Goal: Task Accomplishment & Management: Manage account settings

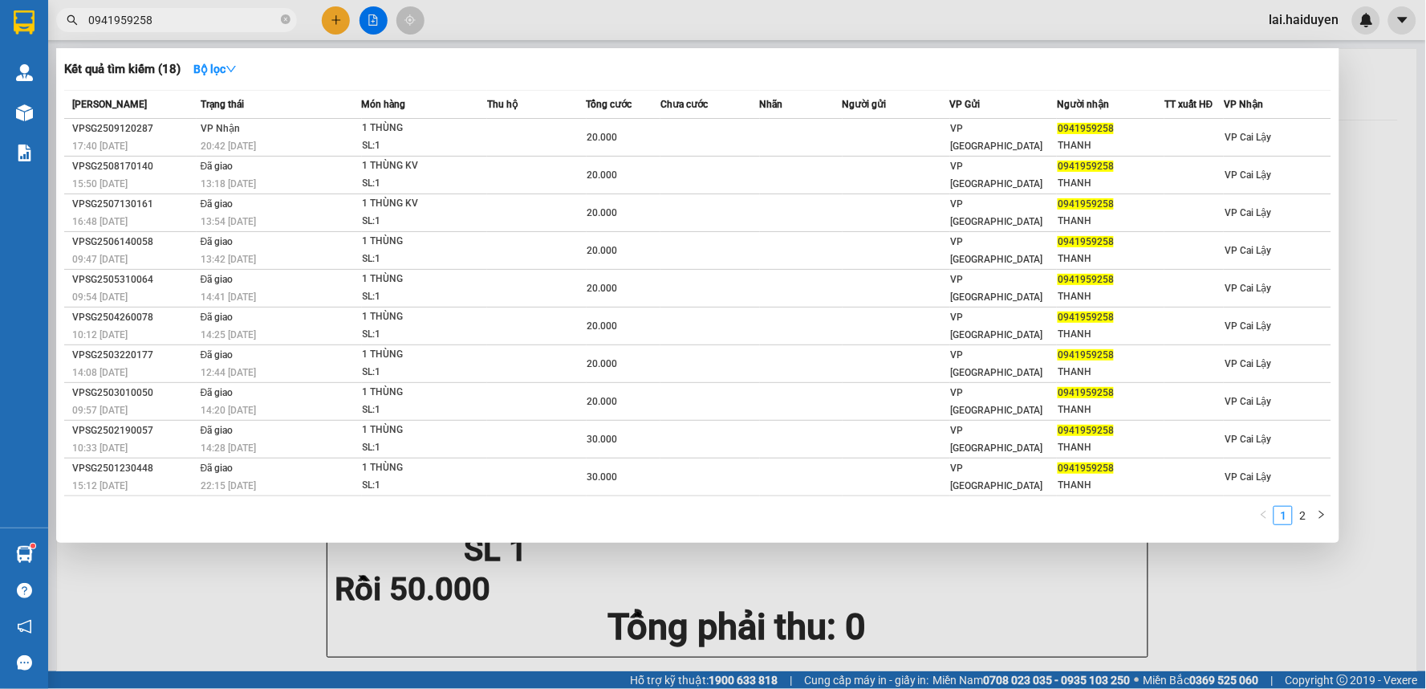
click at [243, 21] on input "0941959258" at bounding box center [182, 20] width 189 height 18
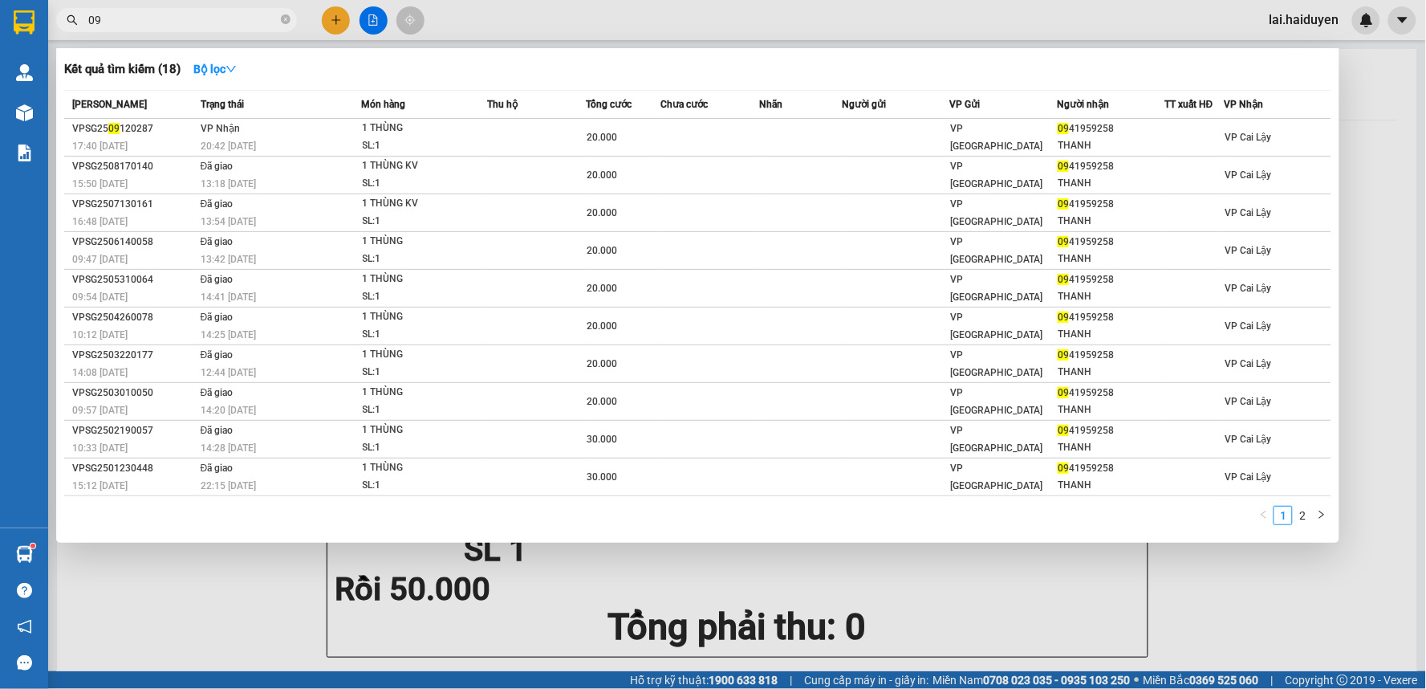
type input "0"
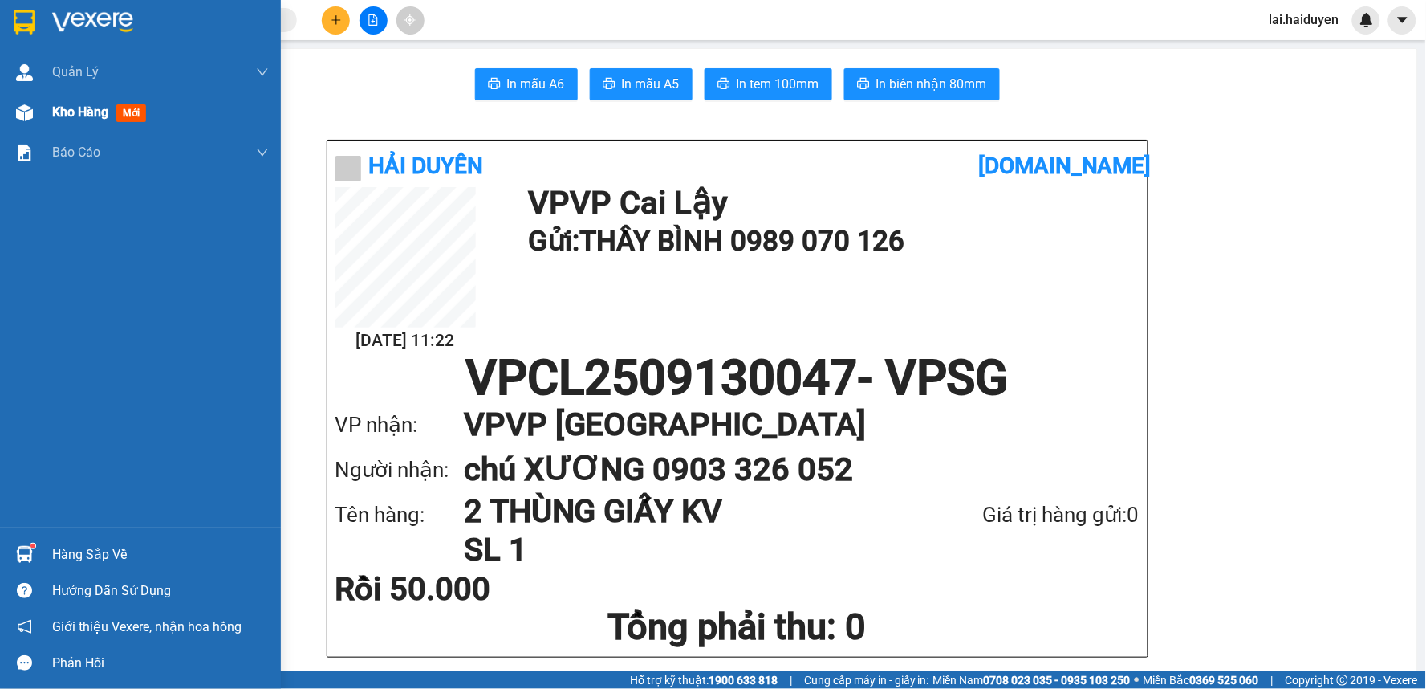
click at [22, 110] on img at bounding box center [24, 112] width 17 height 17
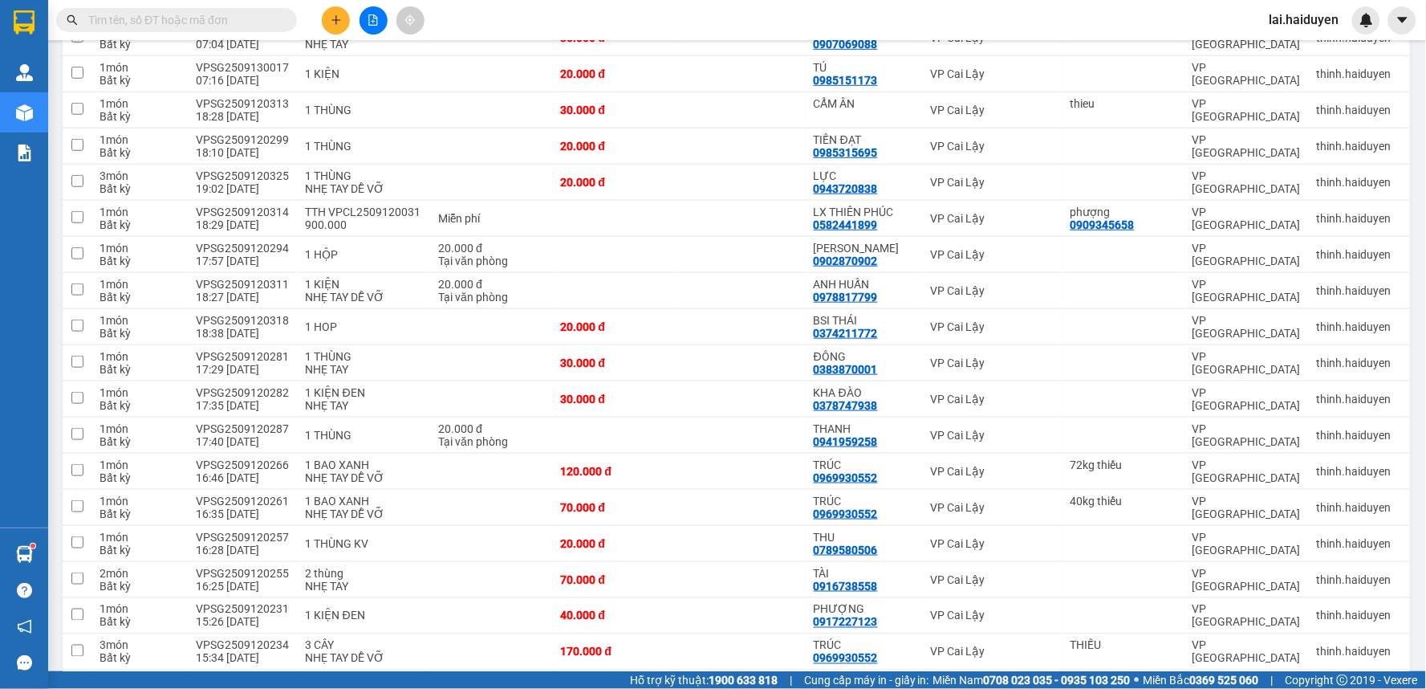
scroll to position [53, 0]
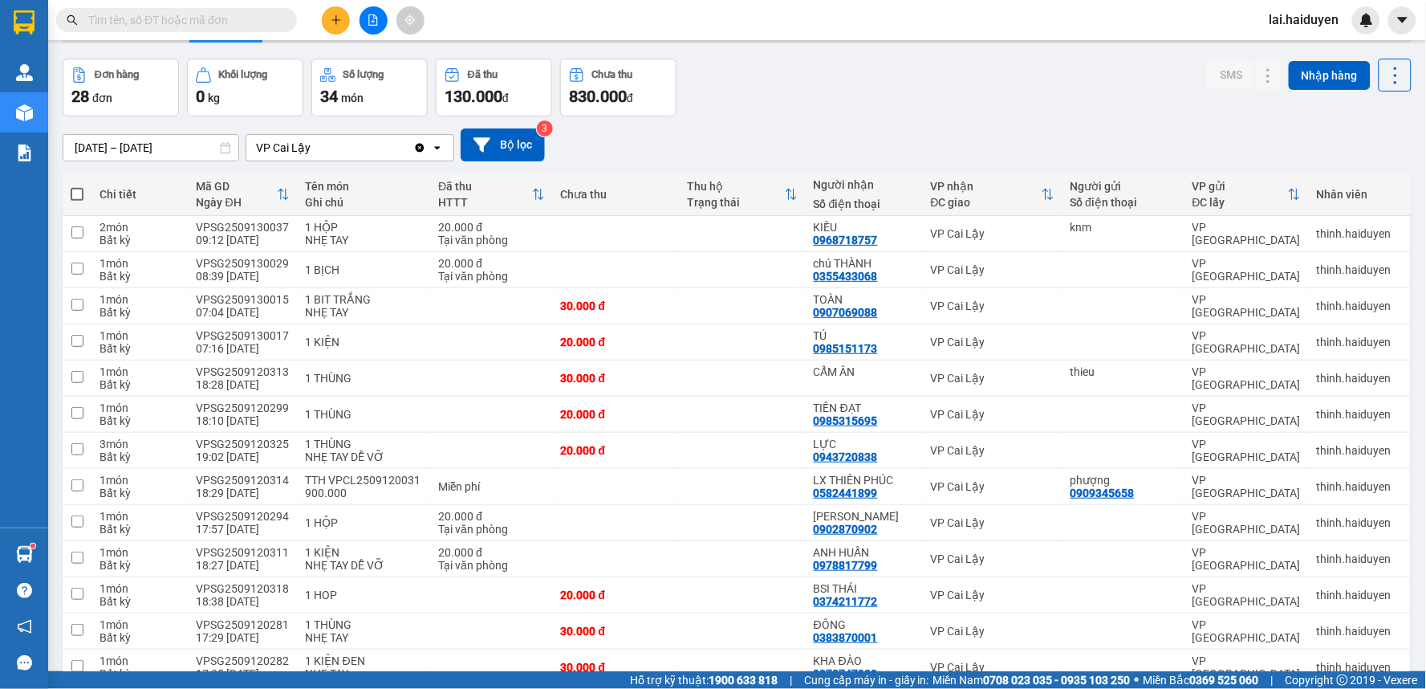
click at [239, 20] on input "text" at bounding box center [182, 20] width 189 height 18
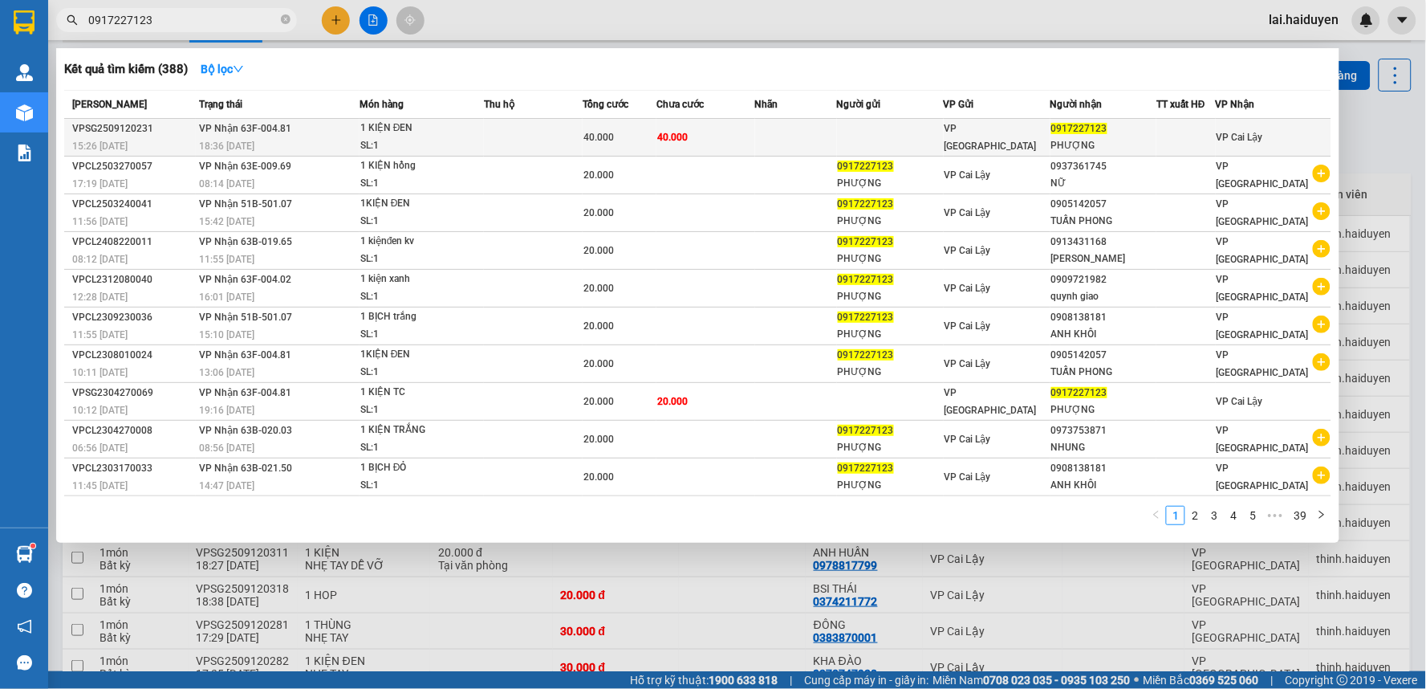
type input "0917227123"
click at [750, 135] on td "40.000" at bounding box center [705, 138] width 99 height 38
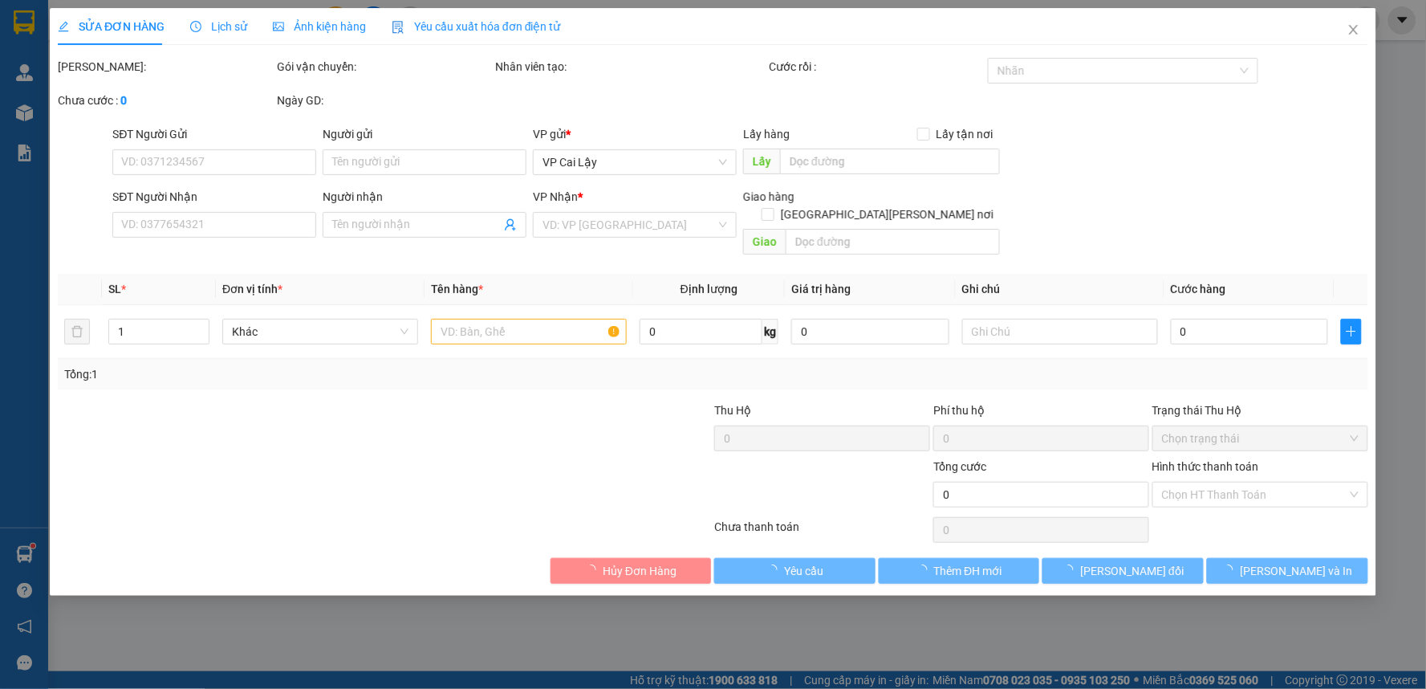
type input "0917227123"
type input "PHƯỢNG"
type input "40.000"
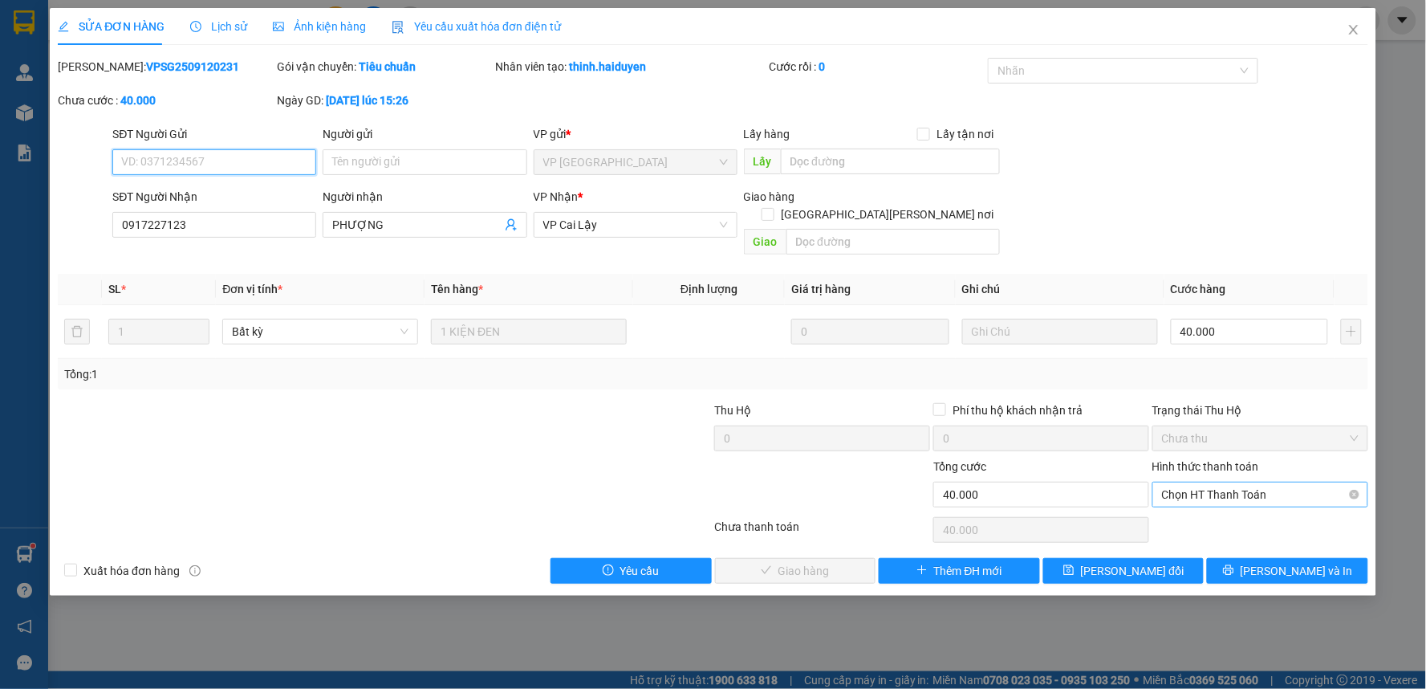
click at [1304, 482] on span "Chọn HT Thanh Toán" at bounding box center [1260, 494] width 197 height 24
click at [1271, 510] on div "Tại văn phòng" at bounding box center [1261, 509] width 197 height 18
type input "0"
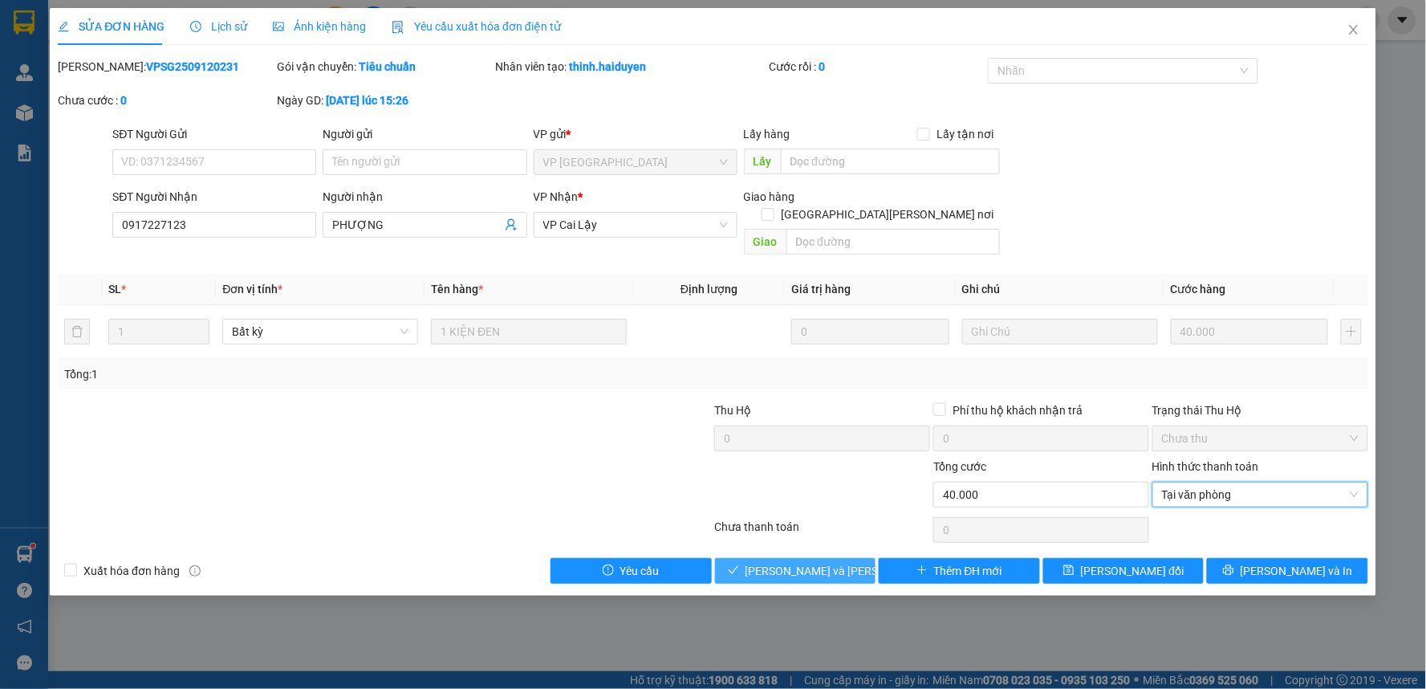
click at [797, 562] on span "Lưu và Giao hàng" at bounding box center [854, 571] width 217 height 18
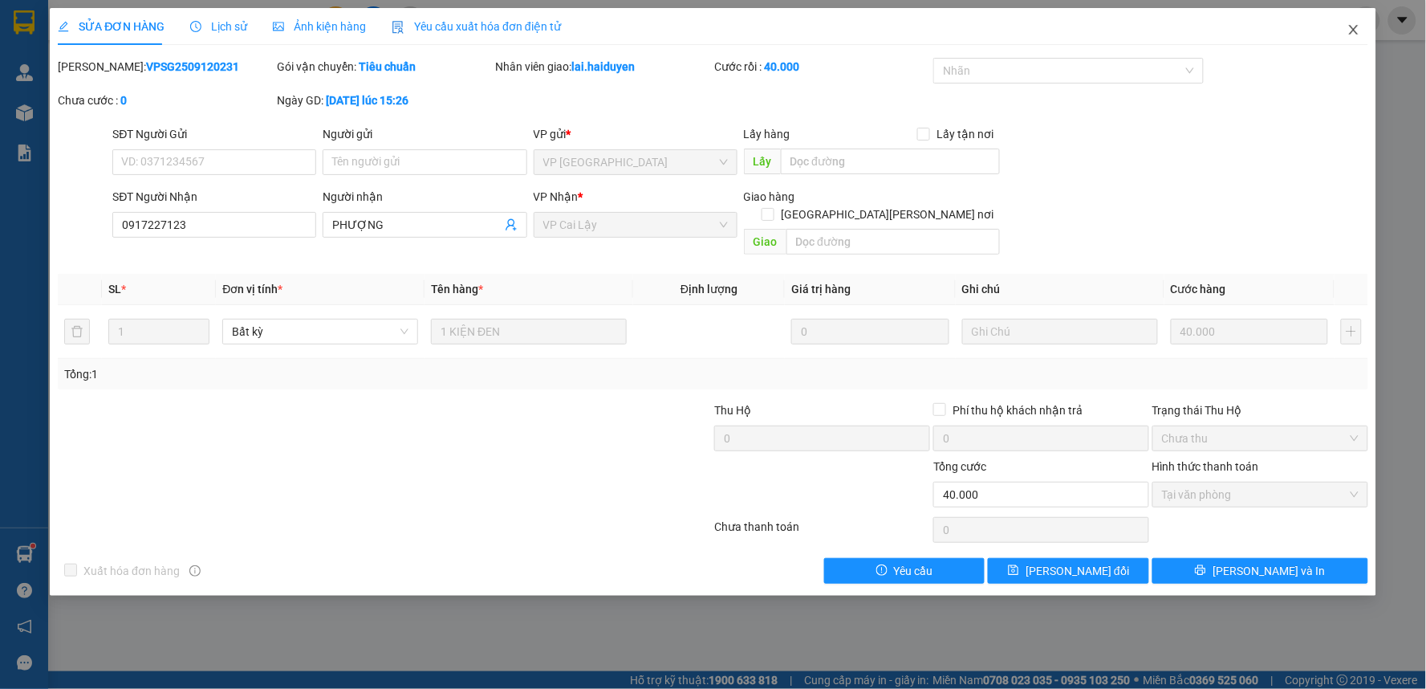
click at [1357, 34] on icon "close" at bounding box center [1353, 30] width 9 height 10
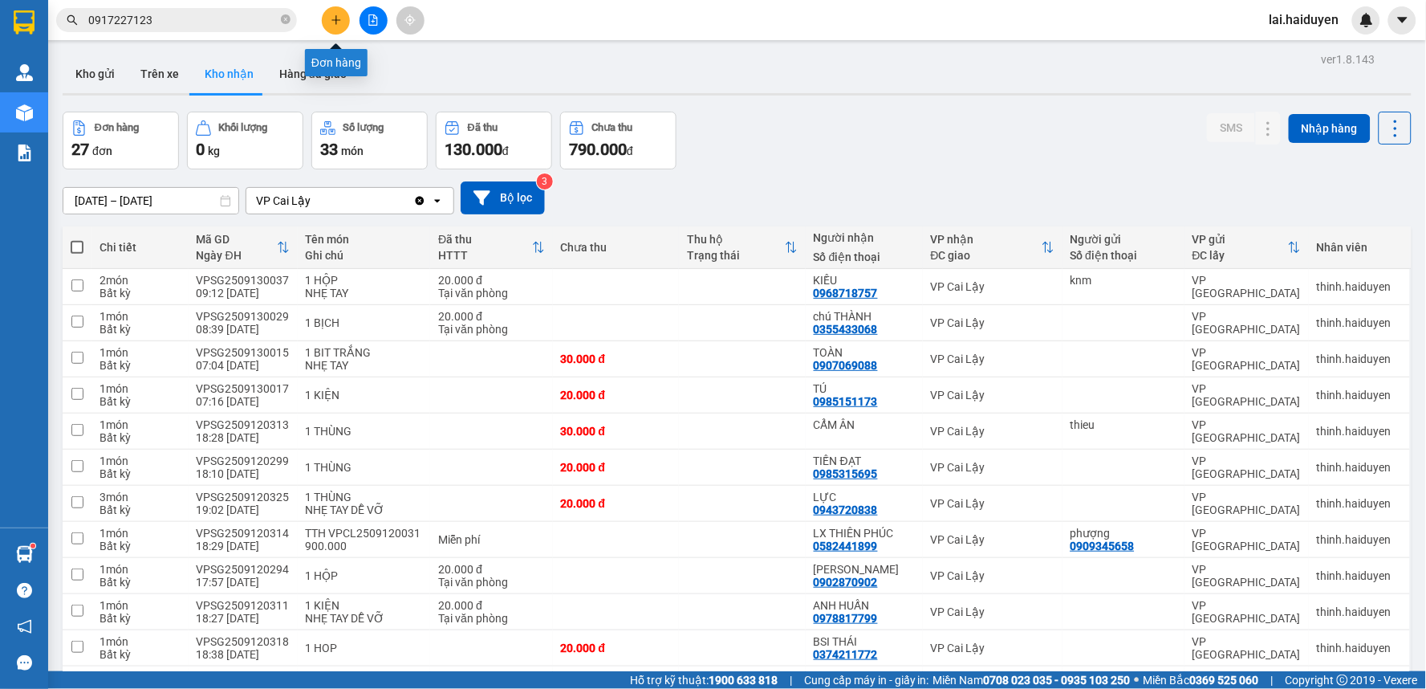
click at [341, 18] on icon "plus" at bounding box center [336, 19] width 11 height 11
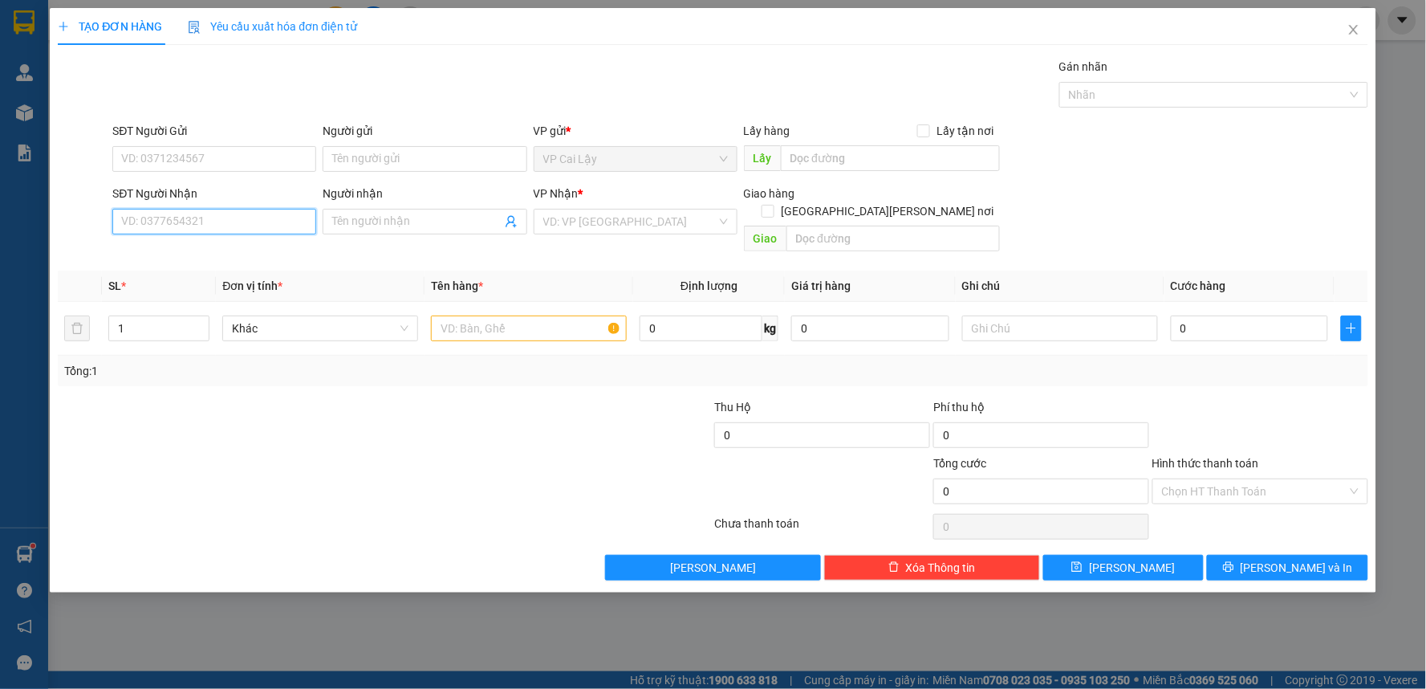
click at [230, 221] on input "SĐT Người Nhận" at bounding box center [214, 222] width 204 height 26
click at [242, 246] on div "0903326052 - chú XƯƠNG" at bounding box center [214, 254] width 185 height 18
type input "0903326052"
type input "chú XƯƠNG"
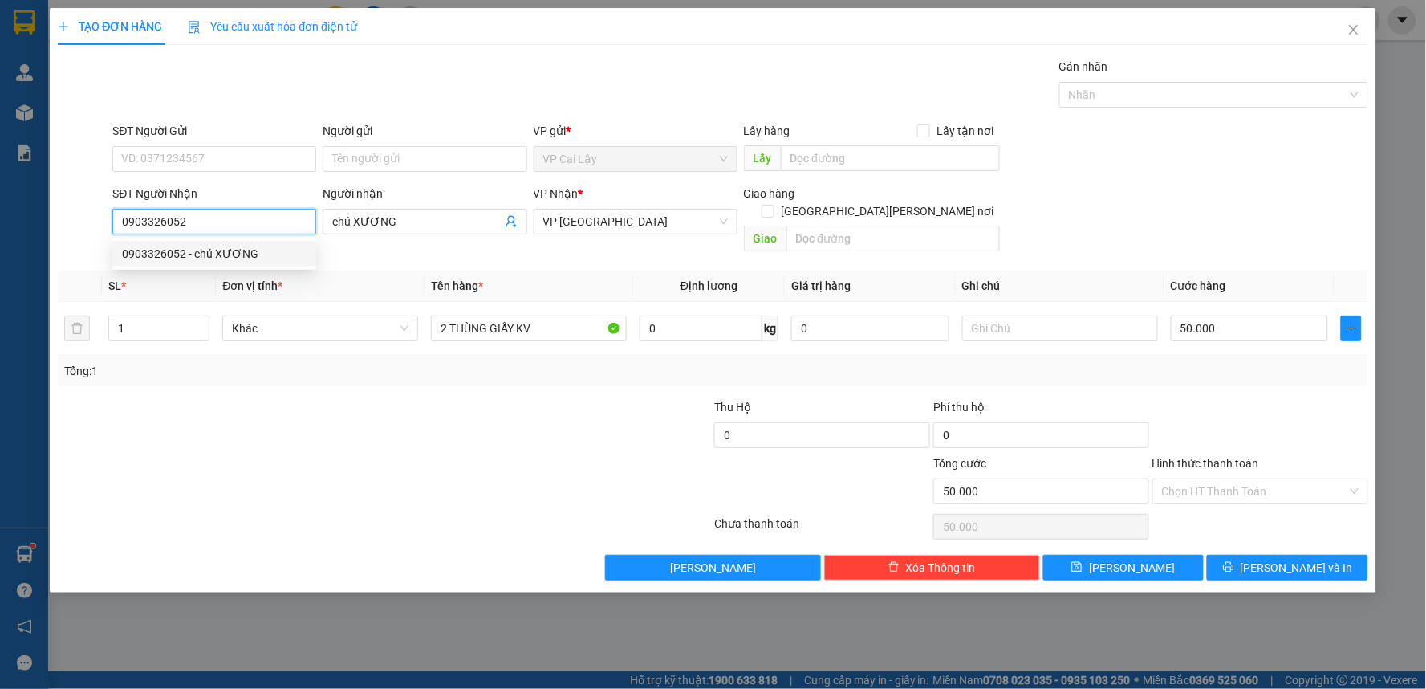
type input "50.000"
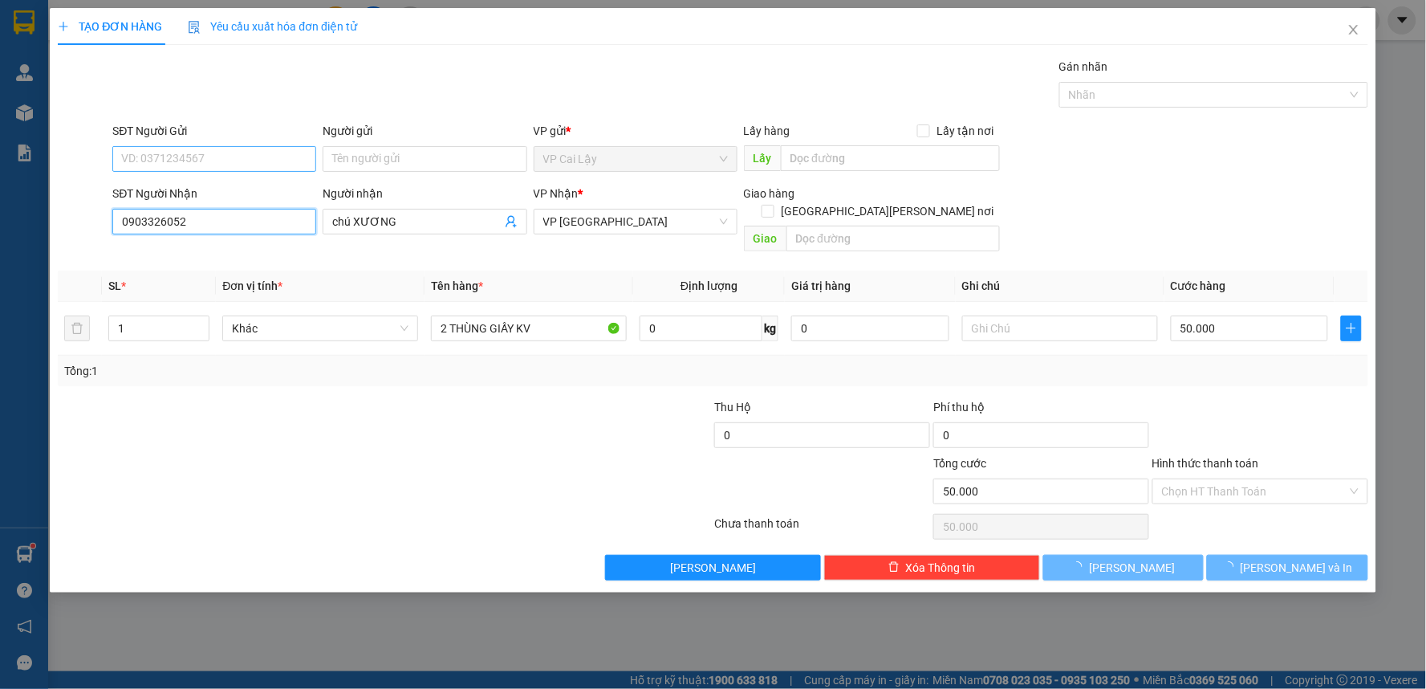
type input "0903326052"
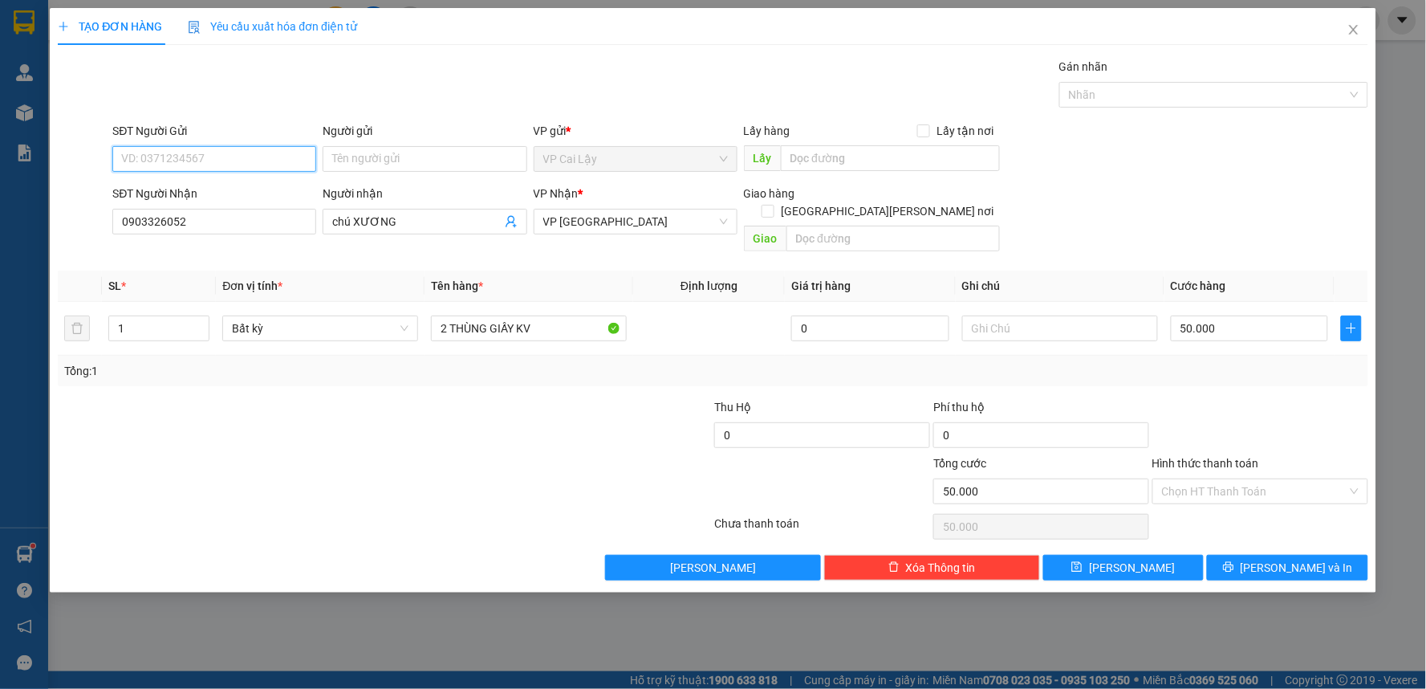
click at [226, 158] on input "SĐT Người Gửi" at bounding box center [214, 159] width 204 height 26
click at [236, 188] on div "0989070126 - THẦY BÌNH" at bounding box center [214, 191] width 185 height 18
type input "0989070126"
type input "THẦY BÌNH"
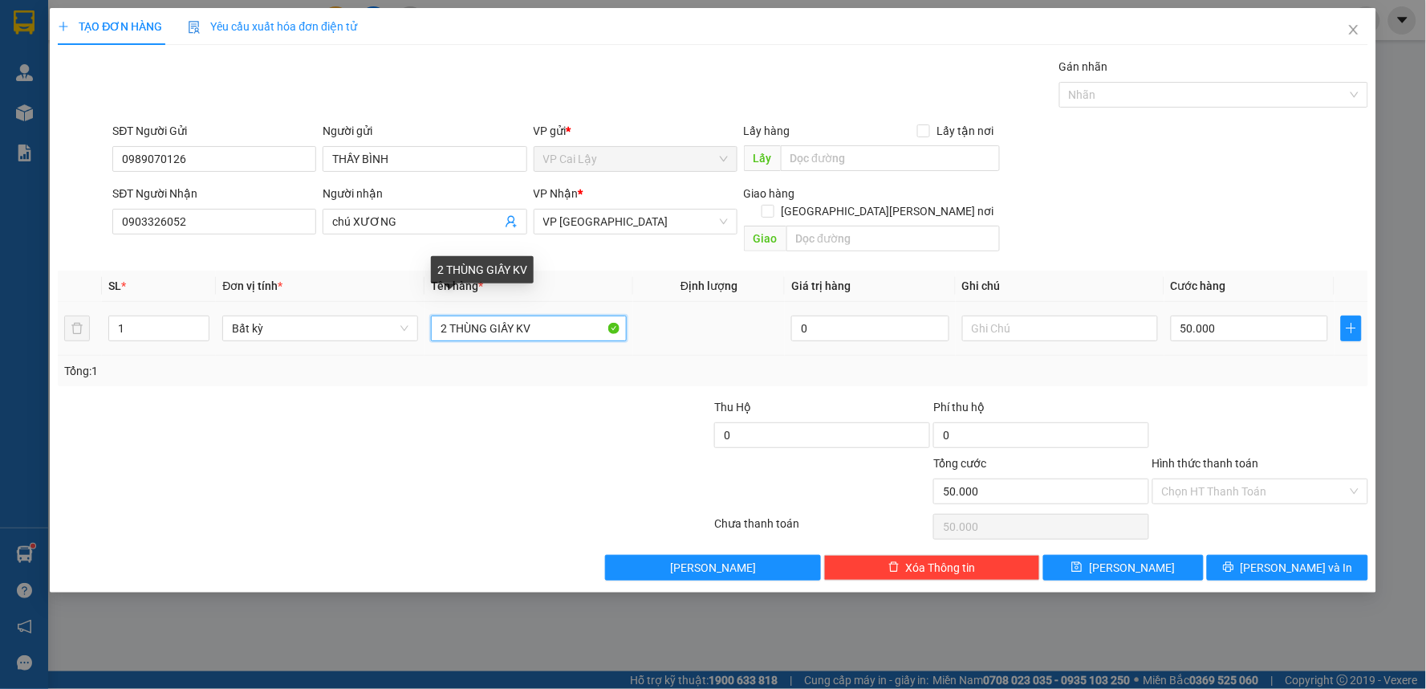
click at [555, 315] on input "2 THÙNG GIẤY KV" at bounding box center [529, 328] width 196 height 26
type input "2"
type input "1 thùng giấy kv"
click at [1274, 315] on input "50.000" at bounding box center [1250, 328] width 158 height 26
type input "0"
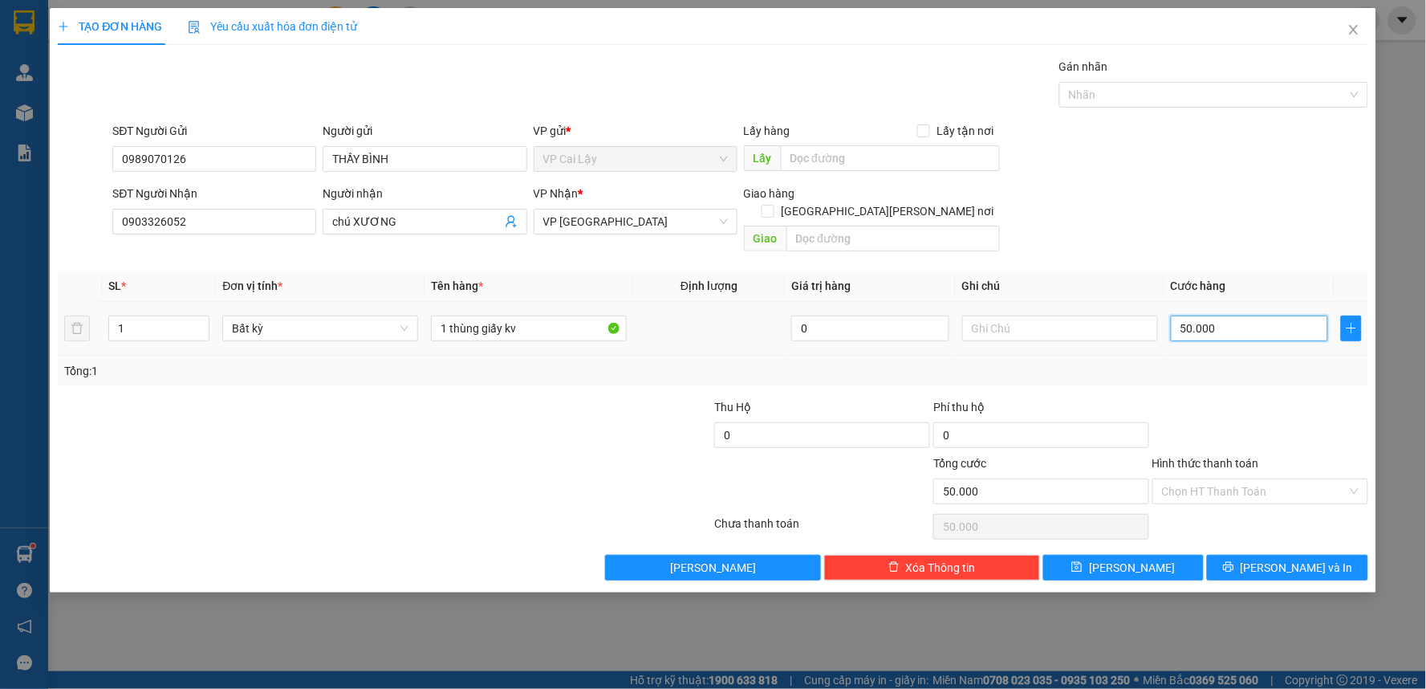
type input "0"
type input "3"
type input "03"
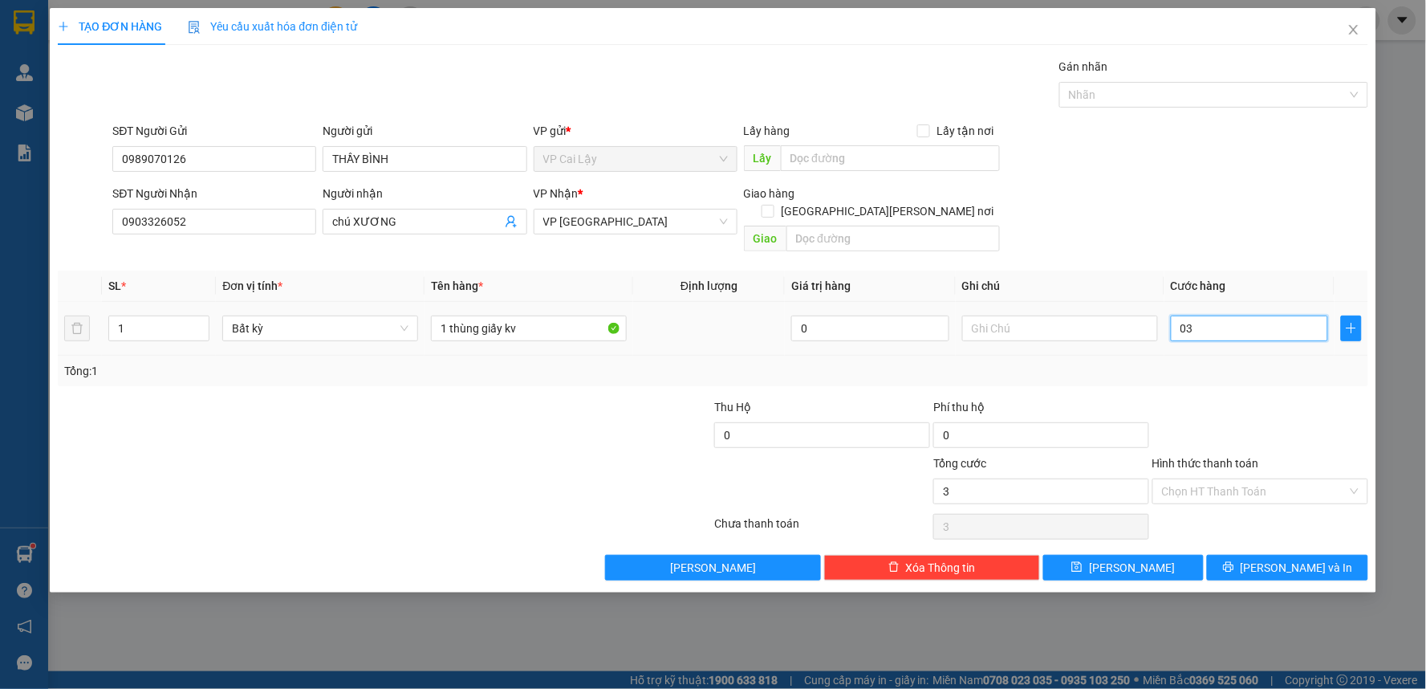
type input "30"
type input "030"
type input "30.000"
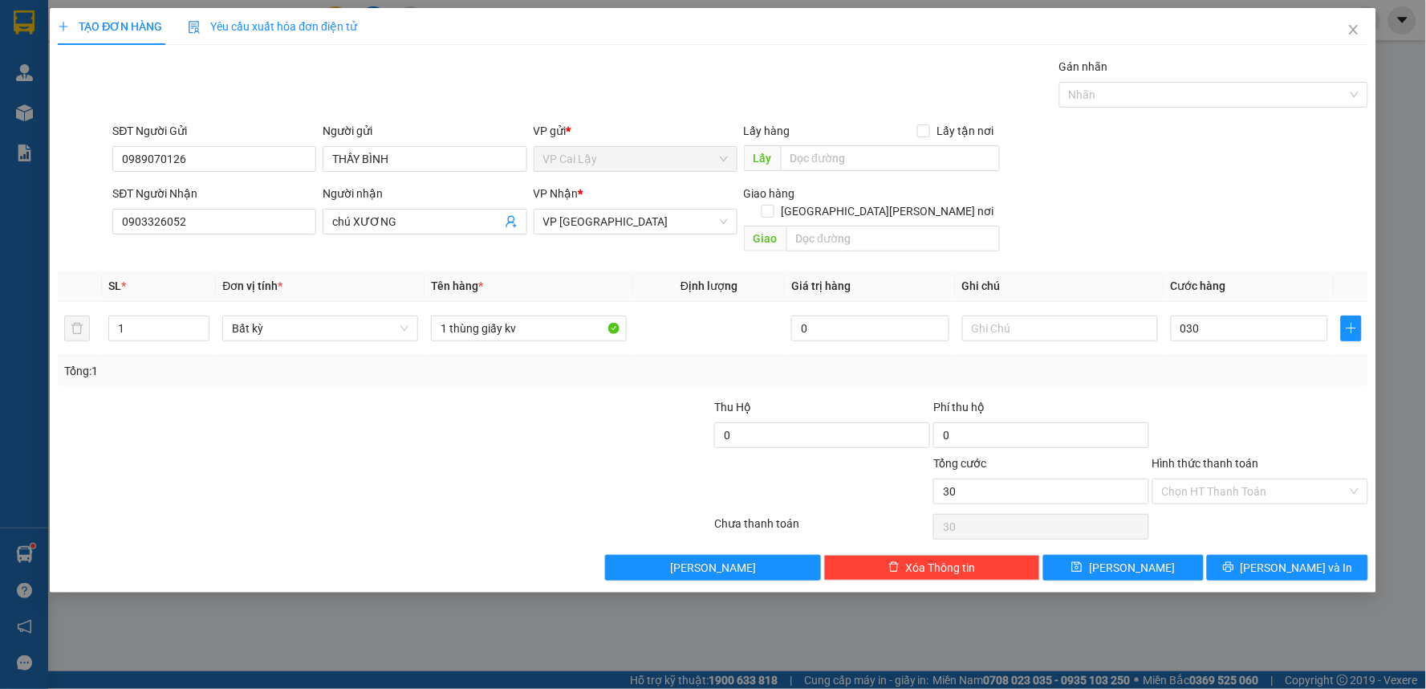
type input "30.000"
click at [1274, 398] on div at bounding box center [1260, 426] width 219 height 56
click at [1300, 559] on span "[PERSON_NAME] và In" at bounding box center [1297, 568] width 112 height 18
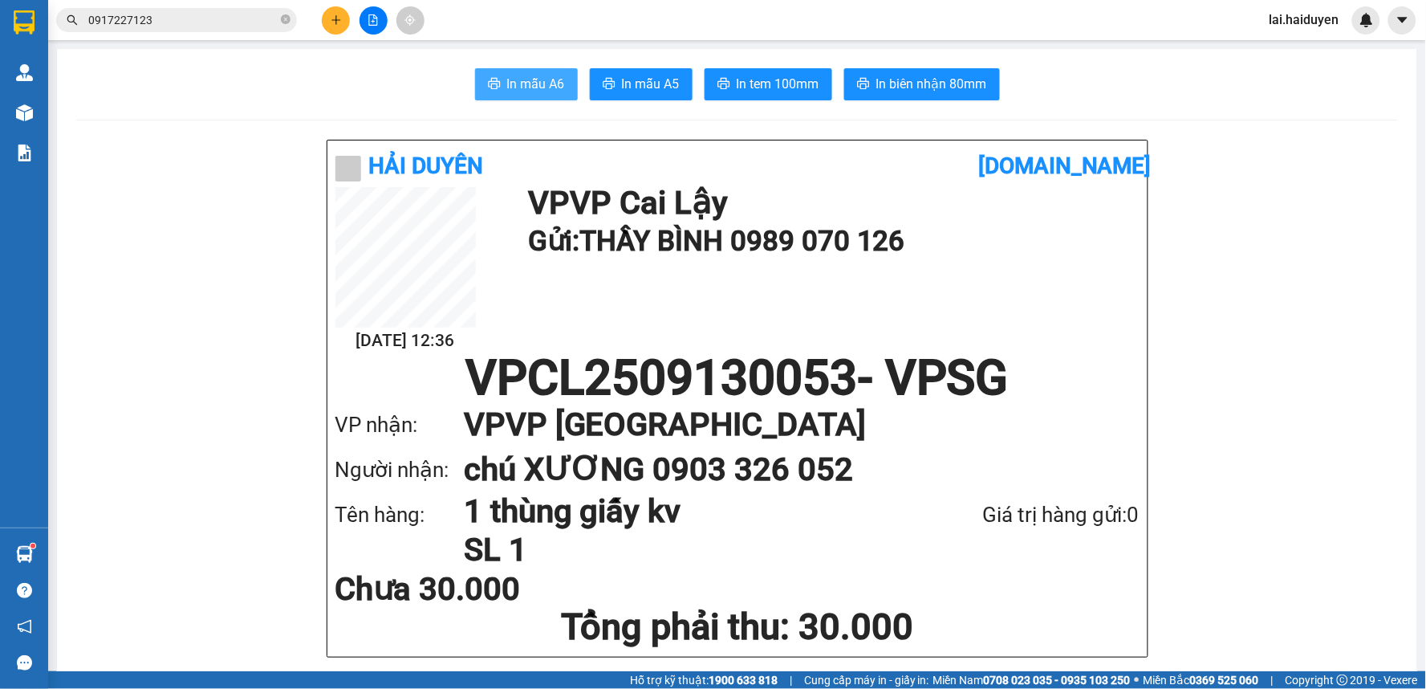
click at [532, 82] on span "In mẫu A6" at bounding box center [536, 84] width 58 height 20
click at [524, 77] on span "In mẫu A6" at bounding box center [536, 84] width 58 height 20
click at [520, 85] on span "In mẫu A6" at bounding box center [536, 84] width 58 height 20
click at [765, 87] on span "In tem 100mm" at bounding box center [778, 84] width 83 height 20
click at [796, 89] on span "In tem 100mm" at bounding box center [778, 84] width 83 height 20
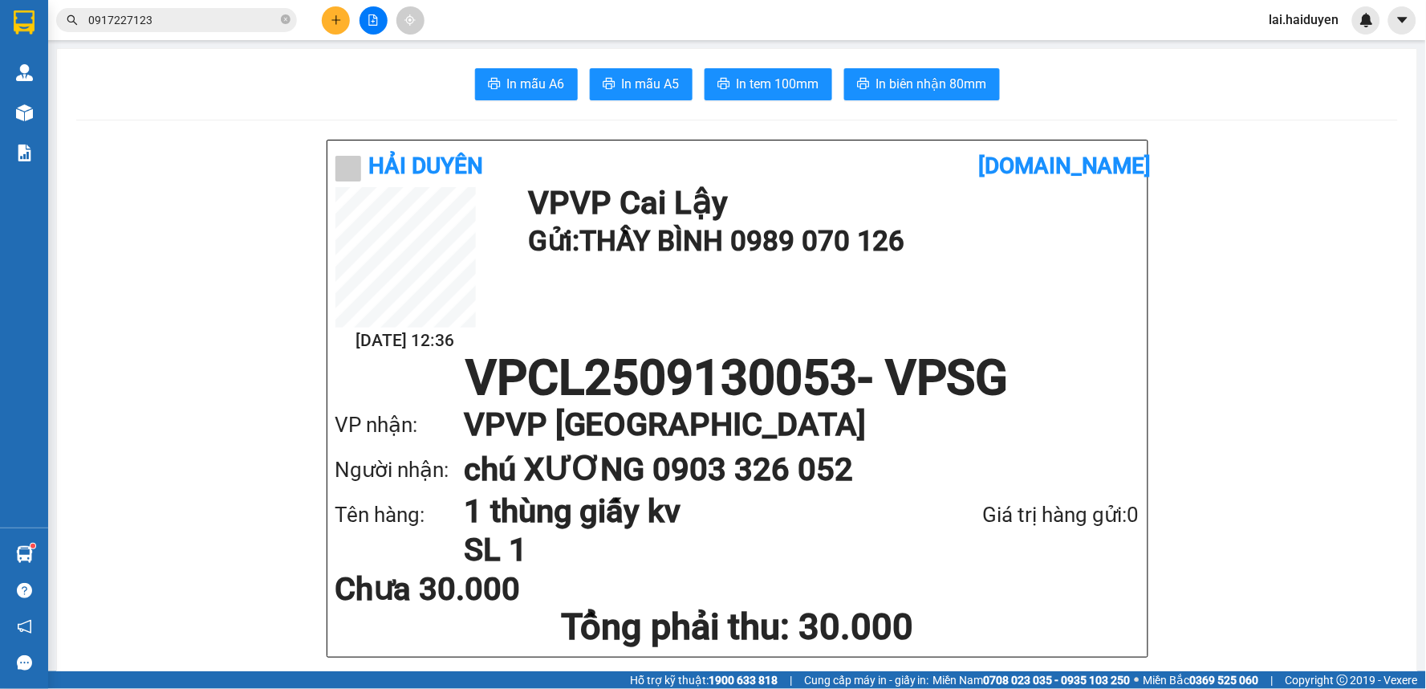
click at [254, 22] on input "0917227123" at bounding box center [182, 20] width 189 height 18
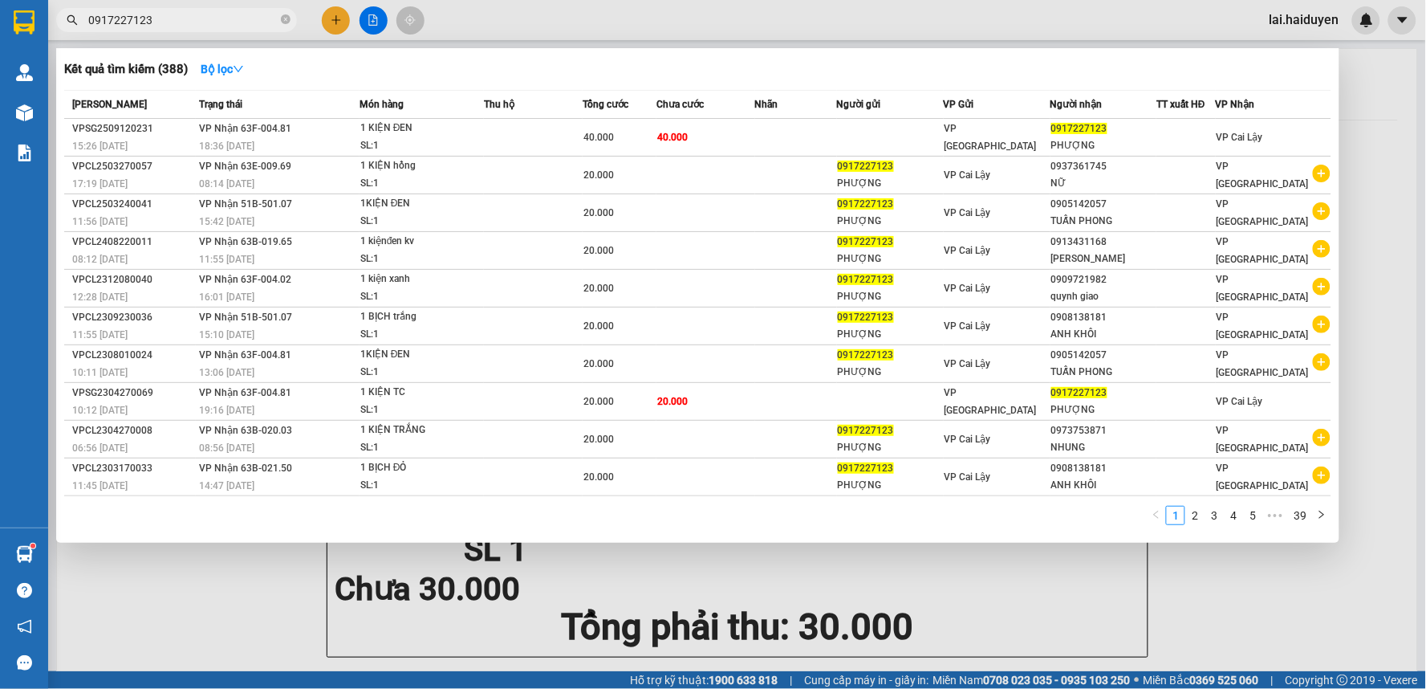
click at [254, 22] on input "0917227123" at bounding box center [182, 20] width 189 height 18
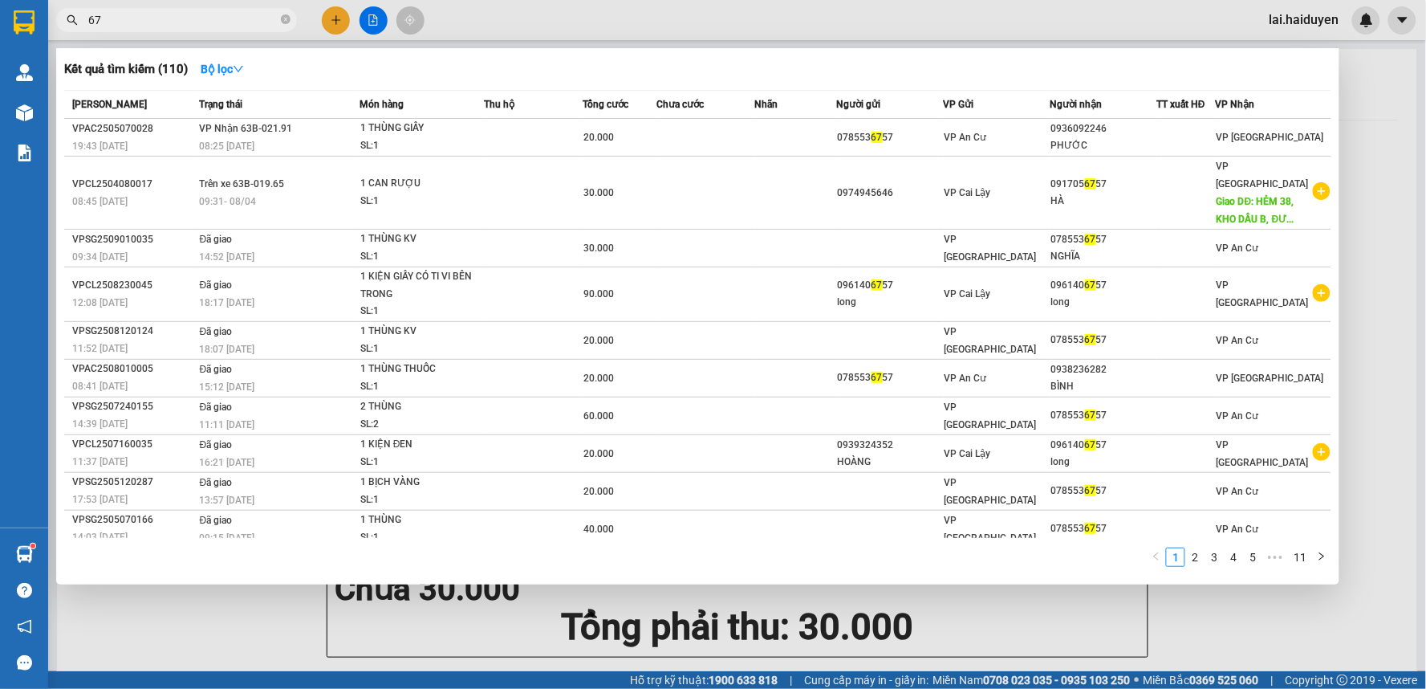
type input "6"
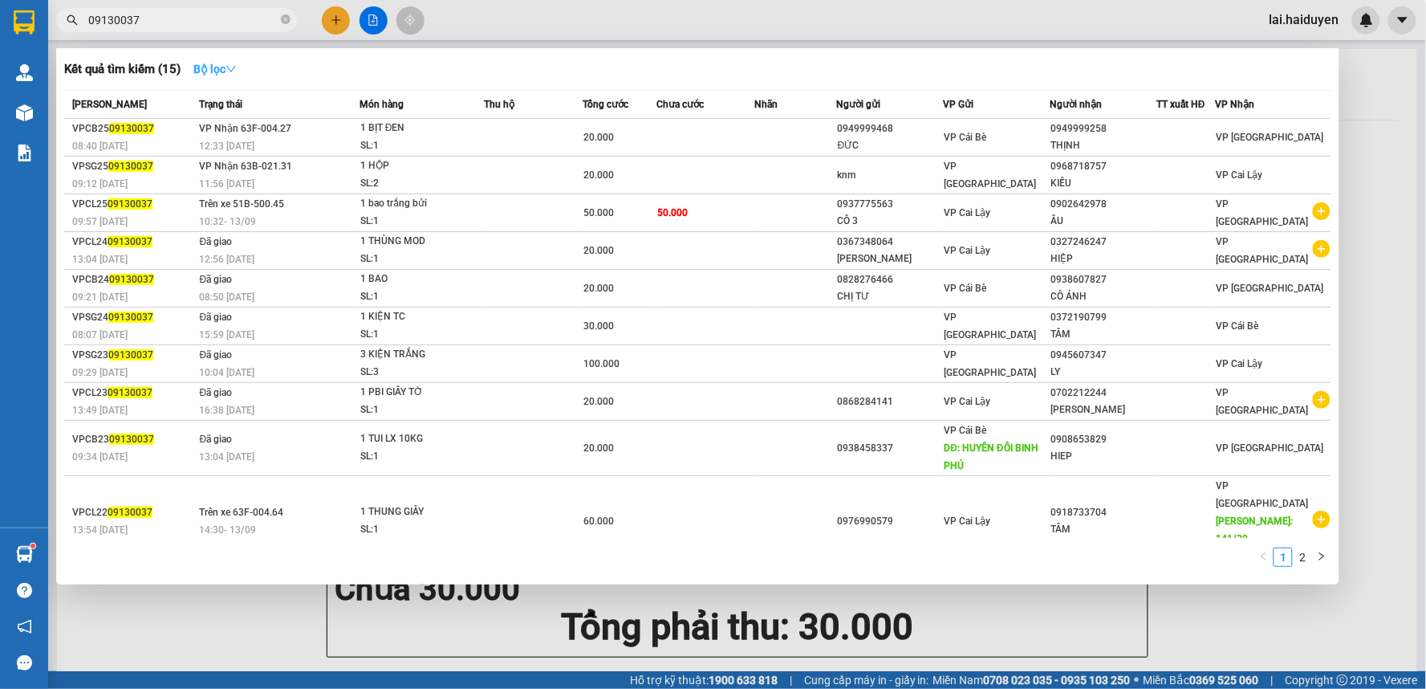
type input "09130037"
click at [221, 74] on strong "Bộ lọc" at bounding box center [214, 69] width 43 height 13
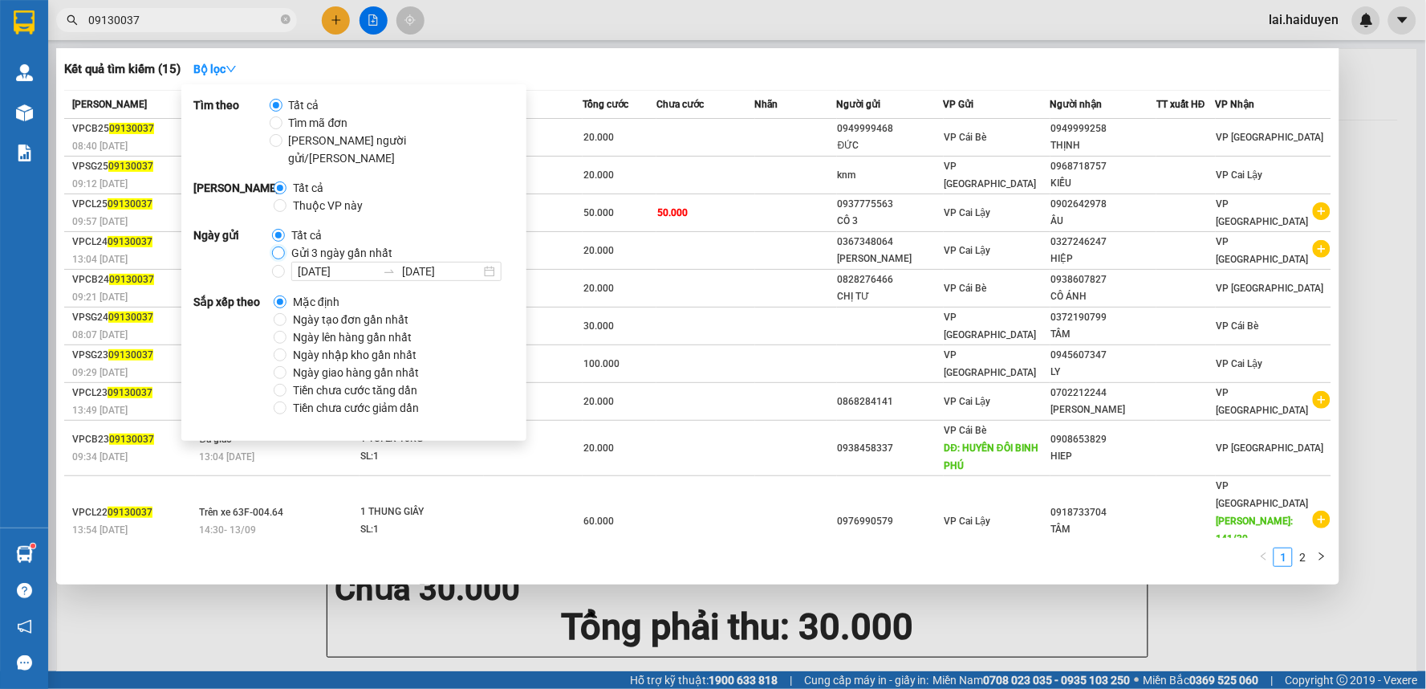
click at [267, 230] on div "Ngày gửi Tất cả Gửi 3 ngày gần nhất 13/09/2025 13/09/2025" at bounding box center [353, 253] width 321 height 55
drag, startPoint x: 275, startPoint y: 234, endPoint x: 257, endPoint y: 205, distance: 34.3
click at [275, 246] on input "Gửi 3 ngày gần nhất" at bounding box center [278, 252] width 13 height 13
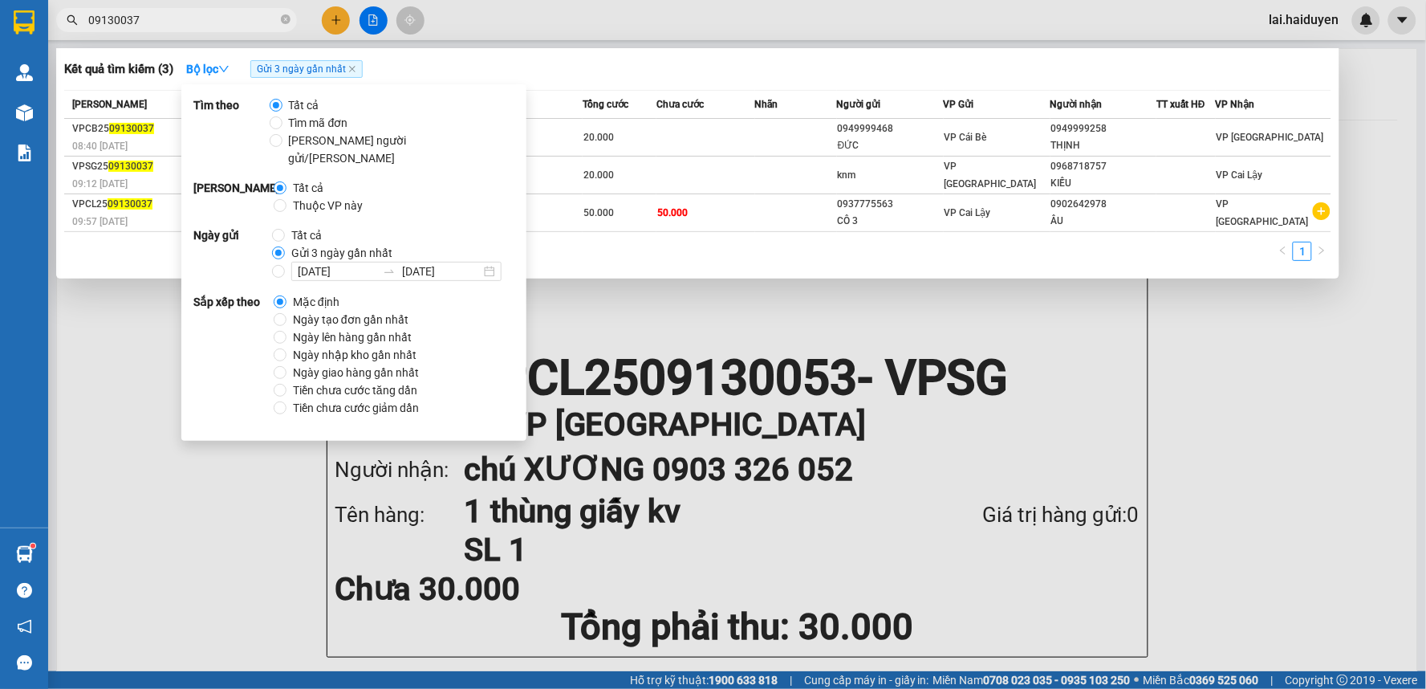
click at [195, 18] on input "09130037" at bounding box center [182, 20] width 189 height 18
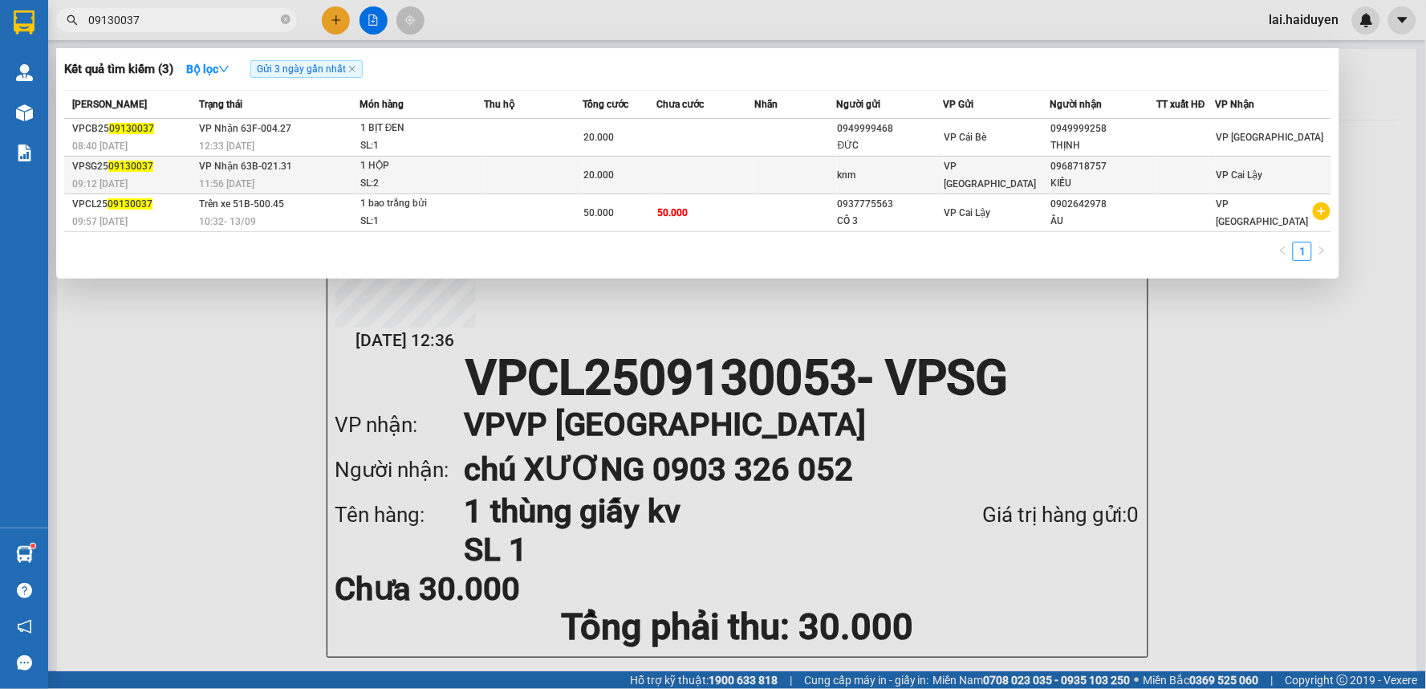
click at [522, 175] on td at bounding box center [533, 175] width 99 height 38
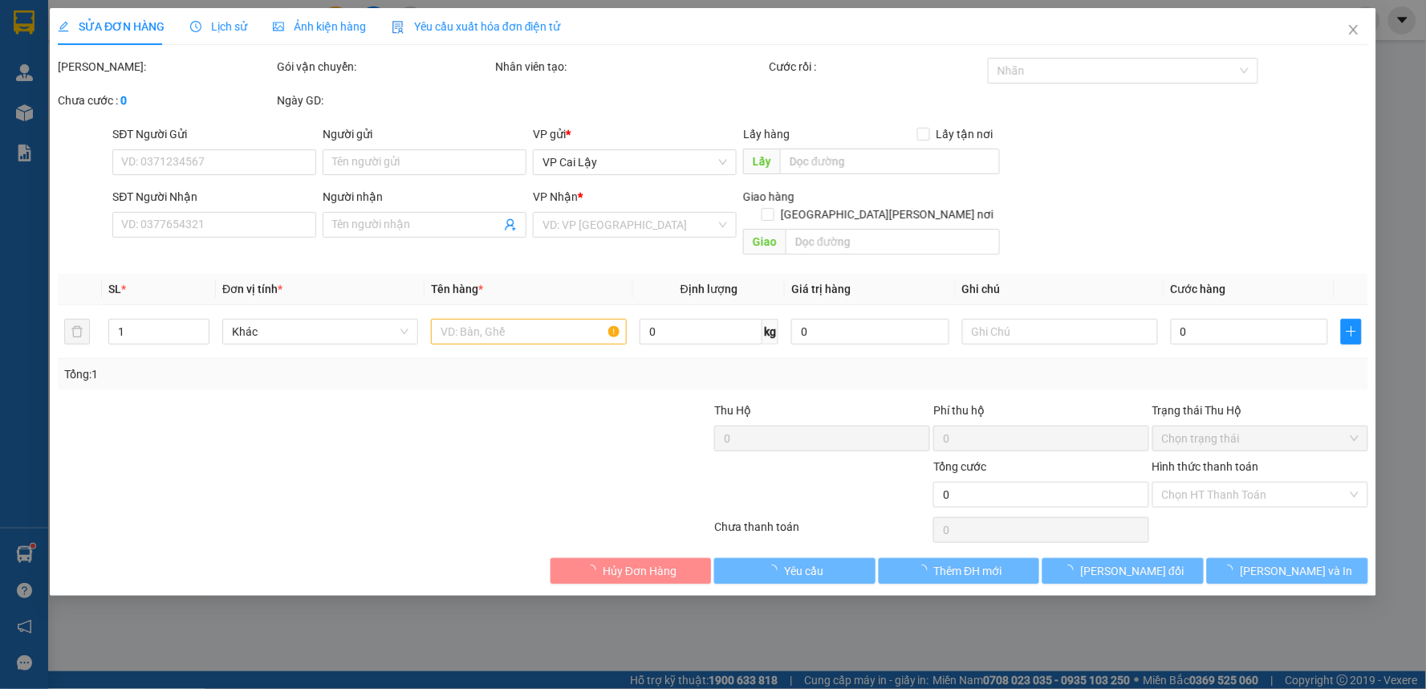
type input "knm"
type input "0968718757"
type input "KIỀU"
type input "20.000"
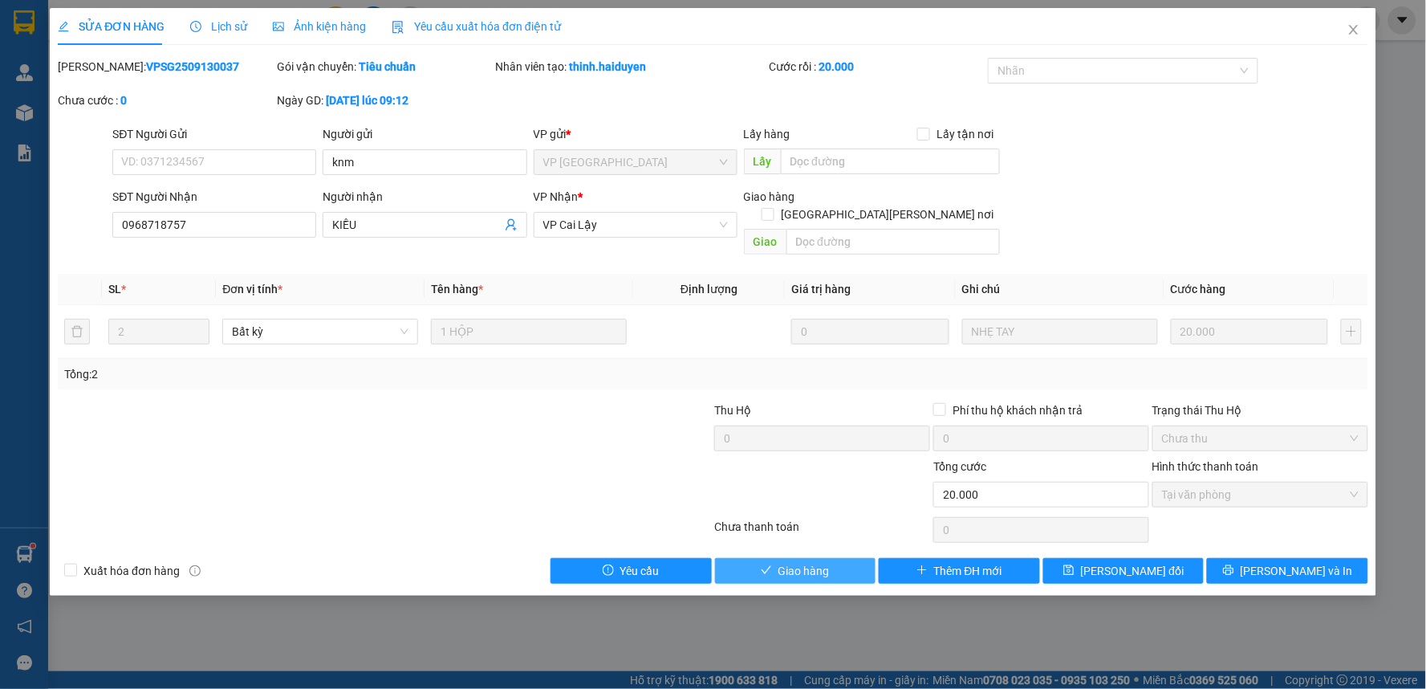
click at [755, 558] on button "Giao hàng" at bounding box center [795, 571] width 161 height 26
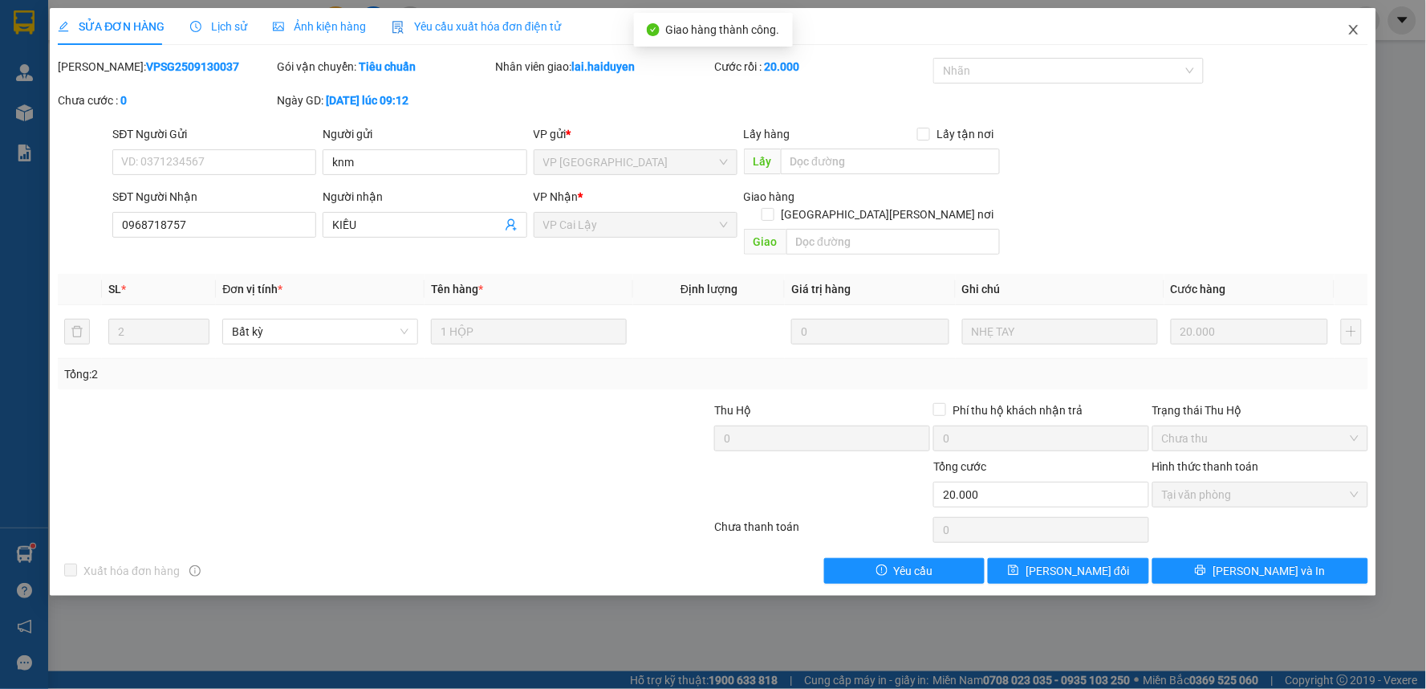
click at [1354, 33] on icon "close" at bounding box center [1353, 29] width 13 height 13
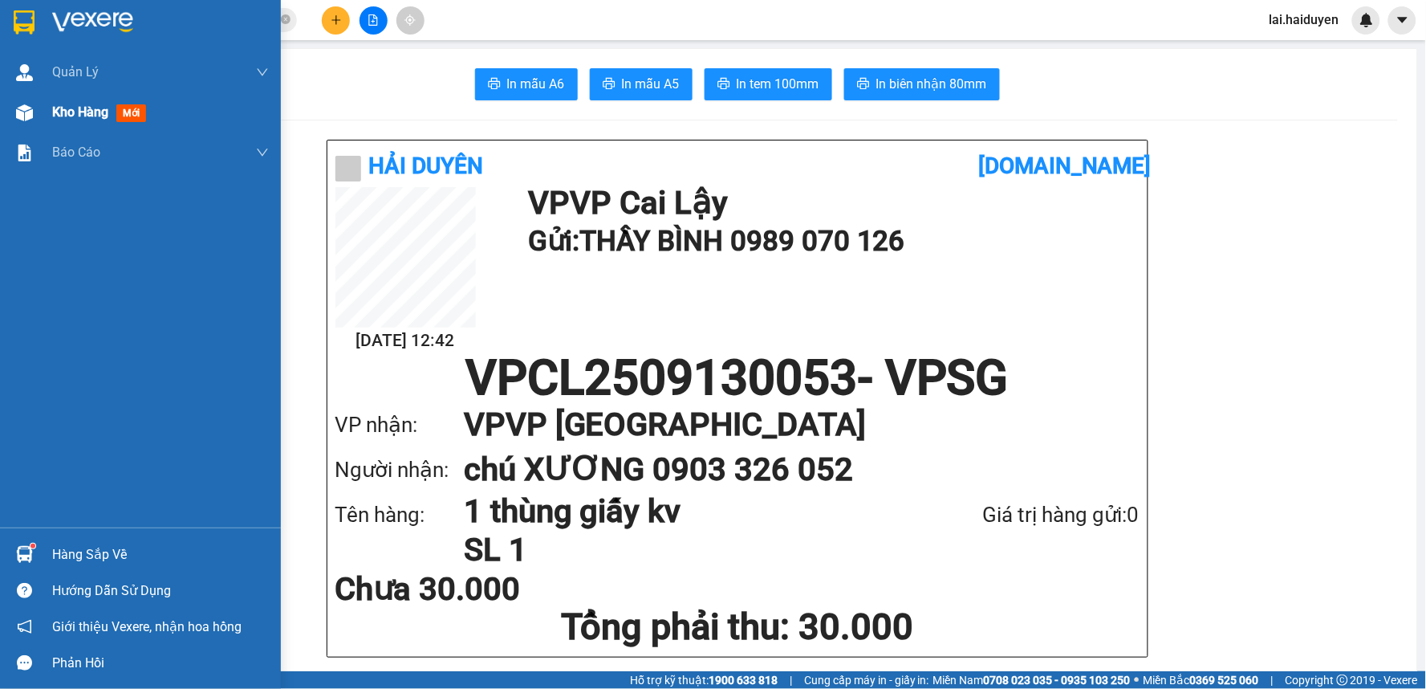
click at [70, 111] on span "Kho hàng" at bounding box center [80, 111] width 56 height 15
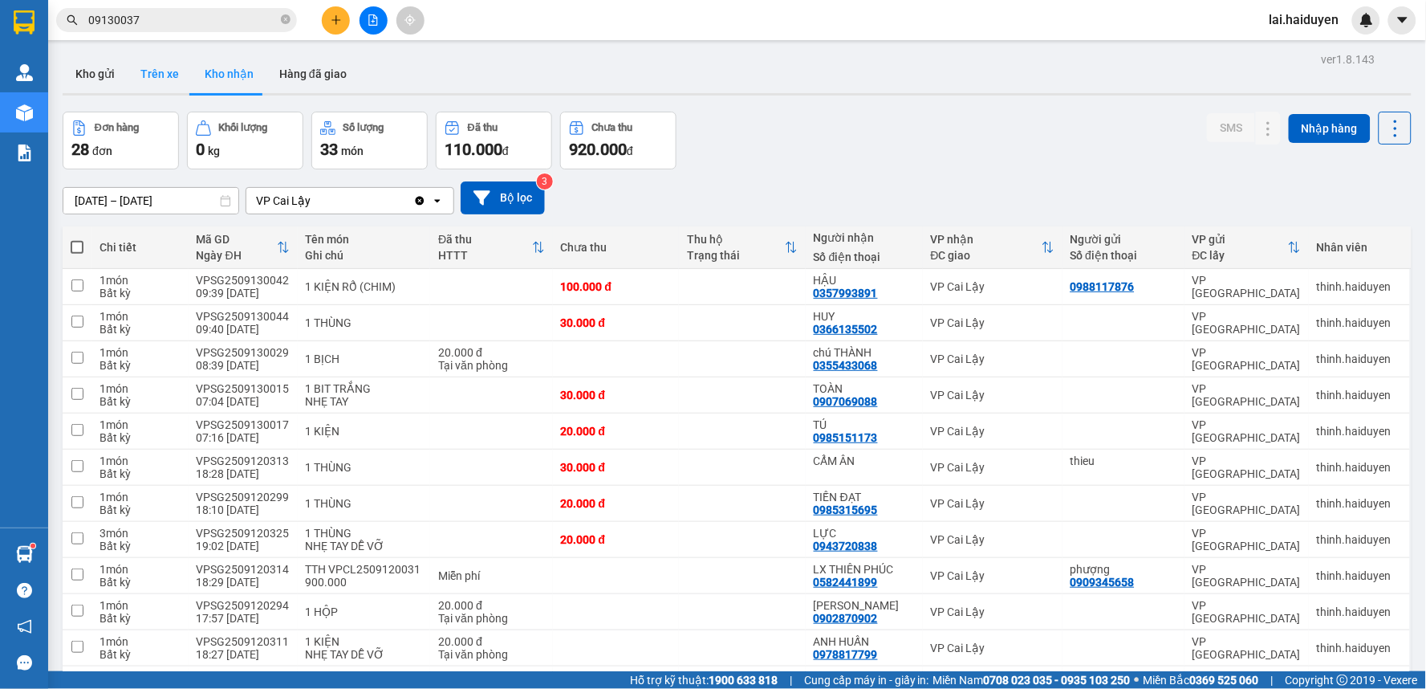
click at [165, 66] on button "Trên xe" at bounding box center [160, 74] width 64 height 39
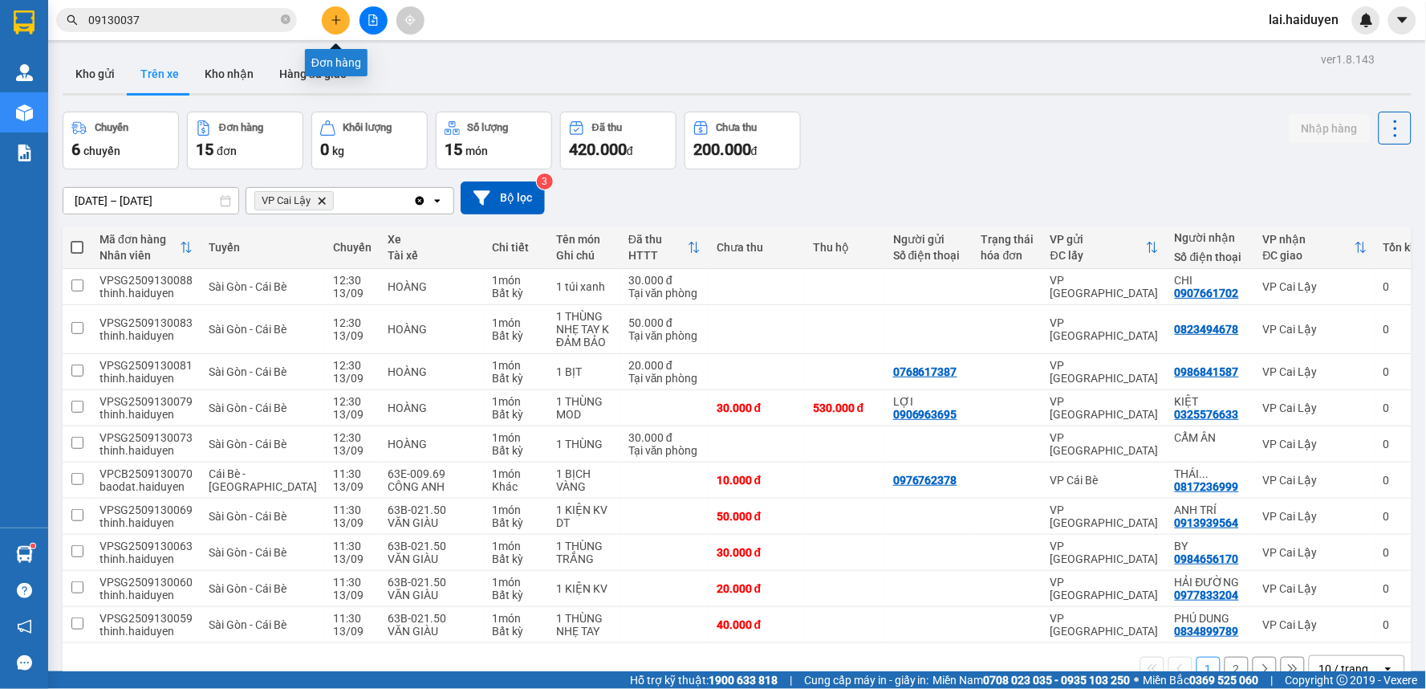
click at [335, 26] on button at bounding box center [336, 20] width 28 height 28
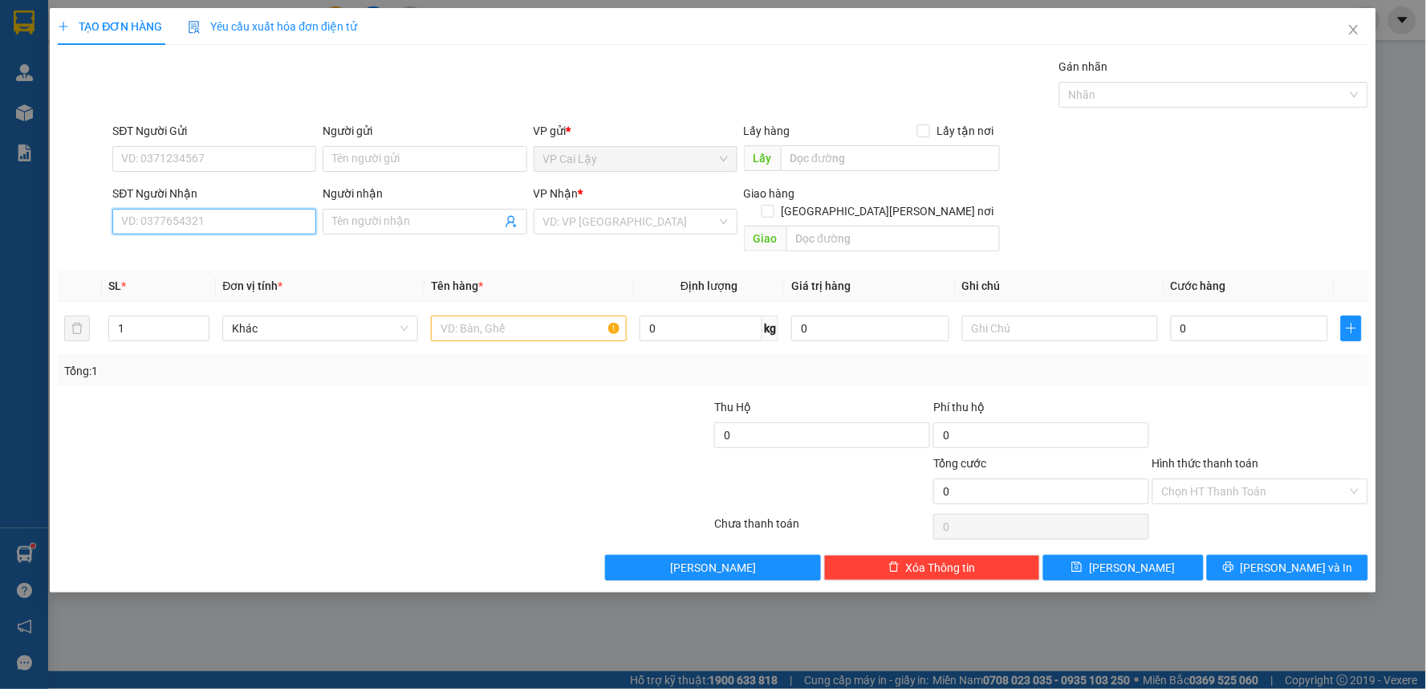
click at [230, 230] on input "SĐT Người Nhận" at bounding box center [214, 222] width 204 height 26
type input "0963076771"
click at [205, 219] on input "0963076771" at bounding box center [214, 222] width 204 height 26
click at [132, 221] on input "0963076771" at bounding box center [214, 222] width 204 height 26
click at [147, 222] on input "0963076771" at bounding box center [214, 222] width 204 height 26
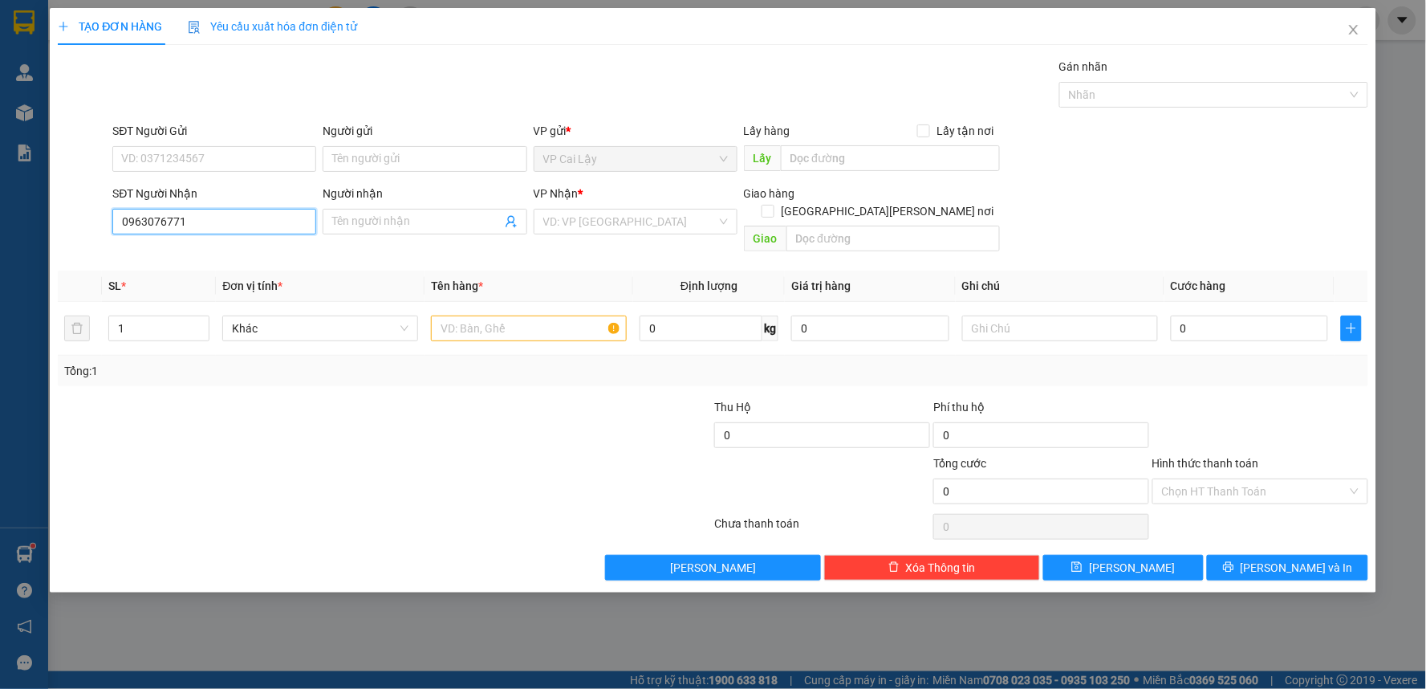
click at [164, 222] on input "0963076771" at bounding box center [214, 222] width 204 height 26
click at [186, 222] on input "0963076771" at bounding box center [214, 222] width 204 height 26
click at [132, 222] on input "0963076771" at bounding box center [214, 222] width 204 height 26
drag, startPoint x: 146, startPoint y: 221, endPoint x: 166, endPoint y: 221, distance: 20.1
click at [147, 221] on input "0963076771" at bounding box center [214, 222] width 204 height 26
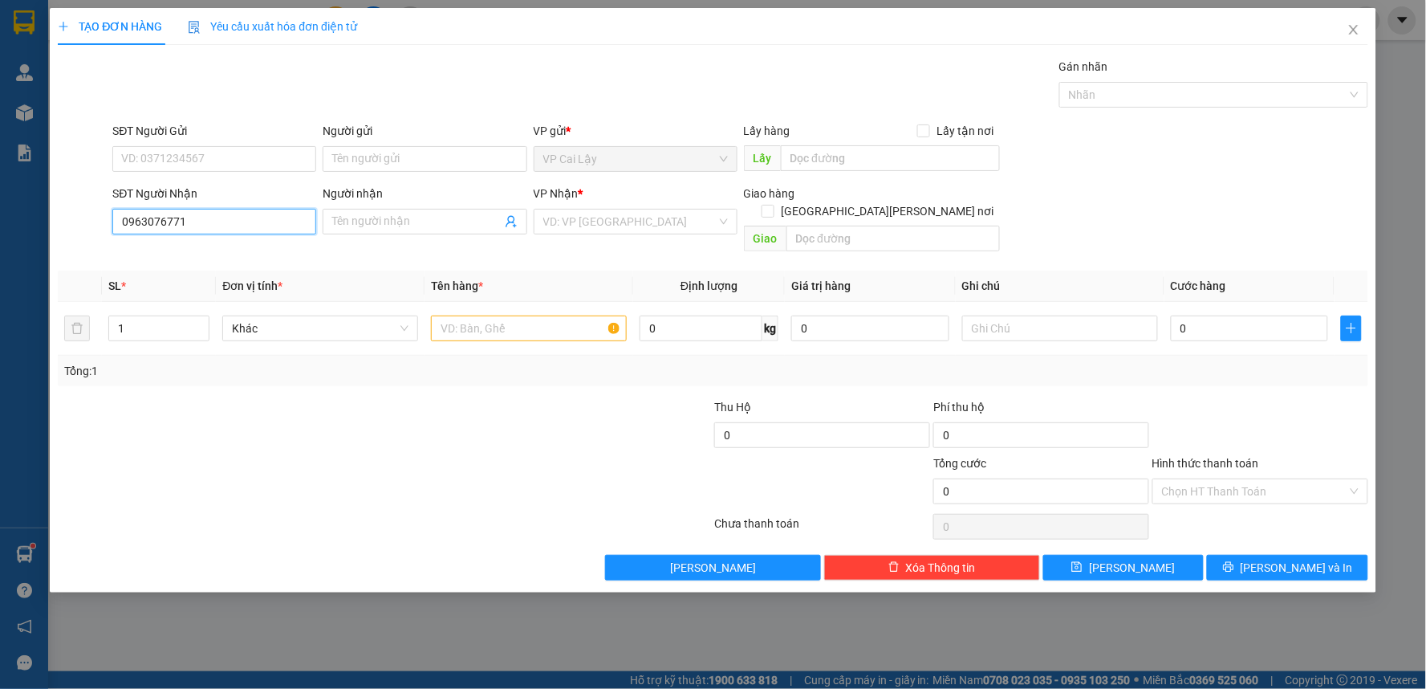
click at [167, 221] on input "0963076771" at bounding box center [214, 222] width 204 height 26
click at [246, 164] on input "SĐT Người Gửi" at bounding box center [214, 159] width 204 height 26
paste input "0963076771"
type input "0963076771"
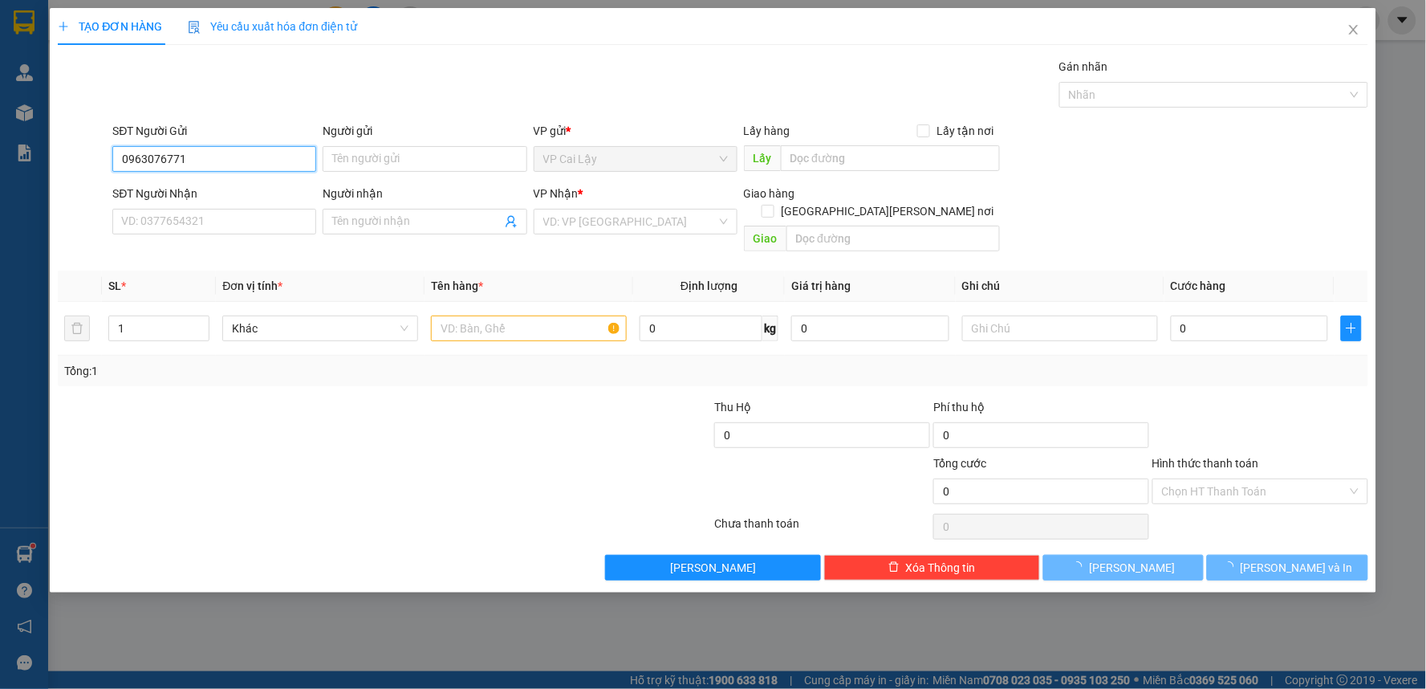
click at [277, 159] on input "0963076771" at bounding box center [214, 159] width 204 height 26
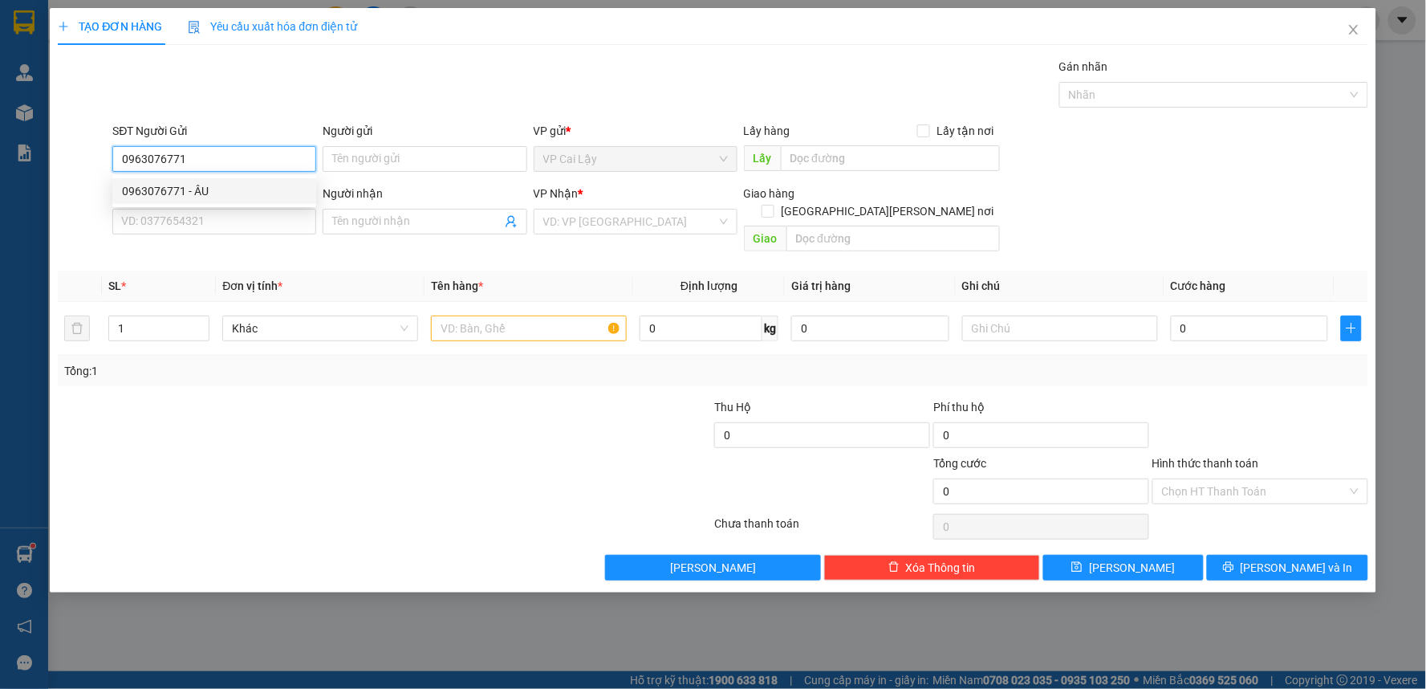
click at [269, 185] on div "0963076771 - ÂU" at bounding box center [214, 191] width 185 height 18
type input "ÂU"
type input "0973601174"
type input "GIANG"
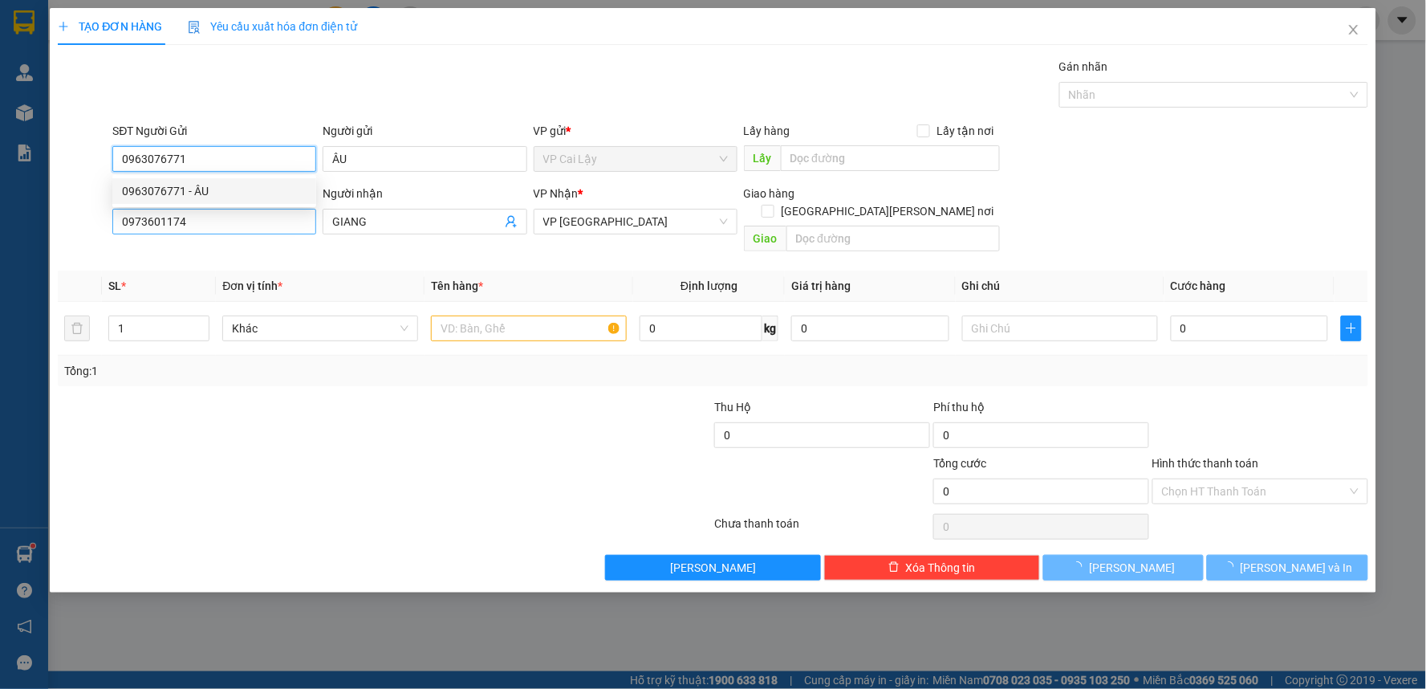
type input "40.000"
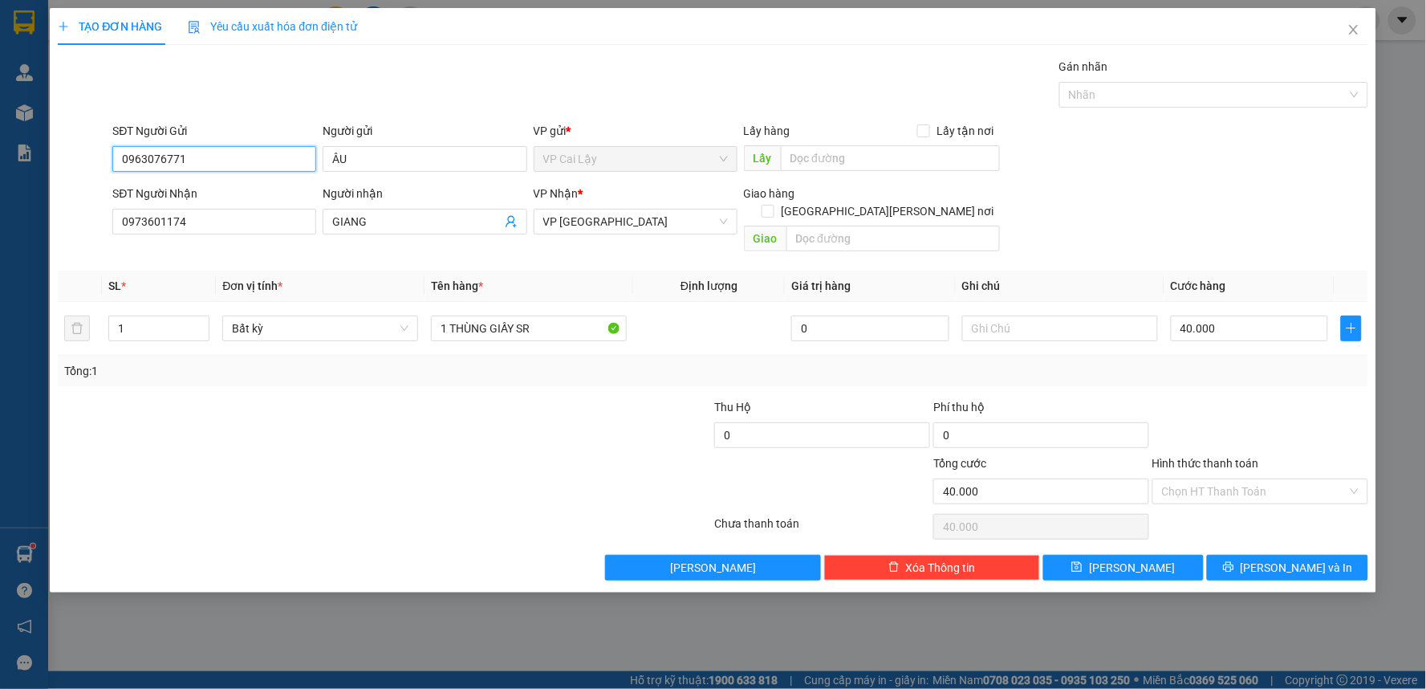
type input "0963076771"
click at [372, 398] on div at bounding box center [275, 426] width 438 height 56
type input "2"
click at [204, 319] on span "up" at bounding box center [201, 324] width 10 height 10
click at [219, 221] on input "0973601174" at bounding box center [214, 222] width 204 height 26
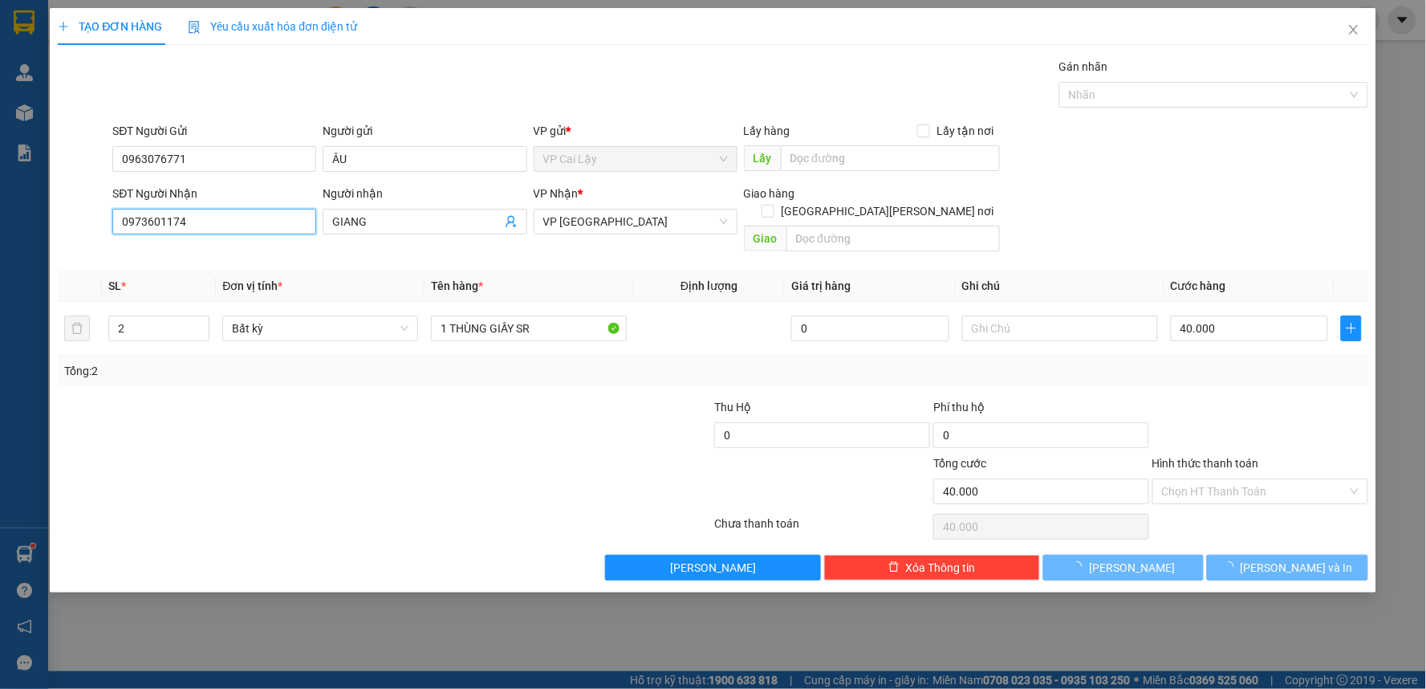
click at [219, 221] on input "0973601174" at bounding box center [214, 222] width 204 height 26
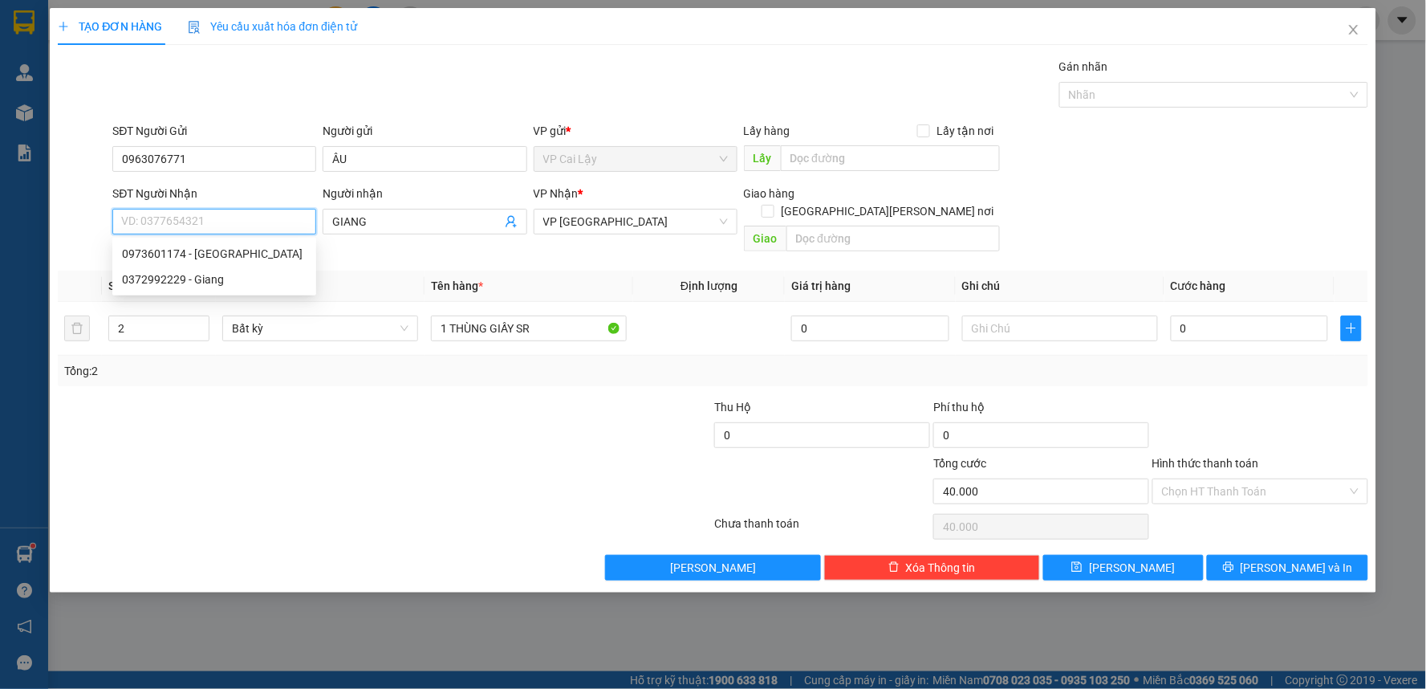
type input "0"
click at [234, 273] on div "0372992229 - Giang" at bounding box center [214, 279] width 185 height 18
type input "0372992229"
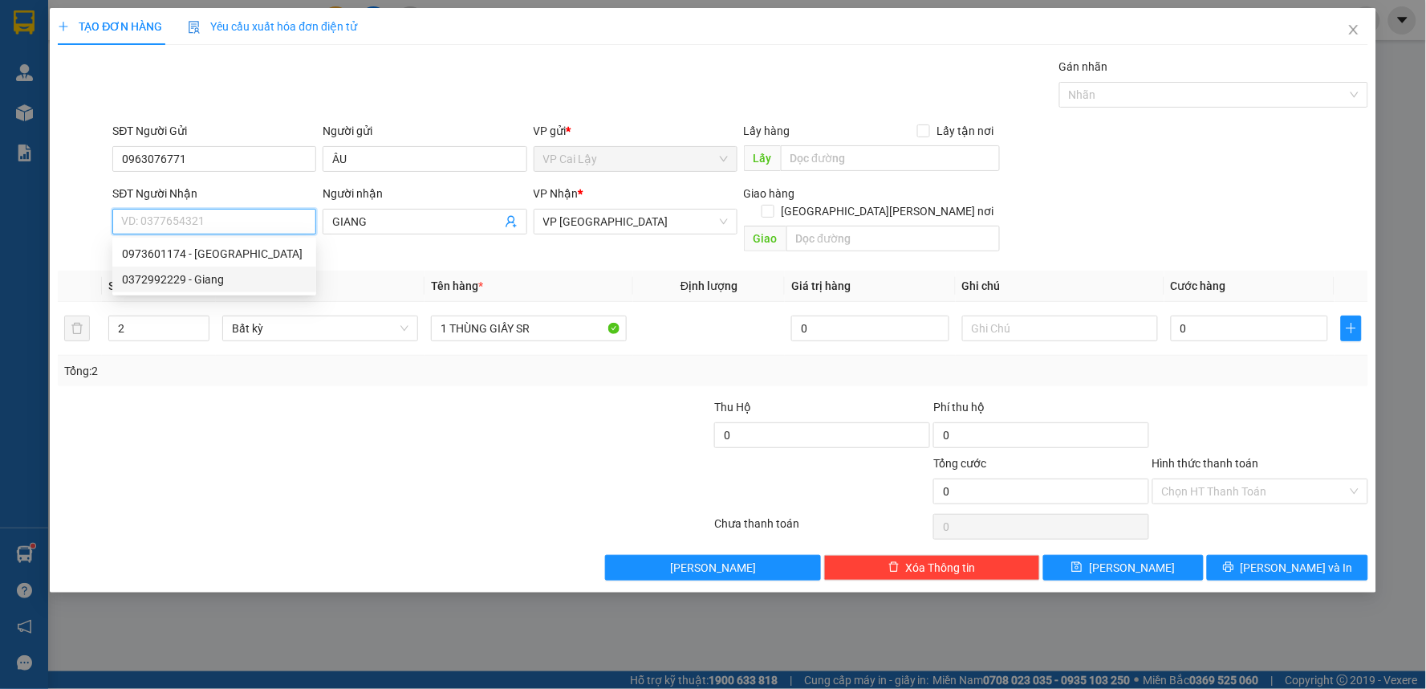
type input "Giang"
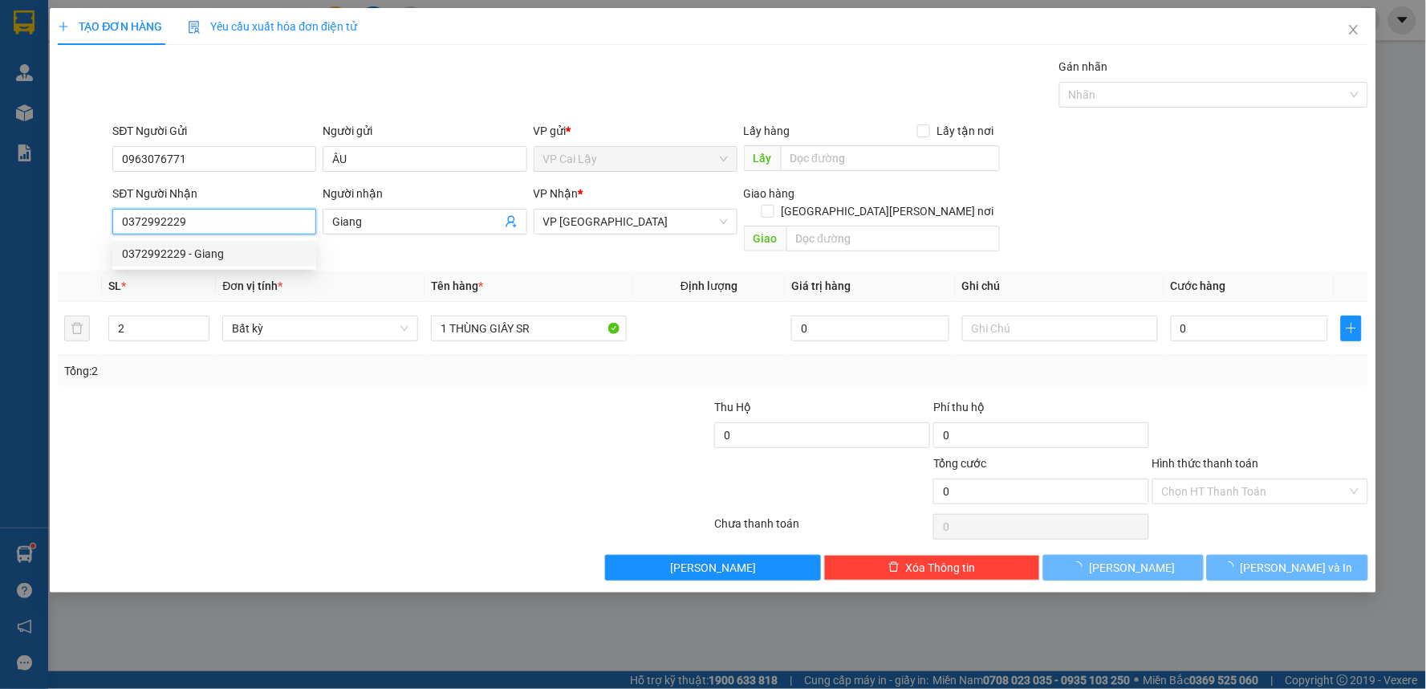
type input "70.000"
type input "0372992229"
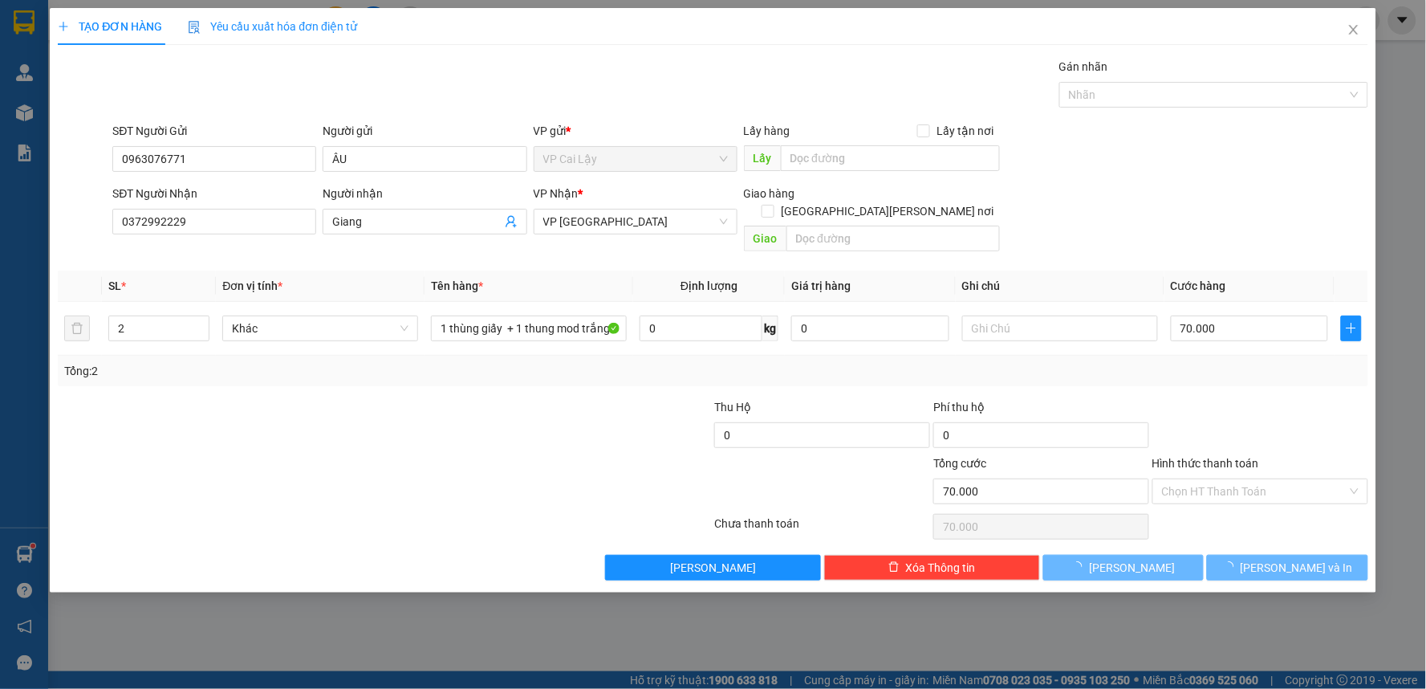
click at [311, 356] on div "Tổng: 2" at bounding box center [713, 371] width 1311 height 30
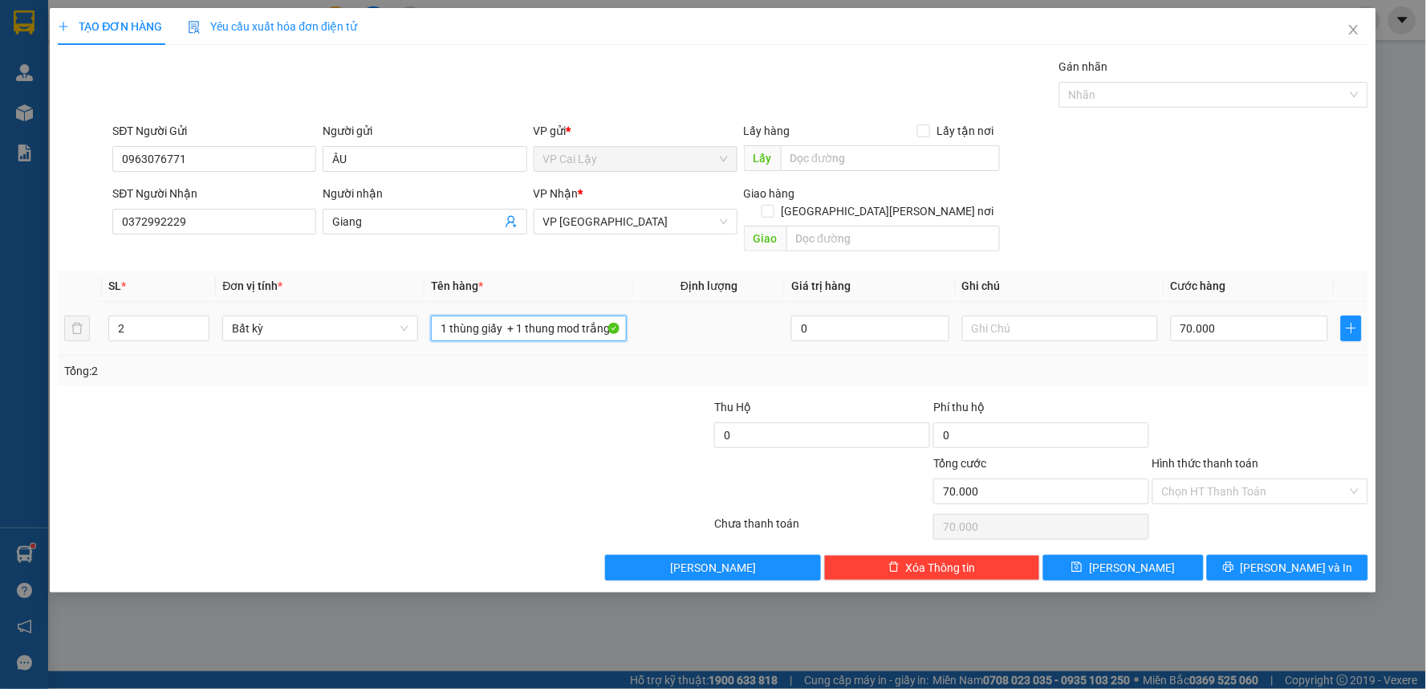
drag, startPoint x: 586, startPoint y: 315, endPoint x: 670, endPoint y: 319, distance: 84.3
click at [670, 319] on tr "2 Bất kỳ 1 thùng giấy + 1 thung mod trắng có dán bịch màu vàng ở trên 0 70.000" at bounding box center [713, 329] width 1311 height 54
type input "1 thùng giấy + 1 thung mod vàng"
click at [1210, 315] on input "70.000" at bounding box center [1250, 328] width 158 height 26
type input "5"
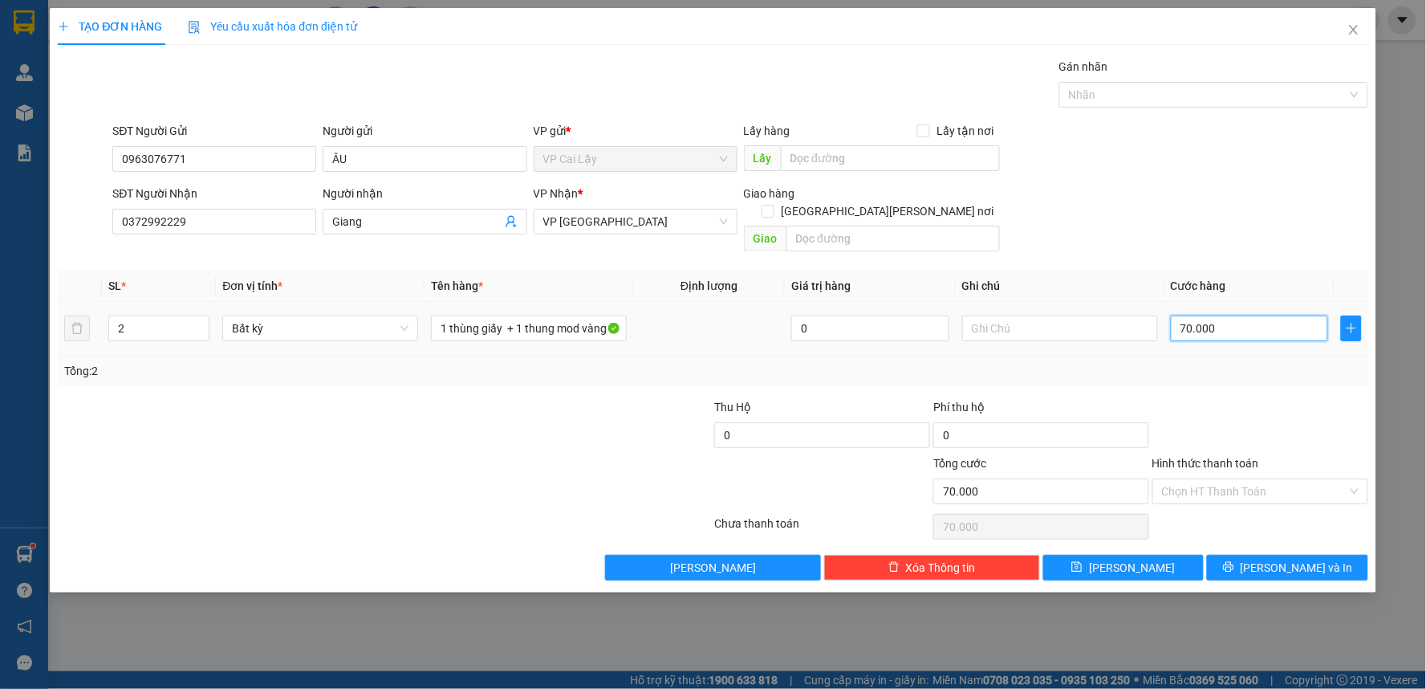
type input "5"
type input "50"
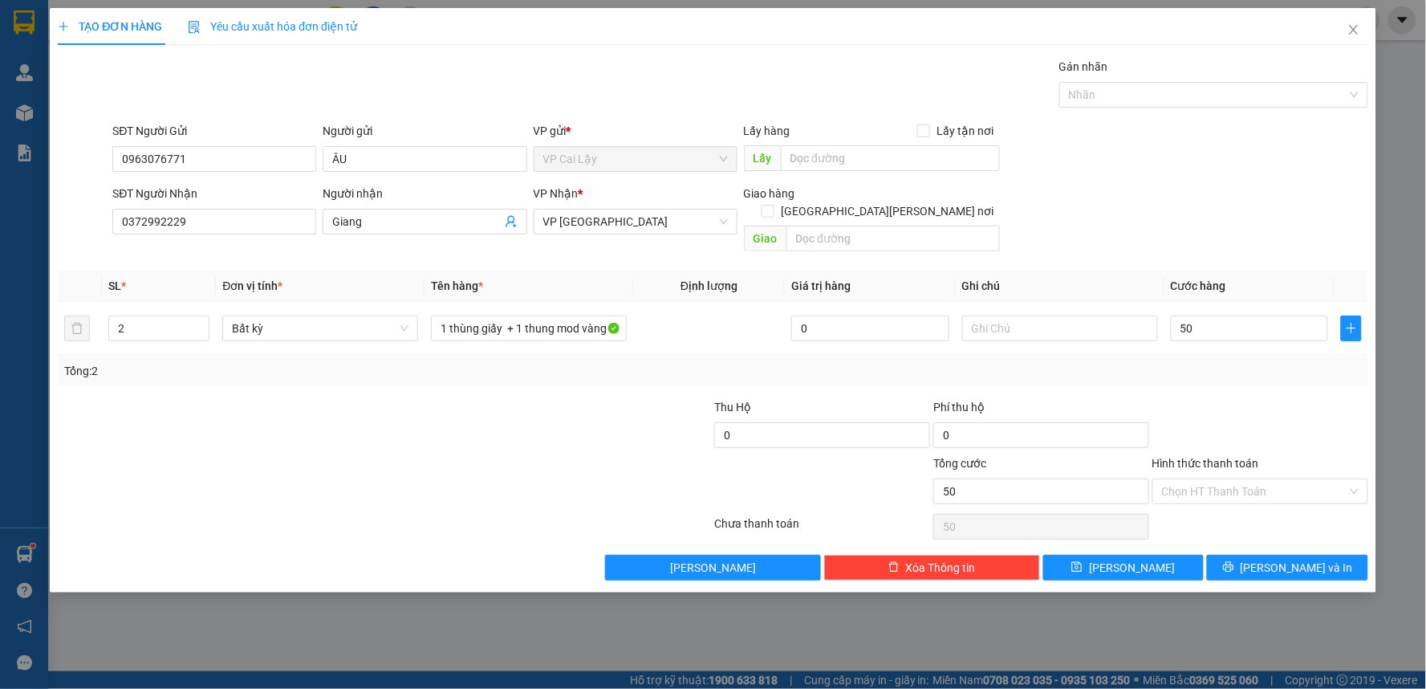
type input "50.000"
click at [1270, 398] on div at bounding box center [1260, 426] width 219 height 56
drag, startPoint x: 1242, startPoint y: 469, endPoint x: 1246, endPoint y: 499, distance: 30.0
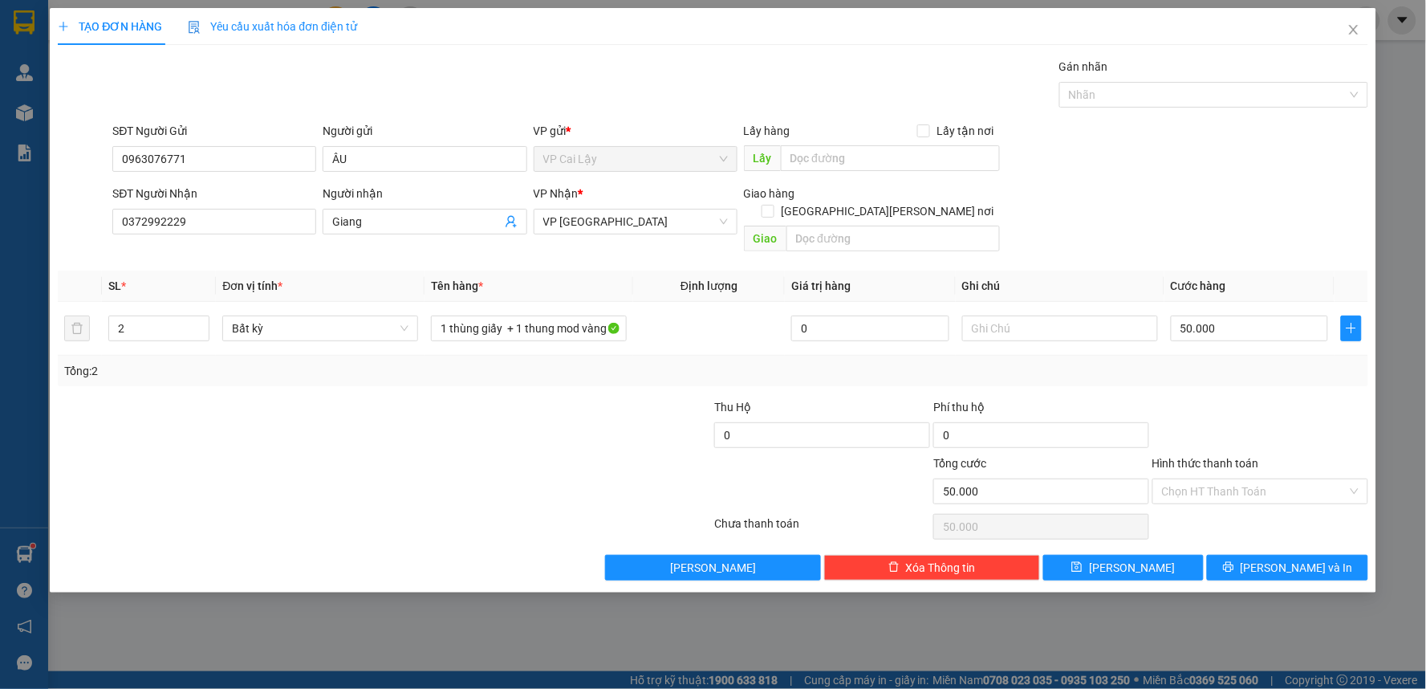
click at [1242, 479] on input "Hình thức thanh toán" at bounding box center [1254, 491] width 185 height 24
drag, startPoint x: 1247, startPoint y: 504, endPoint x: 1273, endPoint y: 499, distance: 26.1
click at [1255, 504] on div "Tại văn phòng" at bounding box center [1261, 506] width 197 height 18
type input "0"
drag, startPoint x: 1306, startPoint y: 435, endPoint x: 1290, endPoint y: 445, distance: 19.1
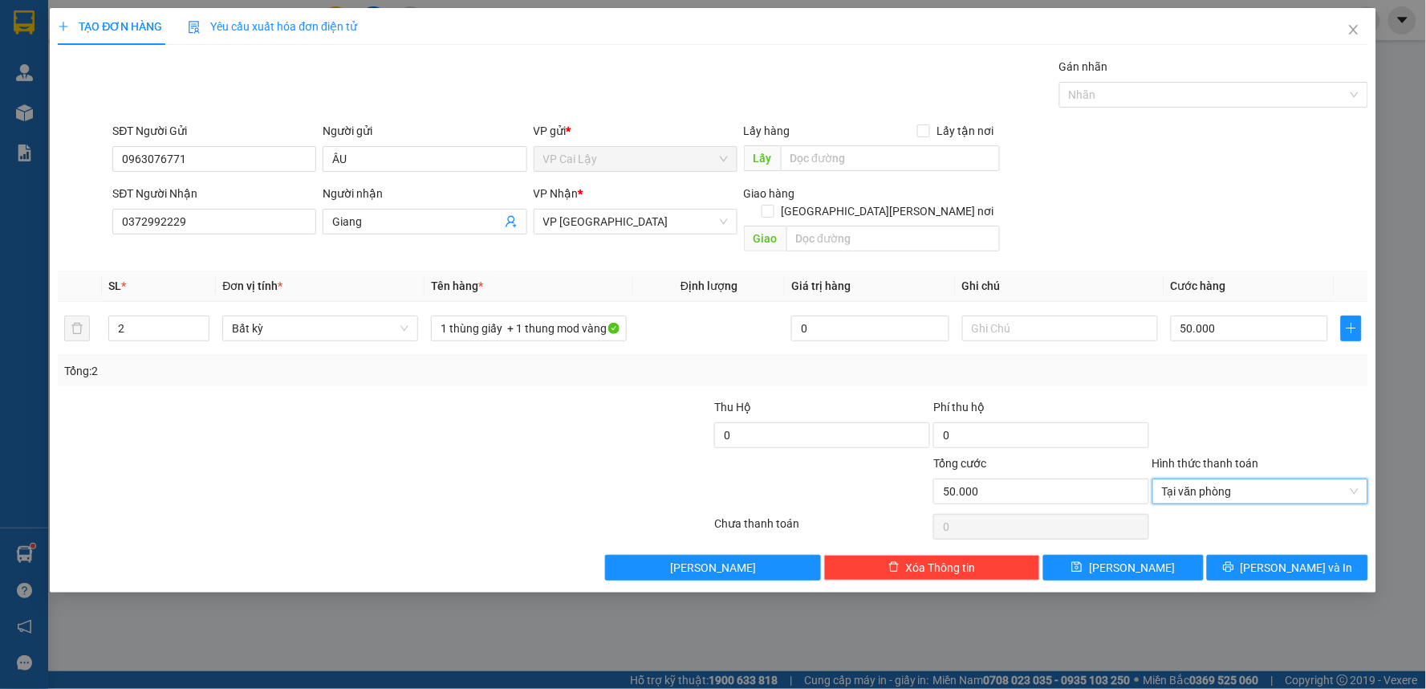
click at [1306, 435] on div at bounding box center [1260, 426] width 219 height 56
drag, startPoint x: 1257, startPoint y: 551, endPoint x: 1249, endPoint y: 550, distance: 8.1
click at [1234, 561] on icon "printer" at bounding box center [1228, 566] width 11 height 11
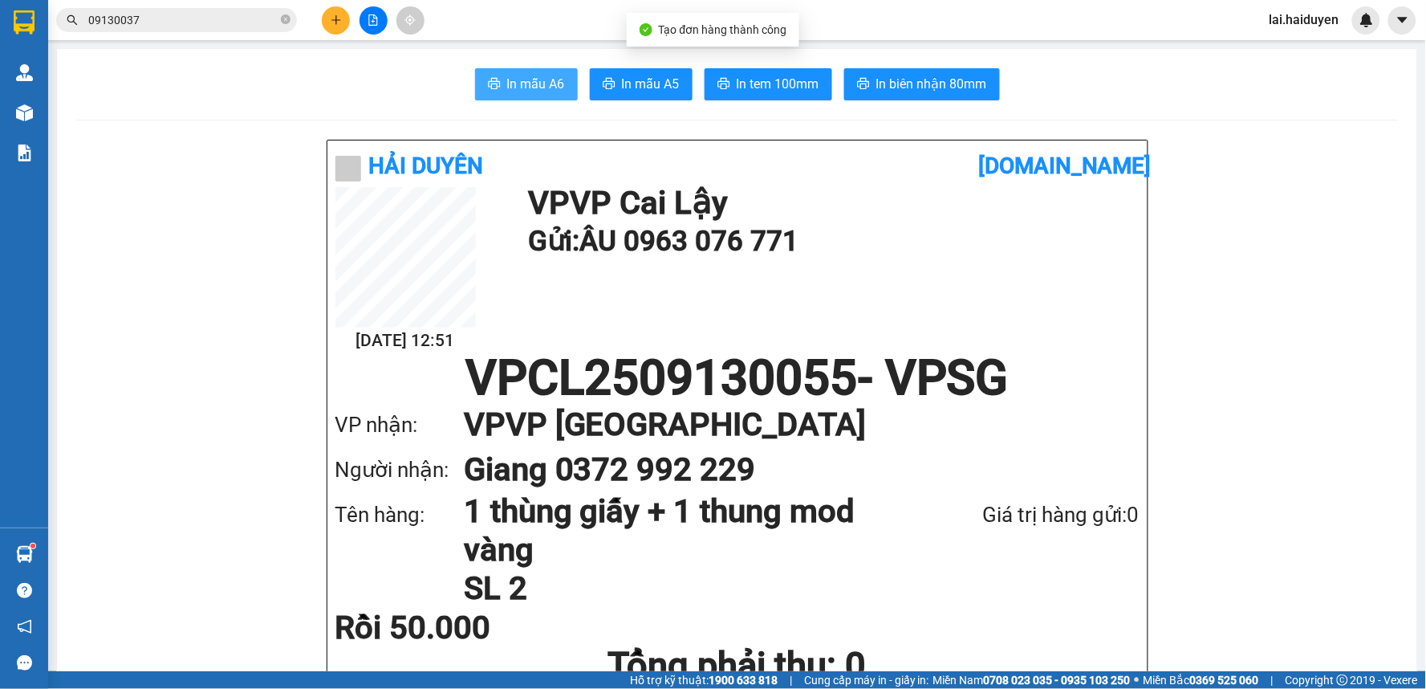
click at [520, 75] on span "In mẫu A6" at bounding box center [536, 84] width 58 height 20
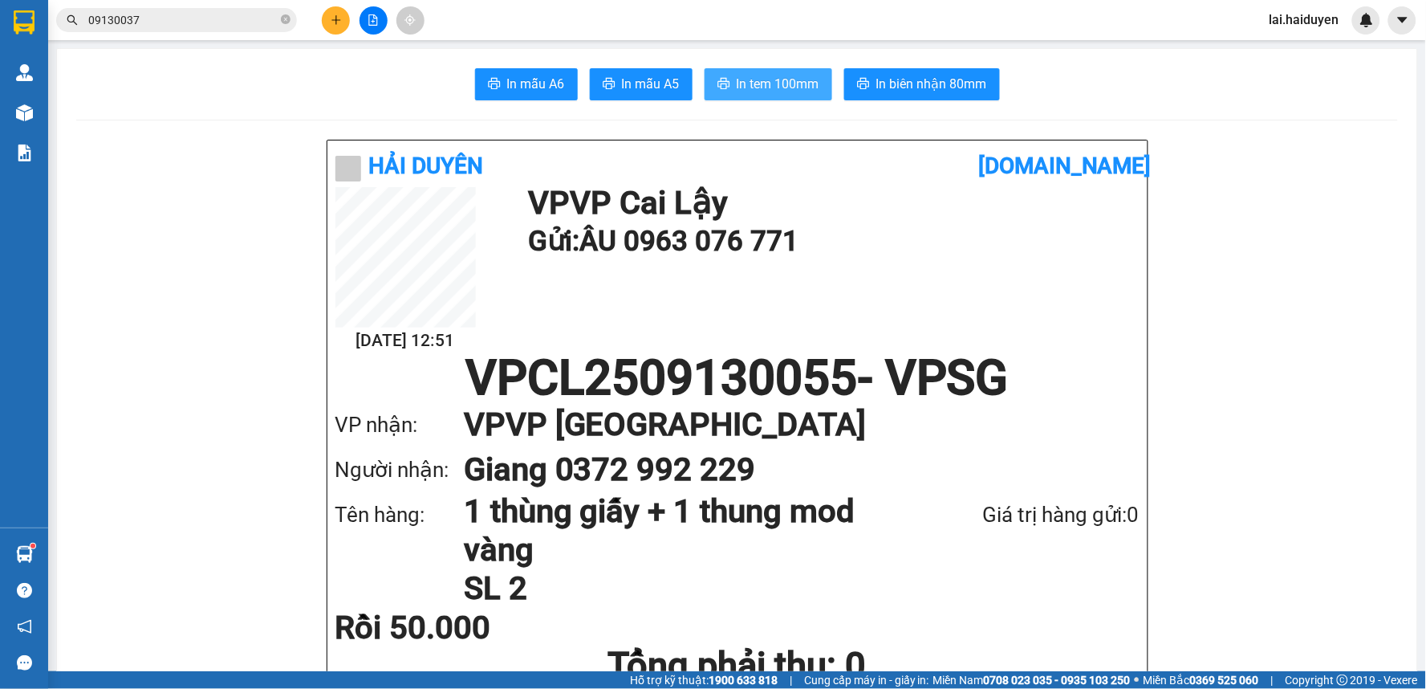
click at [798, 91] on span "In tem 100mm" at bounding box center [778, 84] width 83 height 20
drag, startPoint x: 1023, startPoint y: 389, endPoint x: 965, endPoint y: 355, distance: 67.3
click at [1020, 376] on h1 "VPCL2509130055 - VPSG" at bounding box center [737, 378] width 804 height 48
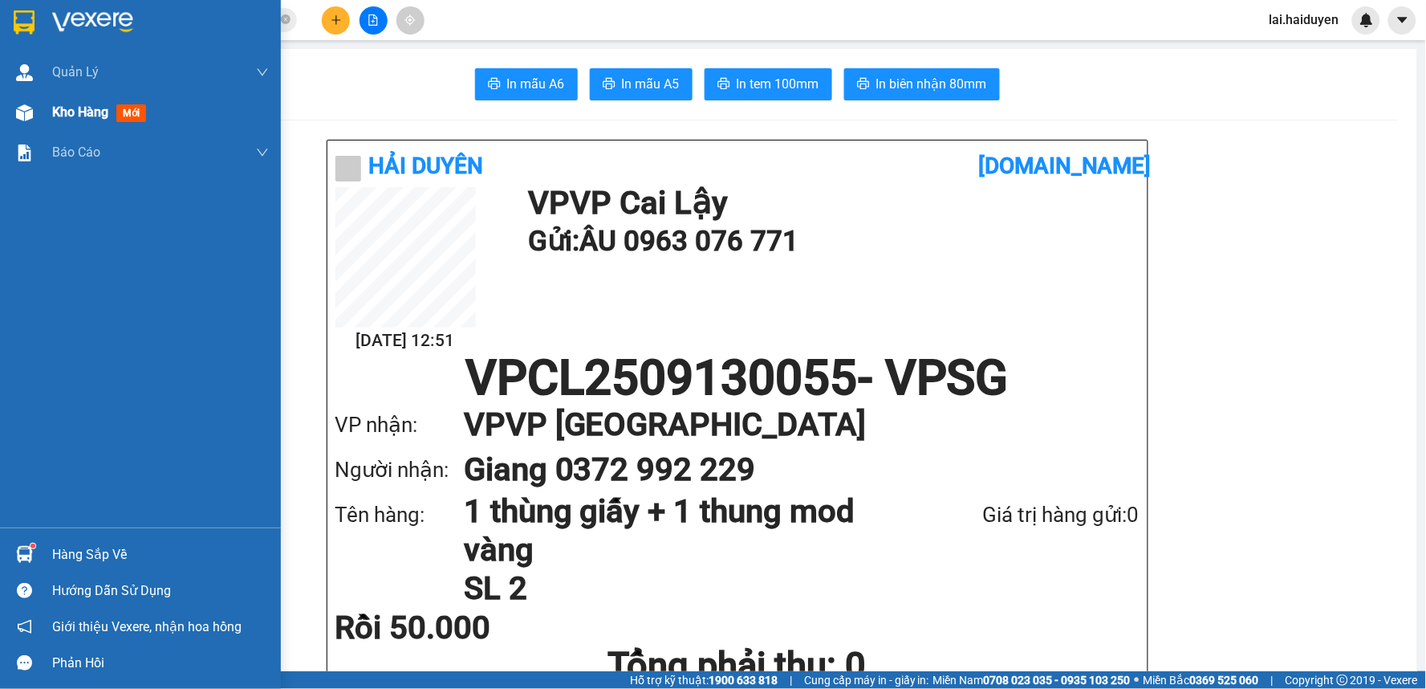
click at [66, 118] on span "Kho hàng" at bounding box center [80, 111] width 56 height 15
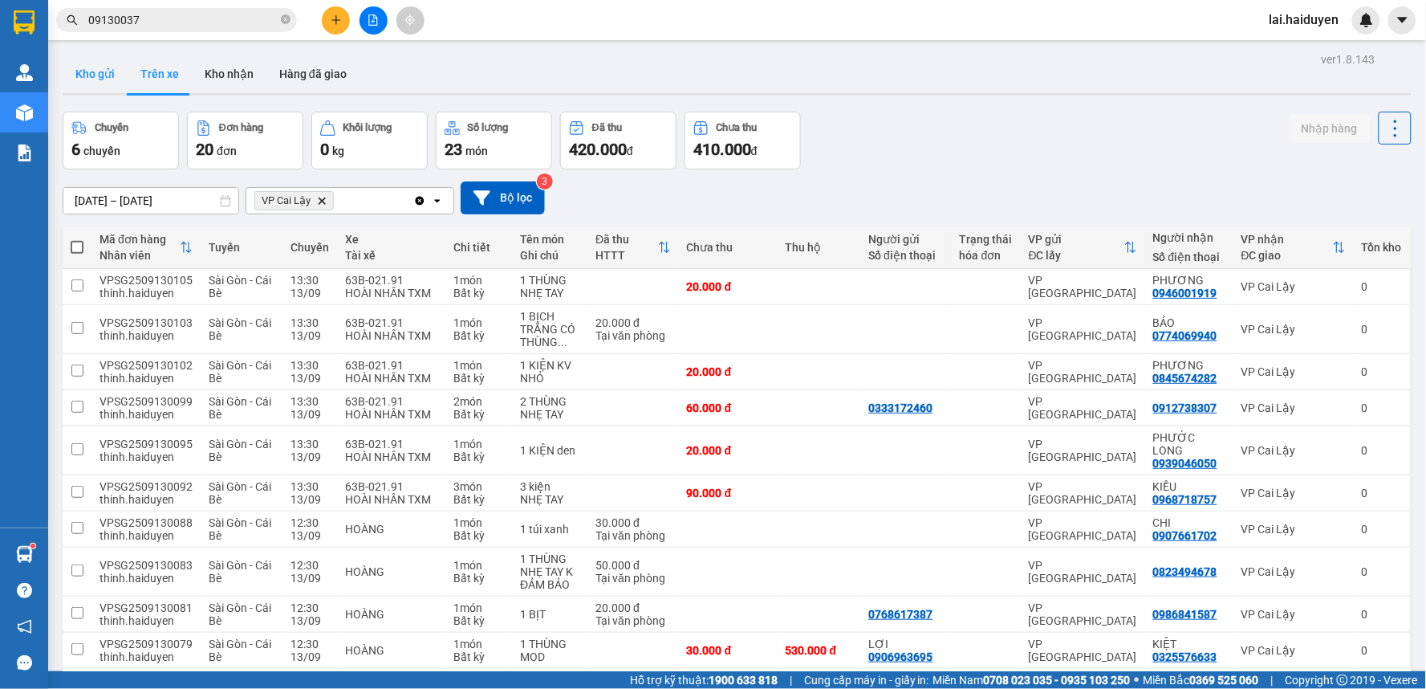
click at [99, 67] on button "Kho gửi" at bounding box center [95, 74] width 65 height 39
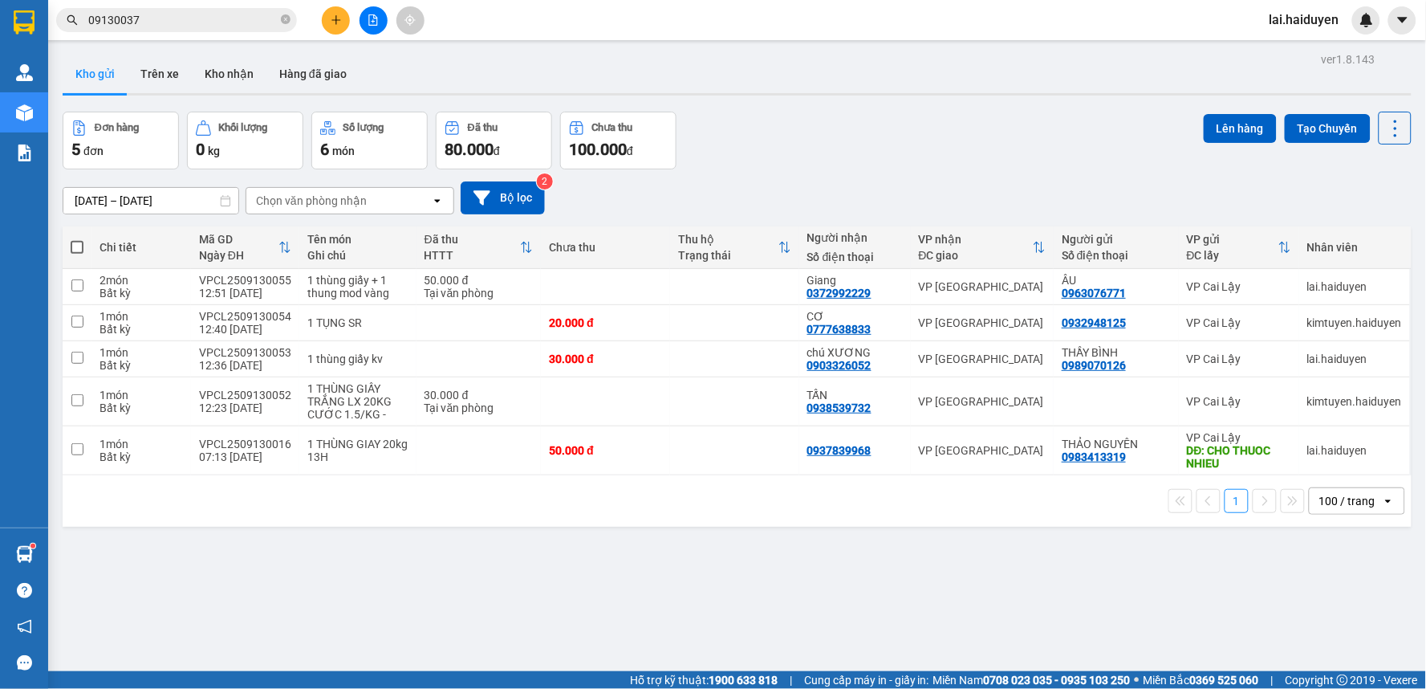
click at [238, 19] on input "09130037" at bounding box center [182, 20] width 189 height 18
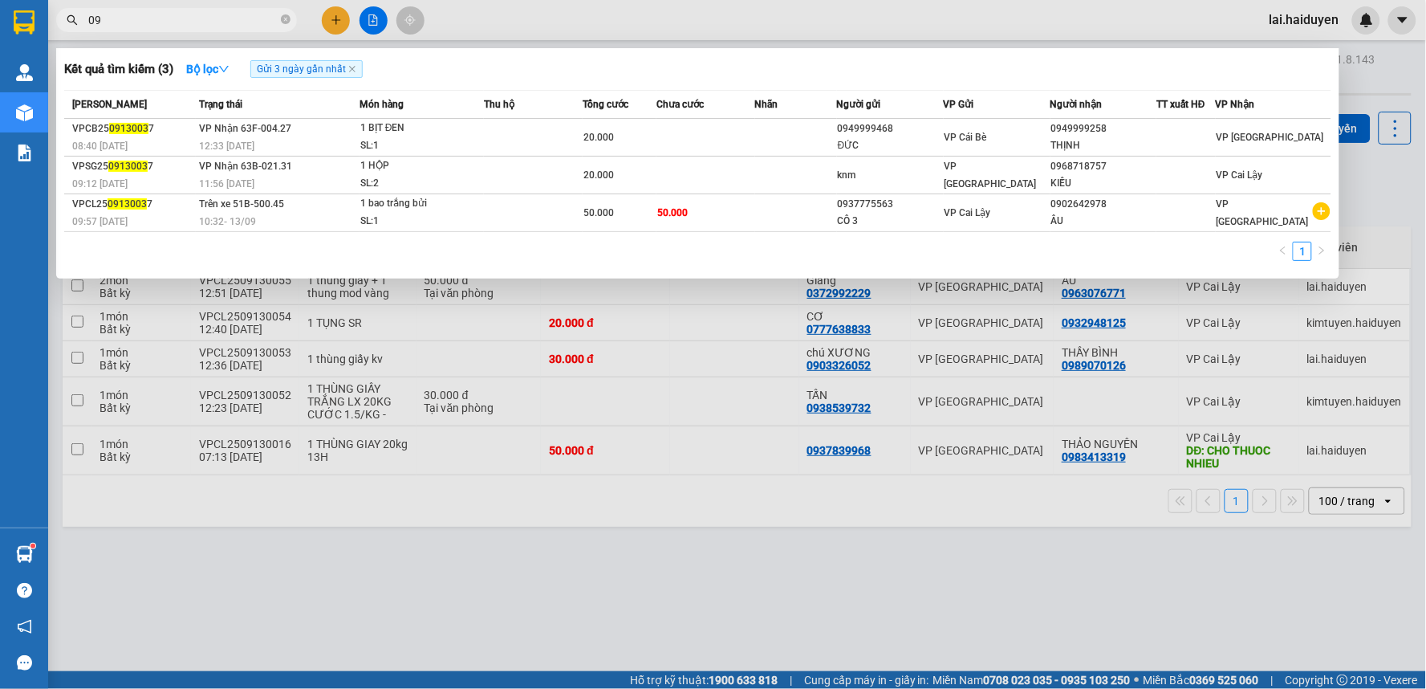
type input "0"
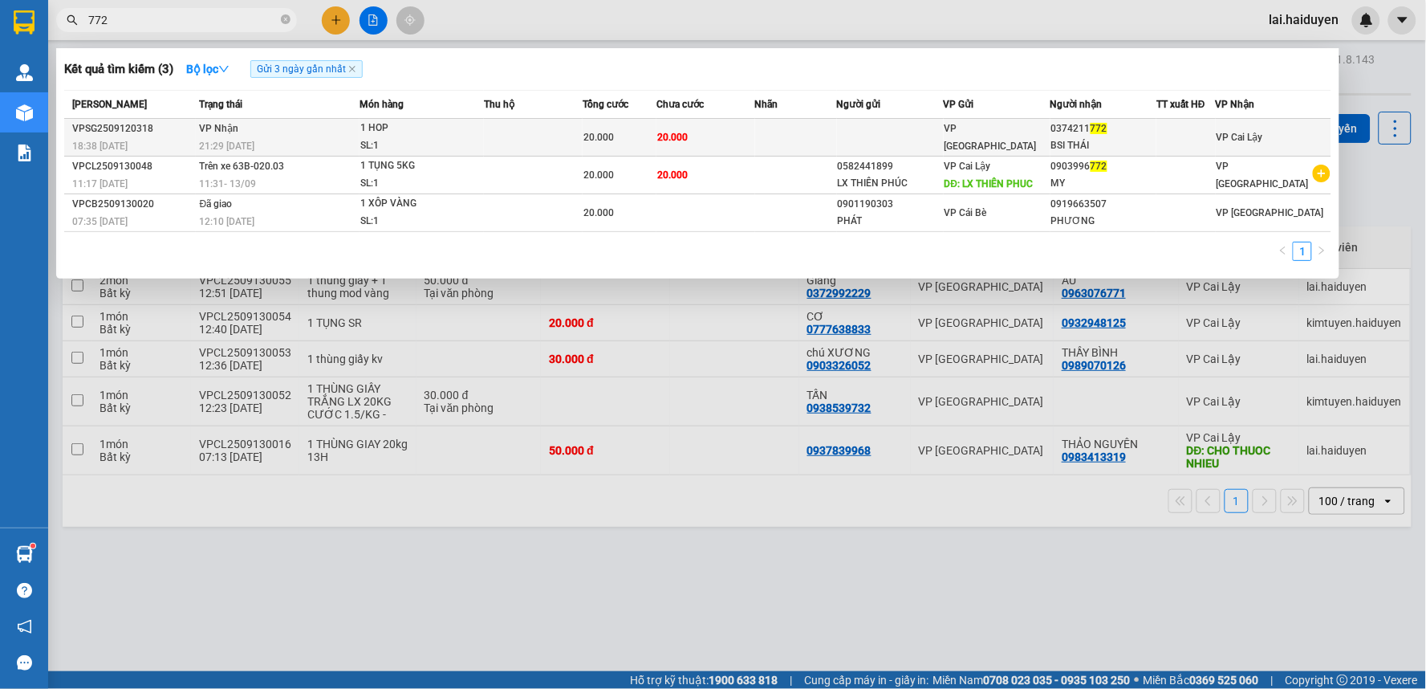
type input "772"
click at [1152, 132] on div "0374211 772" at bounding box center [1103, 128] width 105 height 17
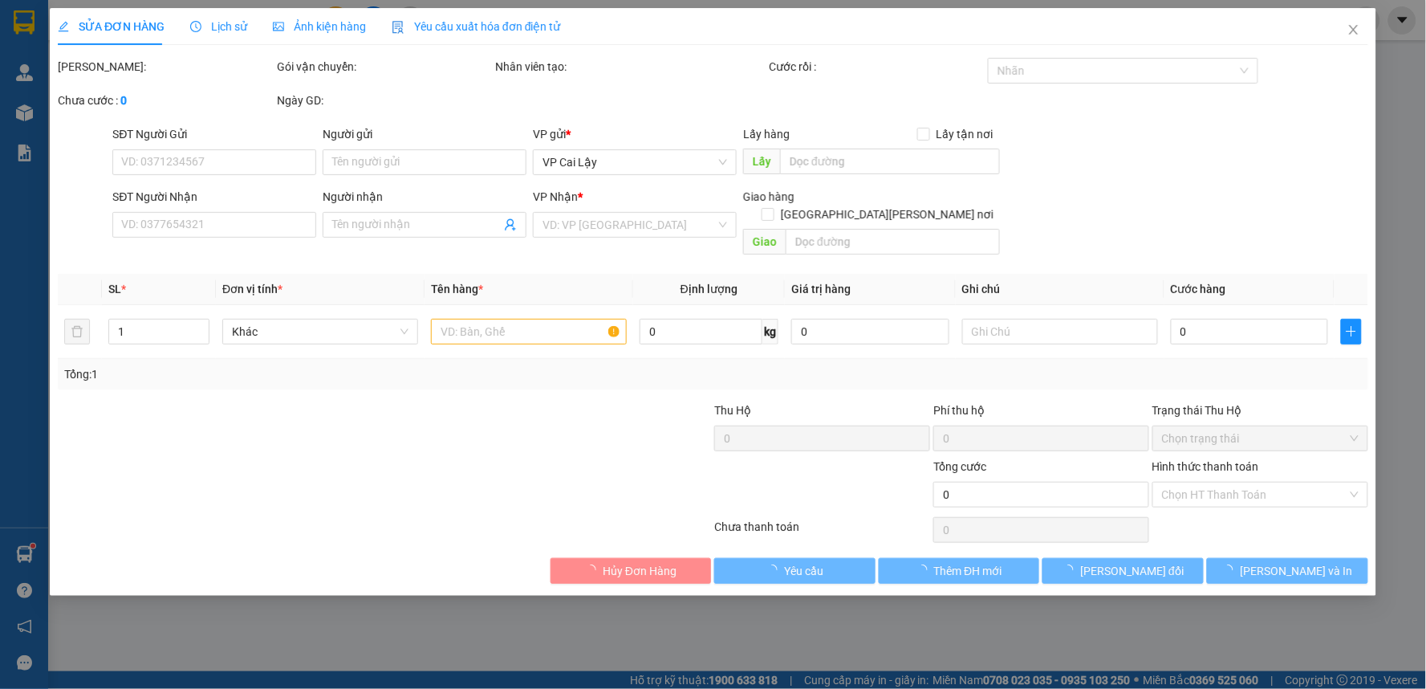
type input "0374211772"
type input "BSI THÁI"
type input "20.000"
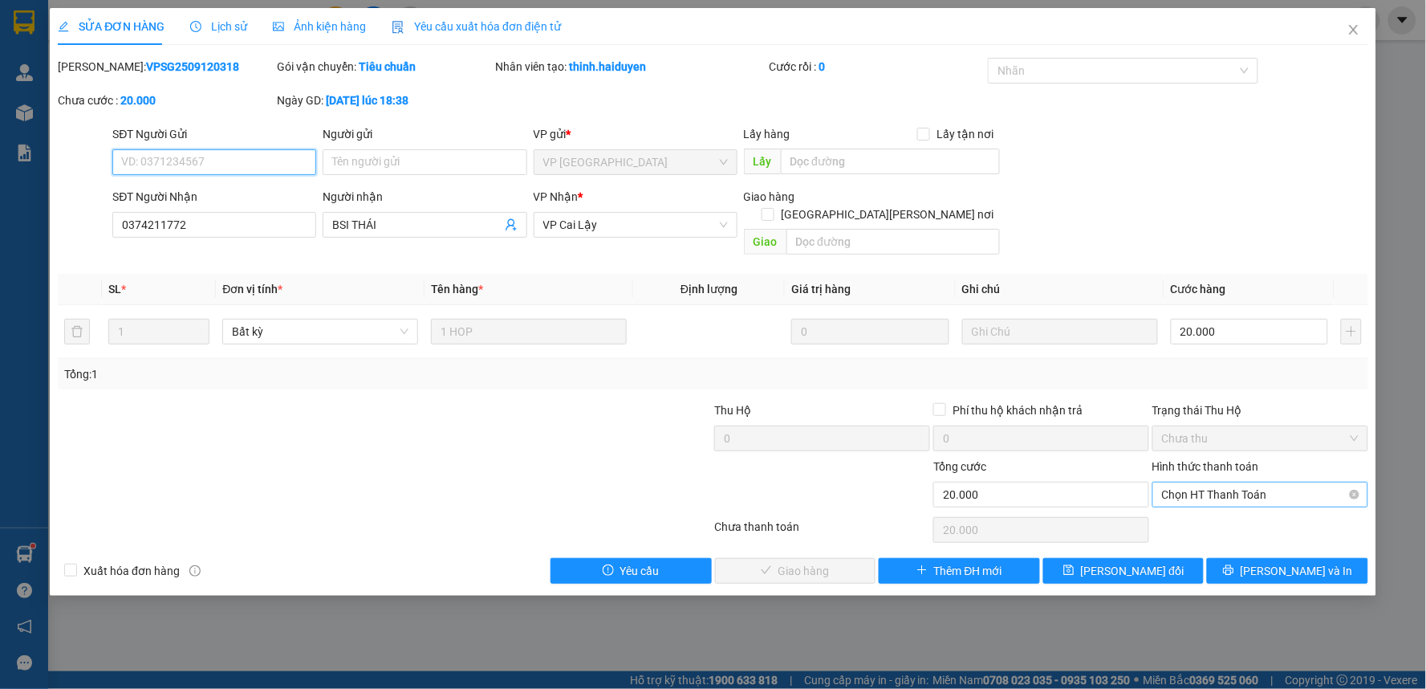
click at [1306, 482] on span "Chọn HT Thanh Toán" at bounding box center [1260, 494] width 197 height 24
click at [1247, 507] on div "Tại văn phòng" at bounding box center [1261, 509] width 197 height 18
type input "0"
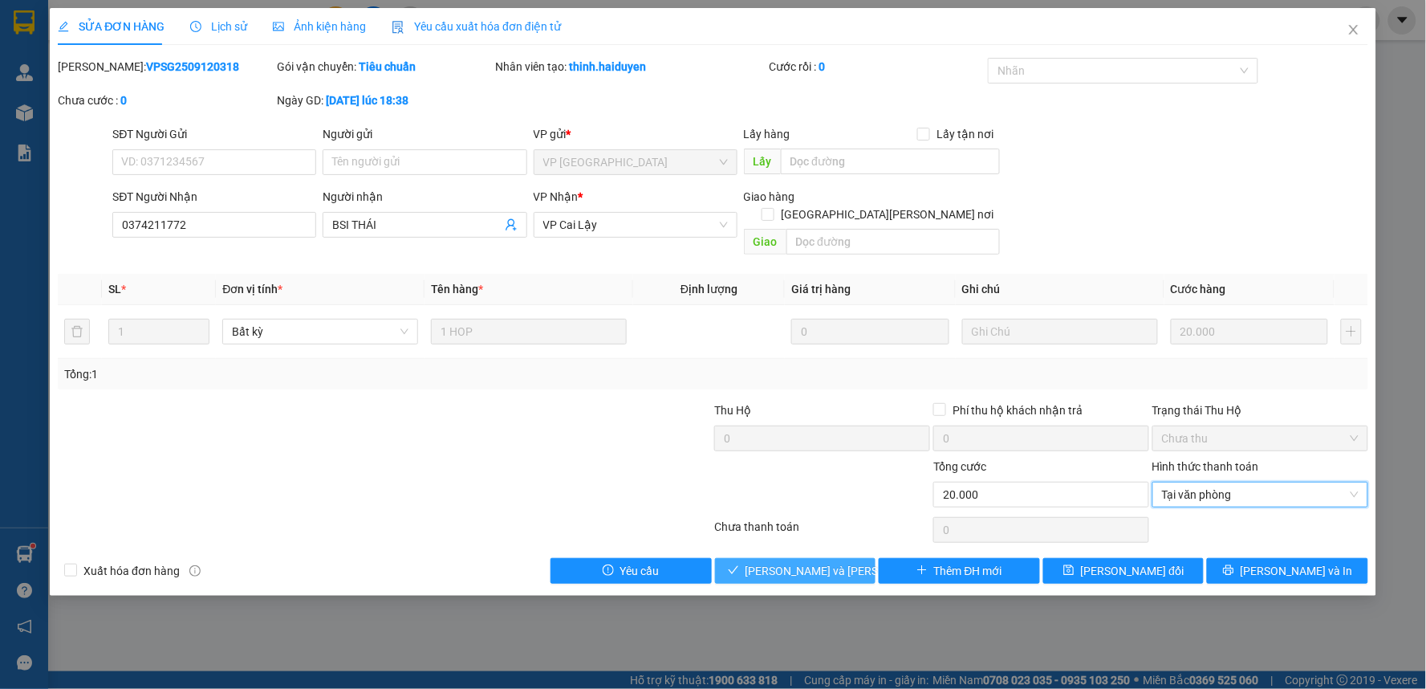
click at [815, 562] on span "[PERSON_NAME] và [PERSON_NAME] hàng" at bounding box center [854, 571] width 217 height 18
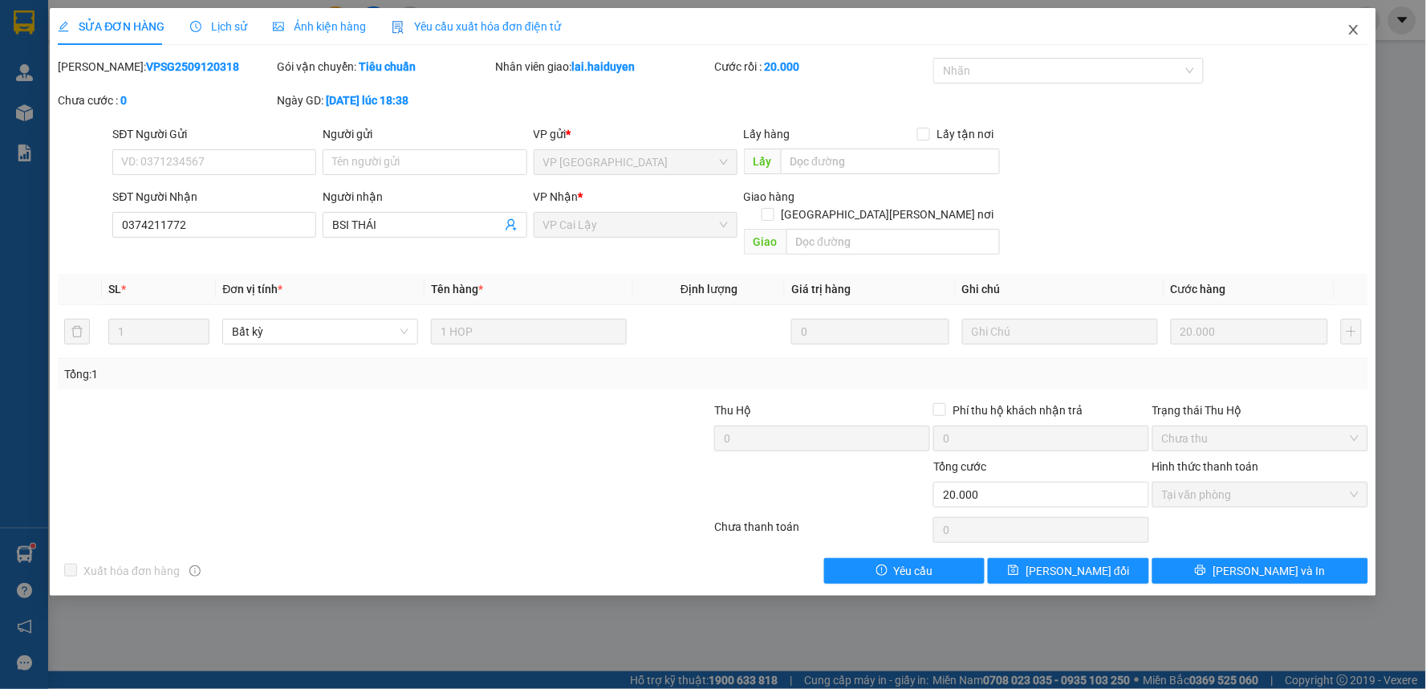
click at [1351, 27] on icon "close" at bounding box center [1353, 30] width 9 height 10
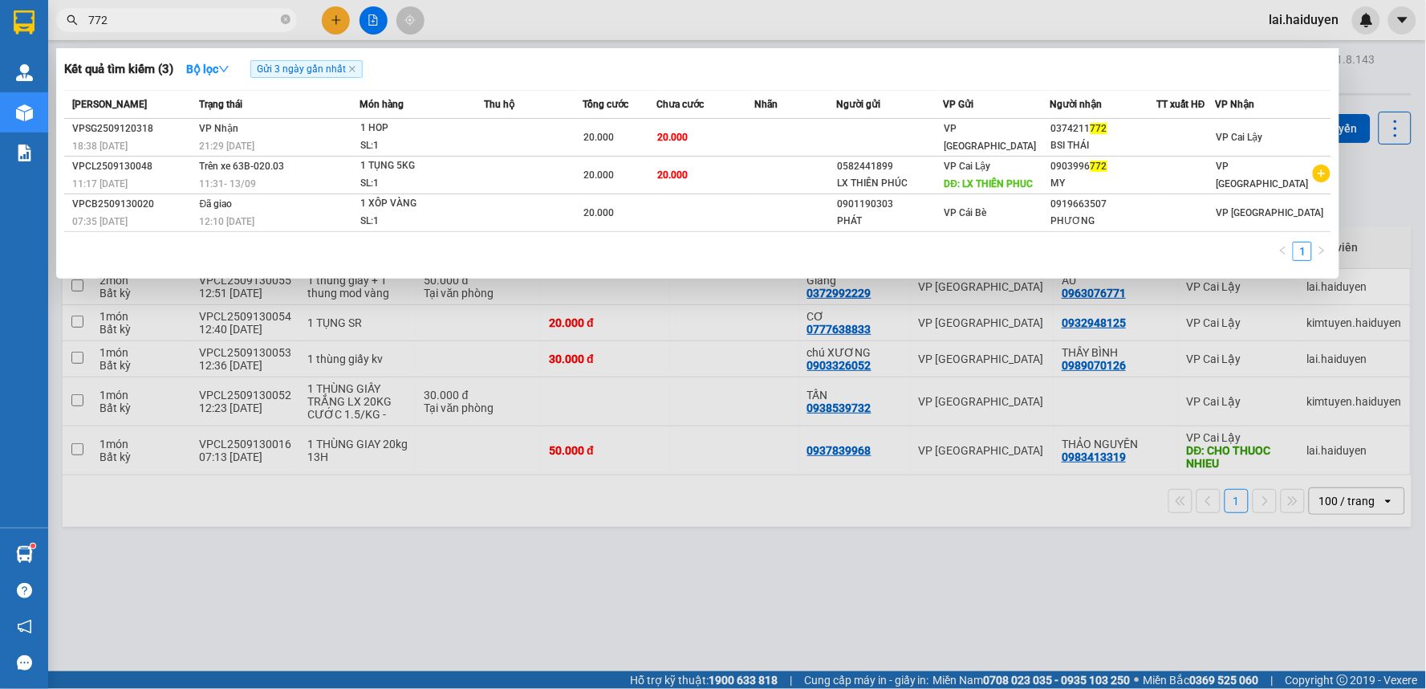
click at [237, 20] on input "772" at bounding box center [182, 20] width 189 height 18
type input "7"
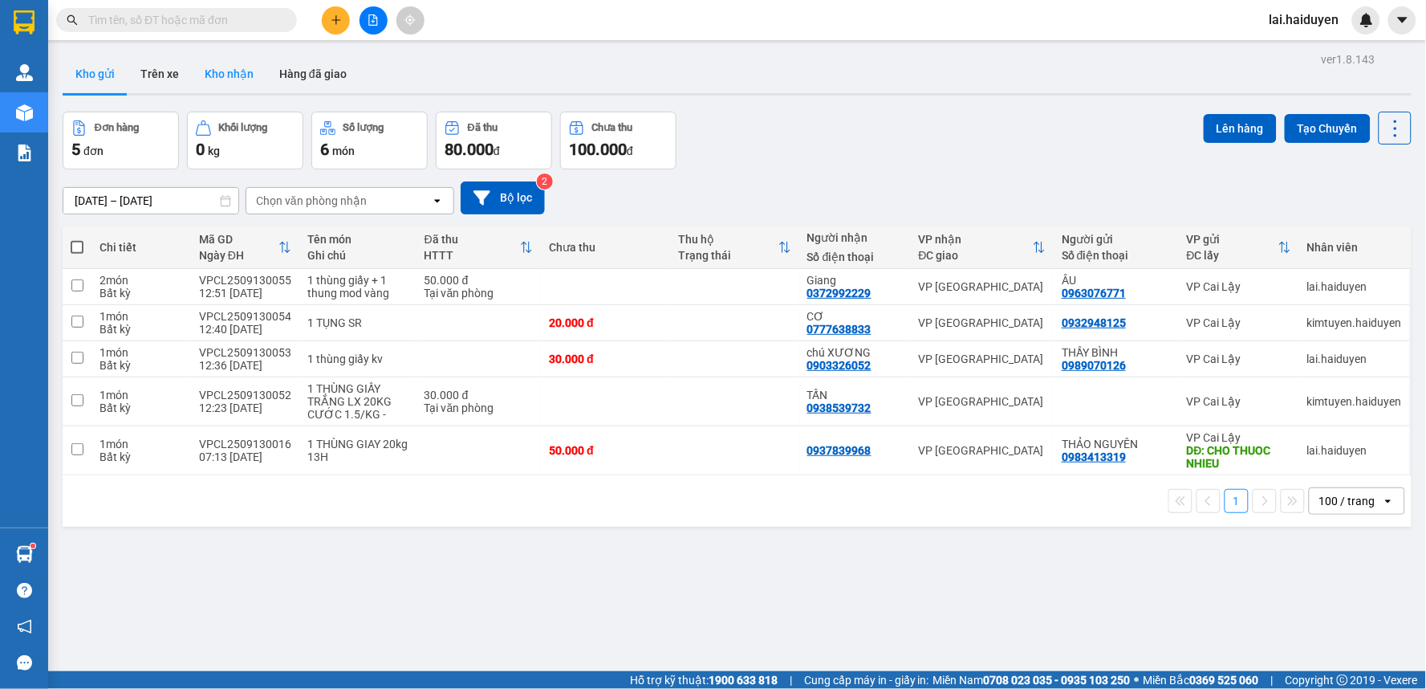
click at [247, 73] on button "Kho nhận" at bounding box center [229, 74] width 75 height 39
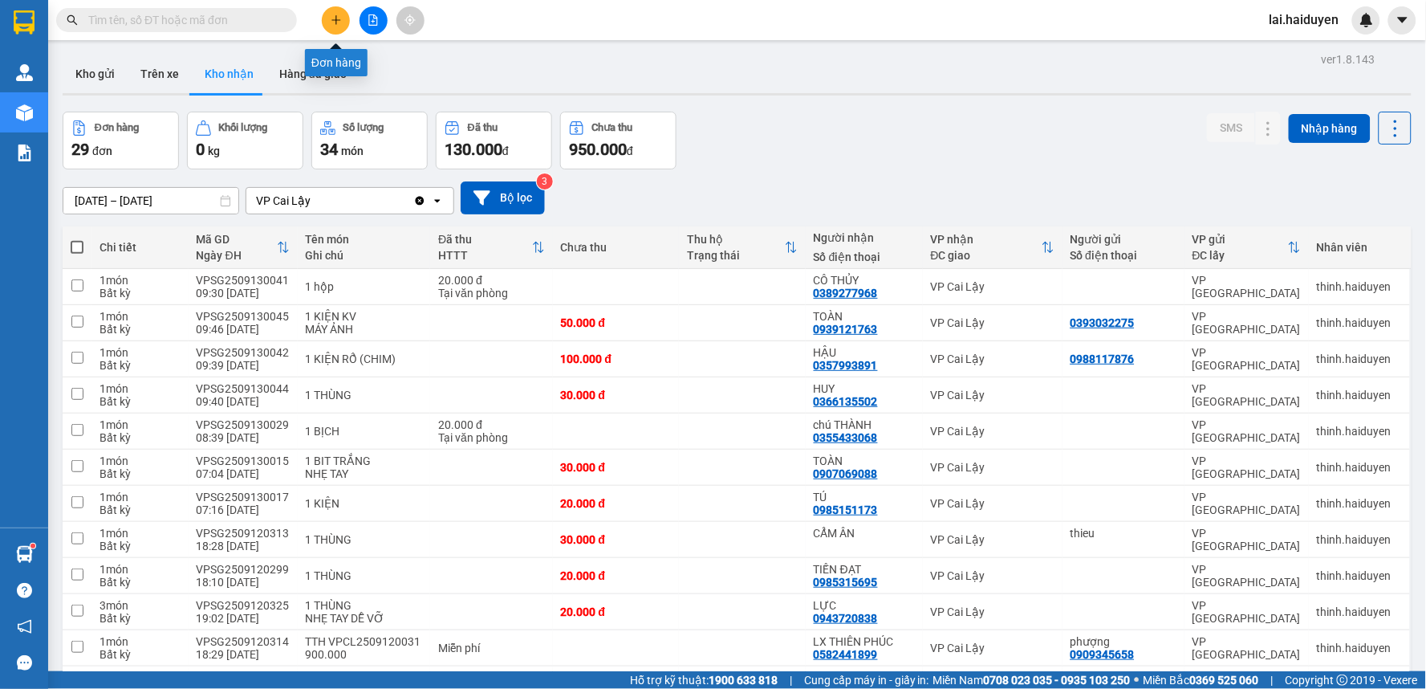
click at [335, 18] on icon "plus" at bounding box center [336, 19] width 11 height 11
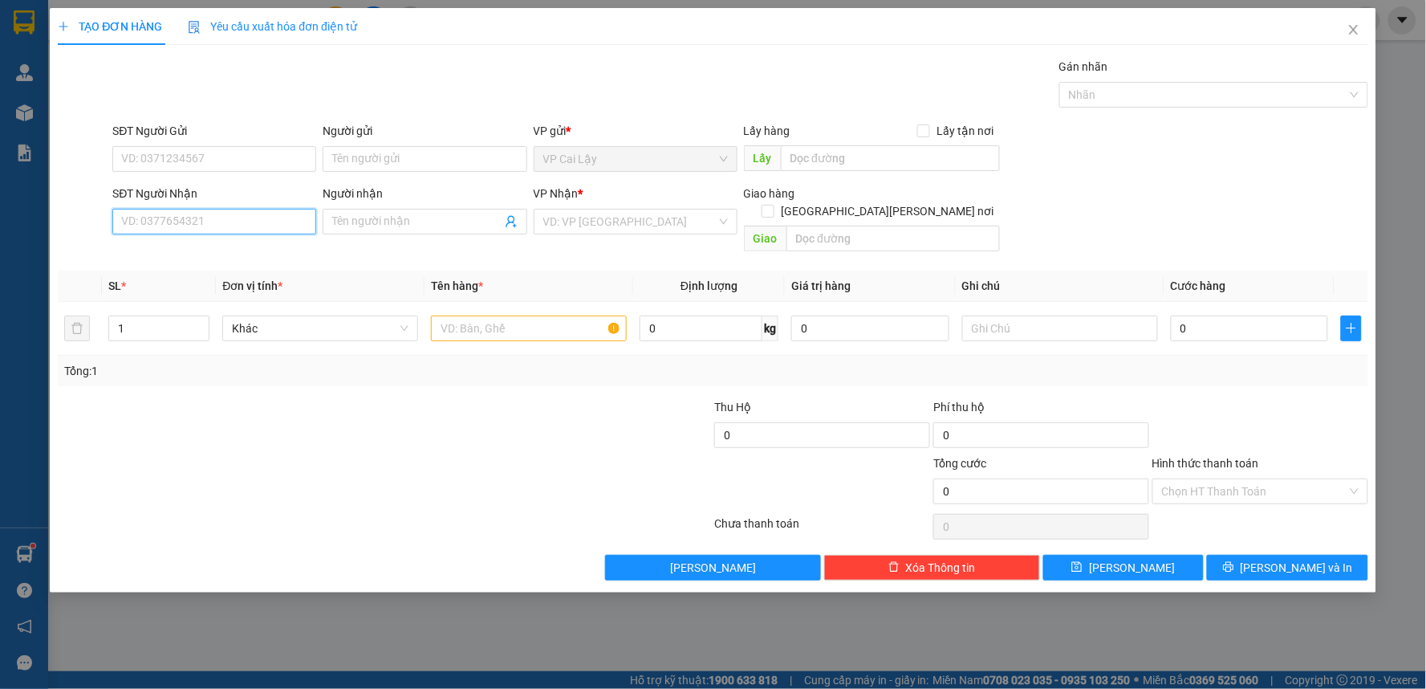
click at [223, 221] on input "SĐT Người Nhận" at bounding box center [214, 222] width 204 height 26
click at [253, 250] on div "0916813159 - NGỌC DIỆP" at bounding box center [214, 254] width 185 height 18
type input "0916813159"
type input "NGỌC DIỆP"
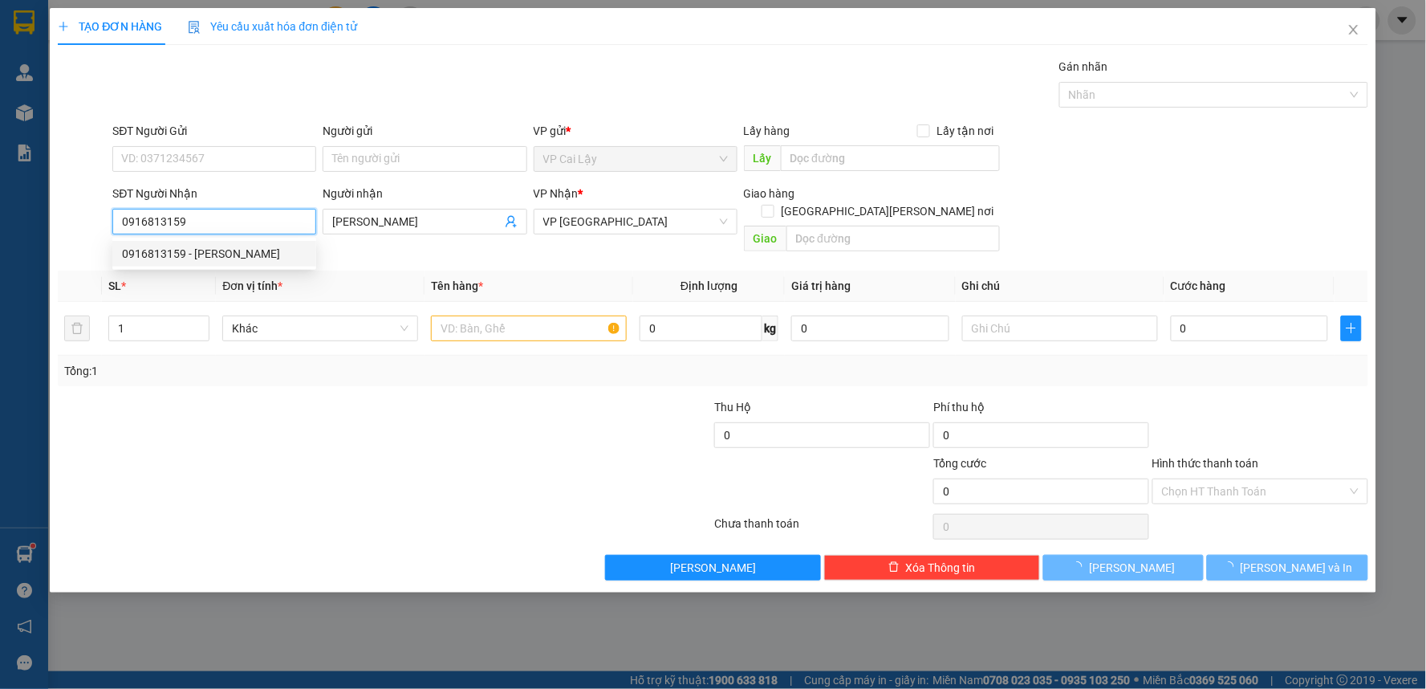
type input "20.000"
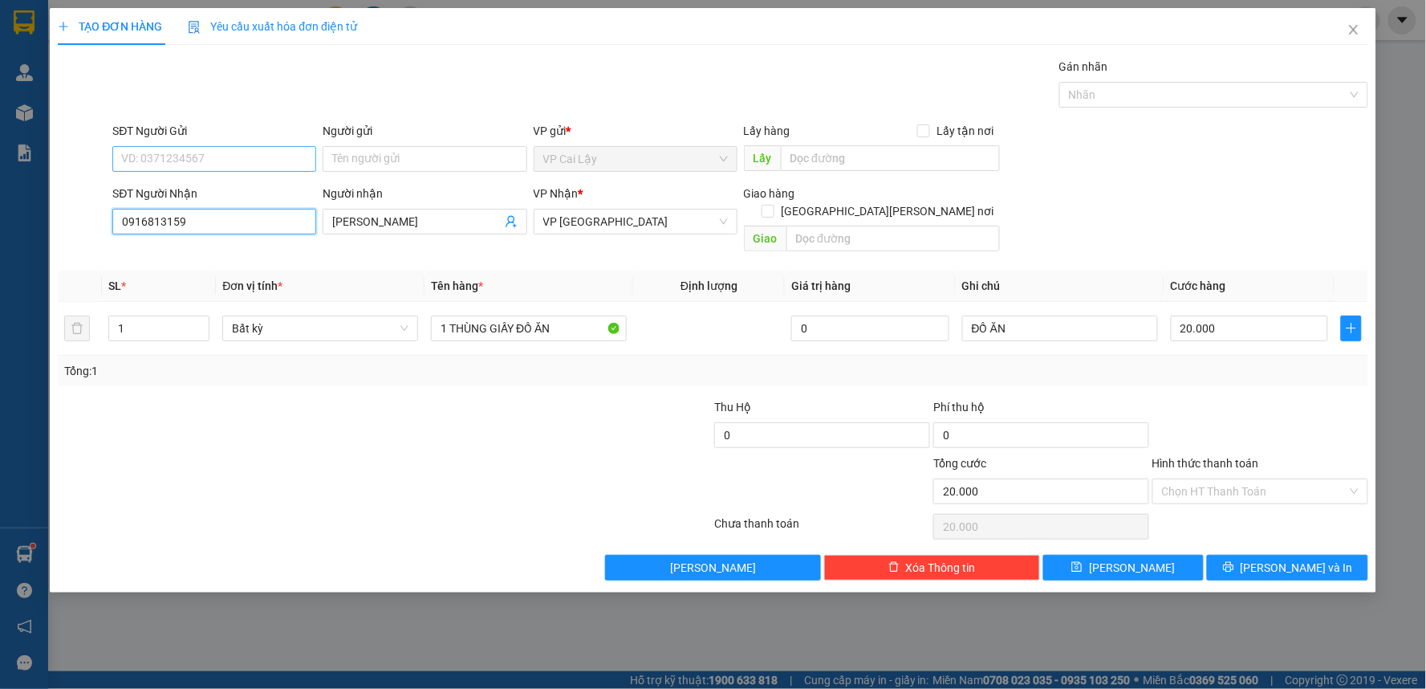
type input "0916813159"
click at [252, 163] on input "SĐT Người Gửi" at bounding box center [214, 159] width 204 height 26
click at [222, 189] on div "0938837886 - YẾN" at bounding box center [214, 191] width 185 height 18
type input "0938837886"
type input "YẾN"
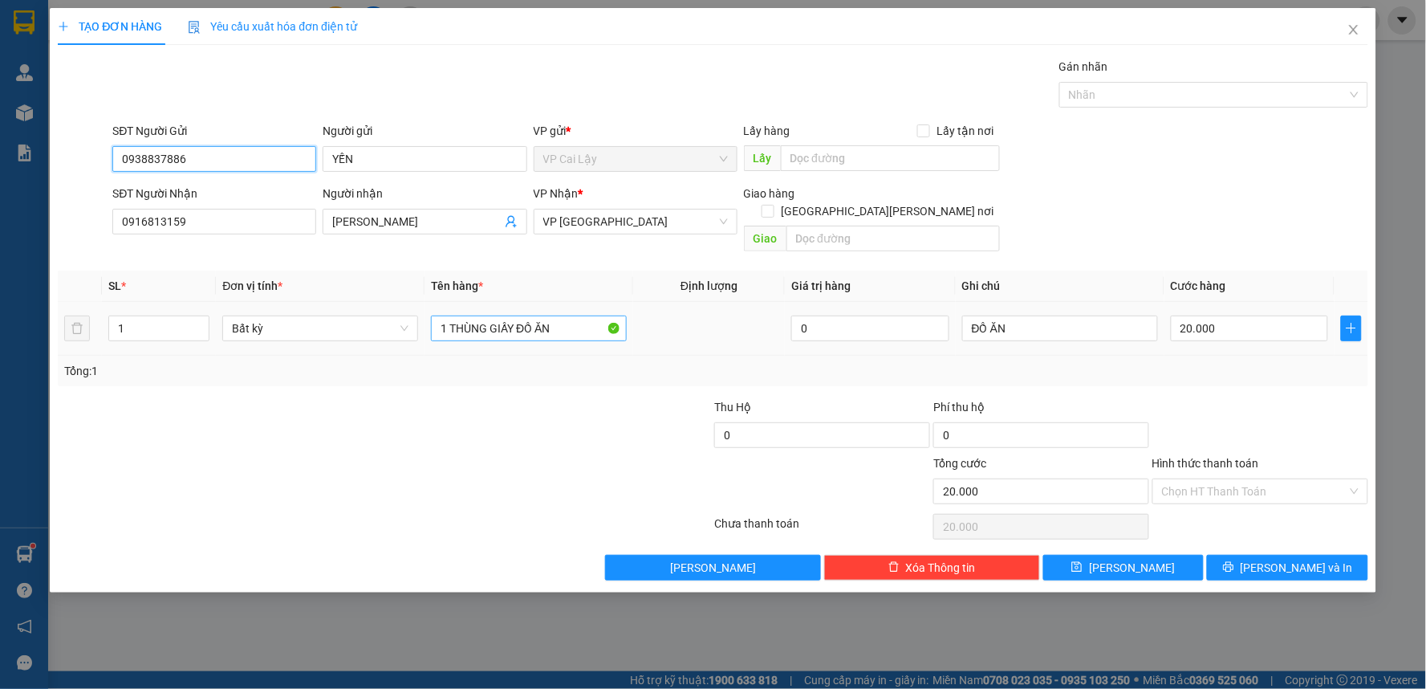
type input "0938837886"
click at [567, 315] on input "1 THÙNG GIẤY ĐỒ ĂN" at bounding box center [529, 328] width 196 height 26
type input "1 THÙNG mod vàng"
click at [1308, 559] on span "[PERSON_NAME] và In" at bounding box center [1297, 568] width 112 height 18
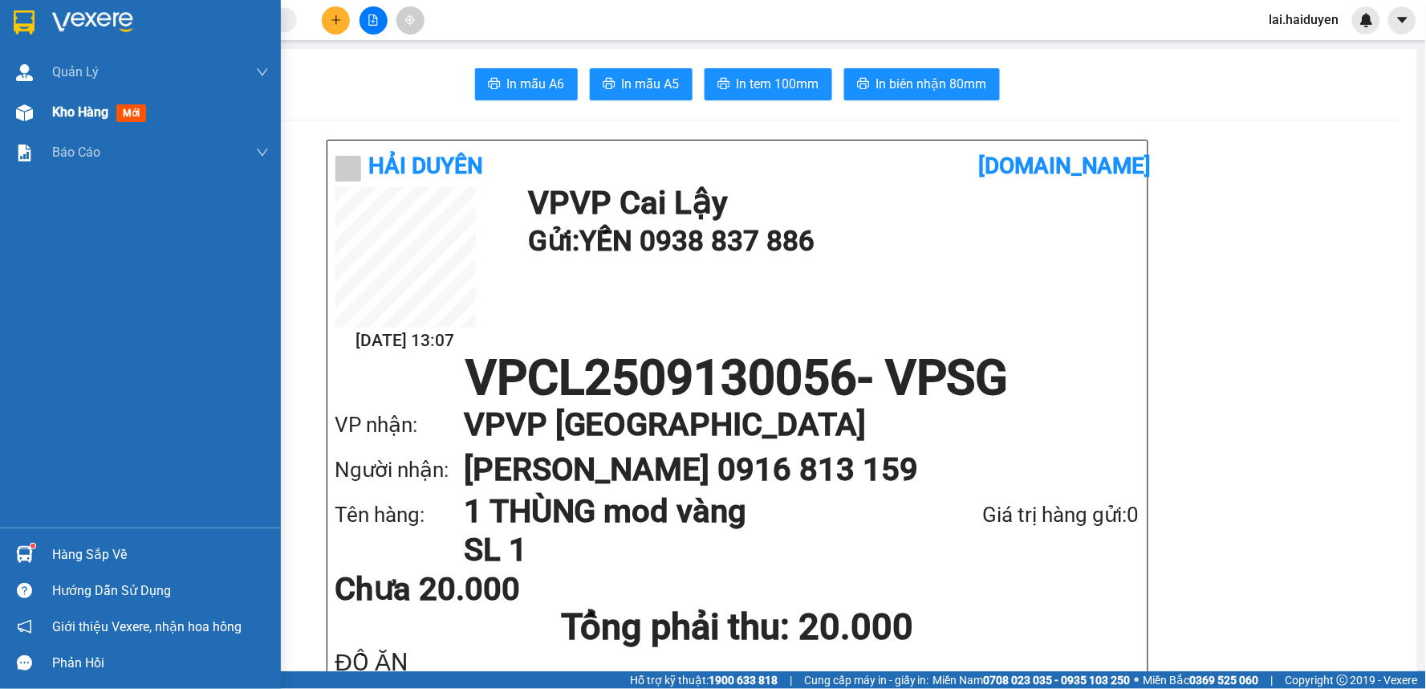
click at [101, 111] on span "Kho hàng" at bounding box center [80, 111] width 56 height 15
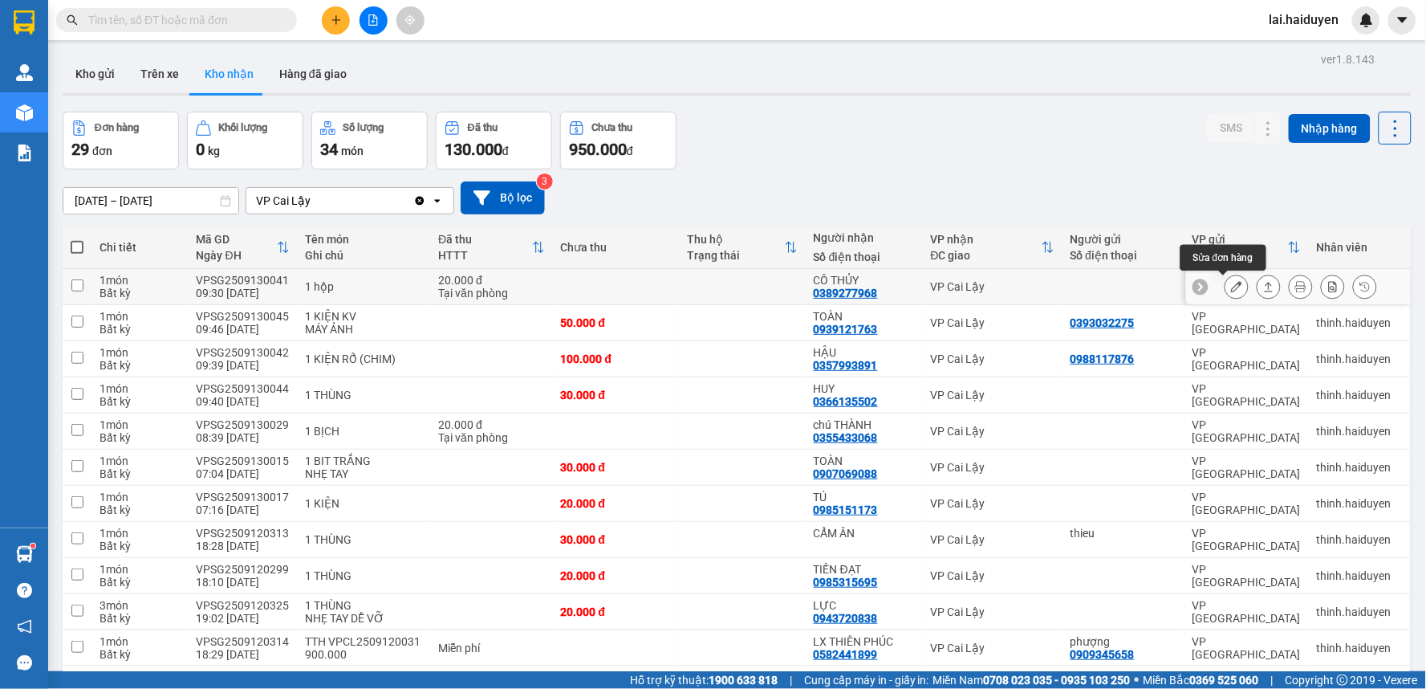
click at [1231, 284] on icon at bounding box center [1236, 286] width 11 height 11
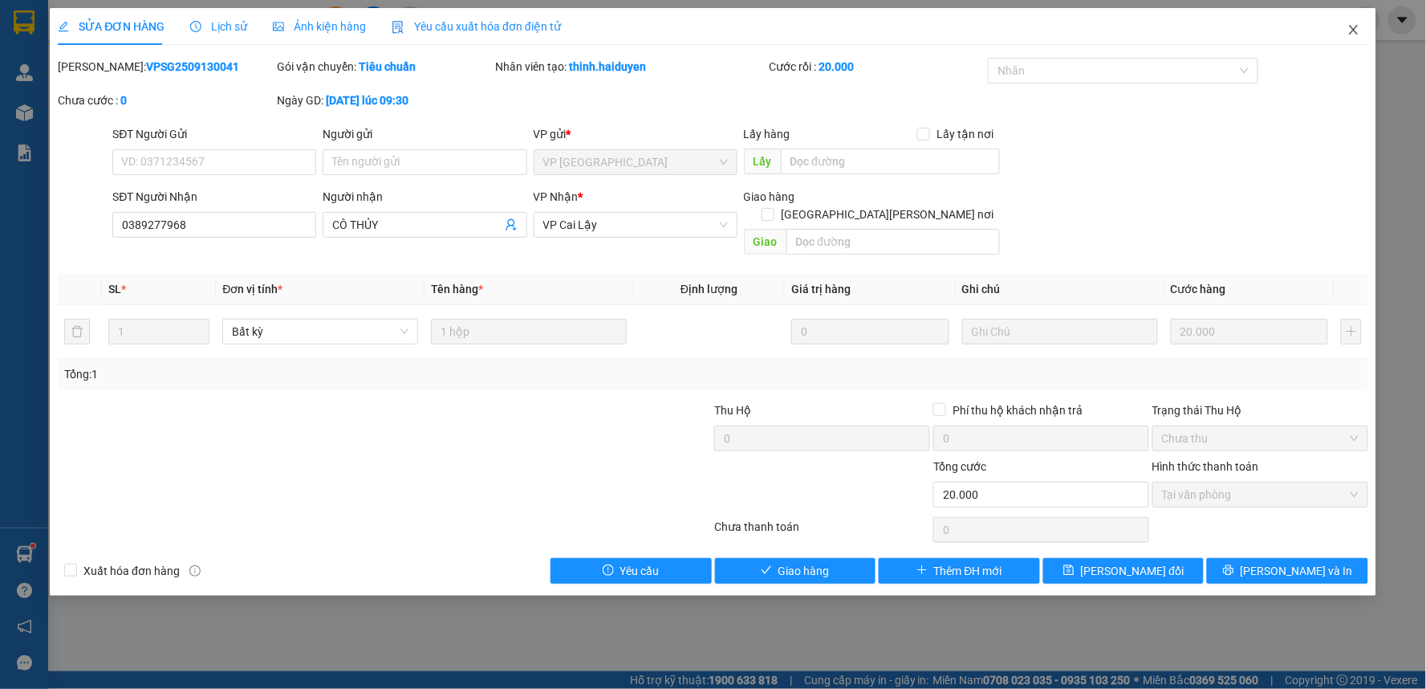
click at [1353, 30] on icon "close" at bounding box center [1353, 30] width 9 height 10
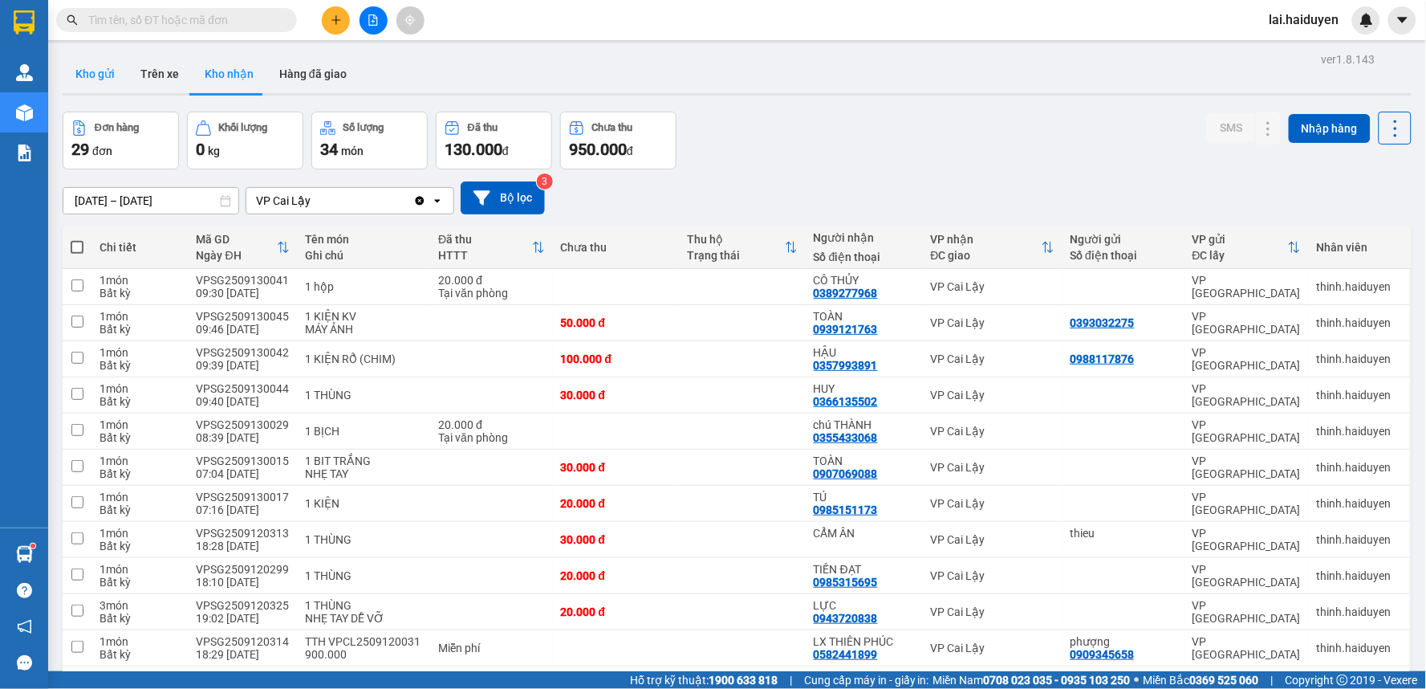
click at [111, 73] on button "Kho gửi" at bounding box center [95, 74] width 65 height 39
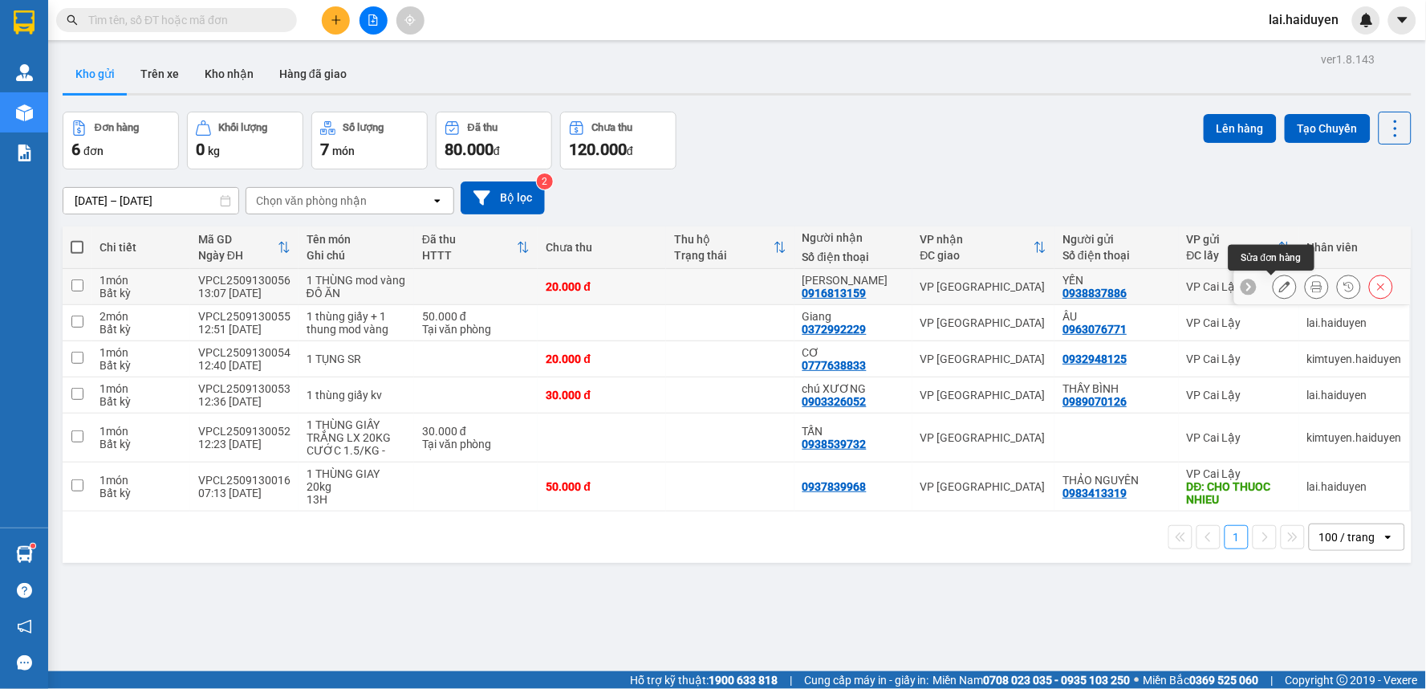
click at [1279, 289] on icon at bounding box center [1284, 286] width 11 height 11
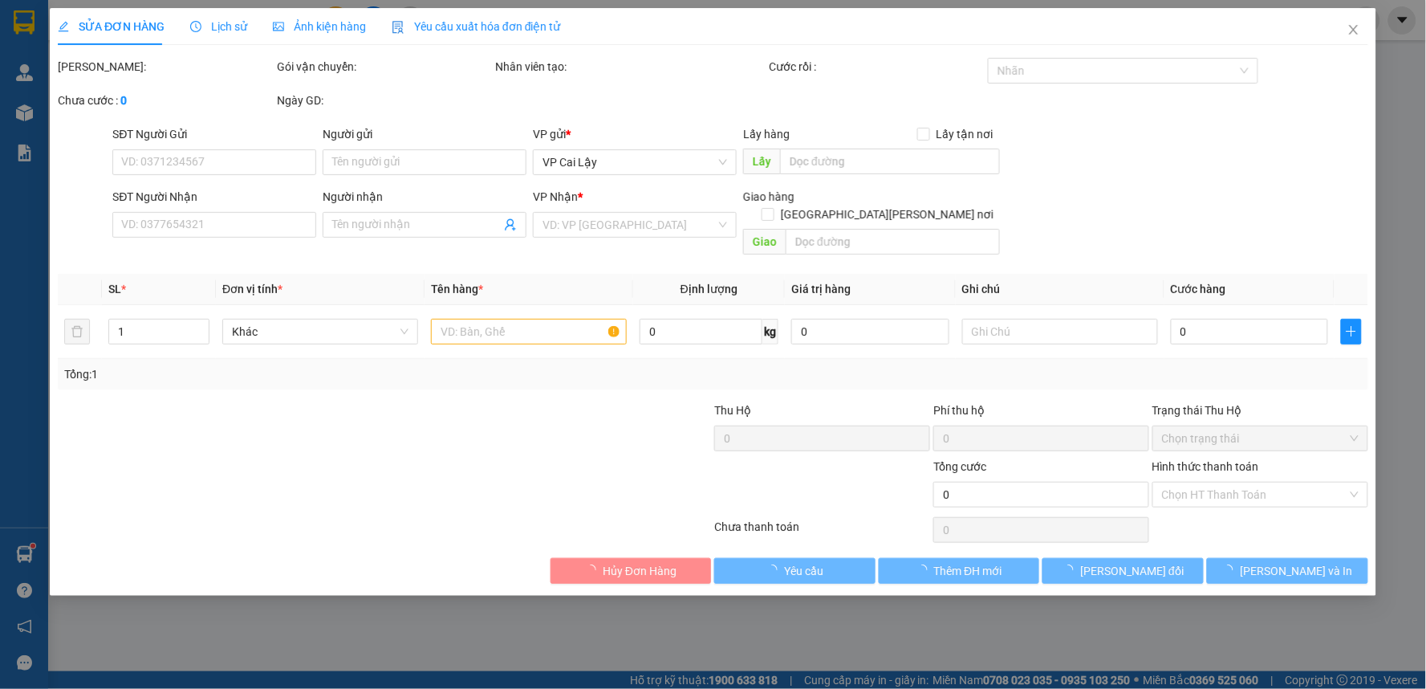
type input "0938837886"
type input "YẾN"
type input "0916813159"
type input "NGỌC DIỆP"
type input "20.000"
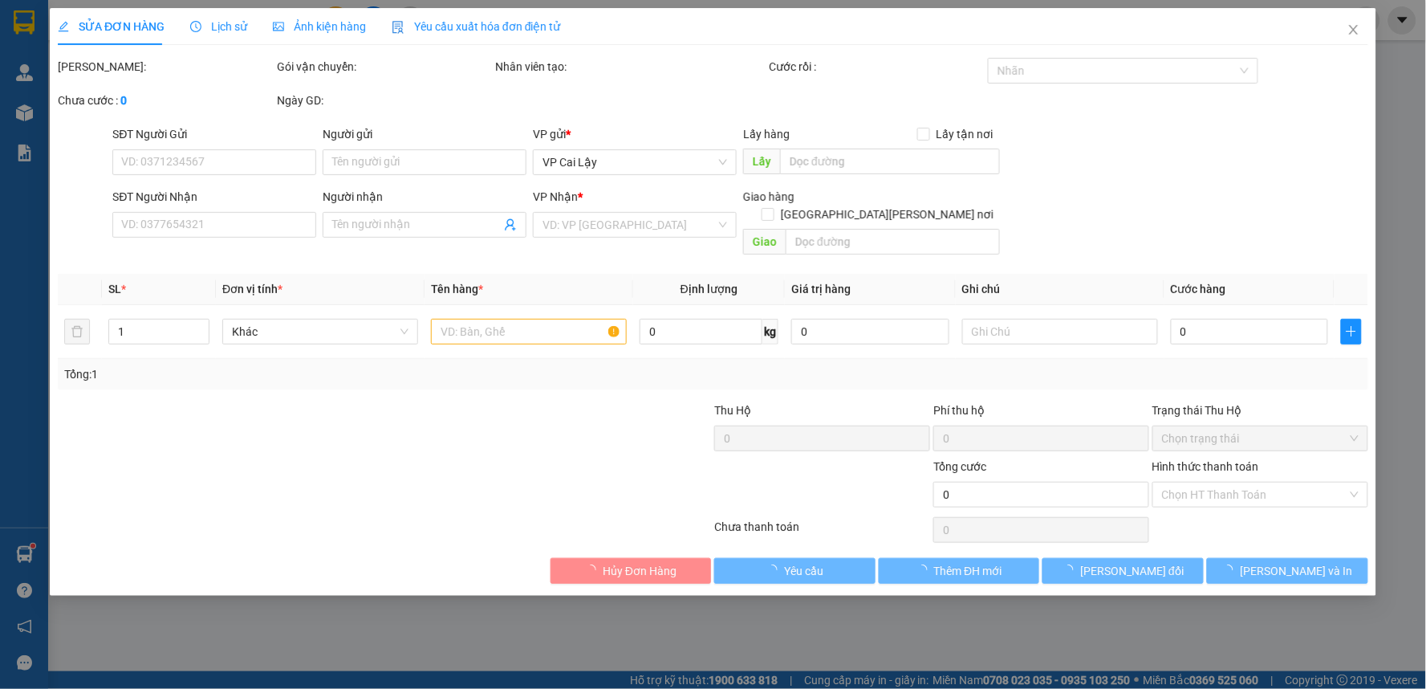
type input "20.000"
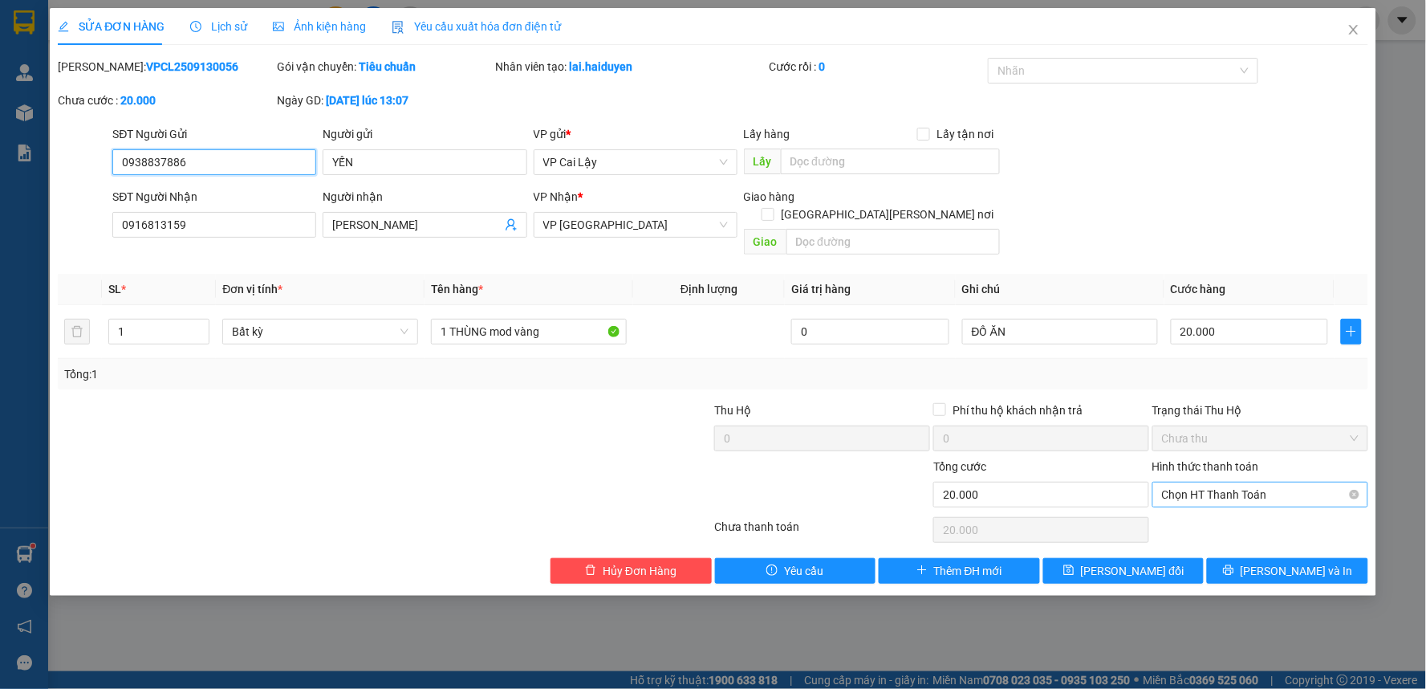
click at [1280, 482] on span "Chọn HT Thanh Toán" at bounding box center [1260, 494] width 197 height 24
click at [1233, 504] on div "Tại văn phòng" at bounding box center [1261, 509] width 197 height 18
click at [1270, 558] on button "[PERSON_NAME] và In" at bounding box center [1287, 571] width 161 height 26
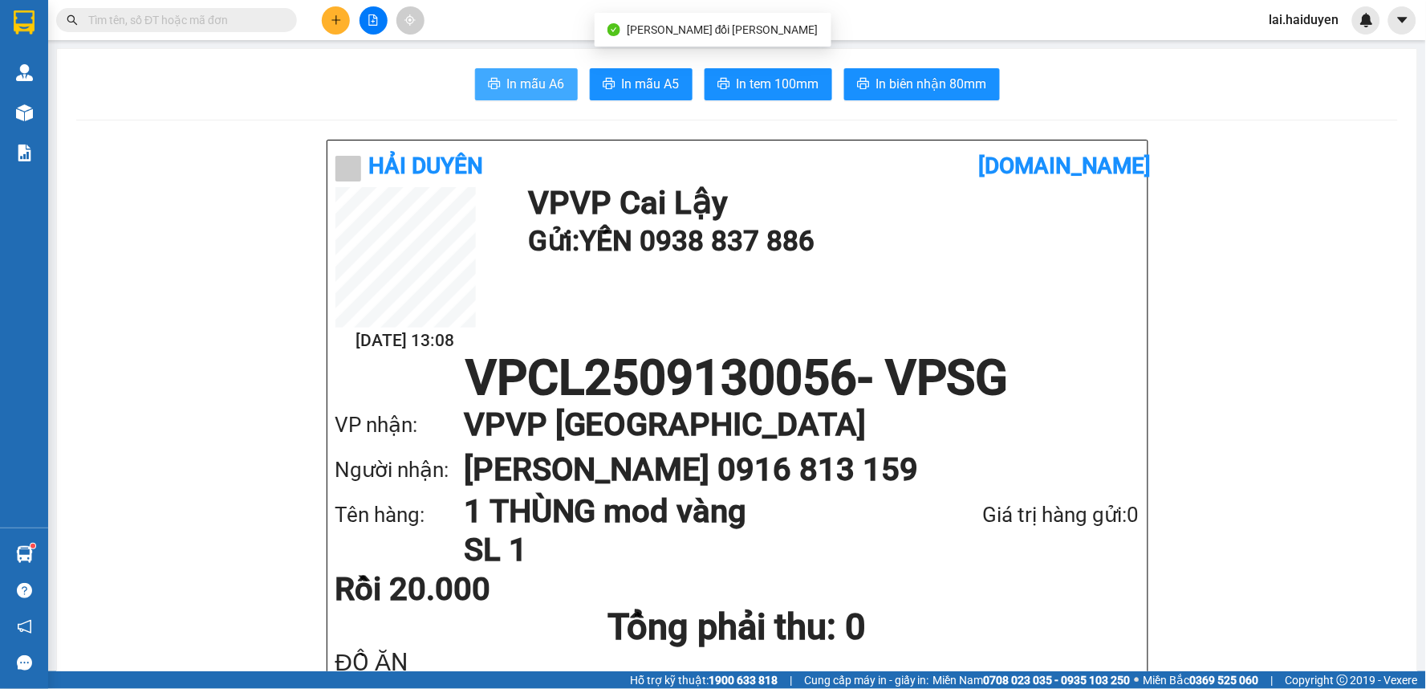
click at [536, 83] on span "In mẫu A6" at bounding box center [536, 84] width 58 height 20
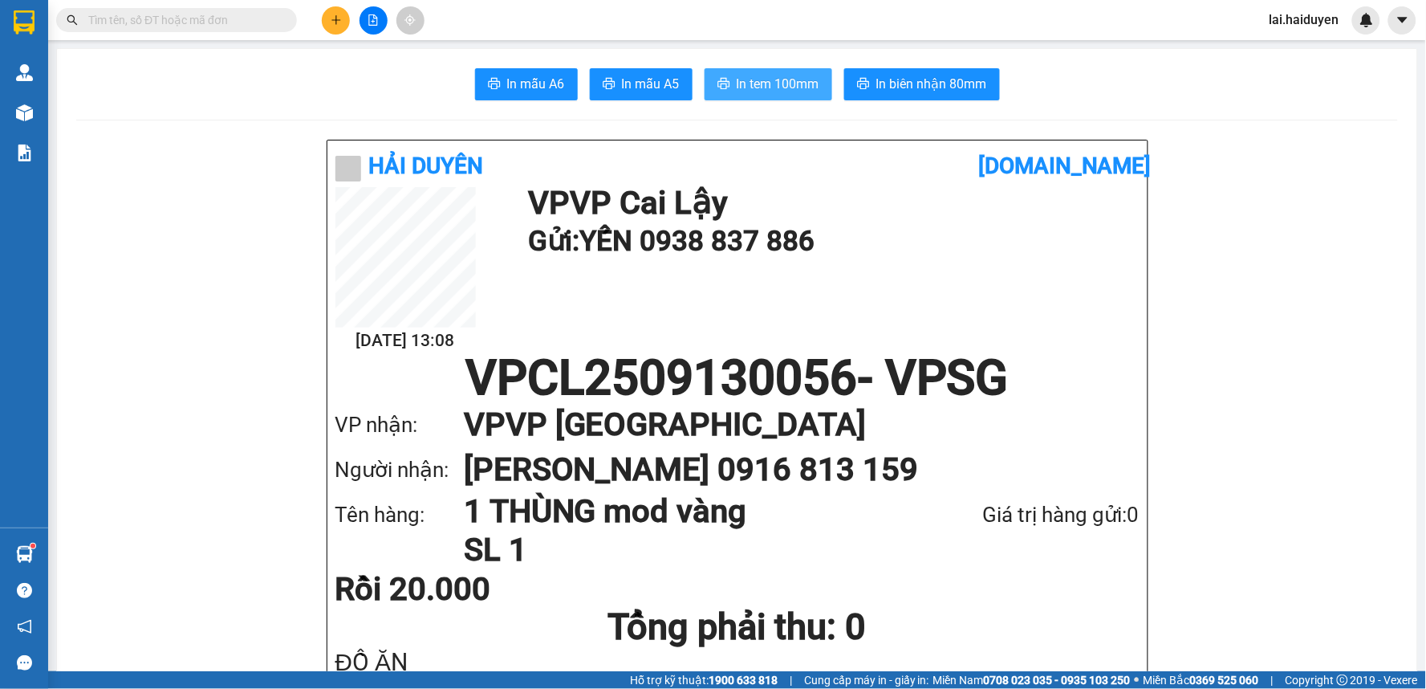
click at [811, 86] on span "In tem 100mm" at bounding box center [778, 84] width 83 height 20
click at [335, 18] on icon "plus" at bounding box center [335, 19] width 1 height 9
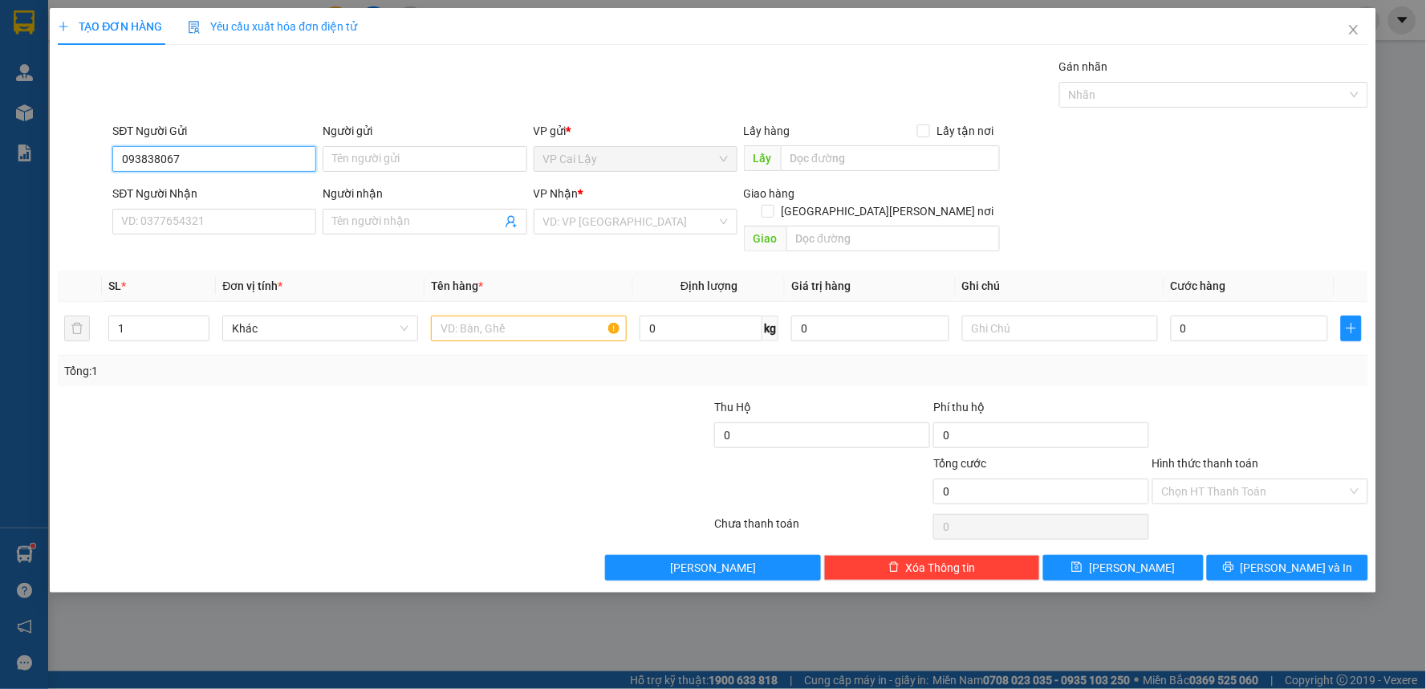
type input "0938380676"
drag, startPoint x: 230, startPoint y: 156, endPoint x: 98, endPoint y: 164, distance: 132.7
click at [98, 161] on div "SĐT Người Gửi 0938380676 0938380676 Người gửi Tên người gửi VP gửi * VP Cai Lậy…" at bounding box center [713, 150] width 1314 height 56
click at [274, 221] on input "SĐT Người Nhận" at bounding box center [214, 222] width 204 height 26
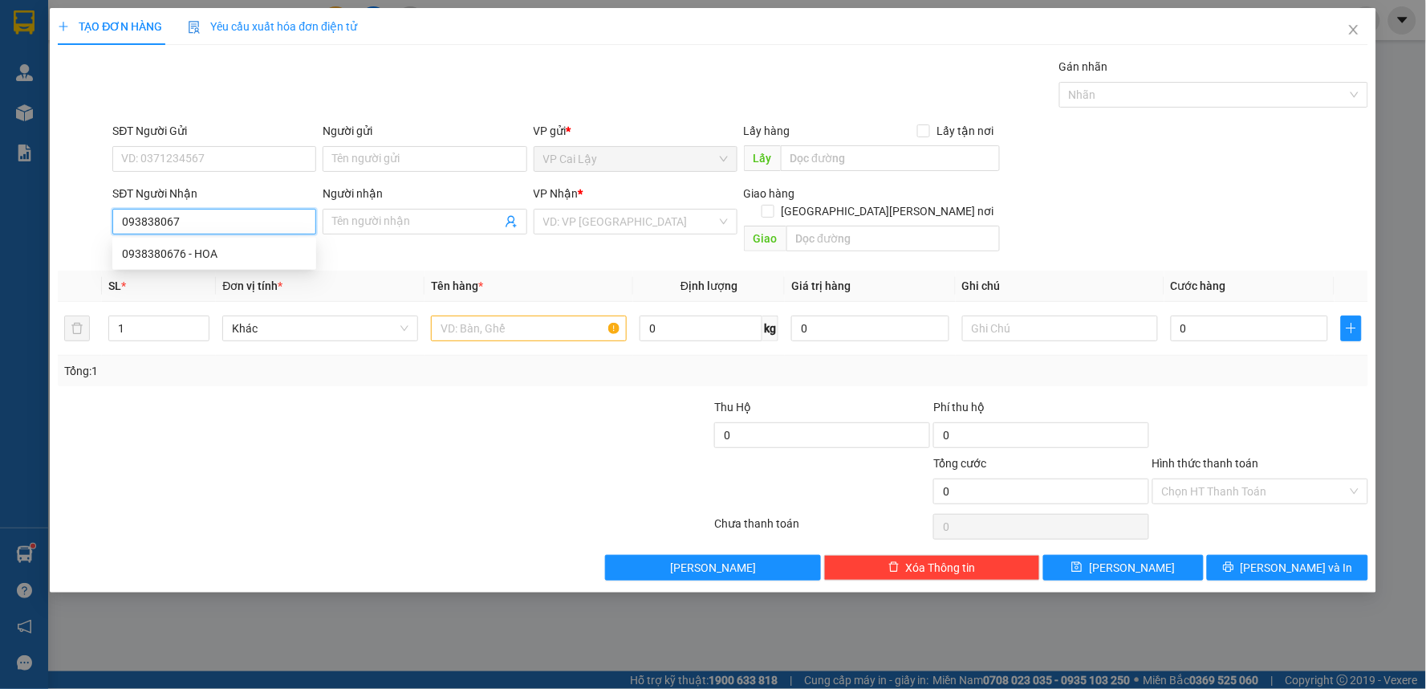
type input "0938380676"
drag, startPoint x: 262, startPoint y: 259, endPoint x: 233, endPoint y: 195, distance: 70.7
click at [262, 257] on div "0938380676 - HOA" at bounding box center [214, 254] width 185 height 18
type input "HOA"
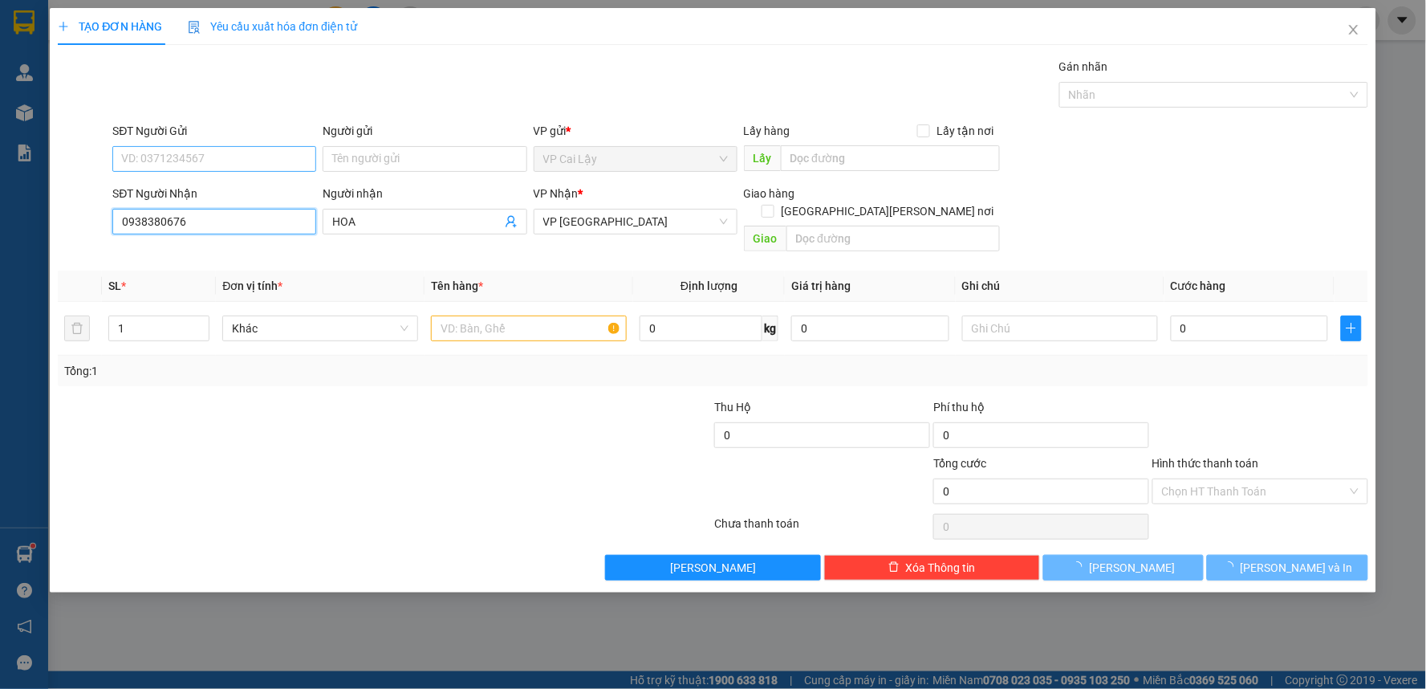
type input "0938380676"
click at [227, 157] on input "SĐT Người Gửi" at bounding box center [214, 159] width 204 height 26
type input "20.000"
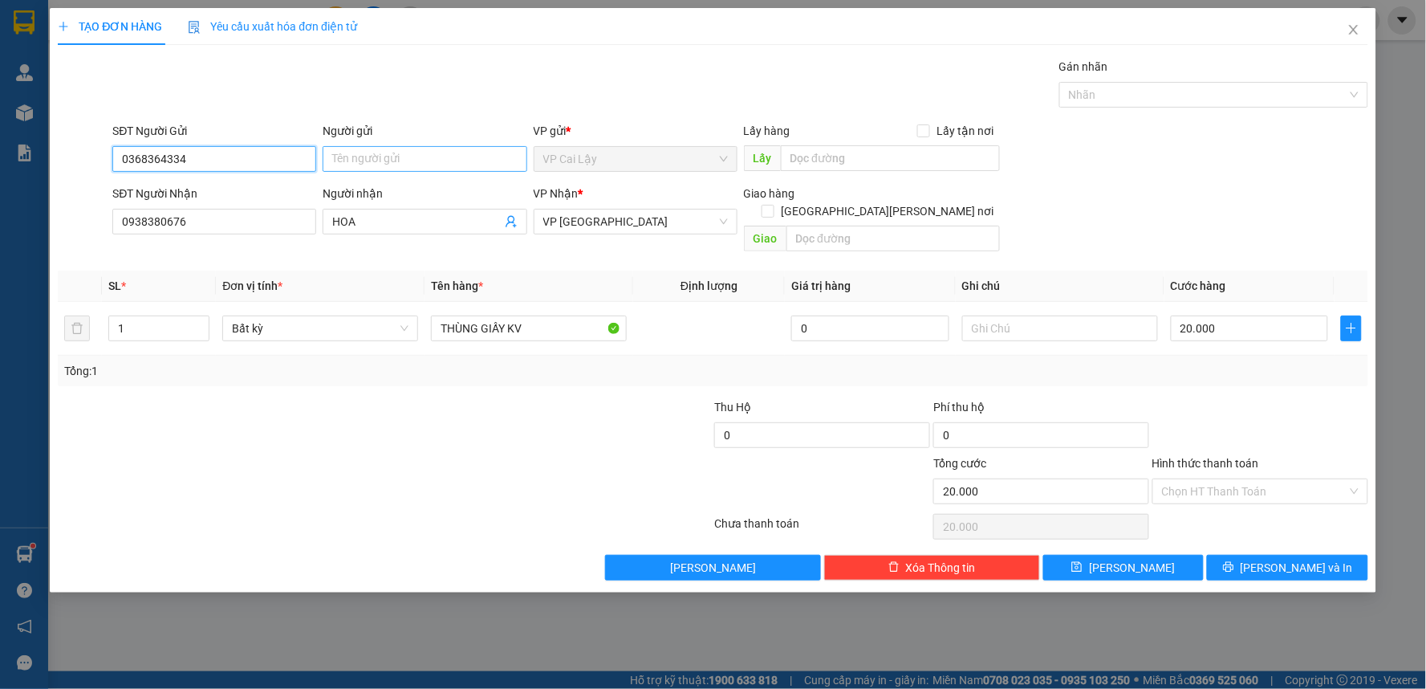
type input "0368364334"
click at [418, 155] on input "Người gửi" at bounding box center [425, 159] width 204 height 26
type input "s"
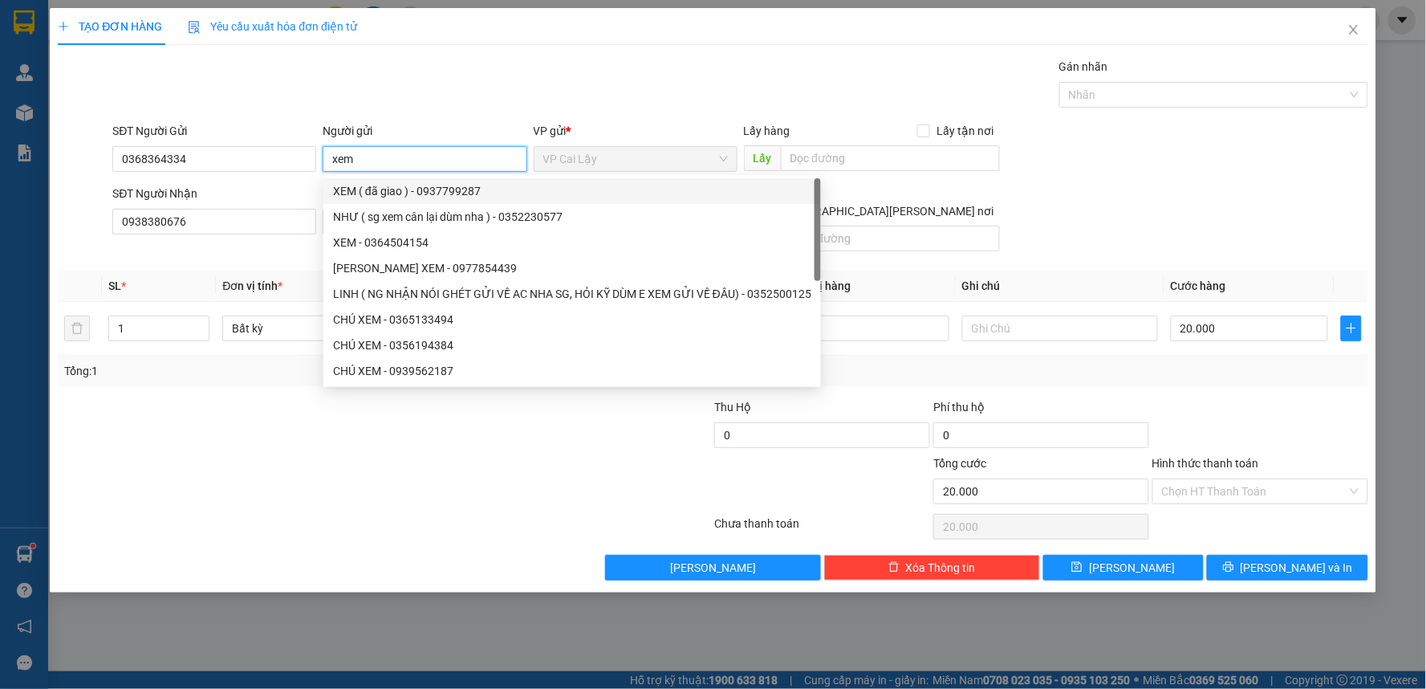
type input "xem"
click at [266, 400] on div at bounding box center [275, 426] width 438 height 56
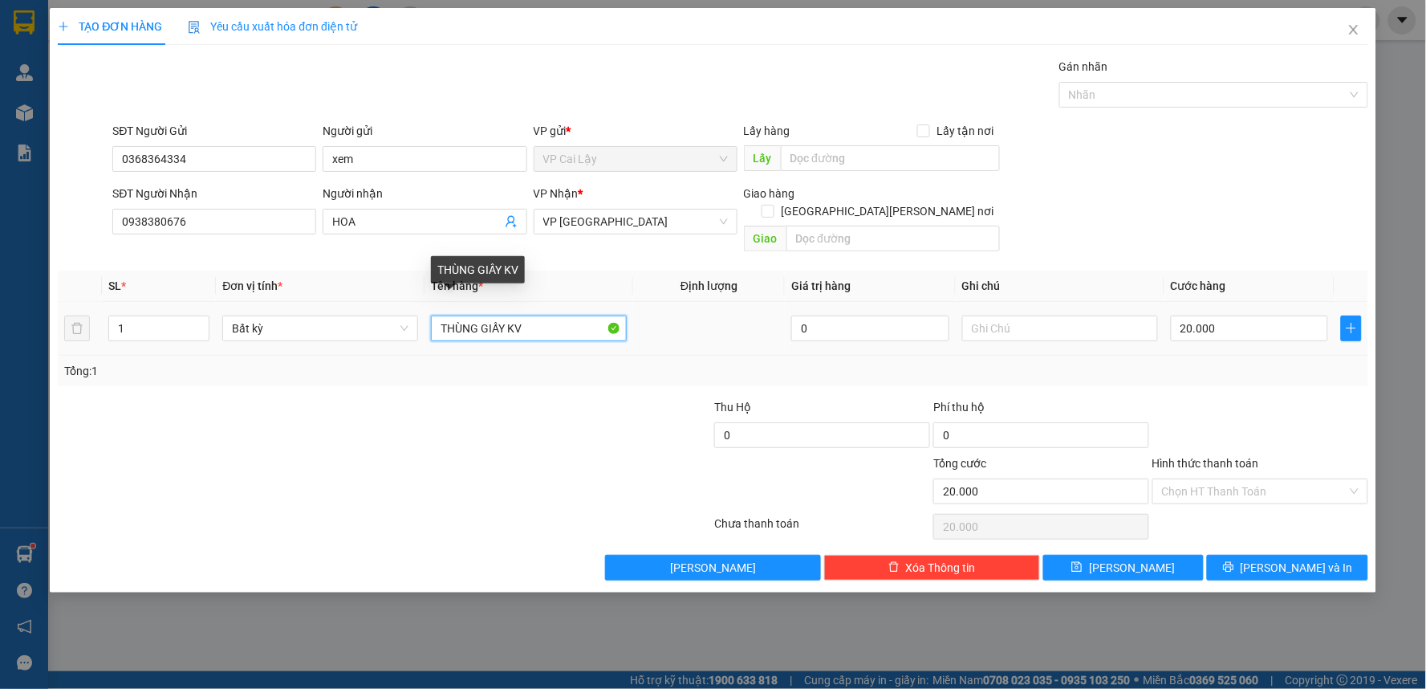
click at [559, 315] on input "THÙNG GIẤY KV" at bounding box center [529, 328] width 196 height 26
type input "T"
type input "1 bịch xanh"
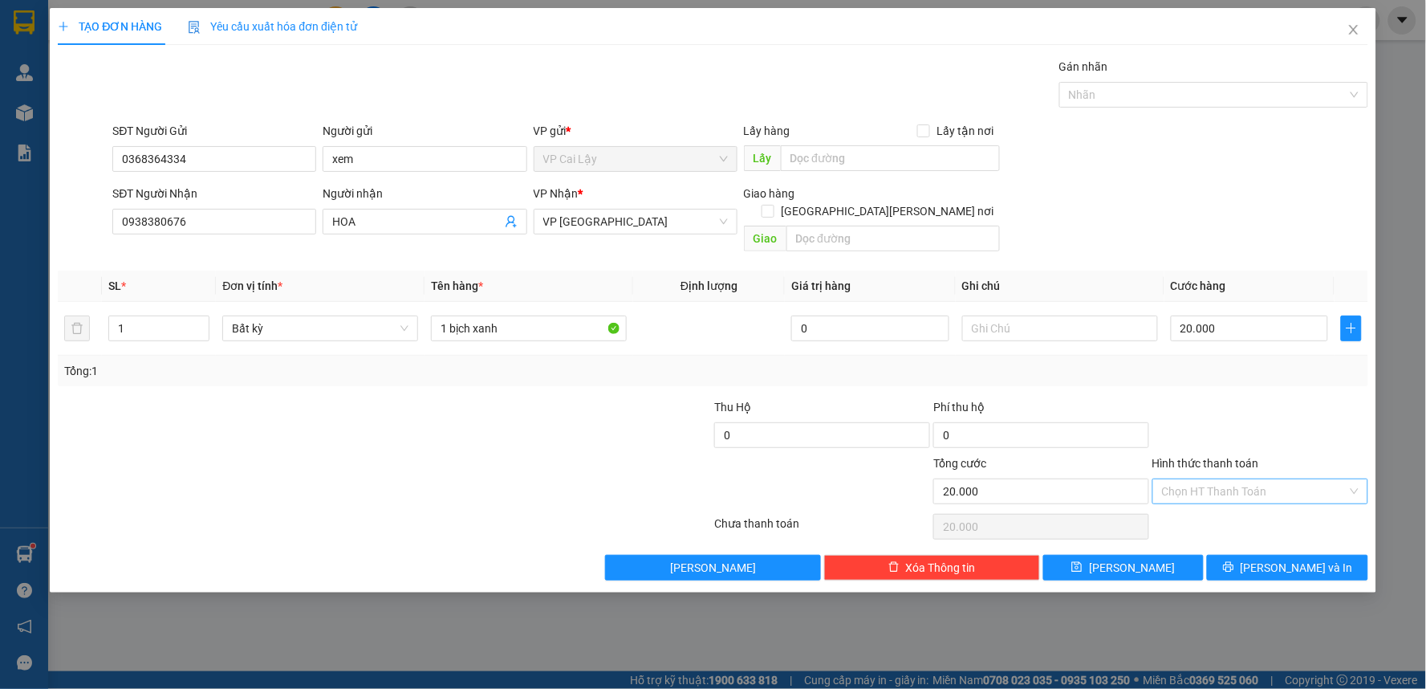
click at [1321, 479] on input "Hình thức thanh toán" at bounding box center [1254, 491] width 185 height 24
click at [1274, 502] on div "Tại văn phòng" at bounding box center [1261, 506] width 197 height 18
type input "0"
click at [1287, 559] on span "[PERSON_NAME] và In" at bounding box center [1297, 568] width 112 height 18
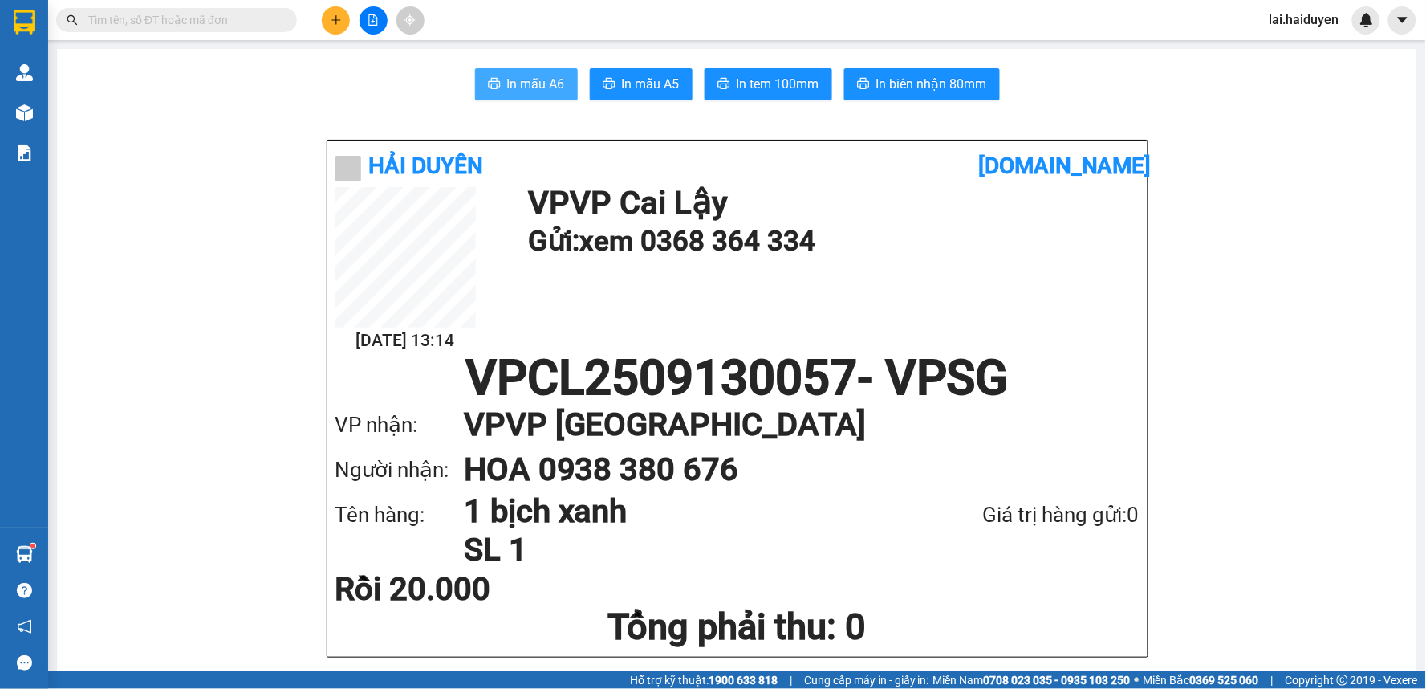
click at [498, 76] on button "In mẫu A6" at bounding box center [526, 84] width 103 height 32
click at [803, 83] on span "In tem 100mm" at bounding box center [778, 84] width 83 height 20
click at [340, 19] on icon "plus" at bounding box center [336, 19] width 11 height 11
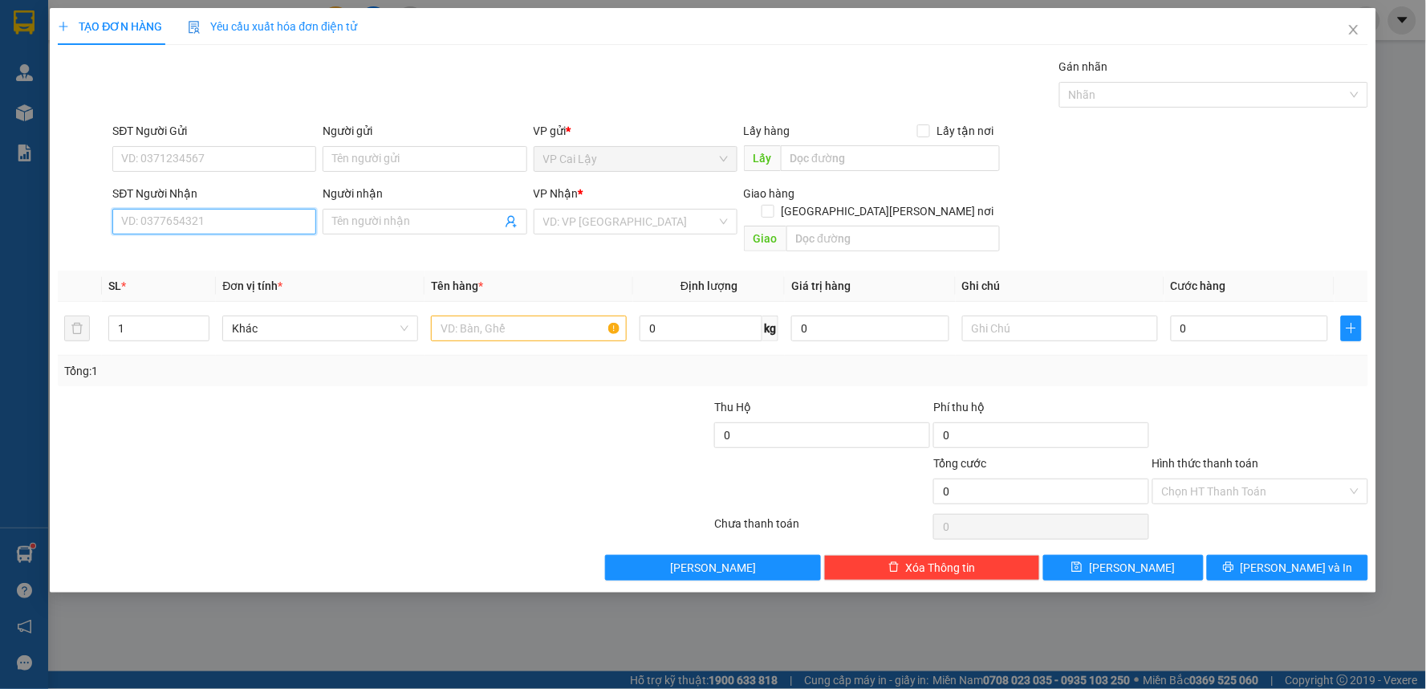
click at [277, 222] on input "SĐT Người Nhận" at bounding box center [214, 222] width 204 height 26
click at [191, 254] on div "0903326052 - chú XƯƠNG" at bounding box center [214, 254] width 185 height 18
type input "0903326052"
type input "chú XƯƠNG"
type input "30.000"
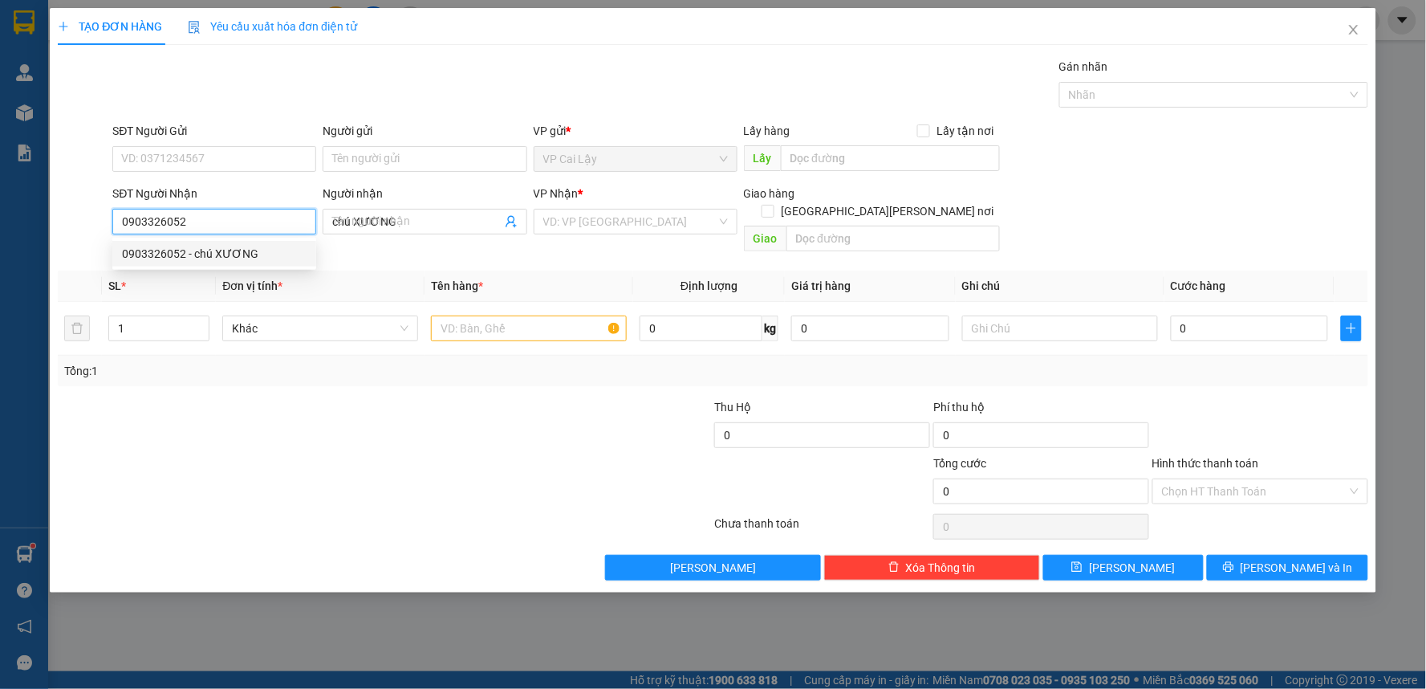
type input "30.000"
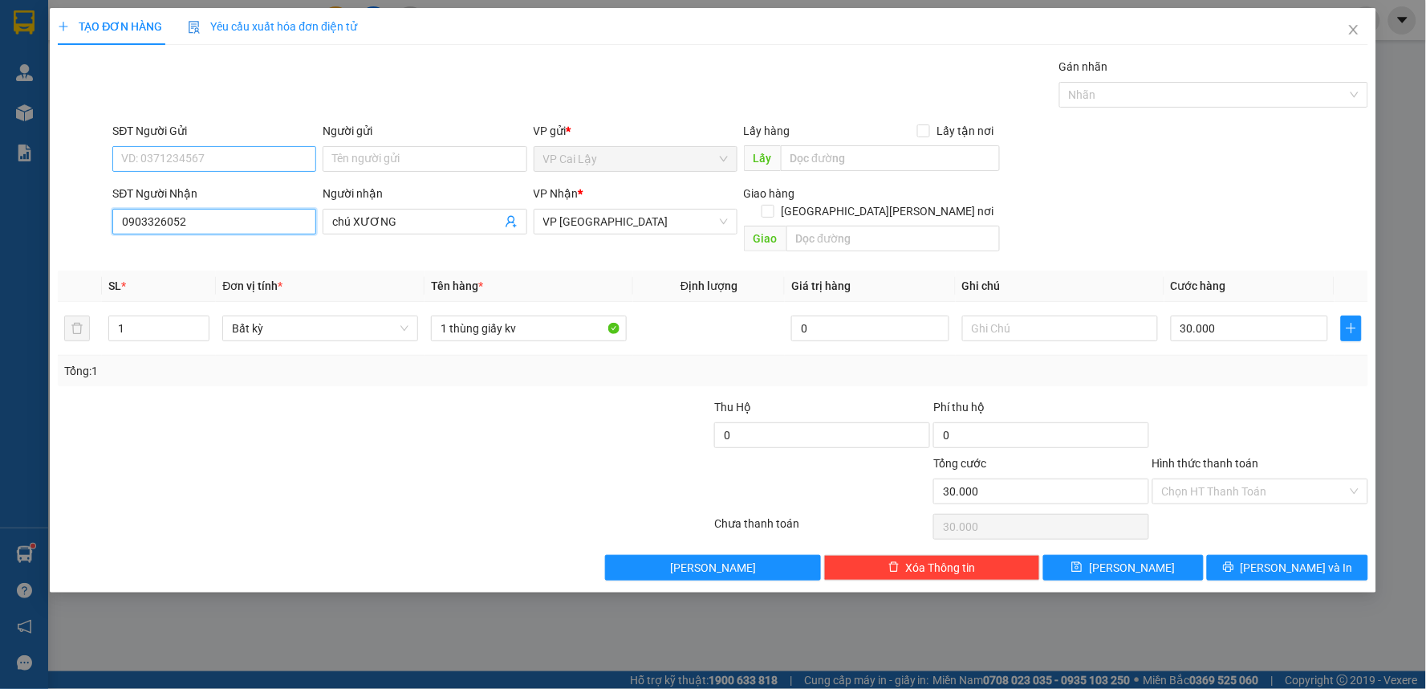
type input "0903326052"
click at [219, 161] on input "SĐT Người Gửi" at bounding box center [214, 159] width 204 height 26
click at [209, 188] on div "0989070126 - THẦY BÌNH" at bounding box center [214, 191] width 185 height 18
type input "0989070126"
type input "THẦY BÌNH"
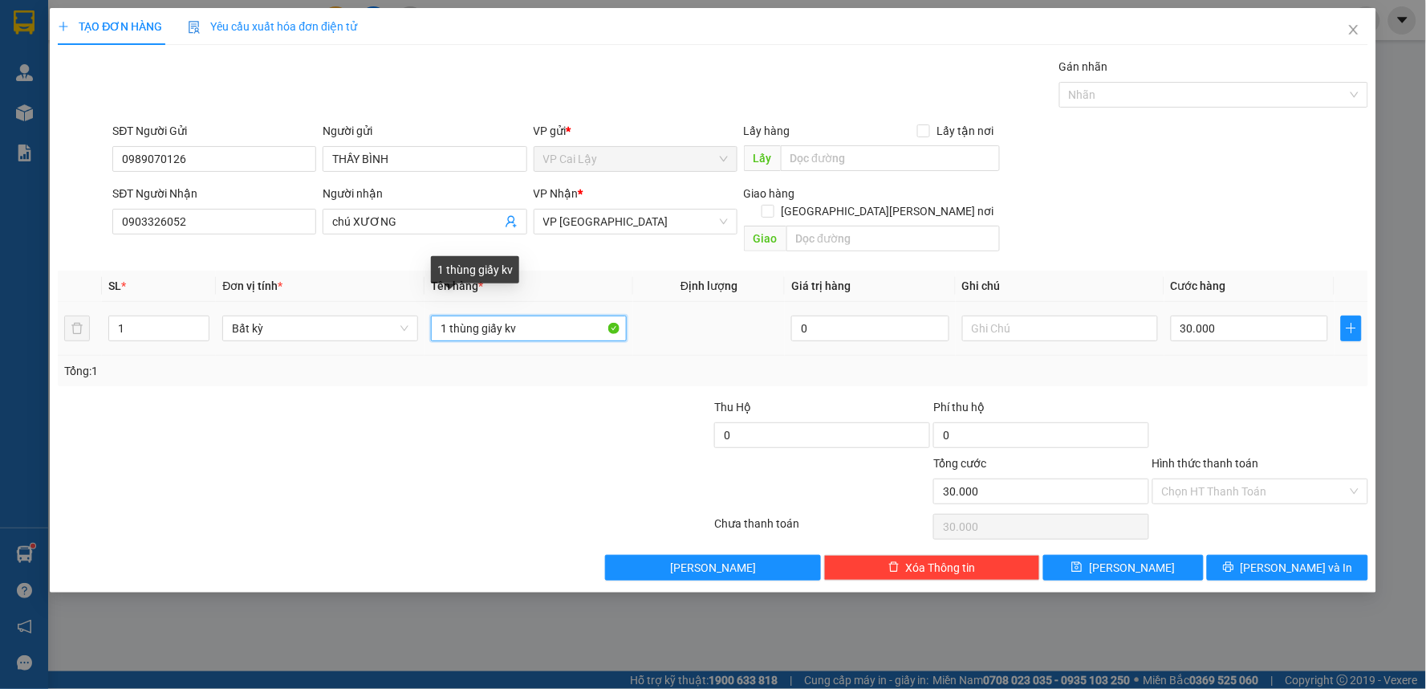
click at [446, 315] on input "1 thùng giấy kv" at bounding box center [529, 328] width 196 height 26
type input "2 thùng giấy kv"
click at [1252, 315] on input "30.000" at bounding box center [1250, 328] width 158 height 26
type input "0"
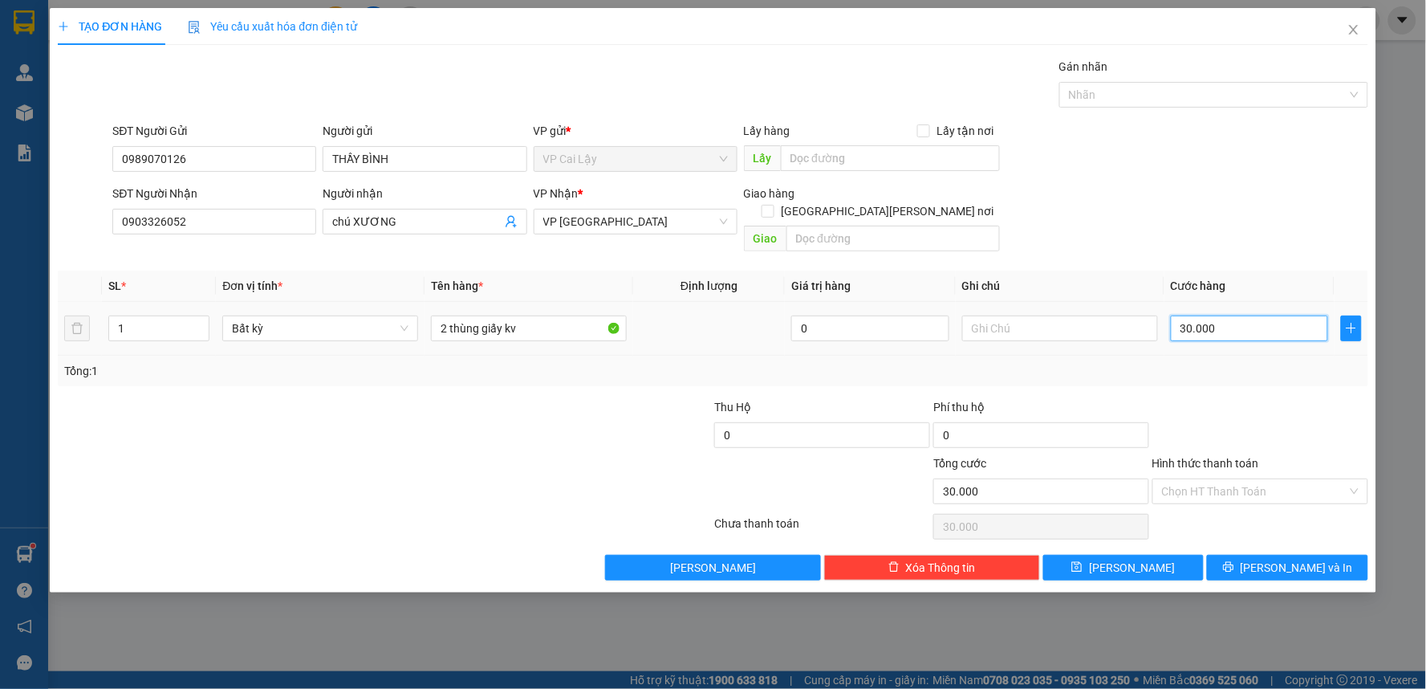
type input "0"
type input "5"
type input "05"
type input "50"
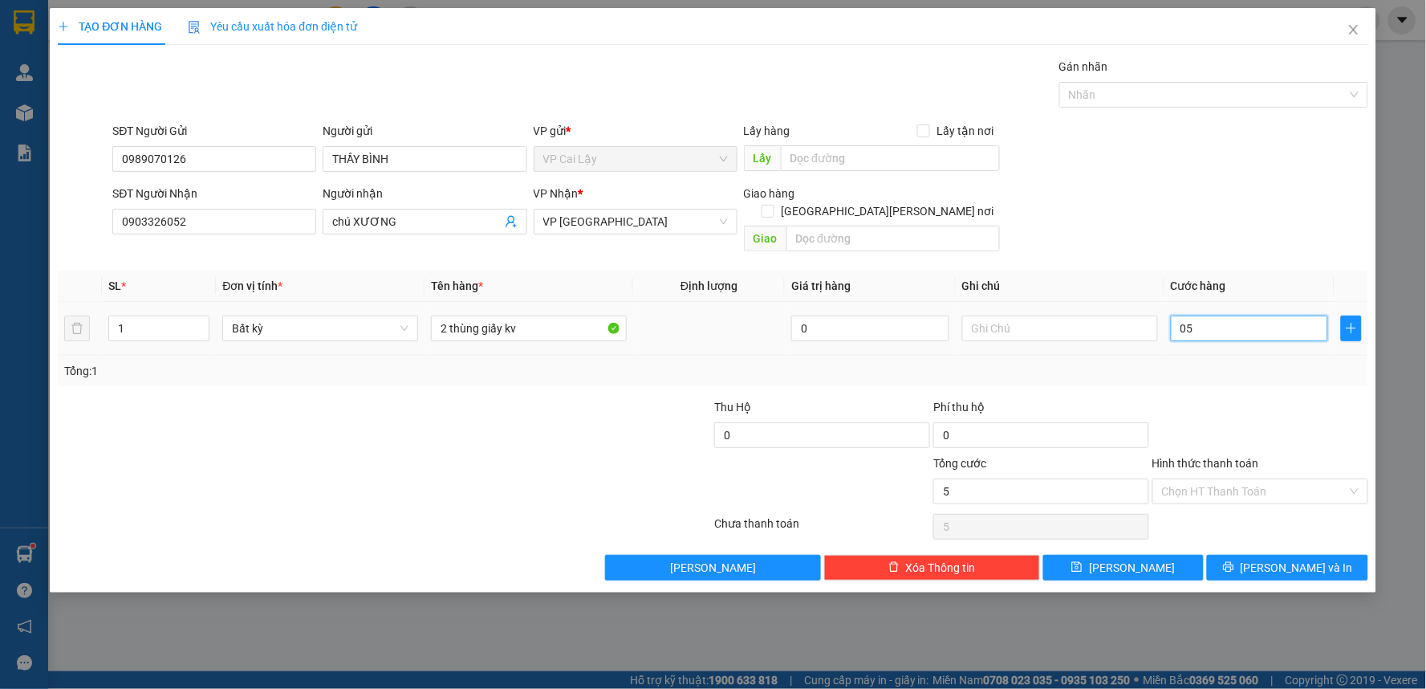
type input "50"
type input "050"
type input "50.000"
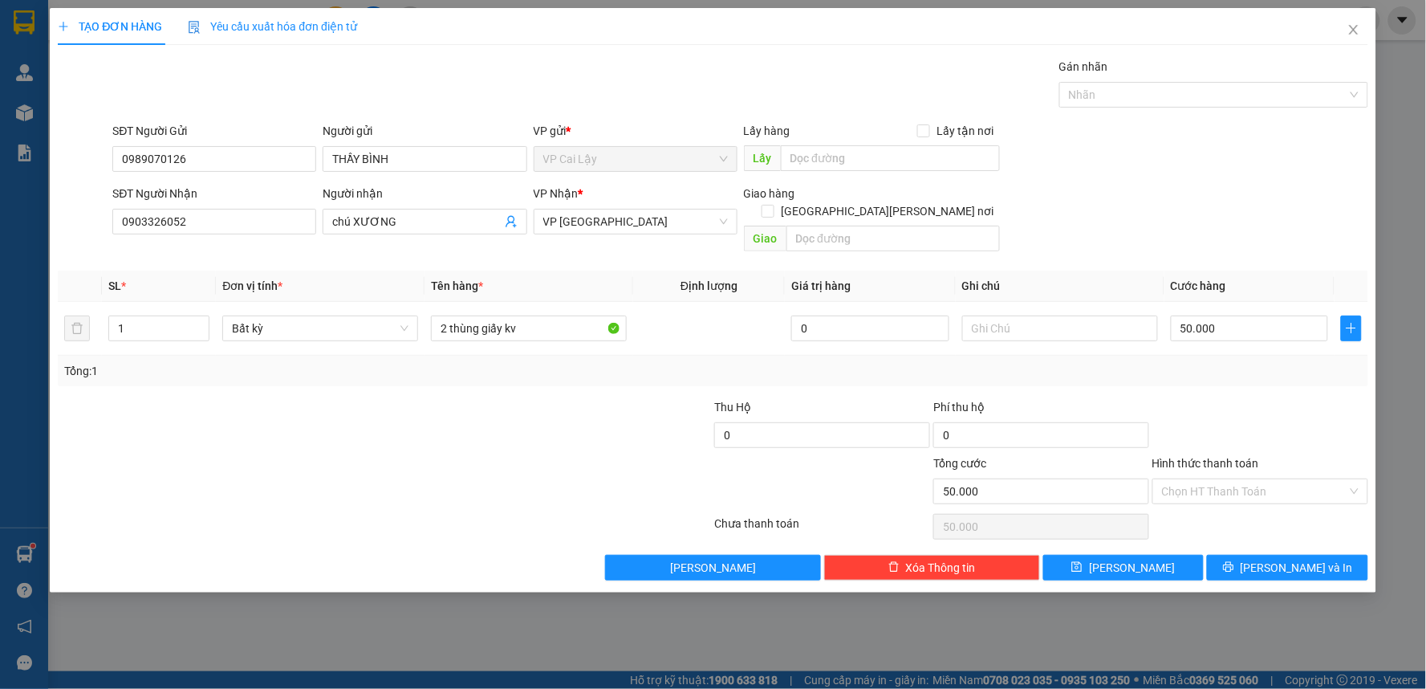
click at [1278, 399] on div at bounding box center [1260, 426] width 219 height 56
click at [1314, 559] on span "[PERSON_NAME] và In" at bounding box center [1297, 568] width 112 height 18
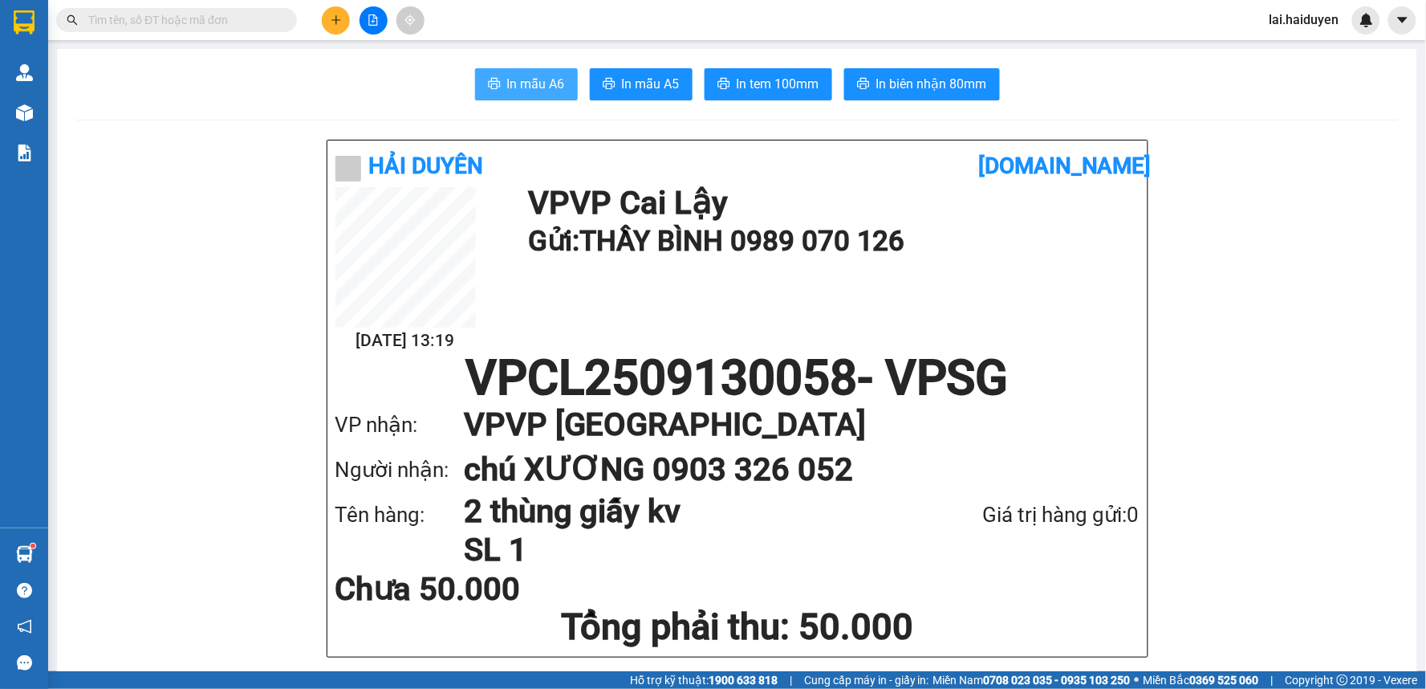
click at [538, 84] on span "In mẫu A6" at bounding box center [536, 84] width 58 height 20
click at [783, 85] on span "In tem 100mm" at bounding box center [778, 84] width 83 height 20
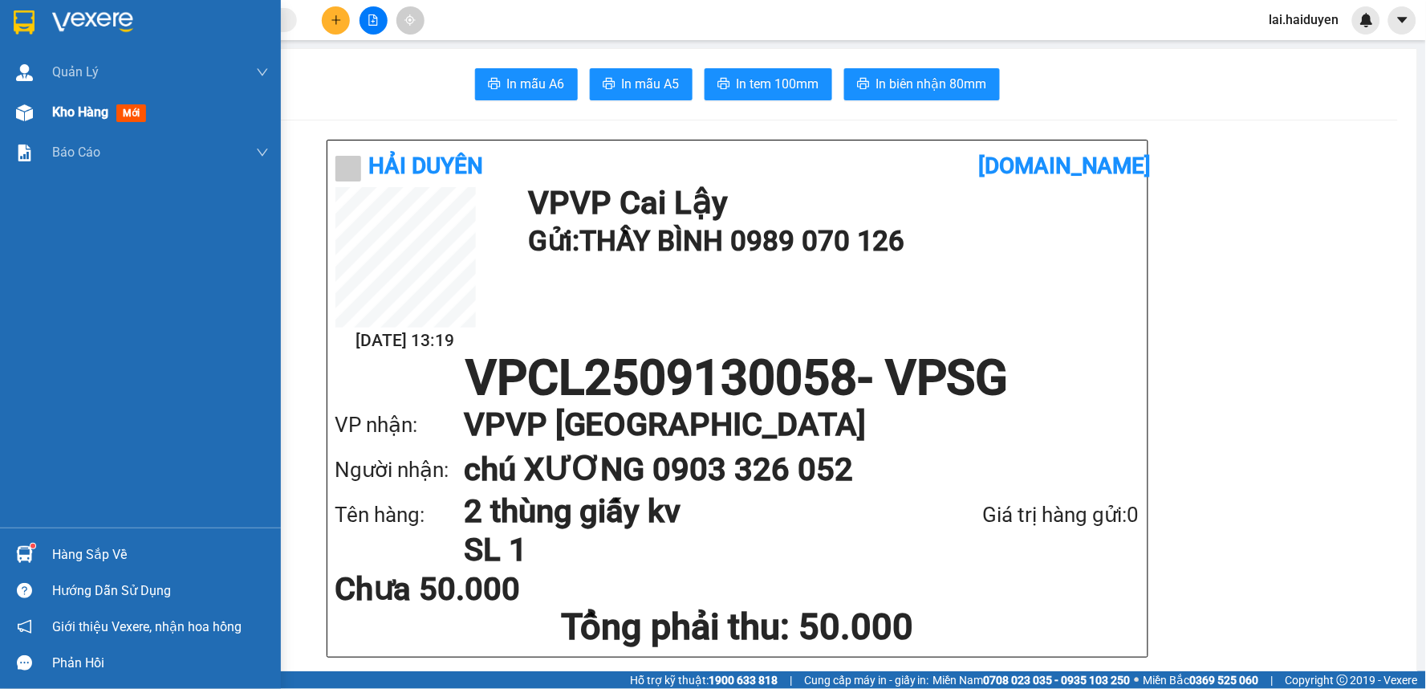
click at [107, 108] on span "Kho hàng" at bounding box center [80, 111] width 56 height 15
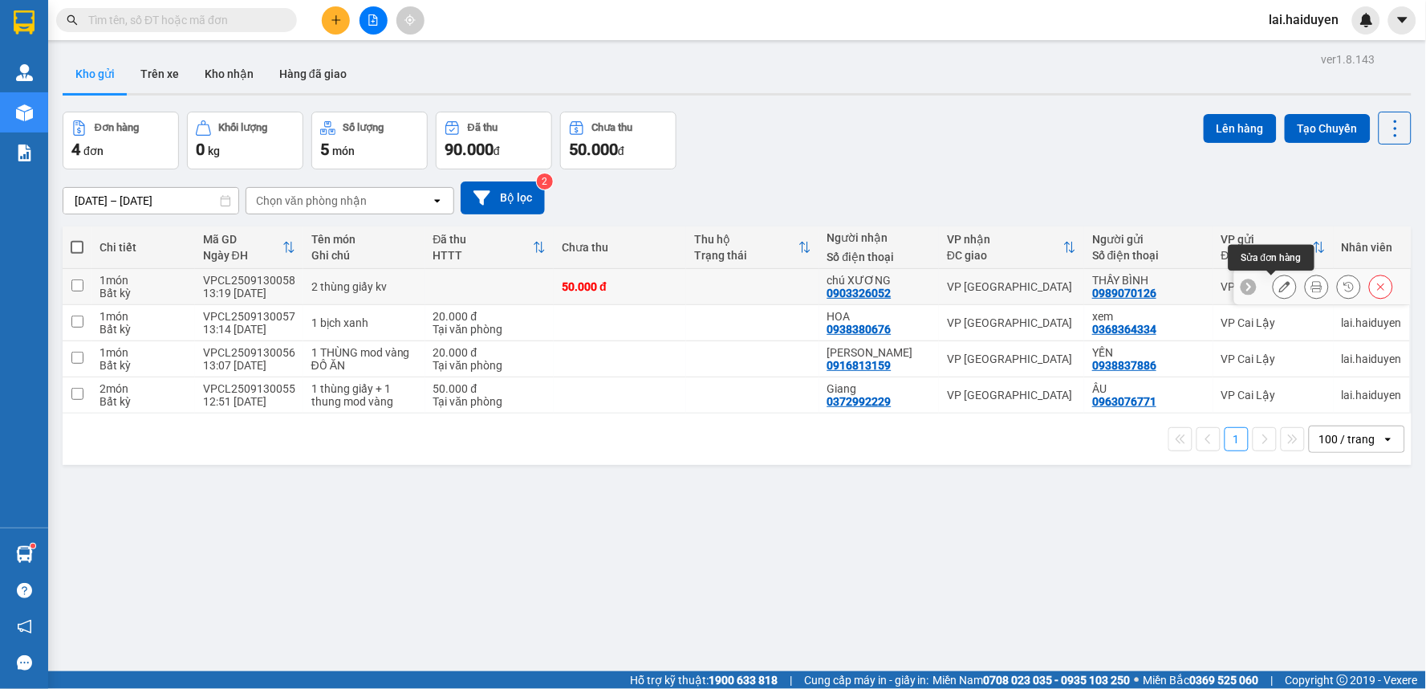
click at [1279, 284] on icon at bounding box center [1284, 286] width 11 height 11
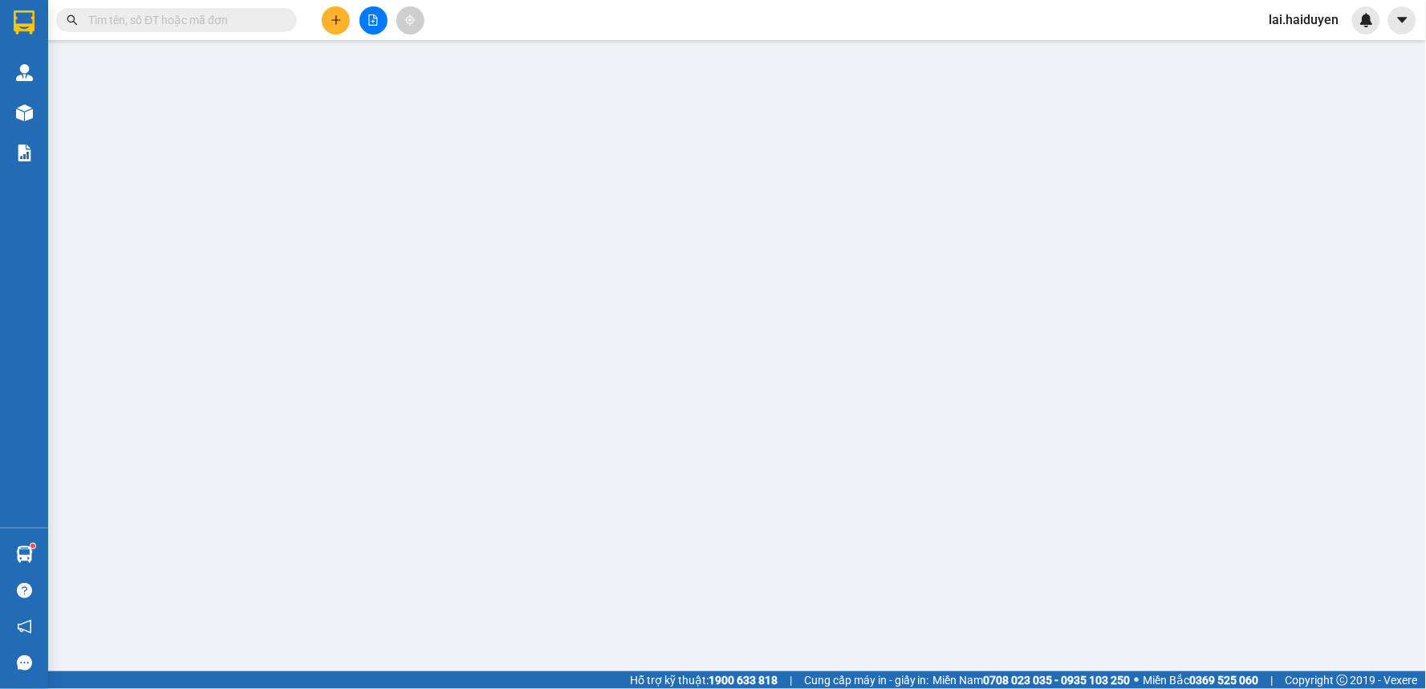
type input "0989070126"
type input "THẦY BÌNH"
type input "0903326052"
type input "chú XƯƠNG"
type input "50.000"
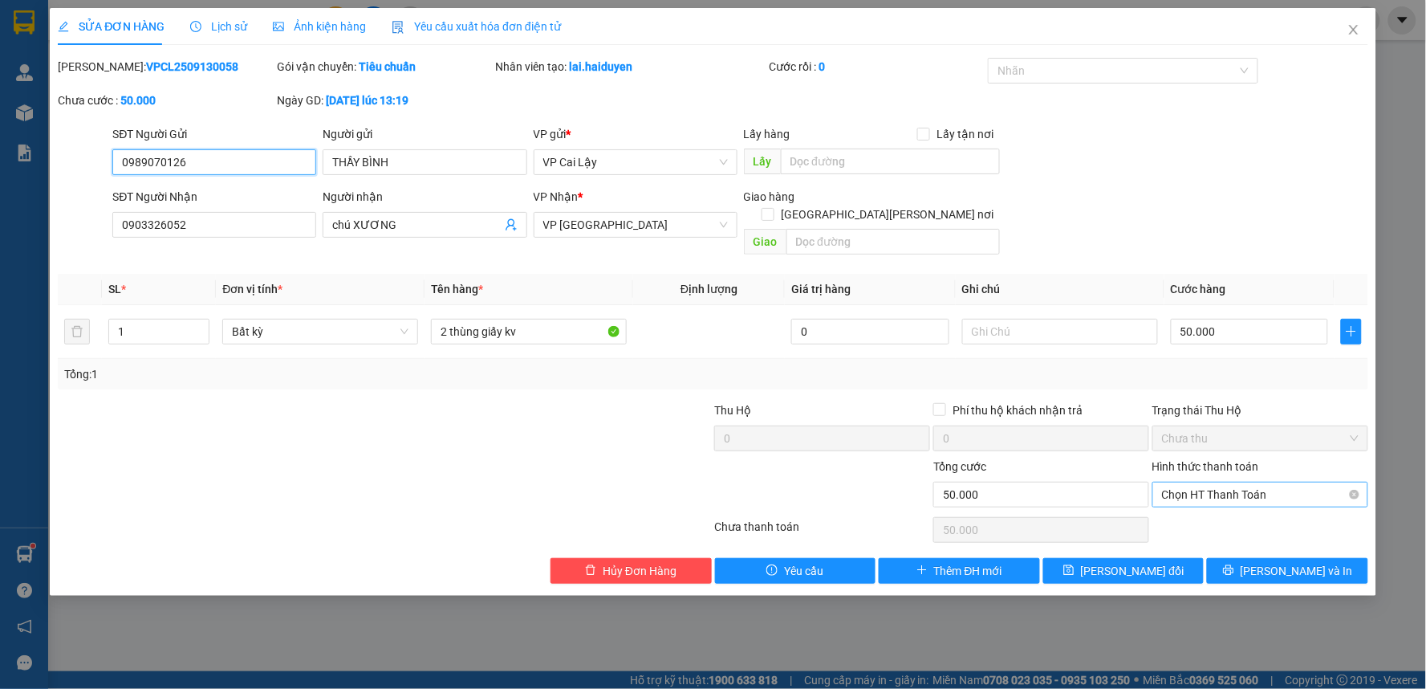
click at [1297, 482] on span "Chọn HT Thanh Toán" at bounding box center [1260, 494] width 197 height 24
click at [1254, 503] on div "Tại văn phòng" at bounding box center [1261, 509] width 197 height 18
type input "0"
click at [1250, 558] on button "[PERSON_NAME] và In" at bounding box center [1287, 571] width 161 height 26
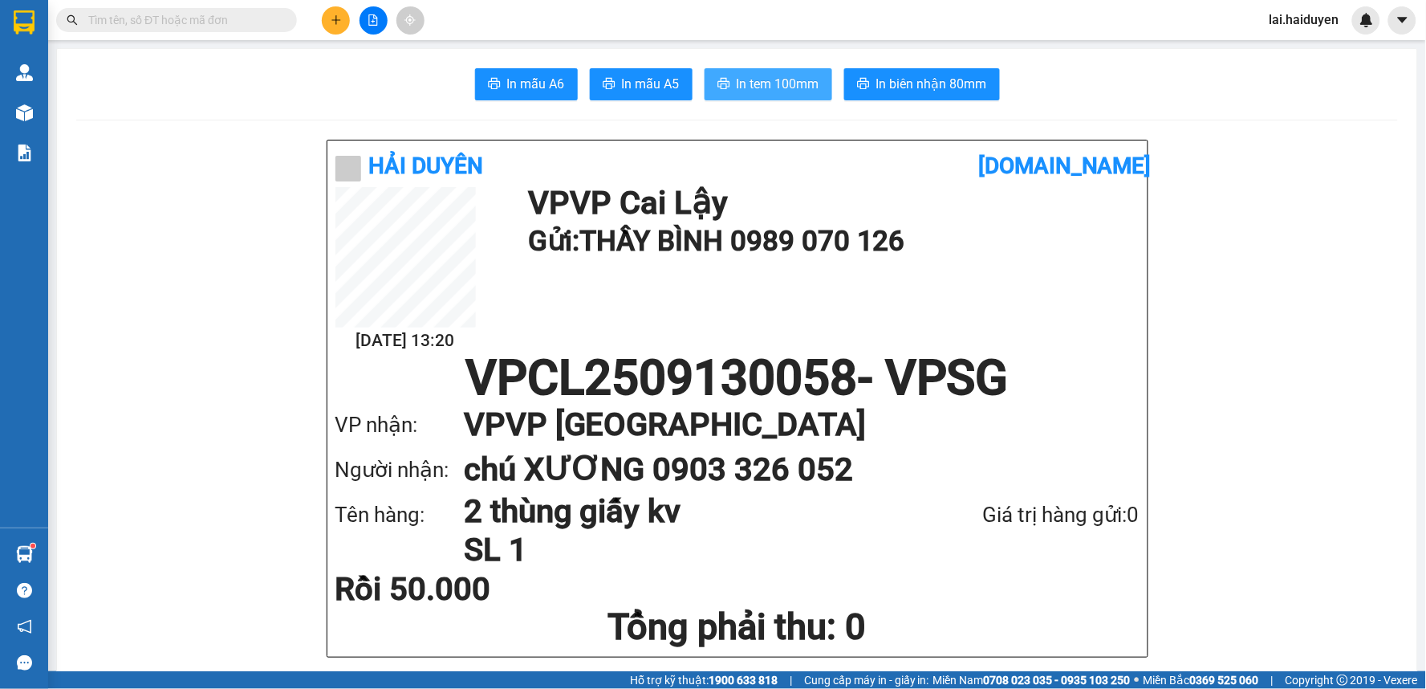
click at [786, 85] on span "In tem 100mm" at bounding box center [778, 84] width 83 height 20
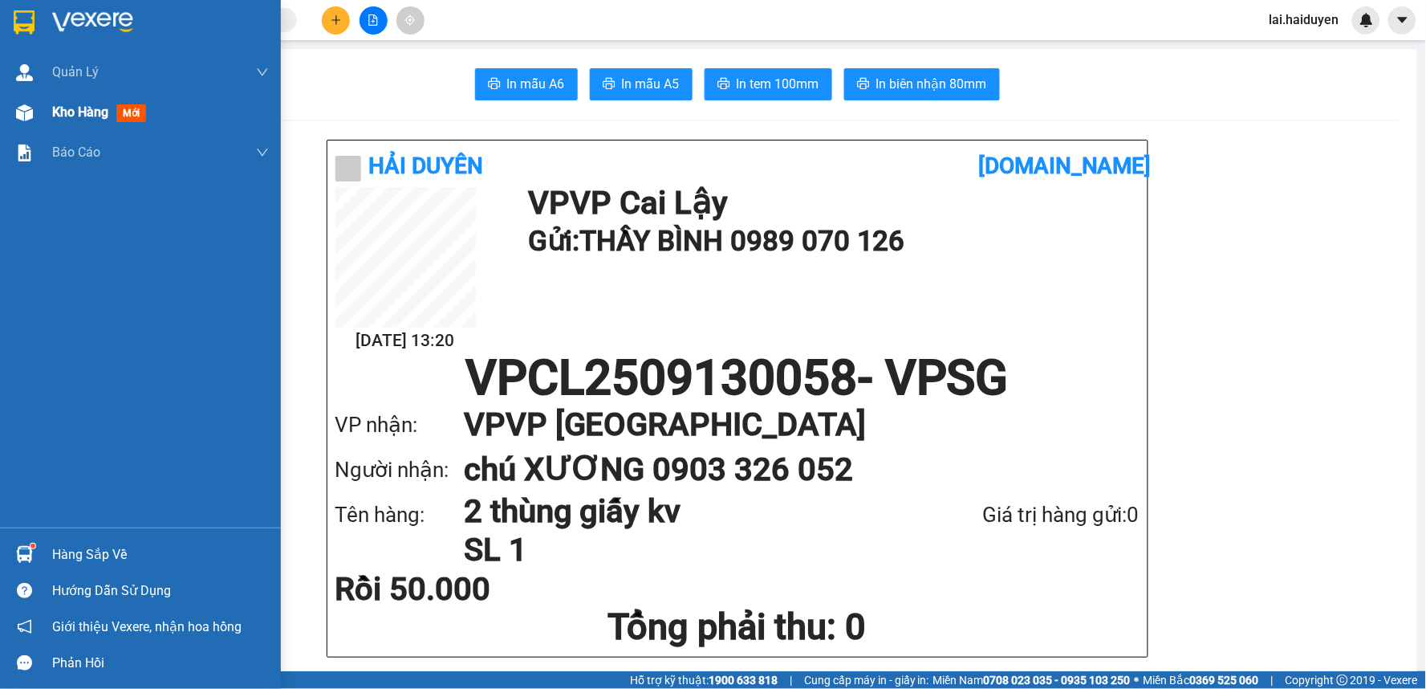
click at [24, 105] on img at bounding box center [24, 112] width 17 height 17
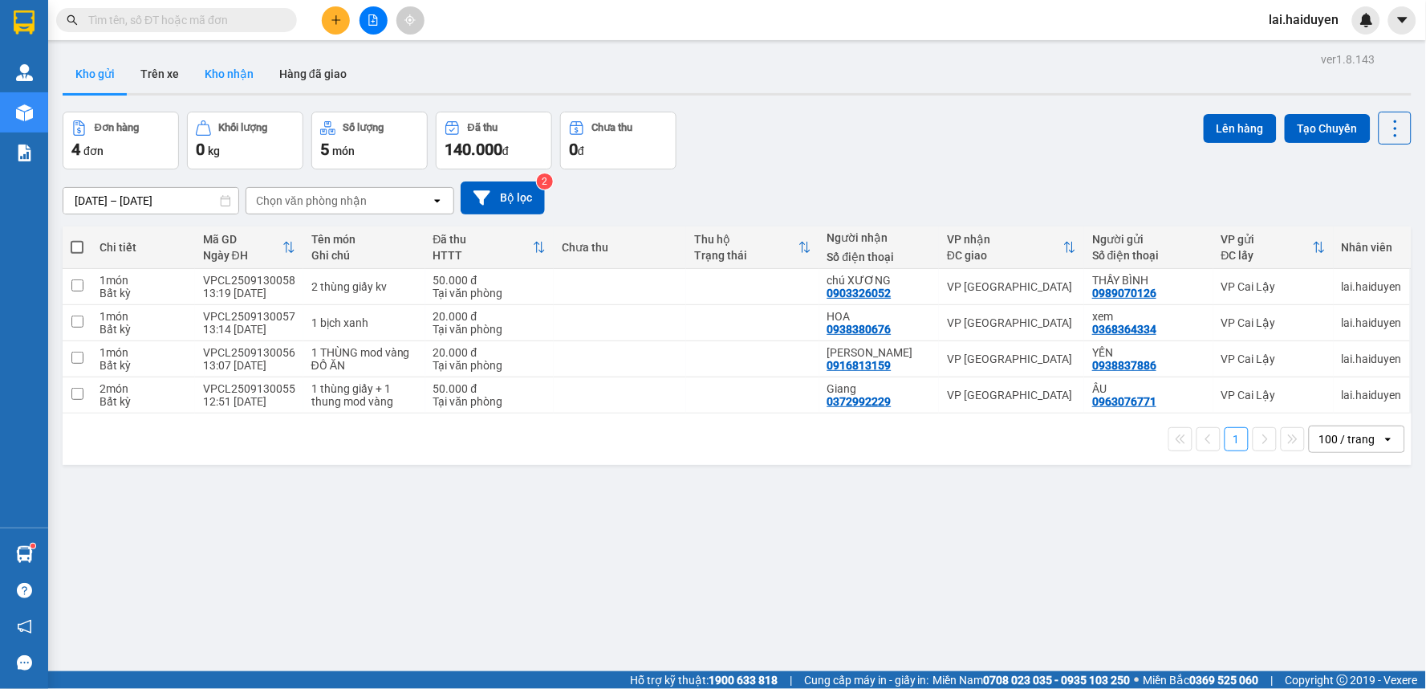
click at [241, 80] on button "Kho nhận" at bounding box center [229, 74] width 75 height 39
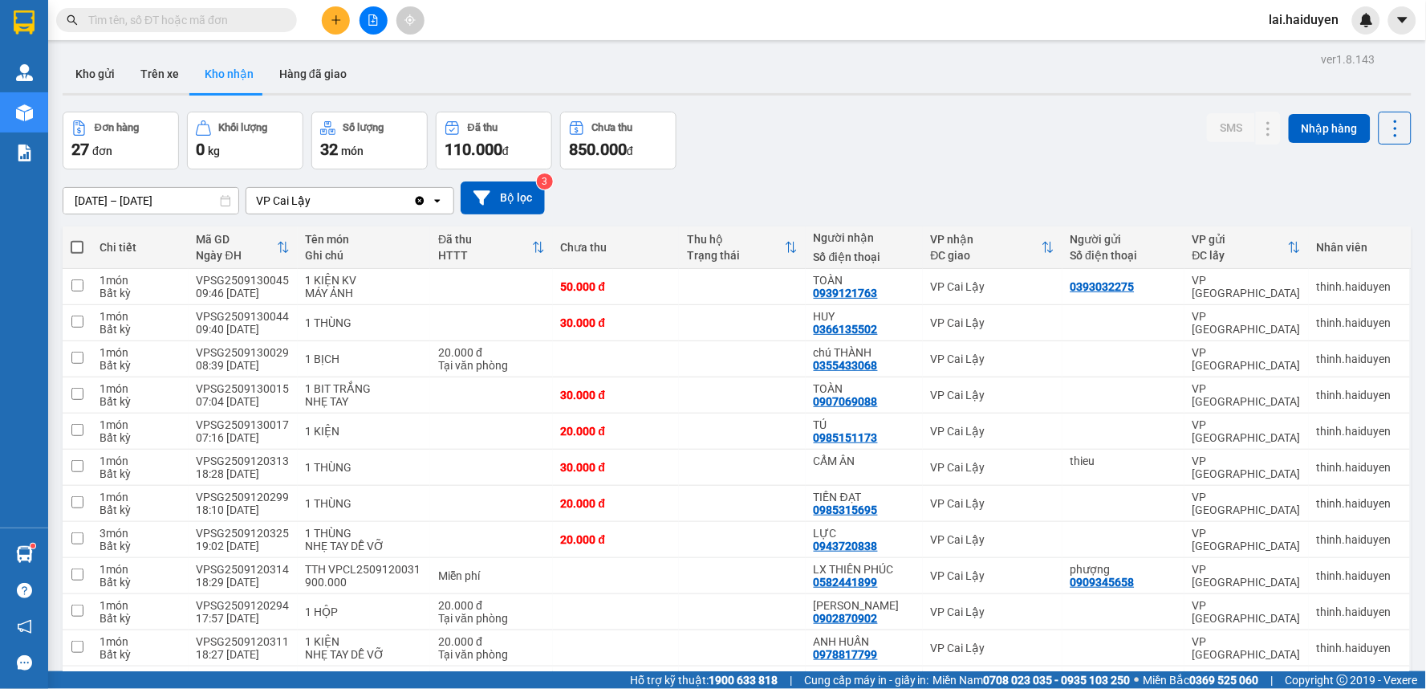
click at [190, 201] on input "[DATE] – [DATE]" at bounding box center [150, 201] width 175 height 26
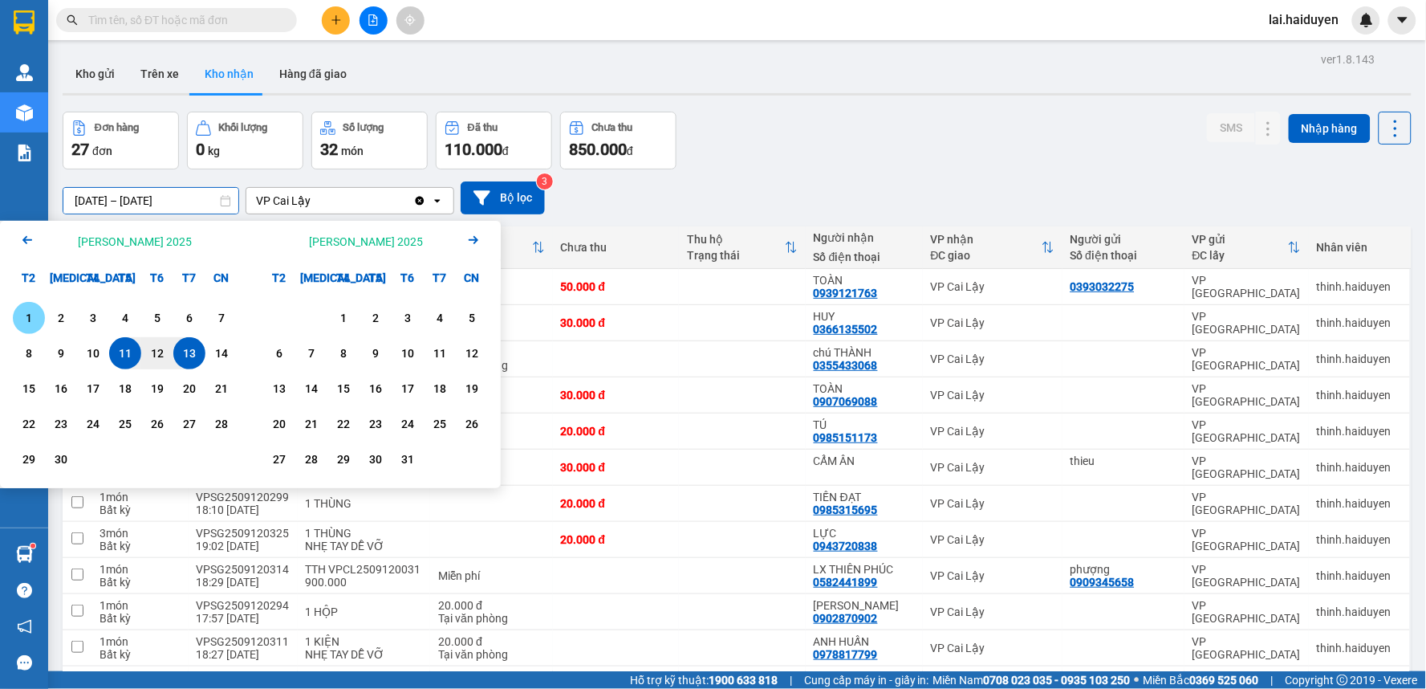
click at [13, 313] on div "1" at bounding box center [29, 318] width 32 height 32
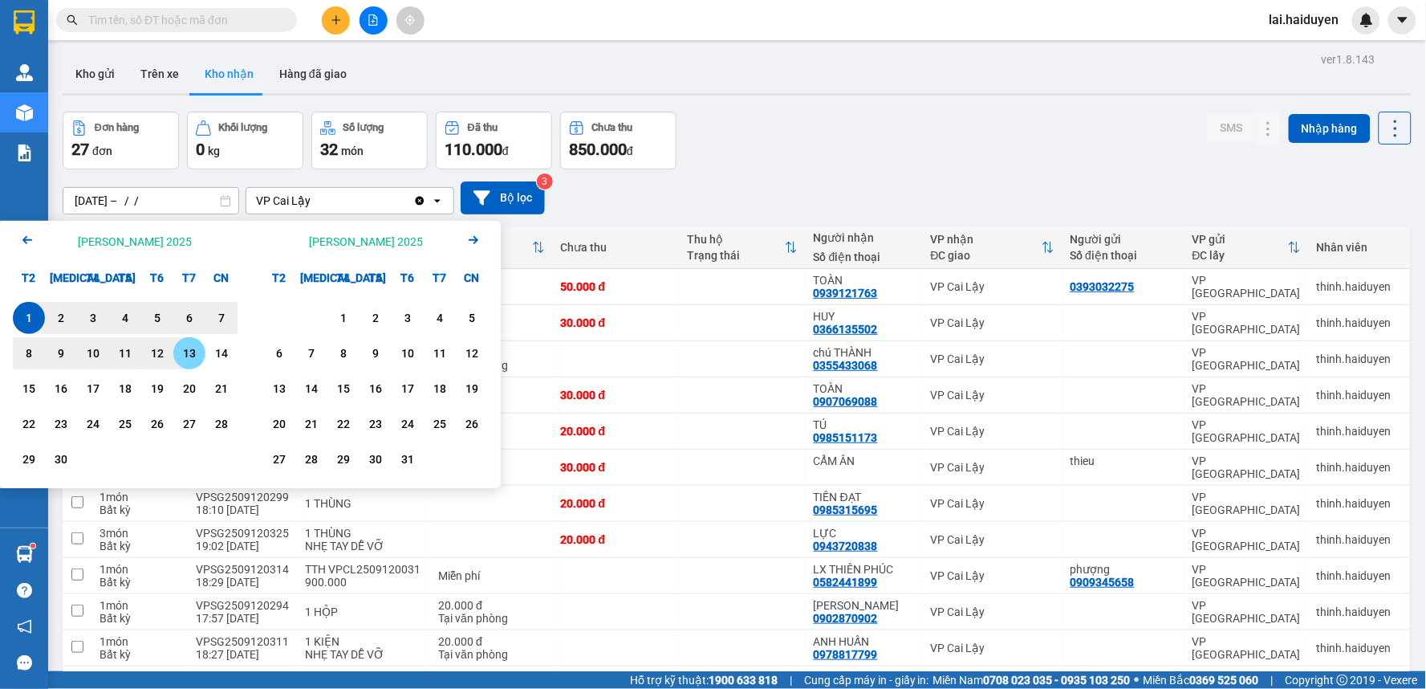
click at [180, 358] on div "13" at bounding box center [189, 352] width 22 height 19
type input "01/09/2025 – 13/09/2025"
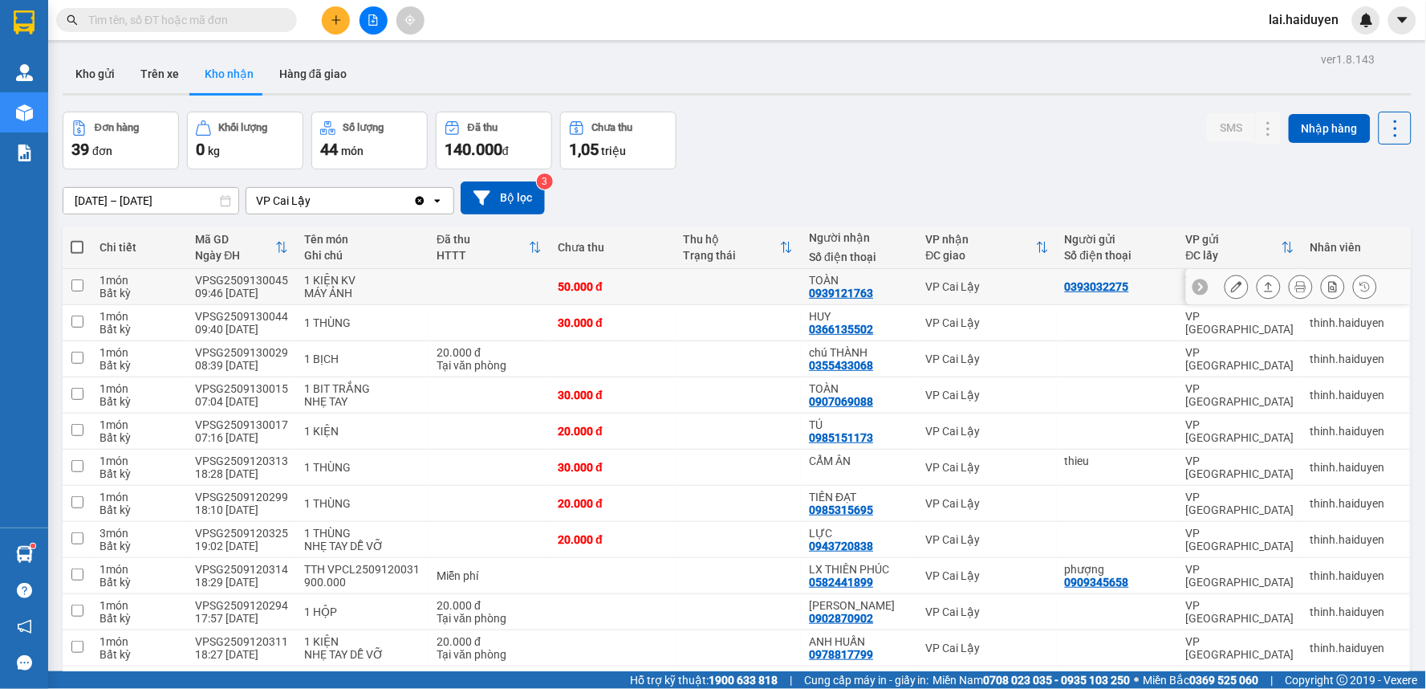
click at [472, 279] on td at bounding box center [489, 287] width 121 height 36
checkbox input "true"
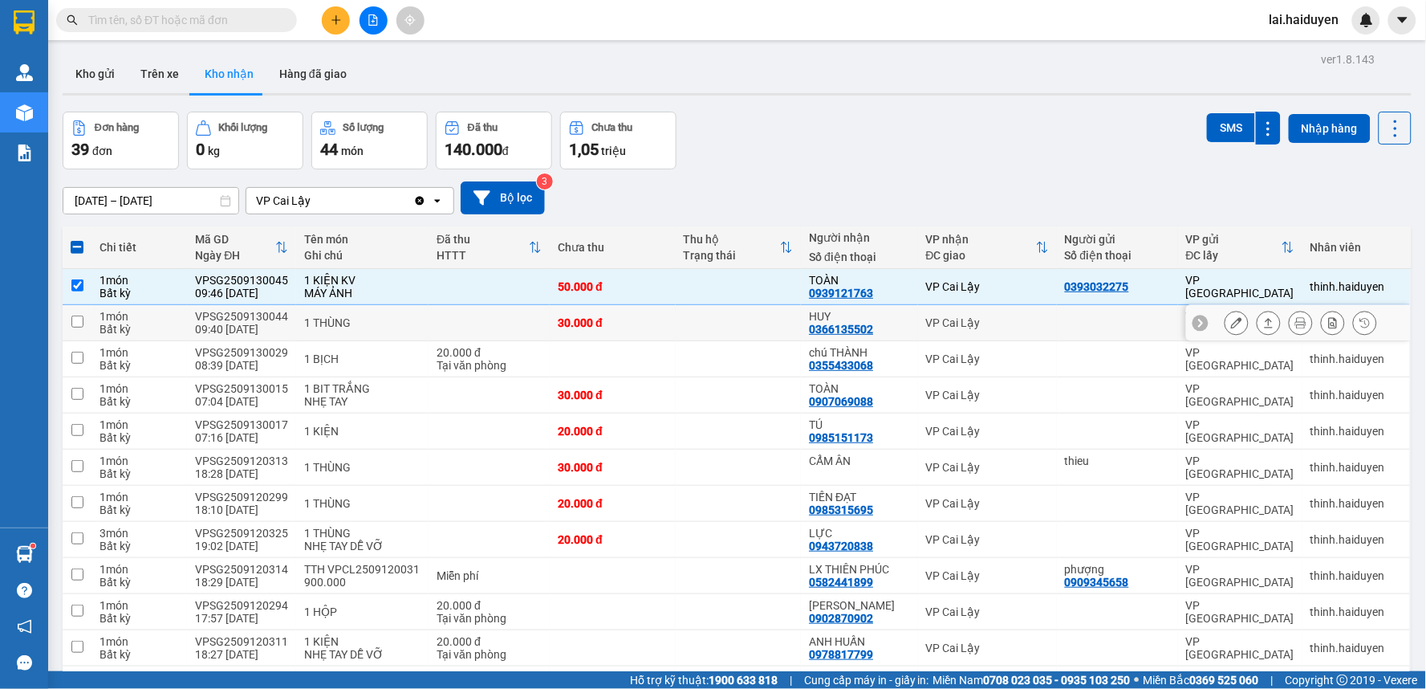
click at [681, 331] on td at bounding box center [739, 323] width 126 height 36
checkbox input "true"
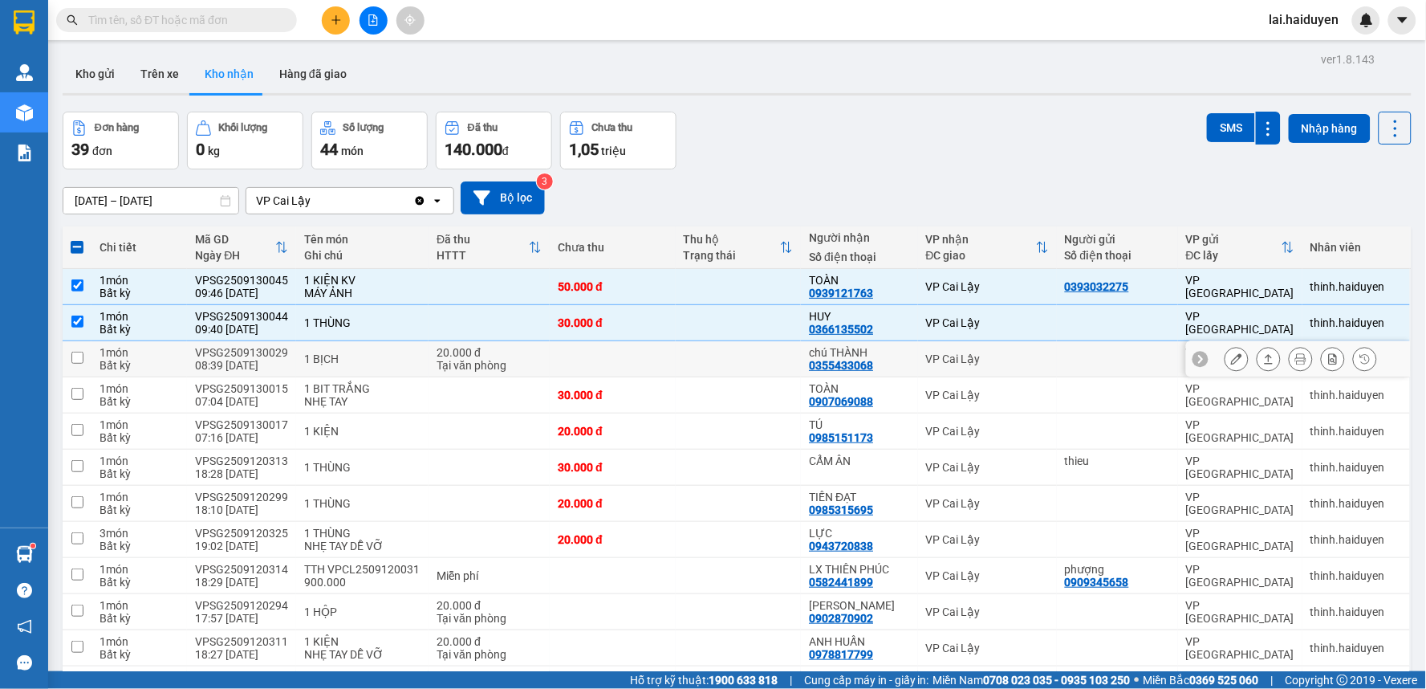
click at [717, 367] on td at bounding box center [739, 359] width 126 height 36
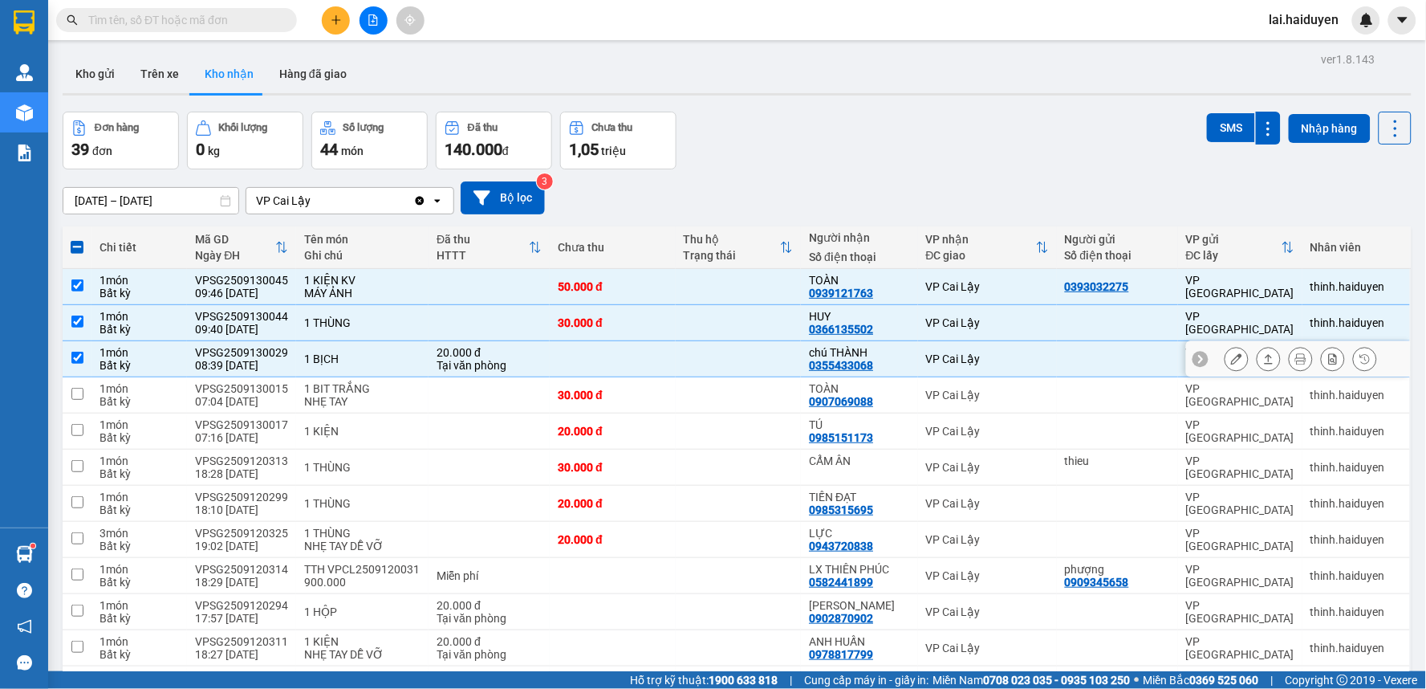
click at [723, 361] on td at bounding box center [739, 359] width 126 height 36
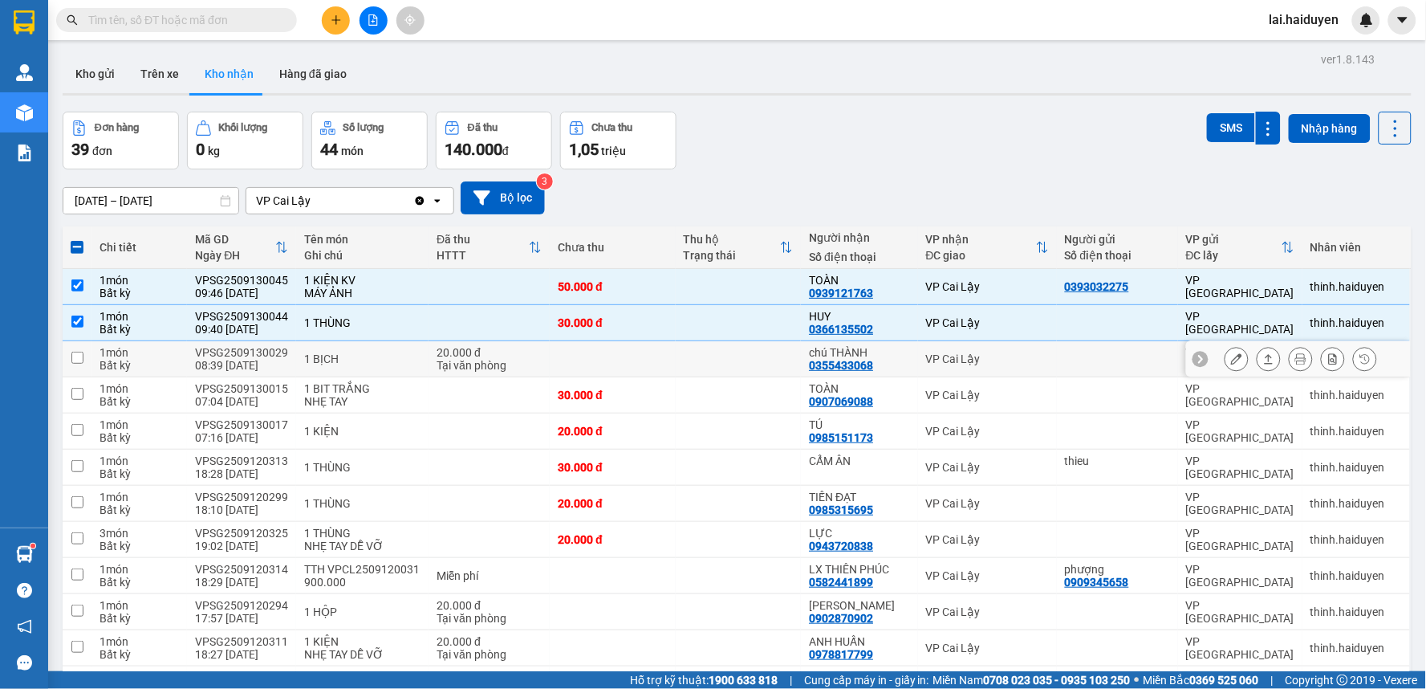
click at [733, 361] on td at bounding box center [739, 359] width 126 height 36
checkbox input "true"
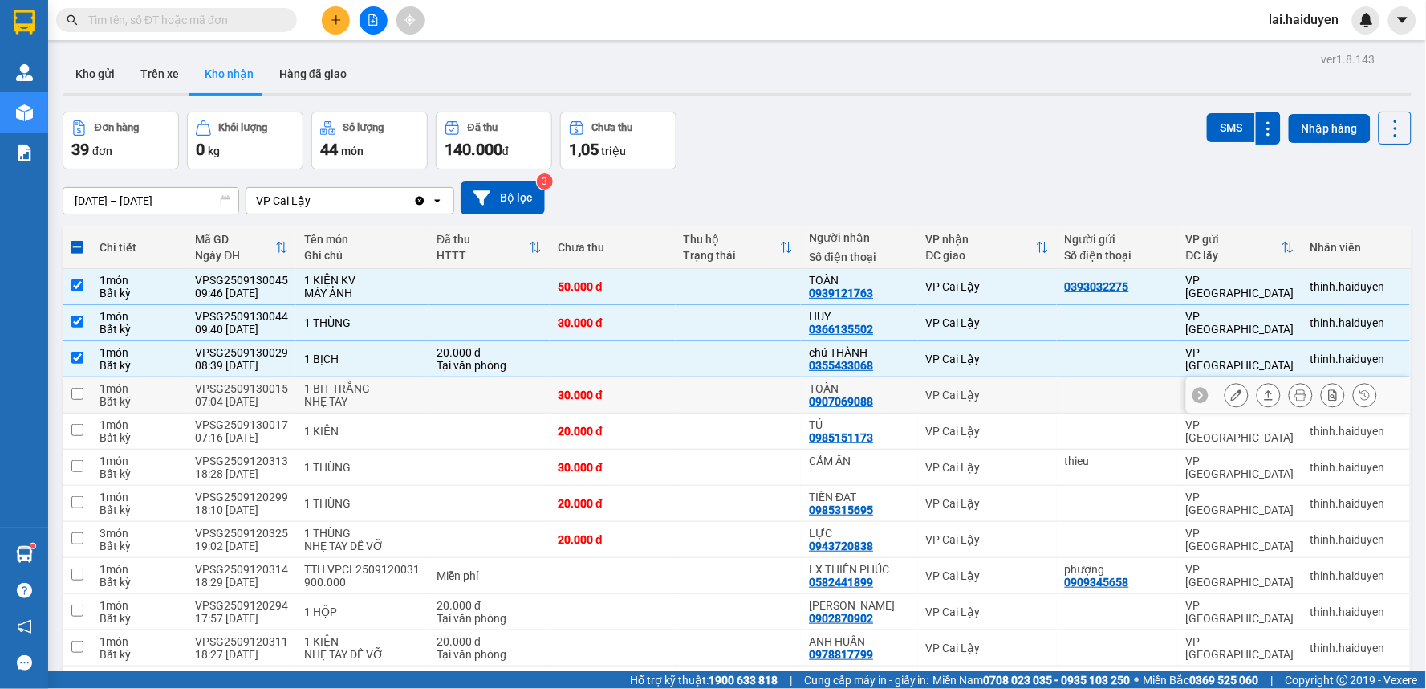
click at [709, 393] on td at bounding box center [739, 395] width 126 height 36
checkbox input "true"
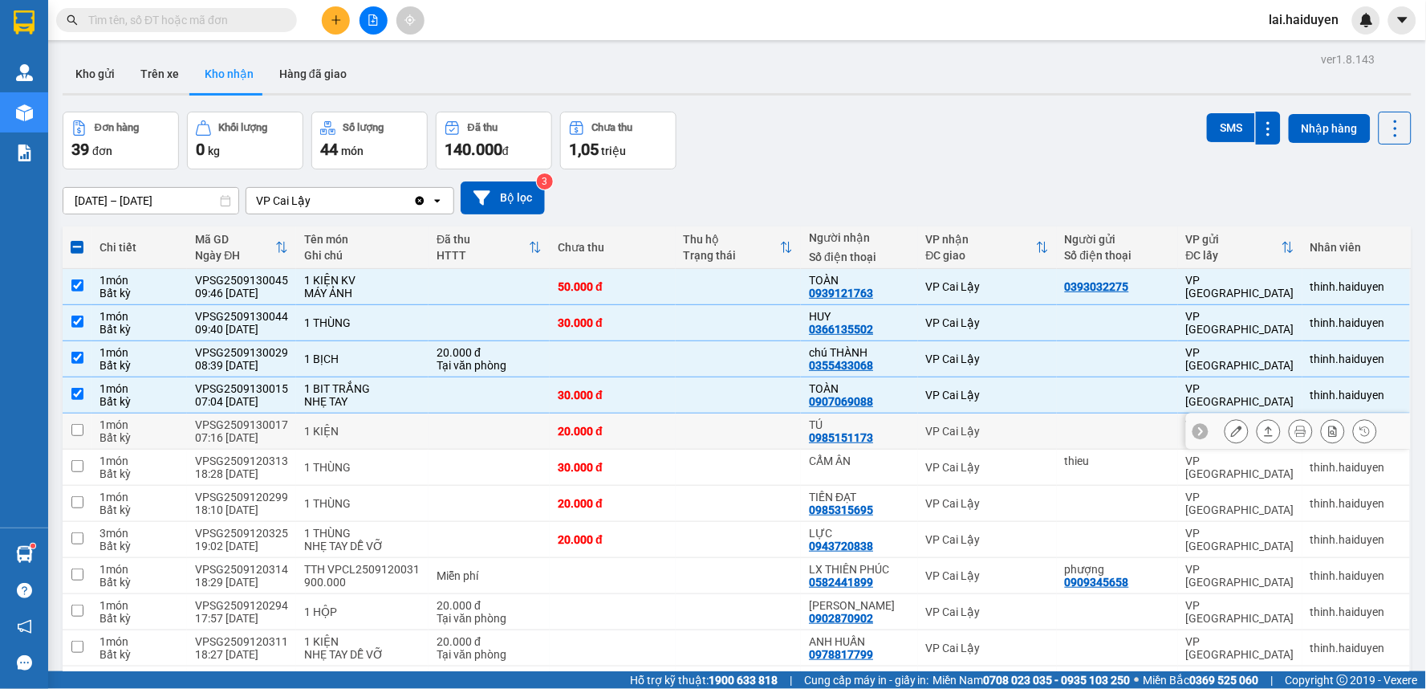
click at [740, 431] on td at bounding box center [739, 431] width 126 height 36
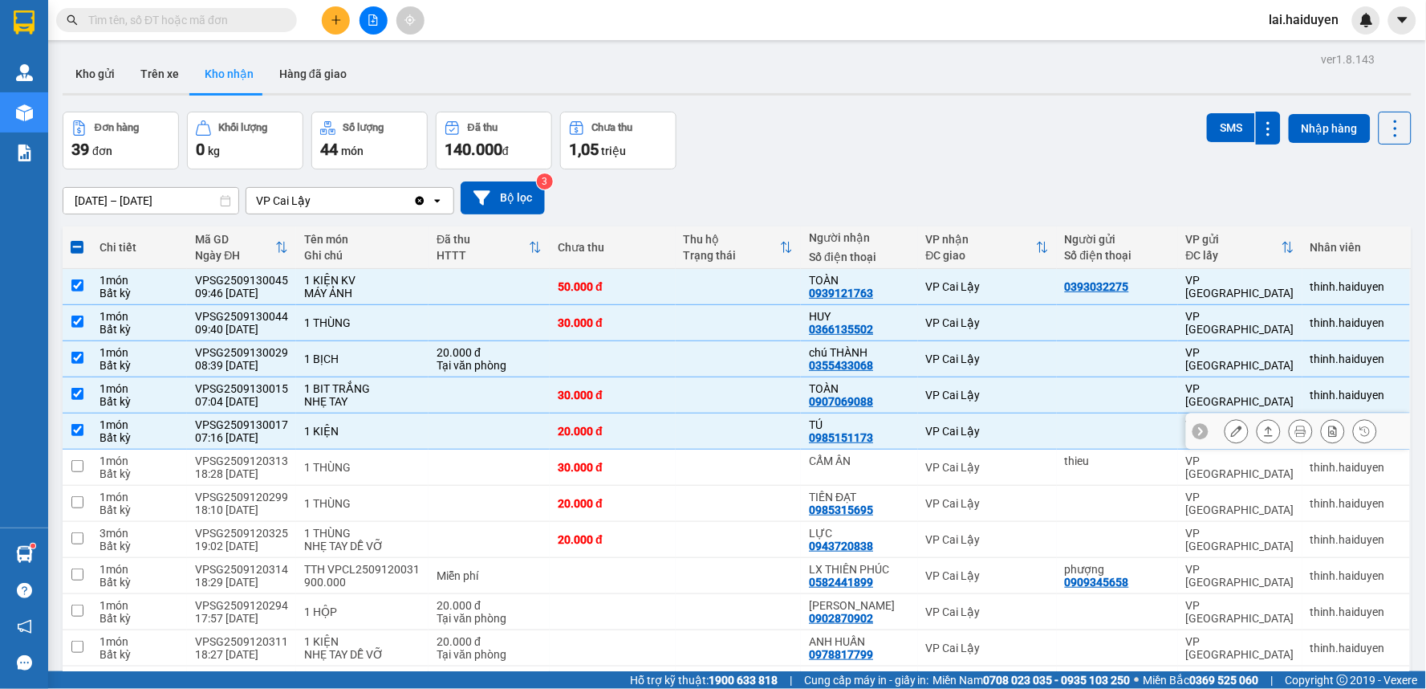
click at [740, 431] on td at bounding box center [739, 431] width 126 height 36
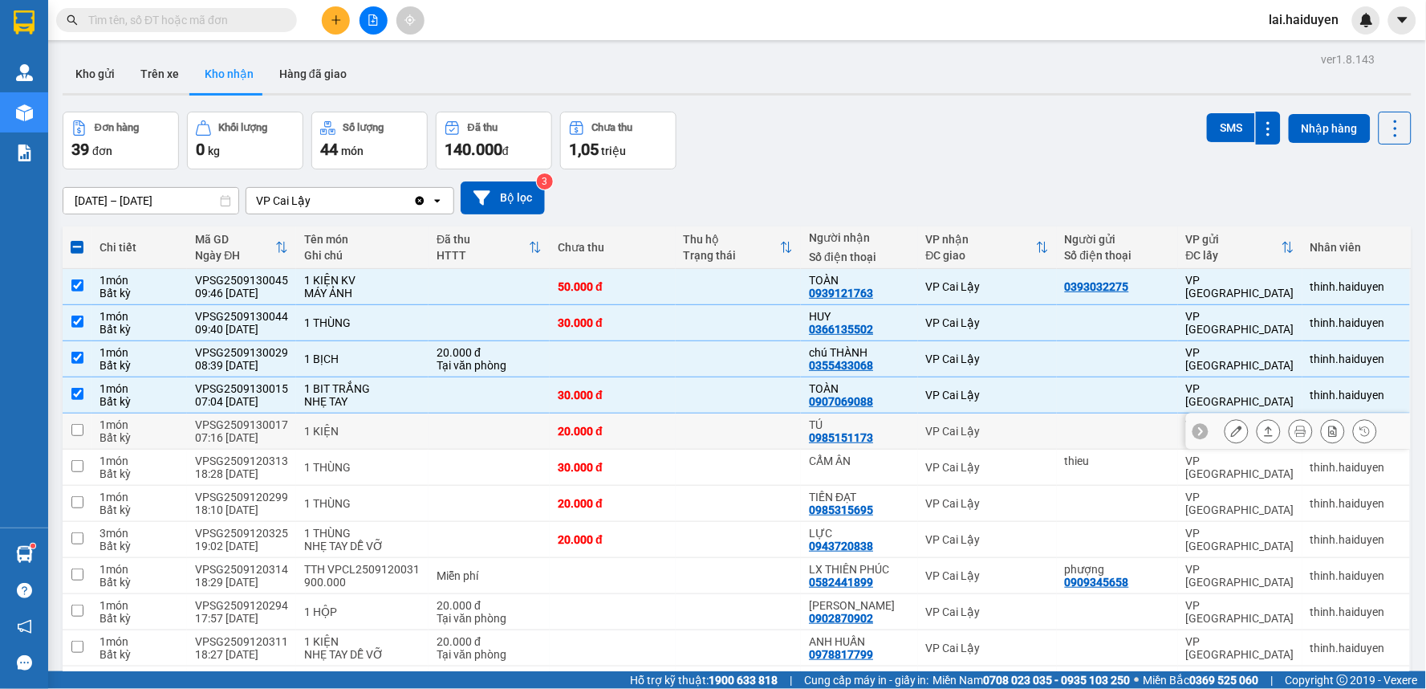
click at [739, 429] on td at bounding box center [739, 431] width 126 height 36
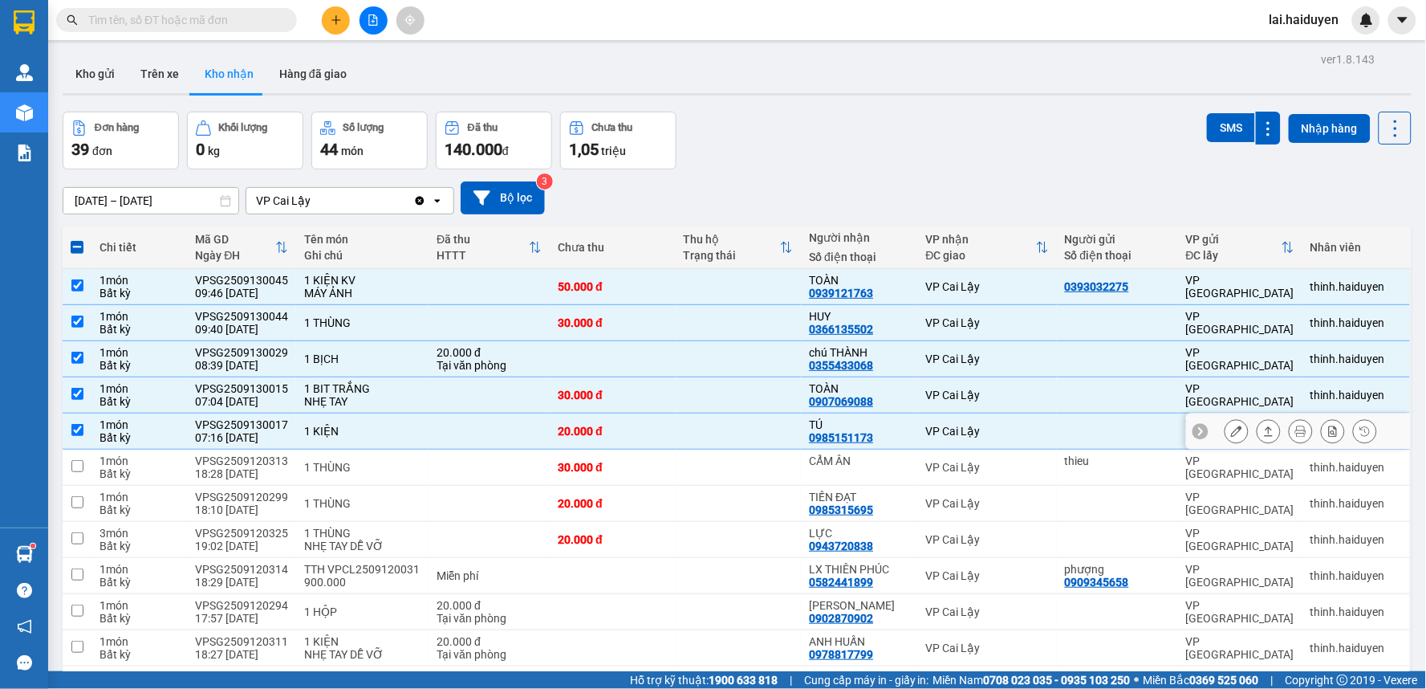
click at [247, 426] on div "VPSG2509130017" at bounding box center [241, 424] width 93 height 13
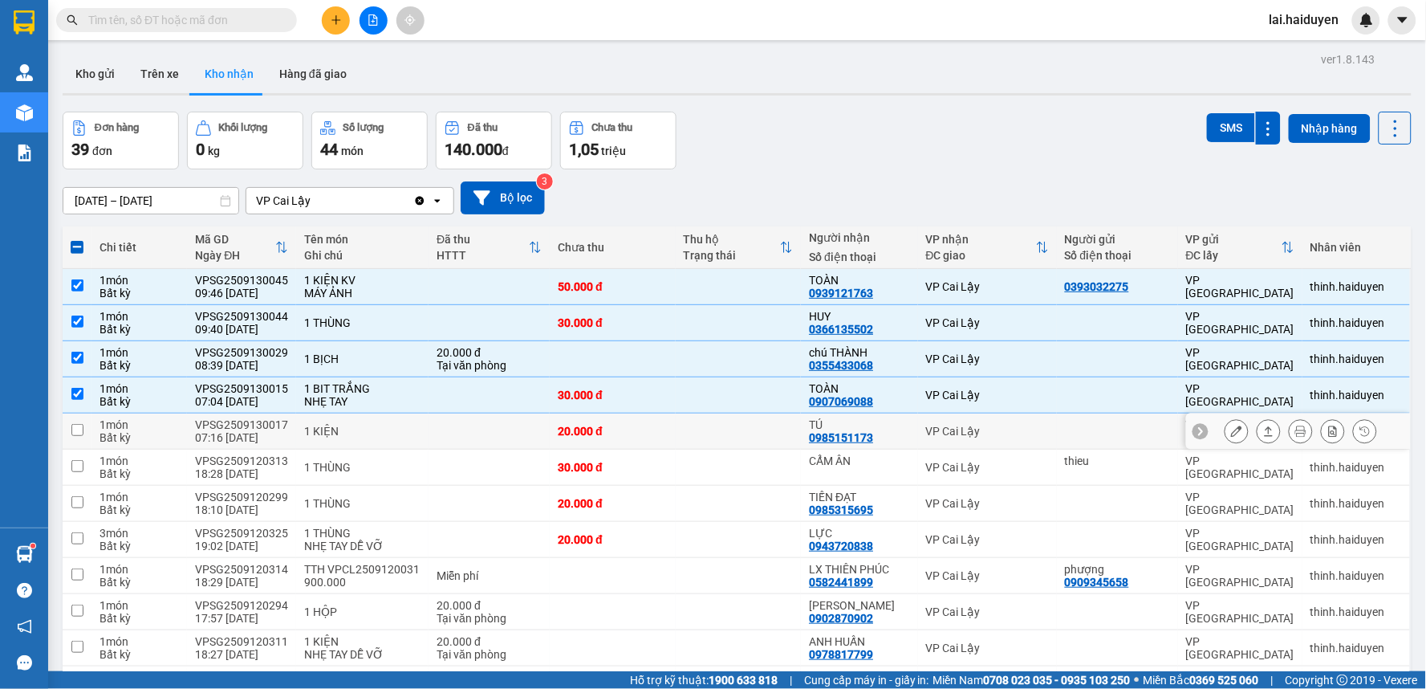
click at [247, 426] on div "VPSG2509130017" at bounding box center [241, 424] width 93 height 13
checkbox input "true"
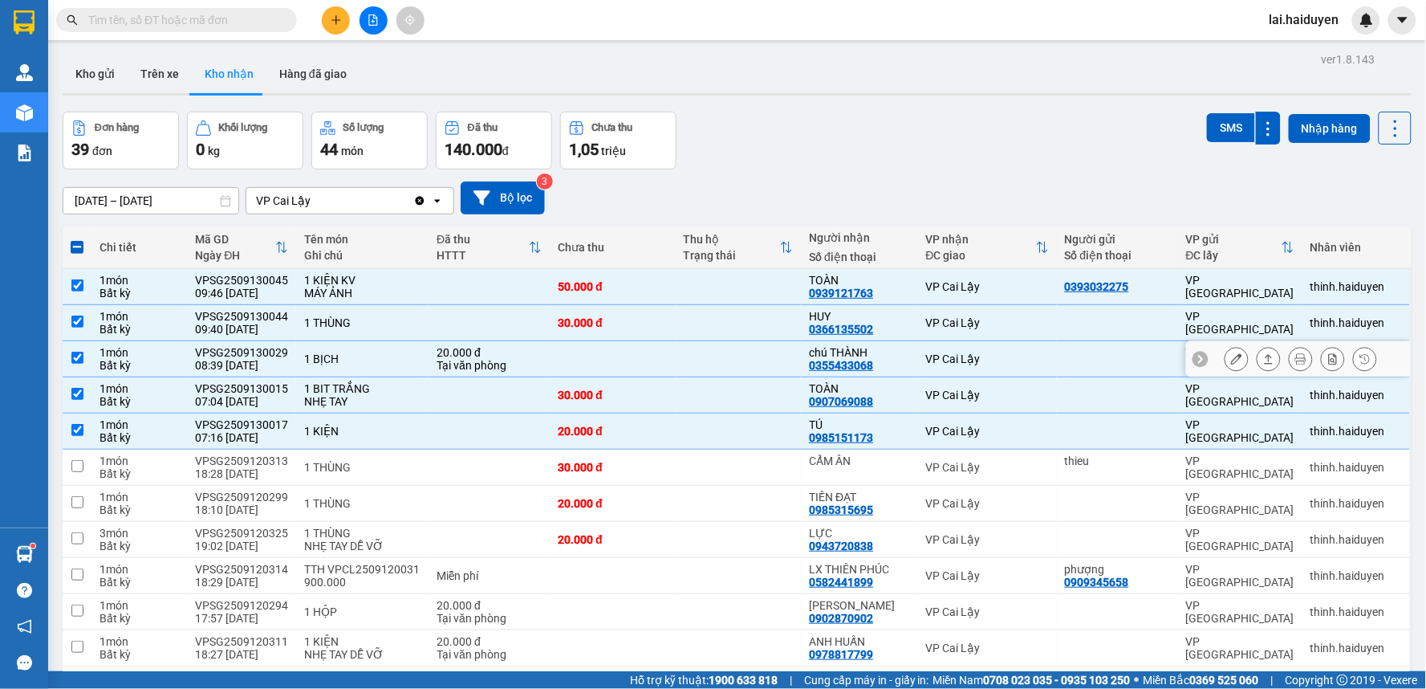
click at [255, 355] on div "VPSG2509130029" at bounding box center [241, 352] width 93 height 13
checkbox input "true"
click at [374, 462] on div "1 THÙNG" at bounding box center [362, 467] width 116 height 13
checkbox input "true"
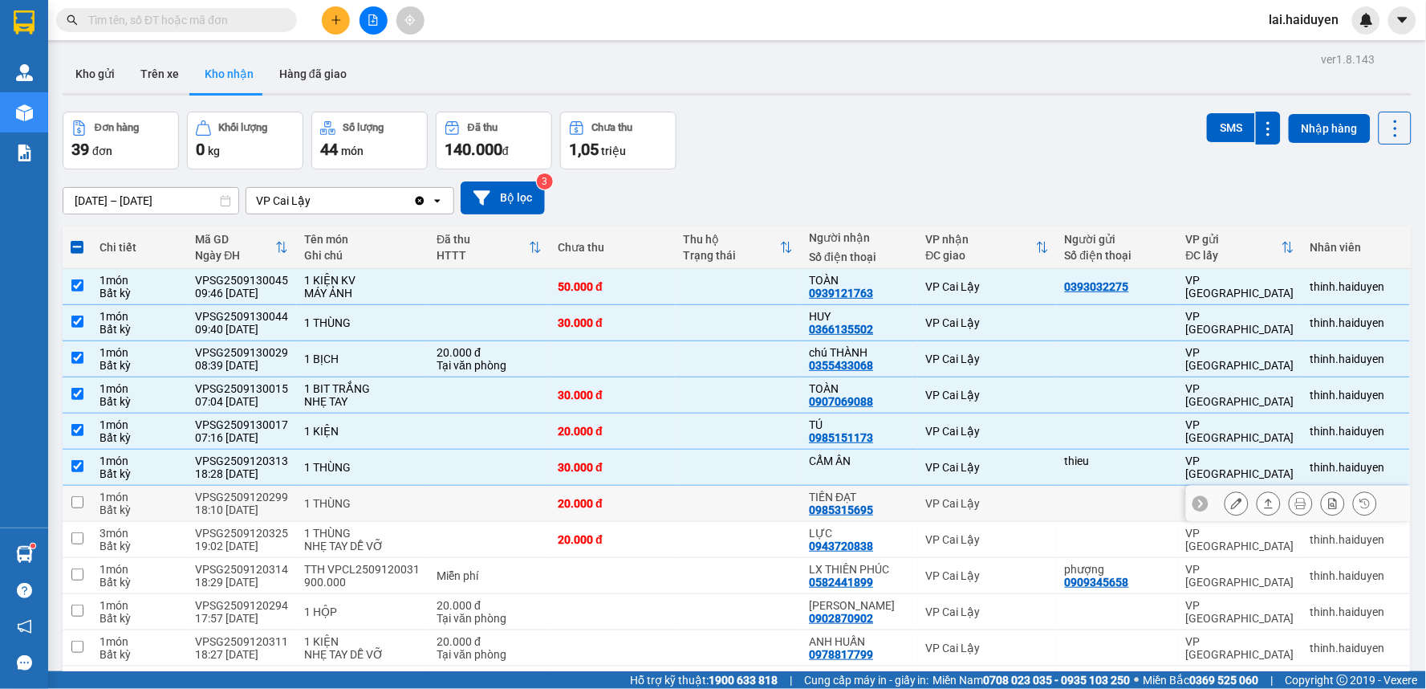
click at [725, 509] on td at bounding box center [739, 504] width 126 height 36
checkbox input "true"
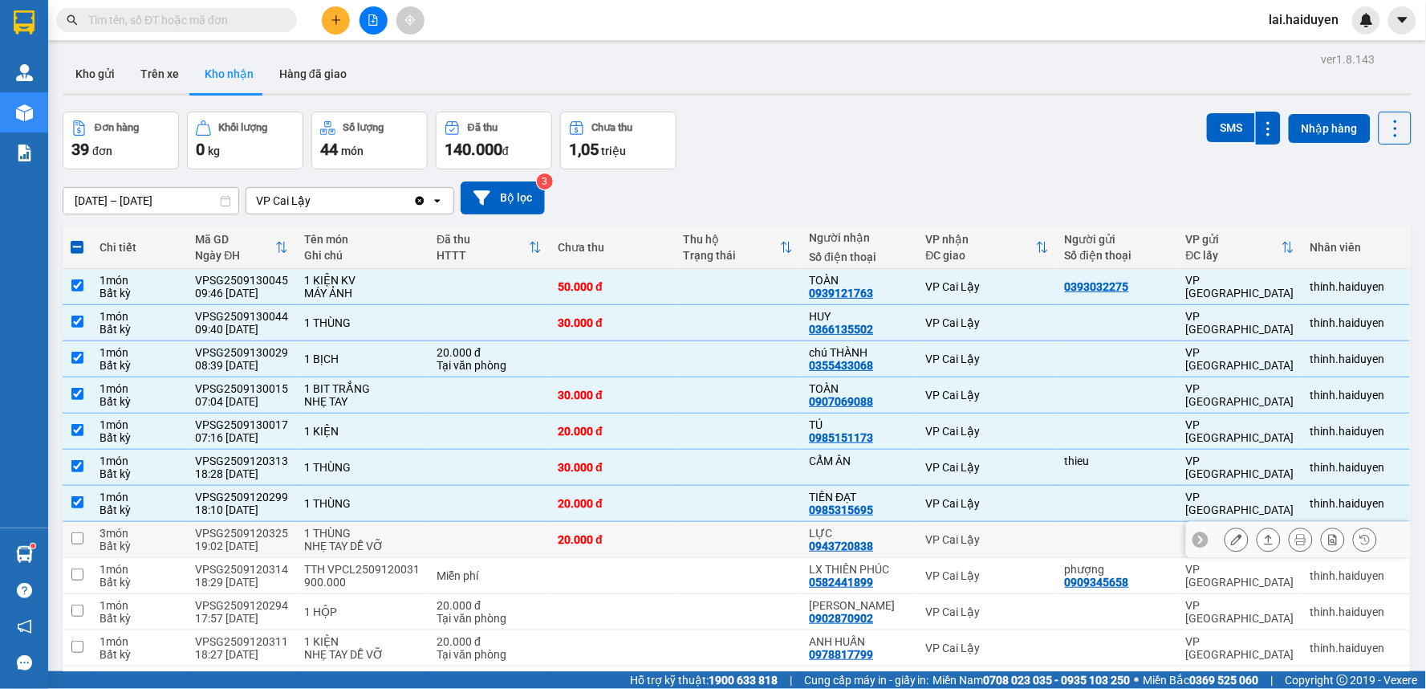
click at [718, 541] on td at bounding box center [739, 540] width 126 height 36
checkbox input "true"
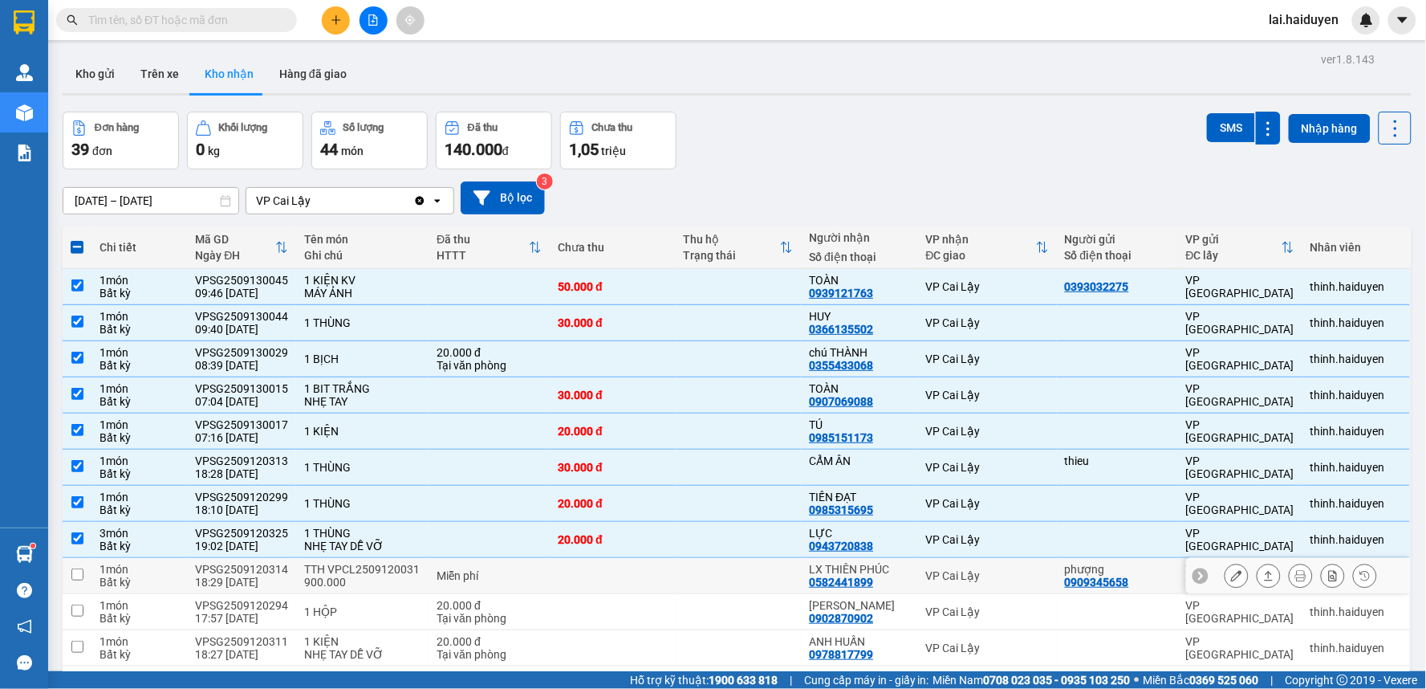
click at [536, 569] on div "Miễn phí" at bounding box center [489, 575] width 105 height 13
checkbox input "true"
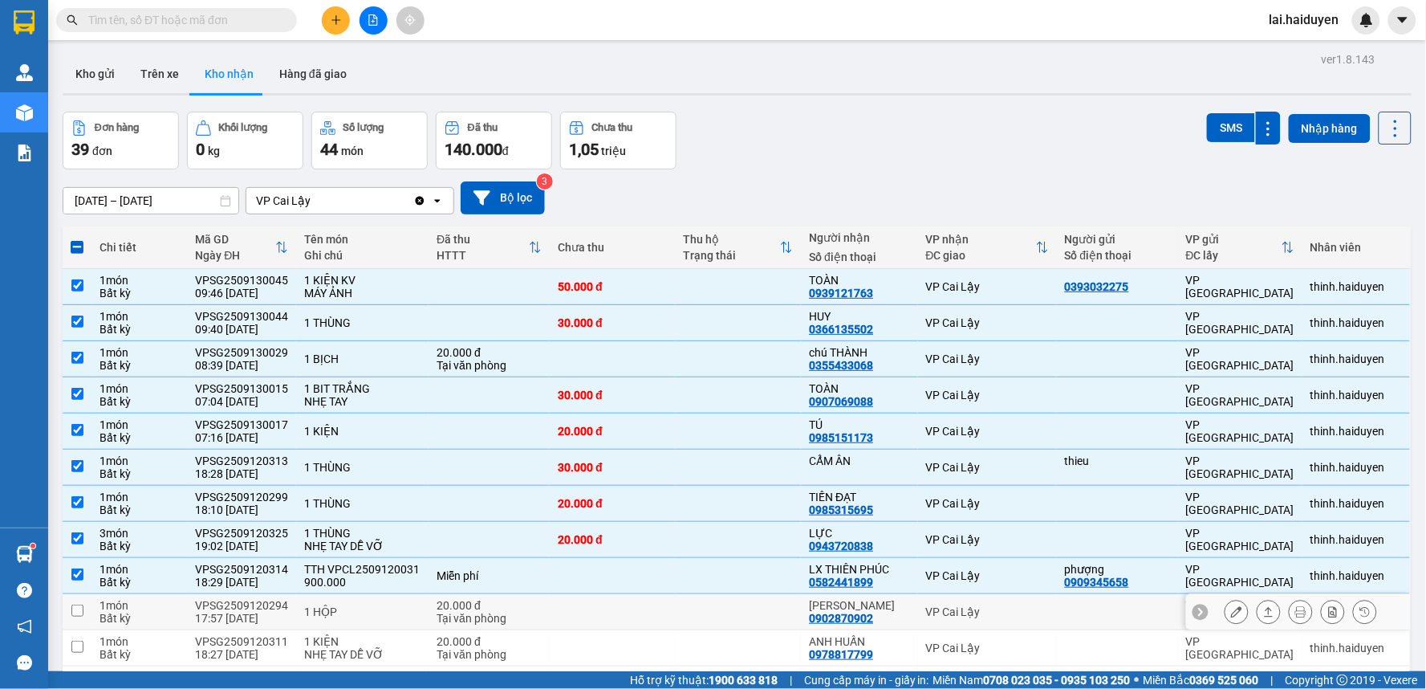
click at [536, 599] on div "20.000 đ" at bounding box center [489, 605] width 105 height 13
checkbox input "true"
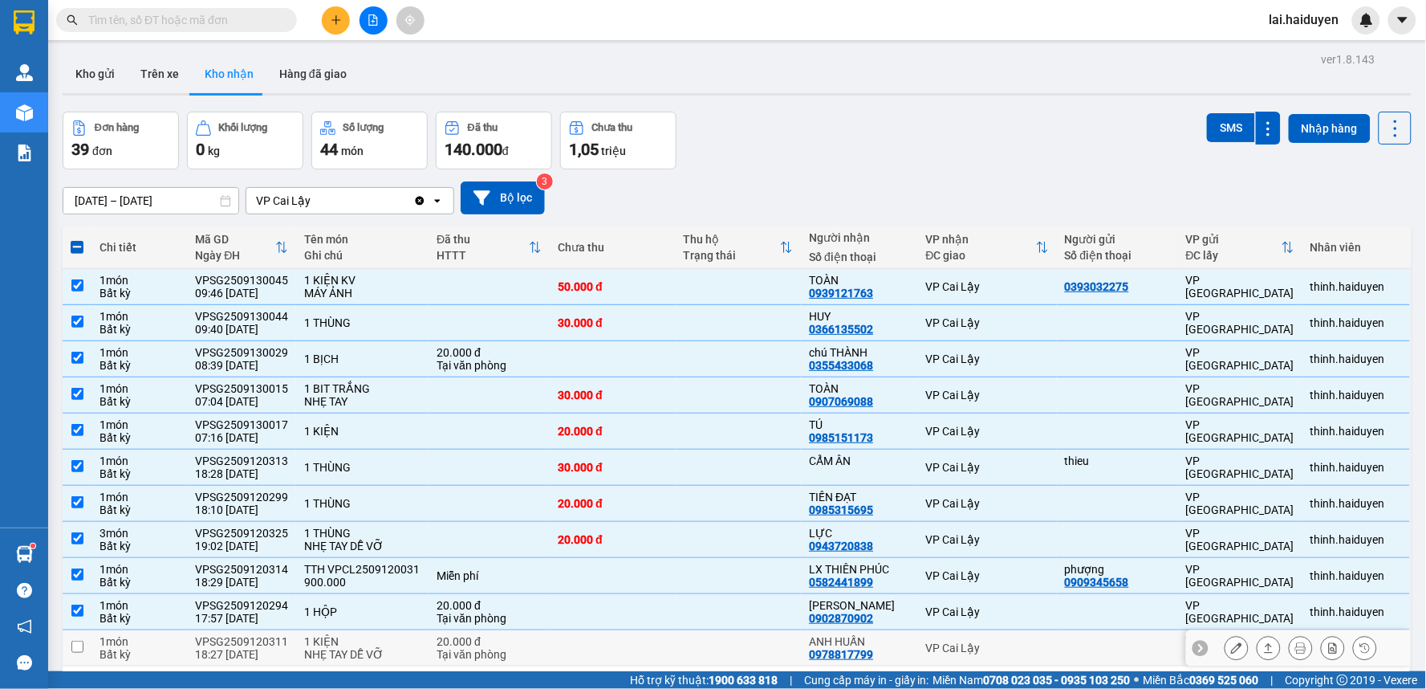
click at [602, 630] on td at bounding box center [613, 648] width 126 height 36
checkbox input "true"
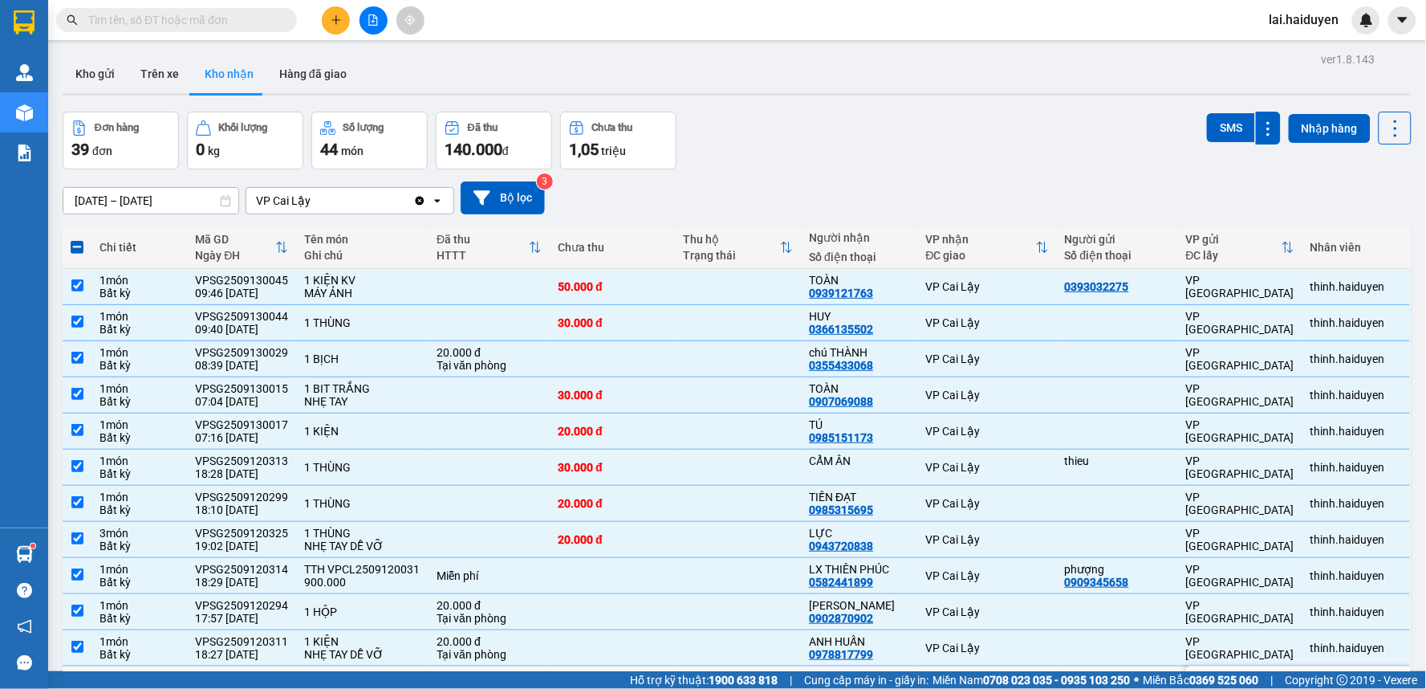
click at [640, 677] on div "30.000 đ" at bounding box center [613, 683] width 110 height 13
checkbox input "true"
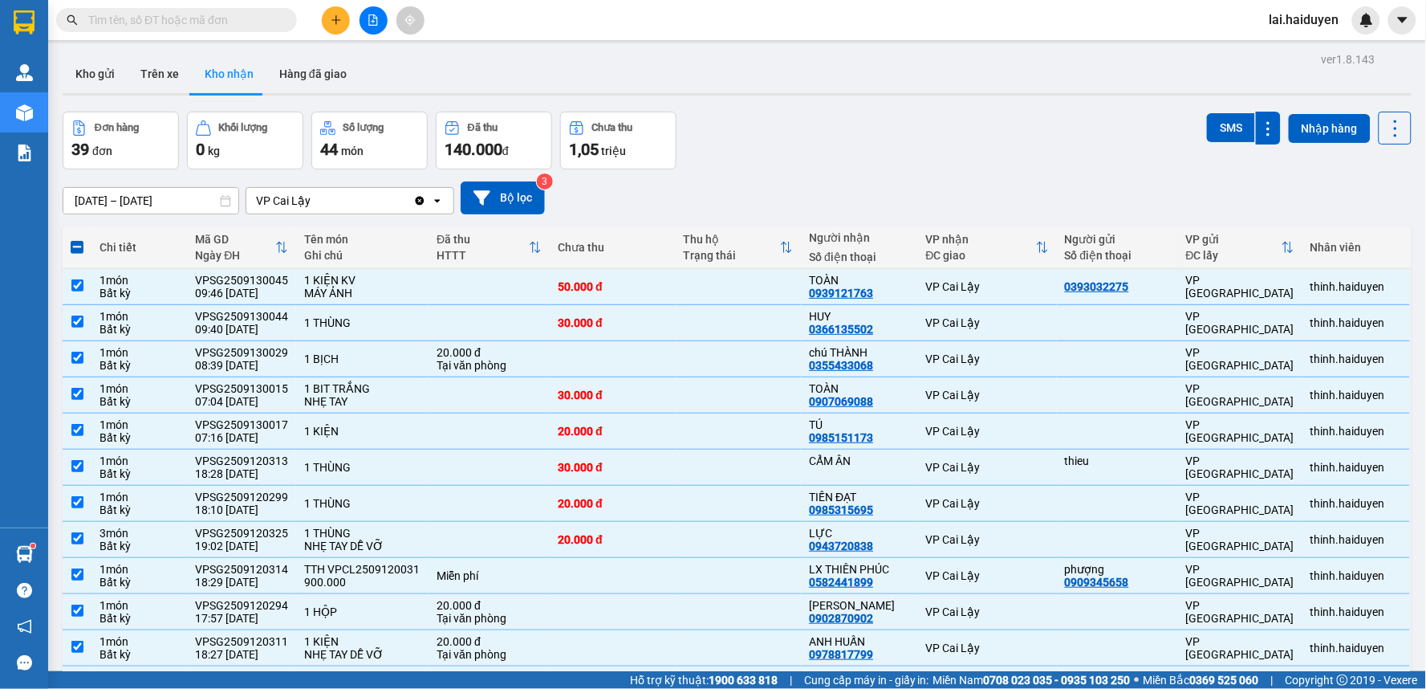
checkbox input "true"
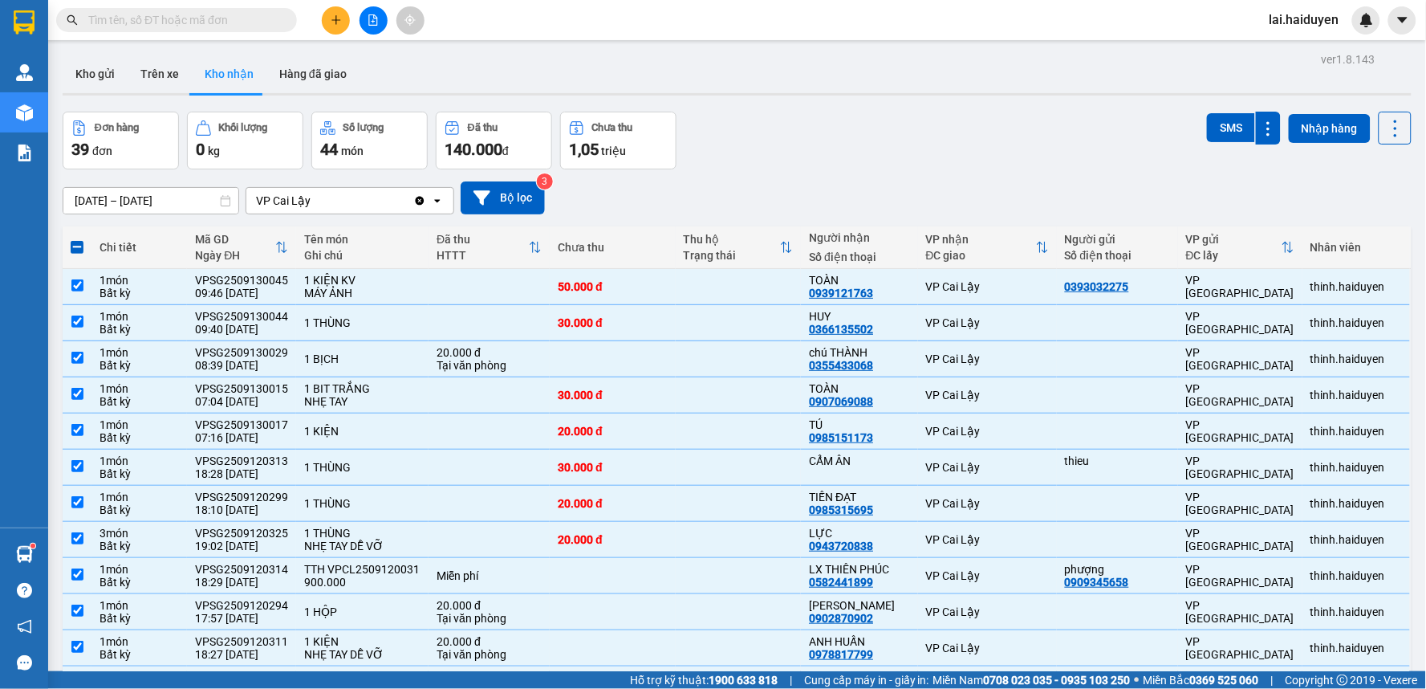
checkbox input "true"
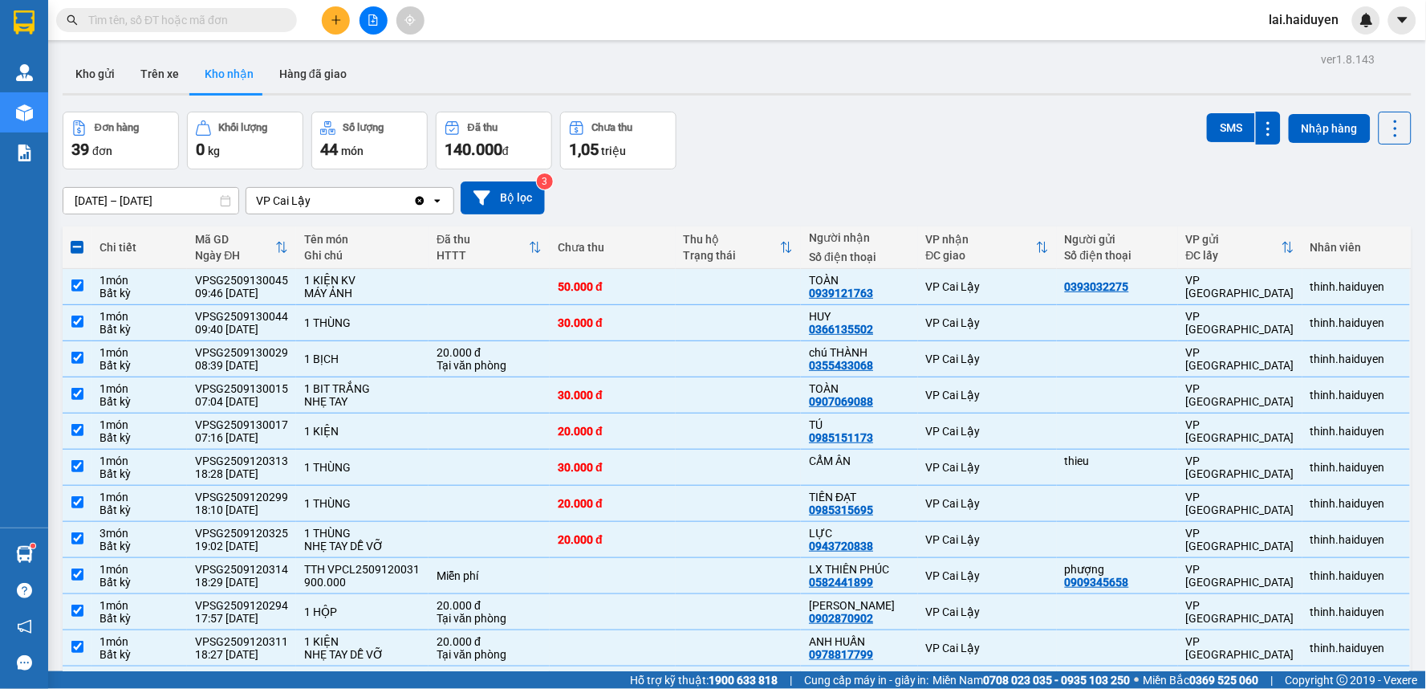
checkbox input "true"
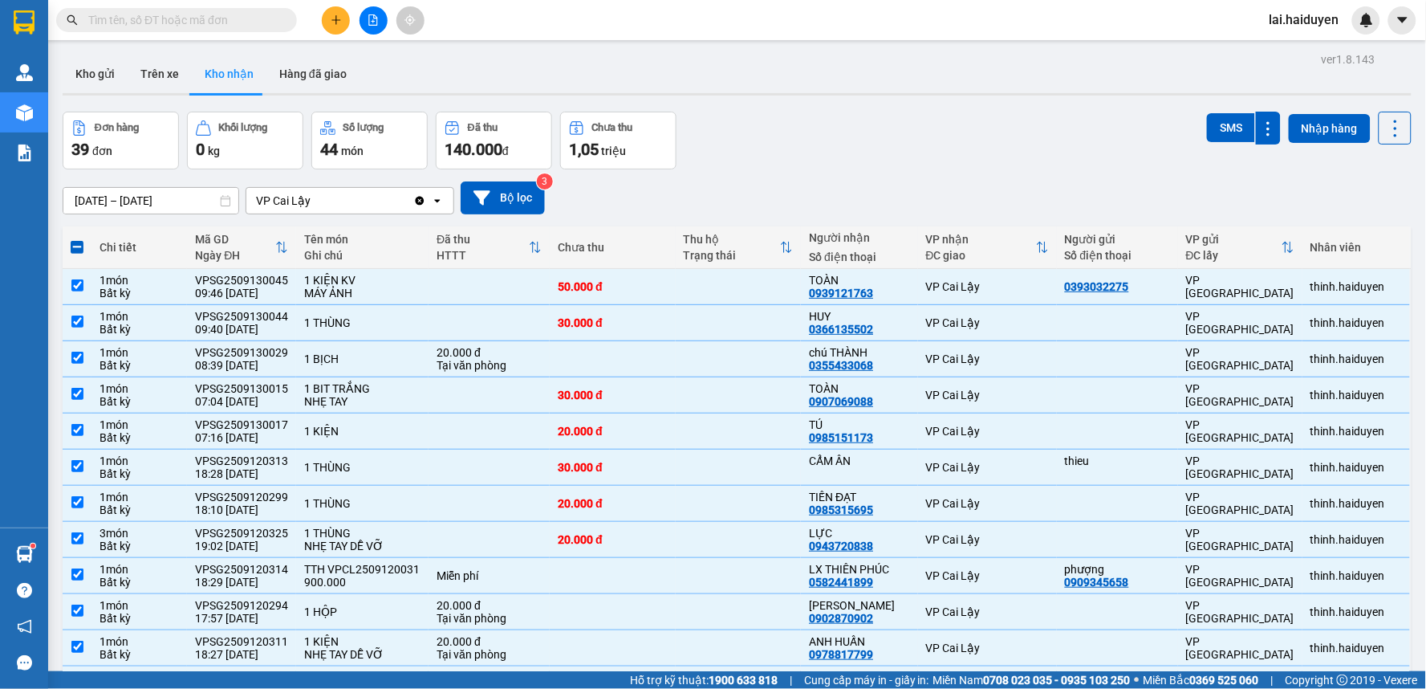
checkbox input "true"
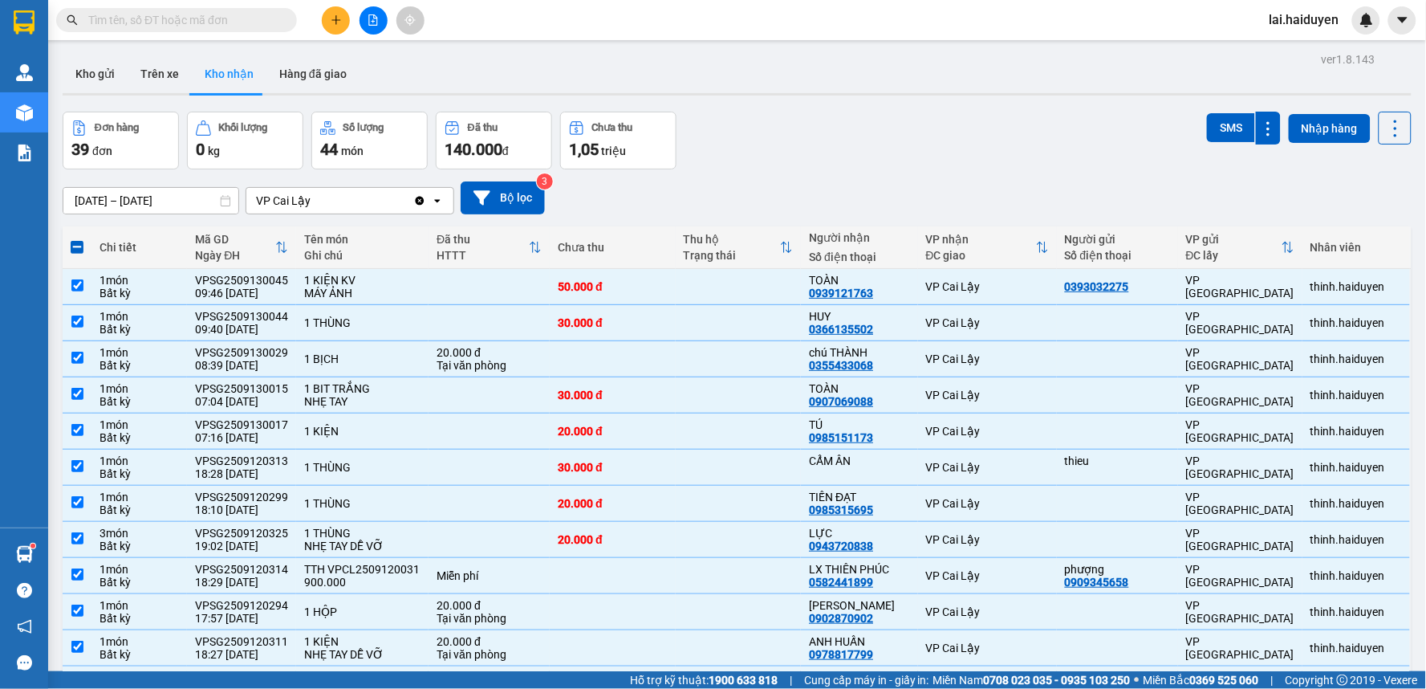
checkbox input "true"
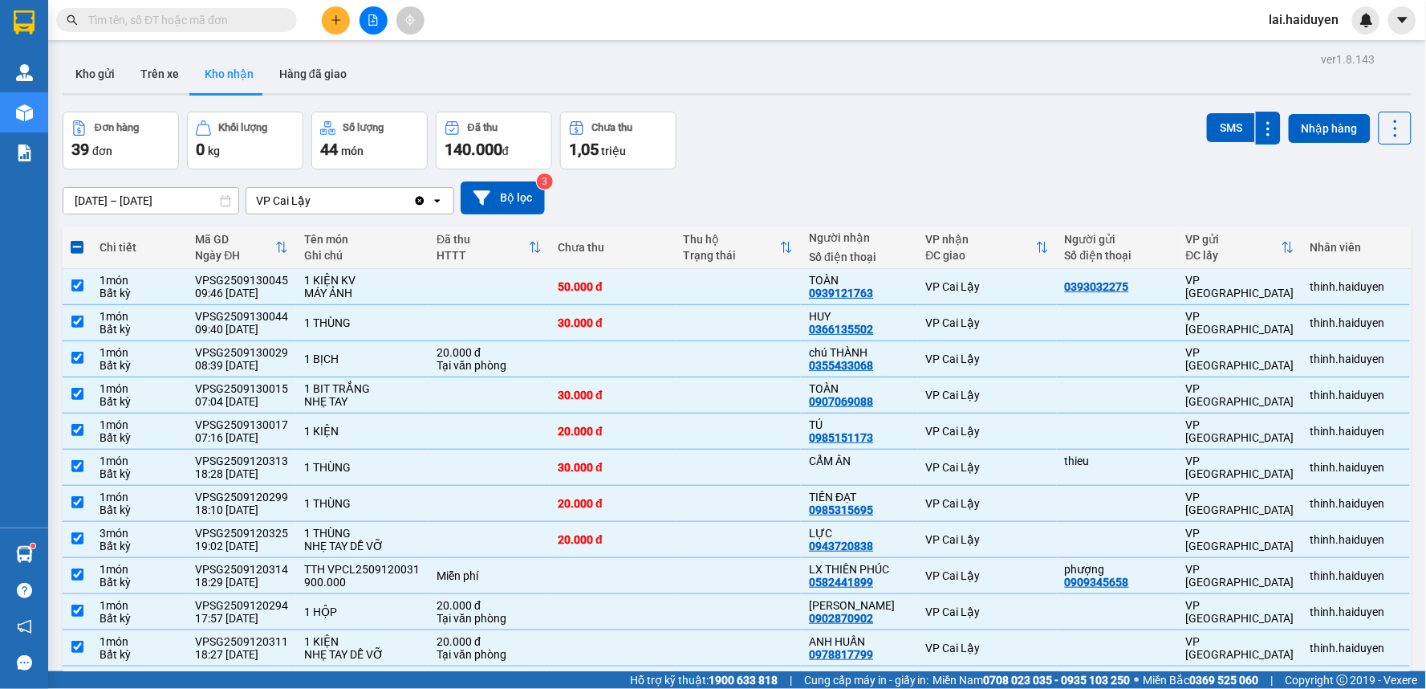
checkbox input "true"
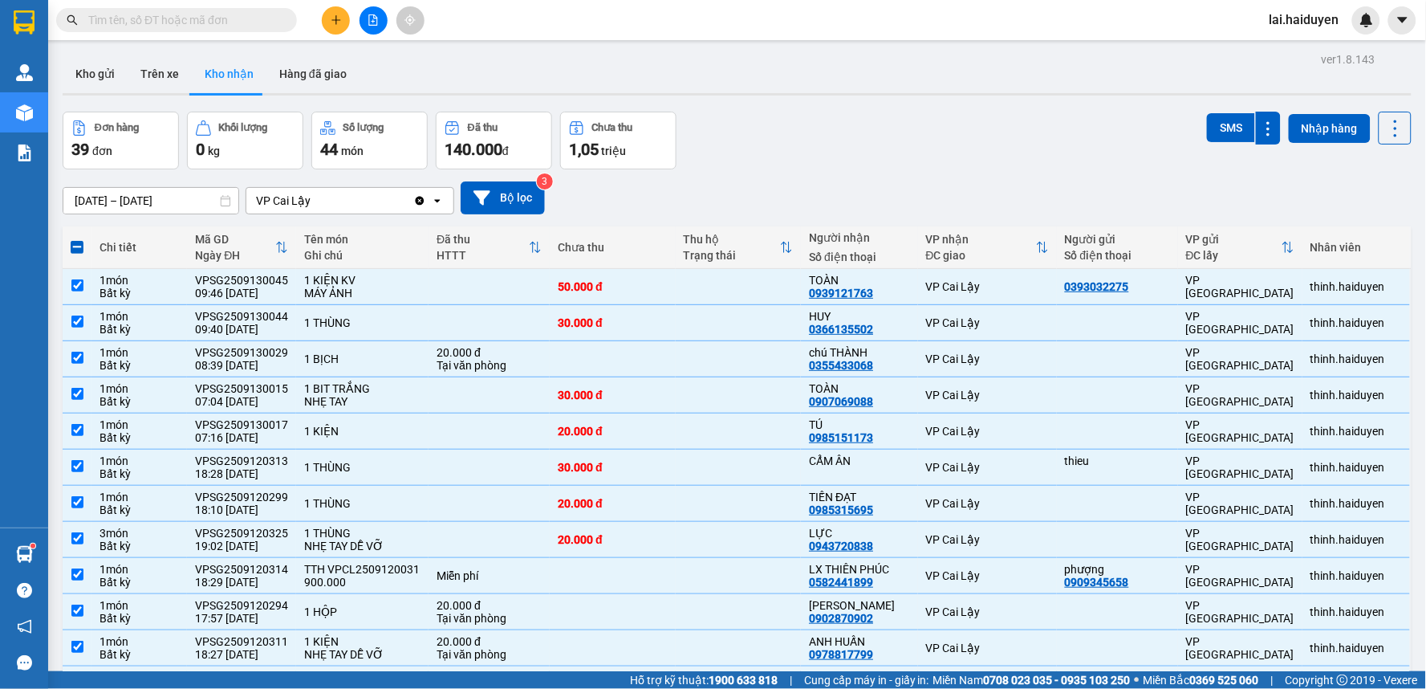
checkbox input "true"
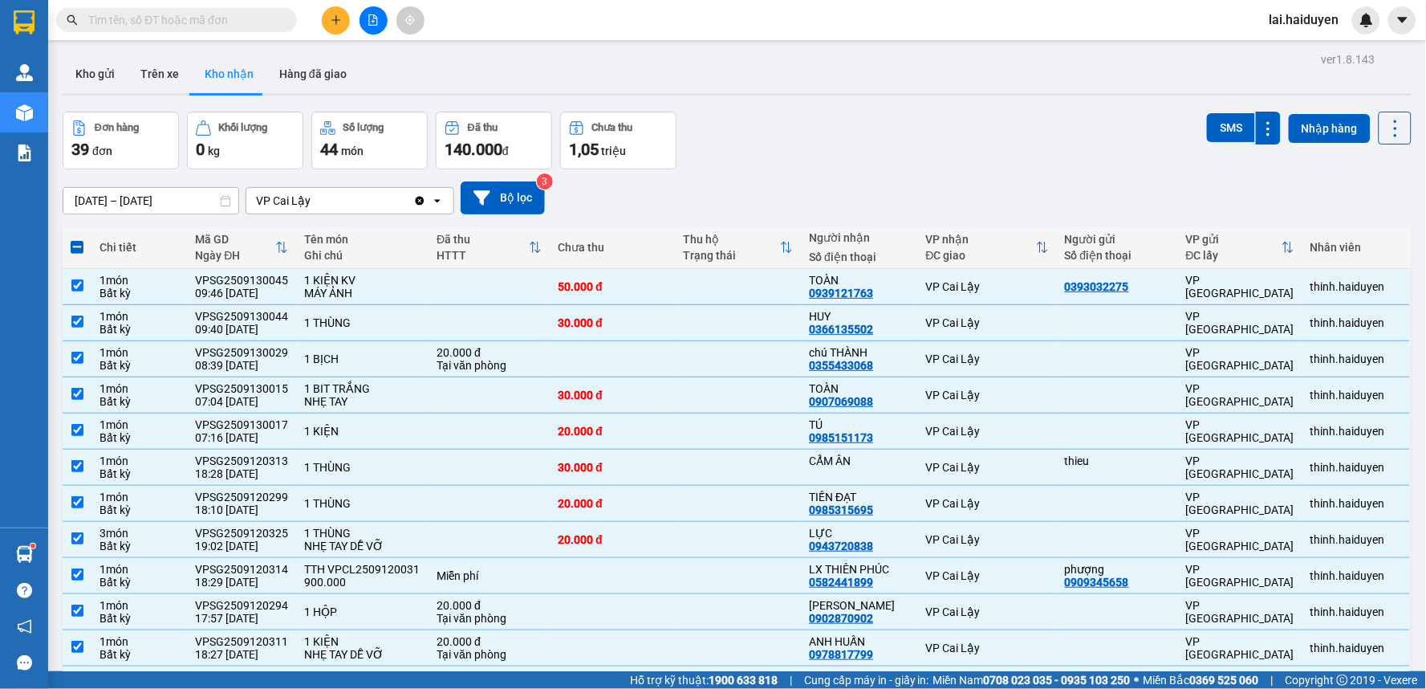
checkbox input "true"
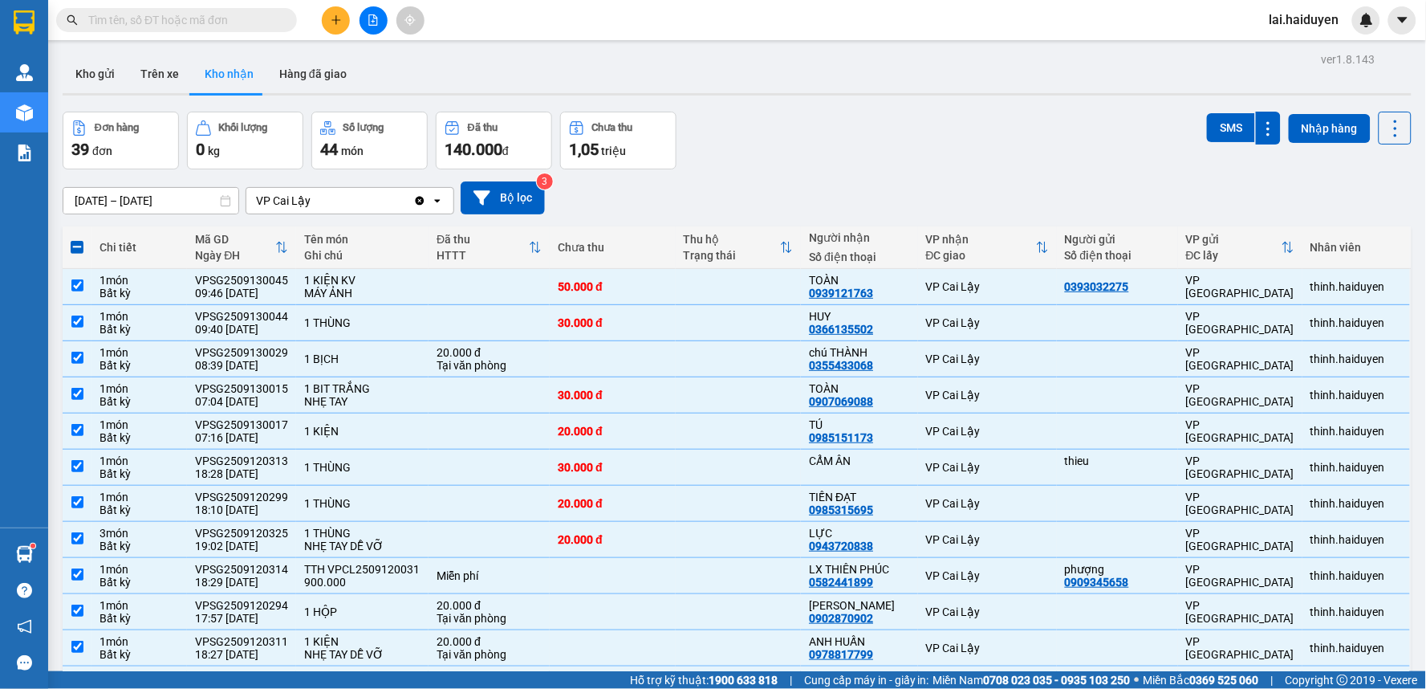
checkbox input "true"
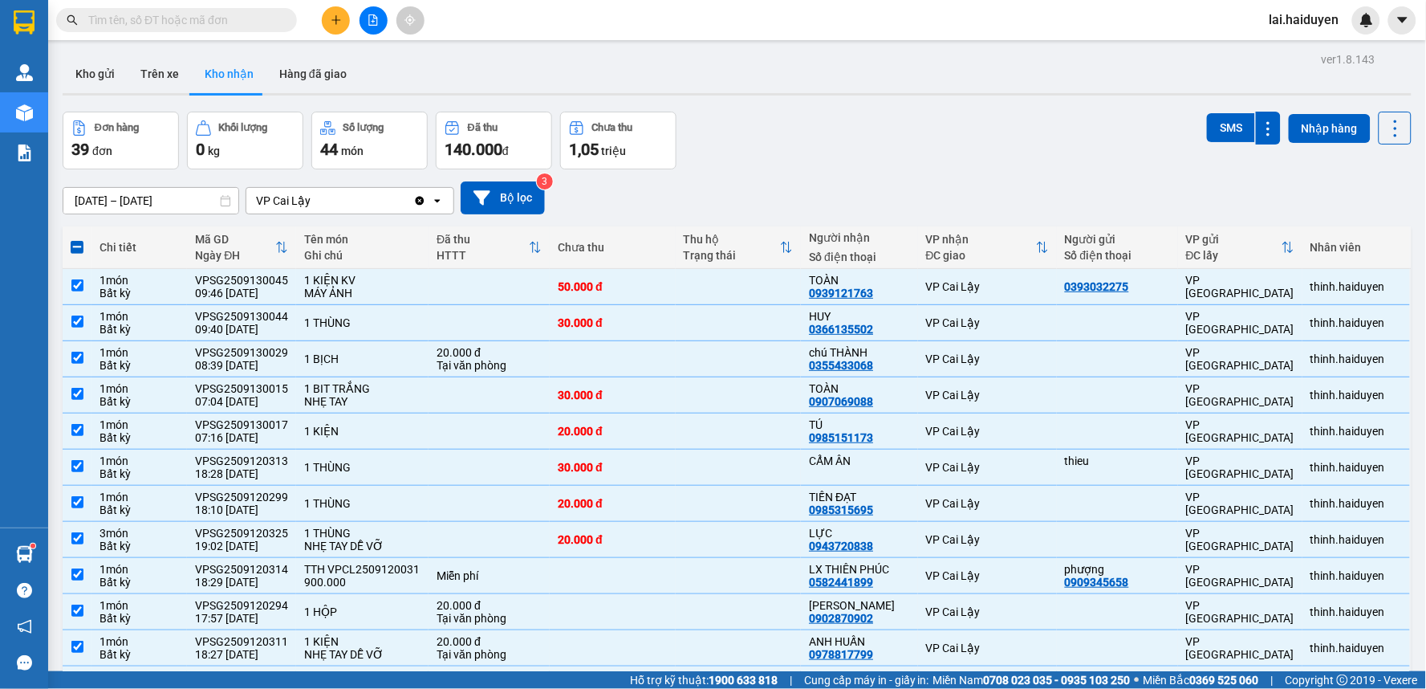
checkbox input "true"
drag, startPoint x: 634, startPoint y: 468, endPoint x: 644, endPoint y: 473, distance: 11.1
checkbox input "true"
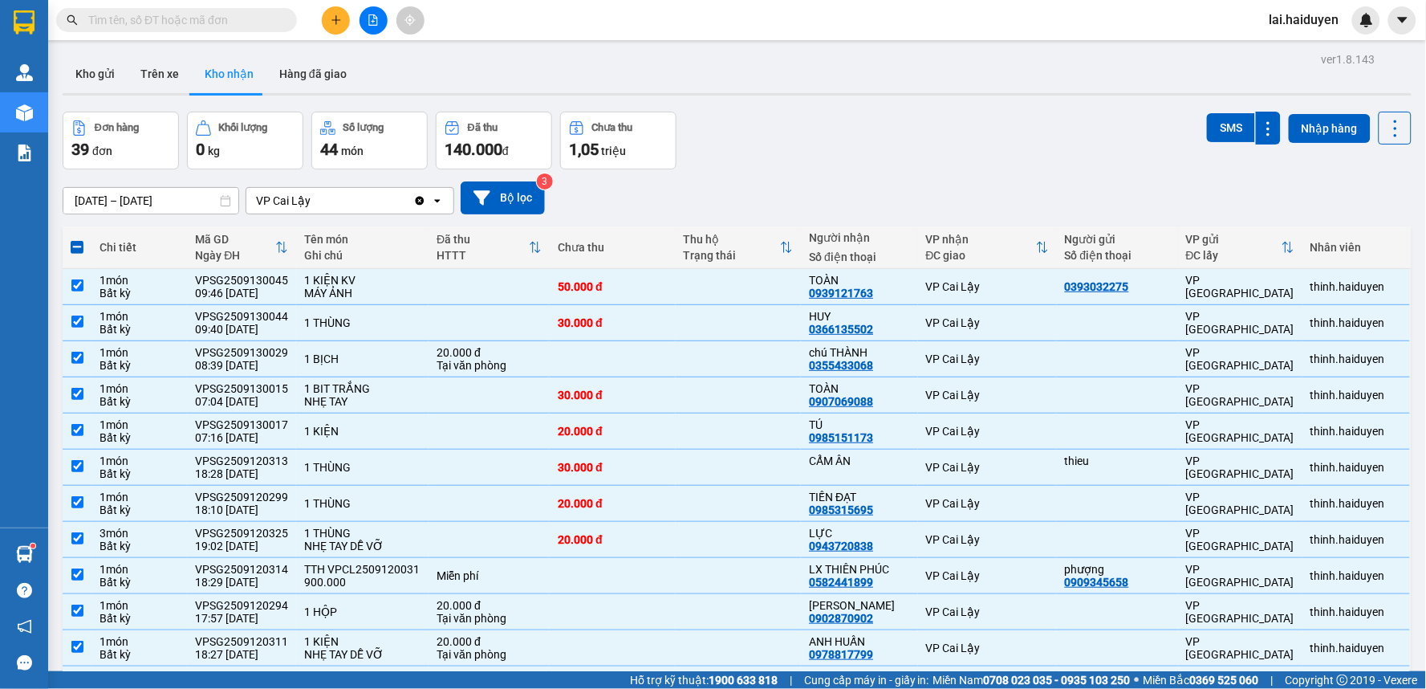
checkbox input "true"
drag, startPoint x: 623, startPoint y: 575, endPoint x: 628, endPoint y: 591, distance: 17.8
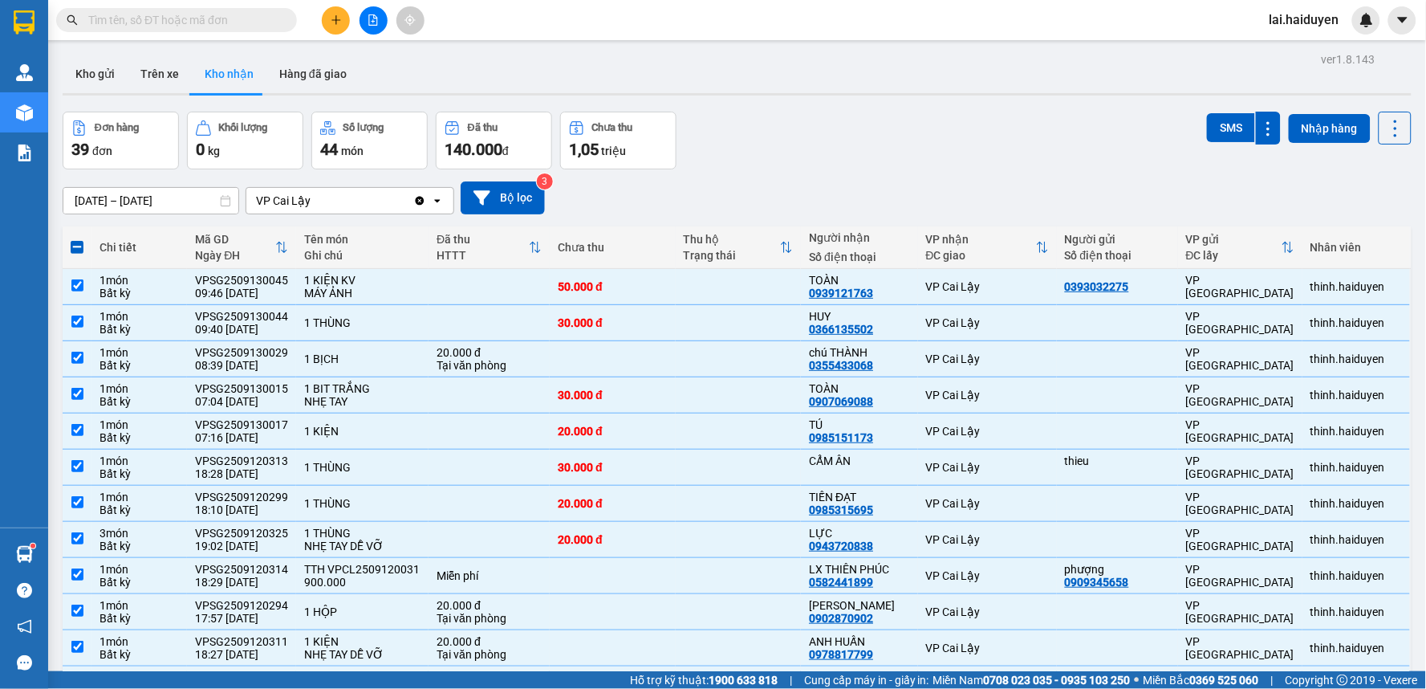
checkbox input "true"
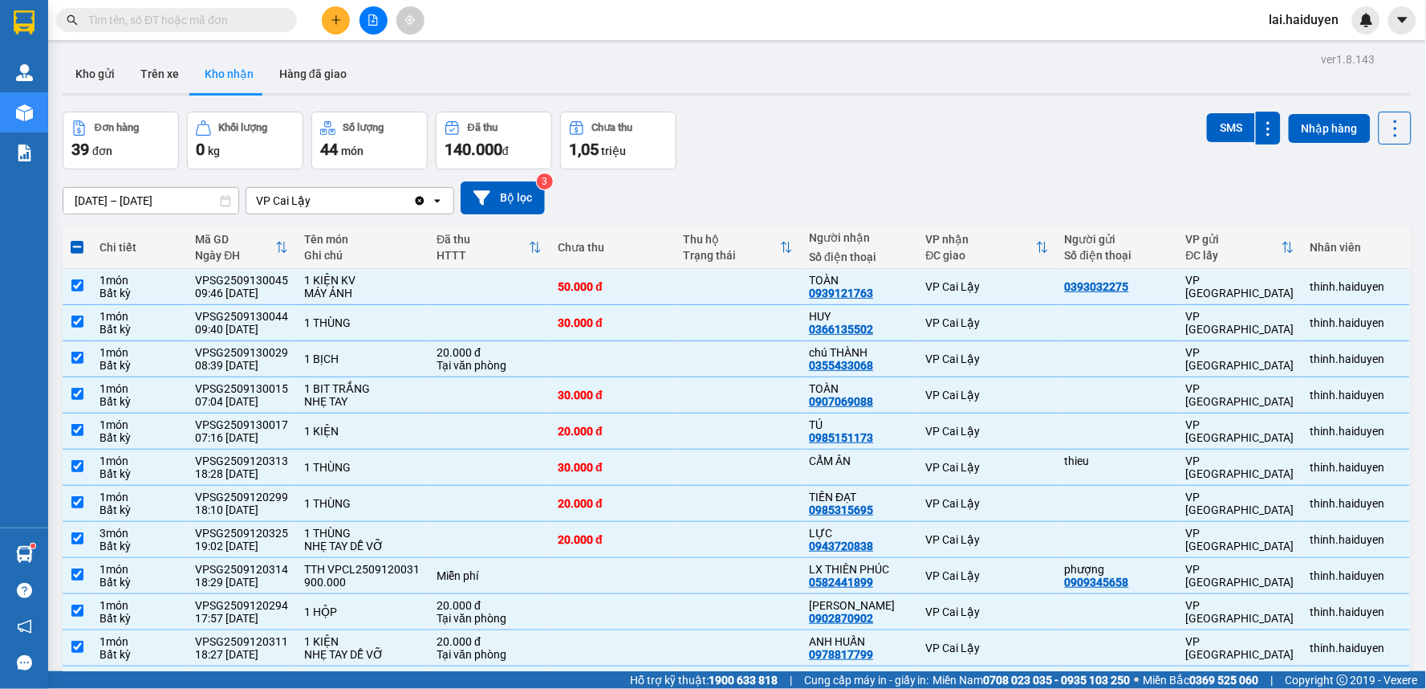
checkbox input "true"
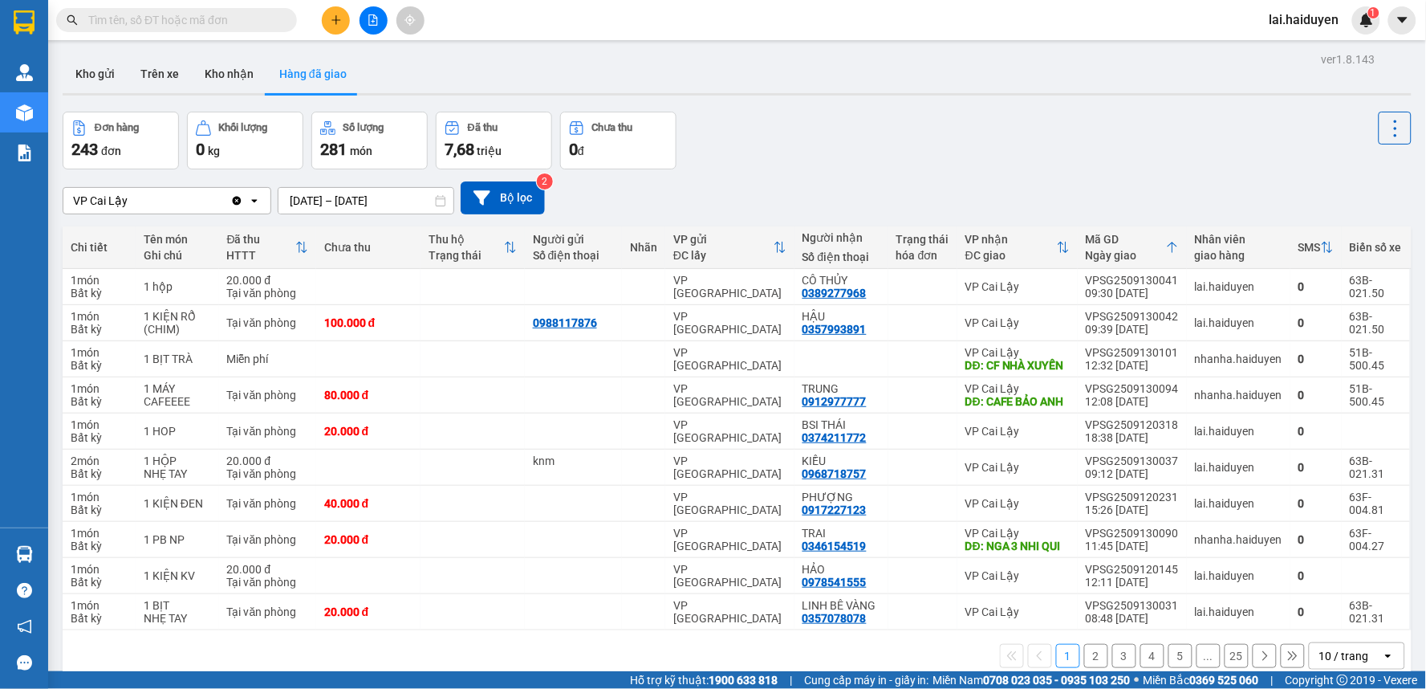
click at [198, 11] on input "text" at bounding box center [182, 20] width 189 height 18
paste input "VPSG2509130017"
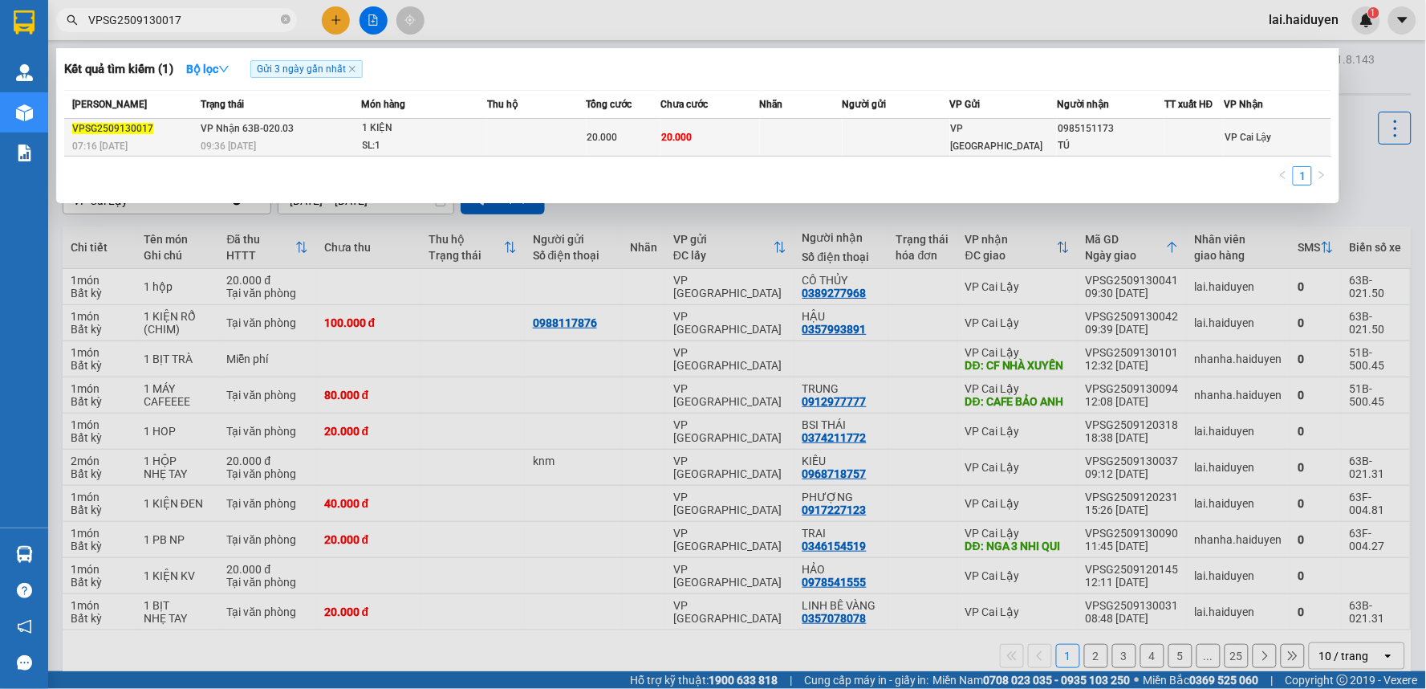
type input "VPSG2509130017"
click at [522, 140] on td at bounding box center [537, 138] width 100 height 38
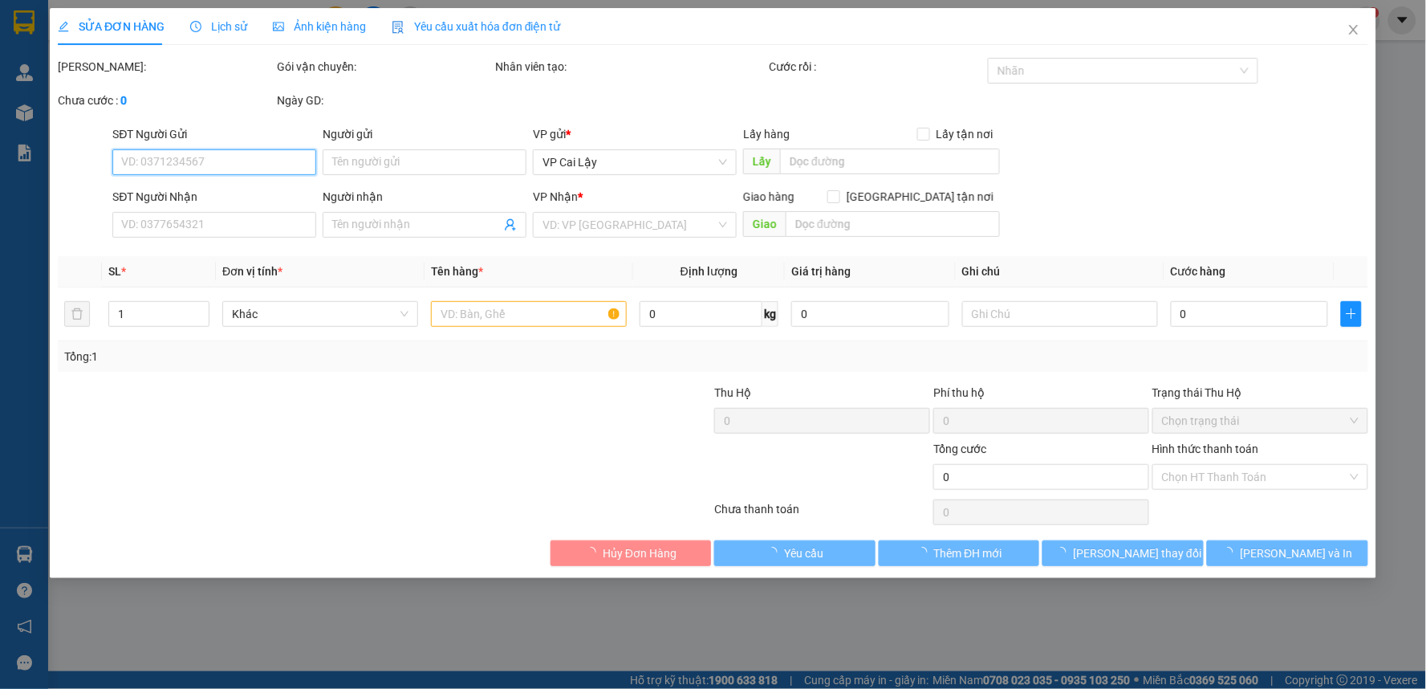
type input "0985151173"
type input "TÚ"
type input "20.000"
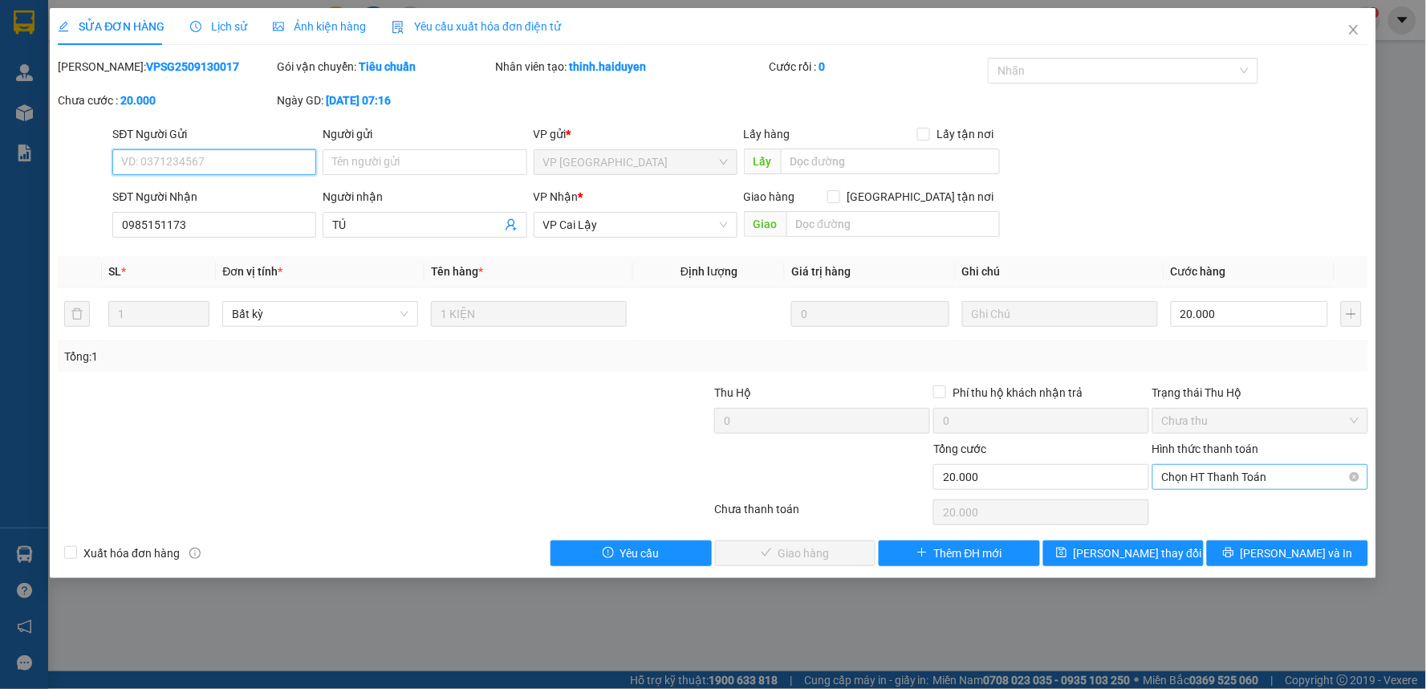
click at [1192, 486] on span "Chọn HT Thanh Toán" at bounding box center [1260, 477] width 197 height 24
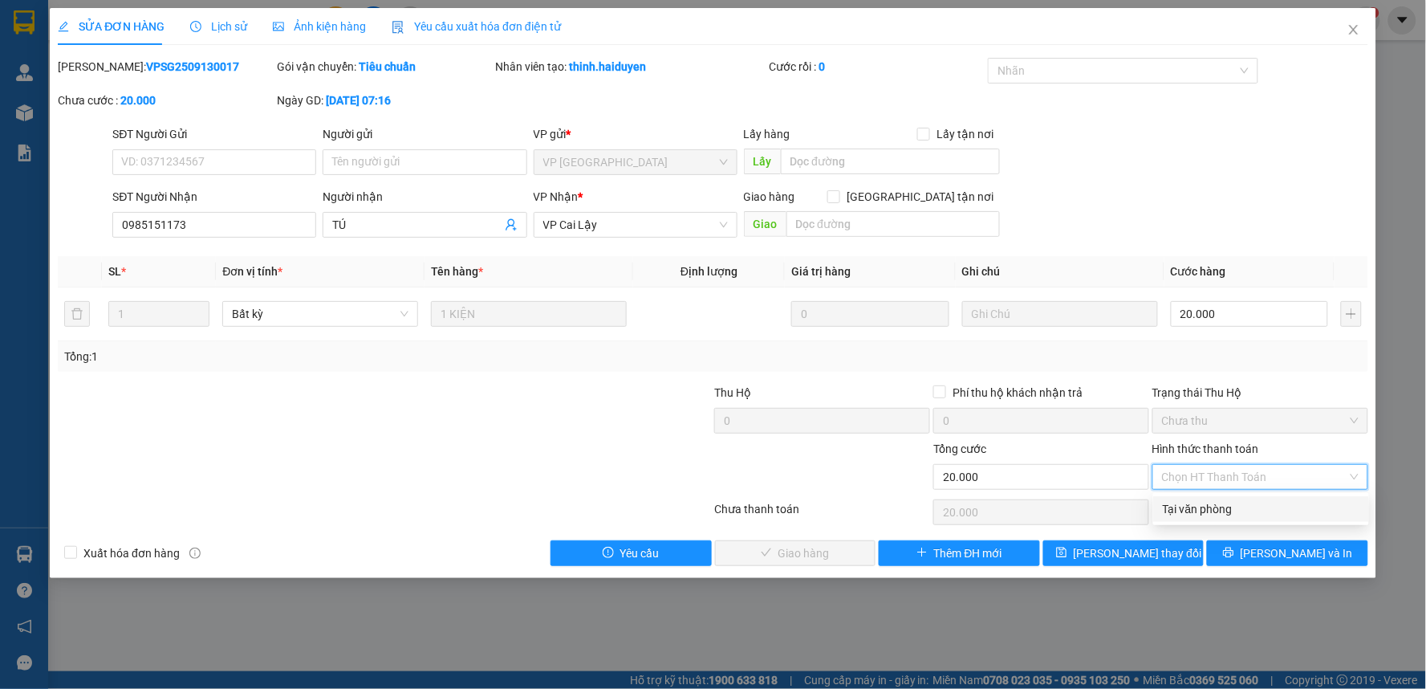
drag, startPoint x: 1189, startPoint y: 514, endPoint x: 1046, endPoint y: 503, distance: 143.2
click at [1188, 514] on div "Tại văn phòng" at bounding box center [1261, 509] width 197 height 18
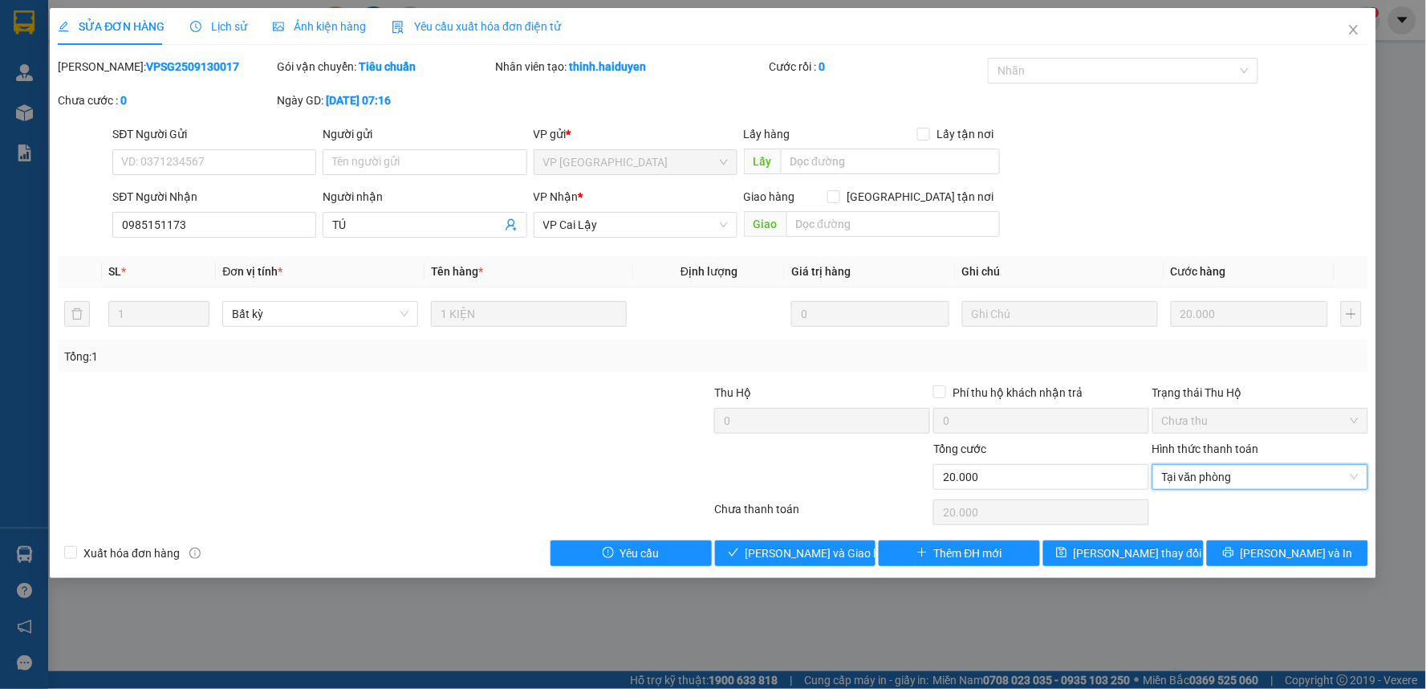
type input "0"
click at [774, 546] on span "Lưu và Giao hàng" at bounding box center [823, 553] width 154 height 18
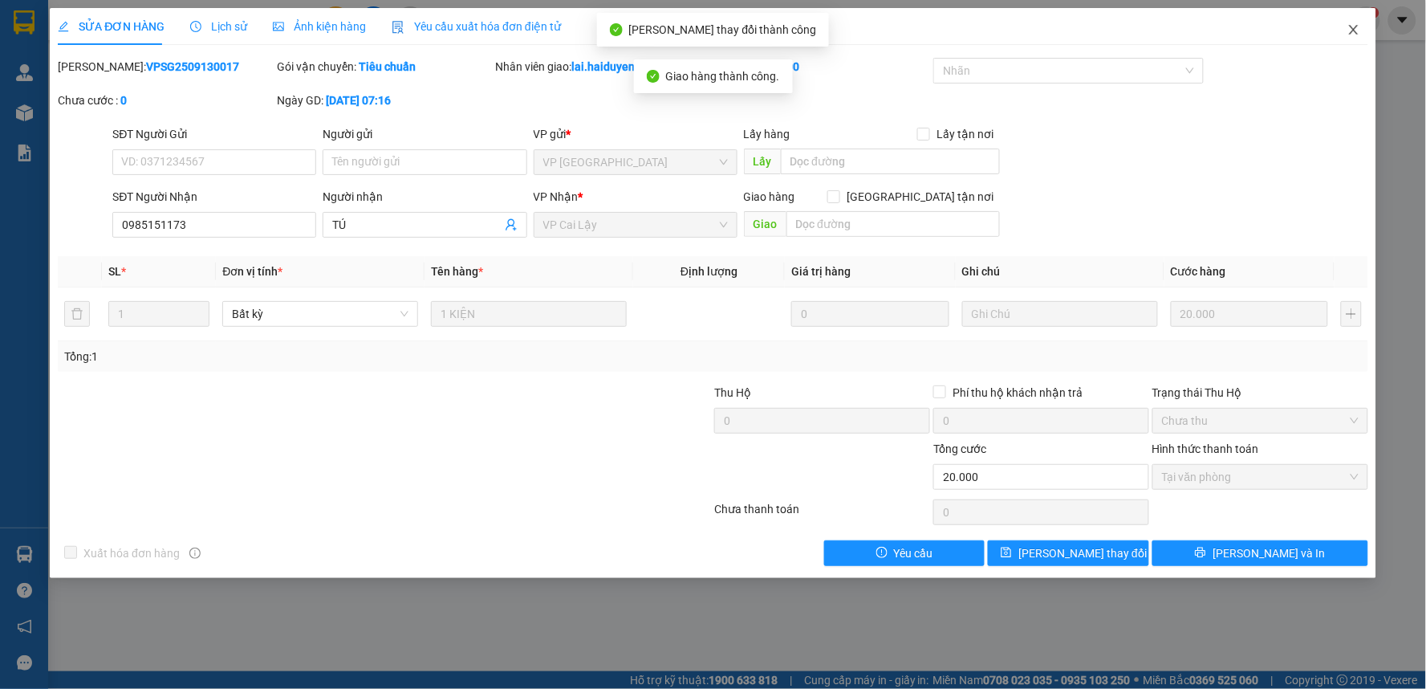
click at [1354, 28] on icon "close" at bounding box center [1353, 29] width 13 height 13
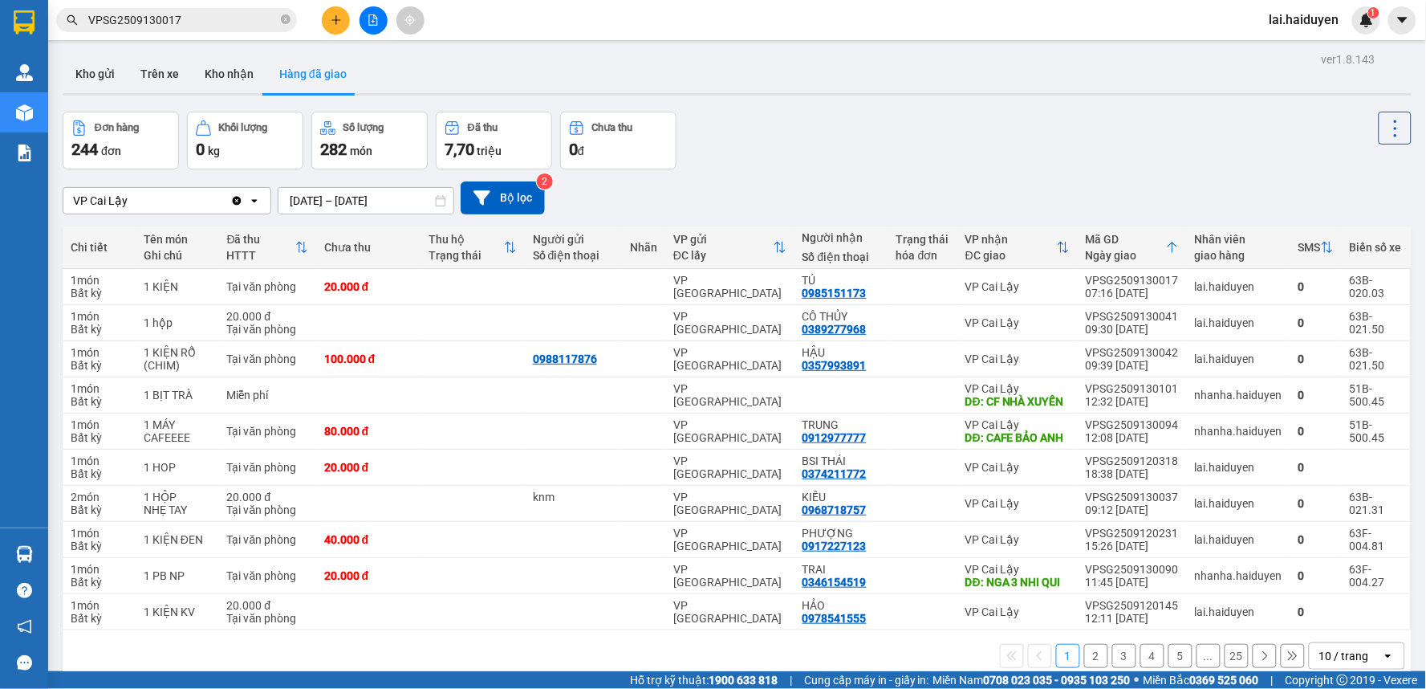
click at [229, 19] on input "VPSG2509130017" at bounding box center [182, 20] width 189 height 18
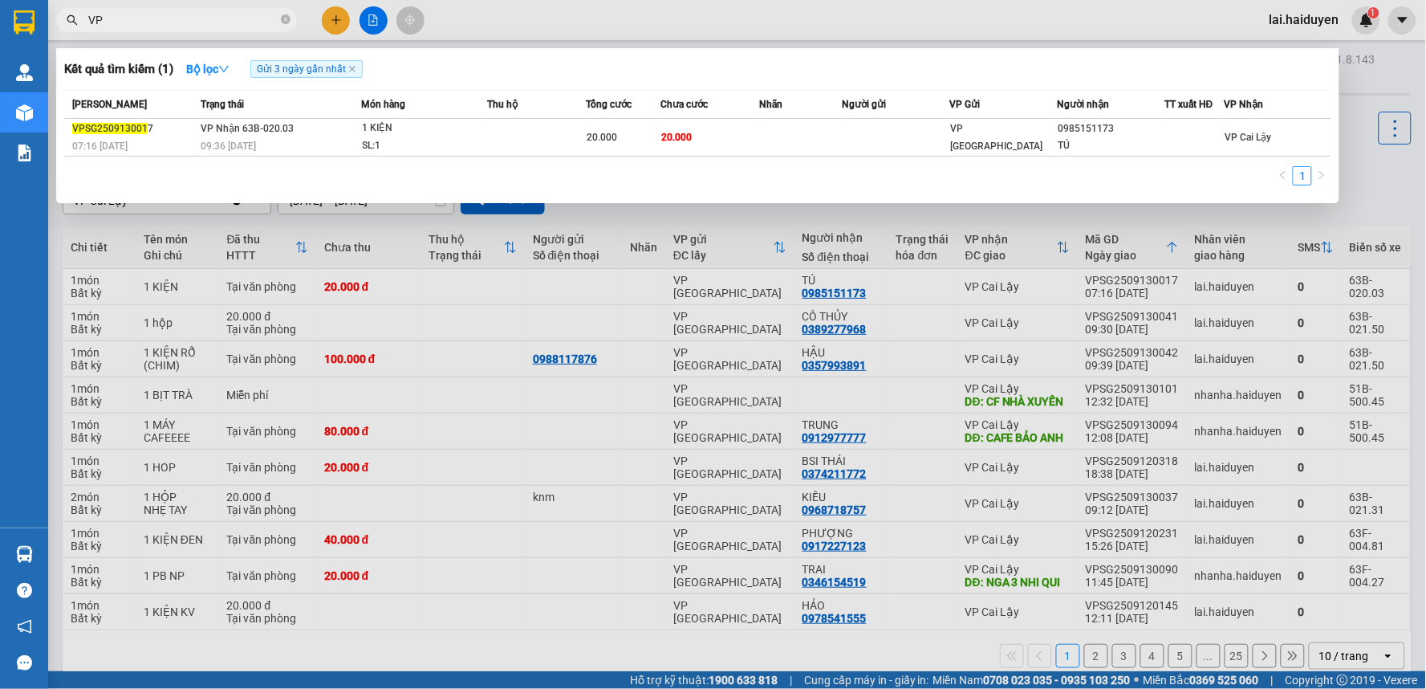
type input "V"
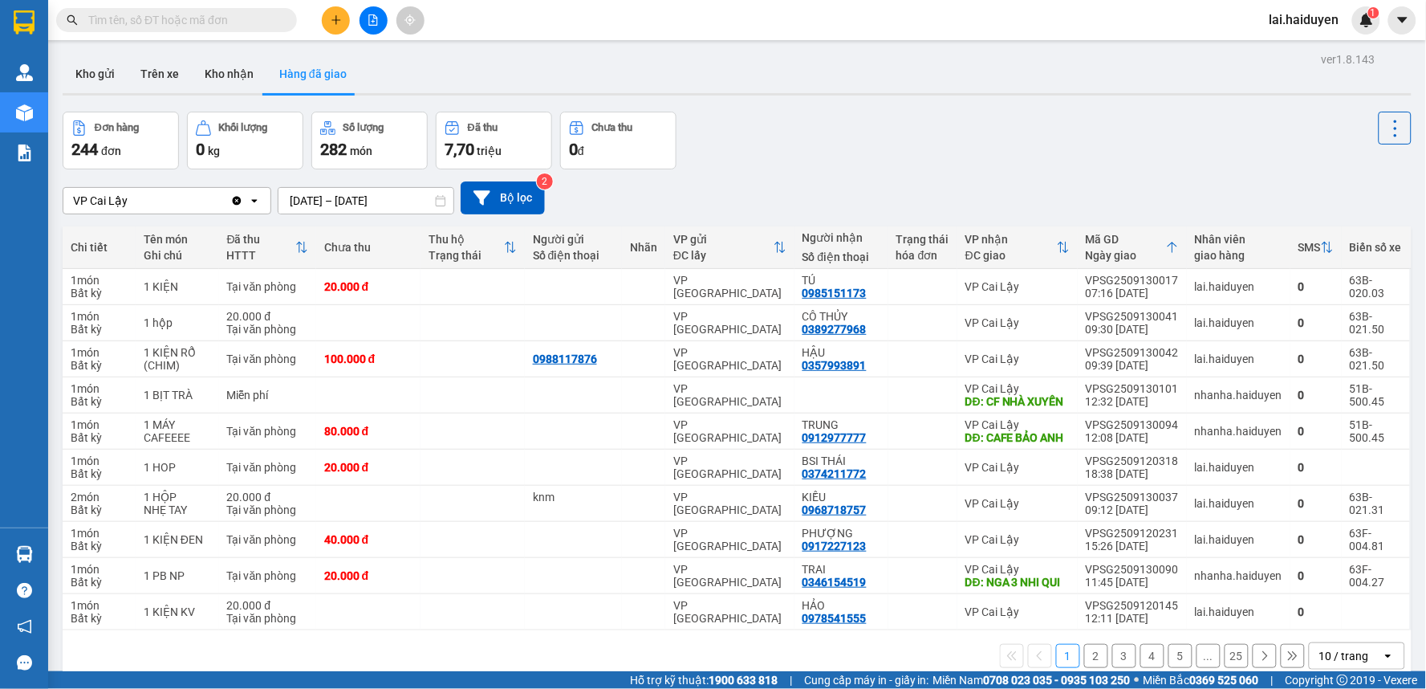
click at [194, 19] on input "text" at bounding box center [182, 20] width 189 height 18
paste input "VPSG2509130029"
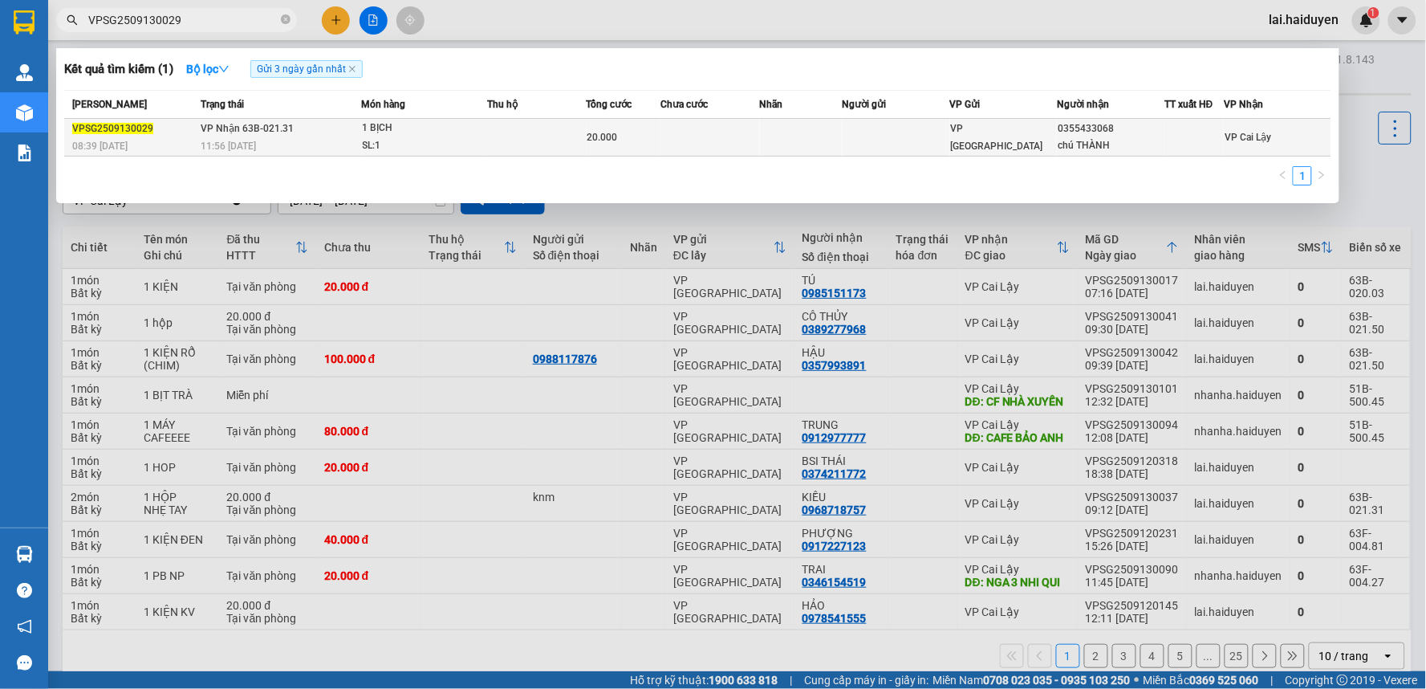
type input "VPSG2509130029"
click at [840, 131] on td at bounding box center [801, 138] width 83 height 38
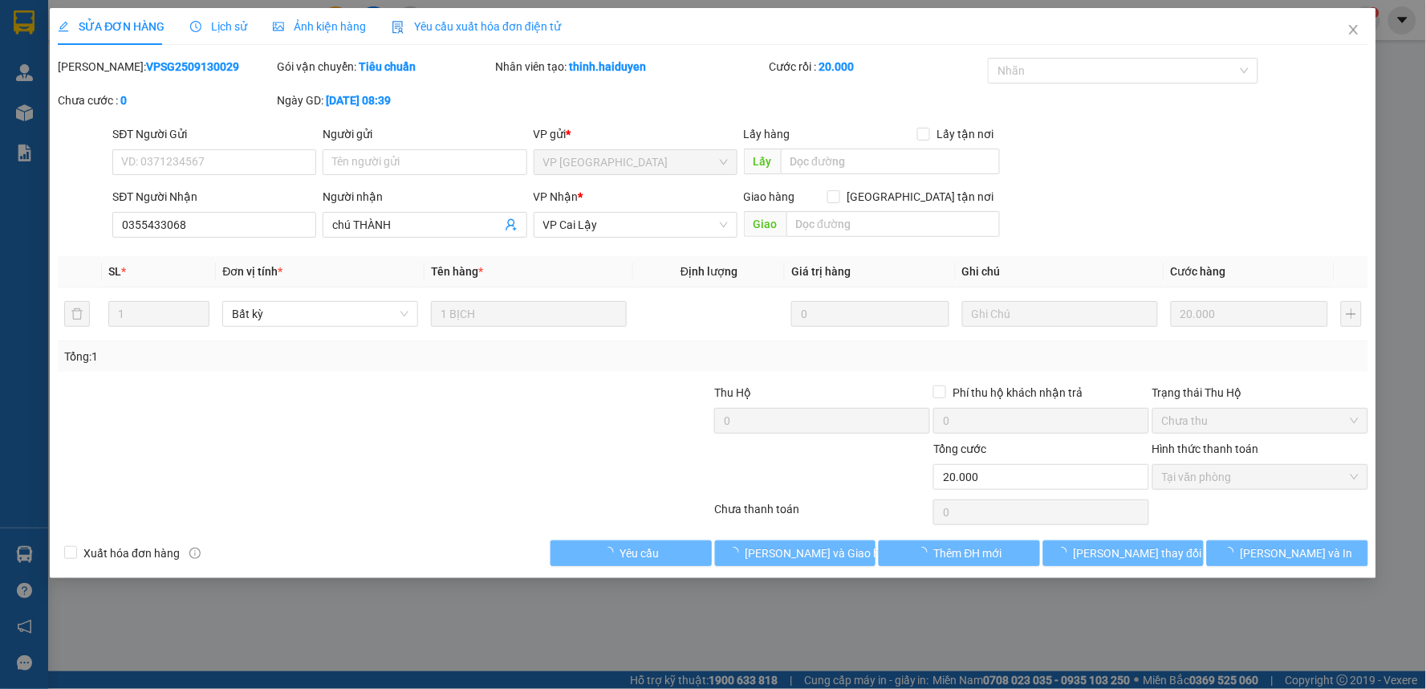
type input "0355433068"
type input "chú THÀNH"
type input "20.000"
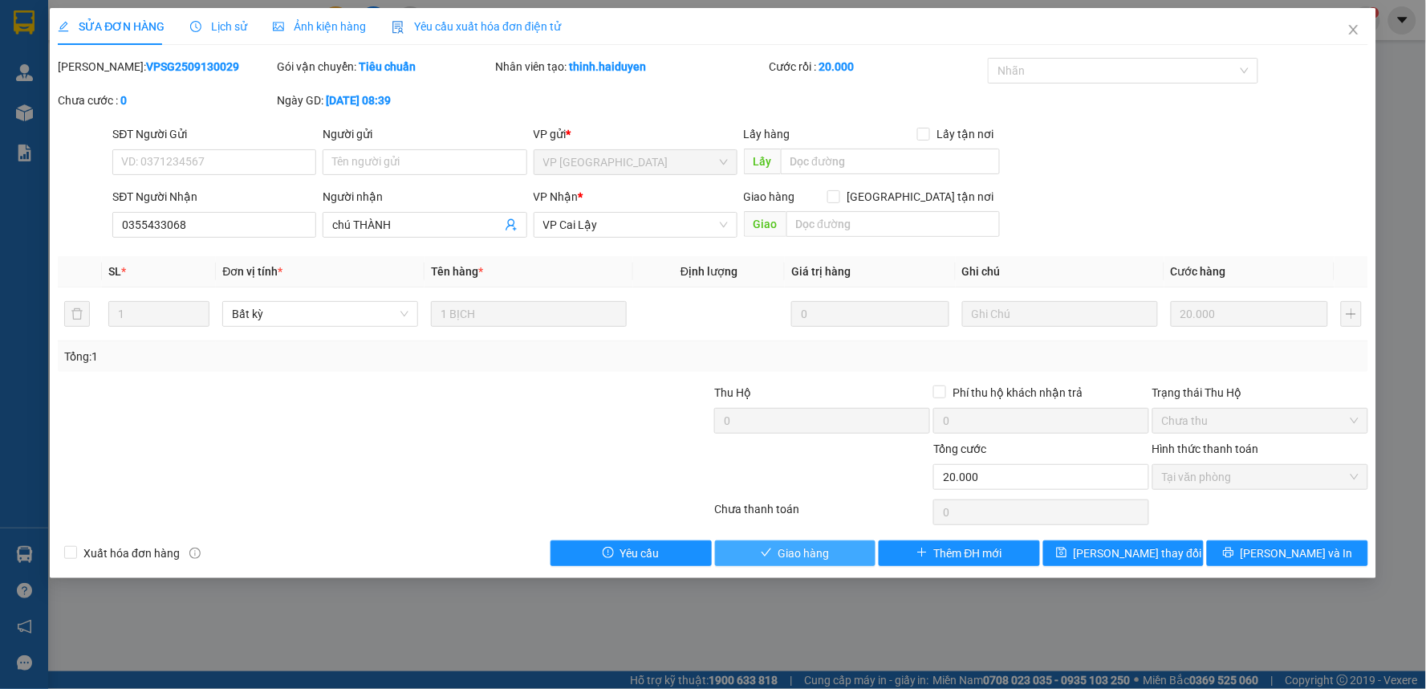
click at [847, 547] on button "Giao hàng" at bounding box center [795, 553] width 161 height 26
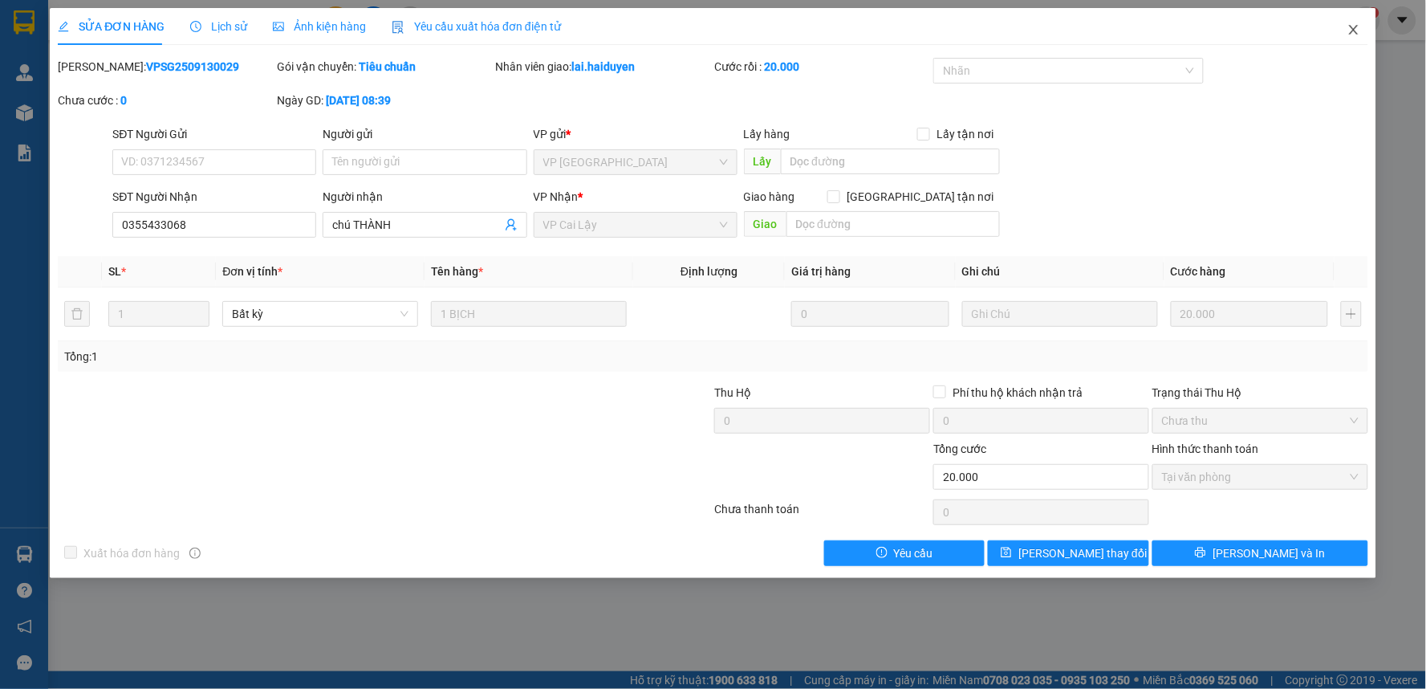
click at [1354, 30] on icon "close" at bounding box center [1353, 29] width 13 height 13
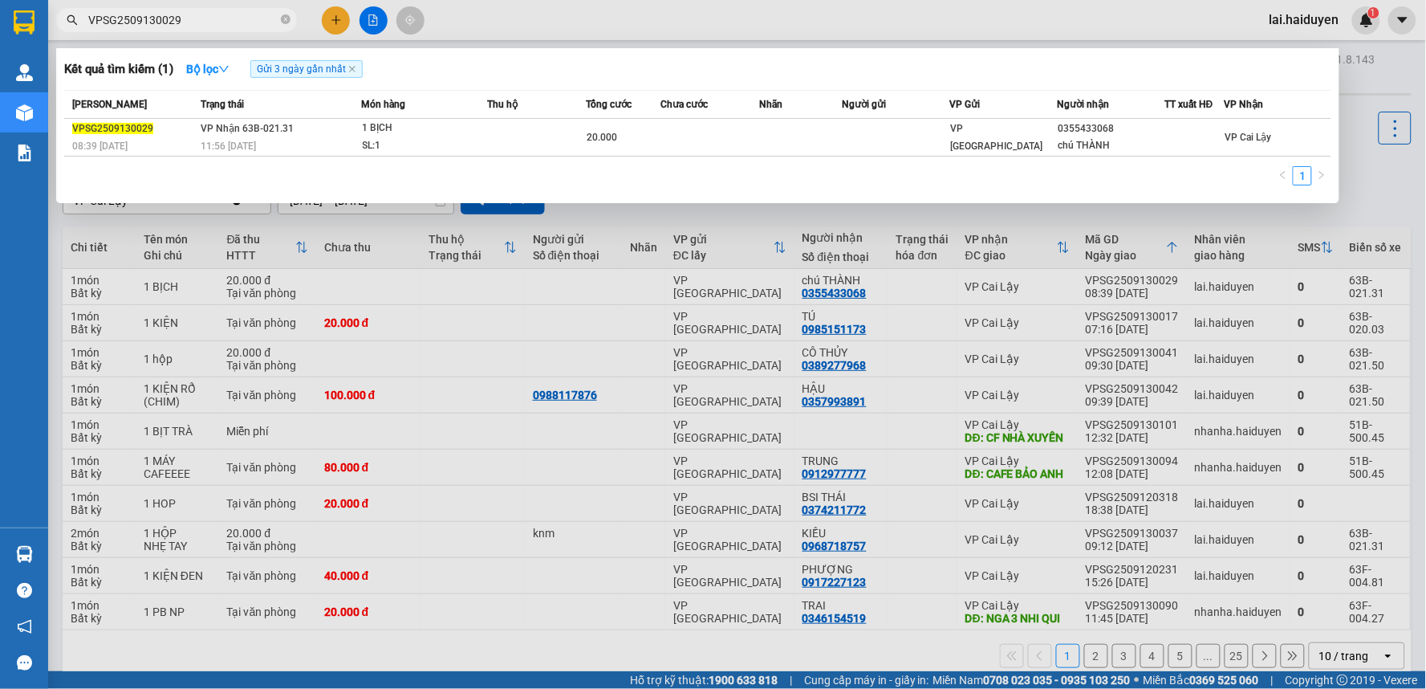
click at [198, 21] on input "VPSG2509130029" at bounding box center [182, 20] width 189 height 18
type input "V"
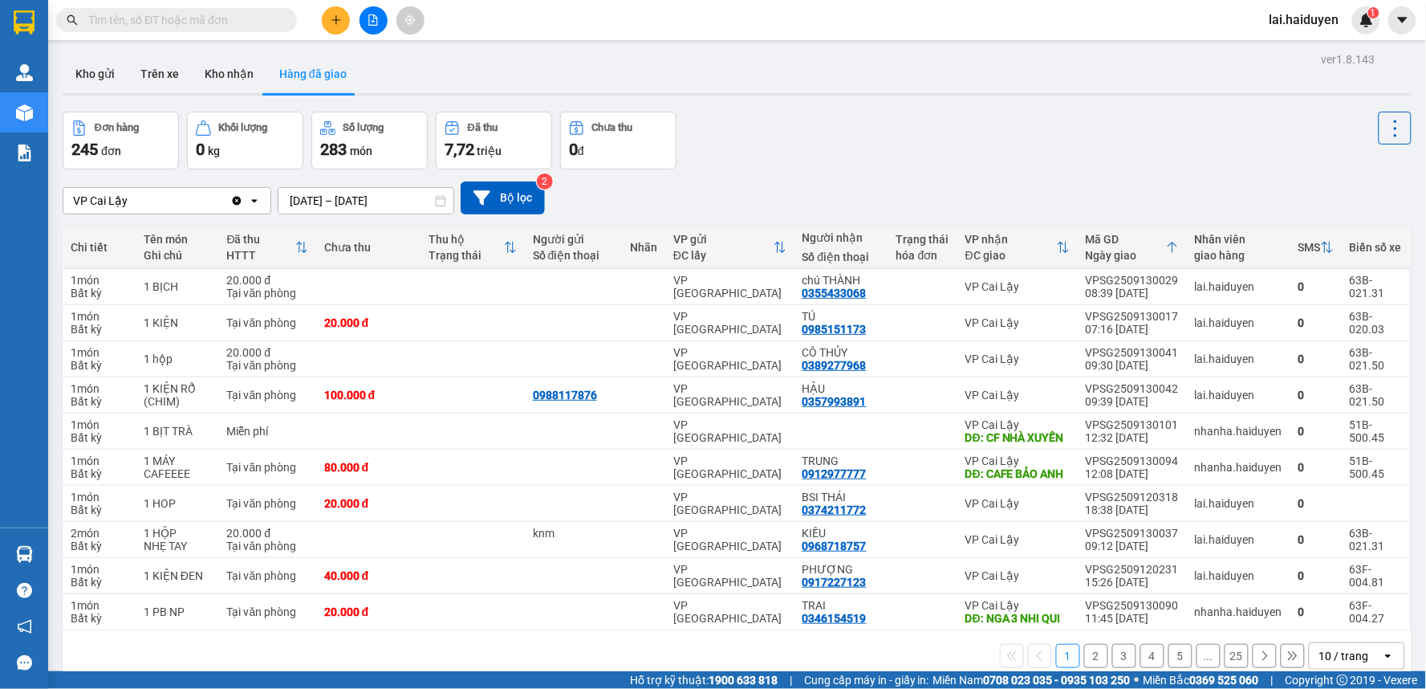
paste input "VPSG2509120287"
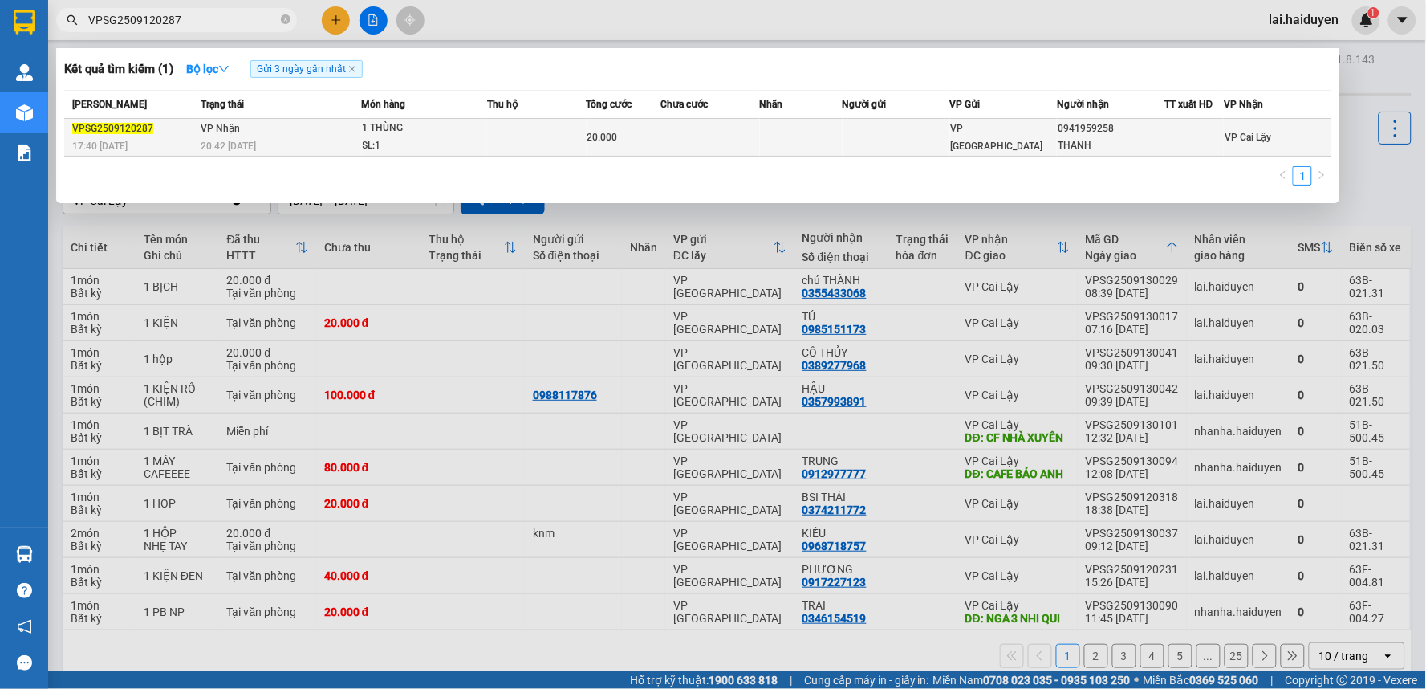
type input "VPSG2509120287"
click at [587, 132] on td "20.000" at bounding box center [624, 138] width 75 height 38
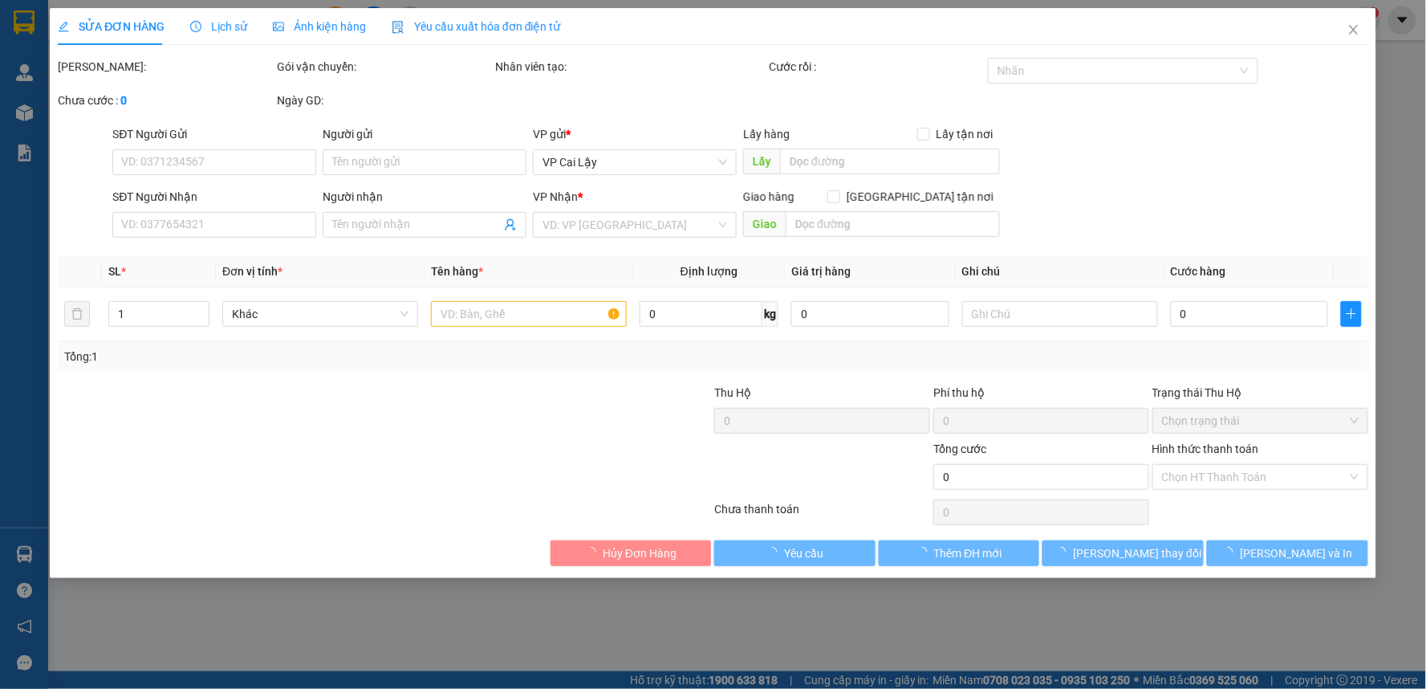
type input "0941959258"
type input "THANH"
type input "20.000"
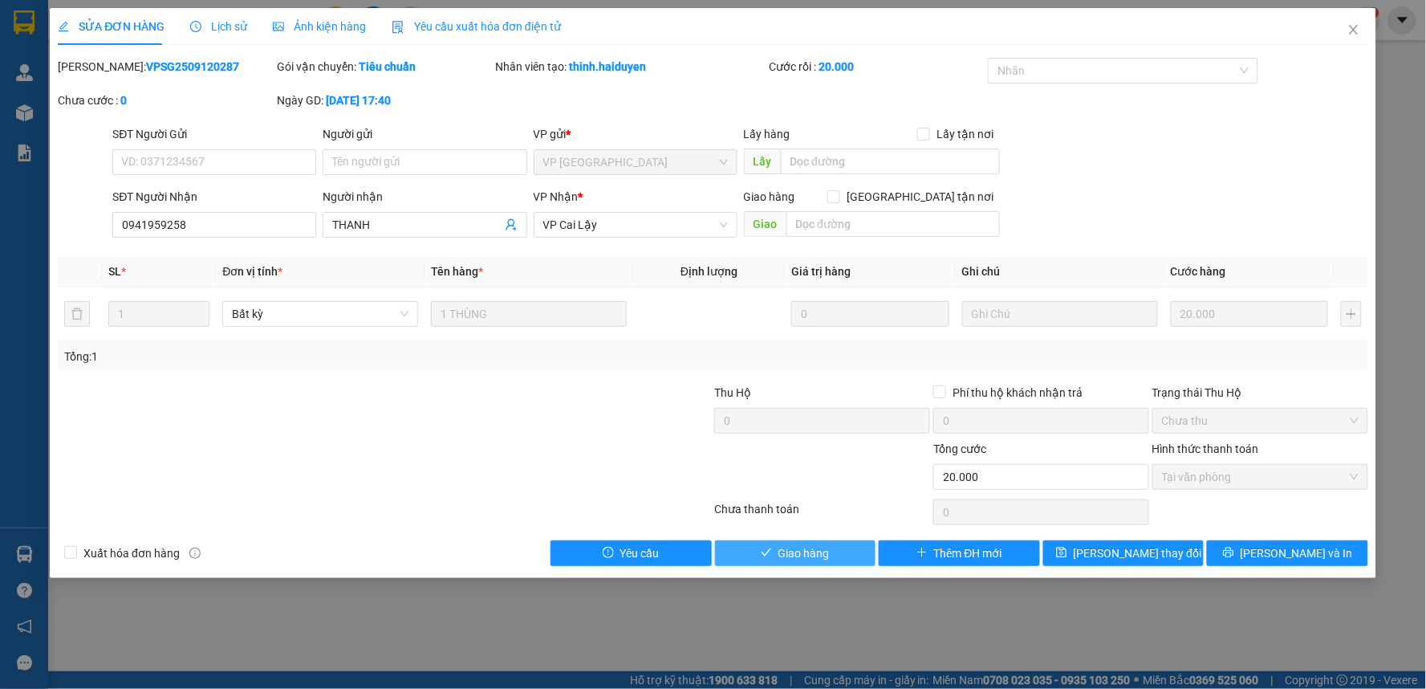
click at [820, 550] on span "Giao hàng" at bounding box center [803, 553] width 51 height 18
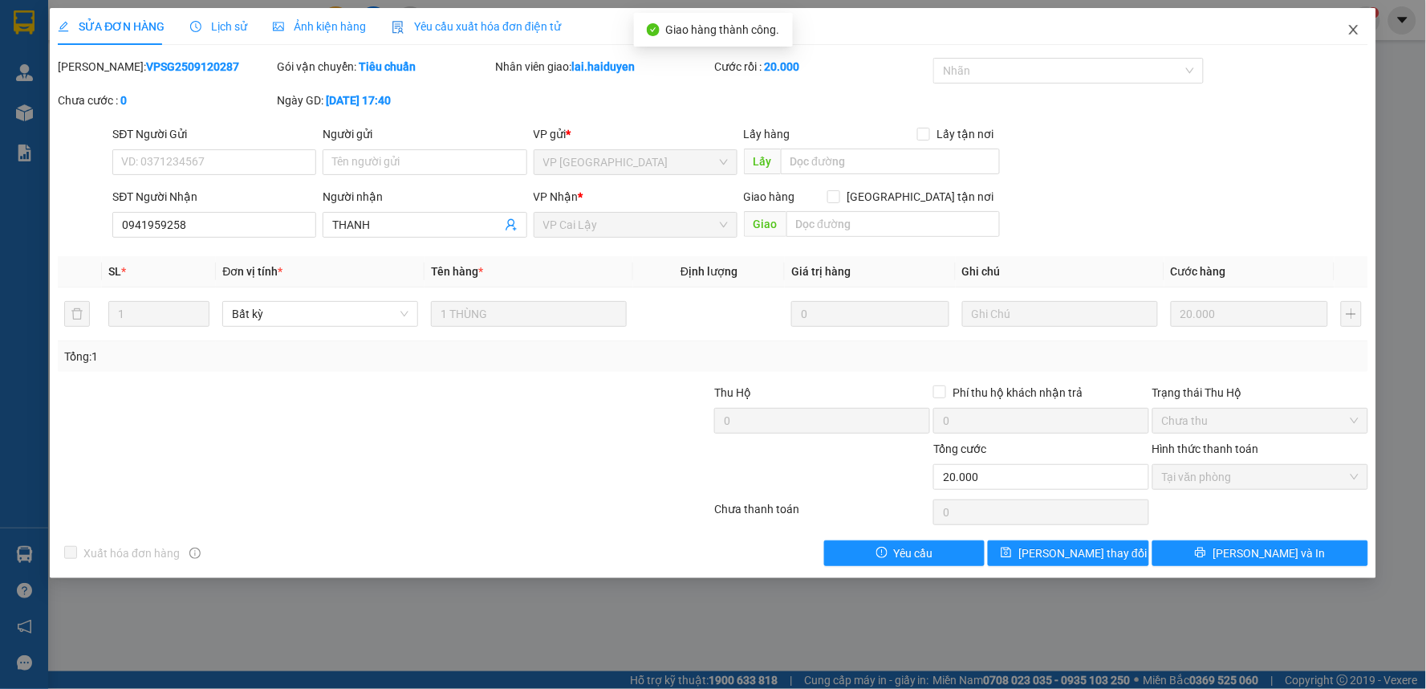
click at [1356, 27] on icon "close" at bounding box center [1353, 30] width 9 height 10
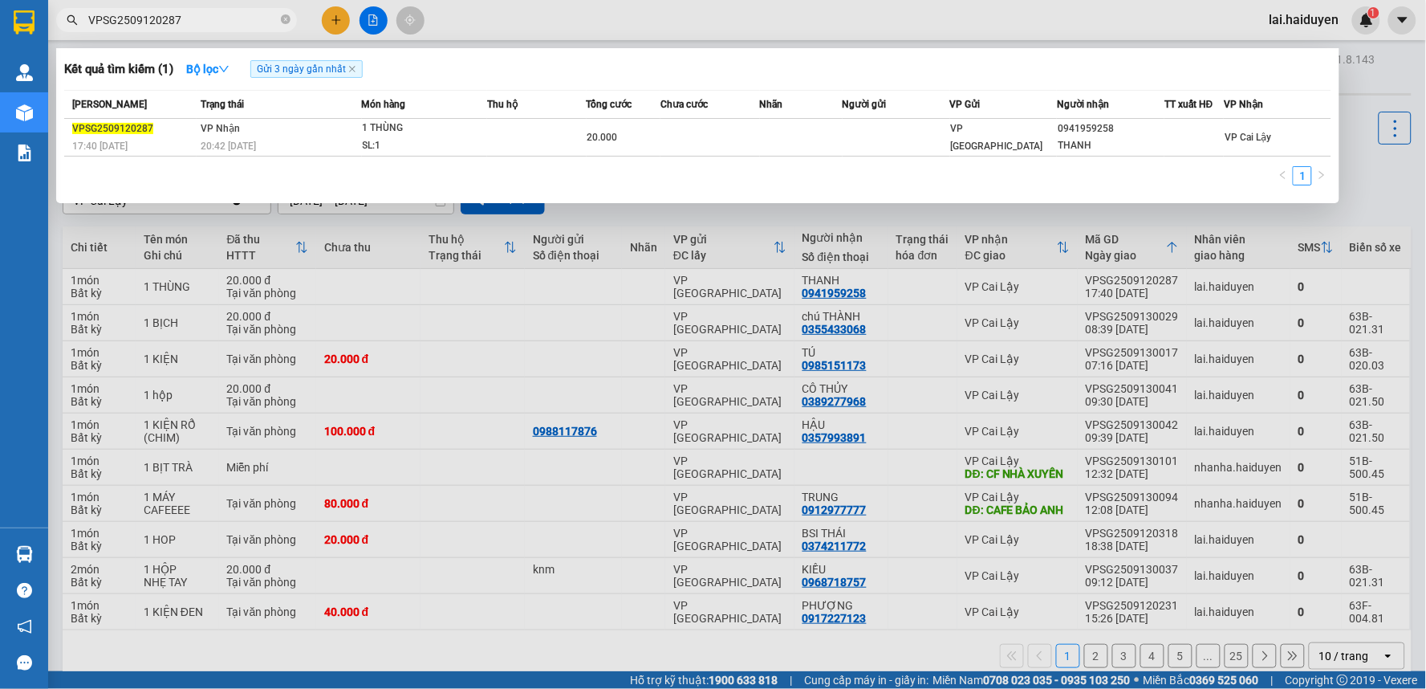
click at [234, 18] on input "VPSG2509120287" at bounding box center [182, 20] width 189 height 18
type input "V"
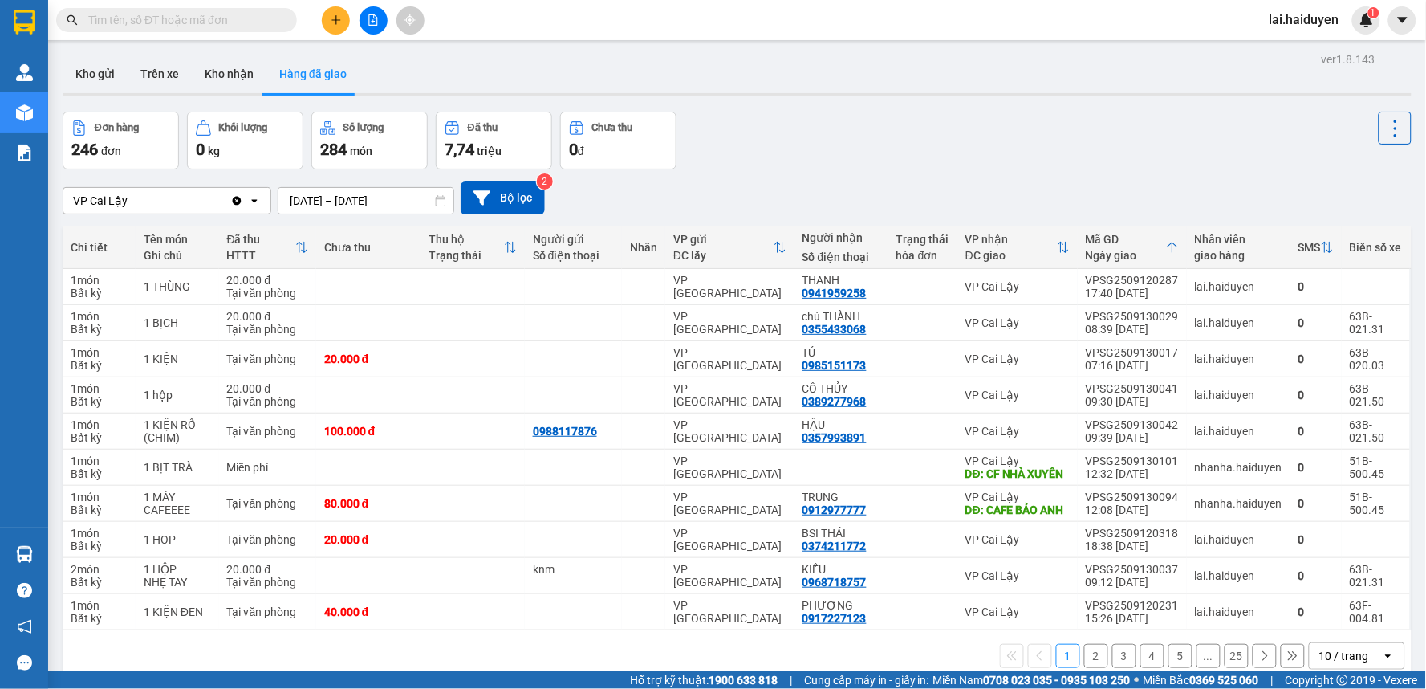
click at [270, 22] on input "text" at bounding box center [182, 20] width 189 height 18
paste input "VPSG2509120006"
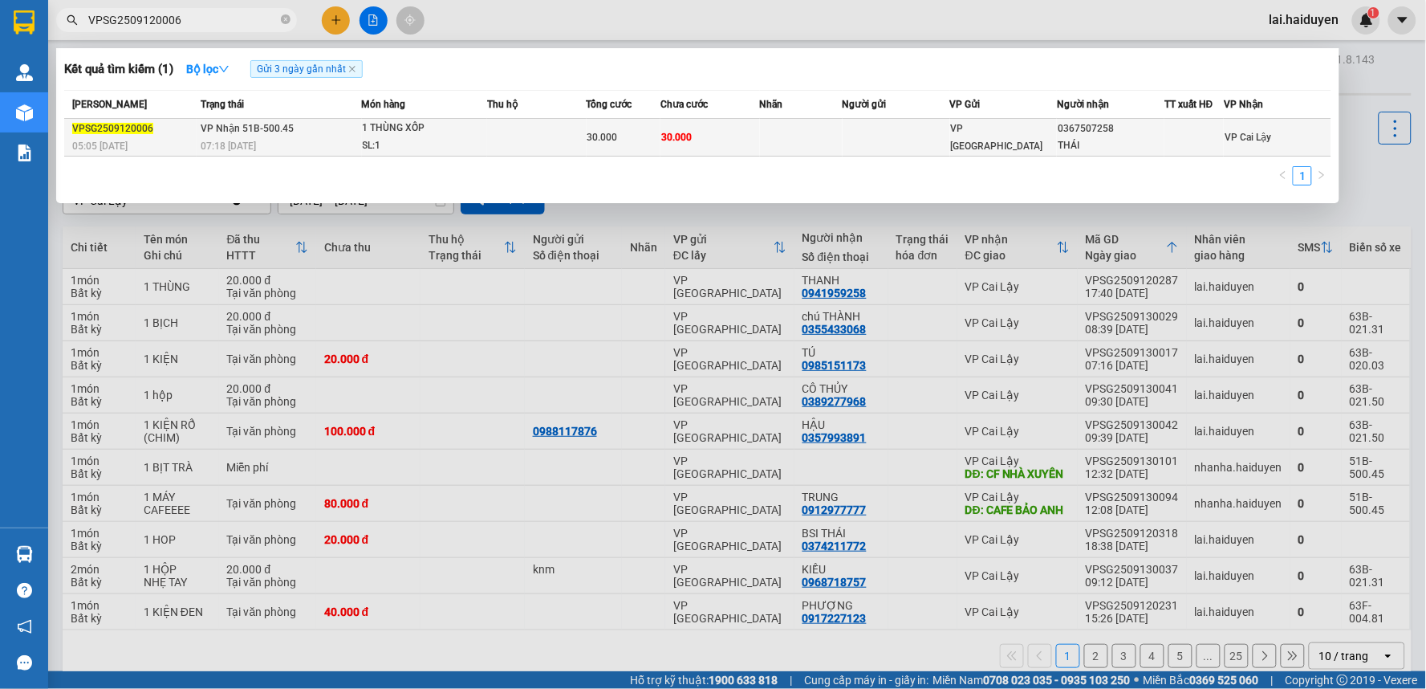
type input "VPSG2509120006"
click at [652, 135] on div "30.000" at bounding box center [623, 137] width 73 height 18
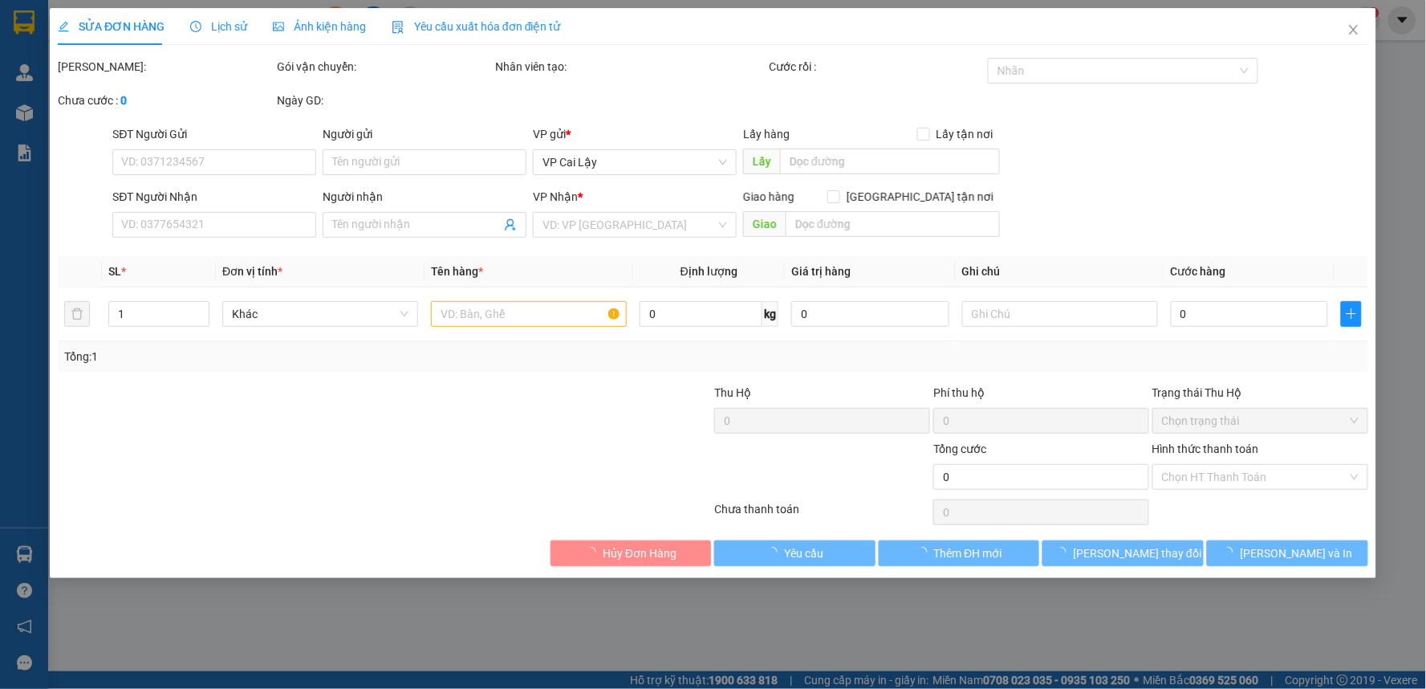
type input "0367507258"
type input "THÁI"
type input "30.000"
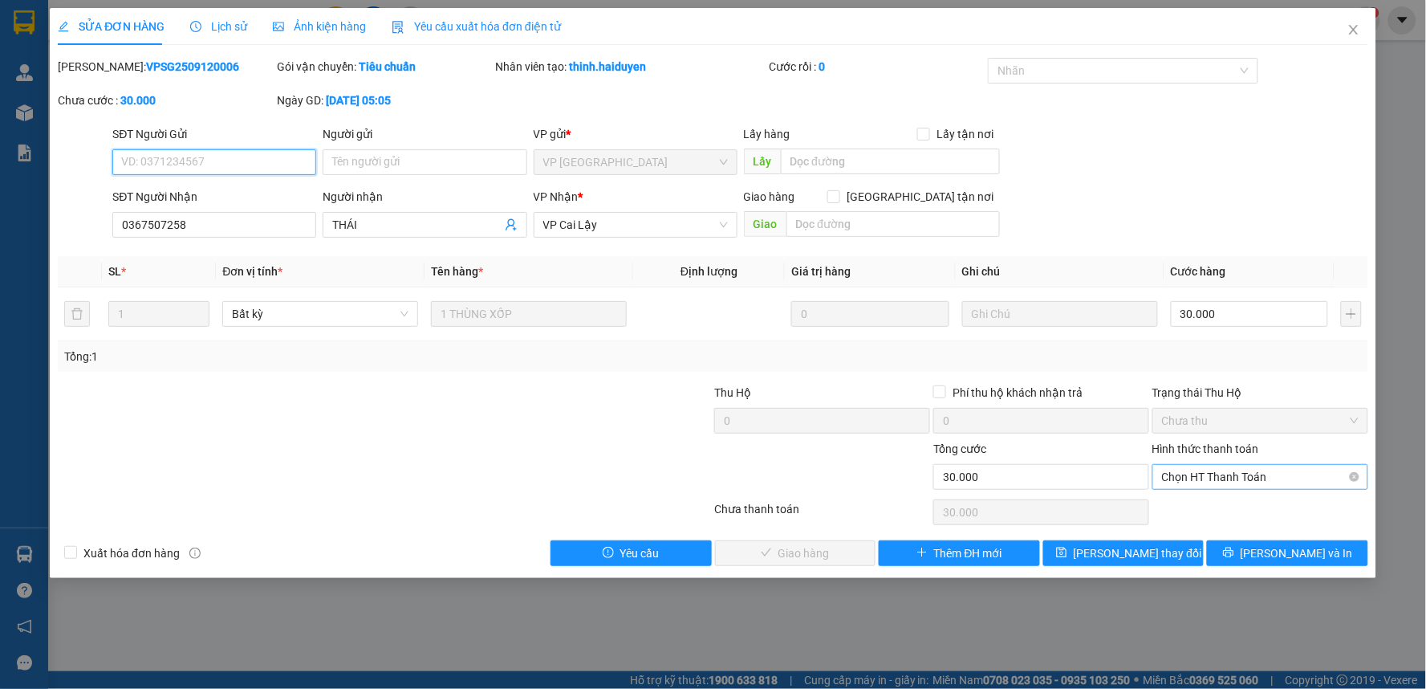
click at [1306, 472] on span "Chọn HT Thanh Toán" at bounding box center [1260, 477] width 197 height 24
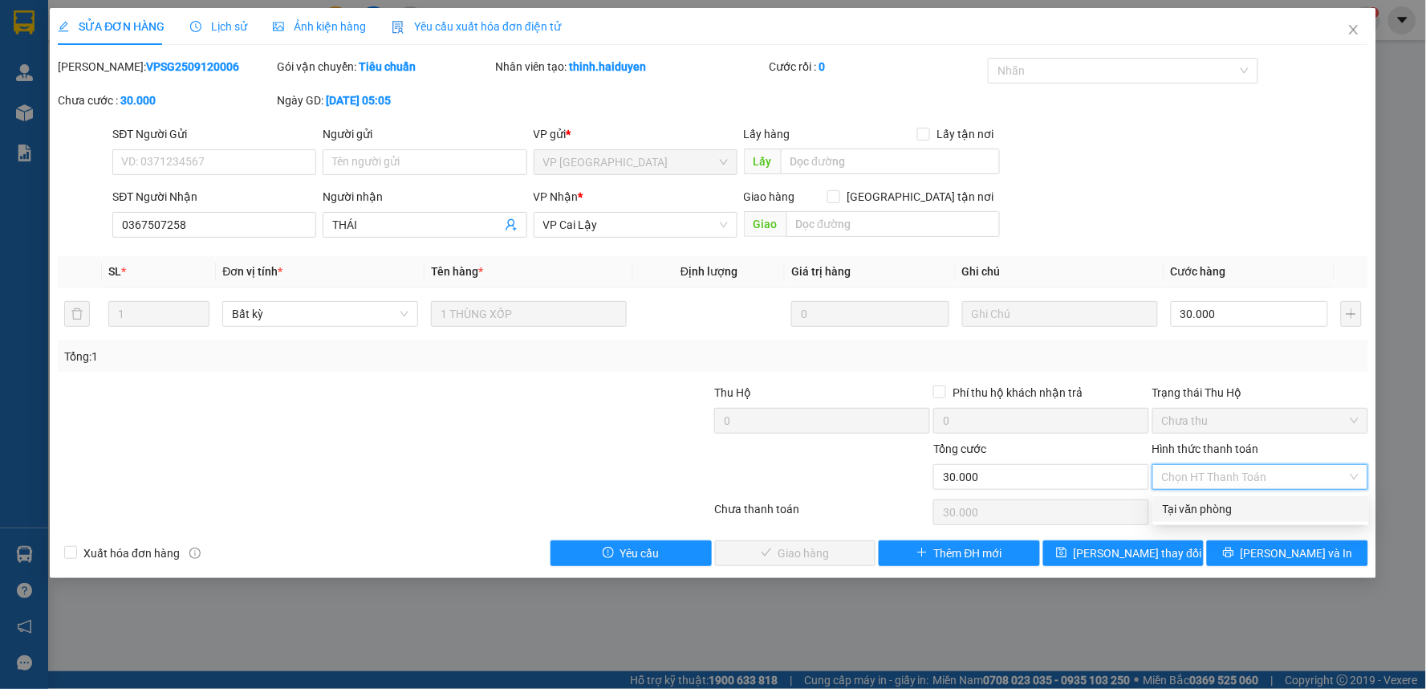
click at [1282, 508] on div "Tại văn phòng" at bounding box center [1261, 509] width 197 height 18
type input "0"
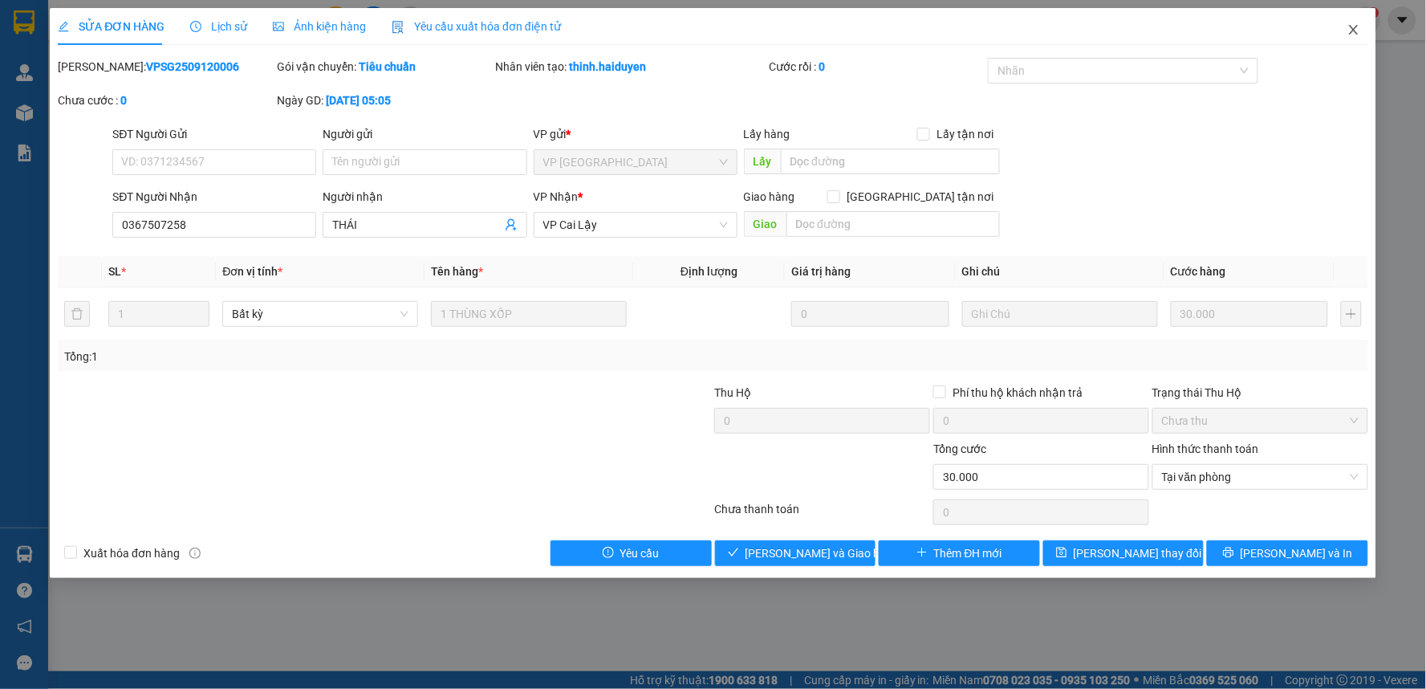
click at [1360, 30] on span "Close" at bounding box center [1353, 30] width 45 height 45
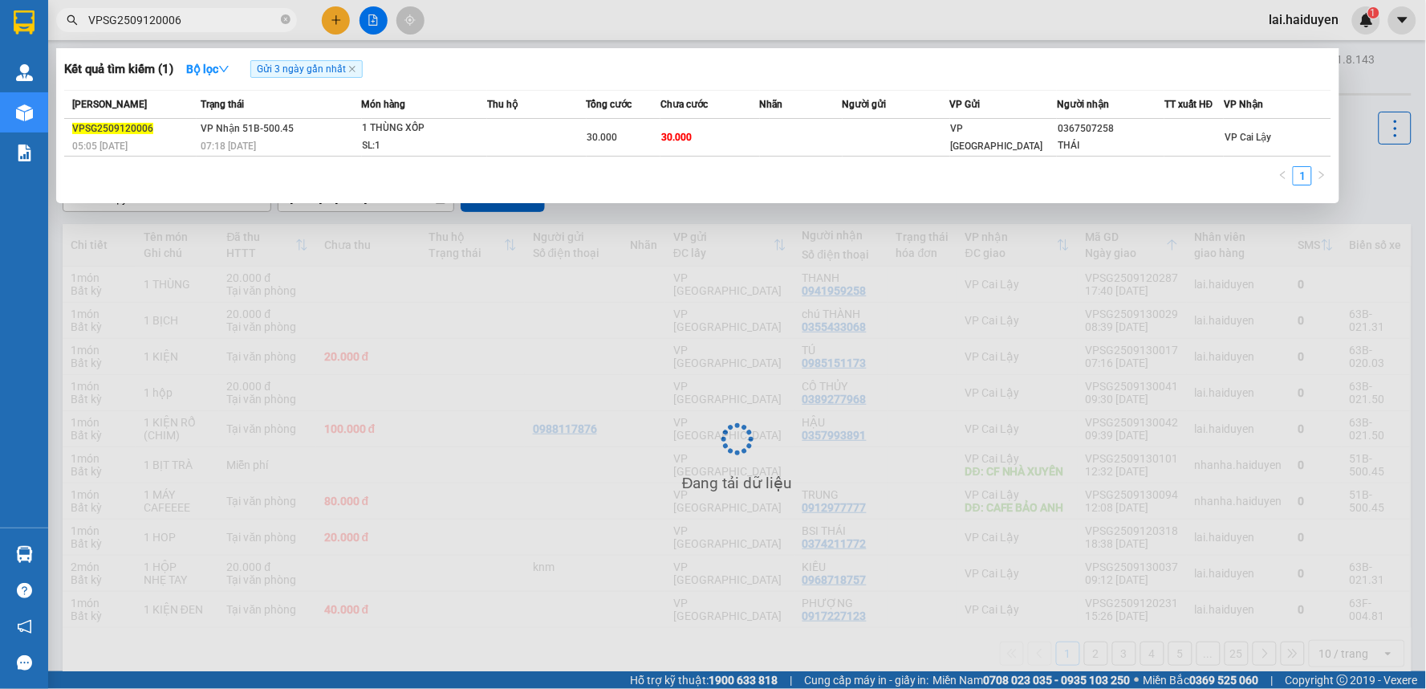
click at [234, 22] on input "VPSG2509120006" at bounding box center [182, 20] width 189 height 18
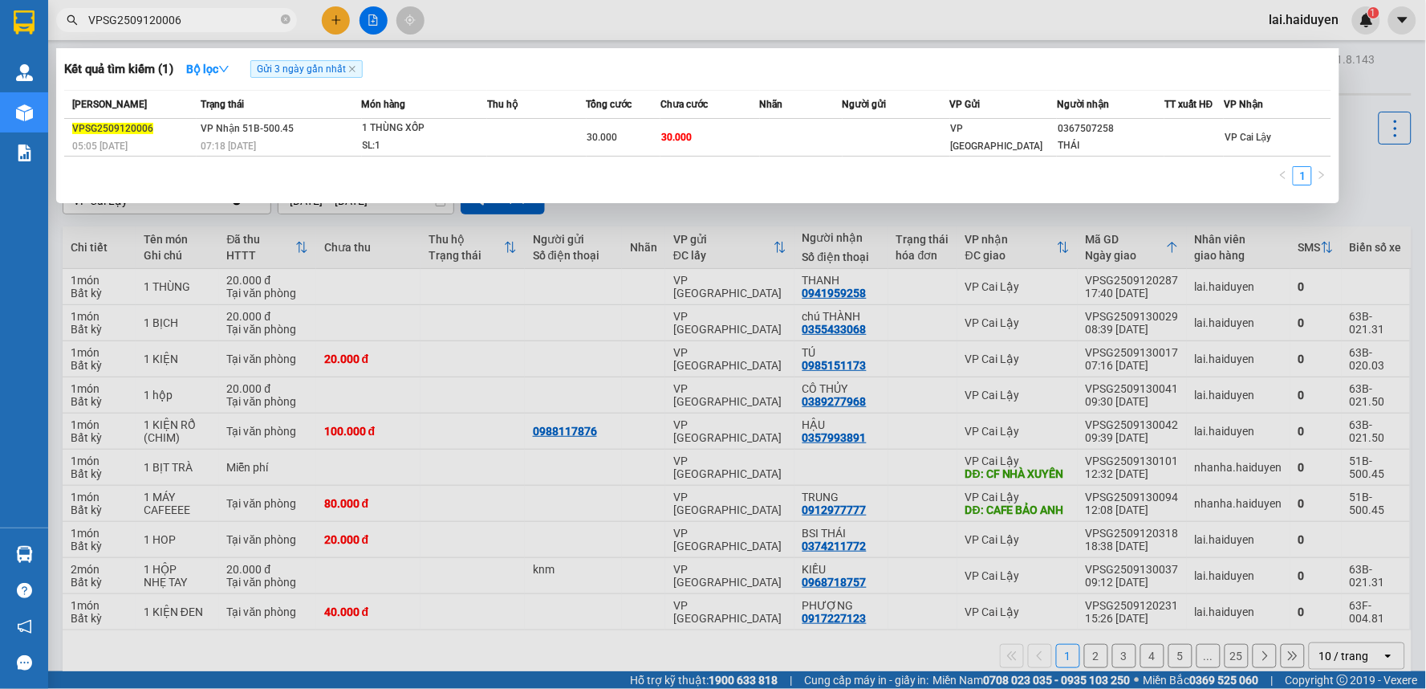
click at [474, 9] on div at bounding box center [713, 344] width 1426 height 689
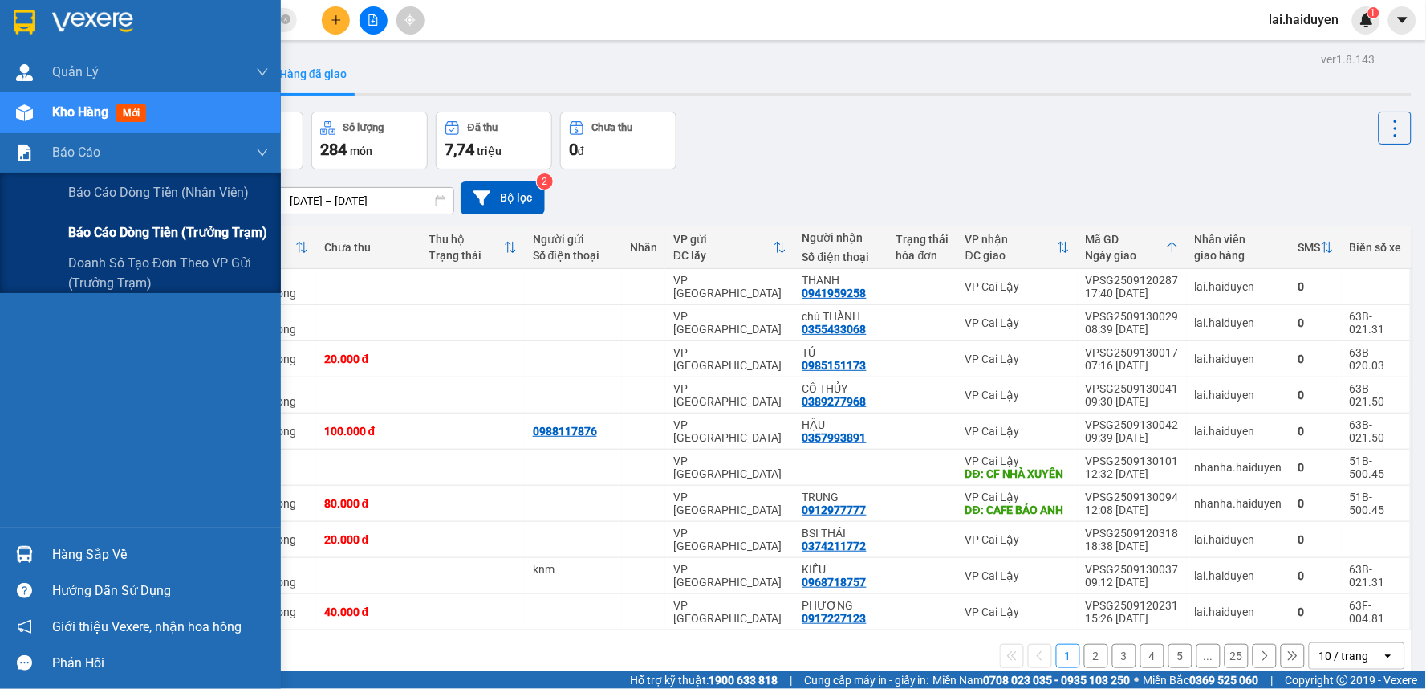
click at [152, 227] on span "Báo cáo dòng tiền (trưởng trạm)" at bounding box center [167, 232] width 199 height 20
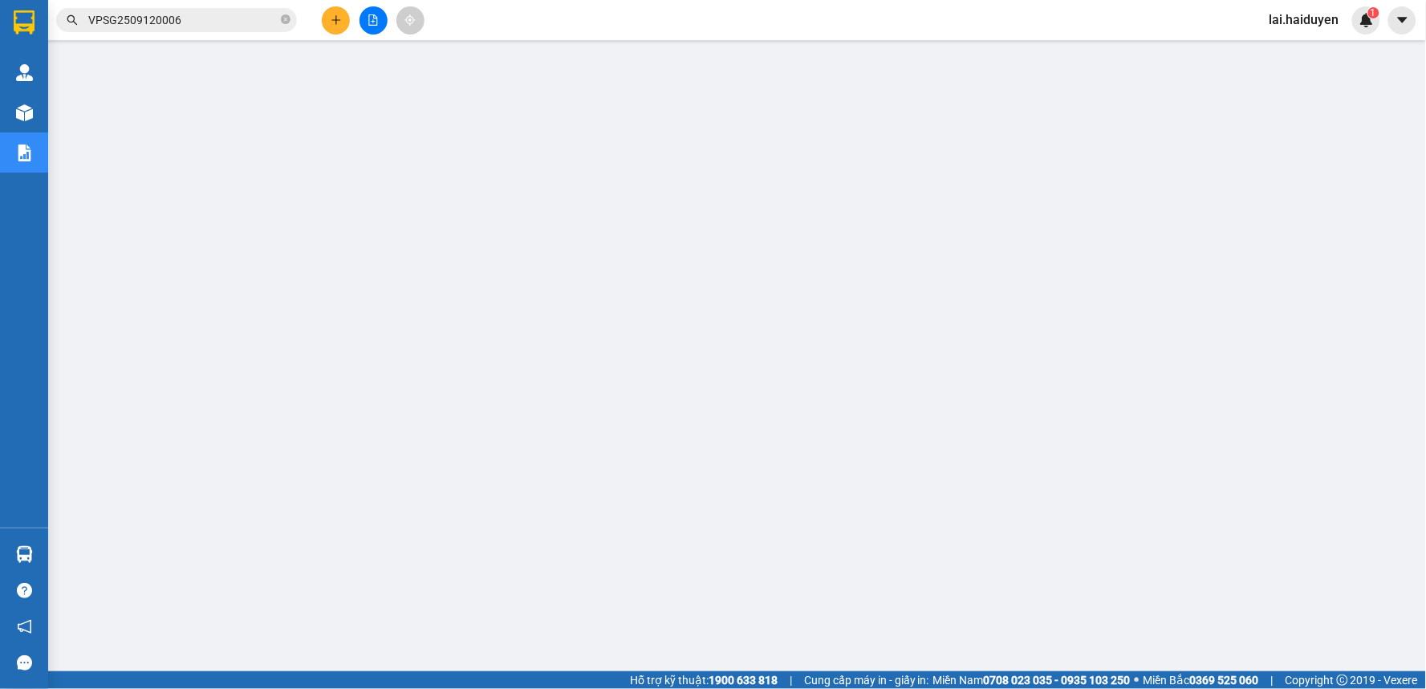
click at [1324, 3] on div "Kết quả tìm kiếm ( 1 ) Bộ lọc Gửi 3 ngày gần nhất Mã ĐH Trạng thái Món hàng Thu…" at bounding box center [713, 20] width 1426 height 40
click at [1324, 21] on span "lai.haiduyen" at bounding box center [1304, 20] width 95 height 20
click at [1312, 45] on span "Đăng xuất" at bounding box center [1316, 50] width 67 height 18
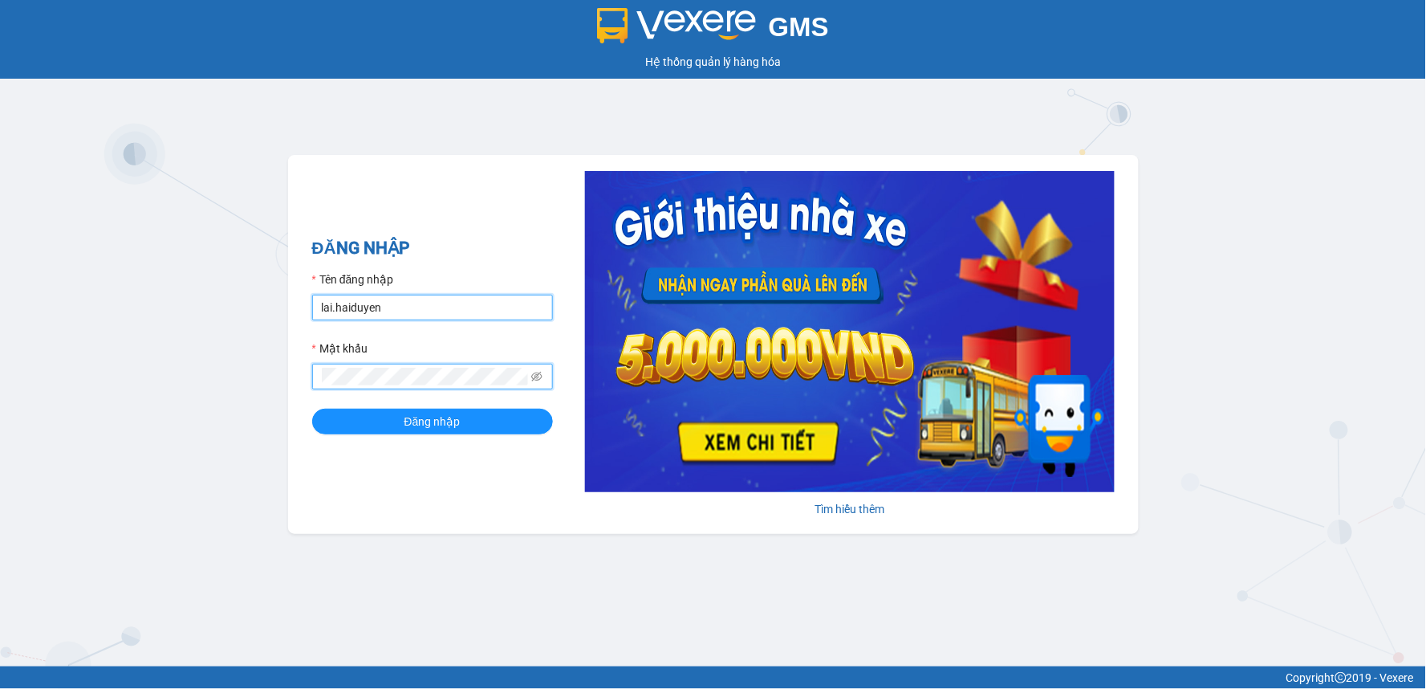
type input "chi25.haiduyen"
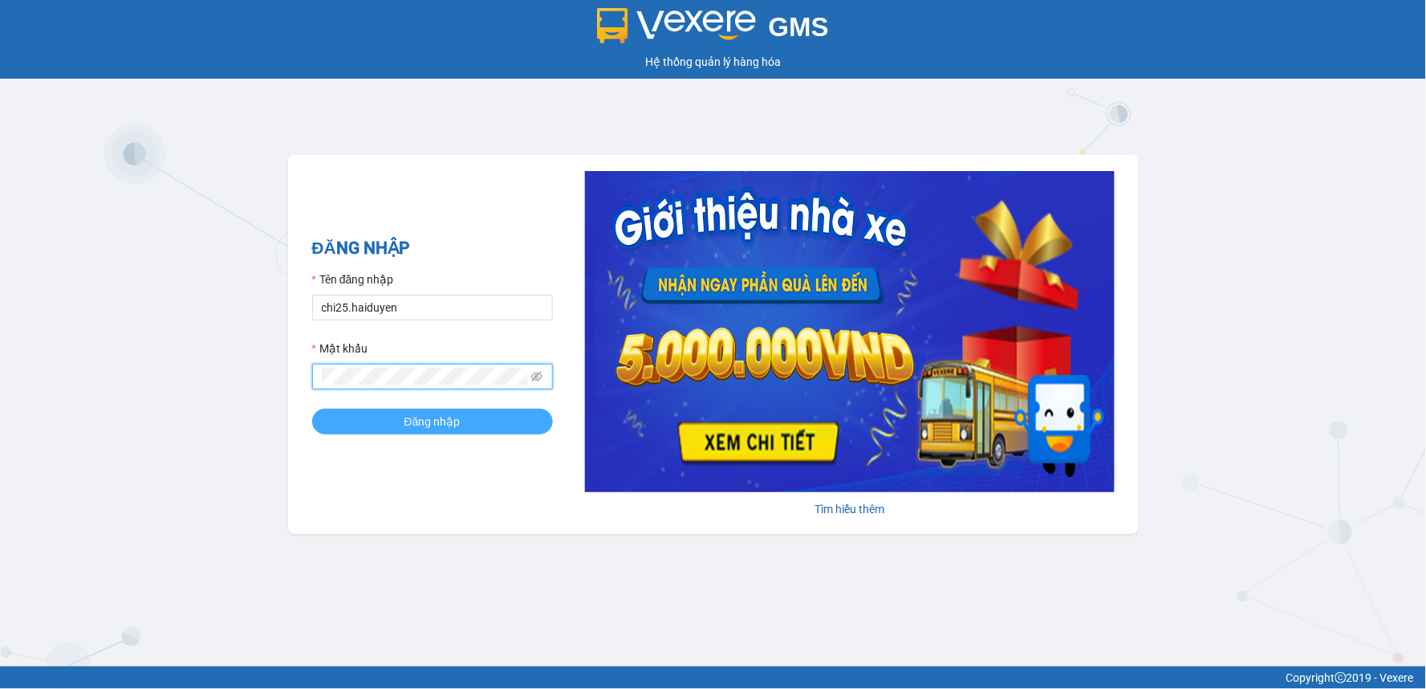
click at [374, 417] on button "Đăng nhập" at bounding box center [432, 421] width 241 height 26
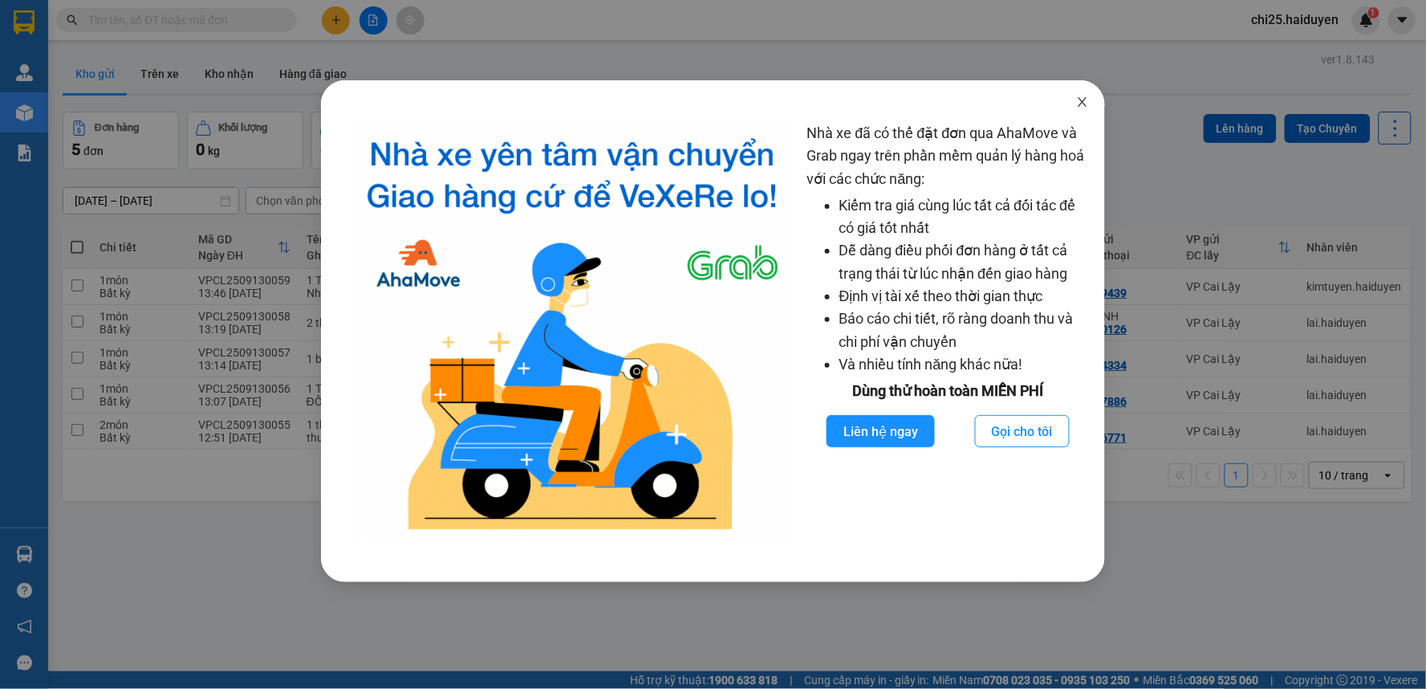
click at [1092, 108] on span "Close" at bounding box center [1082, 102] width 45 height 45
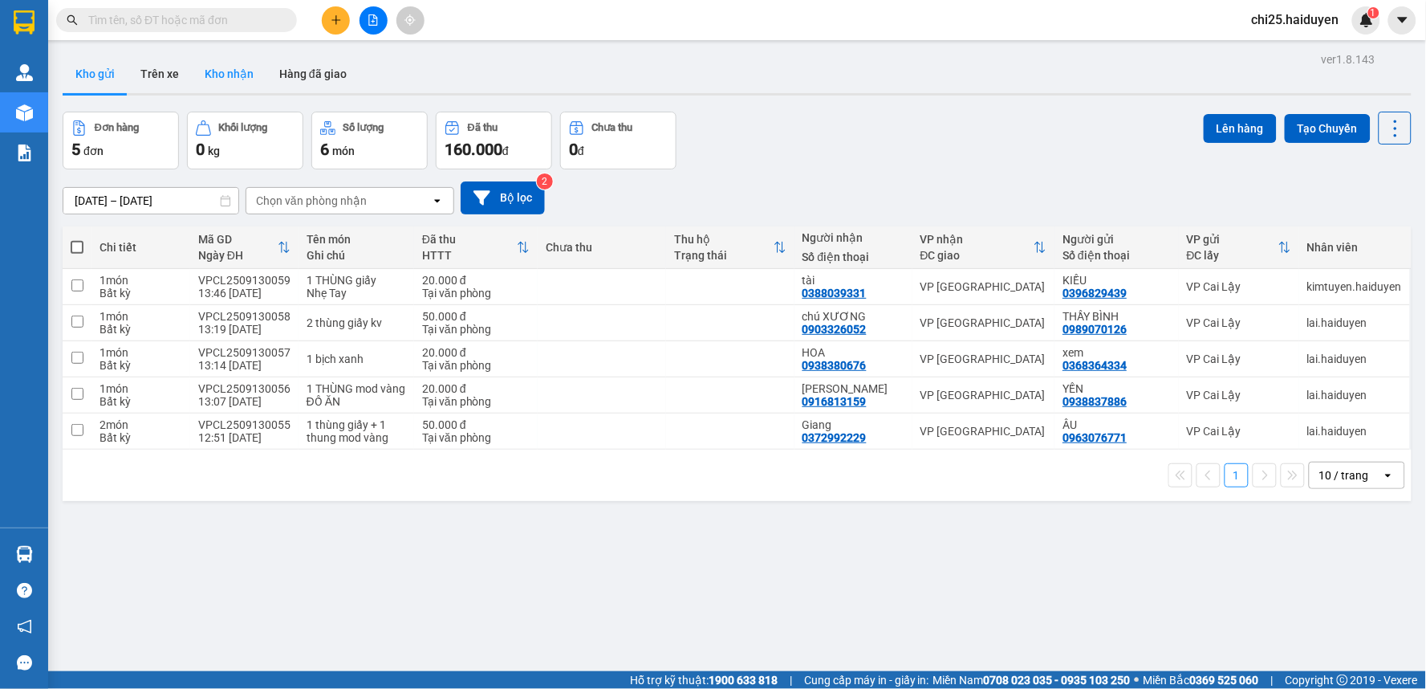
click at [233, 72] on button "Kho nhận" at bounding box center [229, 74] width 75 height 39
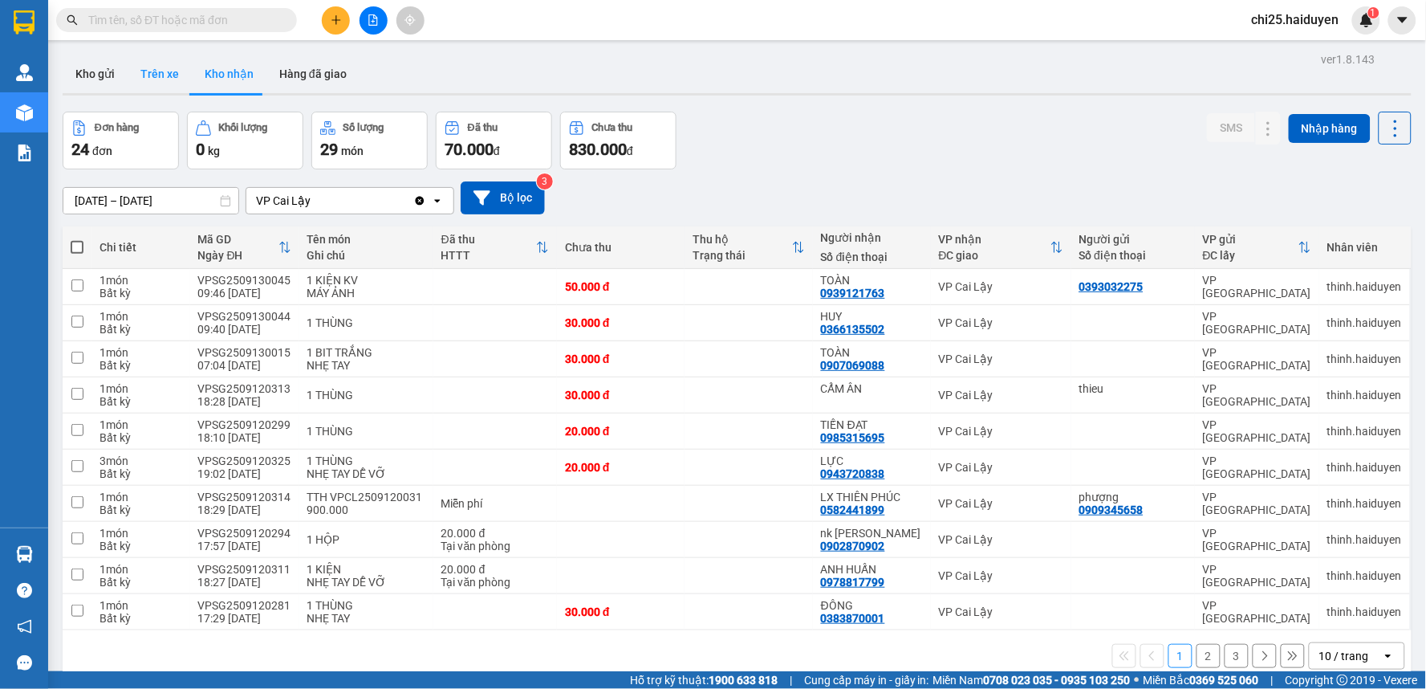
click at [169, 86] on button "Trên xe" at bounding box center [160, 74] width 64 height 39
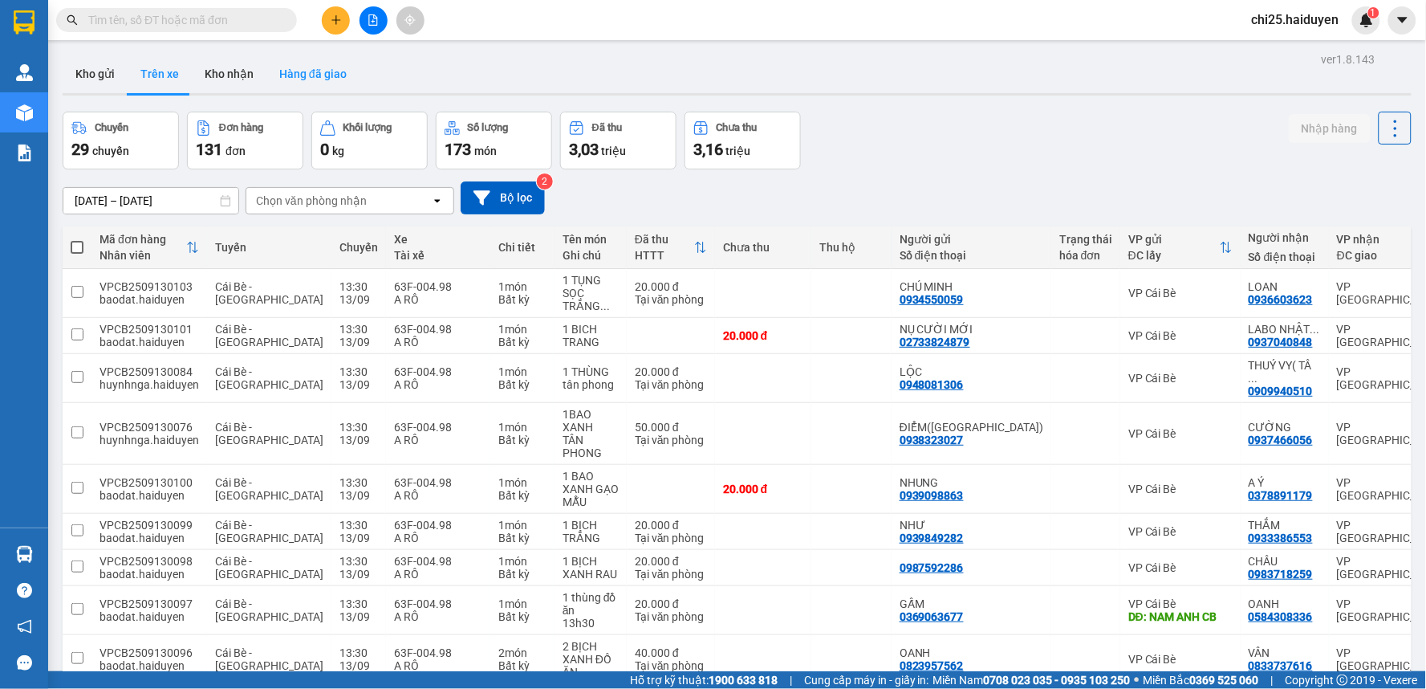
click at [266, 83] on button "Hàng đã giao" at bounding box center [312, 74] width 93 height 39
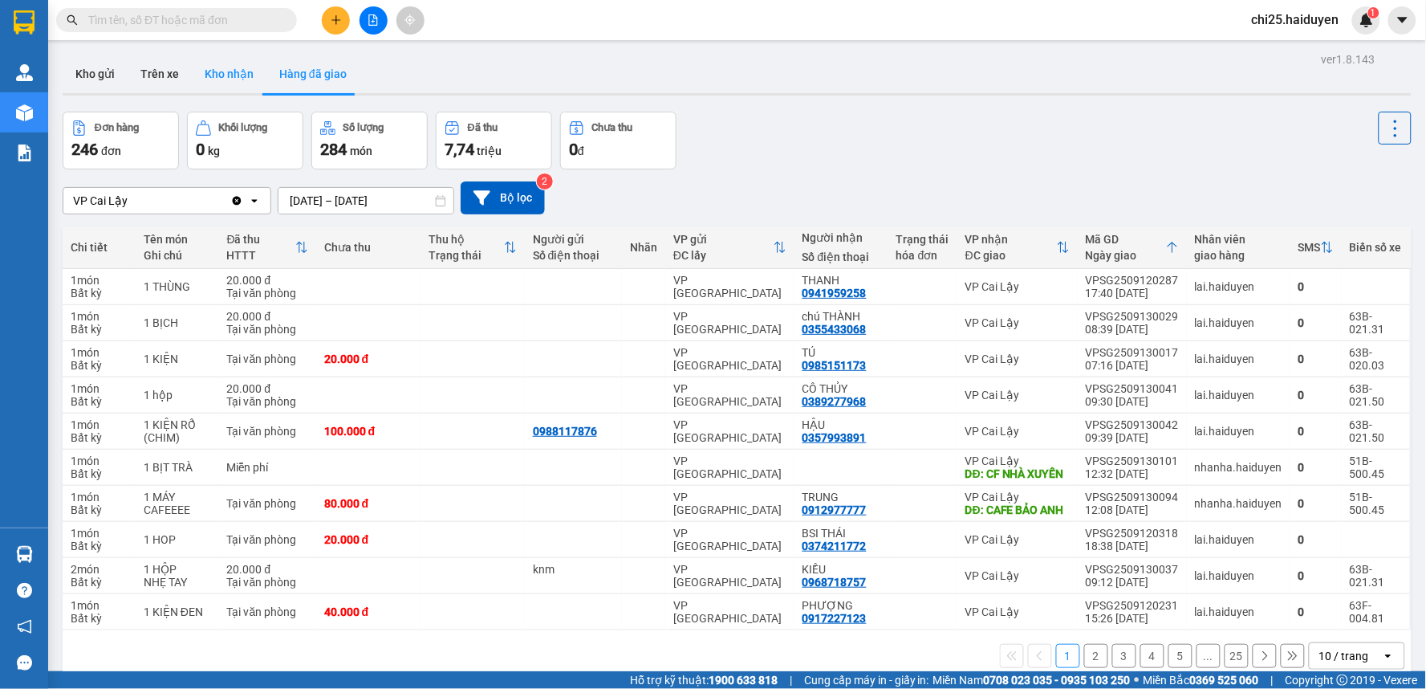
click at [246, 67] on button "Kho nhận" at bounding box center [229, 74] width 75 height 39
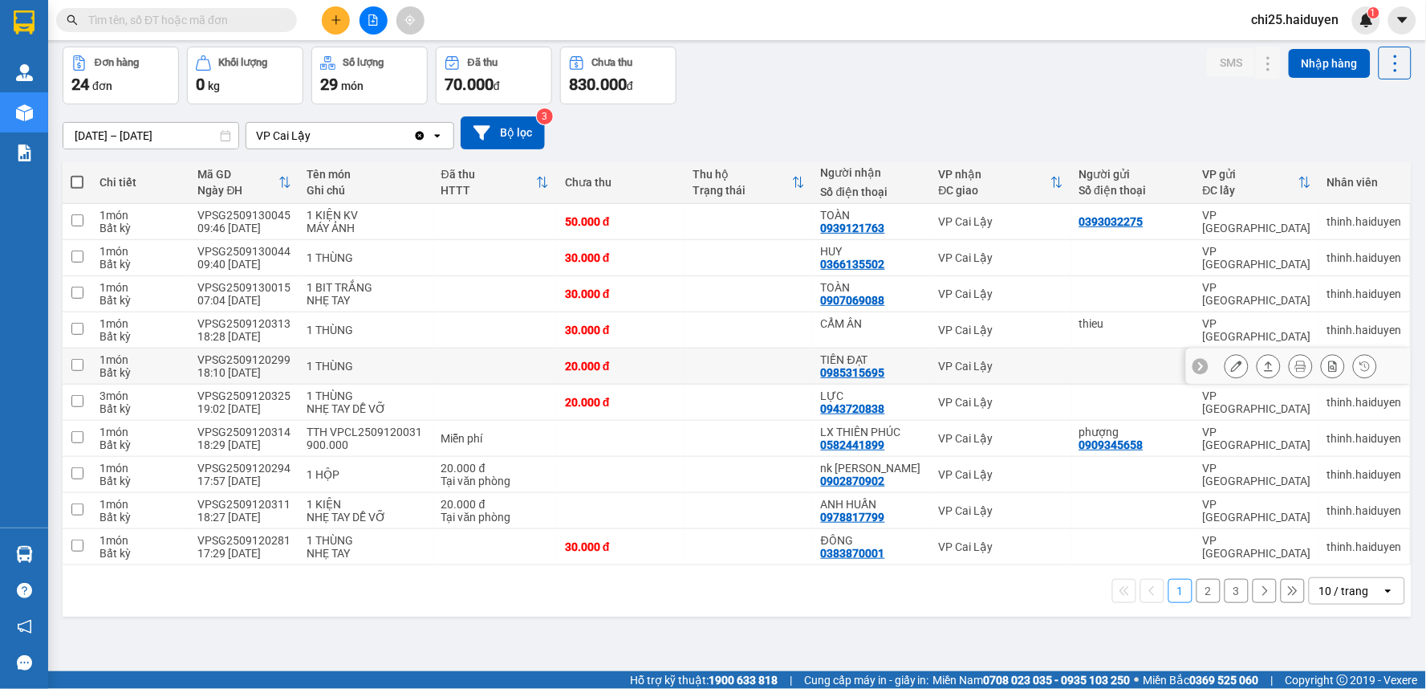
scroll to position [74, 0]
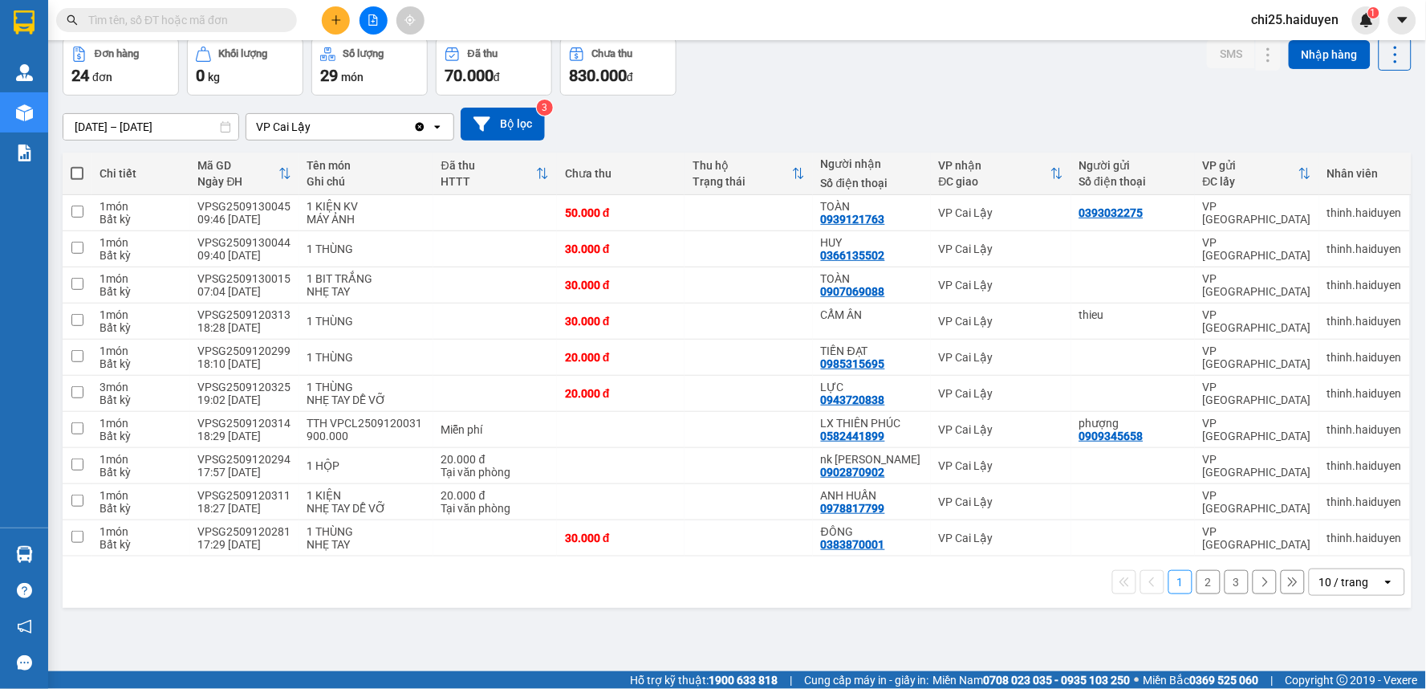
click at [1339, 592] on div "10 / trang" at bounding box center [1346, 582] width 72 height 26
click at [1347, 549] on span "100 / trang" at bounding box center [1338, 548] width 58 height 16
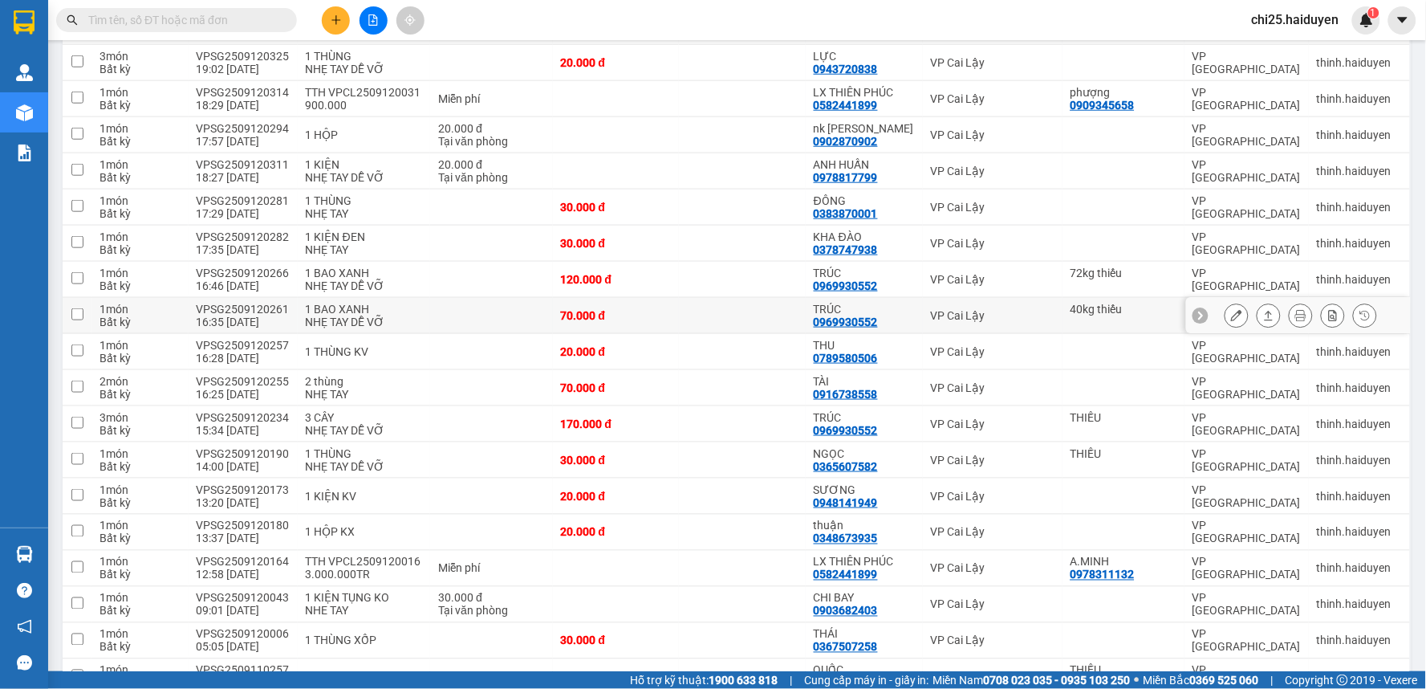
scroll to position [430, 0]
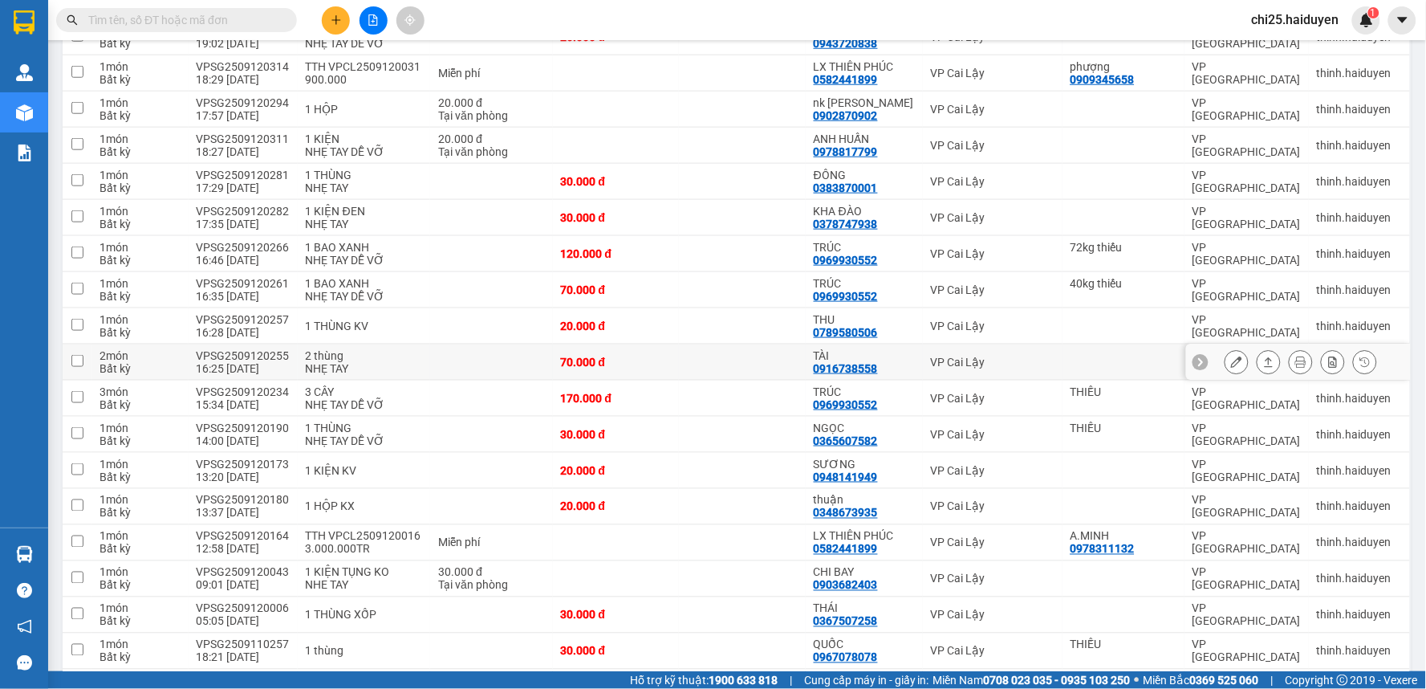
click at [772, 360] on td at bounding box center [742, 362] width 127 height 36
checkbox input "true"
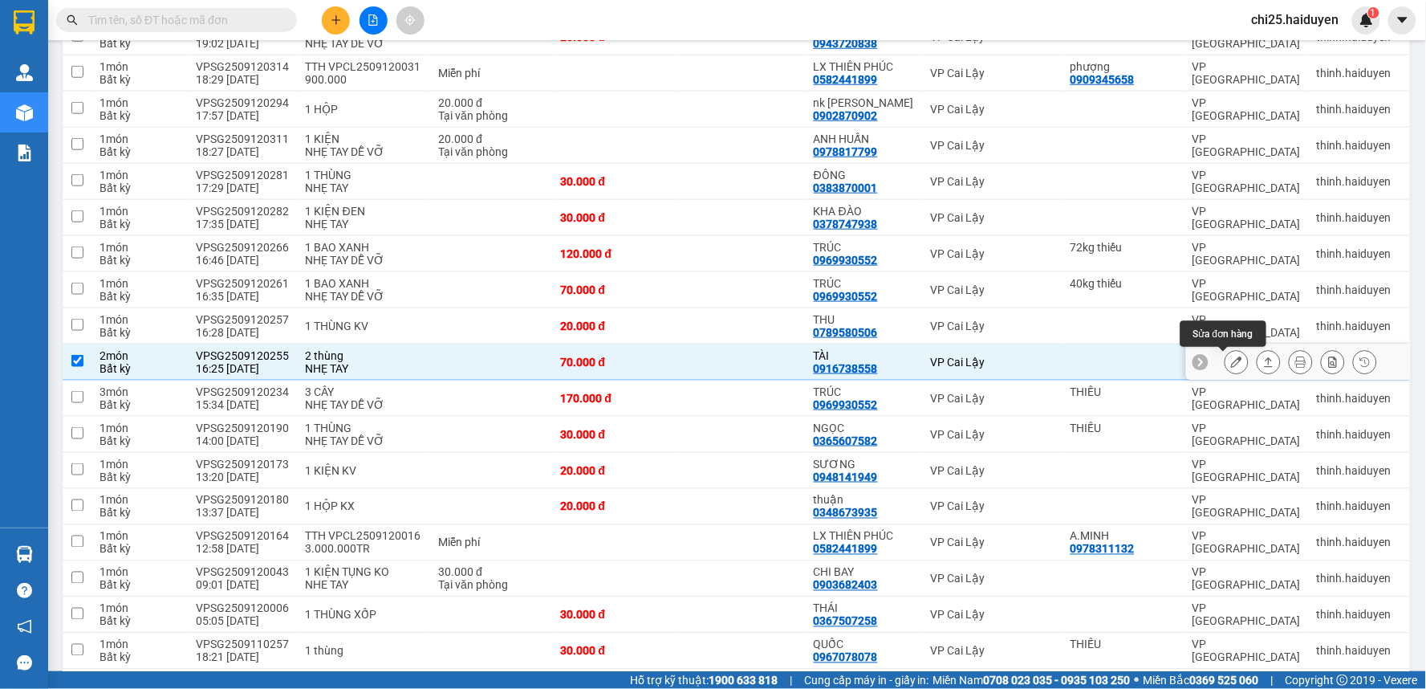
click at [1231, 360] on icon at bounding box center [1236, 361] width 11 height 11
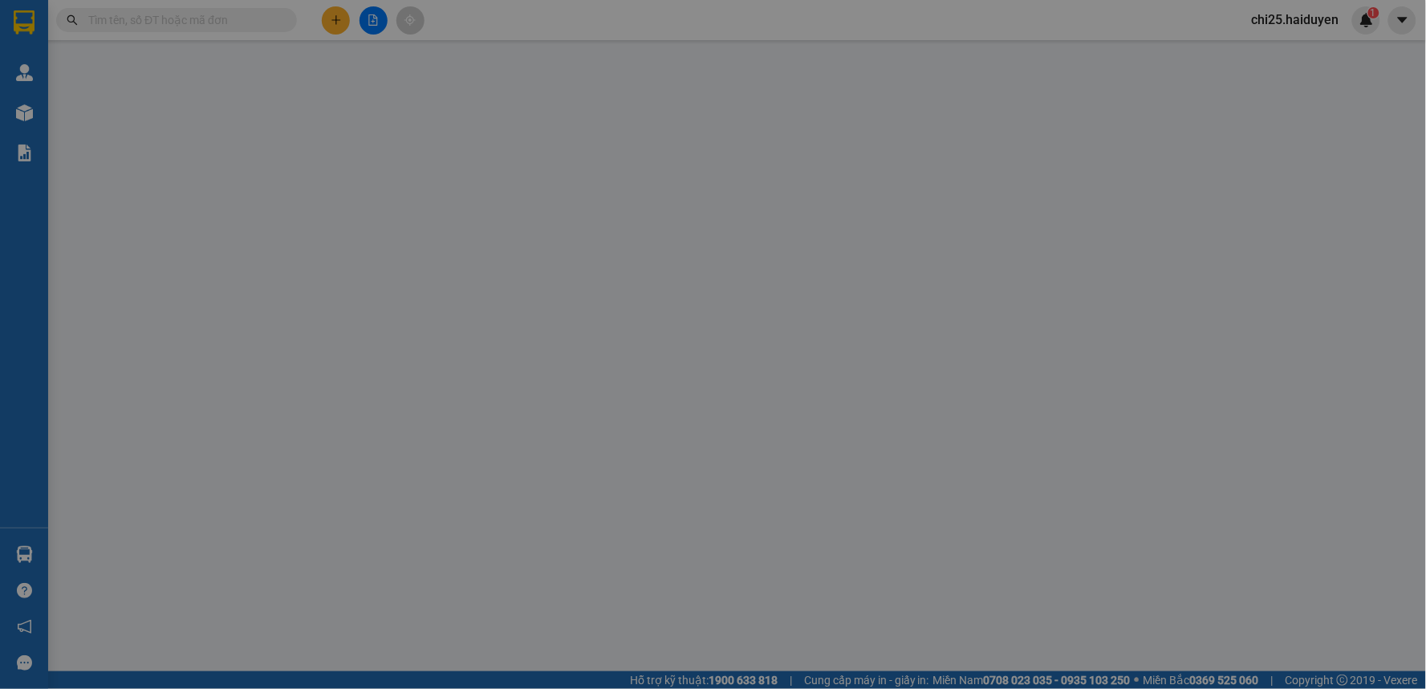
type input "0916738558"
type input "TÀI"
type input "70.000"
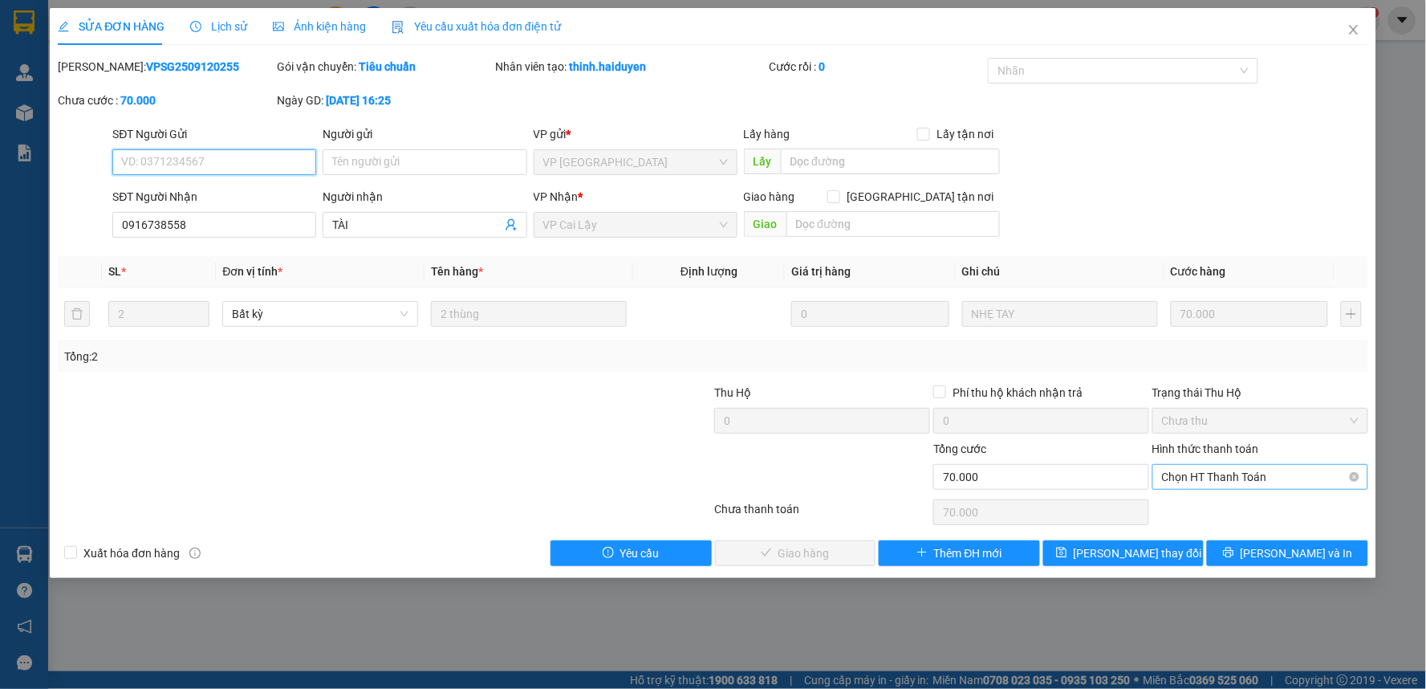
drag, startPoint x: 1239, startPoint y: 482, endPoint x: 1237, endPoint y: 490, distance: 8.2
click at [1239, 483] on span "Chọn HT Thanh Toán" at bounding box center [1260, 477] width 197 height 24
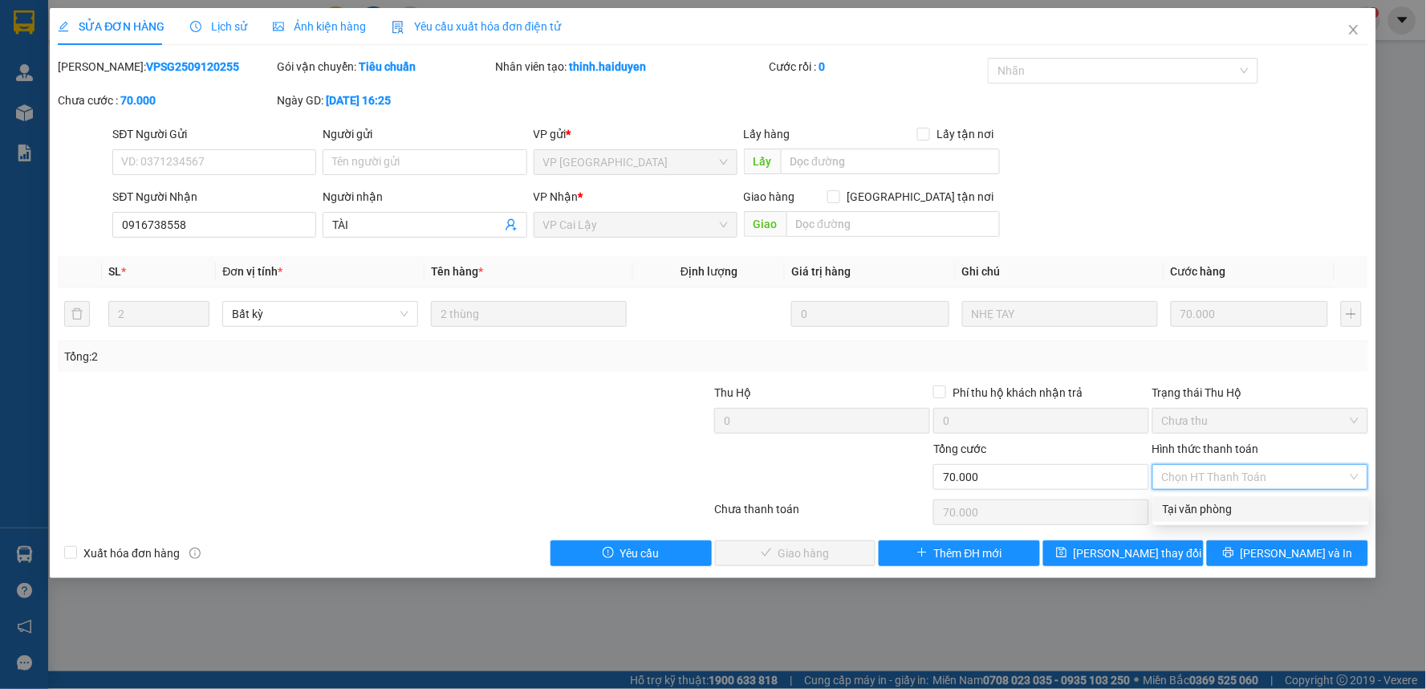
drag, startPoint x: 1228, startPoint y: 507, endPoint x: 871, endPoint y: 507, distance: 357.1
click at [1225, 507] on div "Tại văn phòng" at bounding box center [1261, 509] width 197 height 18
type input "0"
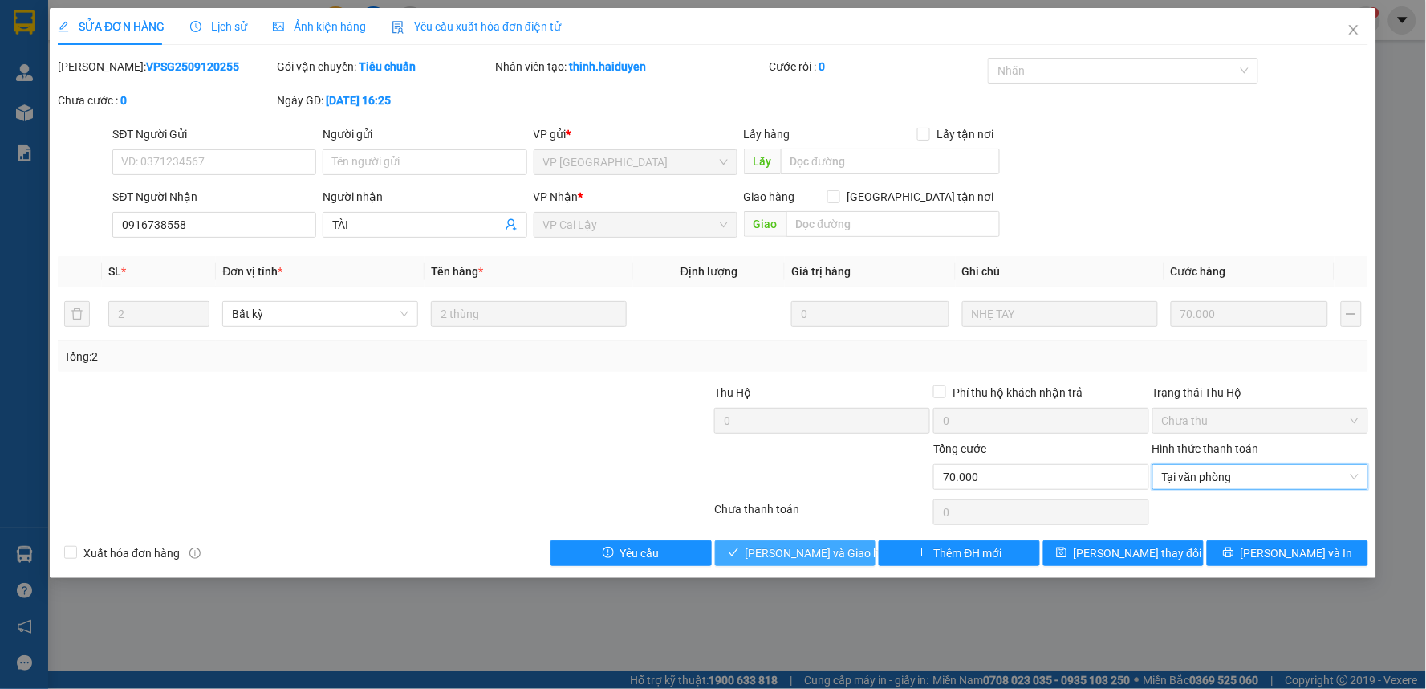
click at [743, 542] on button "Lưu và Giao hàng" at bounding box center [795, 553] width 161 height 26
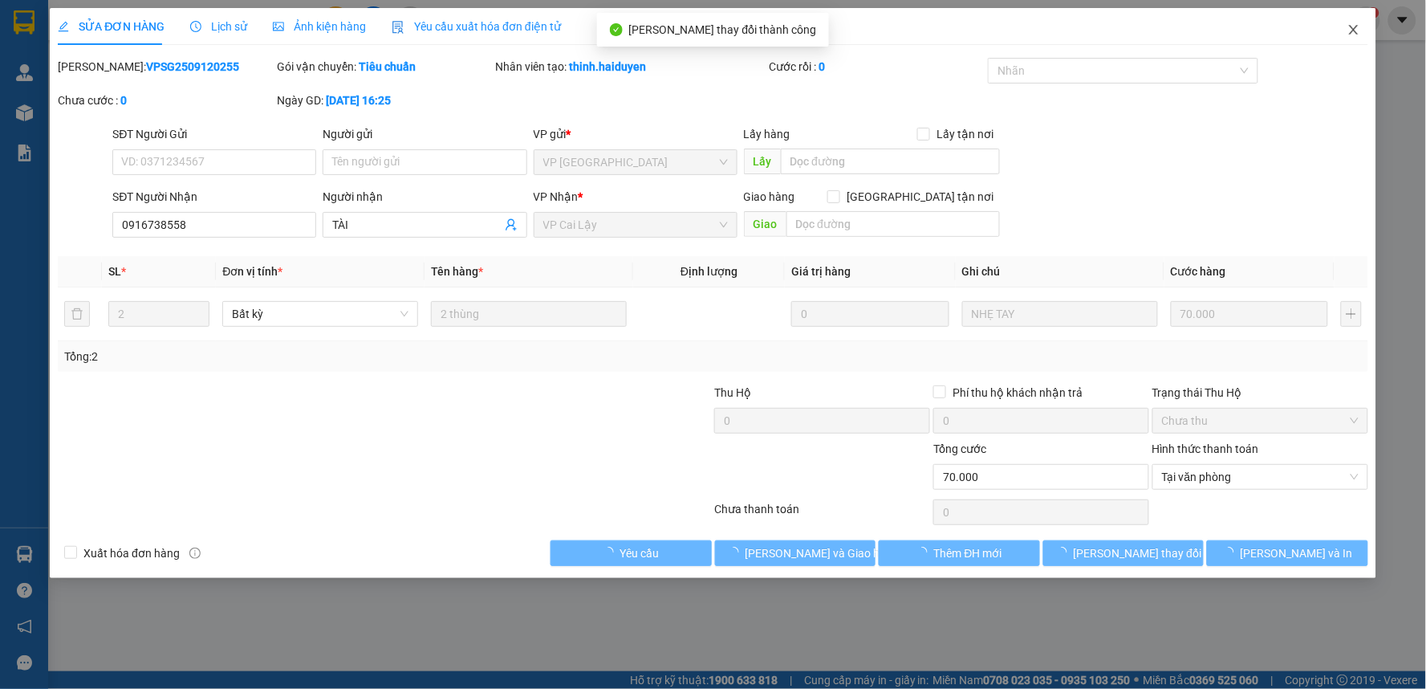
click at [1356, 38] on span "Close" at bounding box center [1353, 30] width 45 height 45
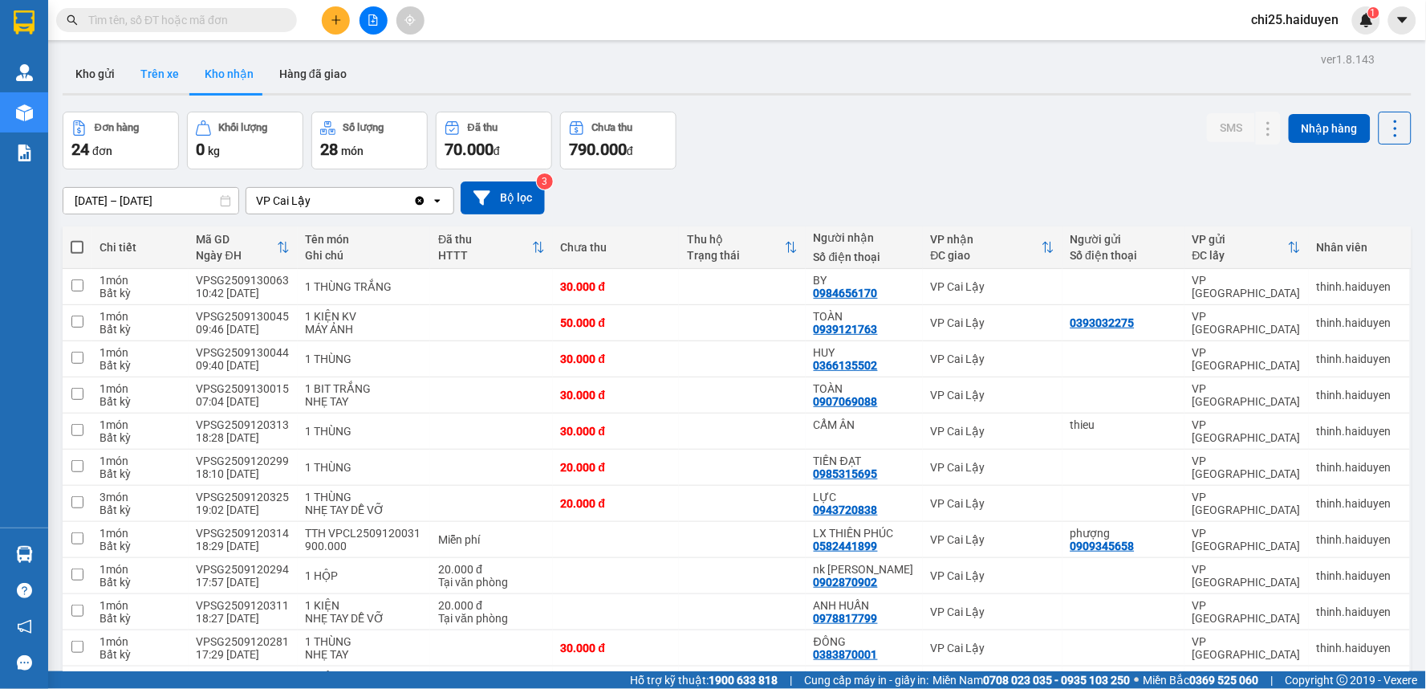
click at [162, 74] on button "Trên xe" at bounding box center [160, 74] width 64 height 39
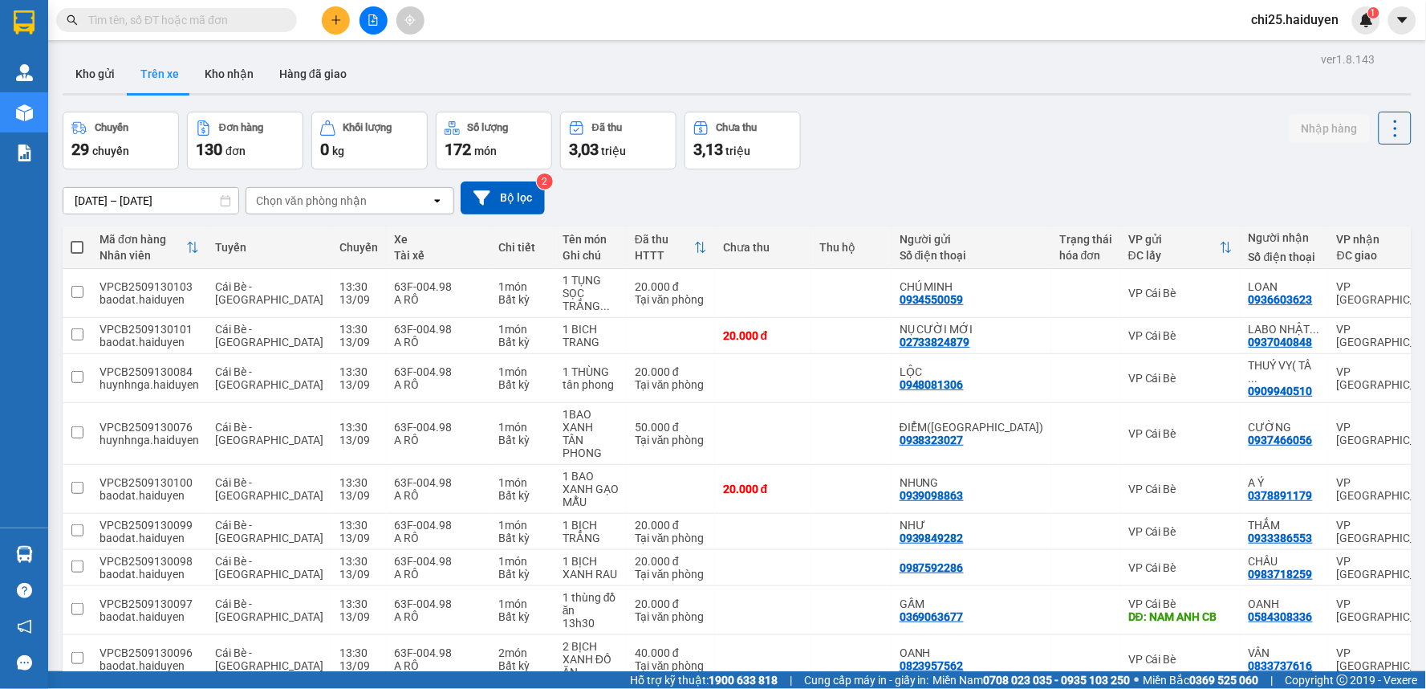
click at [340, 212] on div "Chọn văn phòng nhận" at bounding box center [338, 201] width 185 height 26
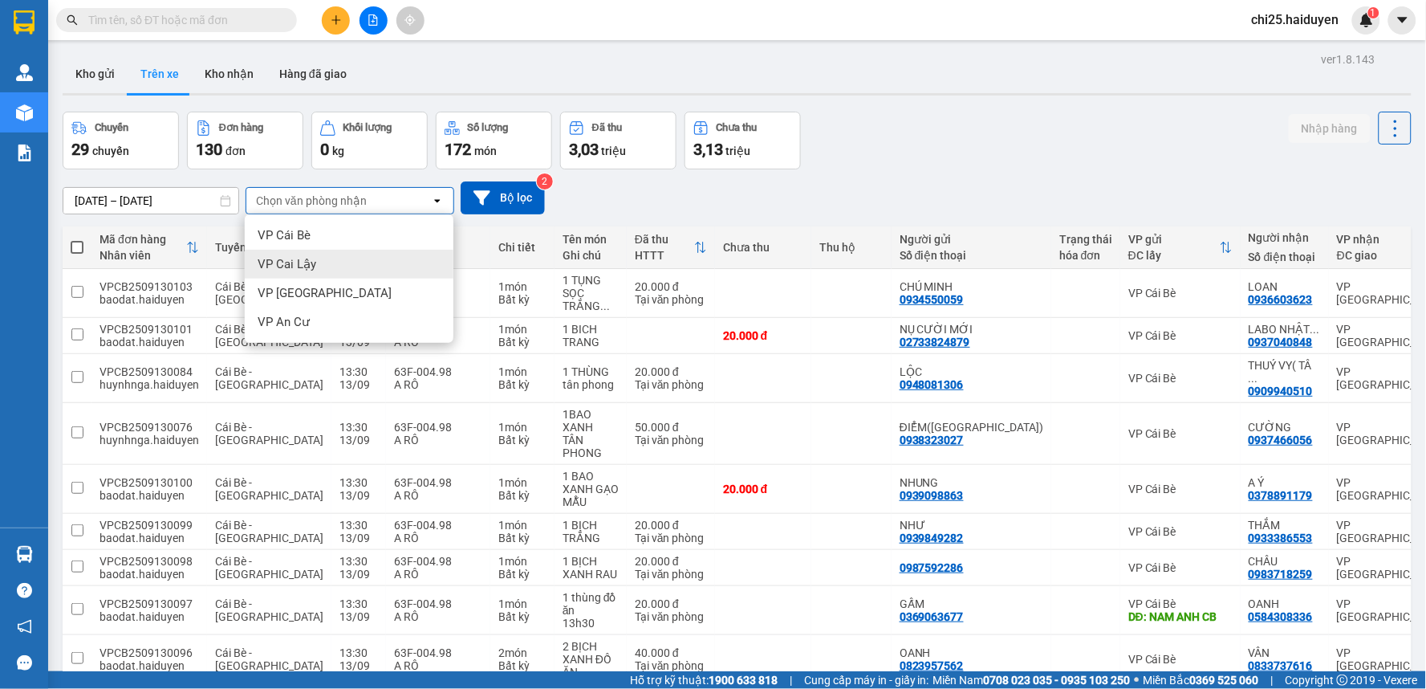
click at [370, 268] on div "VP Cai Lậy" at bounding box center [349, 264] width 209 height 29
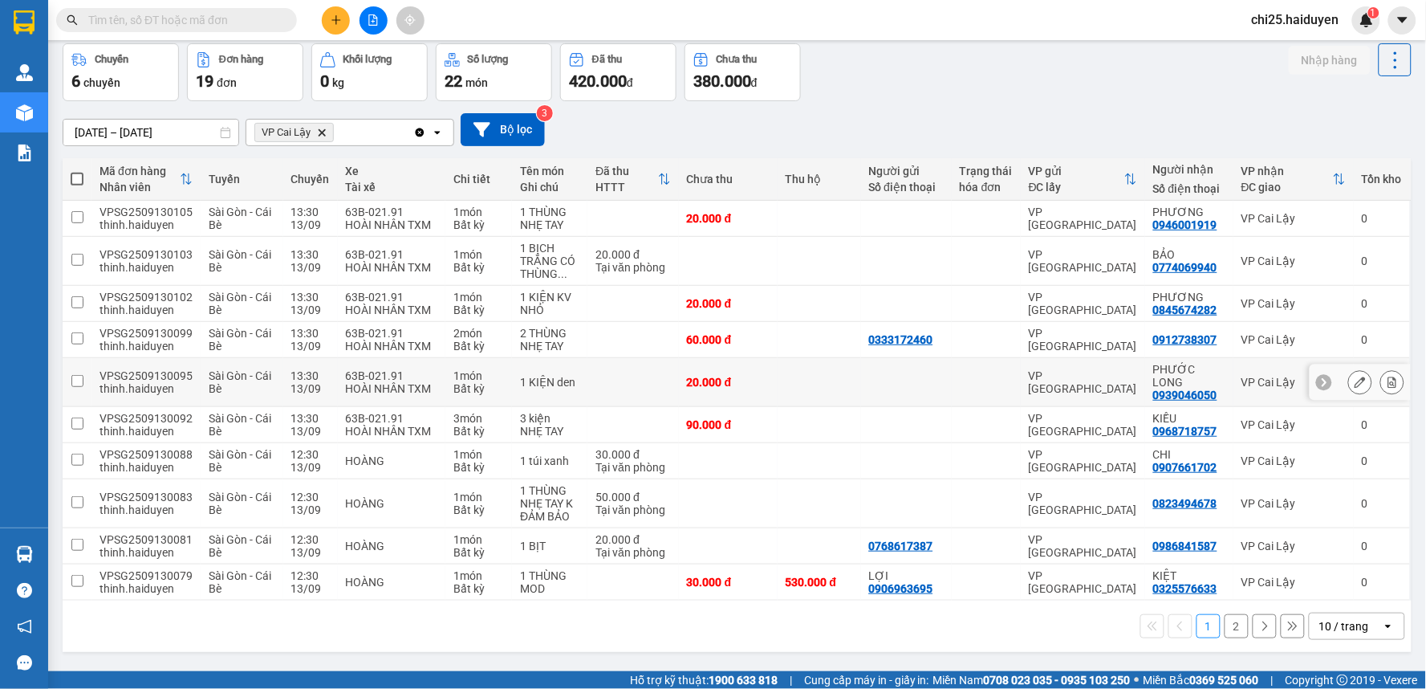
scroll to position [74, 0]
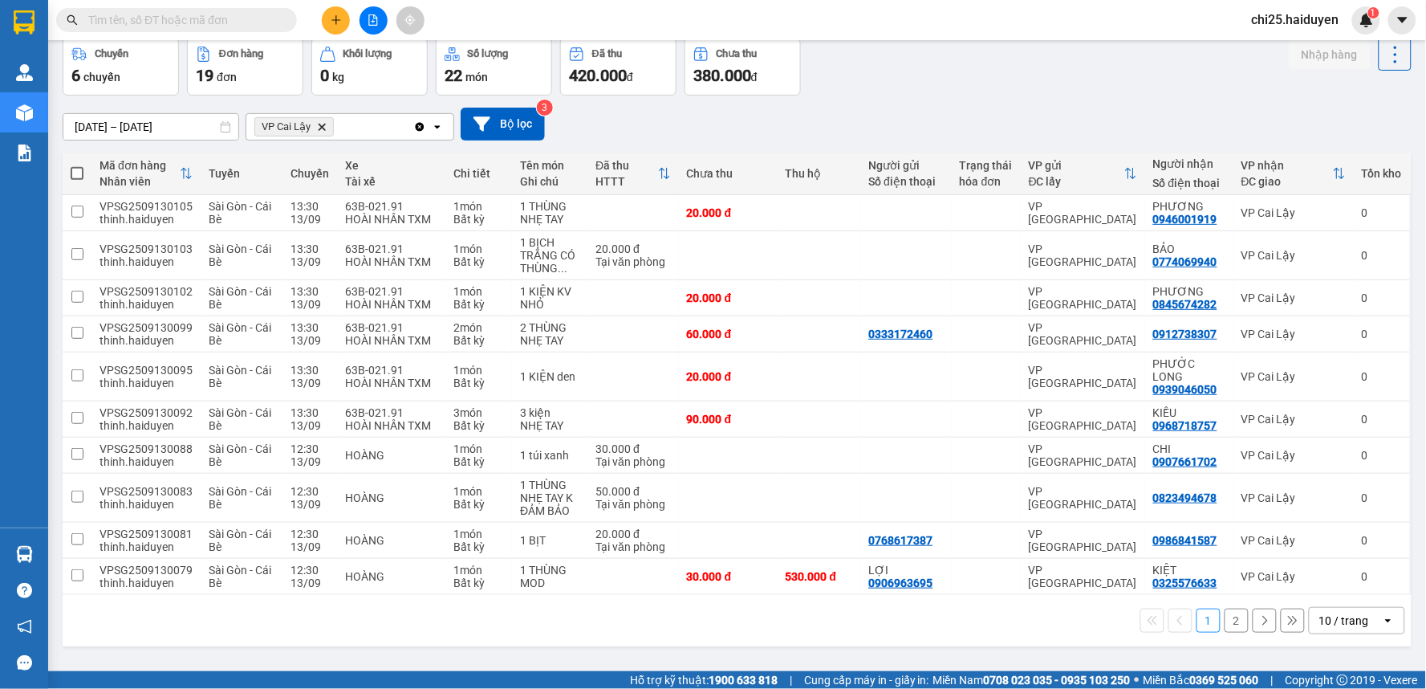
click at [1319, 612] on div "10 / trang" at bounding box center [1344, 620] width 50 height 16
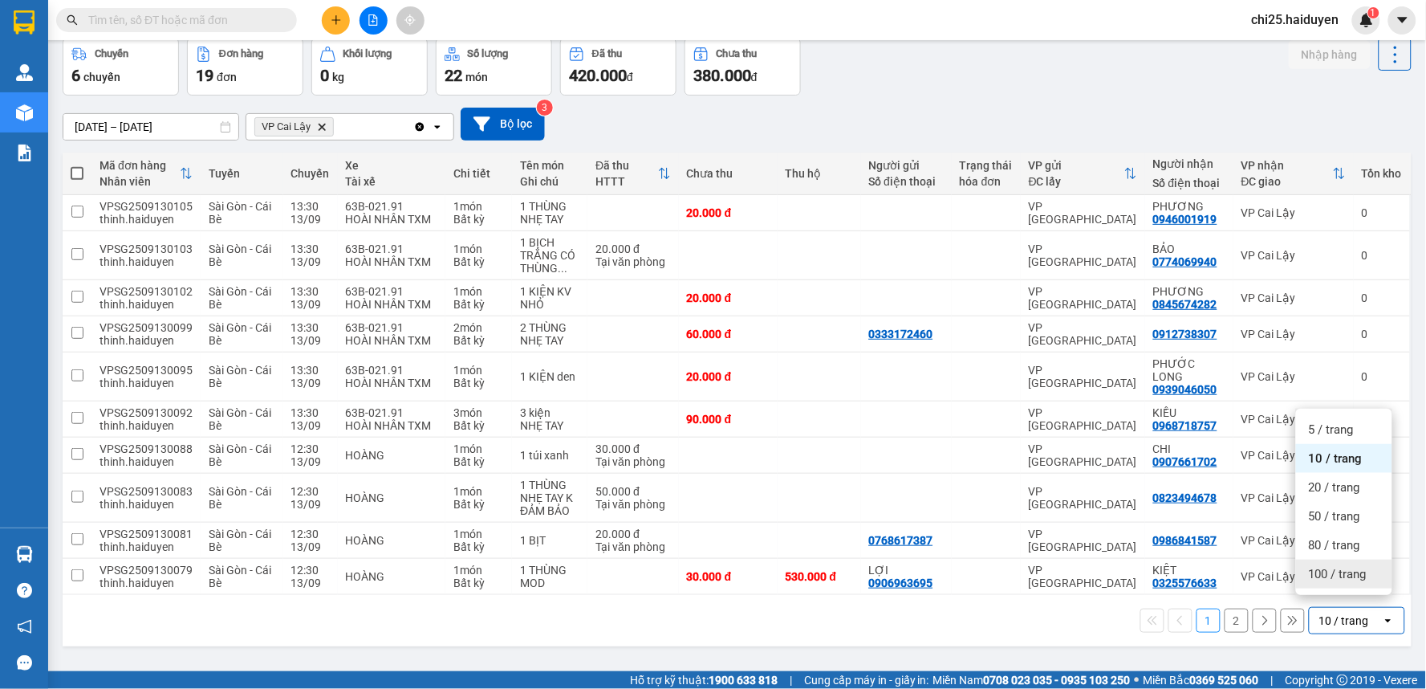
click at [1328, 583] on div "100 / trang" at bounding box center [1344, 573] width 96 height 29
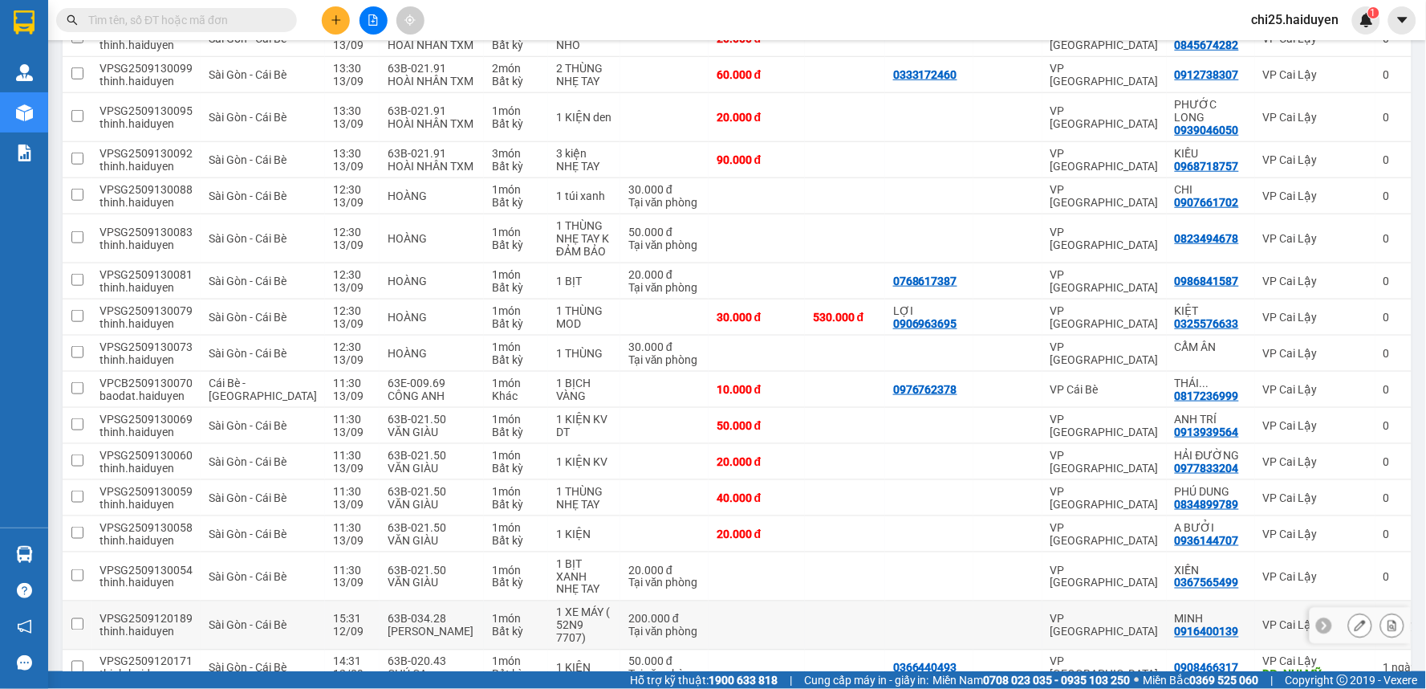
scroll to position [377, 0]
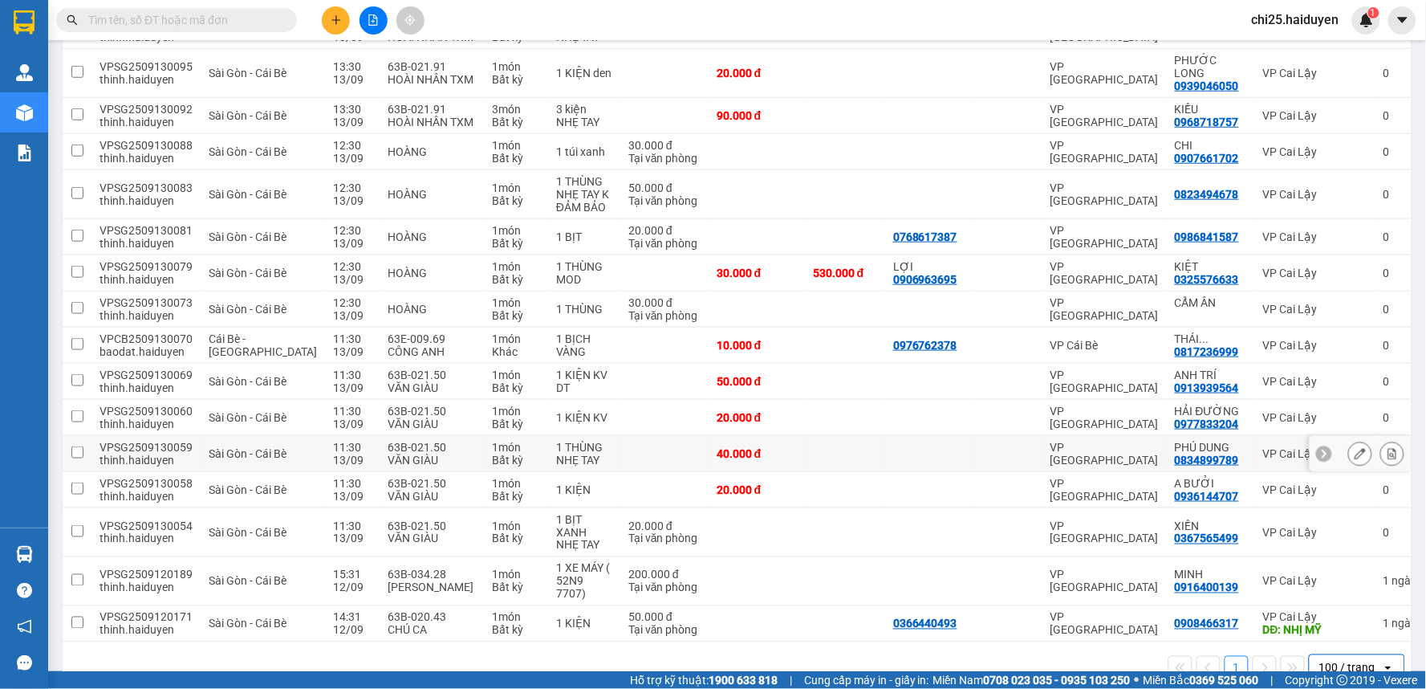
click at [927, 447] on div at bounding box center [929, 453] width 72 height 13
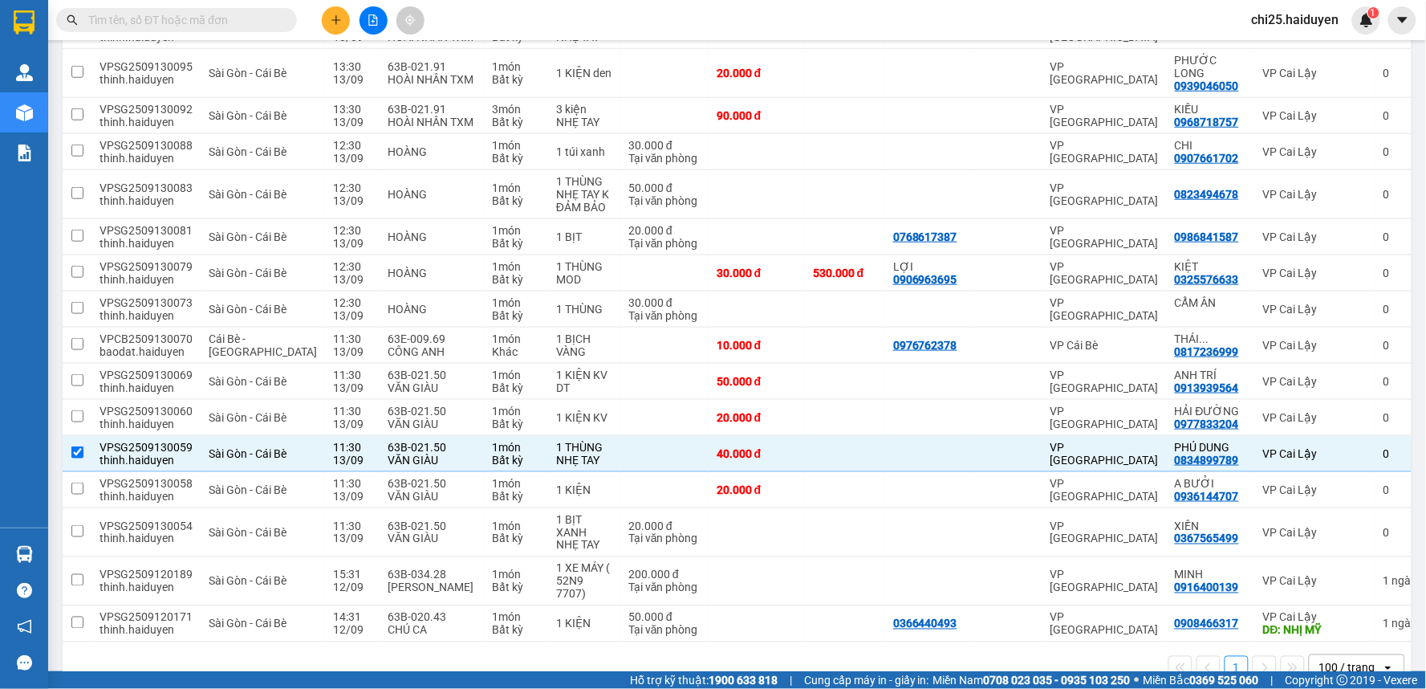
scroll to position [0, 0]
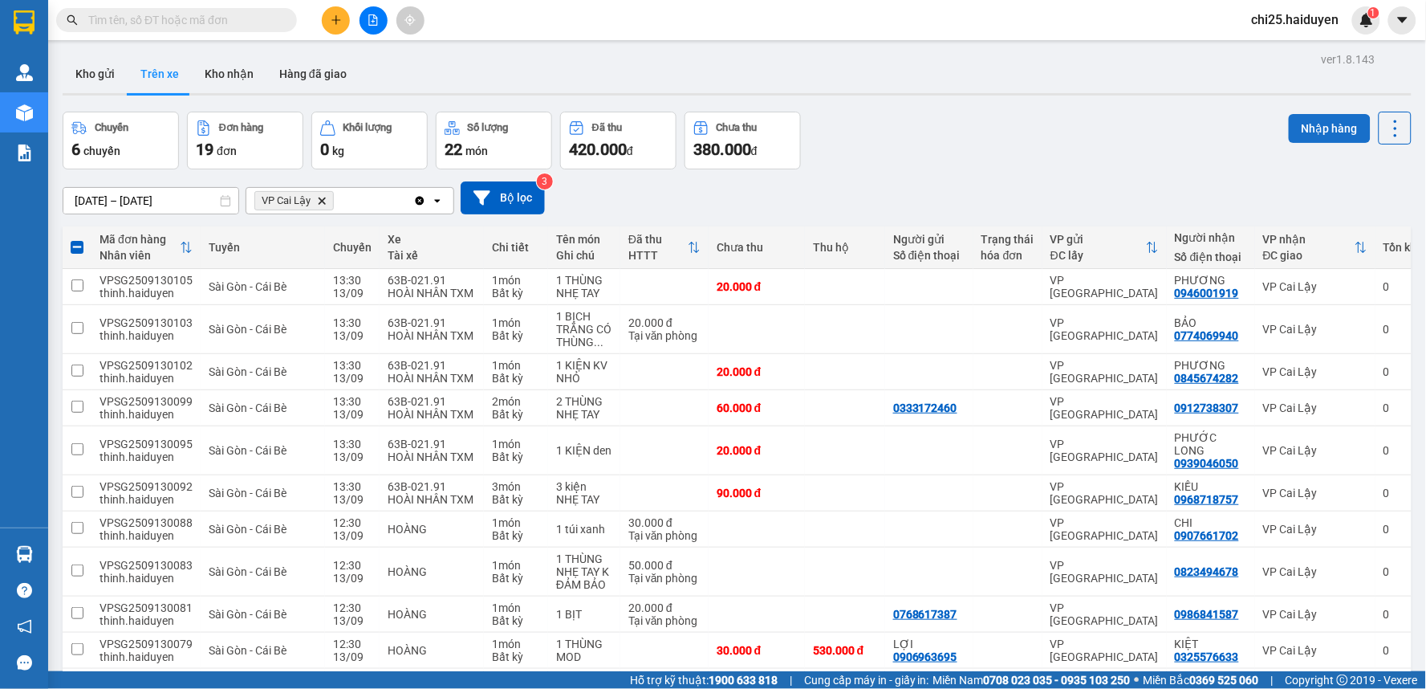
click at [1296, 120] on button "Nhập hàng" at bounding box center [1330, 128] width 82 height 29
checkbox input "false"
drag, startPoint x: 937, startPoint y: 91, endPoint x: 854, endPoint y: 99, distance: 83.0
click at [936, 91] on div "Kho gửi Trên xe Kho nhận Hàng đã giao" at bounding box center [737, 76] width 1349 height 43
click at [242, 75] on button "Kho nhận" at bounding box center [229, 74] width 75 height 39
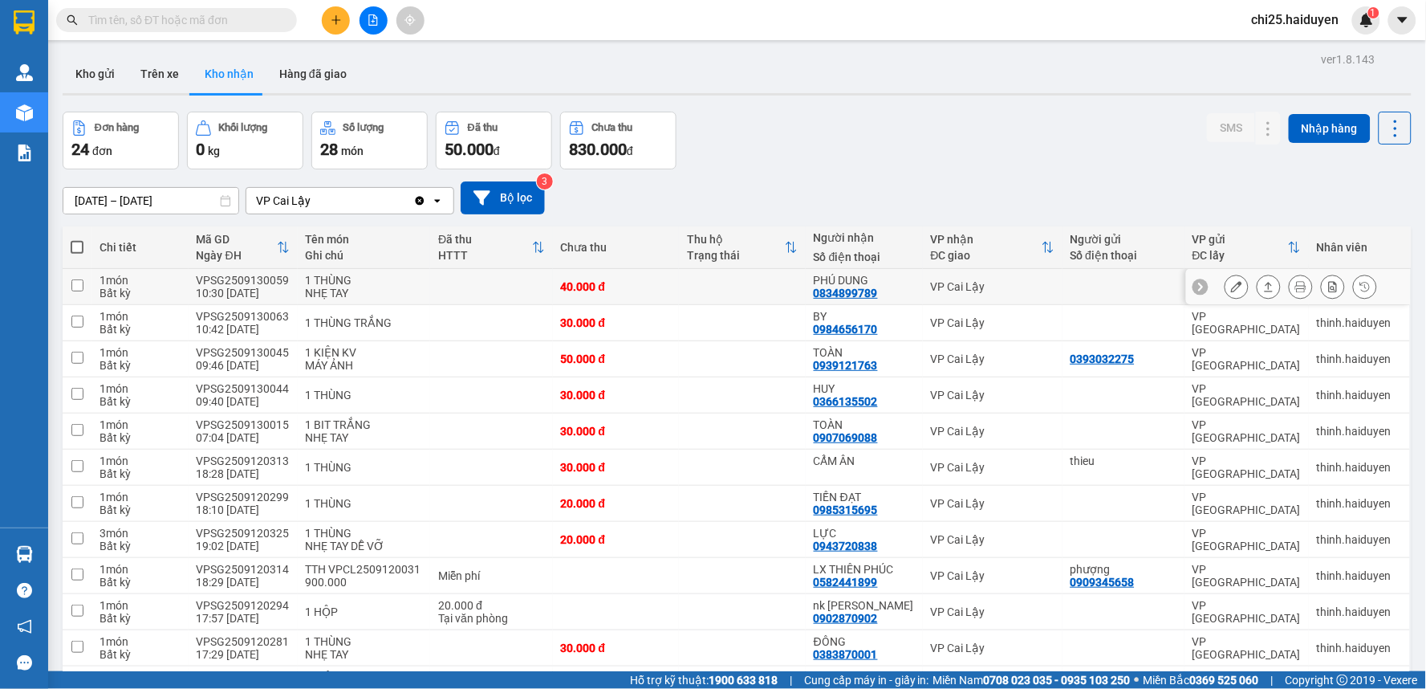
drag, startPoint x: 725, startPoint y: 291, endPoint x: 875, endPoint y: 291, distance: 149.3
click at [726, 291] on td at bounding box center [742, 287] width 127 height 36
checkbox input "true"
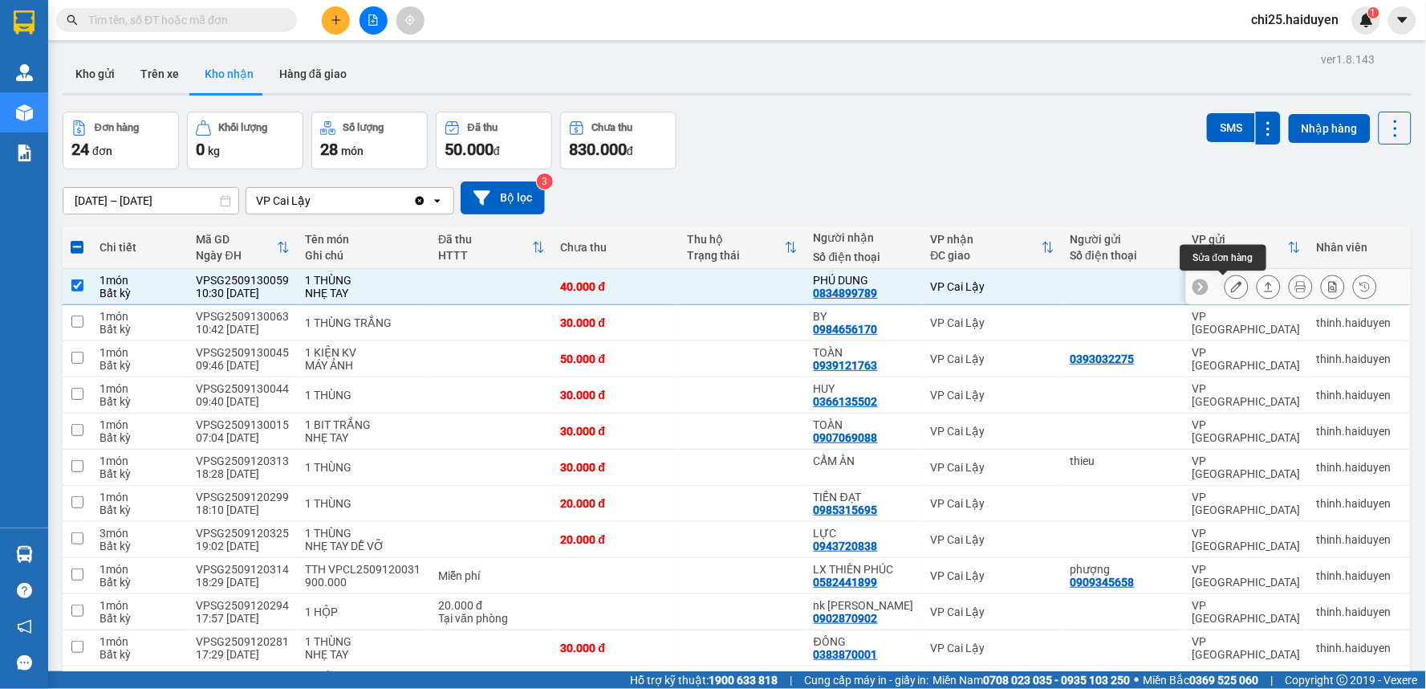
click at [1231, 289] on icon at bounding box center [1236, 286] width 11 height 11
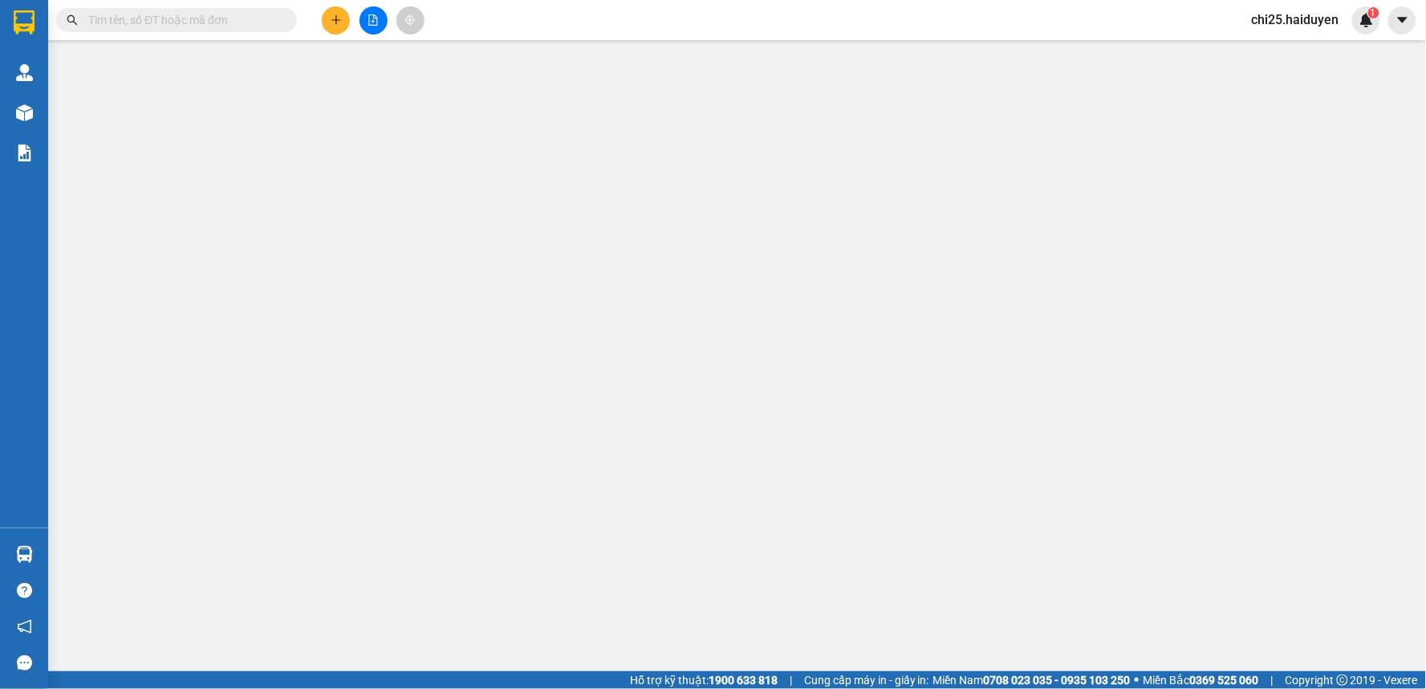
type input "0834899789"
type input "PHÚ DUNG"
type input "40.000"
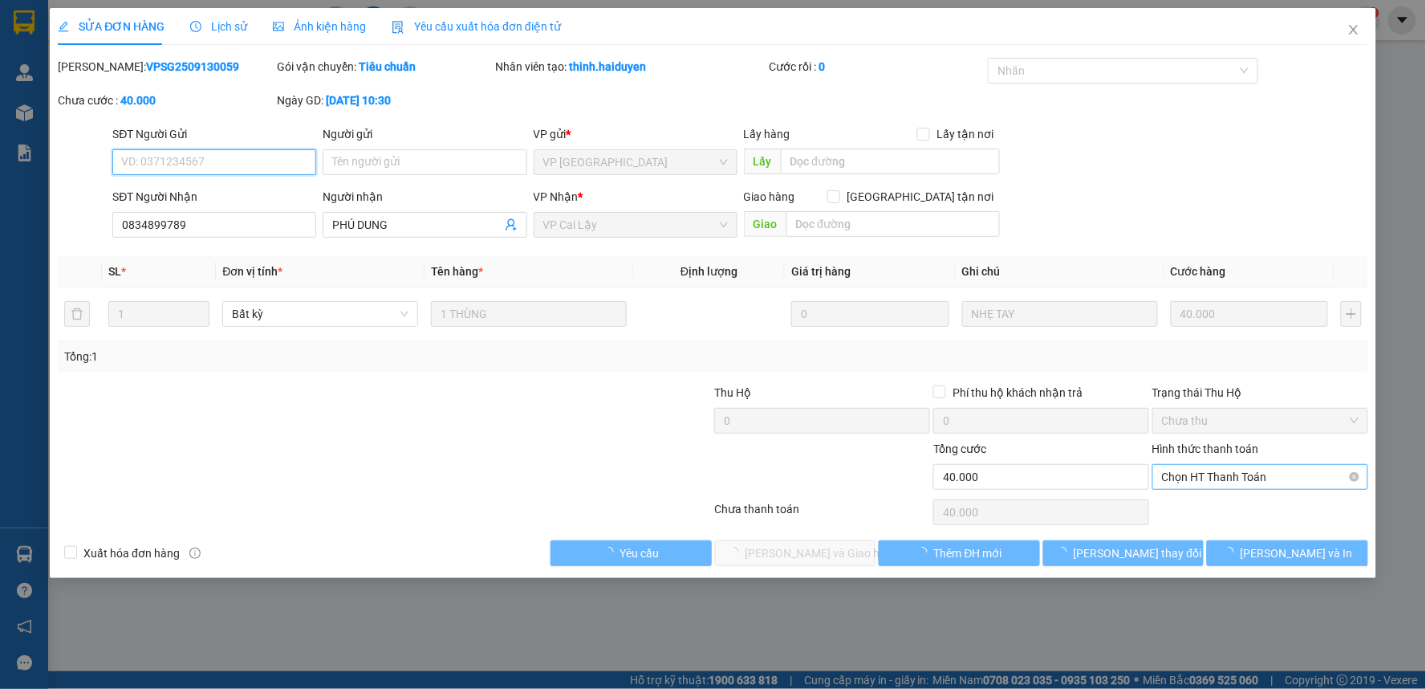
click at [1225, 470] on span "Chọn HT Thanh Toán" at bounding box center [1260, 477] width 197 height 24
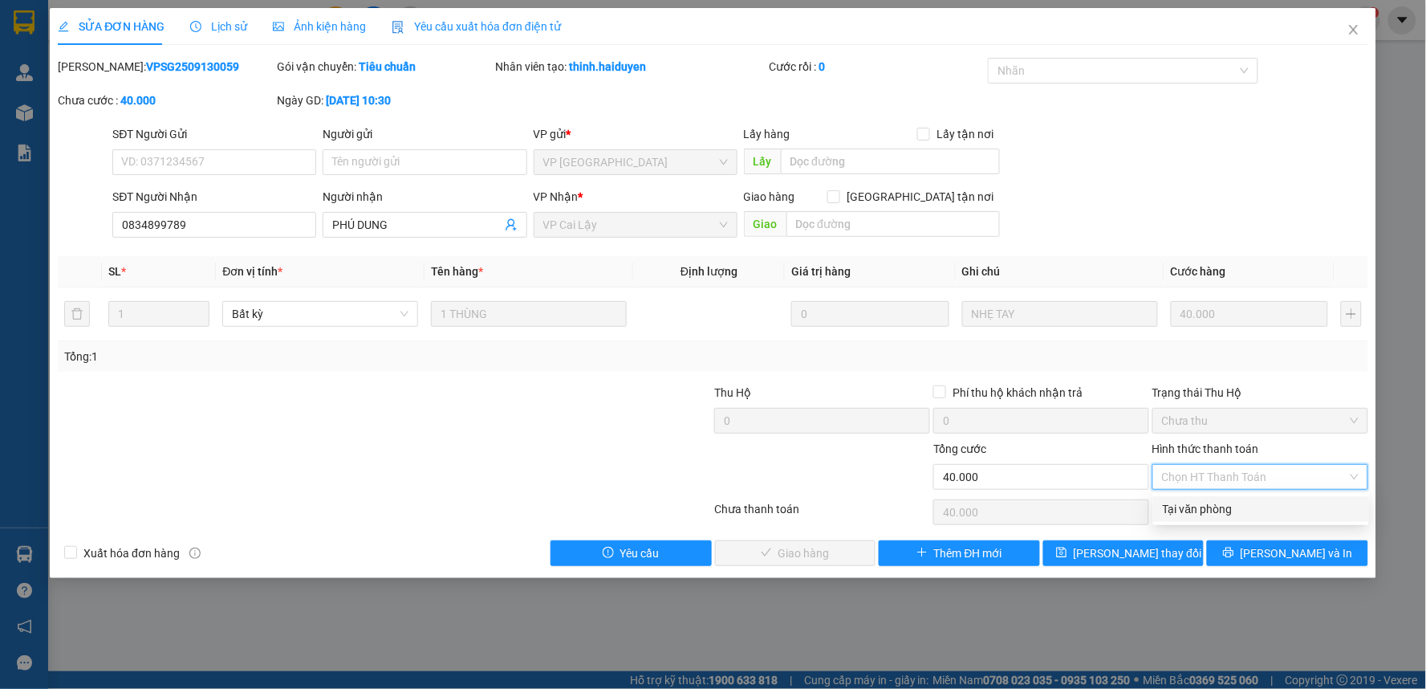
drag, startPoint x: 1222, startPoint y: 494, endPoint x: 1201, endPoint y: 504, distance: 23.7
click at [1220, 498] on div "Total Paid Fee 0 Total UnPaid Fee 40.000 Cash Collection Total Fee Mã ĐH: VPSG2…" at bounding box center [713, 312] width 1311 height 508
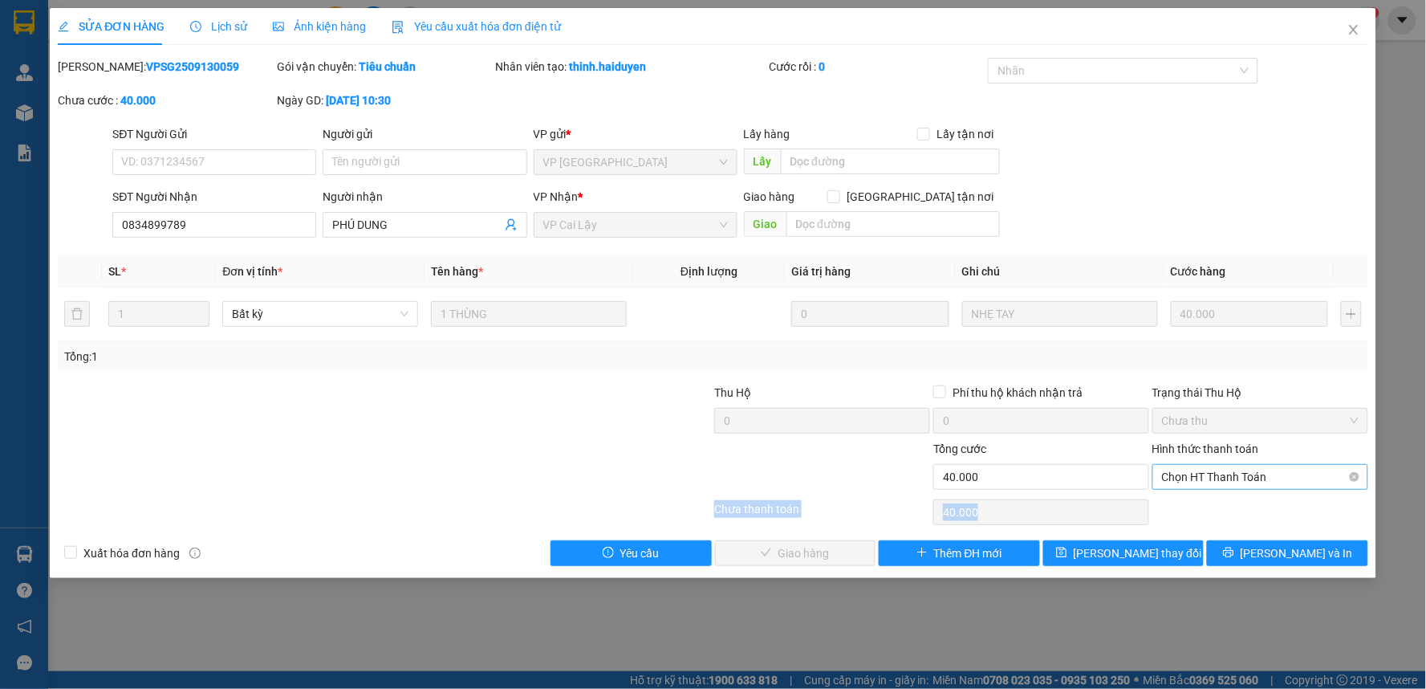
click at [1240, 477] on span "Chọn HT Thanh Toán" at bounding box center [1260, 477] width 197 height 24
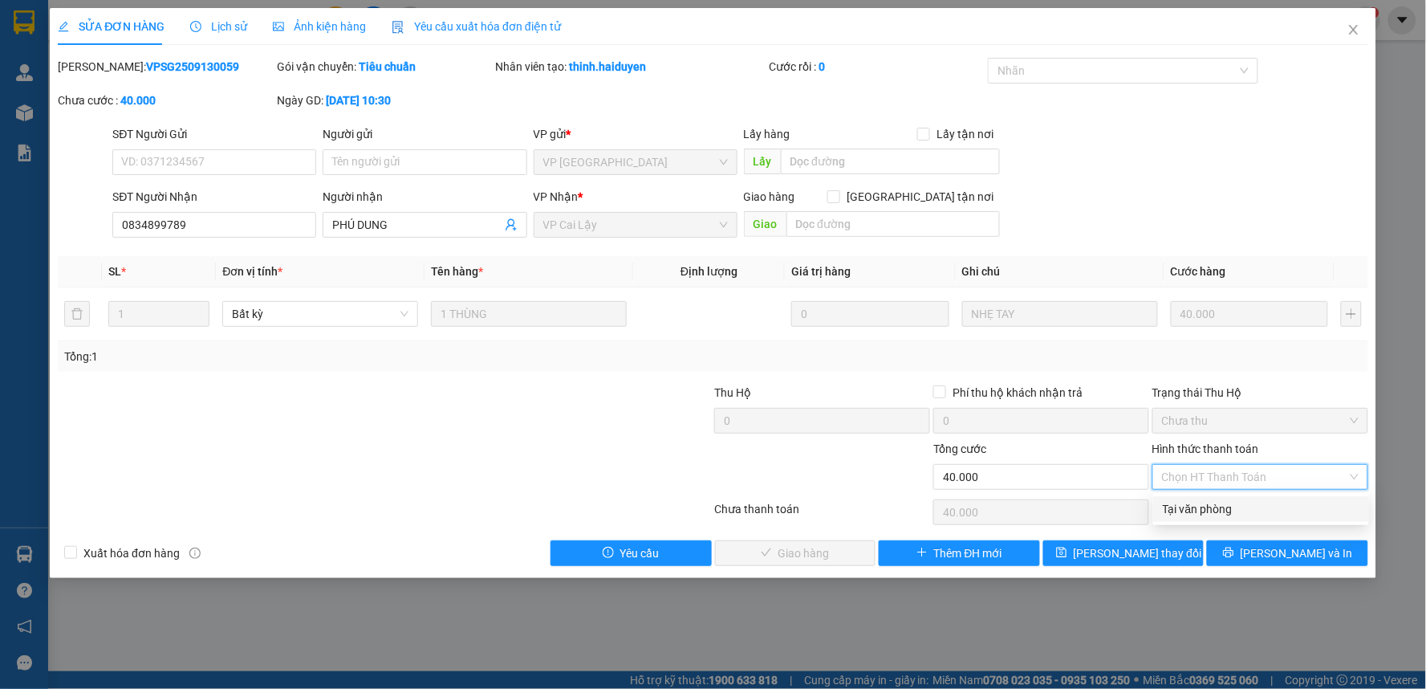
drag, startPoint x: 1239, startPoint y: 509, endPoint x: 835, endPoint y: 590, distance: 412.5
click at [1236, 510] on div "Tại văn phòng" at bounding box center [1261, 509] width 197 height 18
type input "0"
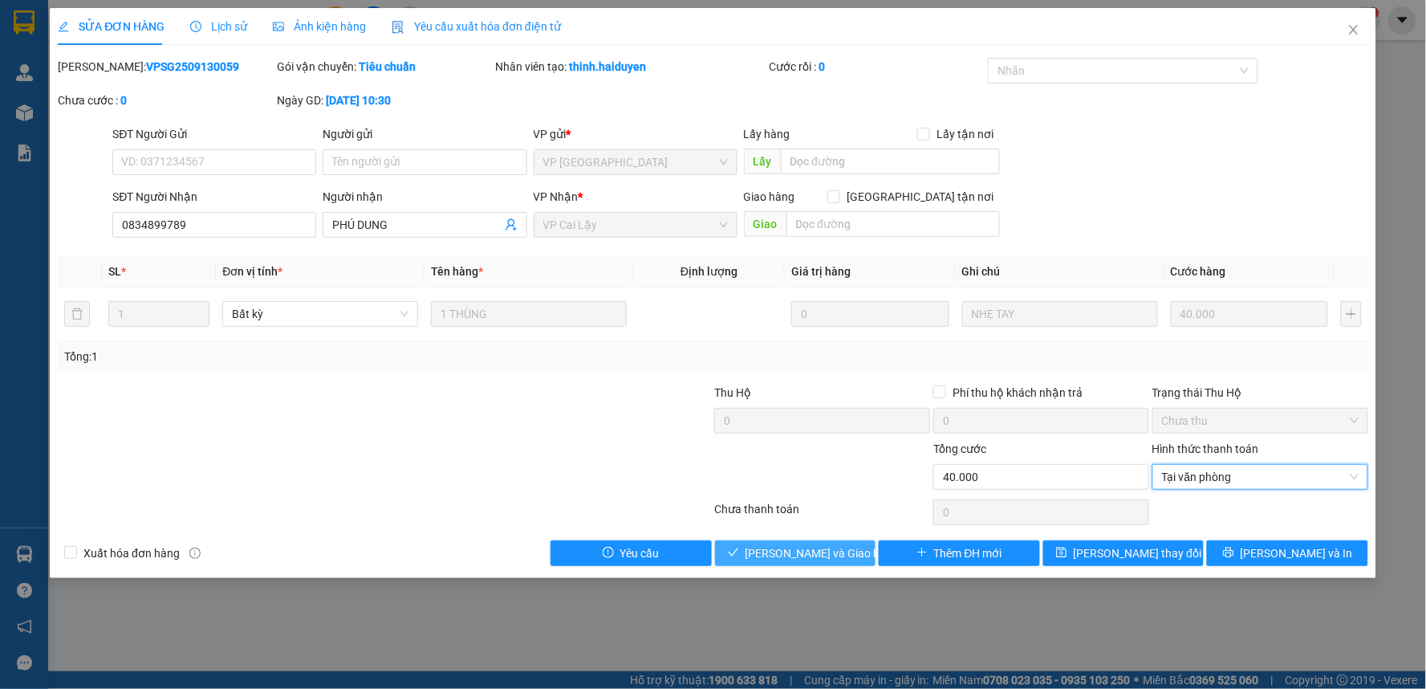
click at [809, 559] on span "Lưu và Giao hàng" at bounding box center [823, 553] width 154 height 18
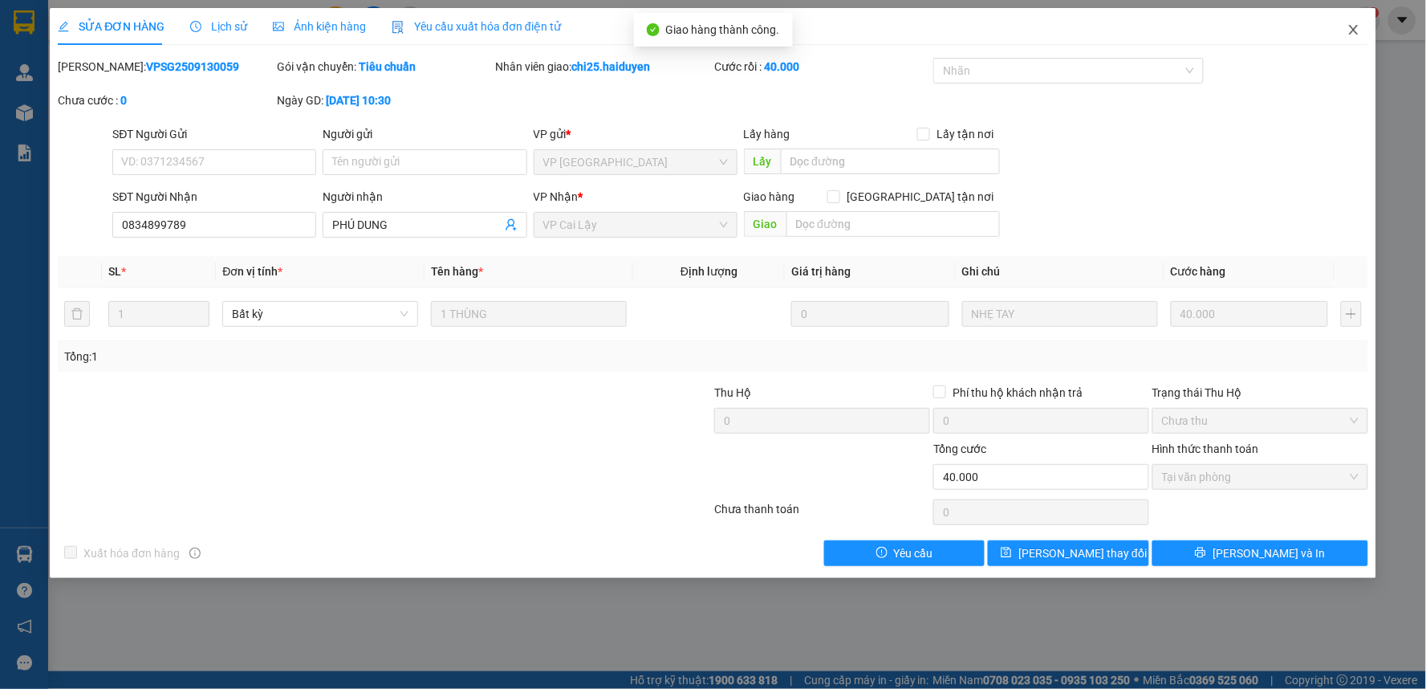
click at [1350, 29] on icon "close" at bounding box center [1353, 29] width 13 height 13
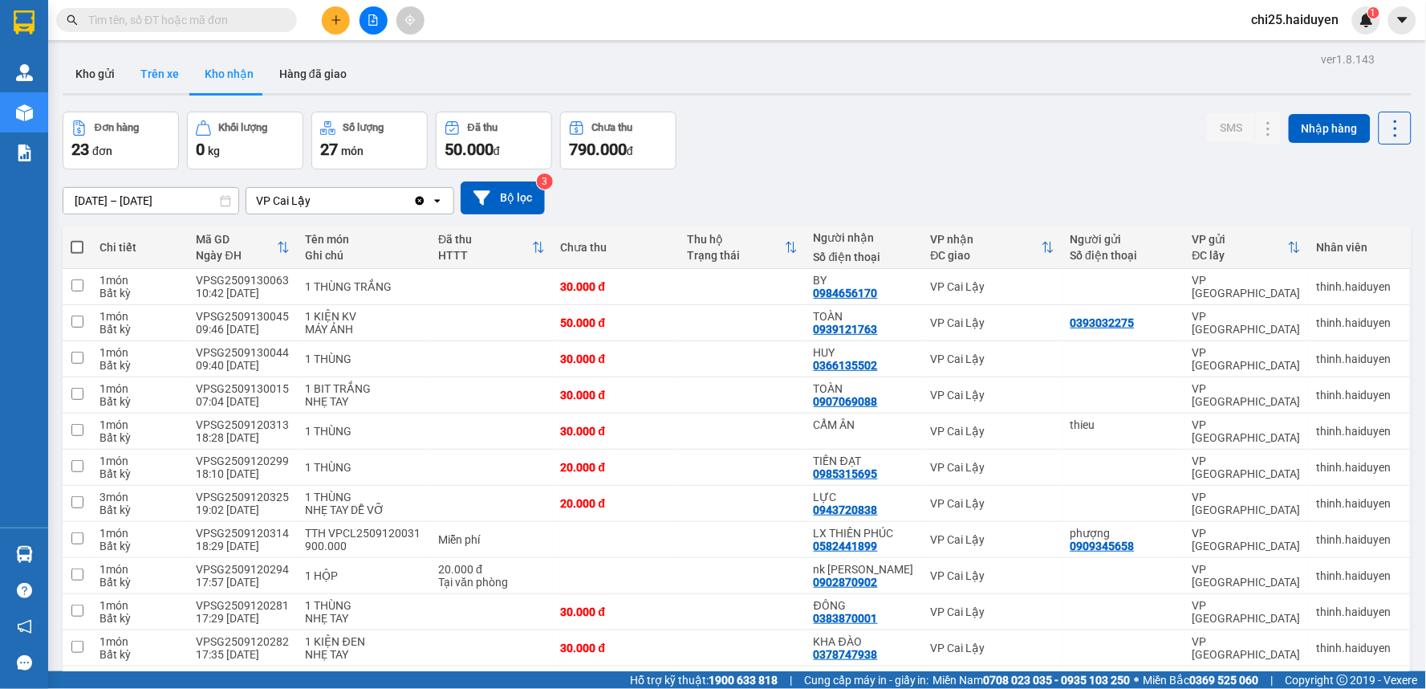
click at [162, 65] on button "Trên xe" at bounding box center [160, 74] width 64 height 39
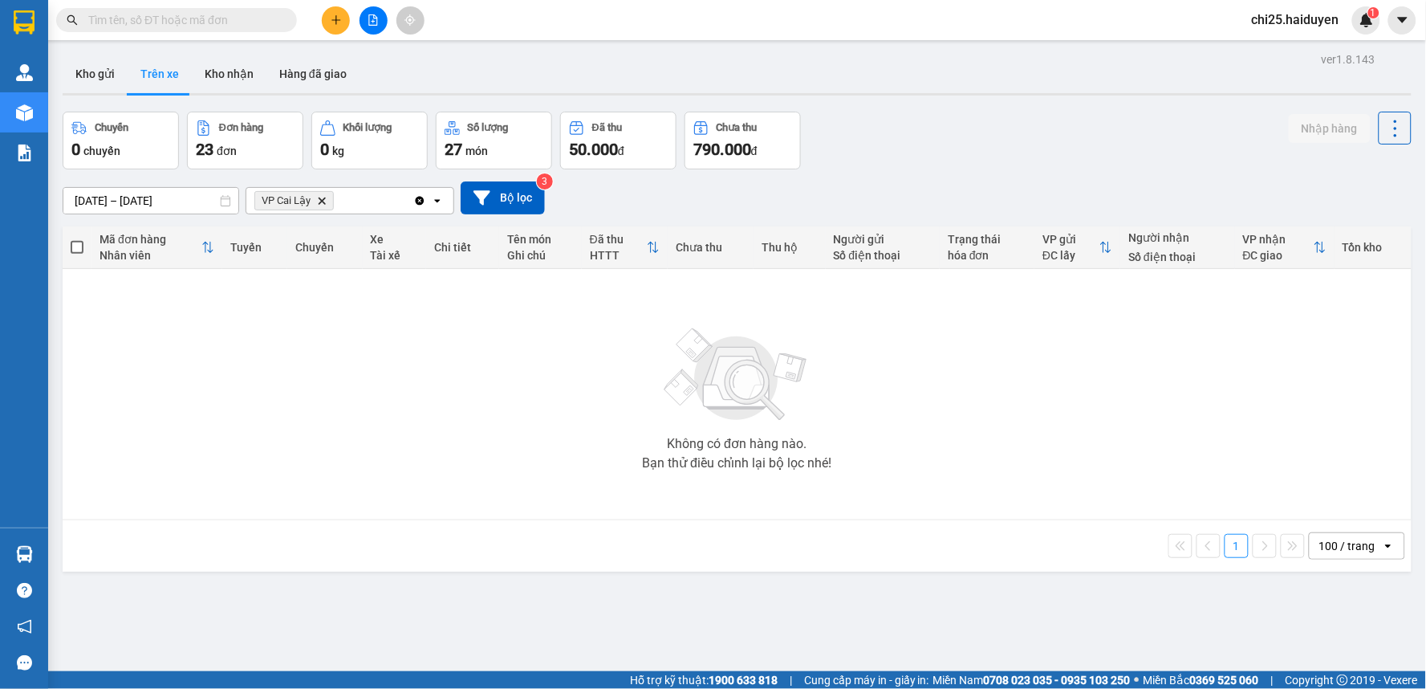
click at [162, 65] on button "Trên xe" at bounding box center [160, 74] width 64 height 39
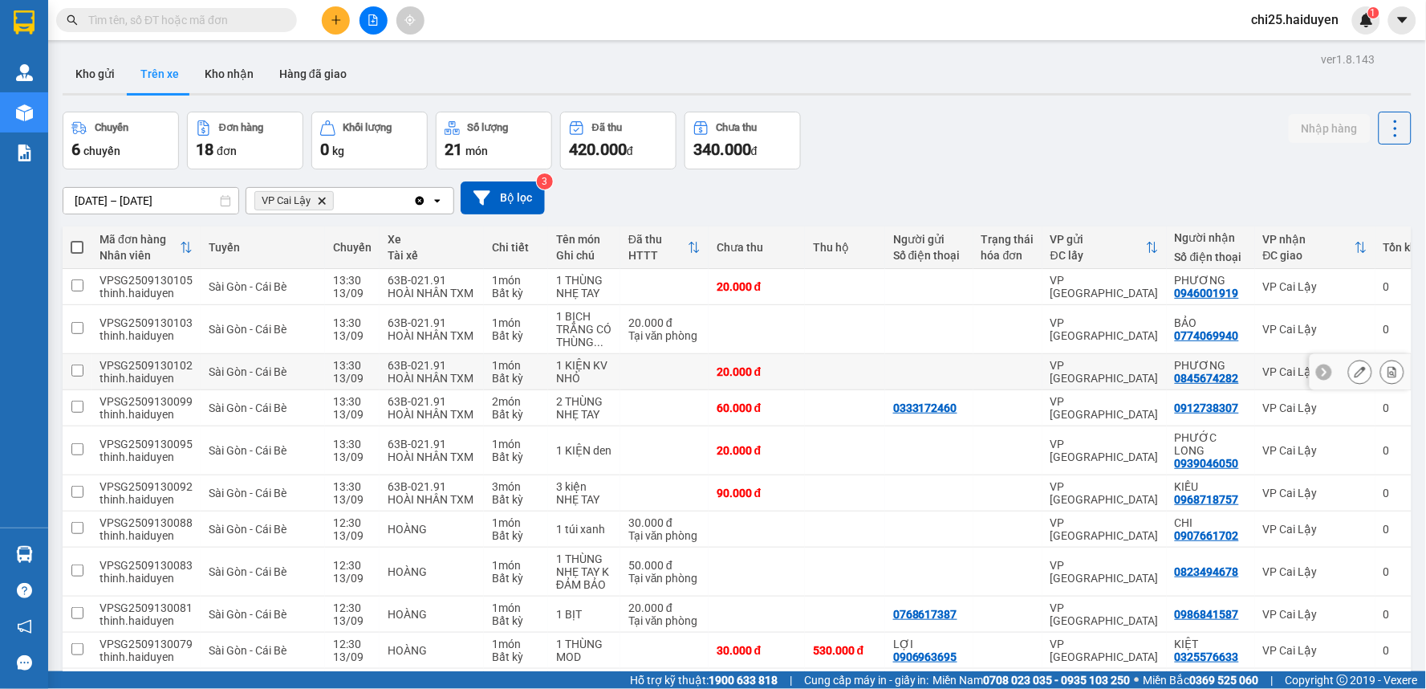
scroll to position [341, 0]
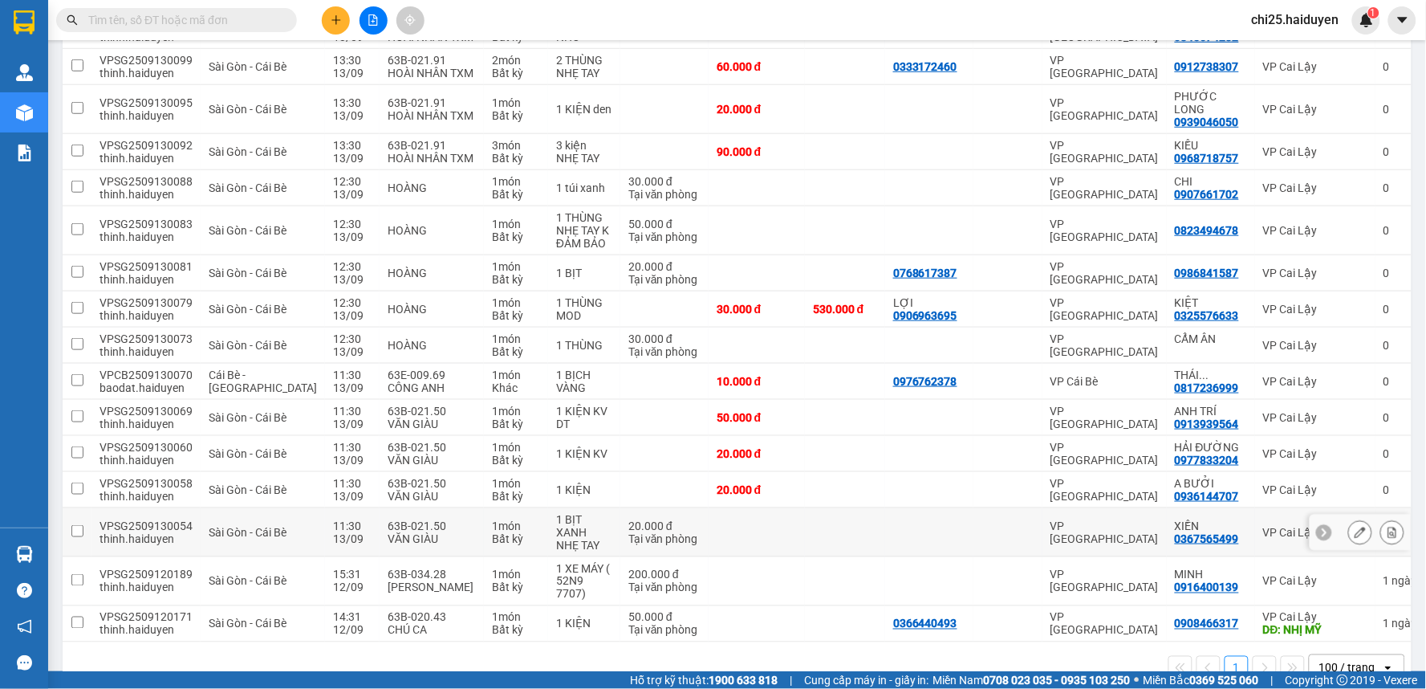
click at [981, 526] on div at bounding box center [1007, 532] width 53 height 13
checkbox input "true"
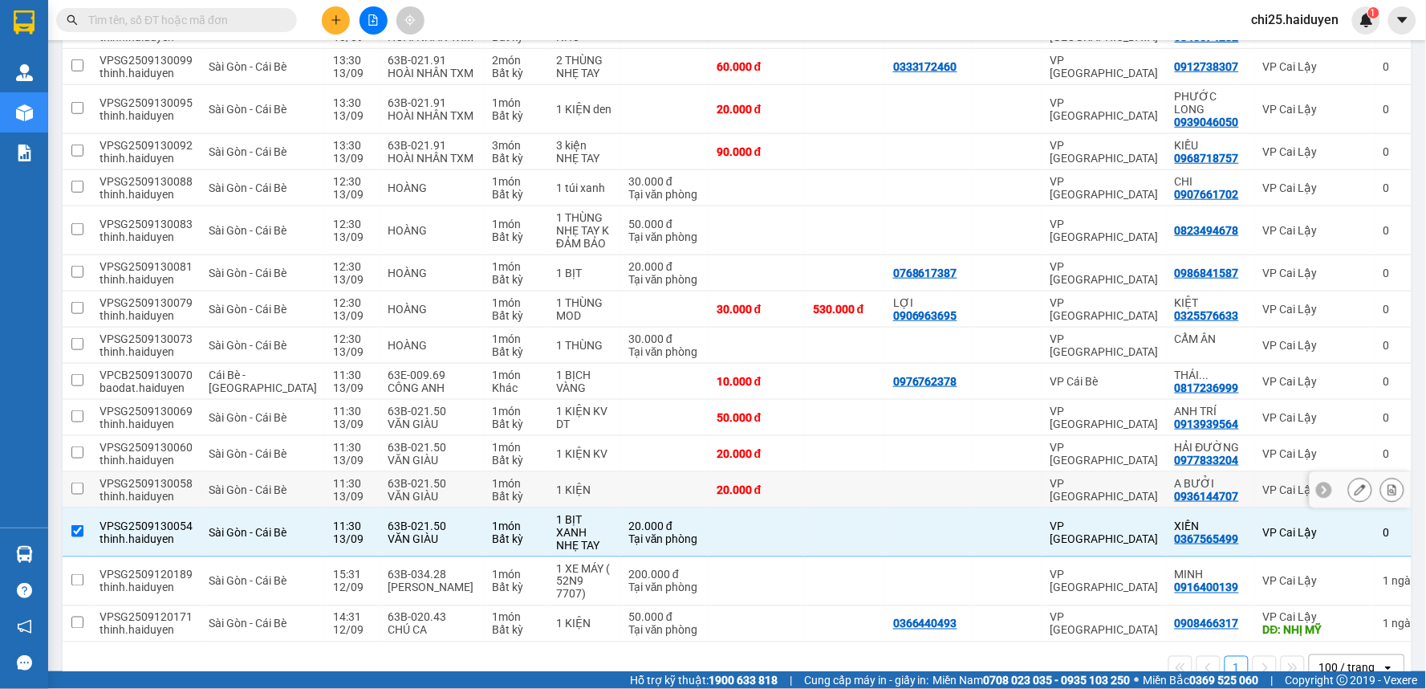
click at [973, 486] on td at bounding box center [1007, 490] width 69 height 36
checkbox input "true"
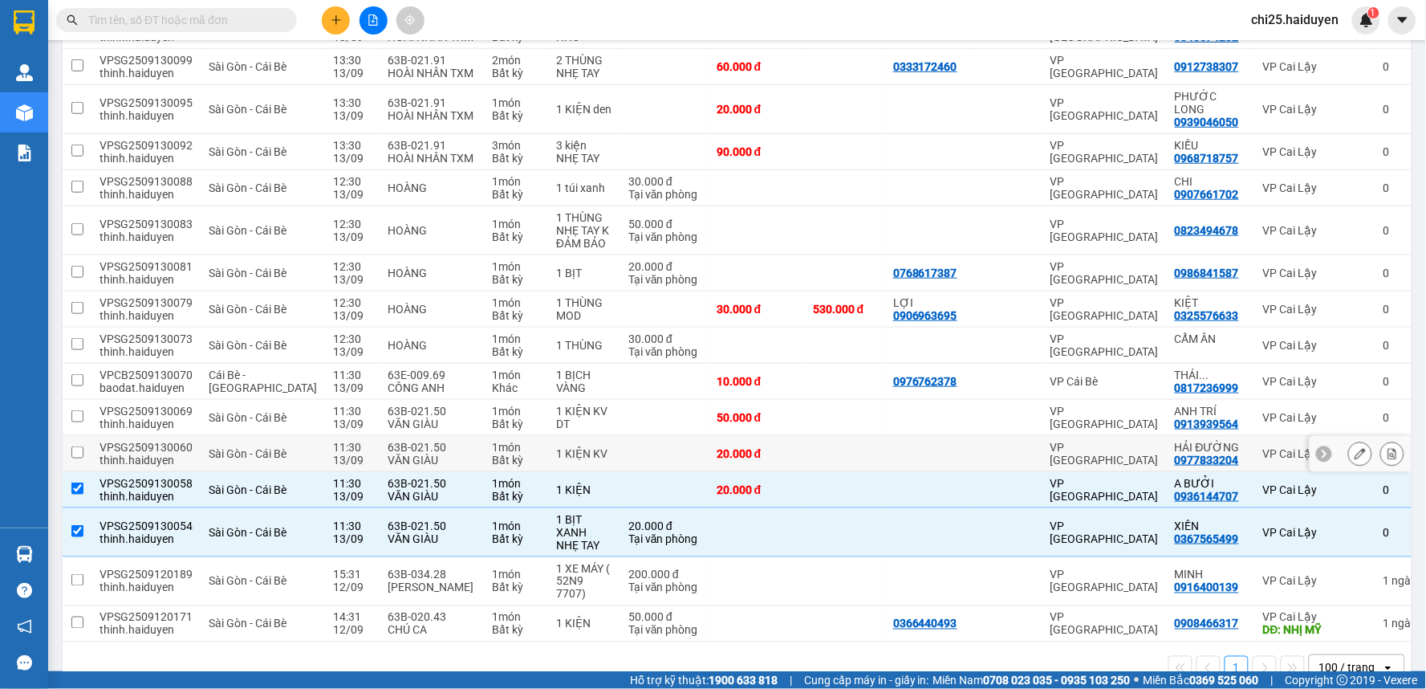
click at [973, 448] on td at bounding box center [1007, 454] width 69 height 36
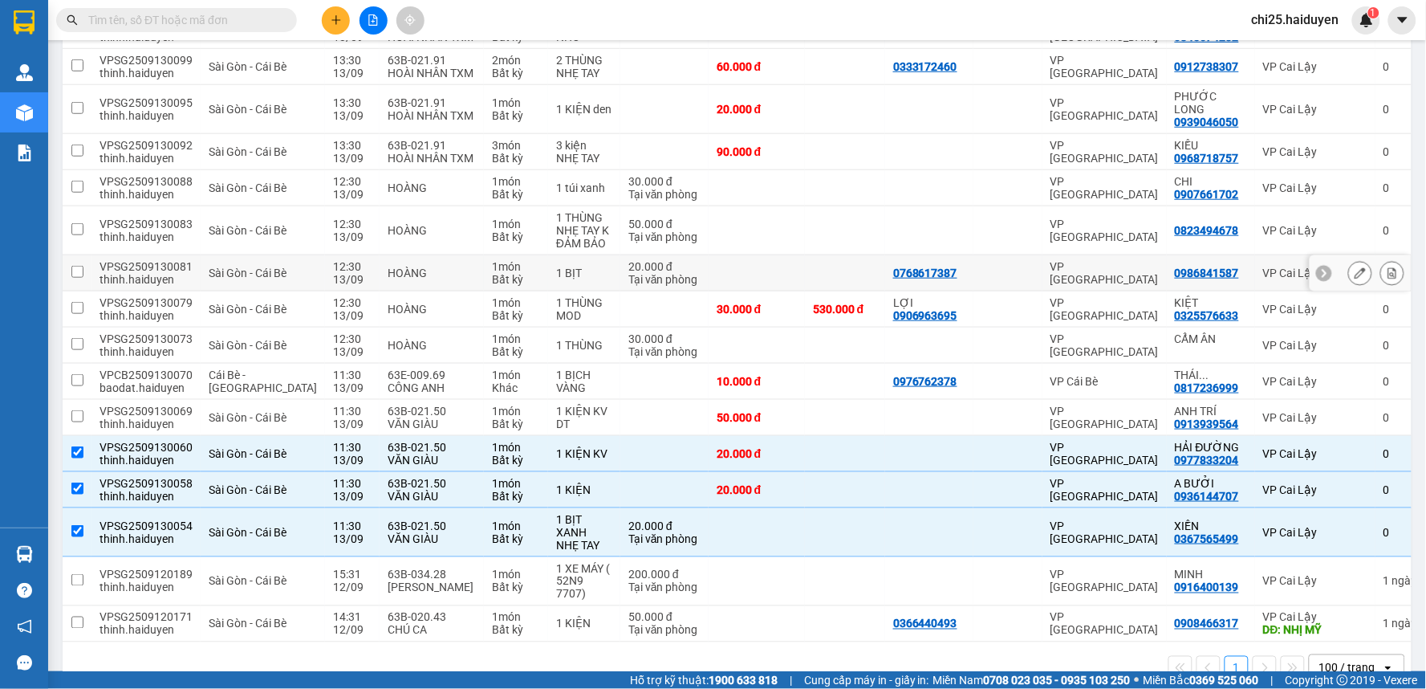
scroll to position [0, 0]
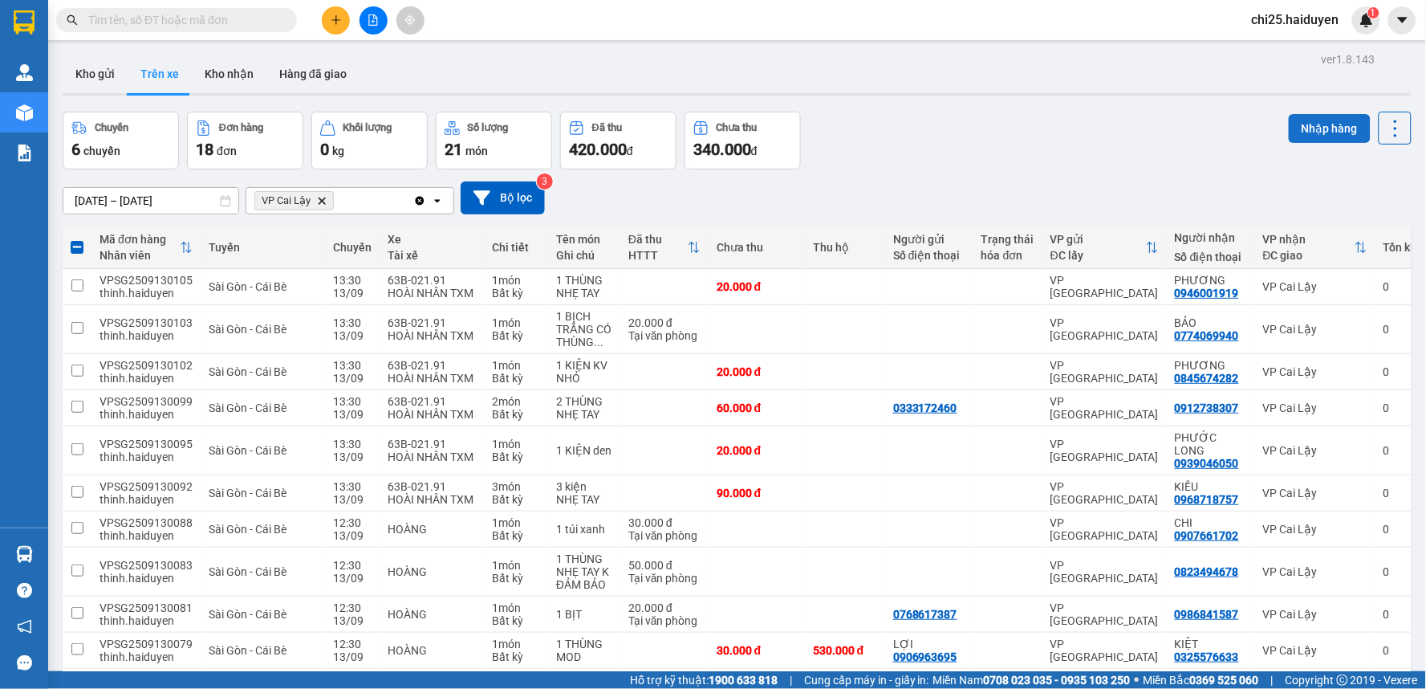
click at [1303, 138] on button "Nhập hàng" at bounding box center [1330, 128] width 82 height 29
checkbox input "false"
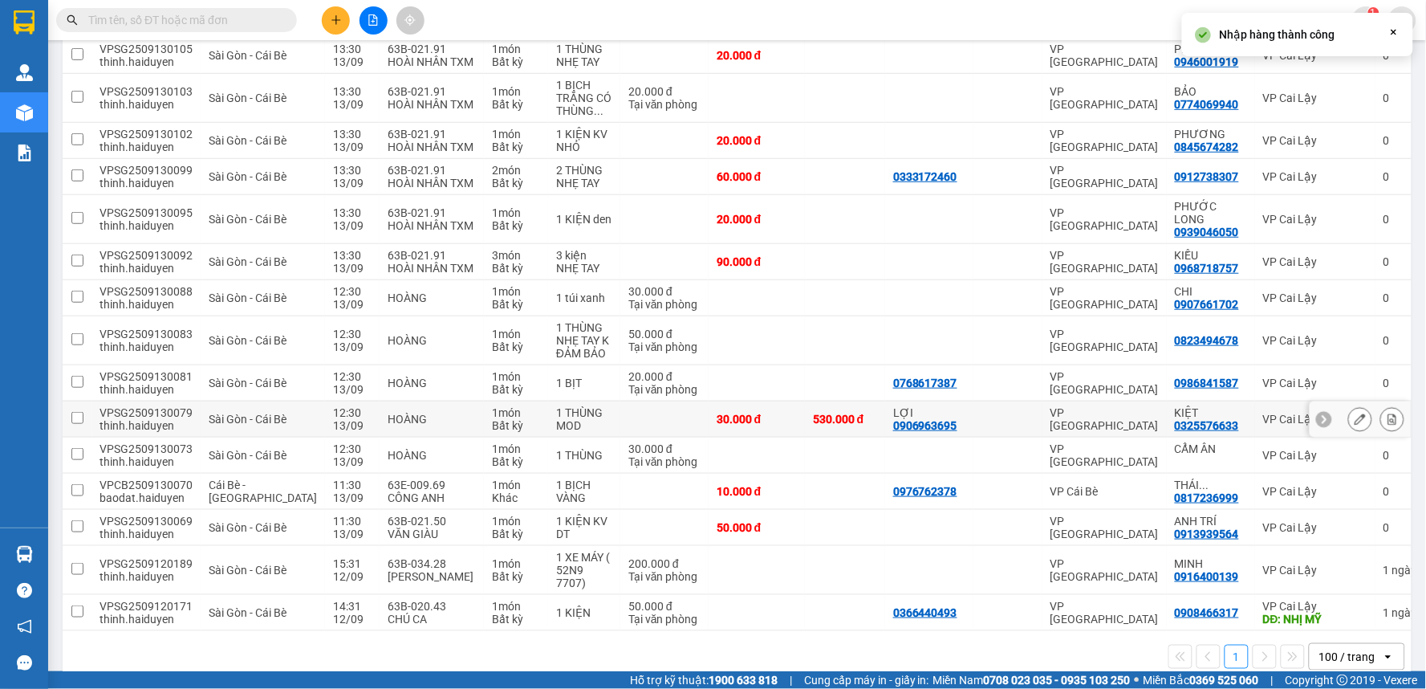
scroll to position [233, 0]
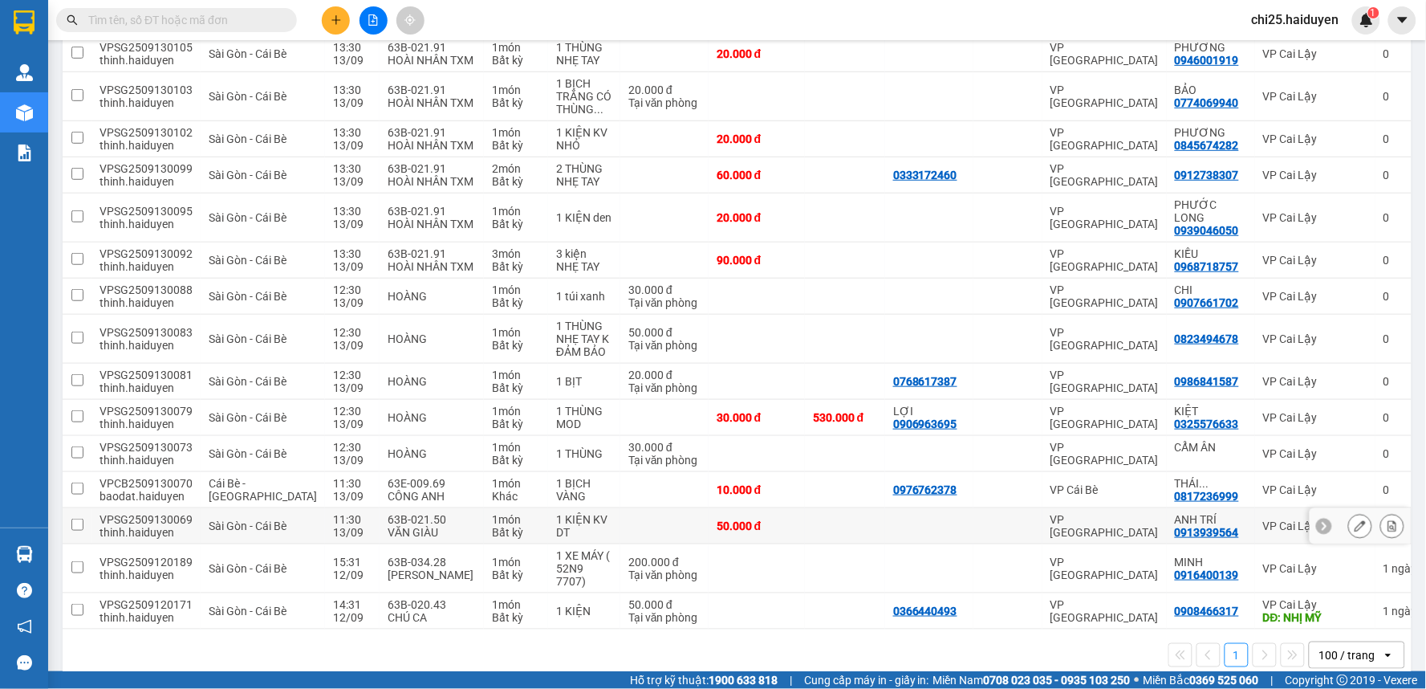
click at [994, 519] on div at bounding box center [1007, 525] width 53 height 13
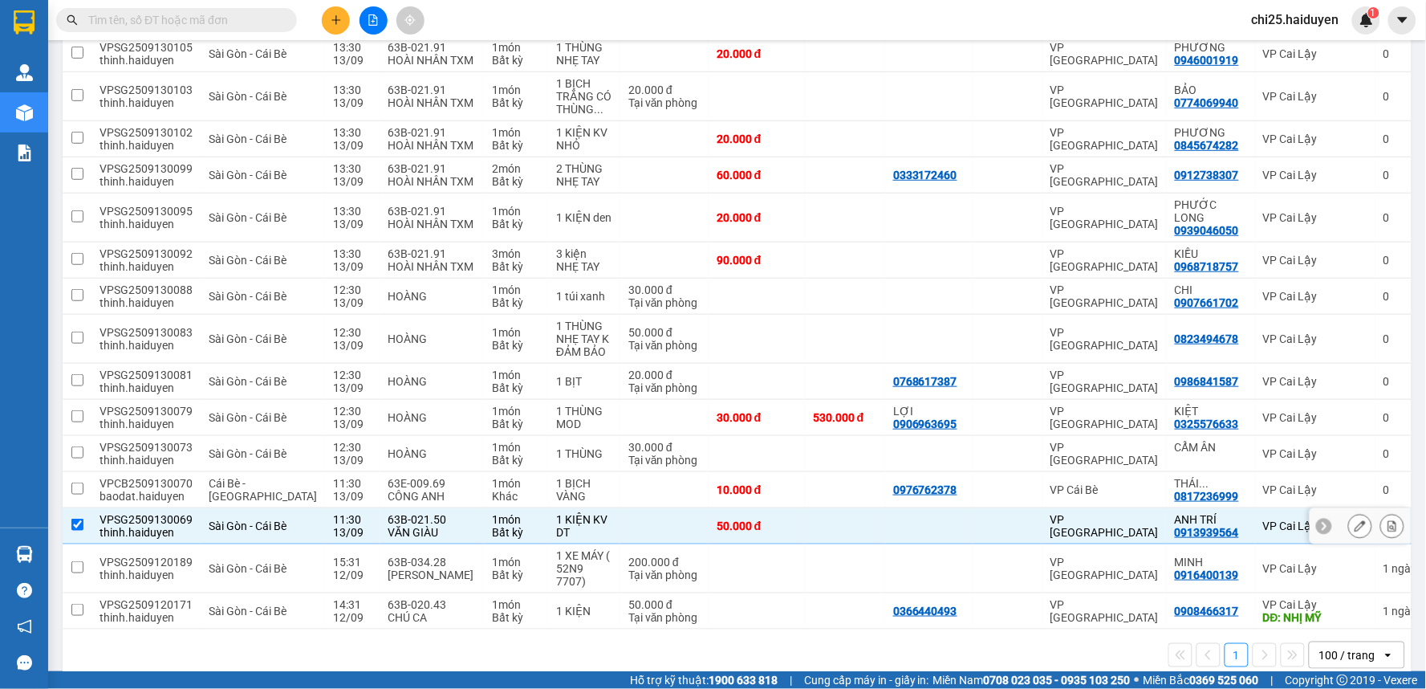
click at [620, 522] on td at bounding box center [664, 526] width 88 height 36
checkbox input "false"
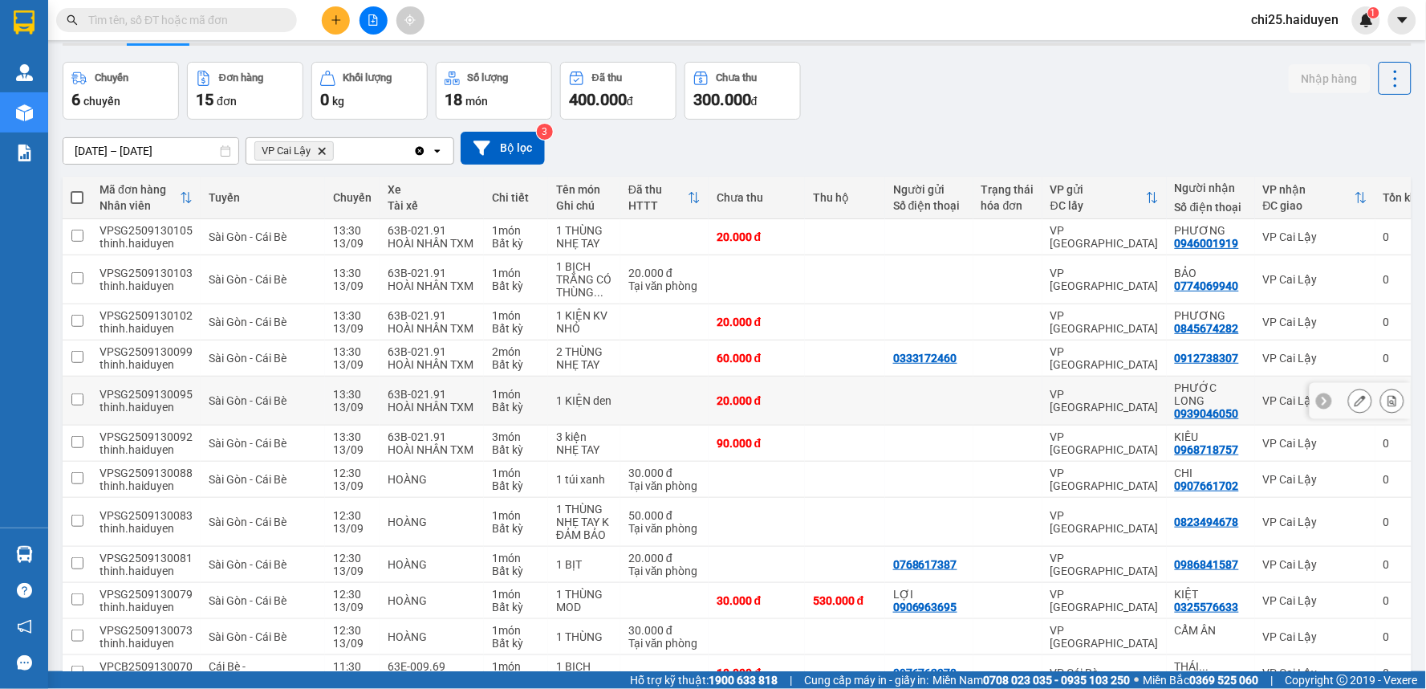
scroll to position [0, 0]
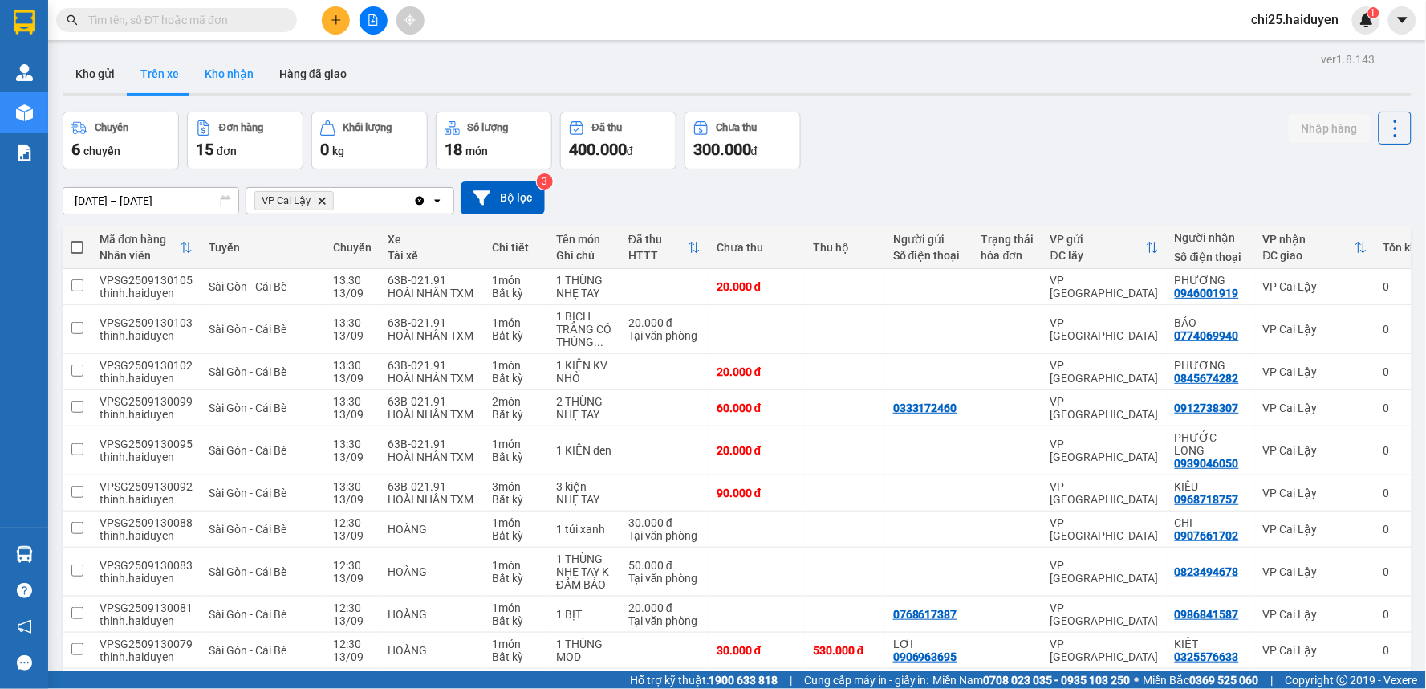
click at [229, 75] on button "Kho nhận" at bounding box center [229, 74] width 75 height 39
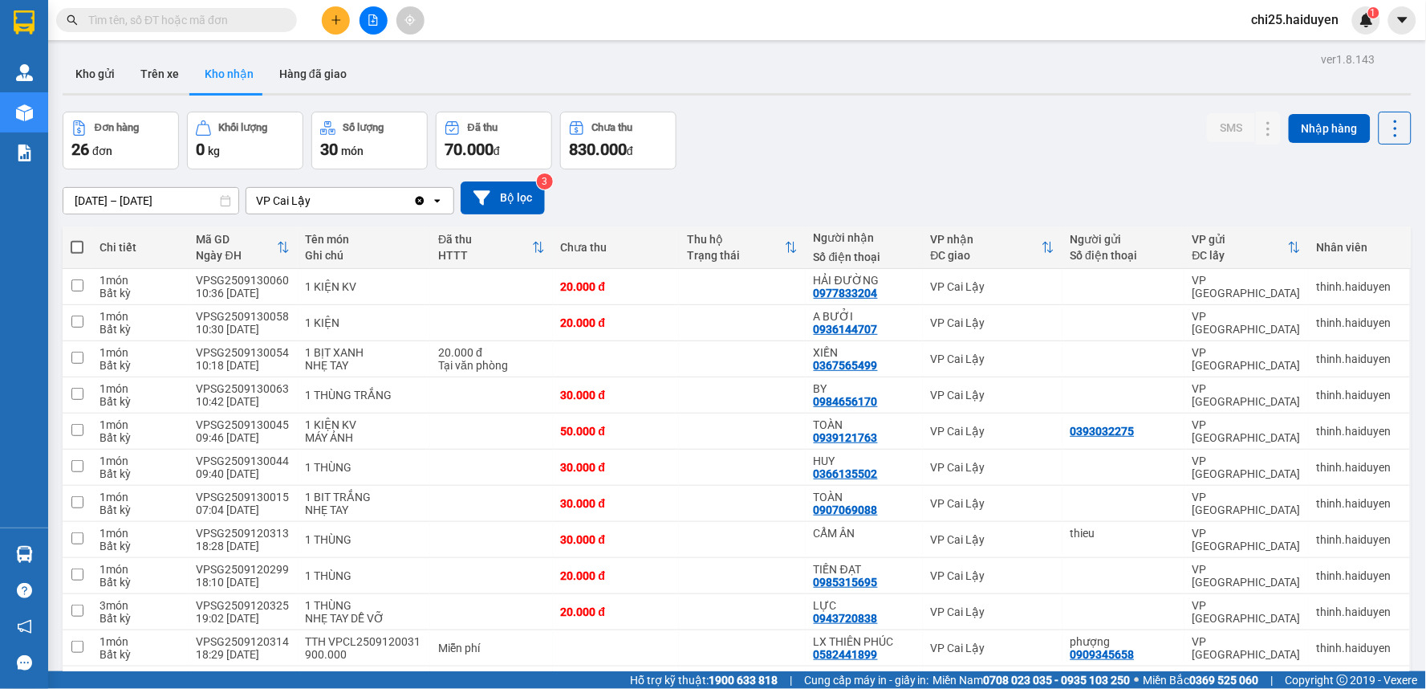
drag, startPoint x: 242, startPoint y: 30, endPoint x: 243, endPoint y: 20, distance: 9.7
click at [242, 26] on span at bounding box center [176, 20] width 241 height 24
click at [243, 20] on input "text" at bounding box center [182, 20] width 189 height 18
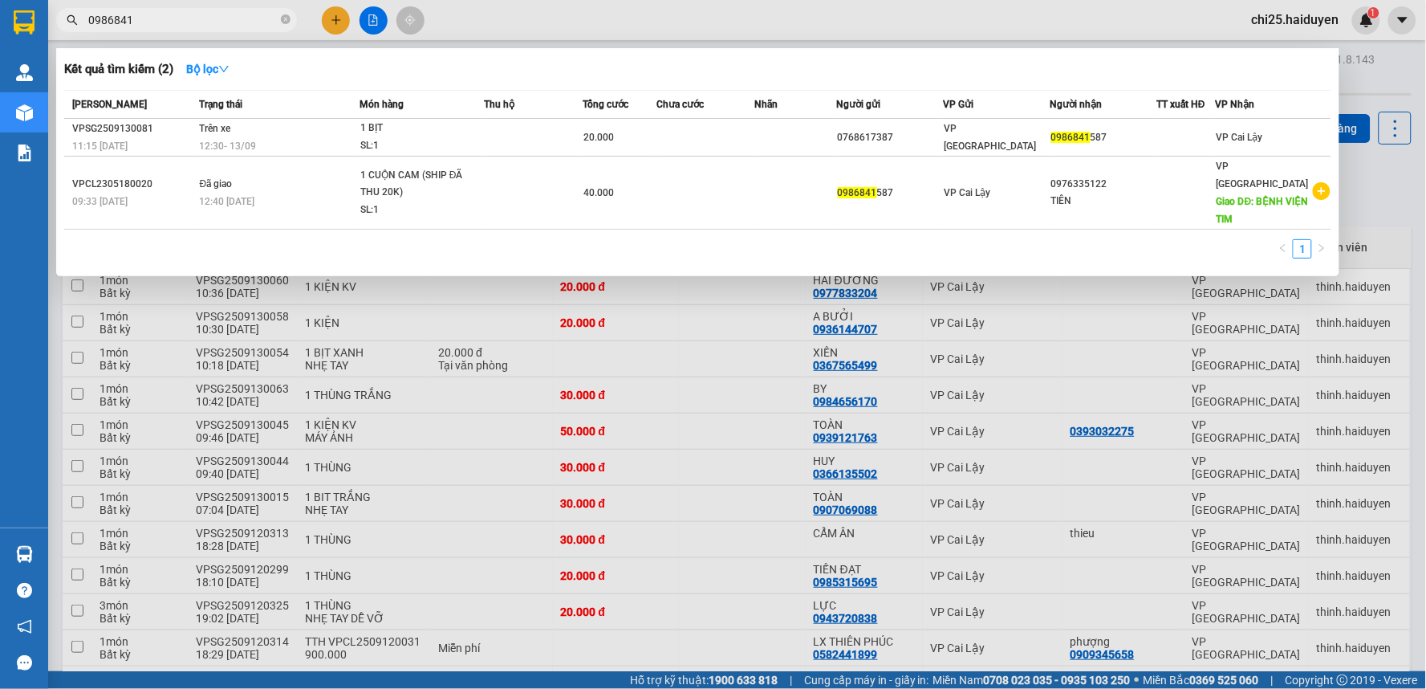
type input "0986841"
click at [1351, 201] on div at bounding box center [713, 344] width 1426 height 689
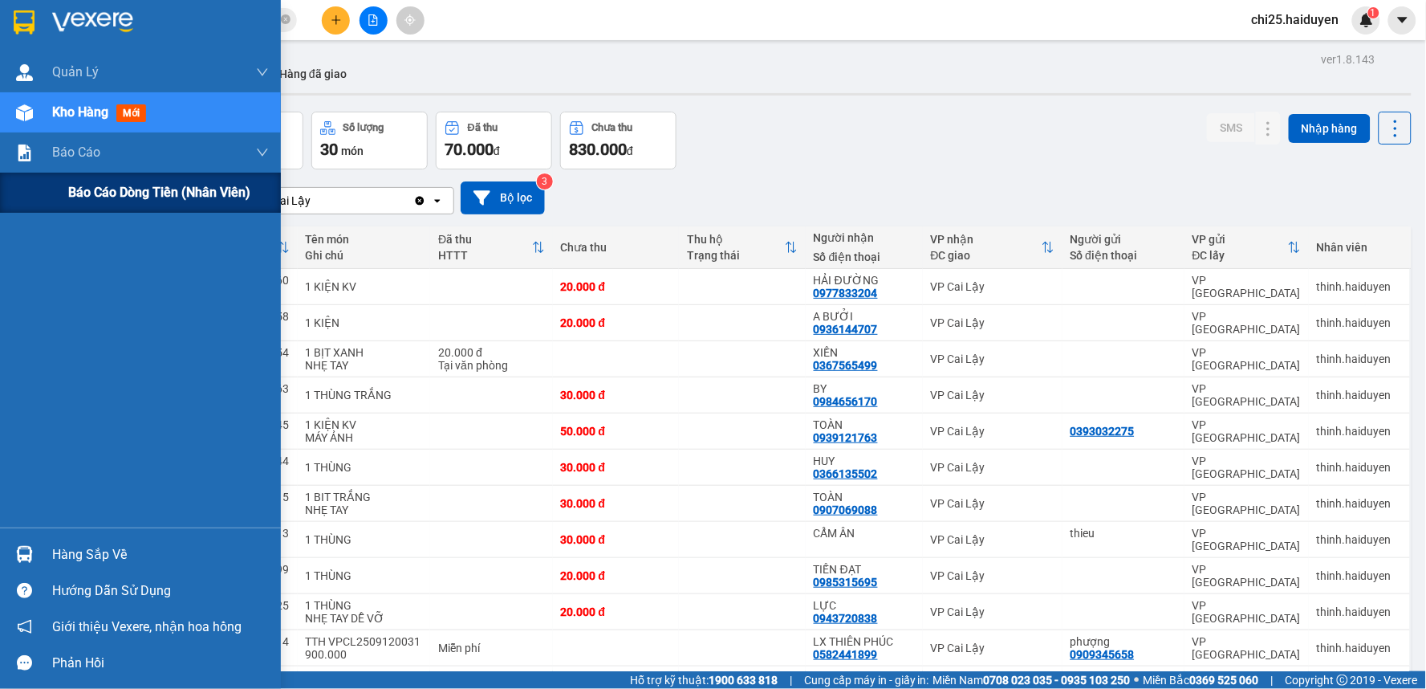
click at [115, 186] on span "Báo cáo dòng tiền (nhân viên)" at bounding box center [159, 192] width 182 height 20
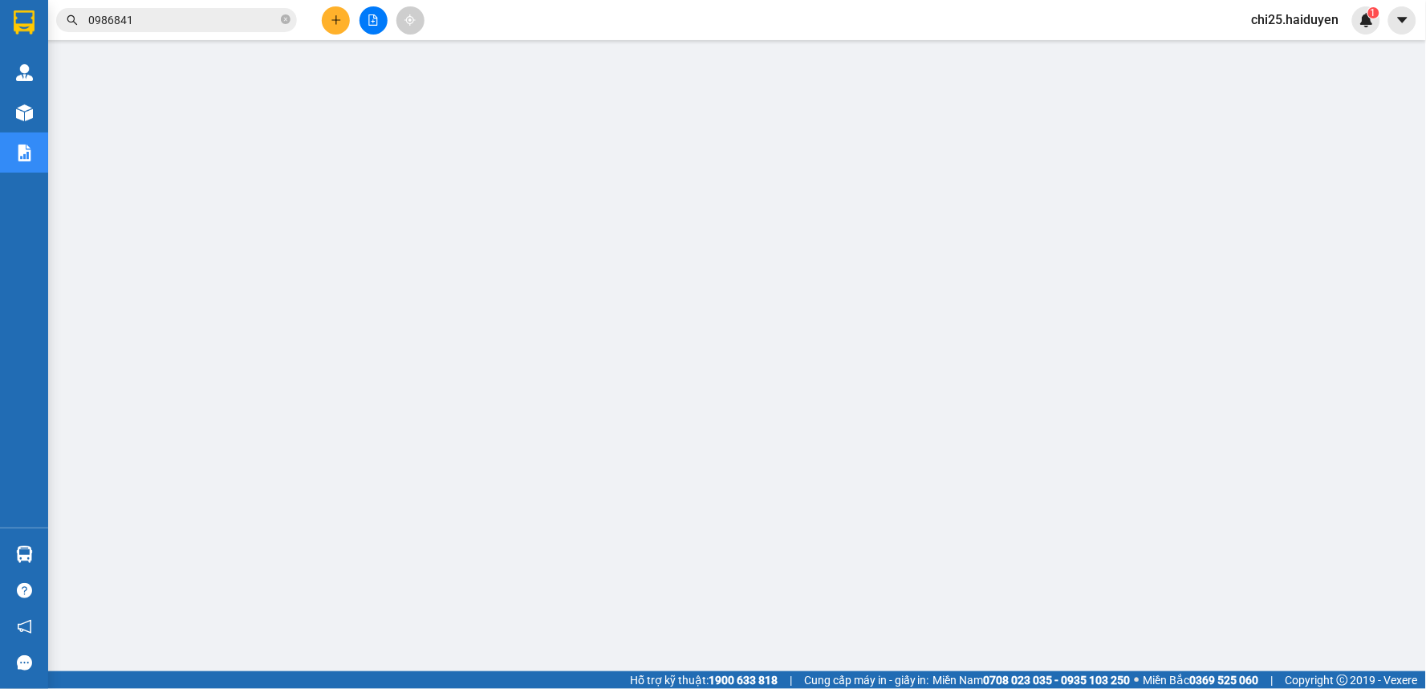
click at [338, 22] on icon "plus" at bounding box center [336, 19] width 11 height 11
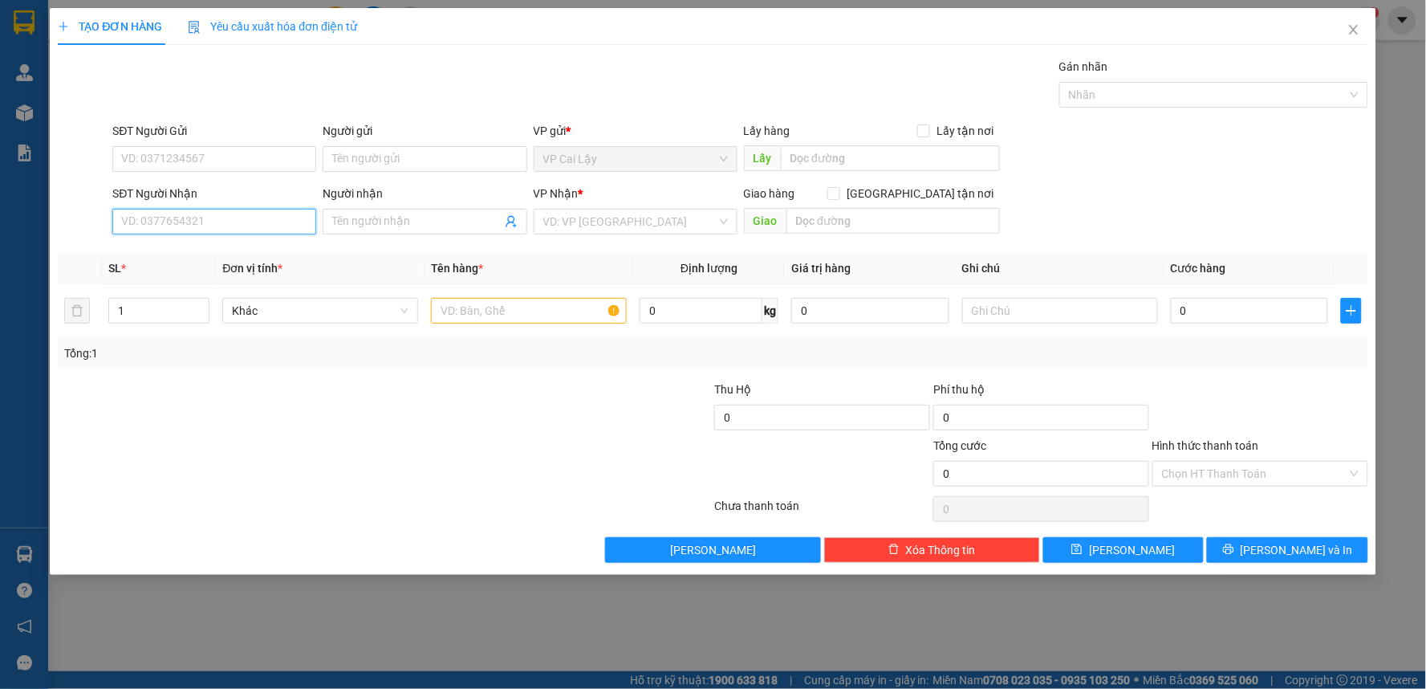
click at [233, 226] on input "SĐT Người Nhận" at bounding box center [214, 222] width 204 height 26
click at [254, 218] on input "0973134910" at bounding box center [214, 222] width 204 height 26
type input "0973134910"
click at [420, 220] on input "Người nhận" at bounding box center [416, 222] width 169 height 18
type input "a"
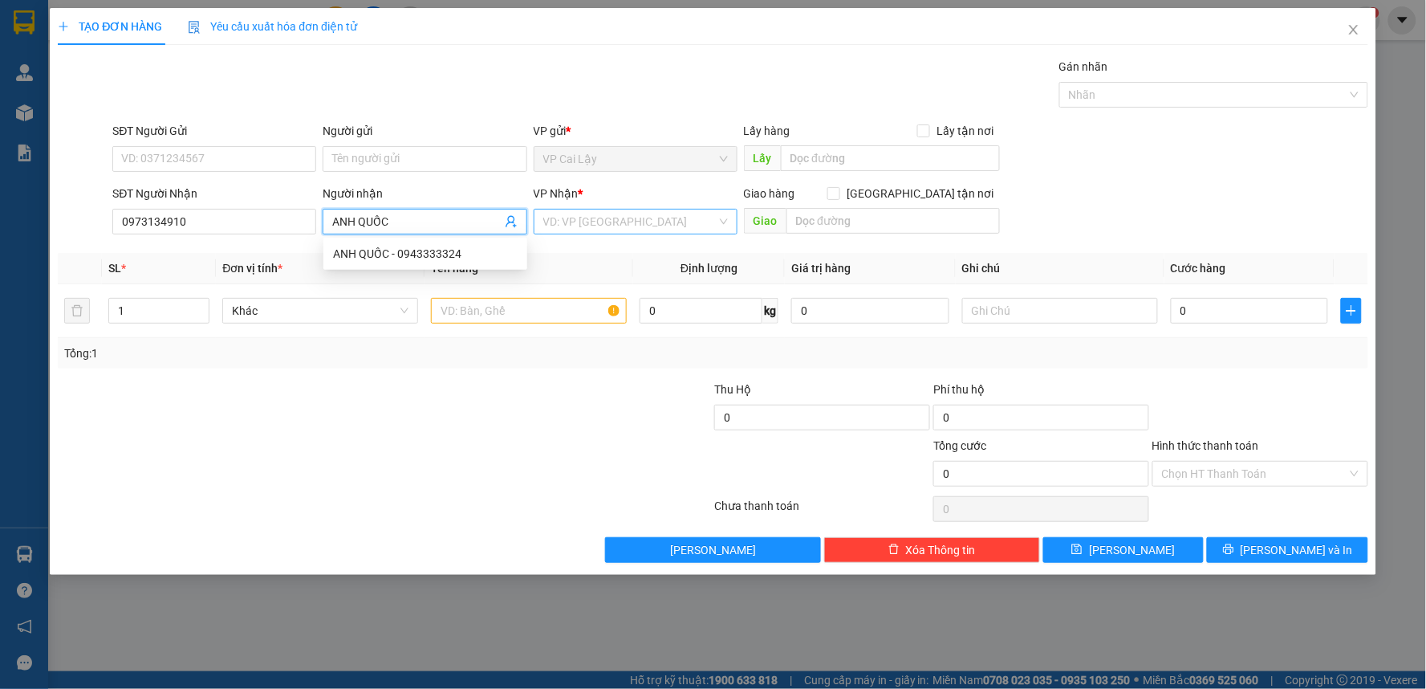
type input "ANH QUỐC"
click at [581, 214] on input "search" at bounding box center [629, 221] width 173 height 24
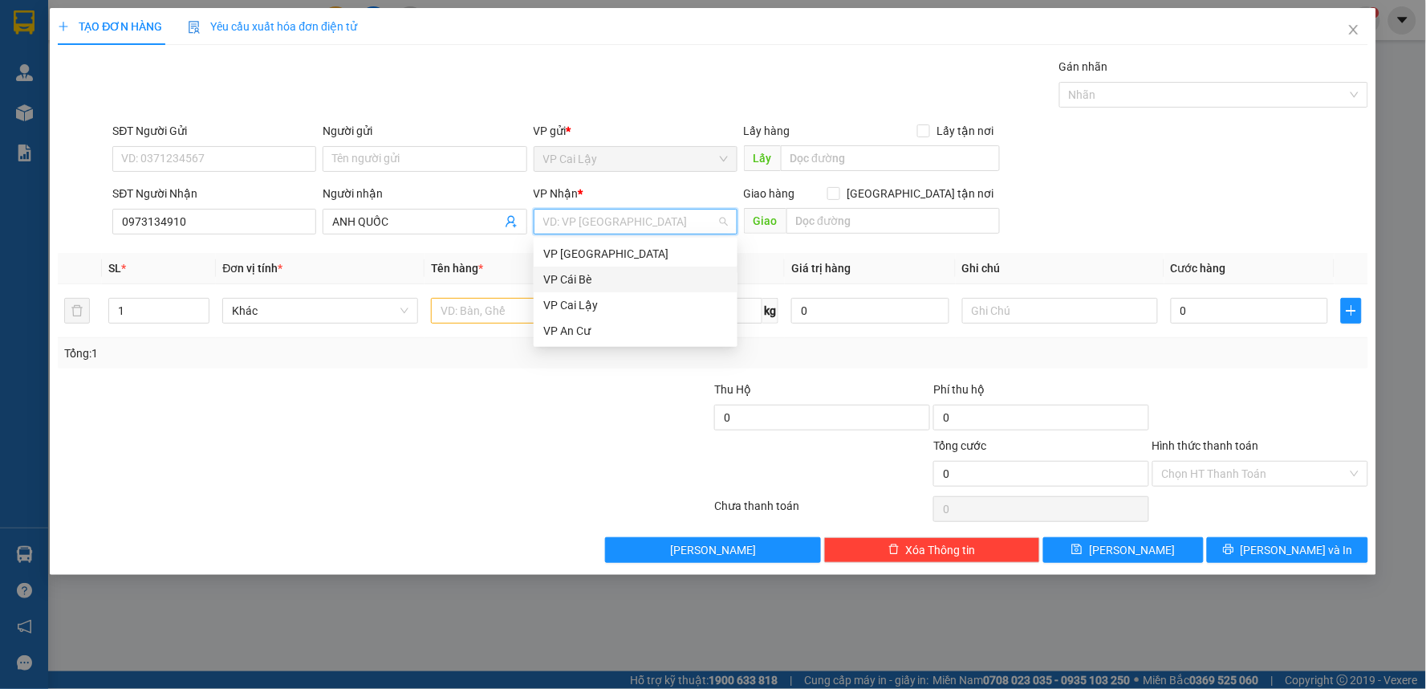
click at [602, 284] on div "VP Cái Bè" at bounding box center [635, 279] width 185 height 18
click at [486, 314] on input "text" at bounding box center [529, 311] width 196 height 26
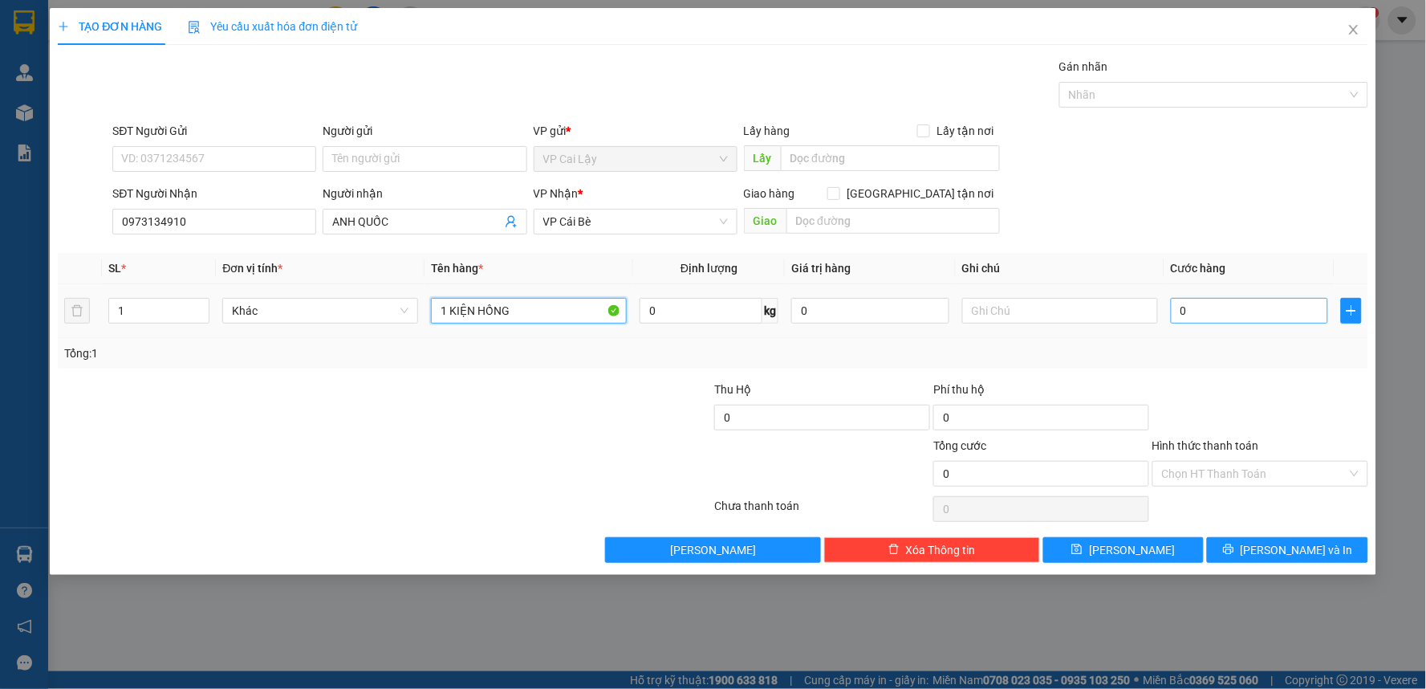
type input "1 KIỆN HỒNG"
click at [1256, 318] on input "0" at bounding box center [1250, 311] width 158 height 26
type input "1"
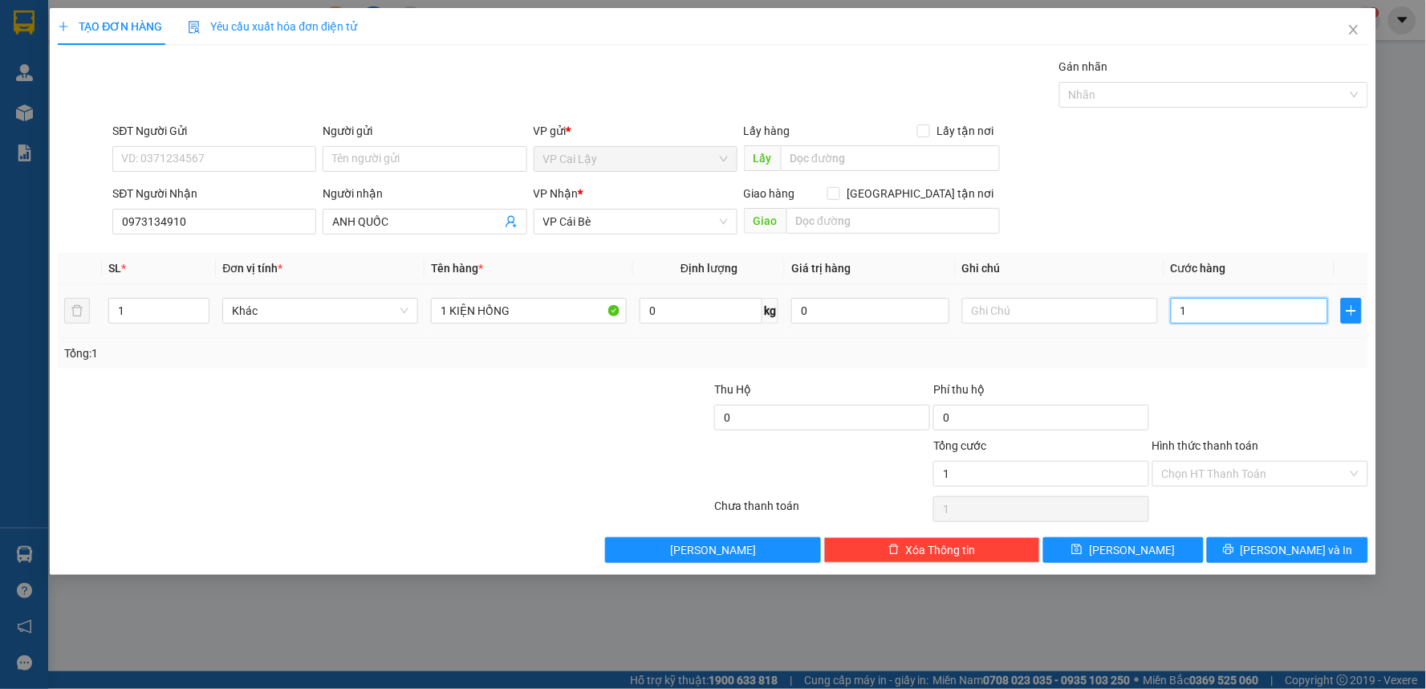
type input "10"
type input "10.000"
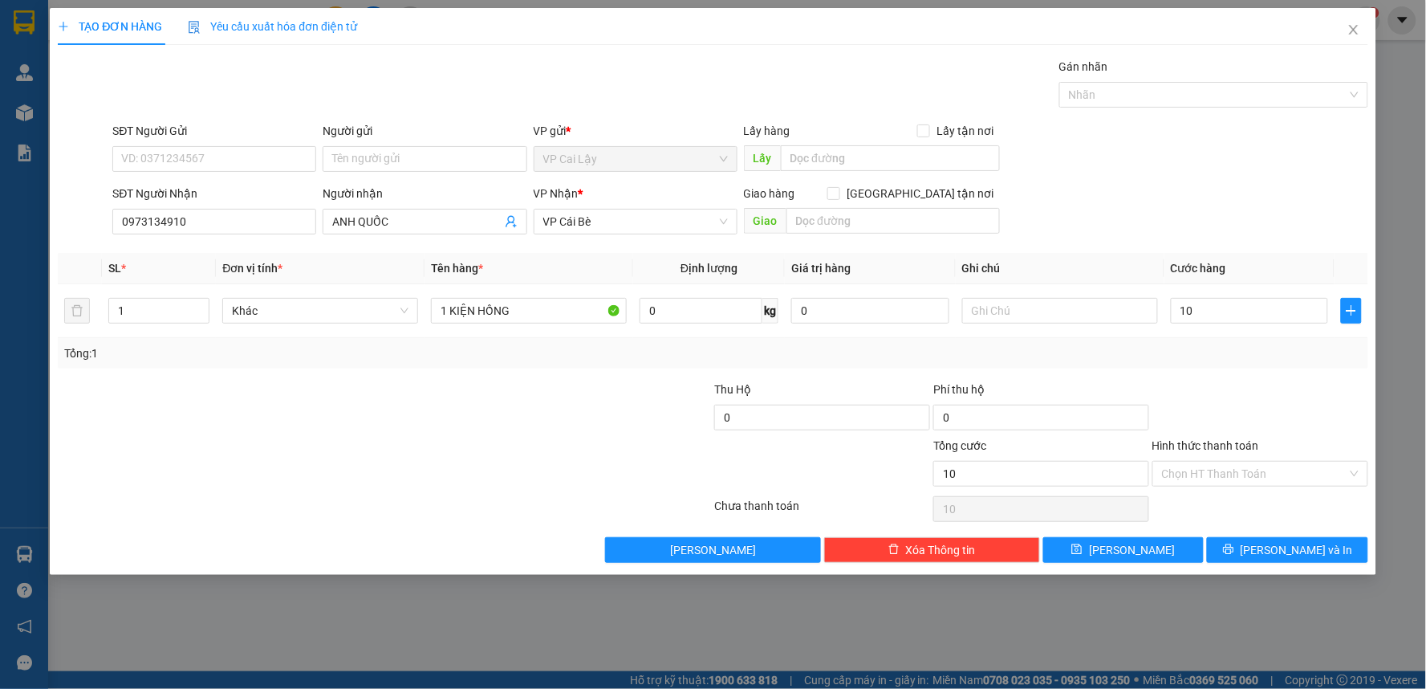
type input "10.000"
click at [1216, 381] on div at bounding box center [1260, 408] width 219 height 56
click at [226, 162] on input "SĐT Người Gửi" at bounding box center [214, 159] width 204 height 26
type input "0935498160"
click at [230, 189] on div "0935498160" at bounding box center [214, 191] width 185 height 18
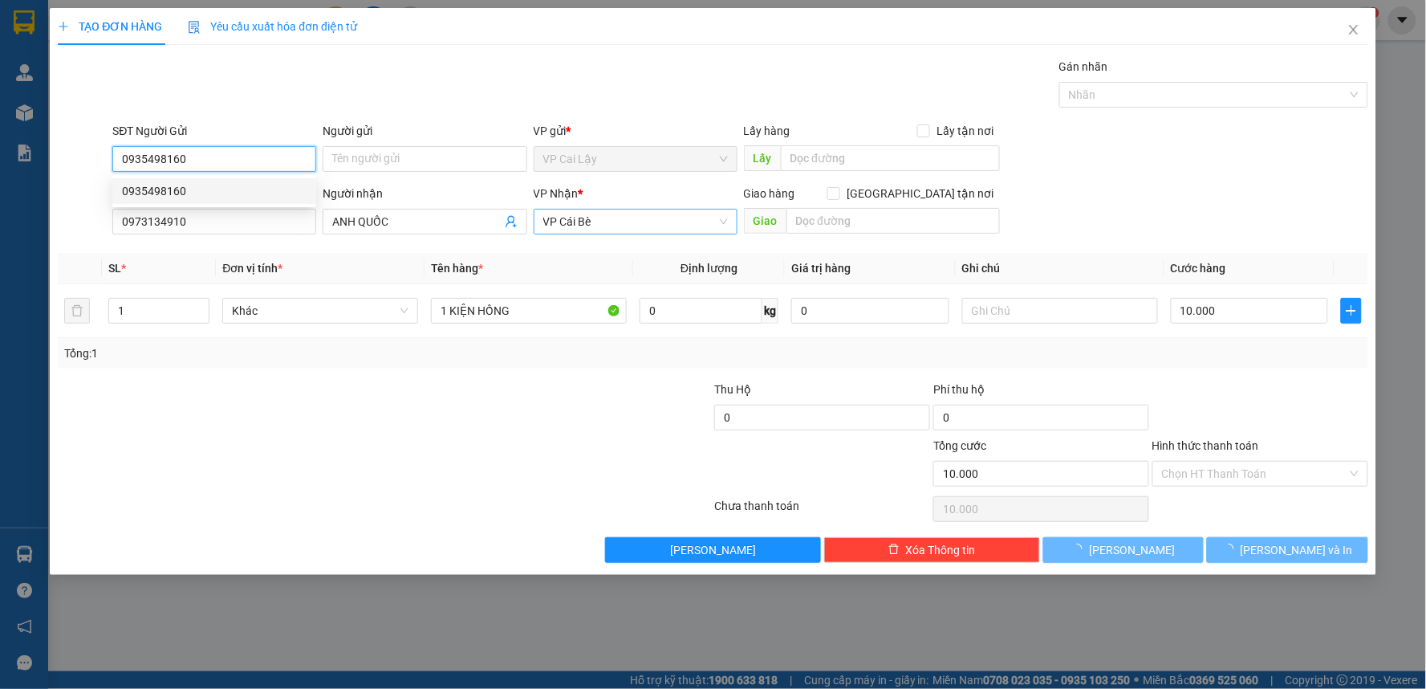
type input "20.000"
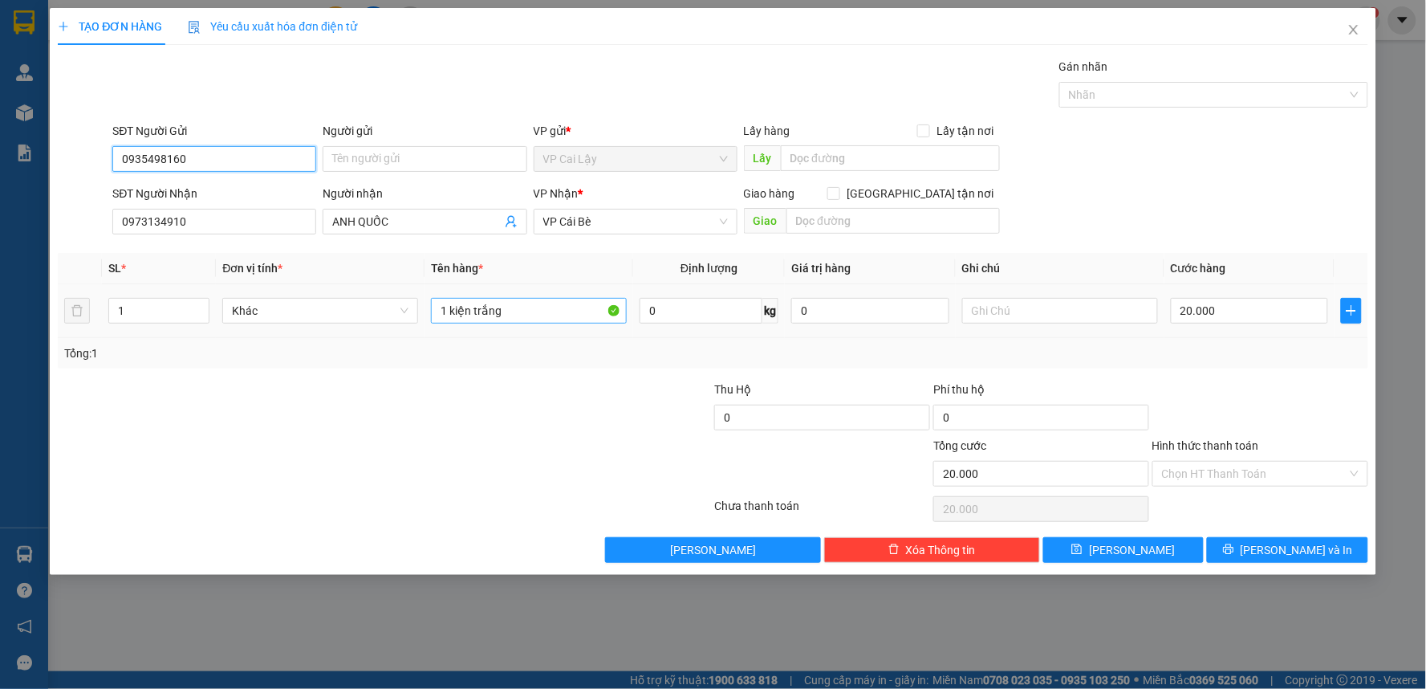
type input "0935498160"
click at [543, 311] on input "1 kiện trắng" at bounding box center [529, 311] width 196 height 26
type input "1 KIỆN HỒNG"
click at [1239, 308] on input "20.000" at bounding box center [1250, 311] width 158 height 26
drag, startPoint x: 1239, startPoint y: 308, endPoint x: 1222, endPoint y: 301, distance: 18.3
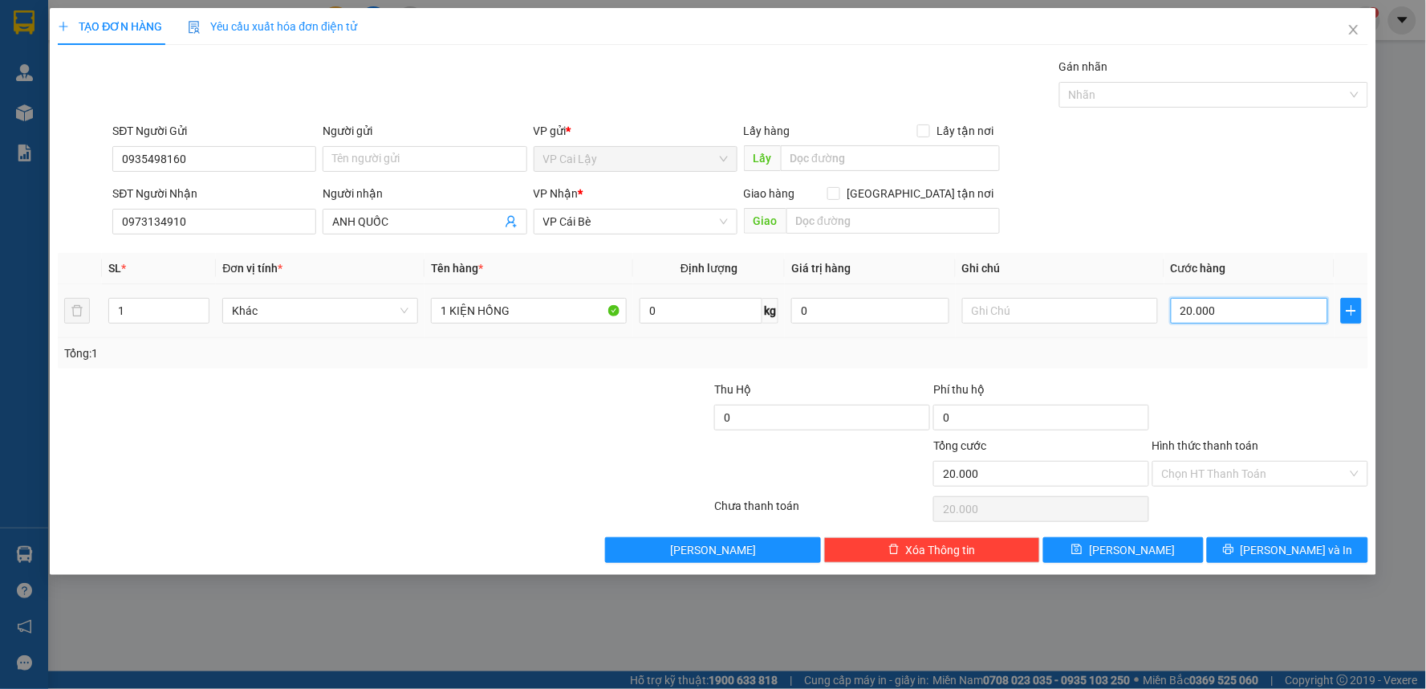
click at [1224, 301] on input "20.000" at bounding box center [1250, 311] width 158 height 26
type input "1"
type input "10"
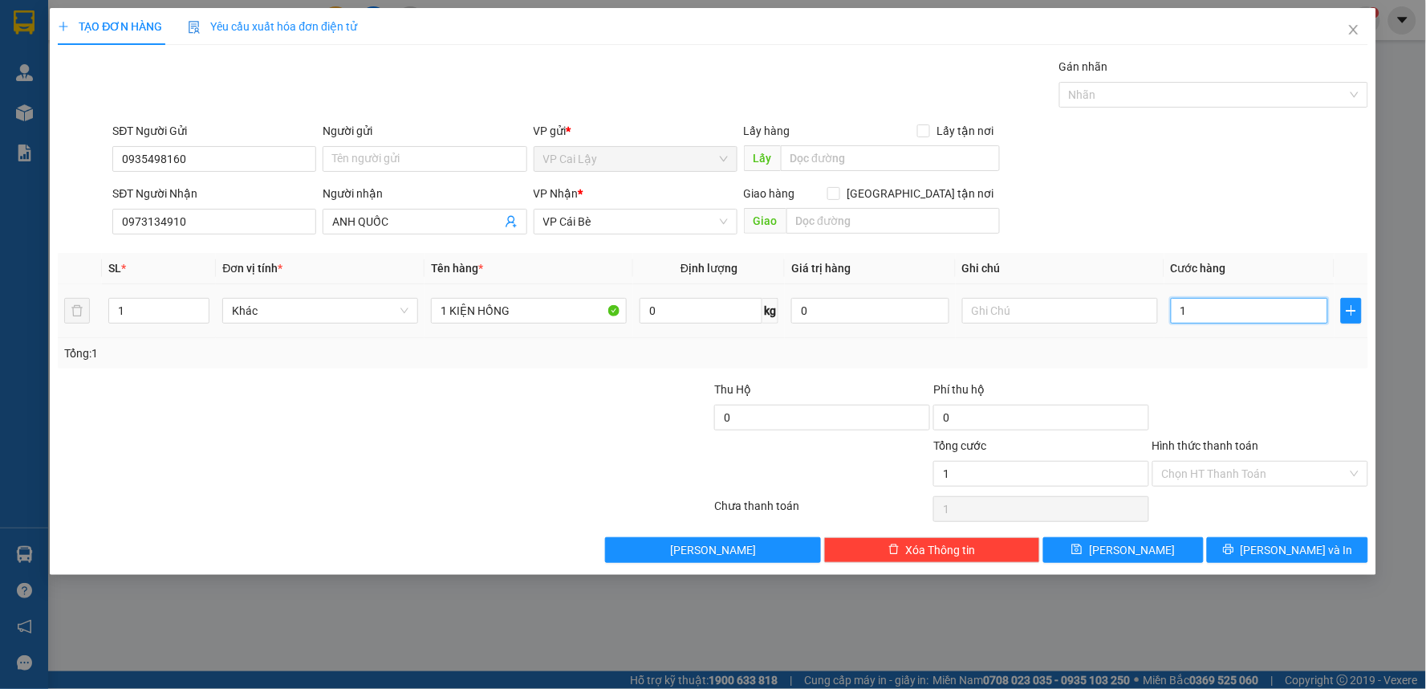
type input "10"
type input "10.000"
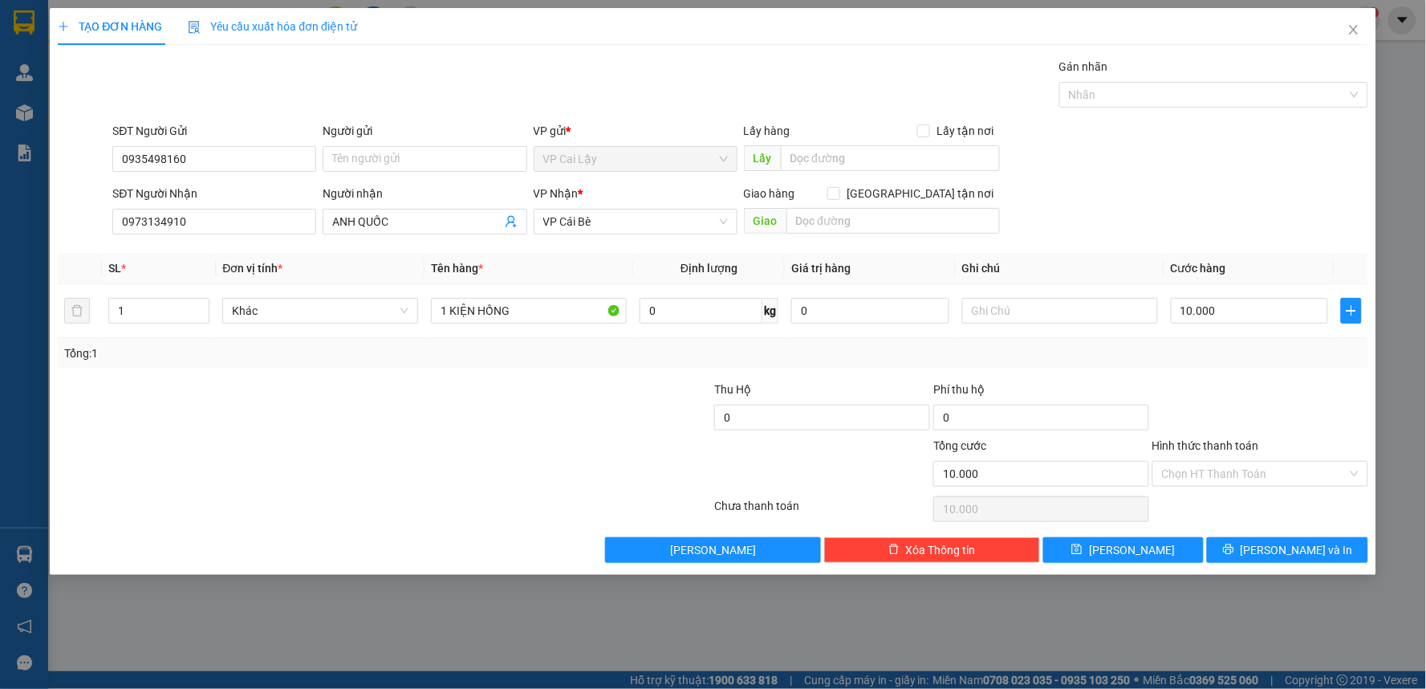
click at [1188, 363] on div "Tổng: 1" at bounding box center [713, 353] width 1311 height 30
click at [1300, 542] on span "[PERSON_NAME] và In" at bounding box center [1297, 550] width 112 height 18
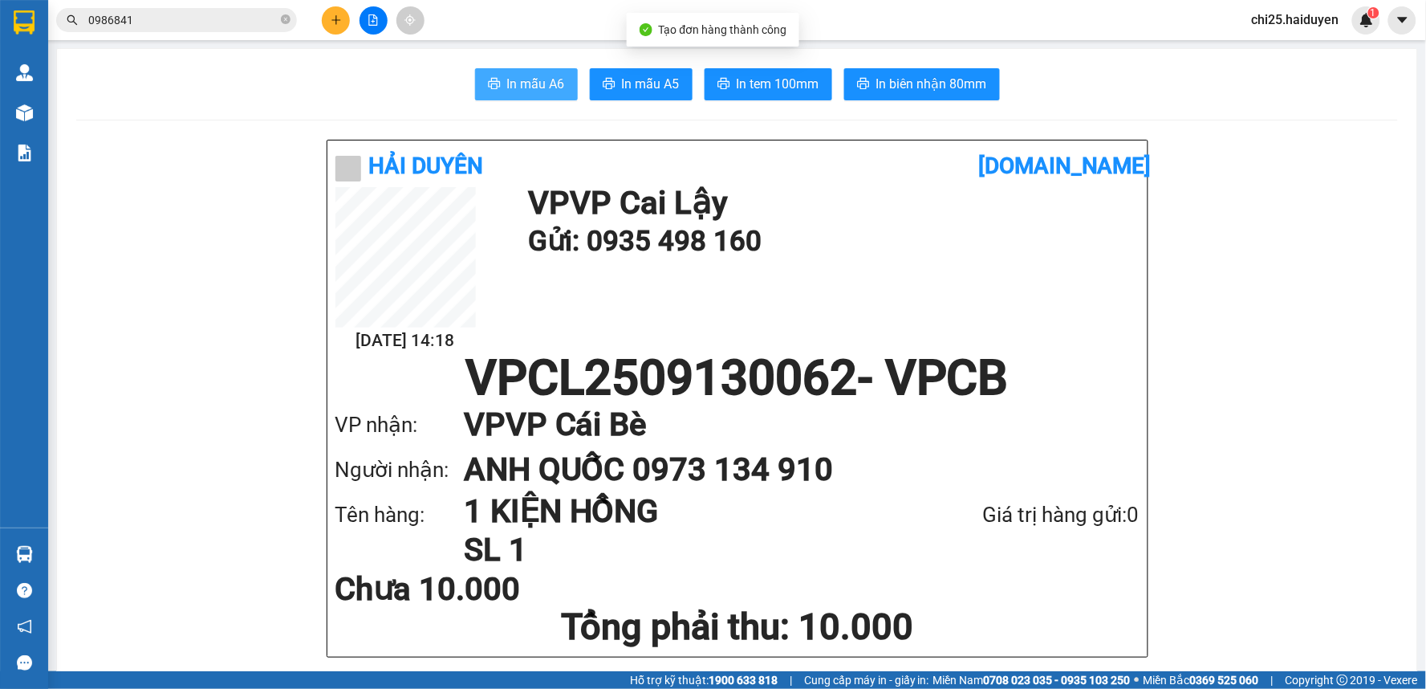
click at [519, 76] on span "In mẫu A6" at bounding box center [536, 84] width 58 height 20
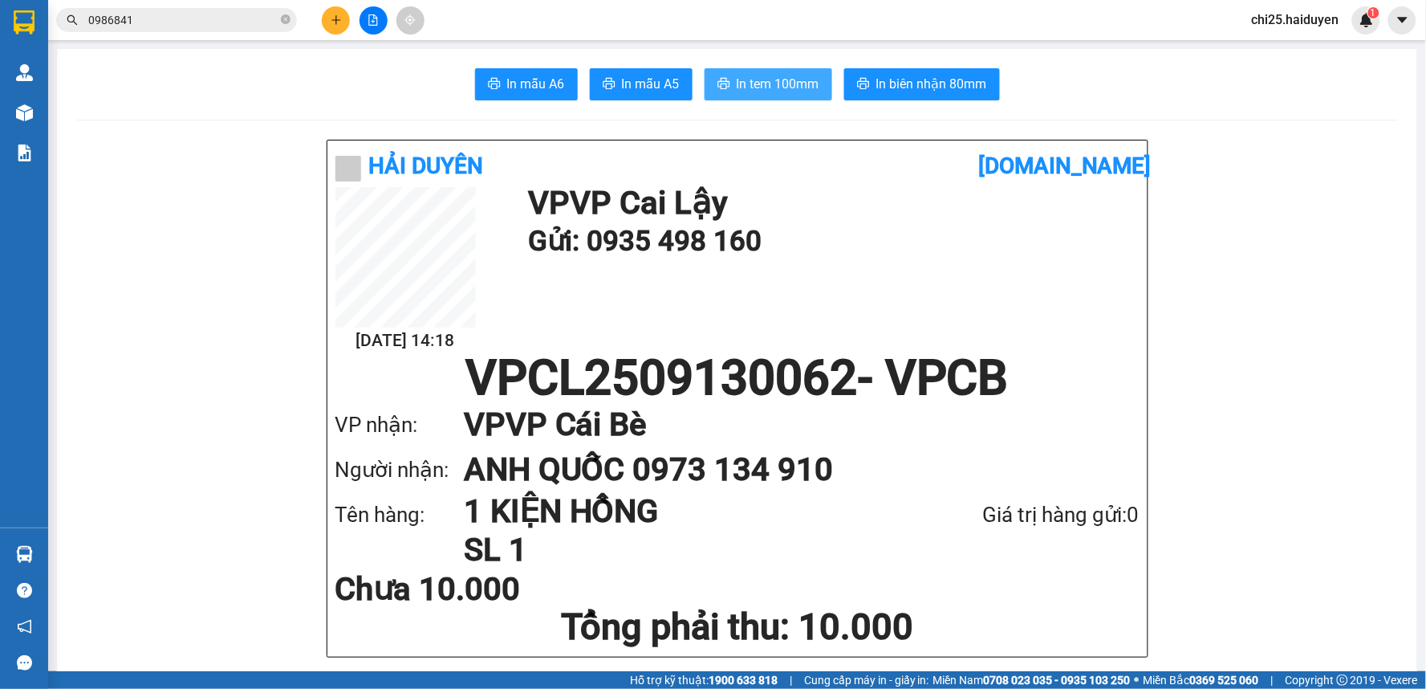
click at [753, 74] on span "In tem 100mm" at bounding box center [778, 84] width 83 height 20
click at [757, 86] on span "In tem 100mm" at bounding box center [778, 84] width 83 height 20
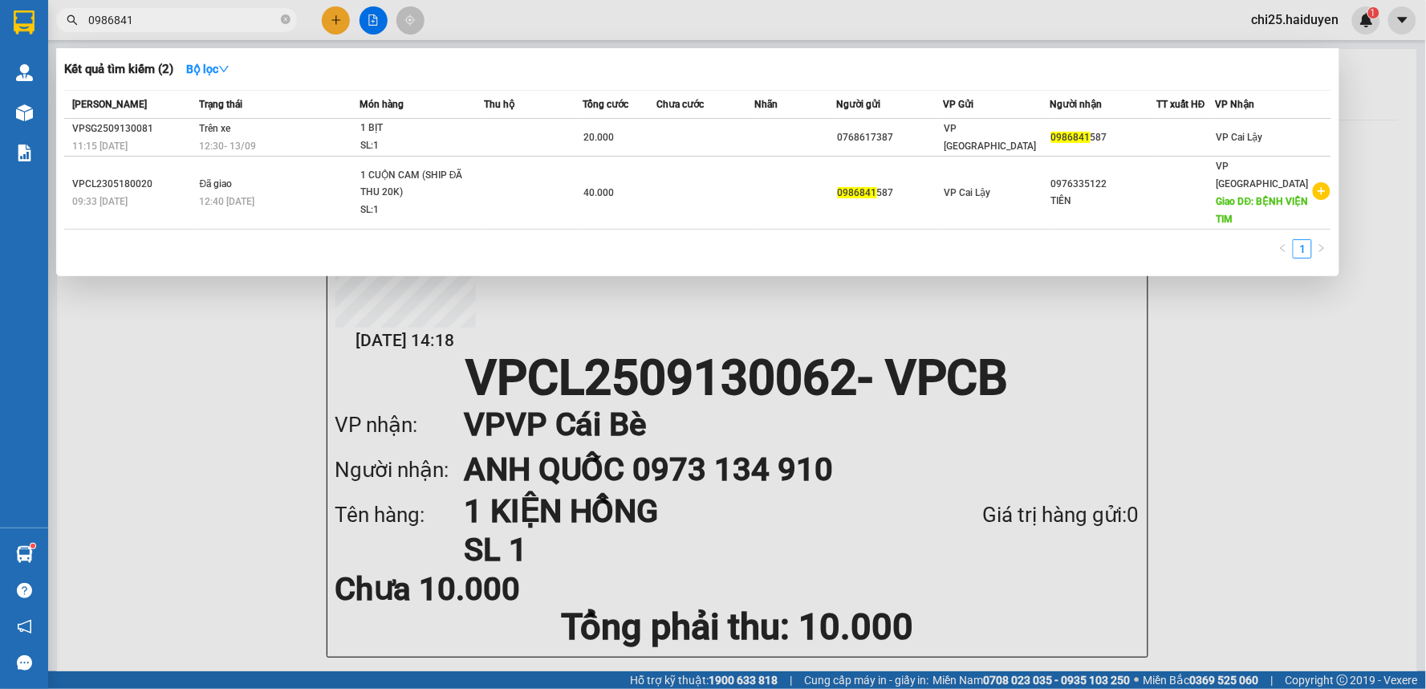
click at [154, 21] on input "0986841" at bounding box center [182, 20] width 189 height 18
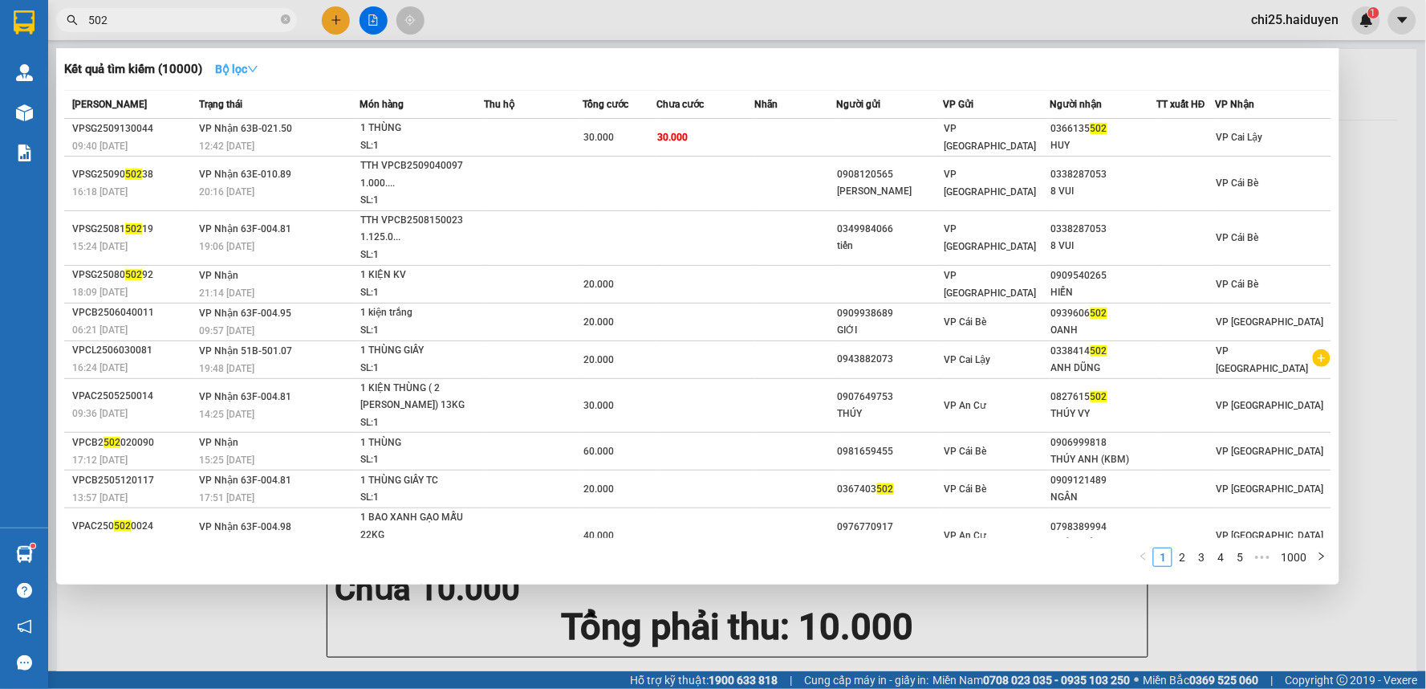
type input "502"
drag, startPoint x: 239, startPoint y: 63, endPoint x: 239, endPoint y: 83, distance: 20.9
click at [239, 65] on strong "Bộ lọc" at bounding box center [236, 69] width 43 height 13
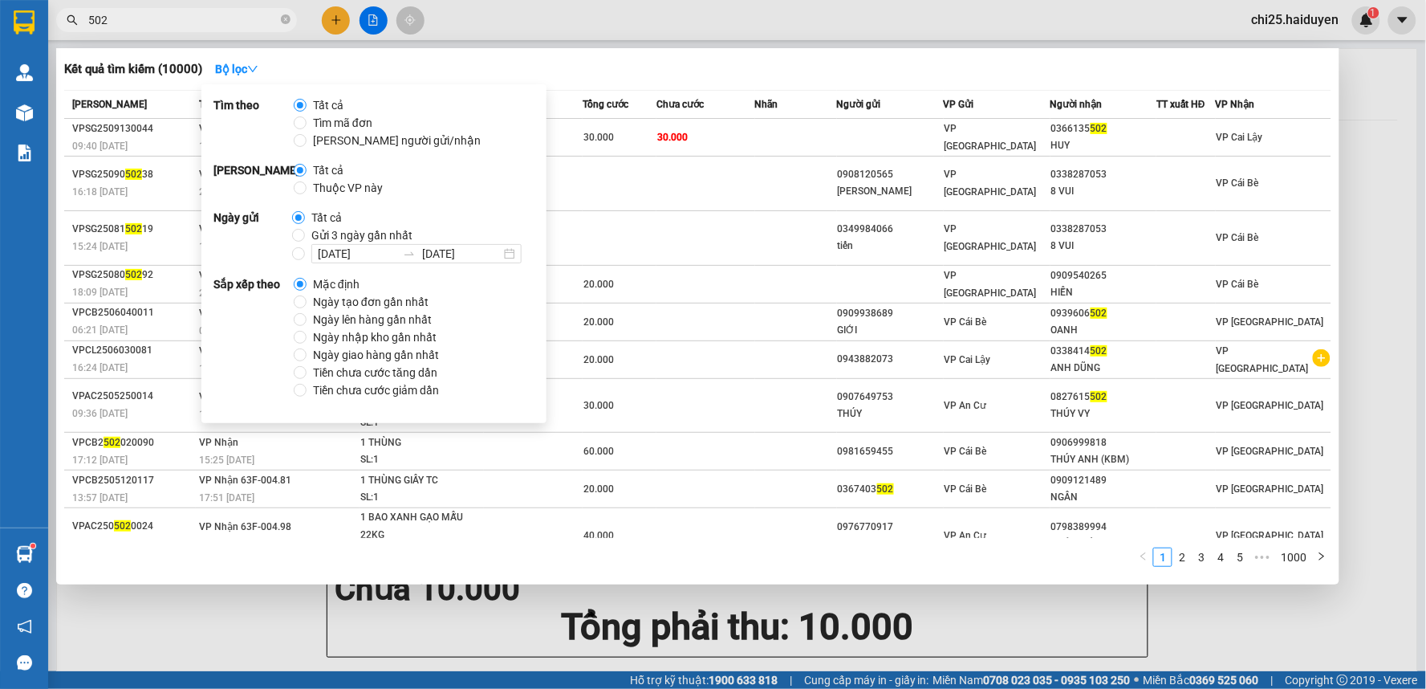
click at [305, 231] on span "Gửi 3 ngày gần nhất" at bounding box center [362, 235] width 114 height 18
click at [305, 231] on input "Gửi 3 ngày gần nhất" at bounding box center [298, 235] width 13 height 13
radio input "true"
radio input "false"
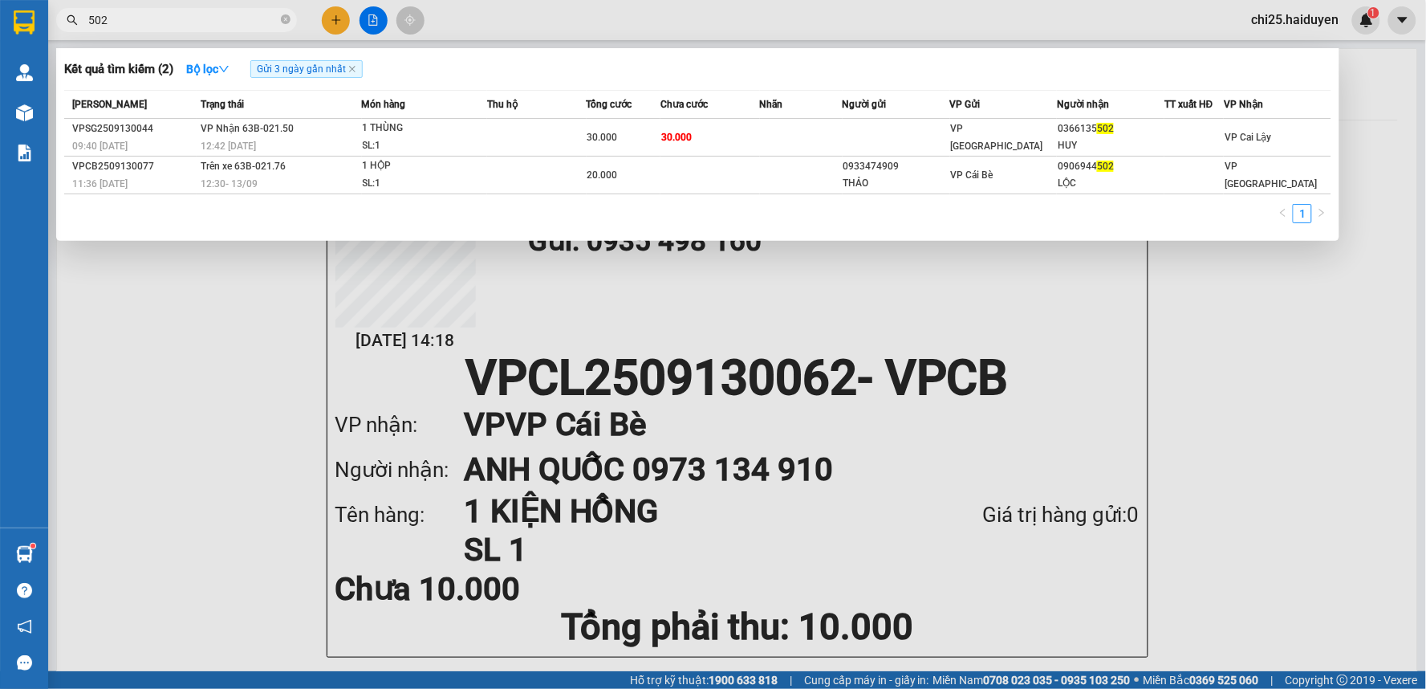
click at [742, 213] on div "1" at bounding box center [697, 218] width 1267 height 29
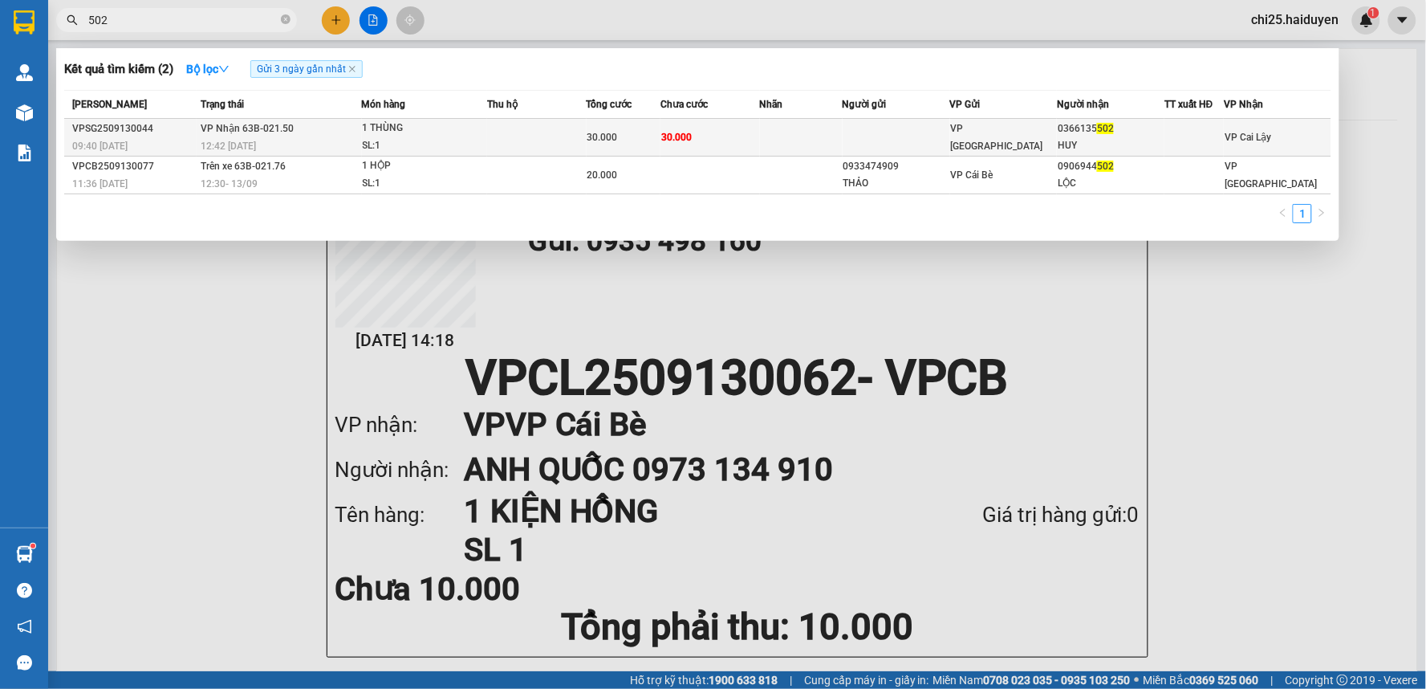
click at [784, 142] on td at bounding box center [801, 138] width 83 height 38
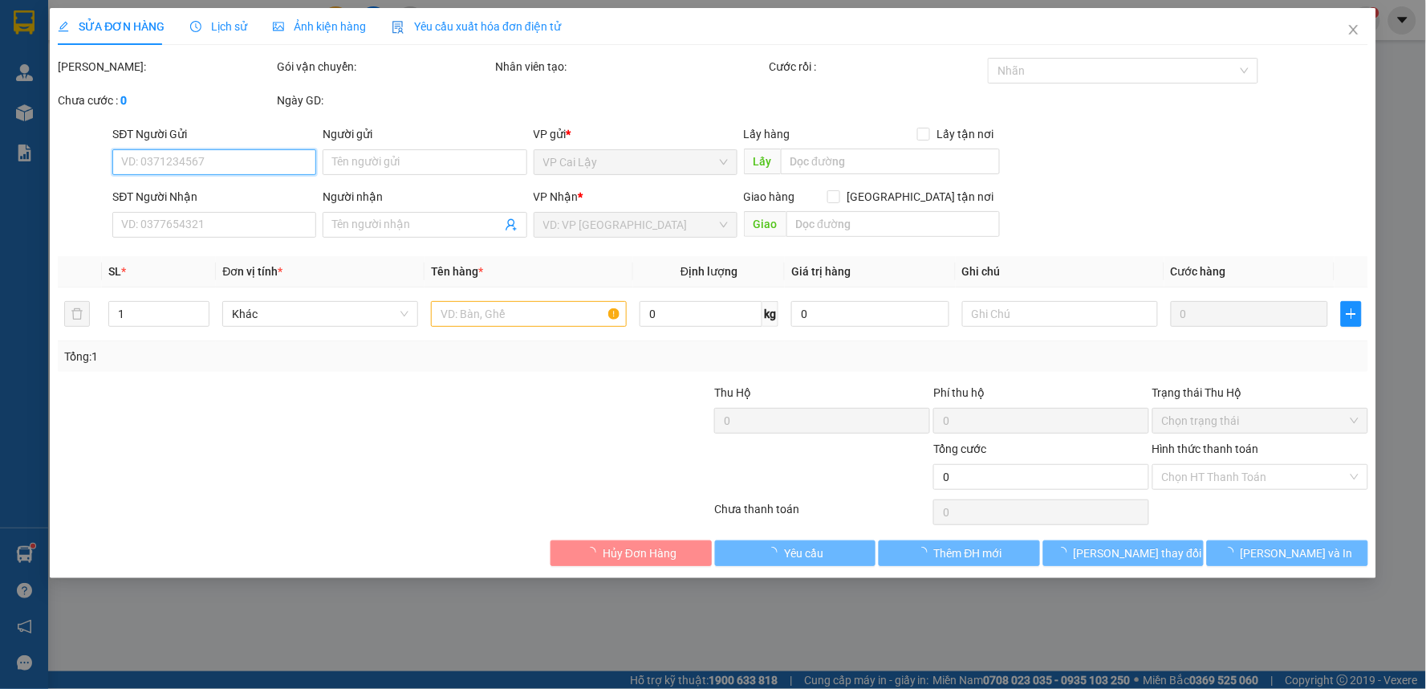
type input "0366135502"
type input "HUY"
type input "30.000"
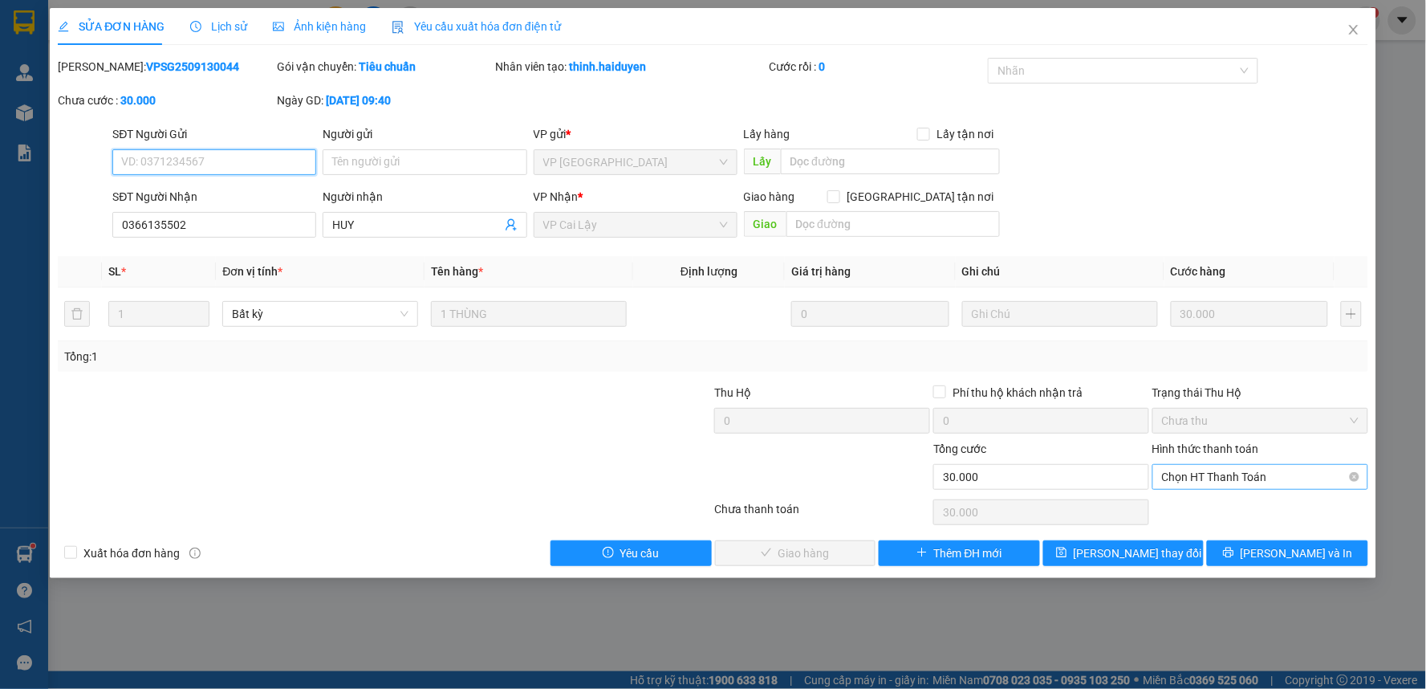
click at [1209, 482] on span "Chọn HT Thanh Toán" at bounding box center [1260, 477] width 197 height 24
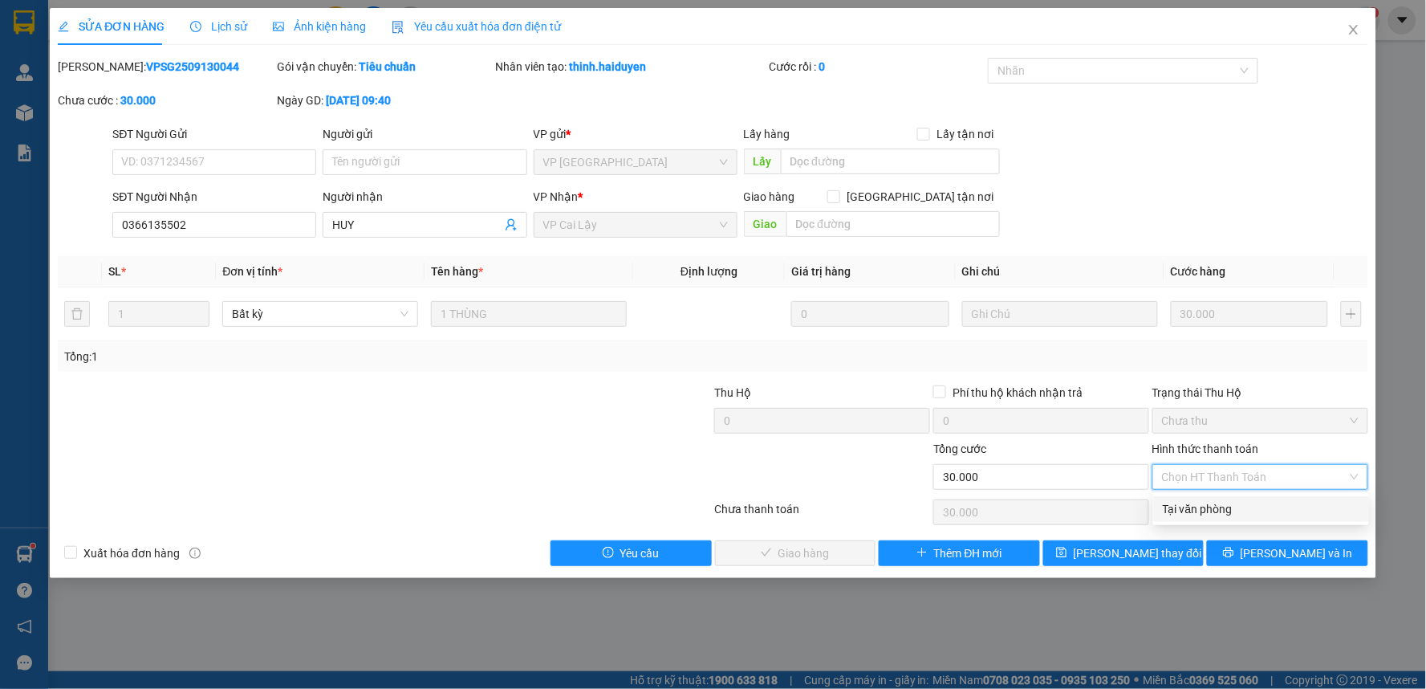
click at [1204, 506] on div "Tại văn phòng" at bounding box center [1261, 509] width 197 height 18
type input "0"
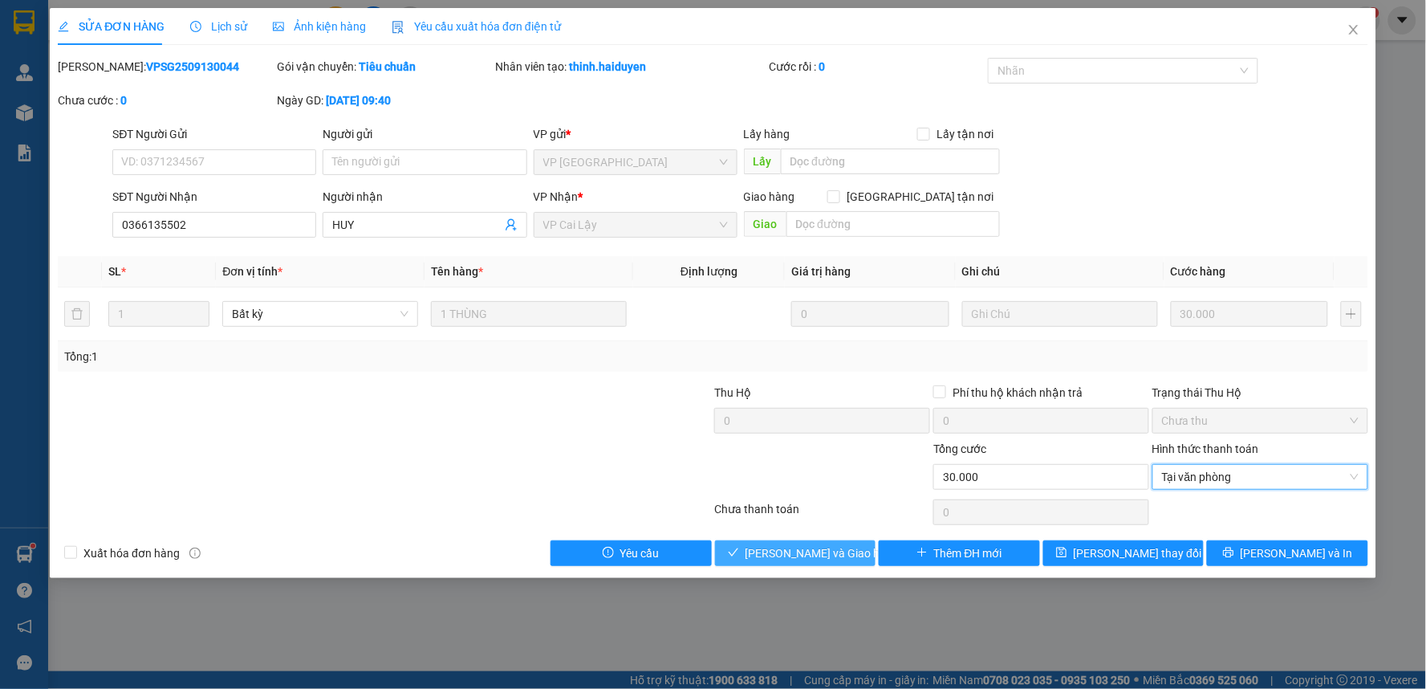
click at [822, 559] on span "[PERSON_NAME] và Giao hàng" at bounding box center [823, 553] width 154 height 18
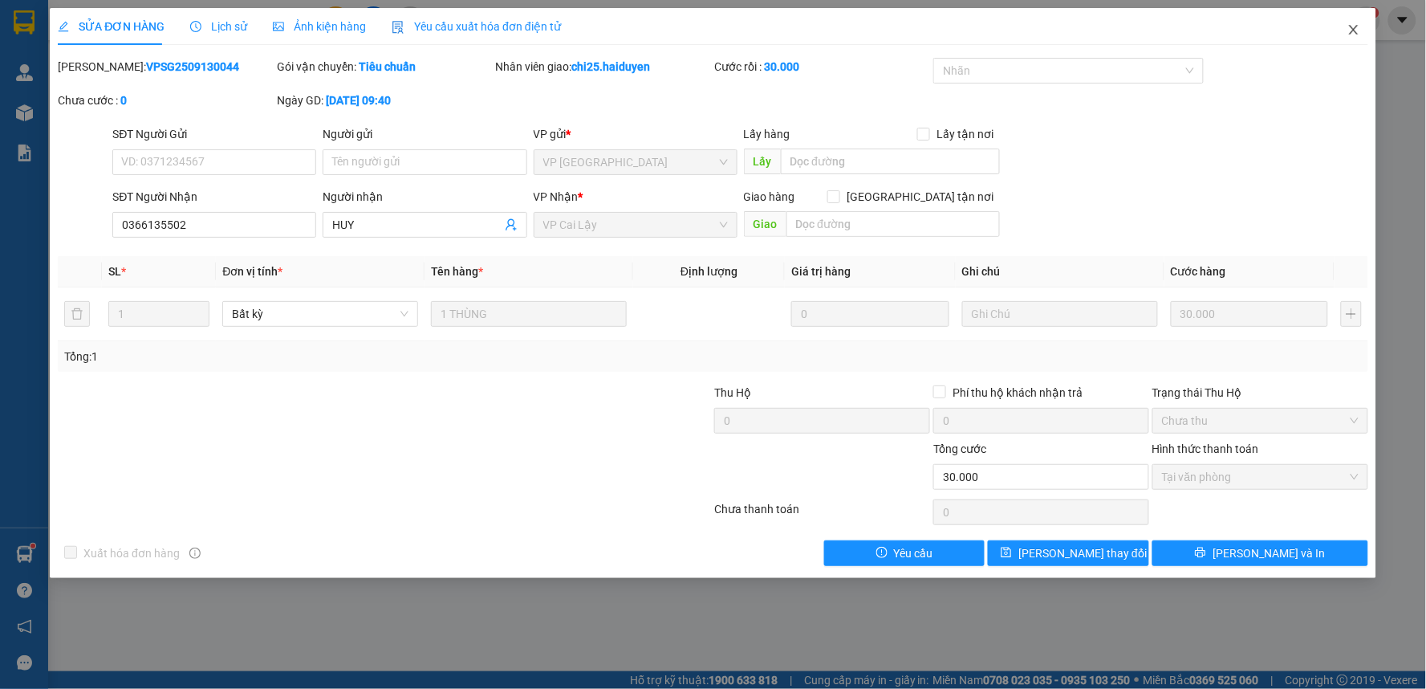
click at [1357, 24] on icon "close" at bounding box center [1353, 29] width 13 height 13
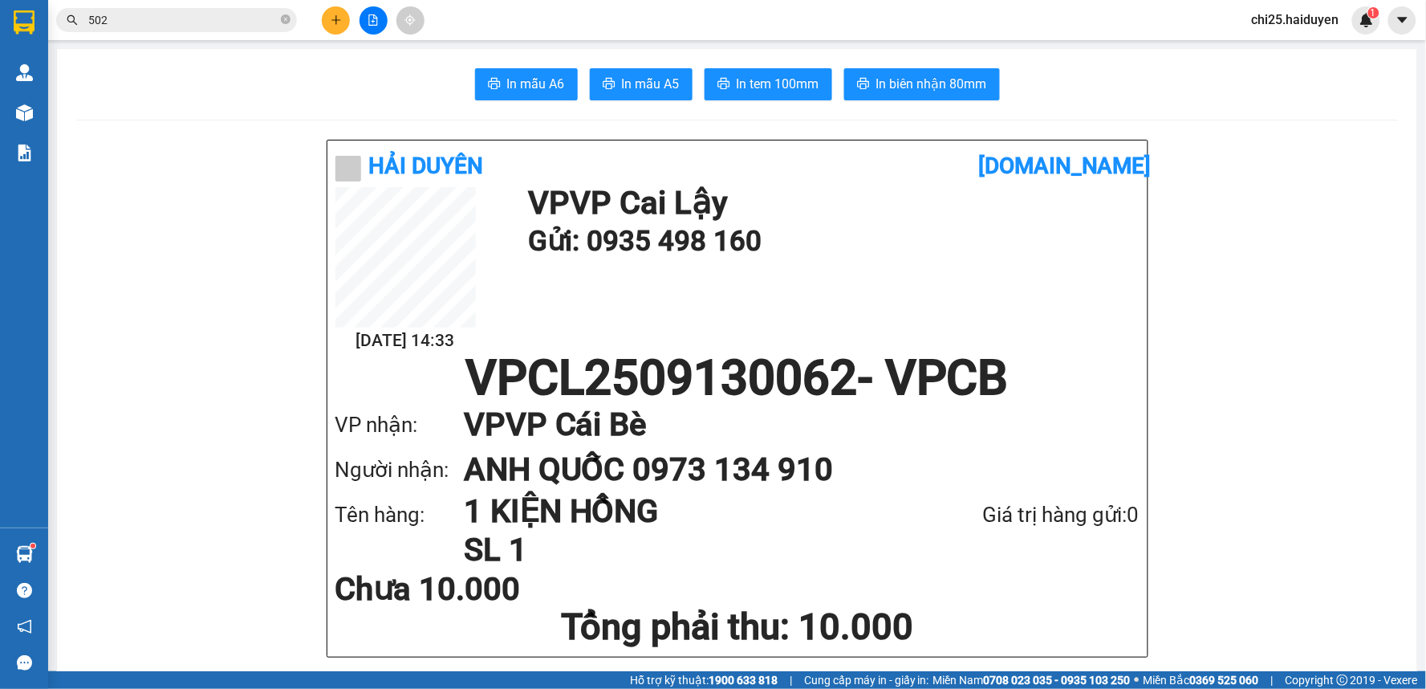
click at [162, 21] on input "502" at bounding box center [182, 20] width 189 height 18
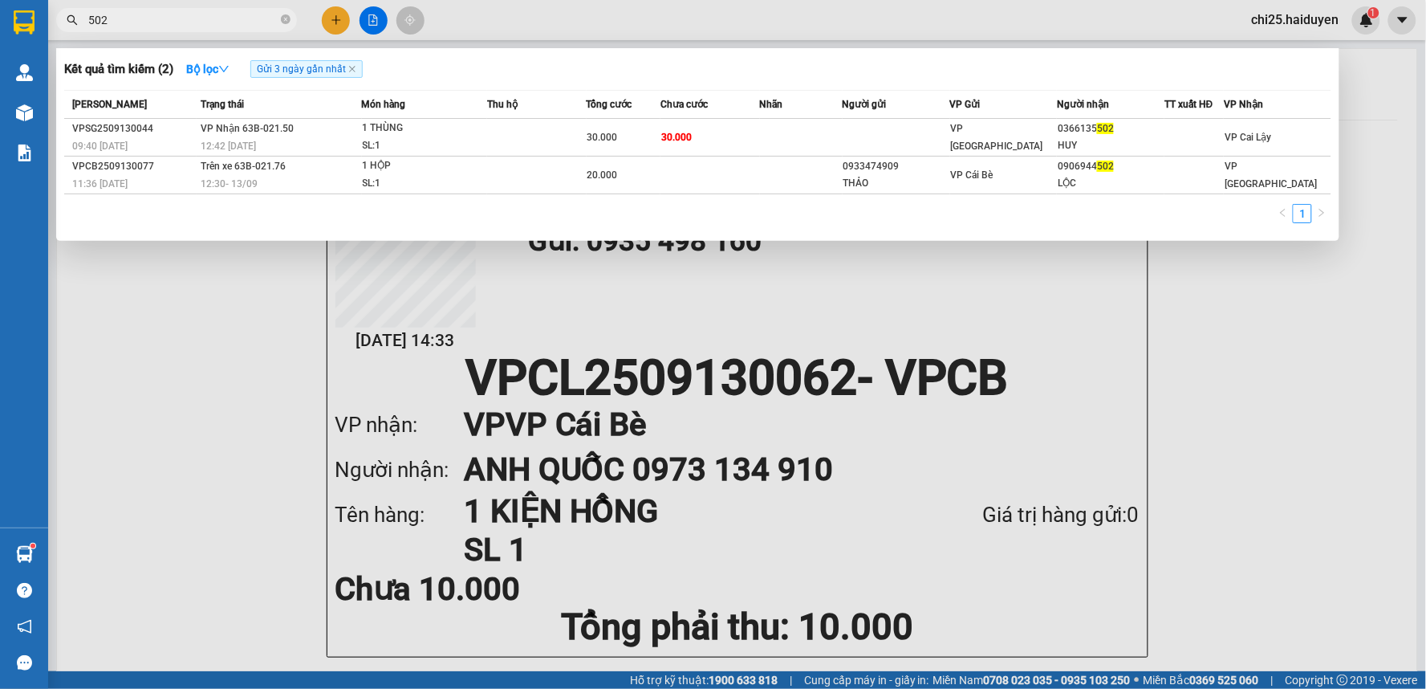
click at [162, 21] on input "502" at bounding box center [182, 20] width 189 height 18
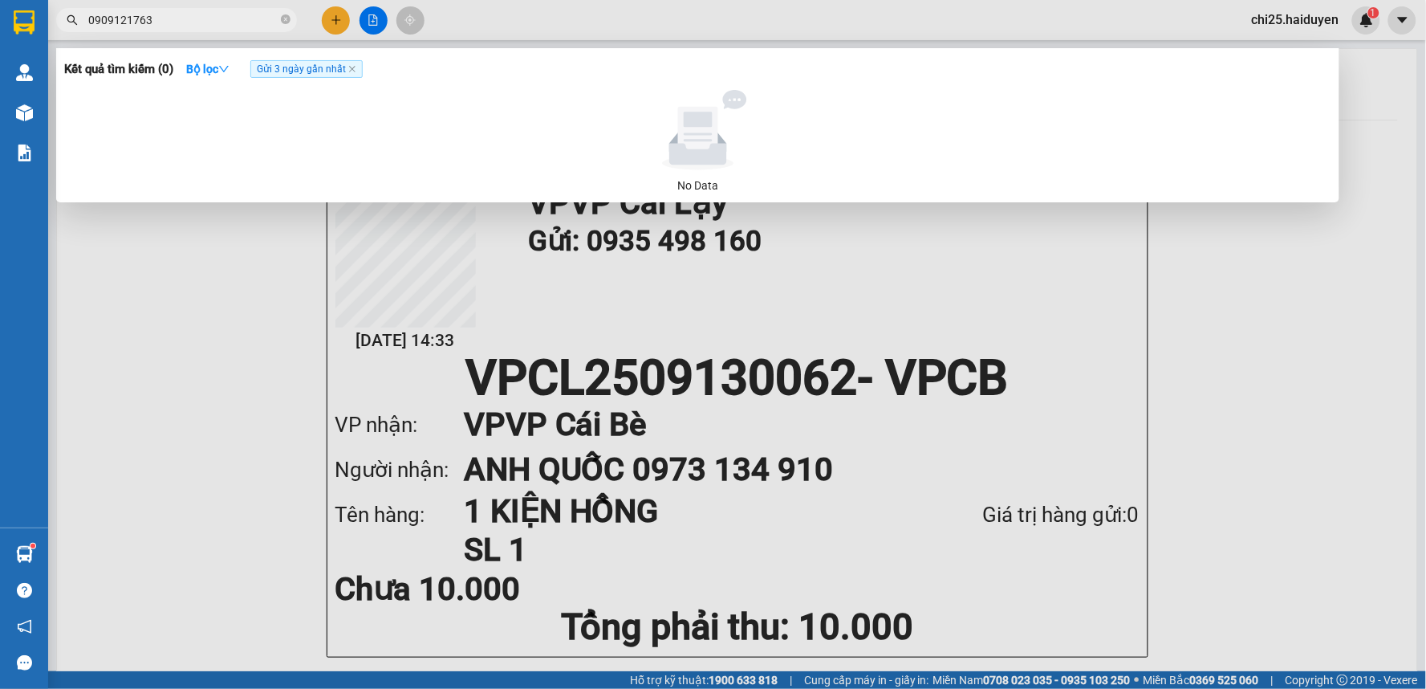
click at [105, 19] on input "0909121763" at bounding box center [182, 20] width 189 height 18
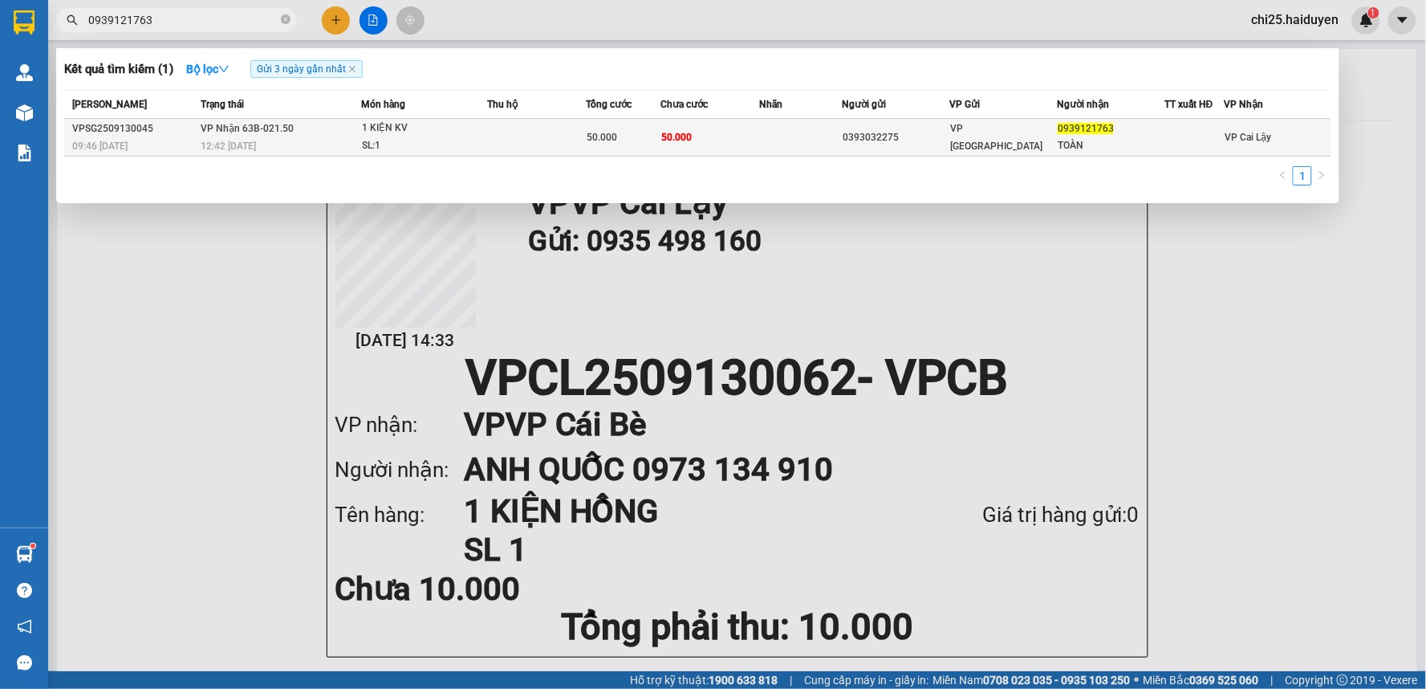
type input "0939121763"
click at [1005, 139] on div "VP [GEOGRAPHIC_DATA]" at bounding box center [1004, 137] width 106 height 35
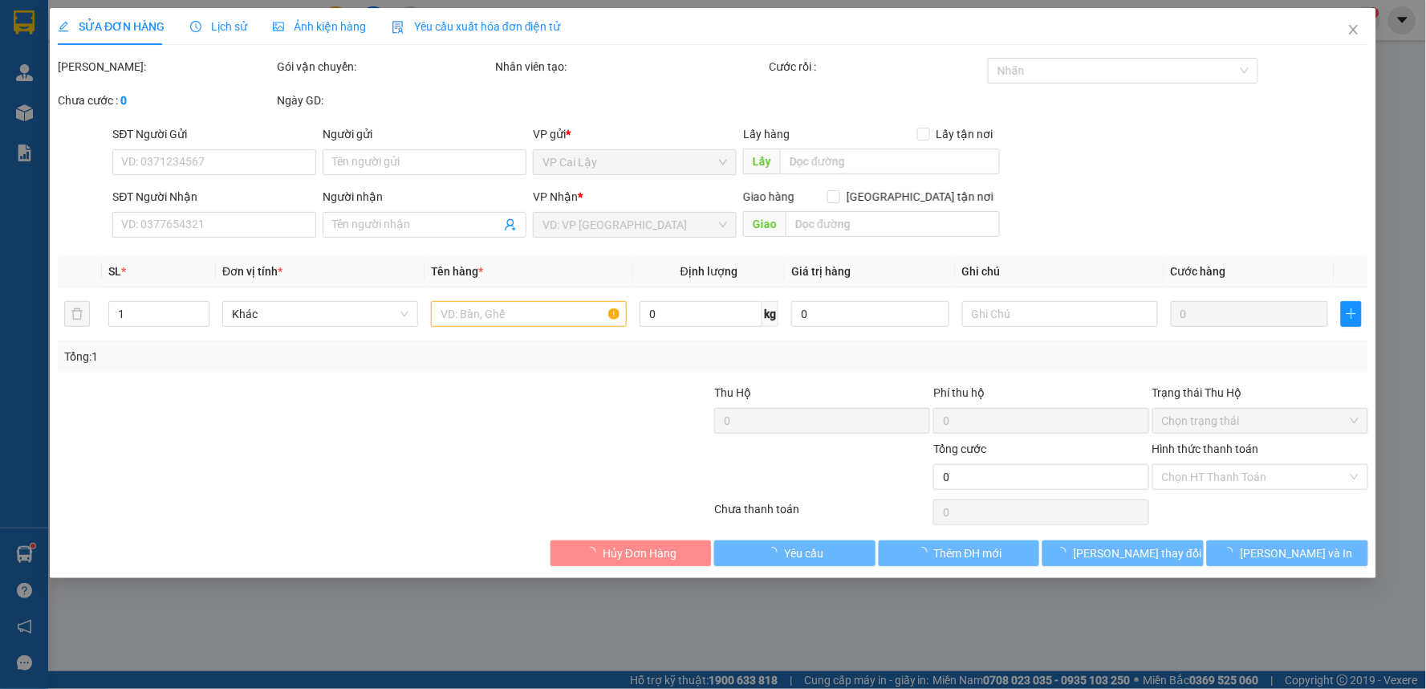
type input "0393032275"
type input "0939121763"
type input "TOÀN"
type input "50.000"
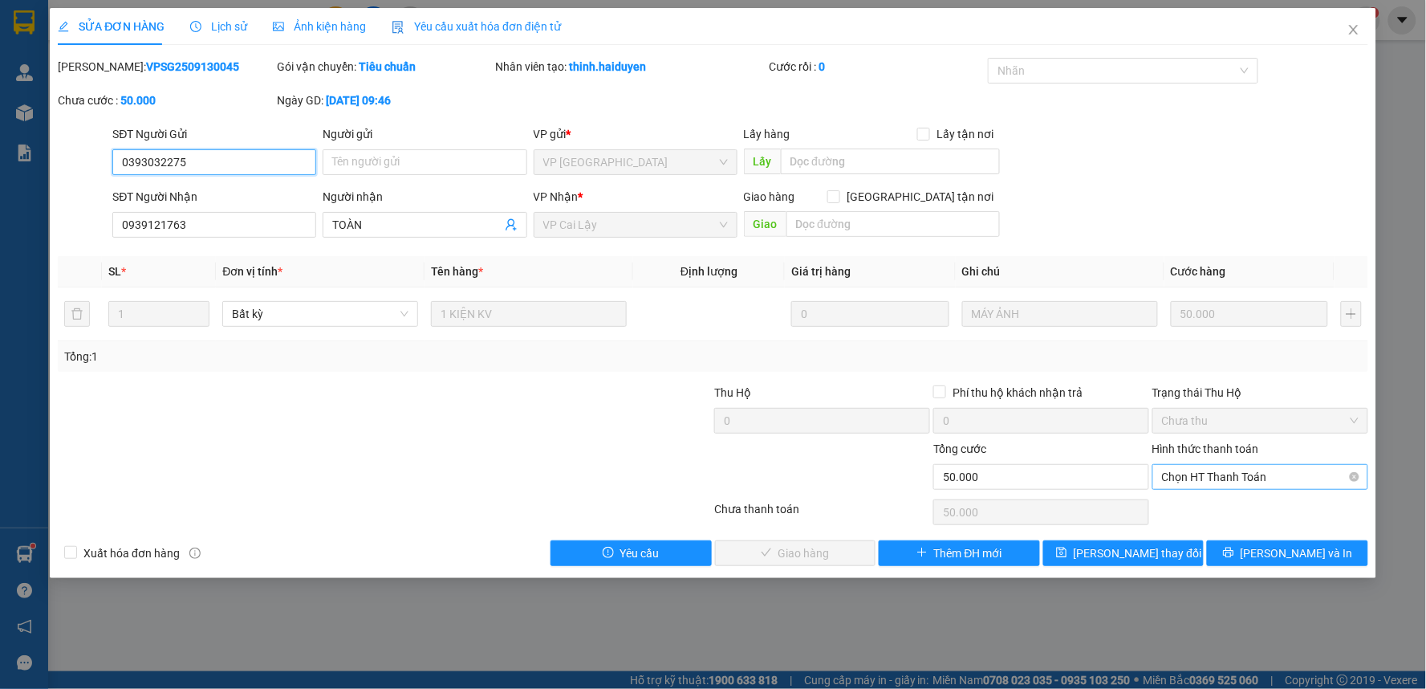
click at [1258, 469] on span "Chọn HT Thanh Toán" at bounding box center [1260, 477] width 197 height 24
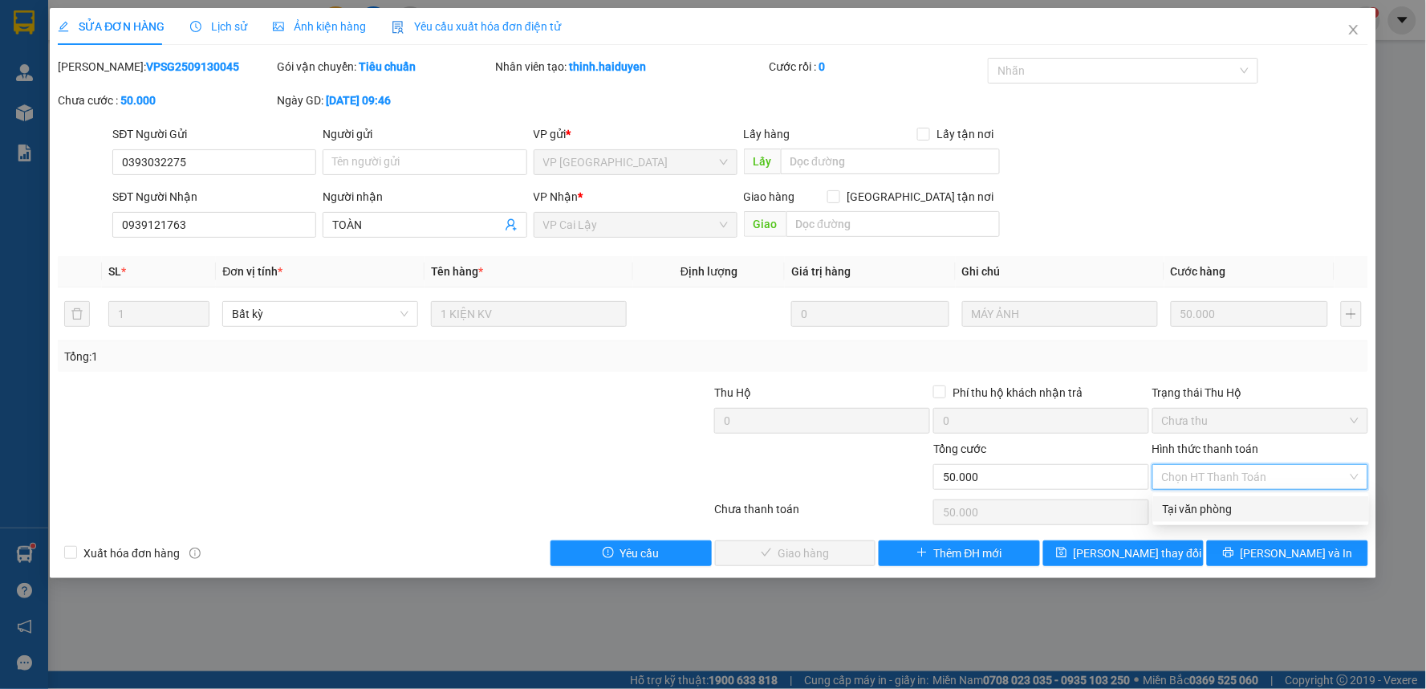
click at [1256, 506] on div "Tại văn phòng" at bounding box center [1261, 509] width 197 height 18
type input "0"
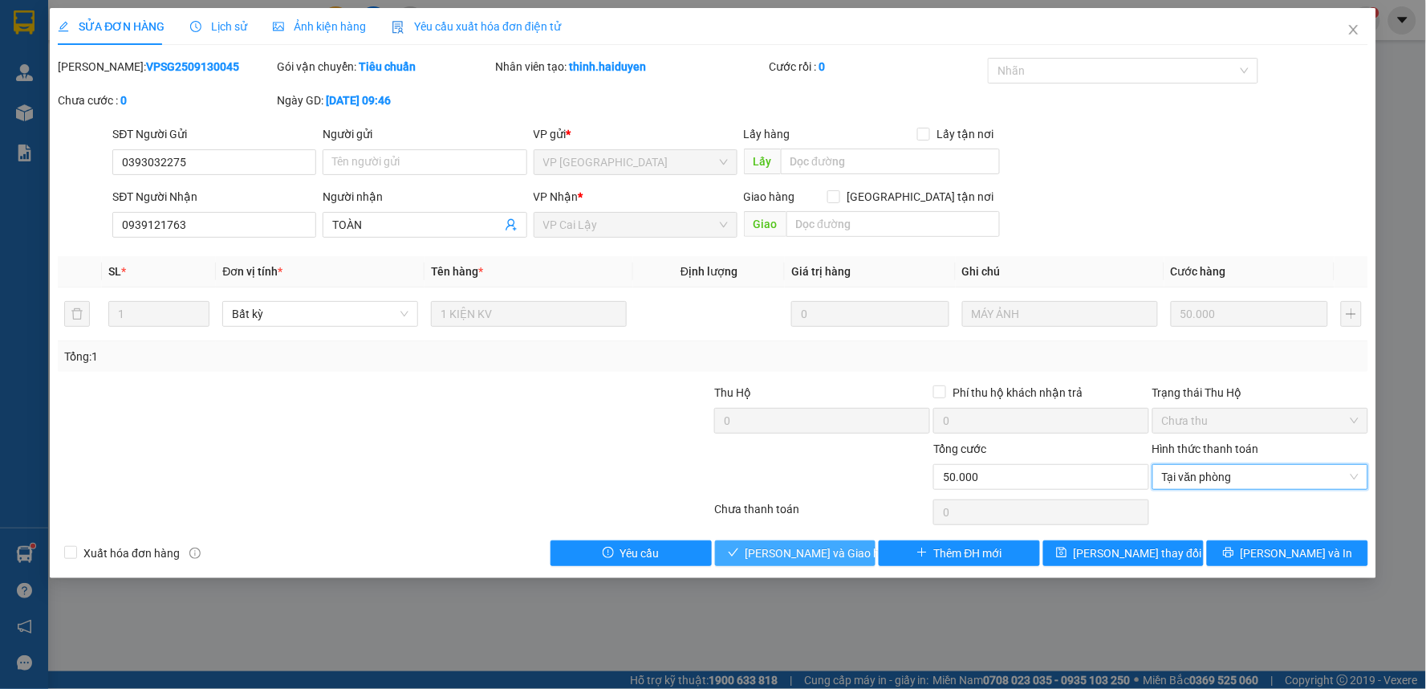
click at [831, 550] on span "[PERSON_NAME] và Giao hàng" at bounding box center [823, 553] width 154 height 18
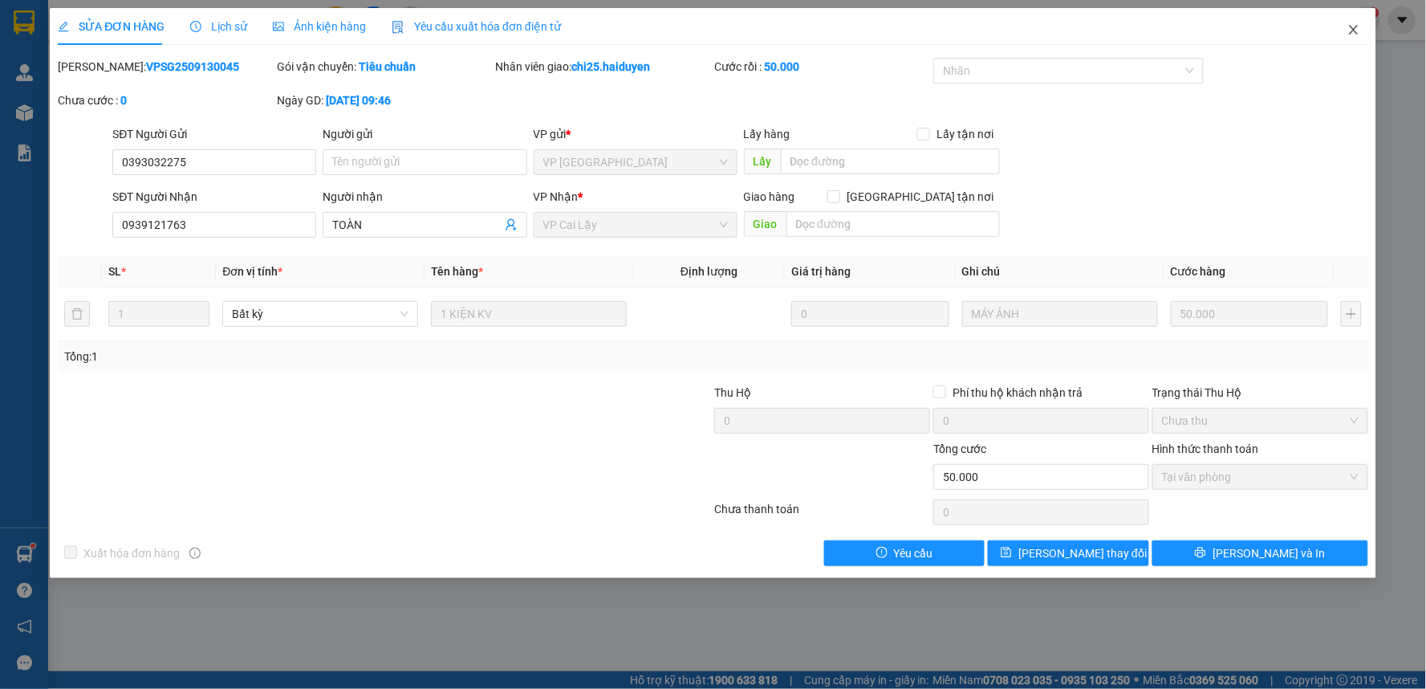
click at [1354, 33] on icon "close" at bounding box center [1353, 29] width 13 height 13
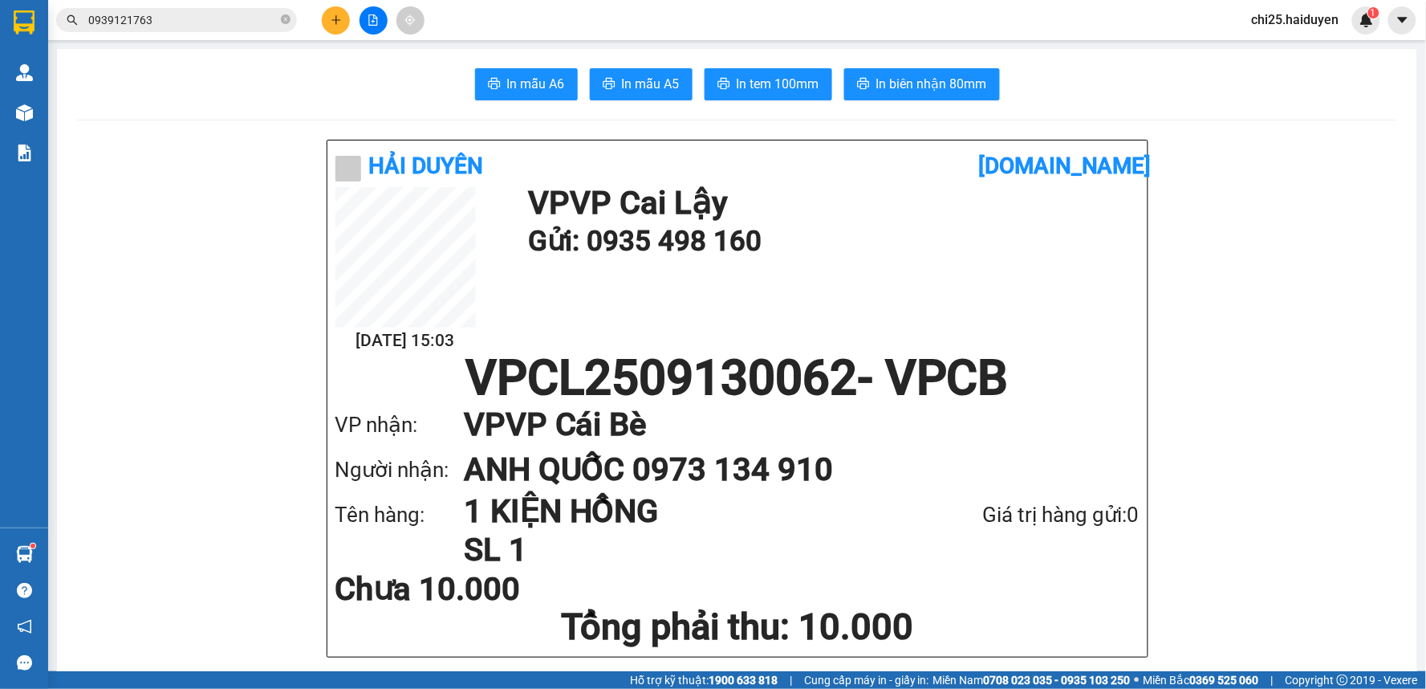
click at [169, 29] on span "0939121763" at bounding box center [176, 20] width 241 height 24
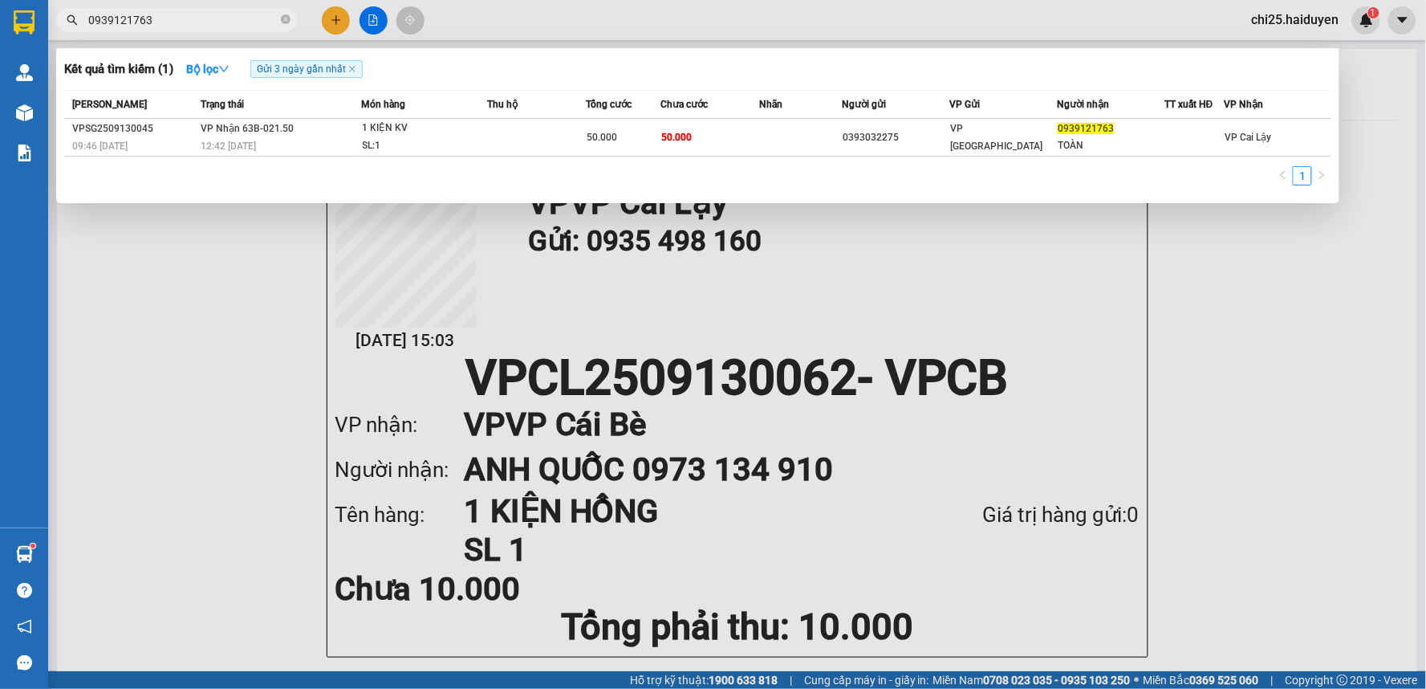
click at [169, 24] on input "0939121763" at bounding box center [182, 20] width 189 height 18
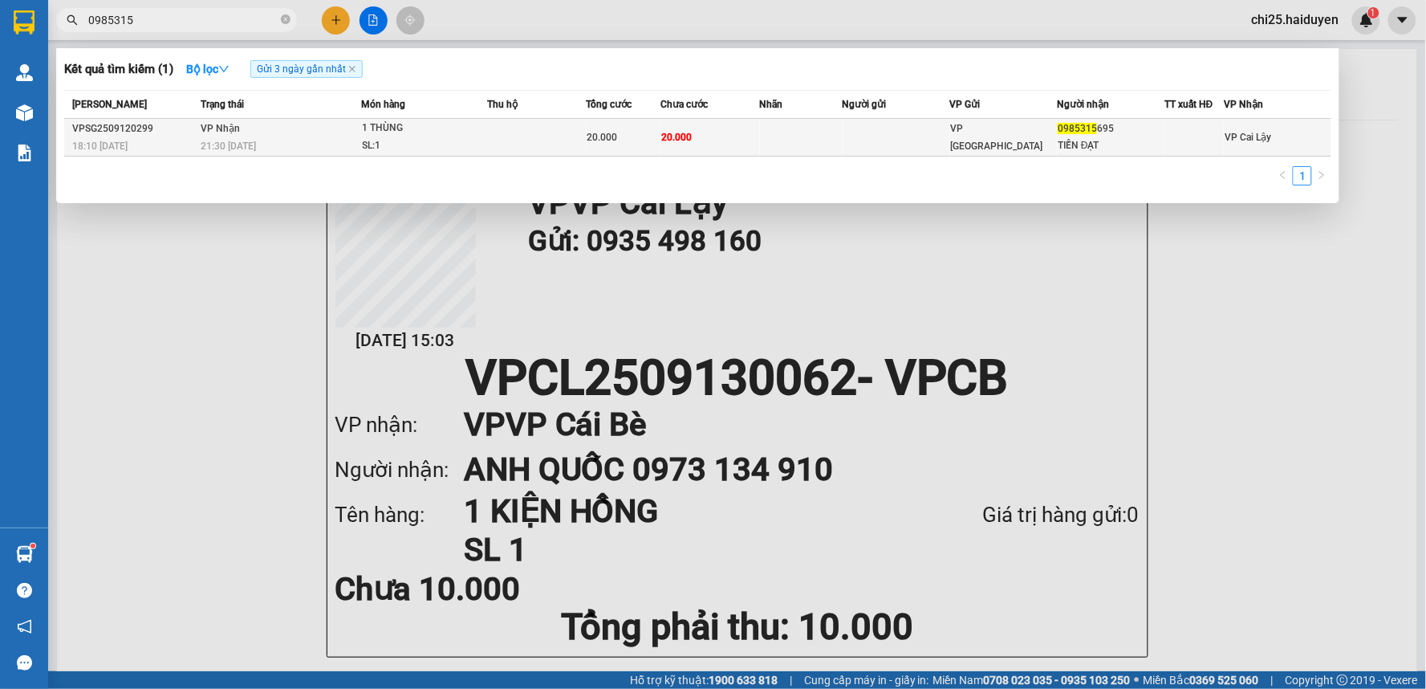
type input "0985315"
click at [976, 140] on span "VP [GEOGRAPHIC_DATA]" at bounding box center [997, 137] width 92 height 29
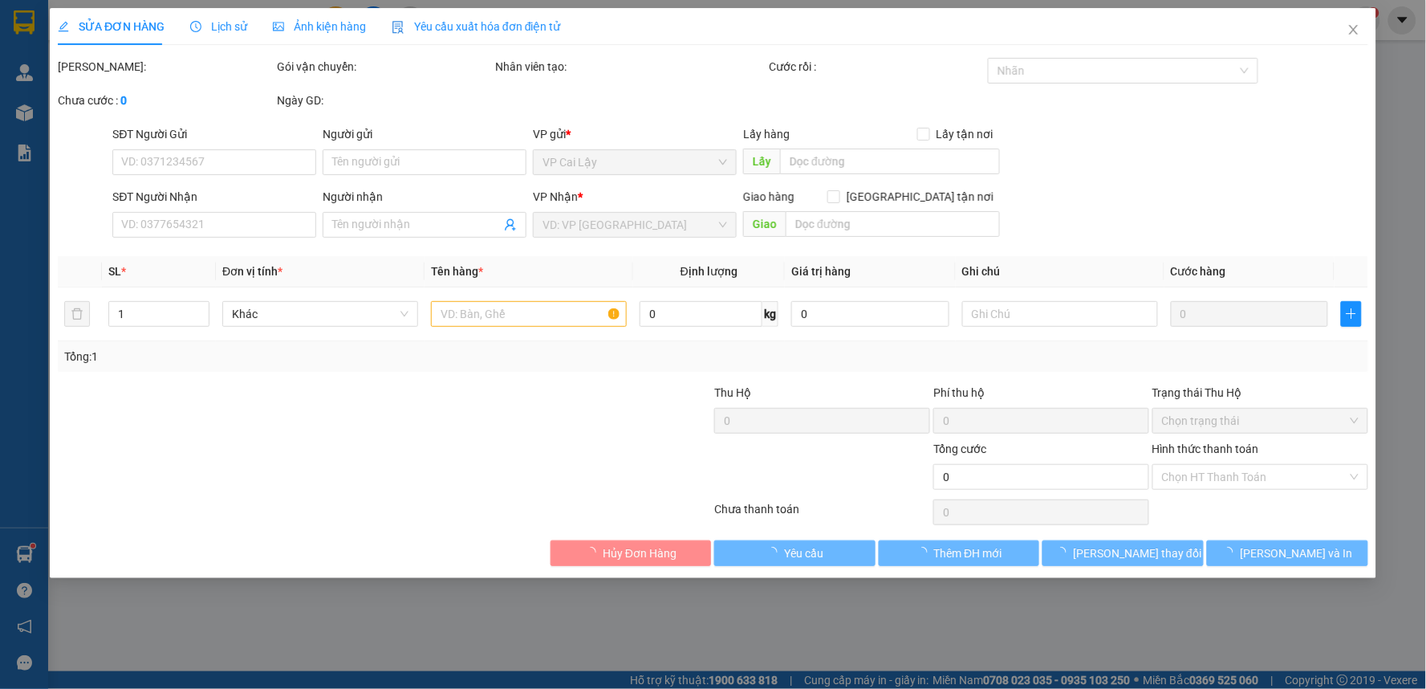
type input "0985315695"
type input "TIẾN ĐẠT"
type input "20.000"
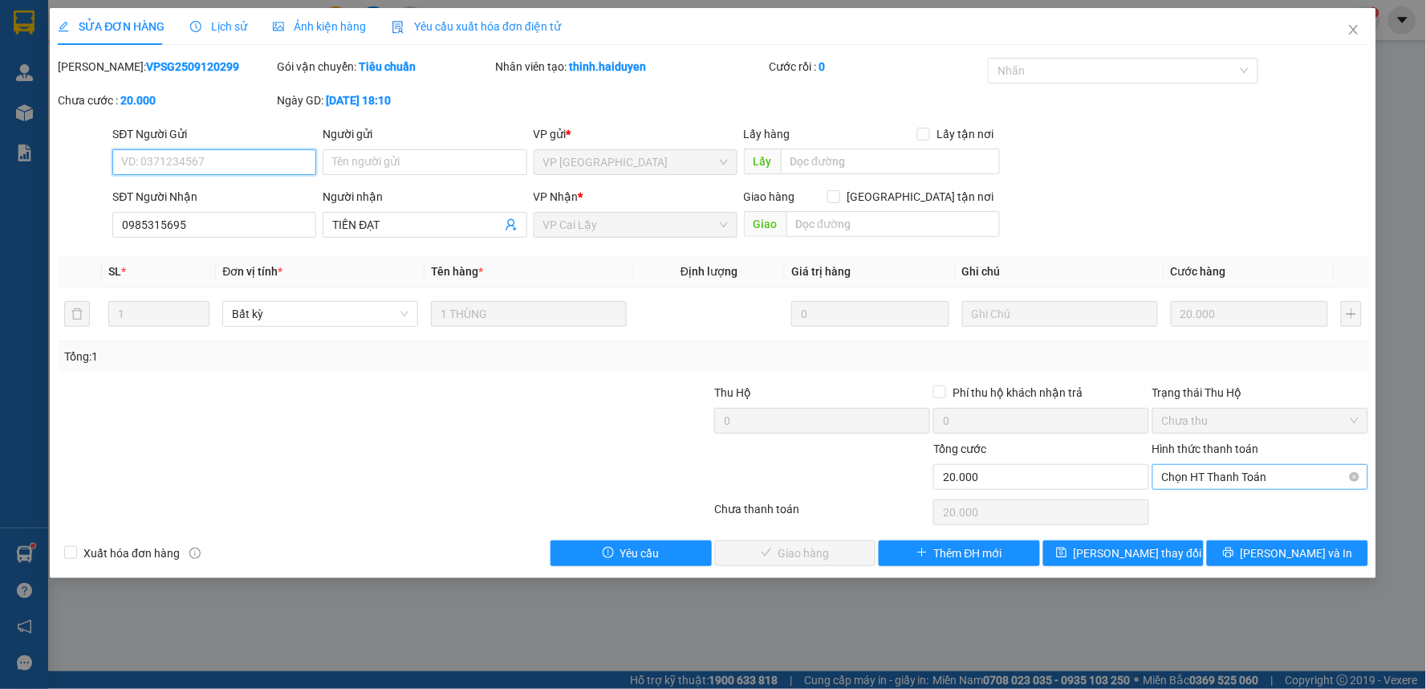
click at [1225, 470] on span "Chọn HT Thanh Toán" at bounding box center [1260, 477] width 197 height 24
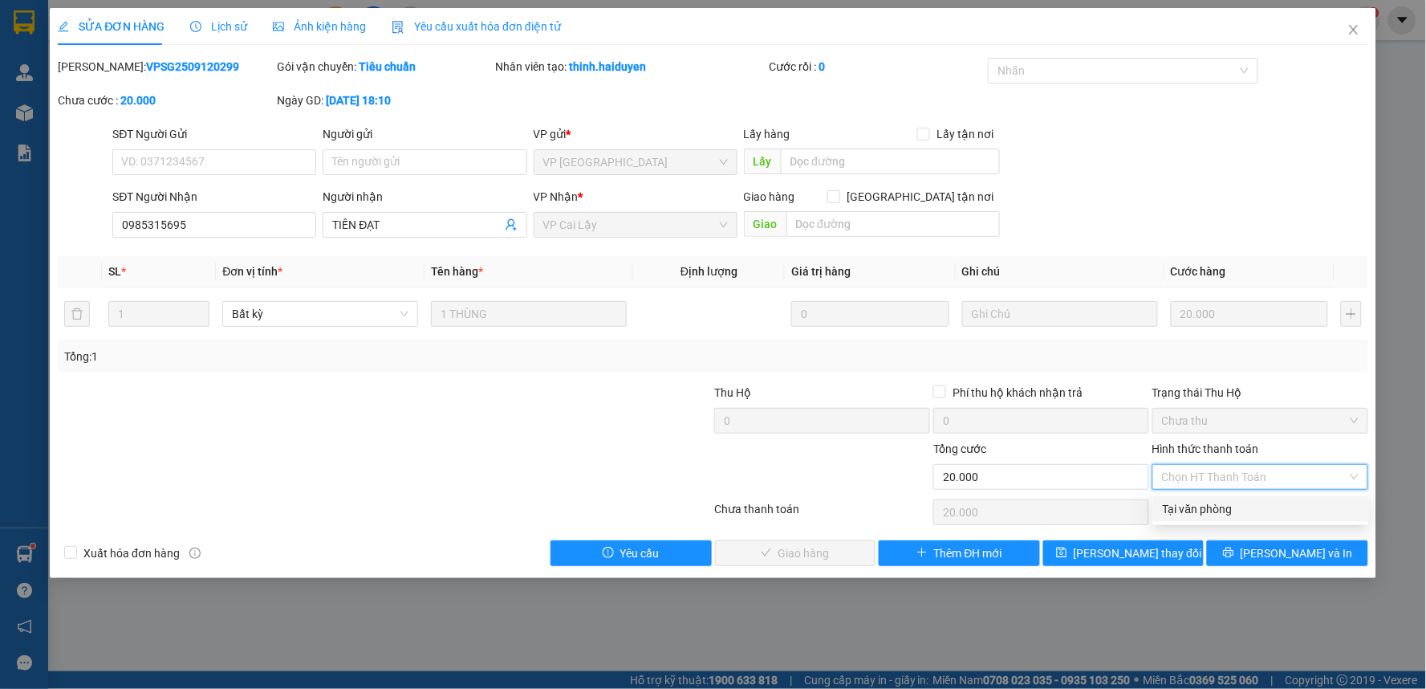
click at [1221, 508] on div "Tại văn phòng" at bounding box center [1261, 509] width 197 height 18
type input "0"
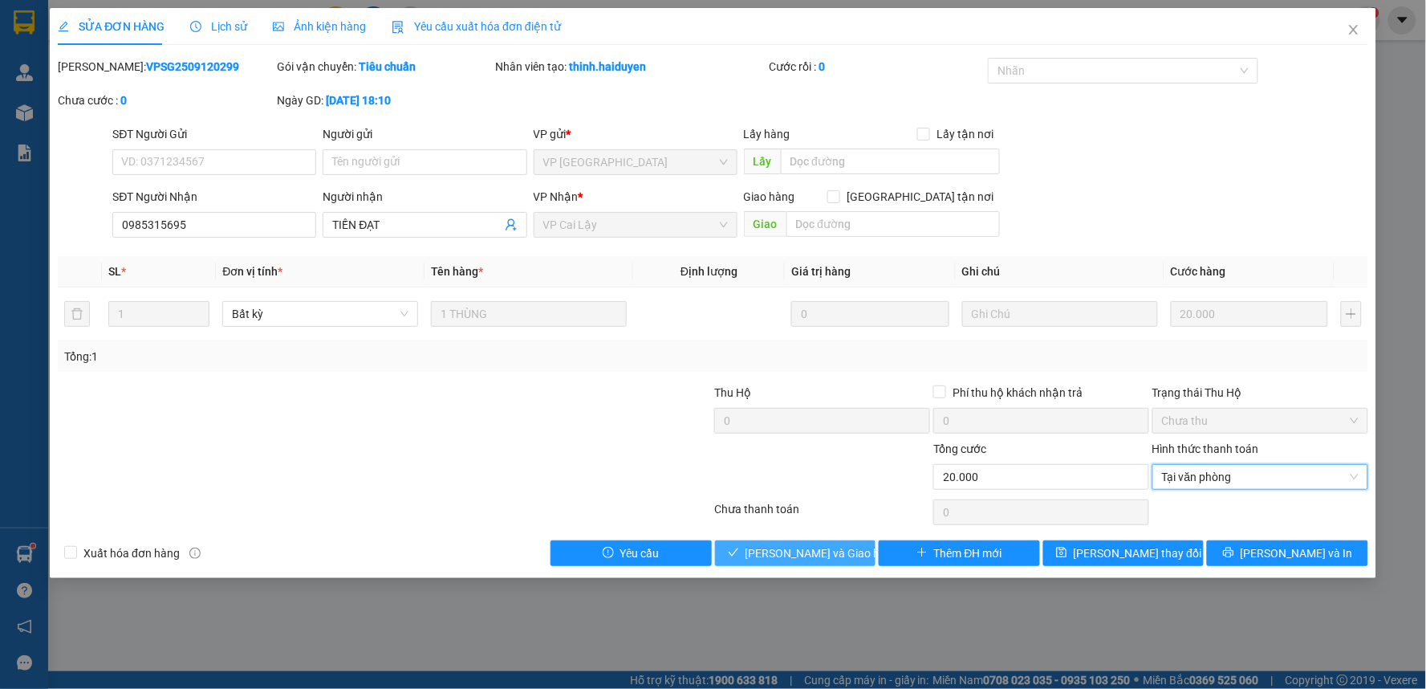
click at [813, 554] on span "[PERSON_NAME] và Giao hàng" at bounding box center [823, 553] width 154 height 18
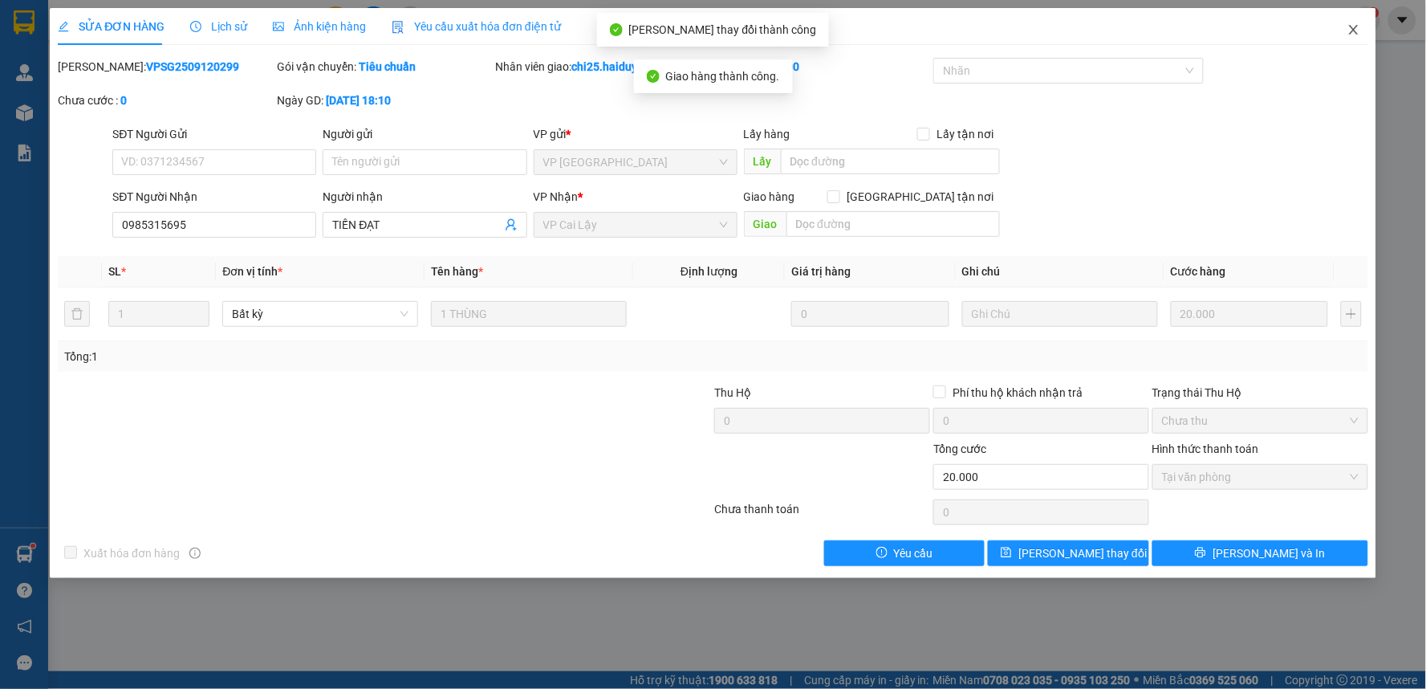
click at [1355, 29] on icon "close" at bounding box center [1353, 30] width 9 height 10
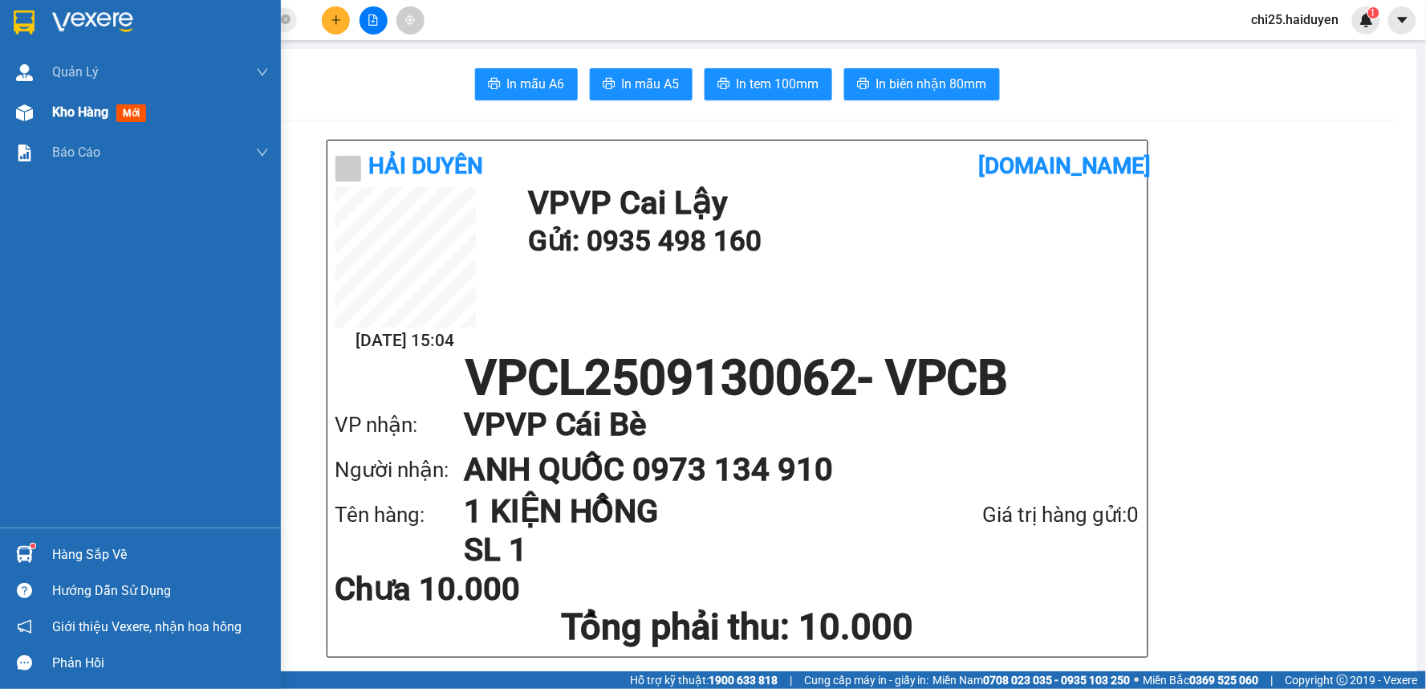
click at [91, 107] on span "Kho hàng" at bounding box center [80, 111] width 56 height 15
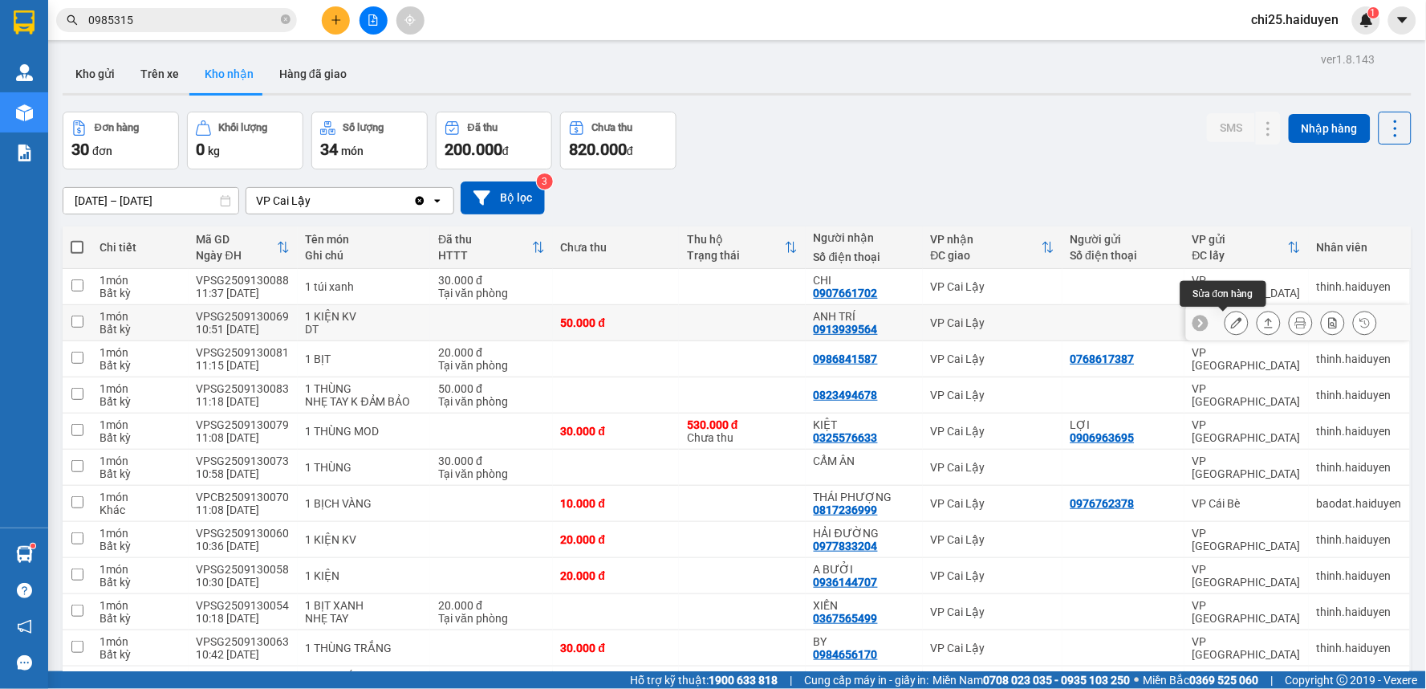
click at [1231, 319] on icon at bounding box center [1236, 322] width 11 height 11
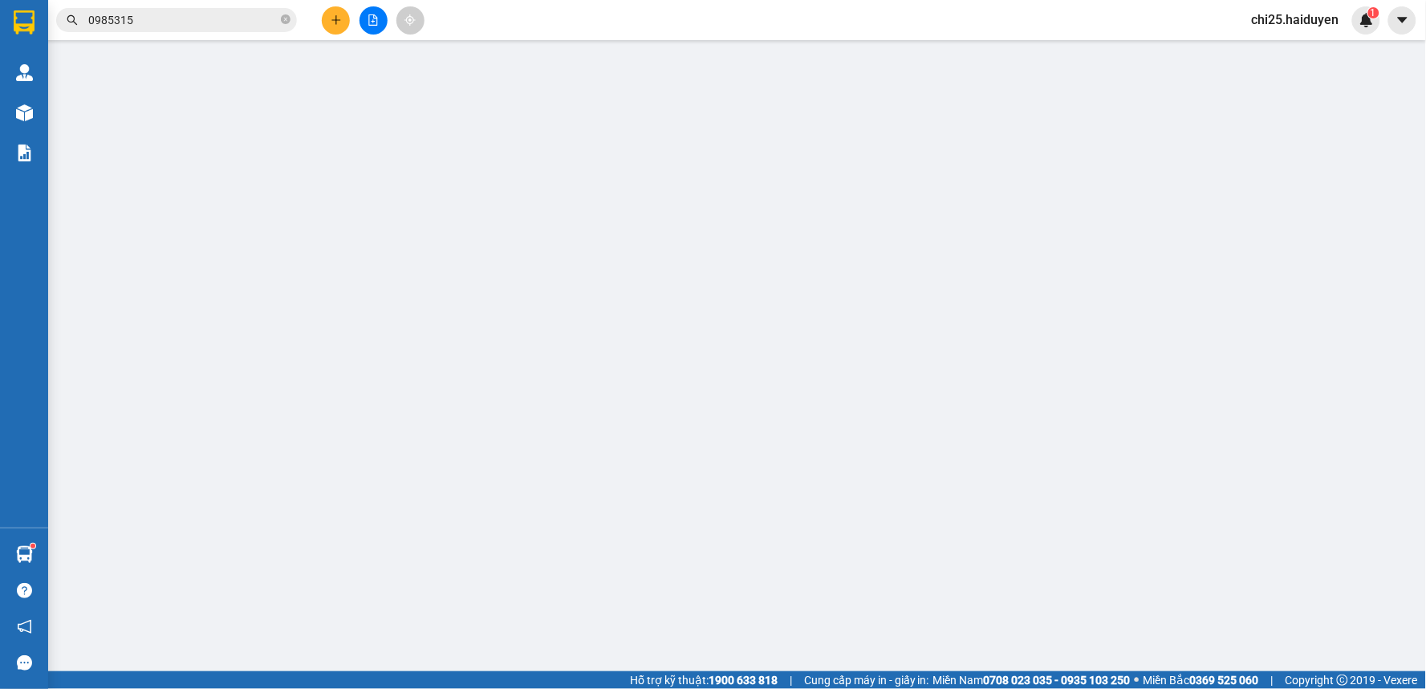
type input "0913939564"
type input "ANH TRÍ"
type input "50.000"
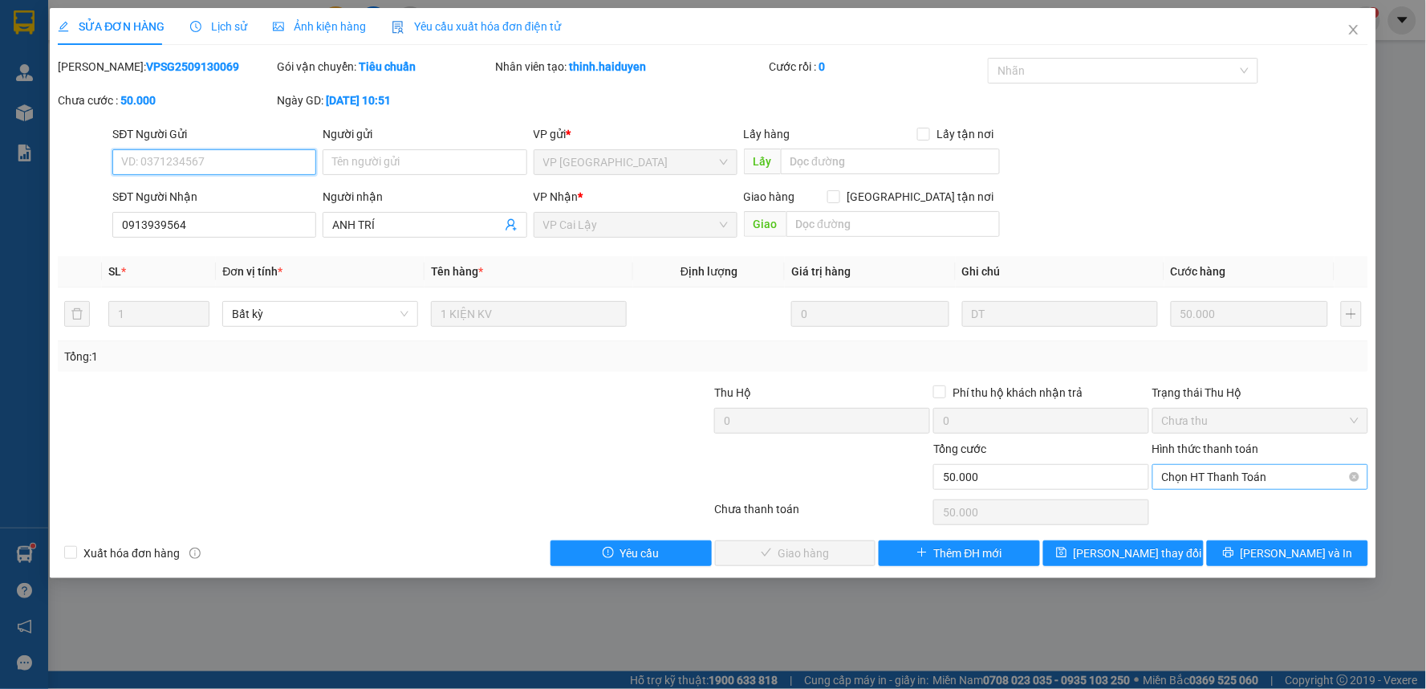
click at [1245, 474] on span "Chọn HT Thanh Toán" at bounding box center [1260, 477] width 197 height 24
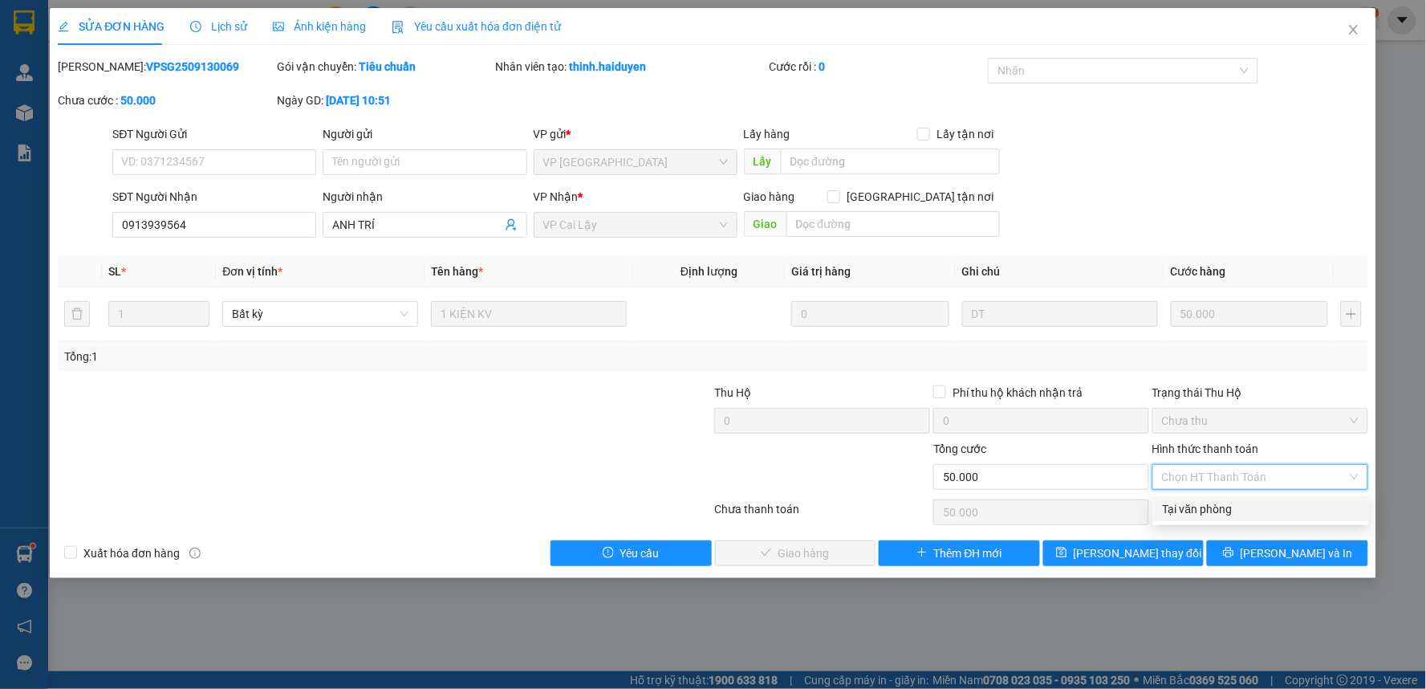
click at [1234, 502] on div "Tại văn phòng" at bounding box center [1261, 509] width 197 height 18
type input "0"
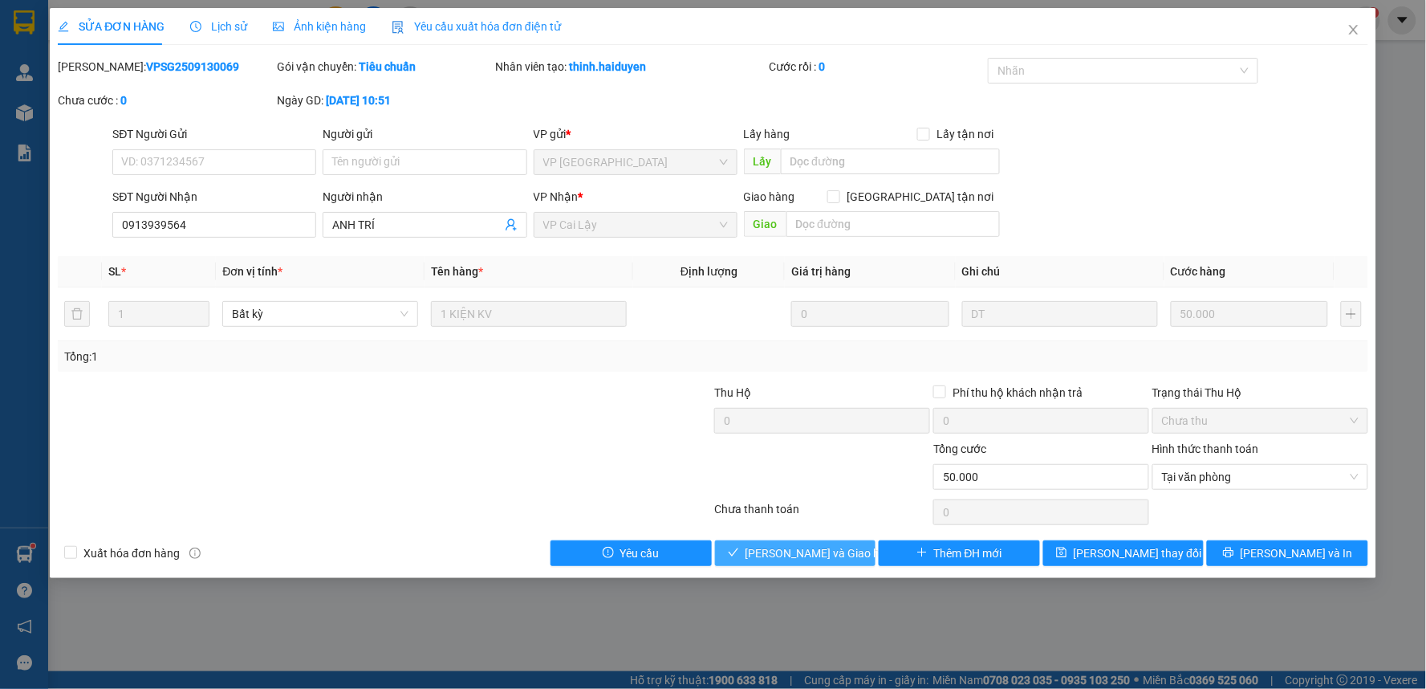
click at [833, 554] on span "[PERSON_NAME] và [PERSON_NAME] hàng" at bounding box center [823, 553] width 154 height 18
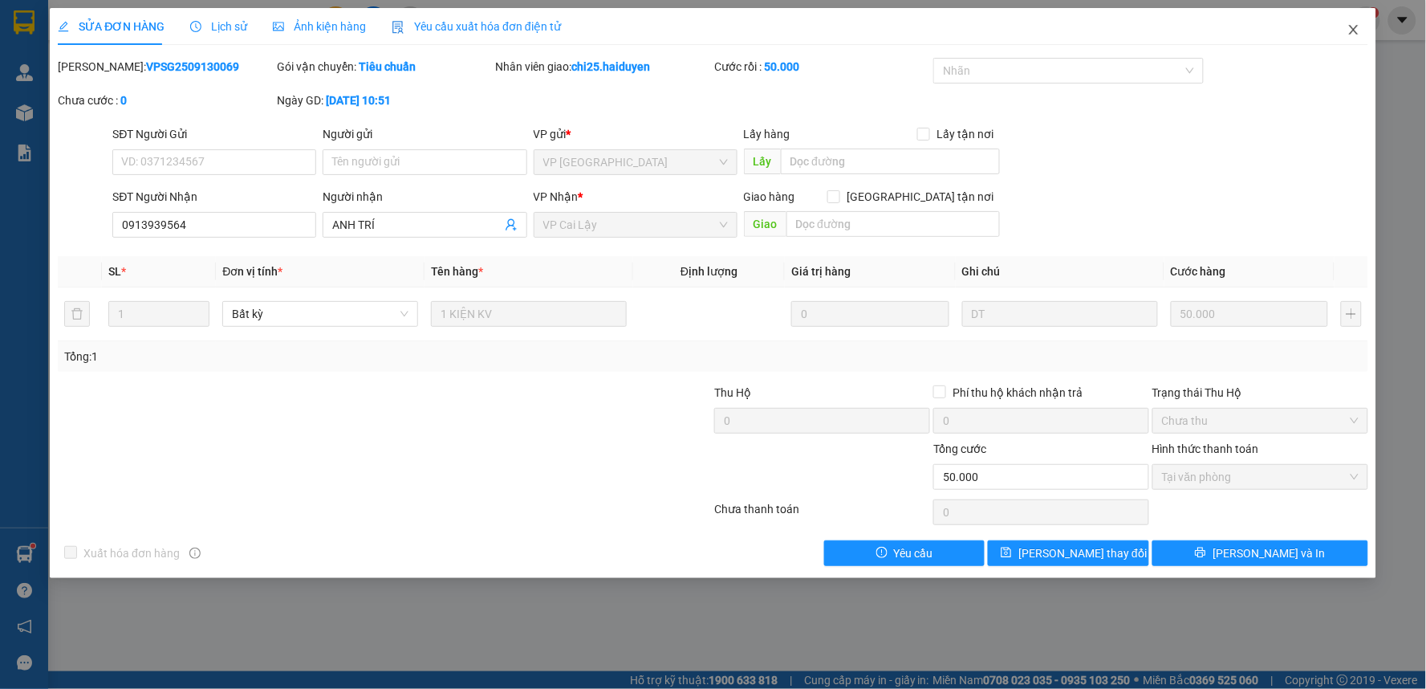
click at [1353, 26] on icon "close" at bounding box center [1353, 29] width 13 height 13
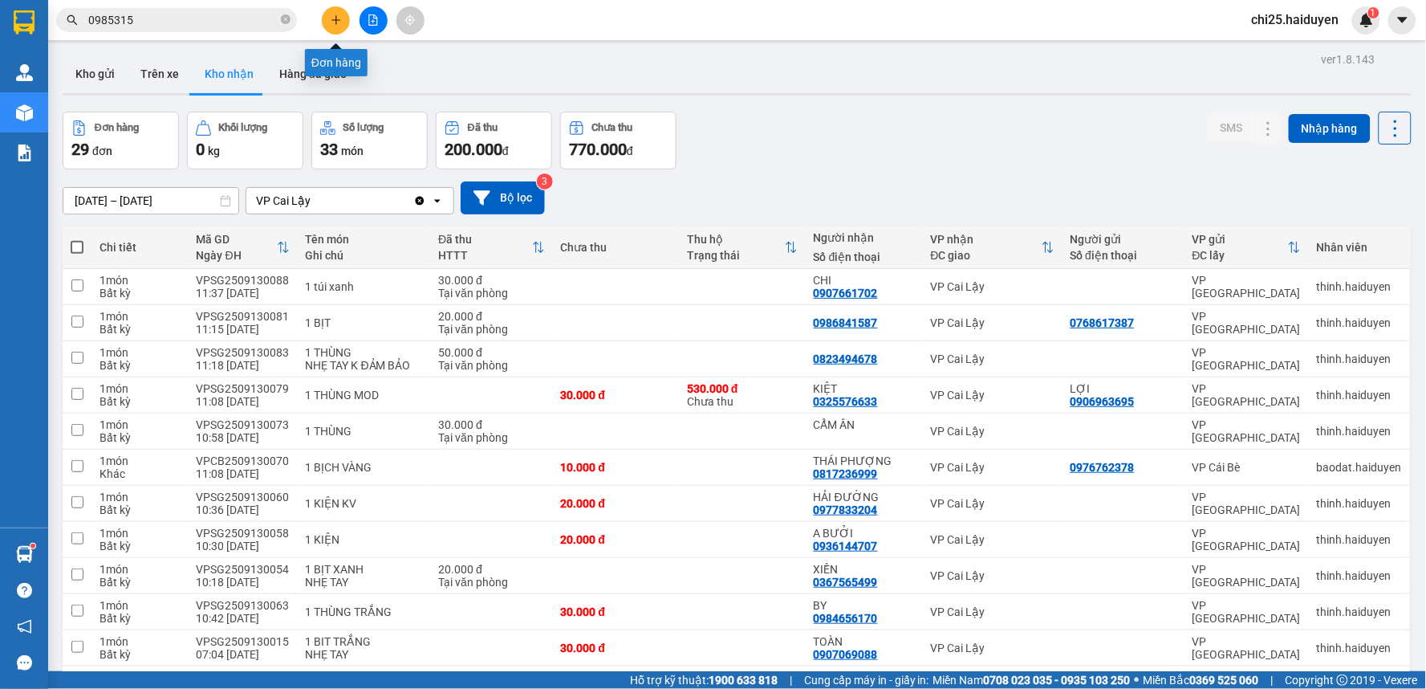
click at [334, 13] on button at bounding box center [336, 20] width 28 height 28
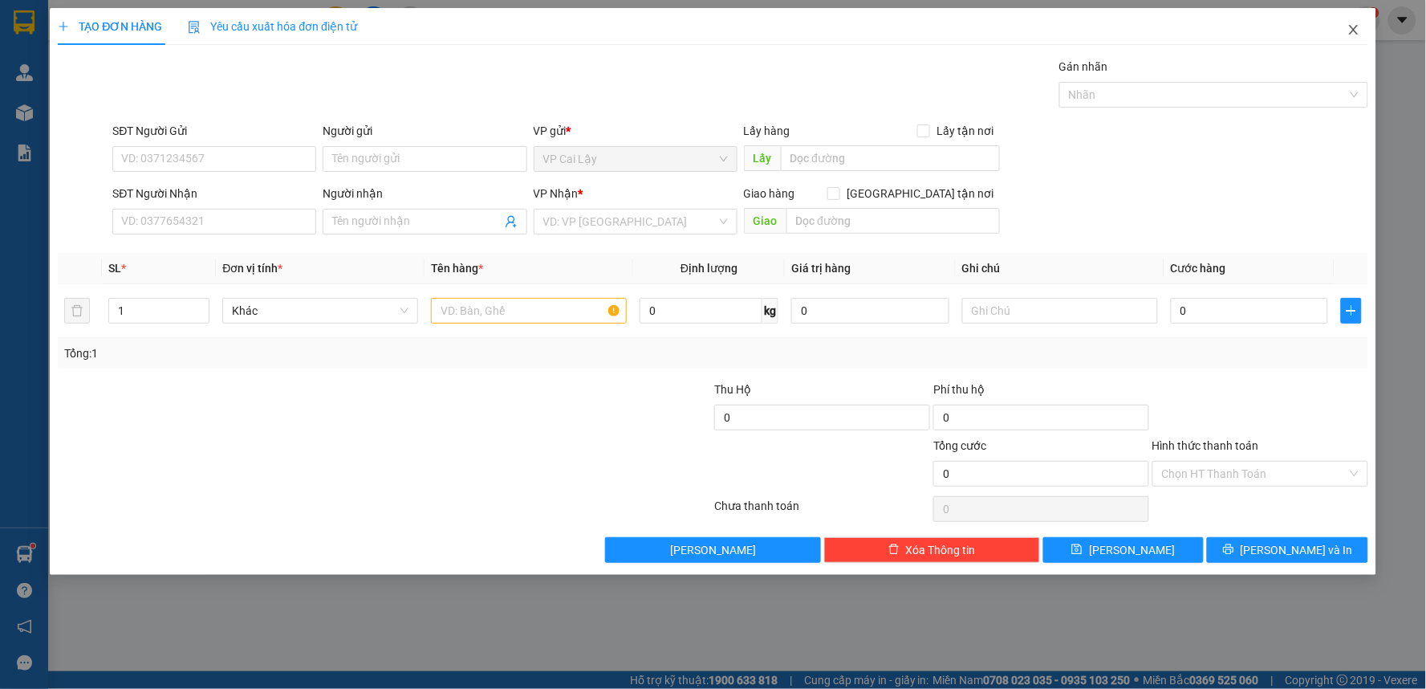
click at [1356, 30] on icon "close" at bounding box center [1353, 29] width 13 height 13
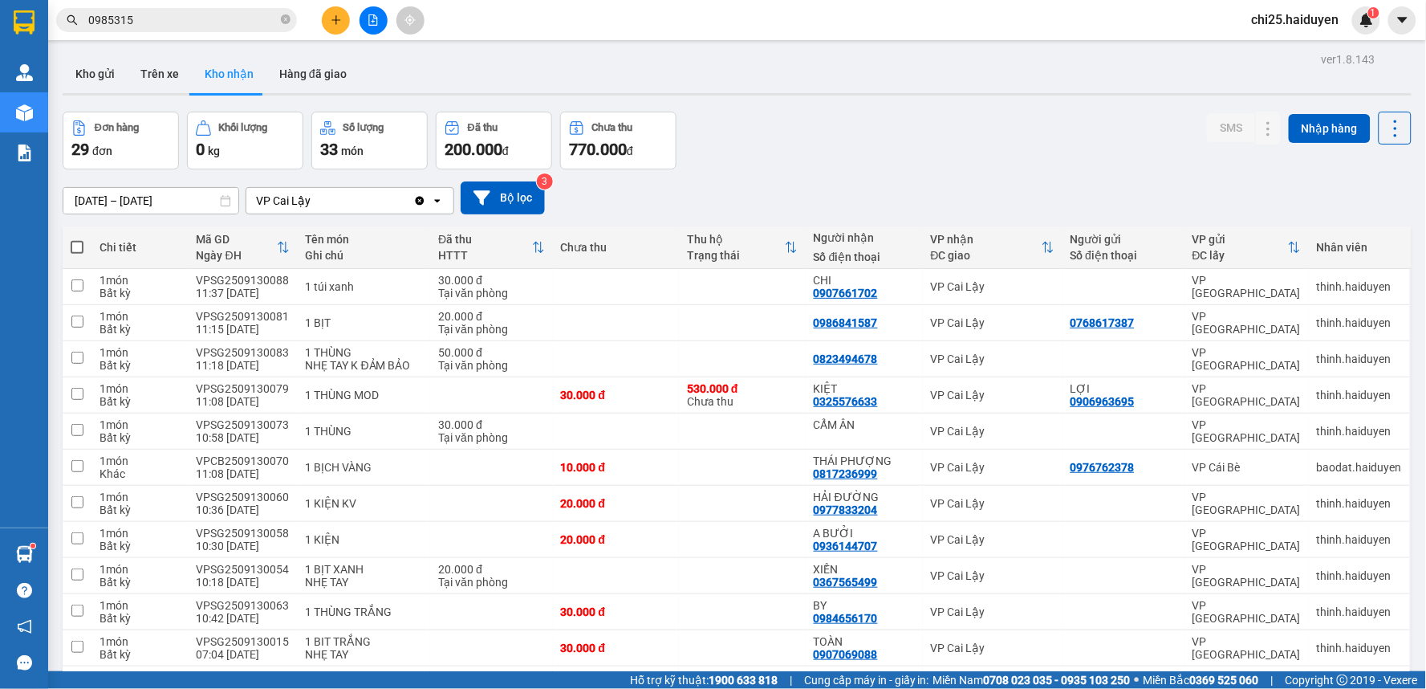
click at [152, 17] on input "0985315" at bounding box center [182, 20] width 189 height 18
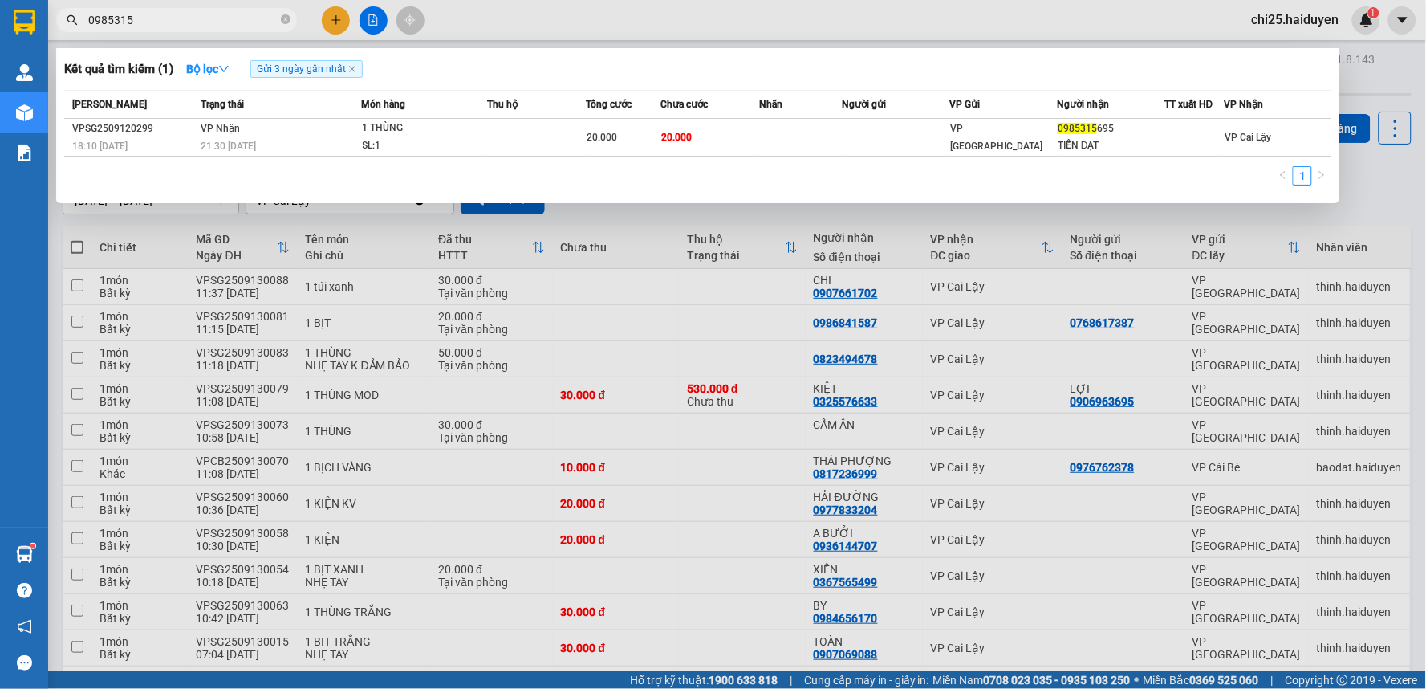
click at [152, 17] on input "0985315" at bounding box center [182, 20] width 189 height 18
click at [335, 26] on div at bounding box center [713, 344] width 1426 height 689
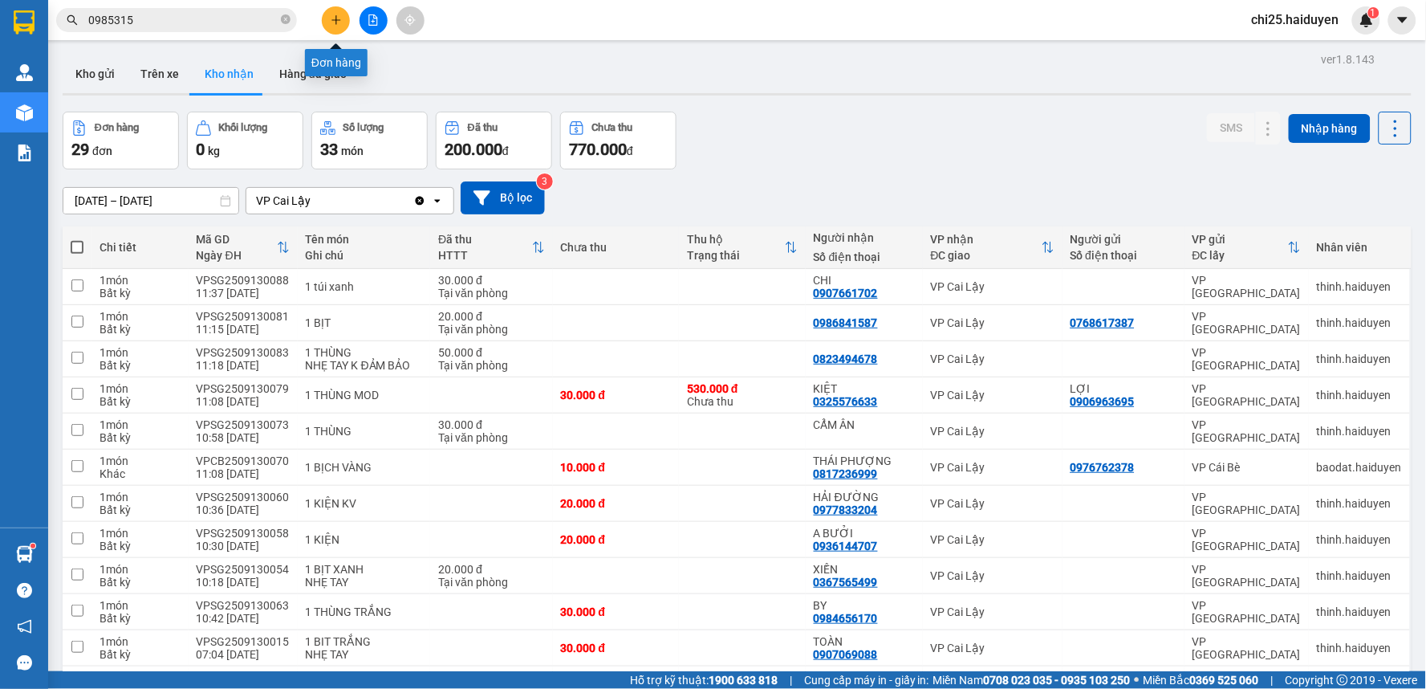
click at [331, 16] on icon "plus" at bounding box center [336, 19] width 11 height 11
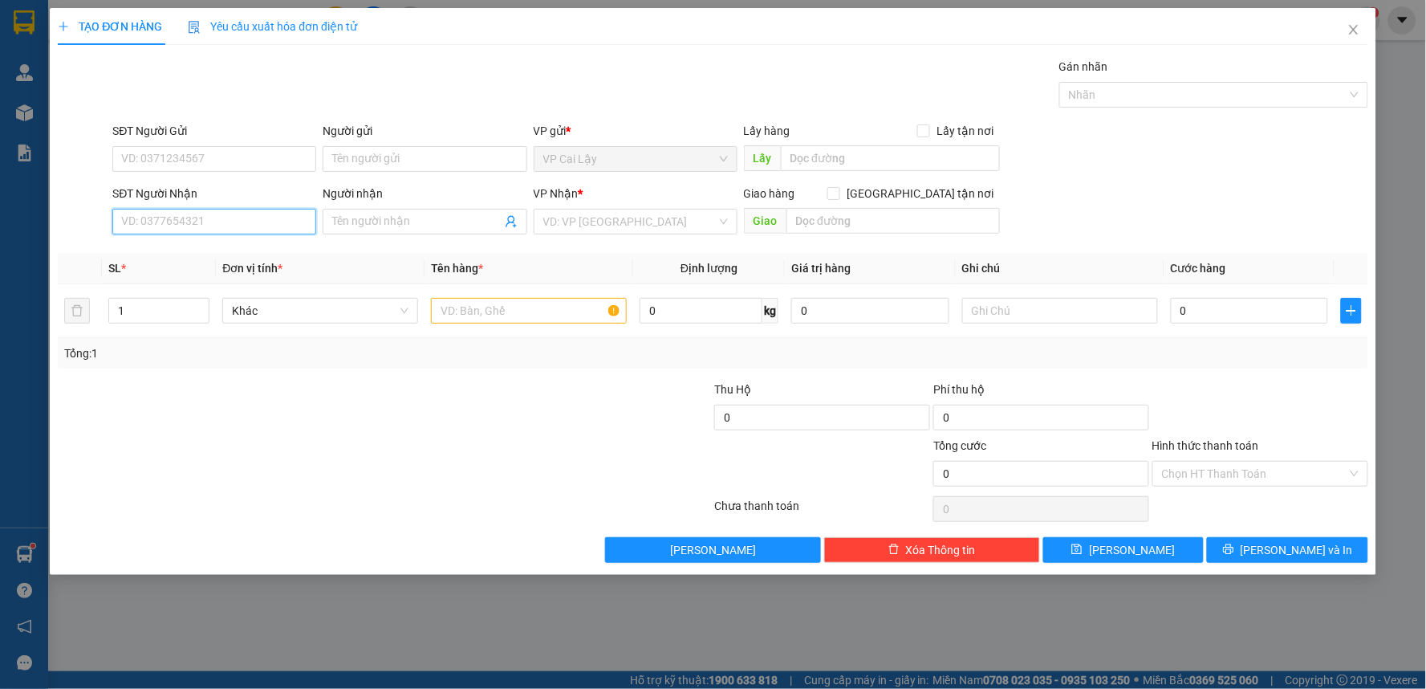
drag, startPoint x: 207, startPoint y: 221, endPoint x: 233, endPoint y: 212, distance: 27.2
click at [210, 220] on input "SĐT Người Nhận" at bounding box center [214, 222] width 204 height 26
type input "0937767676"
click at [263, 258] on div "0937767676 - NHÍ Q10" at bounding box center [214, 254] width 185 height 18
type input "NHÍ Q10"
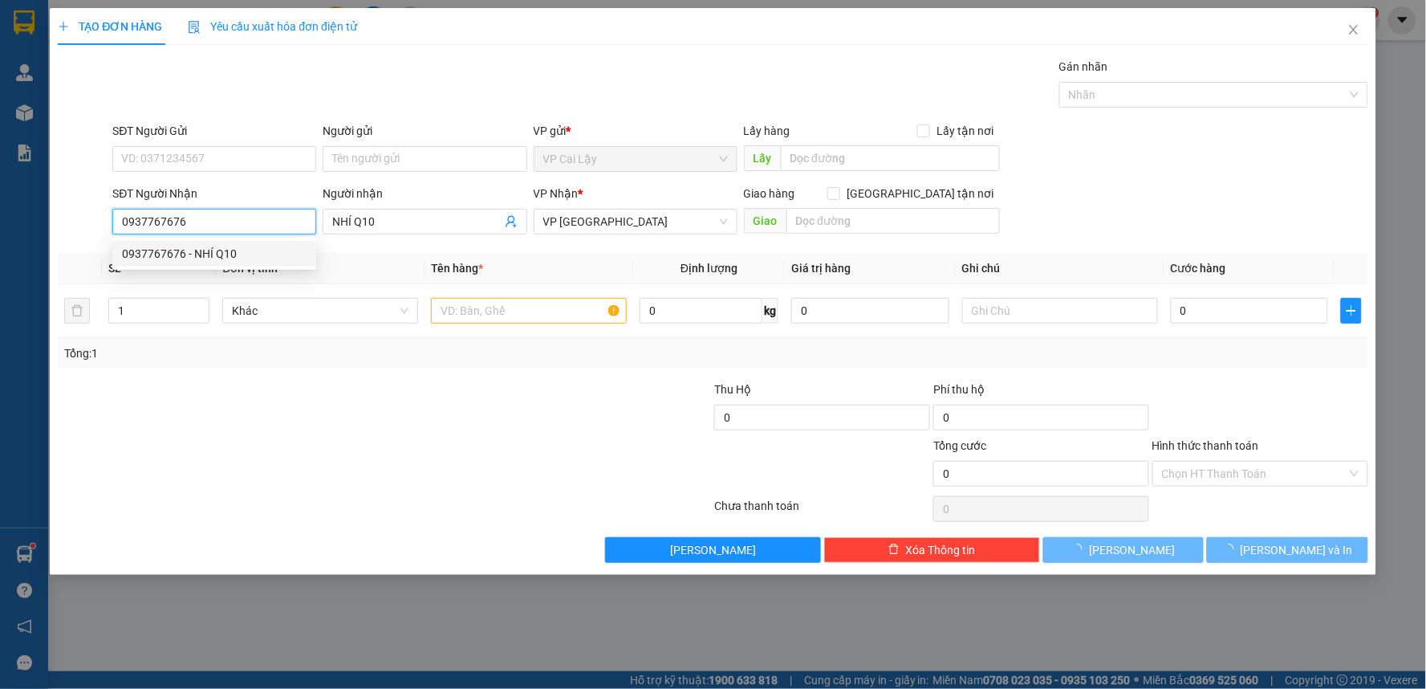
type input "50.000"
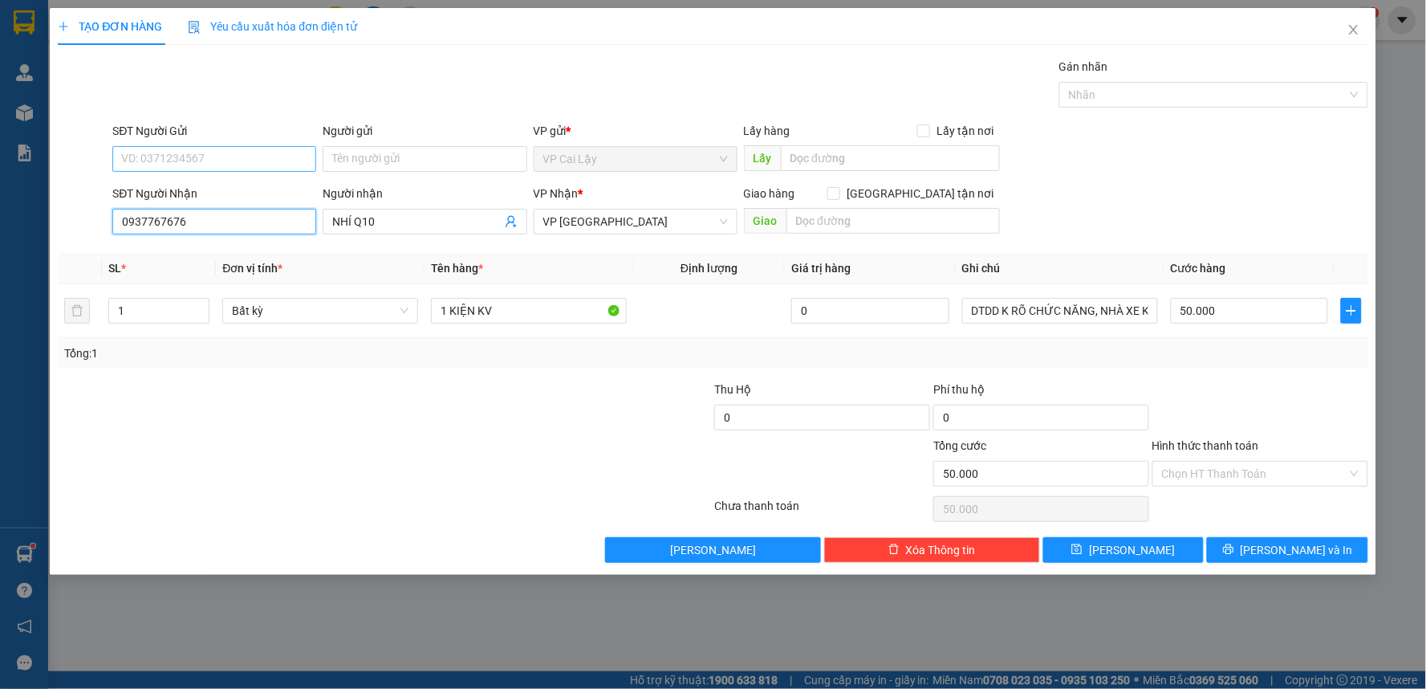
type input "0937767676"
click at [235, 162] on input "SĐT Người Gửi" at bounding box center [214, 159] width 204 height 26
click at [251, 186] on div "0913939564 - ANH TRÍ" at bounding box center [214, 191] width 185 height 18
type input "0913939564"
type input "ANH TRÍ"
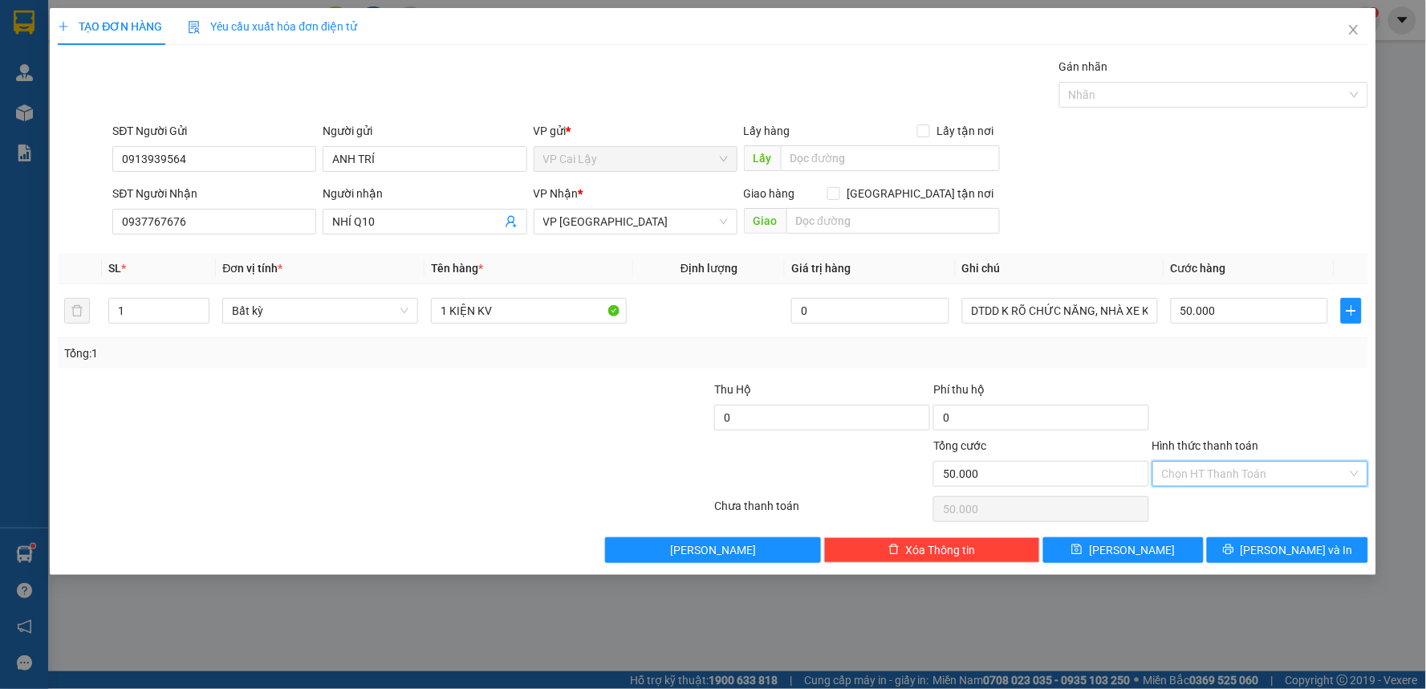
click at [1233, 469] on input "Hình thức thanh toán" at bounding box center [1254, 473] width 185 height 24
click at [1242, 502] on div "Tại văn phòng" at bounding box center [1261, 506] width 197 height 18
type input "0"
click at [1234, 556] on span "printer" at bounding box center [1228, 549] width 11 height 13
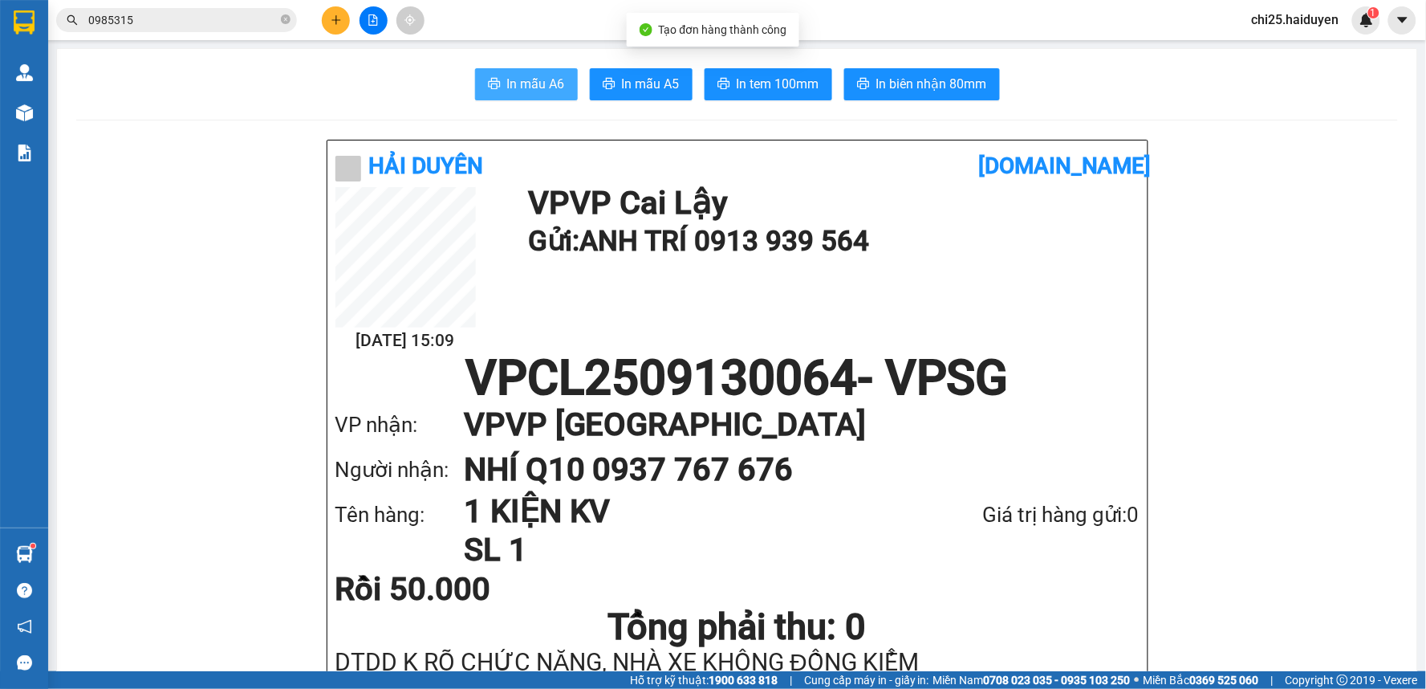
click at [544, 86] on span "In mẫu A6" at bounding box center [536, 84] width 58 height 20
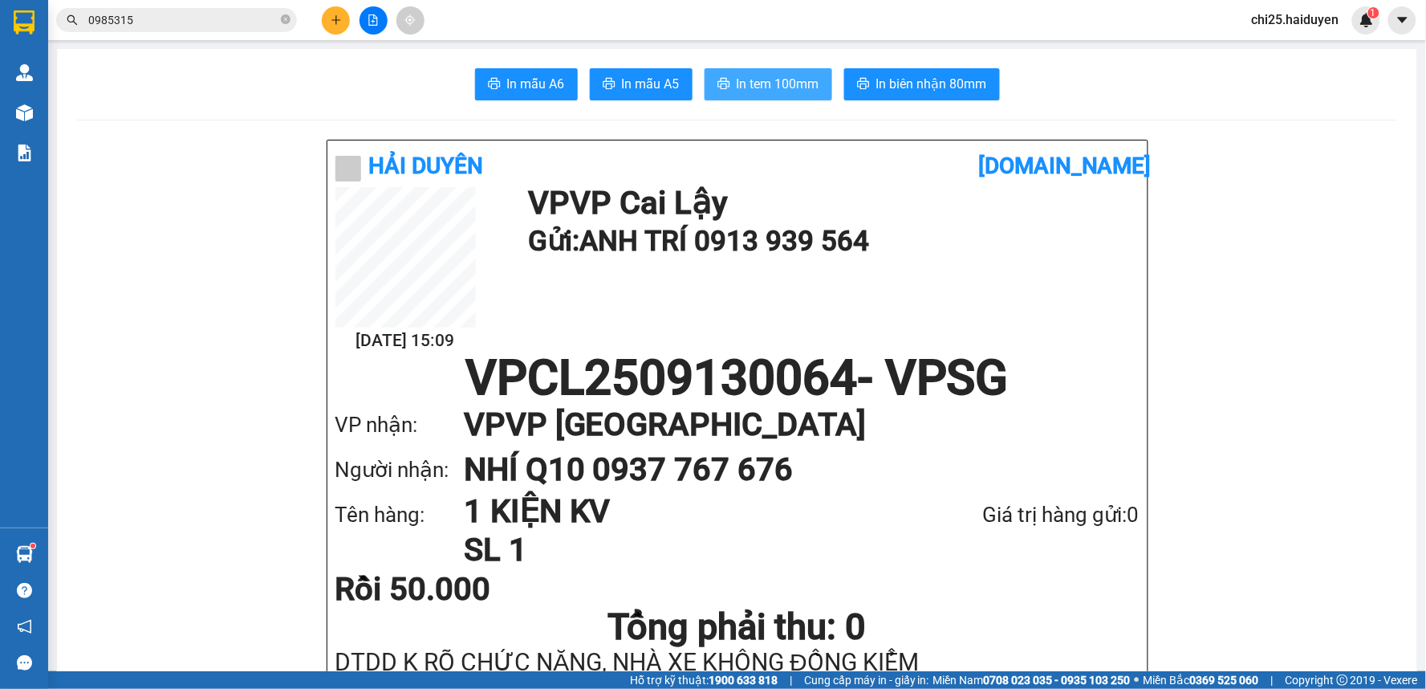
click at [762, 88] on span "In tem 100mm" at bounding box center [778, 84] width 83 height 20
click at [750, 81] on span "In tem 100mm" at bounding box center [778, 84] width 83 height 20
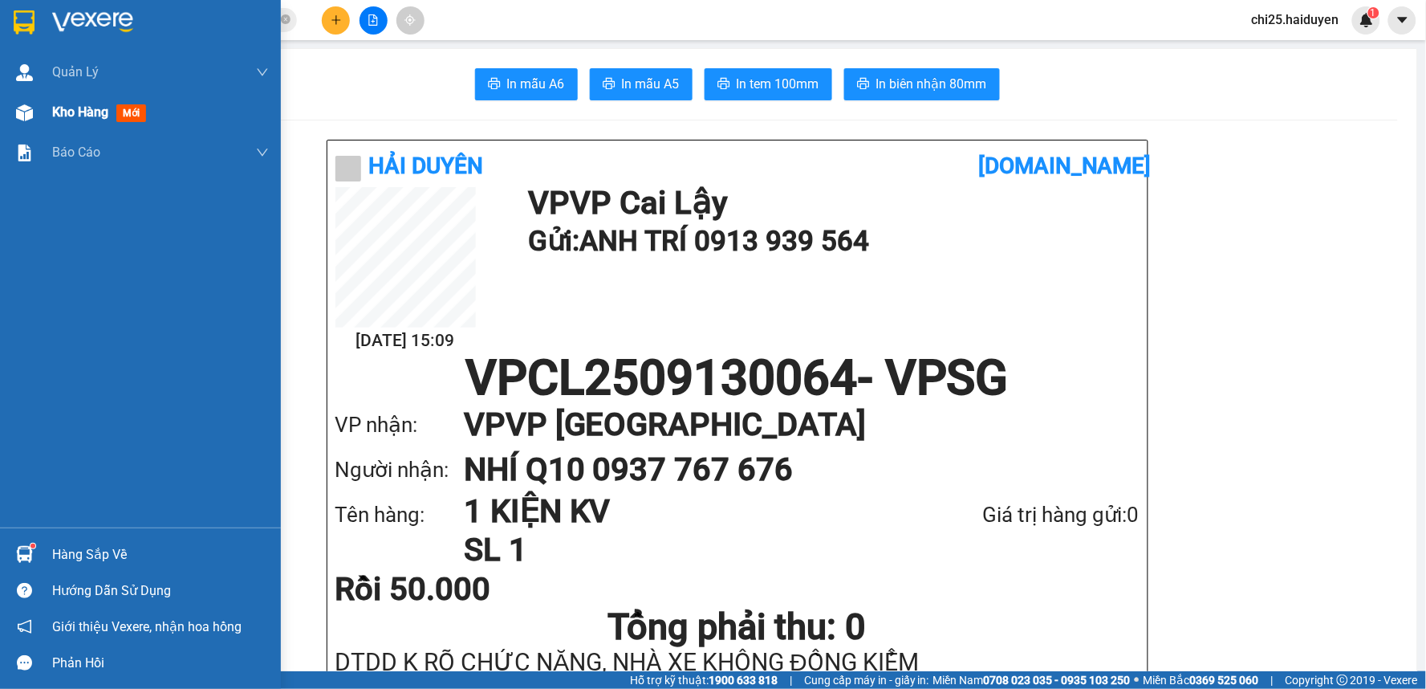
click at [75, 107] on span "Kho hàng" at bounding box center [80, 111] width 56 height 15
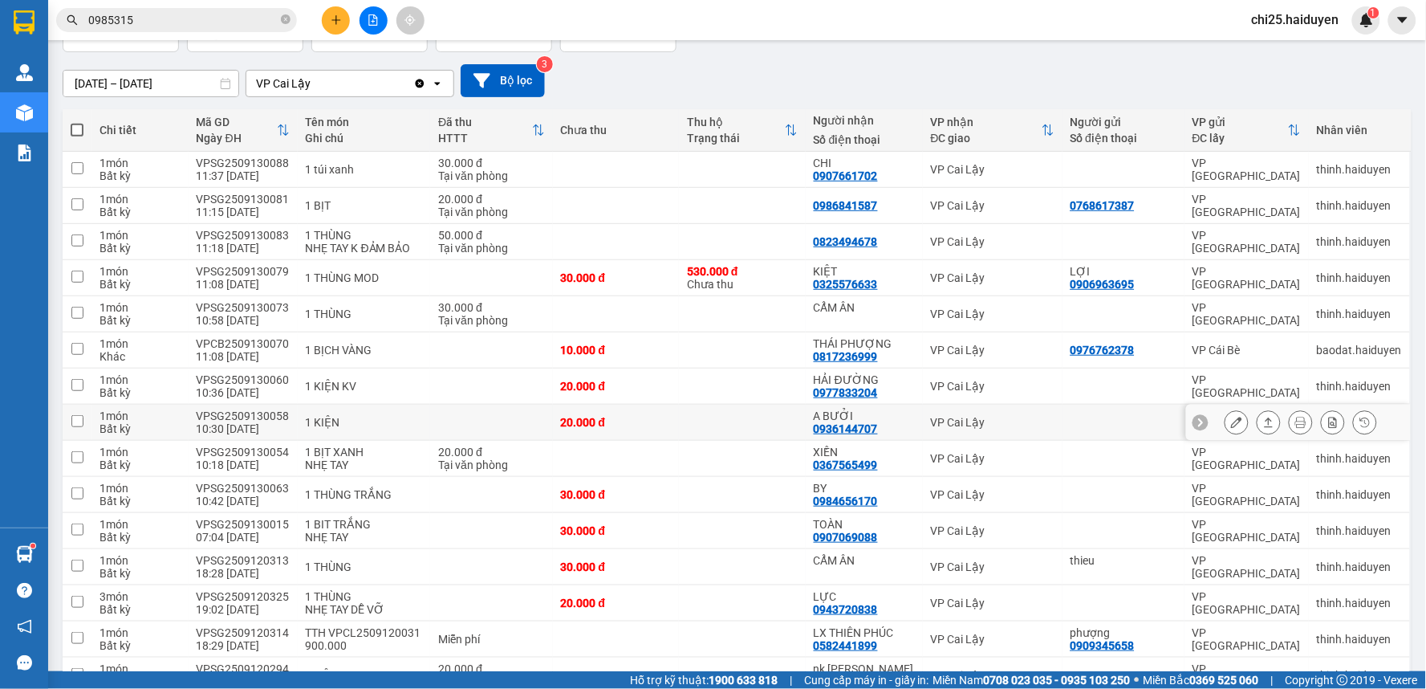
scroll to position [267, 0]
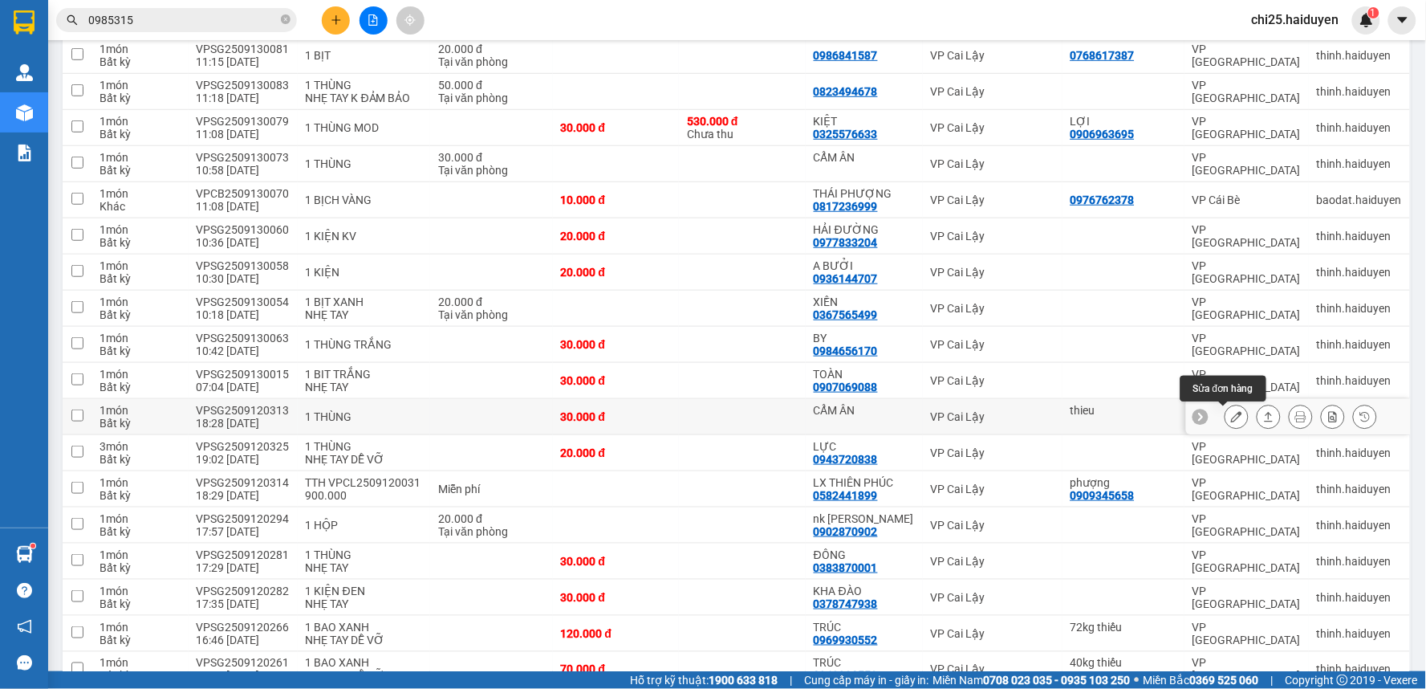
click at [1231, 419] on icon at bounding box center [1236, 416] width 11 height 11
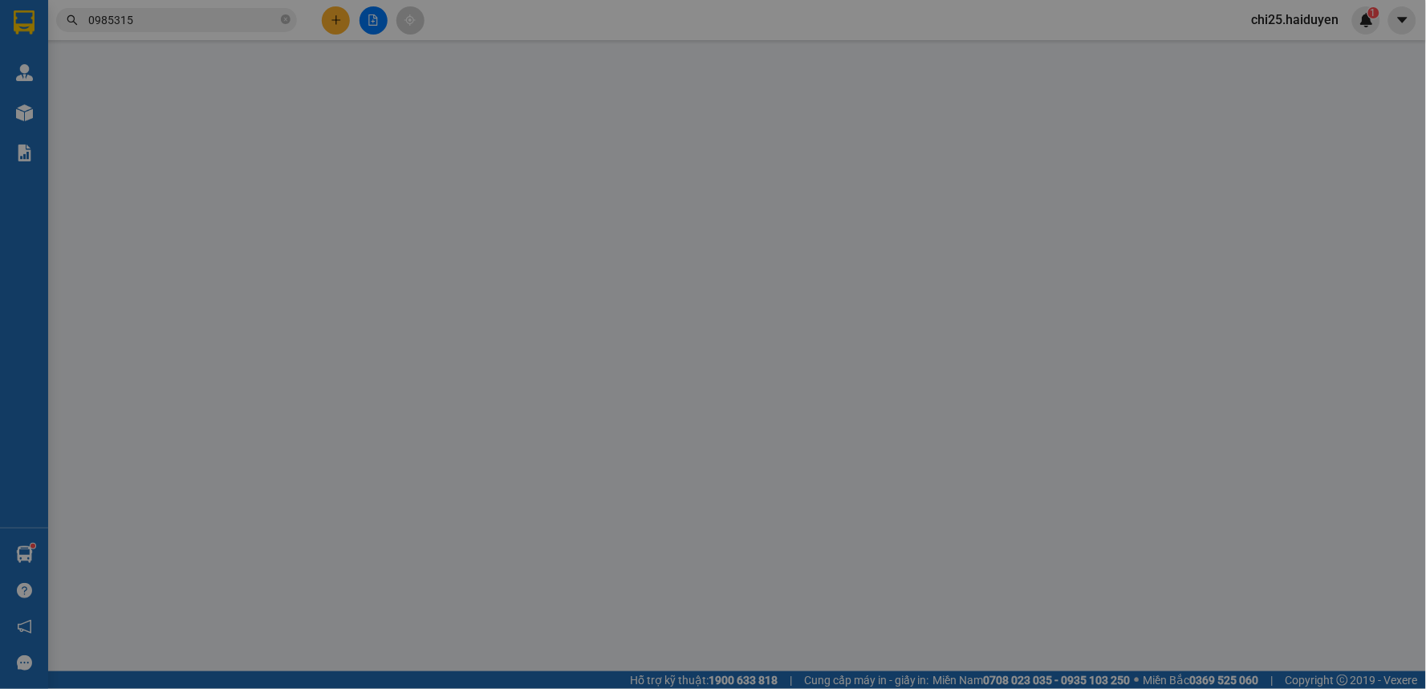
type input "thieu"
type input "CẨM ÂN"
type input "30.000"
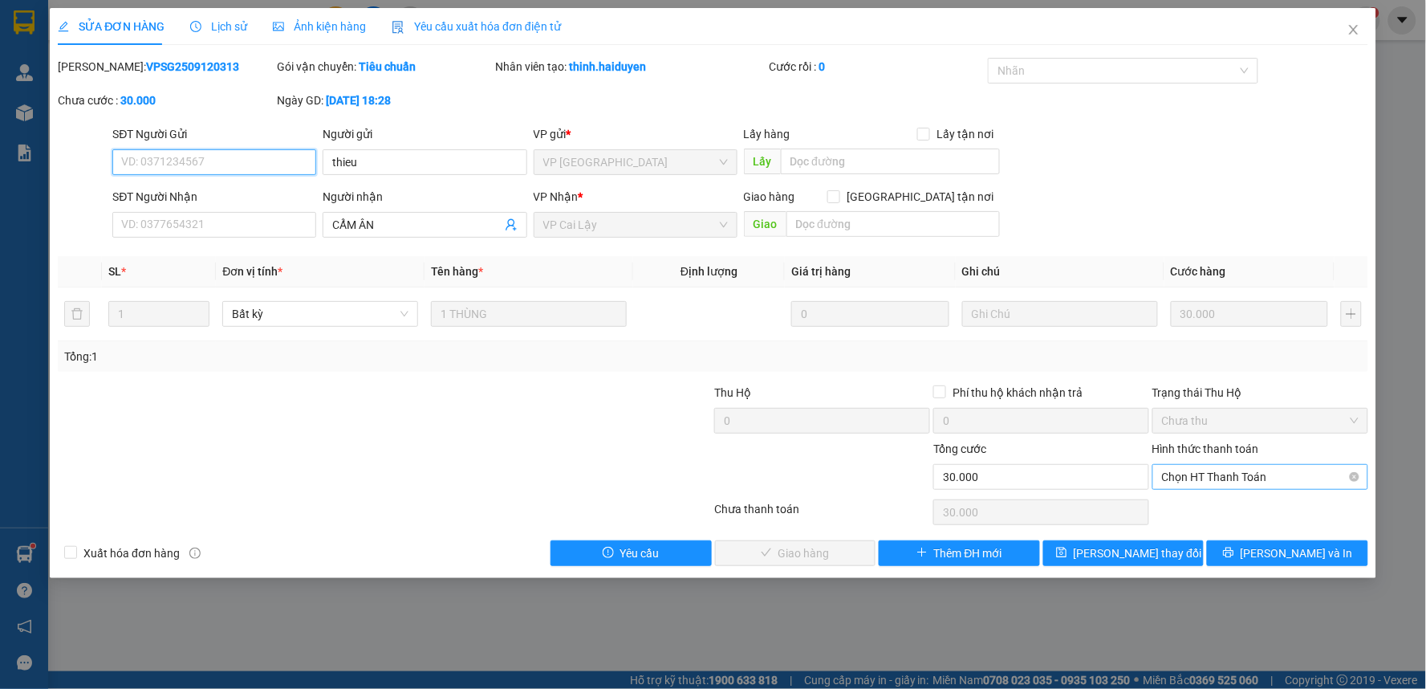
click at [1222, 473] on span "Chọn HT Thanh Toán" at bounding box center [1260, 477] width 197 height 24
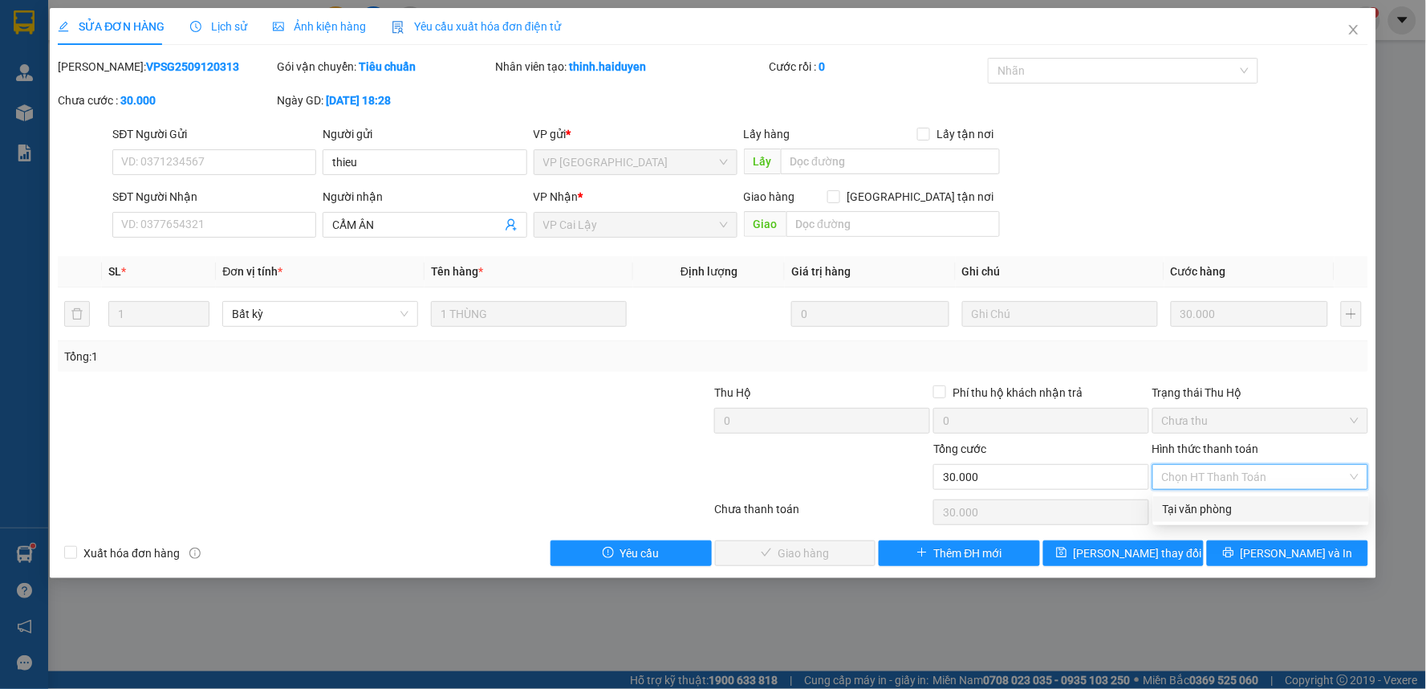
click at [1229, 500] on div "Tại văn phòng" at bounding box center [1261, 509] width 197 height 18
type input "0"
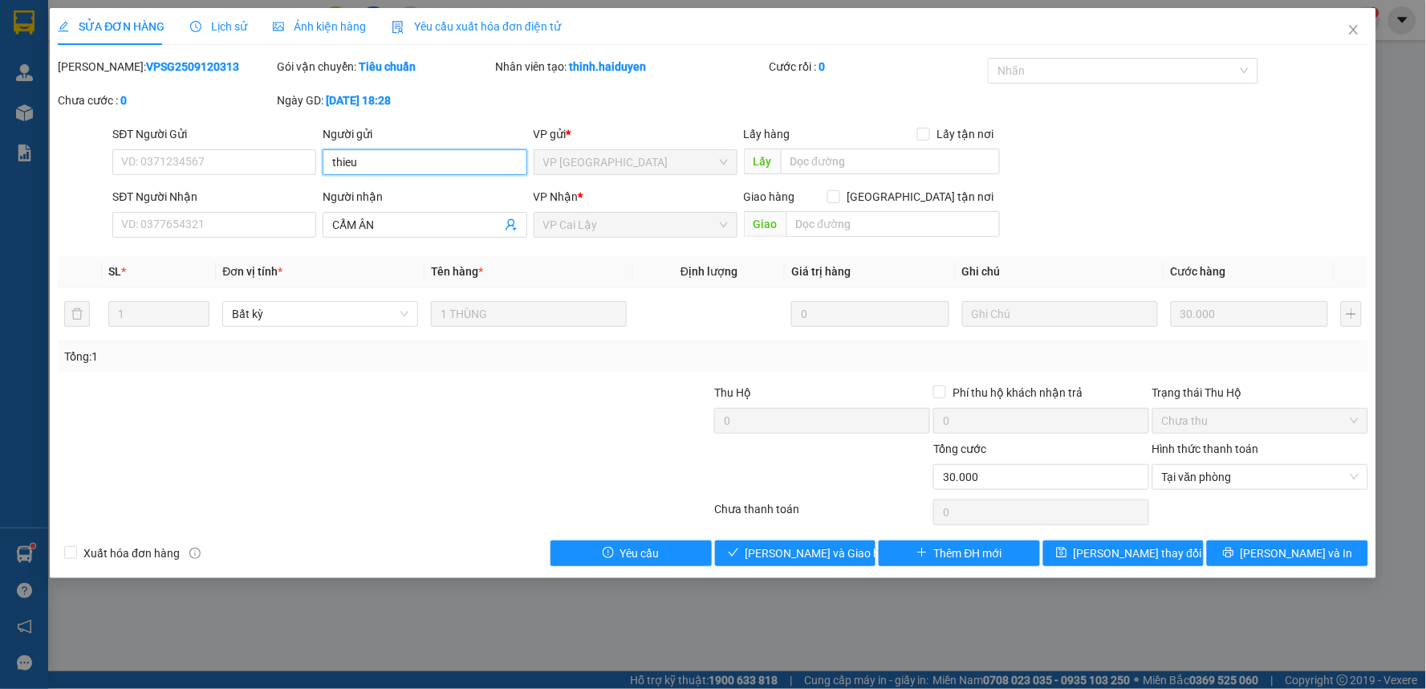
drag, startPoint x: 364, startPoint y: 171, endPoint x: 266, endPoint y: 191, distance: 100.7
click at [266, 191] on form "SĐT Người Gửi VD: 0371234567 Người gửi thieu thieu VP gửi * VP Sài Gòn Lấy hàng…" at bounding box center [713, 184] width 1311 height 119
click at [778, 540] on button "[PERSON_NAME] và [PERSON_NAME] hàng" at bounding box center [795, 553] width 161 height 26
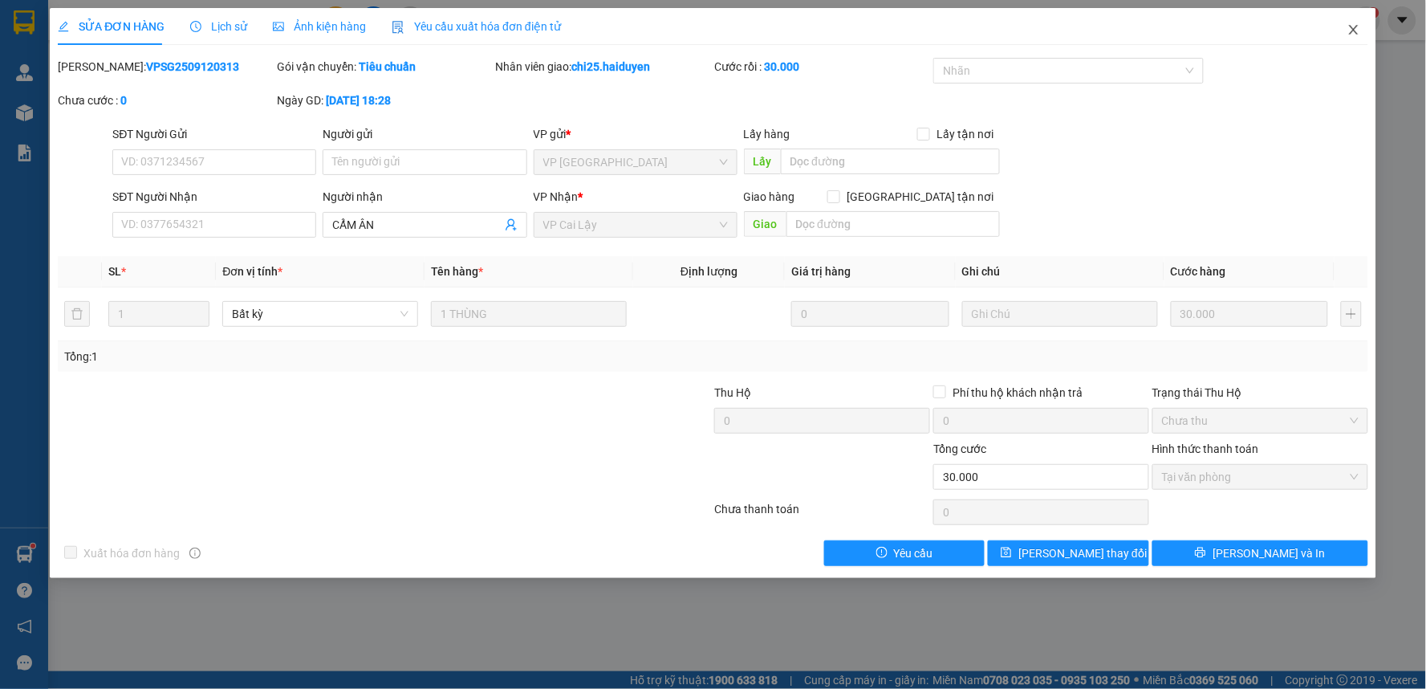
click at [1356, 35] on icon "close" at bounding box center [1353, 29] width 13 height 13
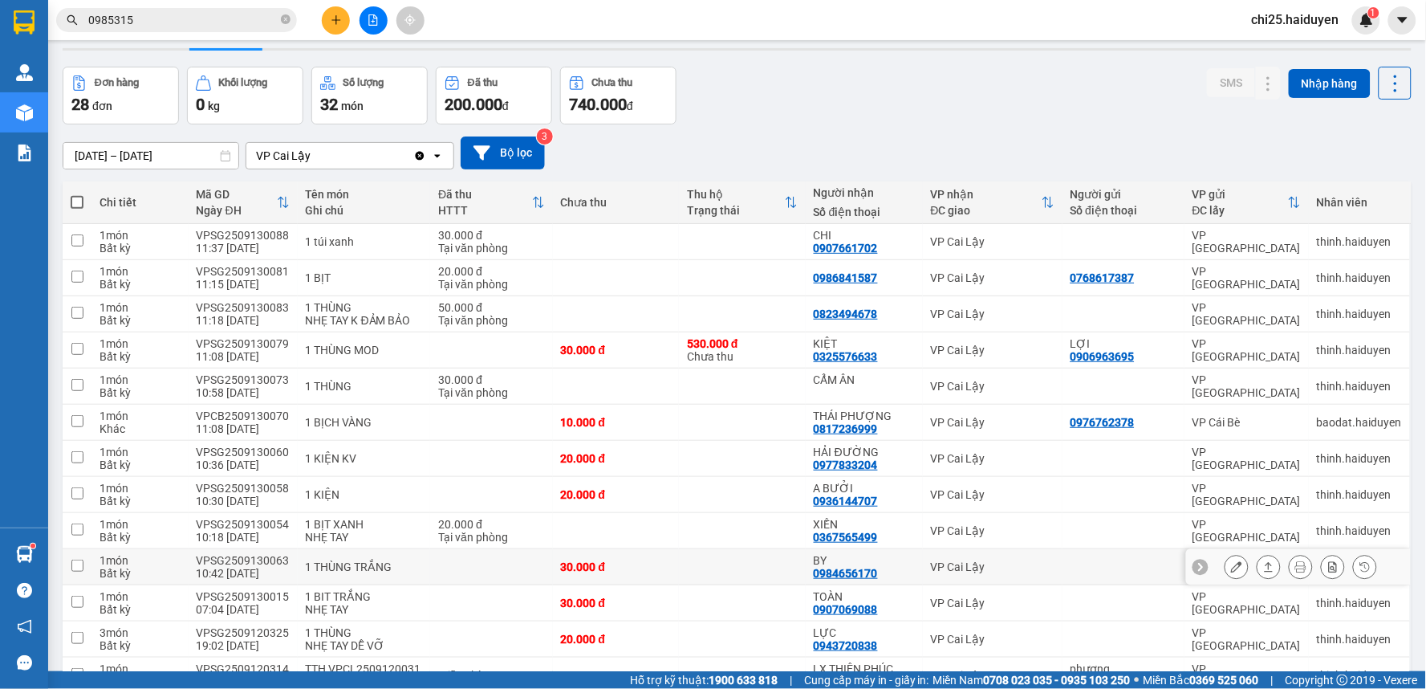
scroll to position [89, 0]
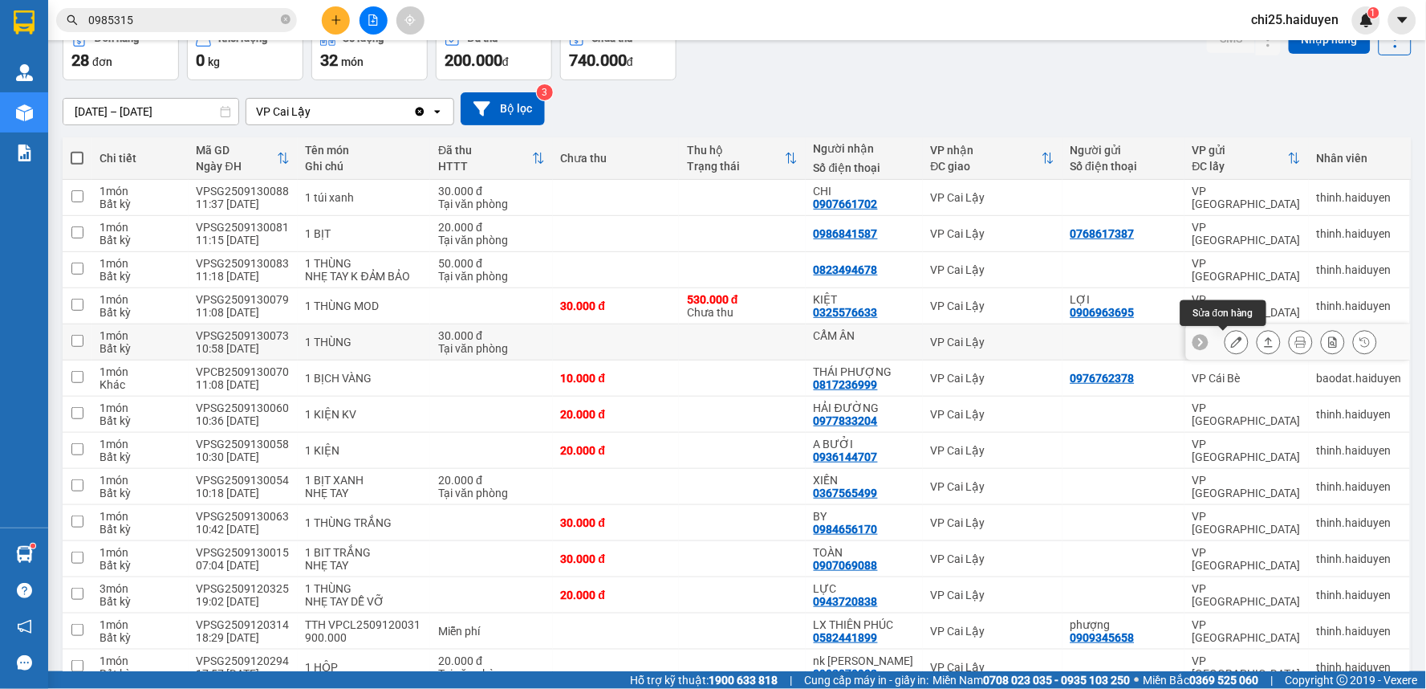
click at [1231, 345] on icon at bounding box center [1236, 341] width 11 height 11
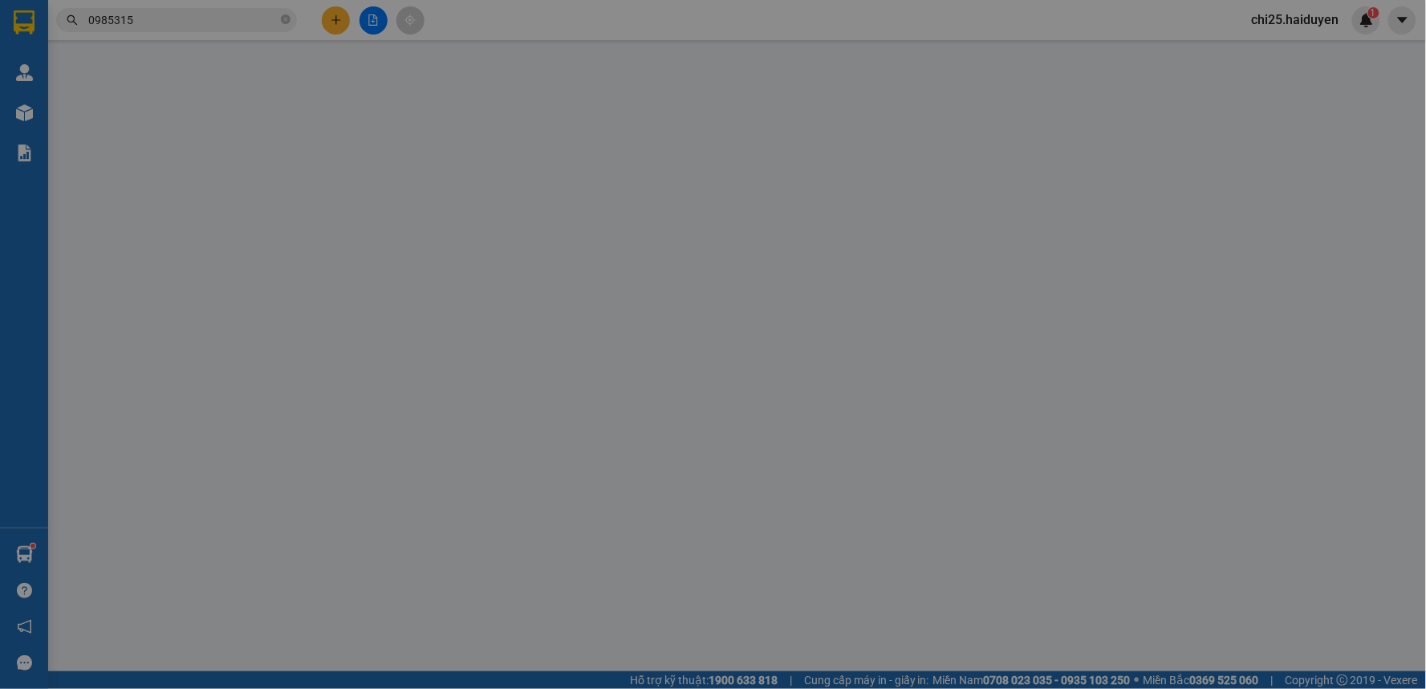
type input "CẨM ÂN"
type input "30.000"
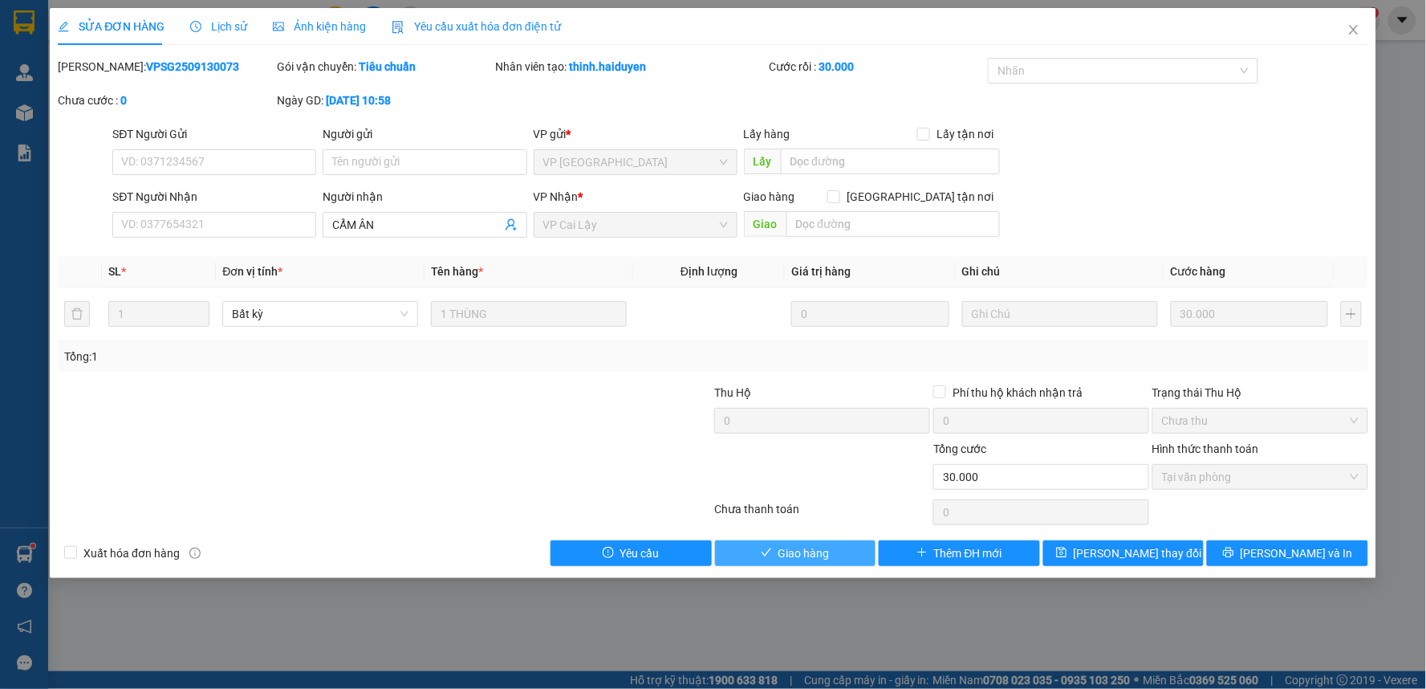
click at [809, 551] on span "Giao hàng" at bounding box center [803, 553] width 51 height 18
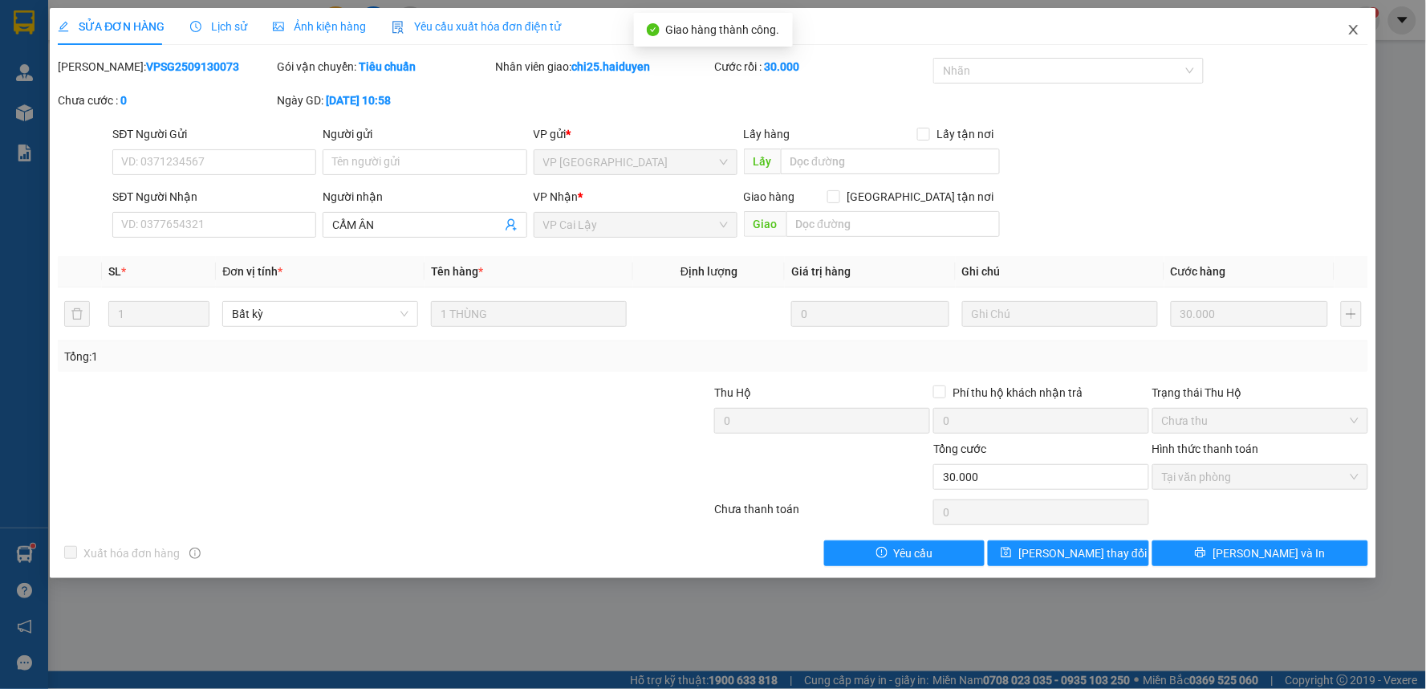
click at [1355, 33] on icon "close" at bounding box center [1353, 30] width 9 height 10
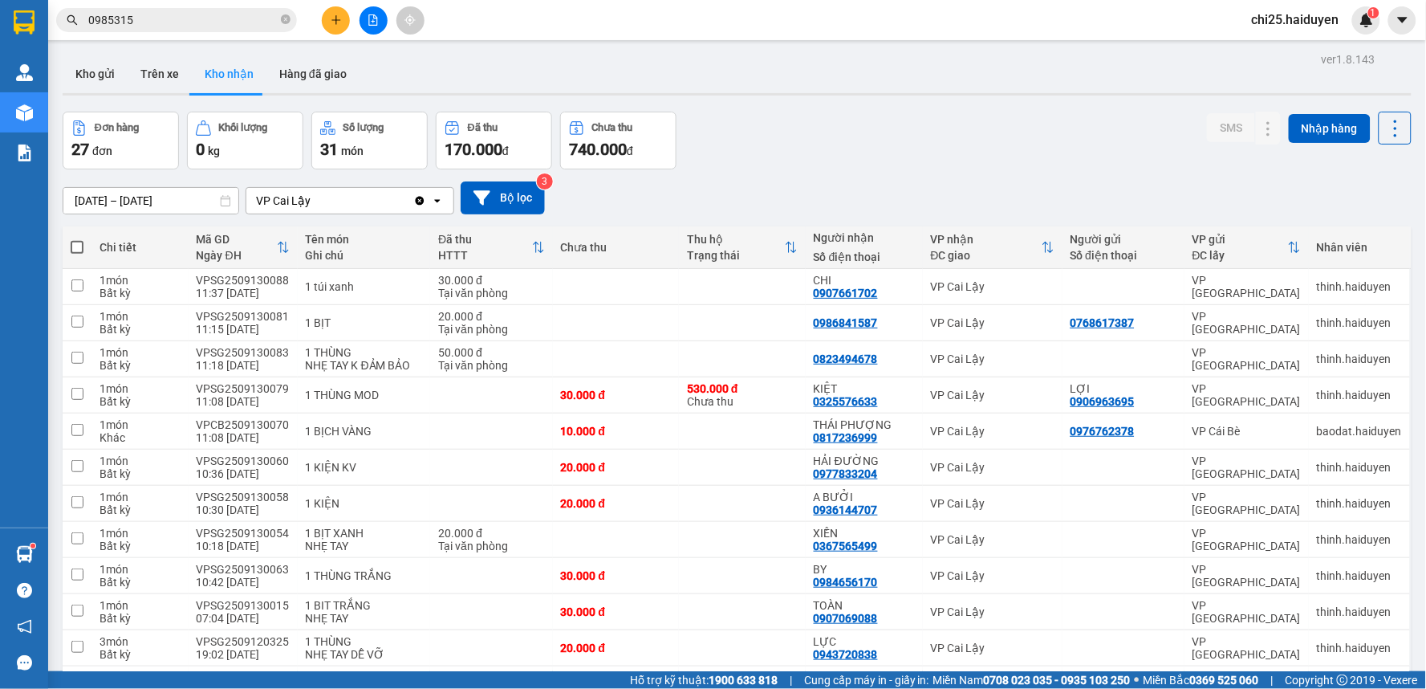
click at [153, 12] on input "0985315" at bounding box center [182, 20] width 189 height 18
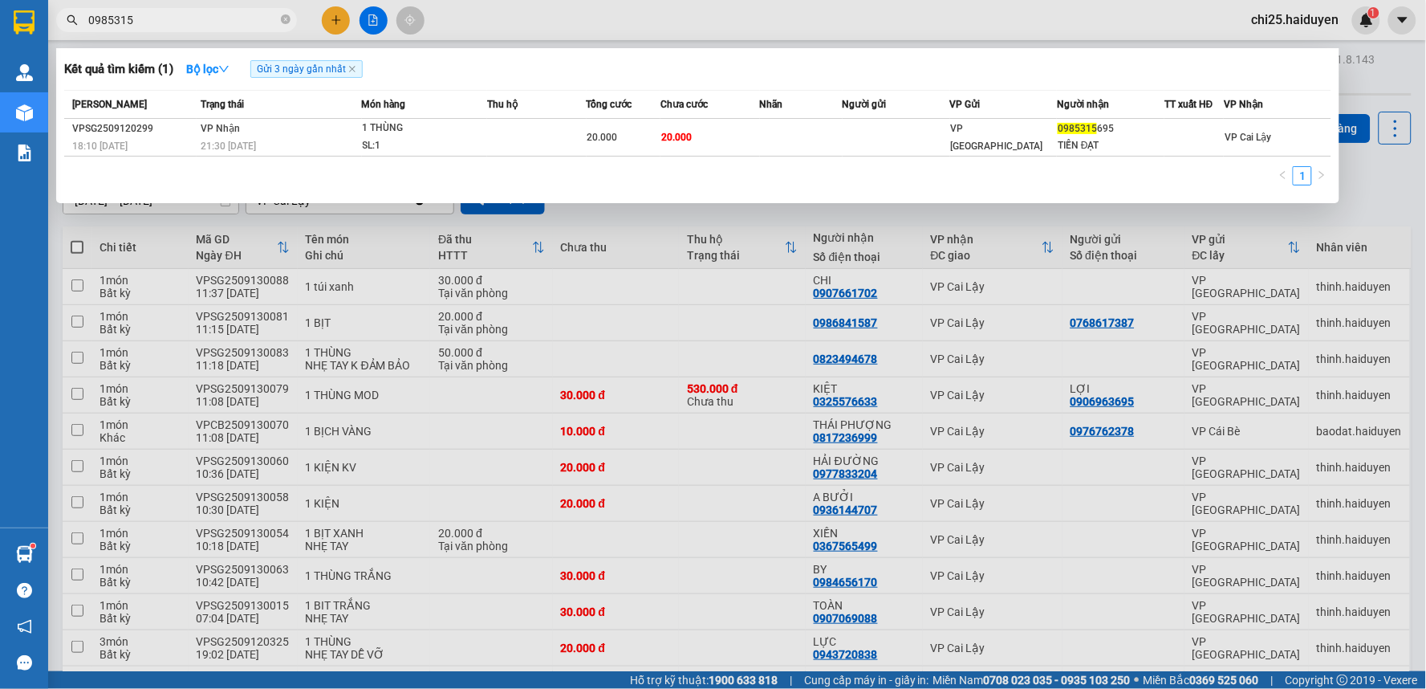
click at [153, 16] on input "0985315" at bounding box center [182, 20] width 189 height 18
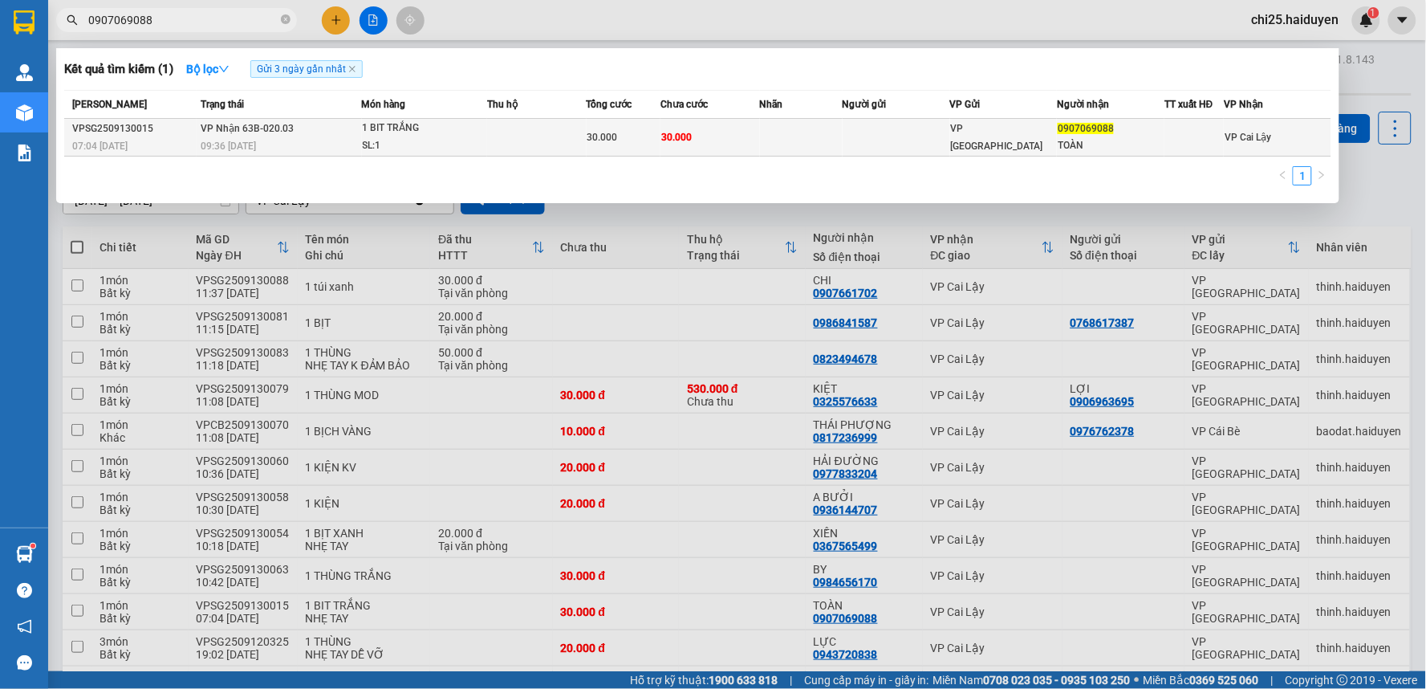
type input "0907069088"
click at [644, 137] on div "30.000" at bounding box center [623, 137] width 73 height 18
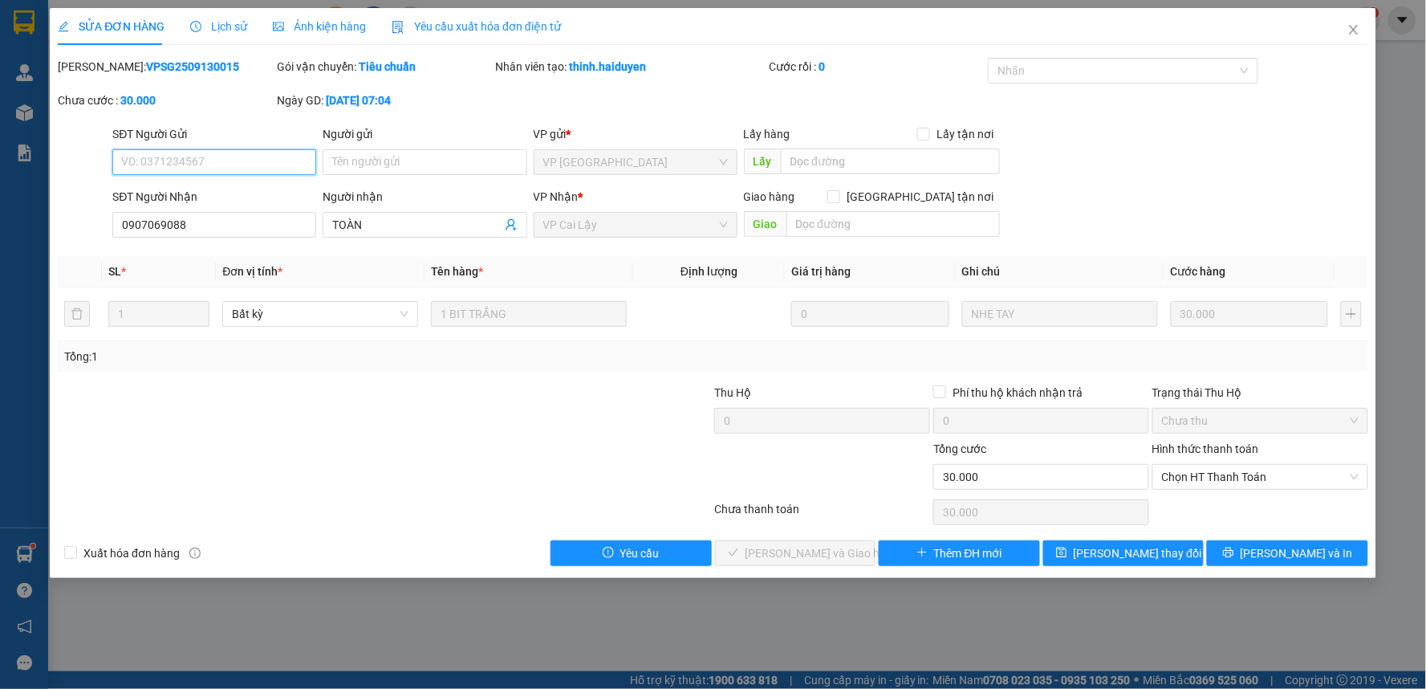
type input "0907069088"
type input "TOÀN"
type input "30.000"
click at [1193, 478] on span "Chọn HT Thanh Toán" at bounding box center [1260, 477] width 197 height 24
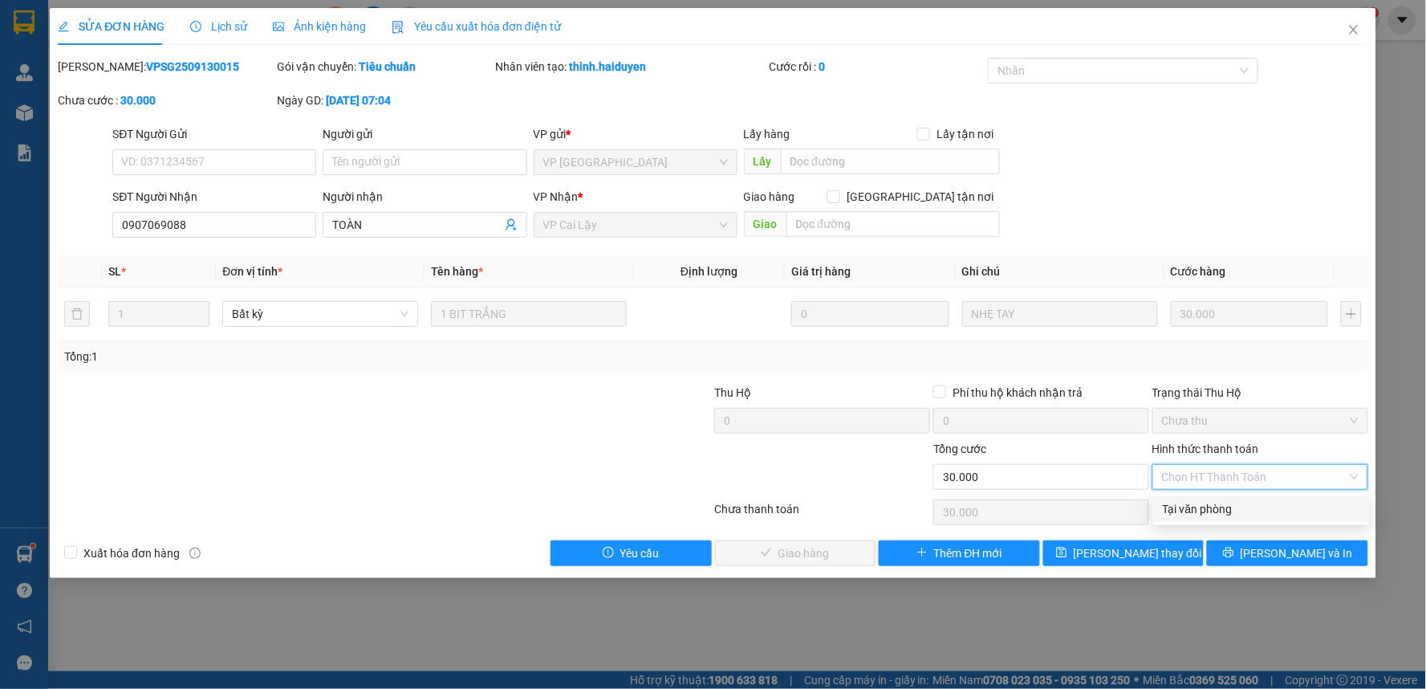
click at [1209, 509] on div "Tại văn phòng" at bounding box center [1261, 509] width 197 height 18
type input "0"
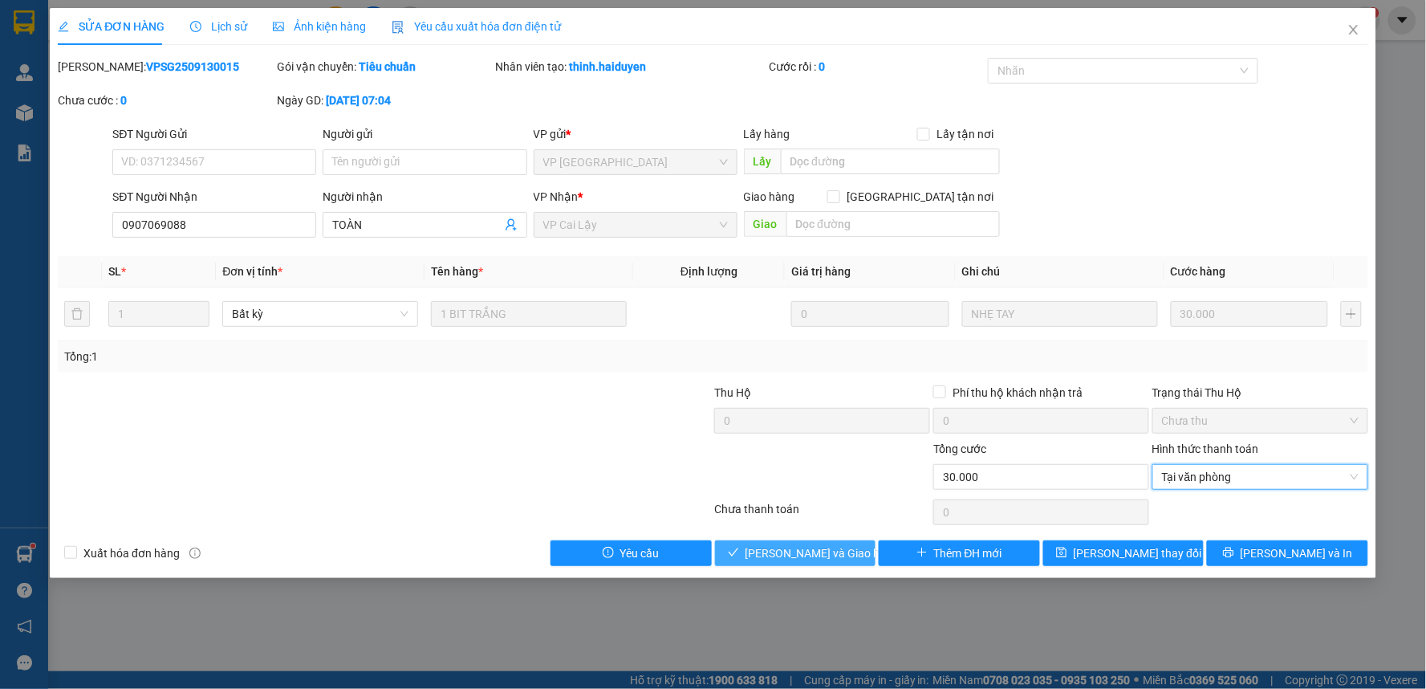
click at [813, 555] on span "[PERSON_NAME] và [PERSON_NAME] hàng" at bounding box center [823, 553] width 154 height 18
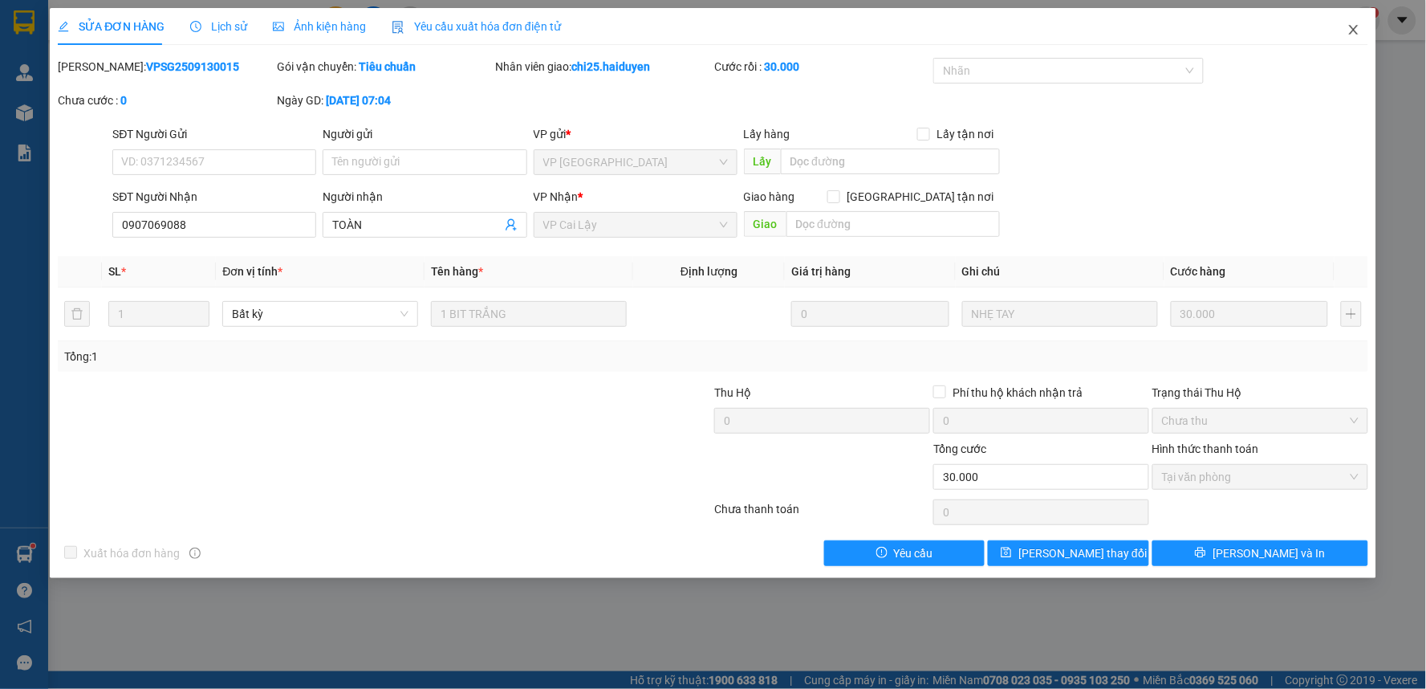
click at [1358, 34] on icon "close" at bounding box center [1353, 29] width 13 height 13
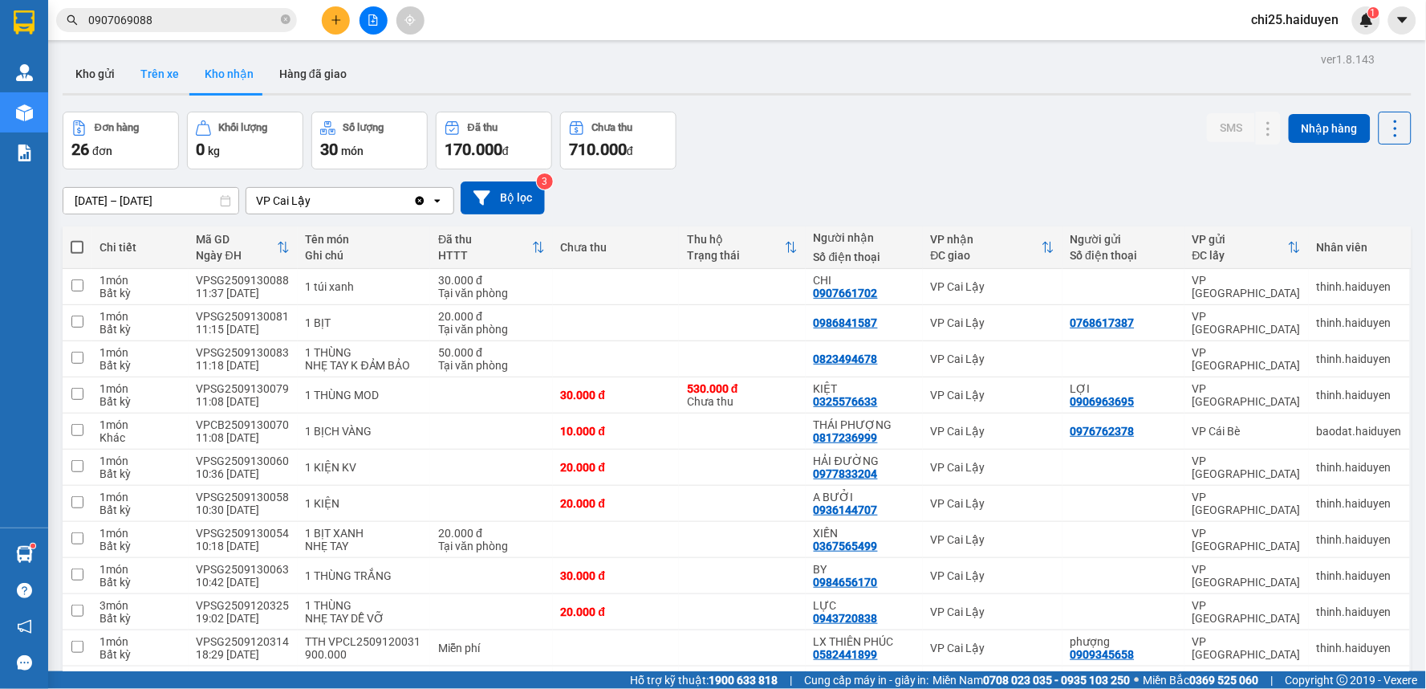
click at [162, 78] on button "Trên xe" at bounding box center [160, 74] width 64 height 39
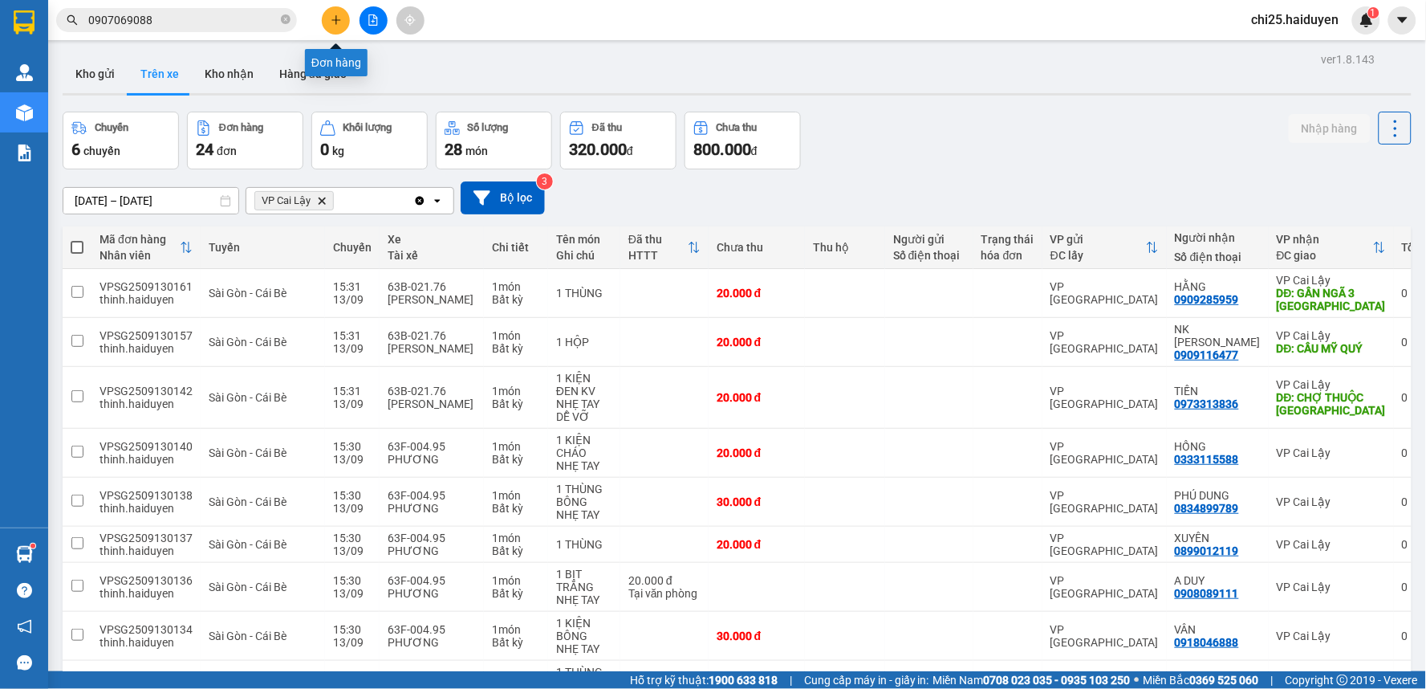
click at [341, 18] on icon "plus" at bounding box center [336, 19] width 11 height 11
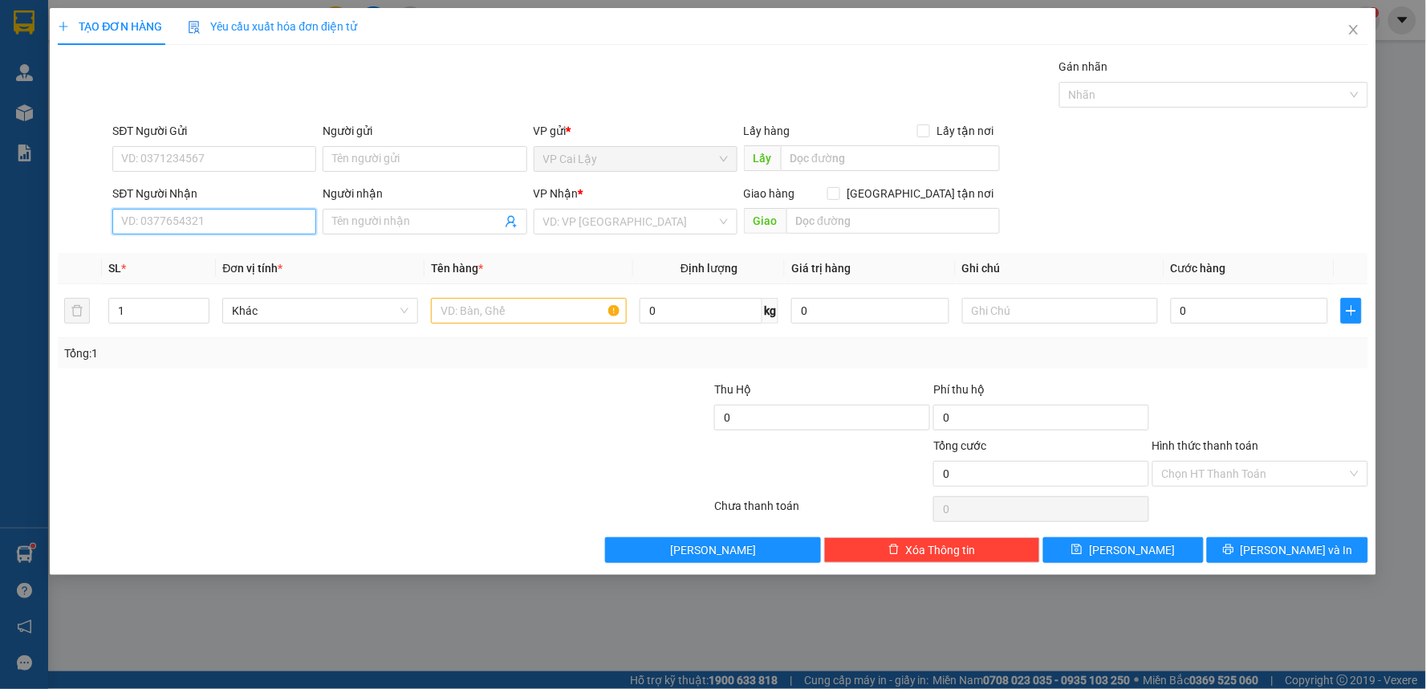
click at [246, 219] on input "SĐT Người Nhận" at bounding box center [214, 222] width 204 height 26
click at [269, 148] on input "SĐT Người Gửi" at bounding box center [214, 159] width 204 height 26
type input "0907465102"
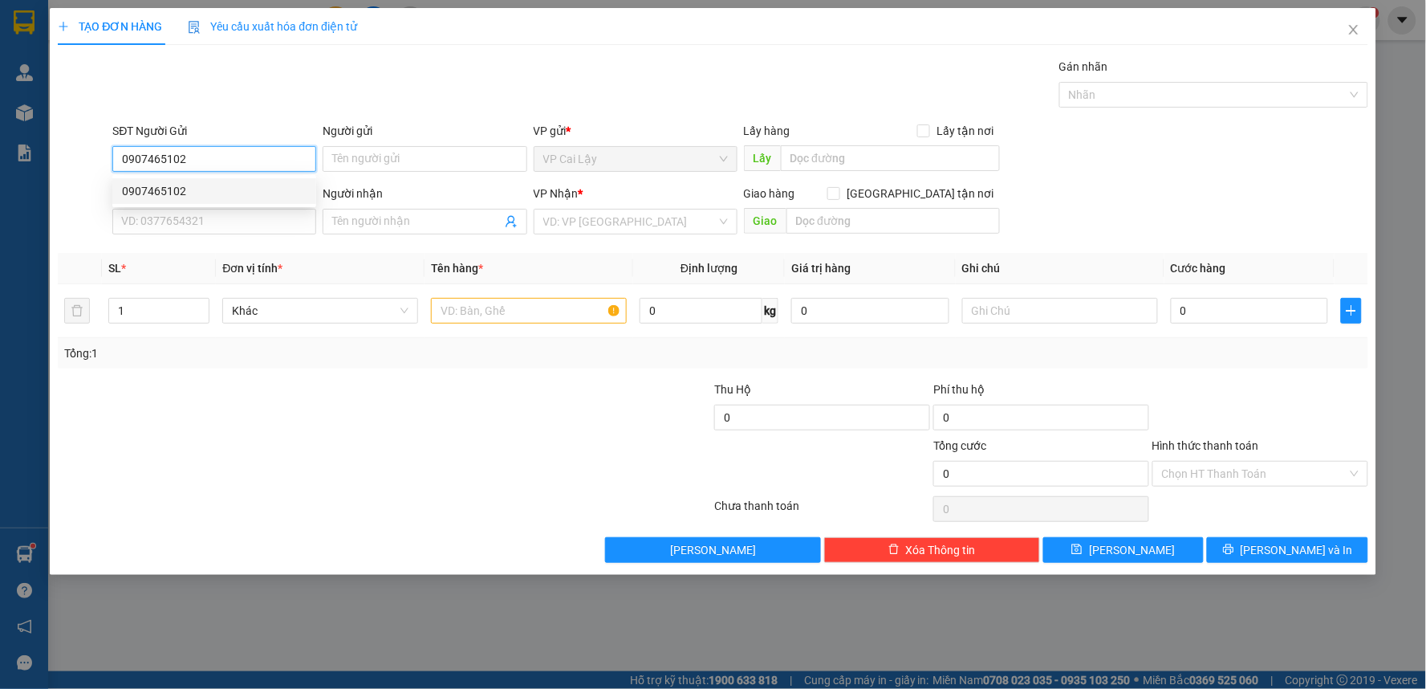
click at [303, 193] on div "0907465102" at bounding box center [214, 191] width 185 height 18
type input "0903888651"
type input "THI"
type input "3/38/14 thành thái. p14, q10"
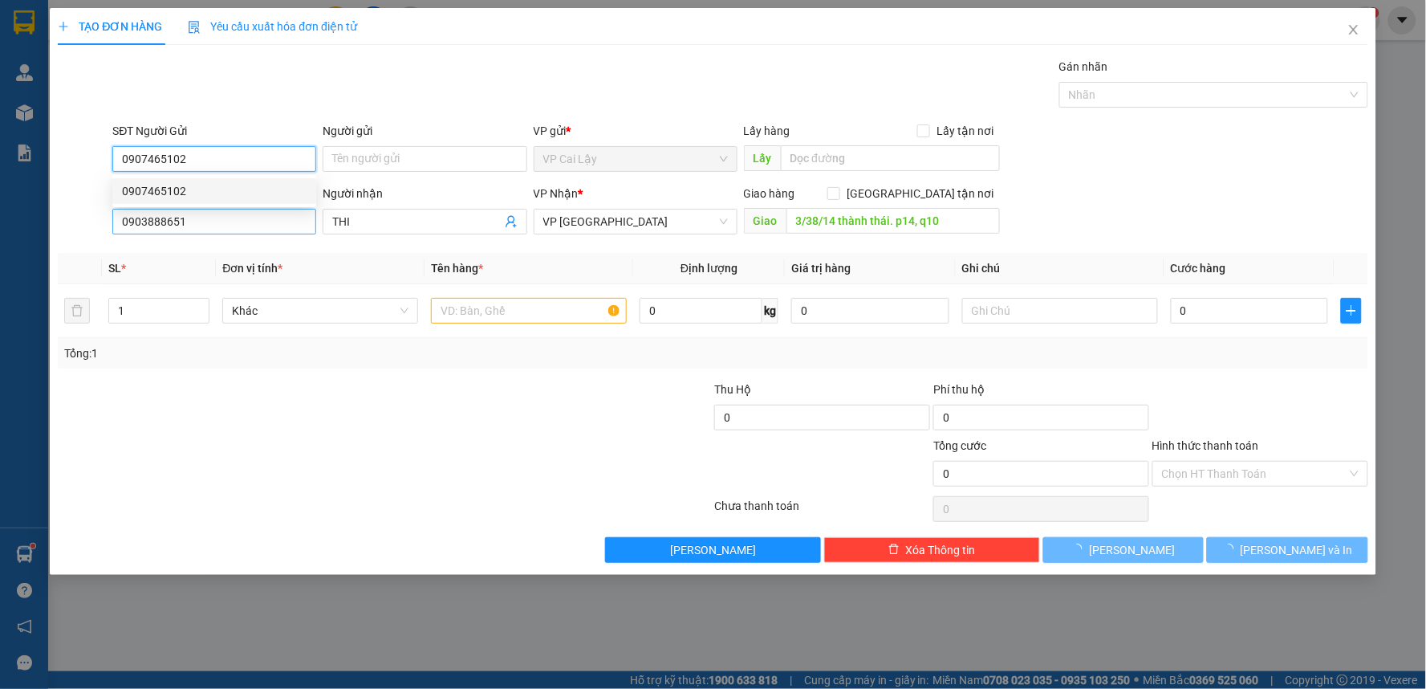
type input "50.000"
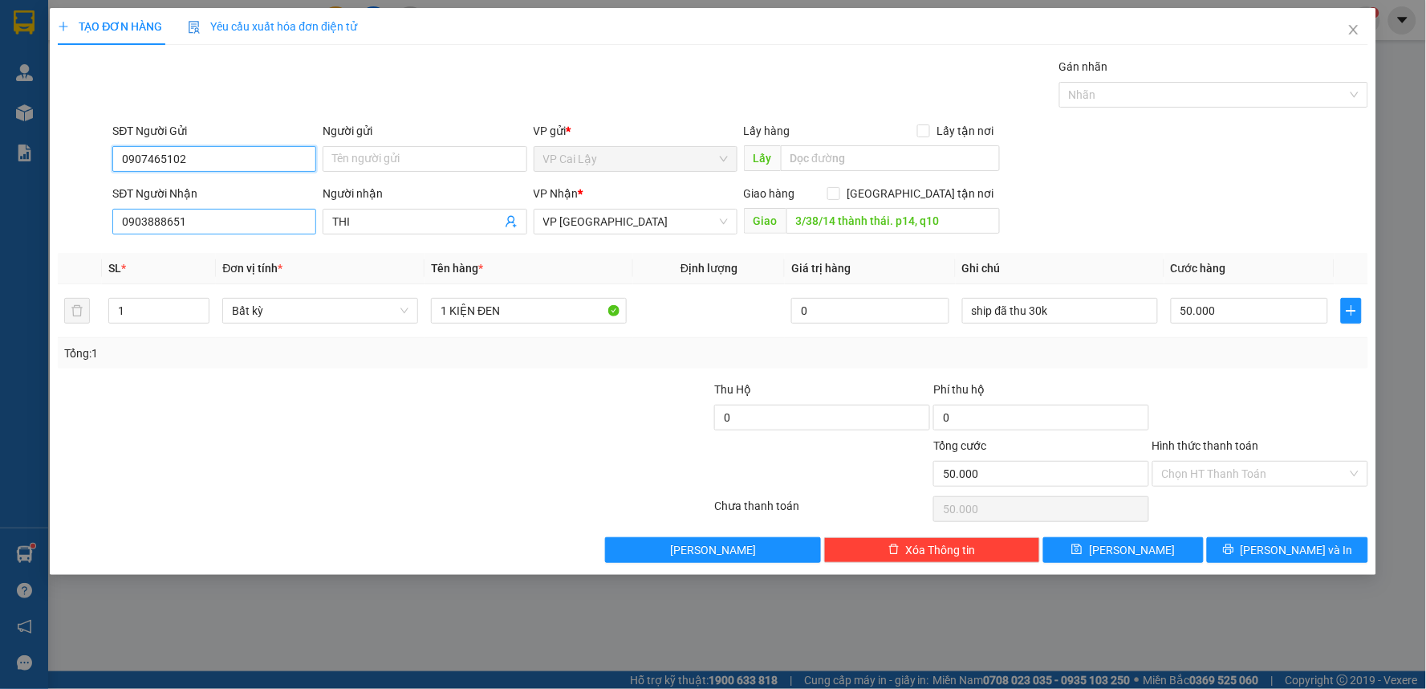
type input "0907465102"
click at [235, 219] on input "0903888651" at bounding box center [214, 222] width 204 height 26
type input "0918403723"
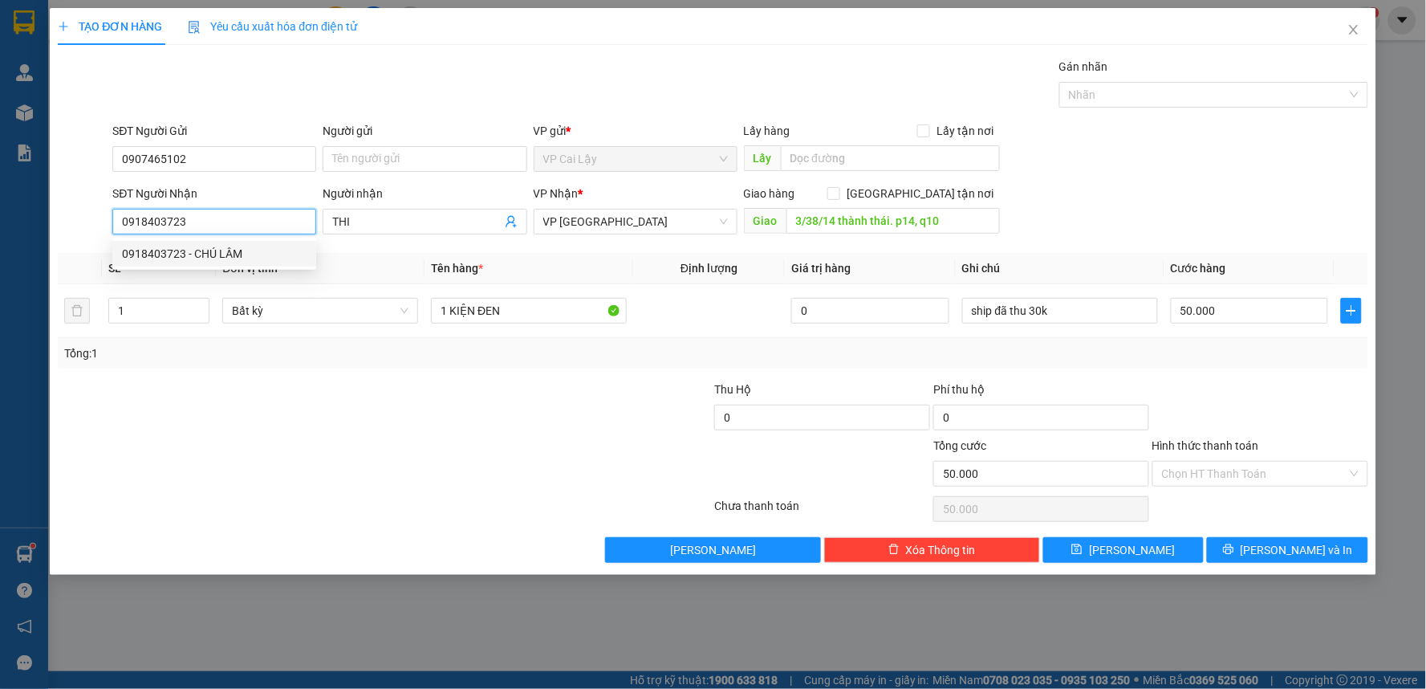
type input "CHÚ LÂM"
type input "40.000"
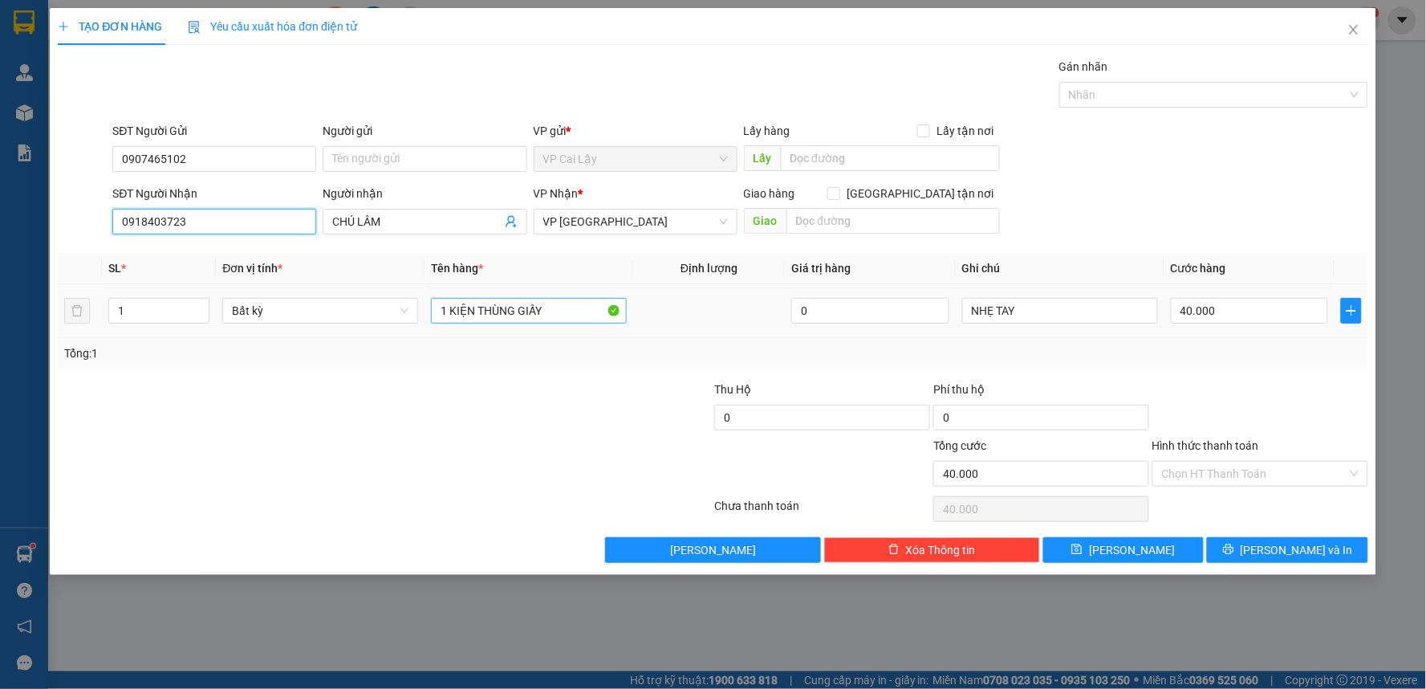
type input "0918403723"
click at [510, 313] on input "1 KIỆN THÙNG GIẤY" at bounding box center [529, 311] width 196 height 26
click at [510, 311] on input "1 KIỆN THÙNG GIẤY" at bounding box center [529, 311] width 196 height 26
type input "1 KIEENJU ĐEN DÀI"
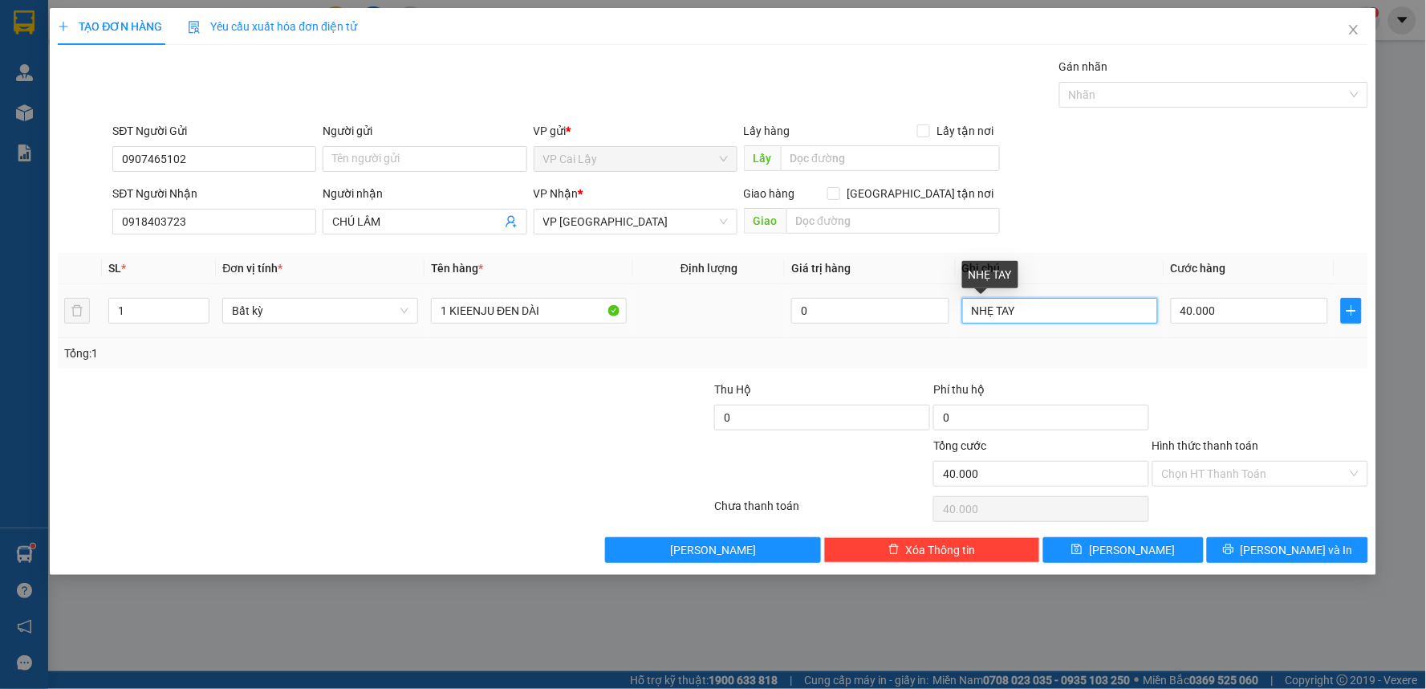
click at [1078, 316] on input "NHẸ TAY" at bounding box center [1060, 311] width 196 height 26
drag, startPoint x: 1078, startPoint y: 316, endPoint x: 1120, endPoint y: 301, distance: 45.2
click at [1078, 315] on input "NHẸ TAY" at bounding box center [1060, 311] width 196 height 26
click at [1226, 315] on input "40.000" at bounding box center [1250, 311] width 158 height 26
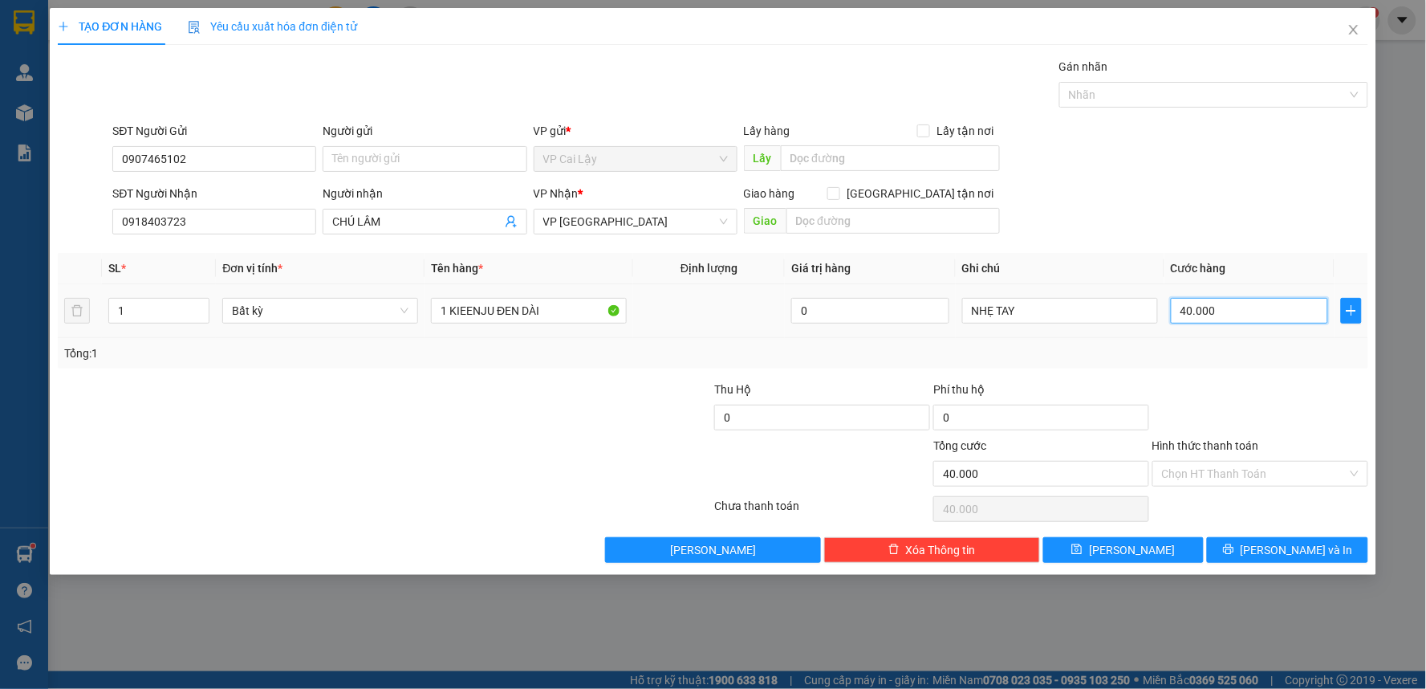
click at [1226, 315] on input "40.000" at bounding box center [1250, 311] width 158 height 26
click at [1022, 311] on input "NHẸ TAY" at bounding box center [1060, 311] width 196 height 26
click at [1197, 308] on input "40.000" at bounding box center [1250, 311] width 158 height 26
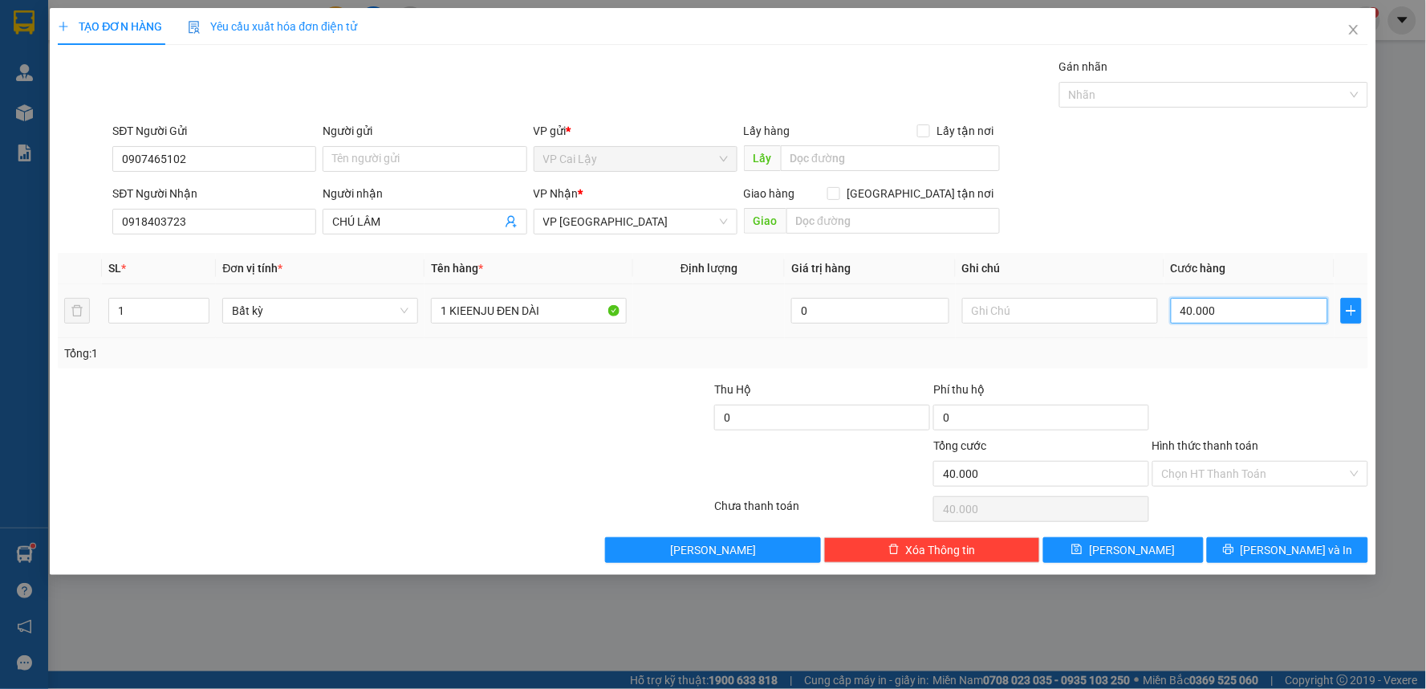
click at [1197, 308] on input "40.000" at bounding box center [1250, 311] width 158 height 26
type input "2"
type input "20"
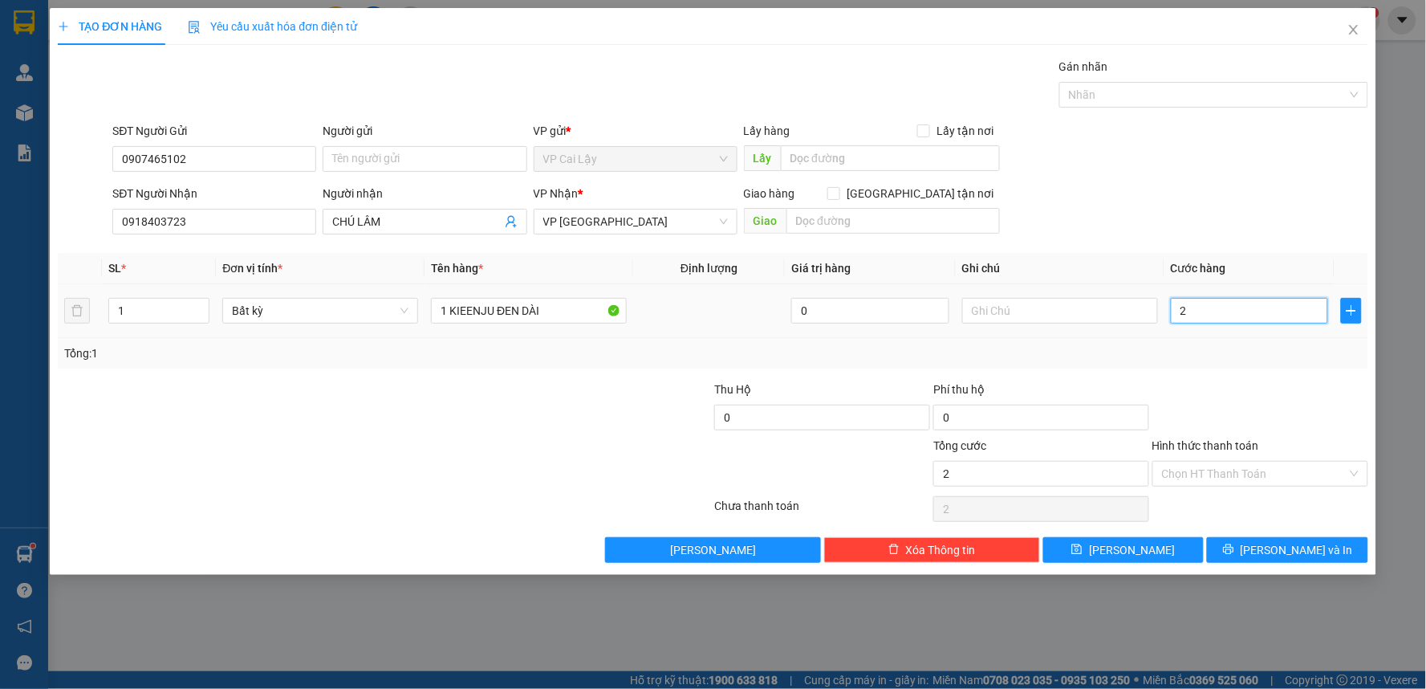
type input "20"
type input "20.000"
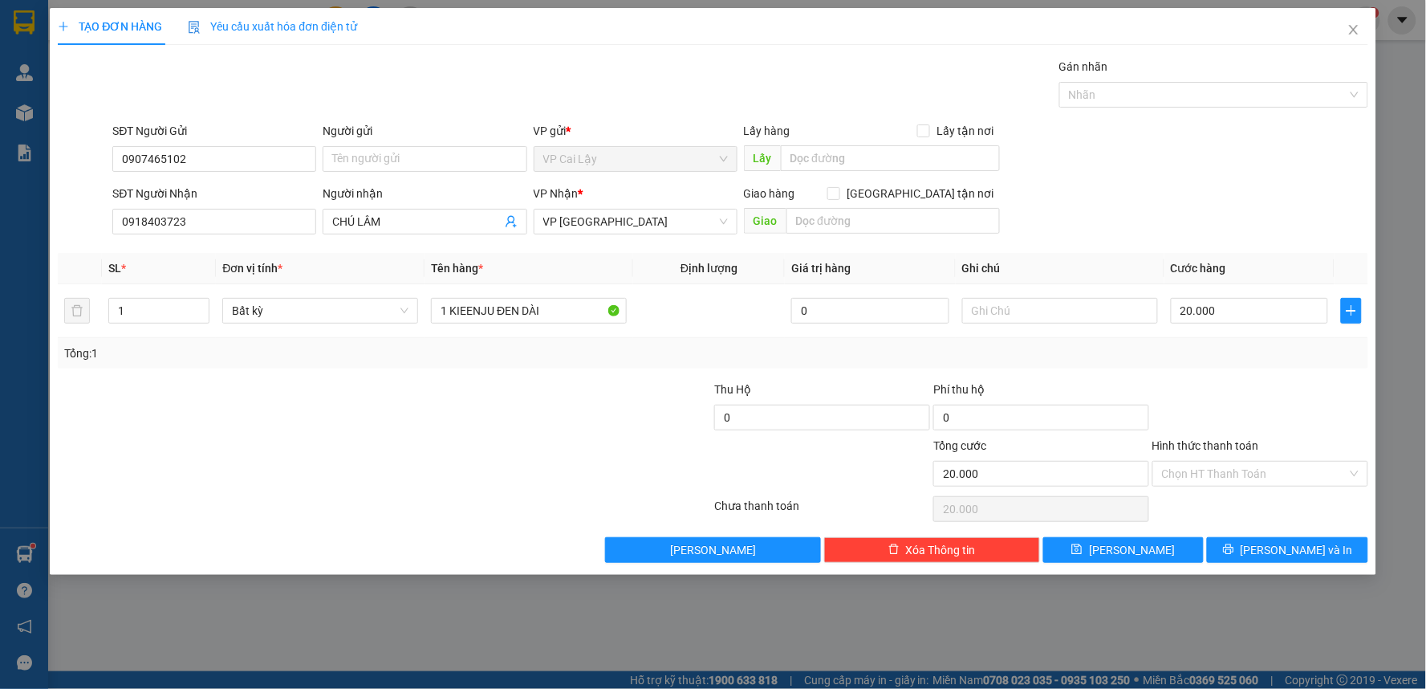
drag, startPoint x: 1225, startPoint y: 376, endPoint x: 1231, endPoint y: 405, distance: 30.2
click at [1229, 377] on div "Transit Pickup Surcharge Ids Transit Deliver Surcharge Ids Transit Deliver Surc…" at bounding box center [713, 310] width 1311 height 505
click at [1234, 476] on input "Hình thức thanh toán" at bounding box center [1254, 473] width 185 height 24
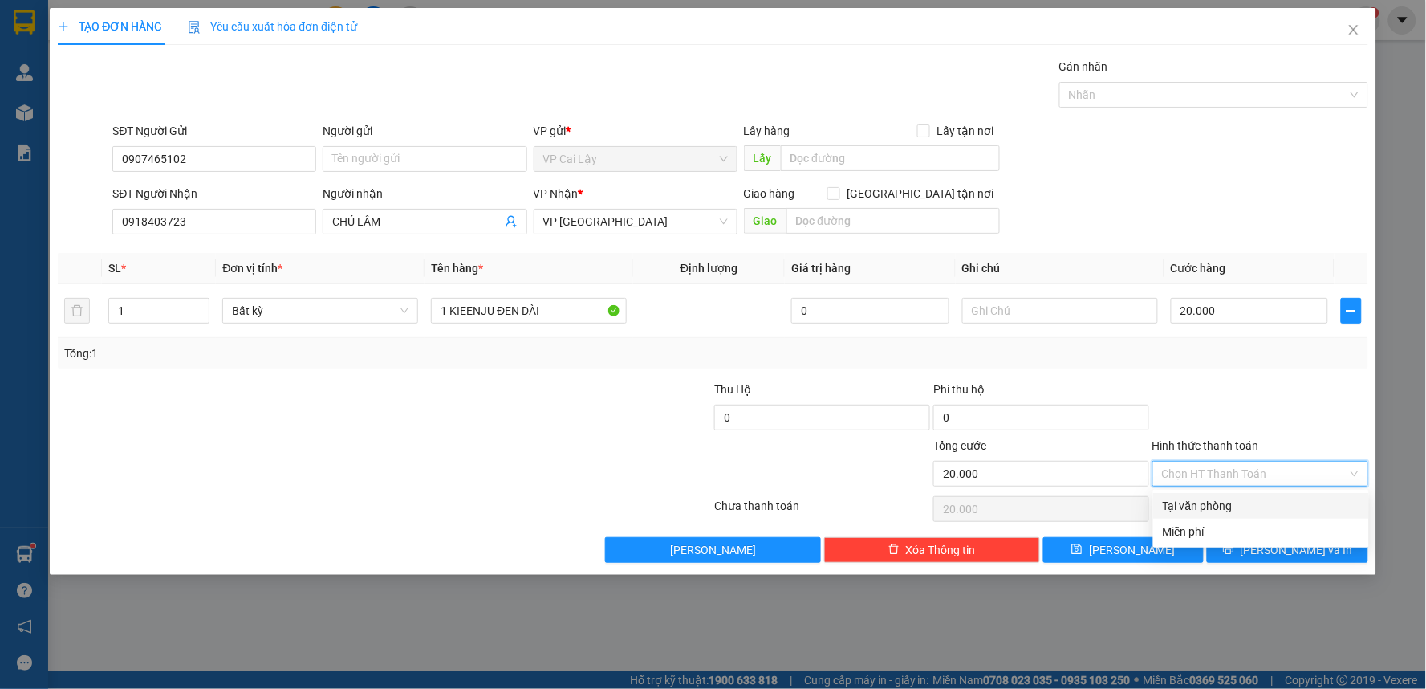
click at [1237, 510] on div "Tại văn phòng" at bounding box center [1261, 506] width 197 height 18
type input "0"
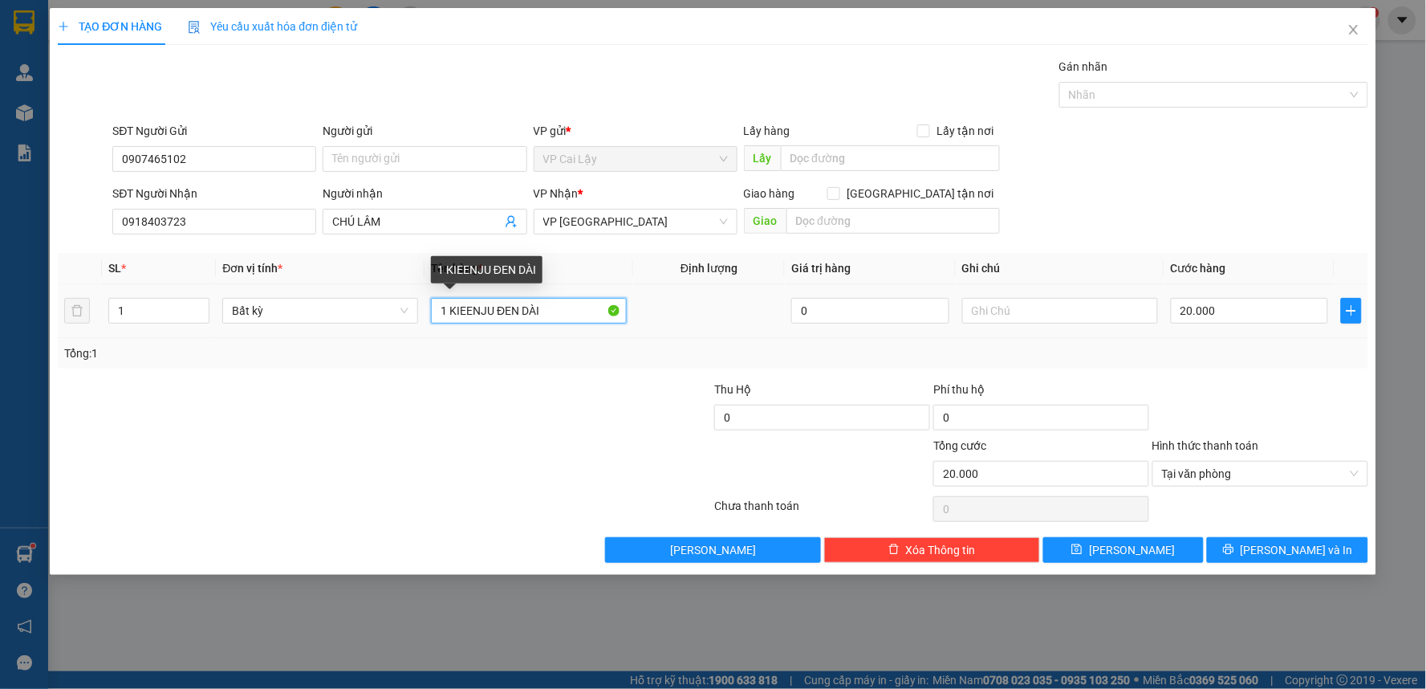
drag, startPoint x: 490, startPoint y: 311, endPoint x: 453, endPoint y: 309, distance: 36.2
click at [453, 309] on input "1 KIEENJU ĐEN DÀI" at bounding box center [529, 311] width 196 height 26
type input "1 KIỆN ĐEN DÀI"
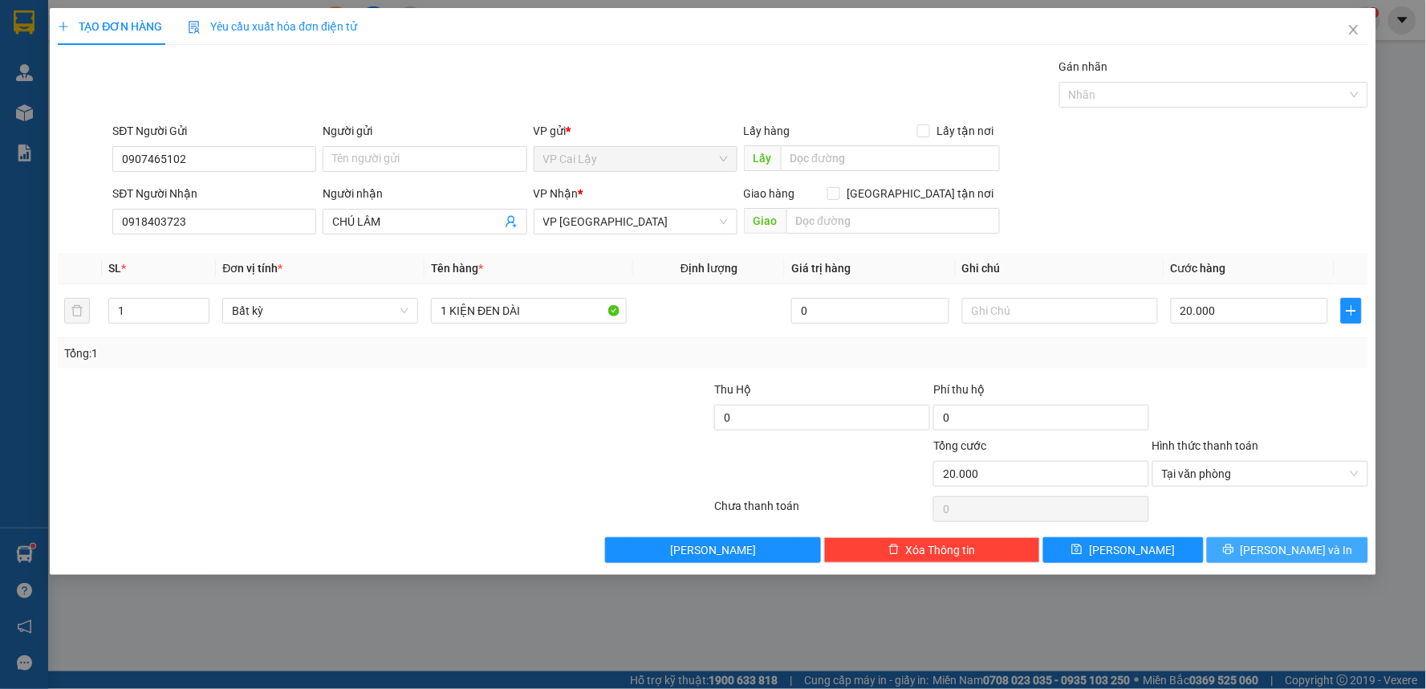
click at [1272, 550] on button "[PERSON_NAME] và In" at bounding box center [1287, 550] width 161 height 26
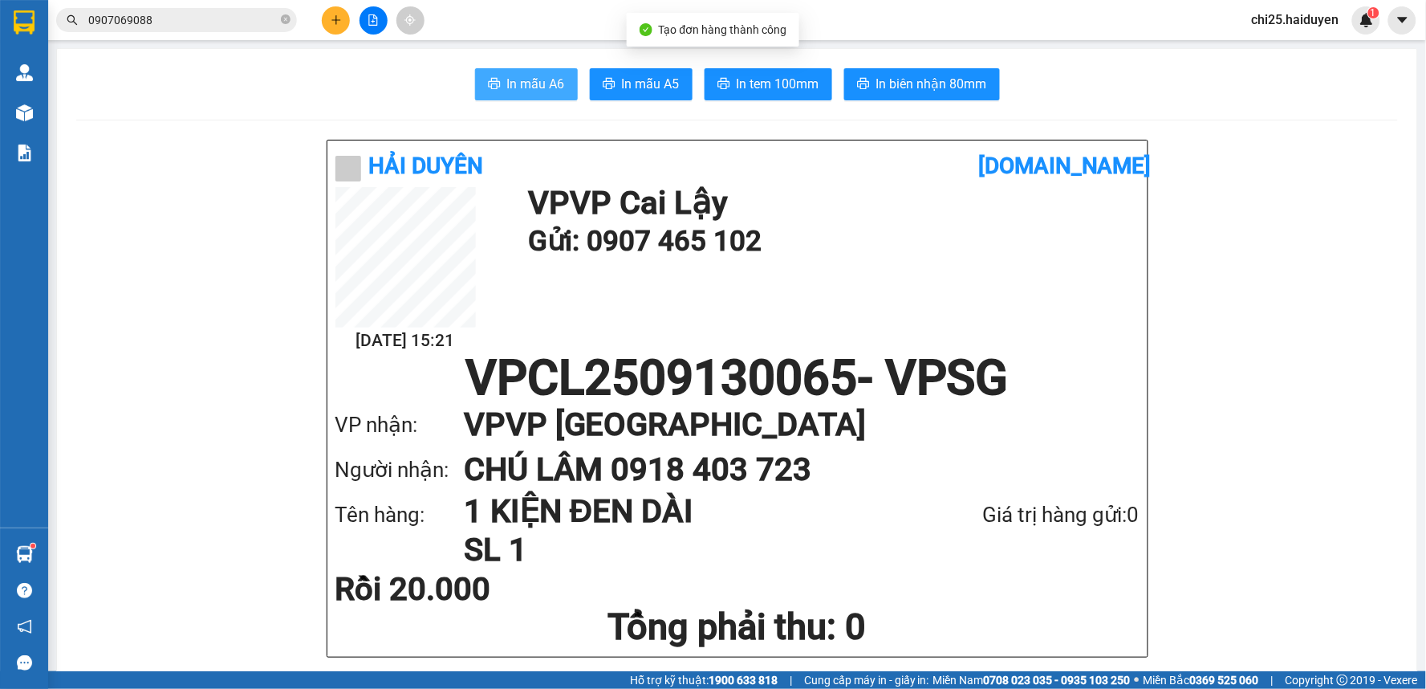
click at [528, 87] on span "In mẫu A6" at bounding box center [536, 84] width 58 height 20
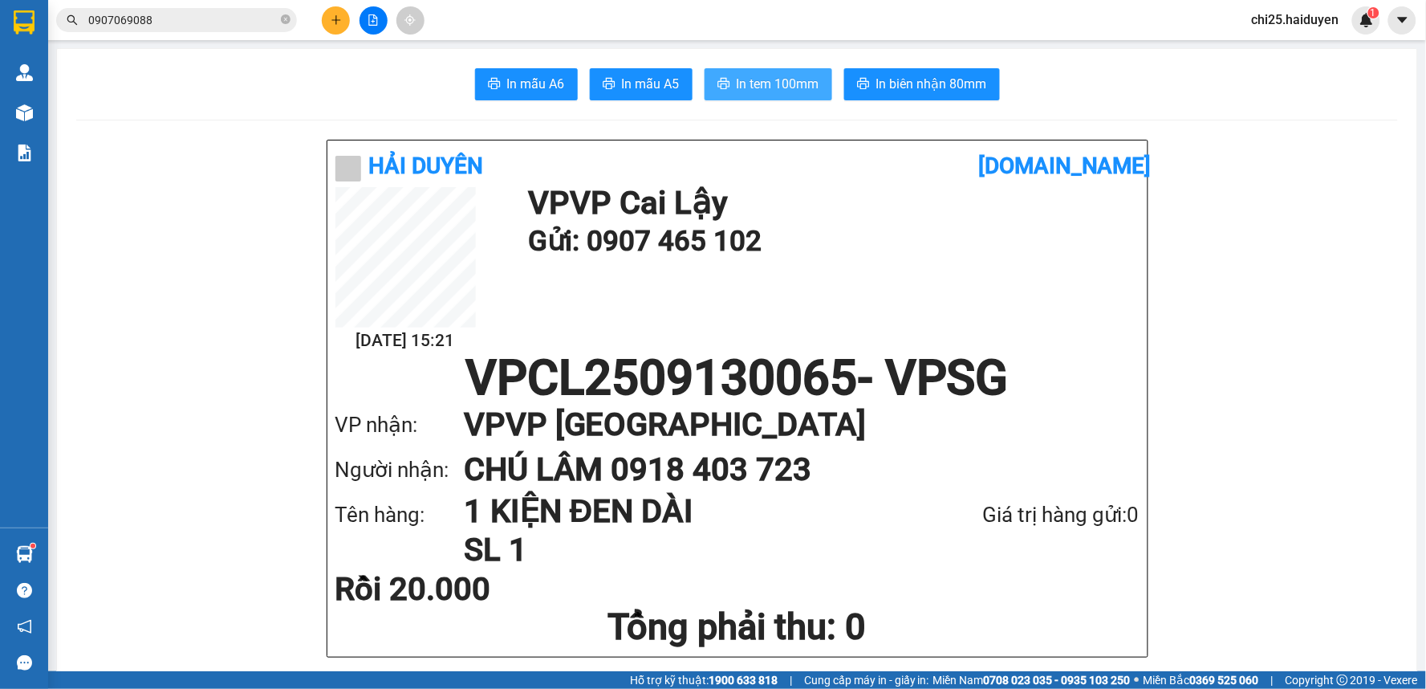
click at [758, 81] on span "In tem 100mm" at bounding box center [778, 84] width 83 height 20
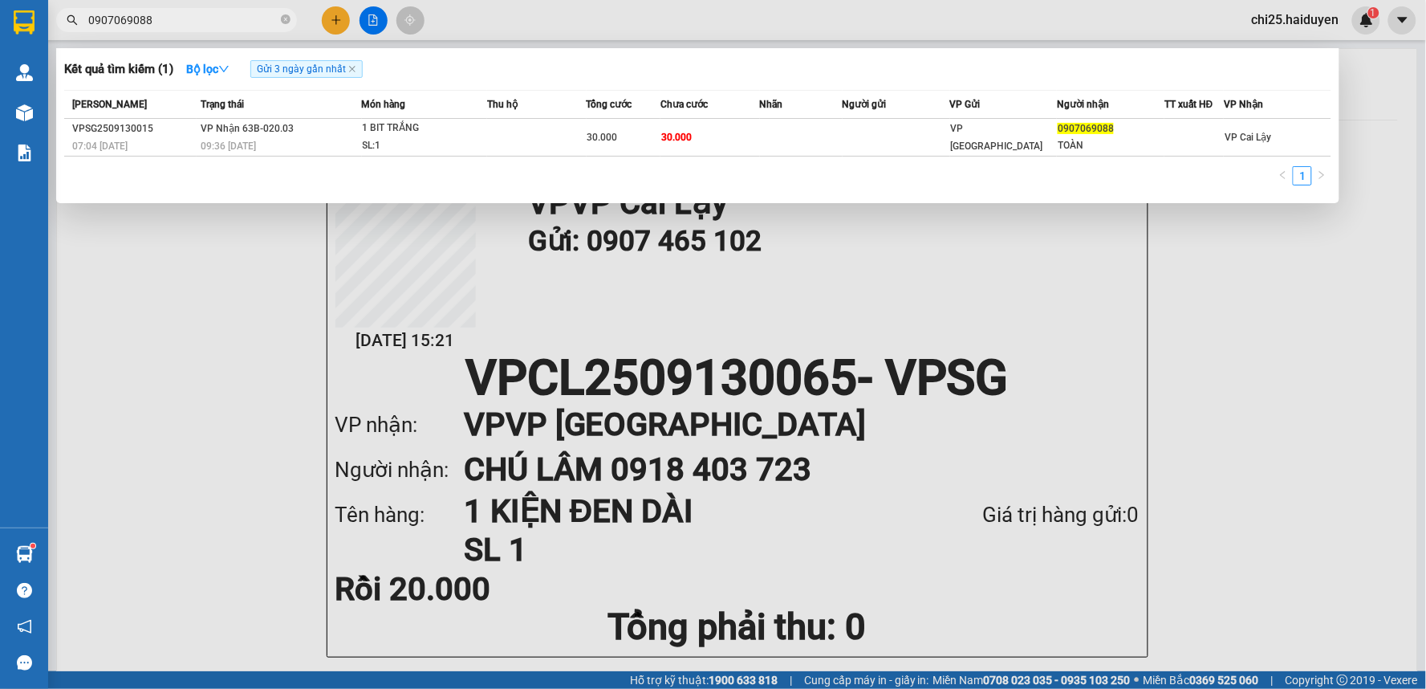
click at [291, 19] on span "0907069088" at bounding box center [176, 20] width 241 height 24
click at [286, 19] on icon "close-circle" at bounding box center [286, 19] width 10 height 10
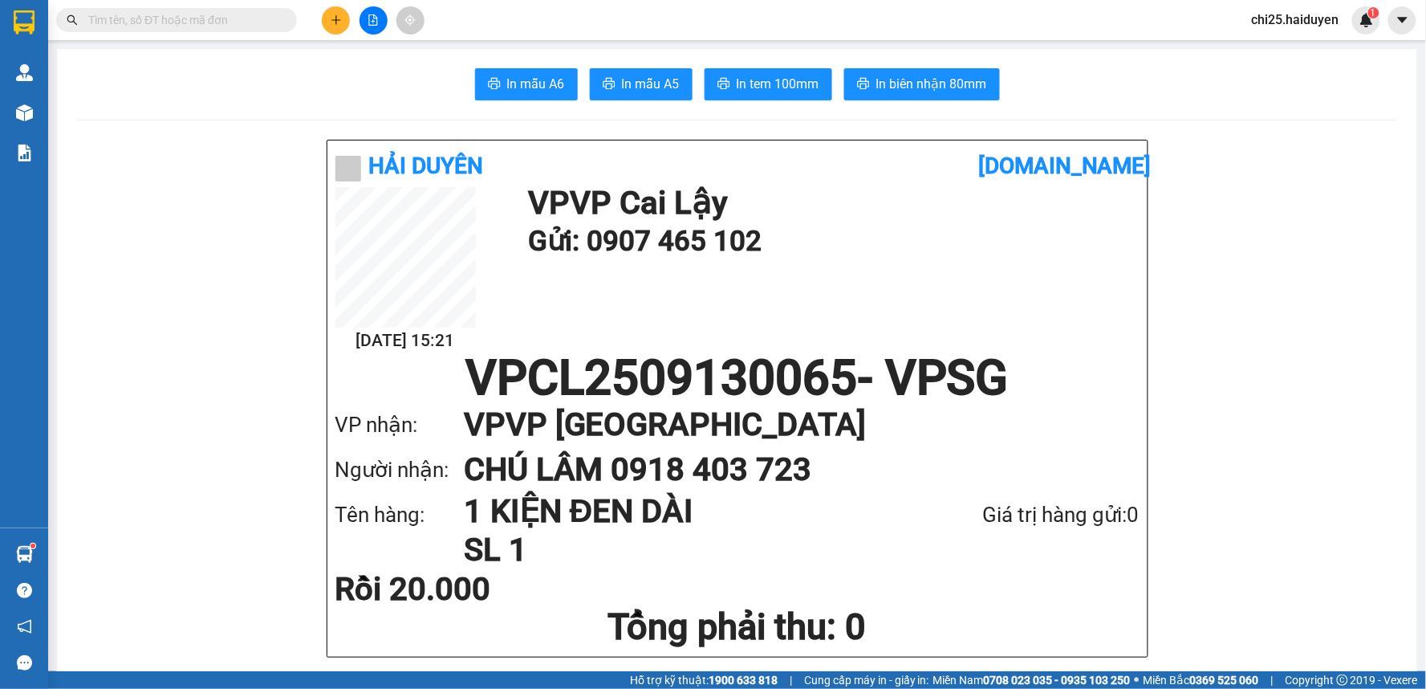
click at [161, 14] on input "text" at bounding box center [182, 20] width 189 height 18
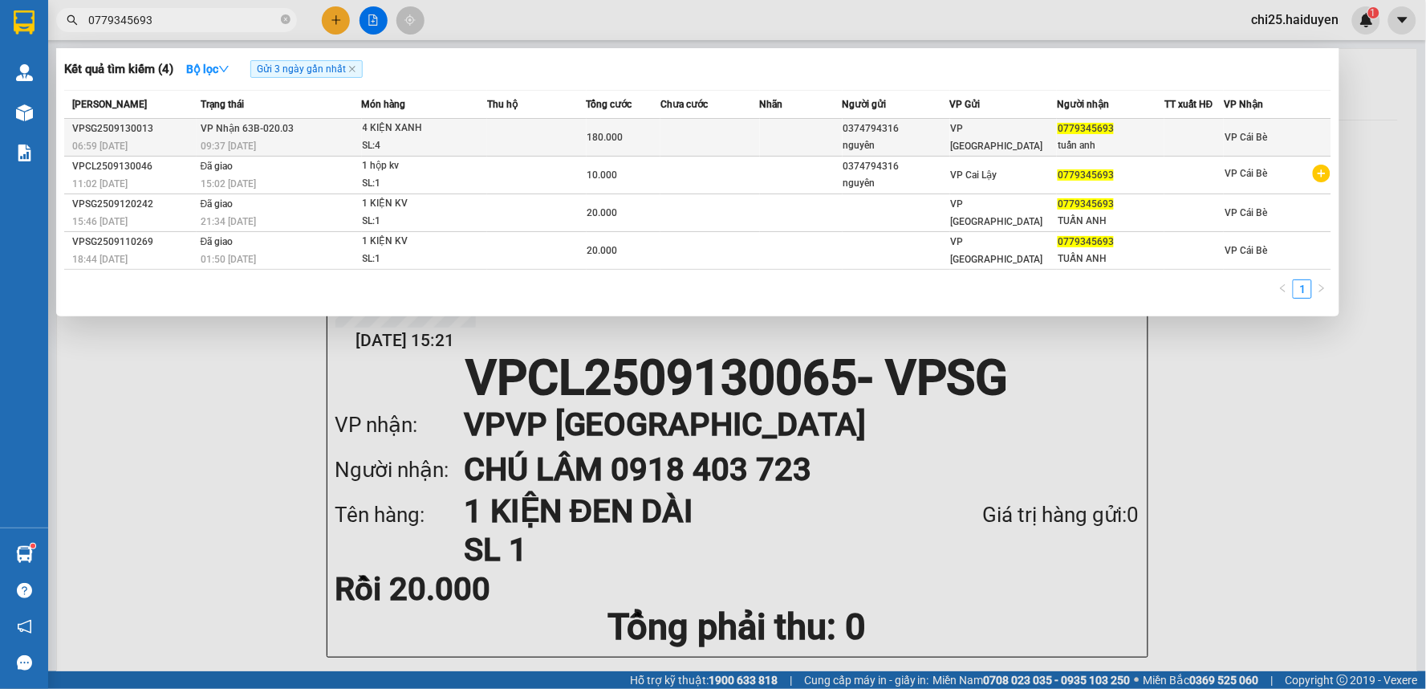
type input "0779345693"
click at [522, 140] on td at bounding box center [537, 138] width 100 height 38
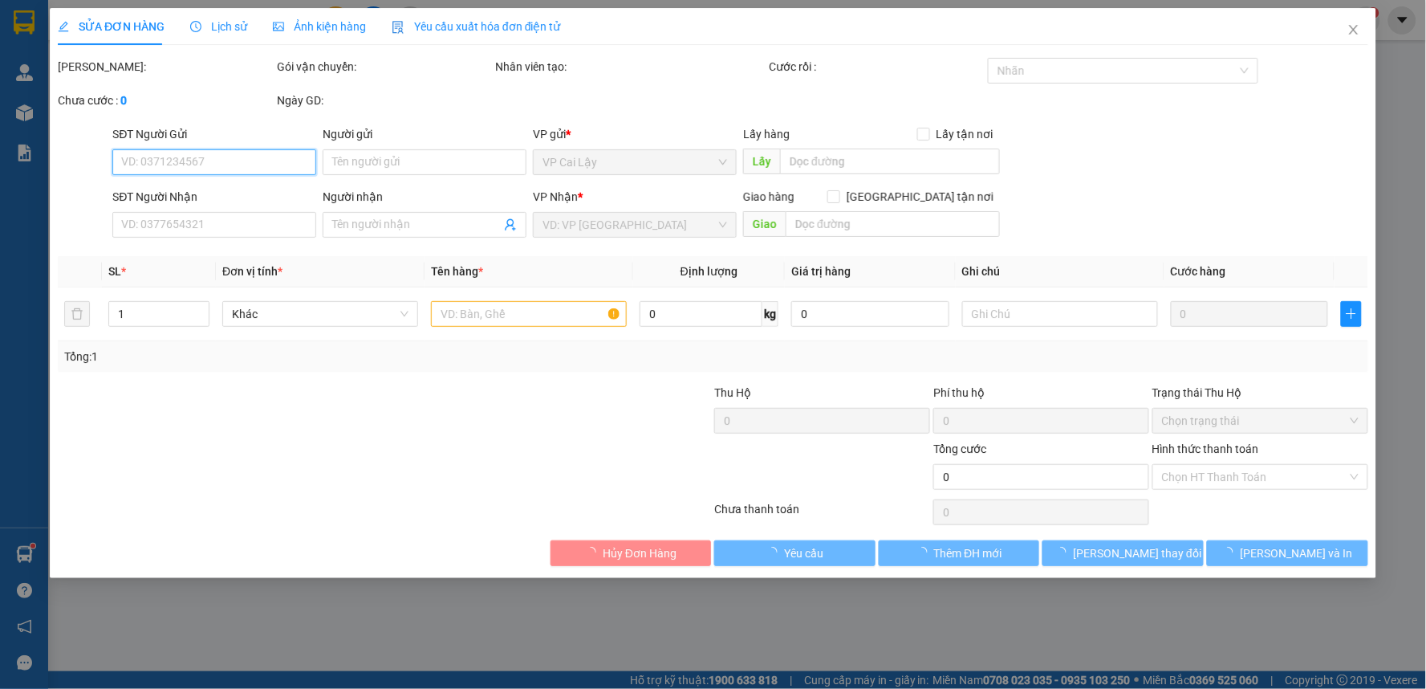
type input "0374794316"
type input "nguyên"
type input "0779345693"
type input "tuấn anh"
type input "180.000"
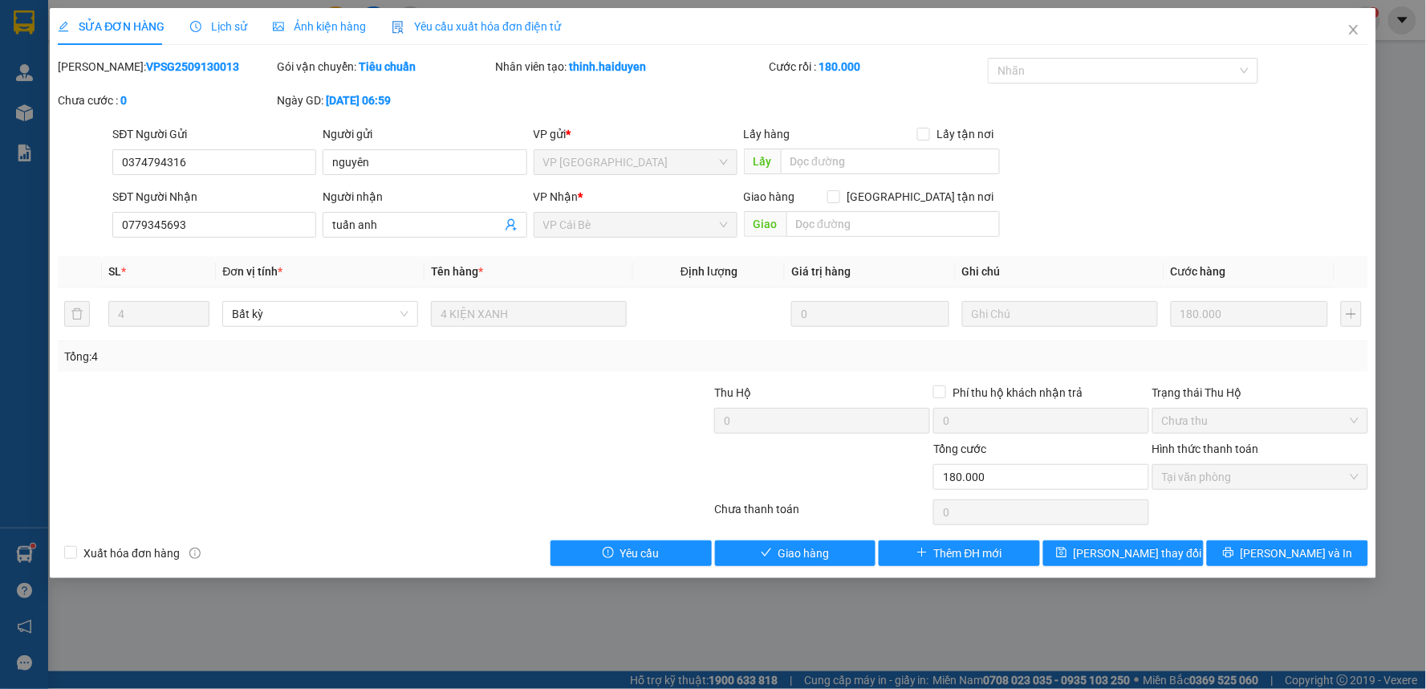
click at [204, 26] on span "Lịch sử" at bounding box center [218, 26] width 57 height 13
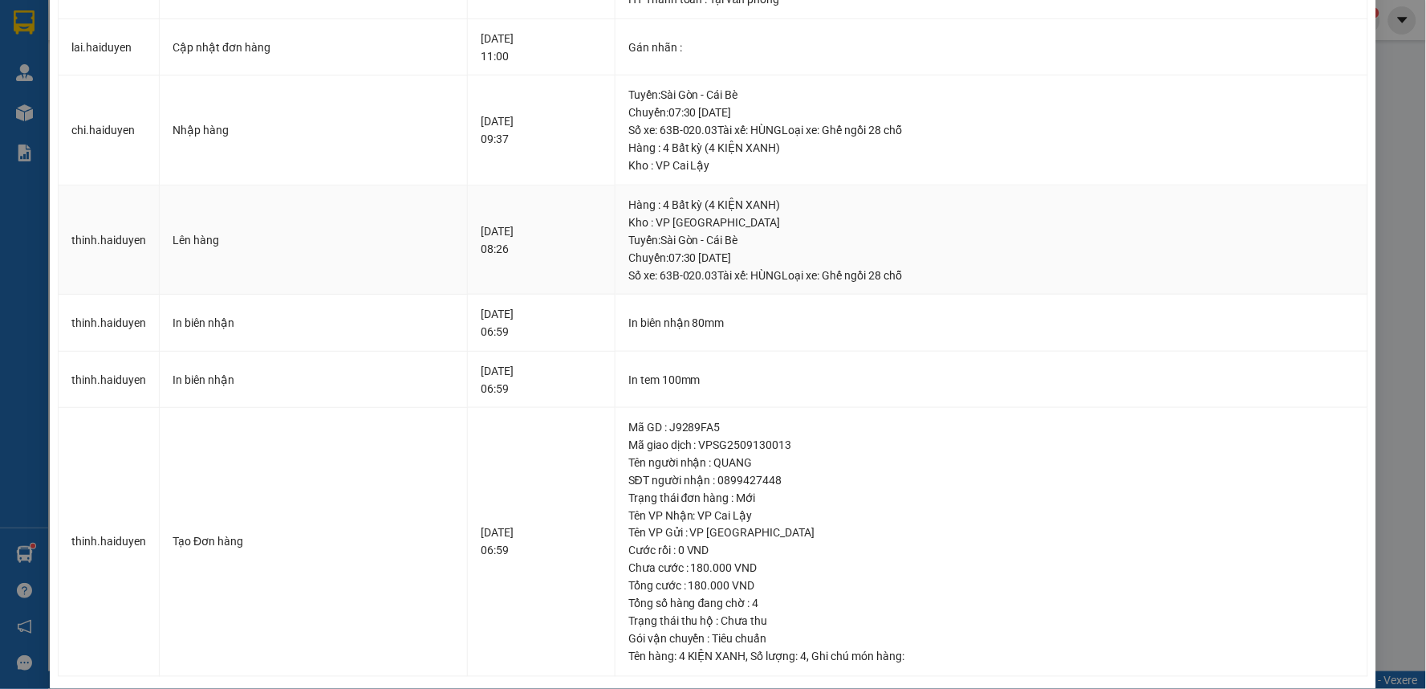
scroll to position [412, 0]
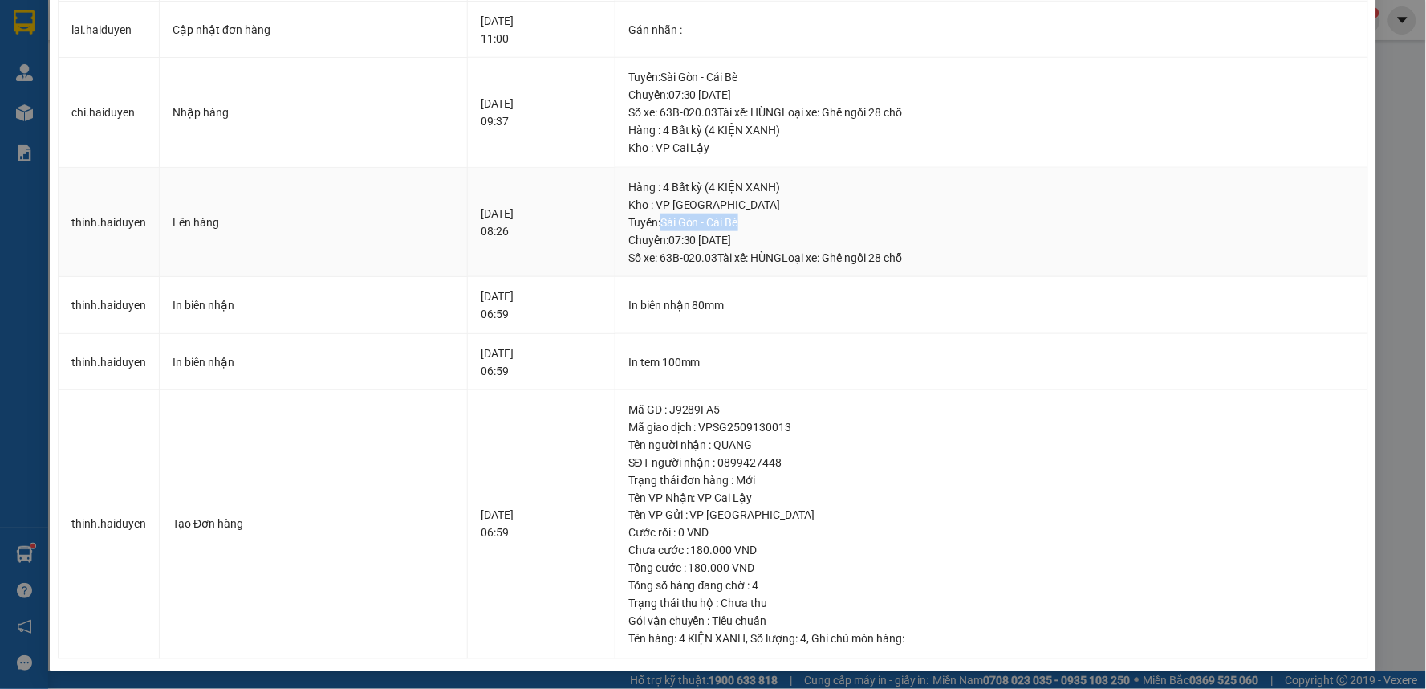
drag, startPoint x: 693, startPoint y: 229, endPoint x: 785, endPoint y: 225, distance: 92.4
click at [785, 225] on div "Tuyến : Sài Gòn - Cái Bè Chuyến: 07:30 ngày 13-09-2025 Số xe: 63B-020.03 Tài xế…" at bounding box center [991, 239] width 726 height 53
drag, startPoint x: 769, startPoint y: 190, endPoint x: 805, endPoint y: 230, distance: 54.0
click at [801, 194] on div "Hàng : 4 Bất kỳ (4 KIỆN XANH)" at bounding box center [991, 187] width 726 height 18
drag, startPoint x: 715, startPoint y: 258, endPoint x: 813, endPoint y: 258, distance: 97.9
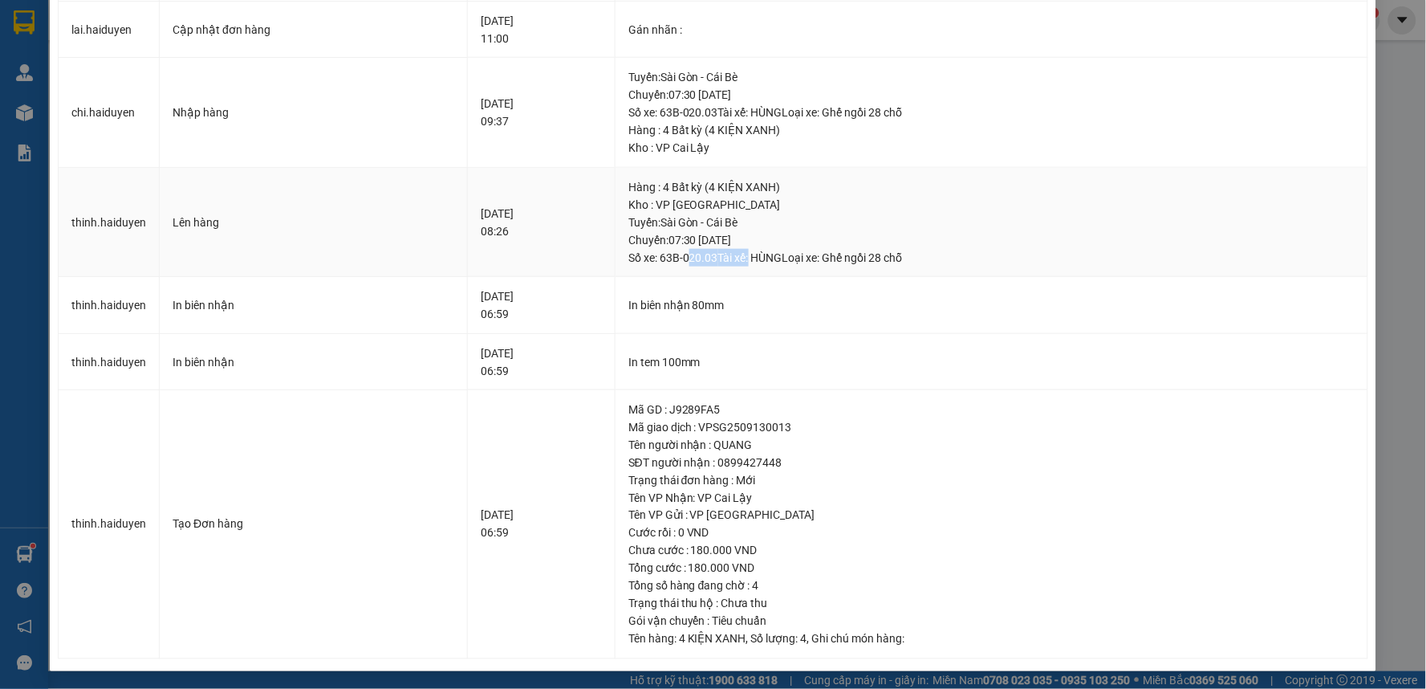
click at [798, 254] on div "Tuyến : Sài Gòn - Cái Bè Chuyến: 07:30 ngày 13-09-2025 Số xe: 63B-020.03 Tài xế…" at bounding box center [991, 239] width 726 height 53
drag, startPoint x: 718, startPoint y: 518, endPoint x: 759, endPoint y: 517, distance: 41.0
click at [759, 517] on div "Tên VP Gửi : VP Sài Gòn" at bounding box center [991, 515] width 726 height 18
drag, startPoint x: 727, startPoint y: 494, endPoint x: 772, endPoint y: 491, distance: 45.0
click at [772, 491] on div "Tên VP Nhận: VP Cai Lậy" at bounding box center [991, 498] width 726 height 18
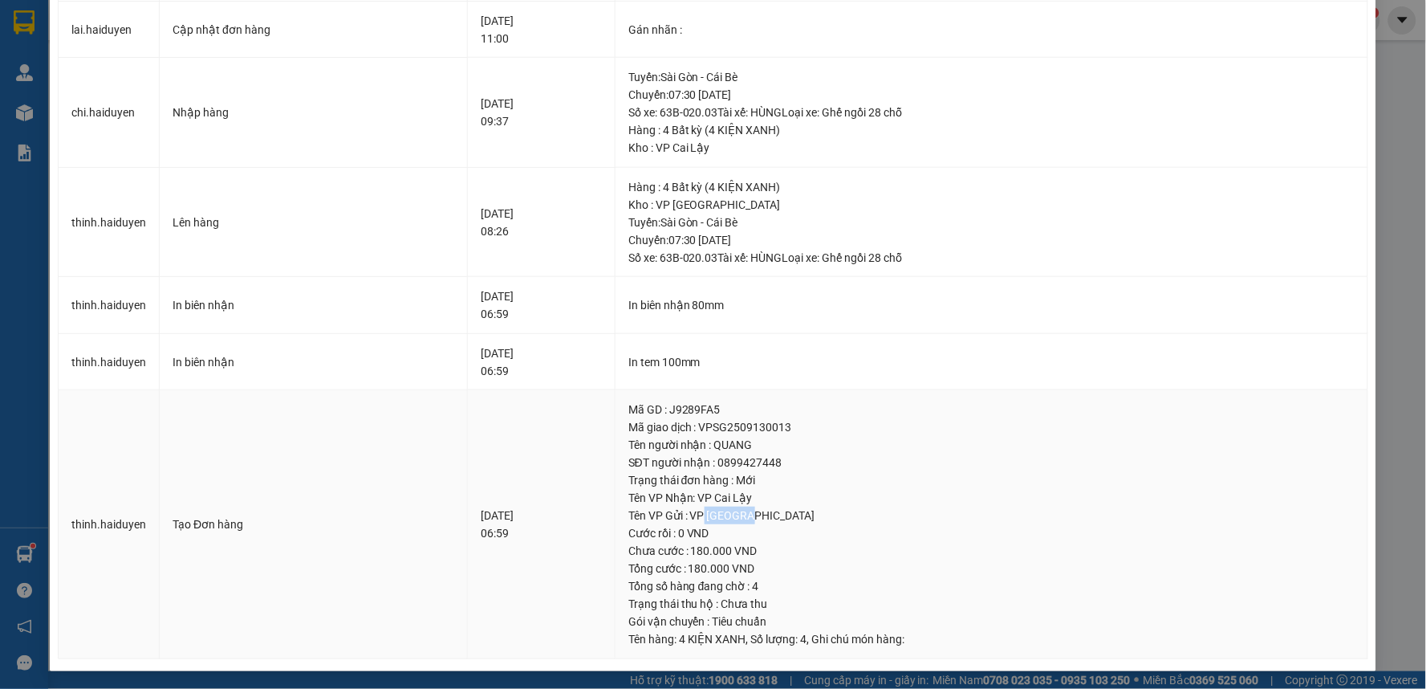
drag, startPoint x: 725, startPoint y: 511, endPoint x: 780, endPoint y: 508, distance: 54.7
click at [780, 508] on div "Tên VP Gửi : VP Sài Gòn" at bounding box center [991, 515] width 726 height 18
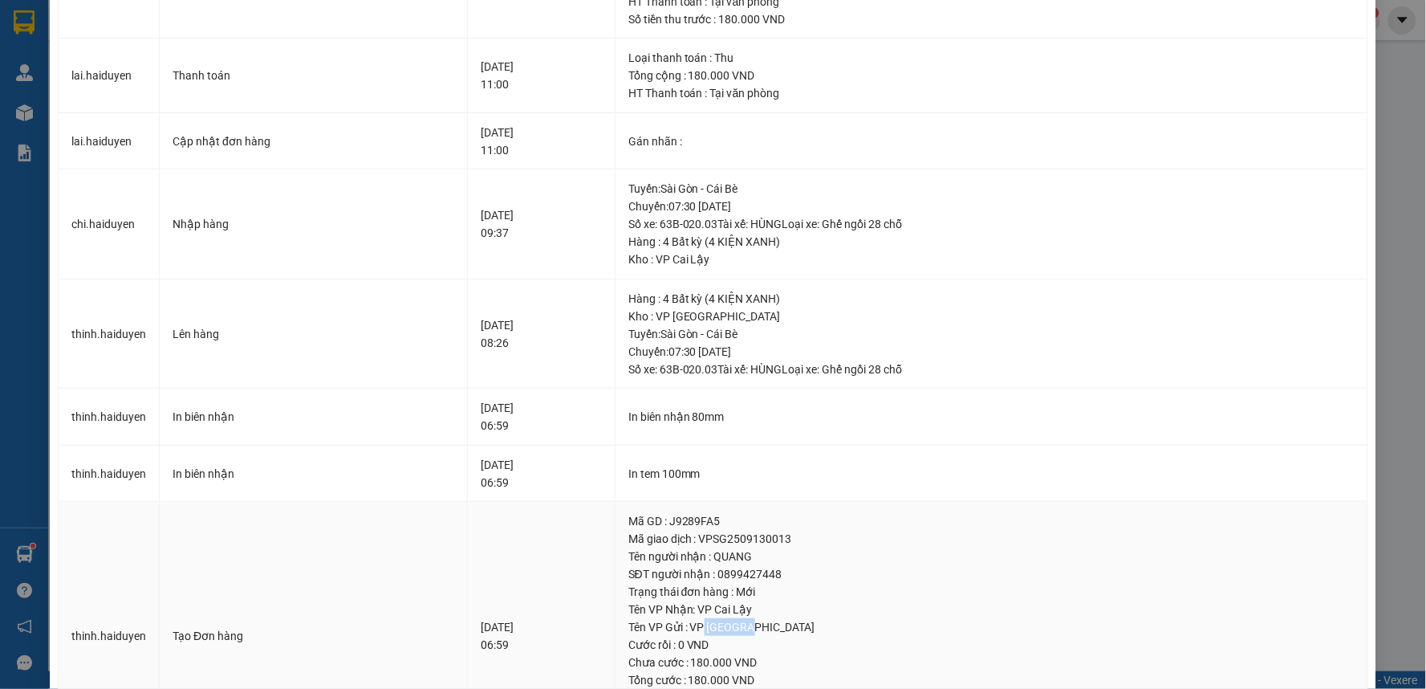
scroll to position [234, 0]
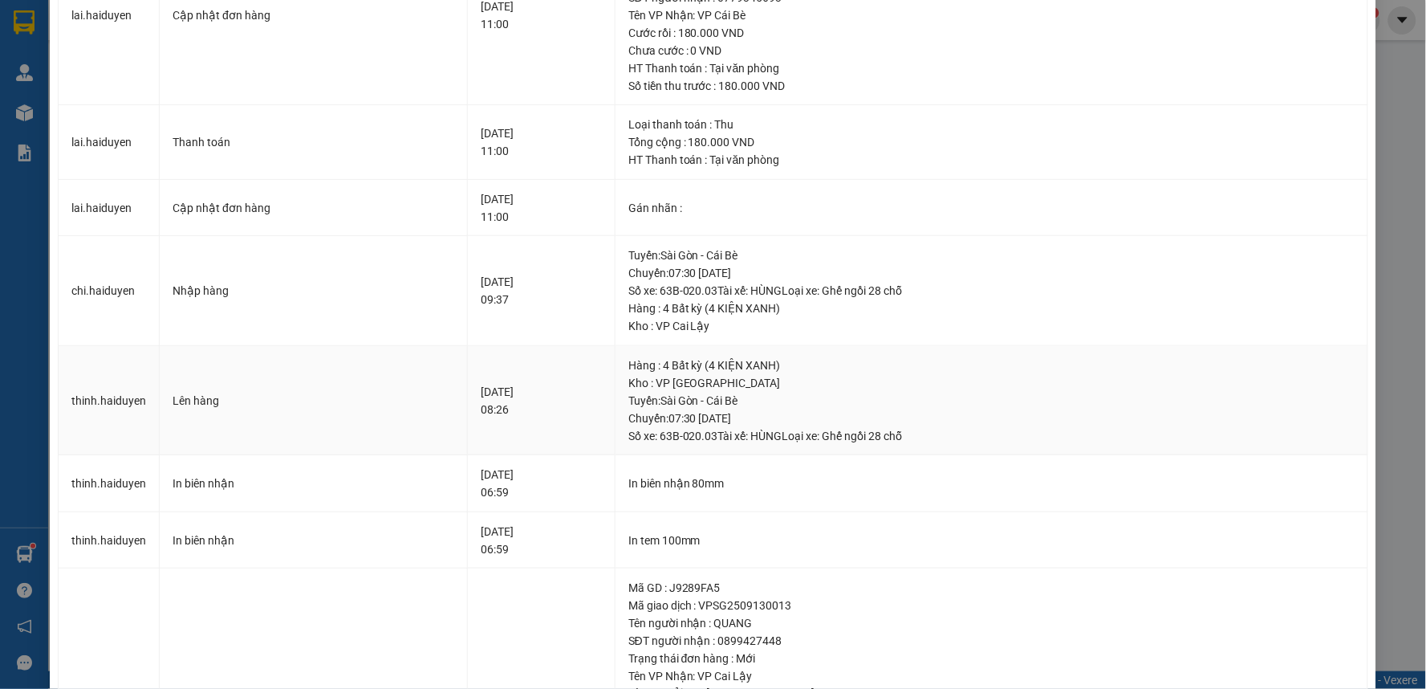
click at [709, 409] on div "Tuyến : Sài Gòn - Cái Bè Chuyến: 07:30 ngày 13-09-2025 Số xe: 63B-020.03 Tài xế…" at bounding box center [991, 418] width 726 height 53
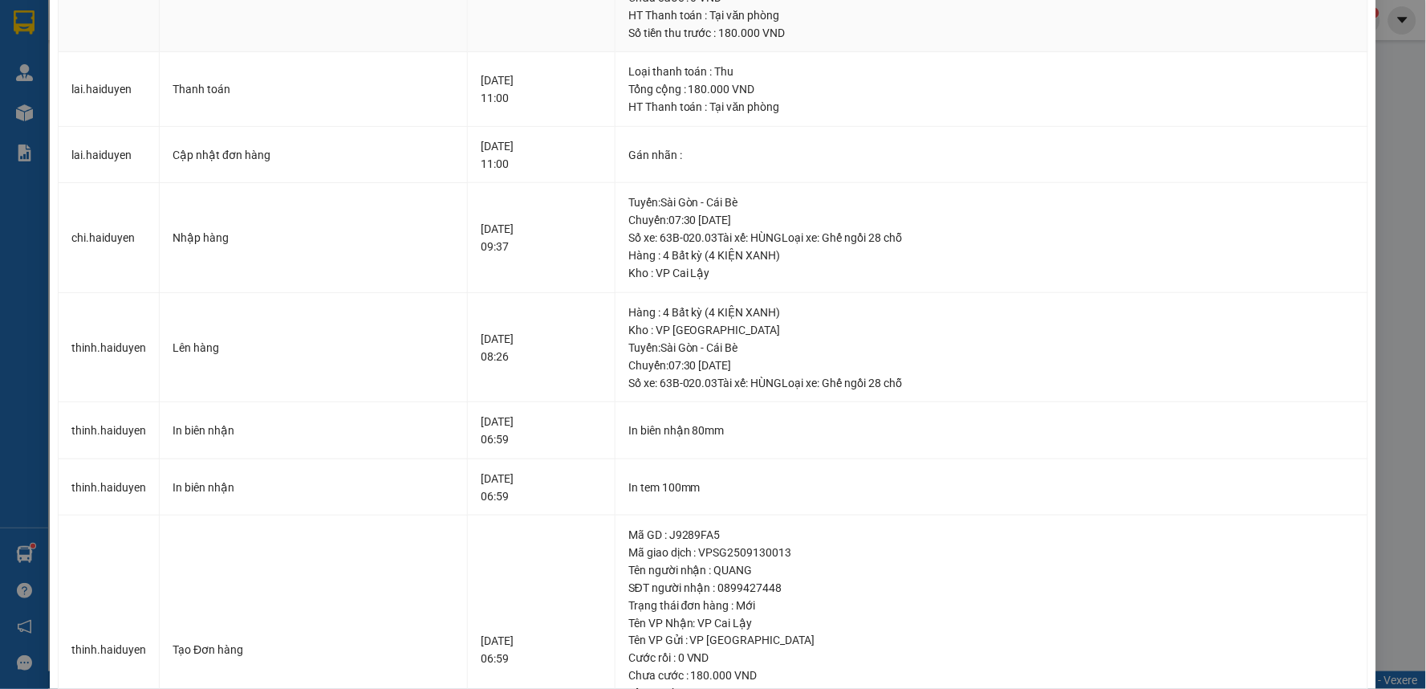
scroll to position [412, 0]
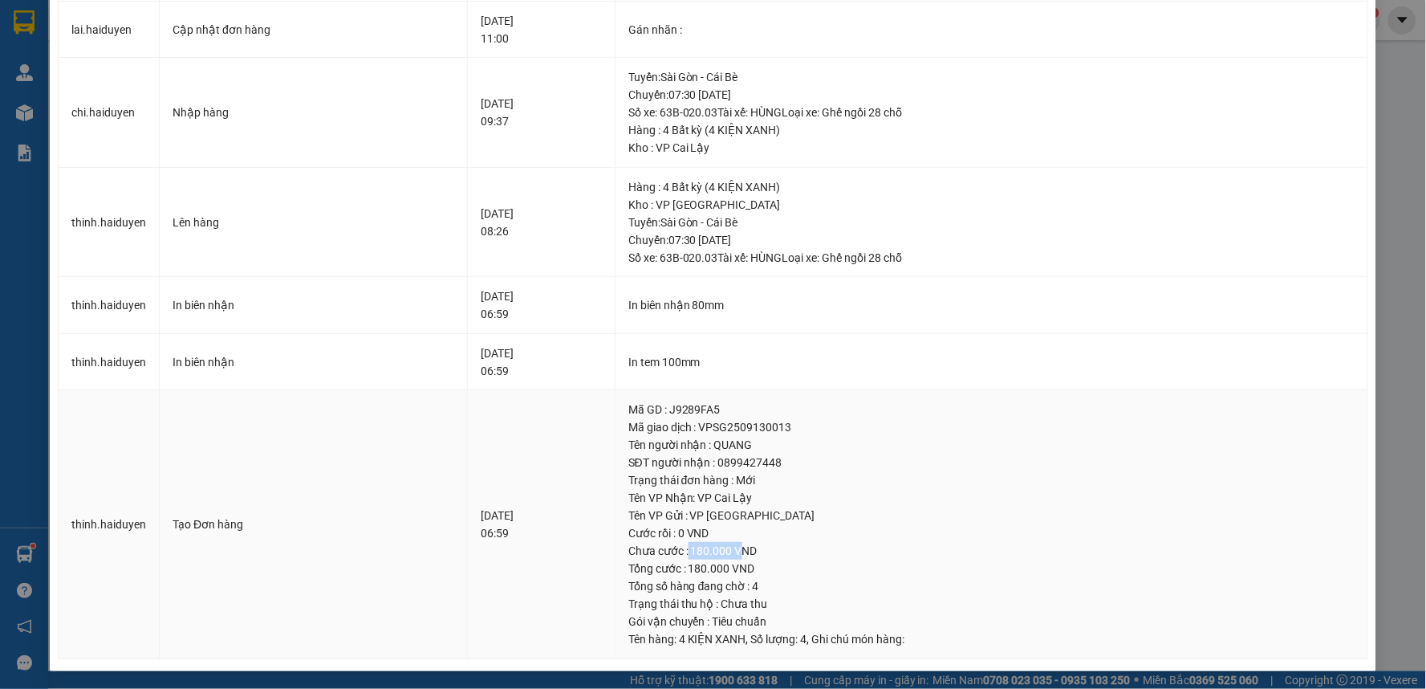
drag, startPoint x: 709, startPoint y: 551, endPoint x: 740, endPoint y: 556, distance: 31.0
click at [764, 550] on div "Chưa cước : 180.000 VND" at bounding box center [991, 551] width 726 height 18
drag, startPoint x: 712, startPoint y: 559, endPoint x: 780, endPoint y: 559, distance: 68.2
click at [780, 559] on div "Tổng cước : 180.000 VND" at bounding box center [991, 568] width 726 height 18
drag, startPoint x: 691, startPoint y: 408, endPoint x: 777, endPoint y: 429, distance: 88.4
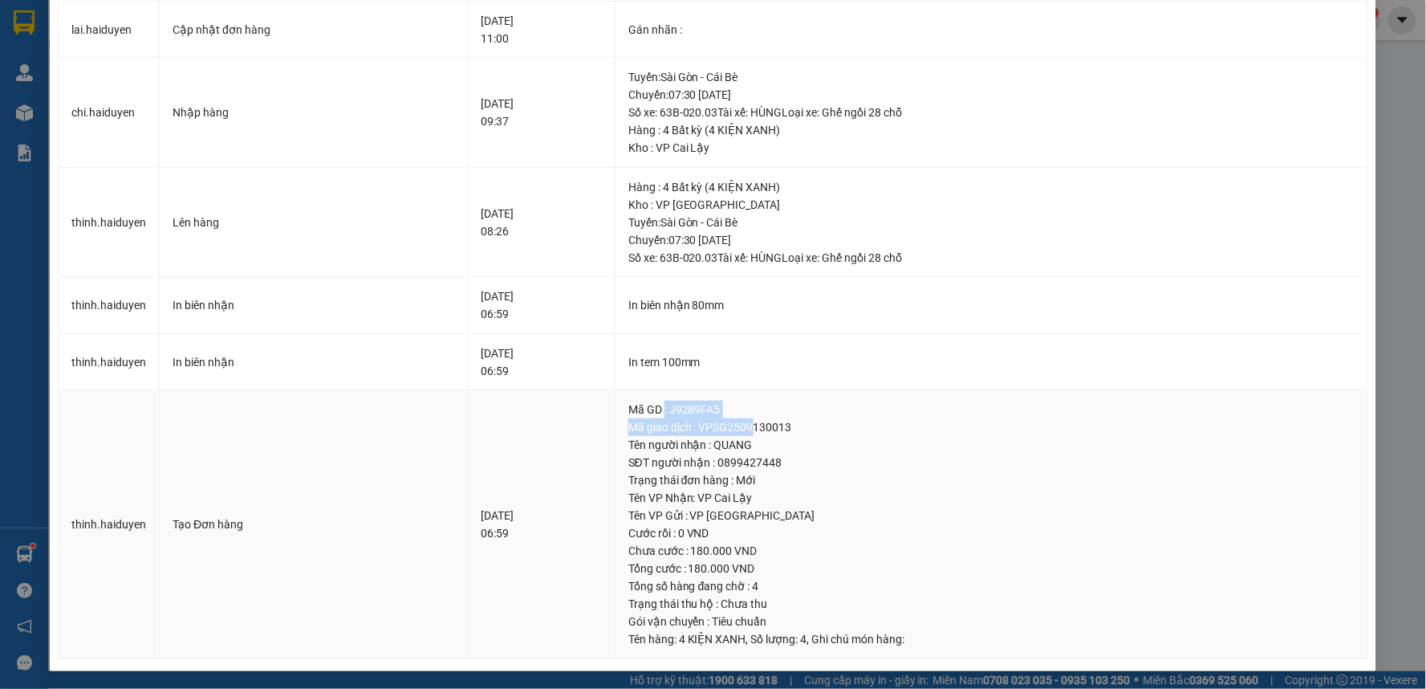
click at [777, 429] on td "Mã GD : J9289FA5 Mã giao dịch : VPSG2509130013 Tên người nhận : QUANG SĐT người…" at bounding box center [992, 524] width 753 height 269
click at [725, 437] on div "Tên người nhận : QUANG" at bounding box center [991, 445] width 726 height 18
drag, startPoint x: 691, startPoint y: 551, endPoint x: 690, endPoint y: 510, distance: 40.1
click at [807, 543] on div "Chưa cước : 180.000 VND" at bounding box center [991, 551] width 726 height 18
drag, startPoint x: 677, startPoint y: 501, endPoint x: 797, endPoint y: 518, distance: 120.9
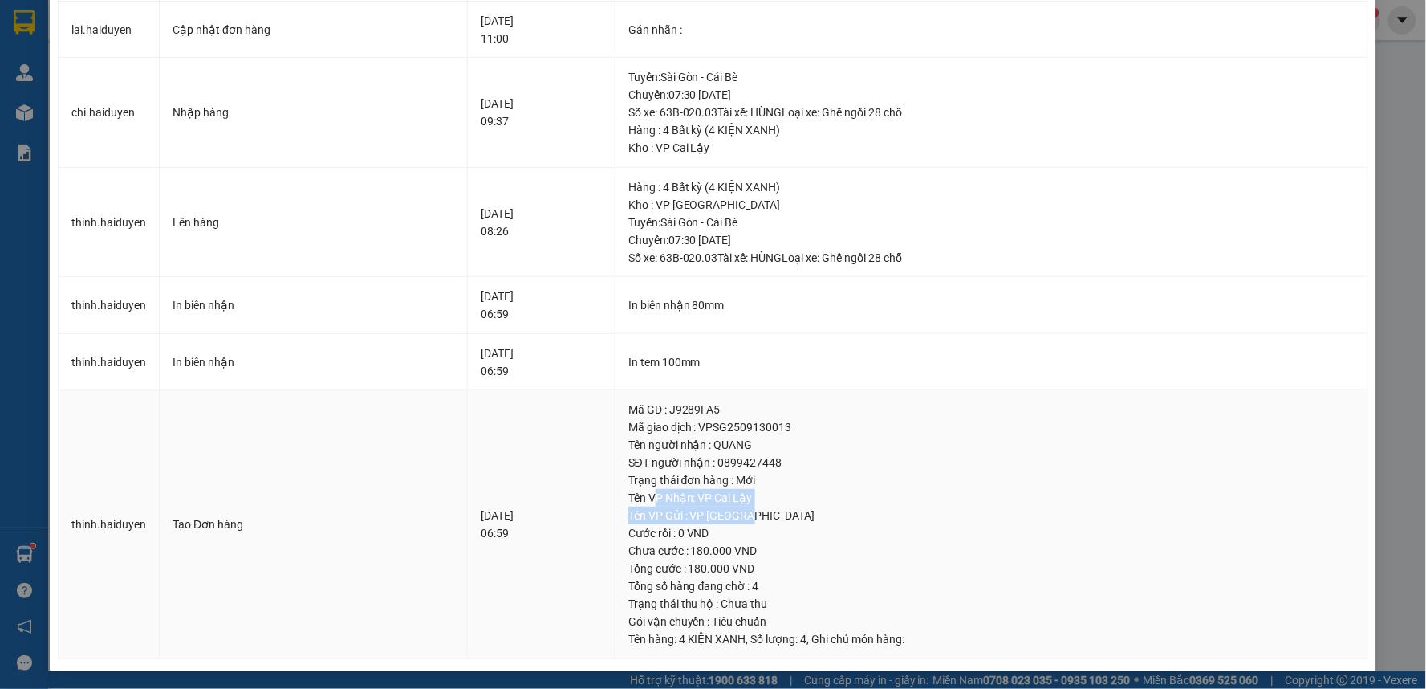
click at [797, 518] on td "Mã GD : J9289FA5 Mã giao dịch : VPSG2509130013 Tên người nhận : QUANG SĐT người…" at bounding box center [992, 524] width 753 height 269
click at [703, 445] on div "Tên người nhận : QUANG" at bounding box center [991, 445] width 726 height 18
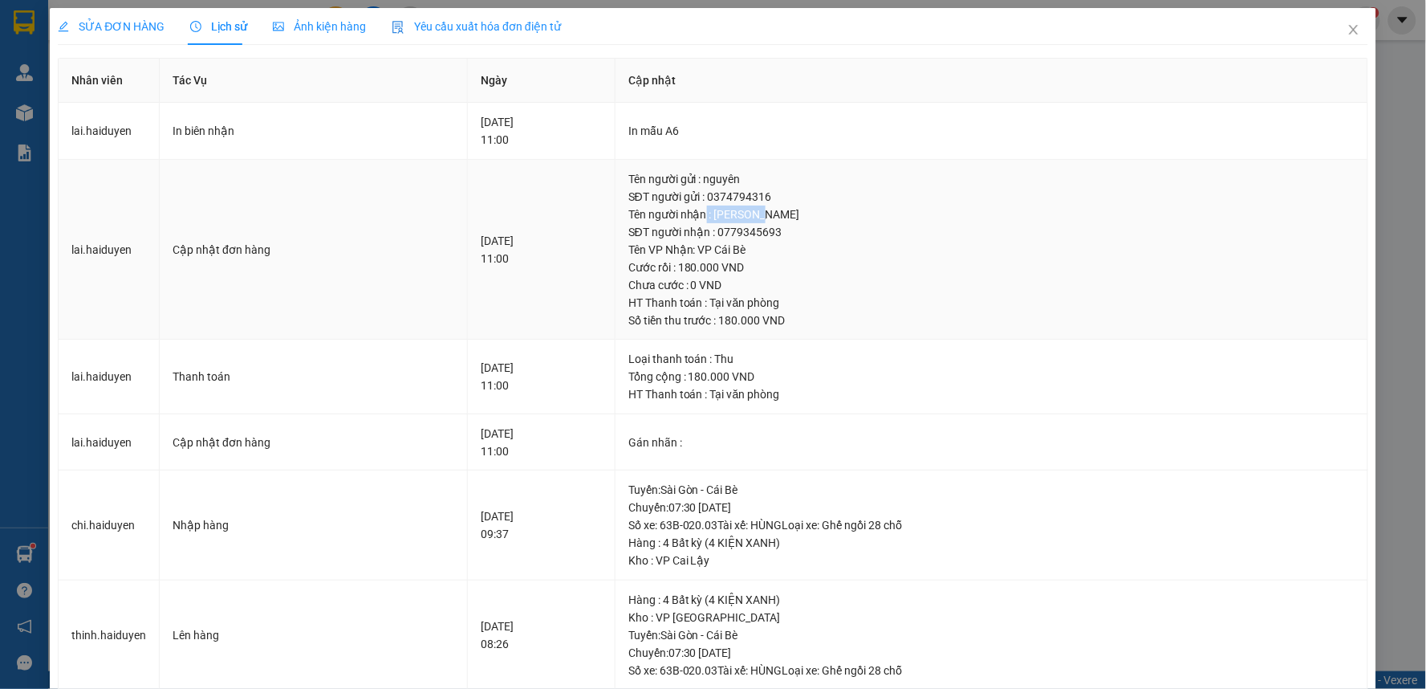
drag, startPoint x: 730, startPoint y: 212, endPoint x: 813, endPoint y: 213, distance: 82.7
click at [813, 213] on div "Tên người nhận : tuấn anh" at bounding box center [991, 214] width 726 height 18
click at [807, 276] on td "Tên người gửi : nguyên SĐT người gửi : 0374794316 Tên người nhận : tuấn anh SĐT…" at bounding box center [992, 250] width 753 height 181
drag, startPoint x: 656, startPoint y: 300, endPoint x: 789, endPoint y: 307, distance: 132.6
click at [768, 307] on div "HT Thanh toán : Tại văn phòng" at bounding box center [991, 303] width 726 height 18
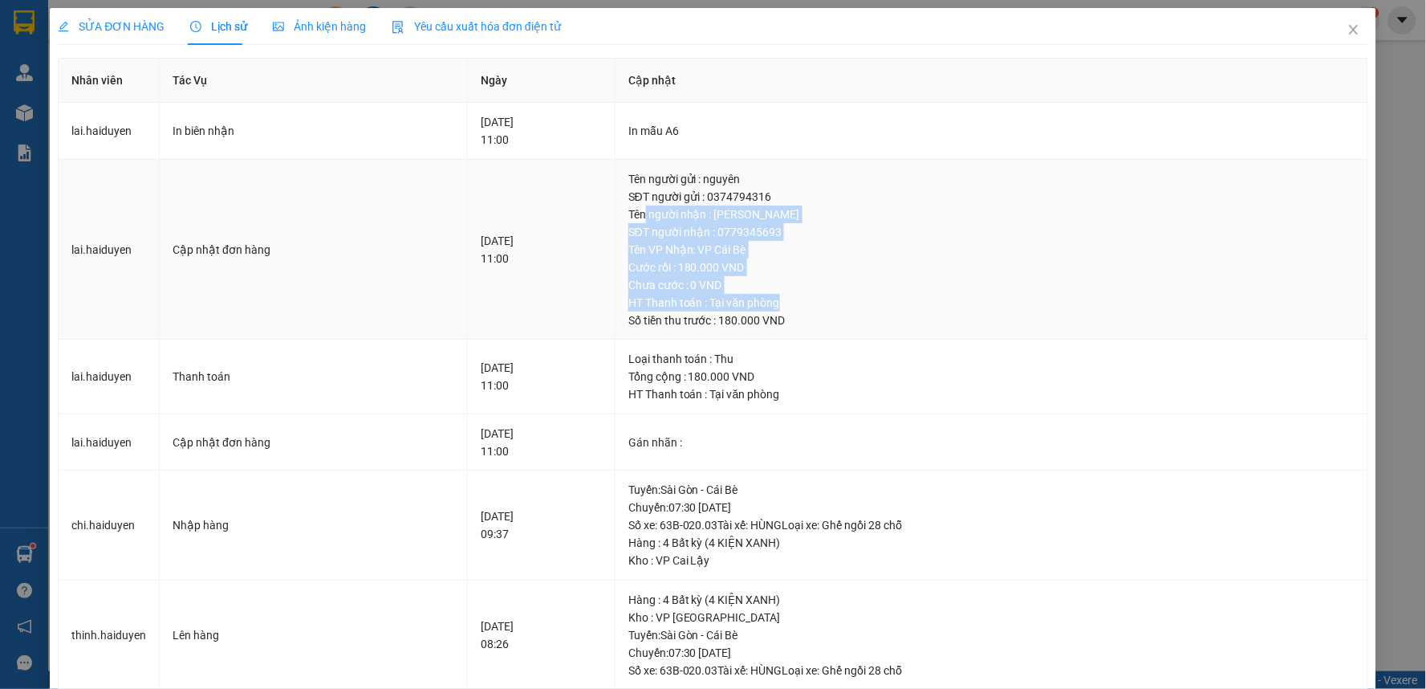
drag, startPoint x: 675, startPoint y: 213, endPoint x: 829, endPoint y: 313, distance: 183.4
click at [835, 308] on td "Tên người gửi : nguyên SĐT người gửi : 0374794316 Tên người nhận : tuấn anh SĐT…" at bounding box center [992, 250] width 753 height 181
drag, startPoint x: 753, startPoint y: 308, endPoint x: 737, endPoint y: 297, distance: 19.6
click at [752, 307] on div "HT Thanh toán : Tại văn phòng" at bounding box center [991, 303] width 726 height 18
drag, startPoint x: 654, startPoint y: 181, endPoint x: 819, endPoint y: 329, distance: 221.1
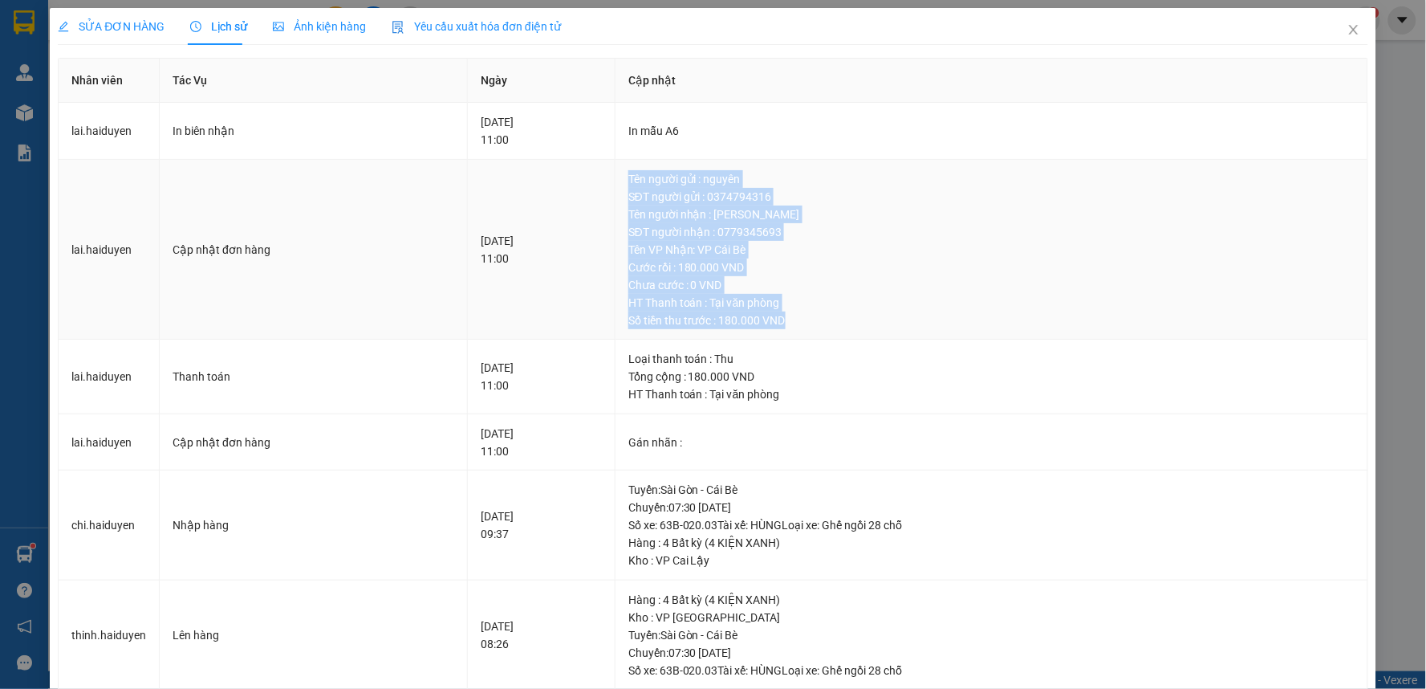
click at [819, 329] on td "Tên người gửi : nguyên SĐT người gửi : 0374794316 Tên người nhận : tuấn anh SĐT…" at bounding box center [992, 250] width 753 height 181
click at [732, 266] on div "Cước rồi : 180.000 VND" at bounding box center [991, 267] width 726 height 18
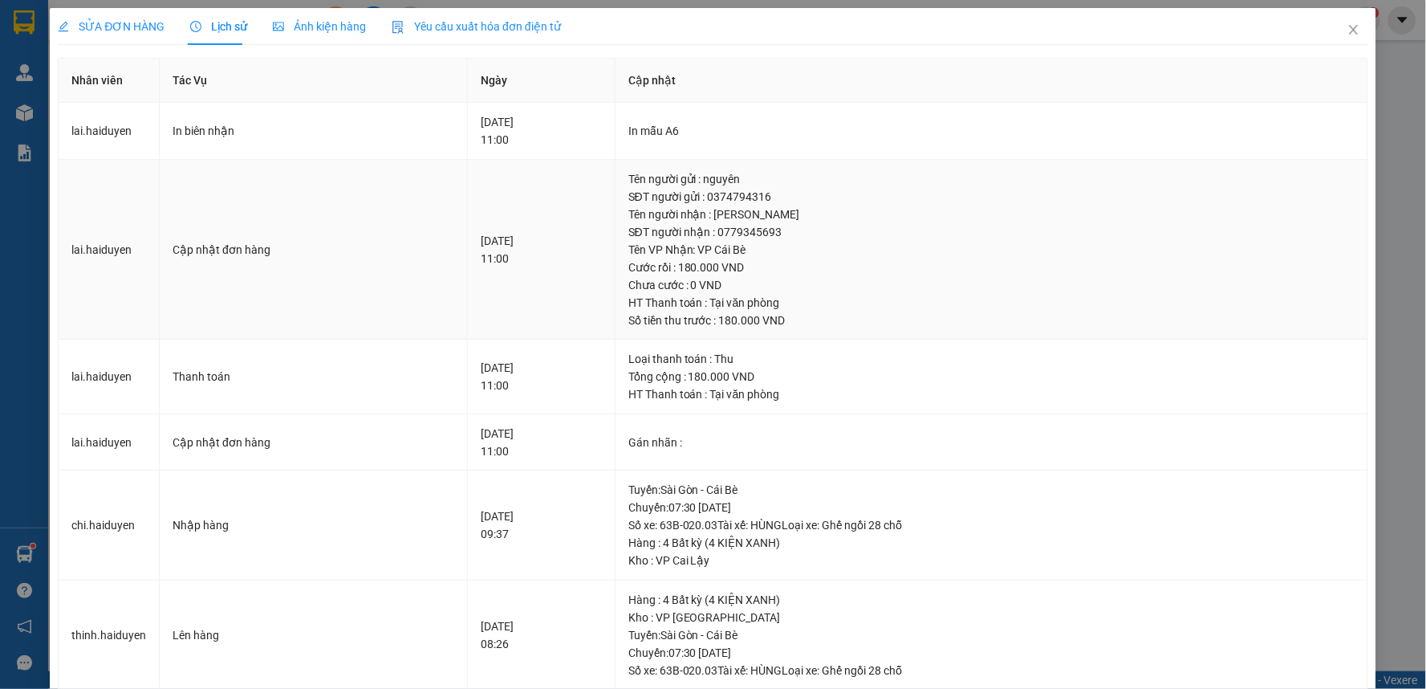
click at [706, 220] on div "Tên người nhận : tuấn anh" at bounding box center [991, 214] width 726 height 18
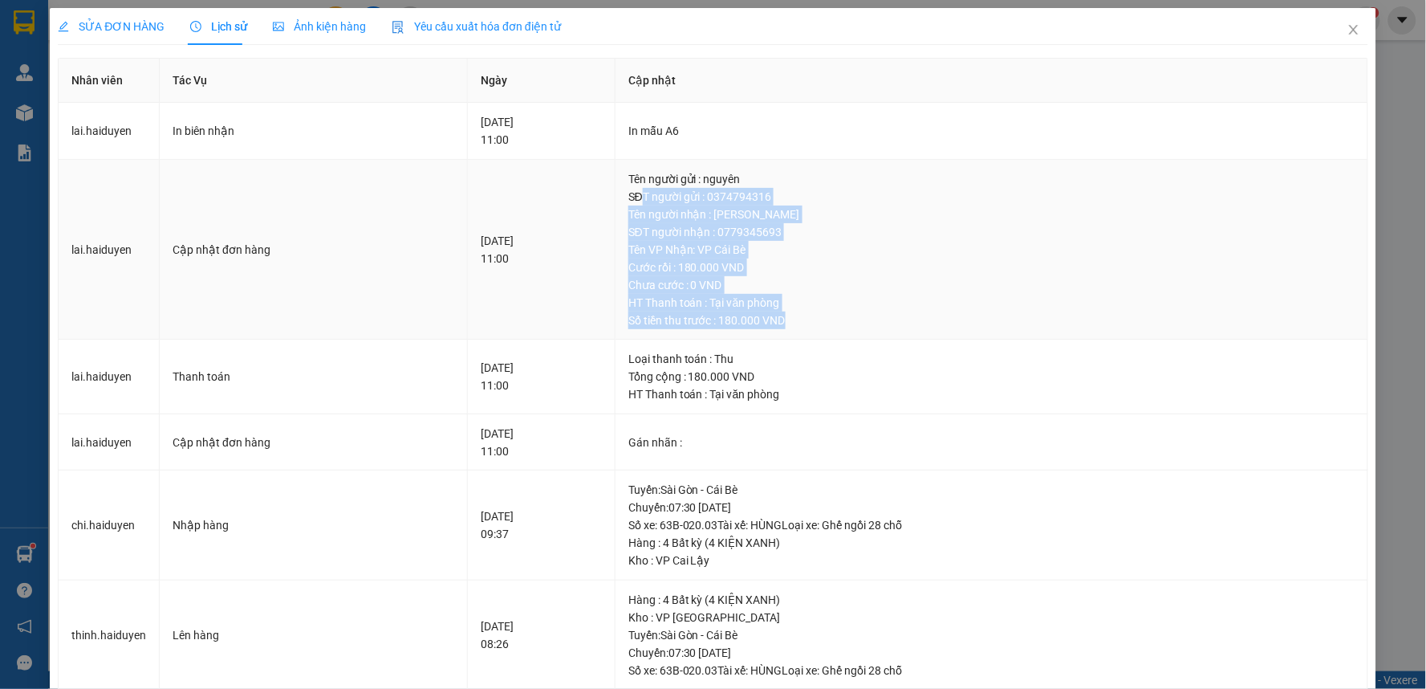
drag, startPoint x: 673, startPoint y: 191, endPoint x: 847, endPoint y: 327, distance: 221.2
click at [847, 327] on td "Tên người gửi : nguyên SĐT người gửi : 0374794316 Tên người nhận : tuấn anh SĐT…" at bounding box center [992, 250] width 753 height 181
click at [676, 215] on div "Tên người nhận : tuấn anh" at bounding box center [991, 214] width 726 height 18
drag, startPoint x: 721, startPoint y: 239, endPoint x: 809, endPoint y: 329, distance: 126.0
click at [809, 329] on td "Tên người gửi : nguyên SĐT người gửi : 0374794316 Tên người nhận : tuấn anh SĐT…" at bounding box center [992, 250] width 753 height 181
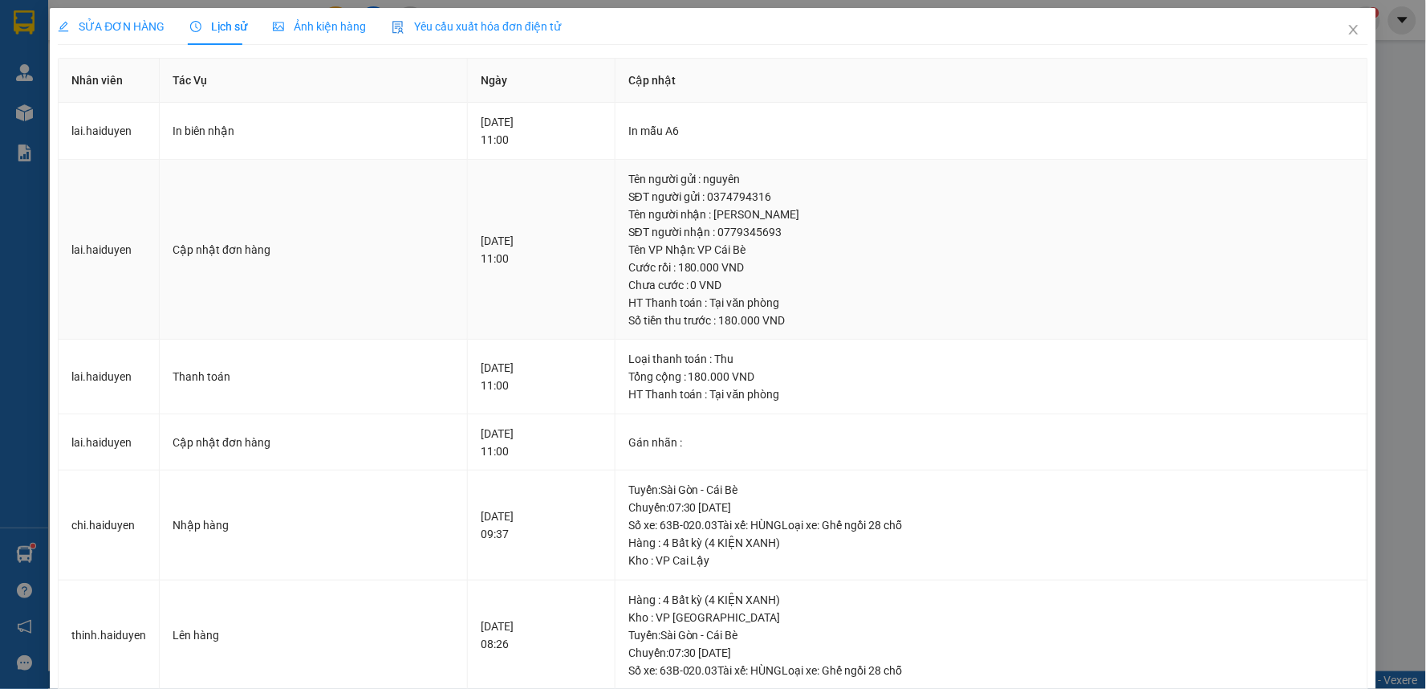
click at [616, 286] on td "13-09-2025 11:00" at bounding box center [542, 250] width 148 height 181
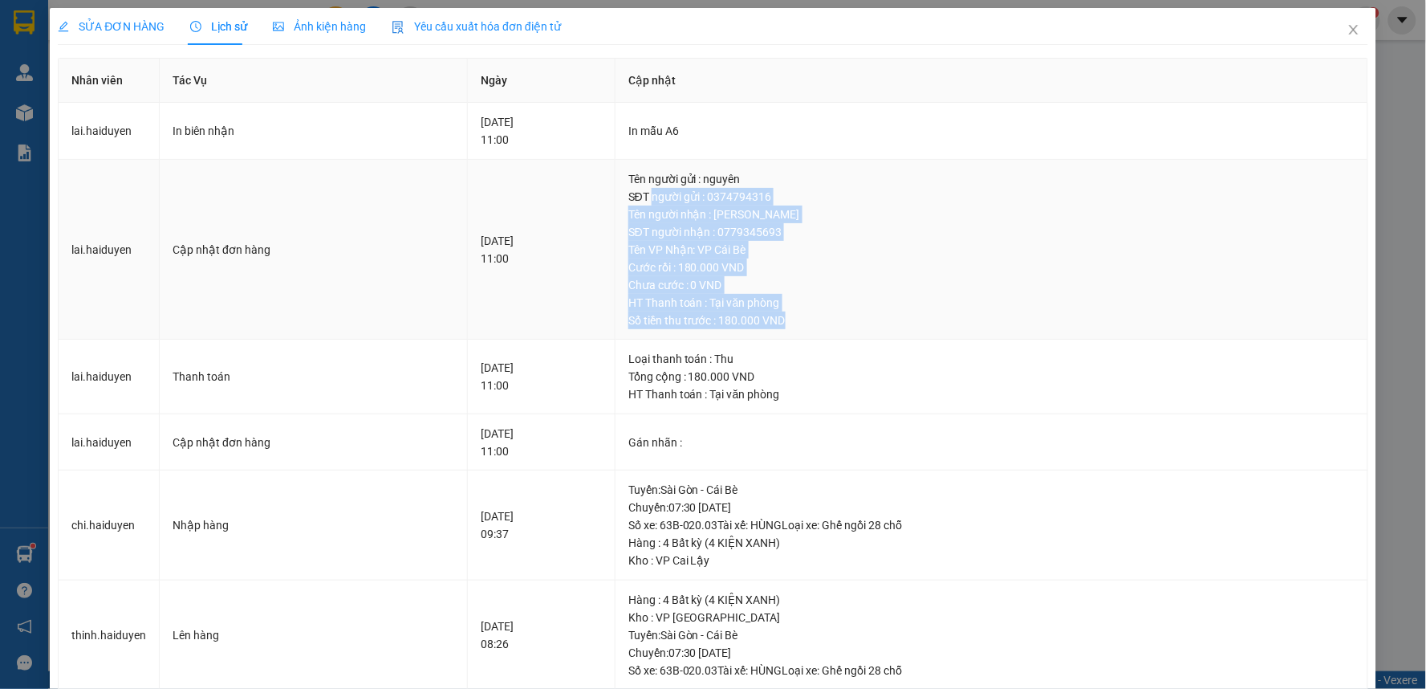
drag, startPoint x: 761, startPoint y: 257, endPoint x: 824, endPoint y: 311, distance: 83.1
click at [824, 311] on td "Tên người gửi : nguyên SĐT người gửi : 0374794316 Tên người nhận : tuấn anh SĐT…" at bounding box center [992, 250] width 753 height 181
click at [1335, 39] on span "Close" at bounding box center [1353, 30] width 45 height 45
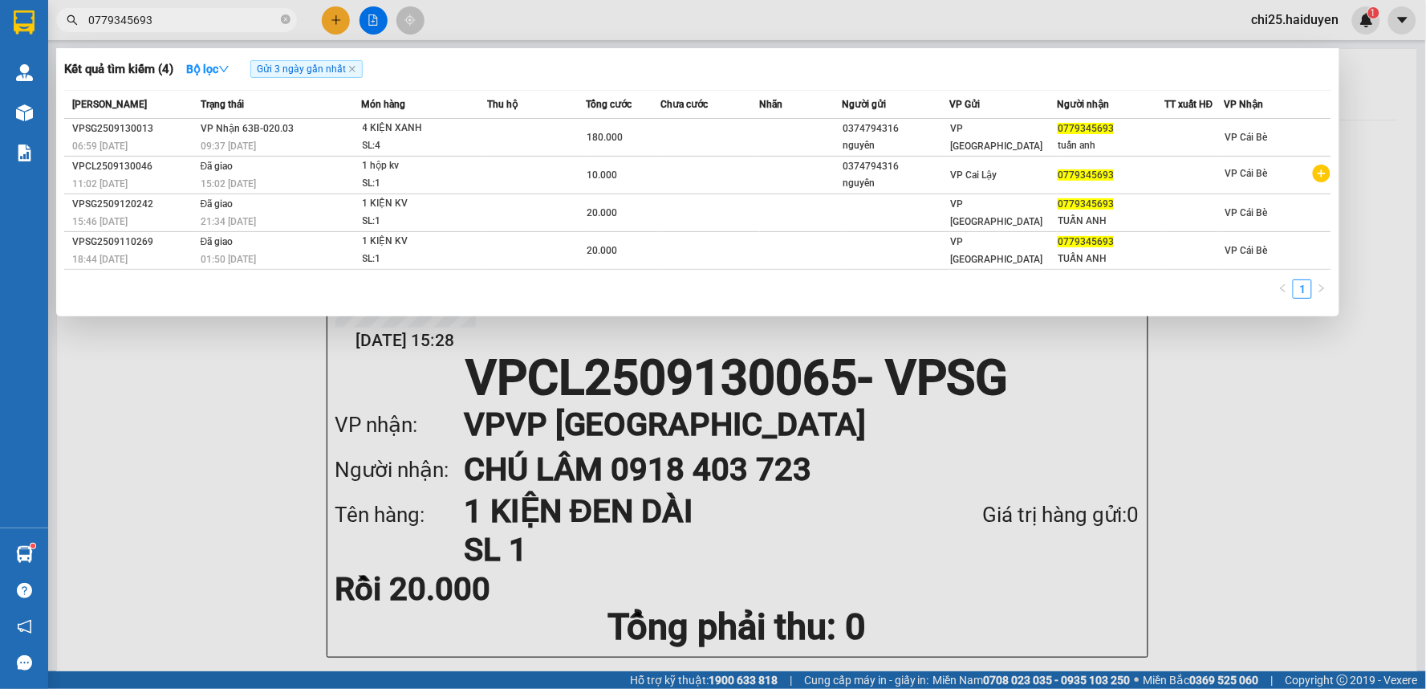
click at [203, 26] on input "0779345693" at bounding box center [182, 20] width 189 height 18
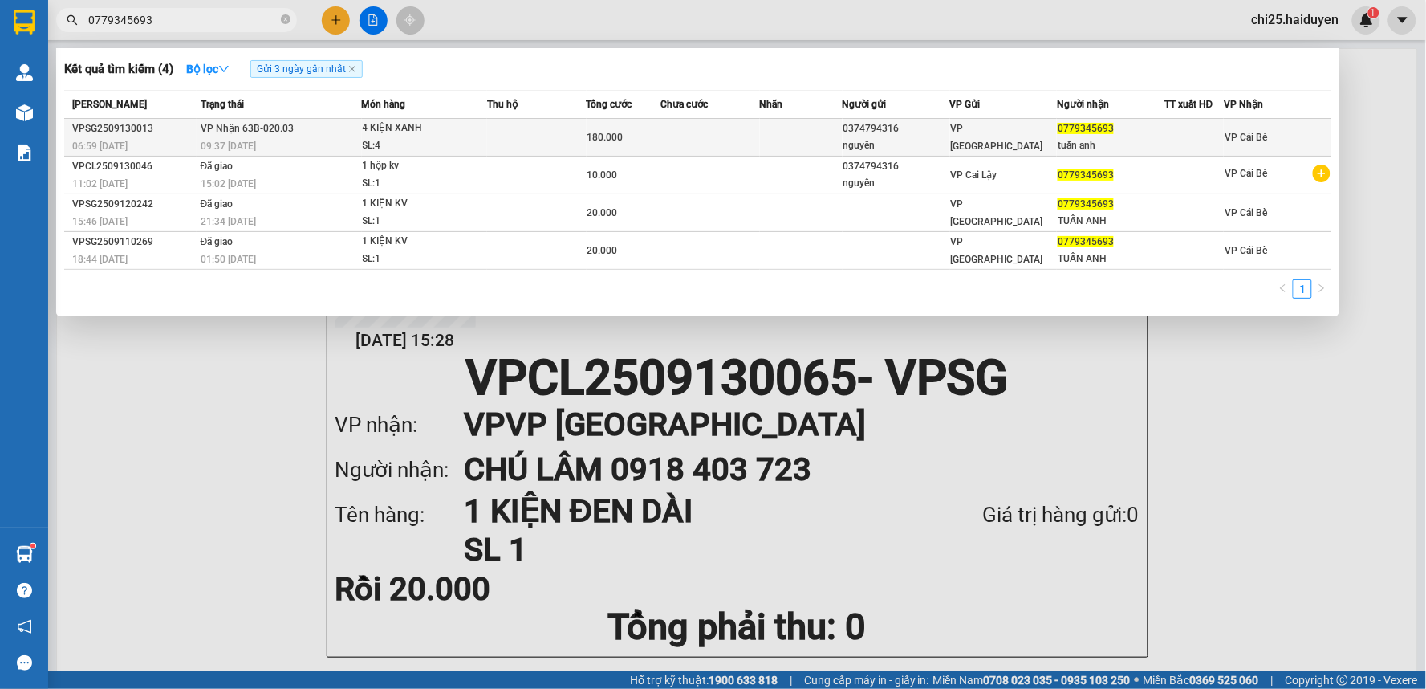
click at [391, 132] on div "4 KIỆN XANH" at bounding box center [423, 129] width 120 height 18
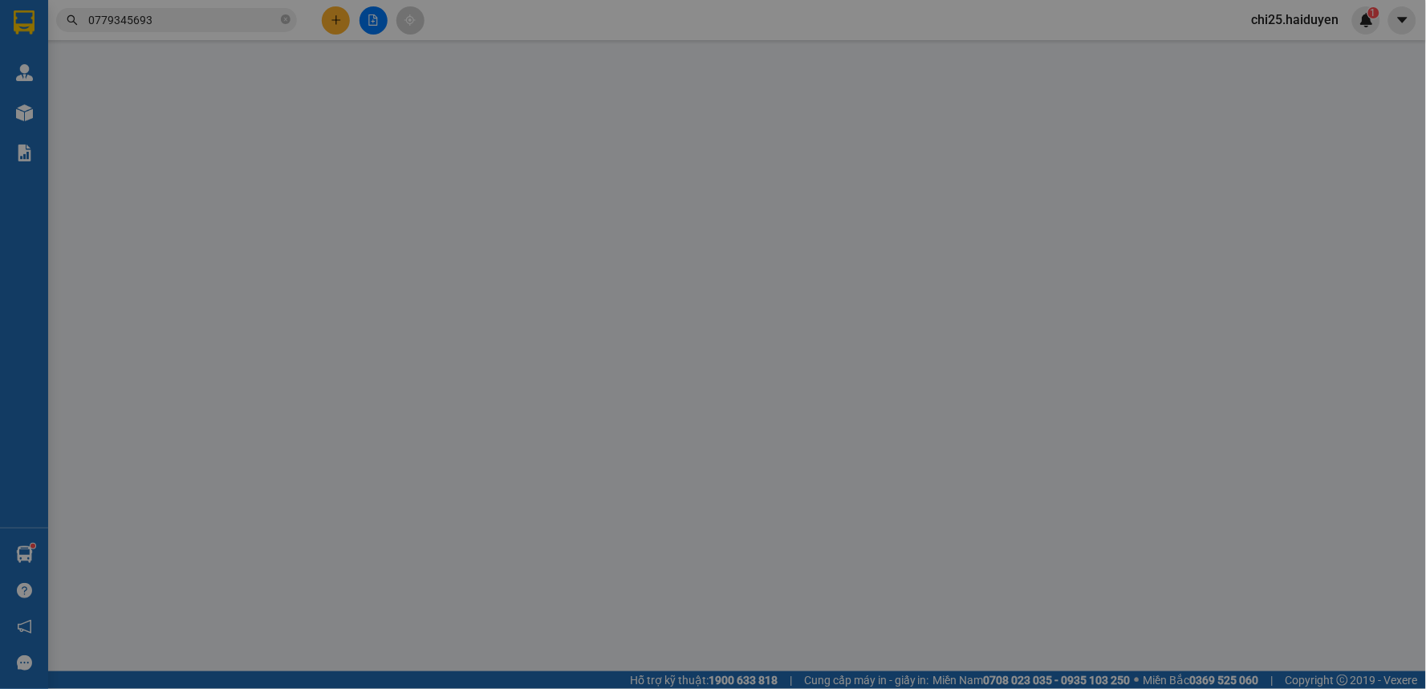
type input "0374794316"
type input "nguyên"
type input "0779345693"
type input "tuấn anh"
type input "180.000"
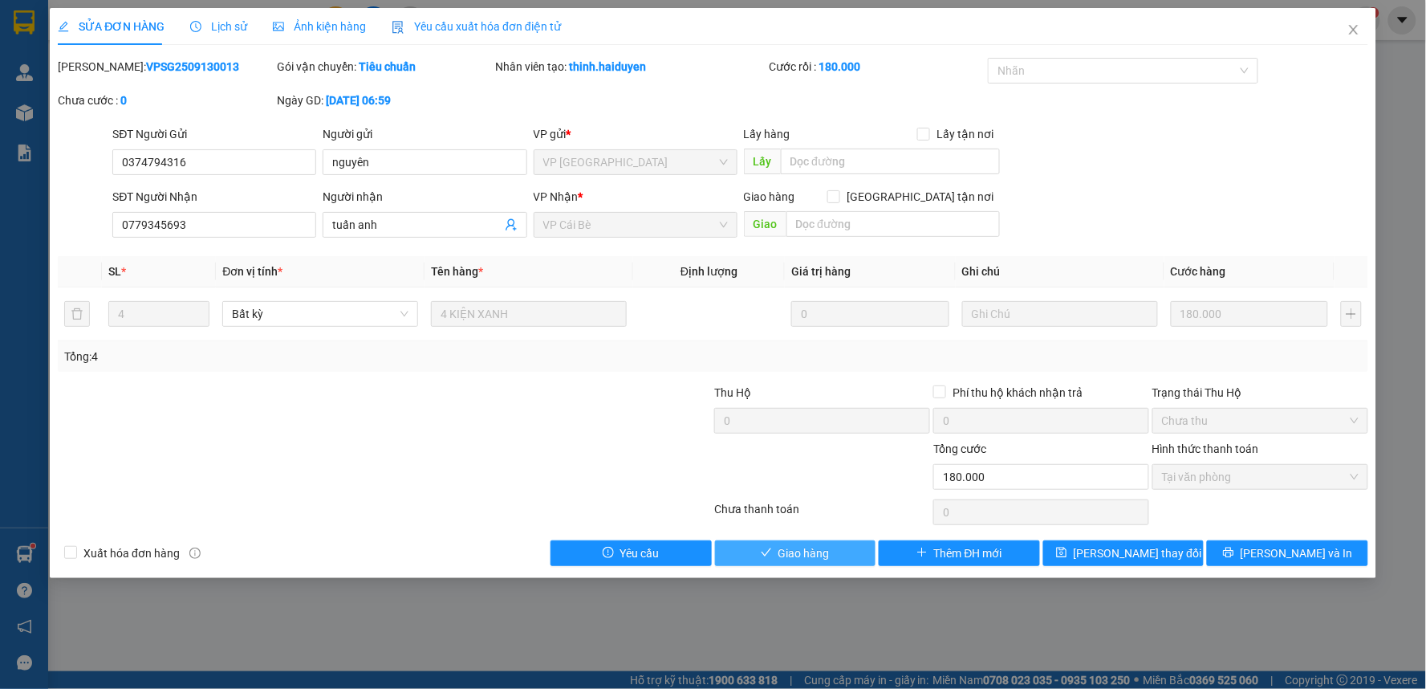
click at [783, 558] on span "Giao hàng" at bounding box center [803, 553] width 51 height 18
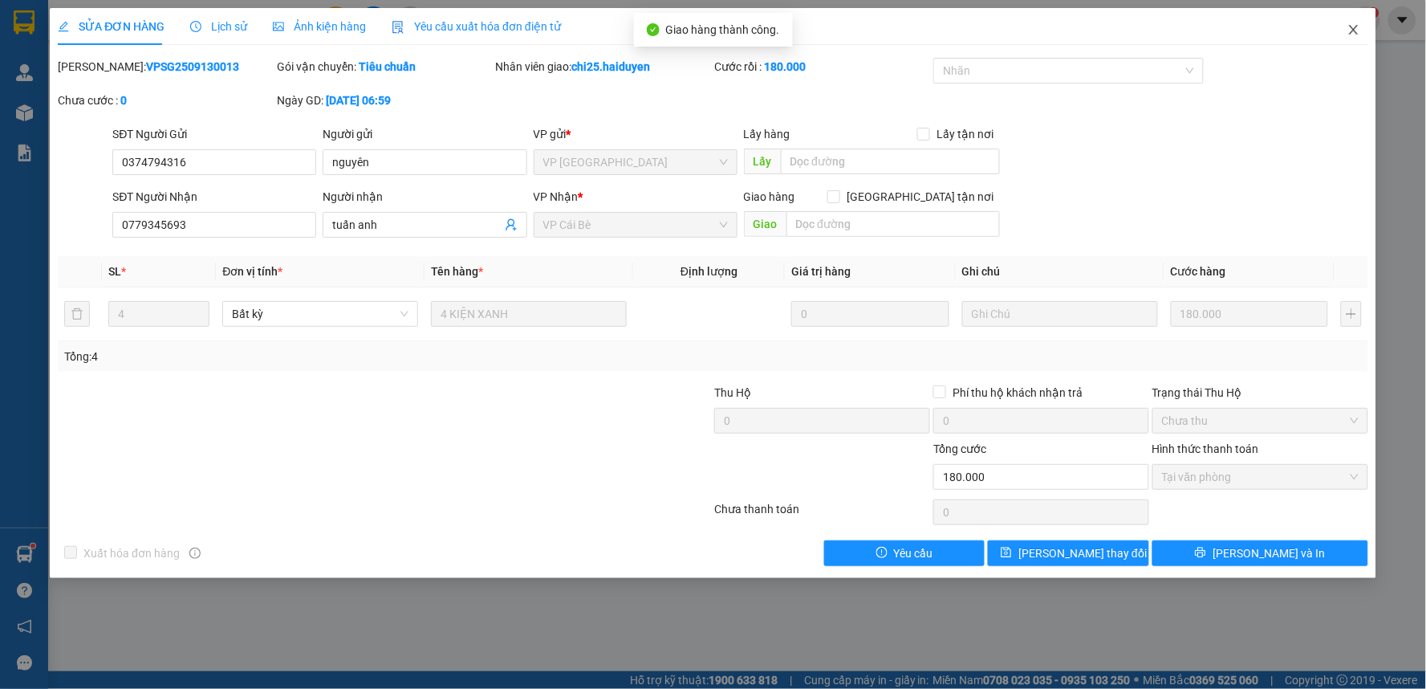
click at [1356, 30] on icon "close" at bounding box center [1353, 29] width 13 height 13
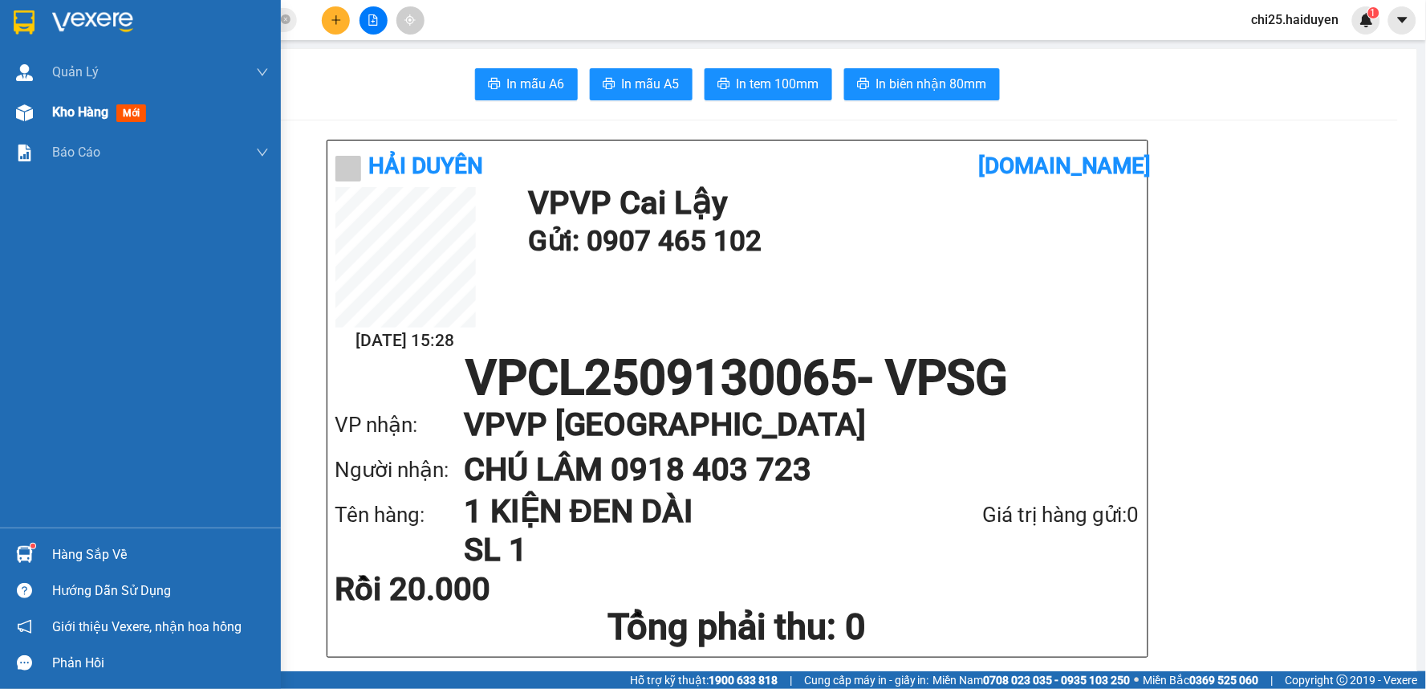
click at [101, 113] on span "Kho hàng" at bounding box center [80, 111] width 56 height 15
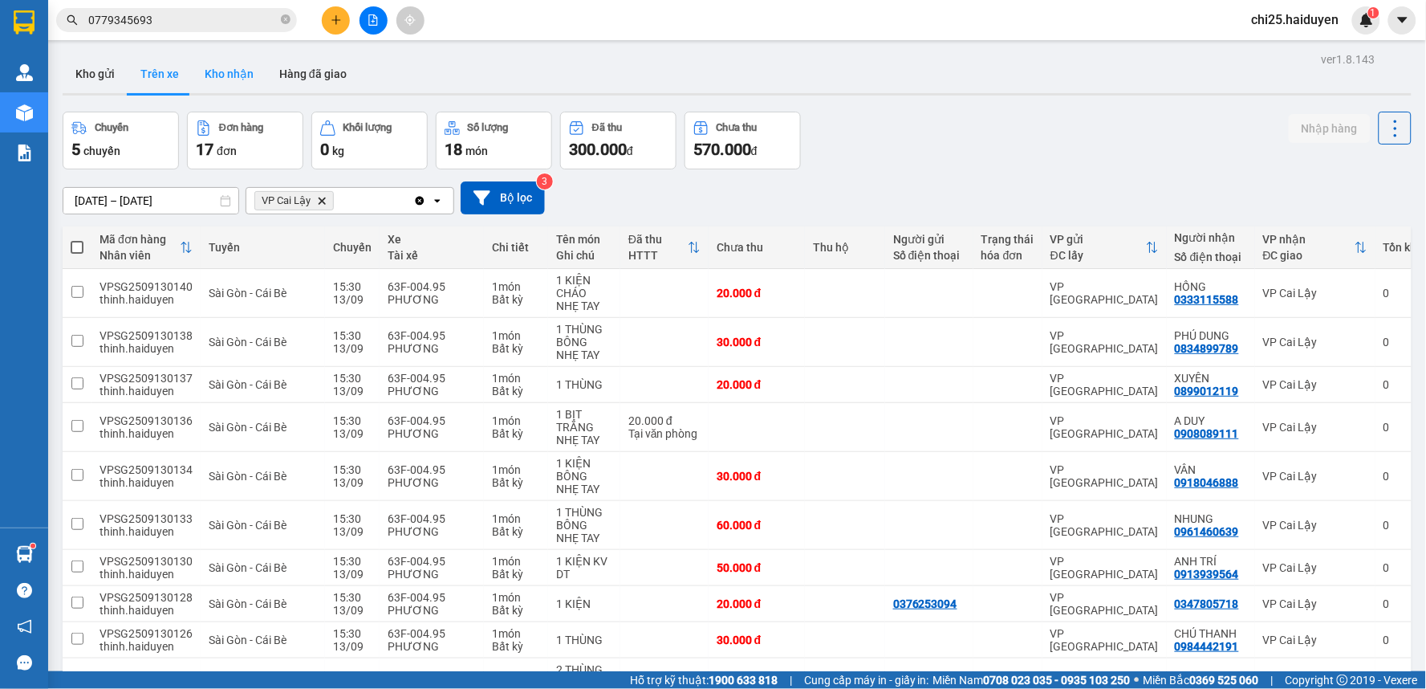
click at [236, 81] on button "Kho nhận" at bounding box center [229, 74] width 75 height 39
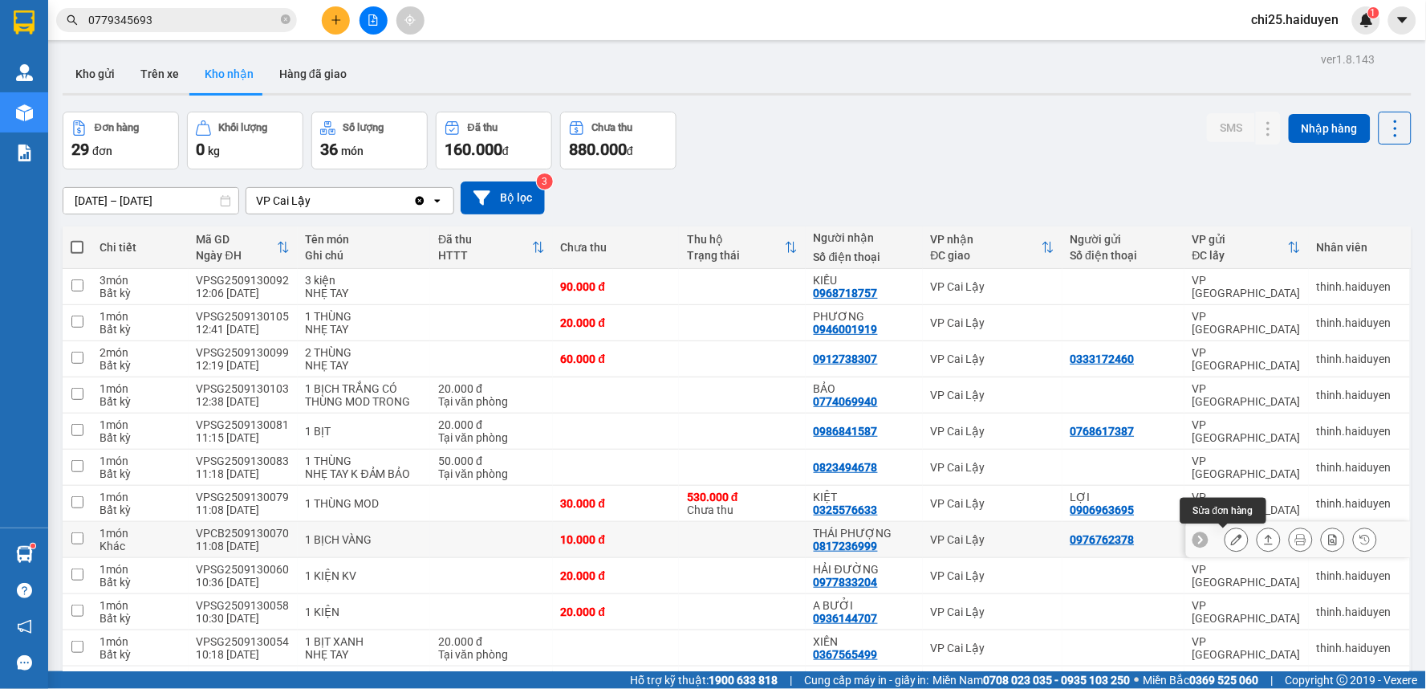
click at [1231, 539] on icon at bounding box center [1236, 539] width 11 height 11
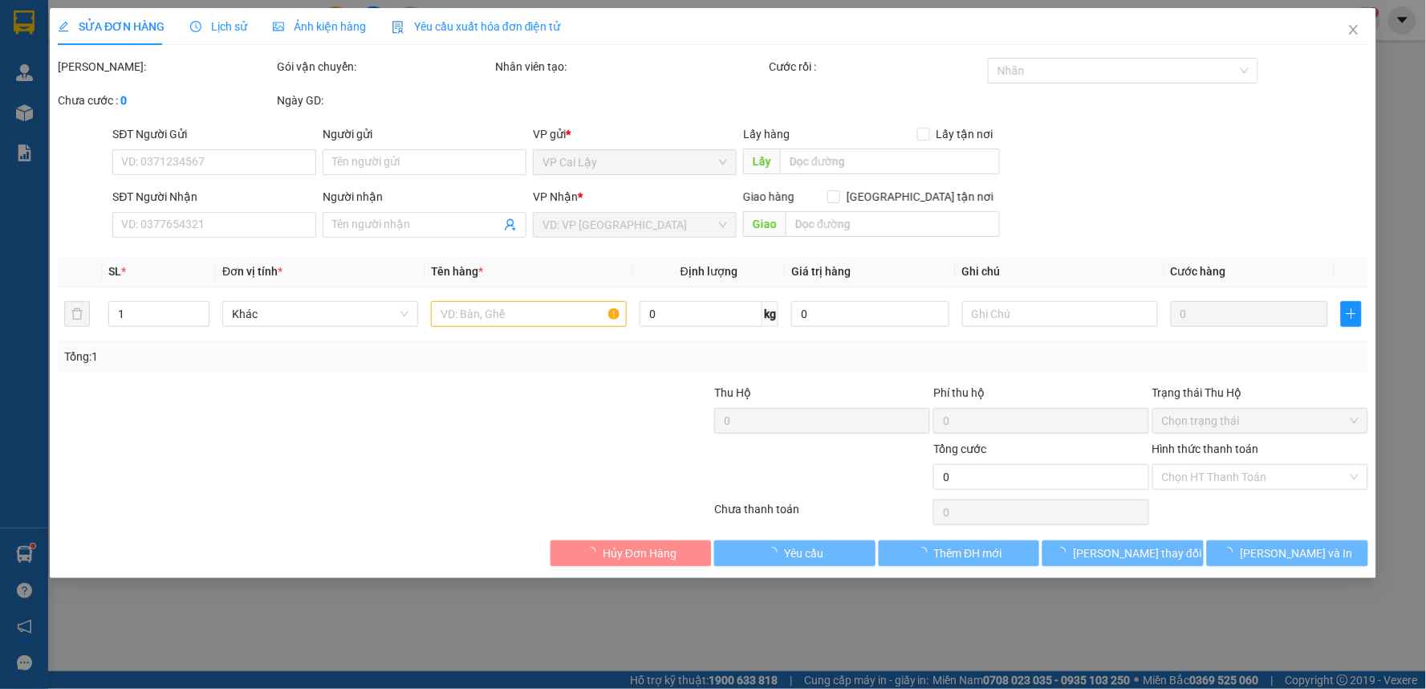
type input "0976762378"
type input "0817236999"
type input "THÁI PHƯỢNG"
type input "10.000"
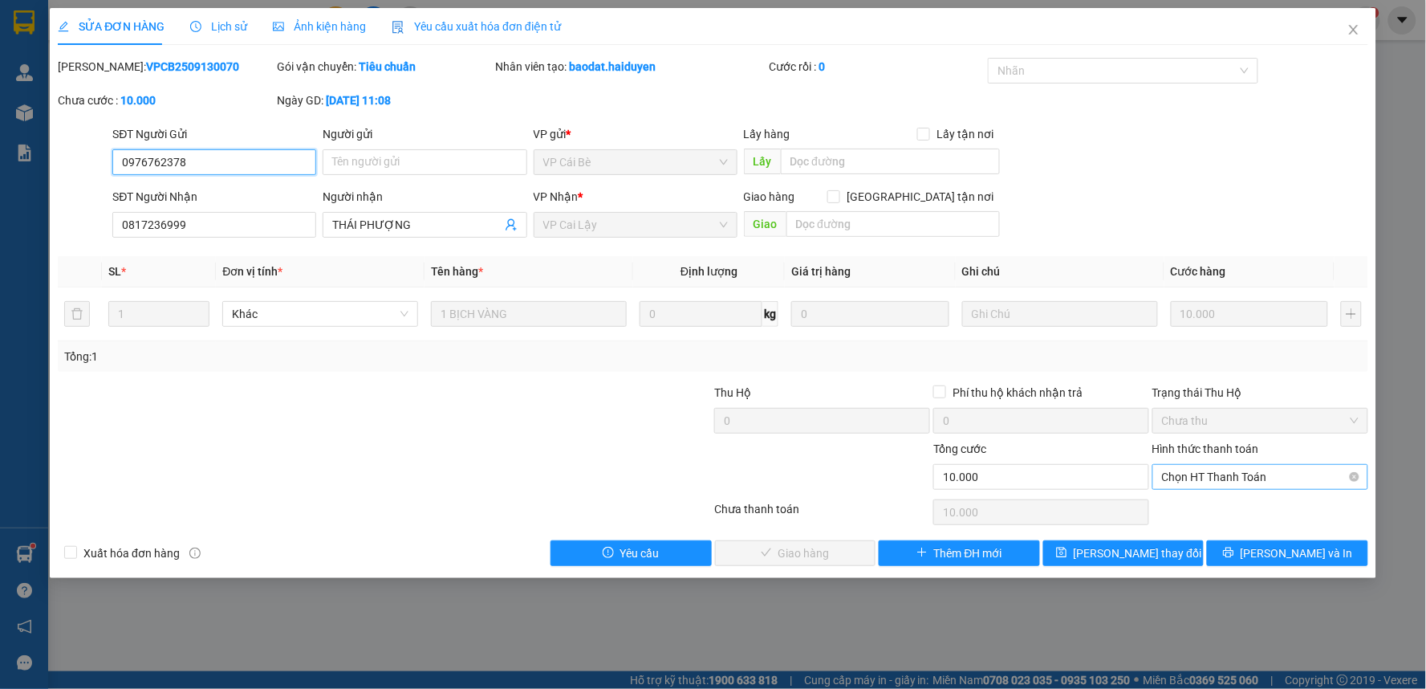
click at [1258, 478] on span "Chọn HT Thanh Toán" at bounding box center [1260, 477] width 197 height 24
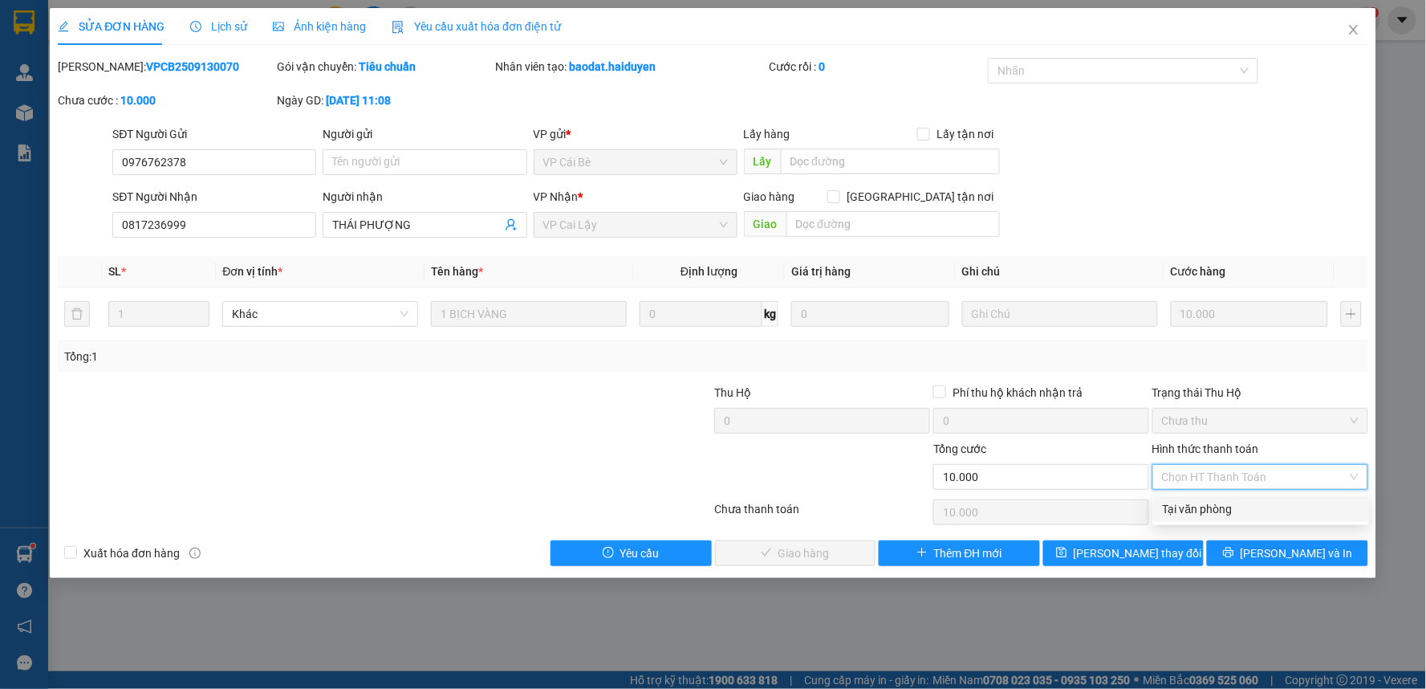
click at [1249, 504] on div "Tại văn phòng" at bounding box center [1261, 509] width 197 height 18
type input "0"
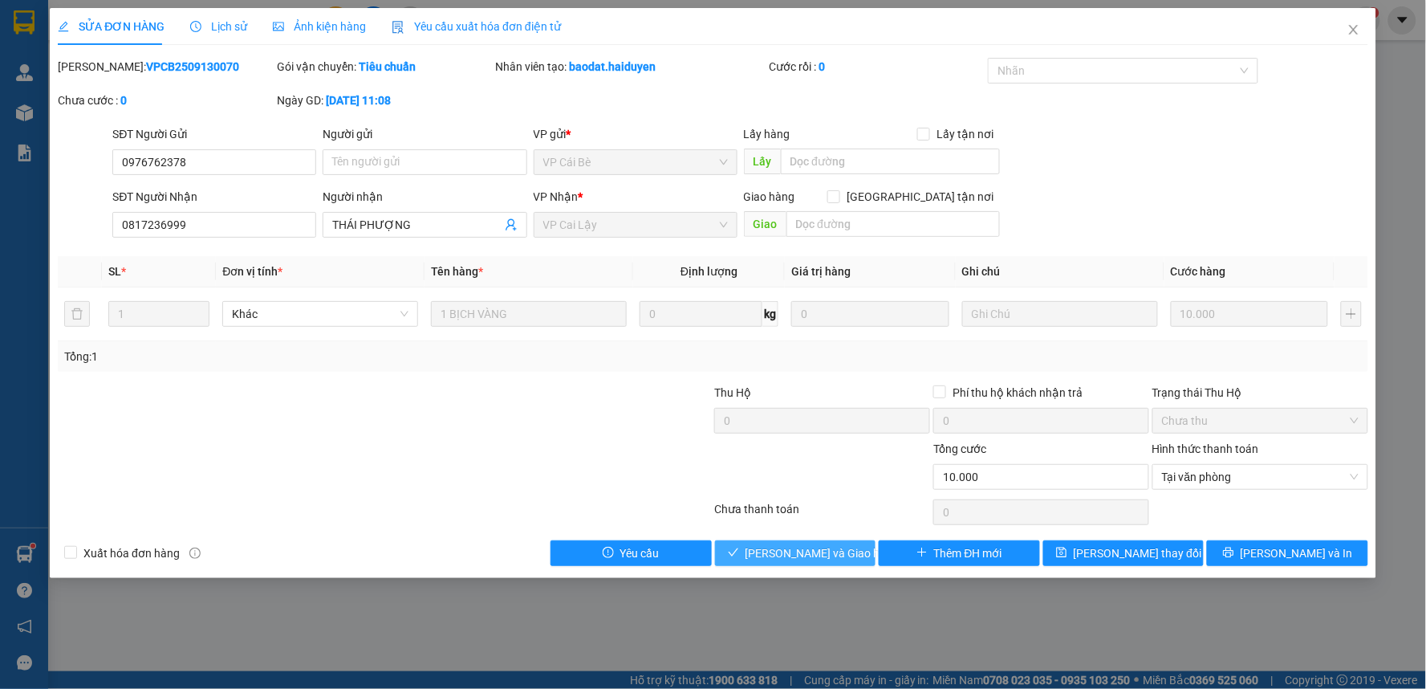
click at [819, 555] on span "[PERSON_NAME] và [PERSON_NAME] hàng" at bounding box center [823, 553] width 154 height 18
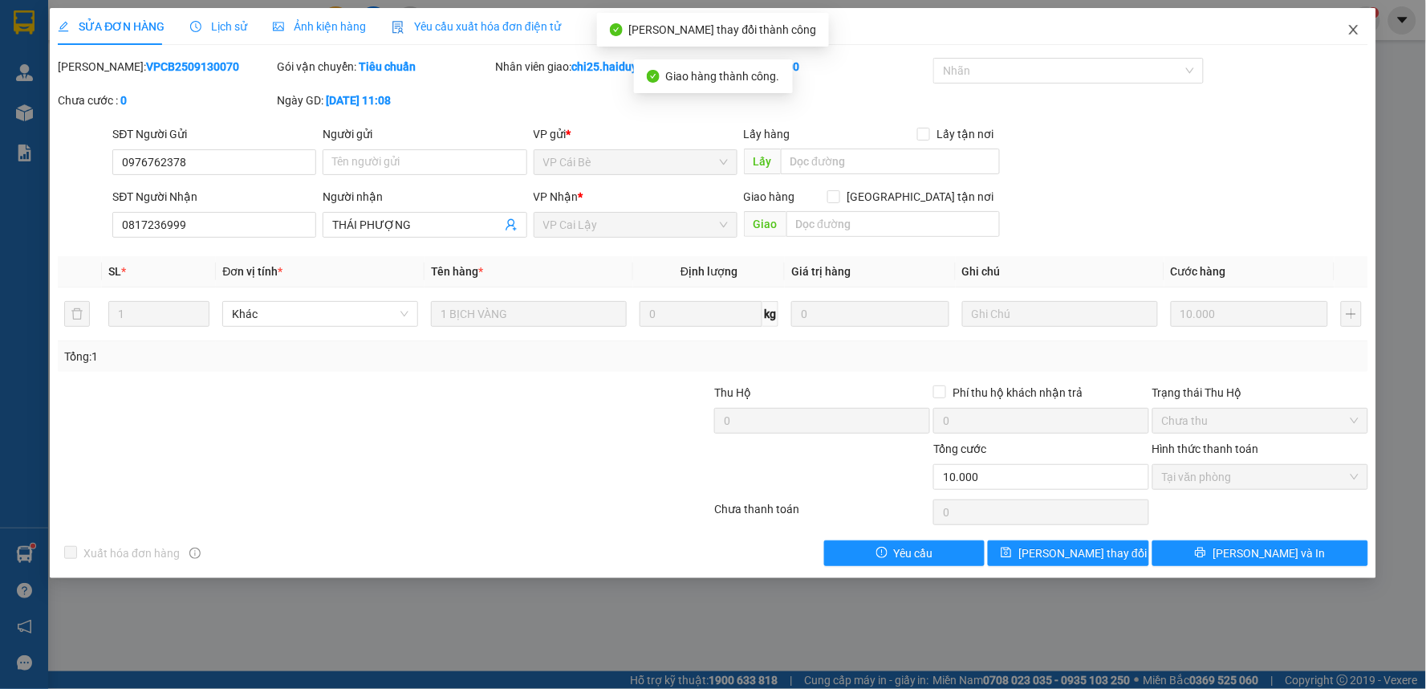
click at [1352, 27] on icon "close" at bounding box center [1353, 29] width 13 height 13
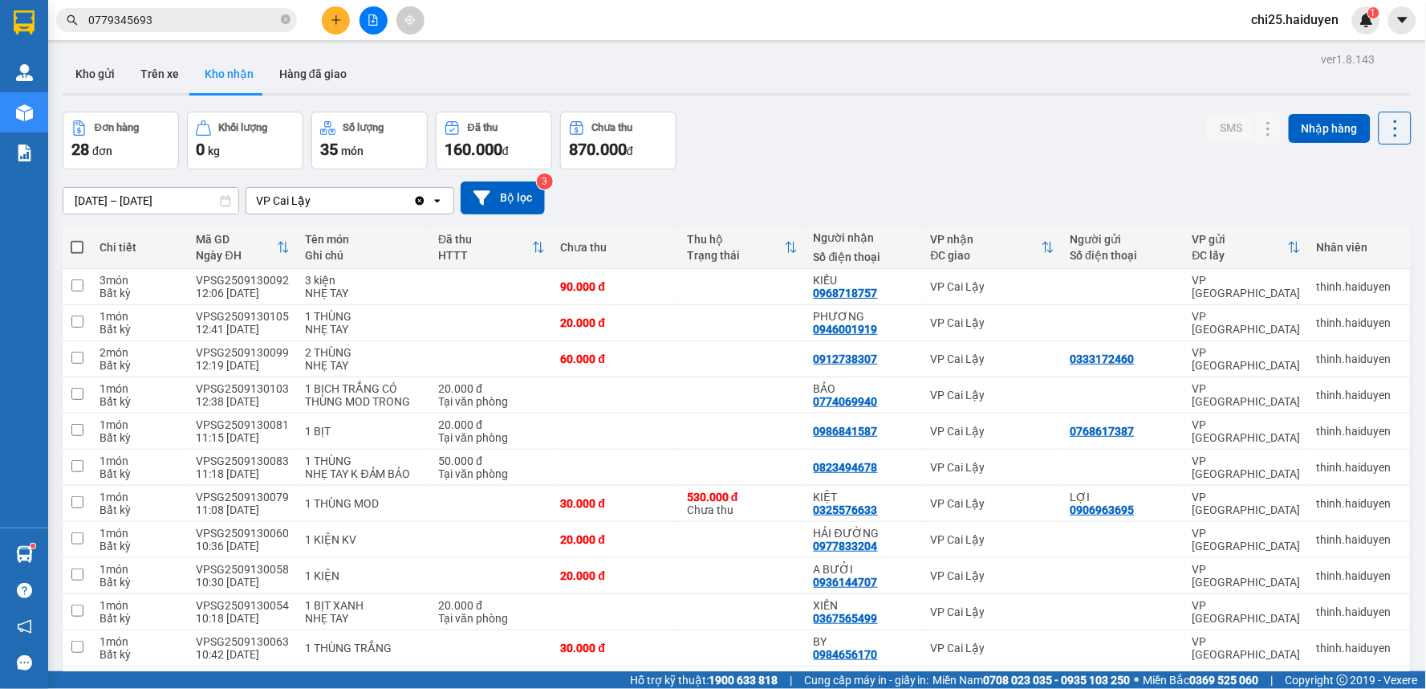
click at [146, 199] on input "[DATE] – [DATE]" at bounding box center [150, 201] width 175 height 26
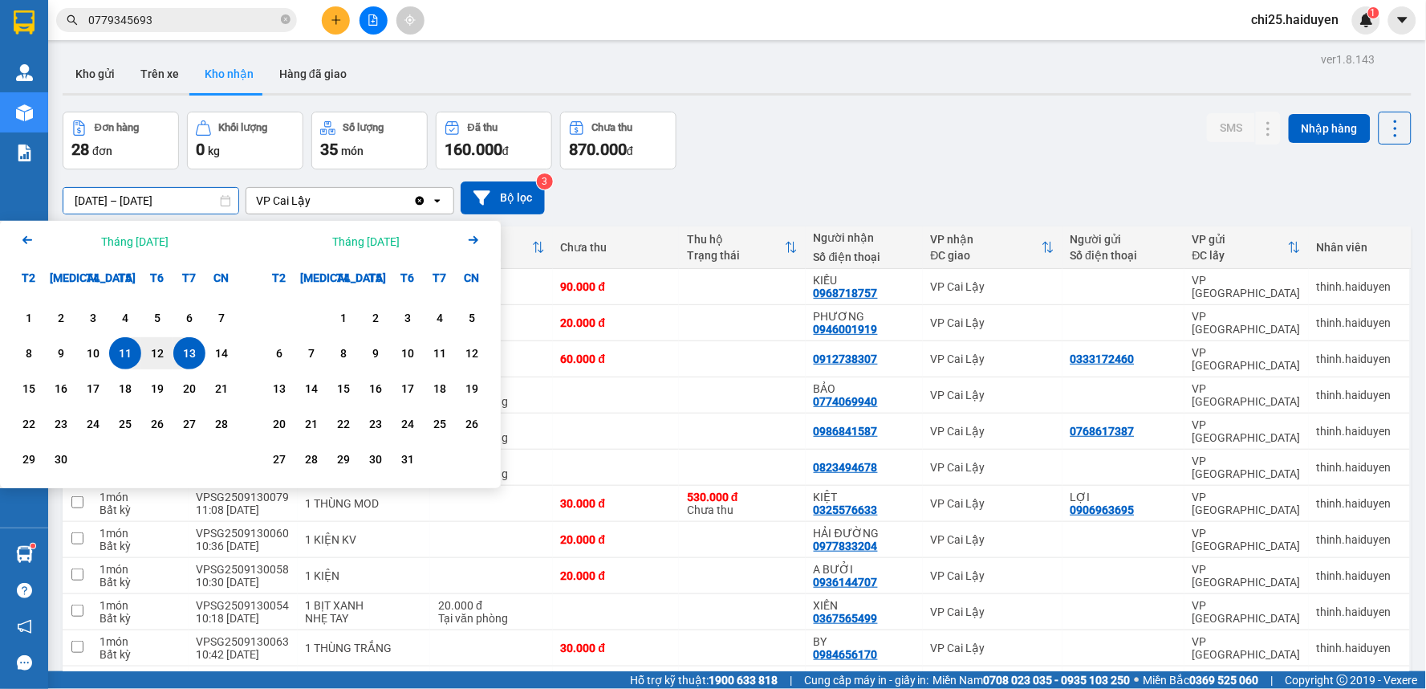
click at [24, 242] on icon "Previous month." at bounding box center [27, 240] width 10 height 8
click at [152, 318] on div "1" at bounding box center [157, 317] width 22 height 19
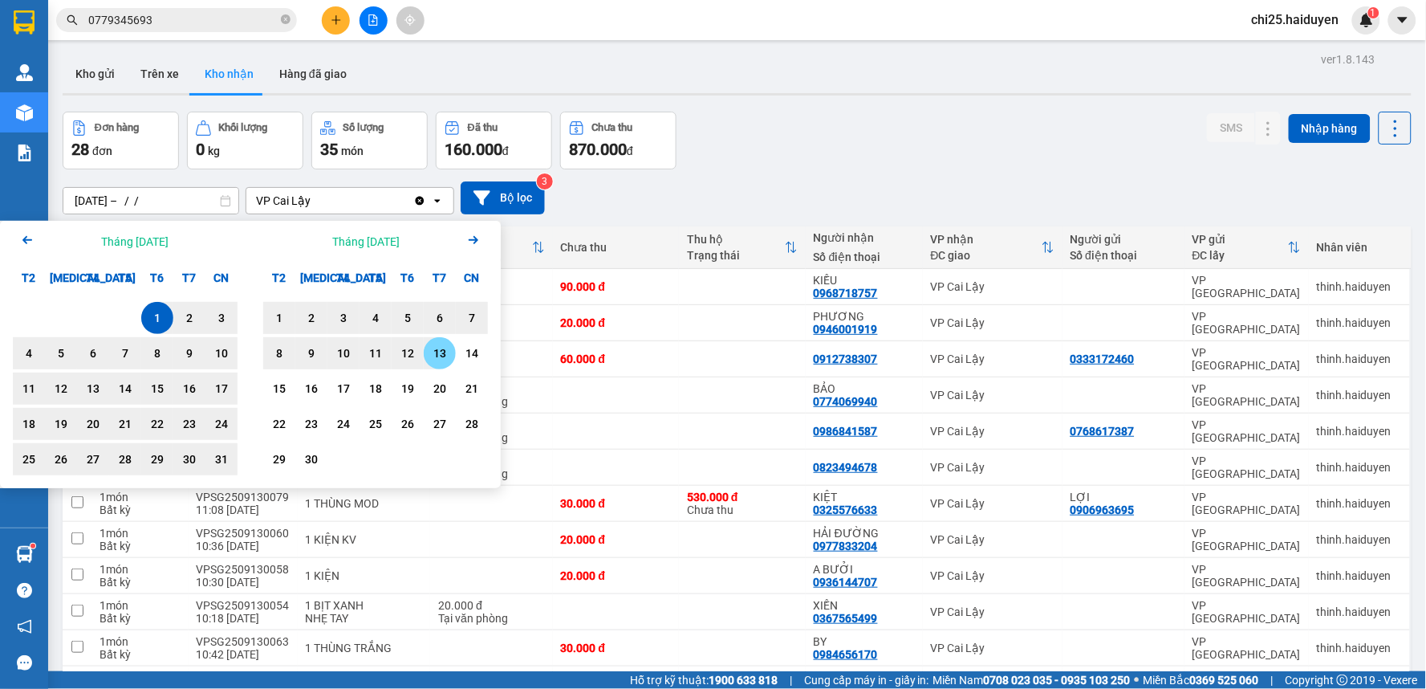
click at [437, 357] on div "13" at bounding box center [440, 352] width 22 height 19
type input "[DATE] – [DATE]"
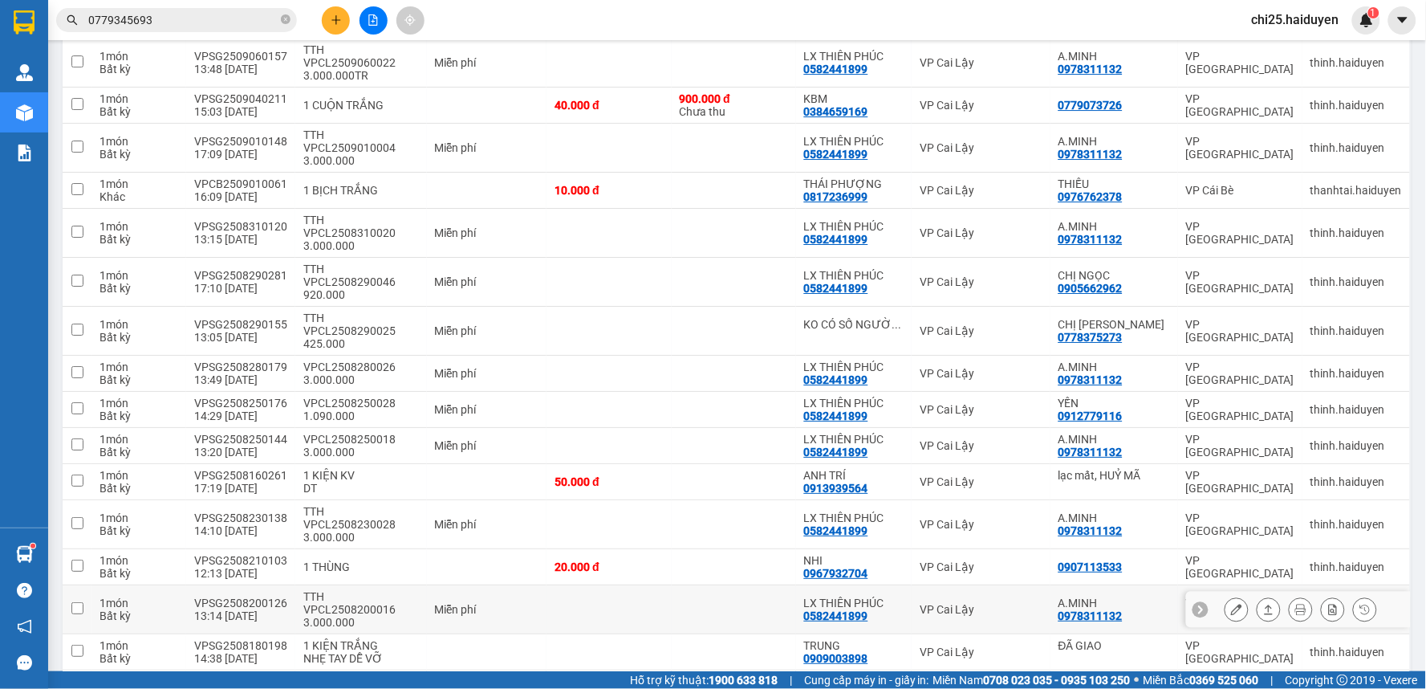
scroll to position [1493, 0]
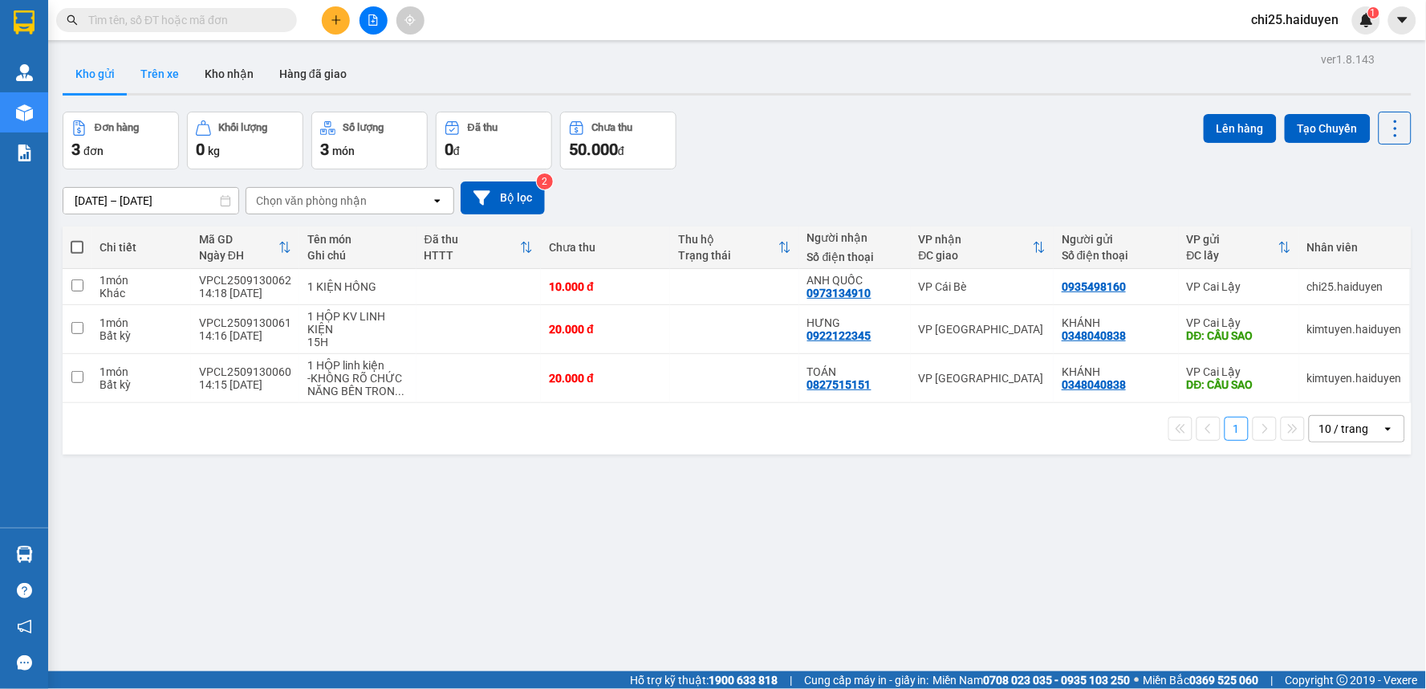
click at [154, 82] on button "Trên xe" at bounding box center [160, 74] width 64 height 39
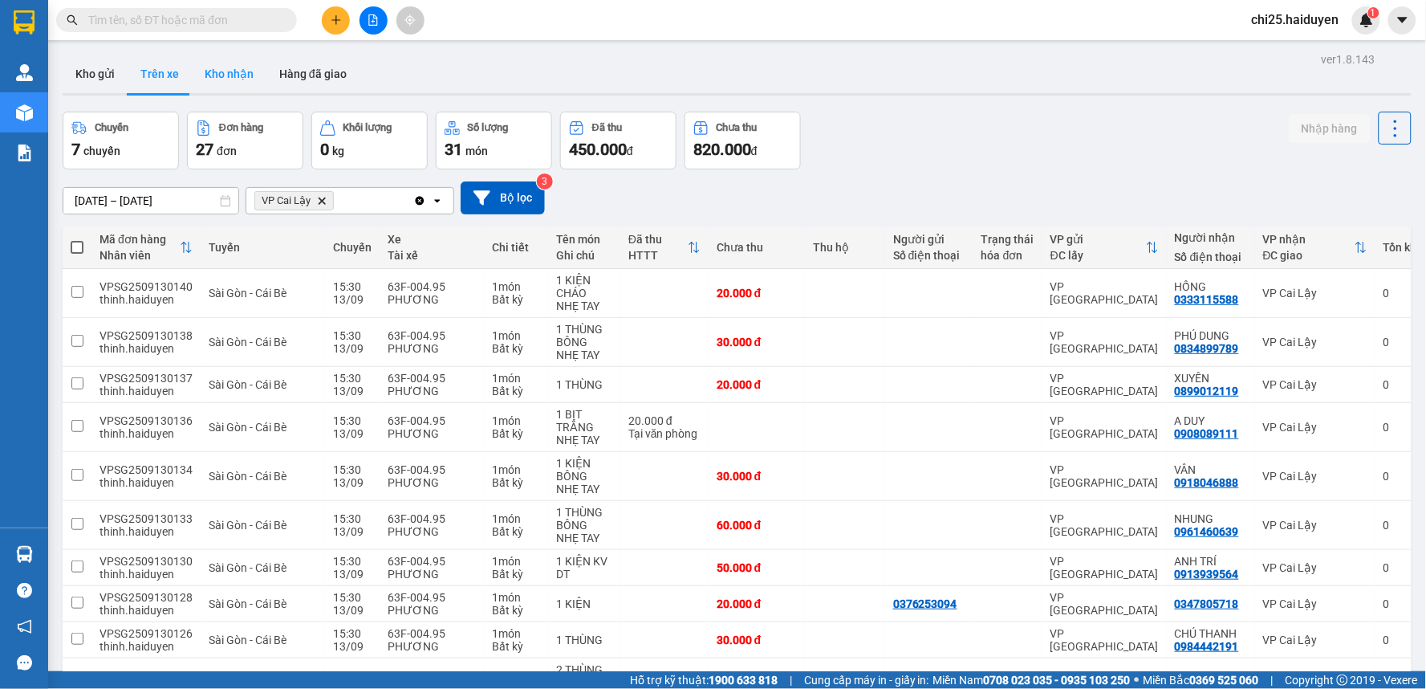
click at [244, 75] on button "Kho nhận" at bounding box center [229, 74] width 75 height 39
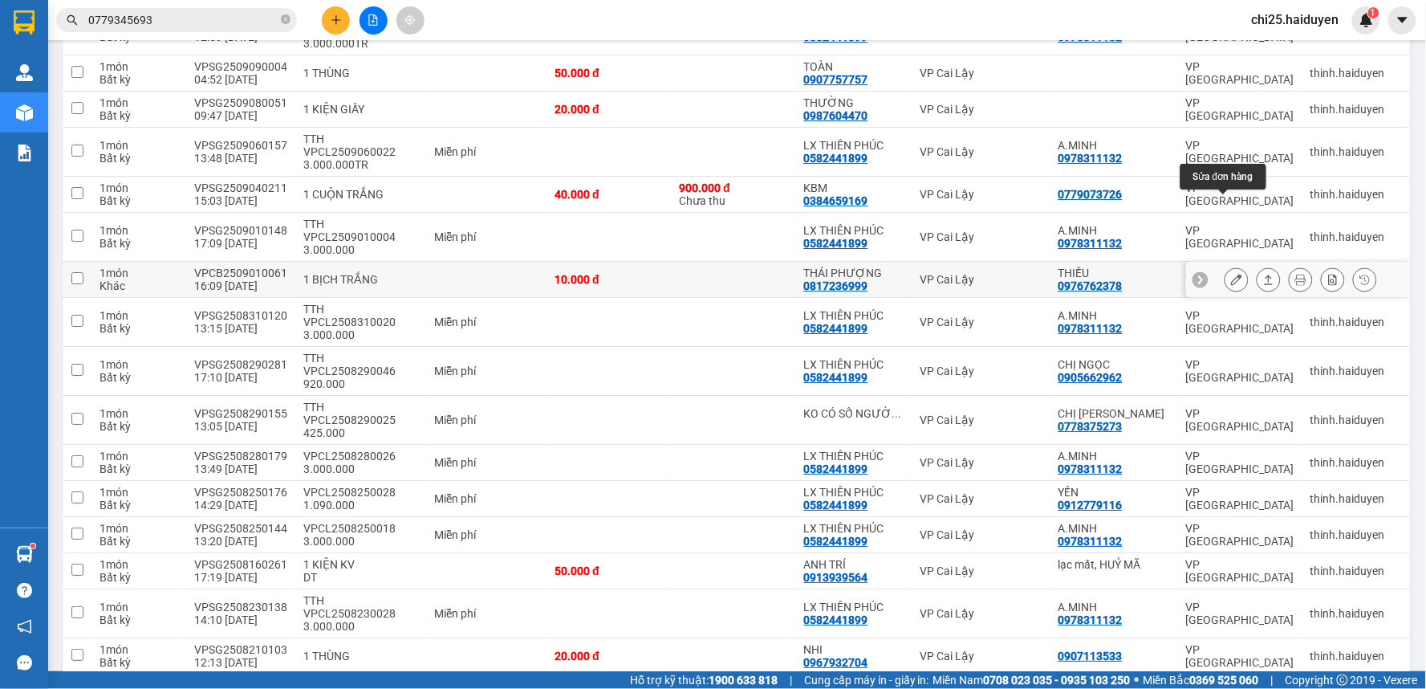
click at [1231, 274] on icon at bounding box center [1236, 279] width 11 height 11
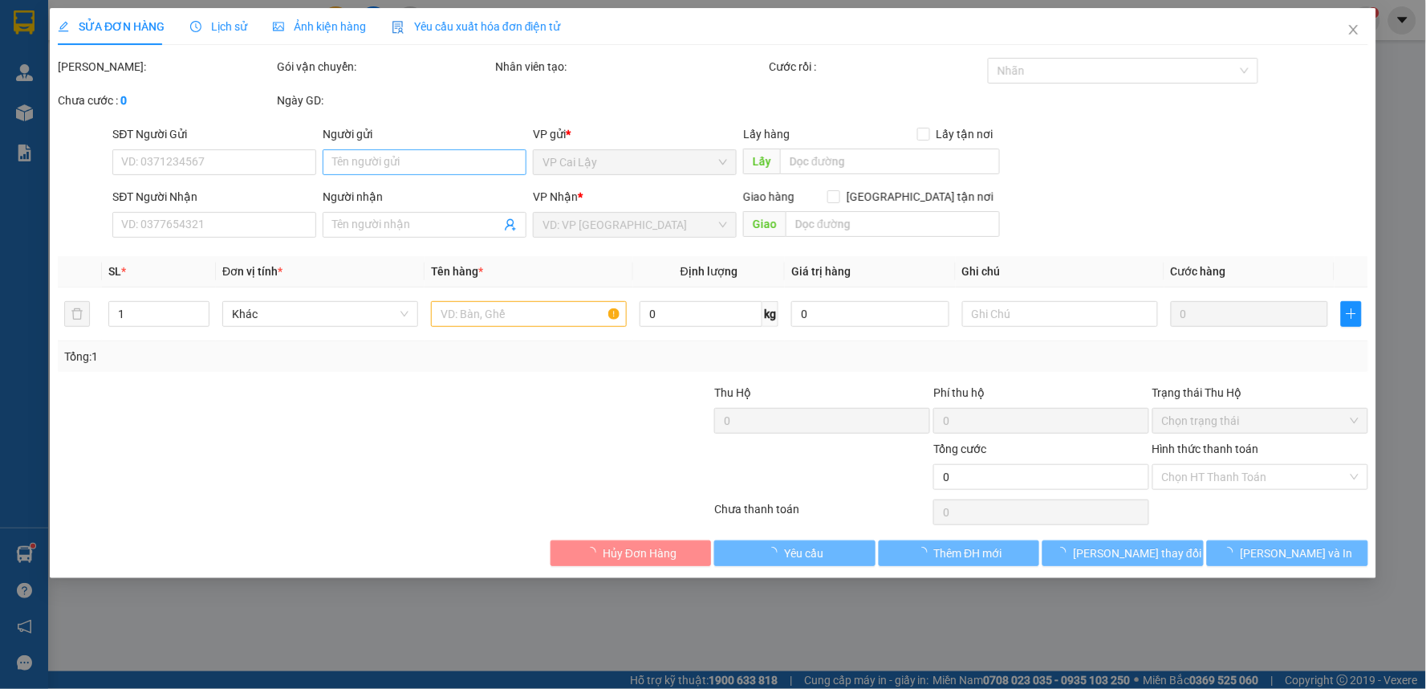
type input "0976762378"
type input "THIẾU"
type input "0817236999"
type input "THÁI PHƯỢNG"
type input "10.000"
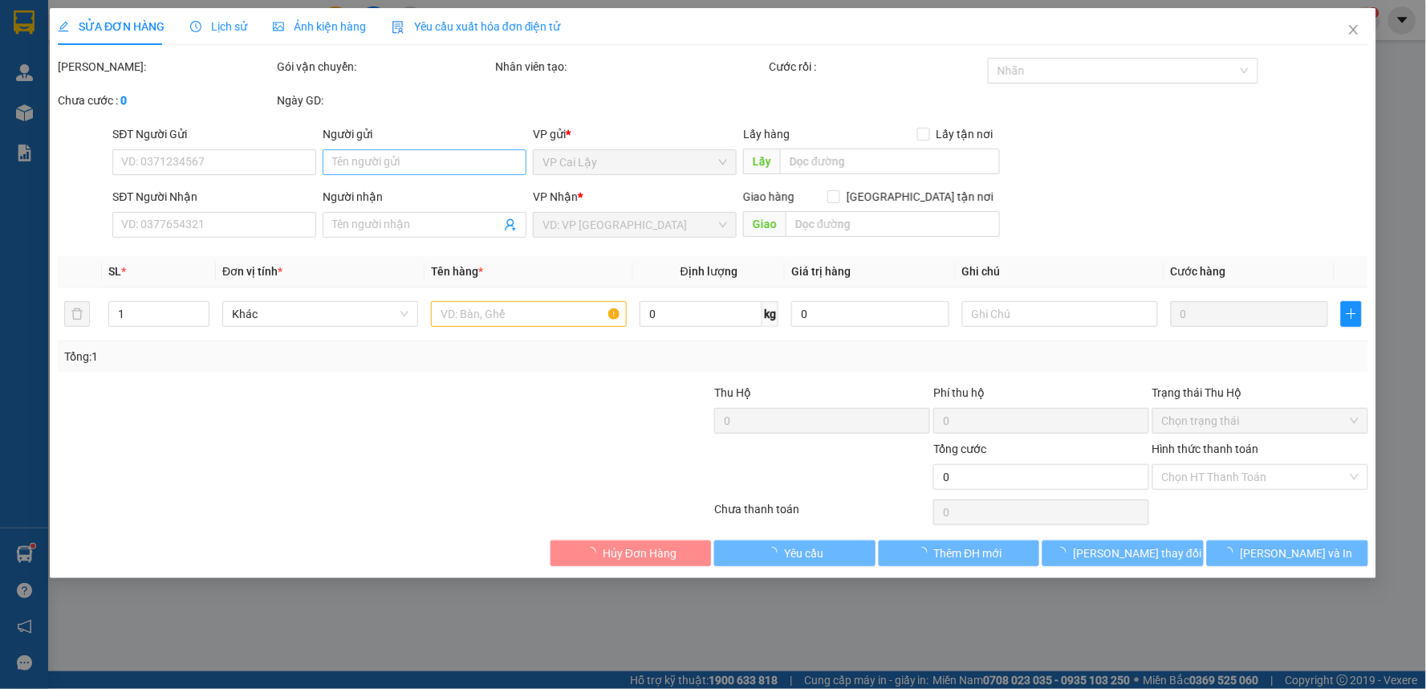
type input "10.000"
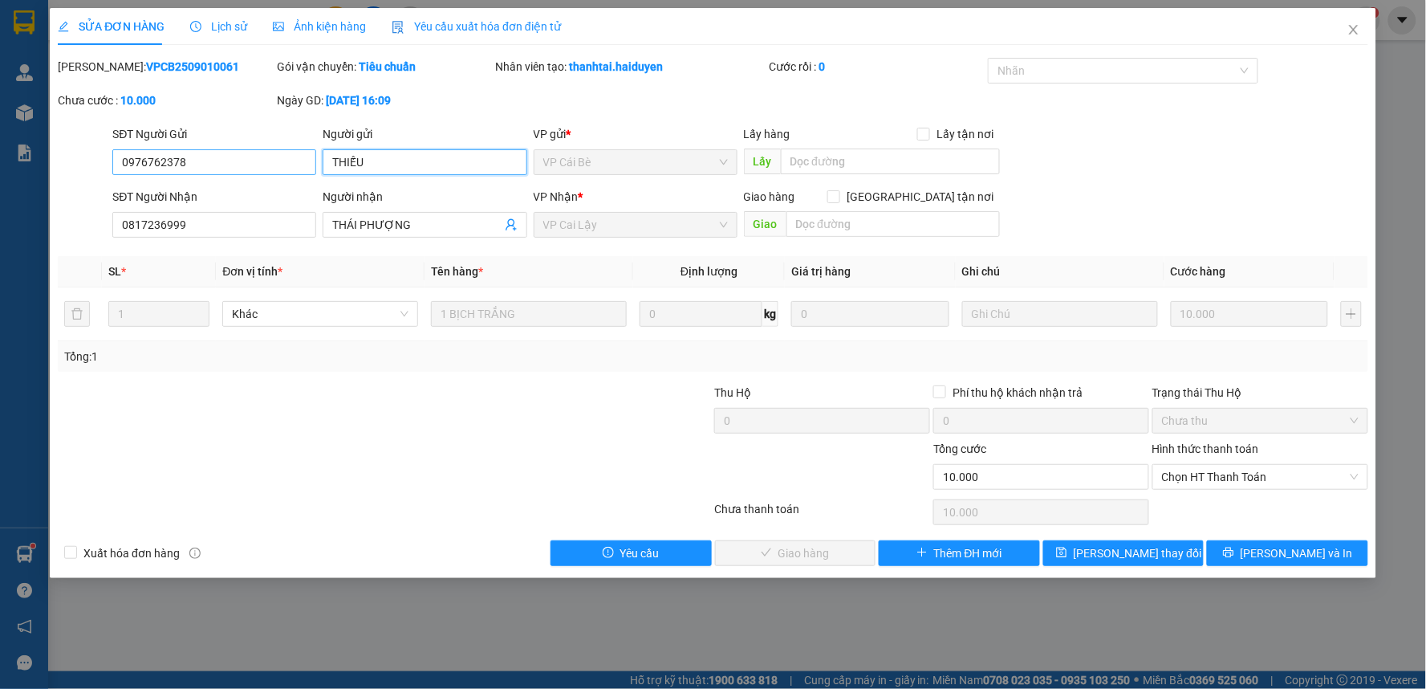
drag, startPoint x: 349, startPoint y: 165, endPoint x: 295, endPoint y: 165, distance: 53.8
click at [295, 165] on div "SĐT Người Gửi 0976762378 Người gửi THIẾU THIẾU VP gửi * VP Cái Bè Lấy hàng Lấy …" at bounding box center [740, 153] width 1262 height 56
click at [1215, 476] on span "Chọn HT Thanh Toán" at bounding box center [1260, 477] width 197 height 24
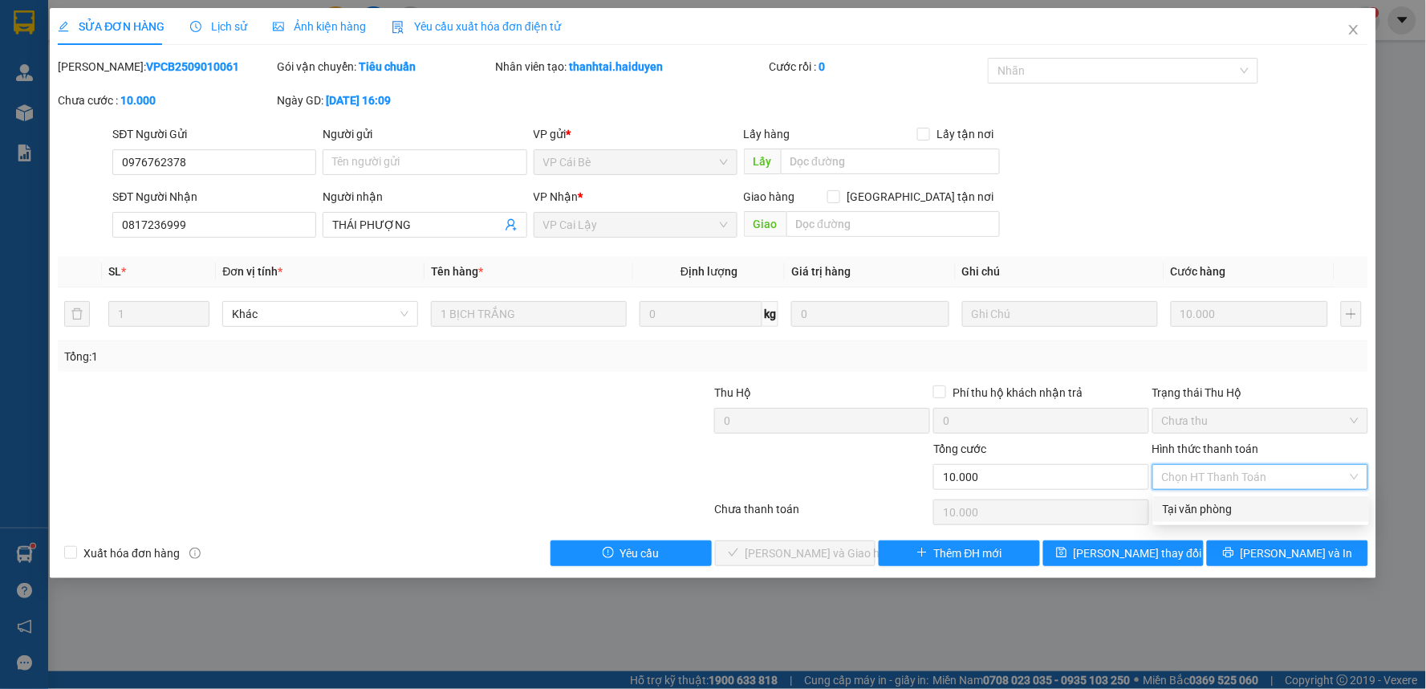
click at [1215, 510] on div "Tại văn phòng" at bounding box center [1261, 509] width 197 height 18
type input "0"
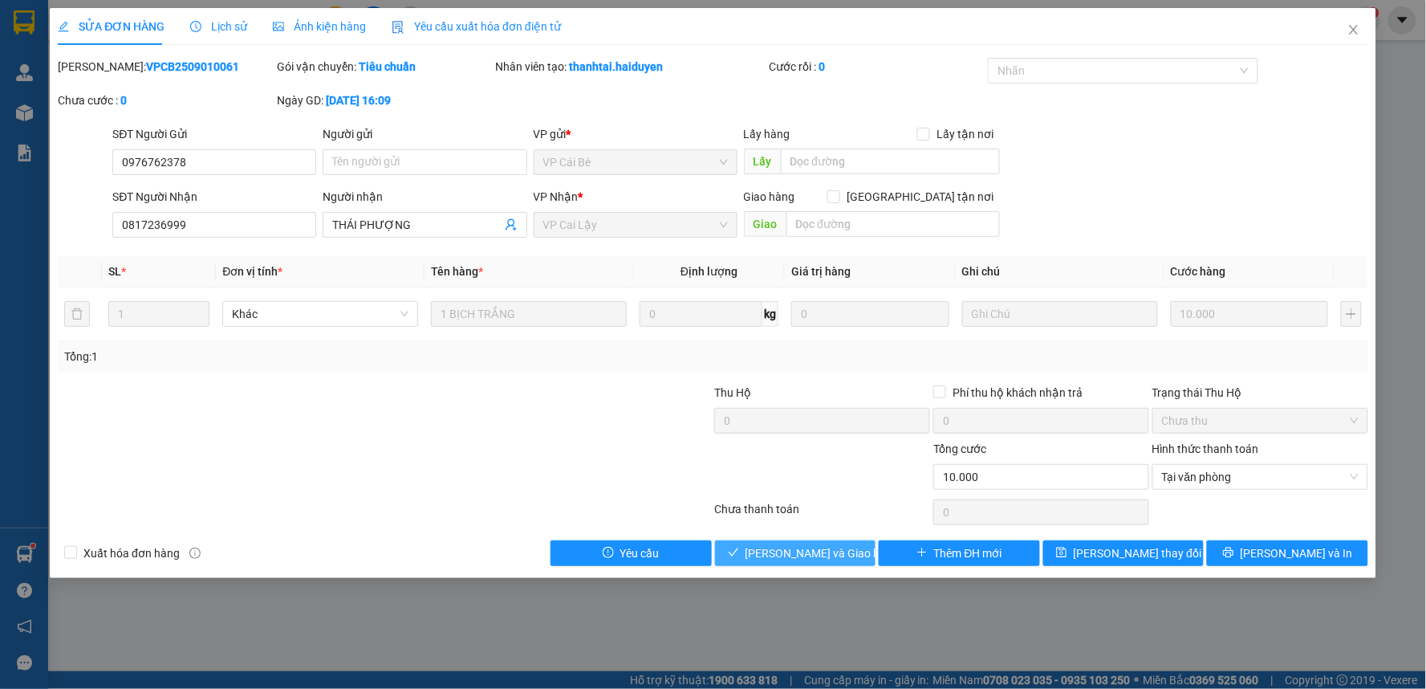
click at [783, 558] on span "[PERSON_NAME] và [PERSON_NAME] hàng" at bounding box center [823, 553] width 154 height 18
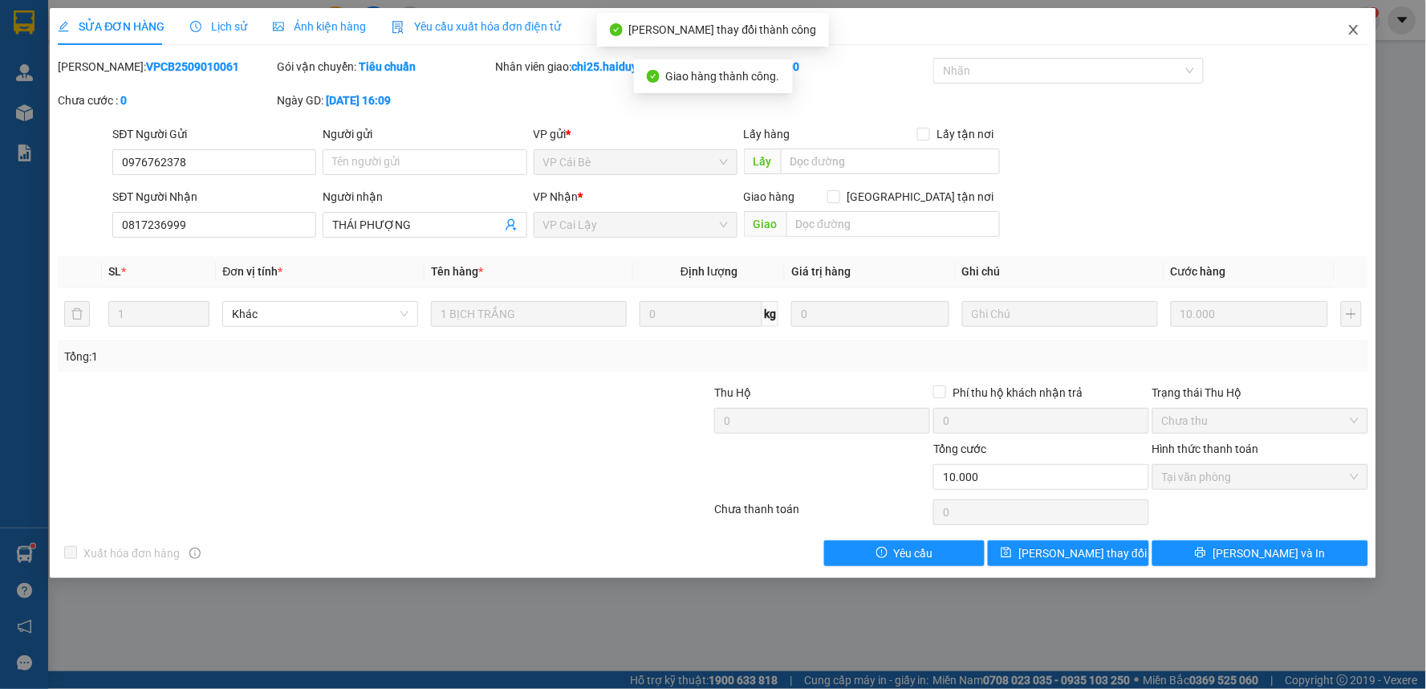
click at [1351, 34] on icon "close" at bounding box center [1353, 29] width 13 height 13
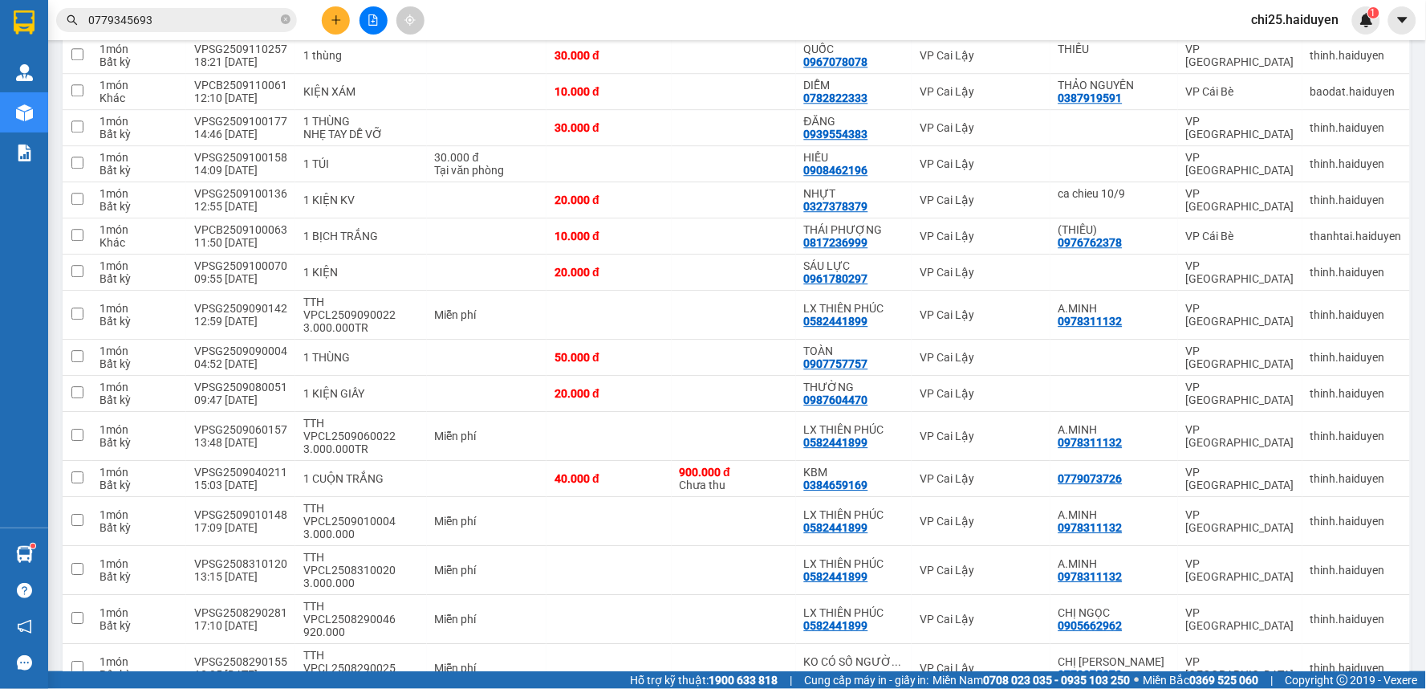
scroll to position [1189, 0]
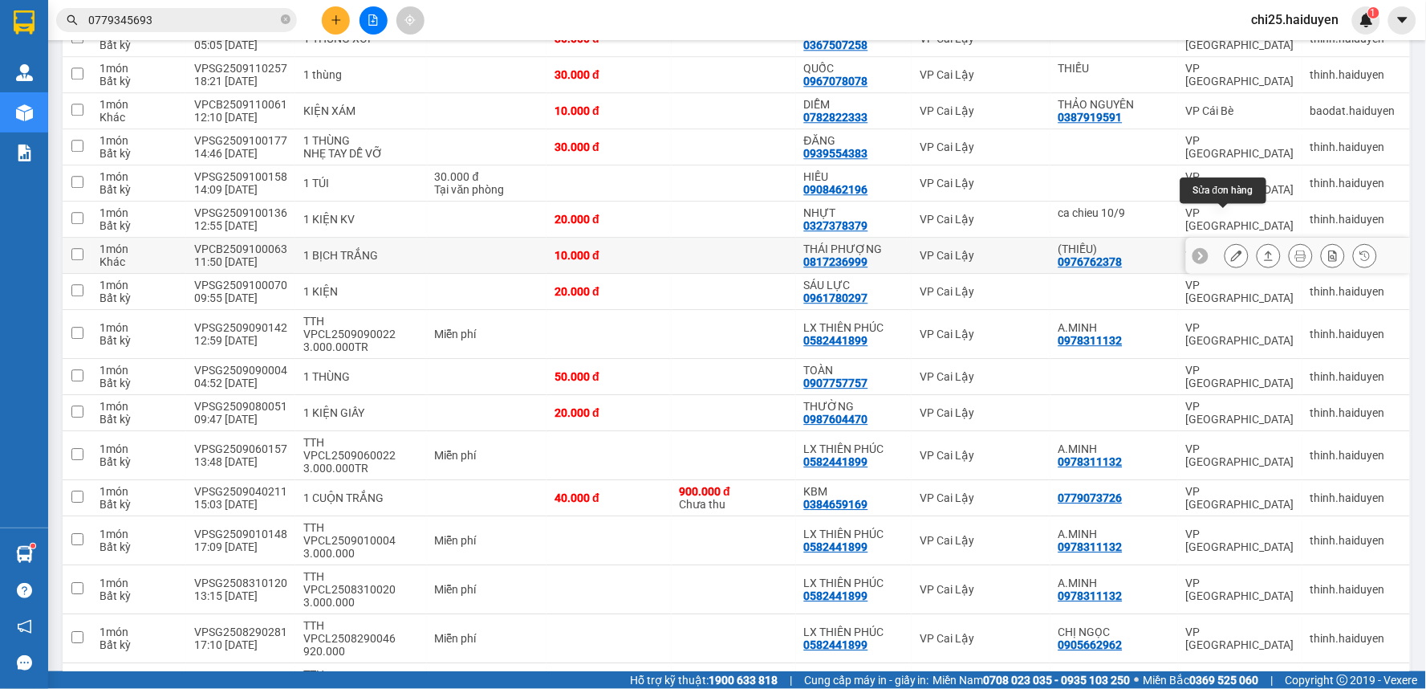
click at [1231, 250] on icon at bounding box center [1236, 255] width 11 height 11
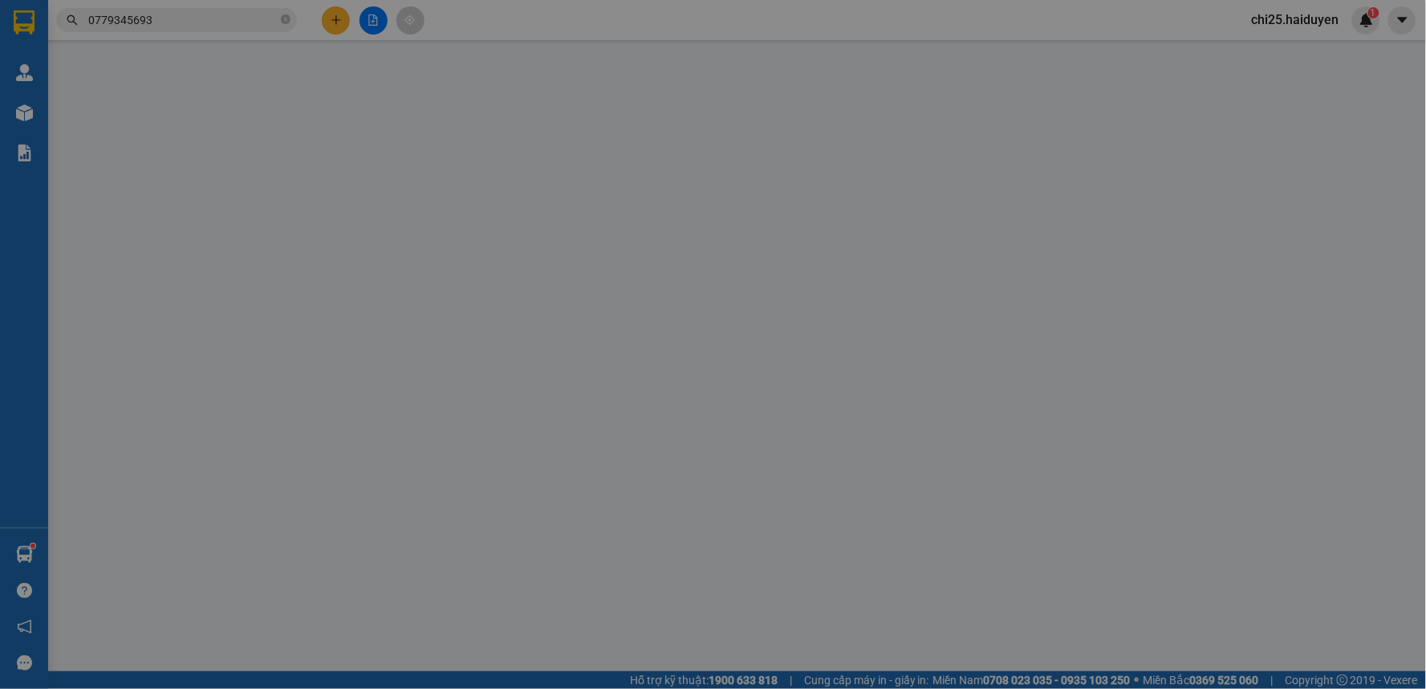
type input "0976762378"
type input "(THIẾU)"
type input "0817236999"
type input "THÁI PHƯỢNG"
type input "10.000"
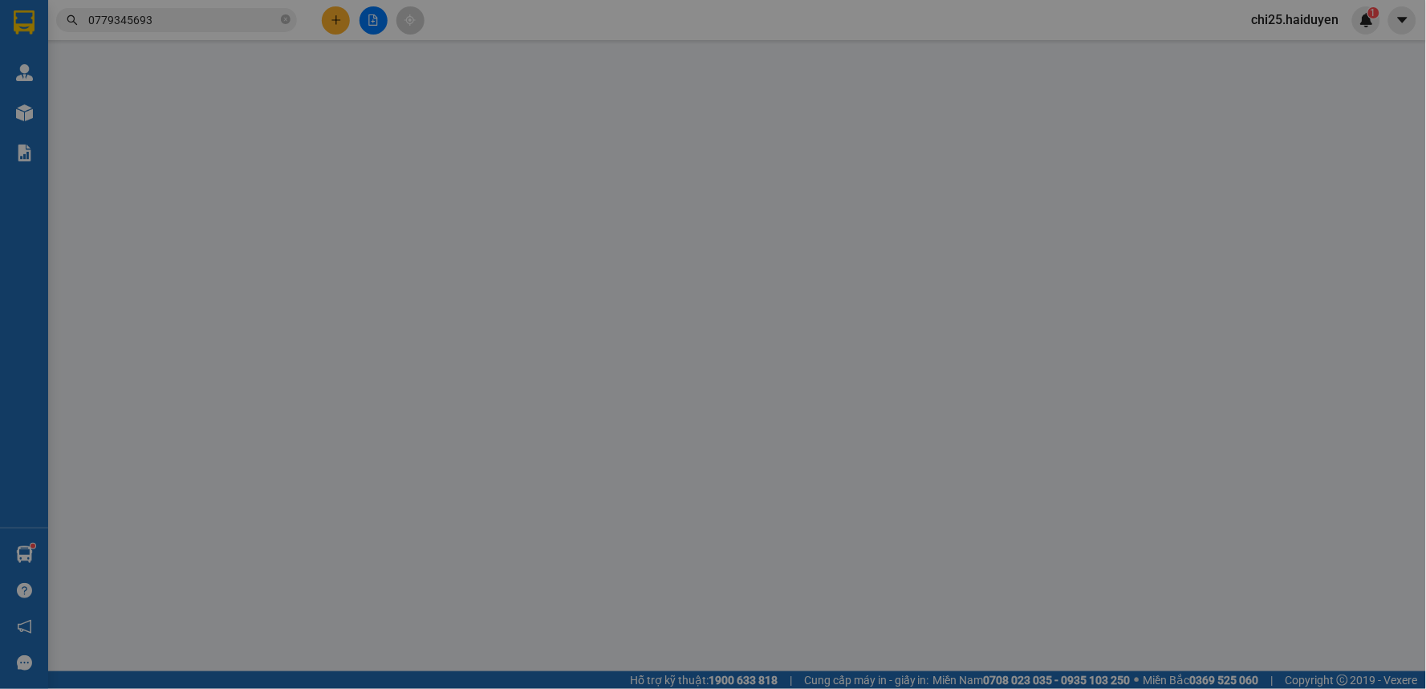
type input "10.000"
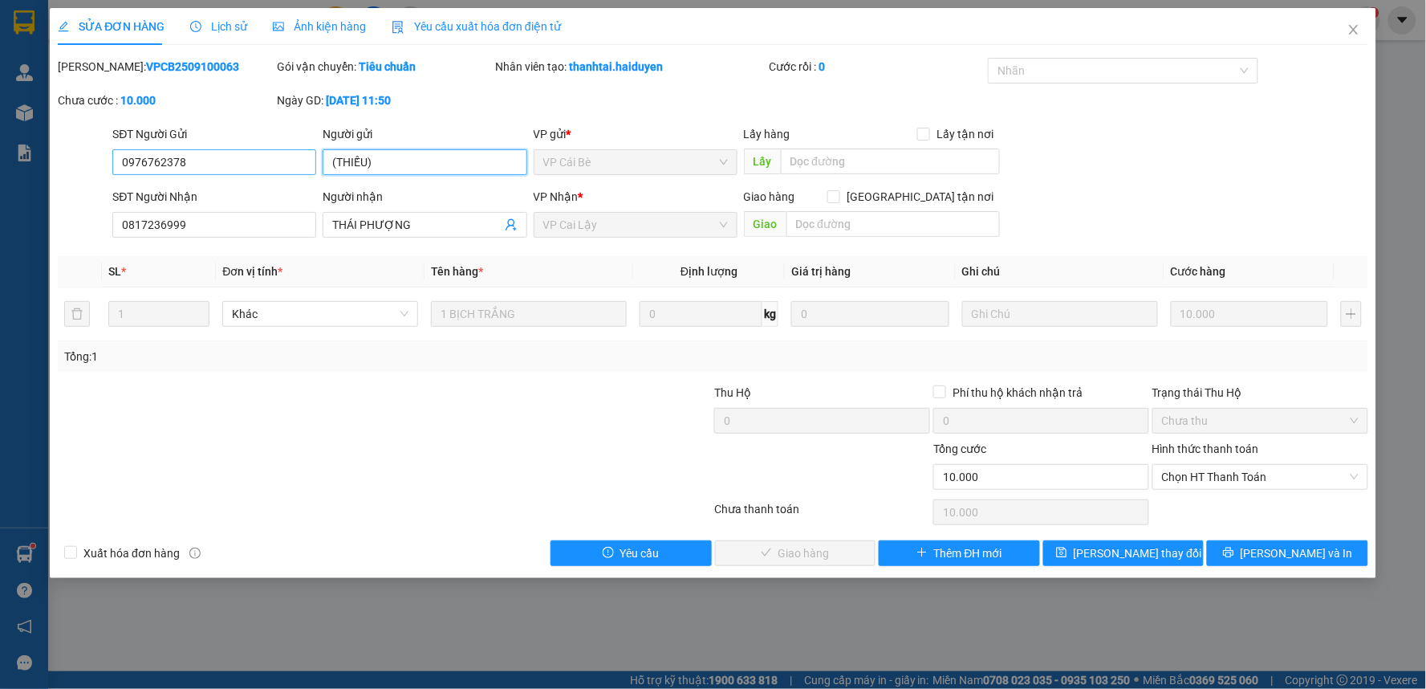
drag, startPoint x: 380, startPoint y: 158, endPoint x: 305, endPoint y: 153, distance: 74.8
click at [305, 153] on div "SĐT Người Gửi 0976762378 Người gửi (THIẾU) (THIẾU) VP gửi * VP Cái Bè Lấy hàng …" at bounding box center [740, 153] width 1262 height 56
click at [1246, 470] on span "Chọn HT Thanh Toán" at bounding box center [1260, 477] width 197 height 24
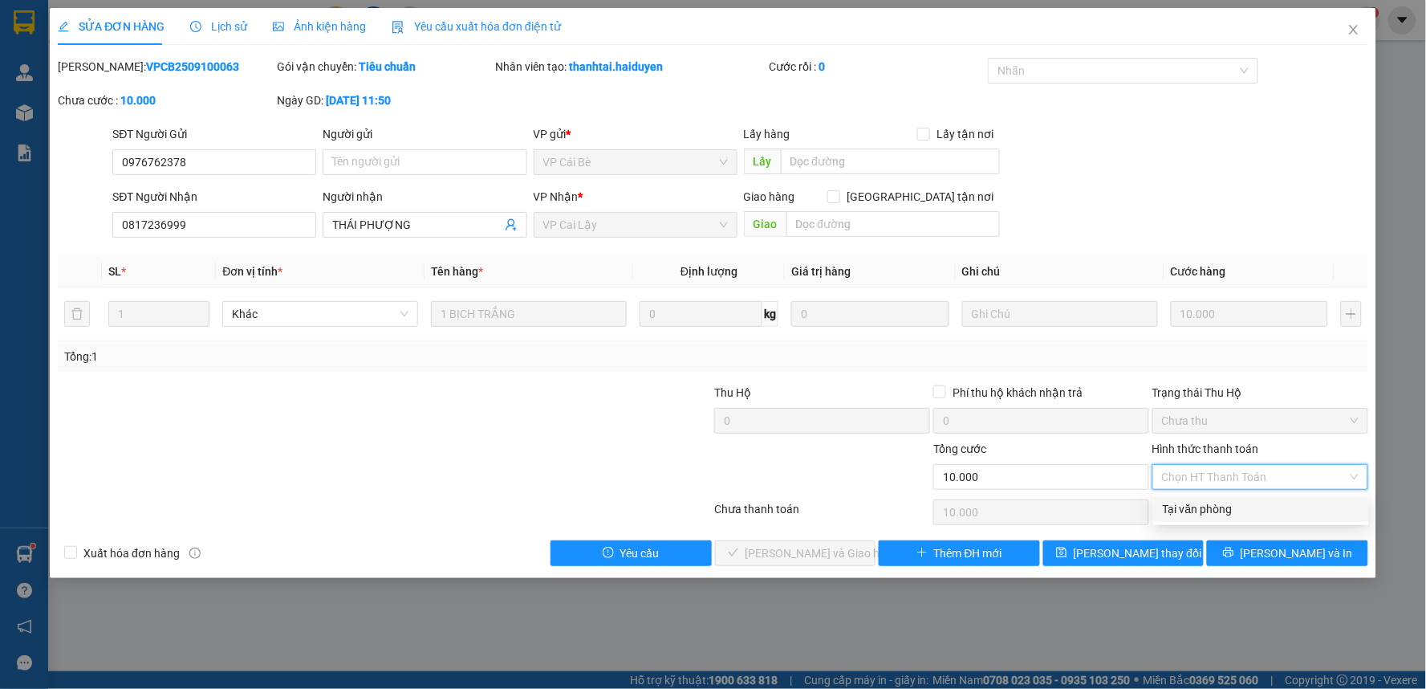
click at [1229, 508] on div "Tại văn phòng" at bounding box center [1261, 509] width 197 height 18
type input "0"
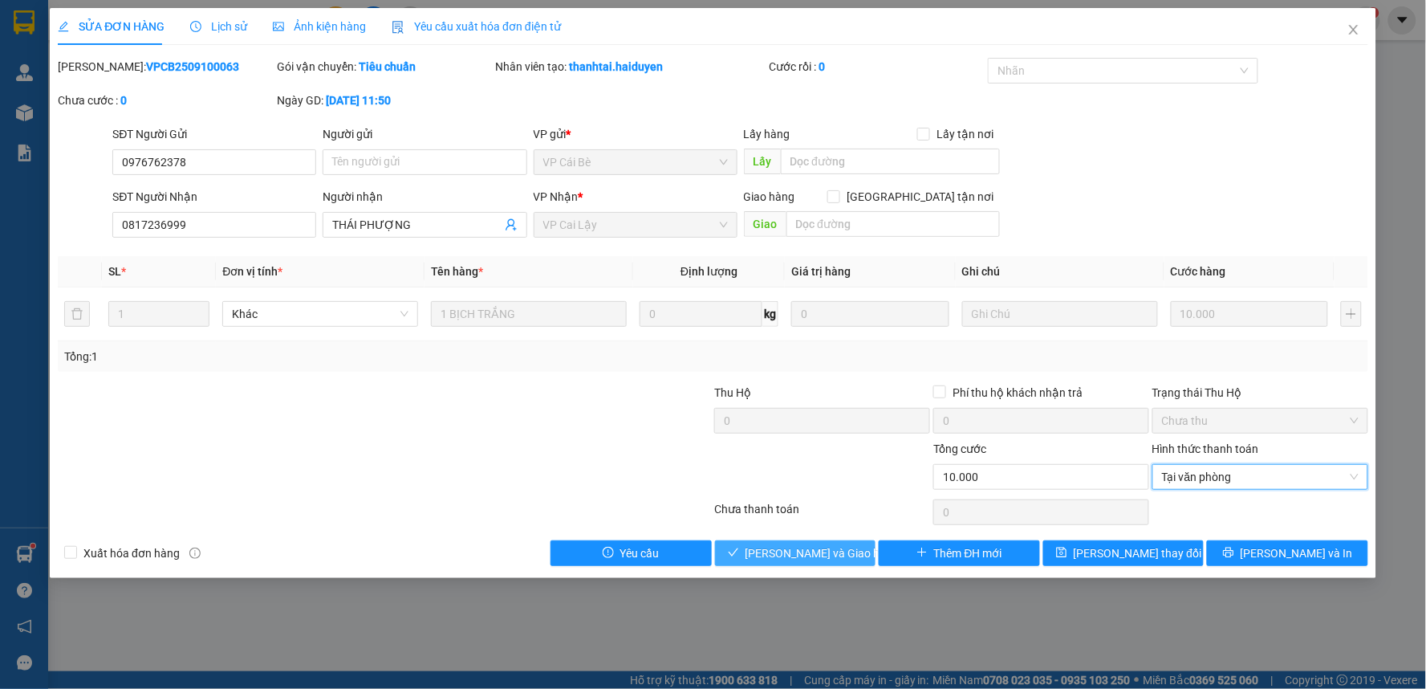
click at [835, 549] on span "[PERSON_NAME] và Giao hàng" at bounding box center [823, 553] width 154 height 18
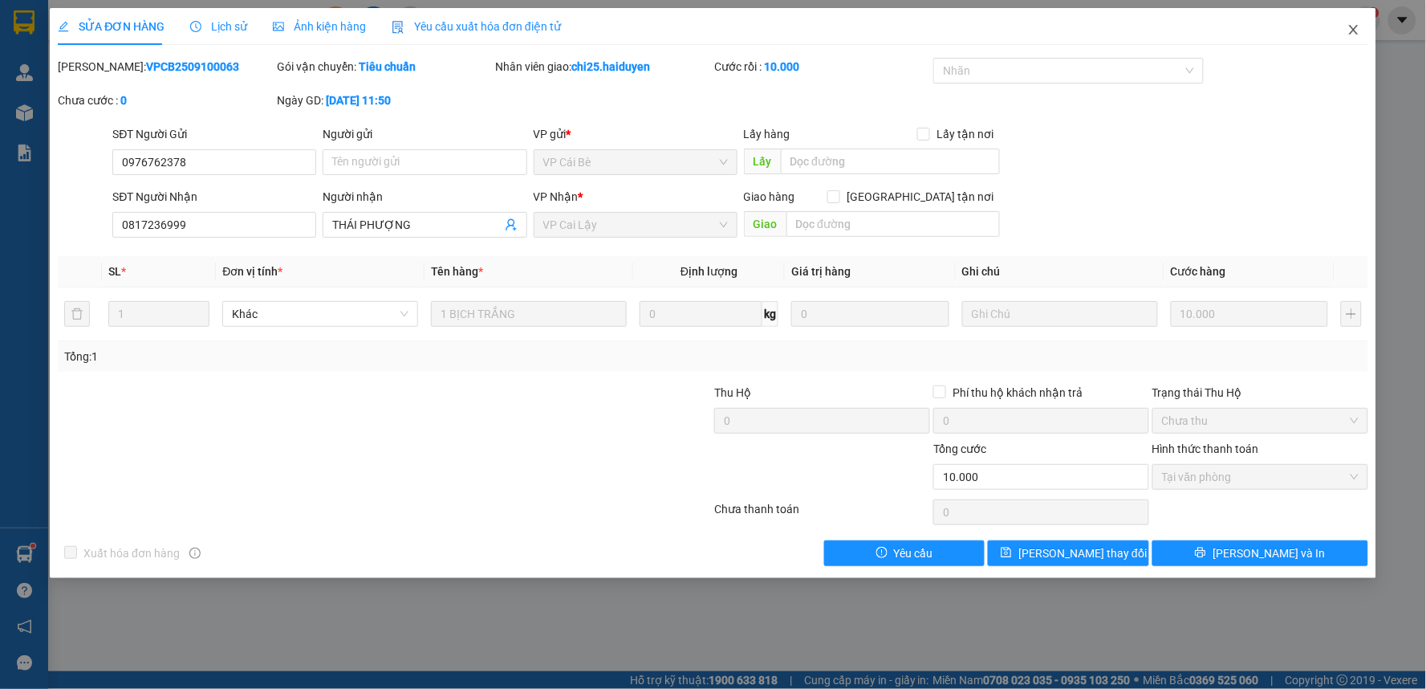
click at [1355, 33] on icon "close" at bounding box center [1353, 30] width 9 height 10
click at [1354, 27] on div "1" at bounding box center [1366, 20] width 28 height 28
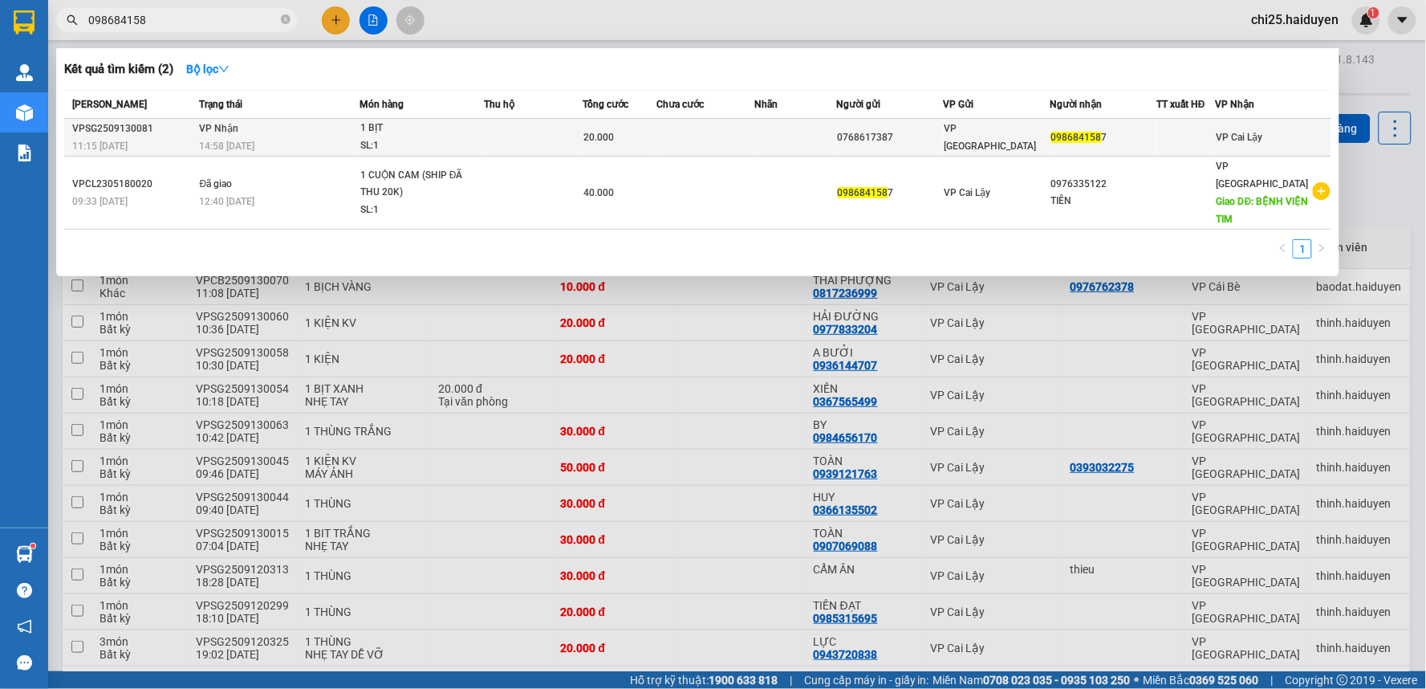
type input "098684158"
click at [900, 135] on div "0768617387" at bounding box center [890, 137] width 105 height 17
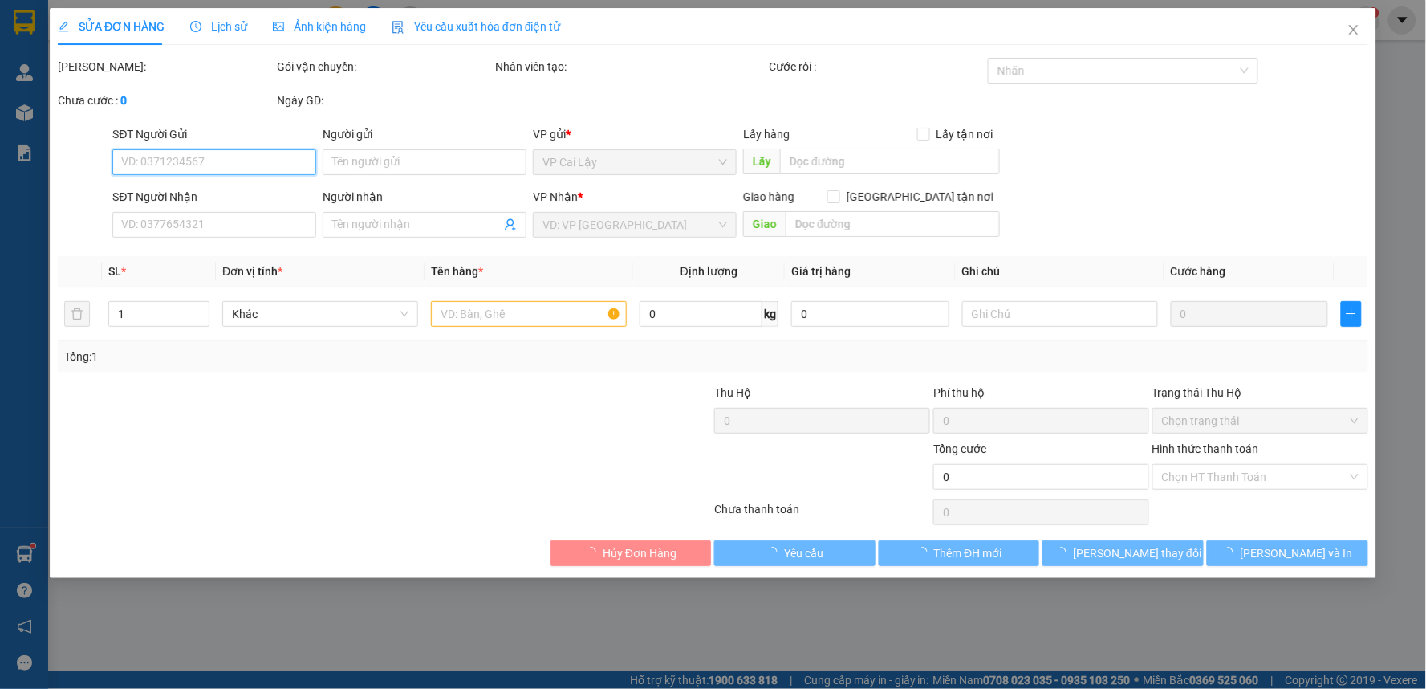
type input "0768617387"
type input "0986841587"
type input "20.000"
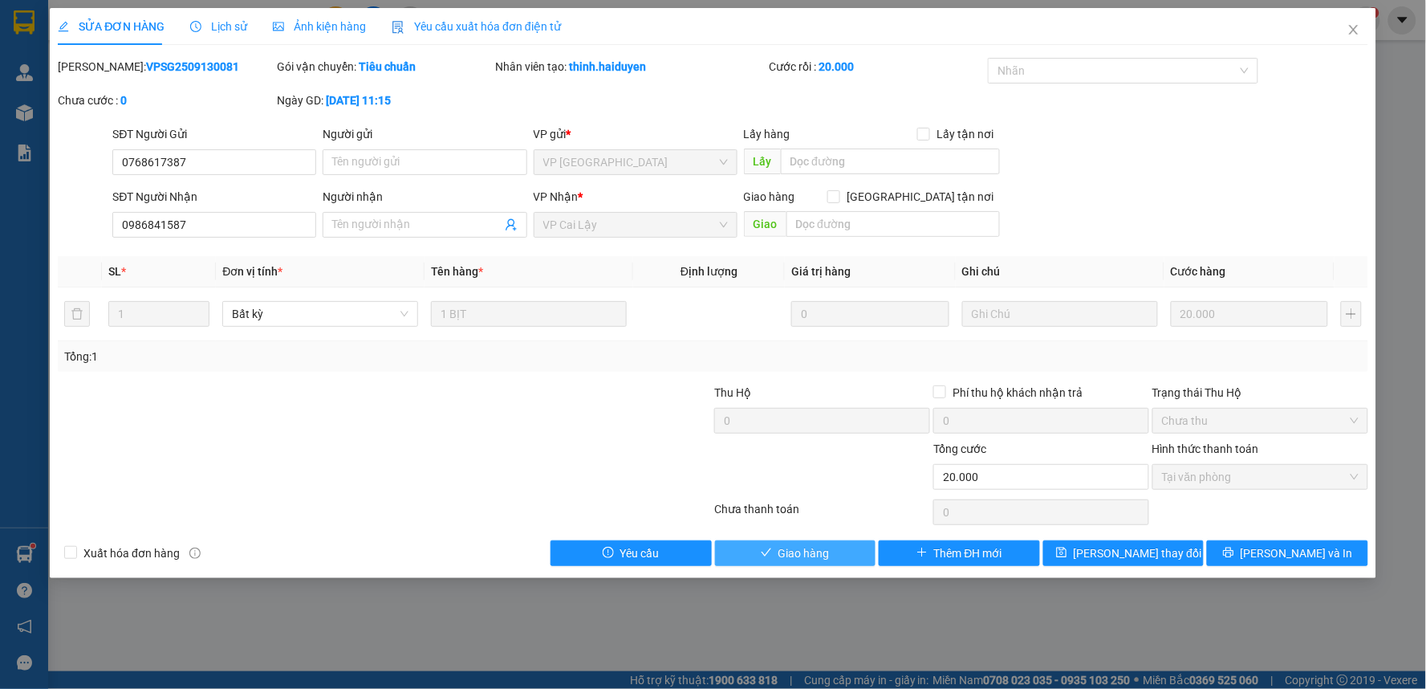
click at [815, 562] on span "Giao hàng" at bounding box center [803, 553] width 51 height 18
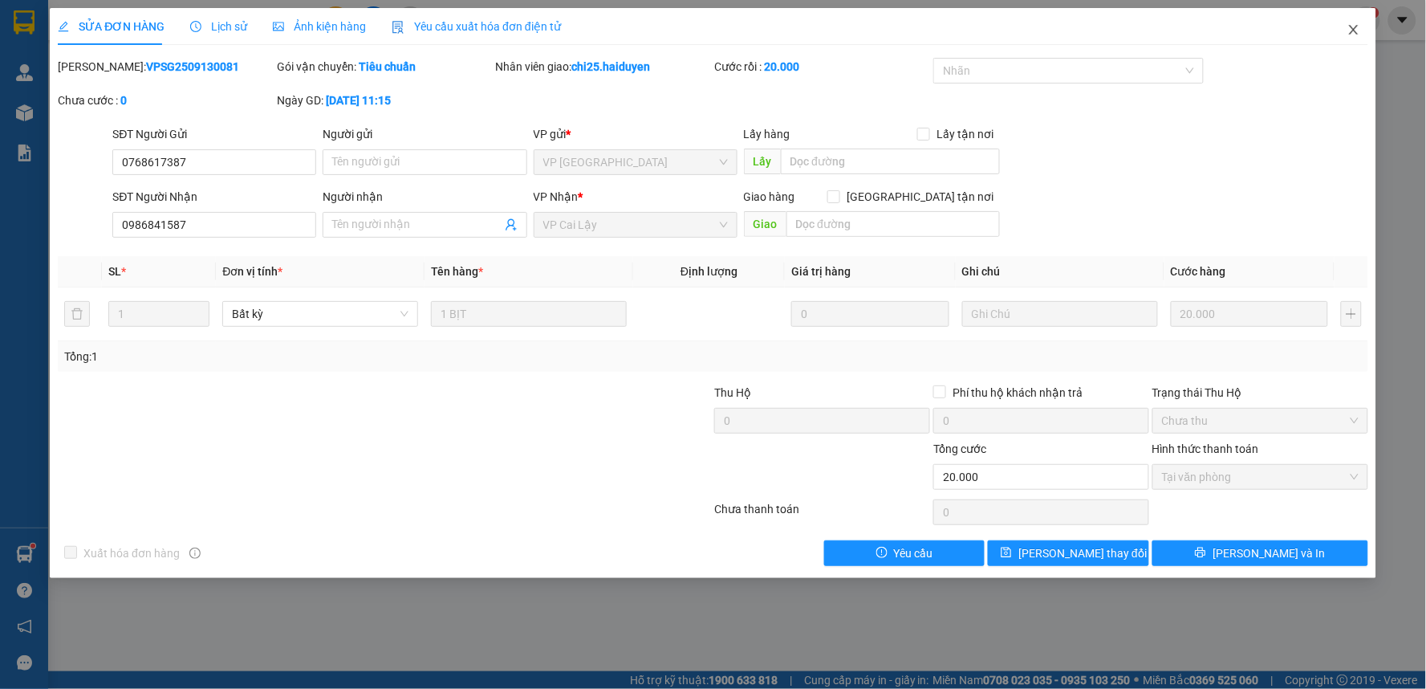
click at [1354, 28] on icon "close" at bounding box center [1353, 29] width 13 height 13
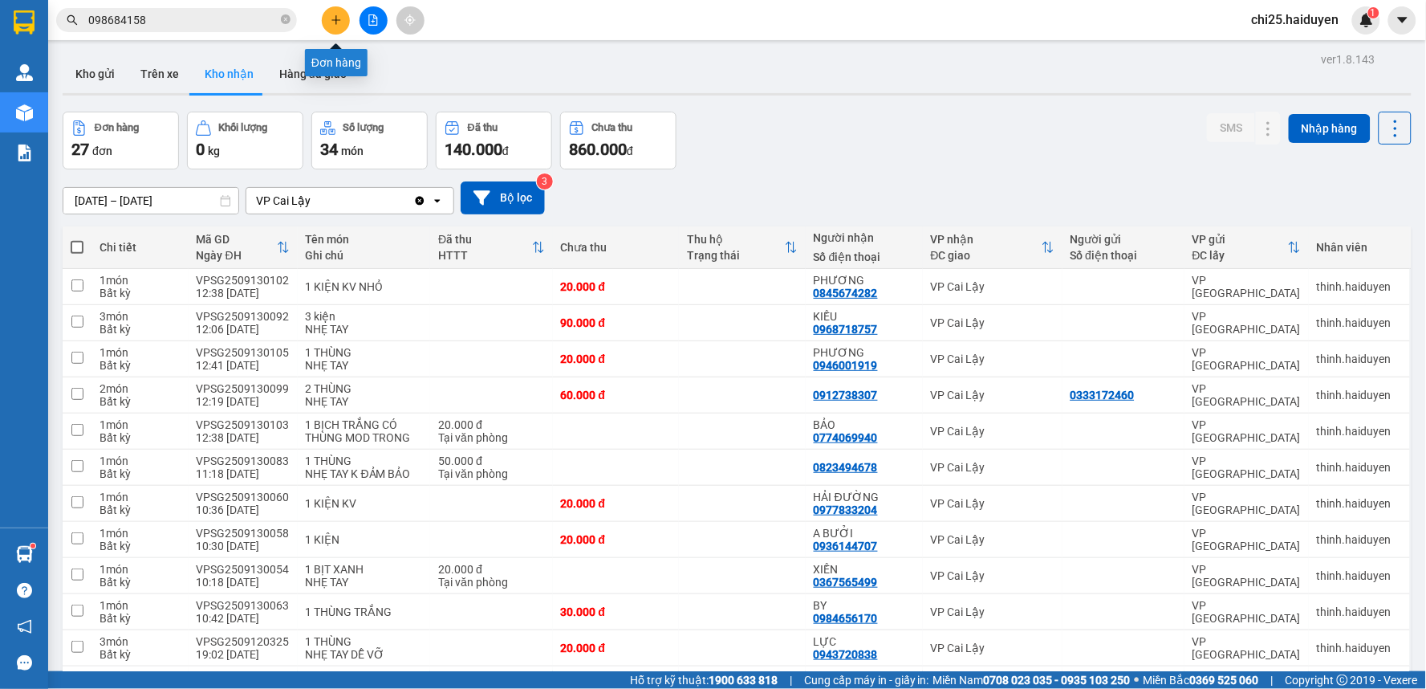
click at [335, 24] on icon "plus" at bounding box center [336, 19] width 11 height 11
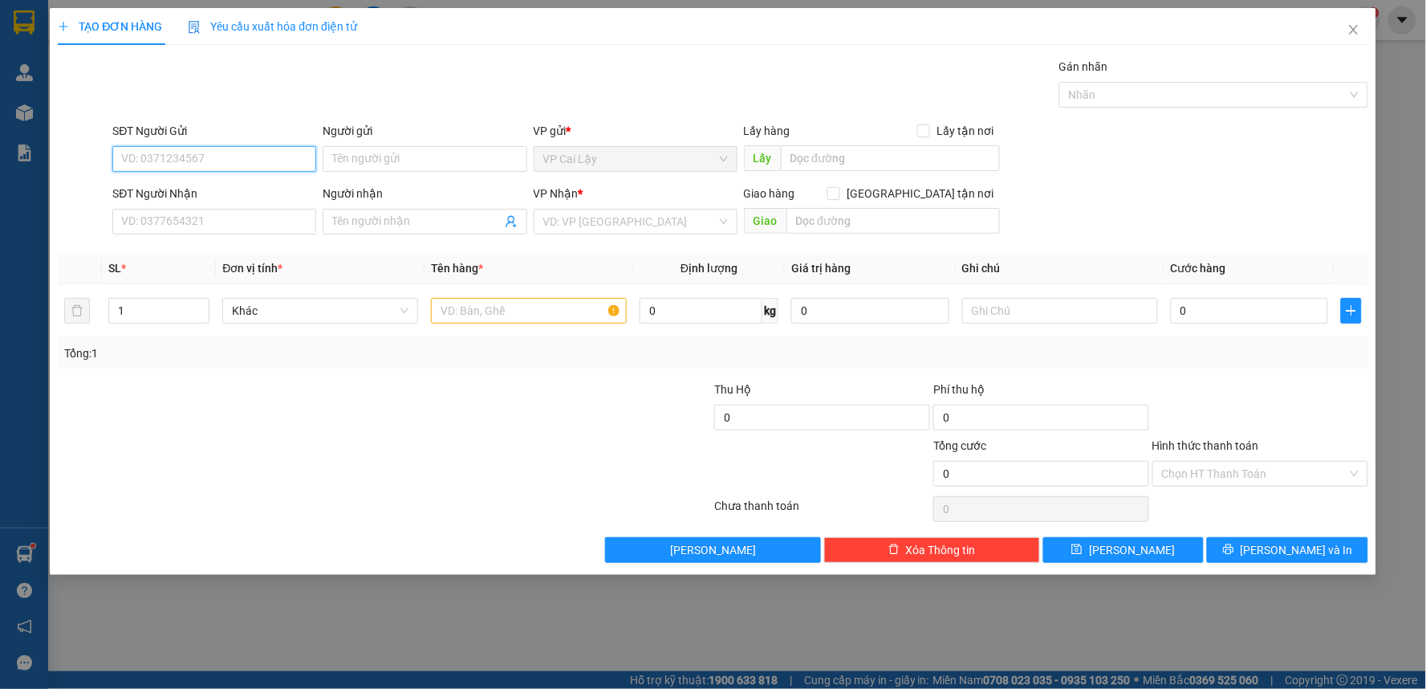
click at [246, 159] on input "SĐT Người Gửi" at bounding box center [214, 159] width 204 height 26
paste input "0325576633"
type input "0325576633"
click at [277, 222] on input "SĐT Người Nhận" at bounding box center [214, 222] width 204 height 26
paste input "0906963695"
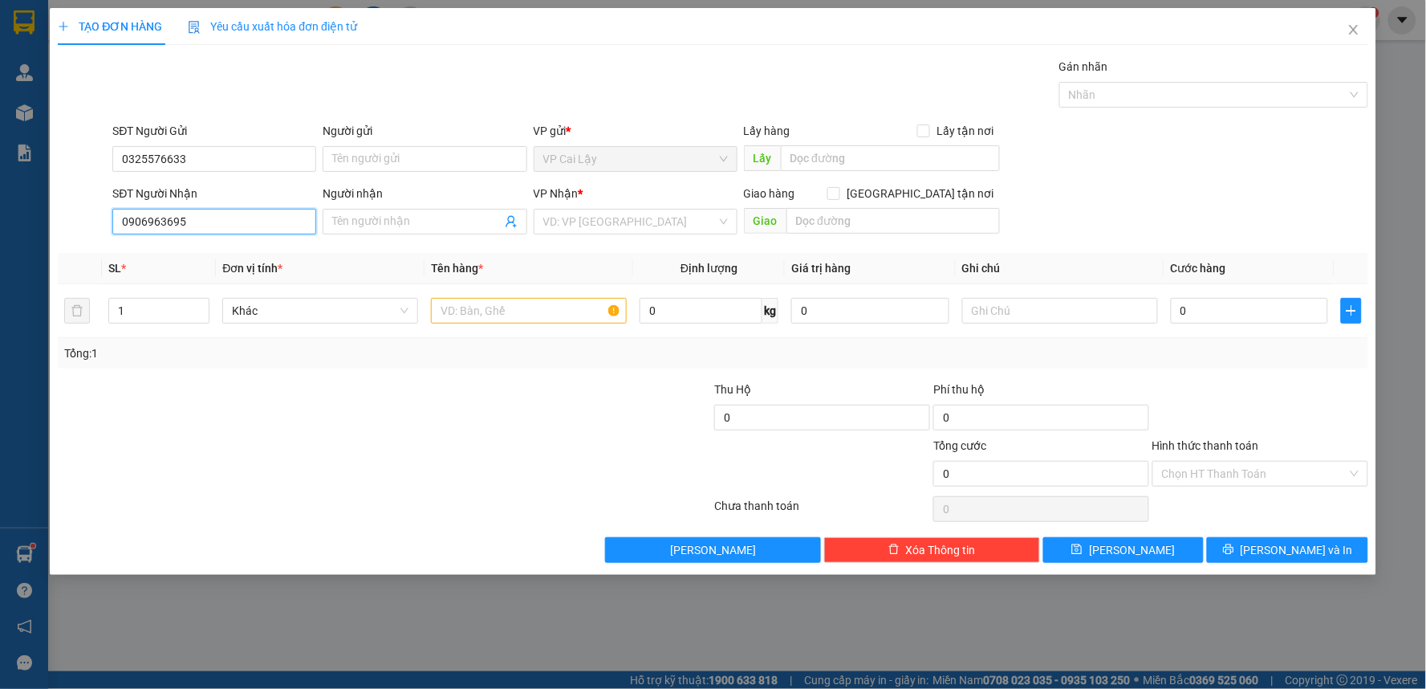
type input "0906963695"
click at [583, 217] on input "search" at bounding box center [629, 221] width 173 height 24
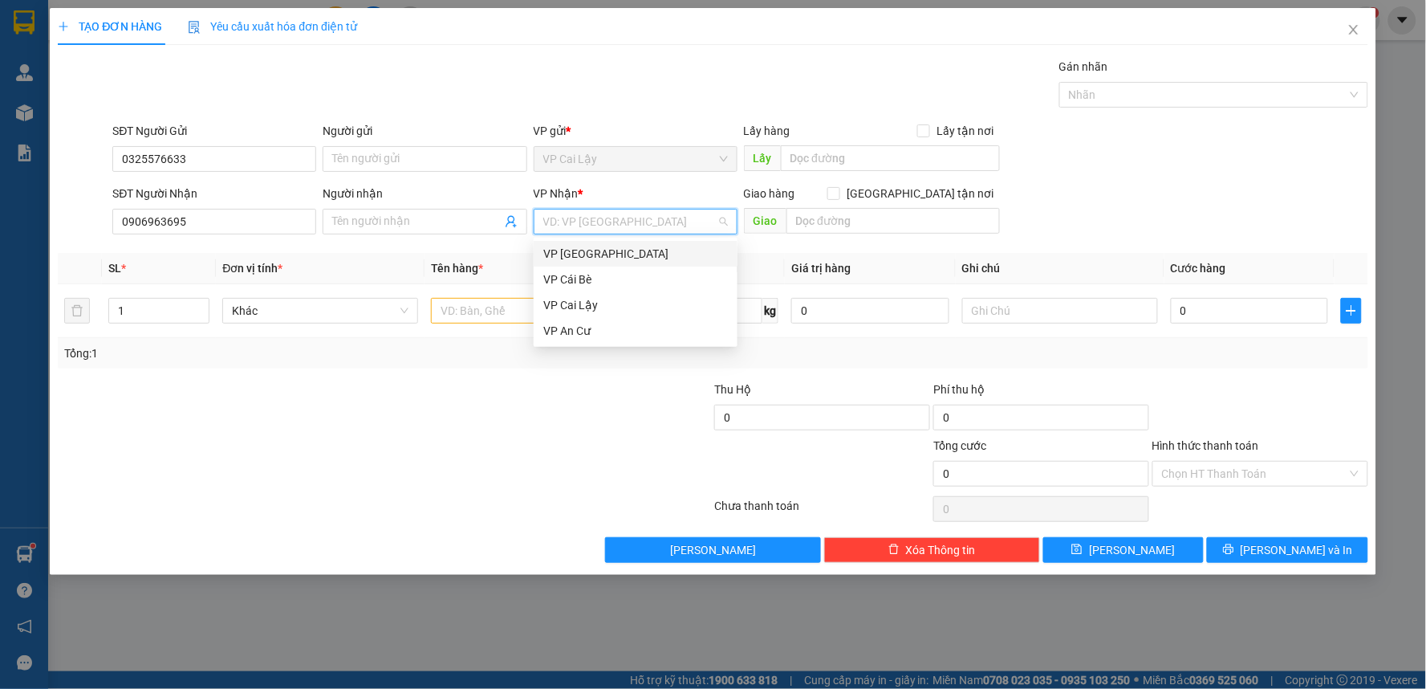
click at [574, 257] on div "VP [GEOGRAPHIC_DATA]" at bounding box center [635, 254] width 185 height 18
click at [394, 217] on input "Người nhận" at bounding box center [416, 222] width 169 height 18
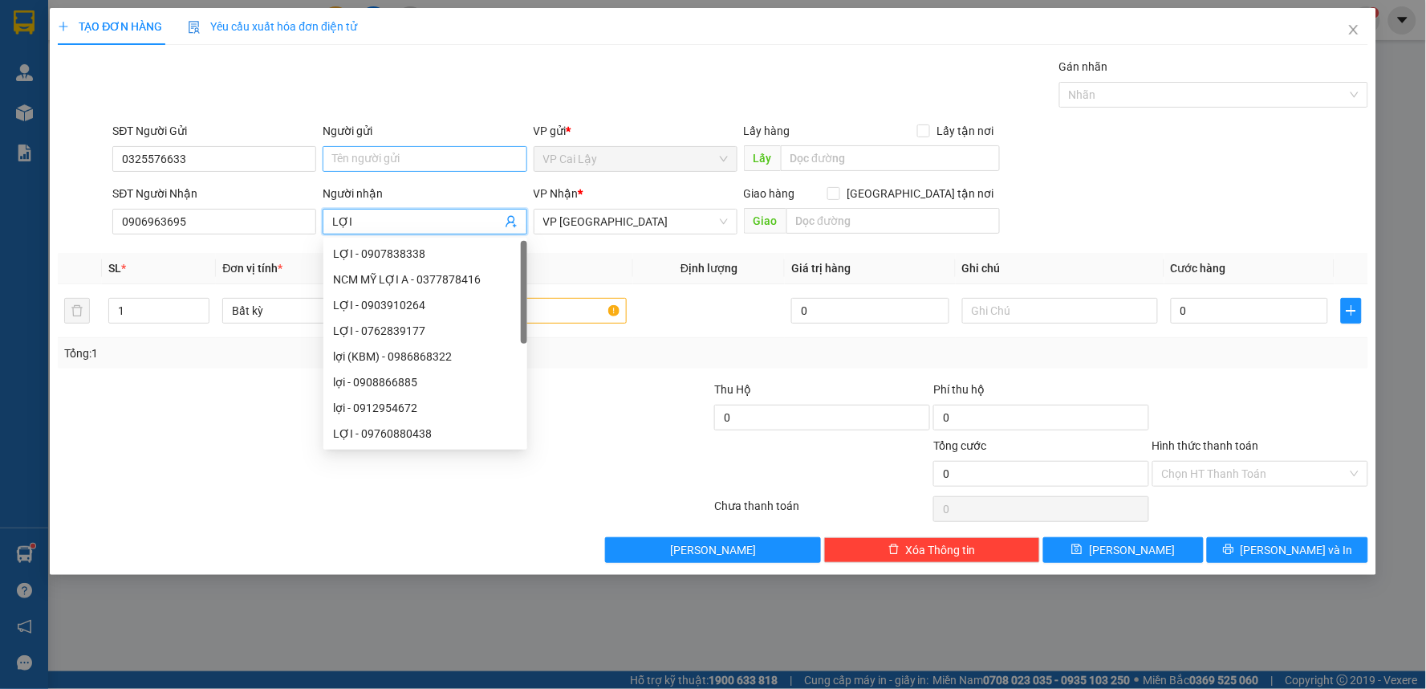
type input "LỢI"
drag, startPoint x: 490, startPoint y: 157, endPoint x: 486, endPoint y: 149, distance: 9.0
click at [490, 156] on input "Người gửi" at bounding box center [425, 159] width 204 height 26
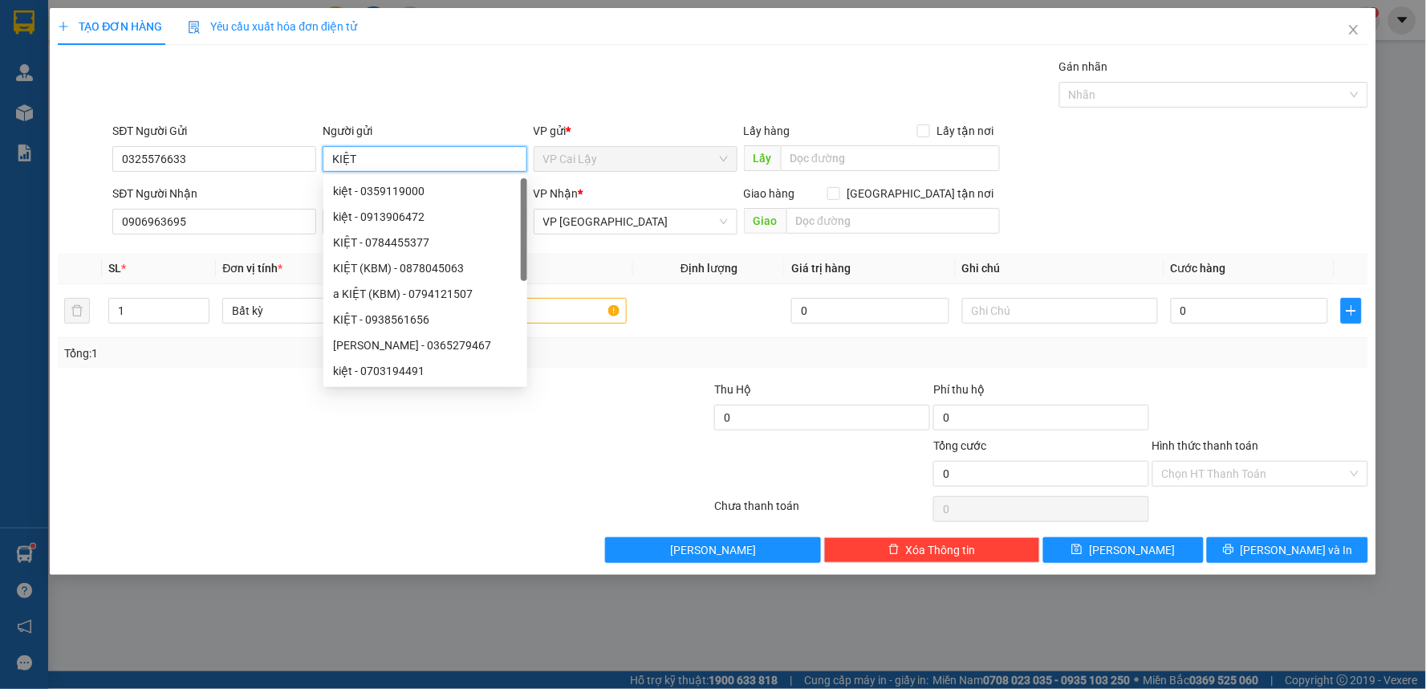
type input "KIỆT"
click at [611, 102] on div "Gói vận chuyển * Tiêu chuẩn Gán nhãn Nhãn" at bounding box center [740, 86] width 1262 height 56
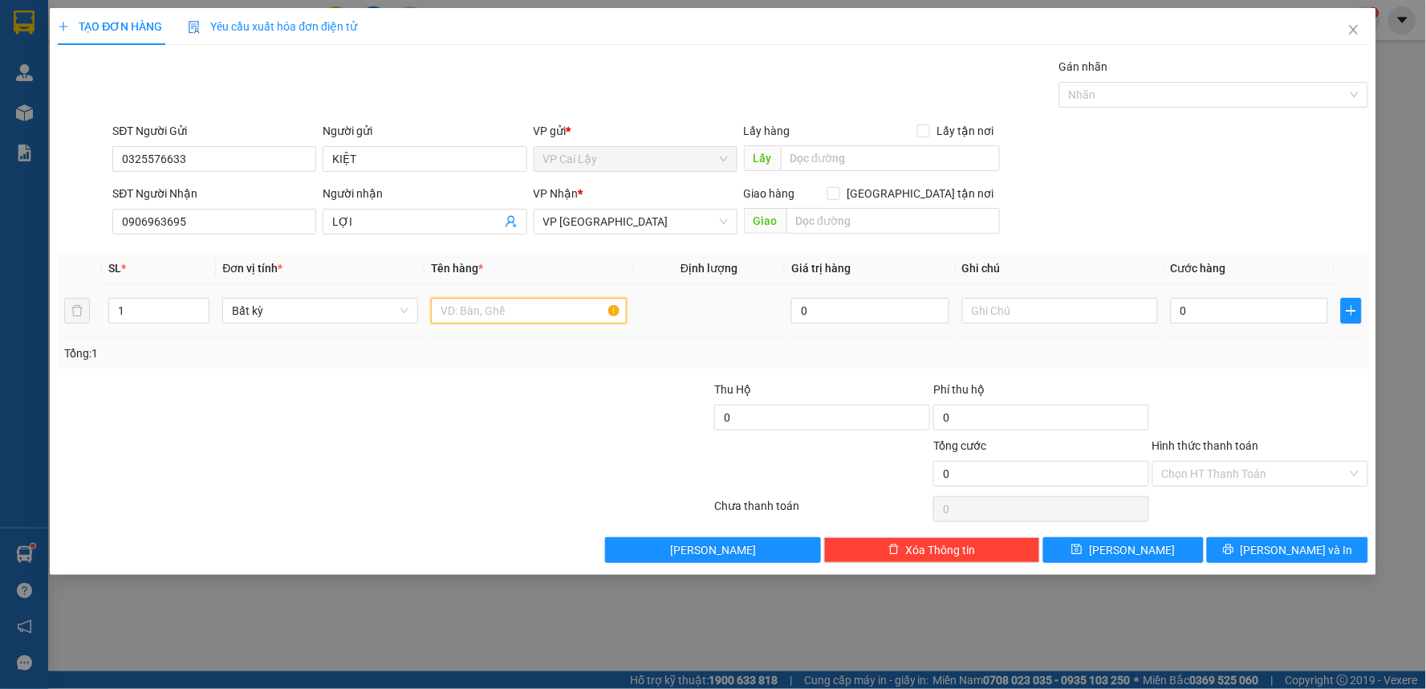
click at [485, 314] on input "text" at bounding box center [529, 311] width 196 height 26
click at [520, 307] on input "1 PBI TTH" at bounding box center [529, 311] width 196 height 26
paste input "VPSG2509130079"
type input "1 PBI TTH VPSG2509130079 530.000"
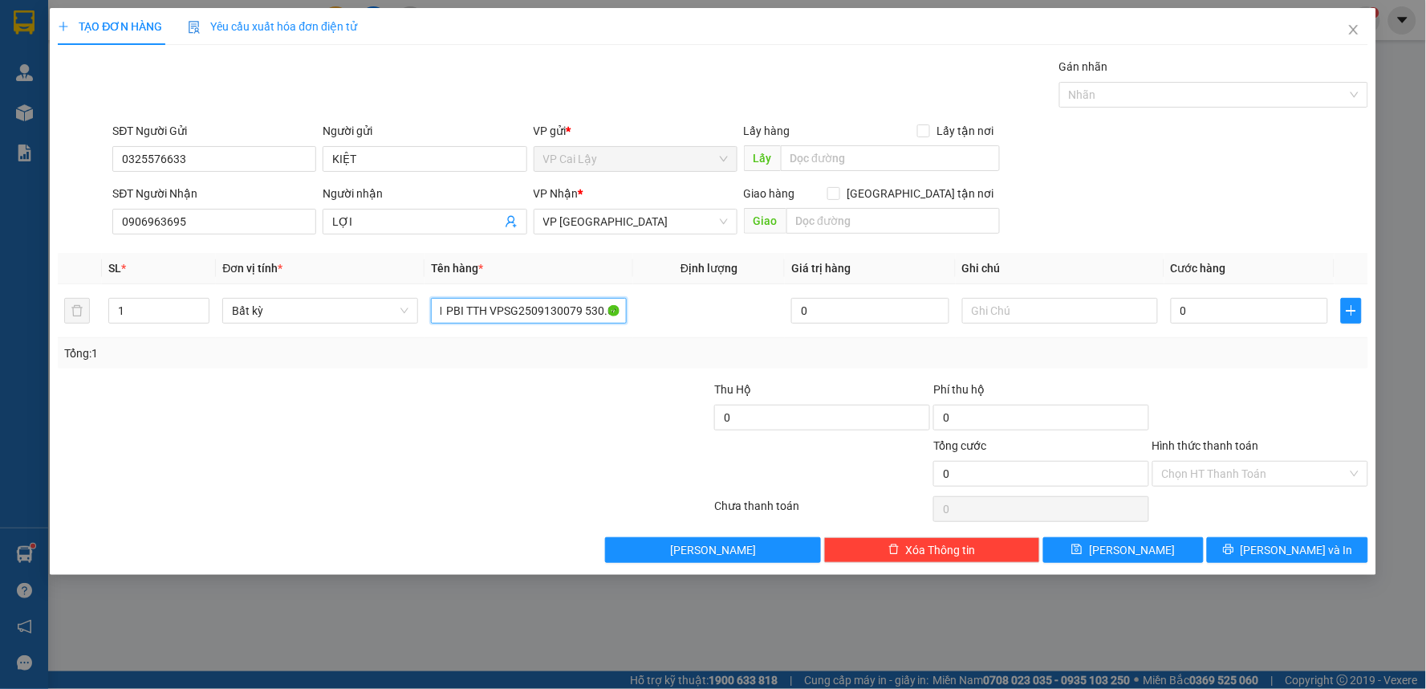
scroll to position [0, 0]
click at [1239, 314] on input "0" at bounding box center [1250, 311] width 158 height 26
click at [1229, 475] on input "Hình thức thanh toán" at bounding box center [1254, 473] width 185 height 24
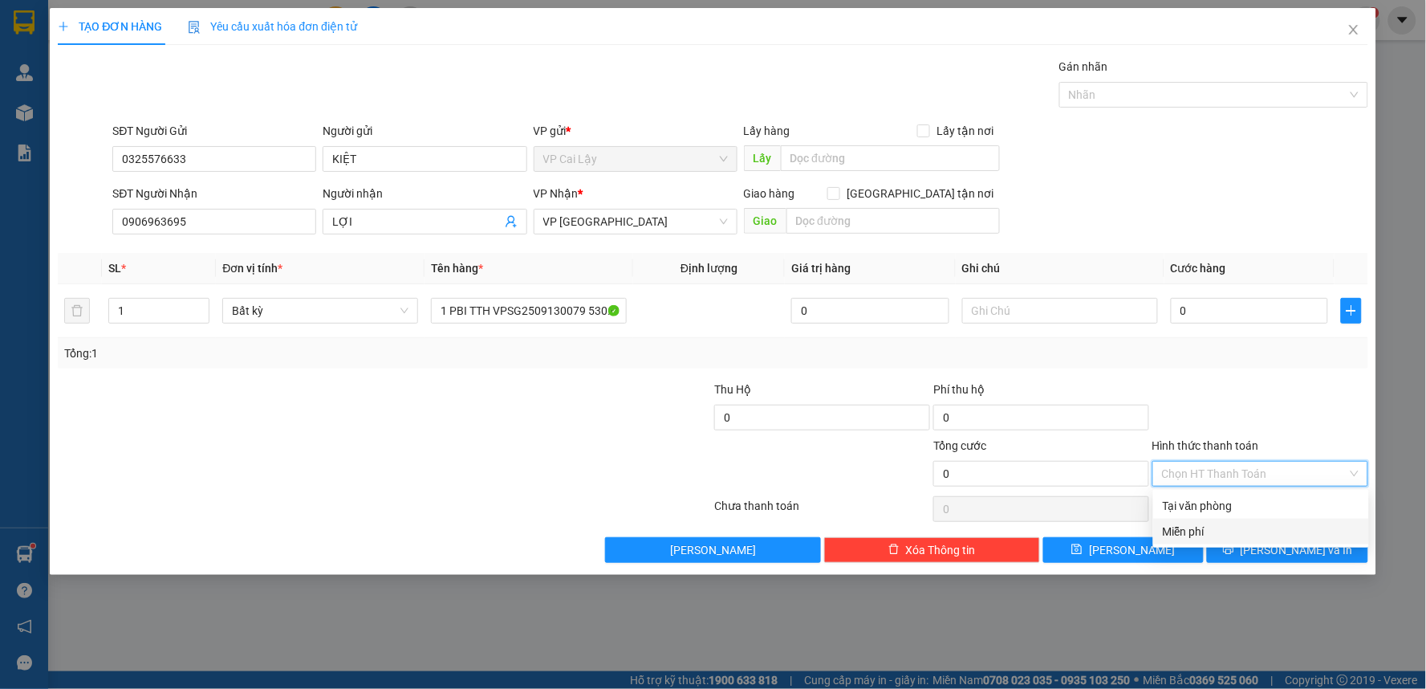
click at [1225, 526] on div "Miễn phí" at bounding box center [1261, 531] width 197 height 18
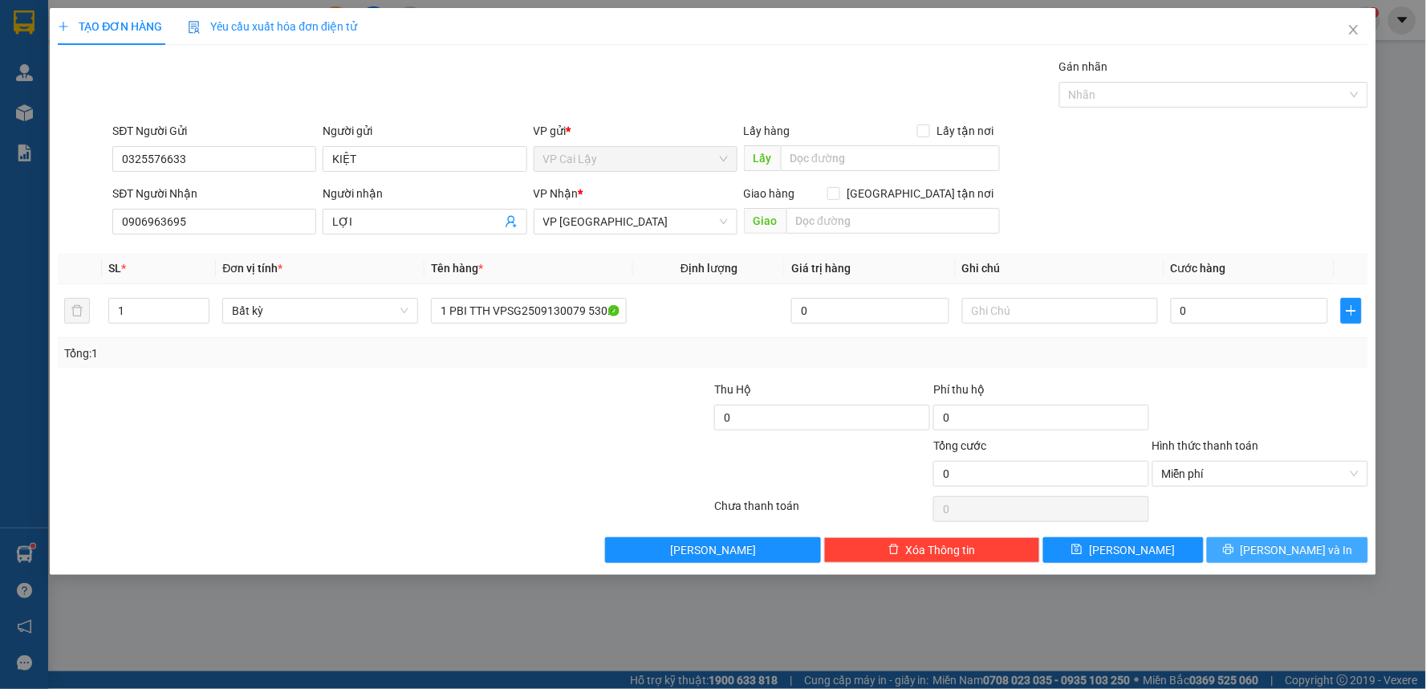
click at [1254, 551] on button "[PERSON_NAME] và In" at bounding box center [1287, 550] width 161 height 26
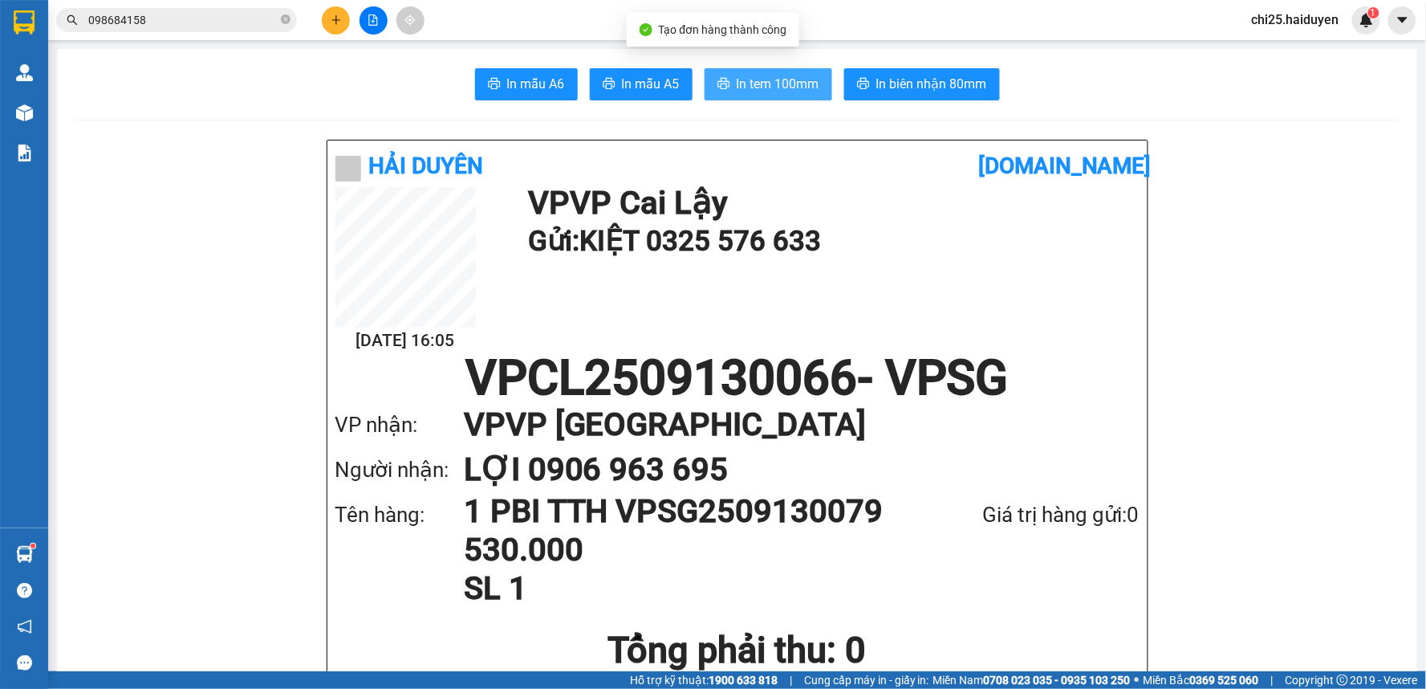
click at [778, 75] on span "In tem 100mm" at bounding box center [778, 84] width 83 height 20
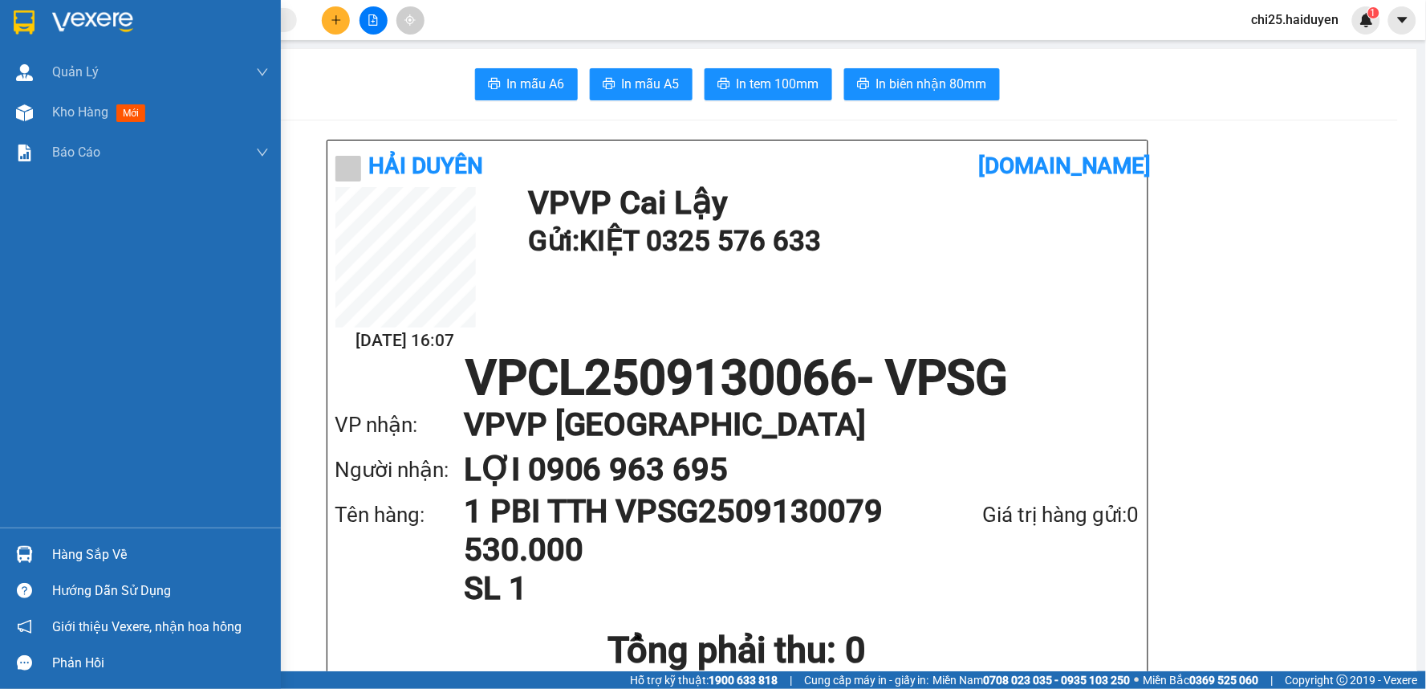
click at [30, 109] on img at bounding box center [24, 112] width 17 height 17
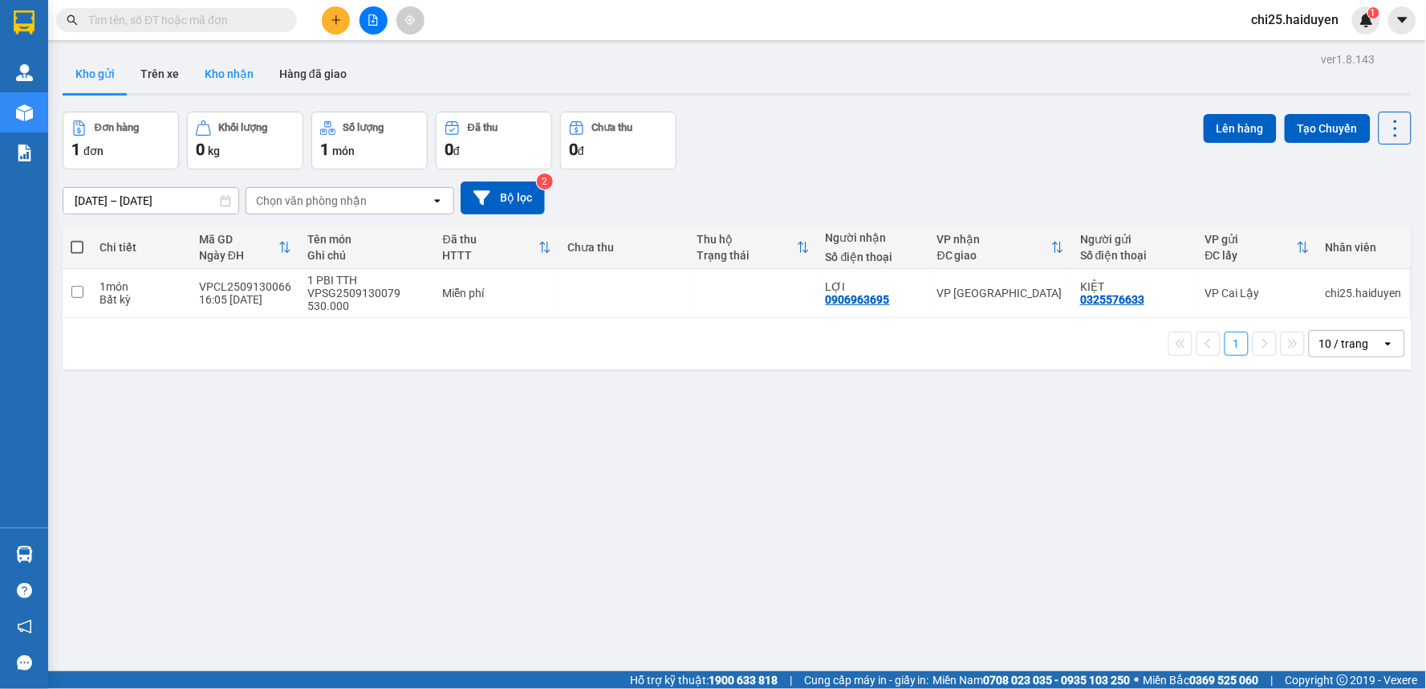
click at [234, 75] on button "Kho nhận" at bounding box center [229, 74] width 75 height 39
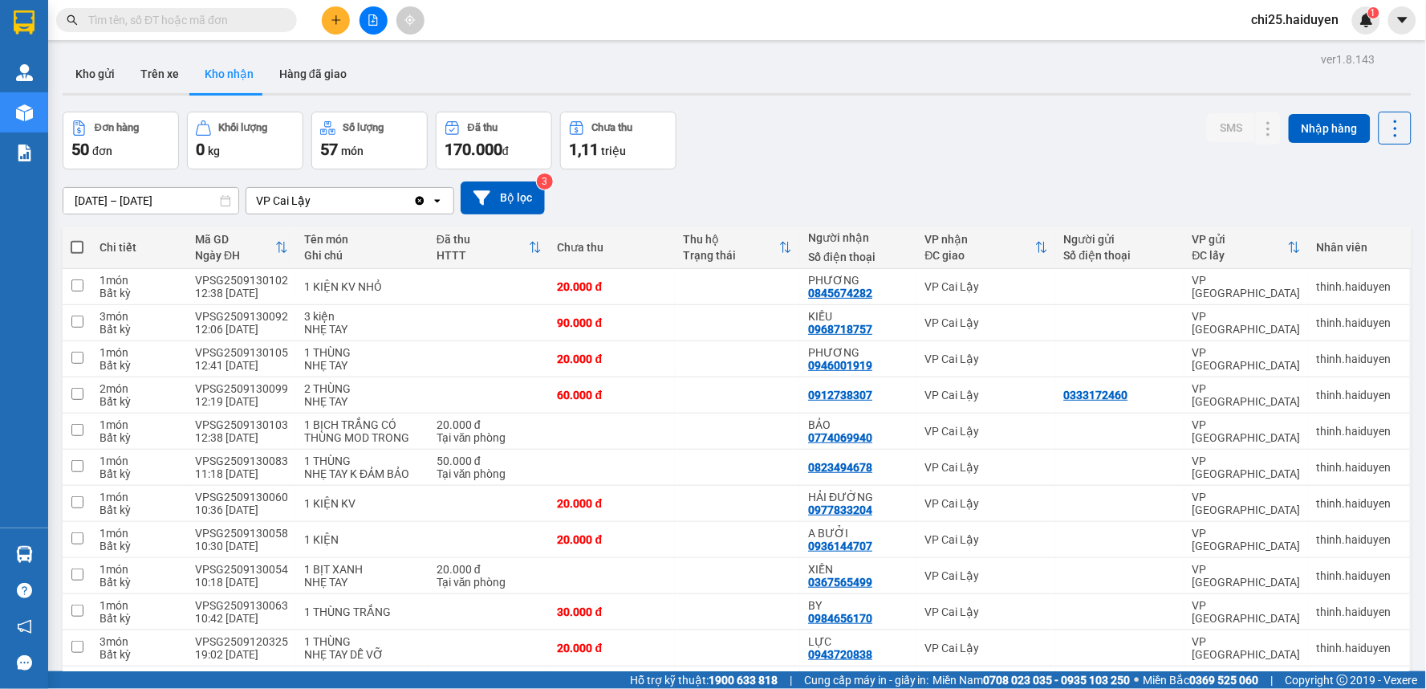
drag, startPoint x: 220, startPoint y: 29, endPoint x: 250, endPoint y: 2, distance: 40.4
click at [221, 28] on span at bounding box center [176, 20] width 241 height 24
click at [254, 22] on input "text" at bounding box center [182, 20] width 189 height 18
click at [912, 166] on div "Đơn hàng 50 đơn Khối lượng 0 kg Số lượng 57 món Đã thu 170.000 đ Chưa thu 1,11 …" at bounding box center [737, 141] width 1349 height 58
click at [1231, 395] on icon at bounding box center [1236, 394] width 11 height 11
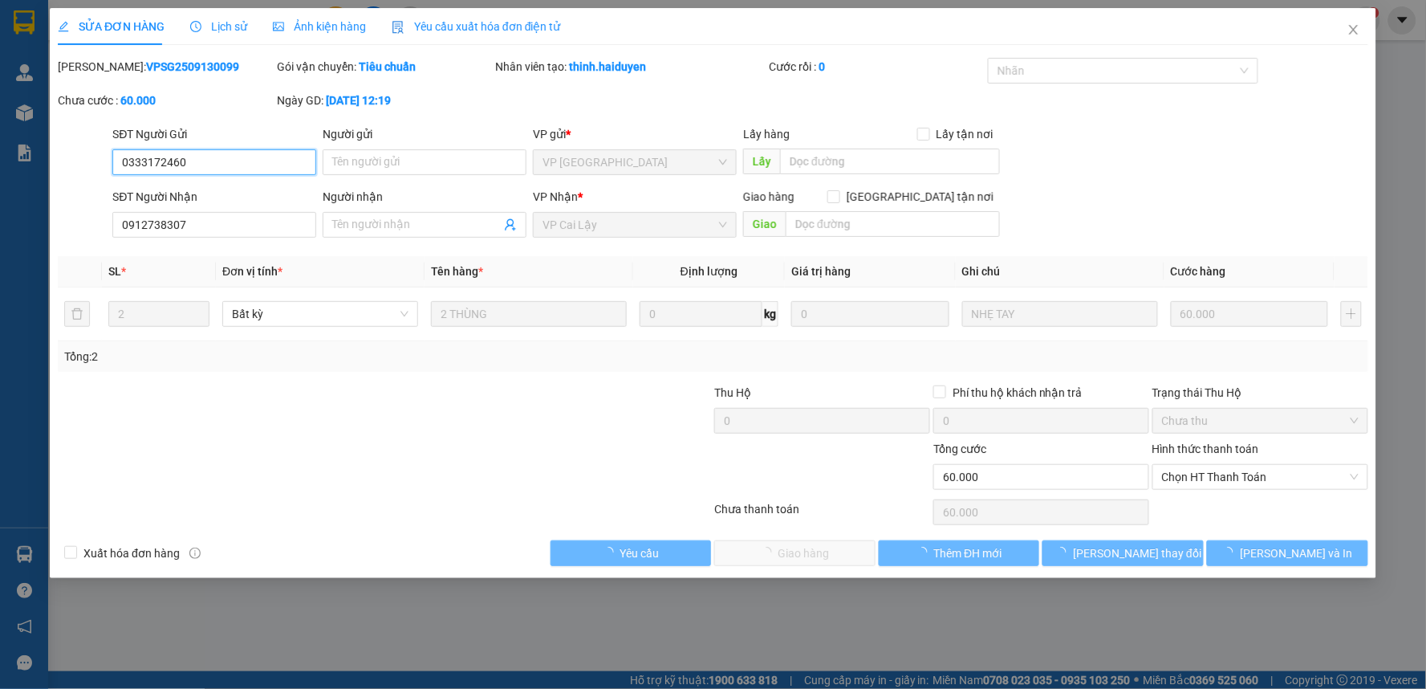
type input "0333172460"
type input "0912738307"
type input "60.000"
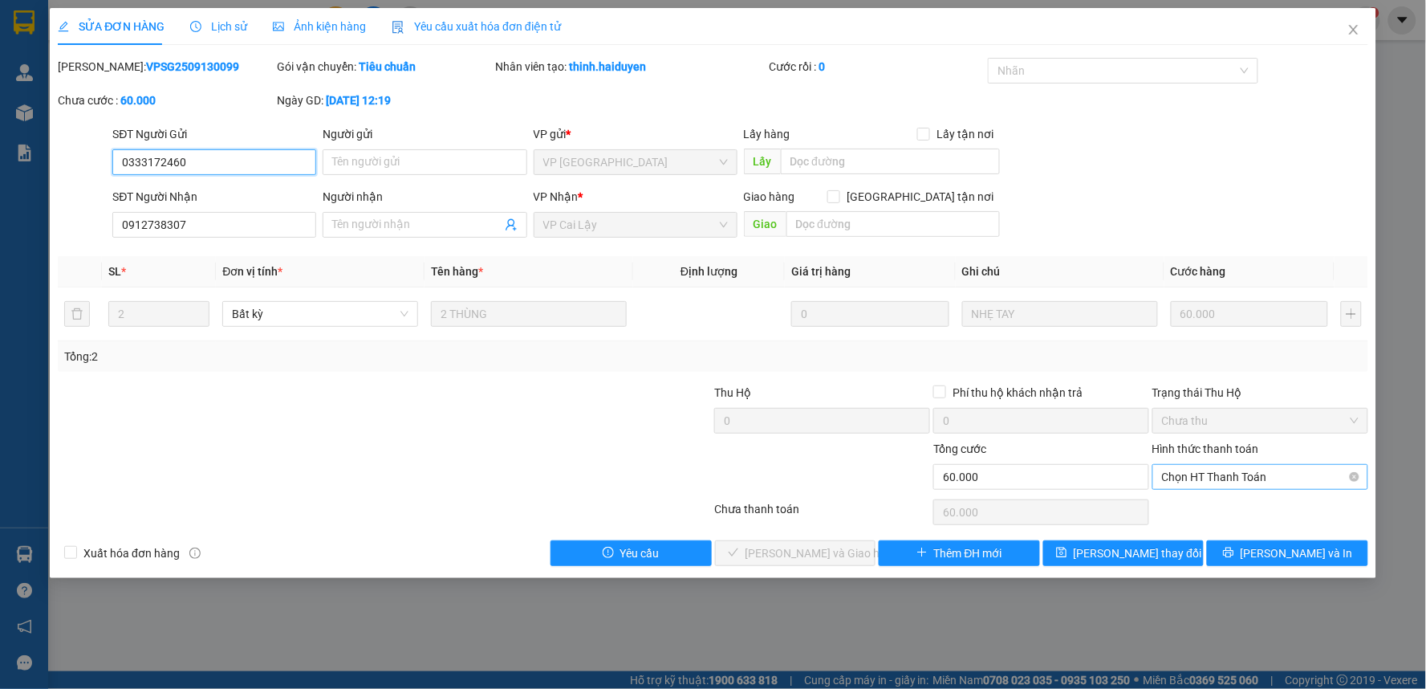
click at [1213, 484] on span "Chọn HT Thanh Toán" at bounding box center [1260, 477] width 197 height 24
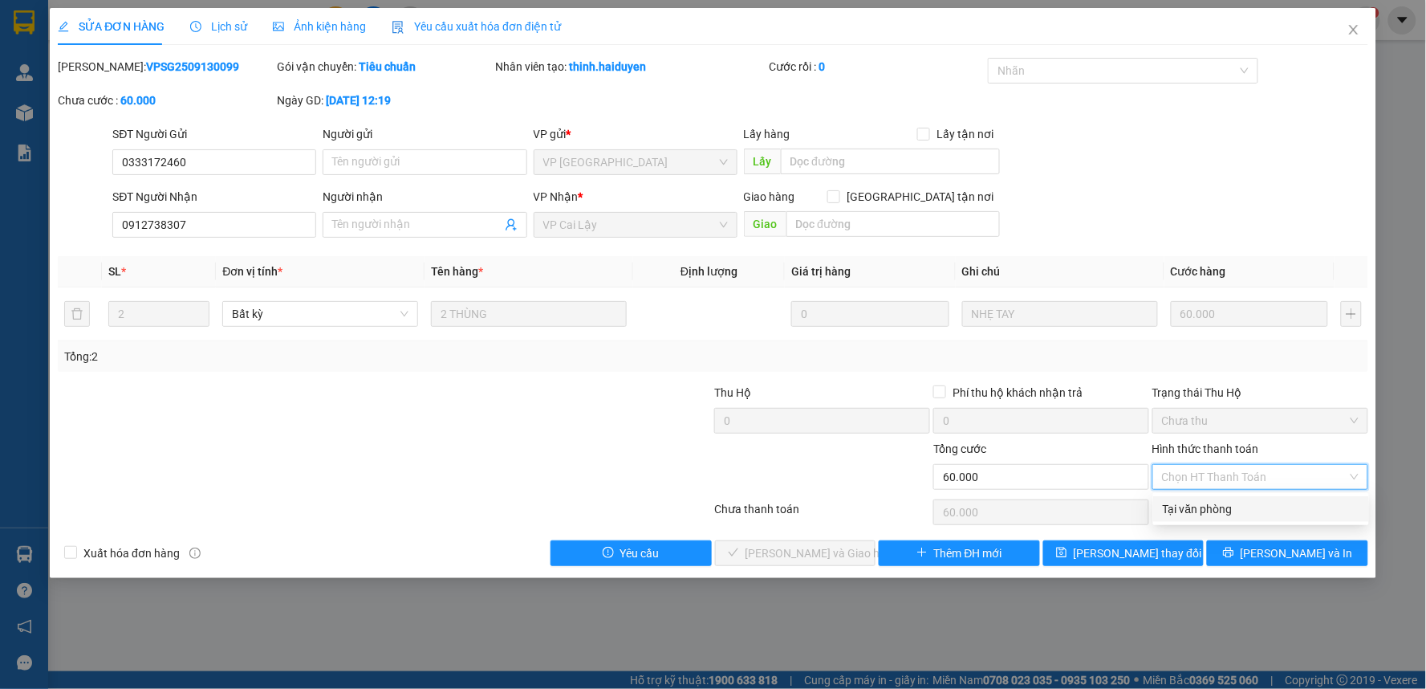
click at [1217, 510] on div "Tại văn phòng" at bounding box center [1261, 509] width 197 height 18
type input "0"
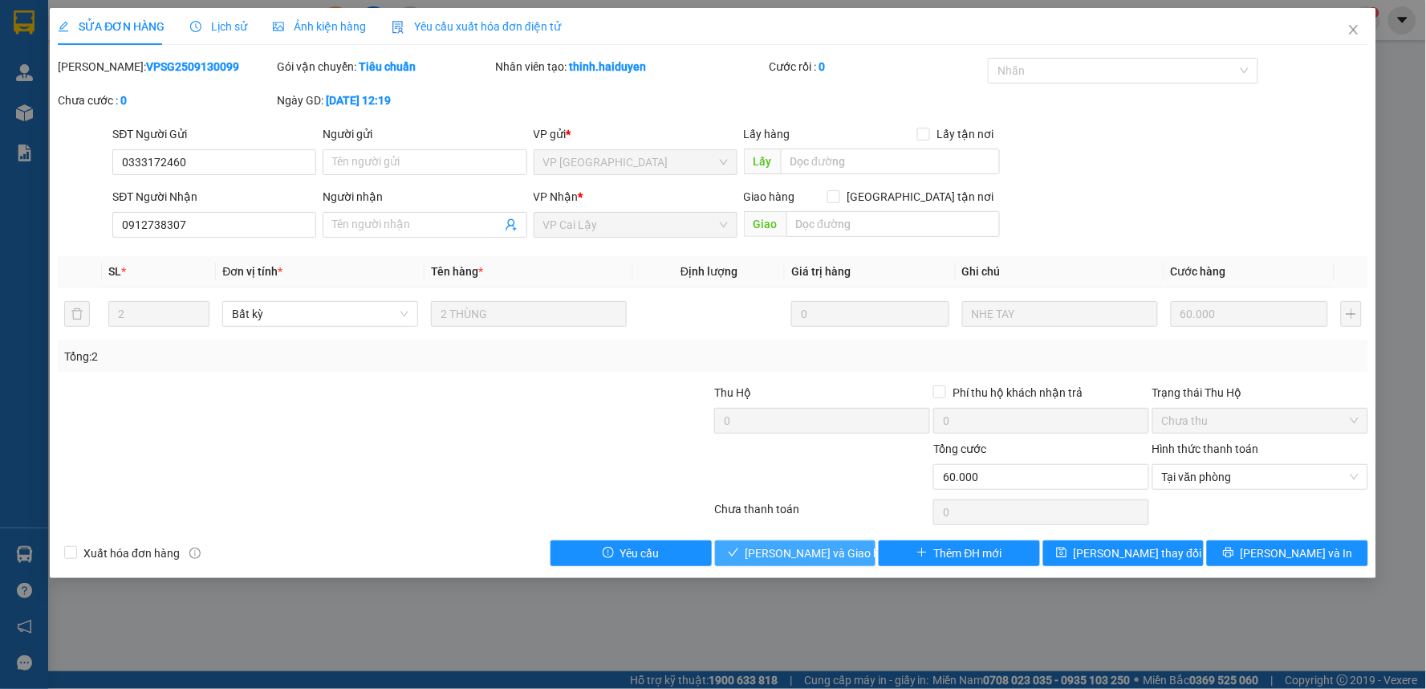
click at [830, 555] on span "[PERSON_NAME] và Giao hàng" at bounding box center [823, 553] width 154 height 18
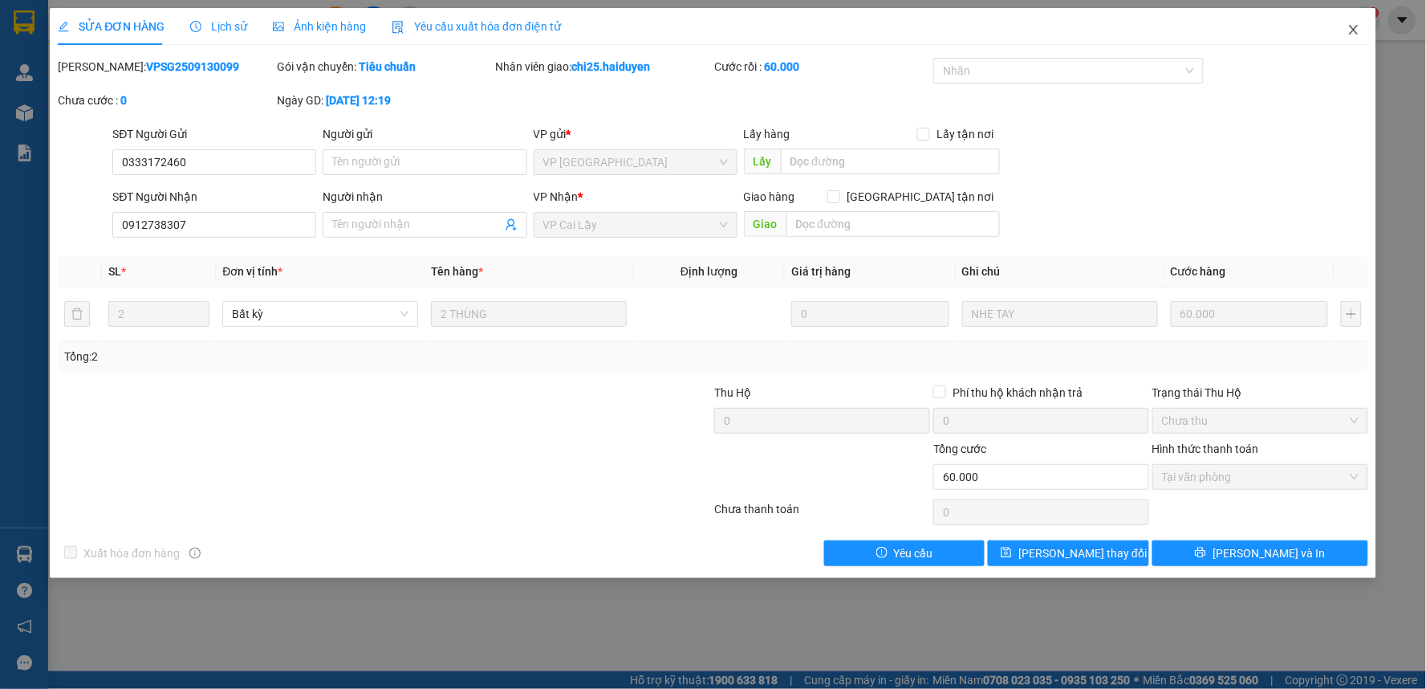
click at [1355, 28] on icon "close" at bounding box center [1353, 29] width 13 height 13
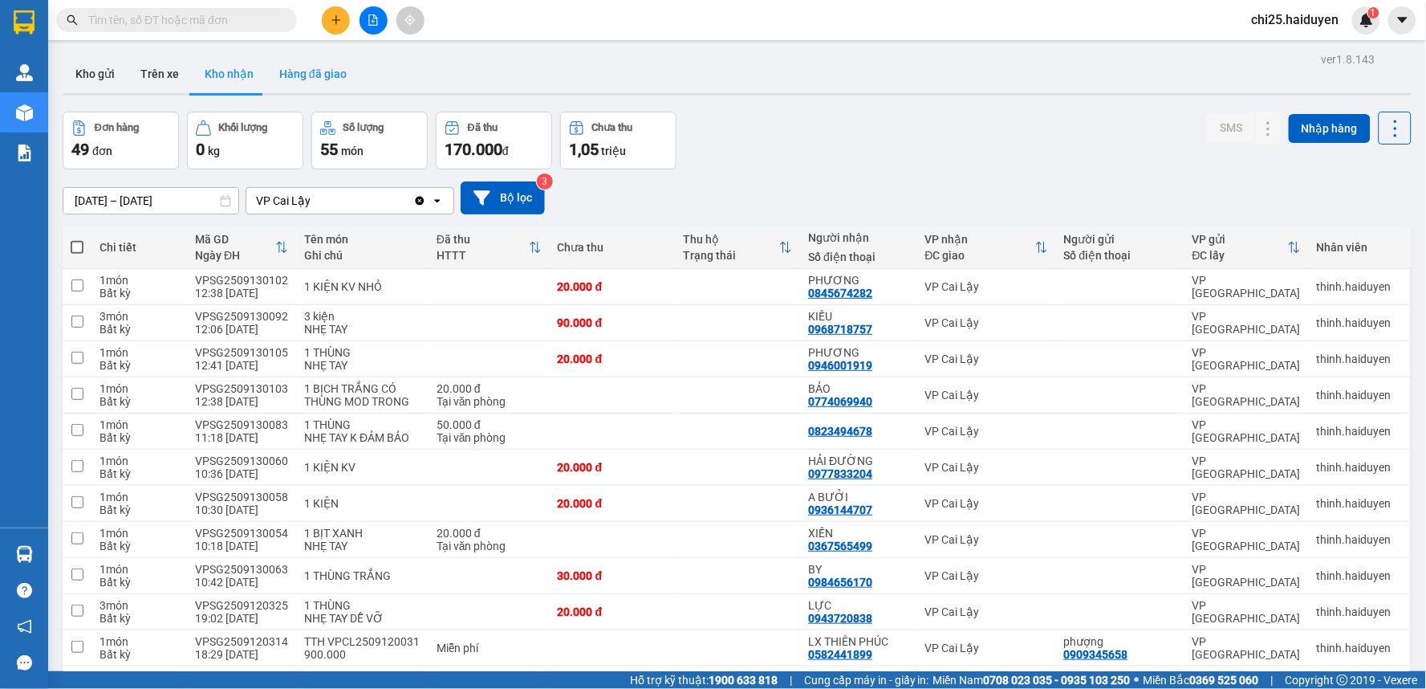
click at [299, 67] on button "Hàng đã giao" at bounding box center [312, 74] width 93 height 39
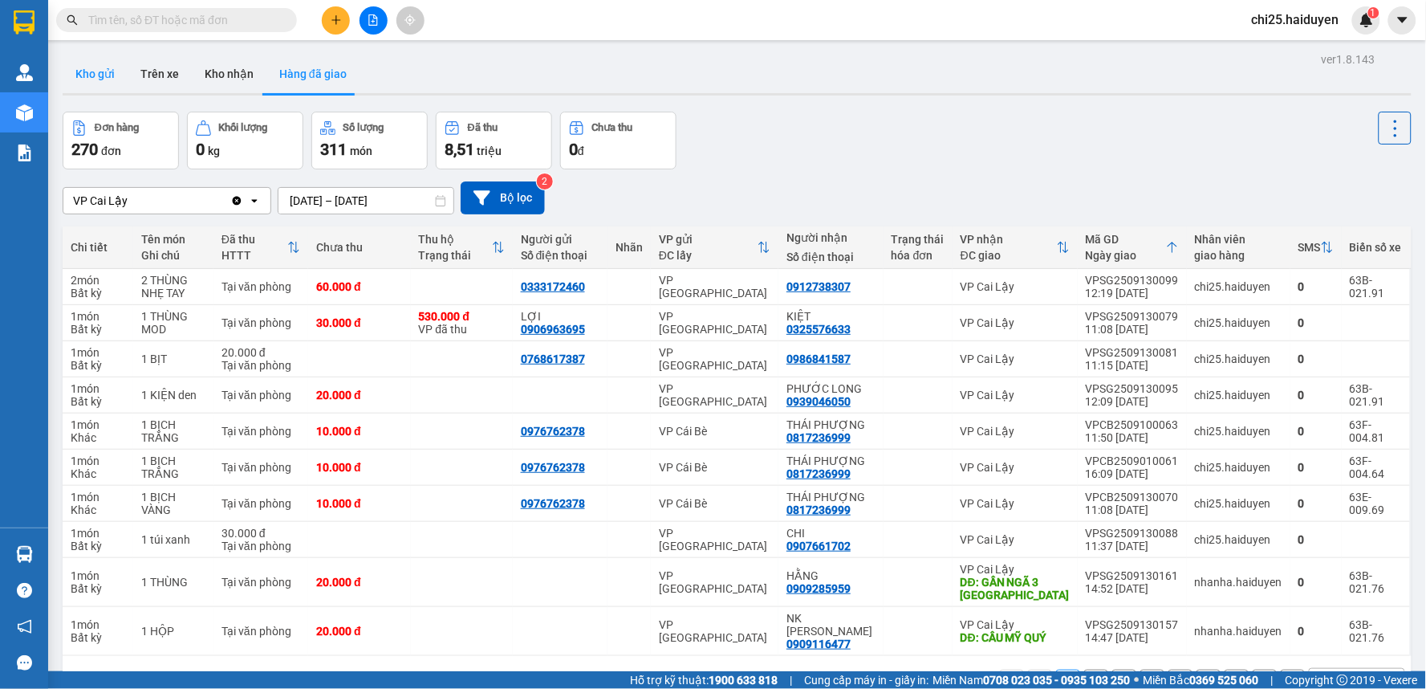
click at [83, 71] on button "Kho gửi" at bounding box center [95, 74] width 65 height 39
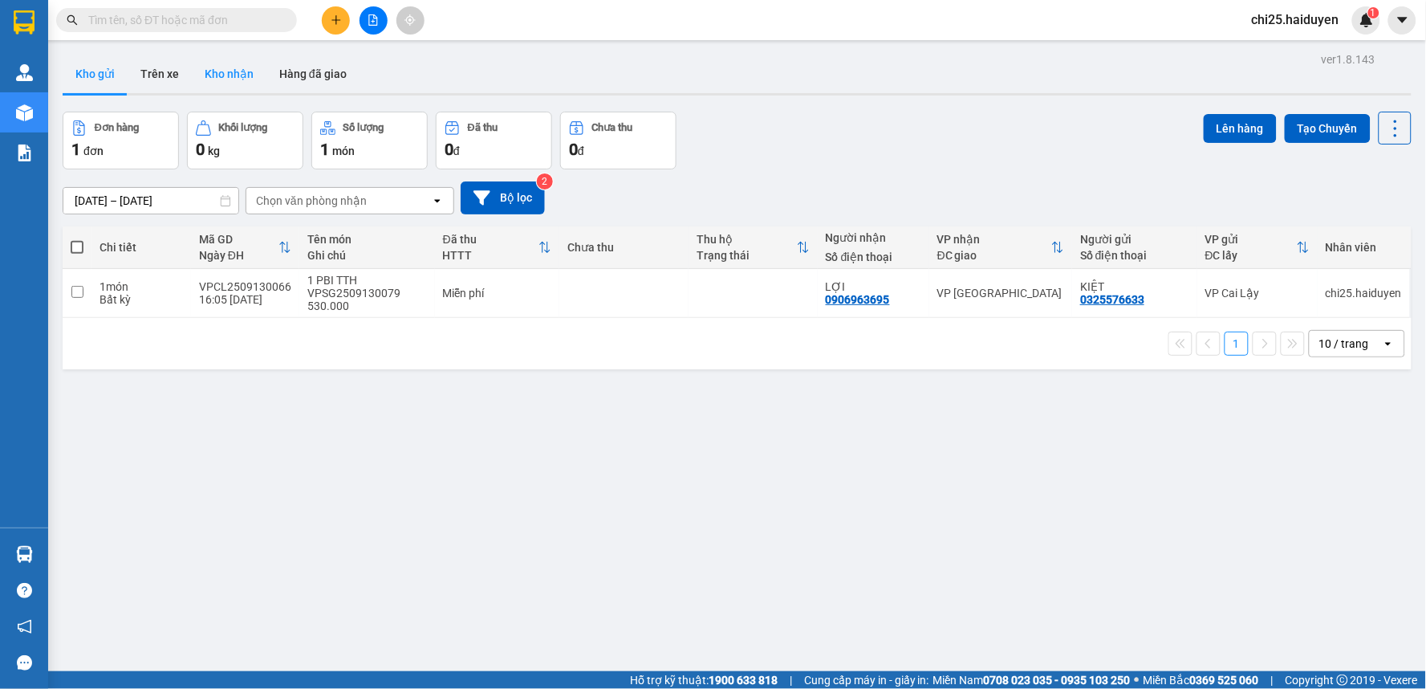
click at [246, 73] on button "Kho nhận" at bounding box center [229, 74] width 75 height 39
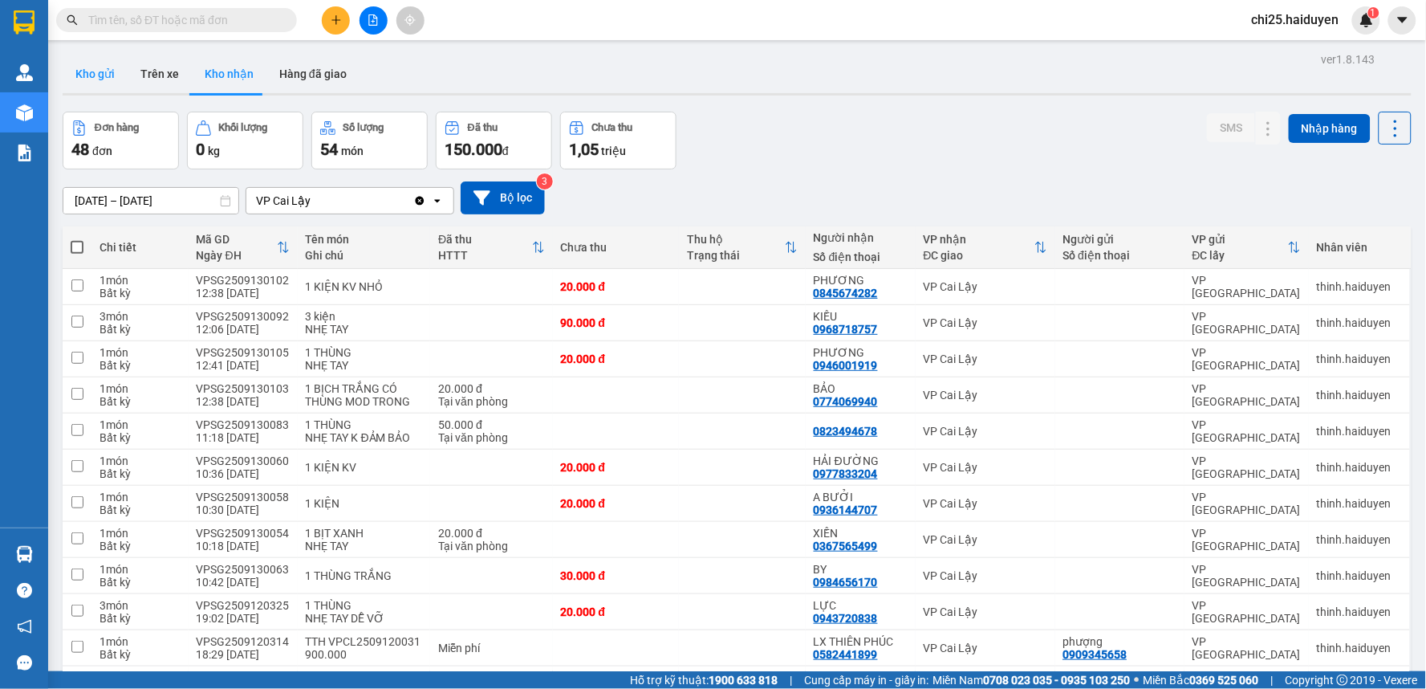
click at [108, 78] on button "Kho gửi" at bounding box center [95, 74] width 65 height 39
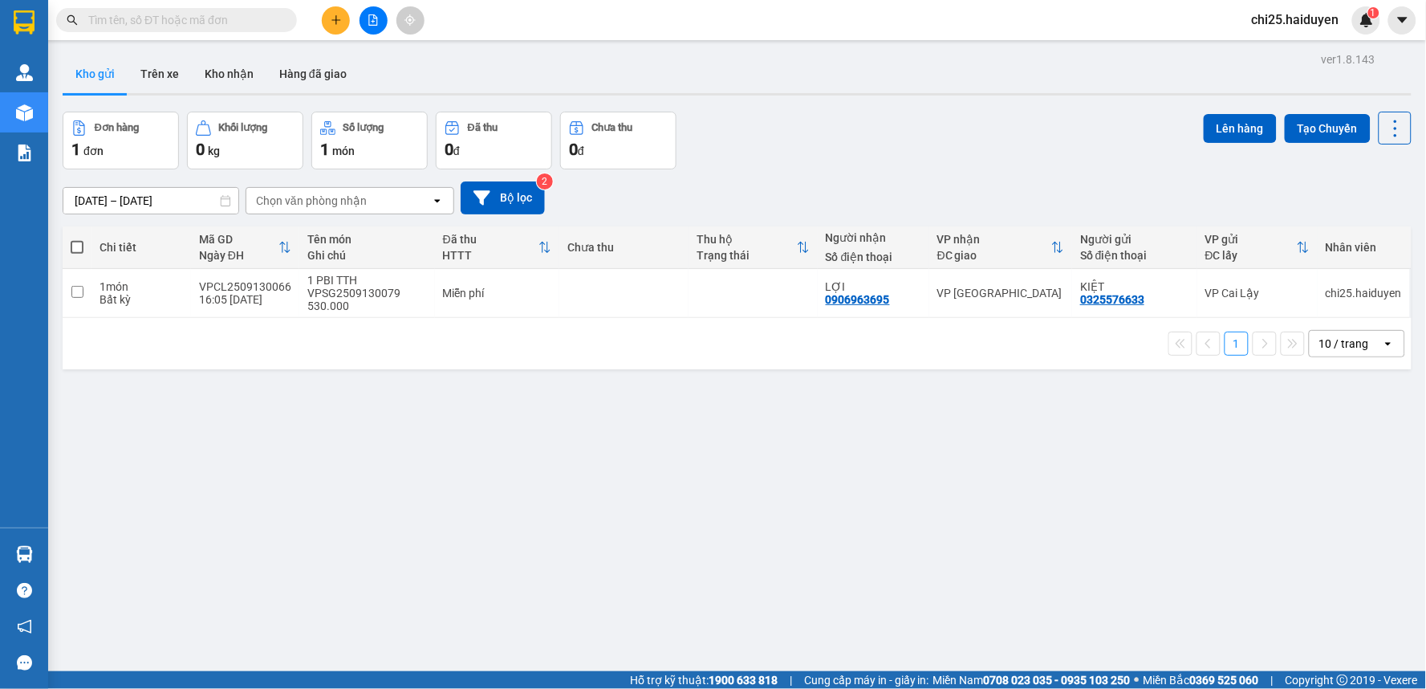
click at [230, 17] on input "text" at bounding box center [182, 20] width 189 height 18
click at [234, 70] on button "Kho nhận" at bounding box center [229, 74] width 75 height 39
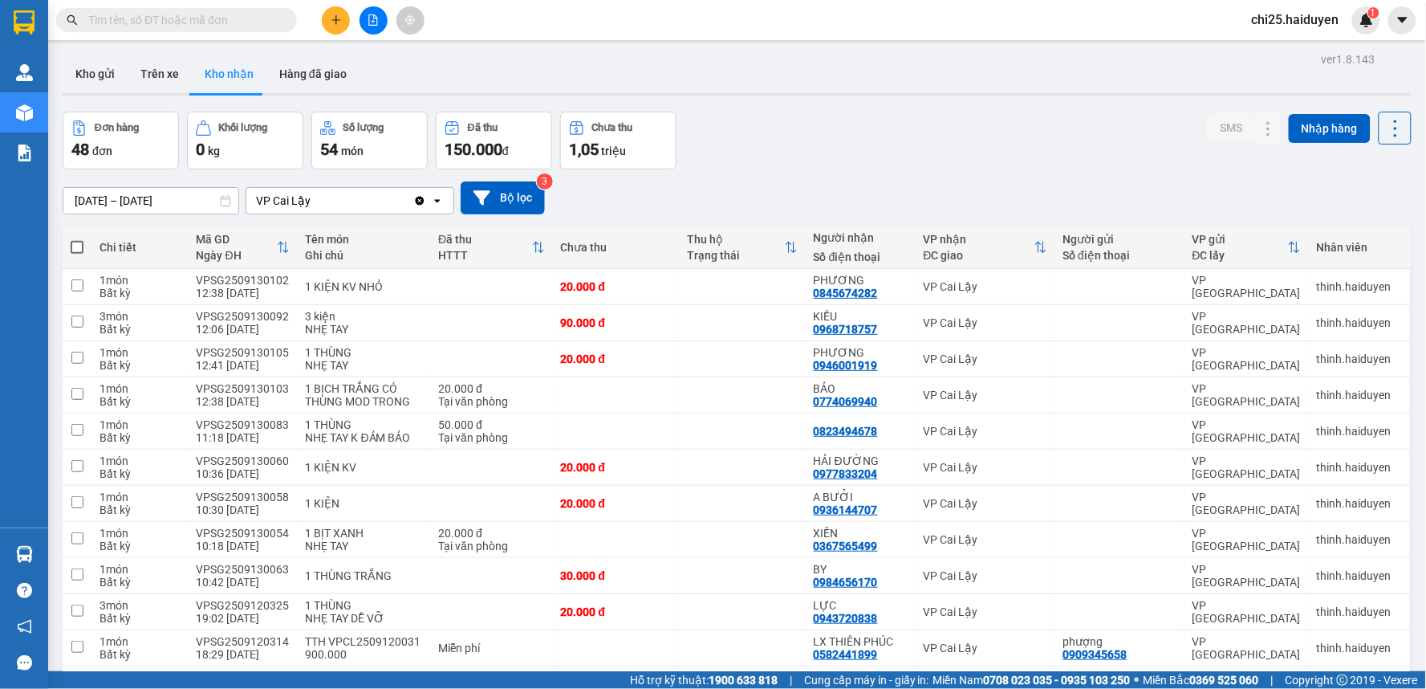
click at [213, 16] on input "text" at bounding box center [182, 20] width 189 height 18
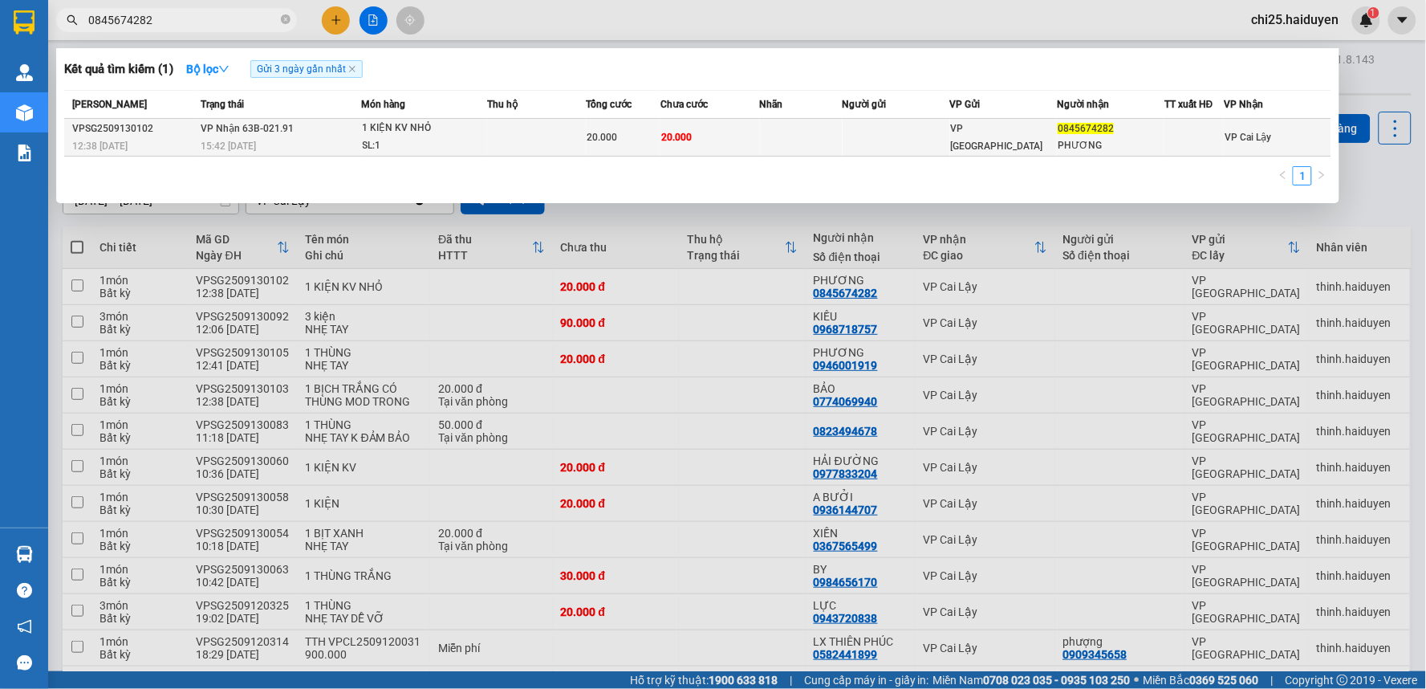
type input "0845674282"
click at [832, 131] on td at bounding box center [801, 138] width 83 height 38
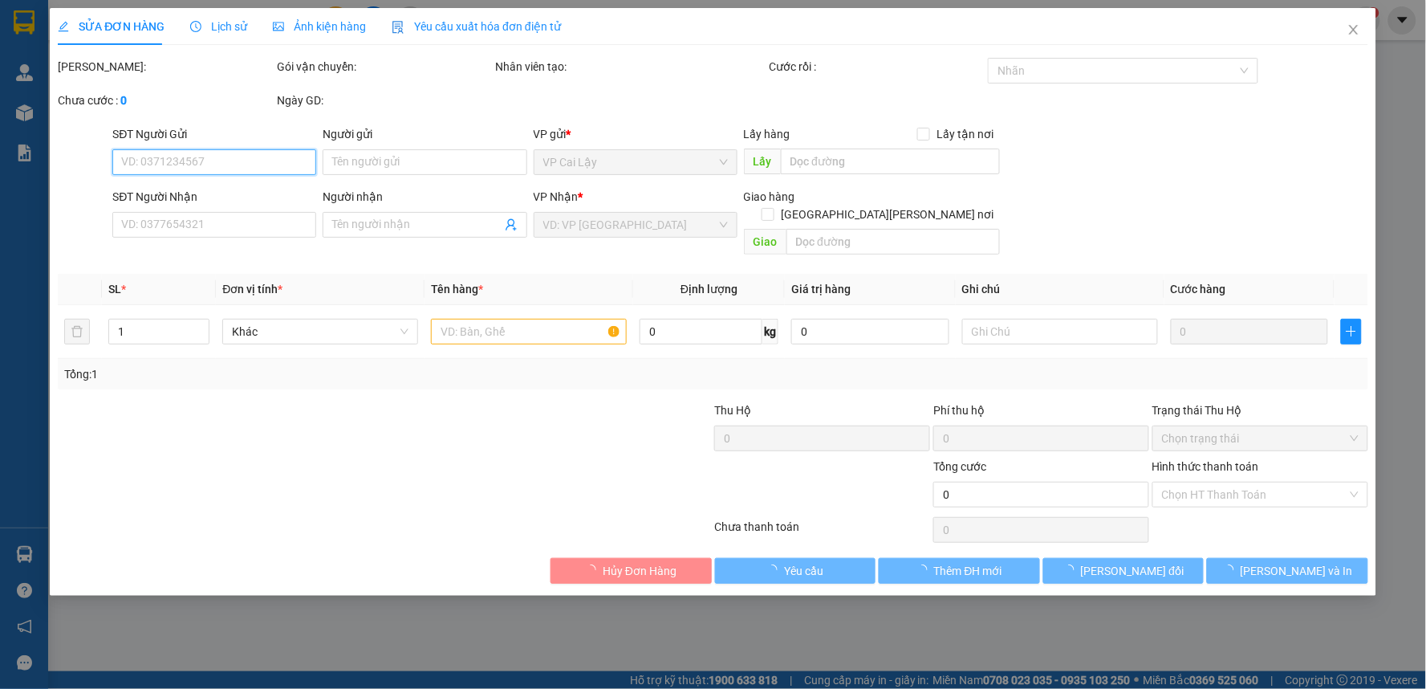
type input "0845674282"
type input "PHƯƠNG"
type input "20.000"
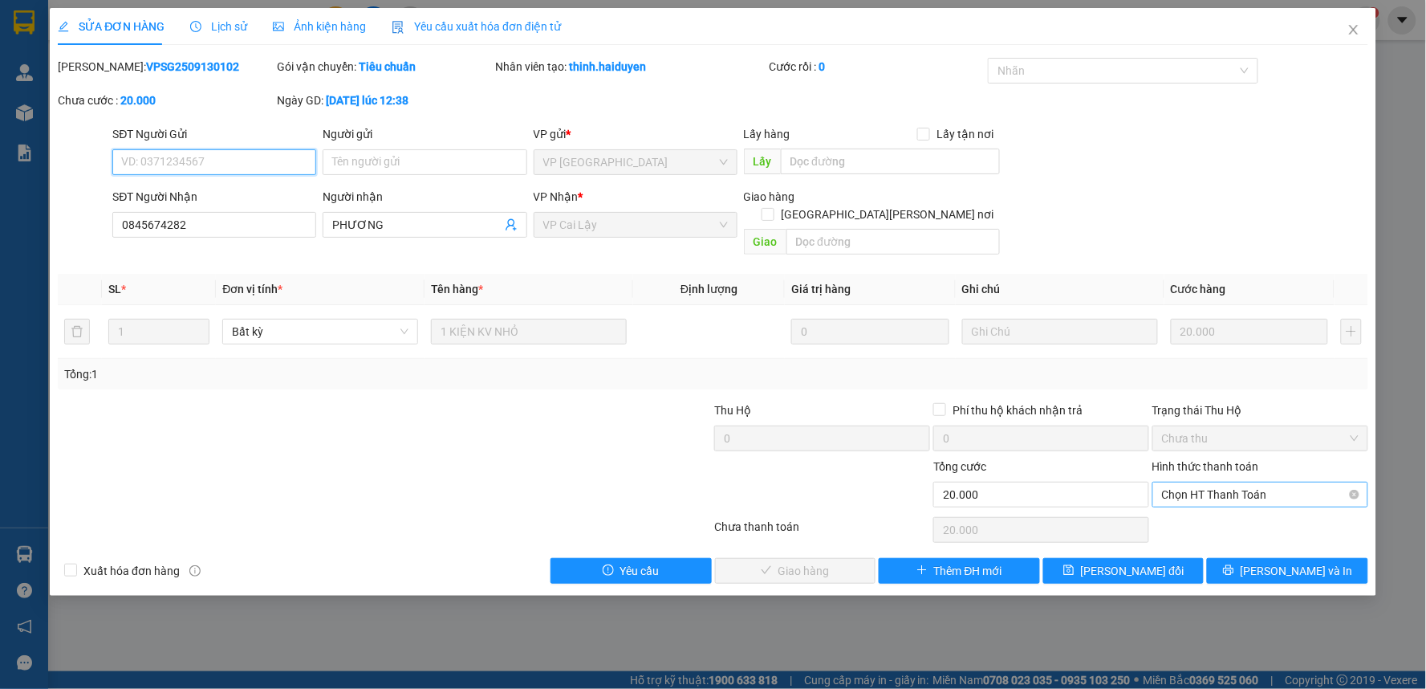
click at [1225, 482] on span "Chọn HT Thanh Toán" at bounding box center [1260, 494] width 197 height 24
click at [1217, 510] on div "Tại văn phòng" at bounding box center [1261, 509] width 197 height 18
type input "0"
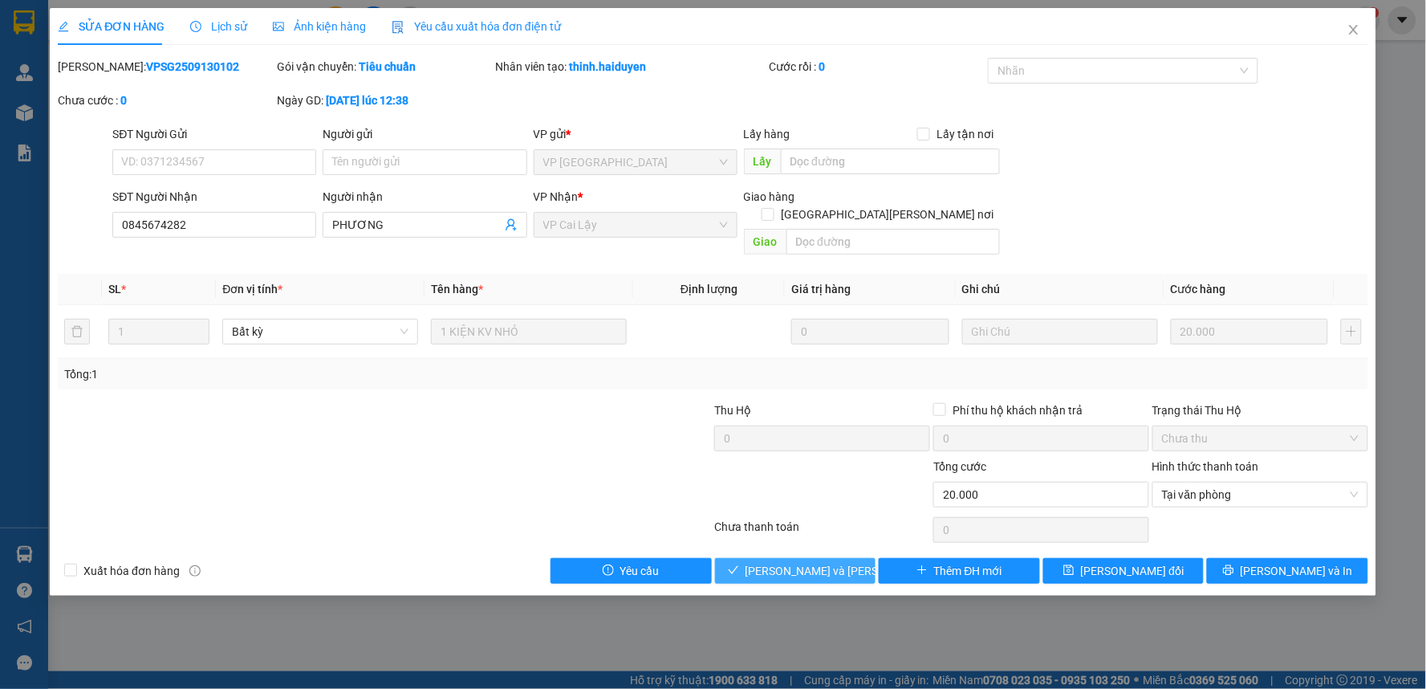
click at [783, 562] on span "[PERSON_NAME] và [PERSON_NAME] hàng" at bounding box center [854, 571] width 217 height 18
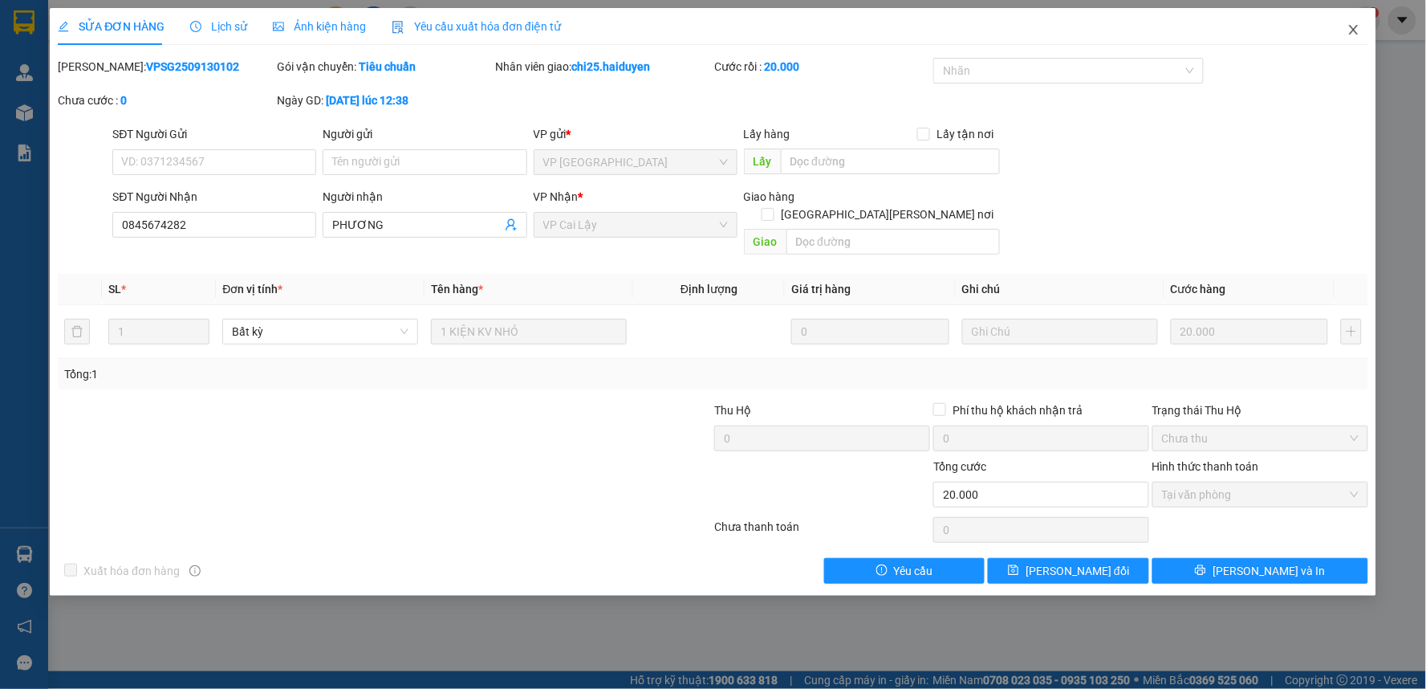
click at [1350, 35] on icon "close" at bounding box center [1353, 29] width 13 height 13
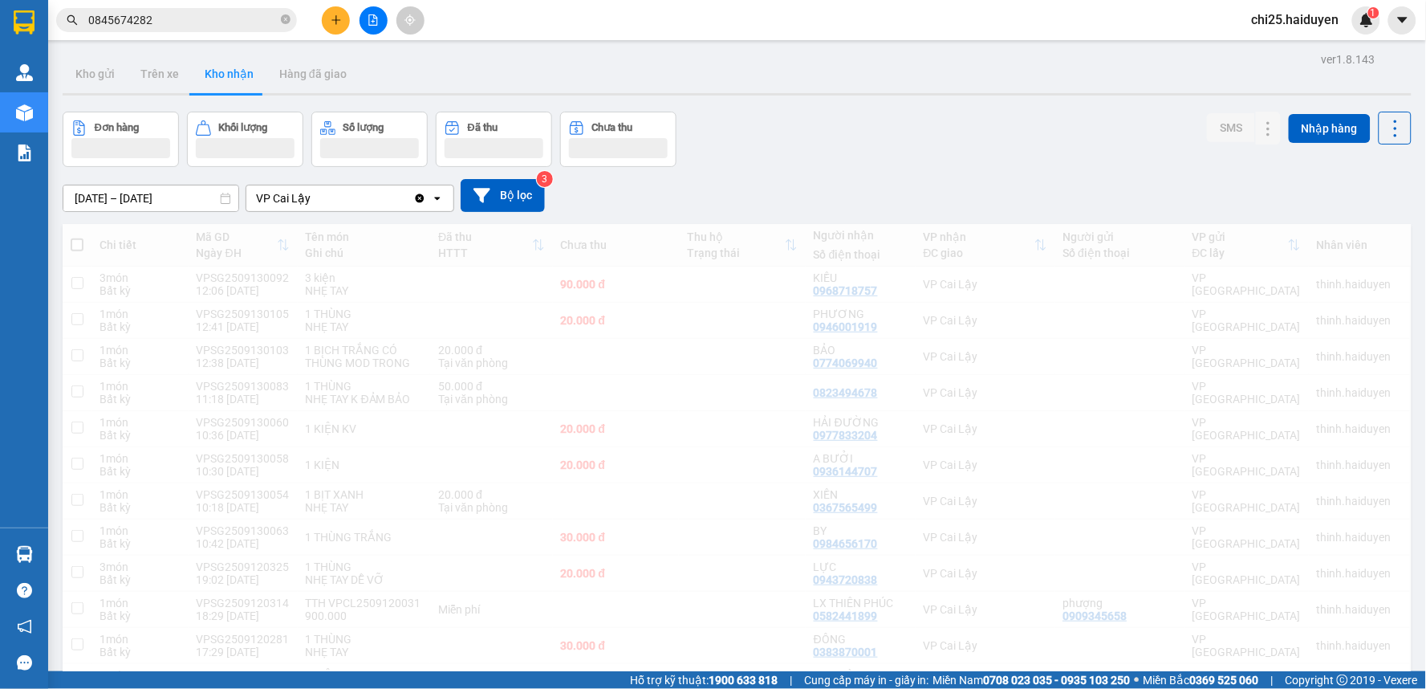
click at [186, 24] on input "0845674282" at bounding box center [182, 20] width 189 height 18
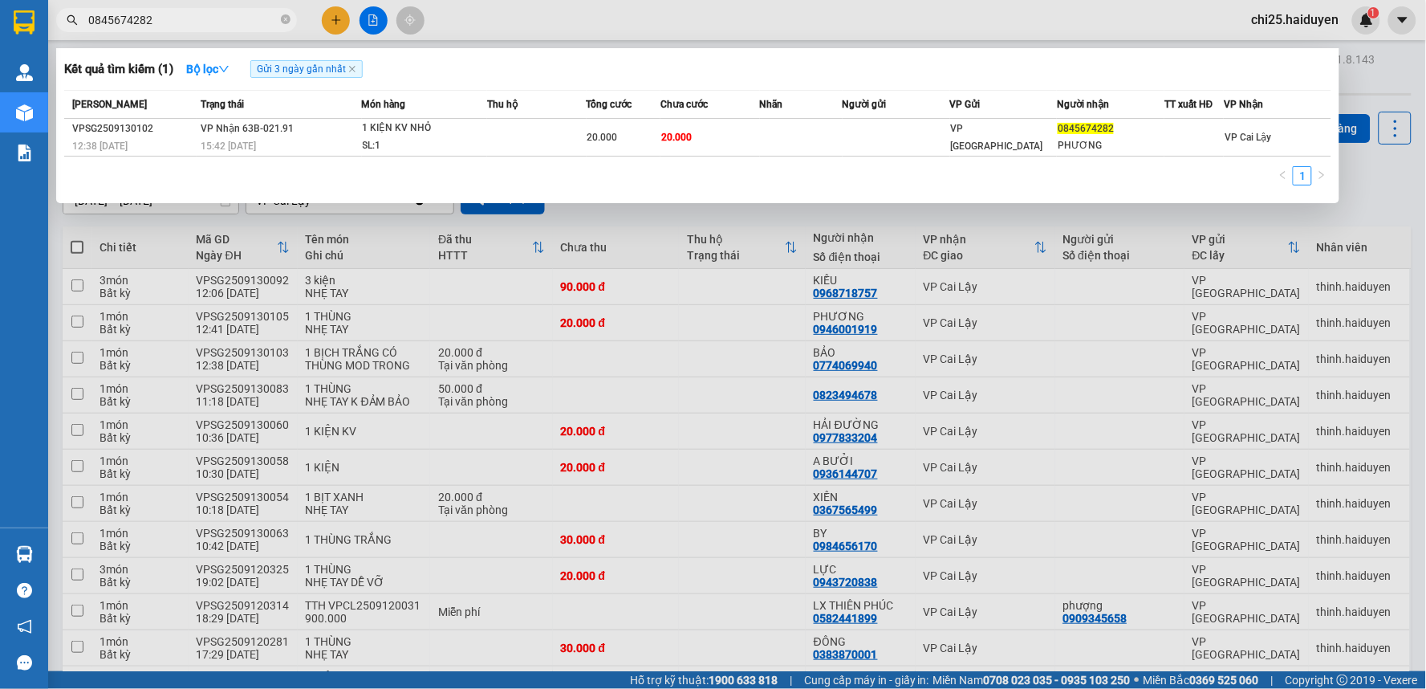
click at [187, 21] on input "0845674282" at bounding box center [182, 20] width 189 height 18
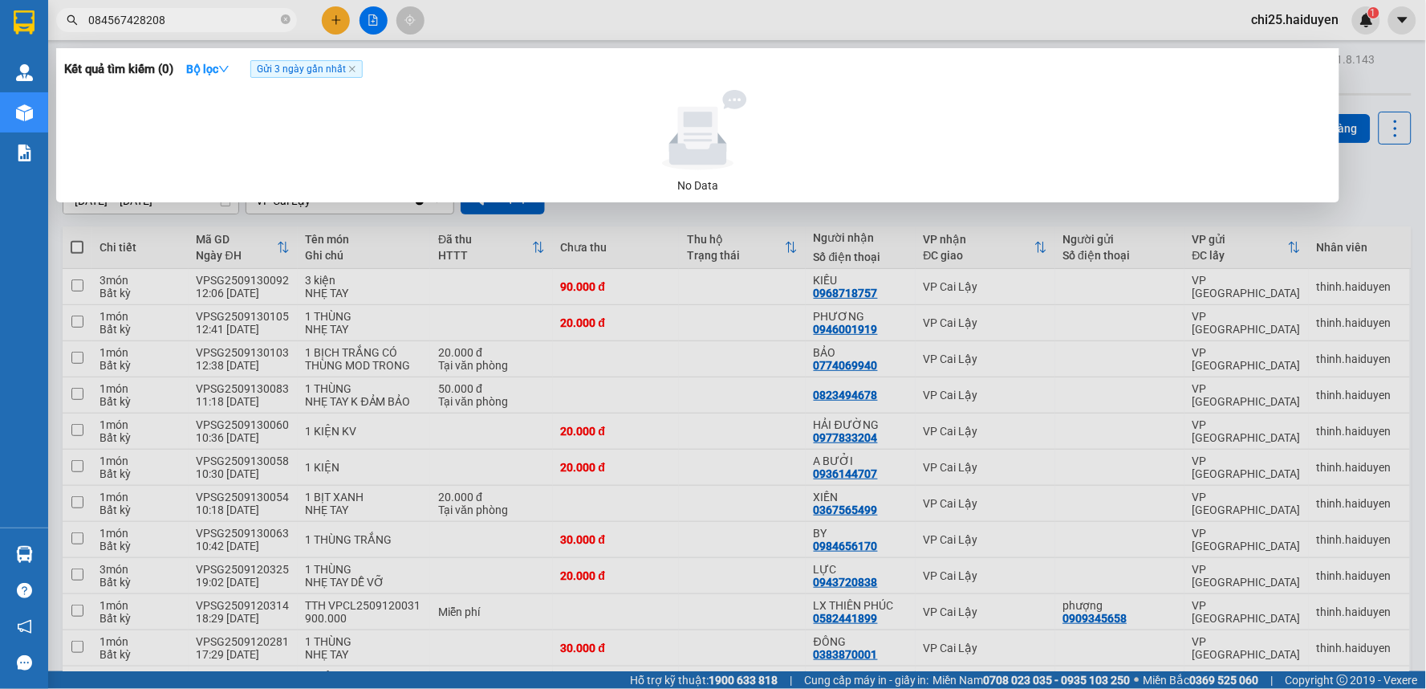
click at [211, 24] on input "084567428208" at bounding box center [182, 20] width 189 height 18
type input "0967932704"
click at [355, 67] on icon "close" at bounding box center [352, 69] width 8 height 8
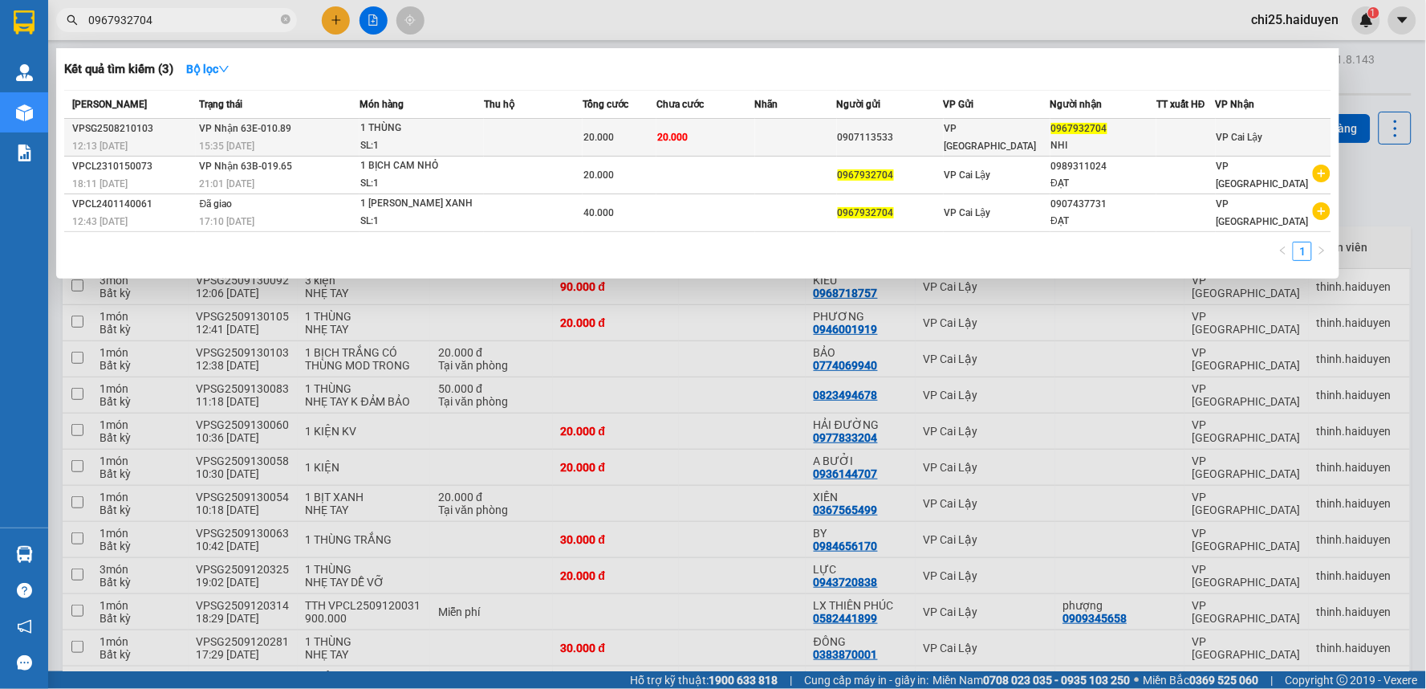
click at [725, 132] on td "20.000" at bounding box center [705, 138] width 99 height 38
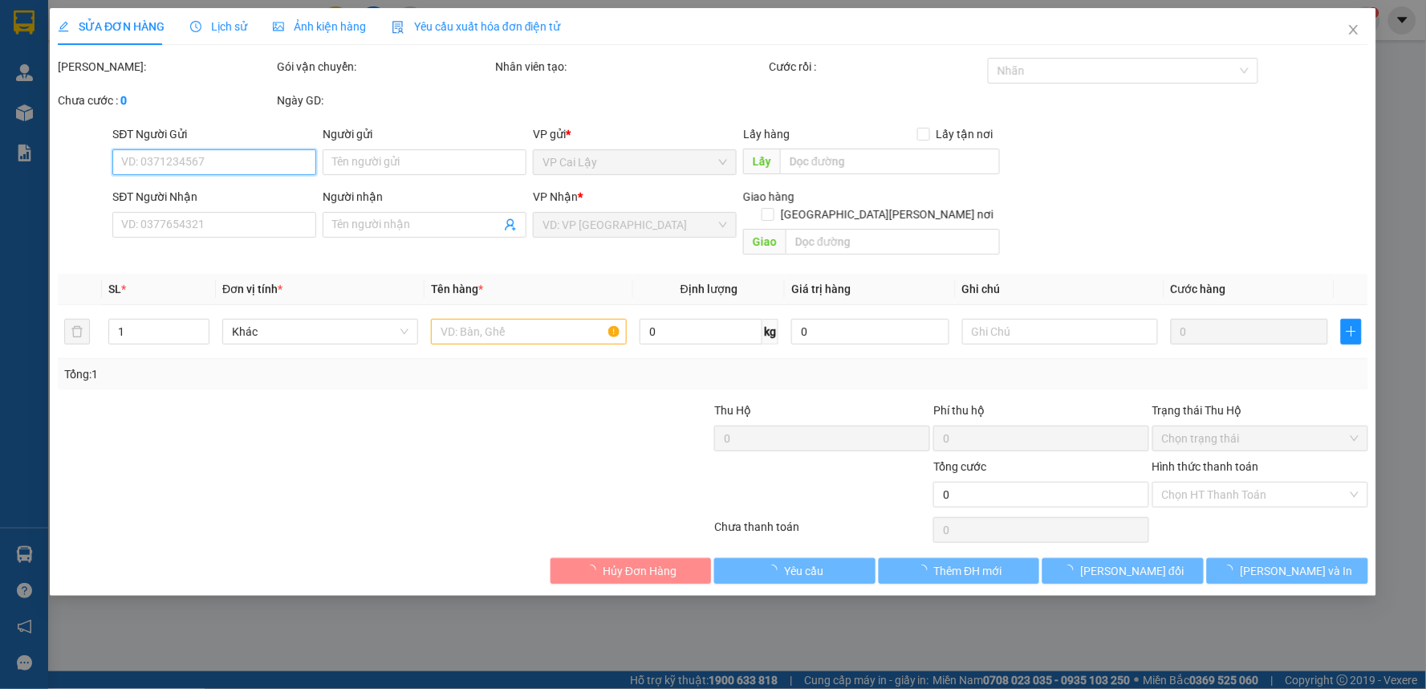
type input "0907113533"
type input "0967932704"
type input "NHI"
type input "20.000"
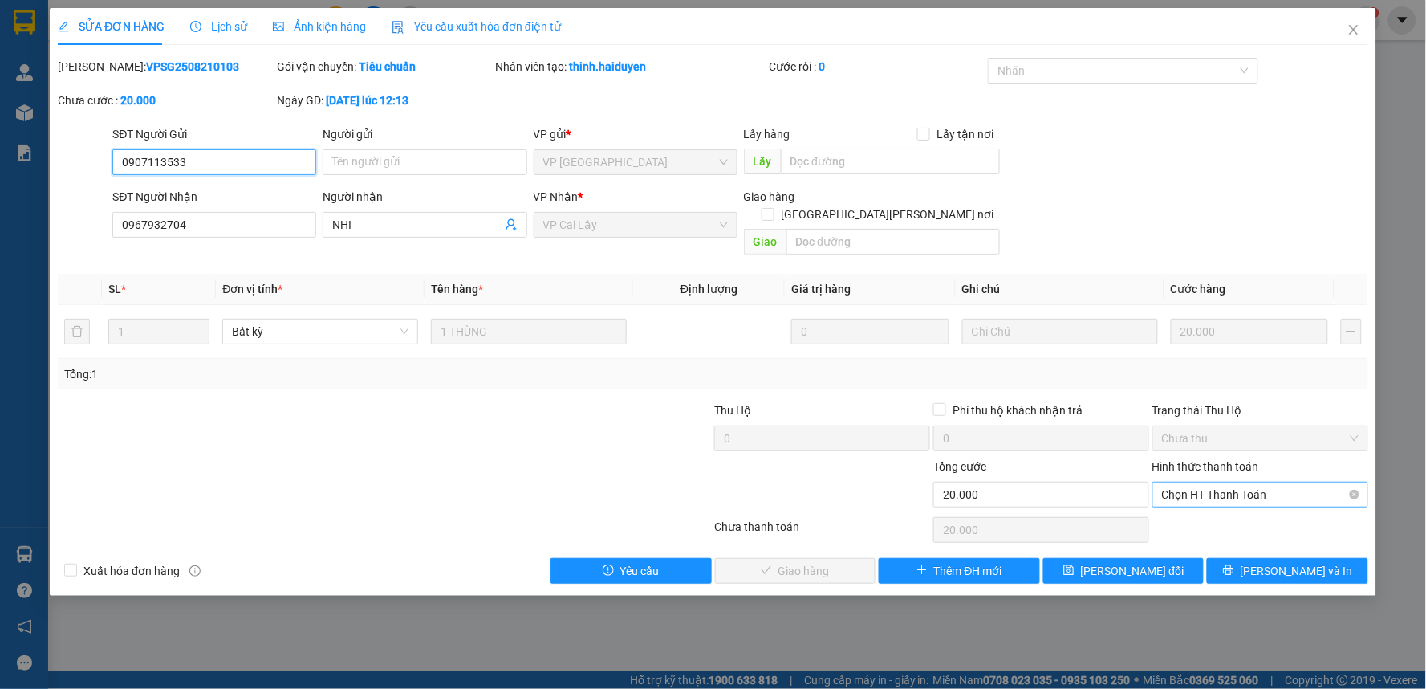
click at [1269, 482] on span "Chọn HT Thanh Toán" at bounding box center [1260, 494] width 197 height 24
click at [1256, 512] on div "Tại văn phòng" at bounding box center [1261, 509] width 197 height 18
type input "0"
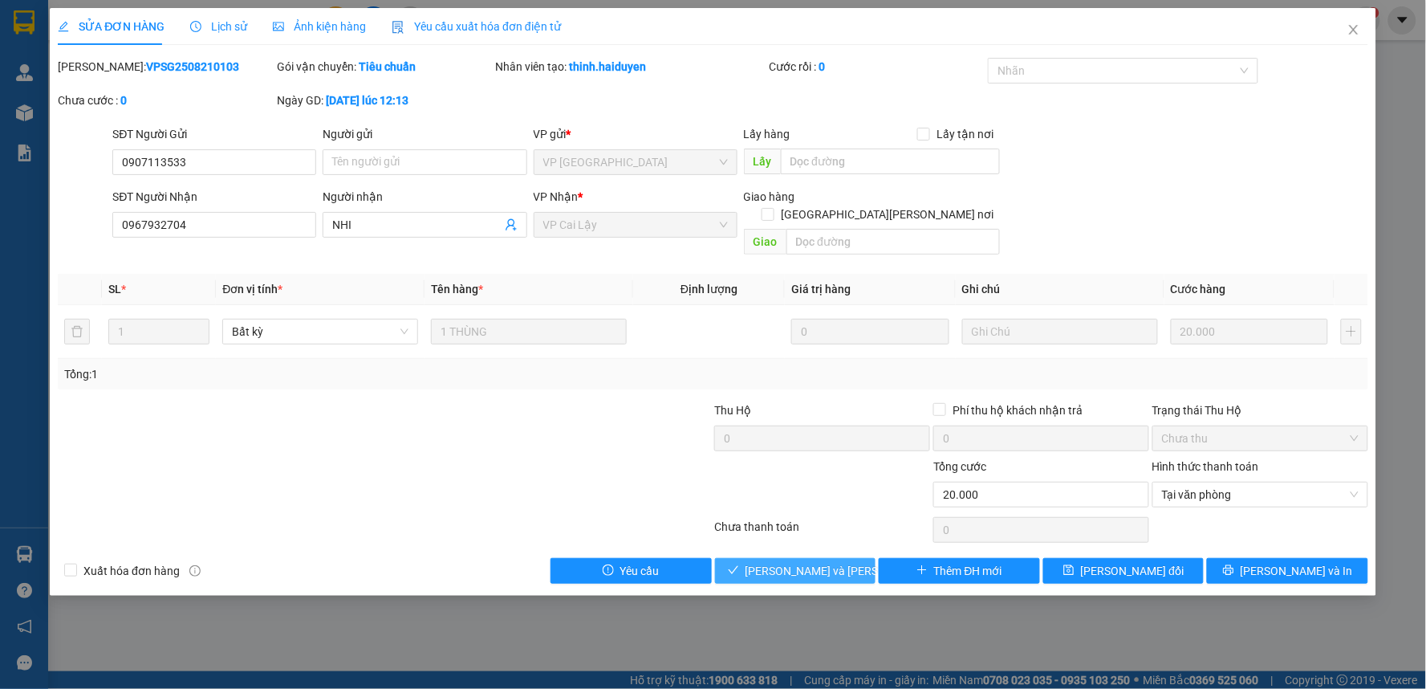
click at [735, 558] on button "[PERSON_NAME] và [PERSON_NAME] hàng" at bounding box center [795, 571] width 161 height 26
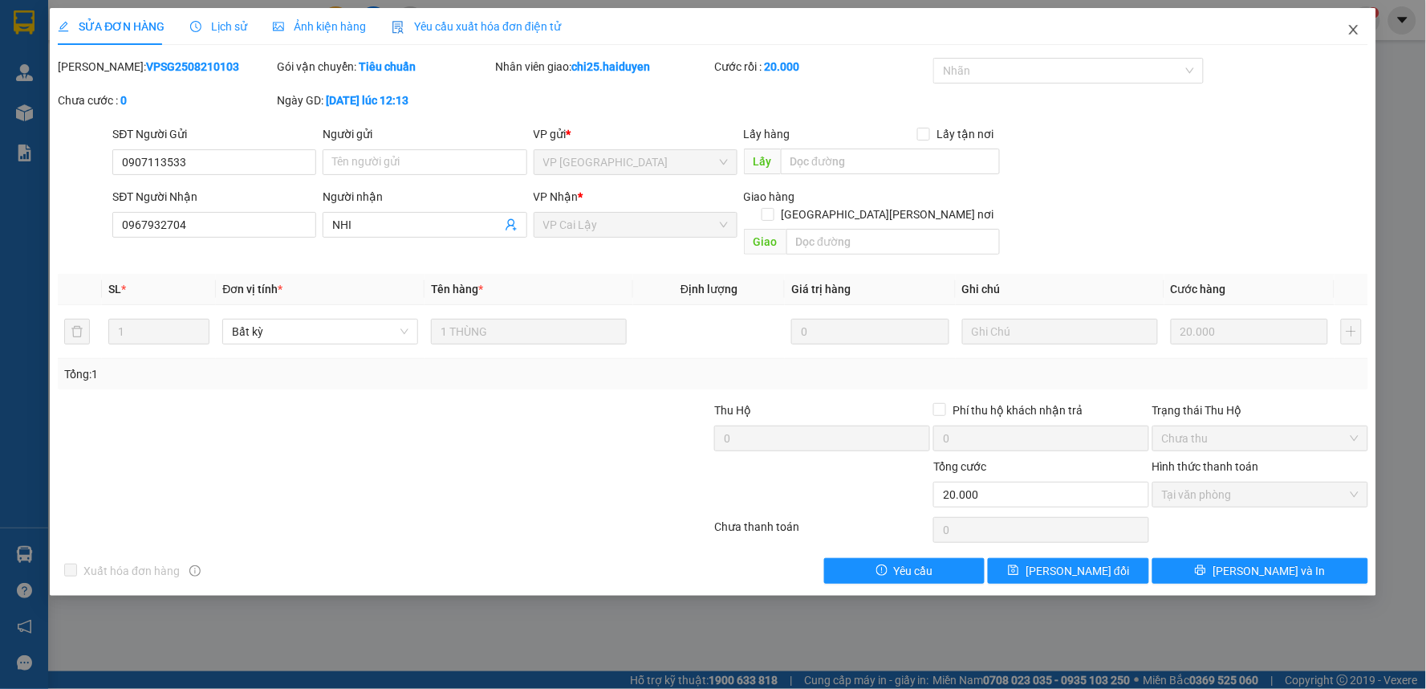
click at [1354, 30] on icon "close" at bounding box center [1353, 30] width 9 height 10
click at [1354, 28] on div "chi25.haiduyen 1" at bounding box center [1309, 20] width 141 height 28
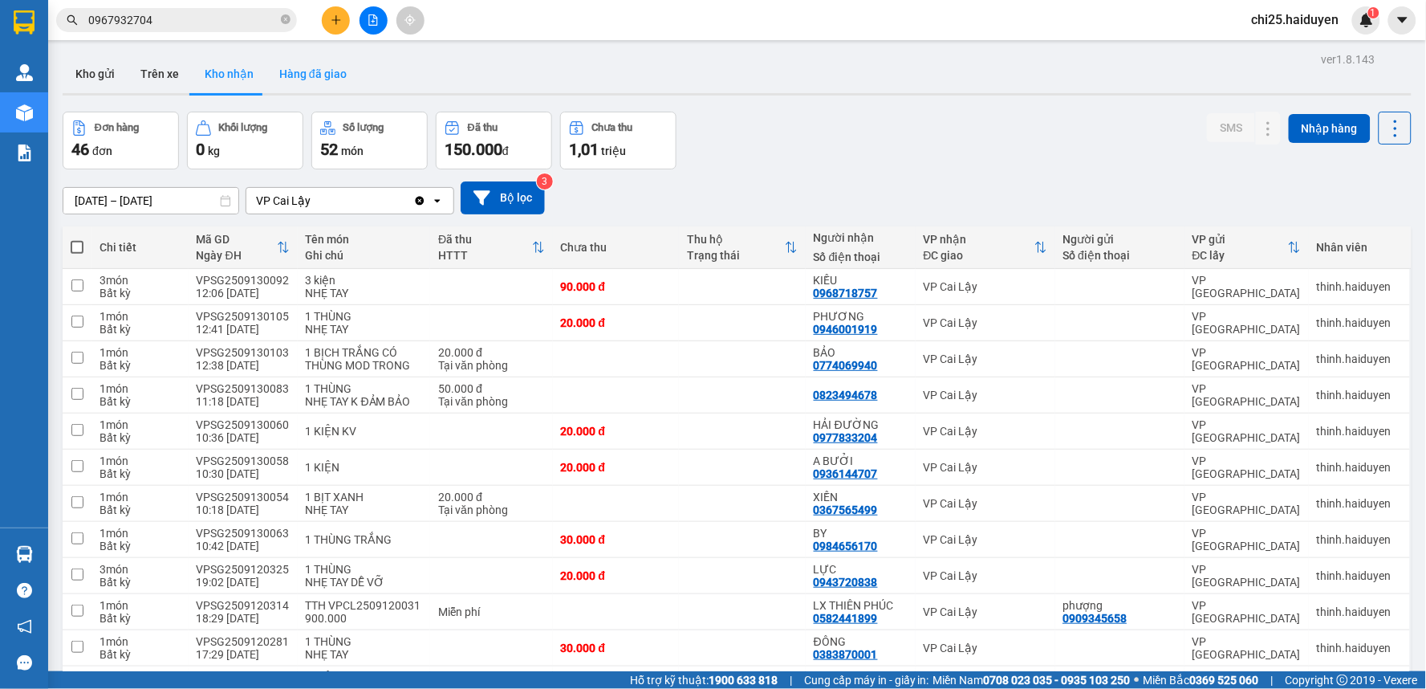
click at [307, 80] on button "Hàng đã giao" at bounding box center [312, 74] width 93 height 39
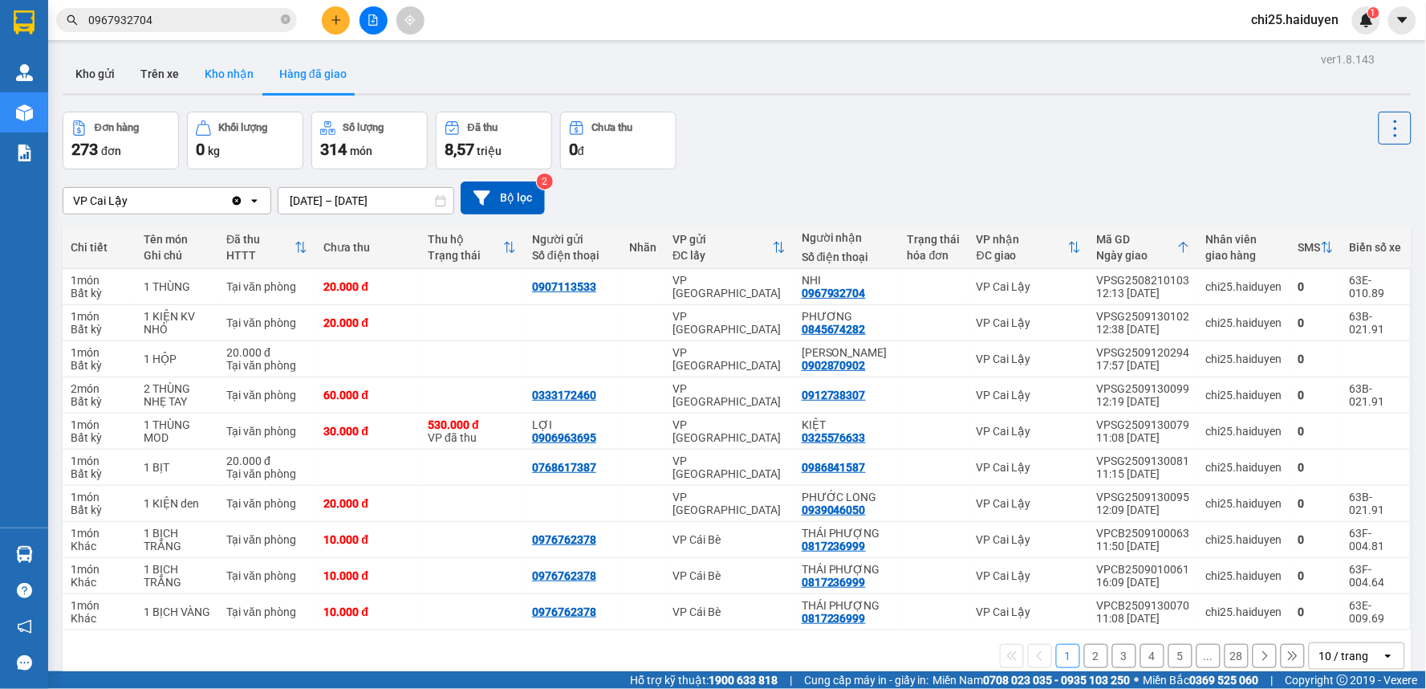
click at [244, 78] on button "Kho nhận" at bounding box center [229, 74] width 75 height 39
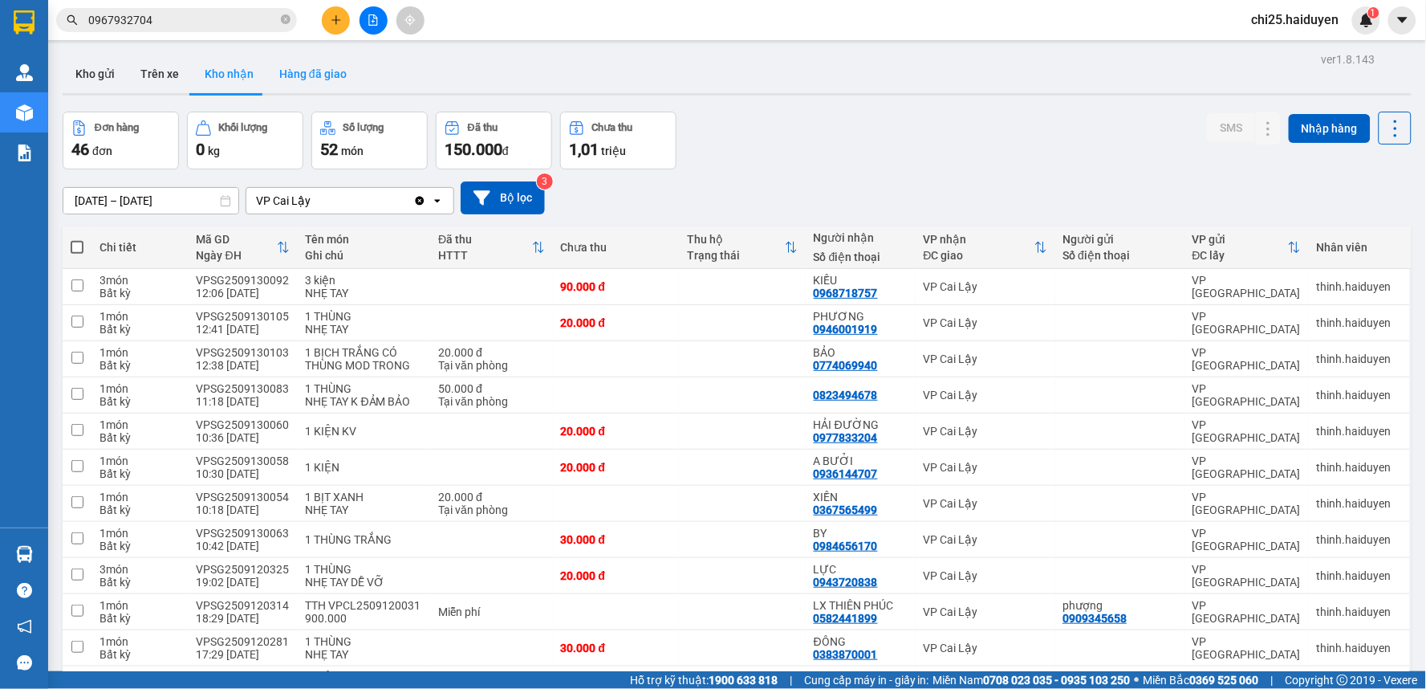
click at [319, 67] on button "Hàng đã giao" at bounding box center [312, 74] width 93 height 39
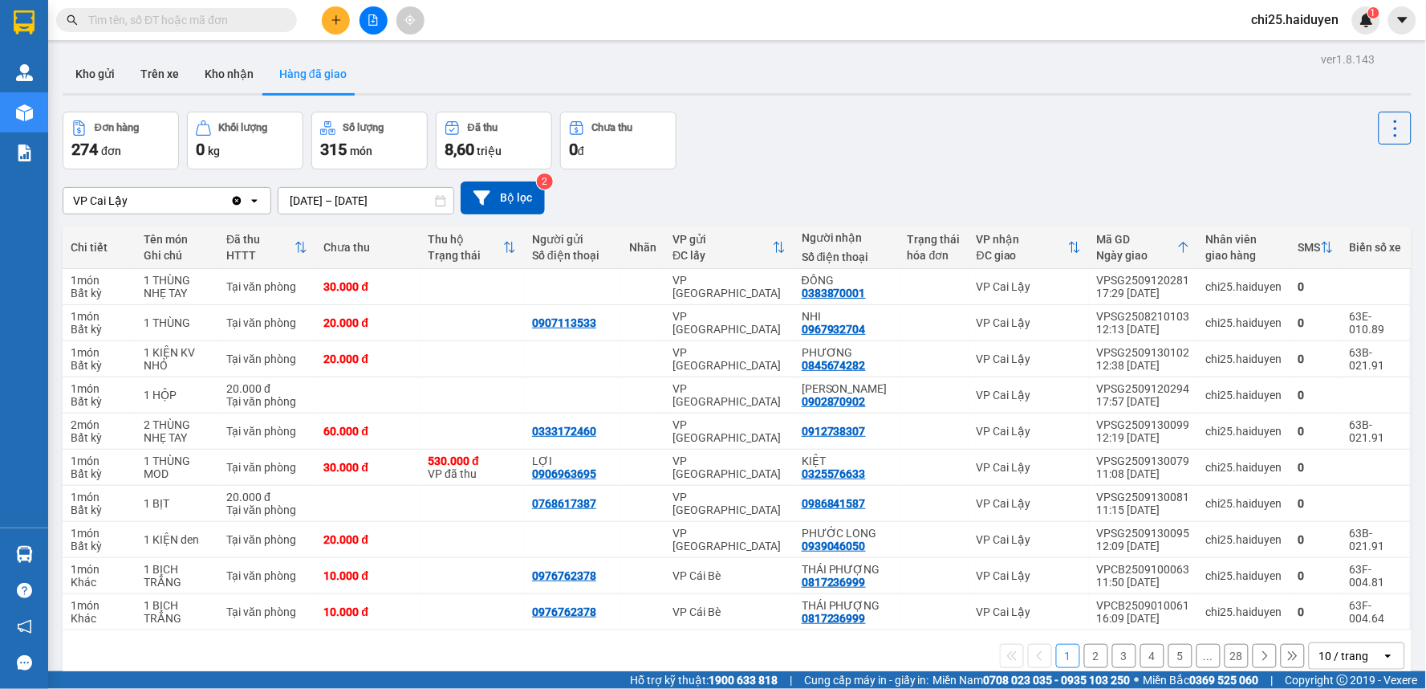
click at [194, 20] on input "text" at bounding box center [182, 20] width 189 height 18
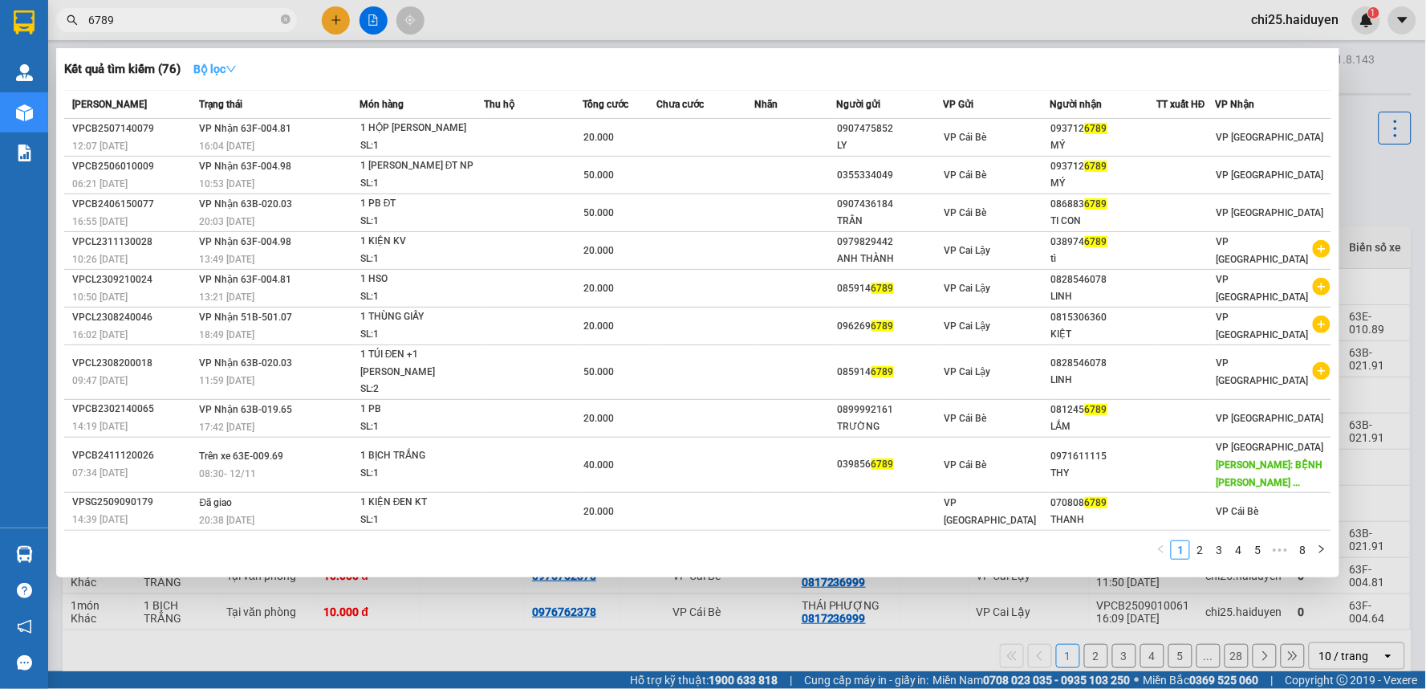
type input "6789"
click at [234, 68] on icon "down" at bounding box center [231, 69] width 10 height 6
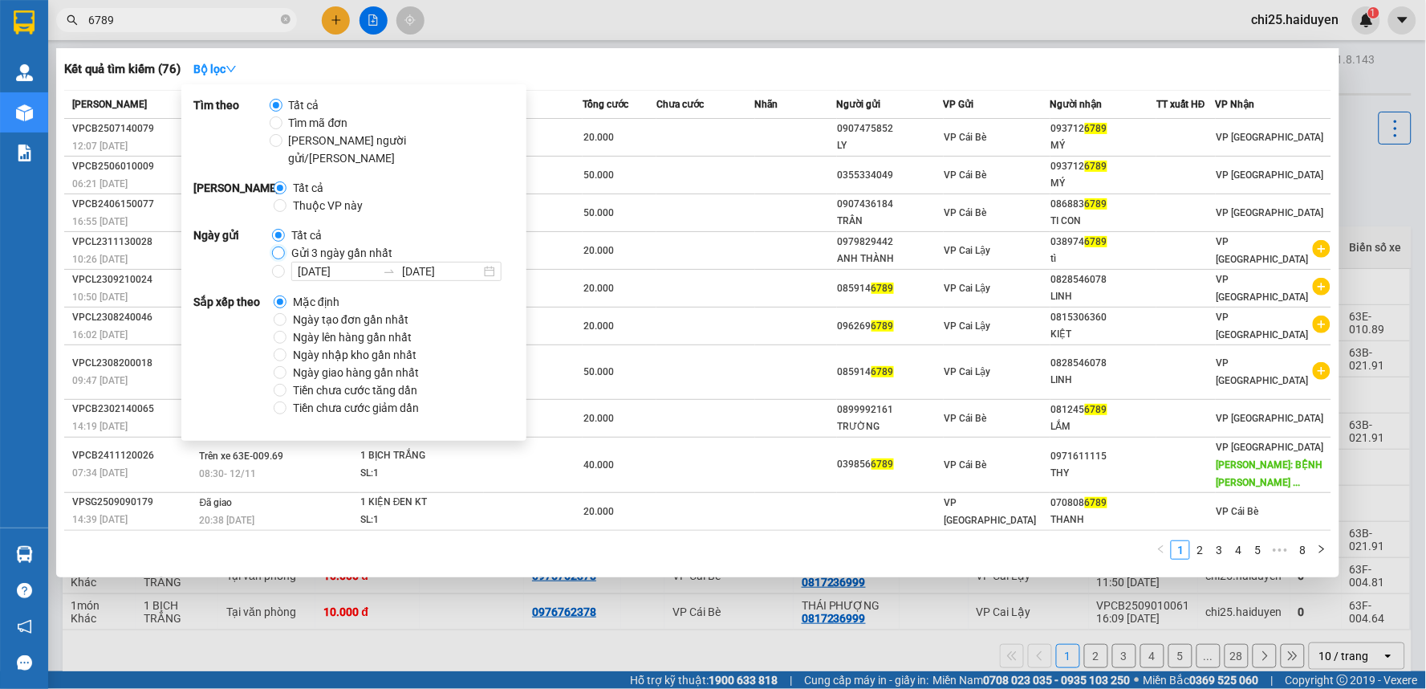
click at [274, 246] on input "Gửi 3 ngày gần nhất" at bounding box center [278, 252] width 13 height 13
radio input "true"
radio input "false"
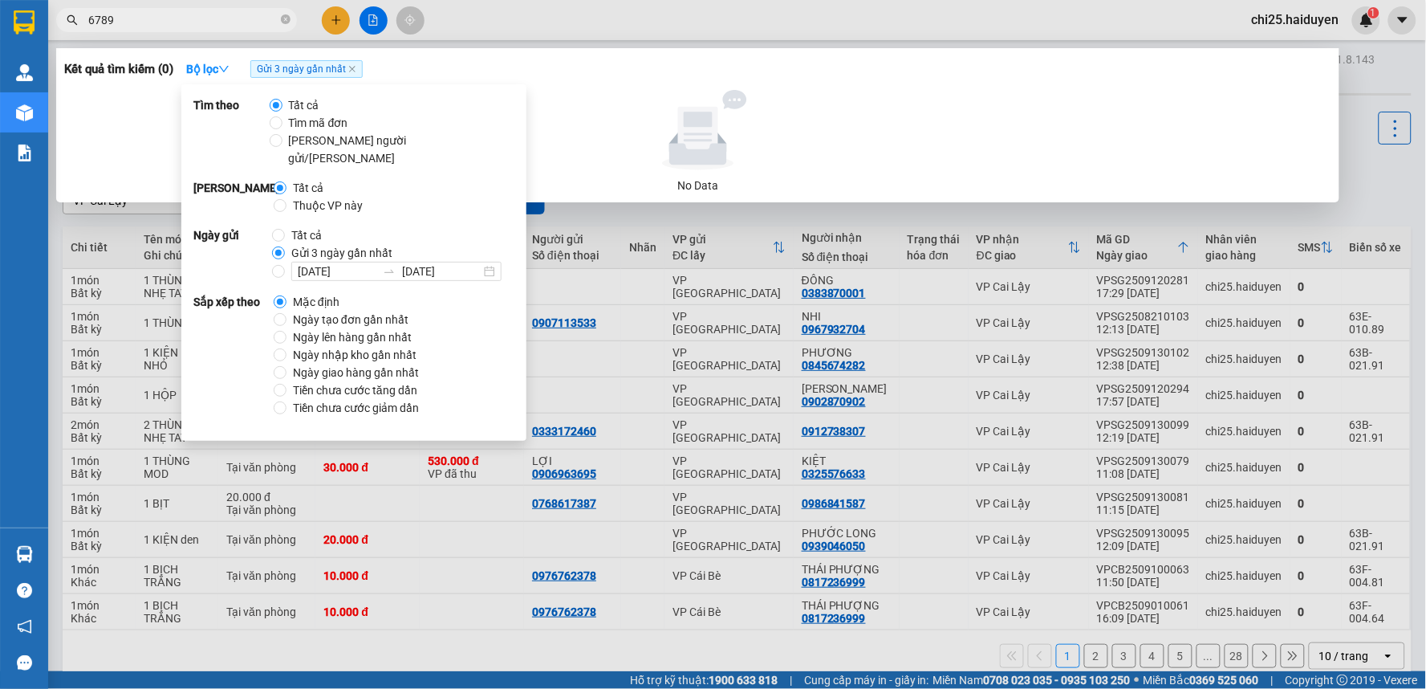
click at [234, 24] on input "6789" at bounding box center [182, 20] width 189 height 18
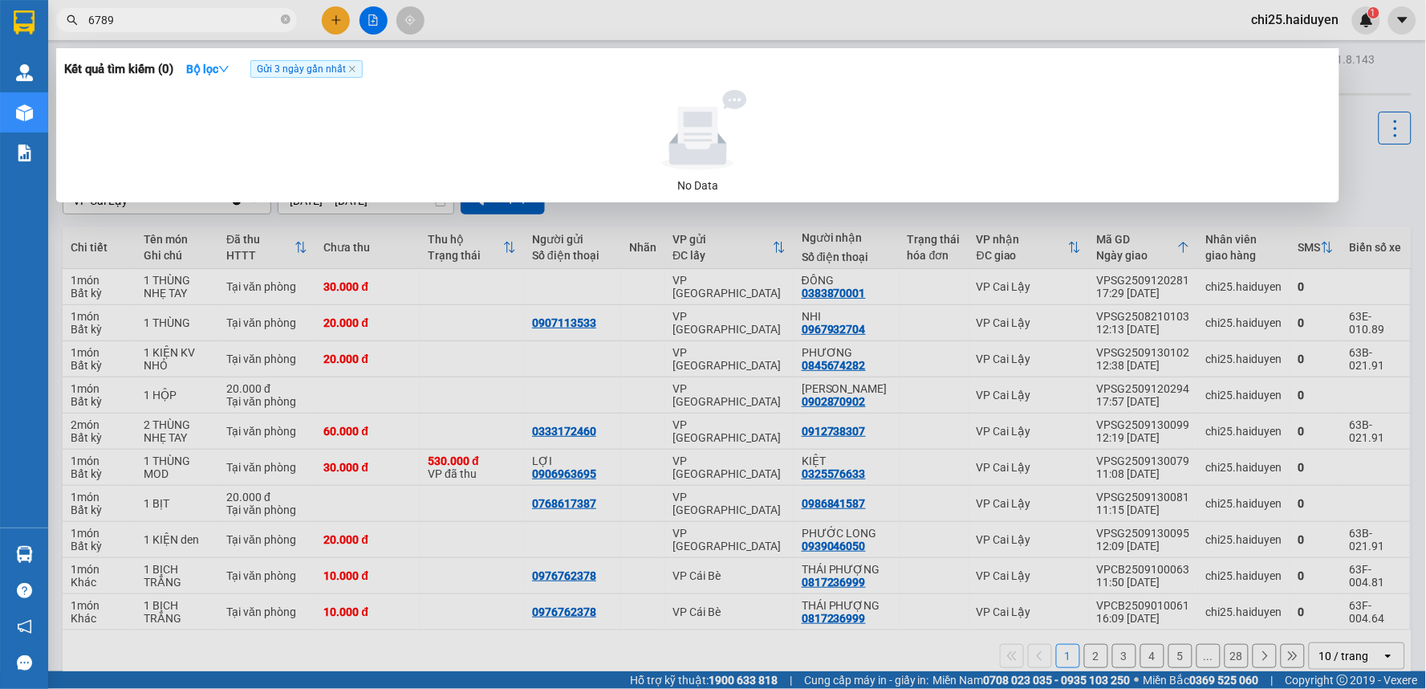
click at [234, 24] on input "6789" at bounding box center [182, 20] width 189 height 18
click at [352, 72] on icon "close" at bounding box center [352, 69] width 8 height 8
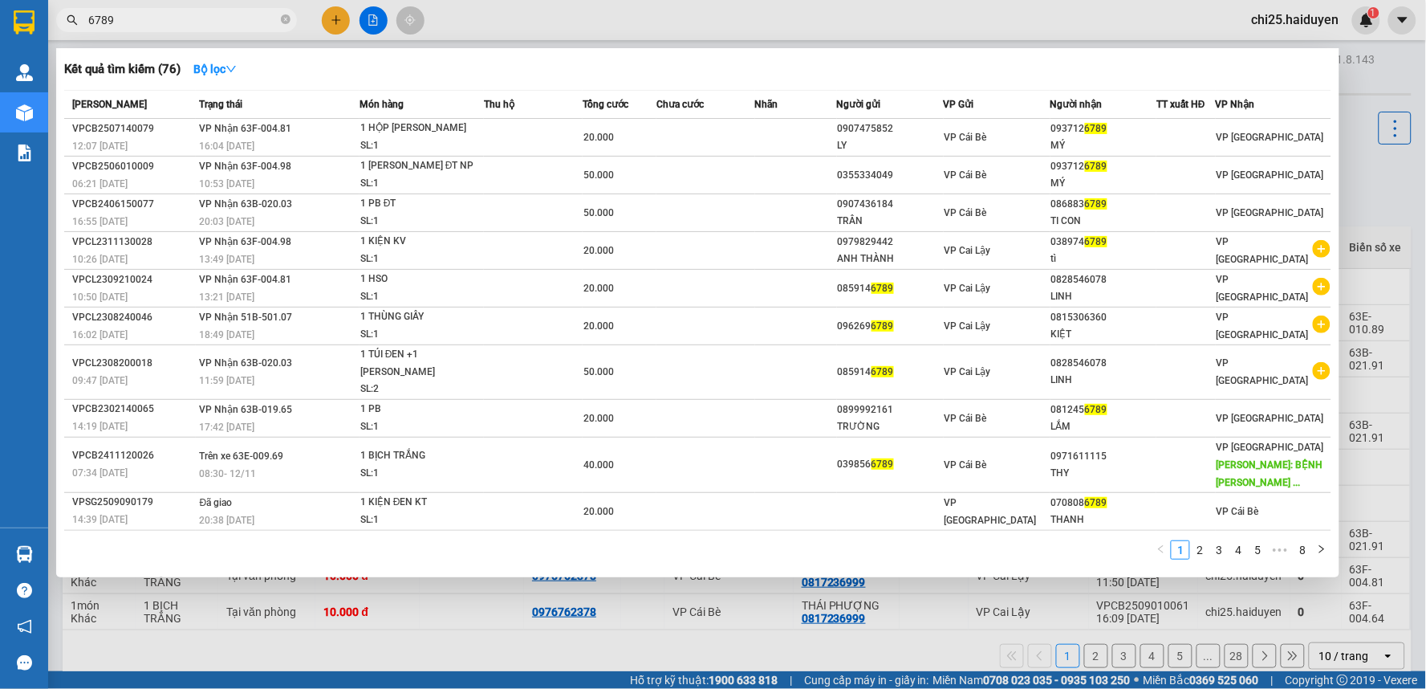
click at [153, 22] on input "6789" at bounding box center [182, 20] width 189 height 18
click at [153, 21] on input "6789" at bounding box center [182, 20] width 189 height 18
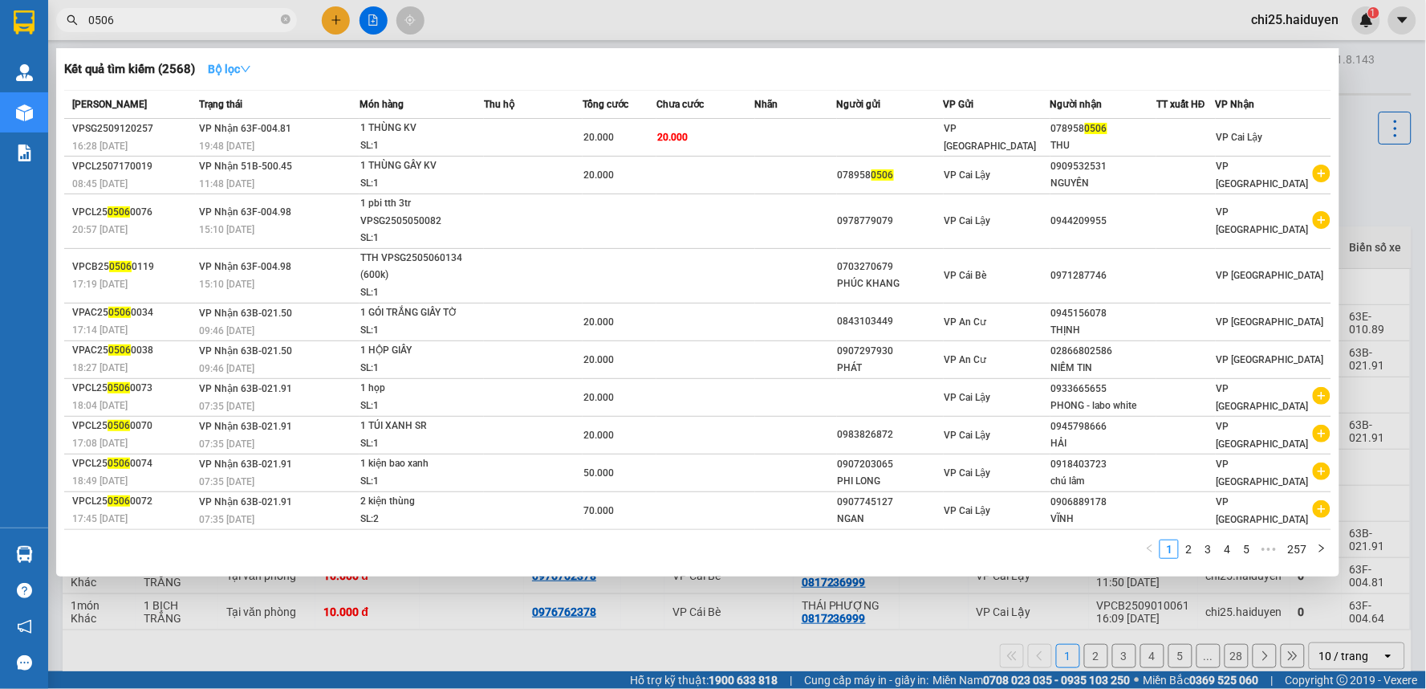
type input "0506"
click at [244, 77] on button "Bộ lọc" at bounding box center [229, 69] width 69 height 26
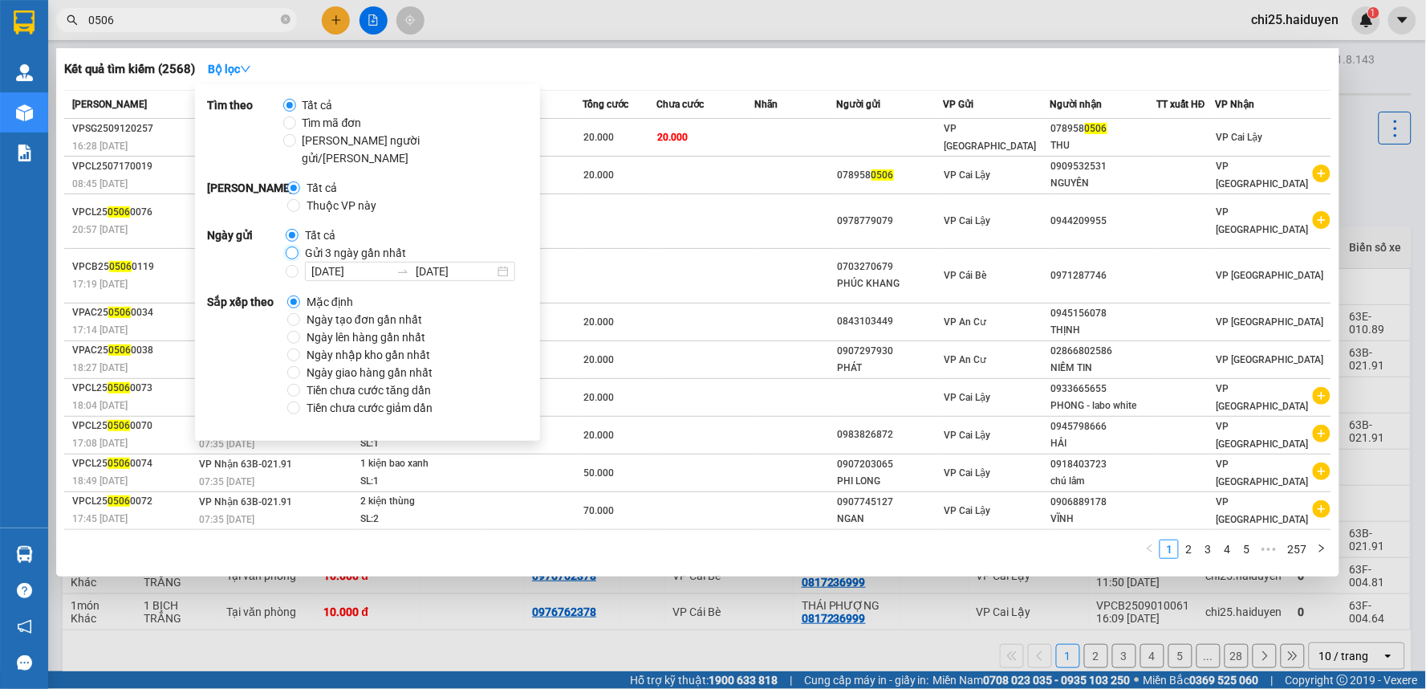
click at [290, 246] on input "Gửi 3 ngày gần nhất" at bounding box center [292, 252] width 13 height 13
radio input "true"
radio input "false"
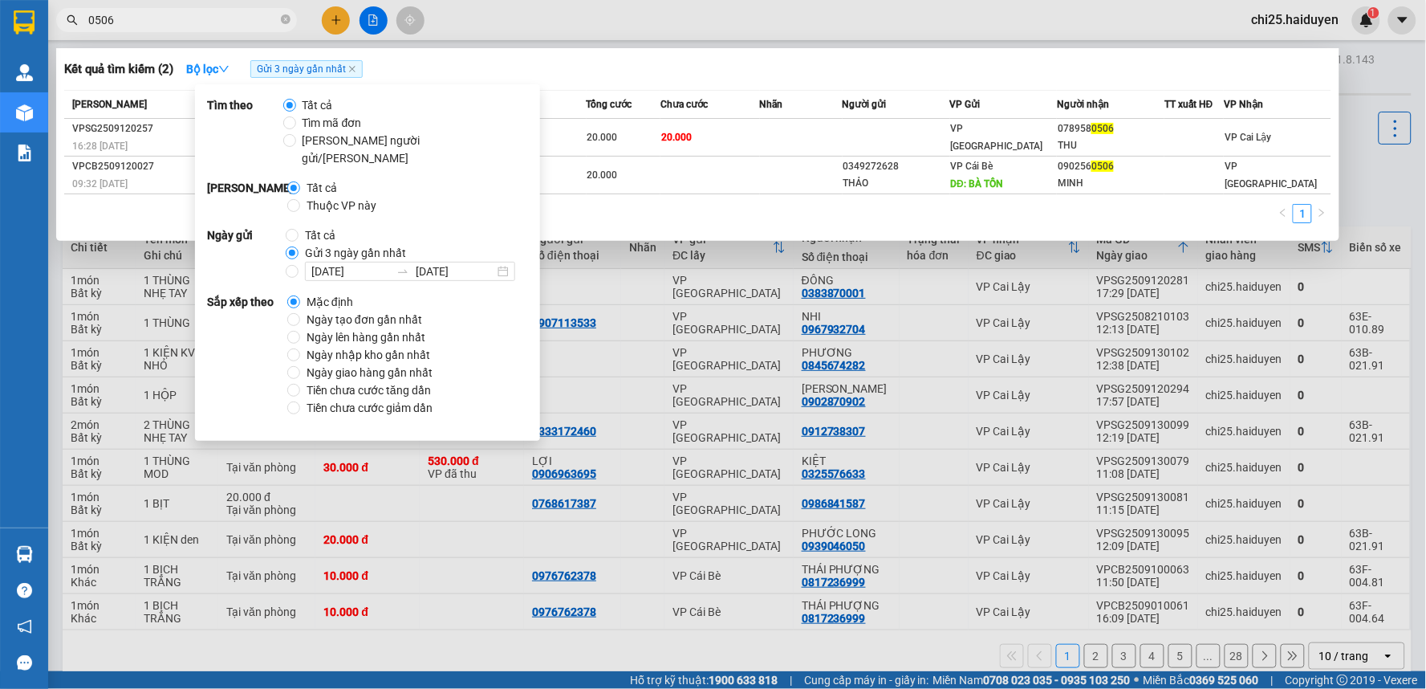
click at [440, 69] on div "Kết quả tìm kiếm ( 2 ) Bộ lọc Gửi 3 ngày gần nhất" at bounding box center [697, 69] width 1267 height 26
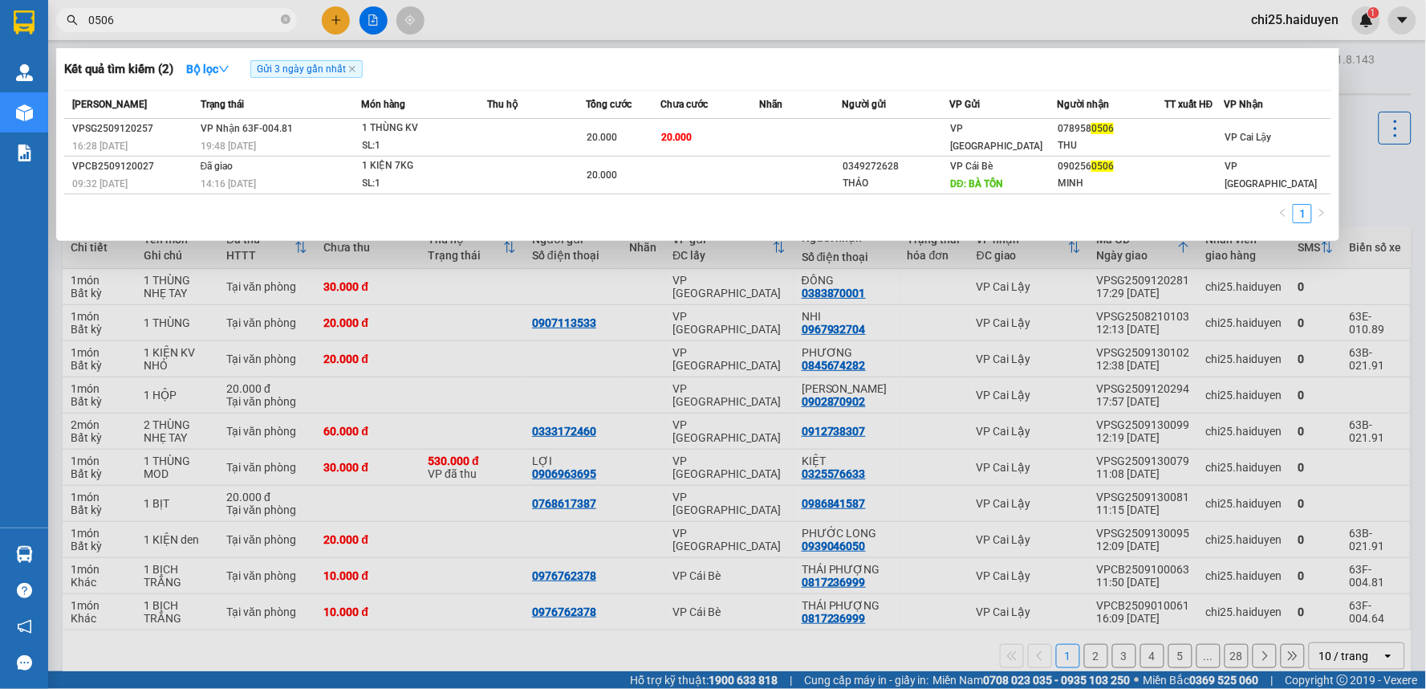
click at [340, 30] on div at bounding box center [713, 344] width 1426 height 689
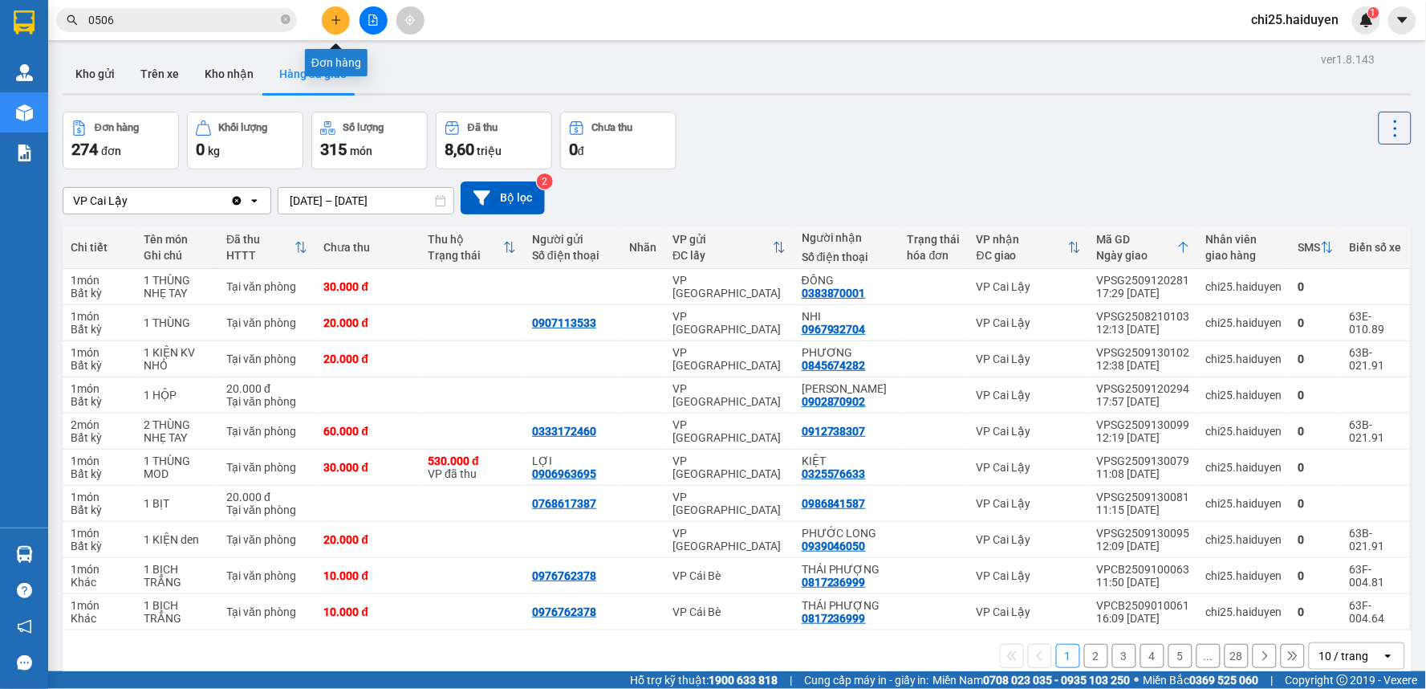
click at [333, 20] on icon "plus" at bounding box center [335, 19] width 9 height 1
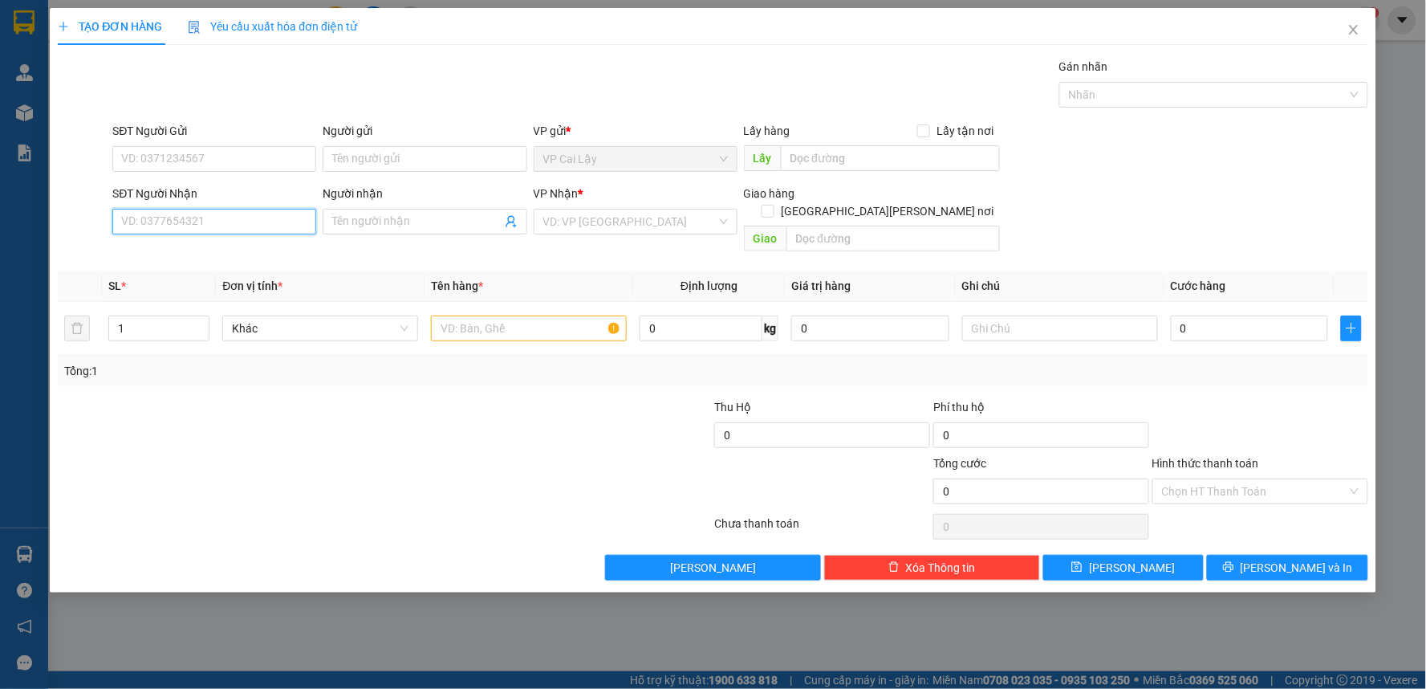
click at [242, 226] on input "SĐT Người Nhận" at bounding box center [214, 222] width 204 height 26
type input "0932602552"
click at [239, 257] on div "0932602552 - PHƯƠNG" at bounding box center [214, 254] width 185 height 18
type input "PHƯƠNG"
type input "20.000"
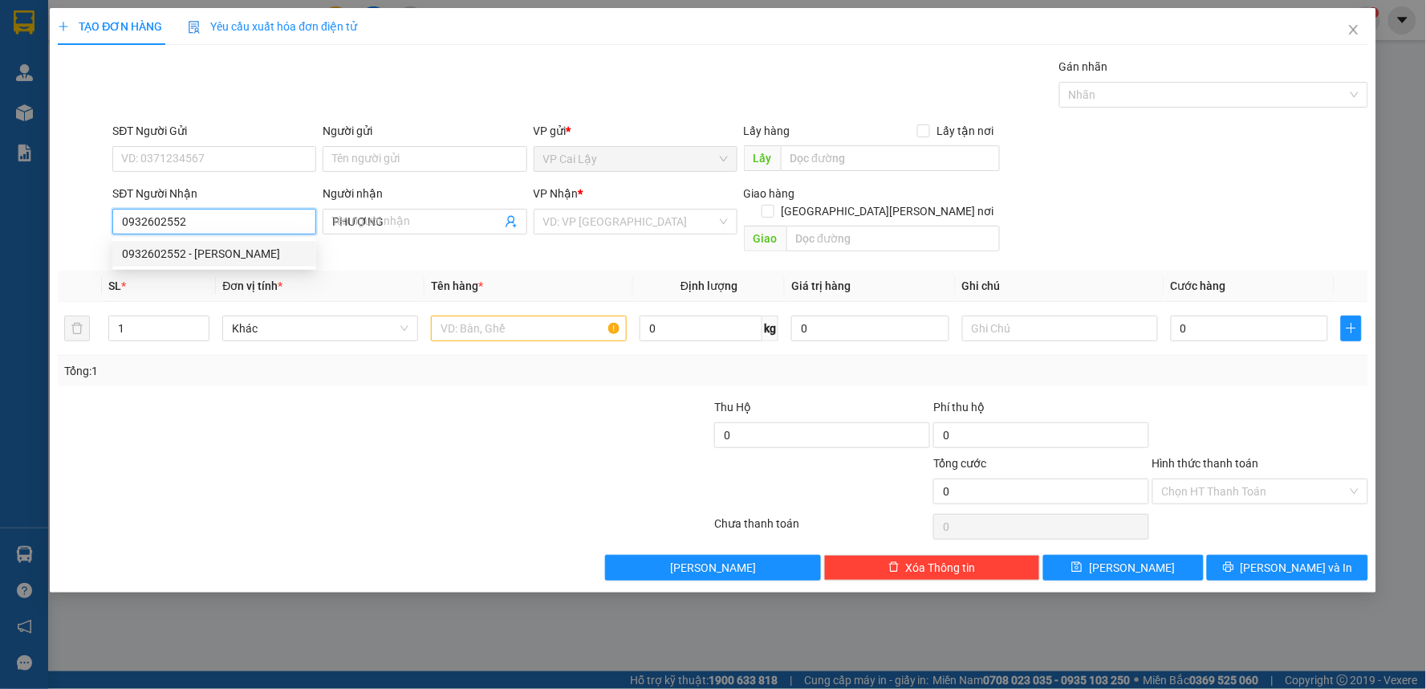
type input "20.000"
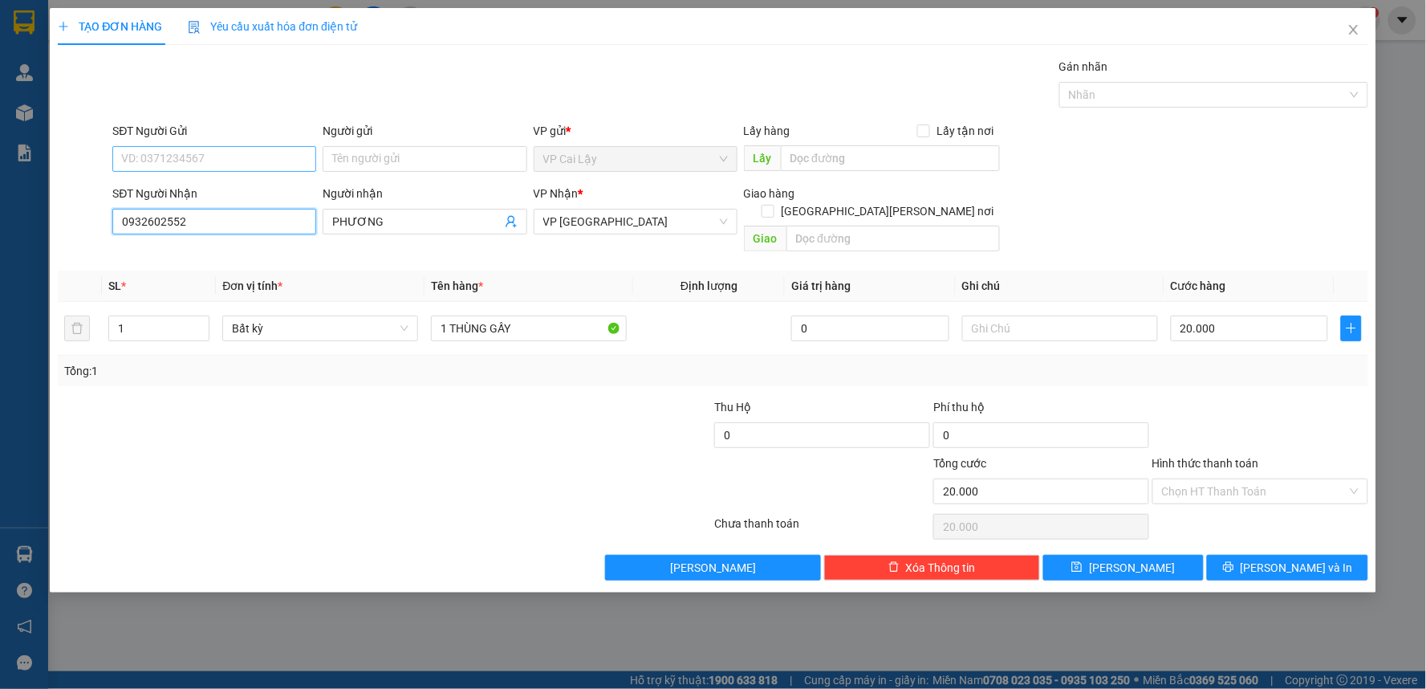
type input "0932602552"
click at [254, 161] on input "SĐT Người Gửi" at bounding box center [214, 159] width 204 height 26
type input "0983629906"
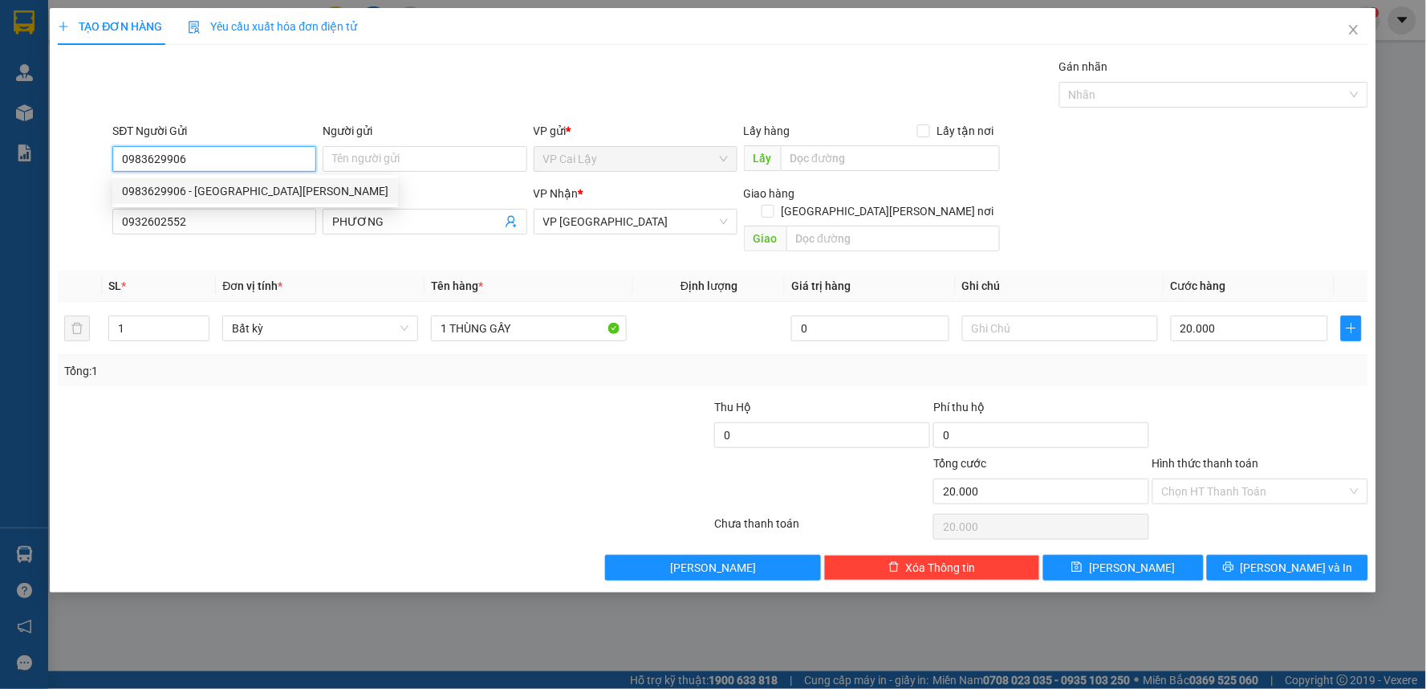
click at [228, 188] on div "0983629906 - VẠN SANH HOÀ" at bounding box center [255, 191] width 266 height 18
type input "VẠN SANH HOÀ"
type input "0983629906"
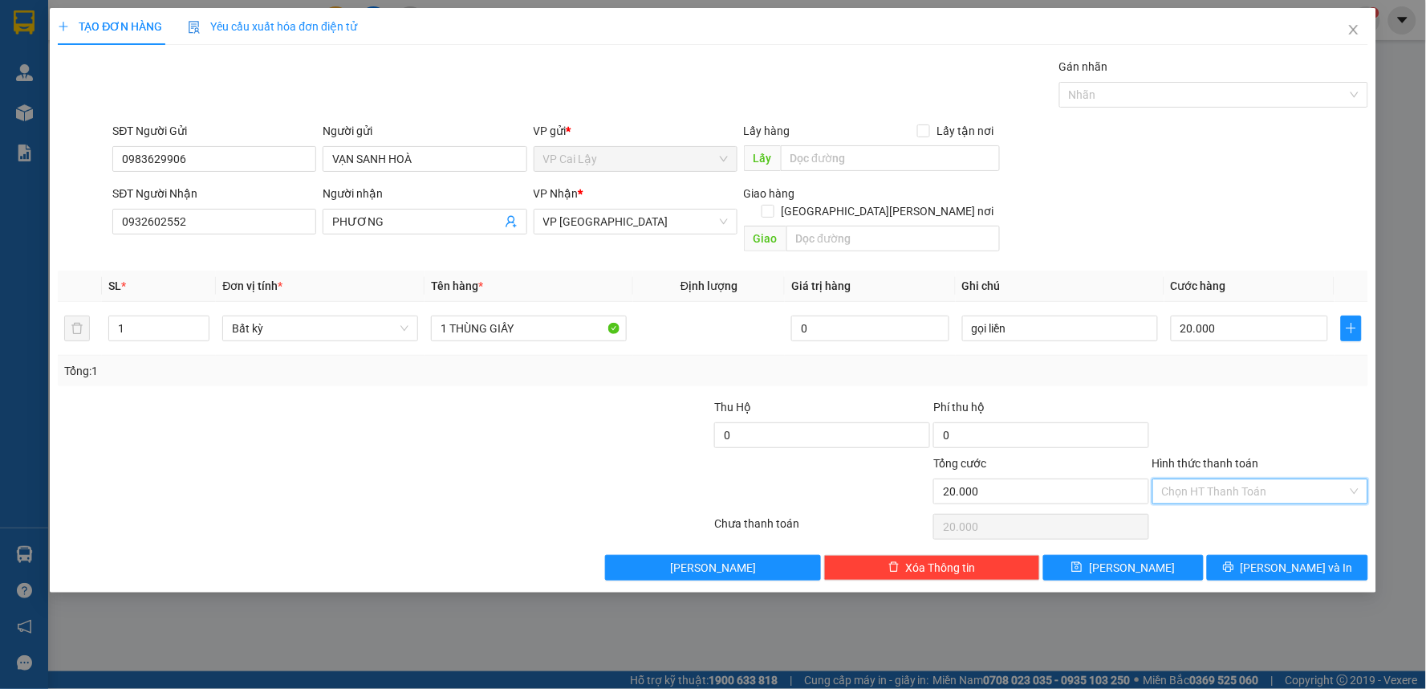
click at [1237, 479] on input "Hình thức thanh toán" at bounding box center [1254, 491] width 185 height 24
drag, startPoint x: 1263, startPoint y: 420, endPoint x: 1297, endPoint y: 495, distance: 82.6
click at [1264, 423] on div at bounding box center [1260, 426] width 219 height 56
click at [1308, 559] on span "[PERSON_NAME] và In" at bounding box center [1297, 568] width 112 height 18
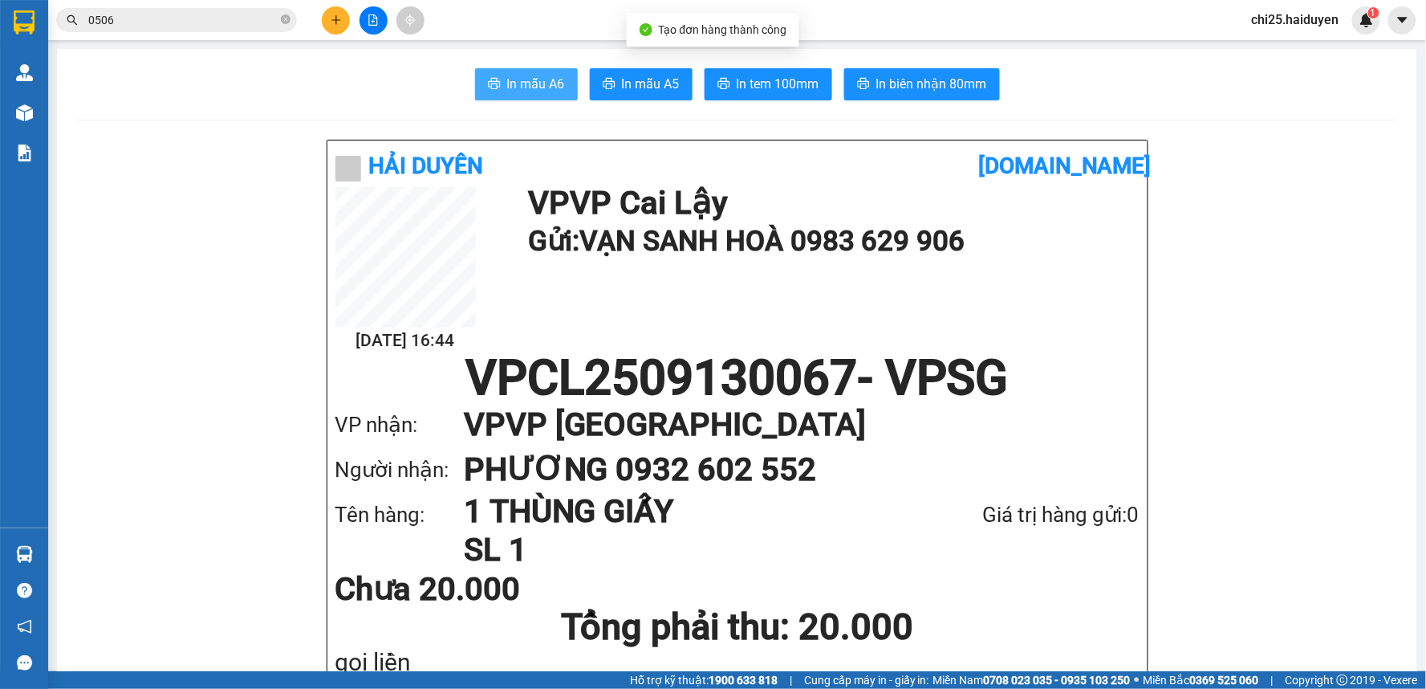
click at [532, 96] on button "In mẫu A6" at bounding box center [526, 84] width 103 height 32
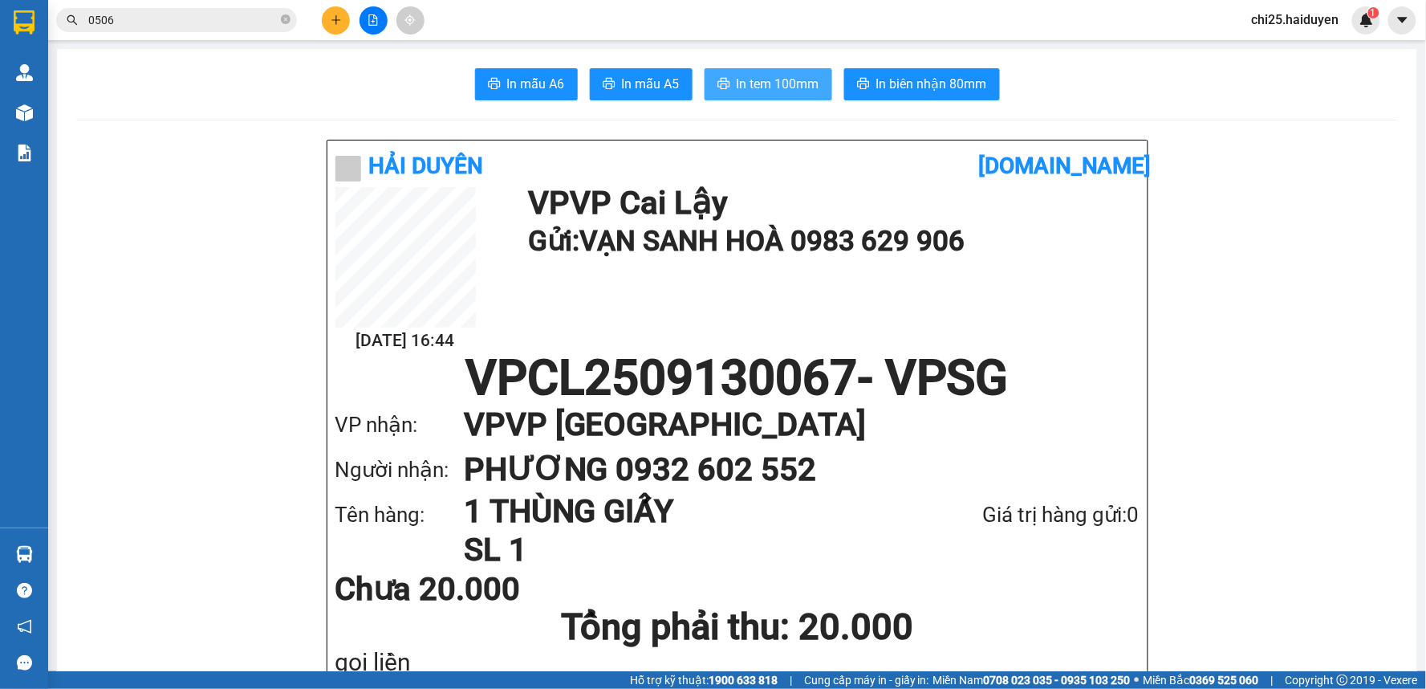
click at [782, 81] on span "In tem 100mm" at bounding box center [778, 84] width 83 height 20
click at [737, 88] on span "In tem 100mm" at bounding box center [778, 84] width 83 height 20
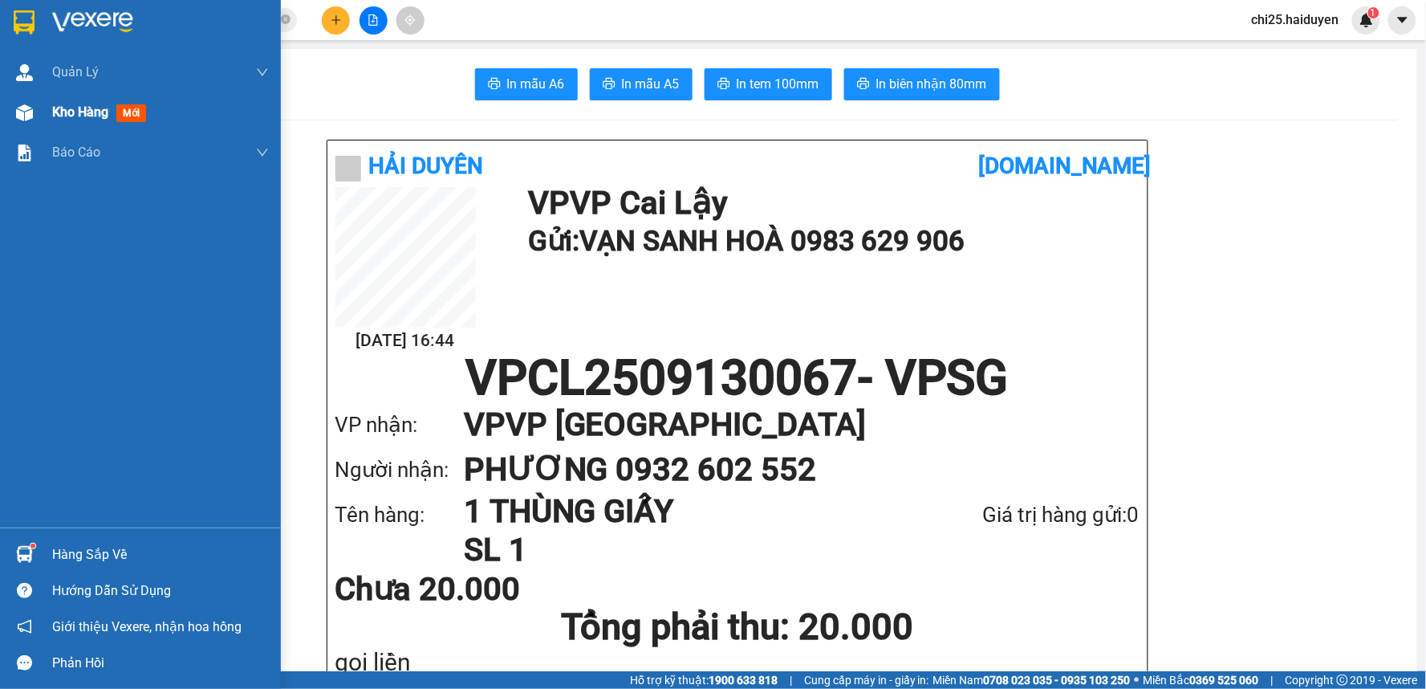
click at [66, 113] on span "Kho hàng" at bounding box center [80, 111] width 56 height 15
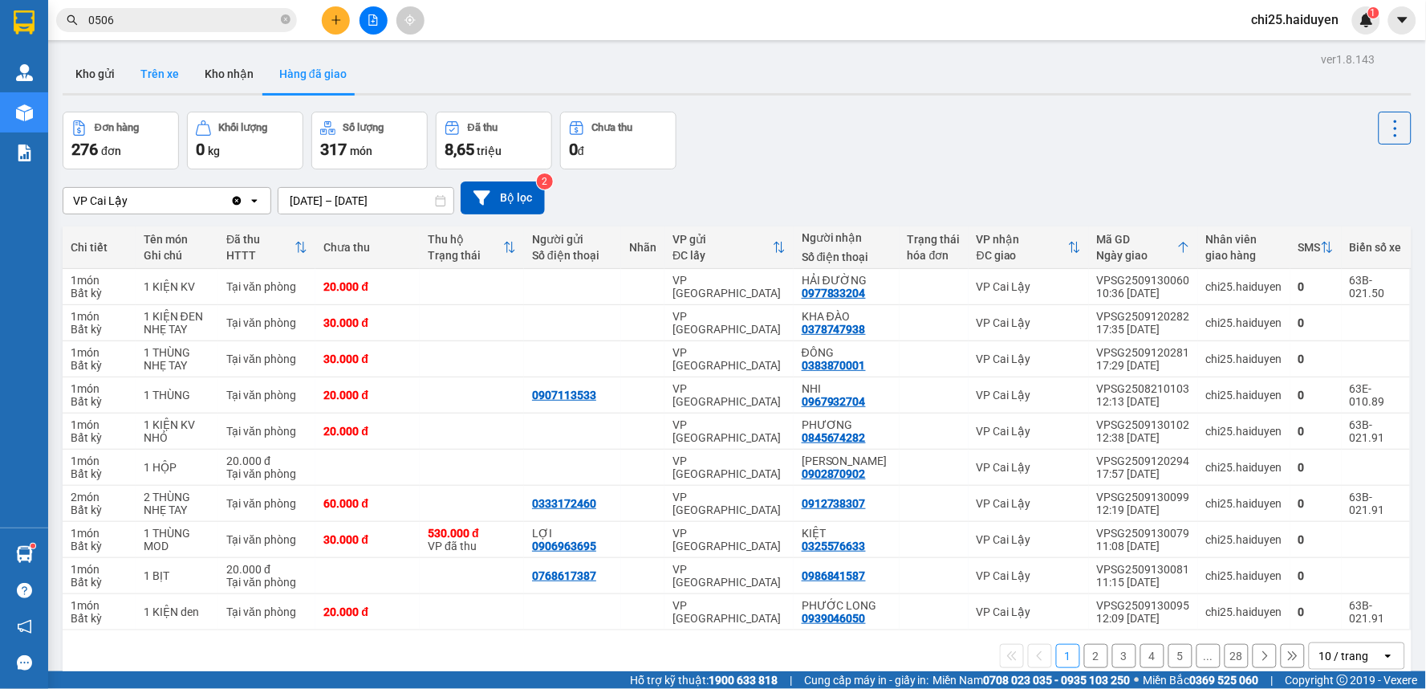
click at [163, 70] on button "Trên xe" at bounding box center [160, 74] width 64 height 39
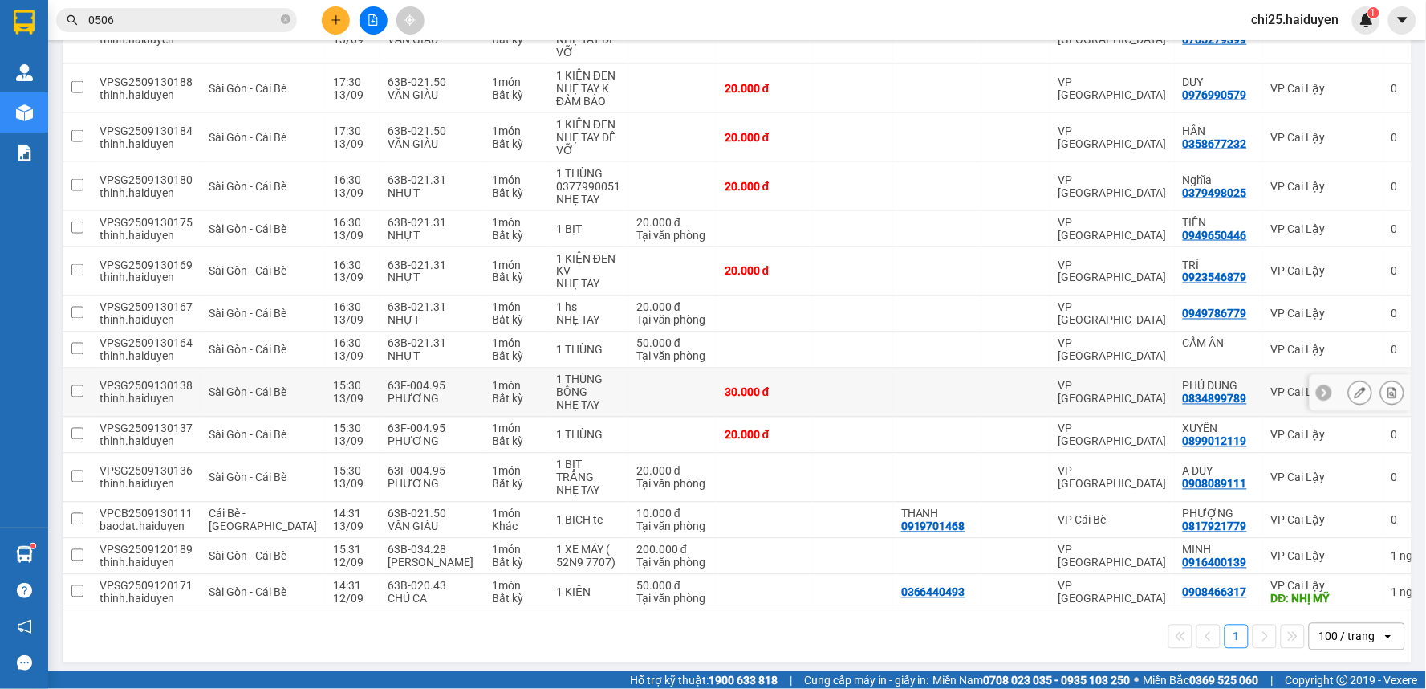
scroll to position [651, 0]
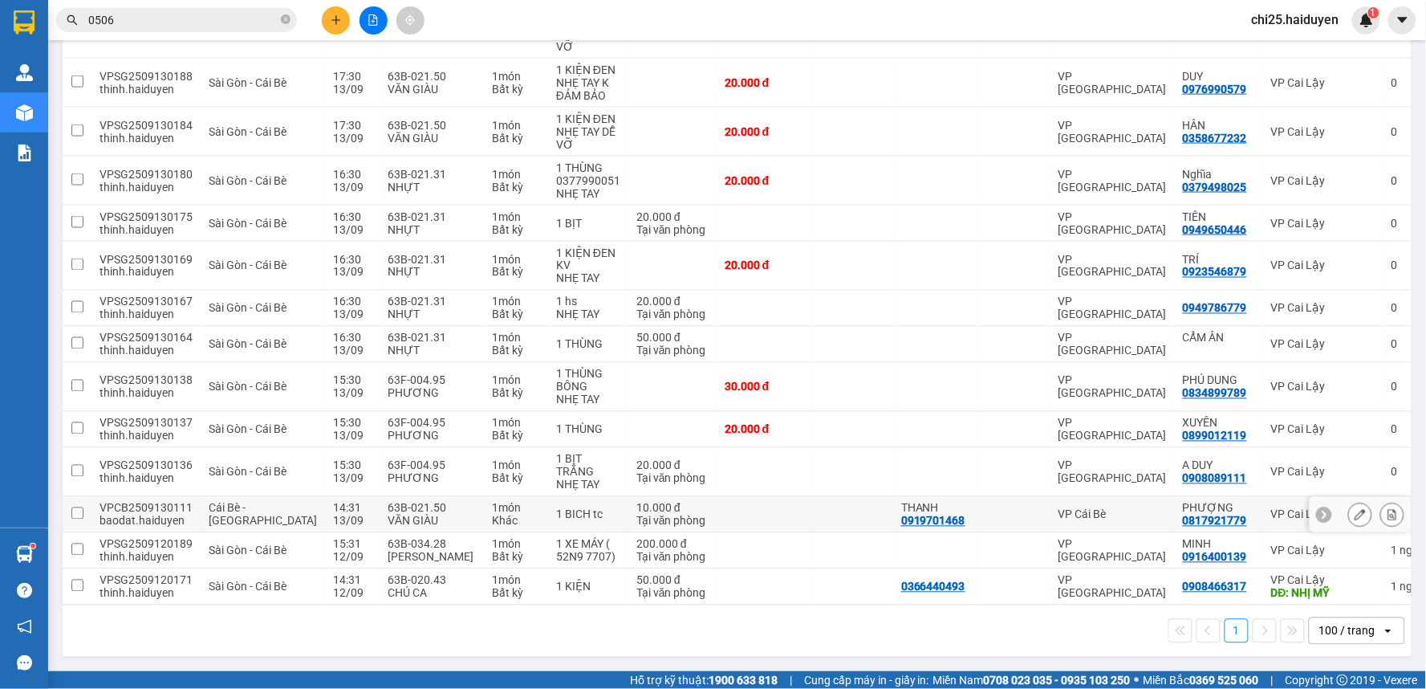
click at [1059, 512] on div "VP Cái Bè" at bounding box center [1113, 514] width 108 height 13
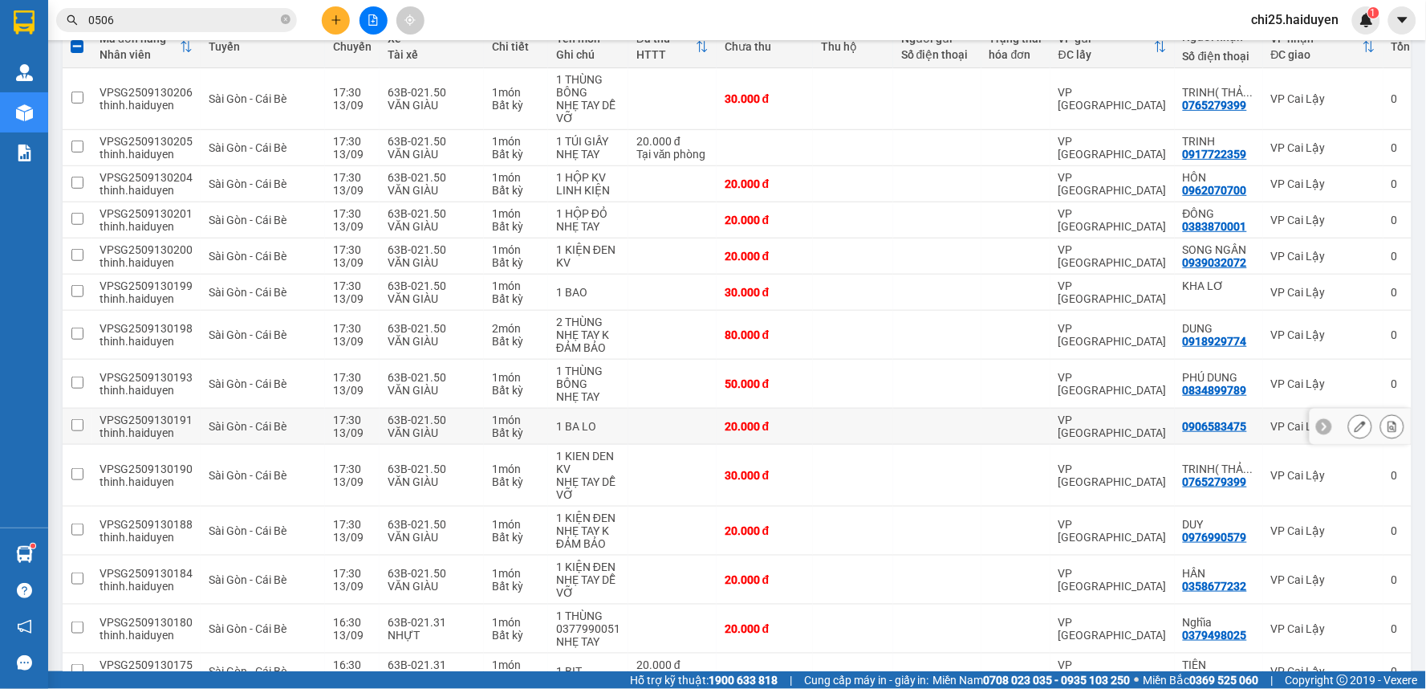
scroll to position [0, 0]
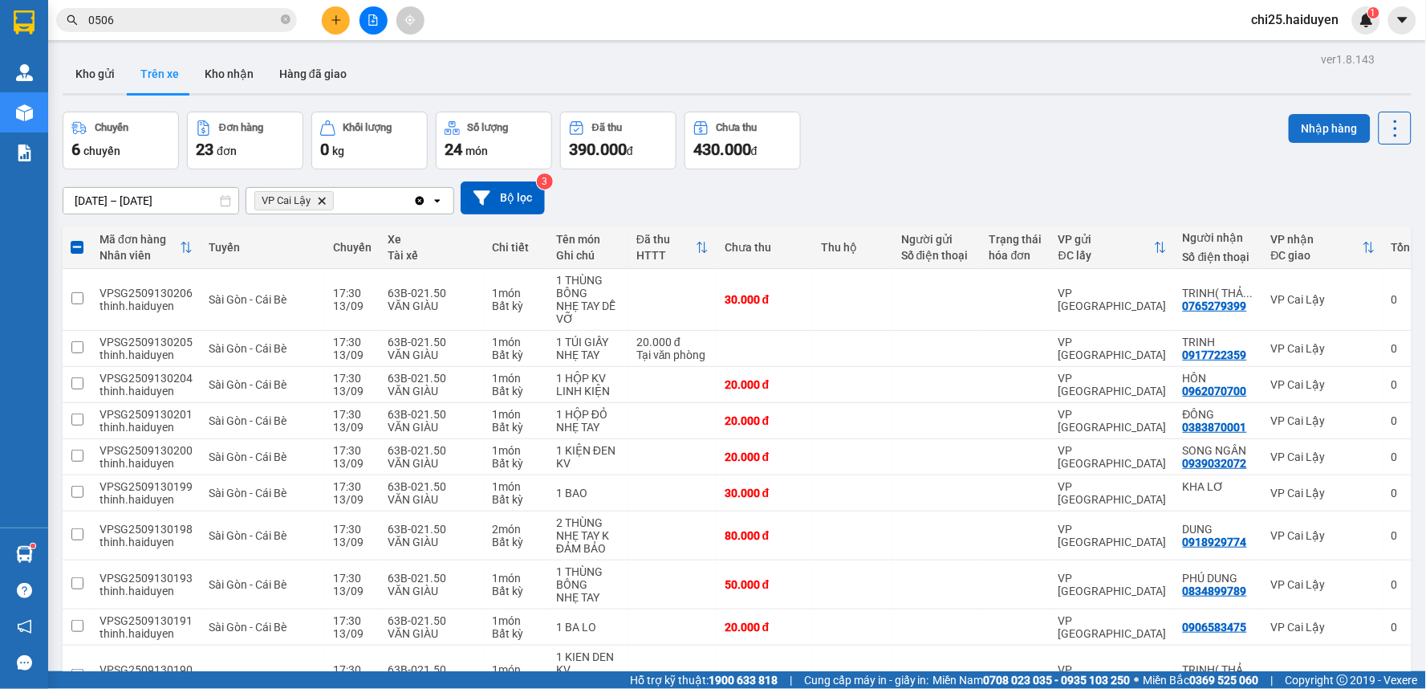
click at [1309, 132] on button "Nhập hàng" at bounding box center [1330, 128] width 82 height 29
checkbox input "false"
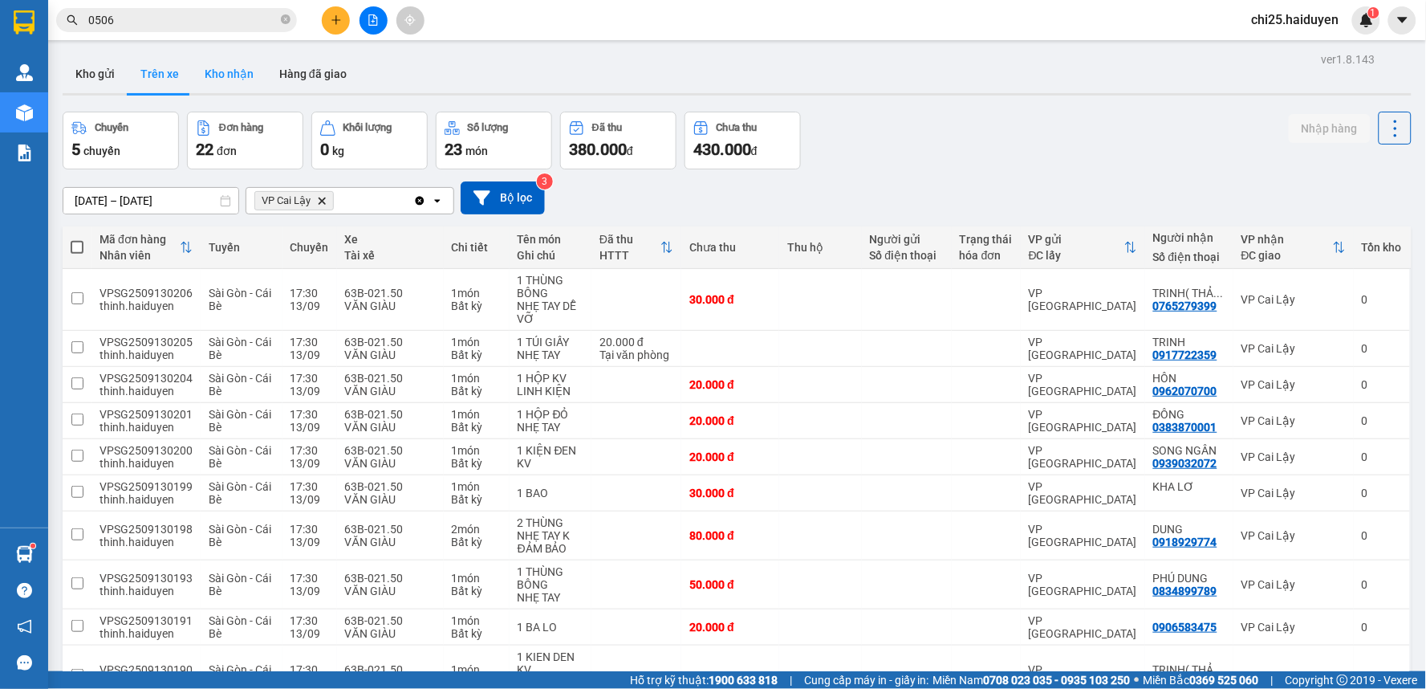
click at [229, 76] on button "Kho nhận" at bounding box center [229, 74] width 75 height 39
type input "01/08/2025 – 13/09/2025"
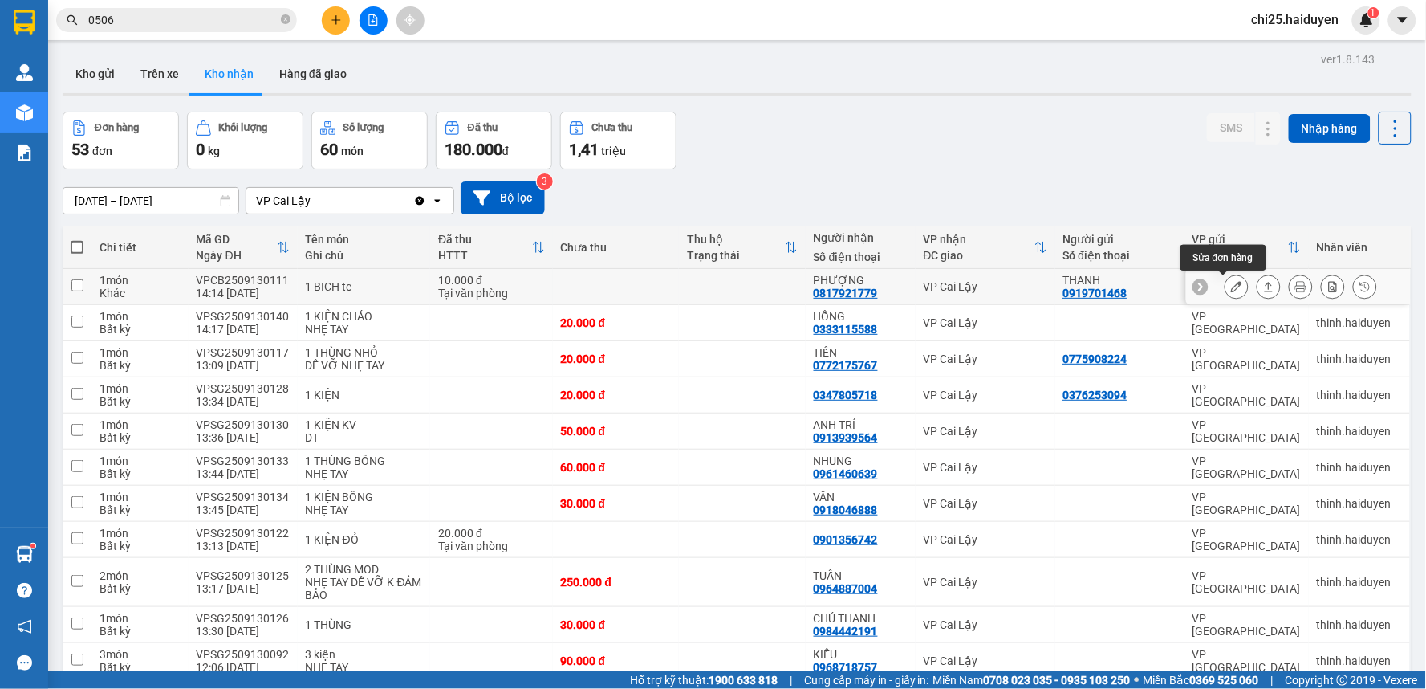
click at [1231, 283] on icon at bounding box center [1236, 286] width 11 height 11
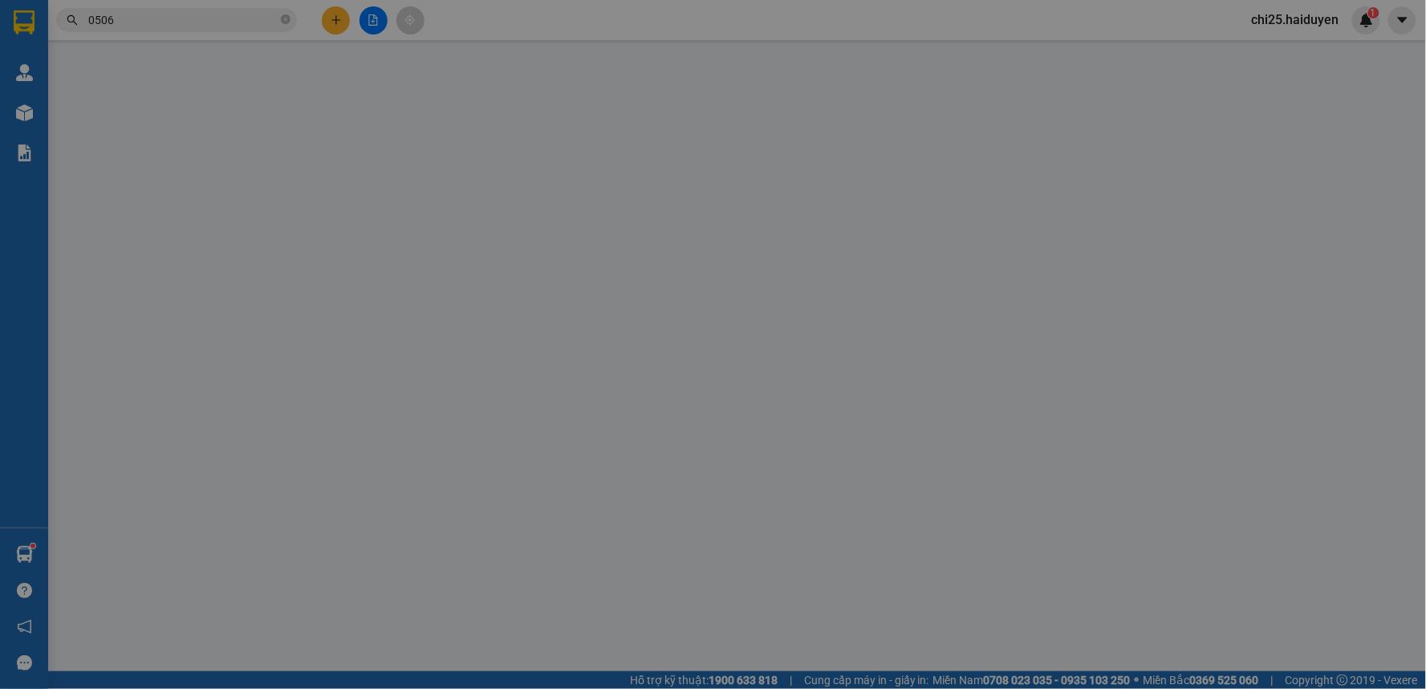
type input "0919701468"
type input "THANH"
type input "0817921779"
type input "PHƯỢNG"
type input "10.000"
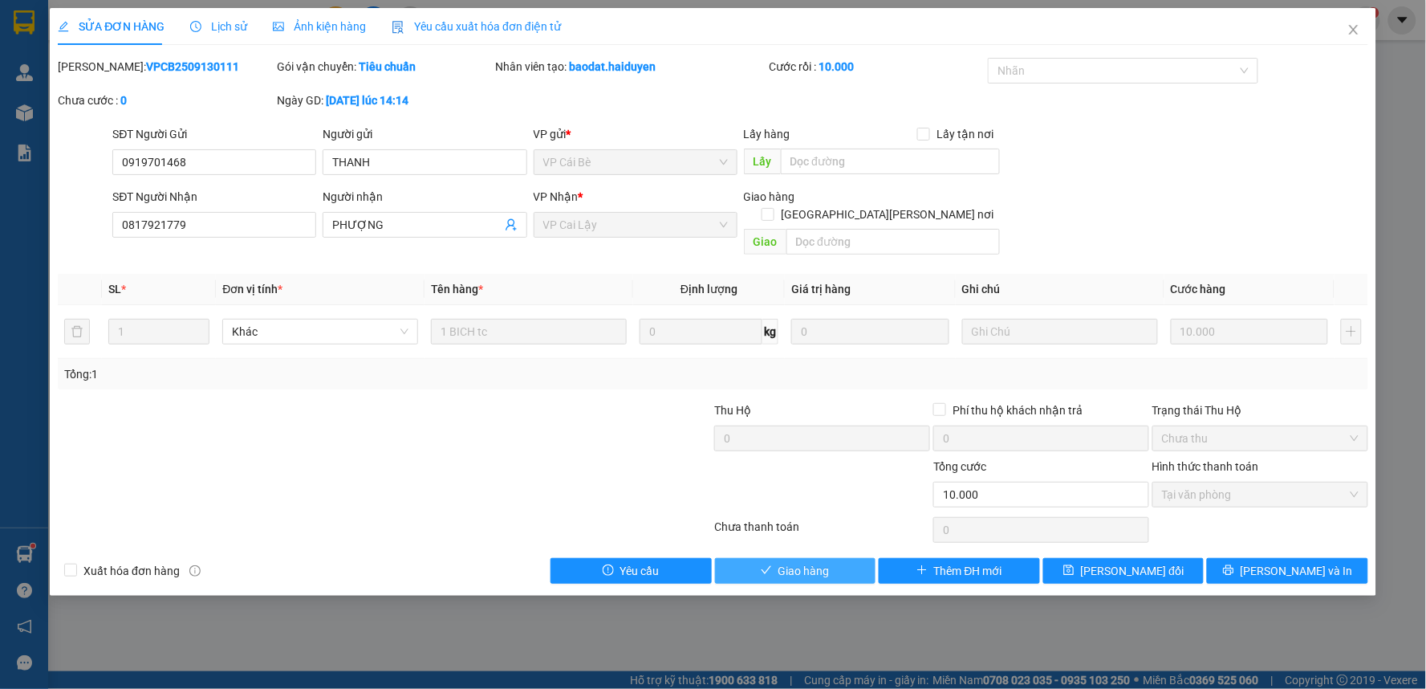
click at [846, 558] on button "Giao hàng" at bounding box center [795, 571] width 161 height 26
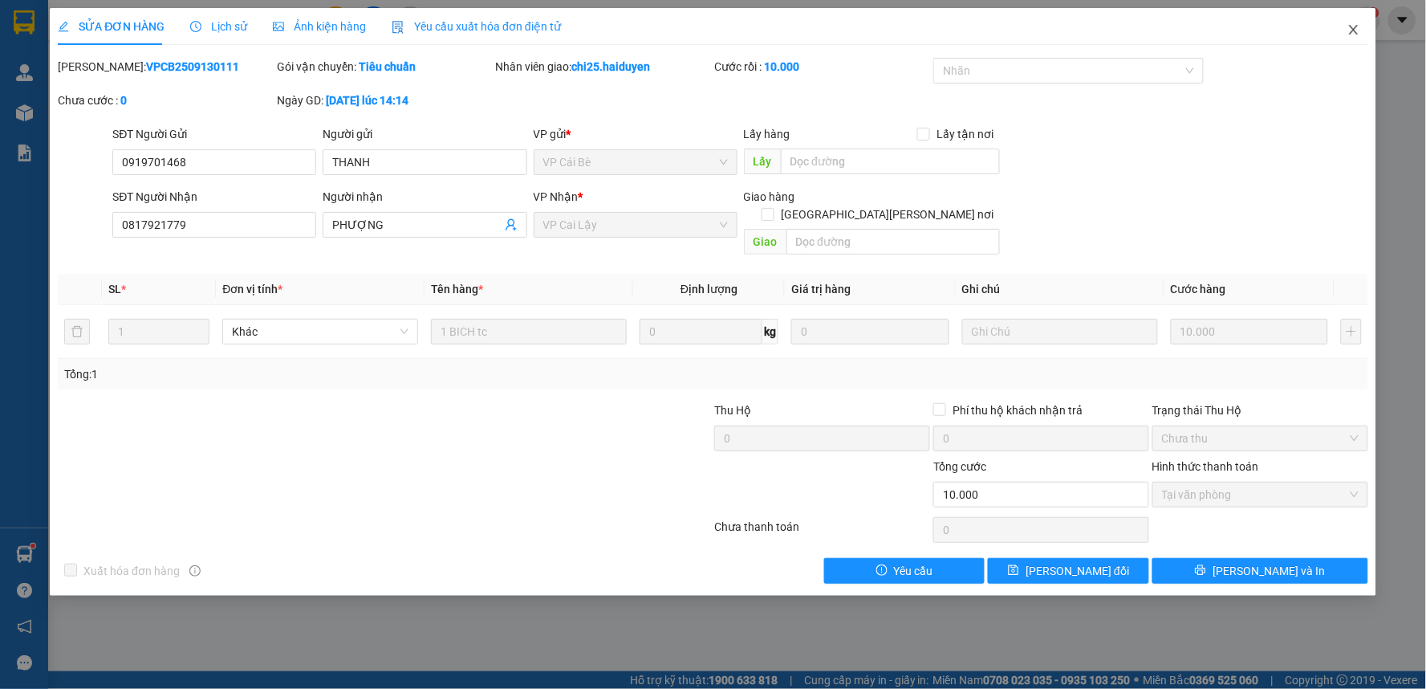
click at [1353, 32] on icon "close" at bounding box center [1353, 30] width 9 height 10
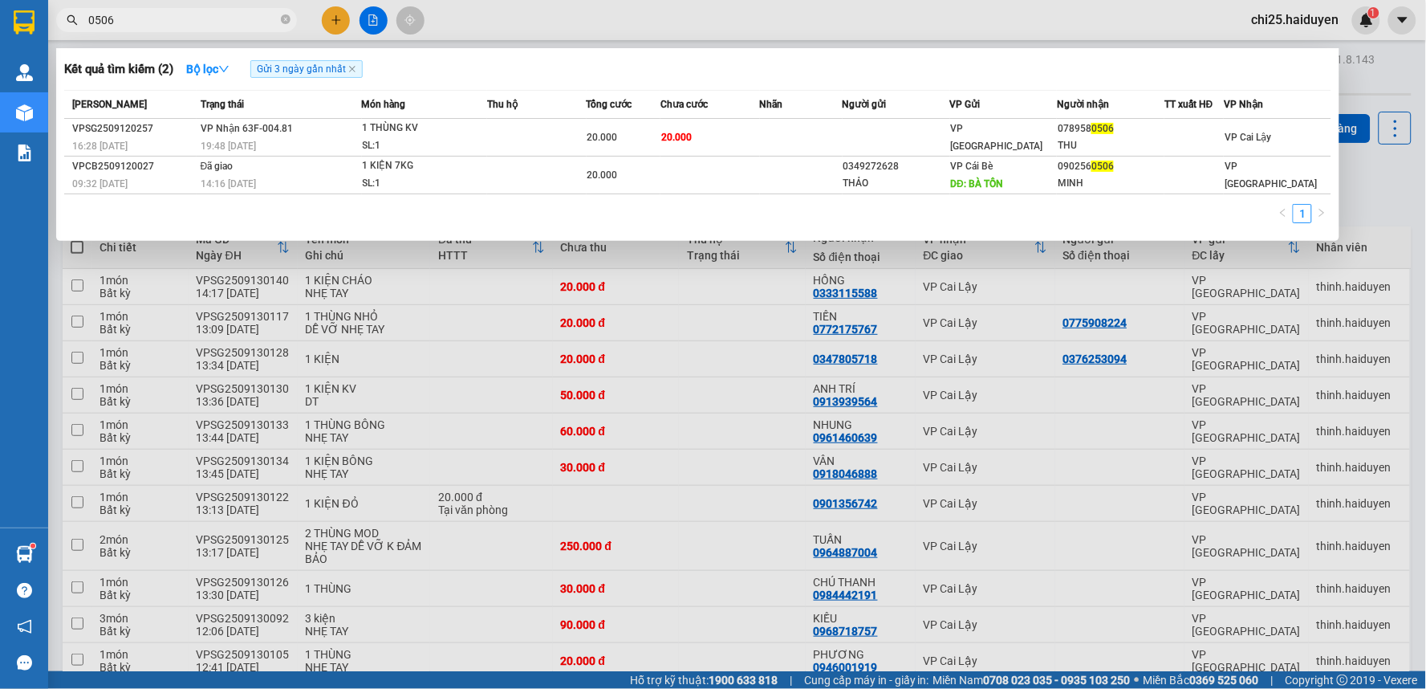
click at [221, 18] on input "0506" at bounding box center [182, 20] width 189 height 18
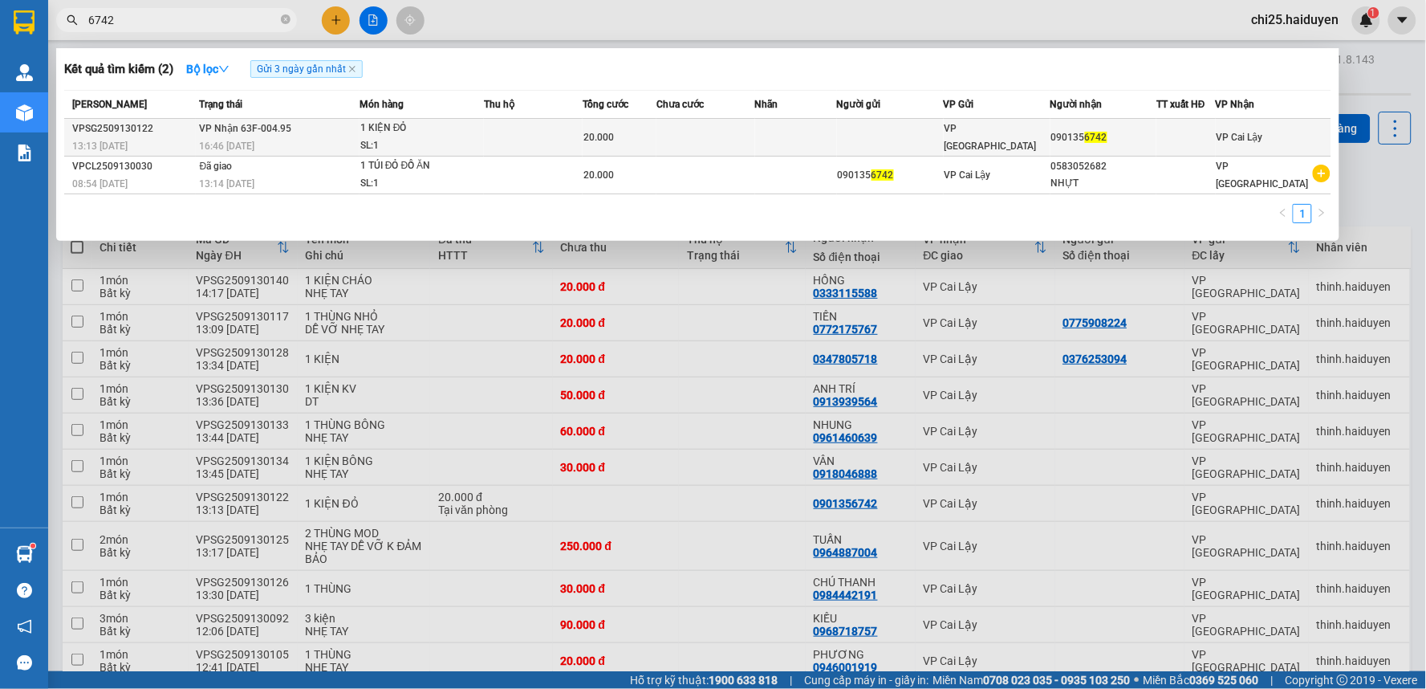
type input "6742"
click at [1100, 144] on div "090135 6742" at bounding box center [1103, 137] width 105 height 17
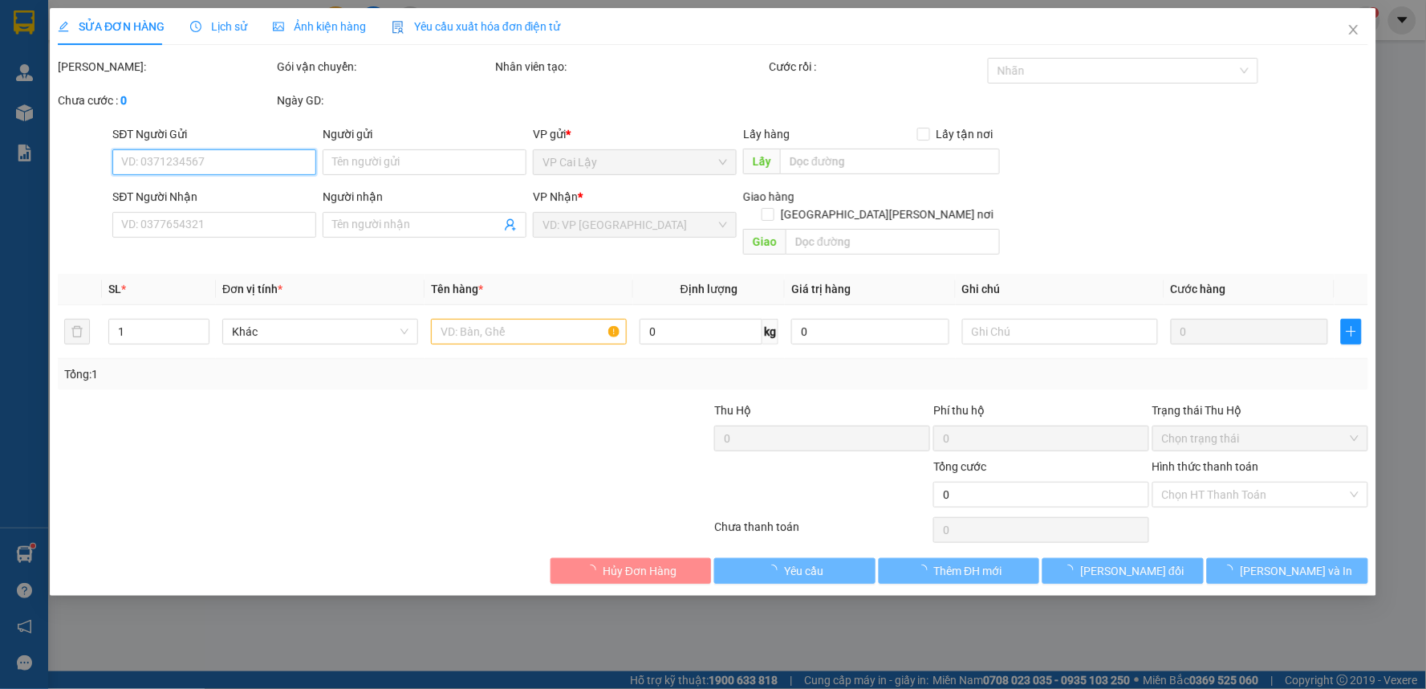
type input "0901356742"
type input "20.000"
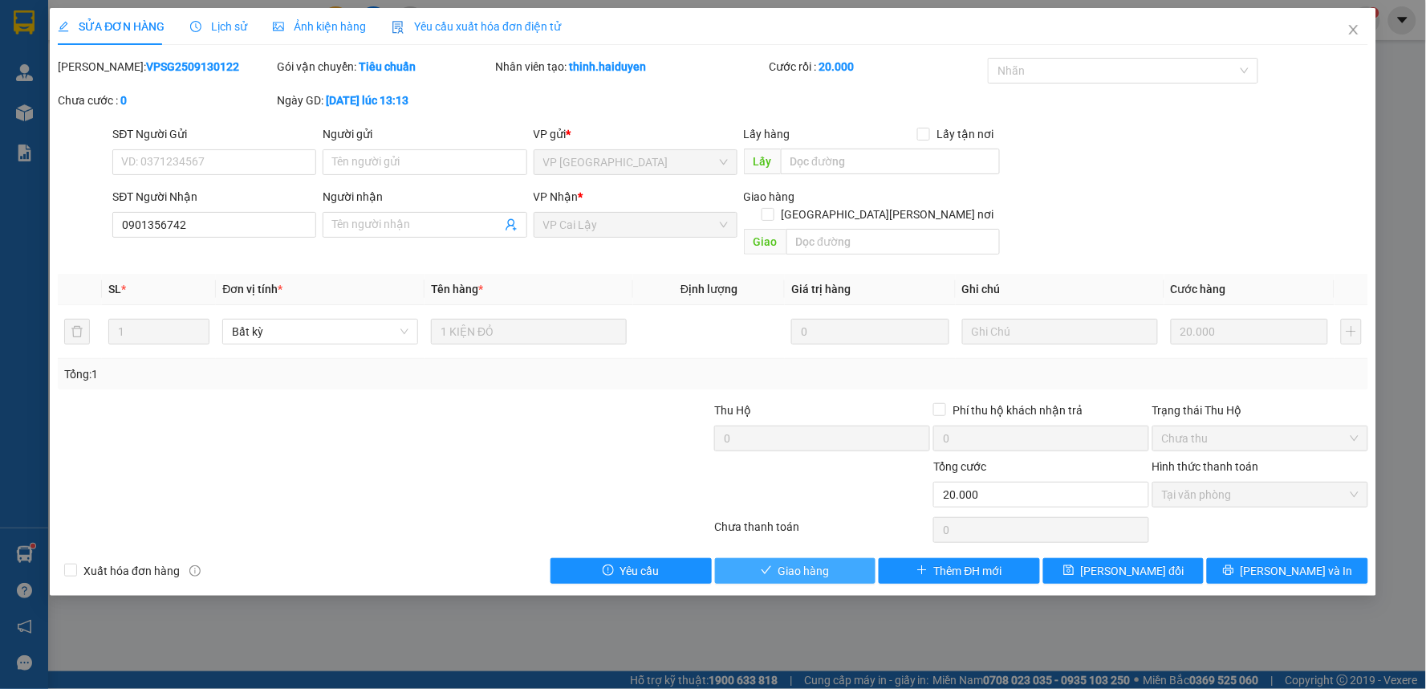
drag, startPoint x: 838, startPoint y: 546, endPoint x: 831, endPoint y: 538, distance: 10.2
click at [838, 558] on button "Giao hàng" at bounding box center [795, 571] width 161 height 26
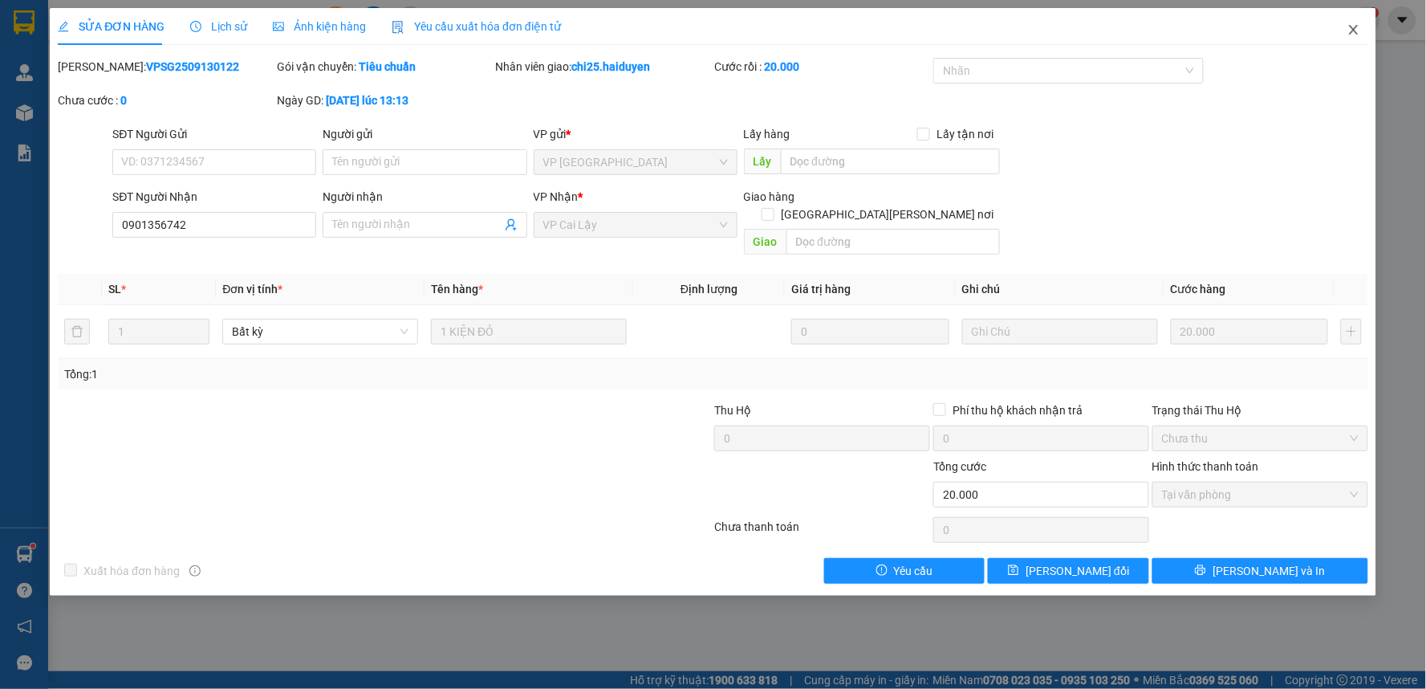
click at [1356, 32] on icon "close" at bounding box center [1353, 29] width 13 height 13
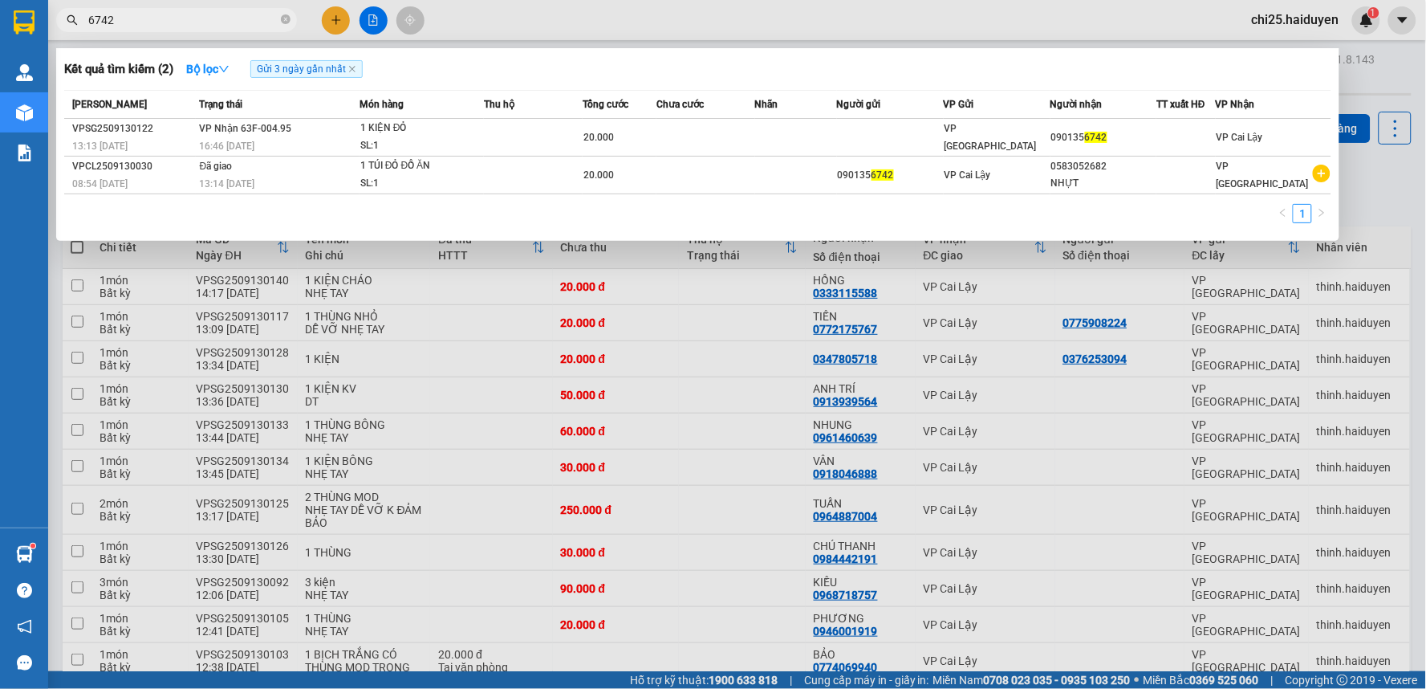
click at [188, 22] on input "6742" at bounding box center [182, 20] width 189 height 18
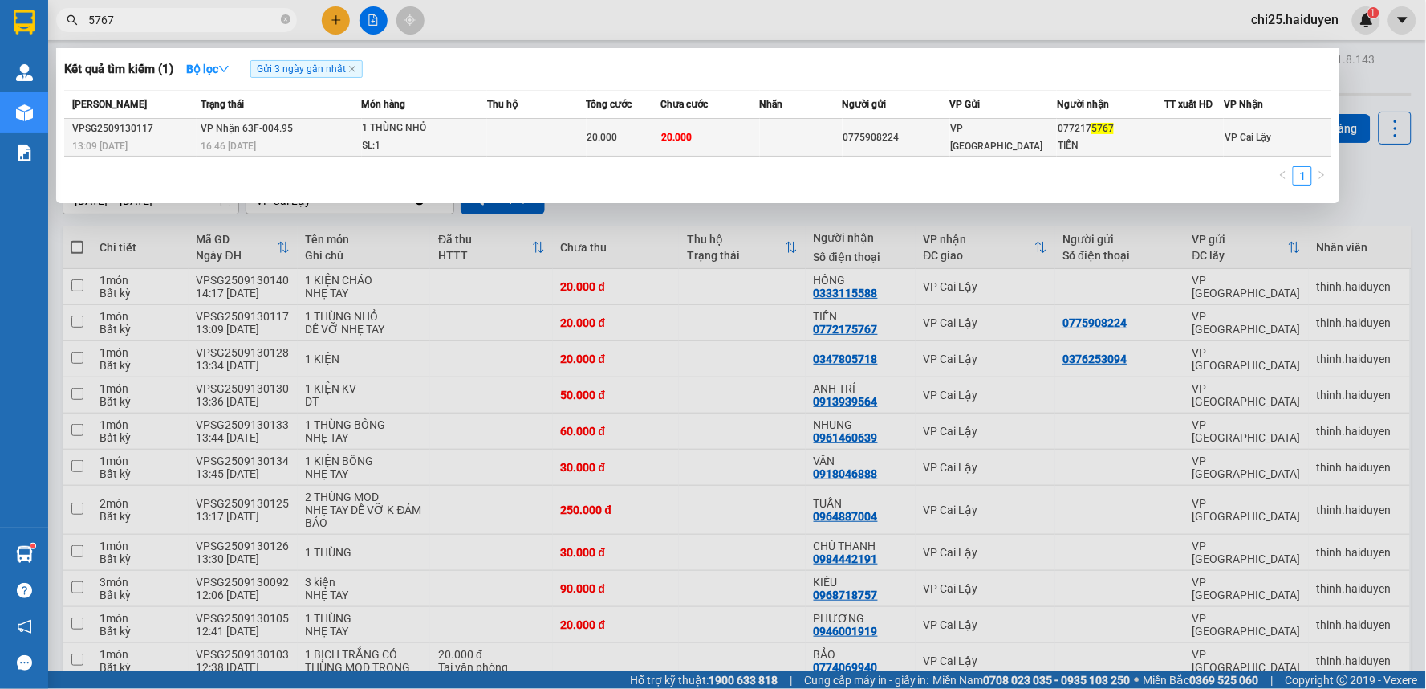
type input "5767"
click at [972, 138] on span "VP [GEOGRAPHIC_DATA]" at bounding box center [997, 137] width 92 height 29
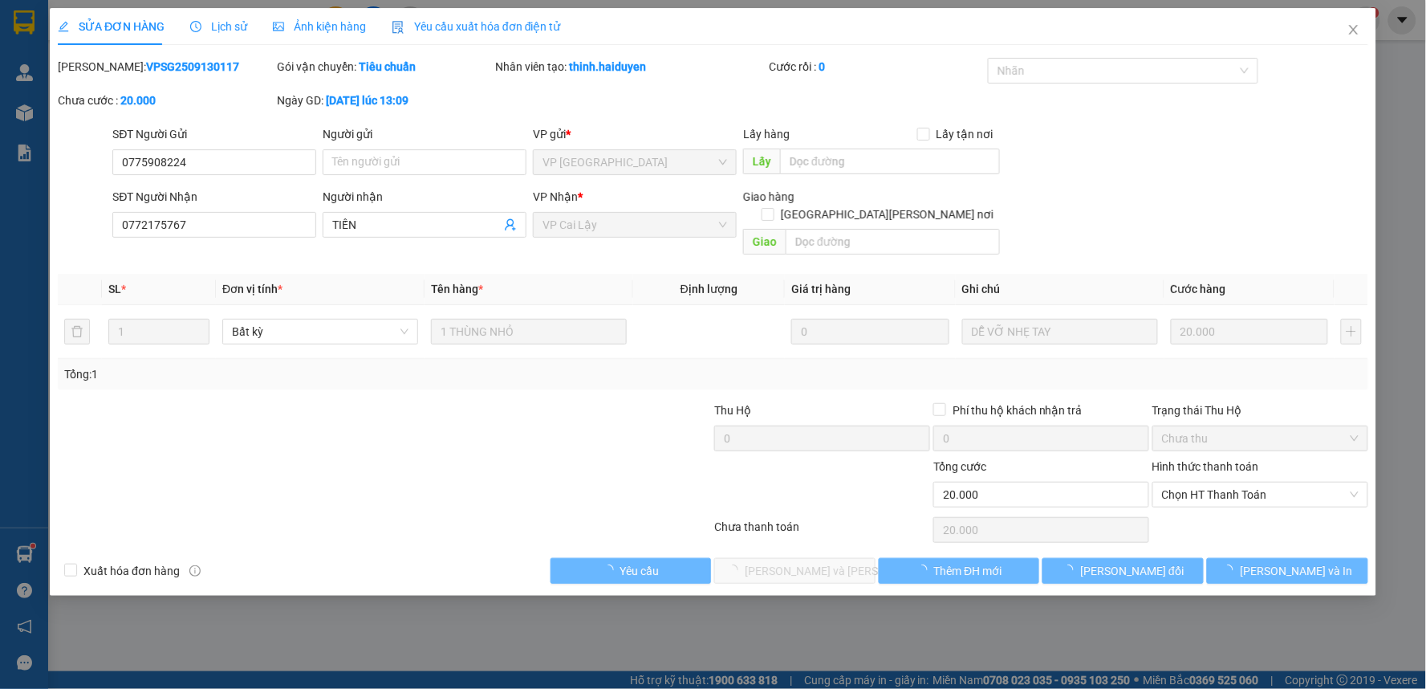
type input "0775908224"
type input "0772175767"
type input "TIẾN"
type input "20.000"
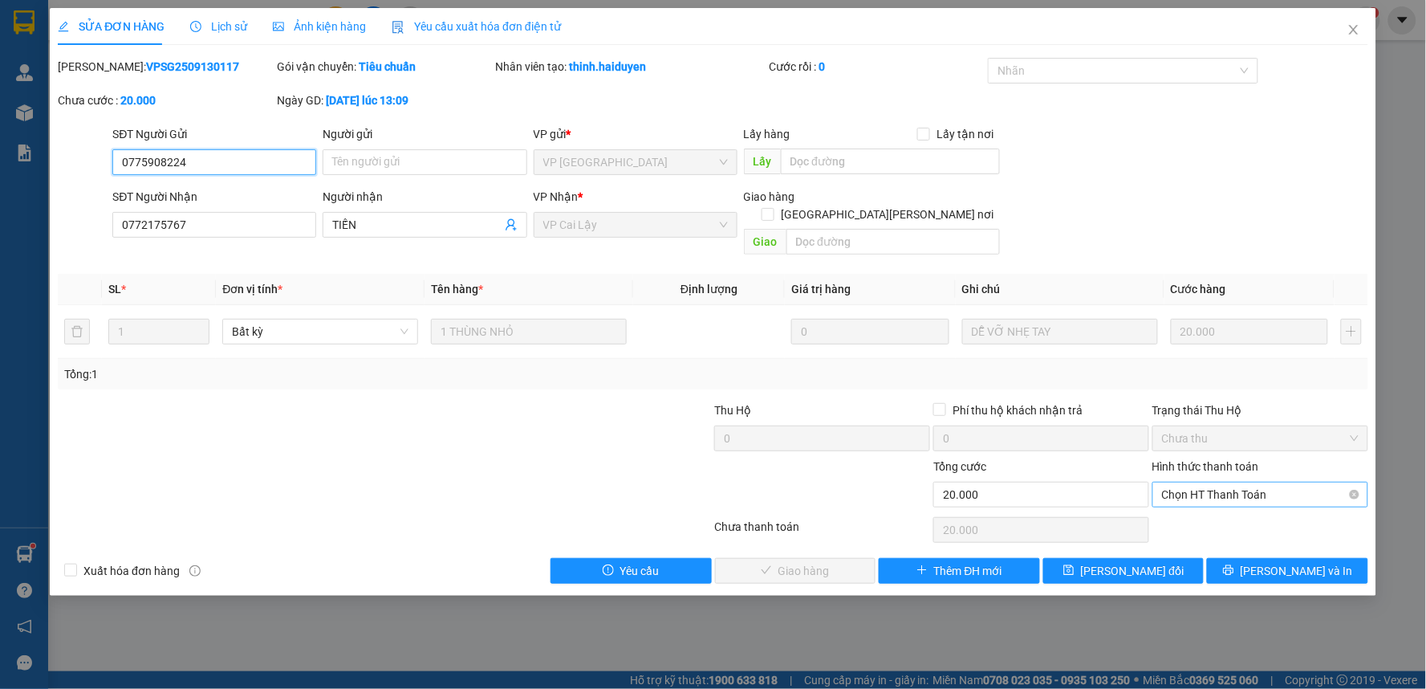
drag, startPoint x: 1176, startPoint y: 476, endPoint x: 1180, endPoint y: 486, distance: 10.2
click at [1178, 482] on span "Chọn HT Thanh Toán" at bounding box center [1260, 494] width 197 height 24
click at [1183, 506] on div "Tại văn phòng" at bounding box center [1261, 509] width 197 height 18
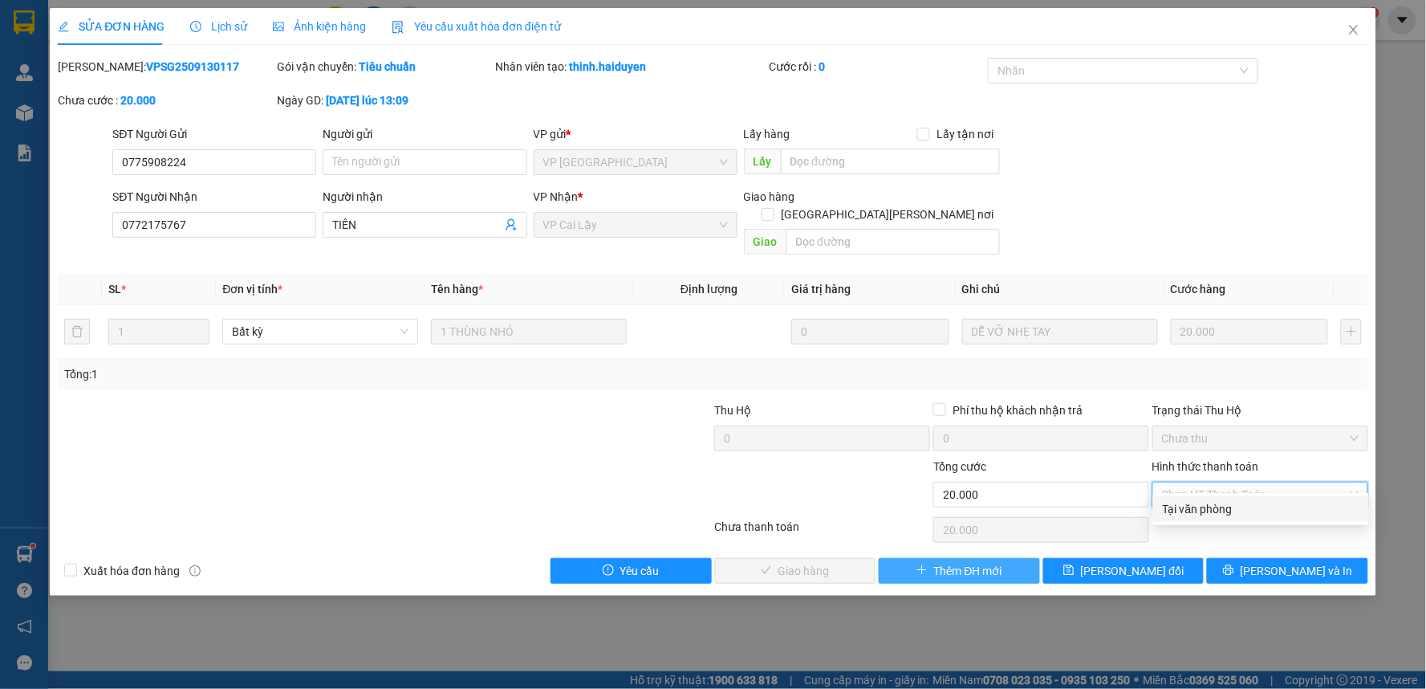
type input "0"
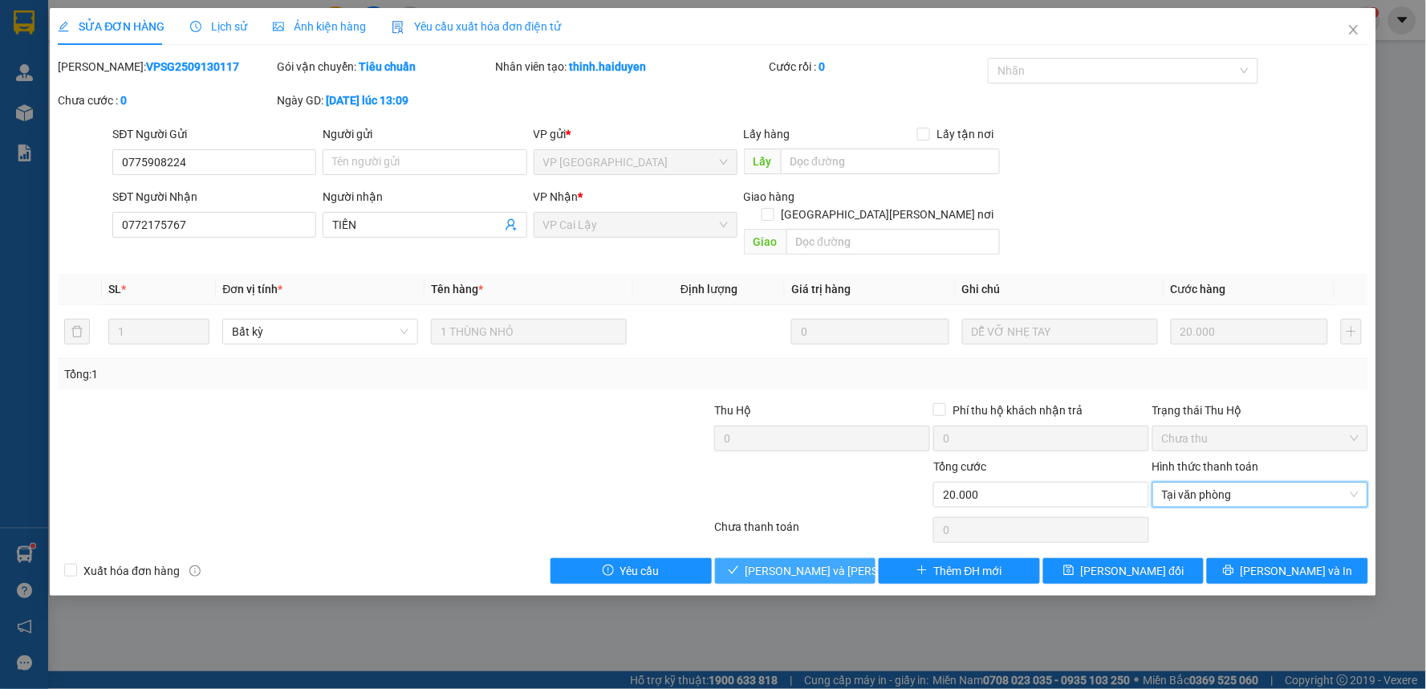
click at [812, 562] on span "Lưu và Giao hàng" at bounding box center [854, 571] width 217 height 18
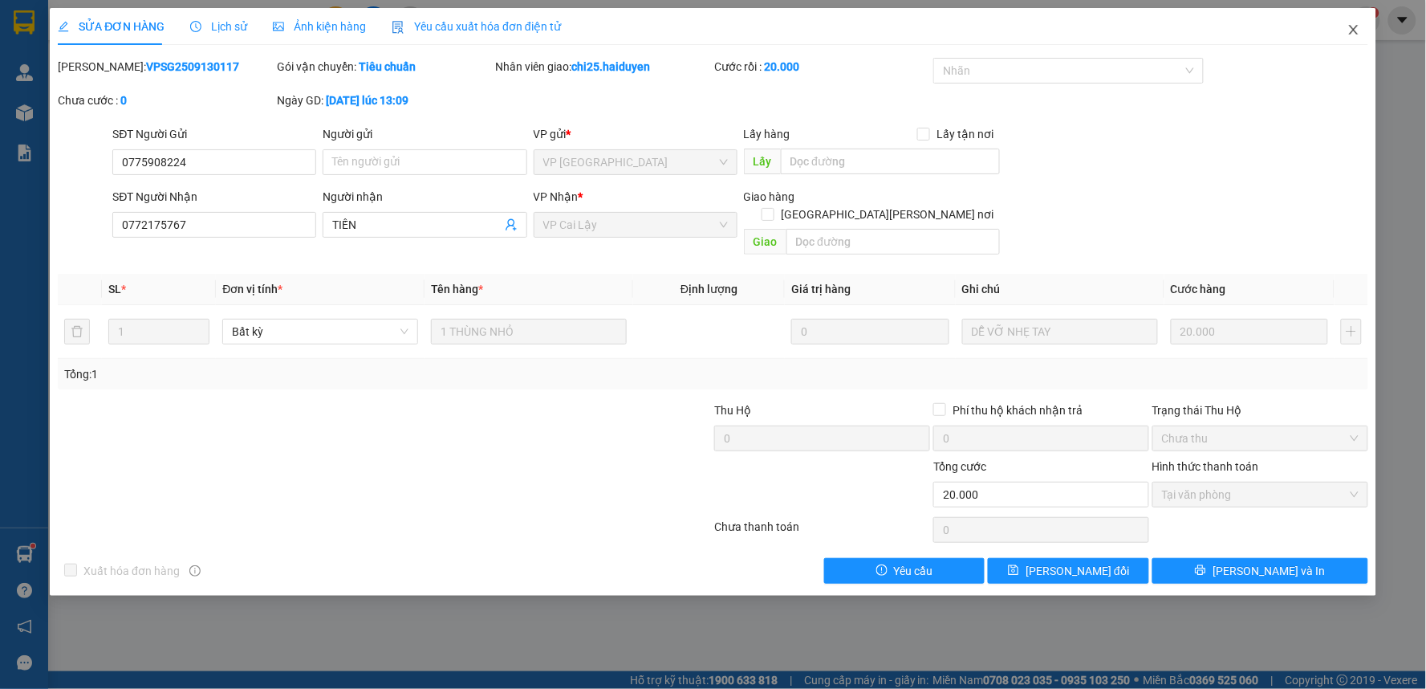
click at [1352, 33] on icon "close" at bounding box center [1353, 30] width 9 height 10
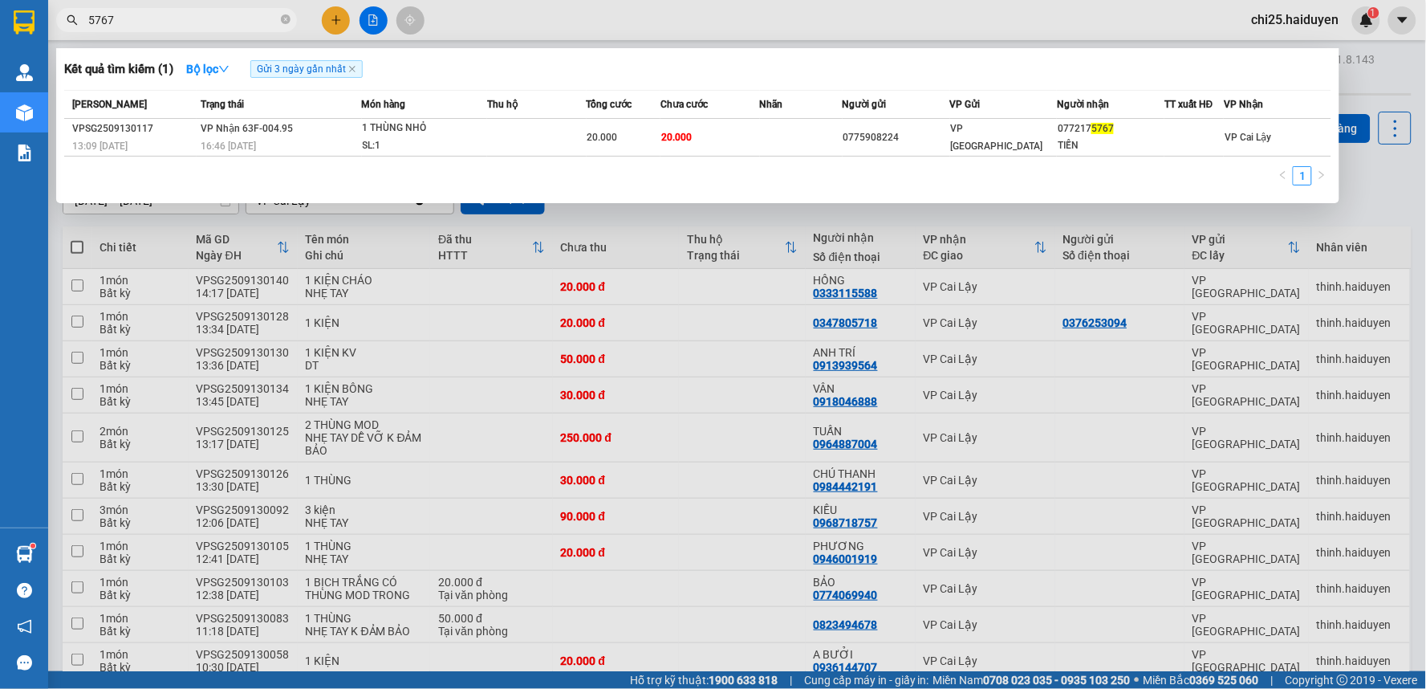
click at [151, 16] on input "5767" at bounding box center [182, 20] width 189 height 18
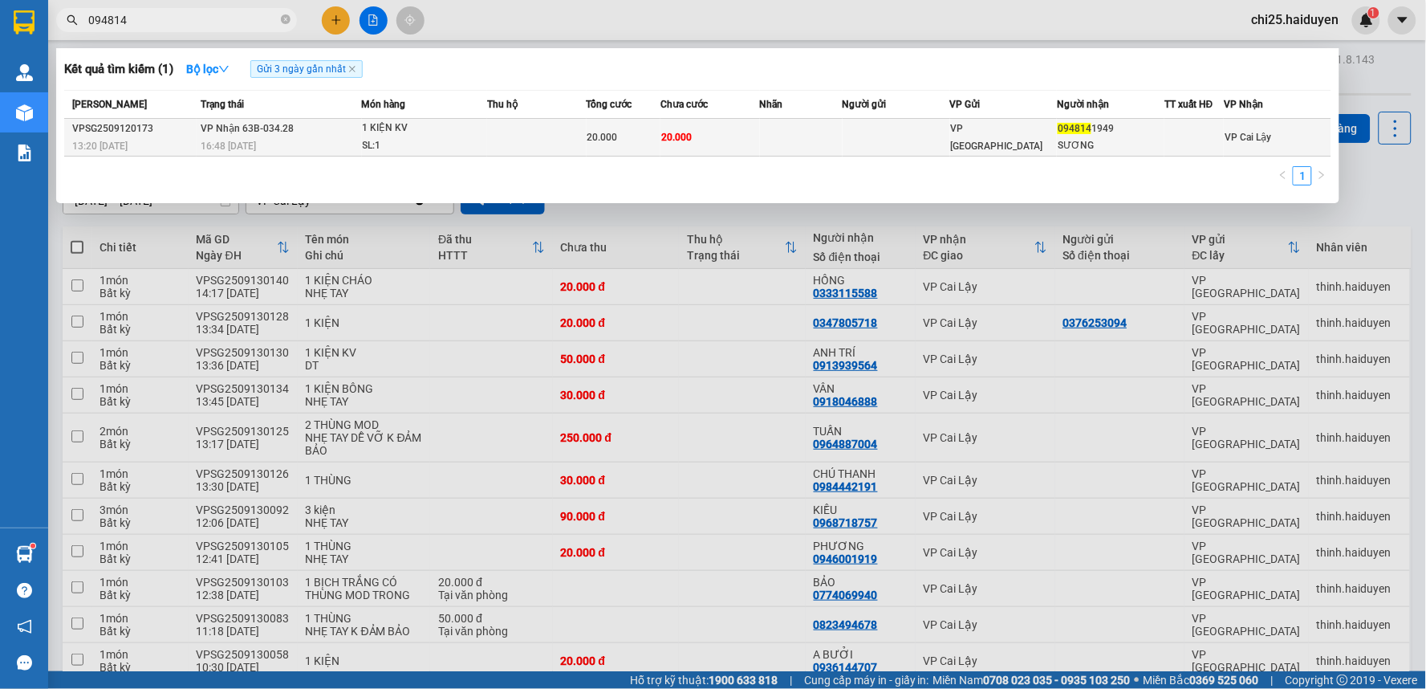
type input "094814"
click at [1099, 145] on div "SƯƠNG" at bounding box center [1111, 145] width 106 height 17
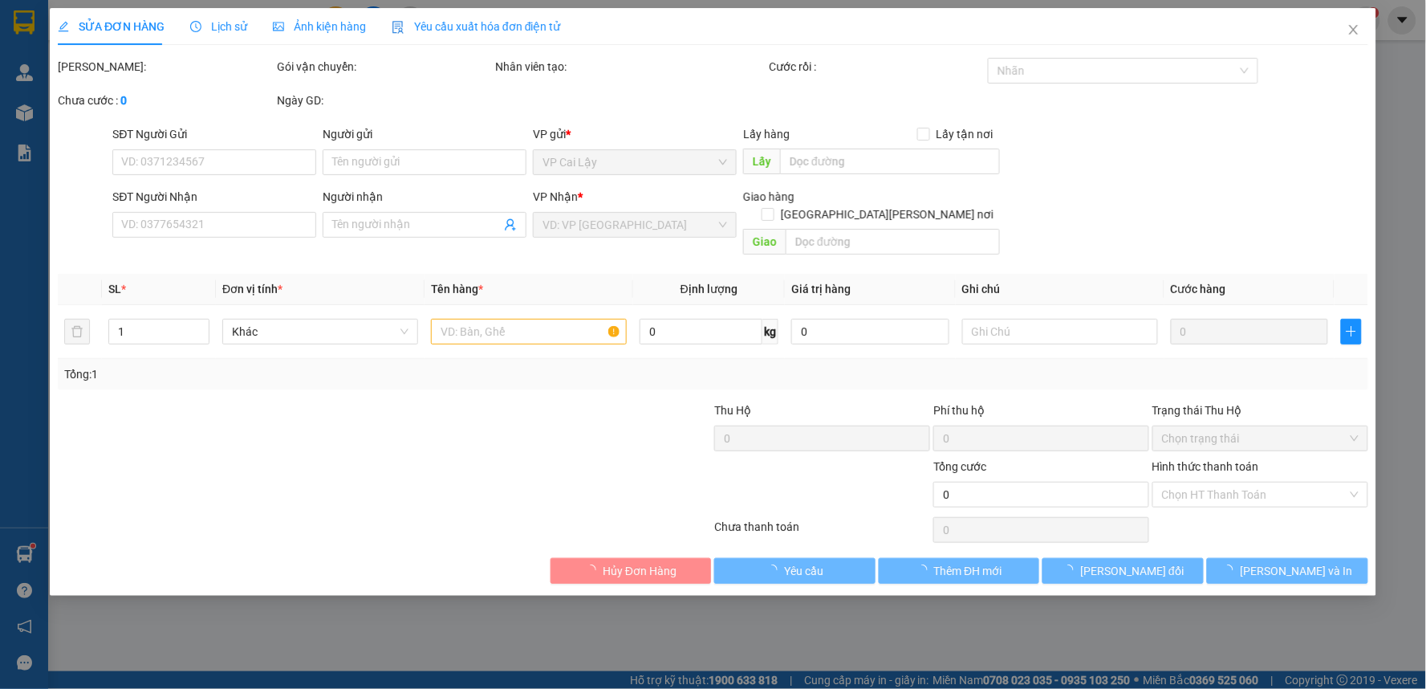
type input "0948141949"
type input "SƯƠNG"
type input "20.000"
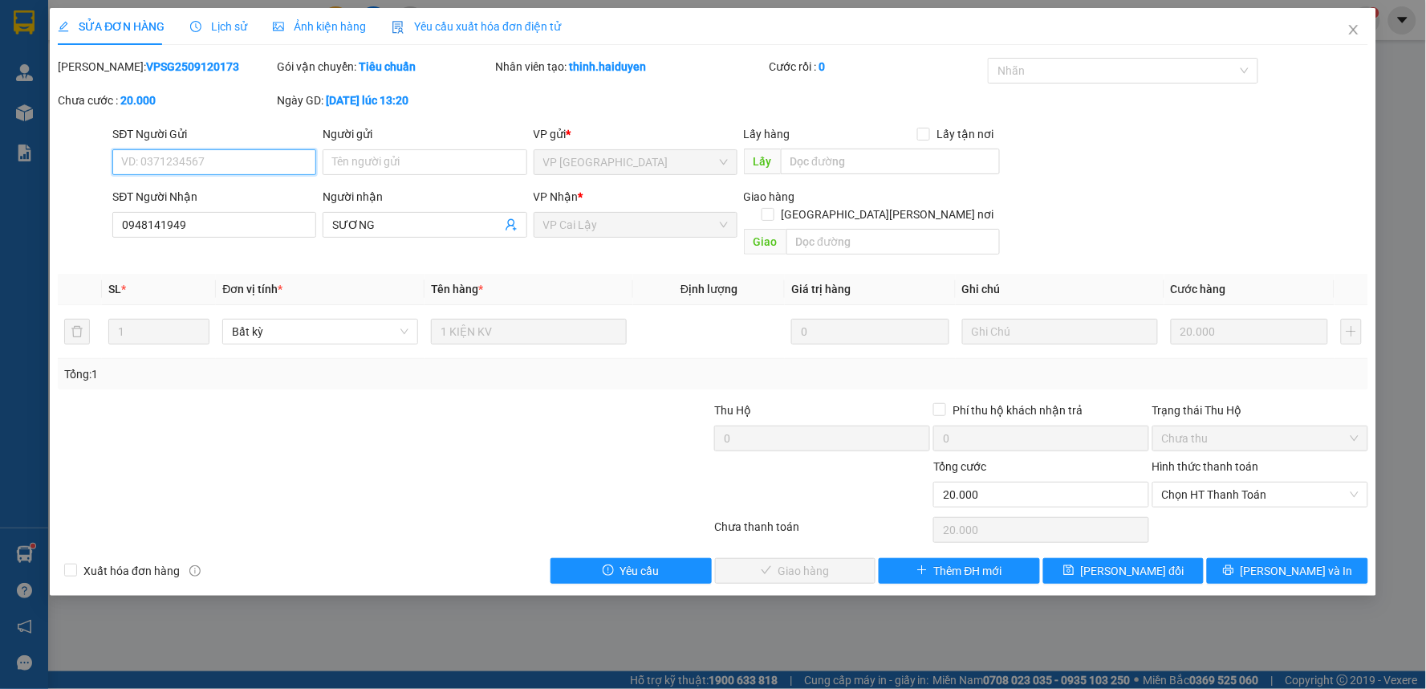
drag, startPoint x: 1278, startPoint y: 471, endPoint x: 1293, endPoint y: 492, distance: 25.4
click at [1281, 482] on span "Chọn HT Thanh Toán" at bounding box center [1260, 494] width 197 height 24
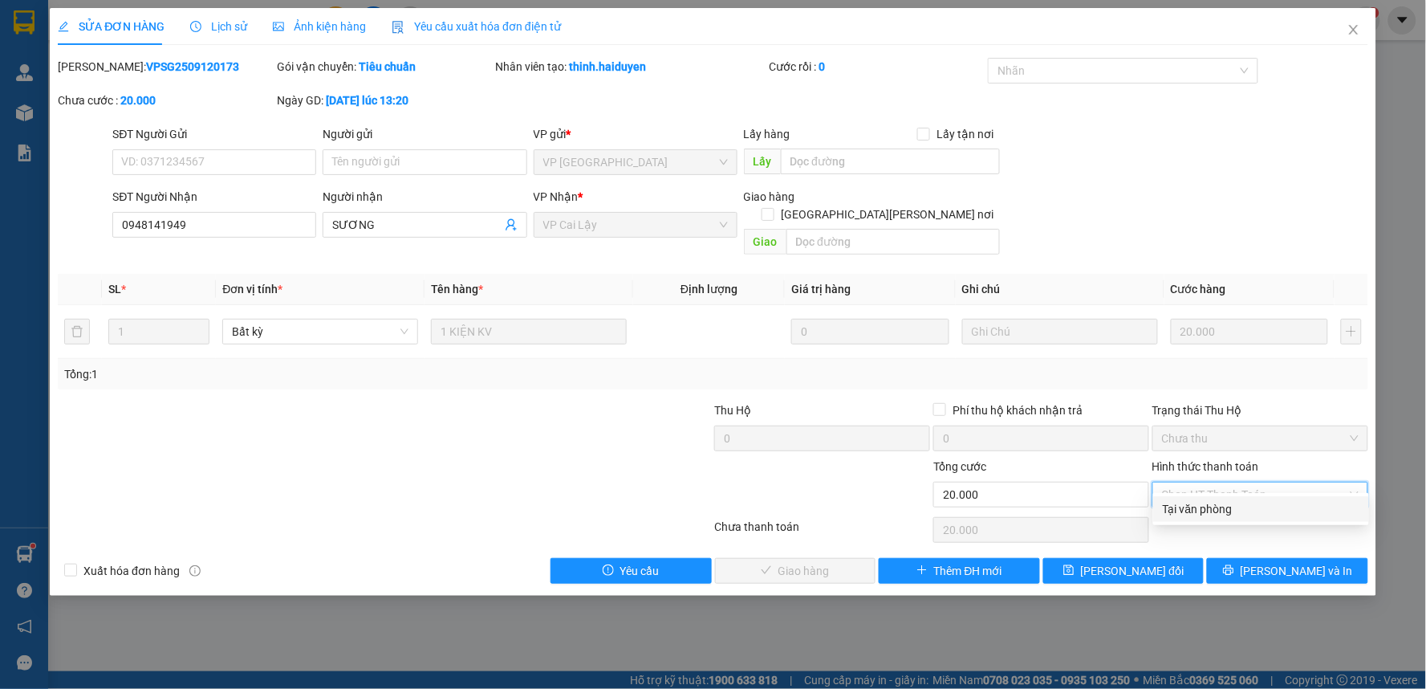
click at [1293, 507] on div "Tại văn phòng" at bounding box center [1261, 509] width 197 height 18
type input "0"
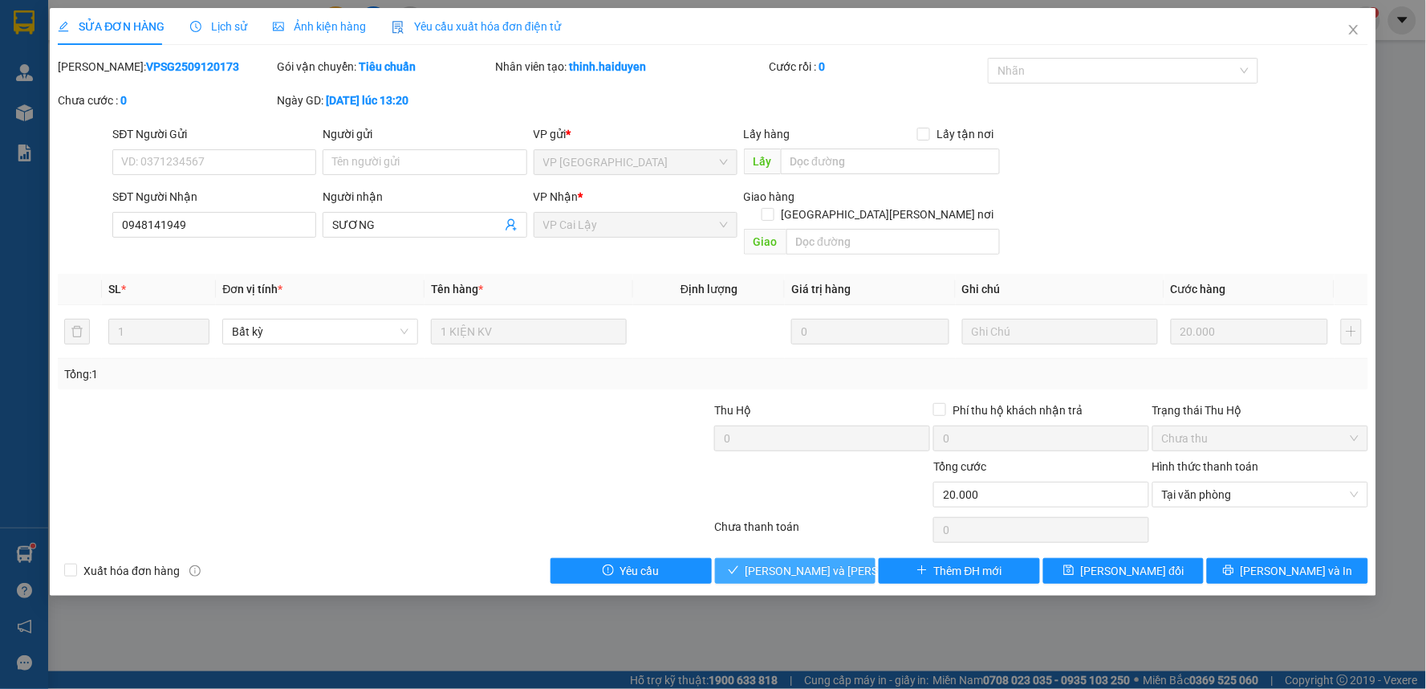
click at [805, 562] on span "Lưu và Giao hàng" at bounding box center [854, 571] width 217 height 18
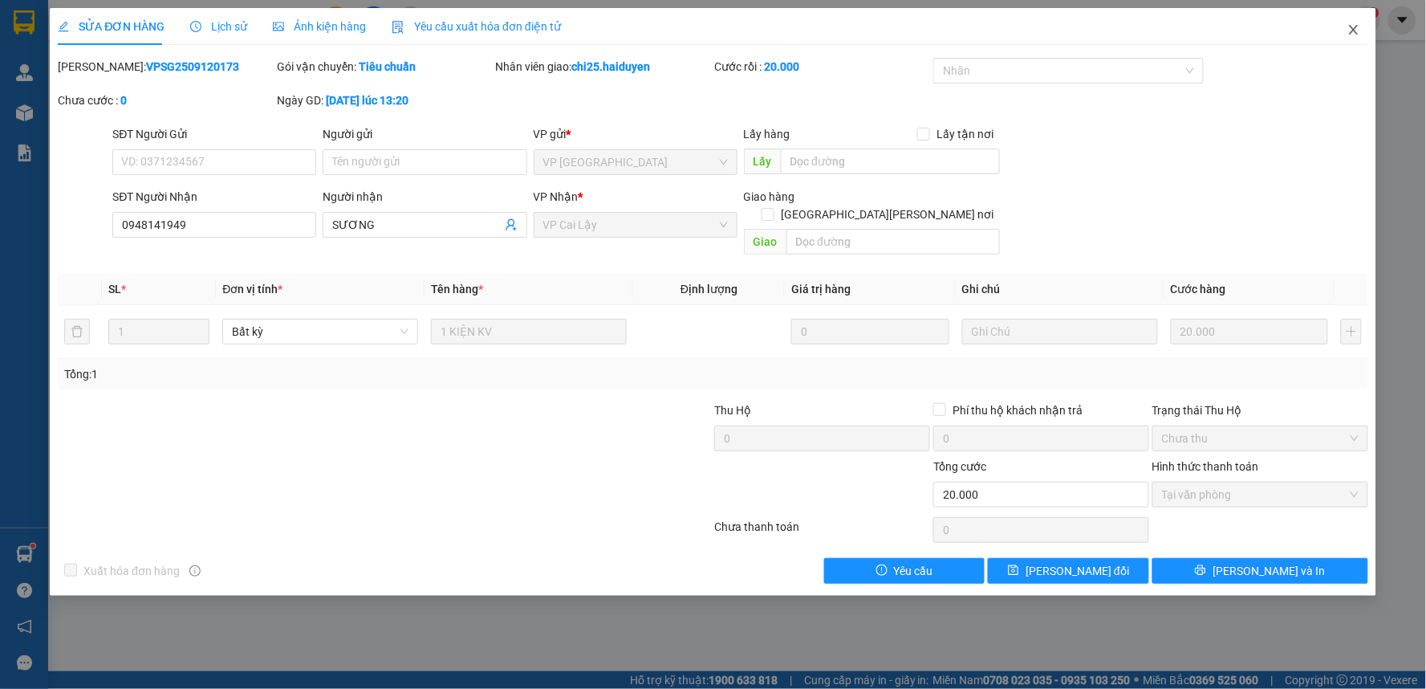
click at [1357, 30] on icon "close" at bounding box center [1353, 29] width 13 height 13
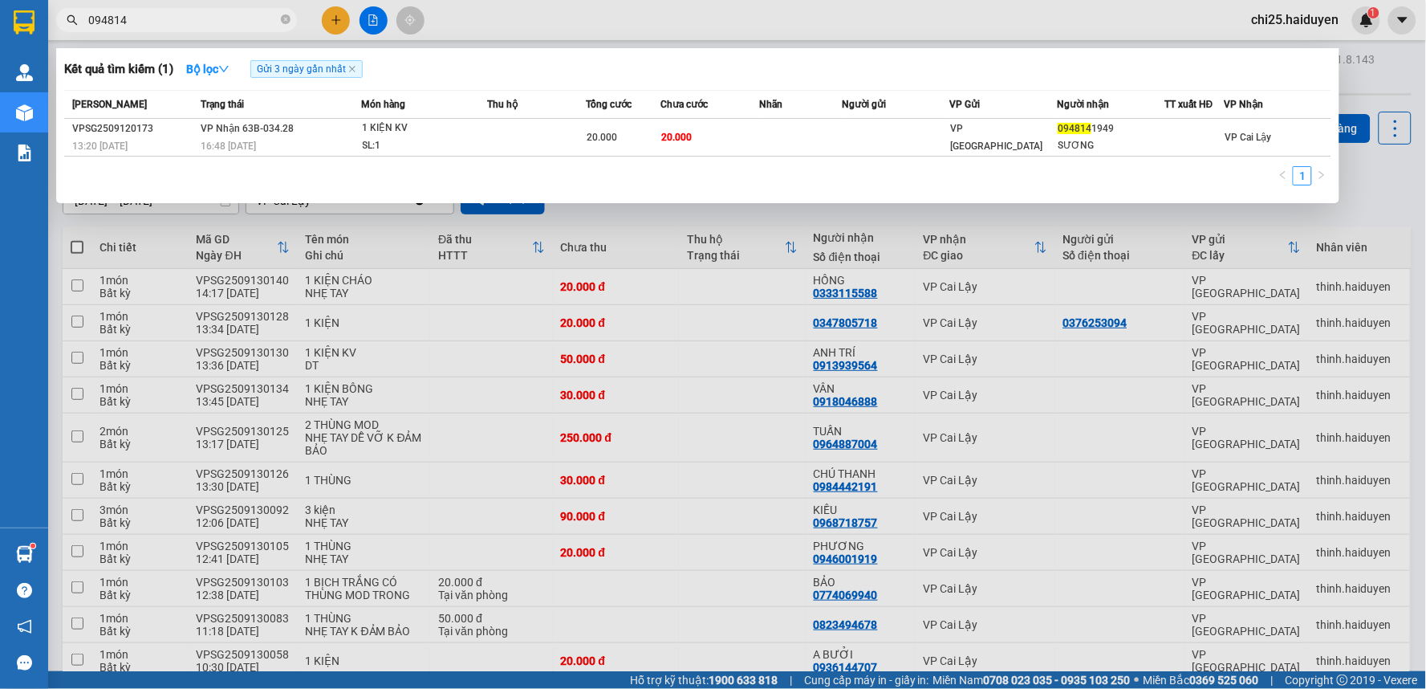
click at [189, 14] on input "094814" at bounding box center [182, 20] width 189 height 18
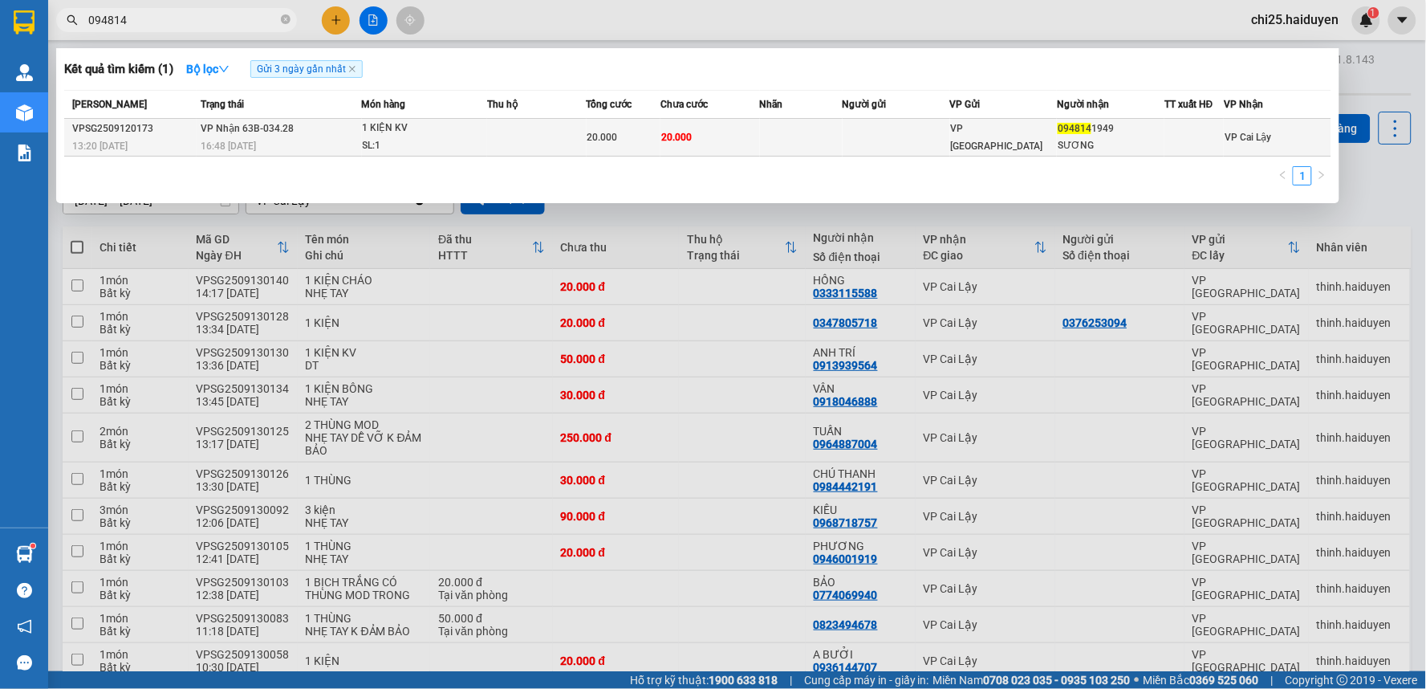
click at [640, 139] on div "20.000" at bounding box center [623, 137] width 73 height 18
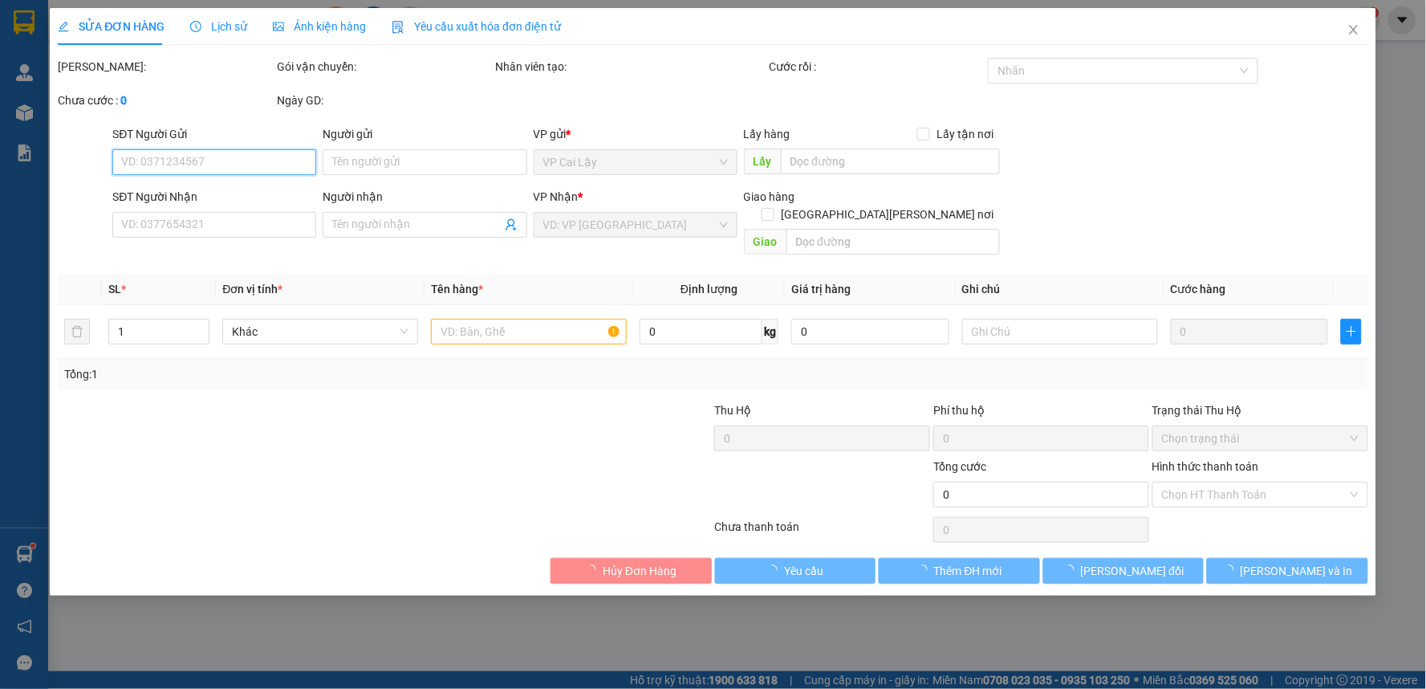
type input "0948141949"
type input "SƯƠNG"
type input "20.000"
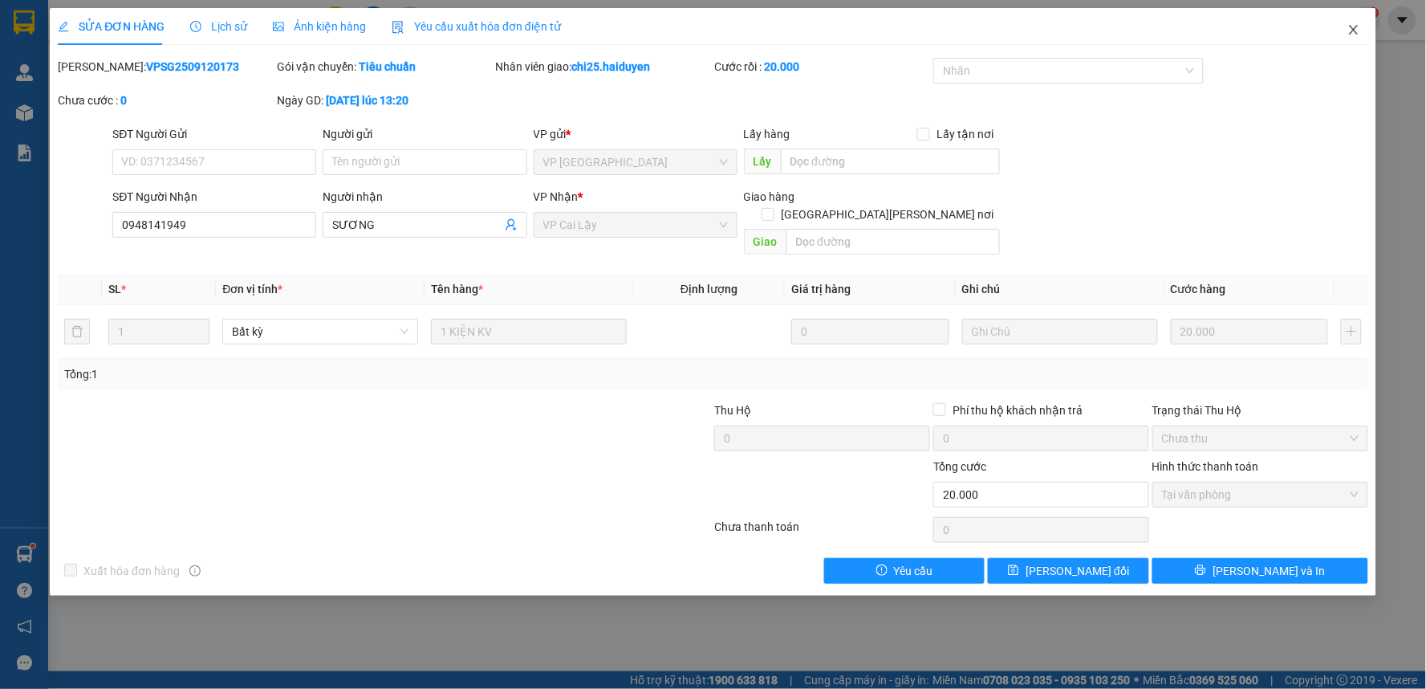
click at [1357, 29] on icon "close" at bounding box center [1353, 29] width 13 height 13
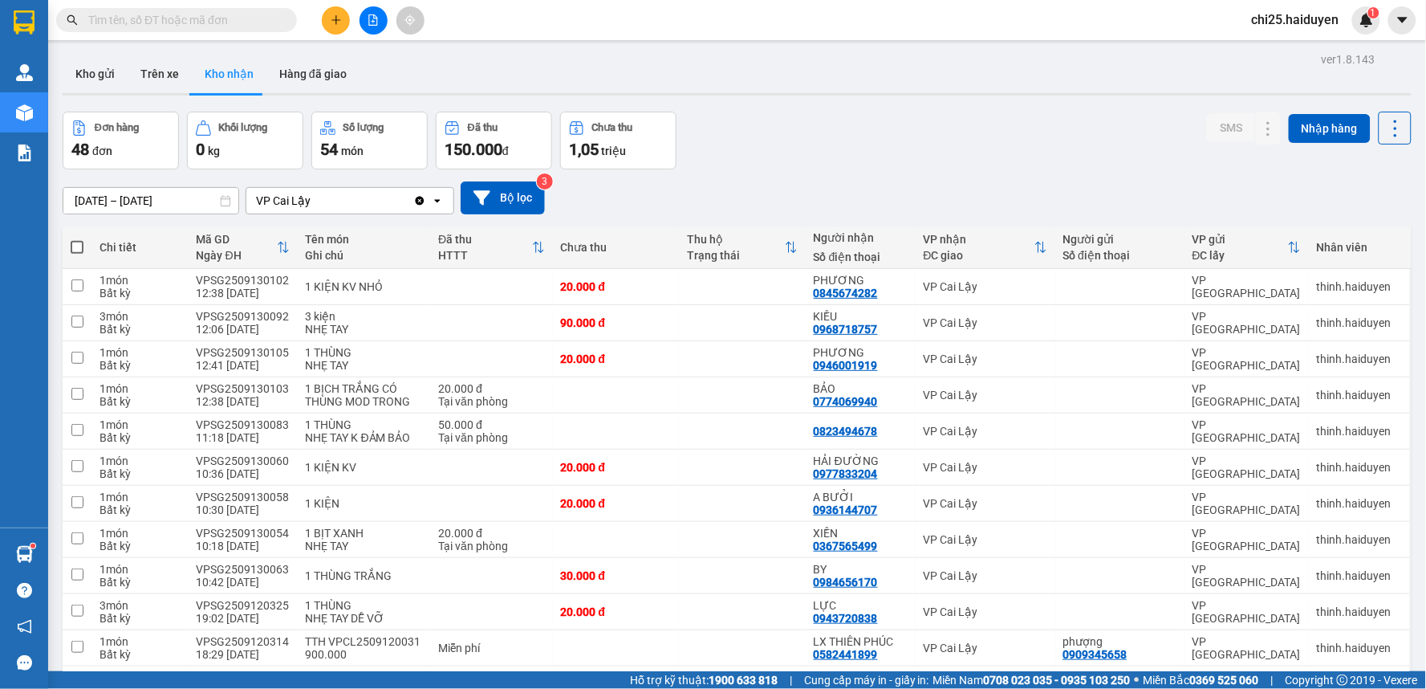
click at [110, 21] on input "text" at bounding box center [182, 20] width 189 height 18
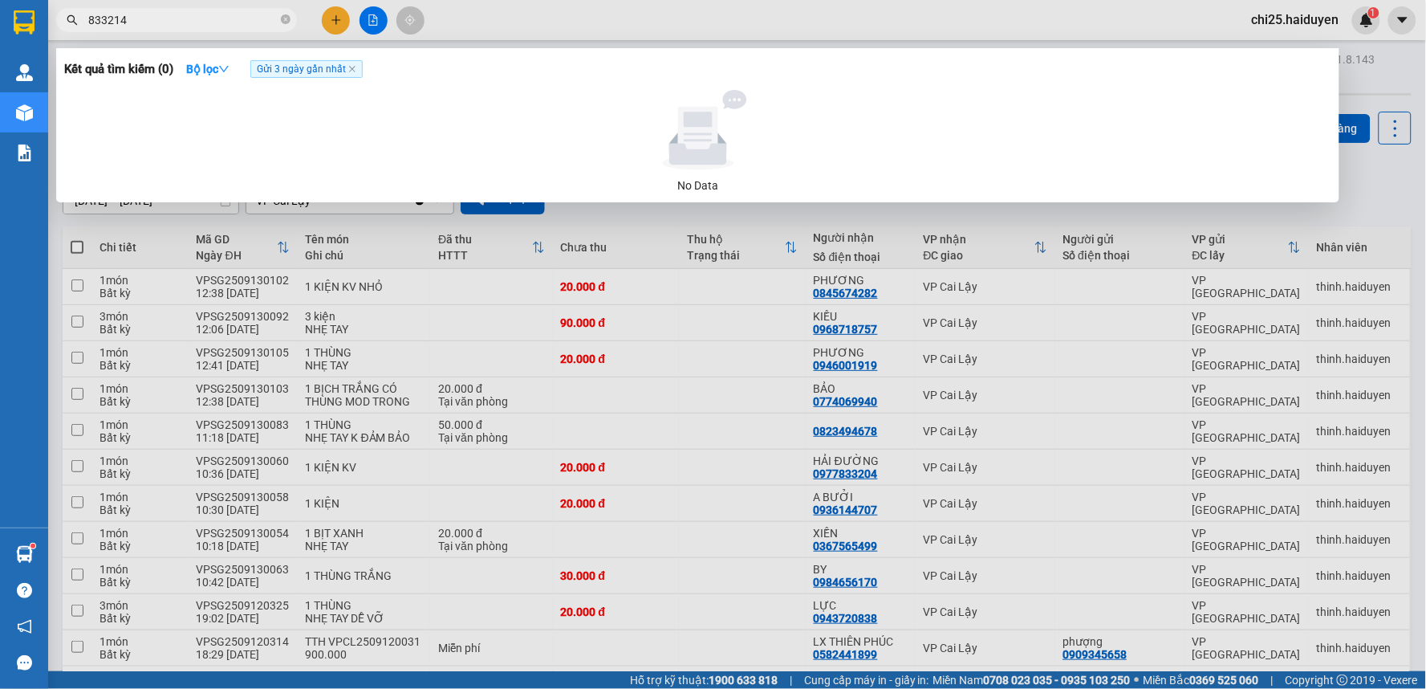
click at [352, 75] on span "Gửi 3 ngày gần nhất" at bounding box center [306, 69] width 112 height 18
click at [346, 69] on span "Gửi 3 ngày gần nhất" at bounding box center [306, 69] width 112 height 18
click at [356, 70] on icon "close" at bounding box center [352, 69] width 8 height 8
click at [226, 21] on input "833214" at bounding box center [182, 20] width 189 height 18
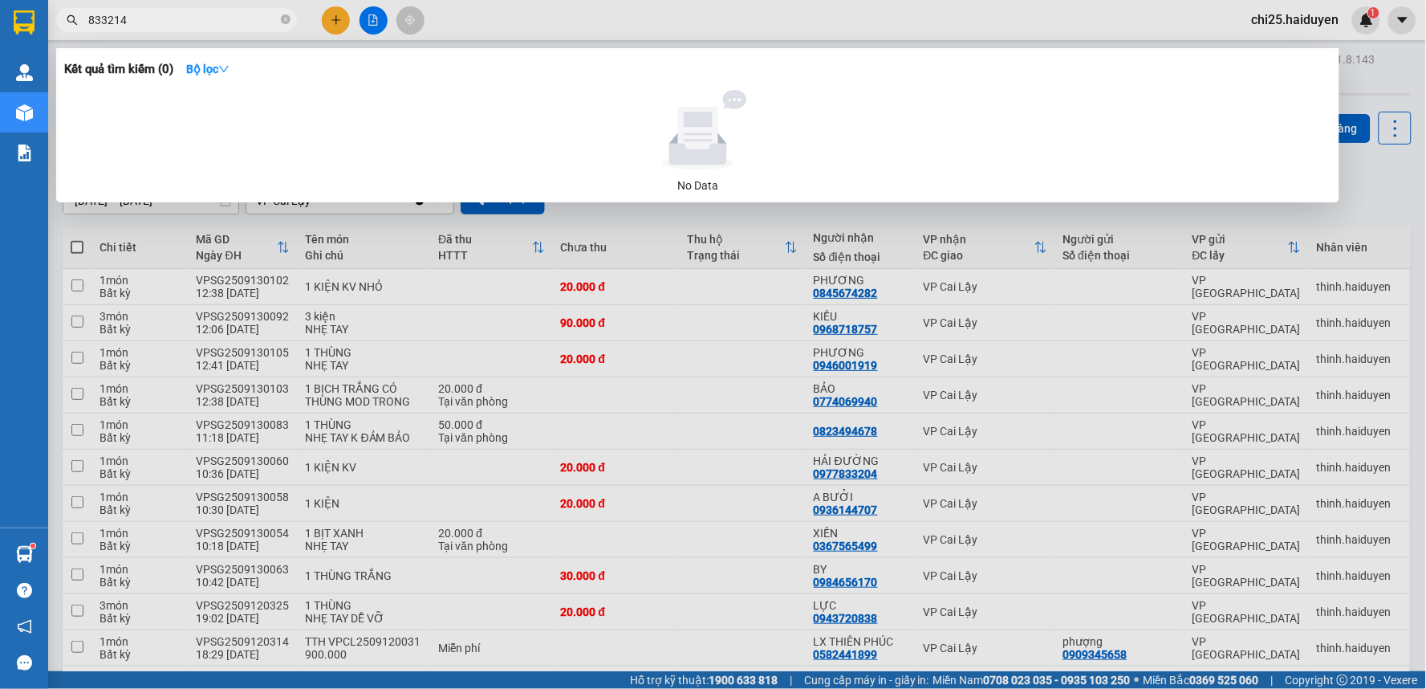
type input "0"
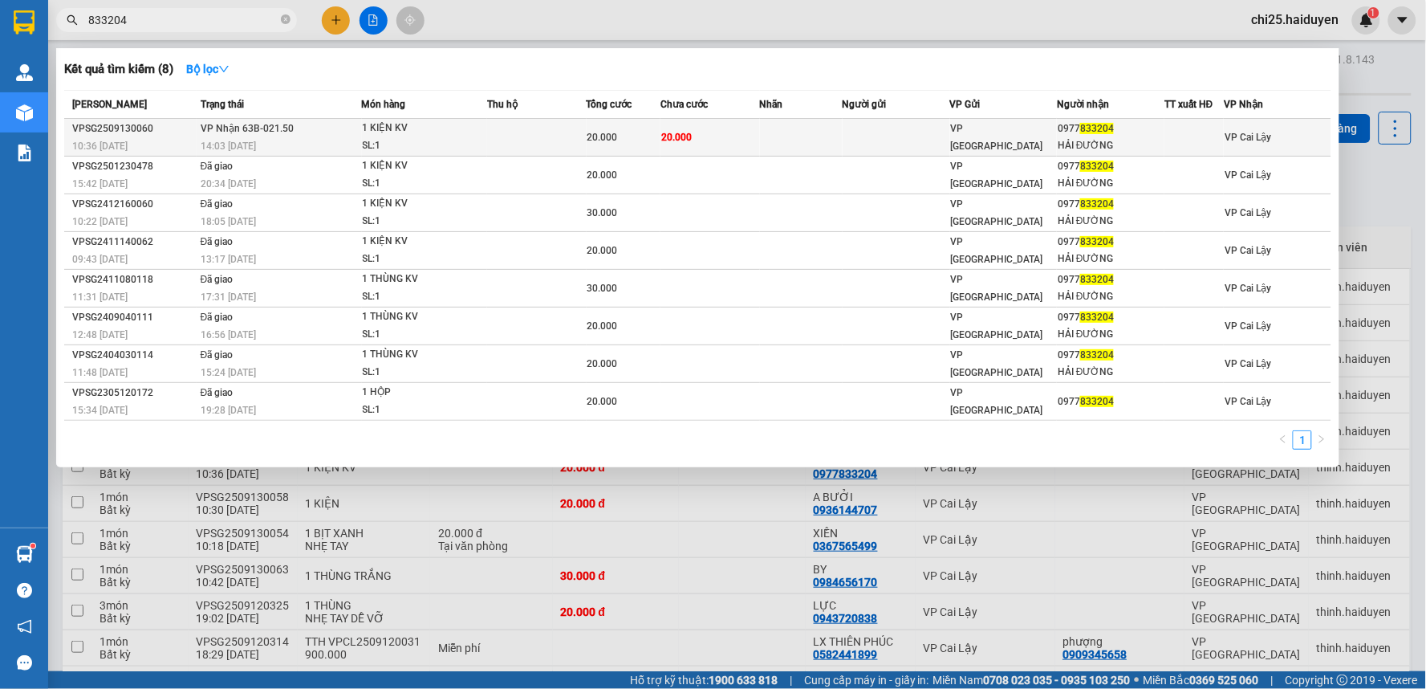
type input "833204"
click at [990, 139] on span "VP [GEOGRAPHIC_DATA]" at bounding box center [997, 137] width 92 height 29
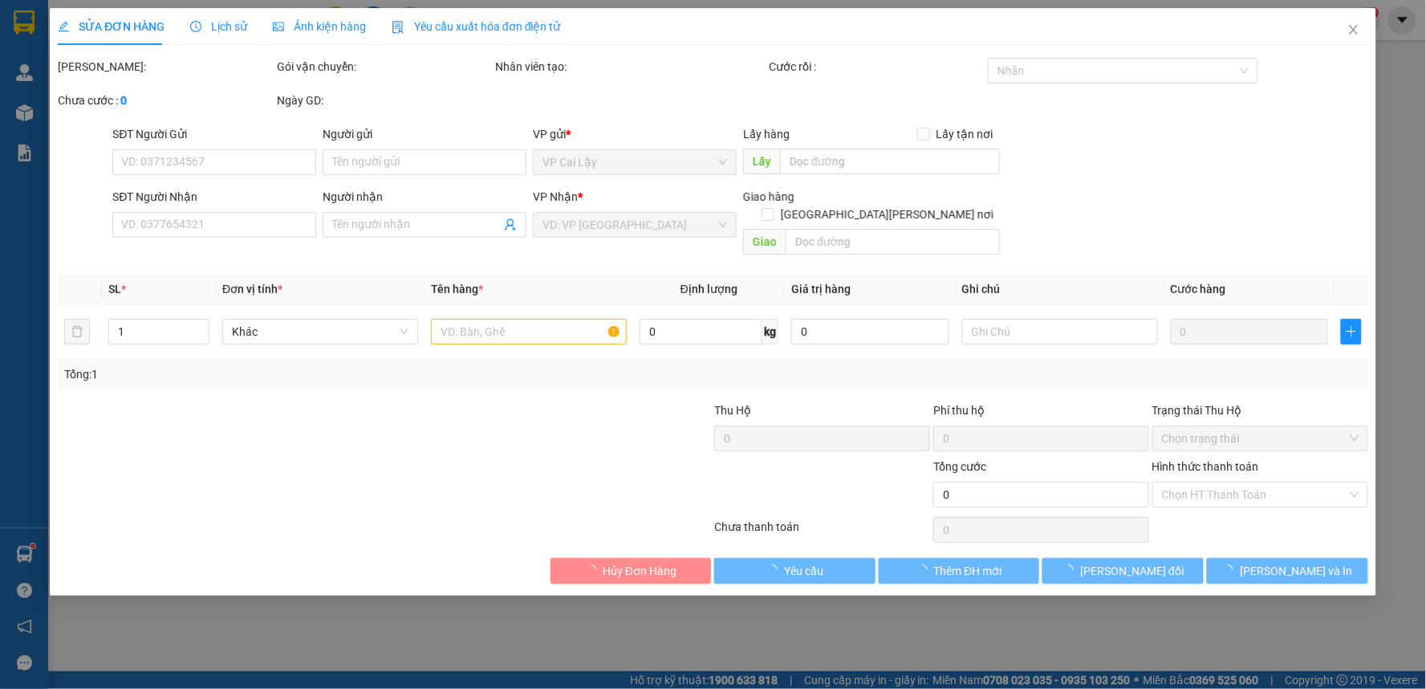
type input "0977833204"
type input "HẢI ĐƯỜNG"
type input "20.000"
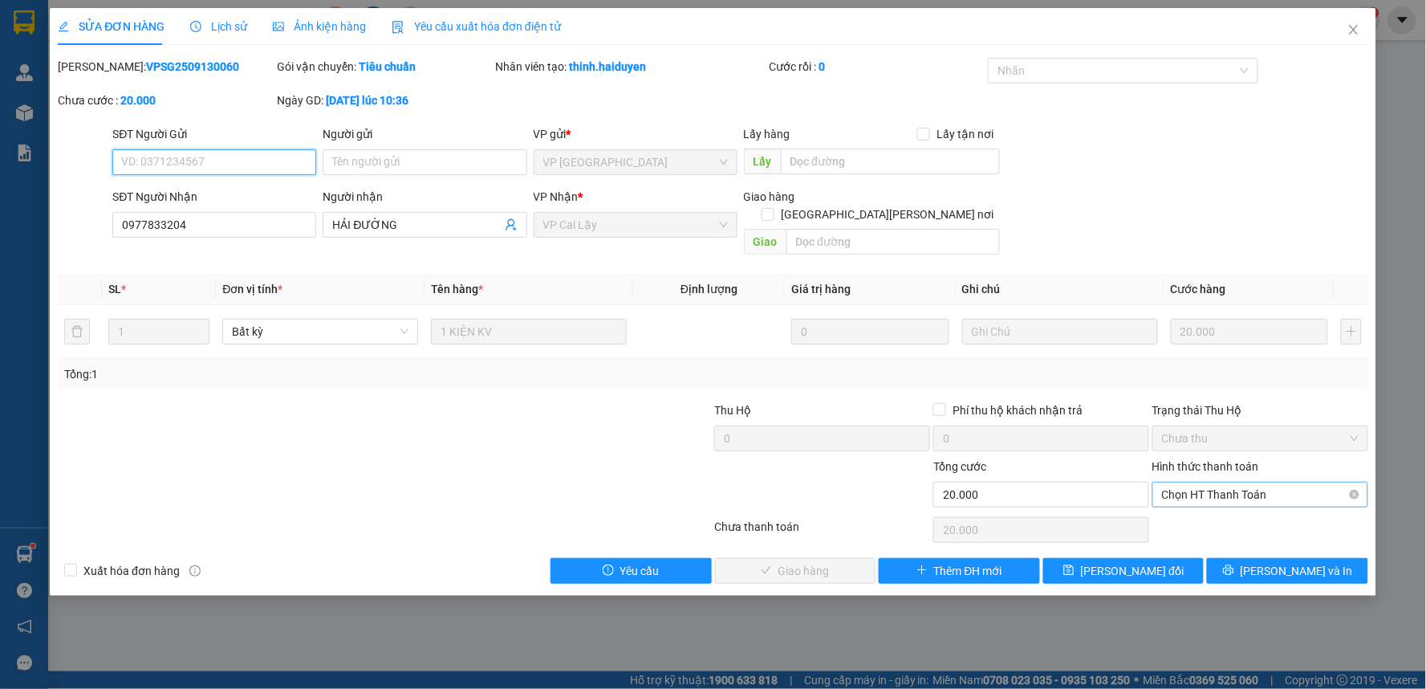
click at [1240, 482] on span "Chọn HT Thanh Toán" at bounding box center [1260, 494] width 197 height 24
click at [1196, 510] on div "Tại văn phòng" at bounding box center [1261, 509] width 197 height 18
type input "0"
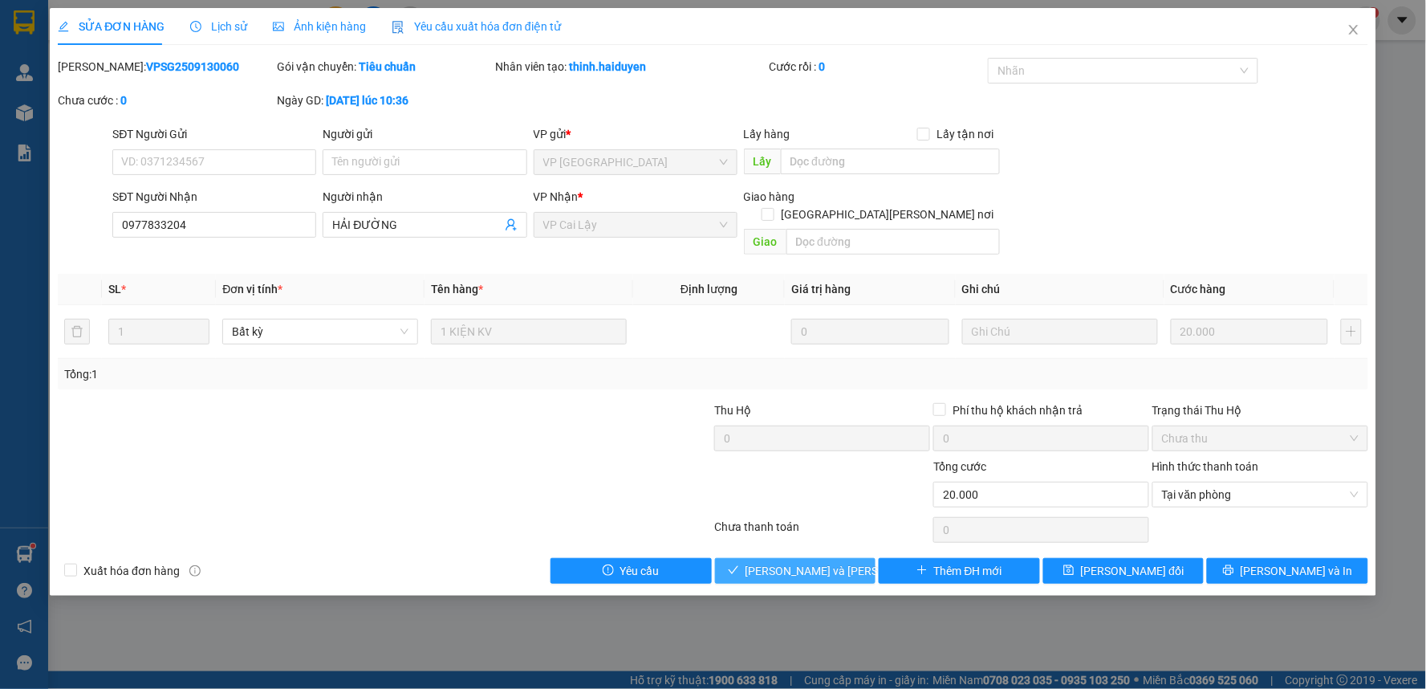
click at [815, 562] on span "[PERSON_NAME] và [PERSON_NAME] hàng" at bounding box center [854, 571] width 217 height 18
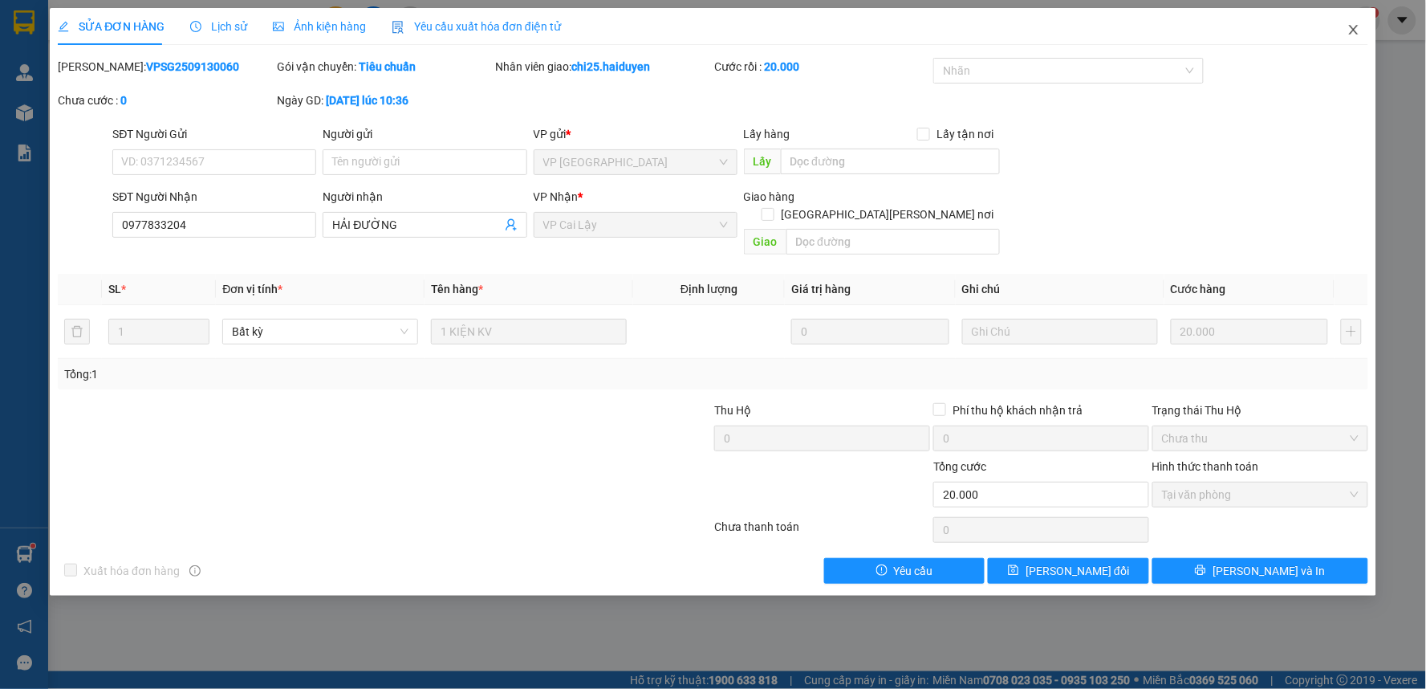
click at [1350, 27] on icon "close" at bounding box center [1353, 29] width 13 height 13
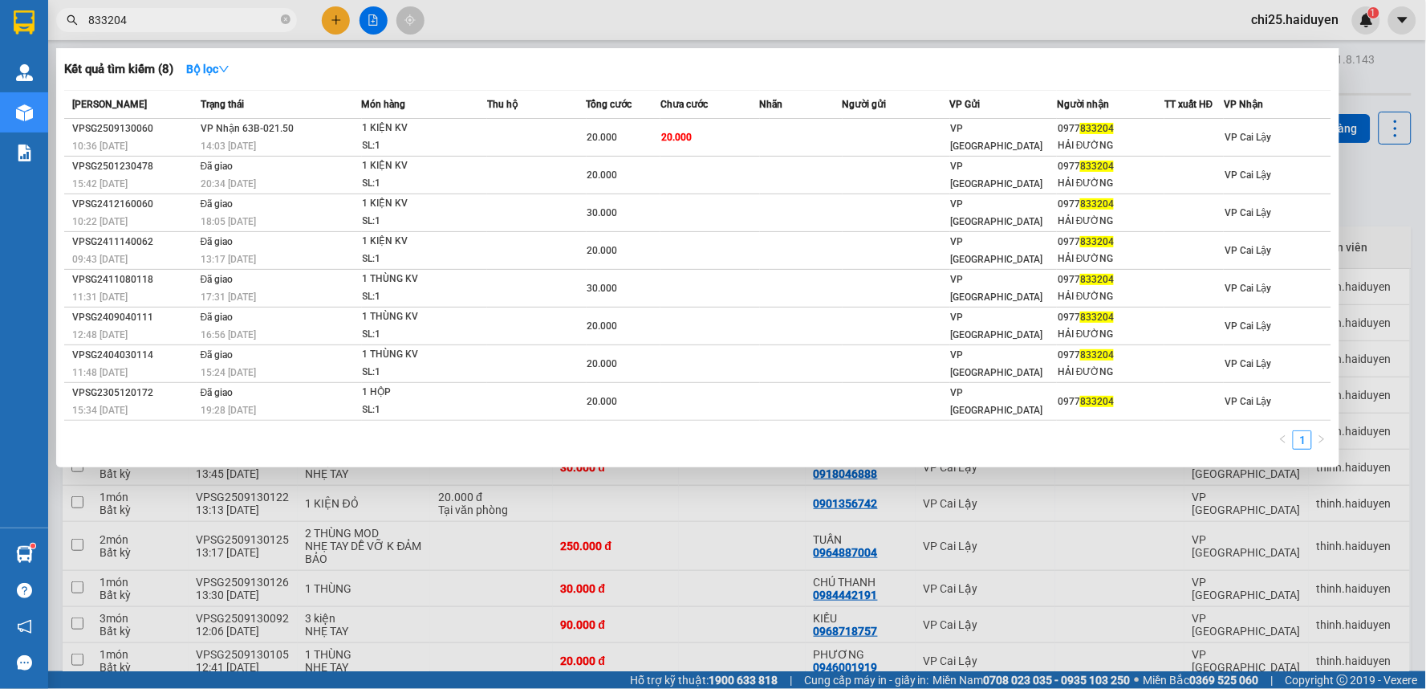
click at [173, 25] on input "833204" at bounding box center [182, 20] width 189 height 18
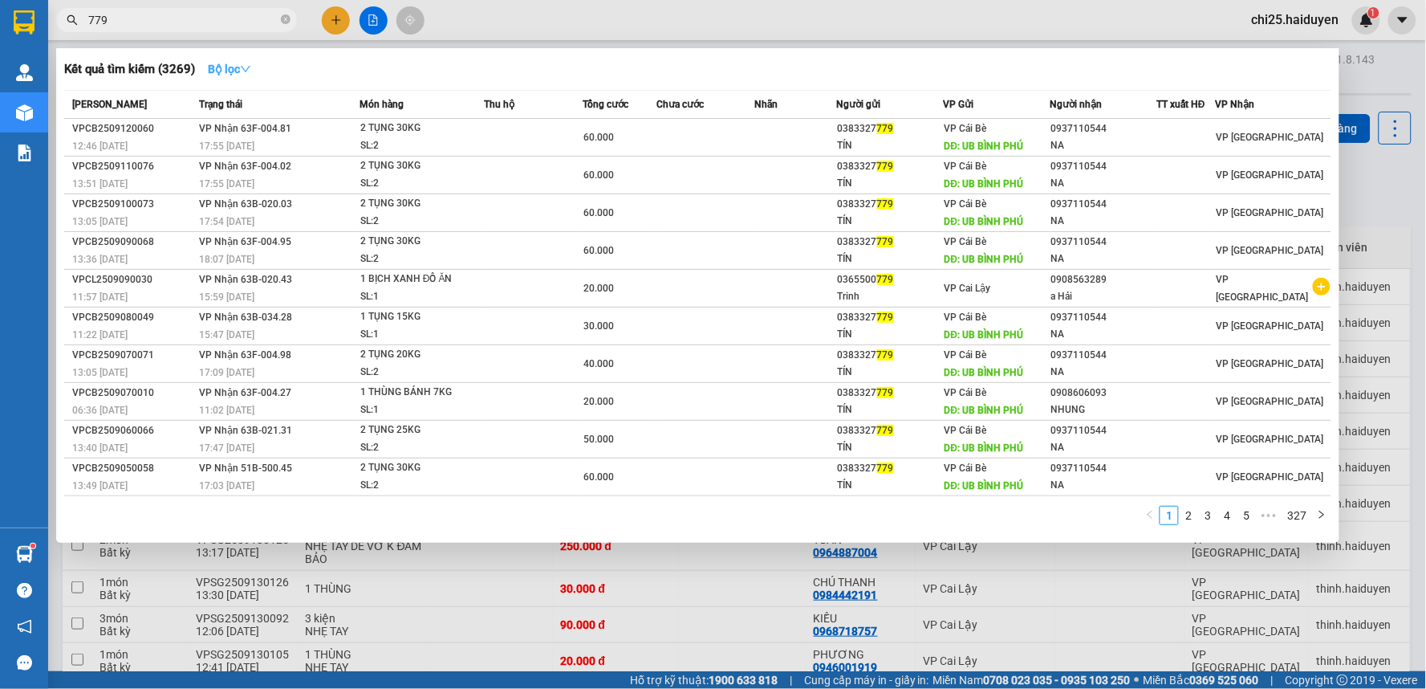
type input "779"
click at [215, 74] on strong "Bộ lọc" at bounding box center [229, 69] width 43 height 13
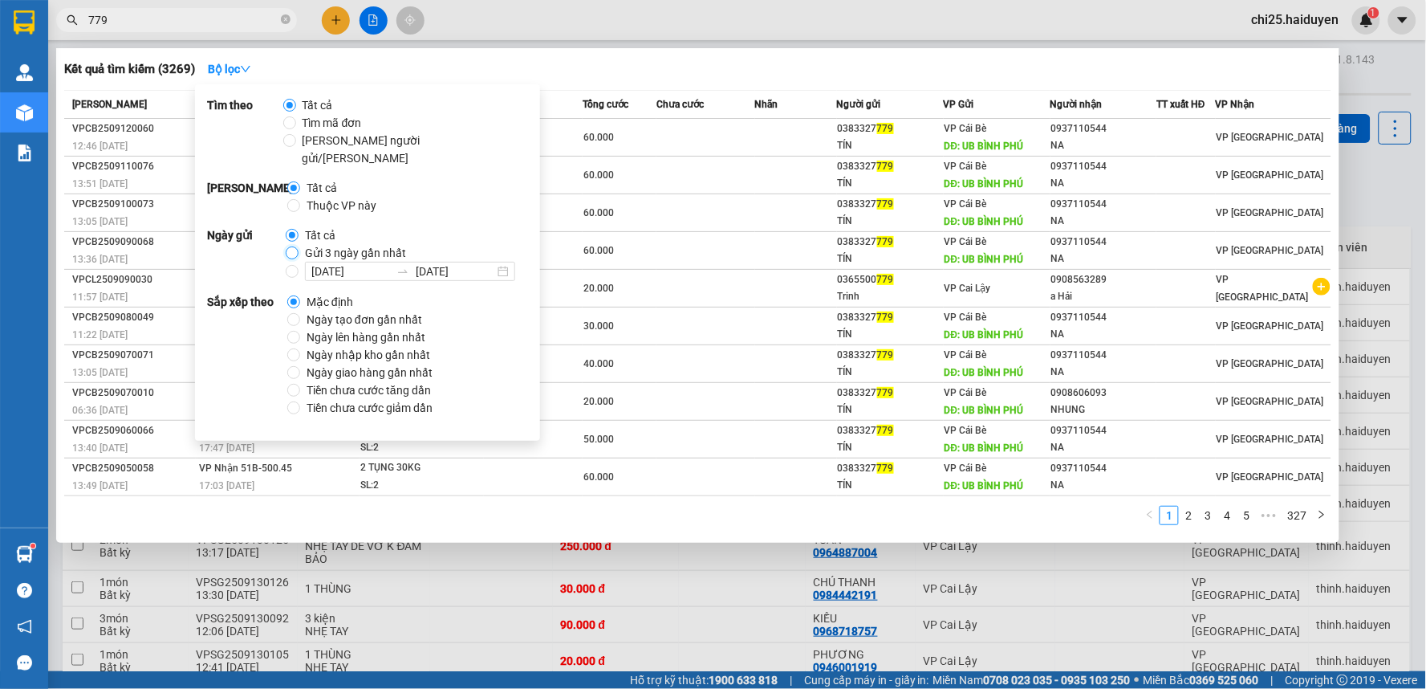
click at [287, 246] on input "Gửi 3 ngày gần nhất" at bounding box center [292, 252] width 13 height 13
radio input "true"
radio input "false"
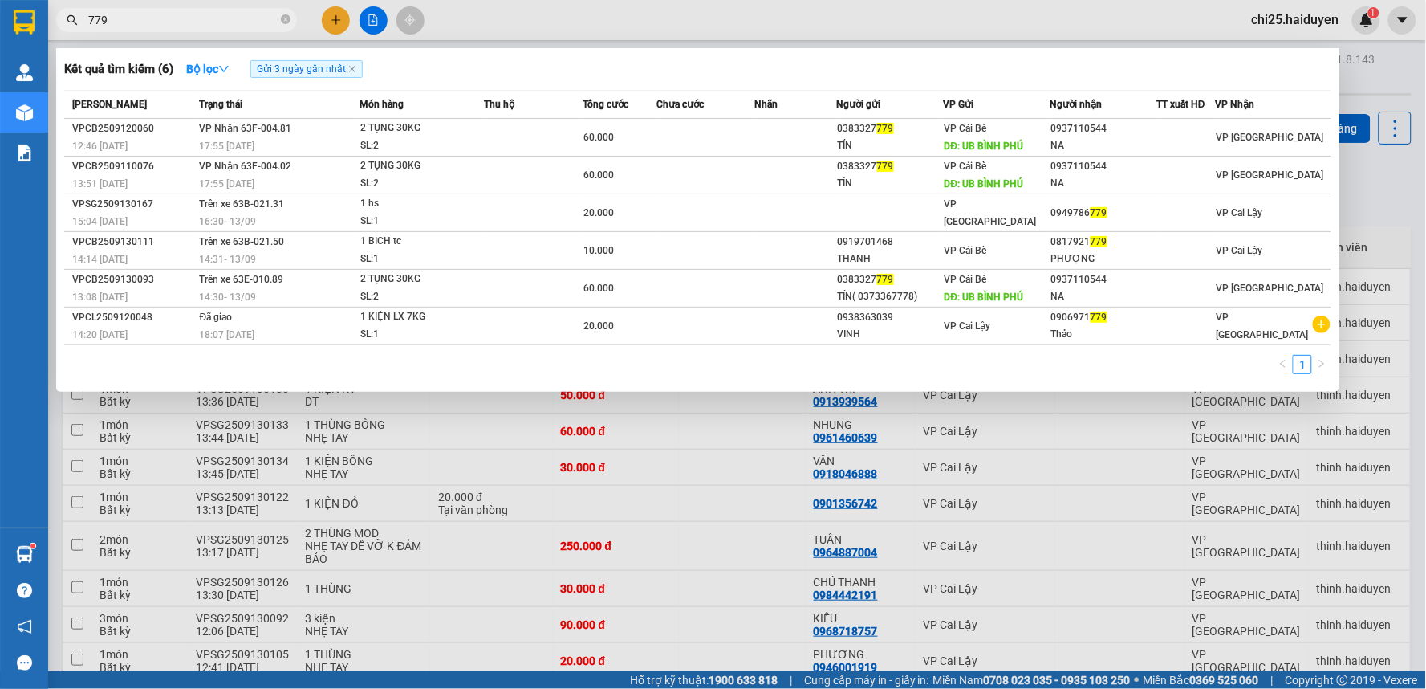
click at [746, 63] on div "Kết quả tìm kiếm ( 6 ) Bộ lọc Gửi 3 ngày gần nhất" at bounding box center [697, 69] width 1267 height 26
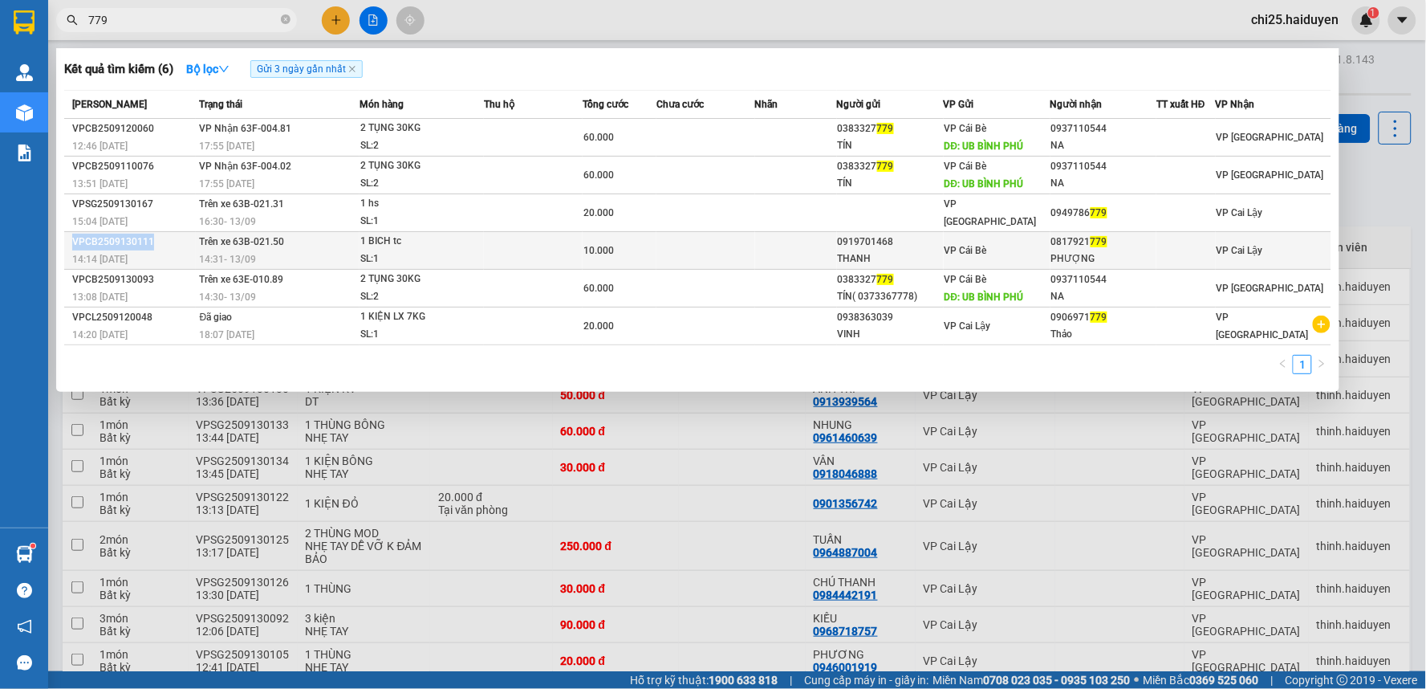
drag, startPoint x: 155, startPoint y: 241, endPoint x: 67, endPoint y: 243, distance: 87.5
click at [67, 243] on td "VPCB2509130111 14:14 [DATE]" at bounding box center [130, 251] width 132 height 38
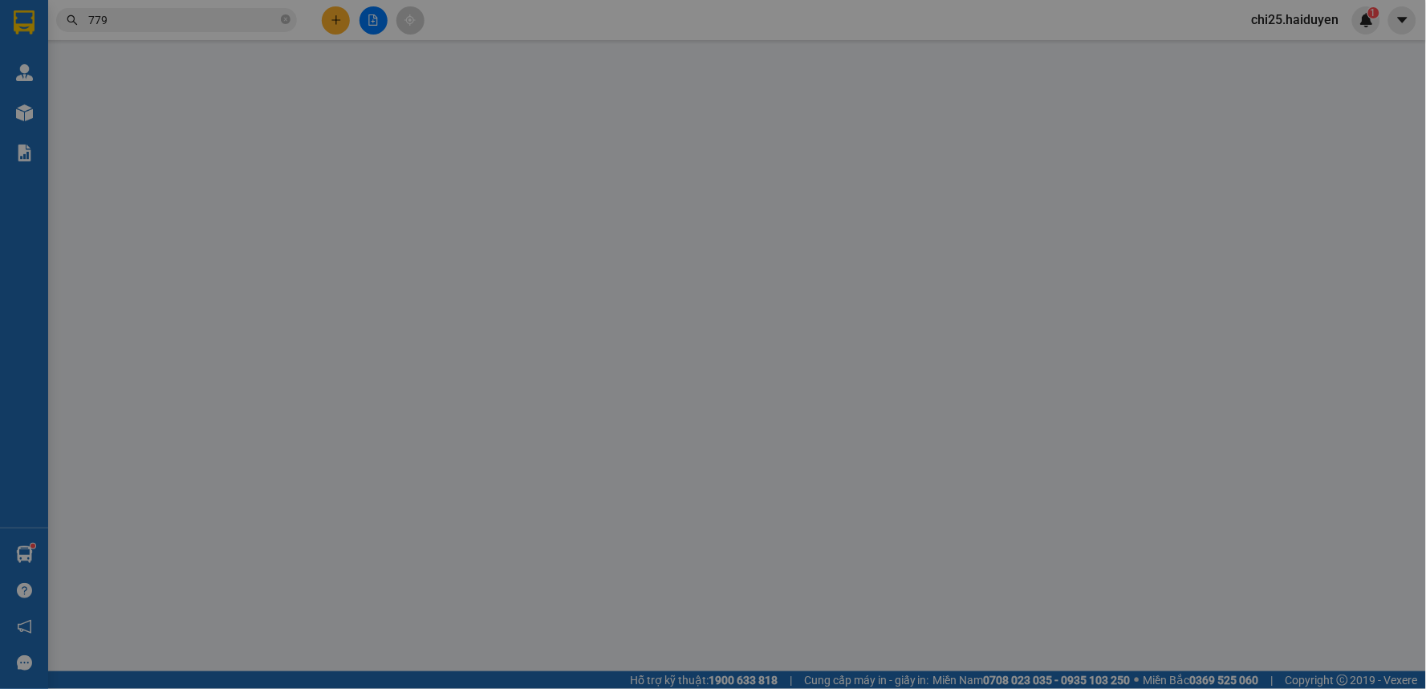
type input "0919701468"
type input "THANH"
type input "0817921779"
type input "PHƯỢNG"
type input "10.000"
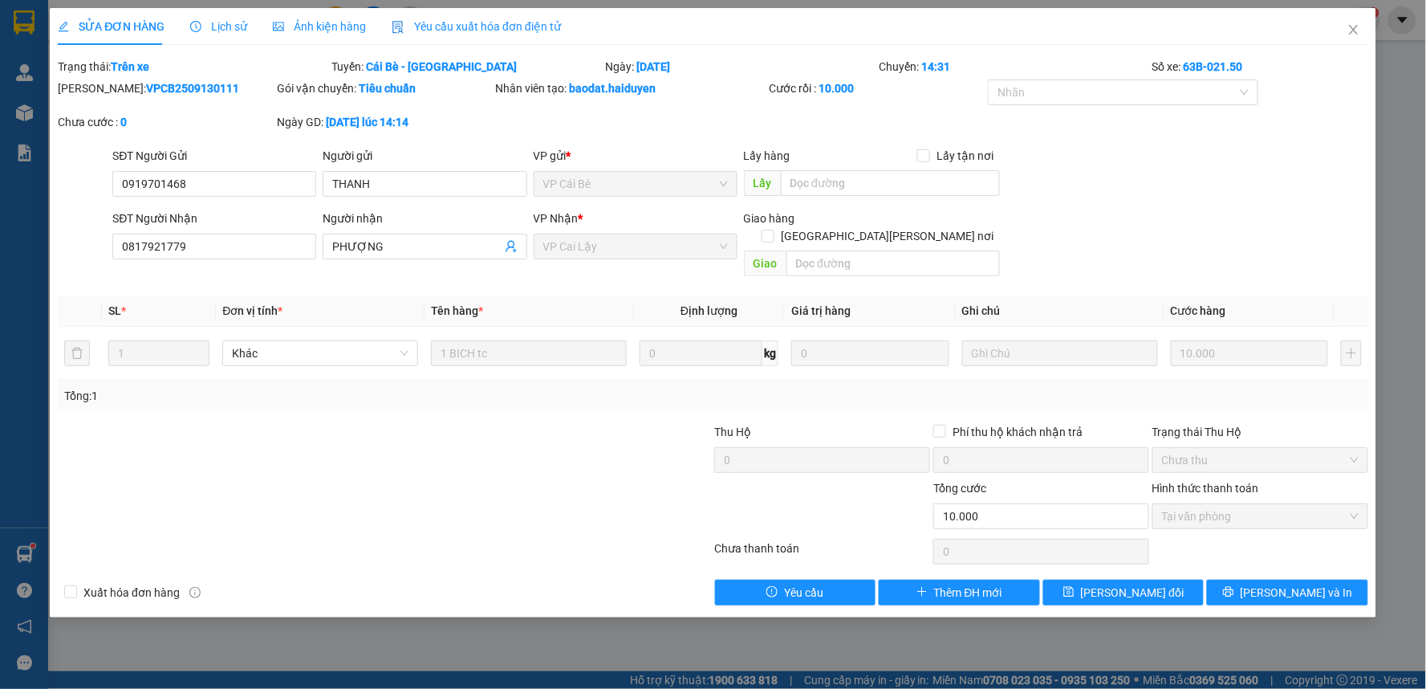
click at [197, 91] on div "[PERSON_NAME]: VPCB2509130111" at bounding box center [166, 88] width 216 height 18
click at [195, 247] on input "0817921779" at bounding box center [214, 247] width 204 height 26
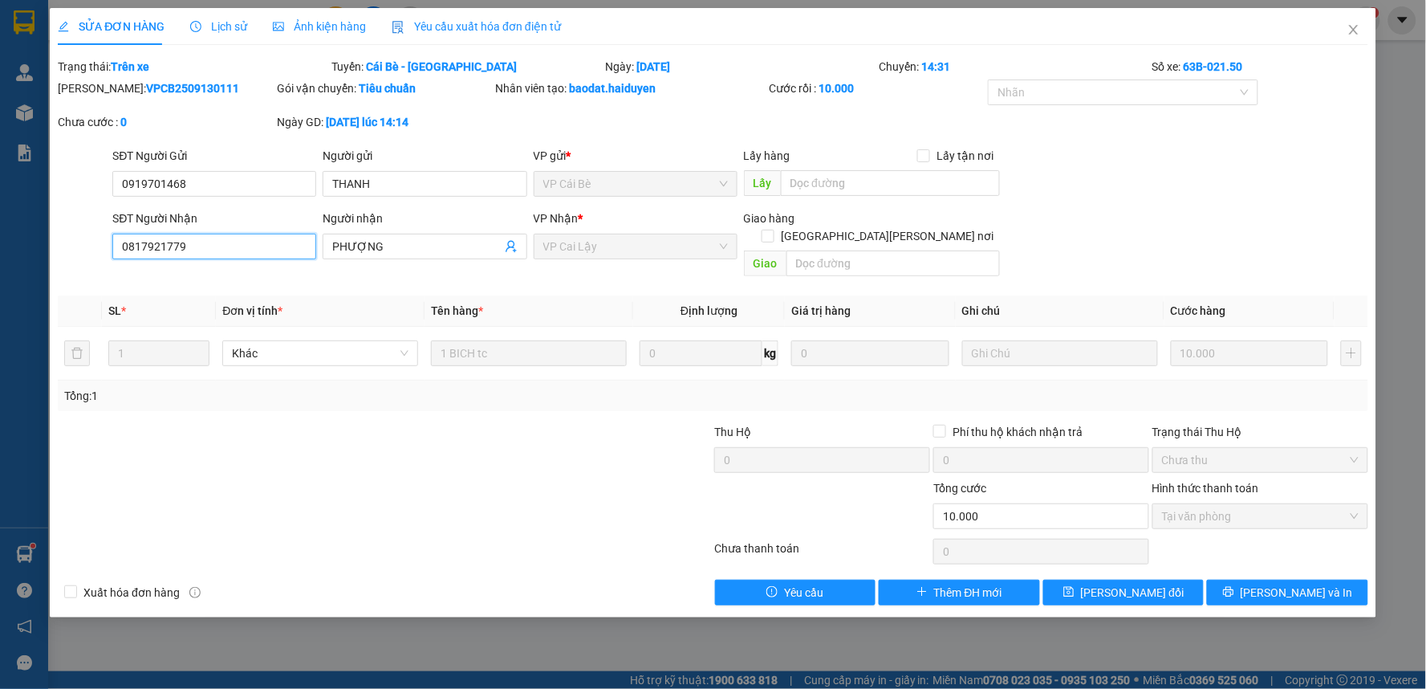
drag, startPoint x: 195, startPoint y: 247, endPoint x: 150, endPoint y: 252, distance: 45.2
click at [150, 252] on input "0817921779" at bounding box center [214, 247] width 204 height 26
click at [1354, 30] on icon "close" at bounding box center [1353, 30] width 9 height 10
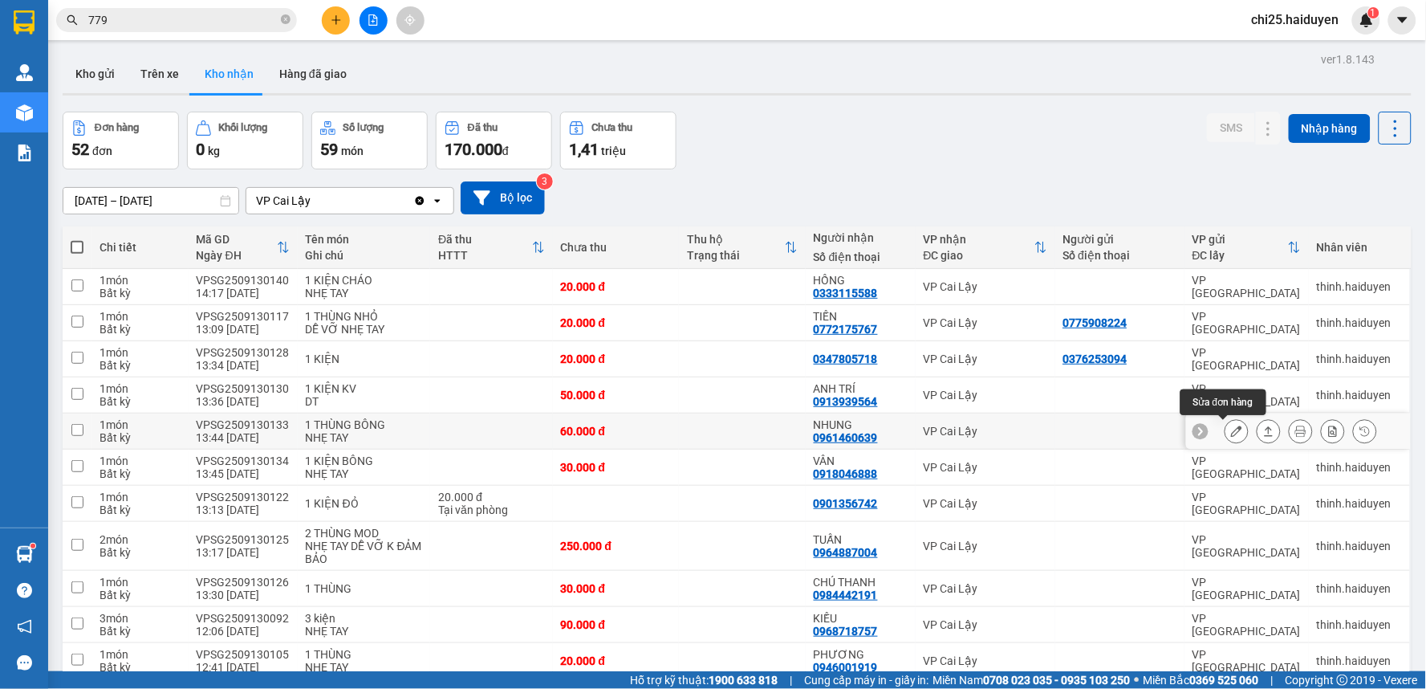
click at [1231, 428] on icon at bounding box center [1236, 430] width 11 height 11
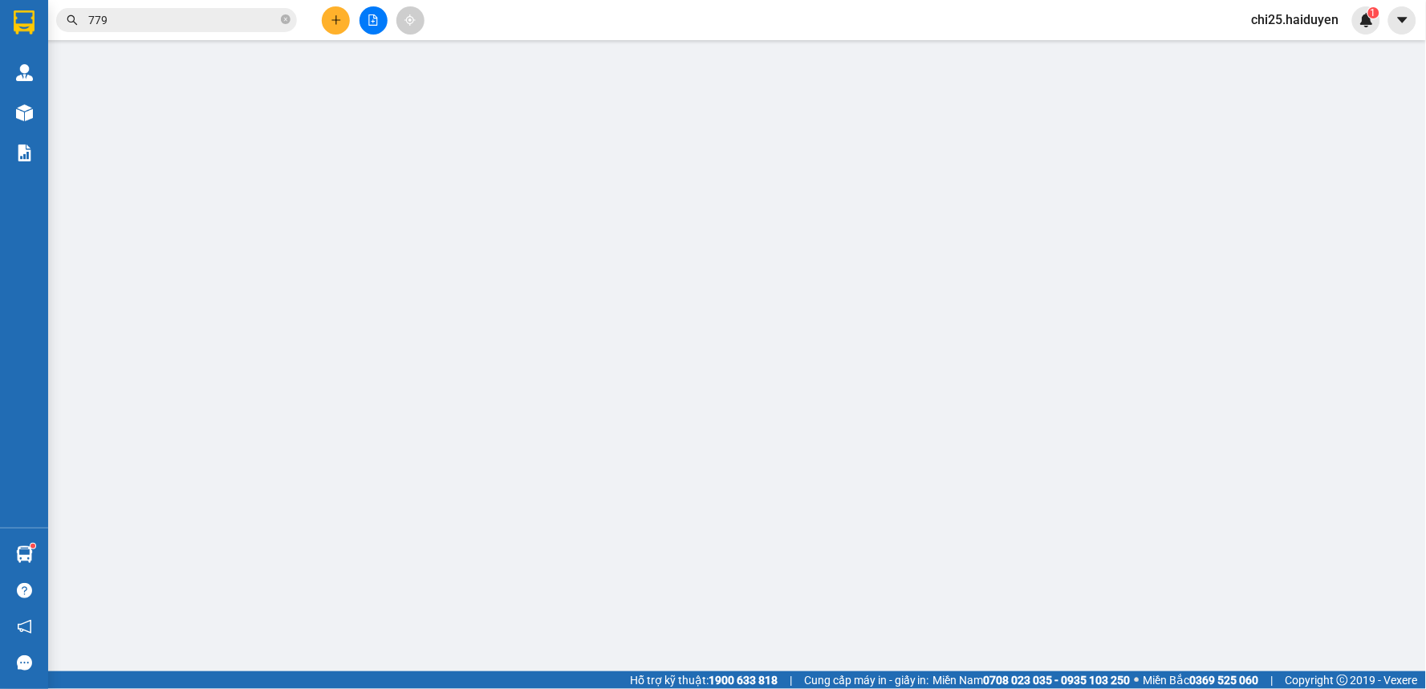
type input "0961460639"
type input "NHUNG"
type input "60.000"
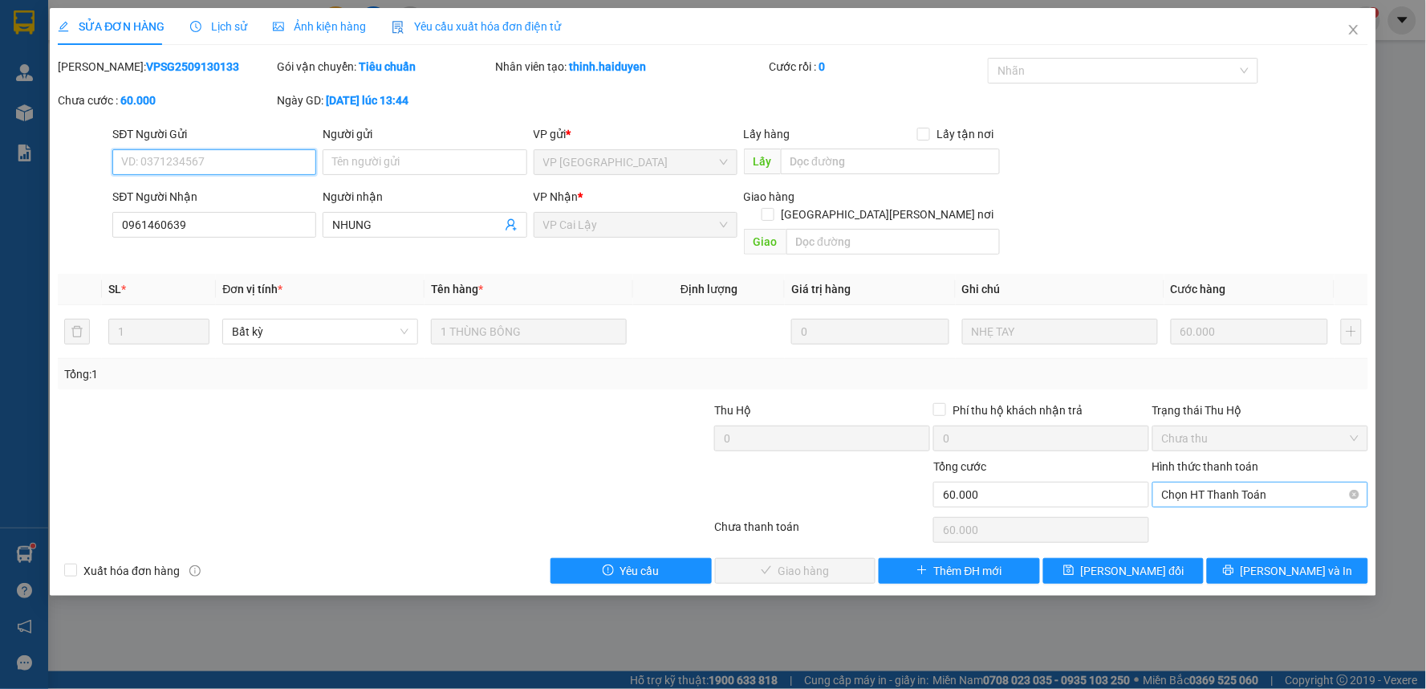
click at [1197, 482] on span "Chọn HT Thanh Toán" at bounding box center [1260, 494] width 197 height 24
click at [1206, 502] on div "Tại văn phòng" at bounding box center [1261, 509] width 197 height 18
type input "0"
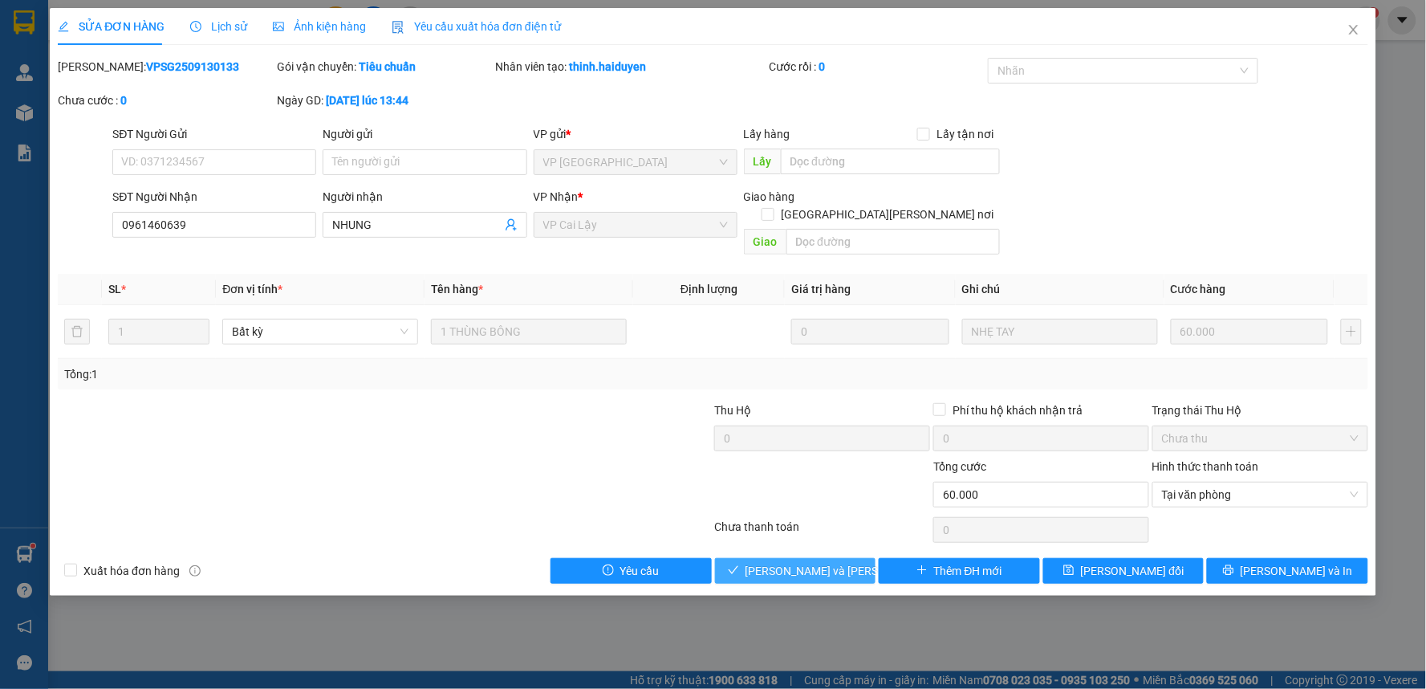
click at [828, 562] on span "[PERSON_NAME] và [PERSON_NAME] hàng" at bounding box center [854, 571] width 217 height 18
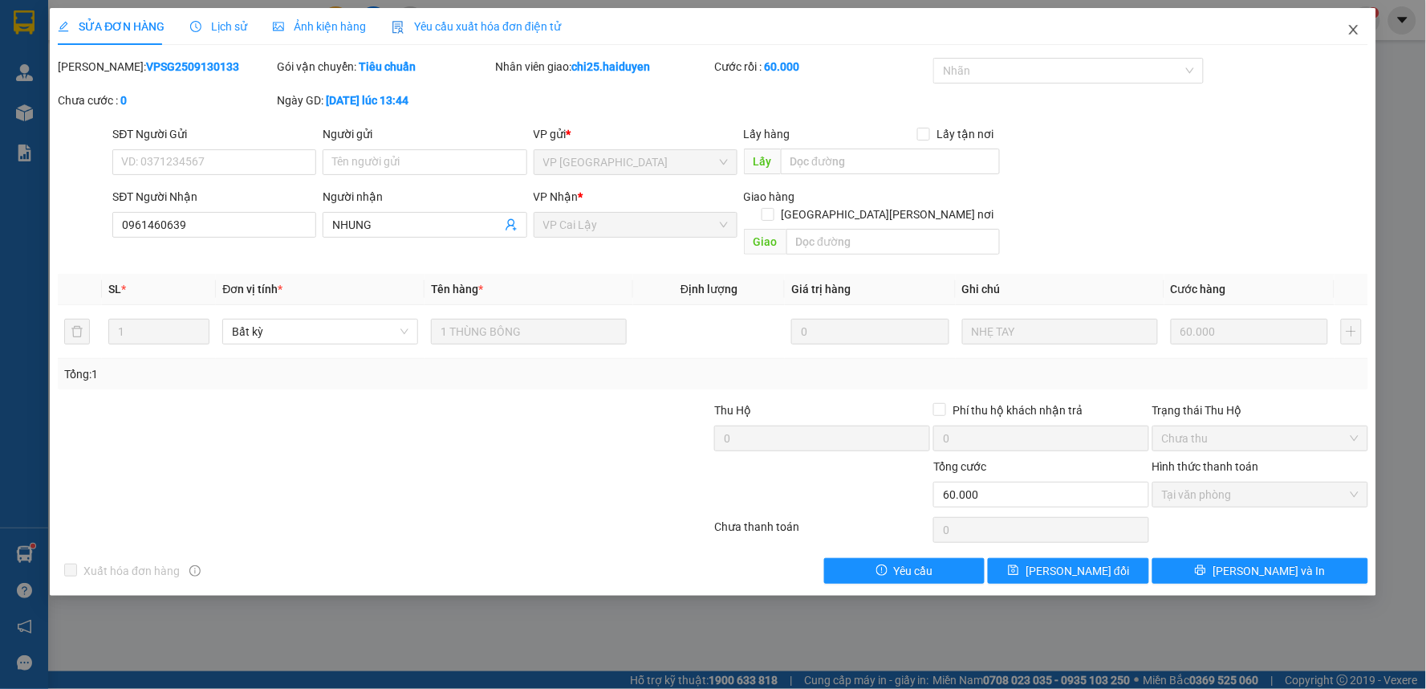
click at [1351, 27] on icon "close" at bounding box center [1353, 30] width 9 height 10
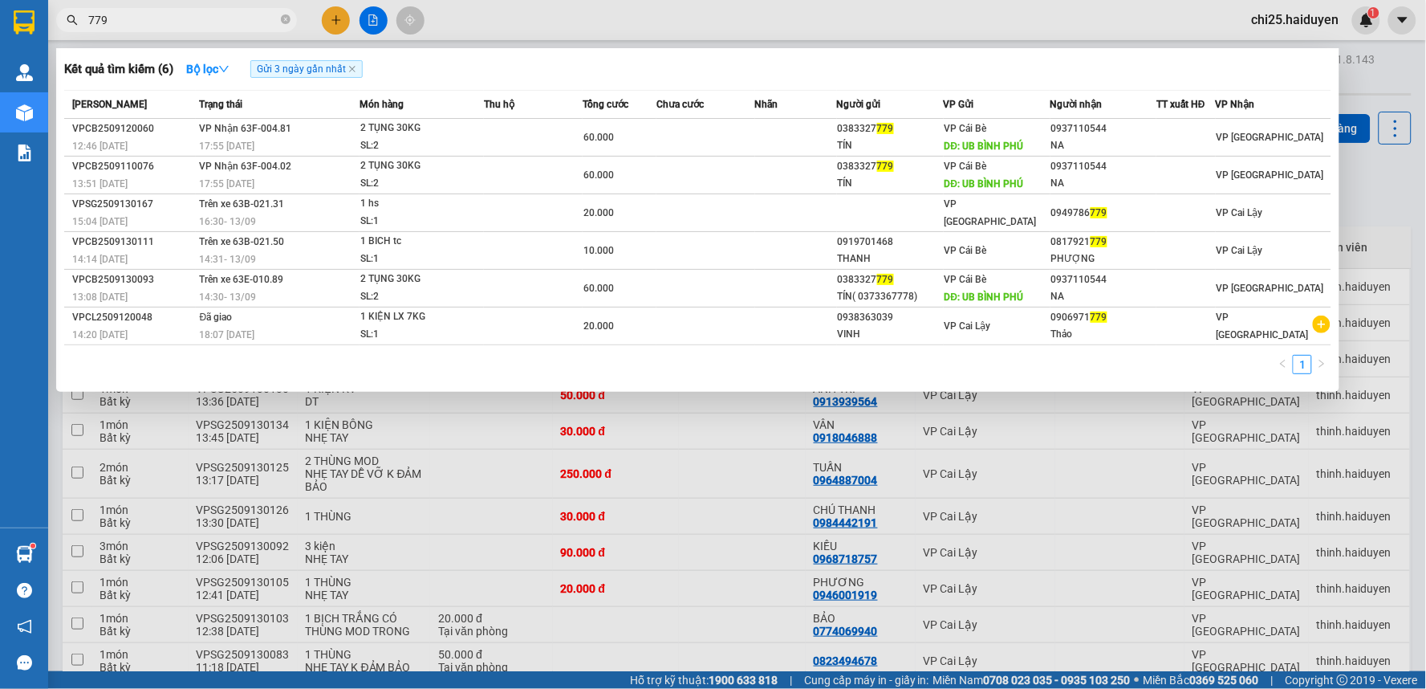
click at [213, 27] on input "779" at bounding box center [182, 20] width 189 height 18
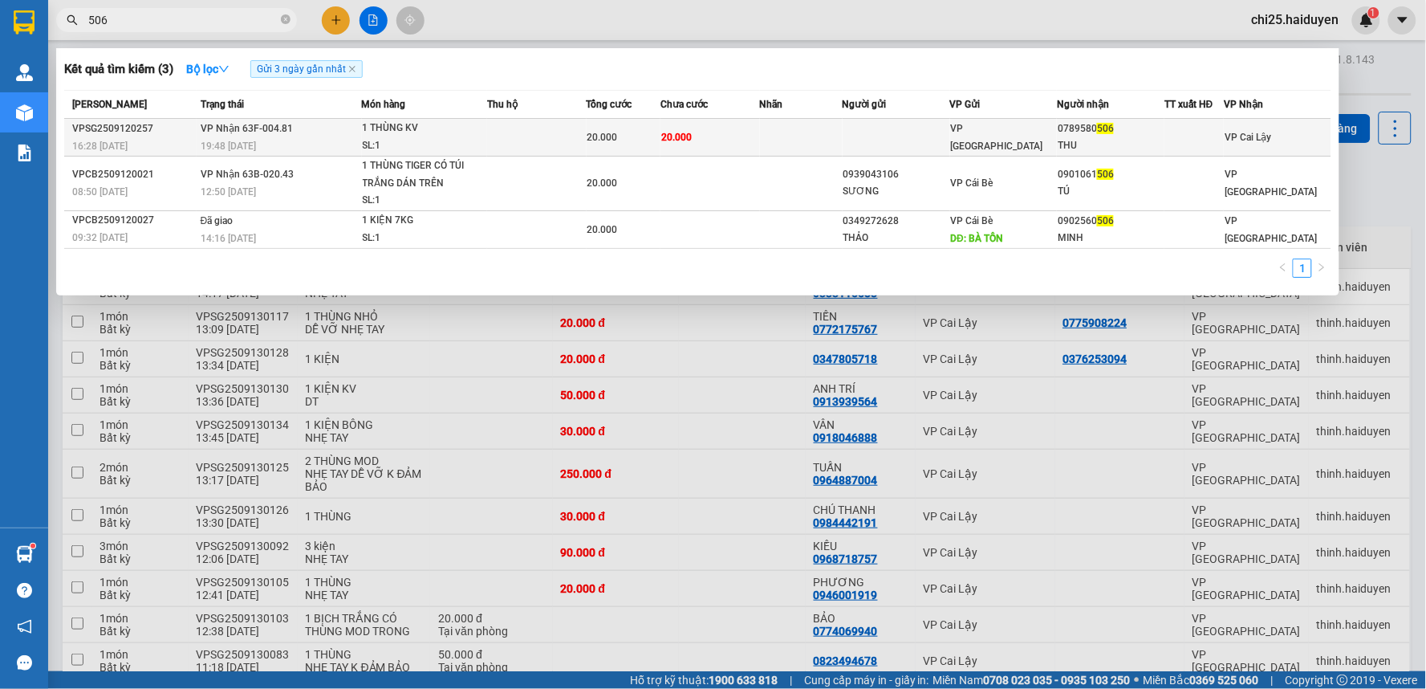
type input "506"
click at [714, 127] on td "20.000" at bounding box center [710, 138] width 100 height 38
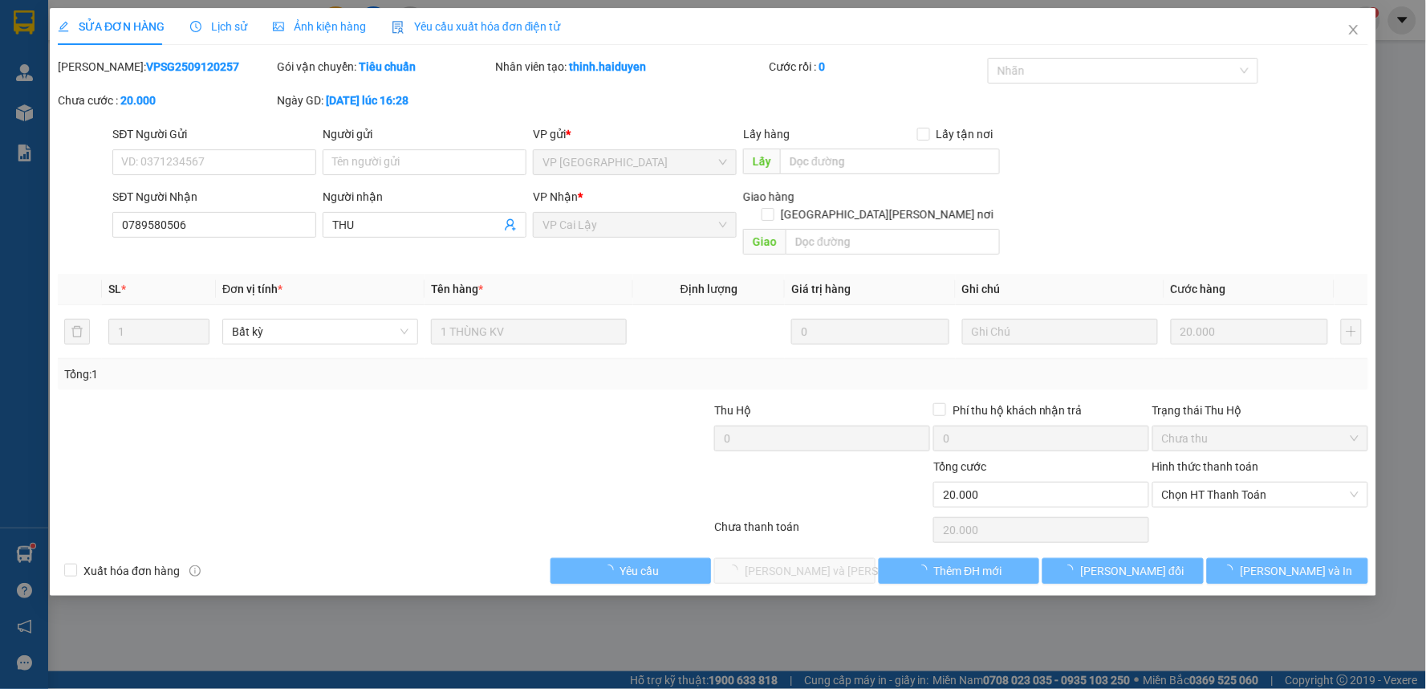
type input "0789580506"
type input "THU"
type input "20.000"
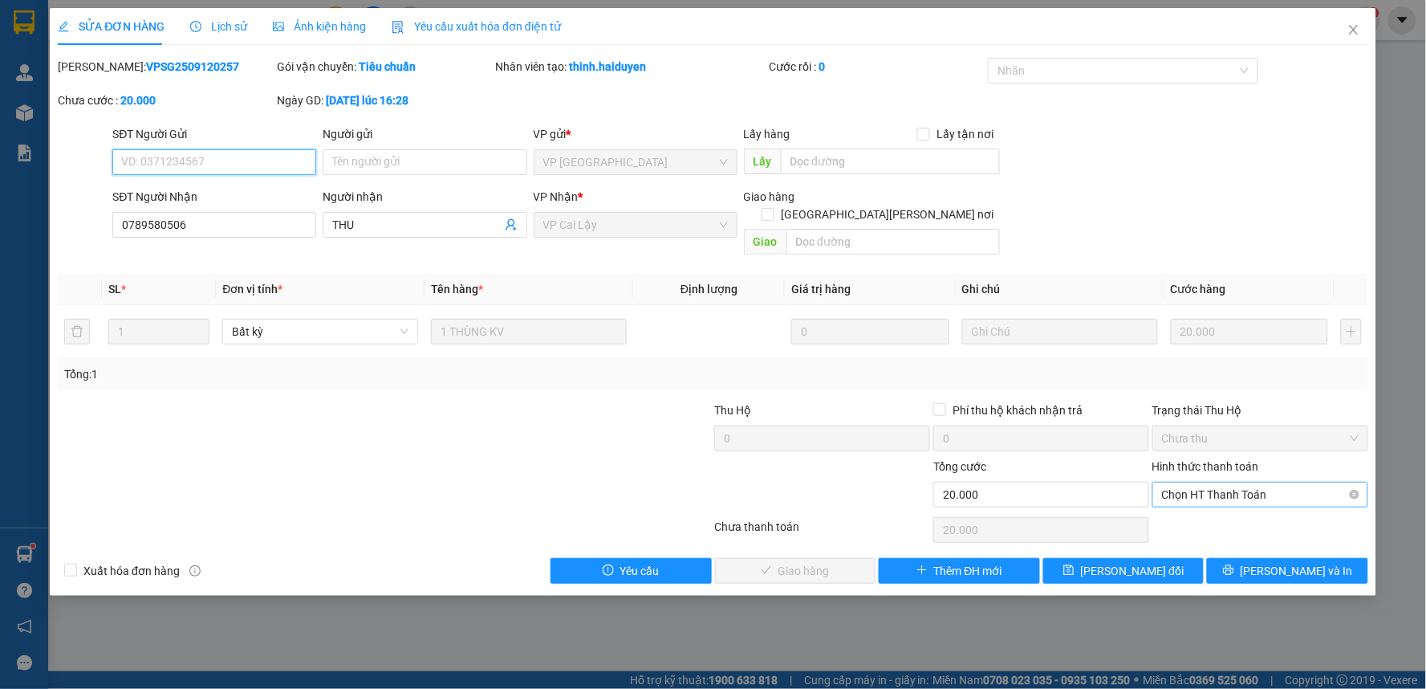
click at [1253, 482] on span "Chọn HT Thanh Toán" at bounding box center [1260, 494] width 197 height 24
click at [1236, 511] on div "Tại văn phòng" at bounding box center [1261, 509] width 197 height 18
type input "0"
click at [857, 558] on button "[PERSON_NAME] và [PERSON_NAME] hàng" at bounding box center [795, 571] width 161 height 26
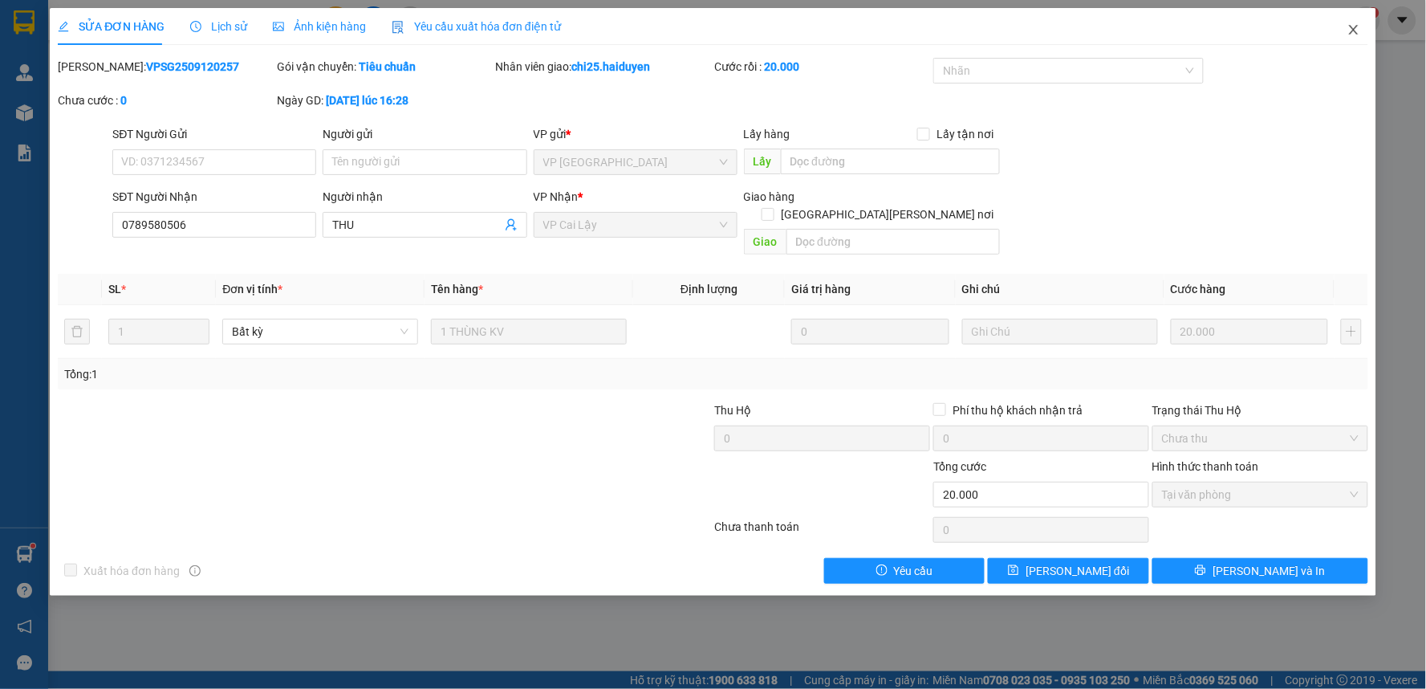
click at [1358, 26] on icon "close" at bounding box center [1353, 30] width 9 height 10
click at [1353, 30] on div "chi25.haiduyen 1" at bounding box center [1309, 20] width 141 height 28
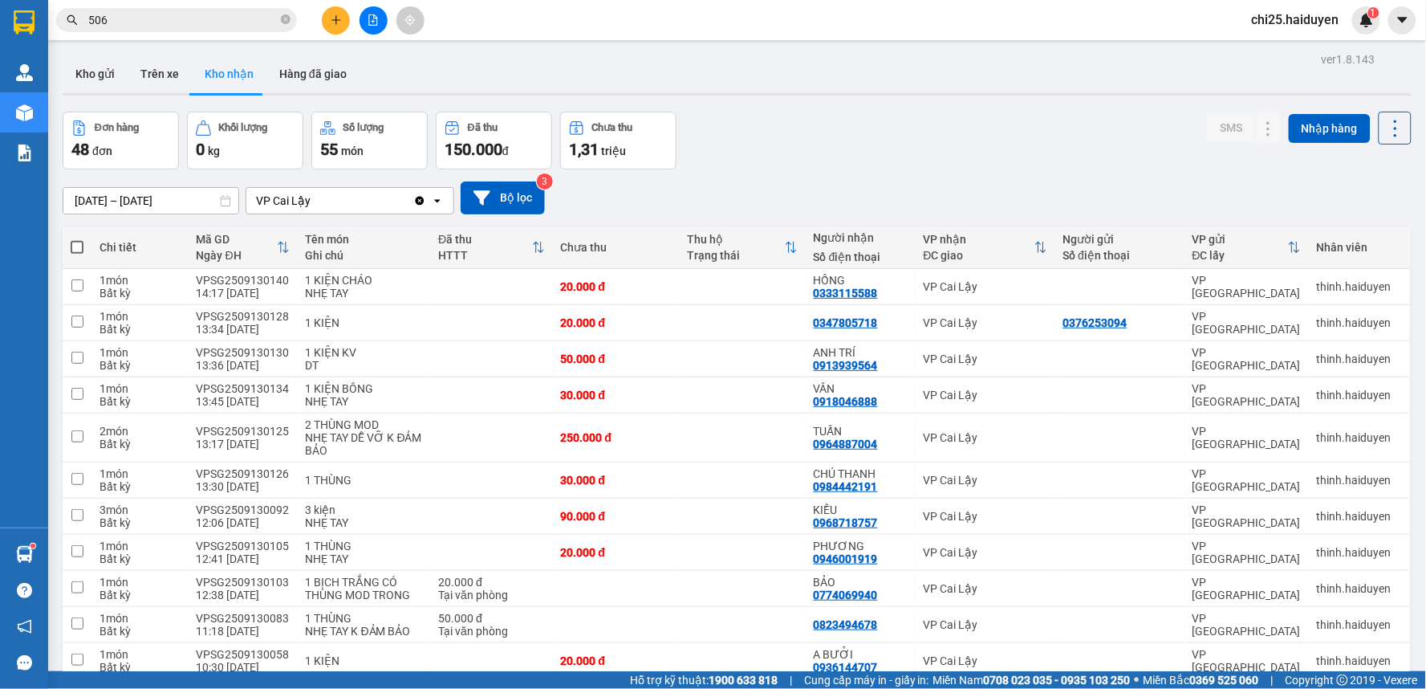
click at [167, 24] on input "506" at bounding box center [182, 20] width 189 height 18
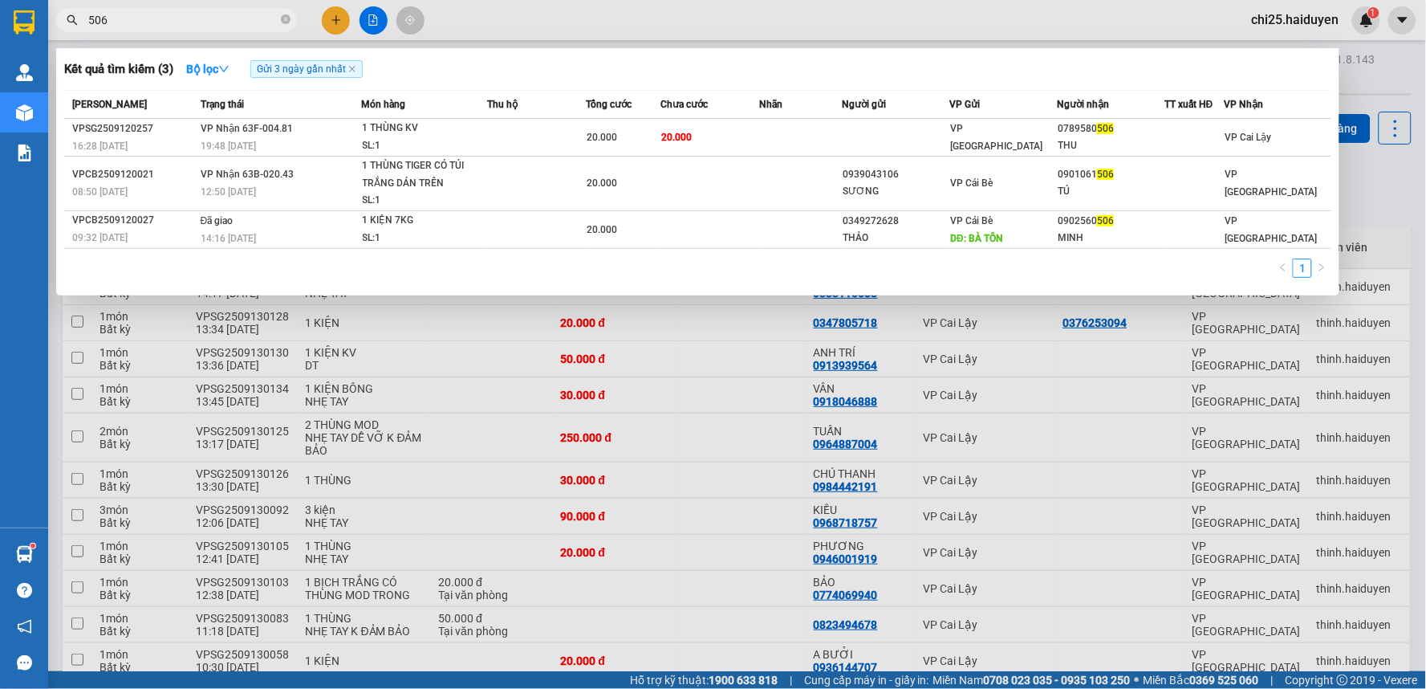
click at [167, 24] on input "506" at bounding box center [182, 20] width 189 height 18
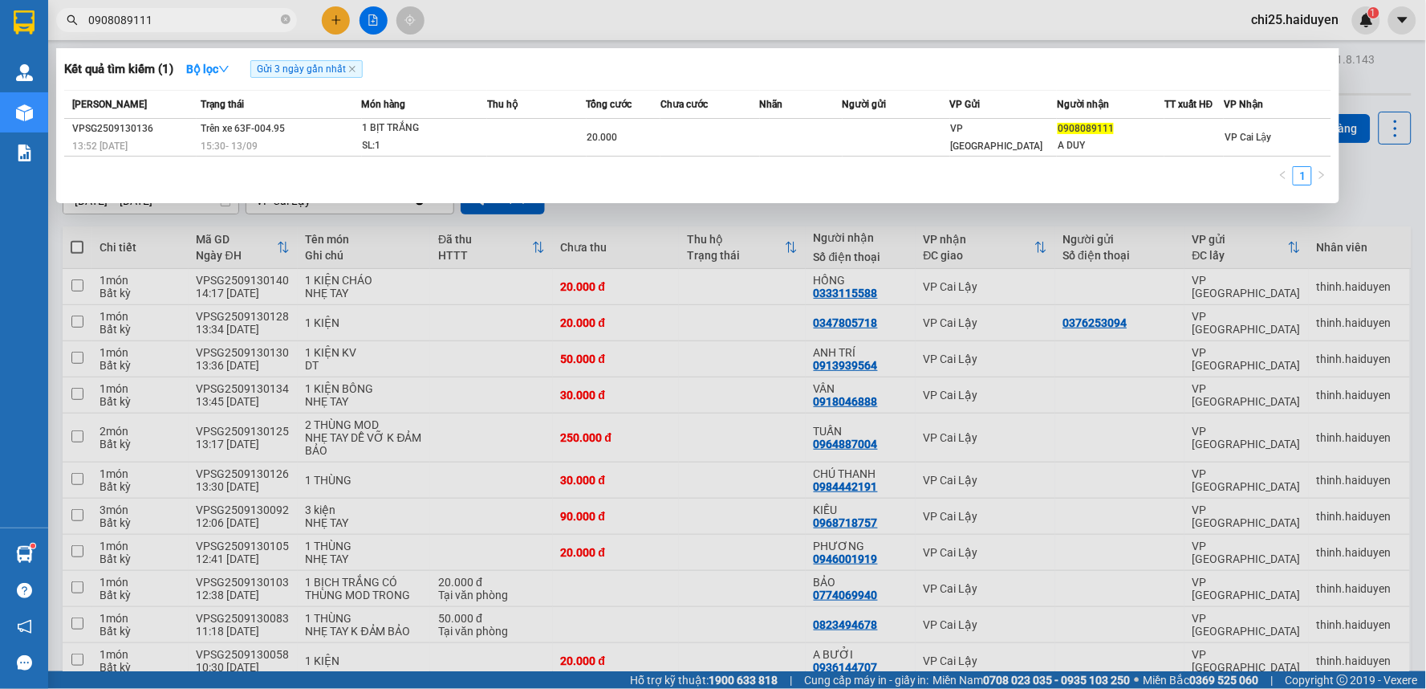
click at [190, 29] on span "0908089111" at bounding box center [176, 20] width 241 height 24
click at [190, 28] on input "0908089111" at bounding box center [182, 20] width 189 height 18
type input "0"
type input "677232"
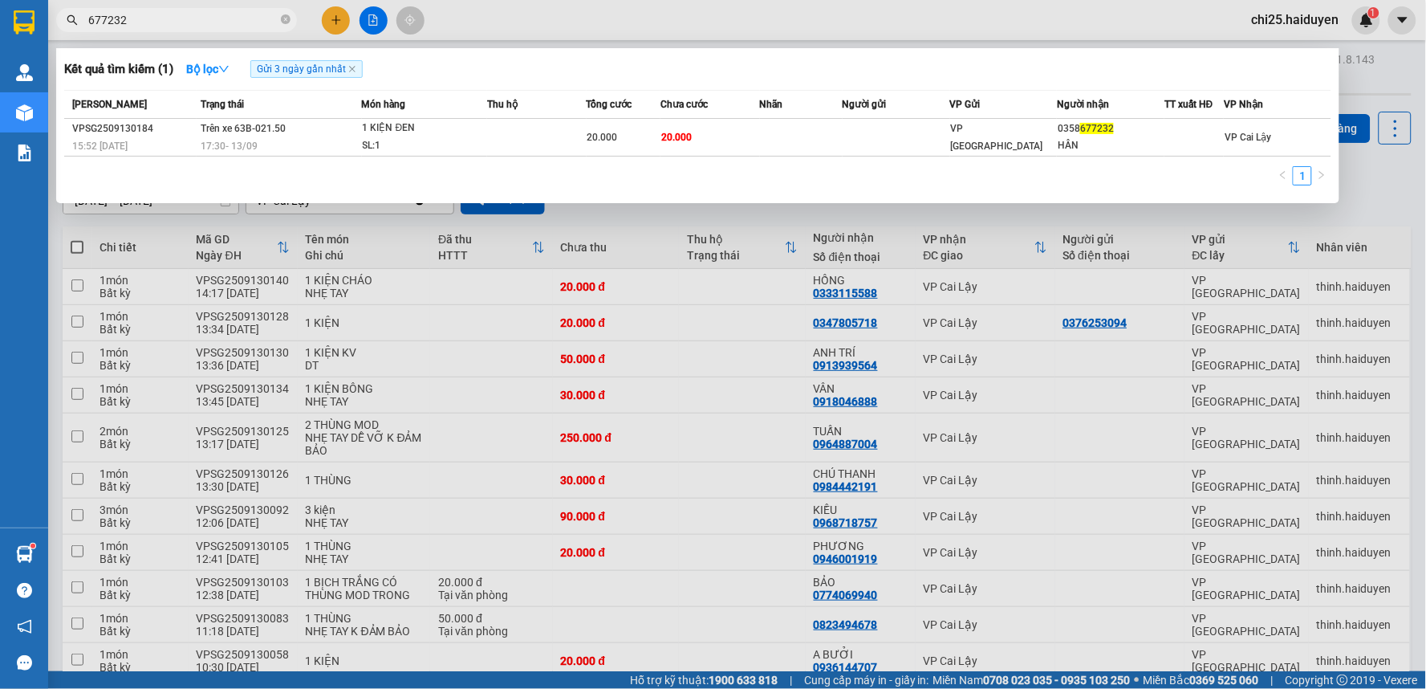
click at [387, 261] on div at bounding box center [713, 344] width 1426 height 689
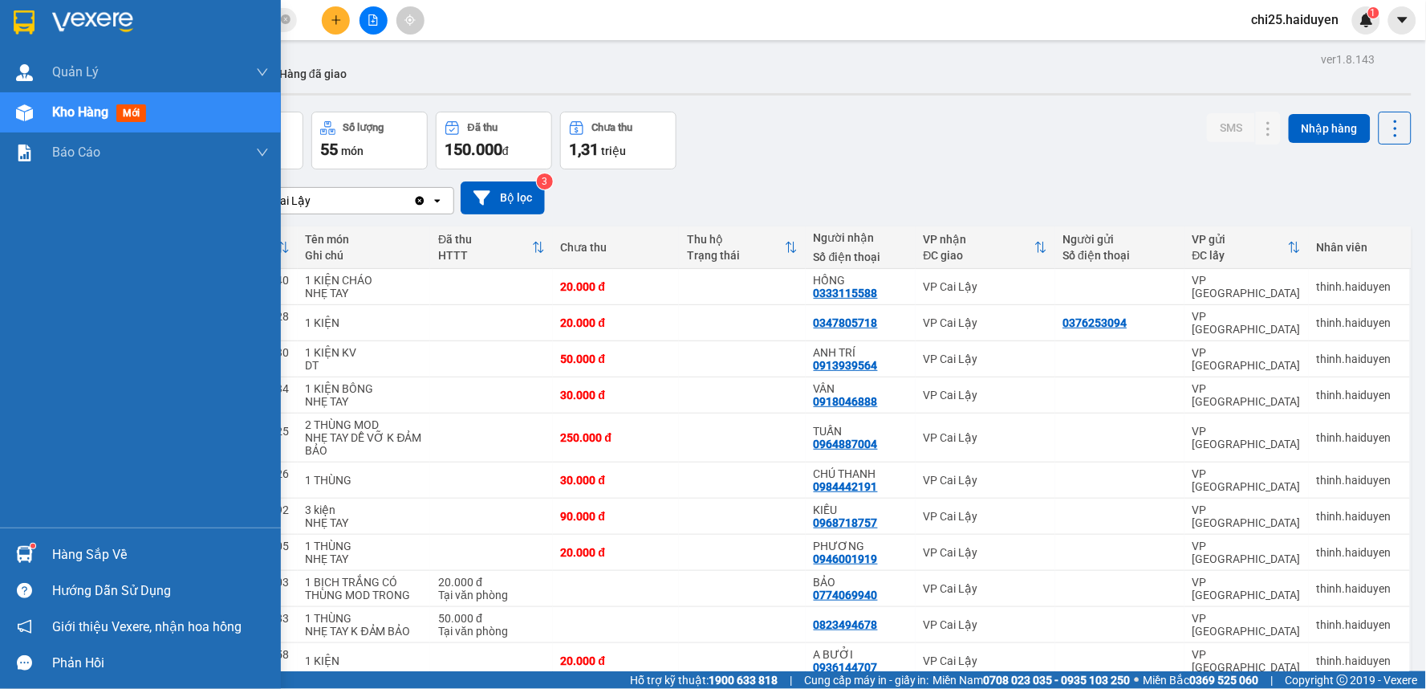
click at [120, 112] on span "mới" at bounding box center [131, 113] width 30 height 18
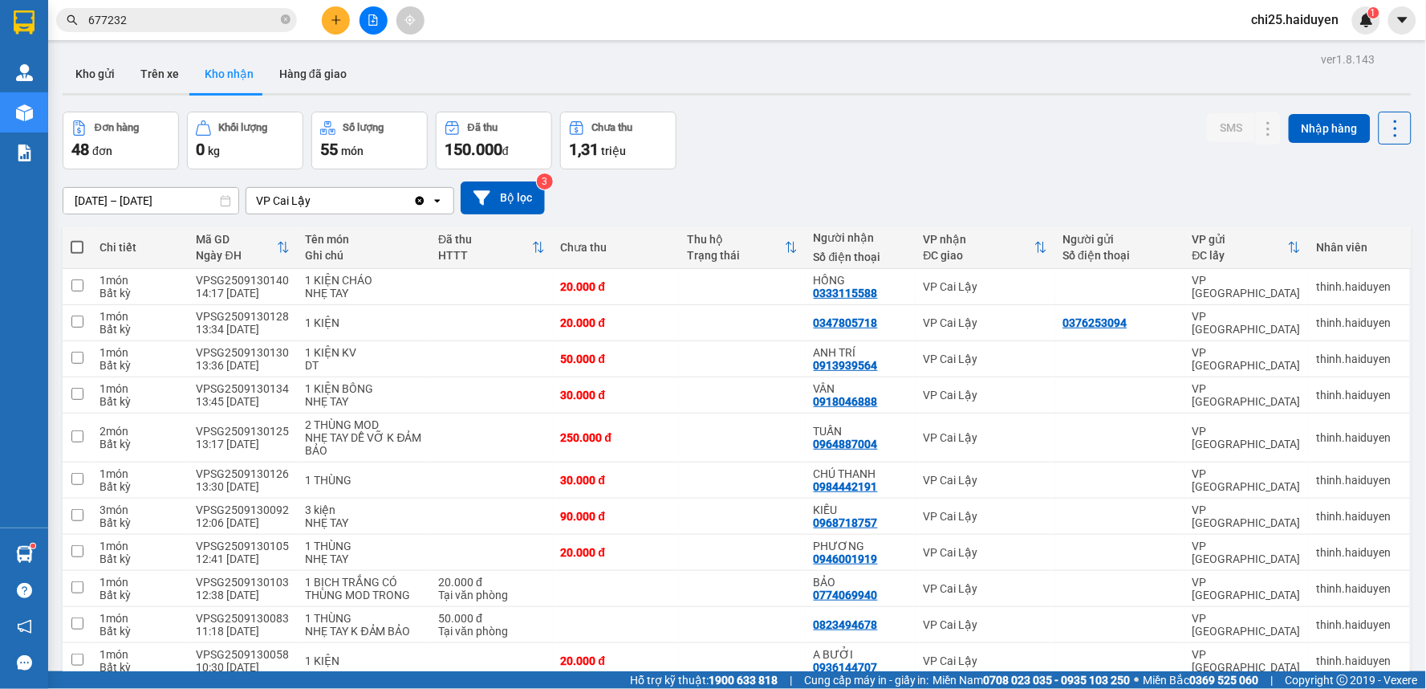
click at [238, 76] on button "Kho nhận" at bounding box center [229, 74] width 75 height 39
click at [274, 18] on input "text" at bounding box center [182, 20] width 189 height 18
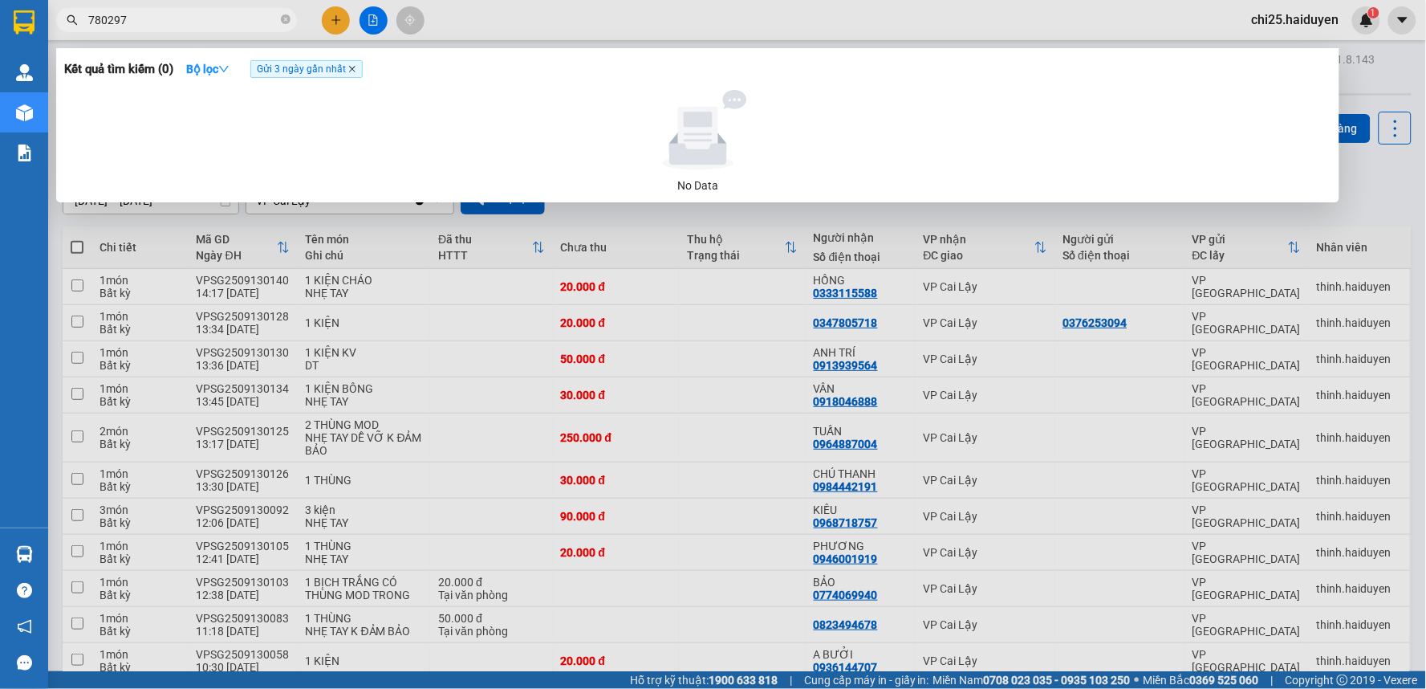
type input "780297"
click at [351, 69] on icon "close" at bounding box center [352, 69] width 8 height 8
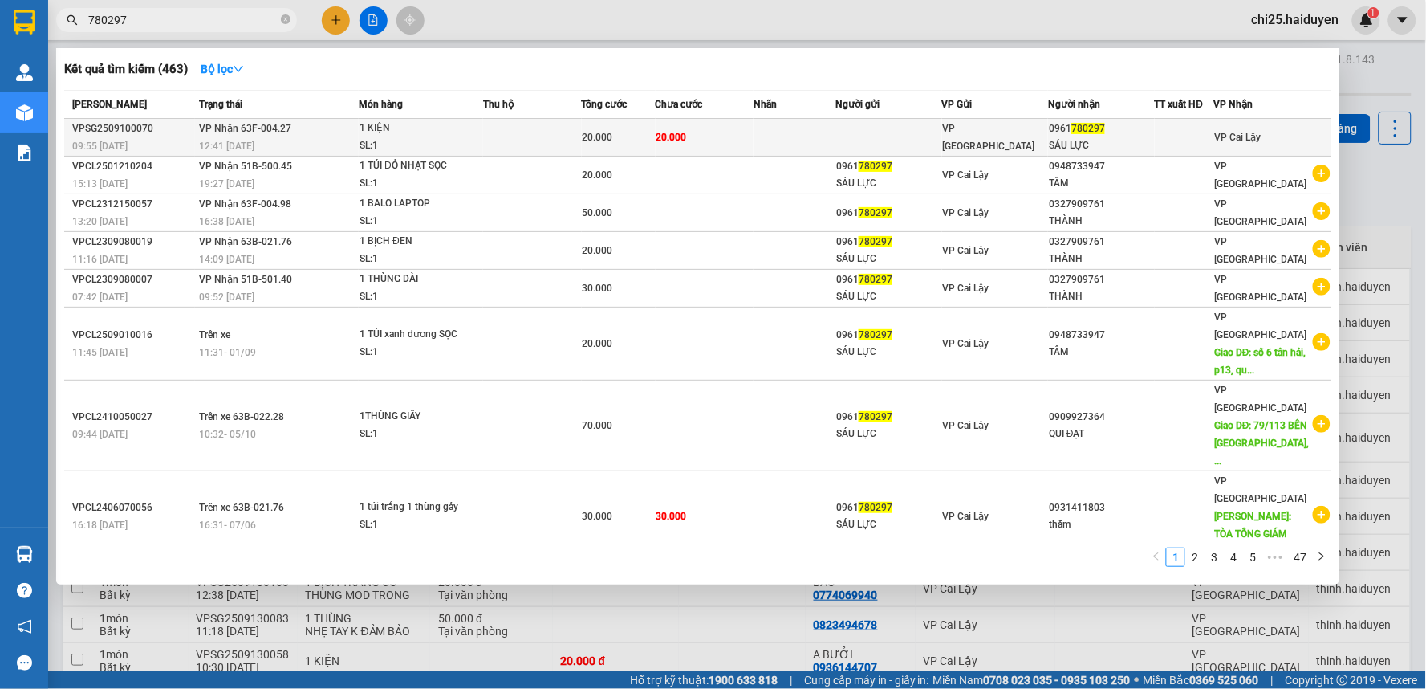
click at [717, 149] on td "20.000" at bounding box center [705, 138] width 98 height 38
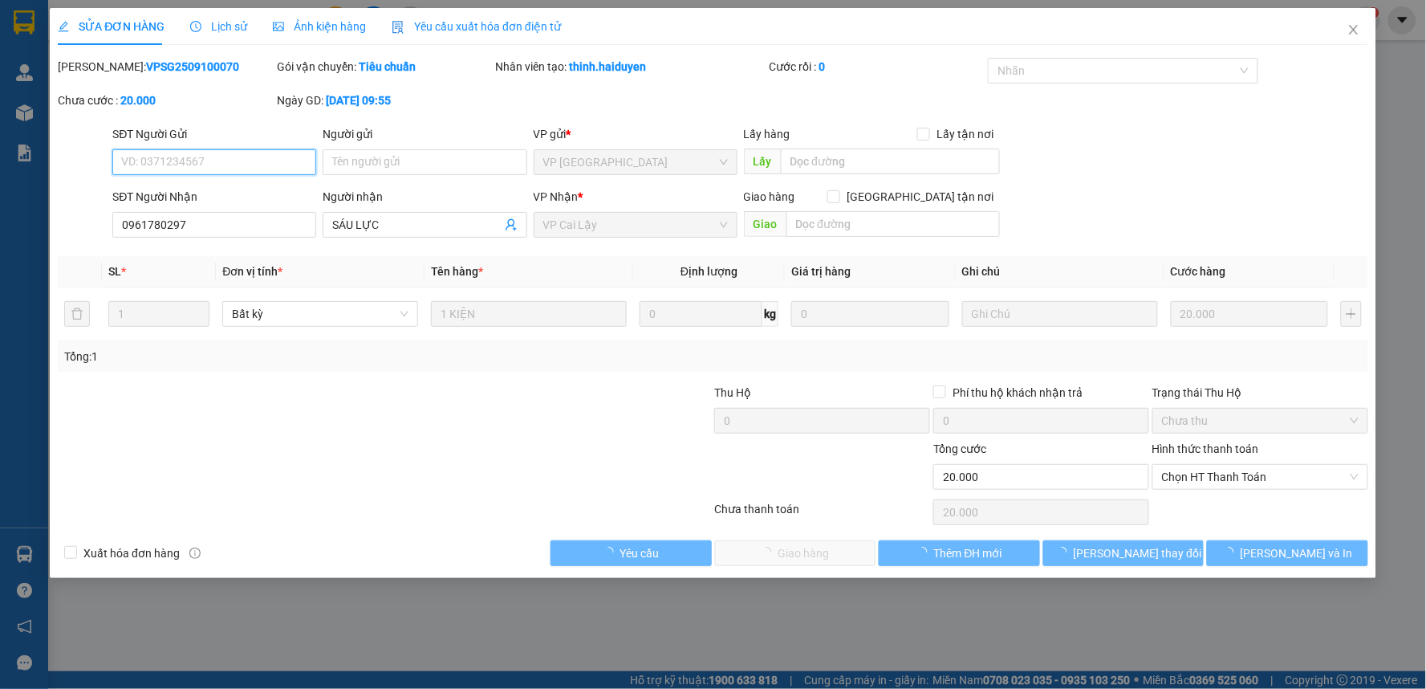
type input "0961780297"
type input "SÁU LỰC"
type input "20.000"
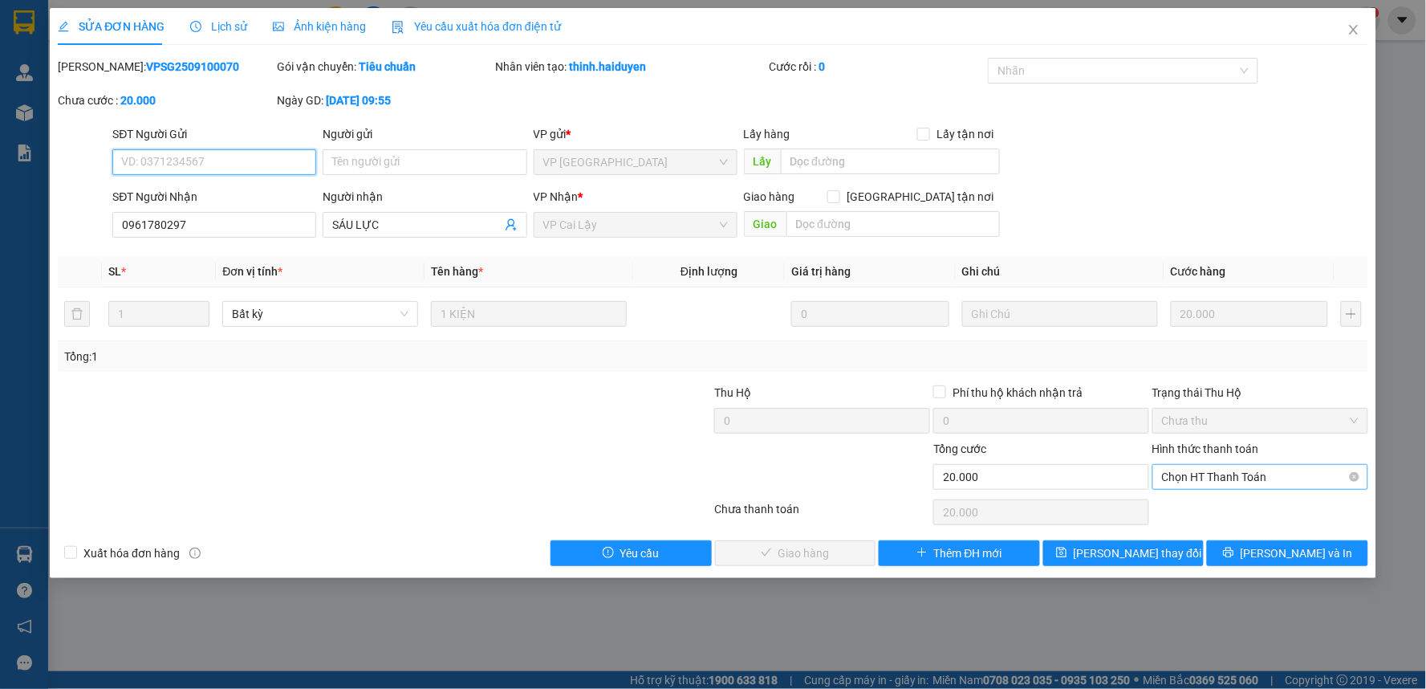
drag, startPoint x: 1231, startPoint y: 467, endPoint x: 1231, endPoint y: 478, distance: 11.2
click at [1231, 469] on span "Chọn HT Thanh Toán" at bounding box center [1260, 477] width 197 height 24
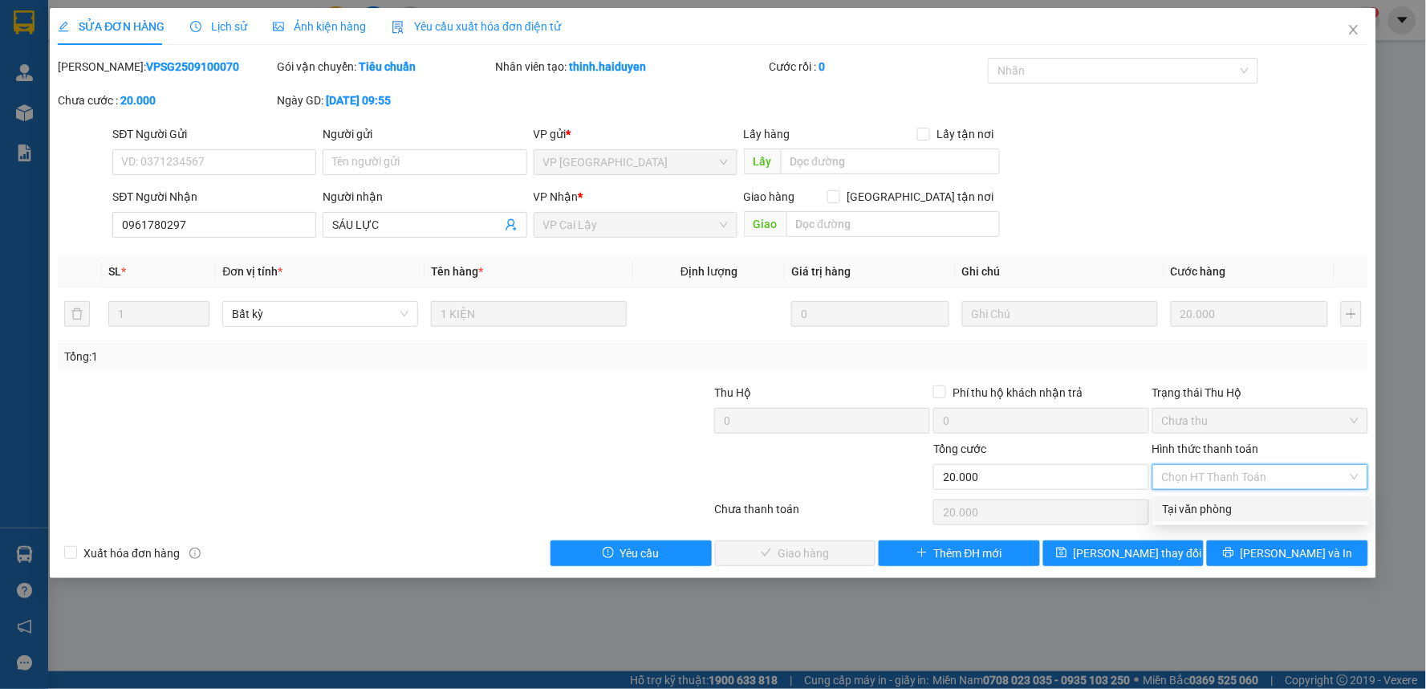
click at [1217, 507] on div "Tại văn phòng" at bounding box center [1261, 509] width 197 height 18
type input "0"
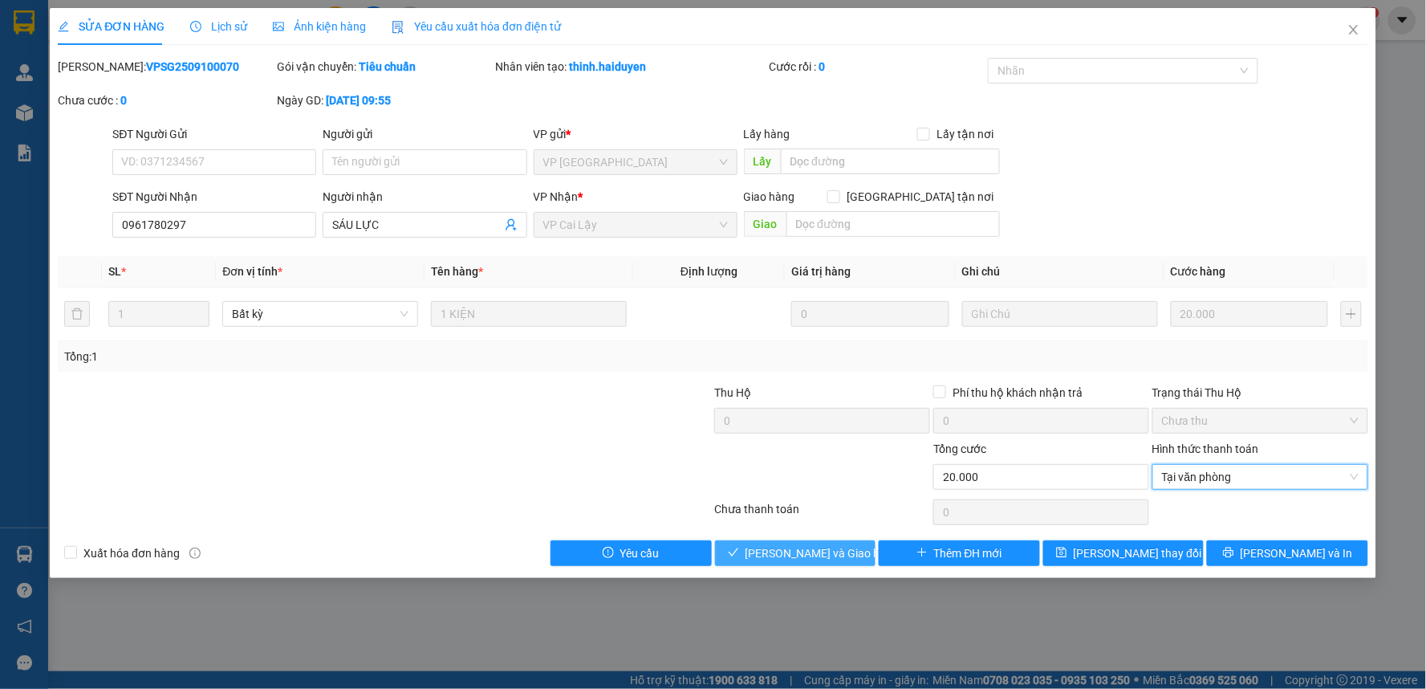
click at [848, 551] on button "[PERSON_NAME] và Giao hàng" at bounding box center [795, 553] width 161 height 26
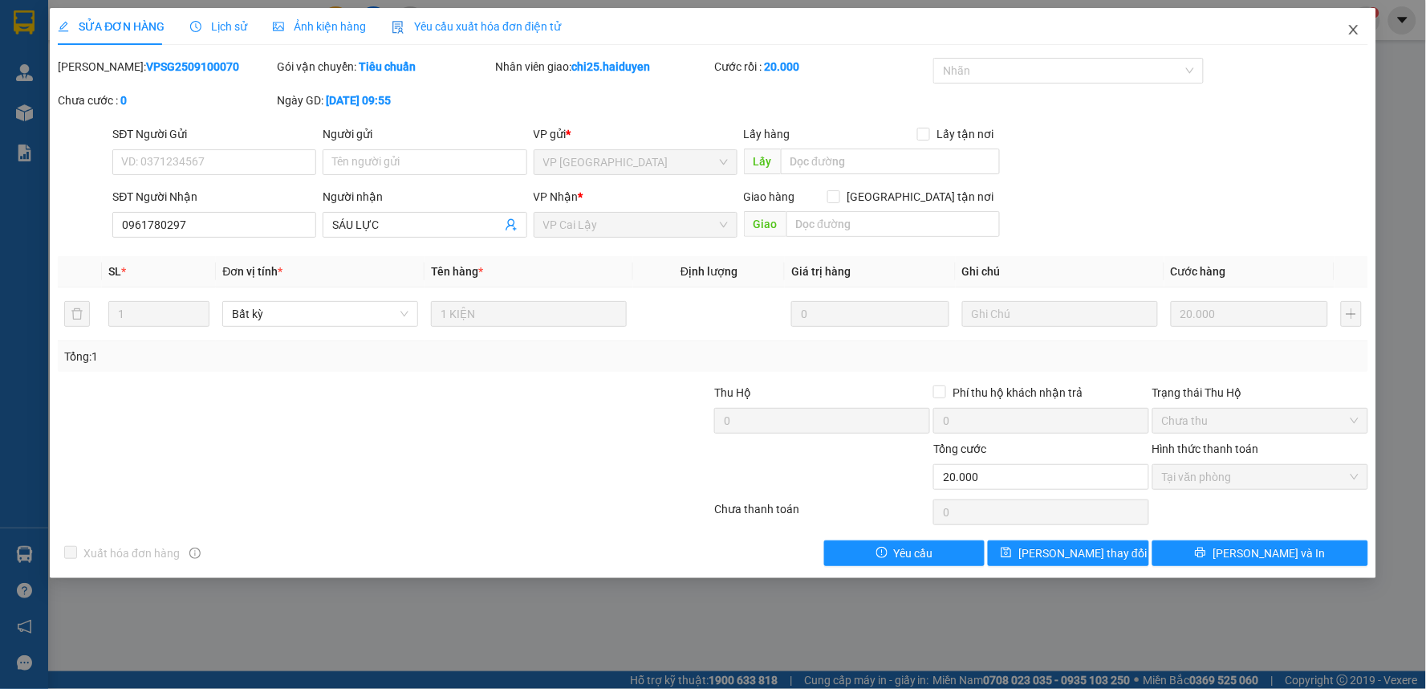
click at [1356, 28] on icon "close" at bounding box center [1353, 30] width 9 height 10
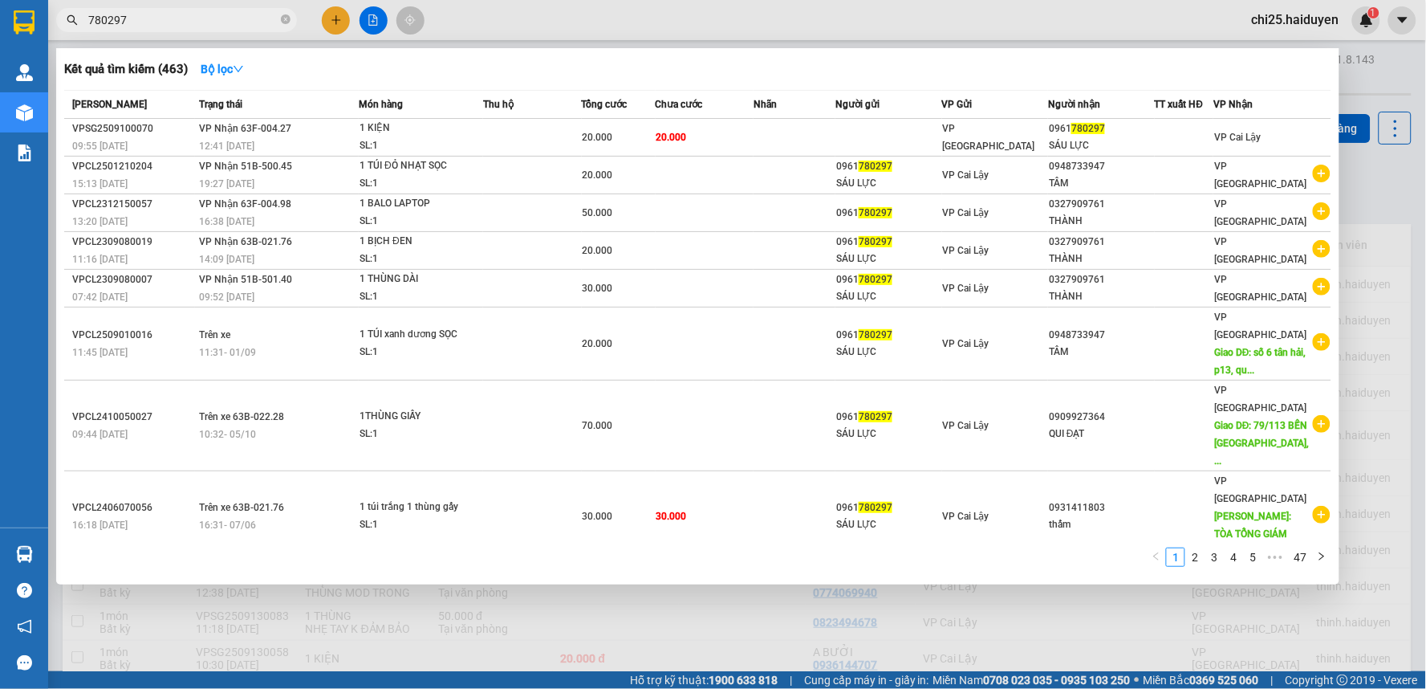
click at [183, 26] on input "780297" at bounding box center [182, 20] width 189 height 18
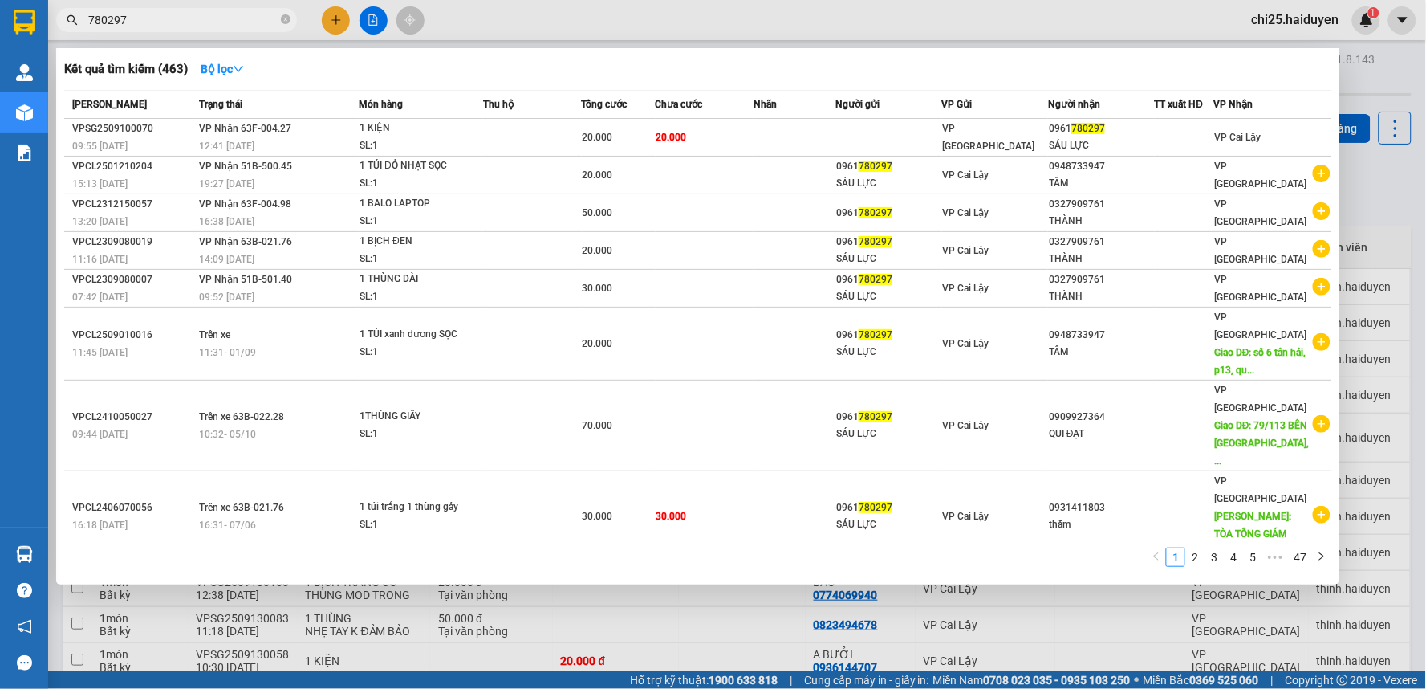
click at [993, 40] on div at bounding box center [713, 344] width 1426 height 689
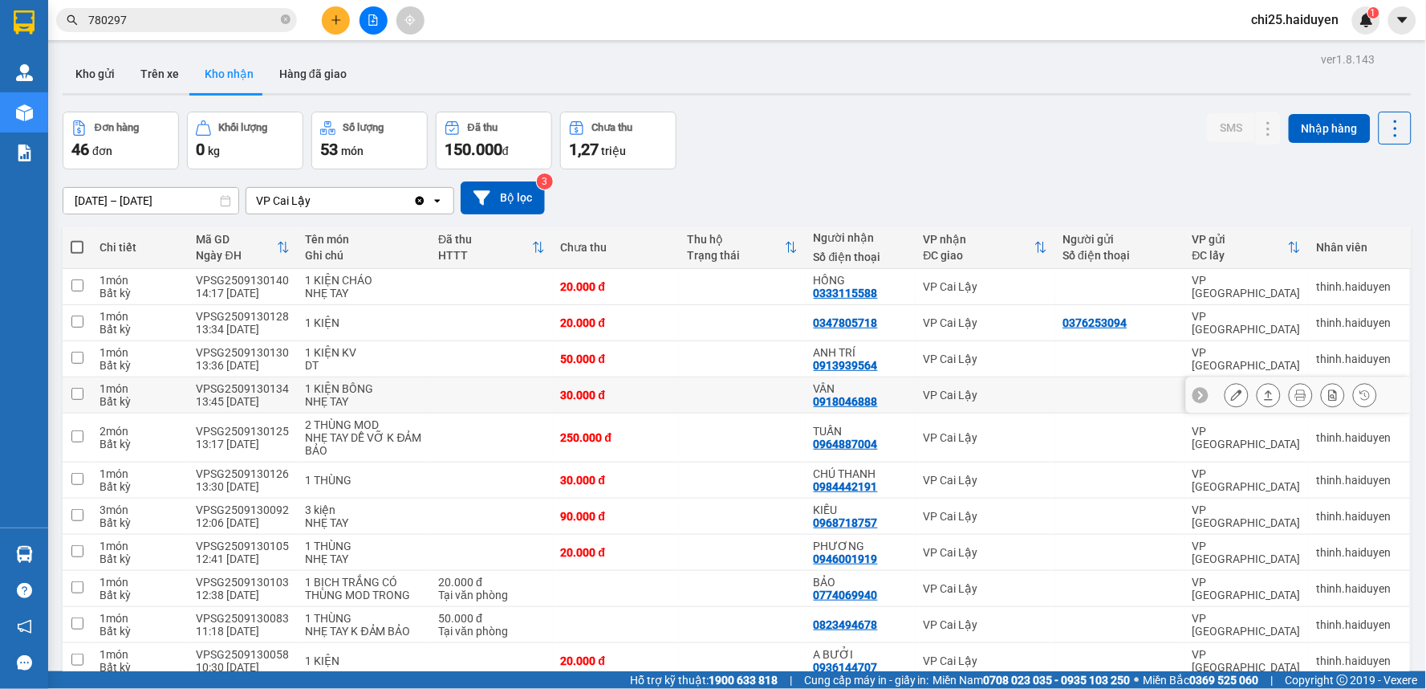
click at [1225, 399] on button at bounding box center [1236, 395] width 22 height 28
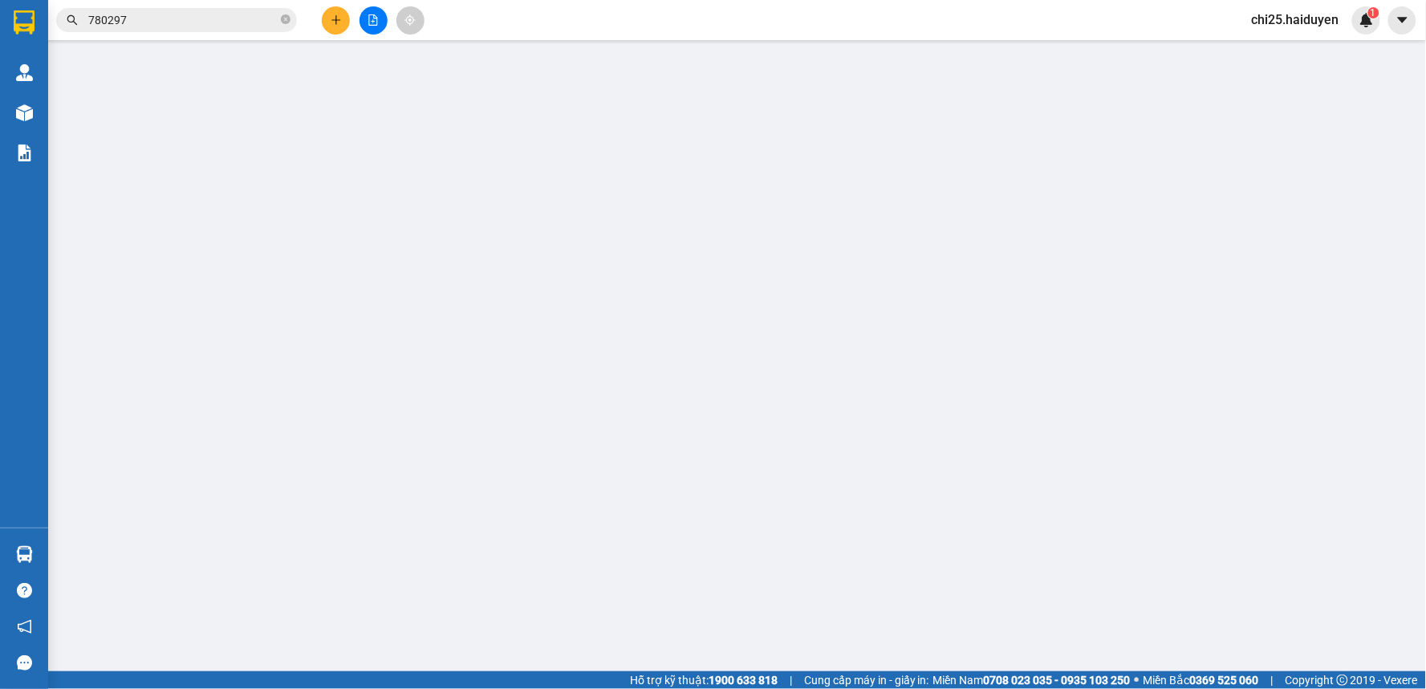
type input "0918046888"
type input "VÂN"
type input "30.000"
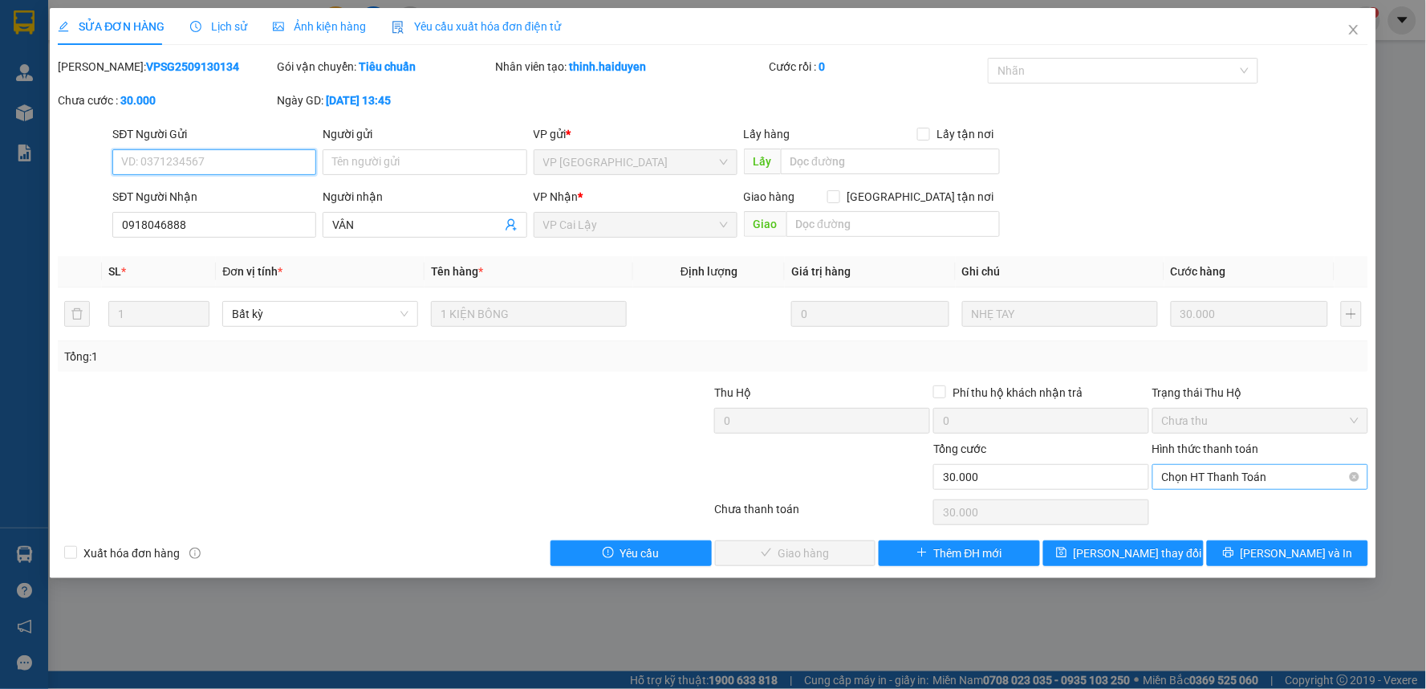
click at [1262, 477] on span "Chọn HT Thanh Toán" at bounding box center [1260, 477] width 197 height 24
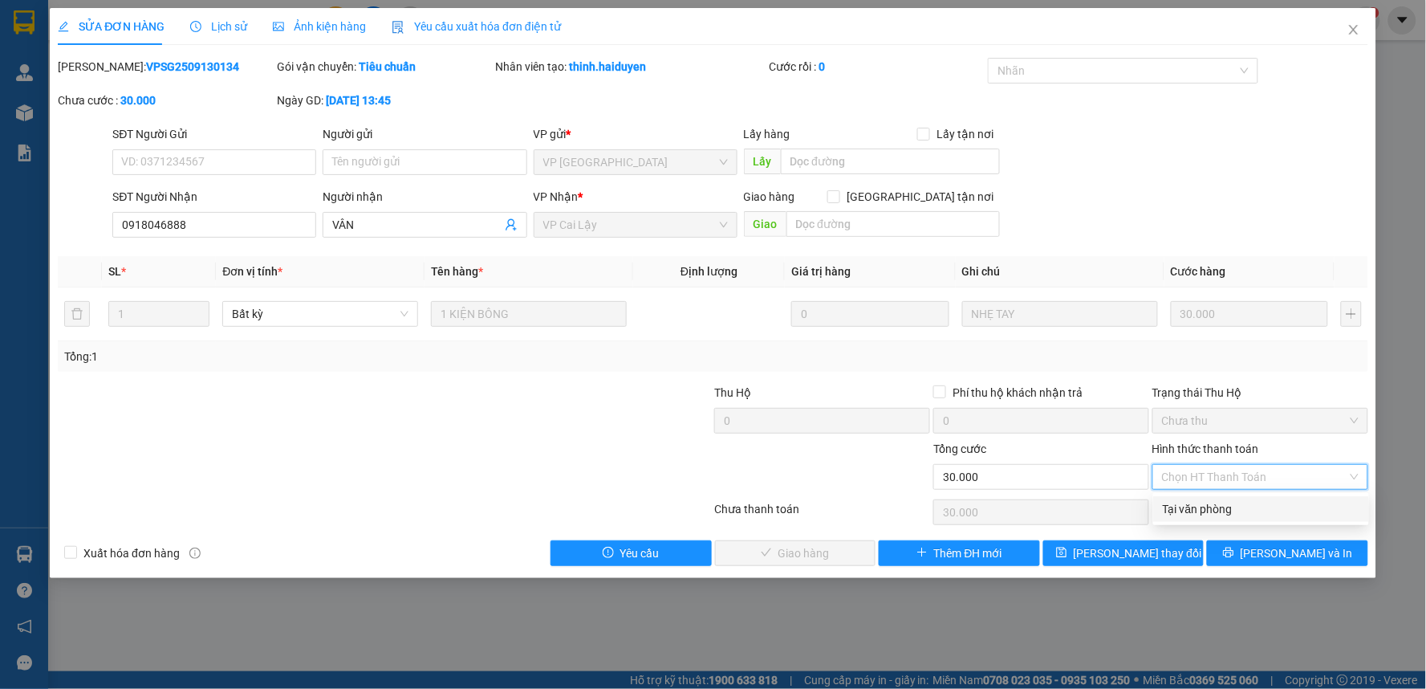
click at [1246, 508] on div "Tại văn phòng" at bounding box center [1261, 509] width 197 height 18
type input "0"
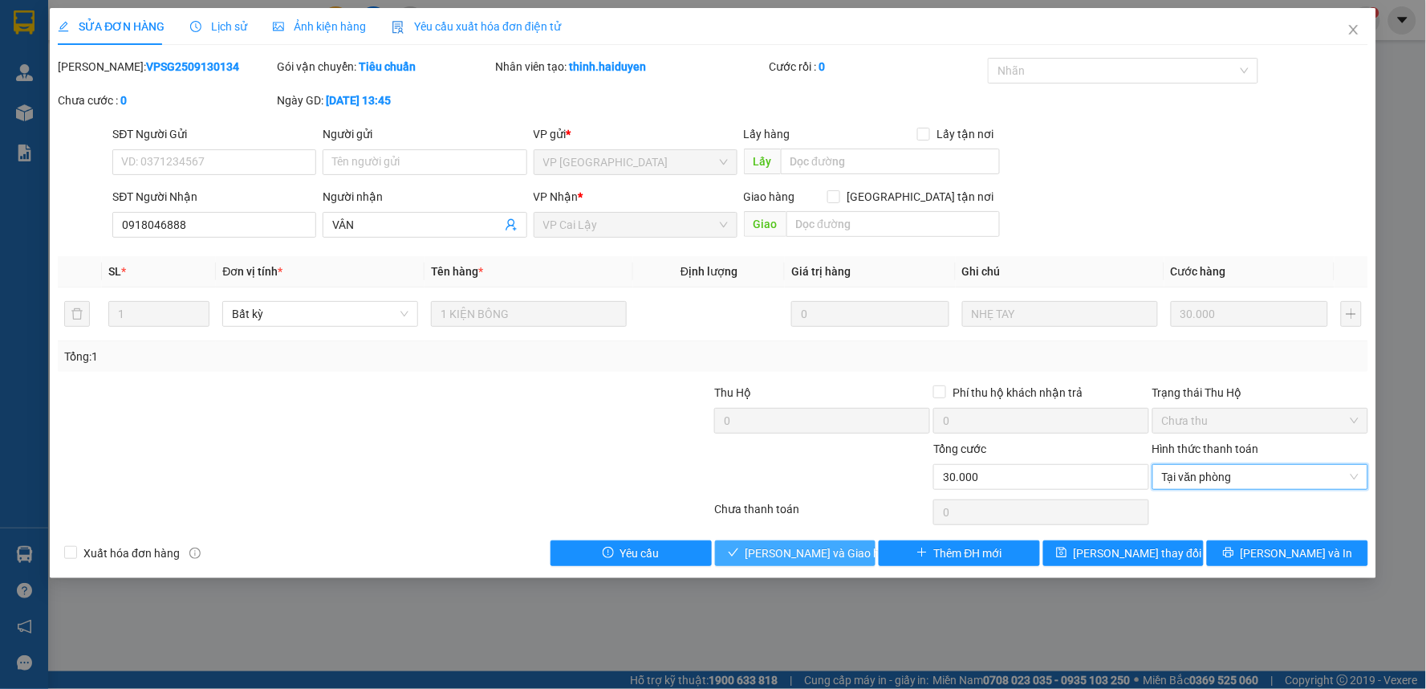
click at [817, 565] on button "[PERSON_NAME] và Giao hàng" at bounding box center [795, 553] width 161 height 26
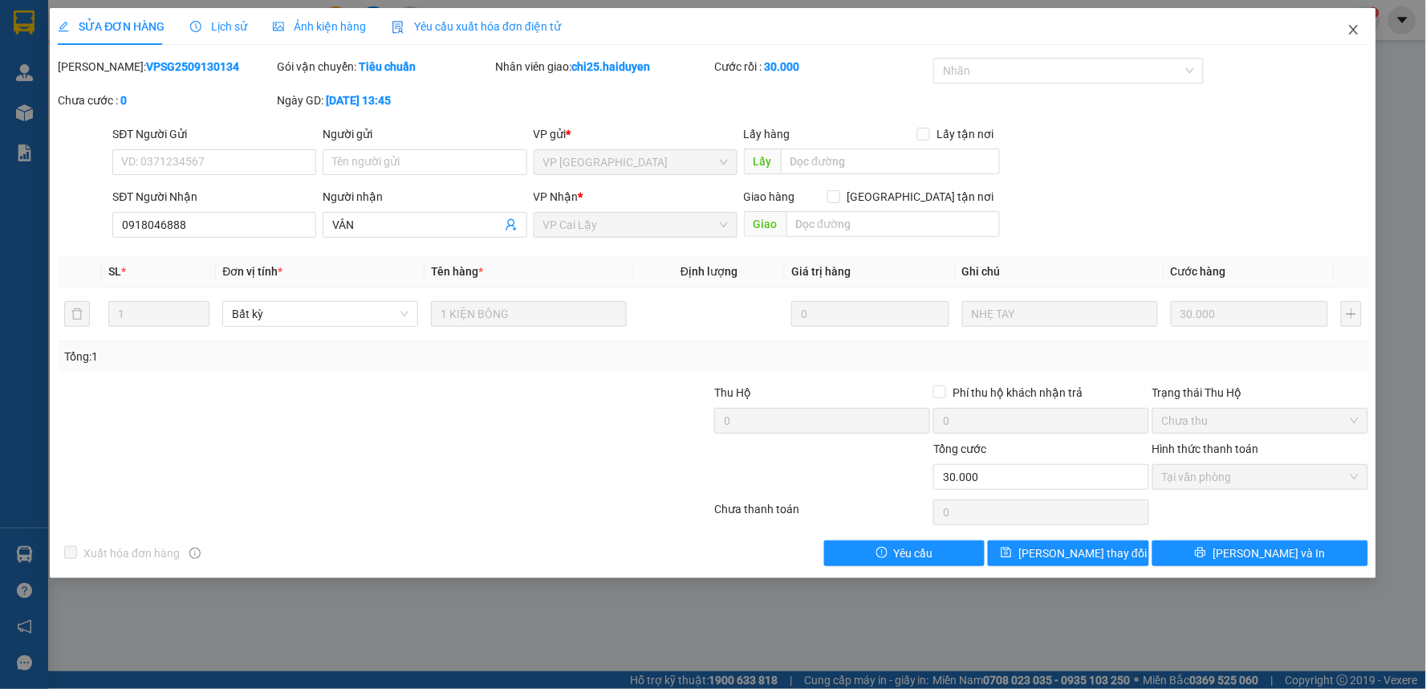
click at [1351, 30] on icon "close" at bounding box center [1353, 29] width 13 height 13
click at [1355, 29] on div "chi25.haiduyen 1" at bounding box center [1309, 20] width 141 height 28
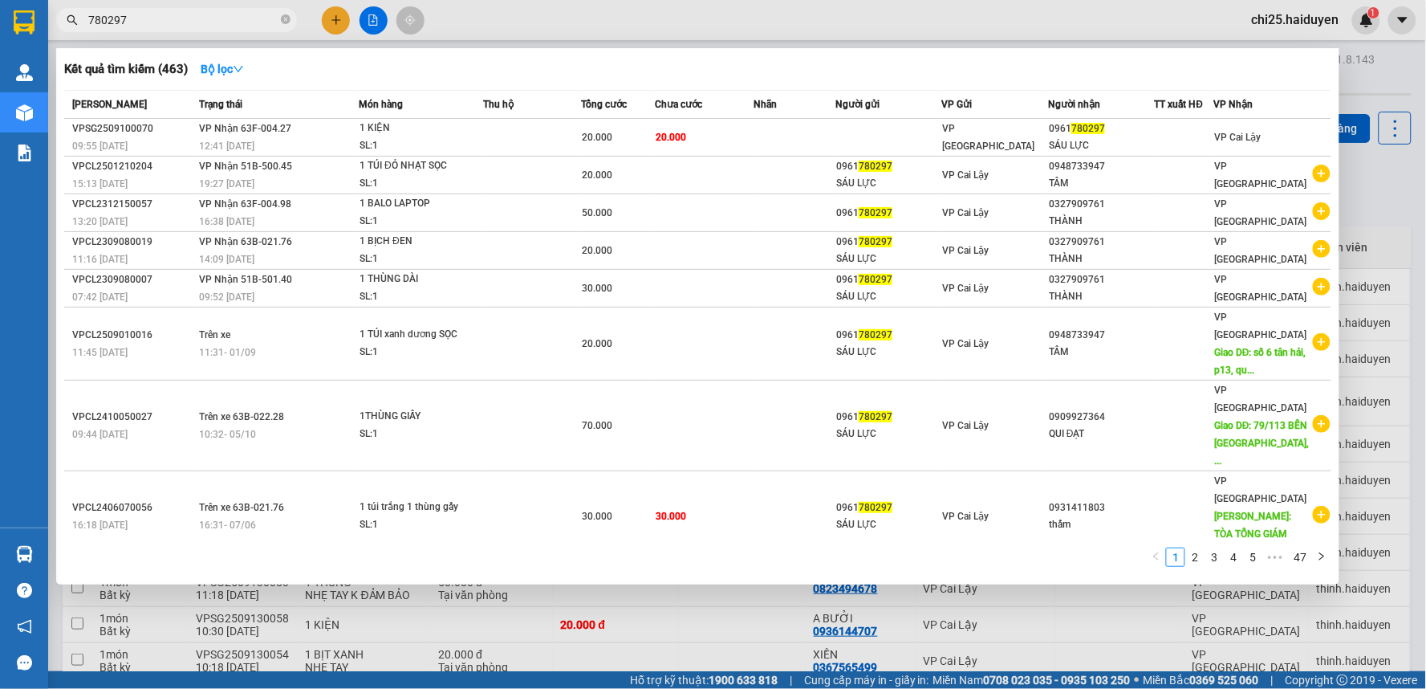
click at [189, 27] on input "780297" at bounding box center [182, 20] width 189 height 18
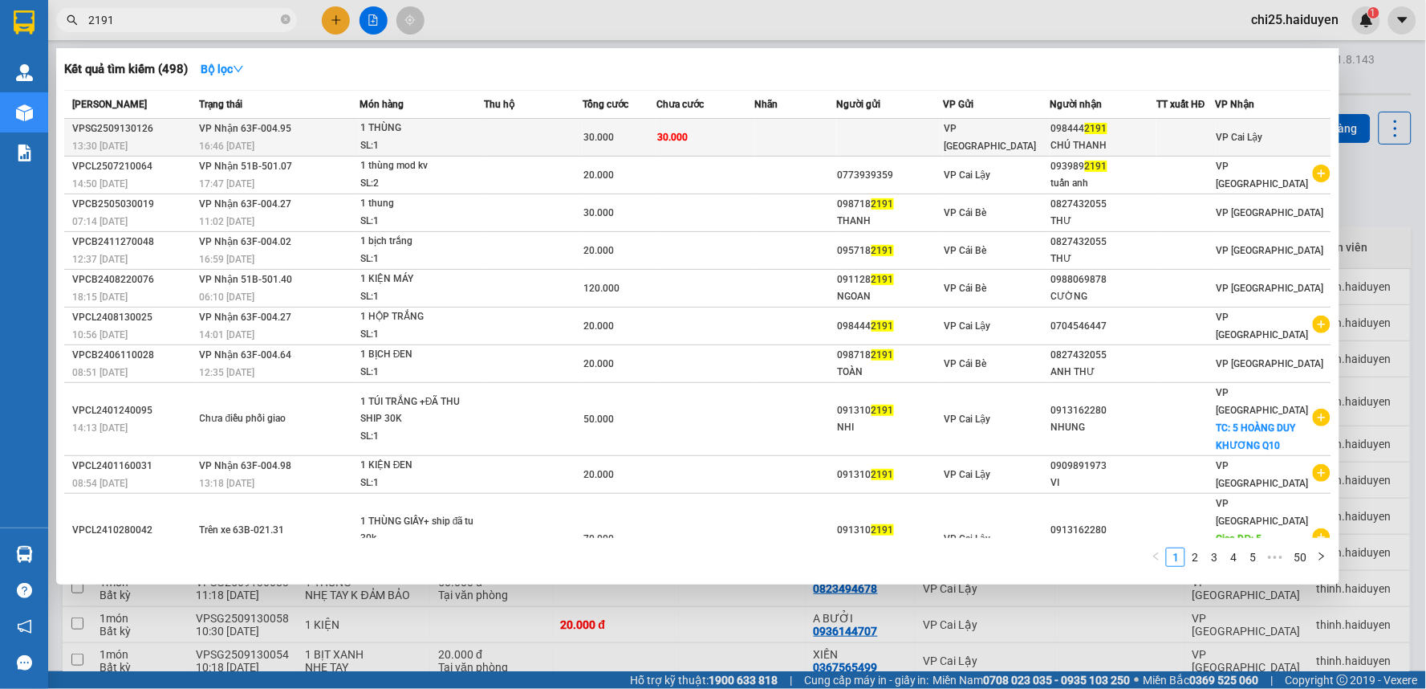
type input "2191"
click at [1067, 136] on div "098444 2191" at bounding box center [1103, 128] width 105 height 17
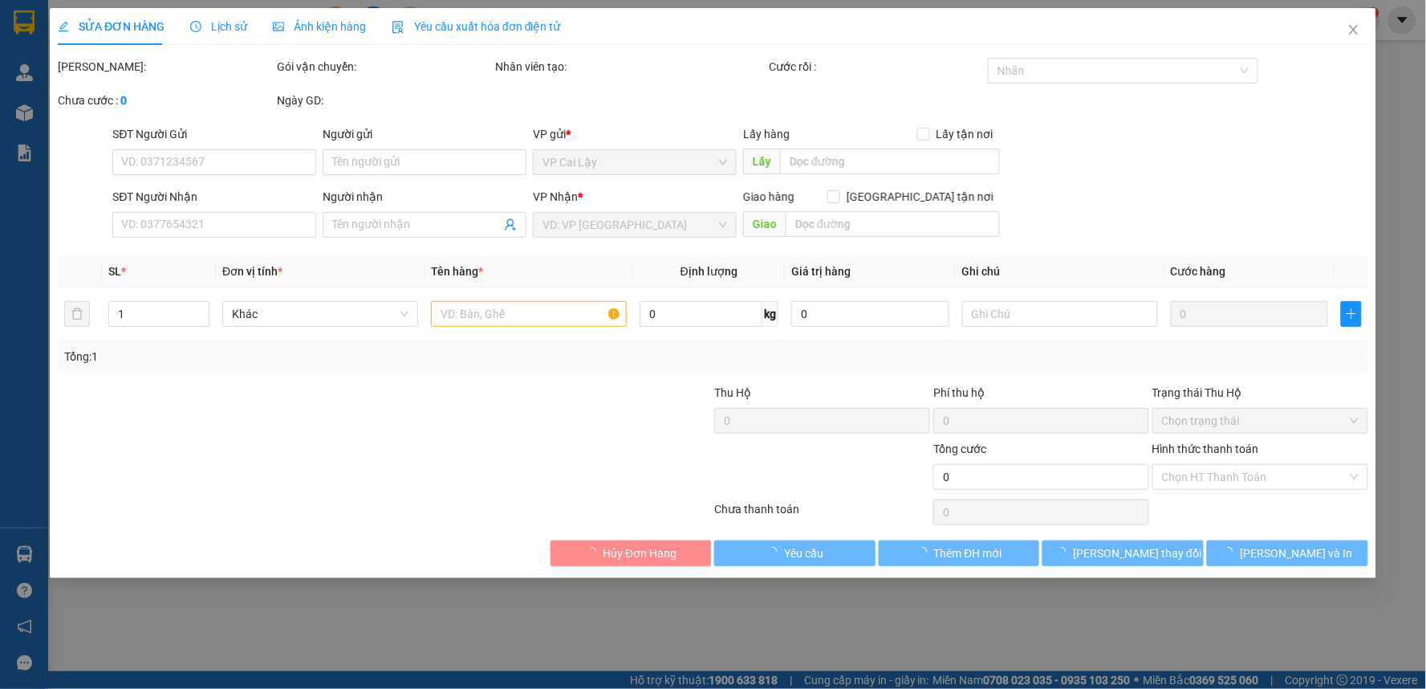
type input "0984442191"
type input "CHÚ THANH"
type input "30.000"
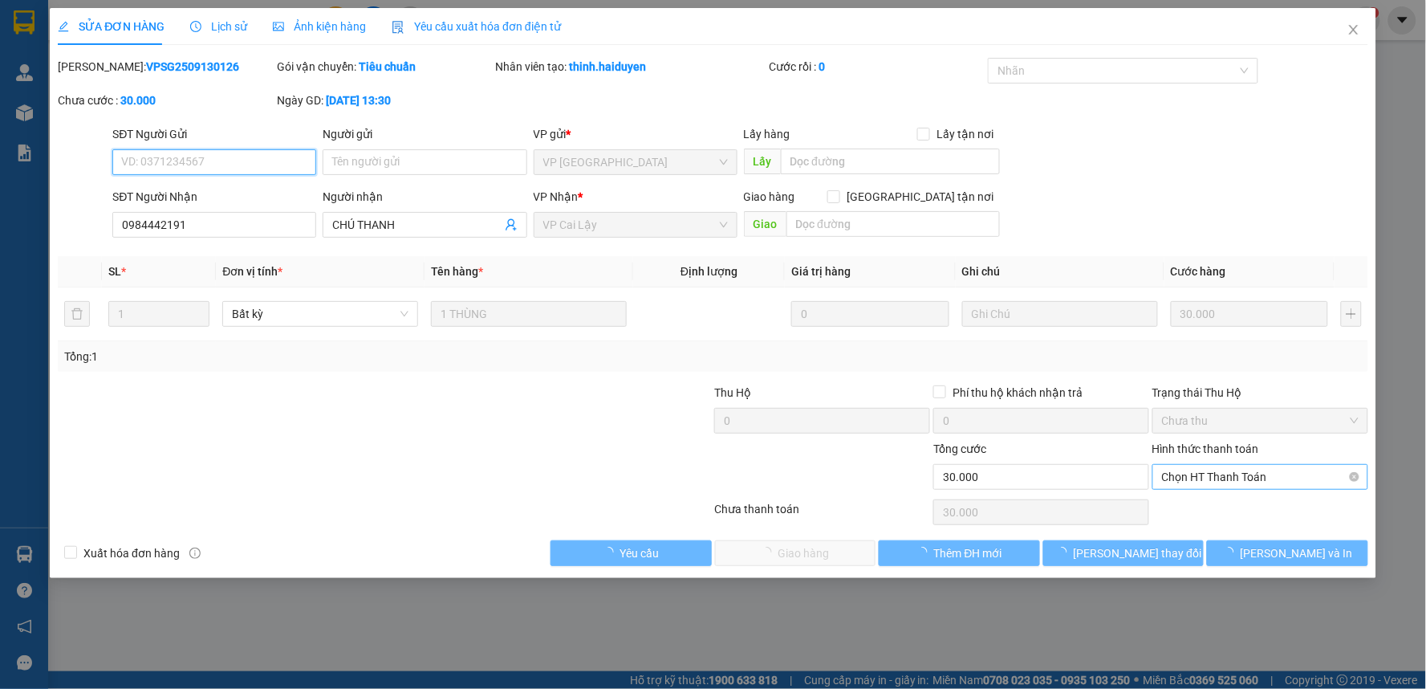
click at [1278, 477] on span "Chọn HT Thanh Toán" at bounding box center [1260, 477] width 197 height 24
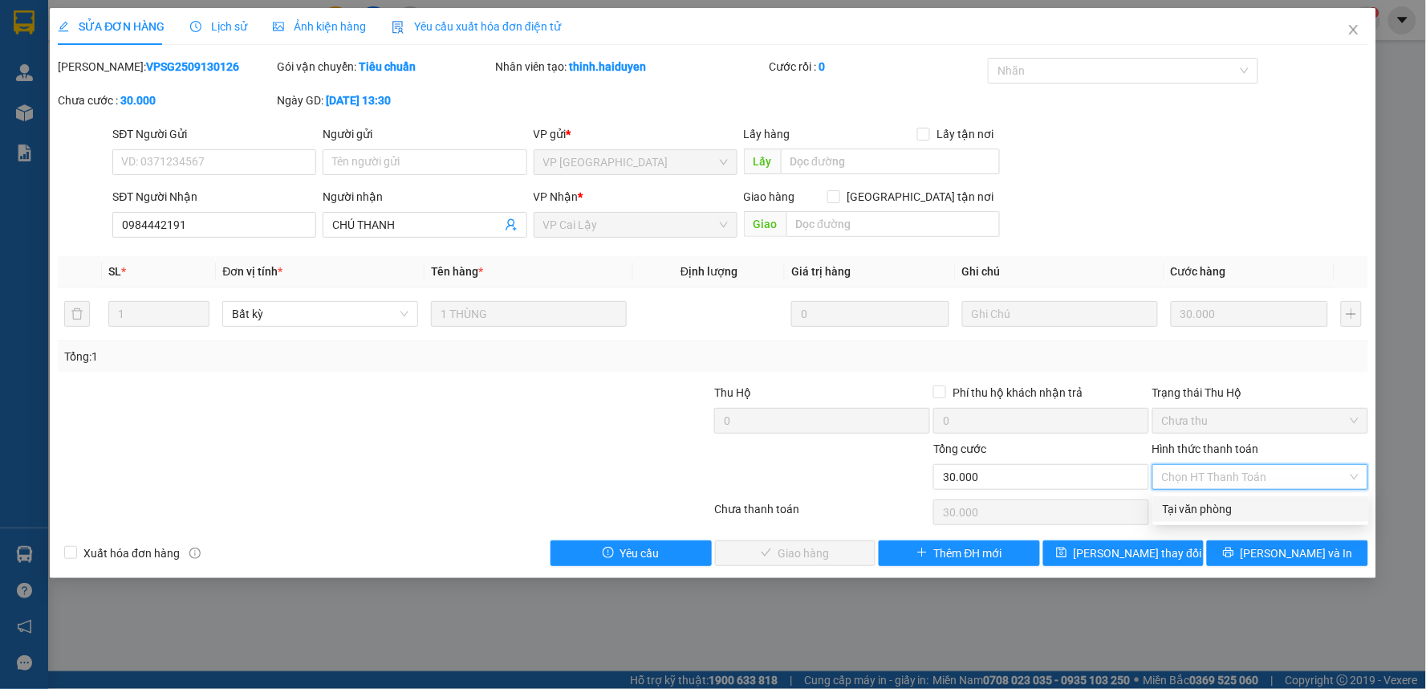
click at [1273, 510] on div "Tại văn phòng" at bounding box center [1261, 509] width 197 height 18
type input "0"
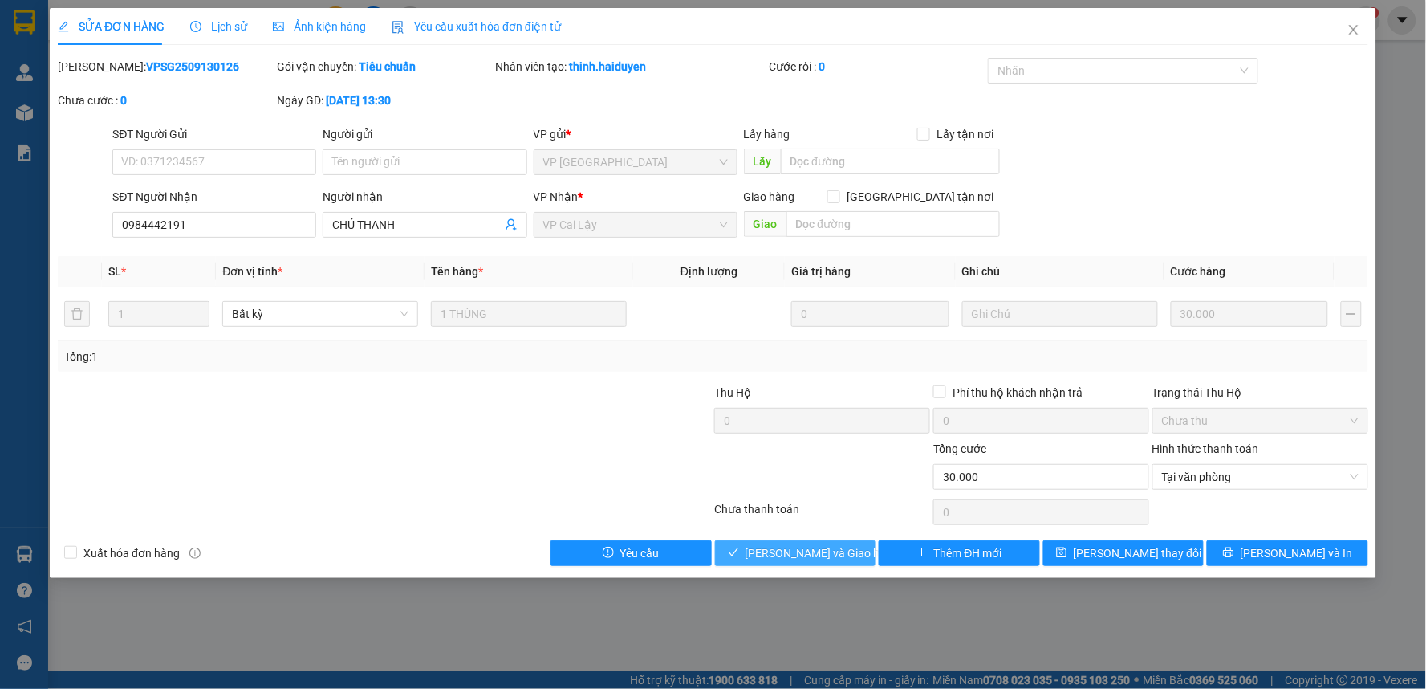
click at [760, 562] on span "[PERSON_NAME] và Giao hàng" at bounding box center [823, 553] width 154 height 18
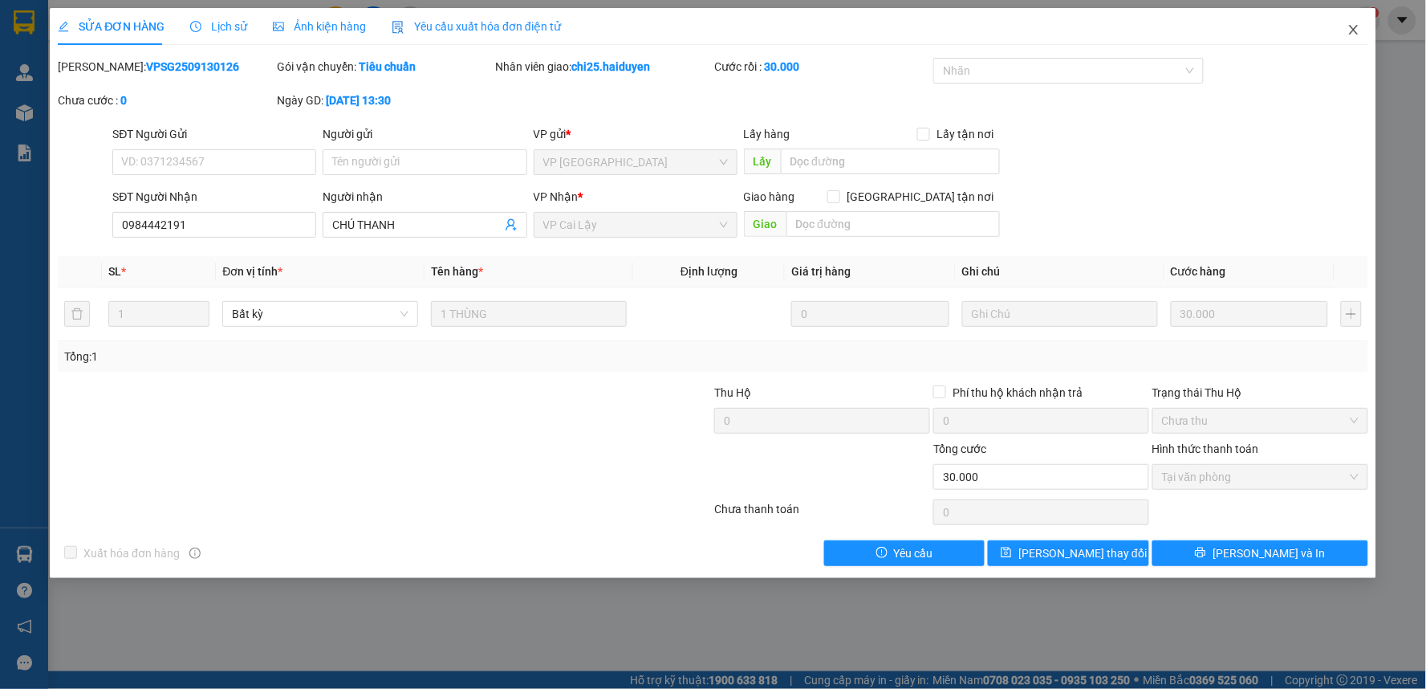
click at [1355, 30] on icon "close" at bounding box center [1353, 29] width 13 height 13
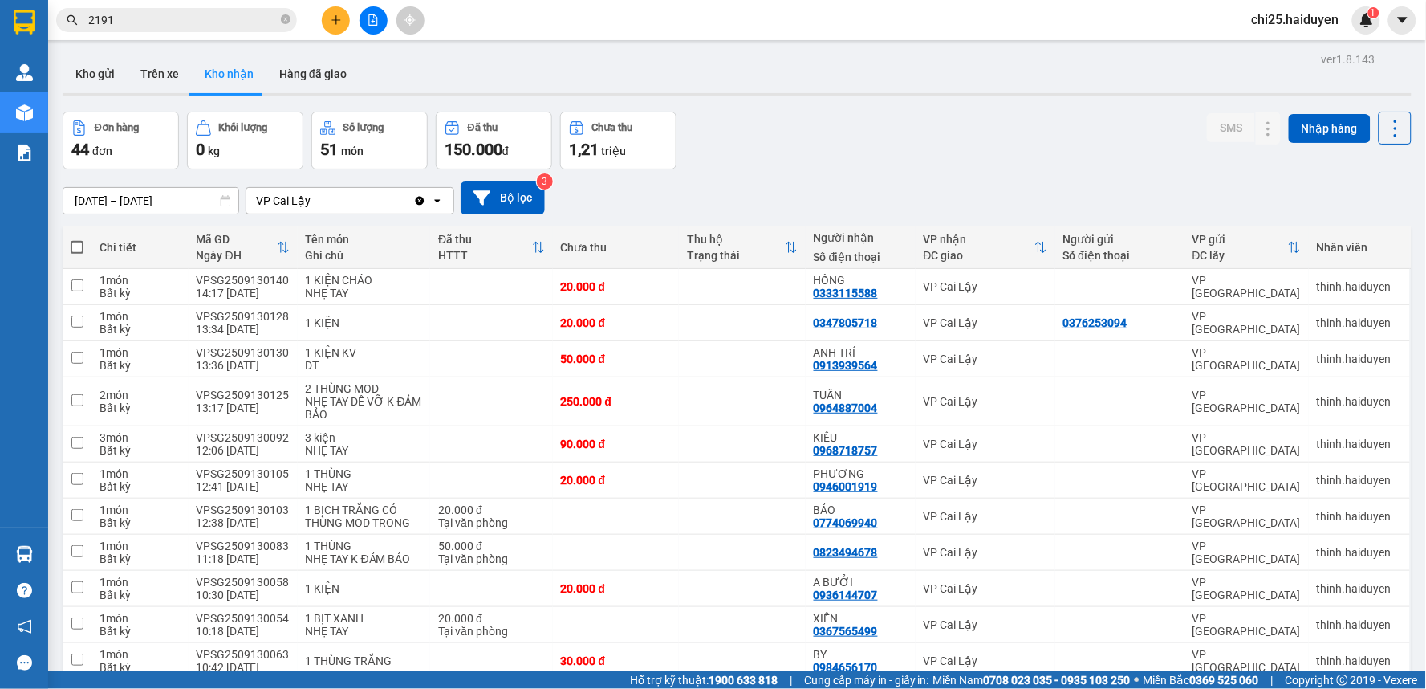
click at [218, 28] on input "2191" at bounding box center [182, 20] width 189 height 18
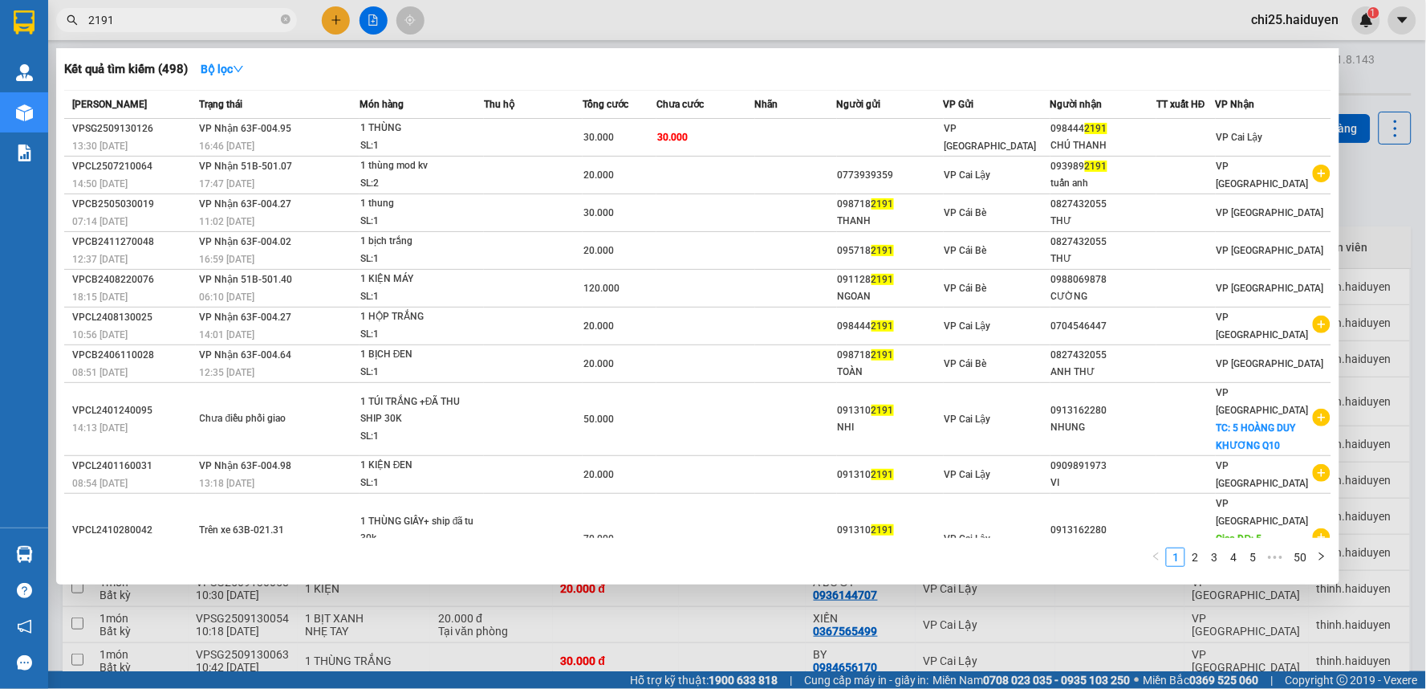
click at [218, 28] on input "2191" at bounding box center [182, 20] width 189 height 18
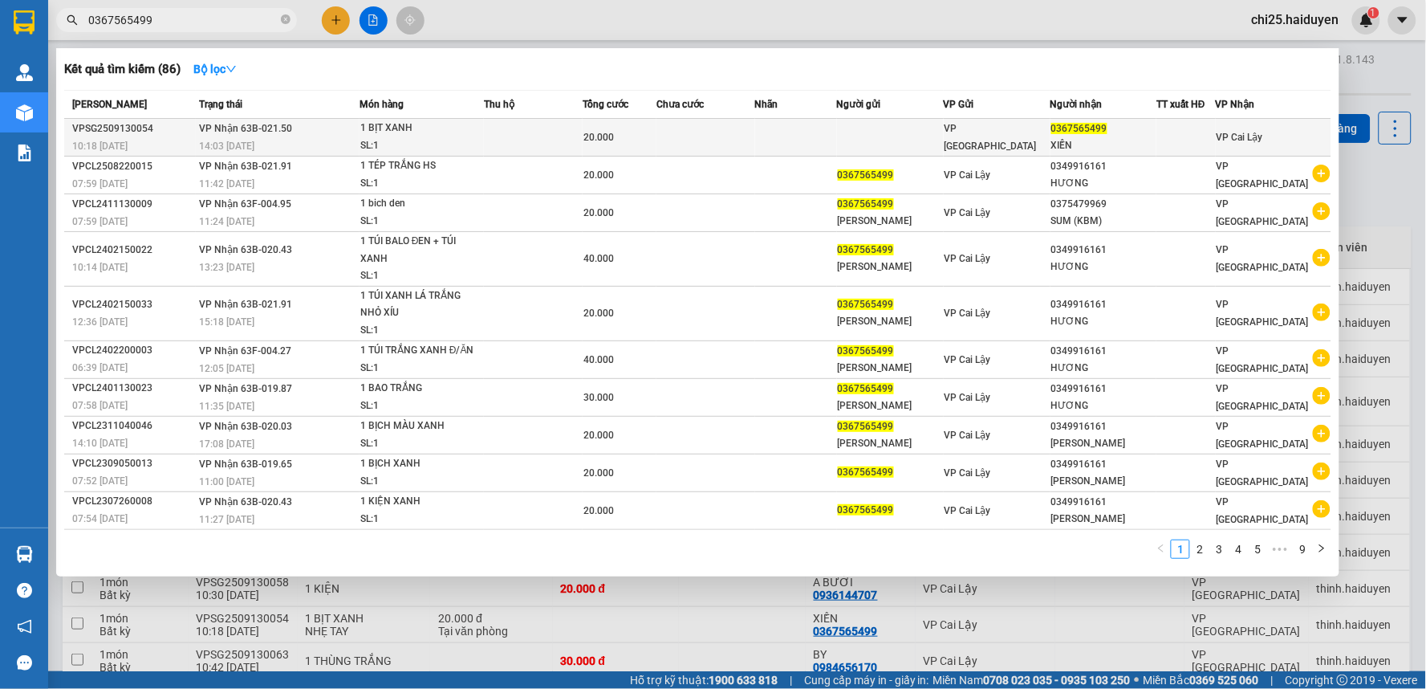
type input "0367565499"
click at [944, 133] on td at bounding box center [890, 138] width 107 height 38
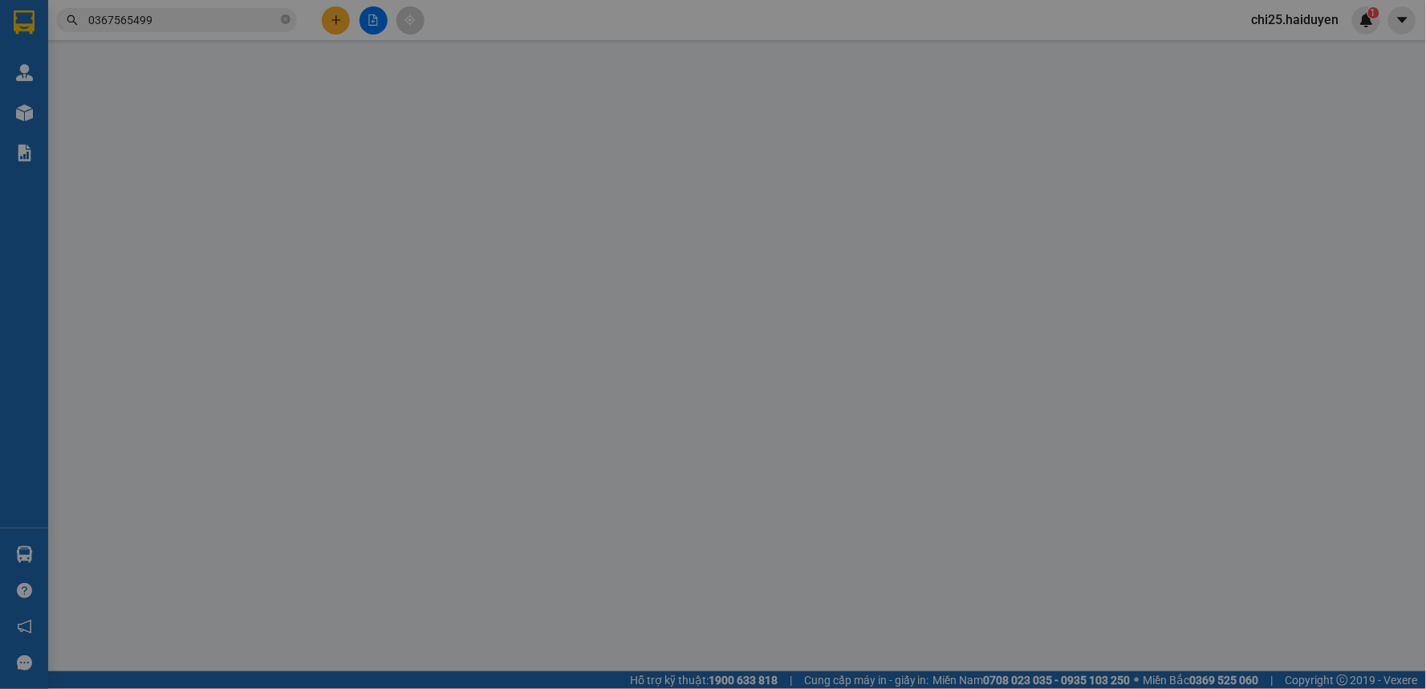
type input "0367565499"
type input "XIỀN"
type input "20.000"
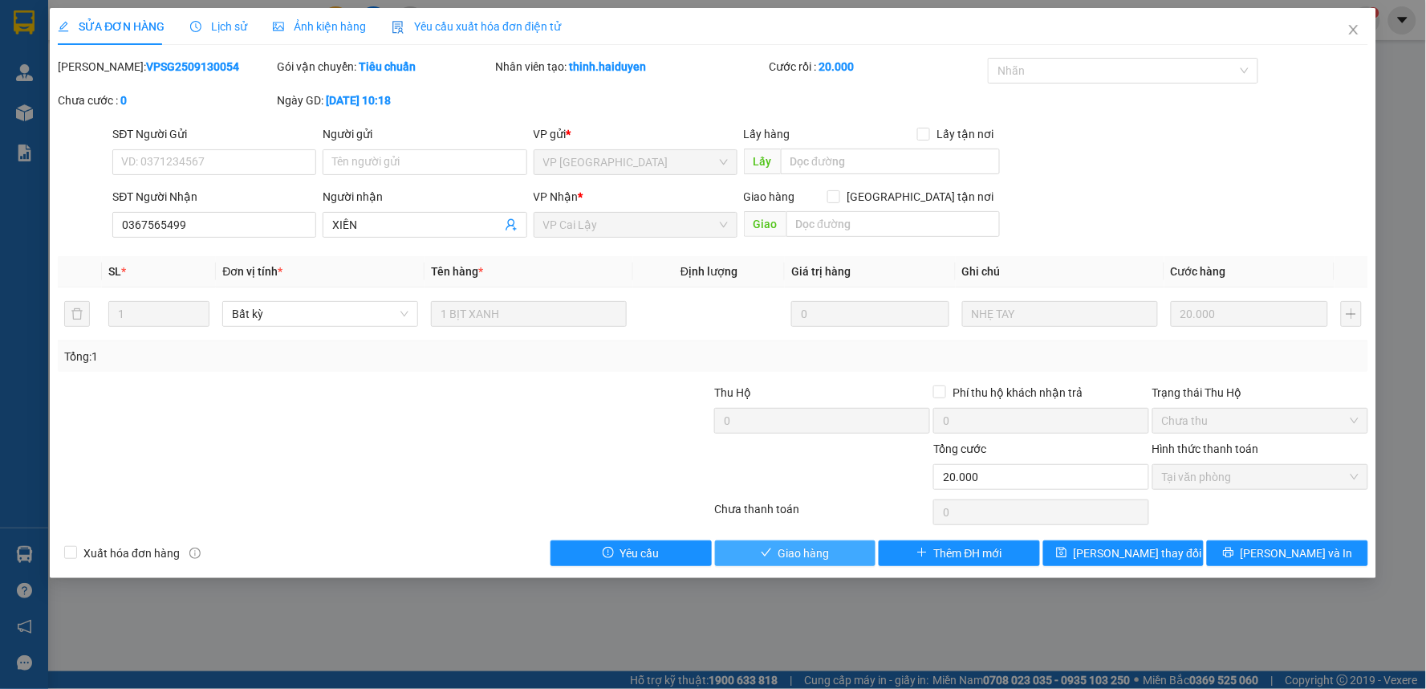
click at [831, 550] on button "Giao hàng" at bounding box center [795, 553] width 161 height 26
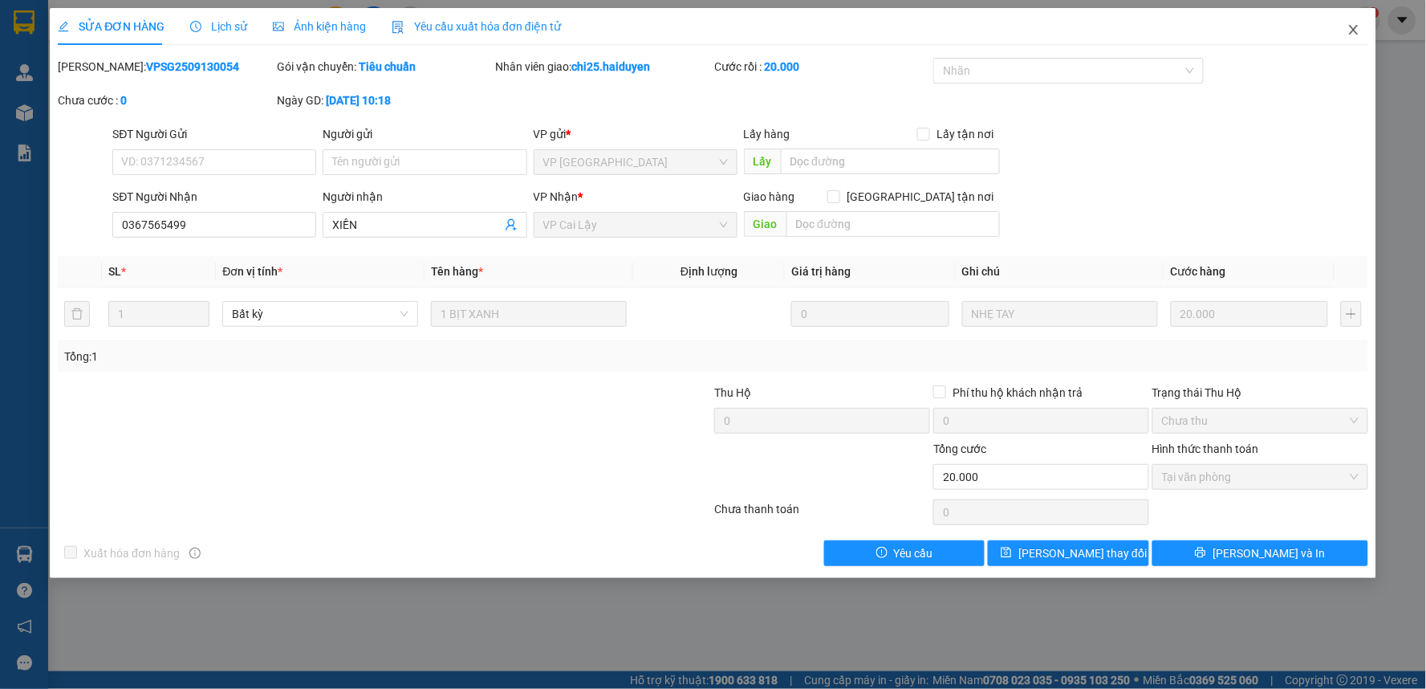
click at [1351, 30] on icon "close" at bounding box center [1353, 29] width 13 height 13
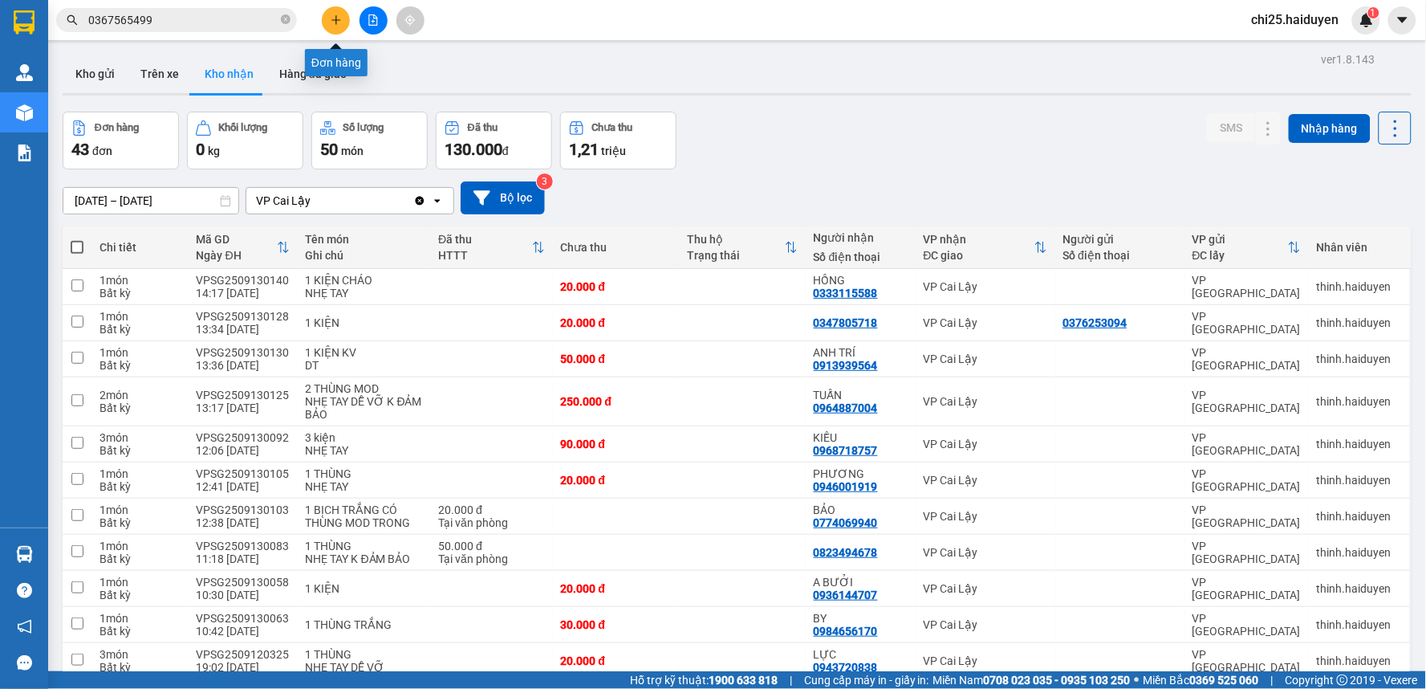
click at [335, 18] on icon "plus" at bounding box center [335, 19] width 1 height 9
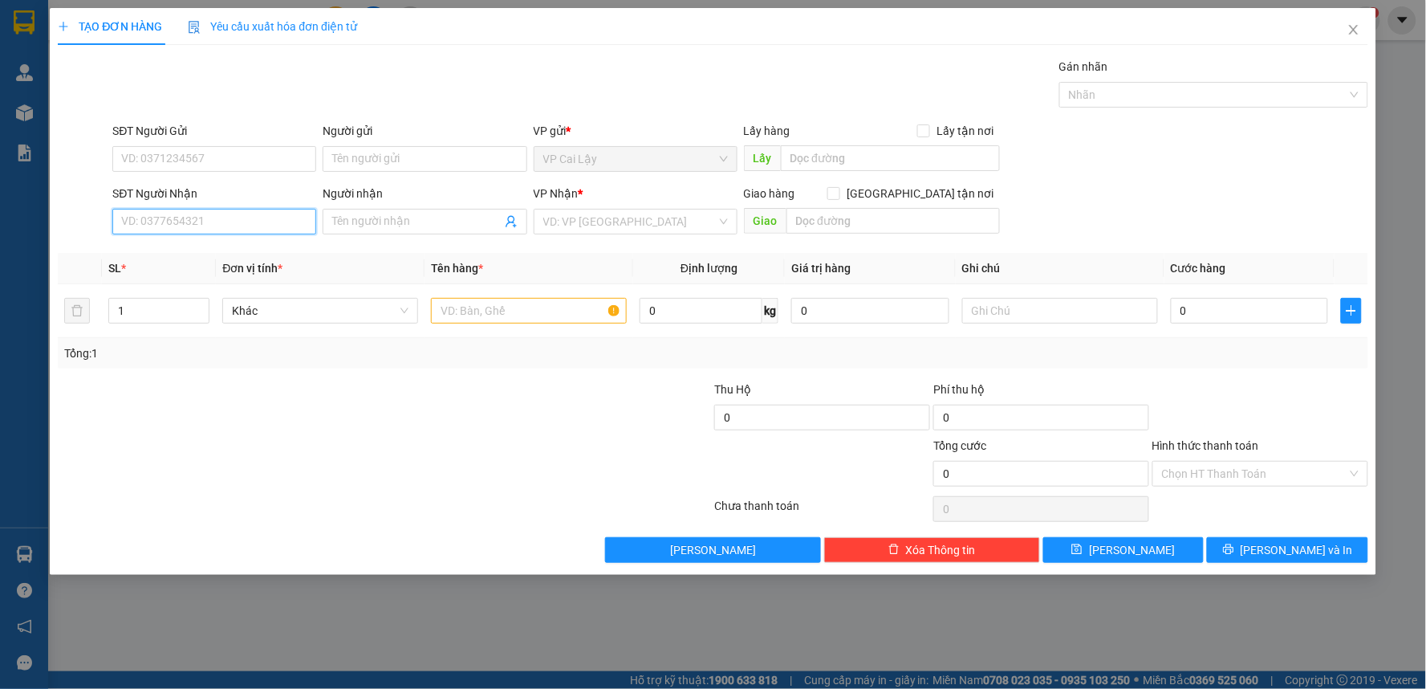
click at [219, 214] on input "SĐT Người Nhận" at bounding box center [214, 222] width 204 height 26
type input "0902242547"
type input "TẤM"
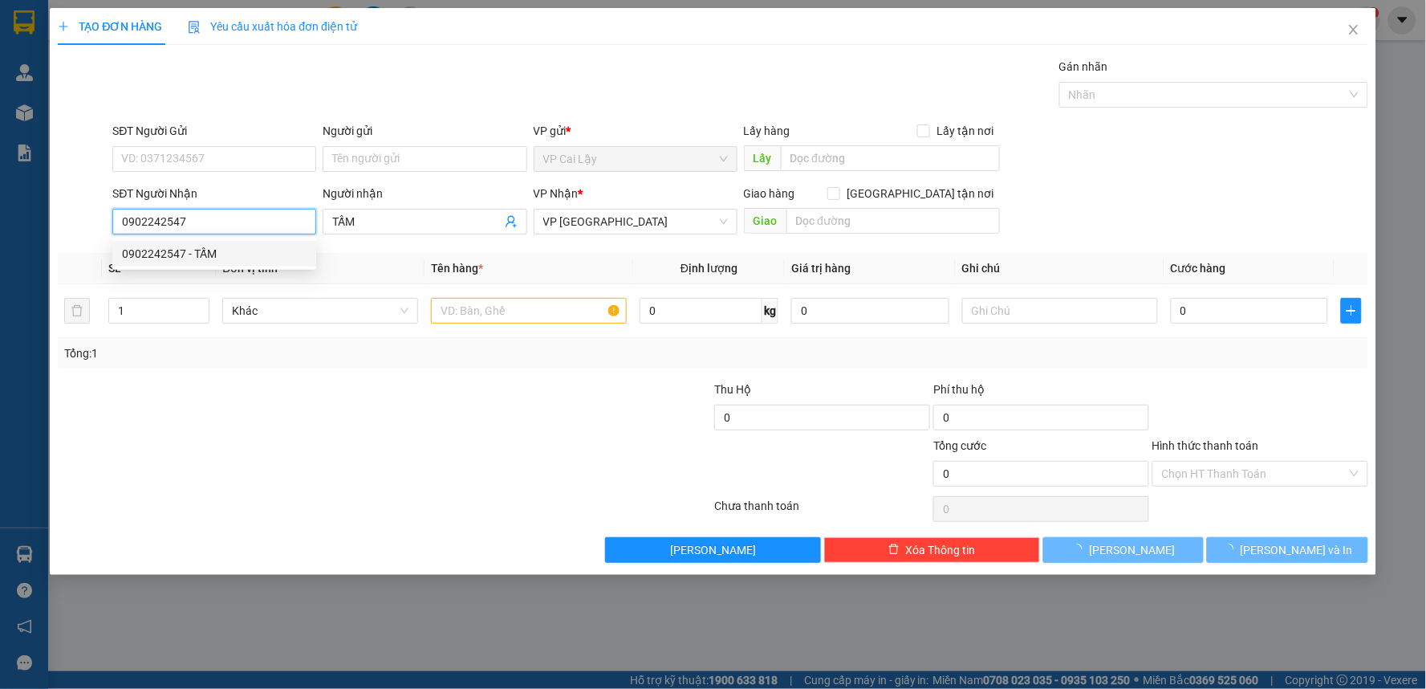
type input "20.000"
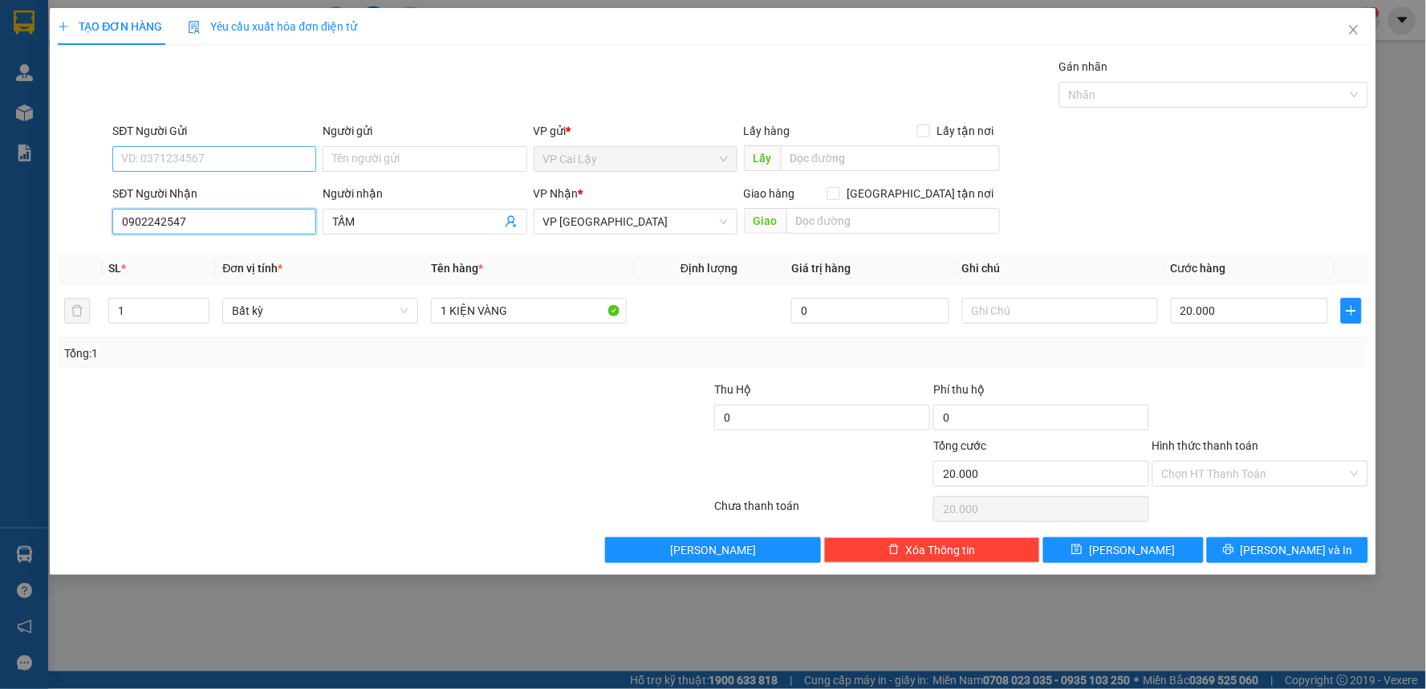
type input "0902242547"
click at [282, 159] on input "SĐT Người Gửi" at bounding box center [214, 159] width 204 height 26
click at [278, 195] on div "0979040004 - DƯƠNG" at bounding box center [214, 191] width 185 height 18
type input "0979040004"
type input "DƯƠNG"
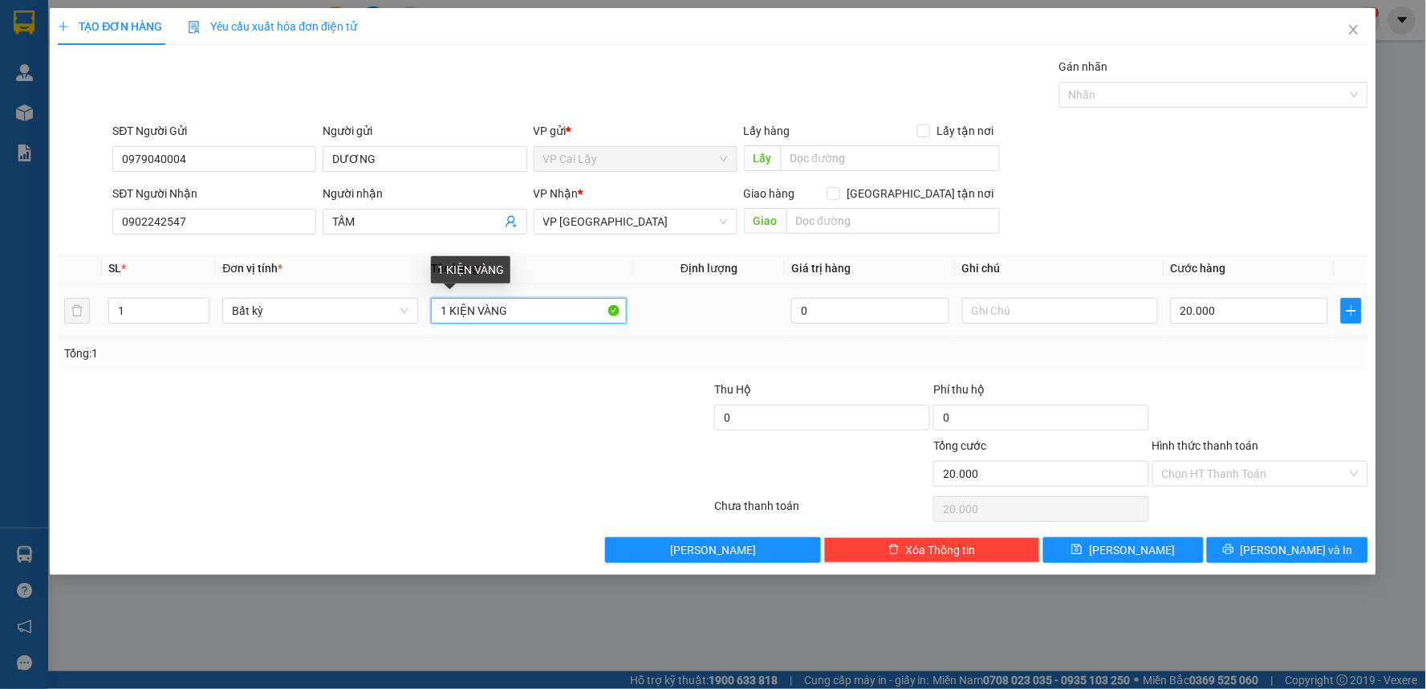
drag, startPoint x: 559, startPoint y: 311, endPoint x: 484, endPoint y: 317, distance: 75.6
click at [478, 311] on input "1 KIỆN VÀNG" at bounding box center [529, 311] width 196 height 26
type input "1 KIỆN ĐỎ"
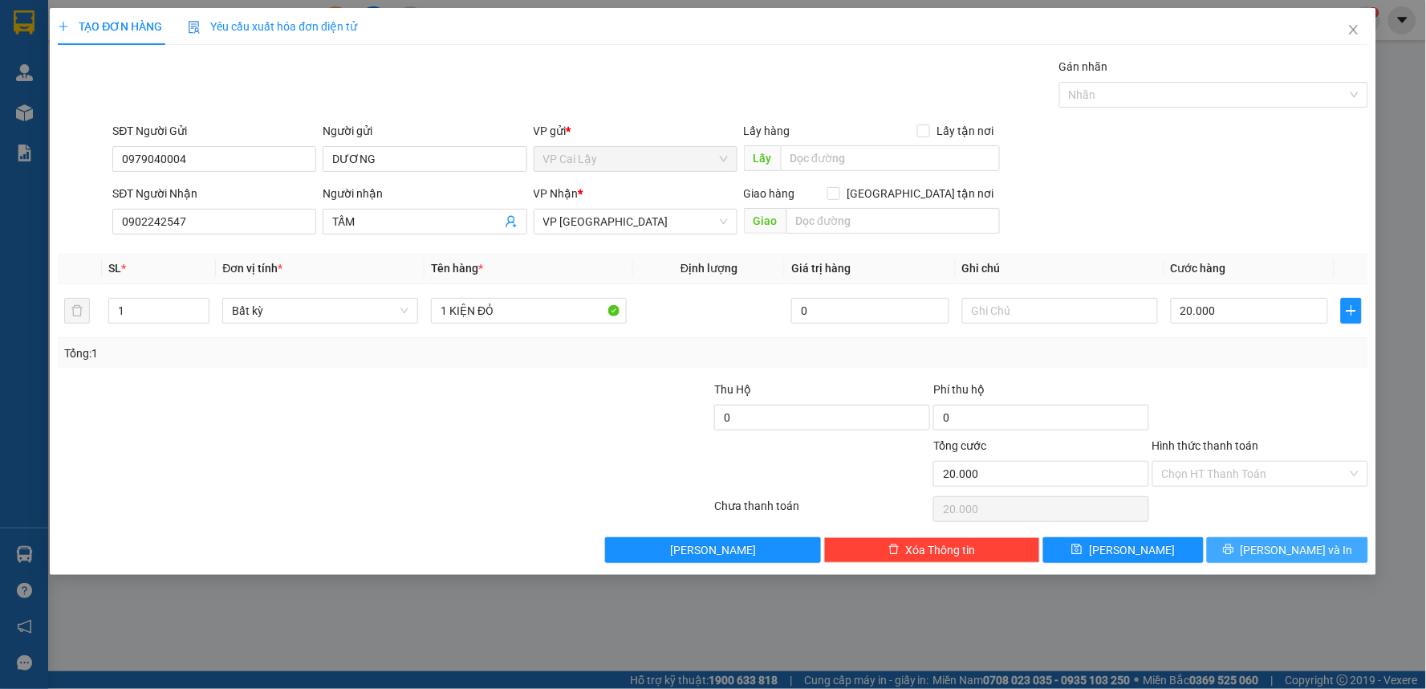
click at [1278, 542] on span "[PERSON_NAME] và In" at bounding box center [1297, 550] width 112 height 18
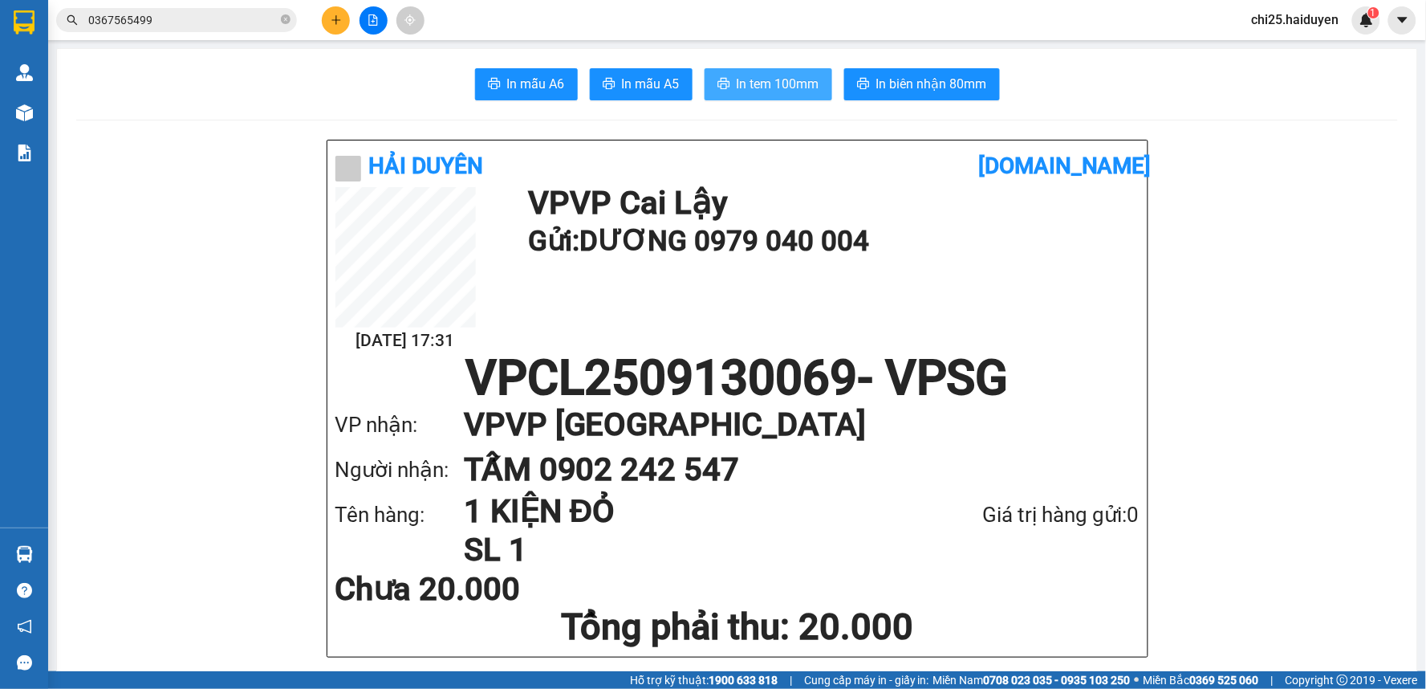
click at [758, 87] on span "In tem 100mm" at bounding box center [778, 84] width 83 height 20
click at [335, 22] on icon "plus" at bounding box center [335, 19] width 1 height 9
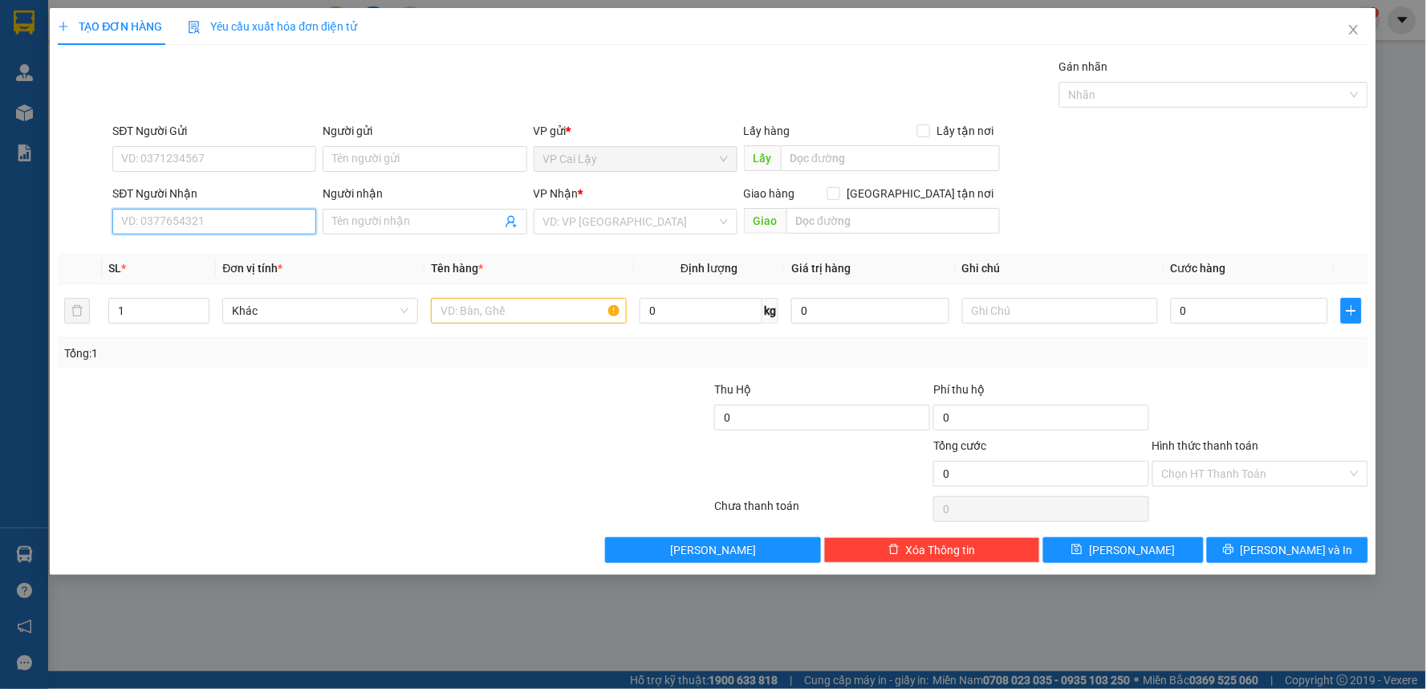
click at [155, 222] on input "SĐT Người Nhận" at bounding box center [214, 222] width 204 height 26
click at [229, 253] on div "0916280044 - CTY TIN HỌC KHANG THỊNH" at bounding box center [229, 254] width 215 height 18
type input "0916280044"
type input "CTY TIN HỌC KHANG THỊNH"
type input "20.000"
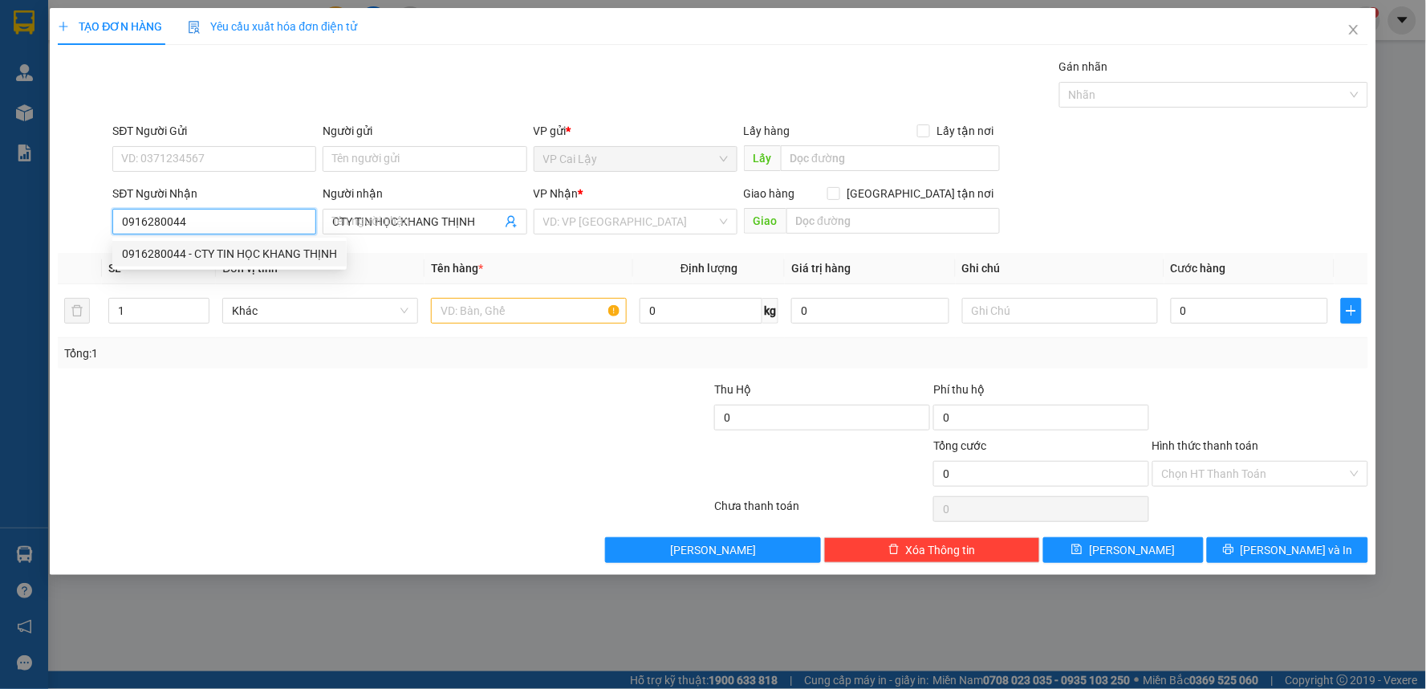
type input "20.000"
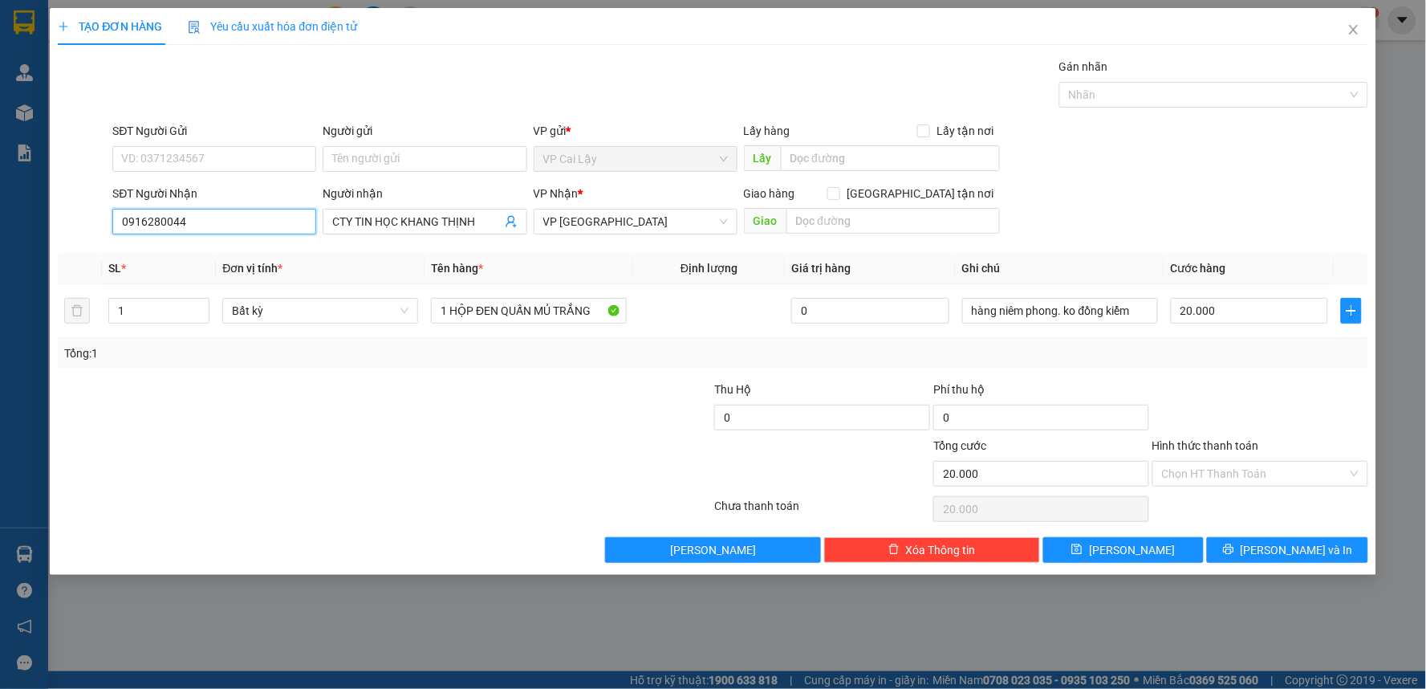
type input "0916280044"
click at [258, 165] on input "SĐT Người Gửi" at bounding box center [214, 159] width 204 height 26
click at [260, 190] on div "0358677232 - HÂN" at bounding box center [214, 191] width 185 height 18
type input "0358677232"
type input "HÂN"
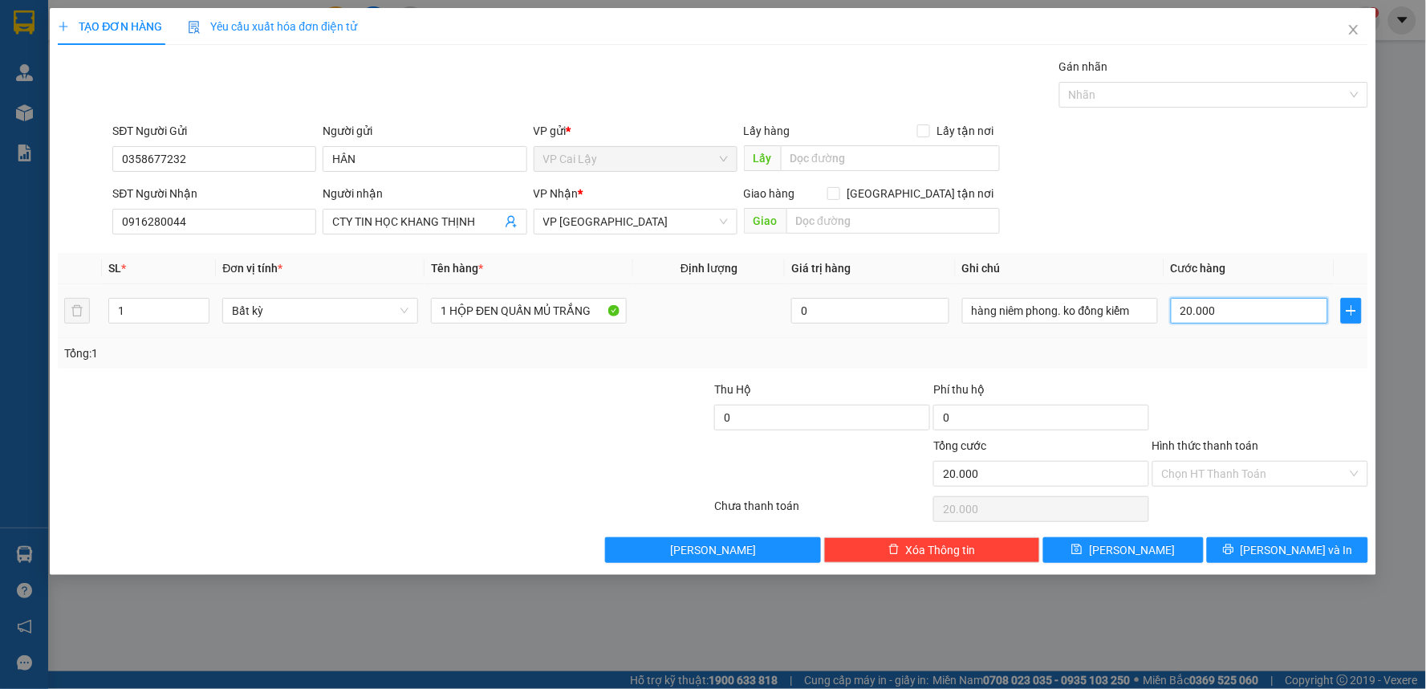
click at [1214, 315] on input "20.000" at bounding box center [1250, 311] width 158 height 26
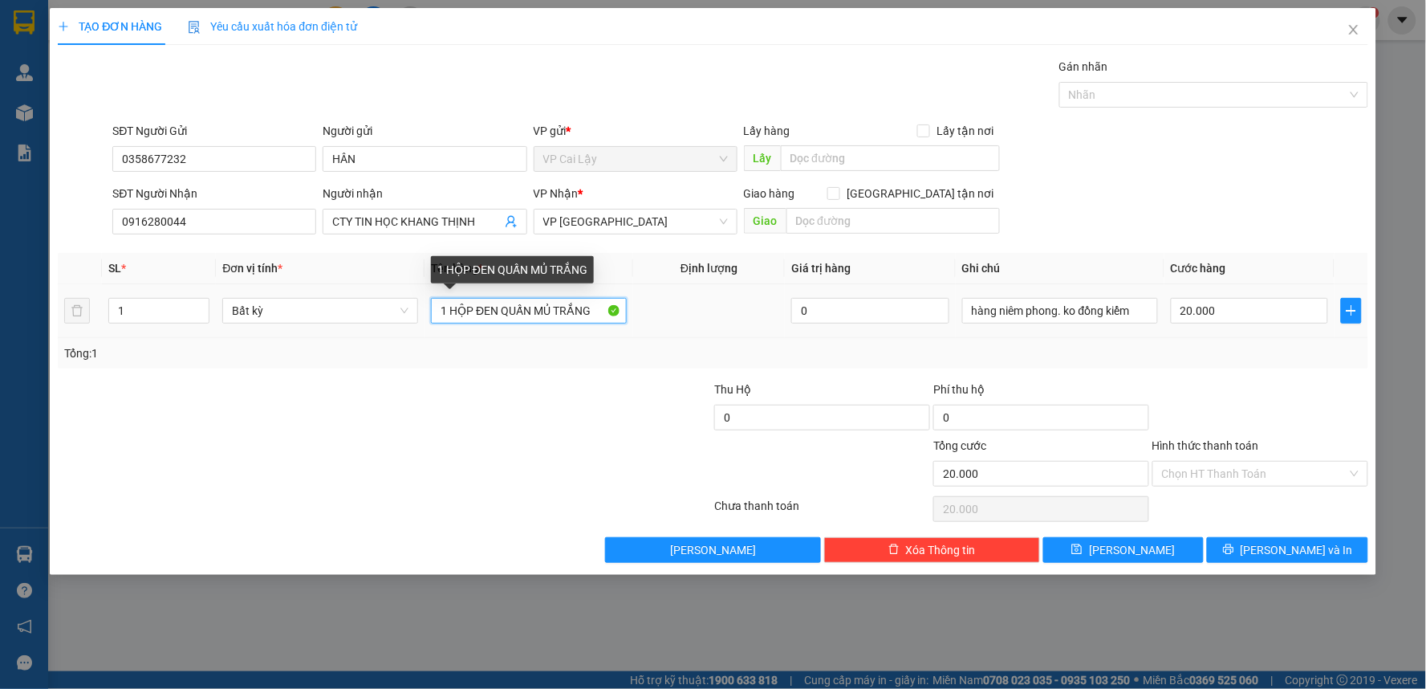
click at [523, 308] on input "1 HỘP ĐEN QUẤN MỦ TRẮNG" at bounding box center [529, 311] width 196 height 26
type input "Q"
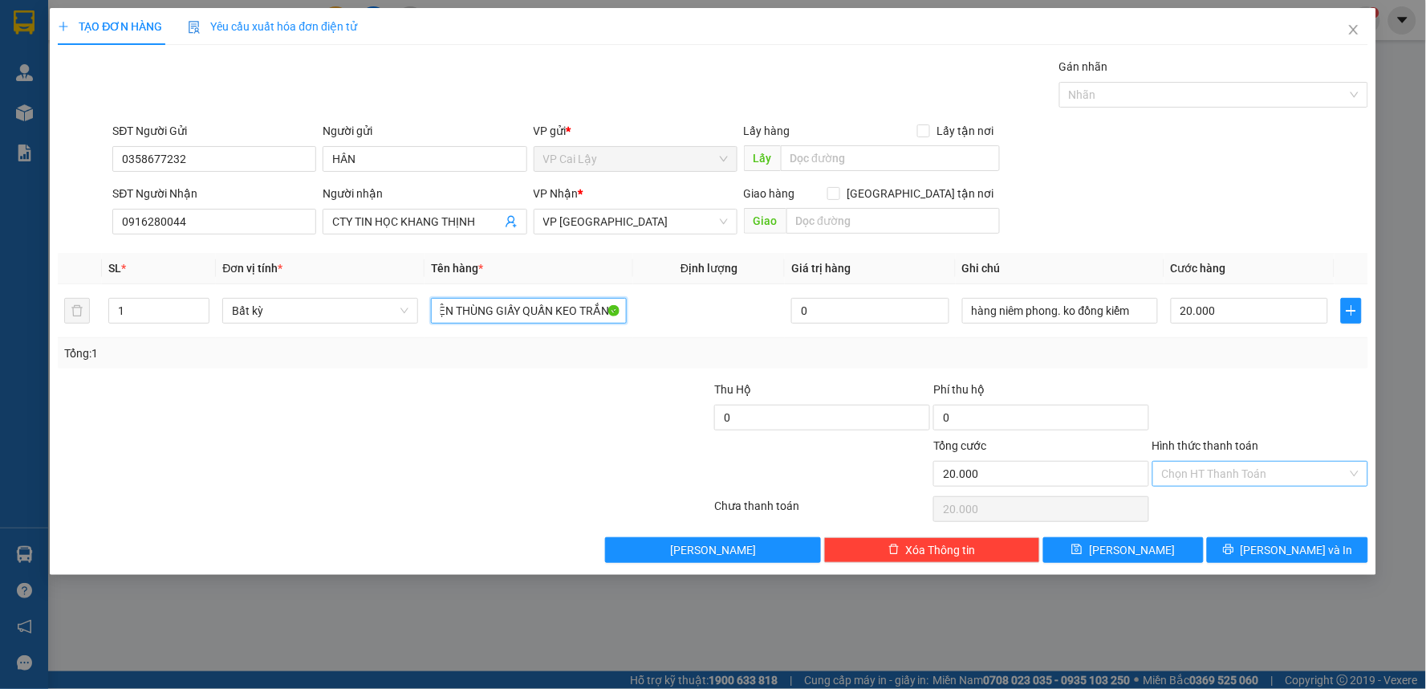
type input "1 KIỆN THÙNG GIẤY QUẤN KEO TRẮNG"
click at [1279, 475] on input "Hình thức thanh toán" at bounding box center [1254, 473] width 185 height 24
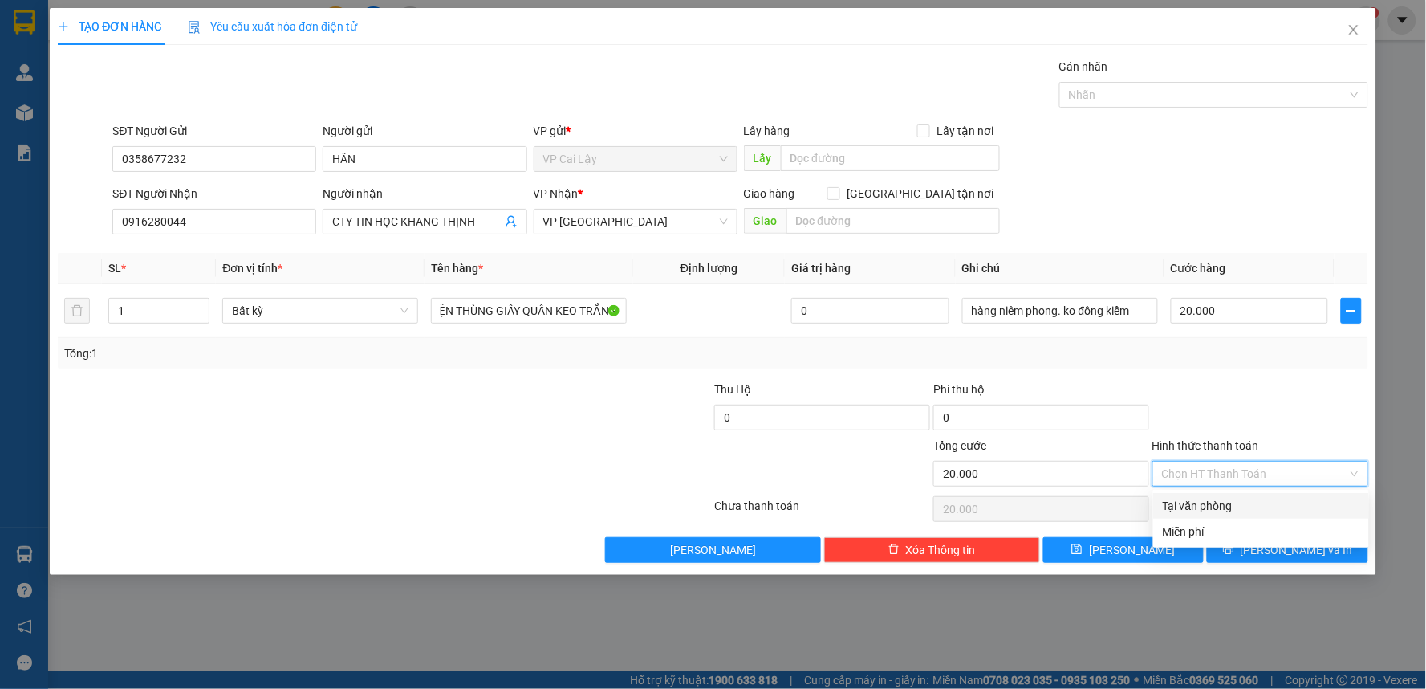
scroll to position [0, 0]
click at [1229, 508] on div "Tại văn phòng" at bounding box center [1261, 506] width 197 height 18
type input "0"
click at [1234, 544] on icon "printer" at bounding box center [1228, 548] width 11 height 11
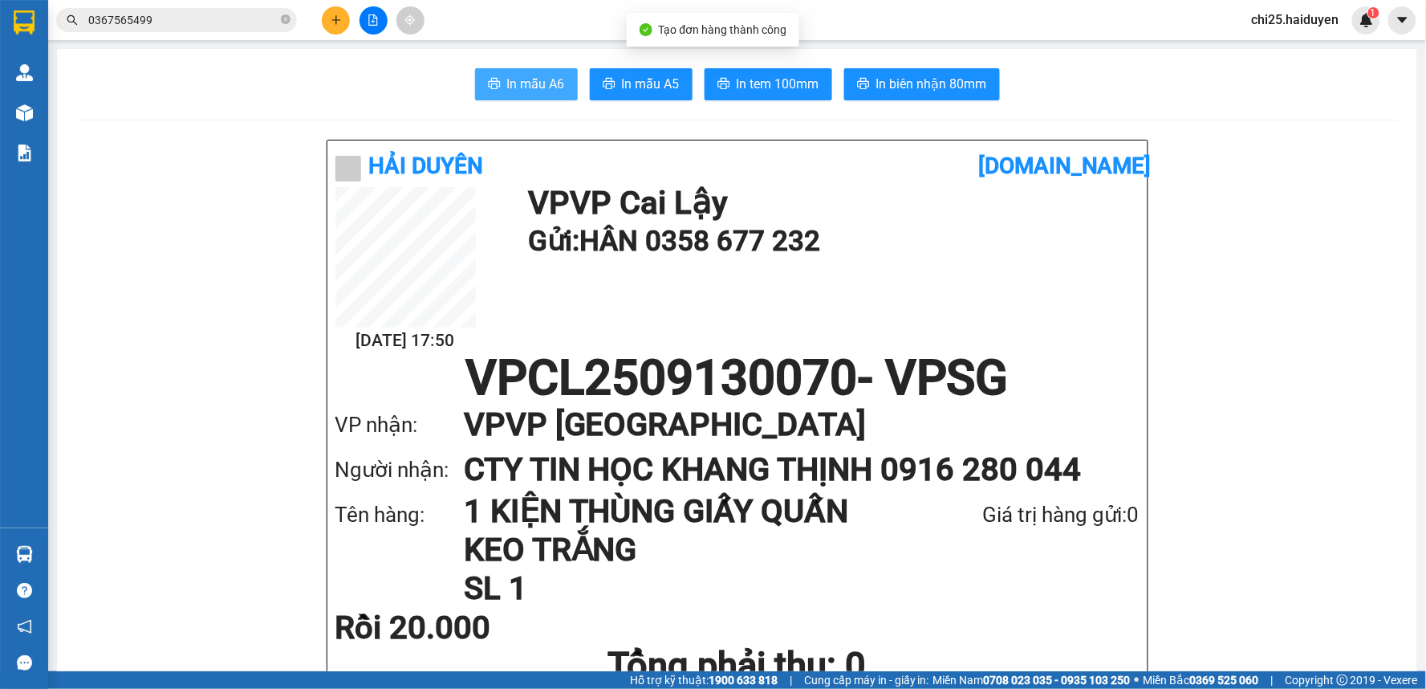
click at [547, 76] on span "In mẫu A6" at bounding box center [536, 84] width 58 height 20
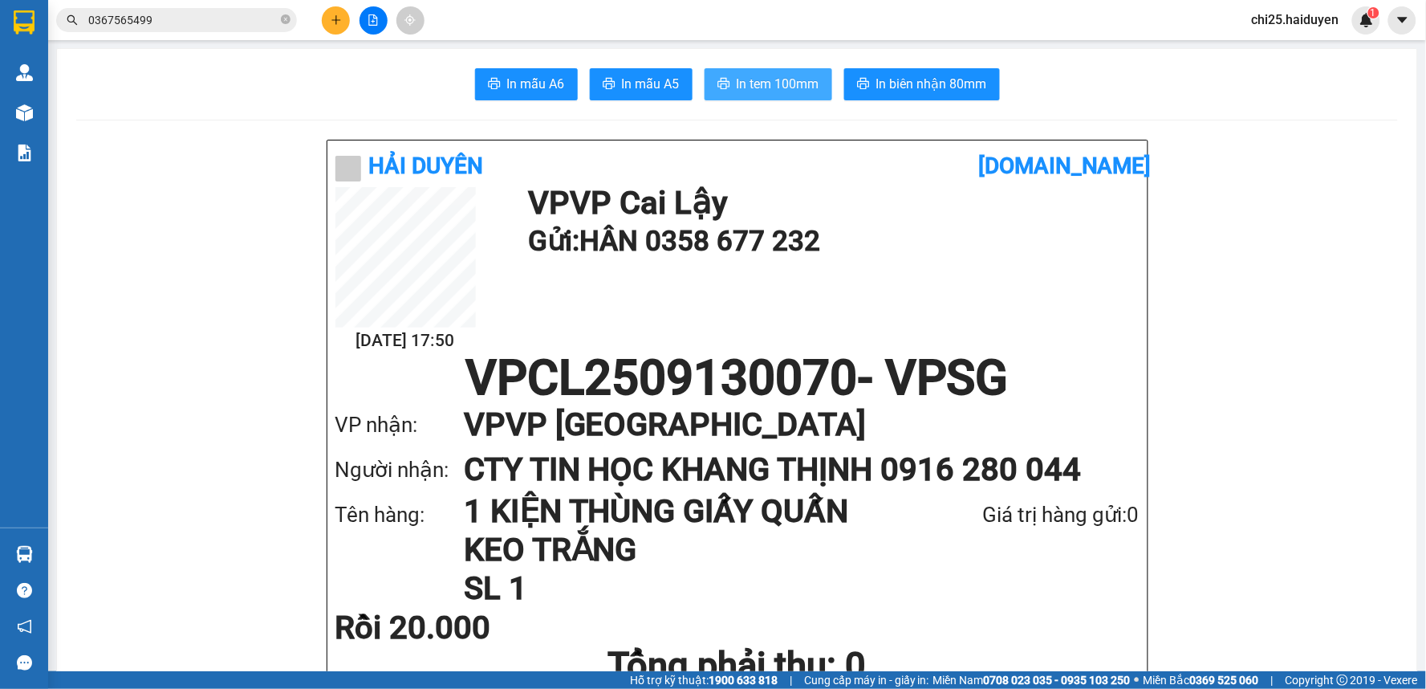
click at [761, 93] on span "In tem 100mm" at bounding box center [778, 84] width 83 height 20
click at [150, 21] on input "0367565499" at bounding box center [182, 20] width 189 height 18
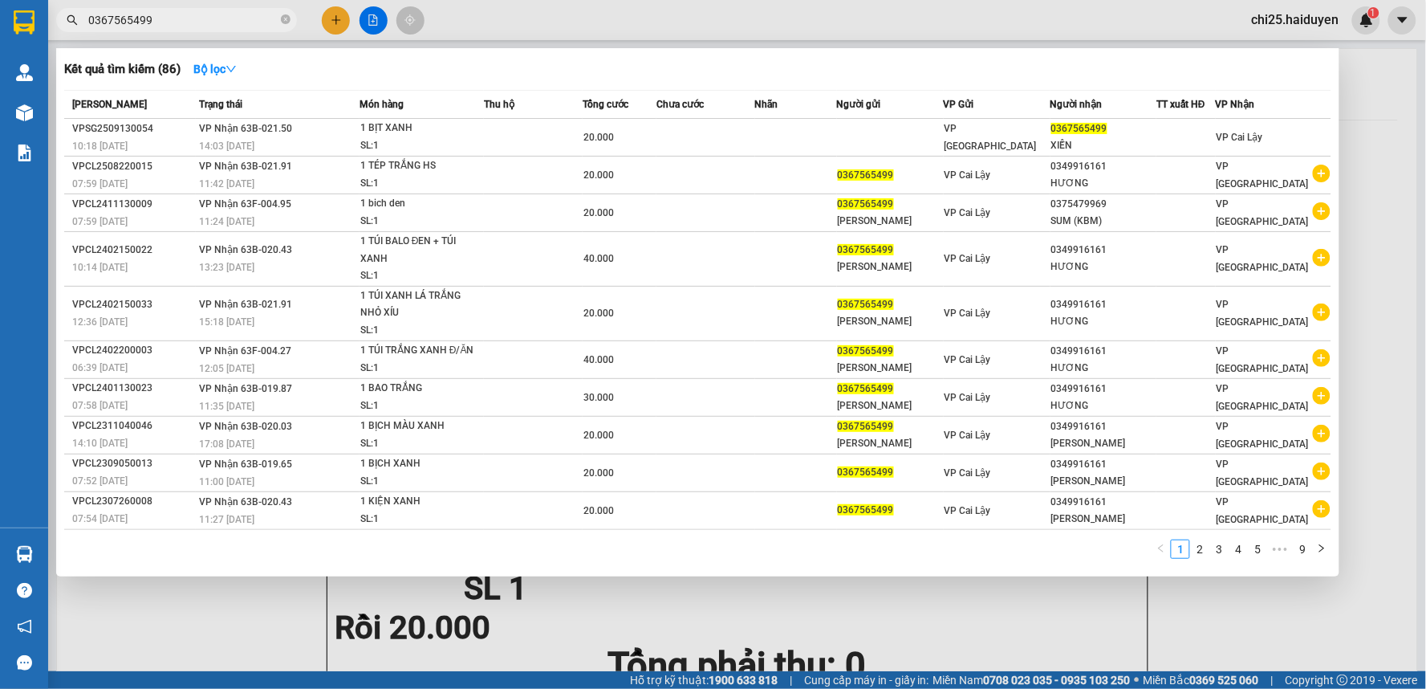
click at [150, 21] on input "0367565499" at bounding box center [182, 20] width 189 height 18
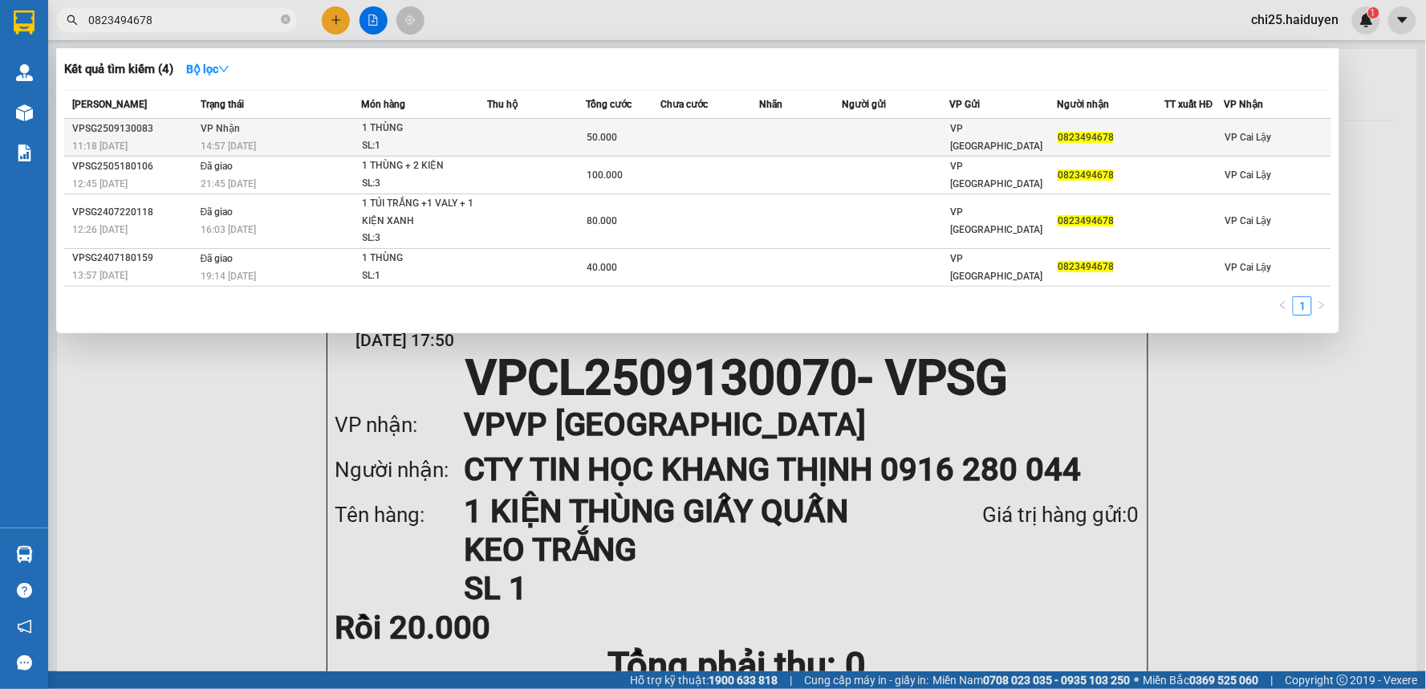
type input "0823494678"
click at [853, 138] on td at bounding box center [897, 138] width 108 height 38
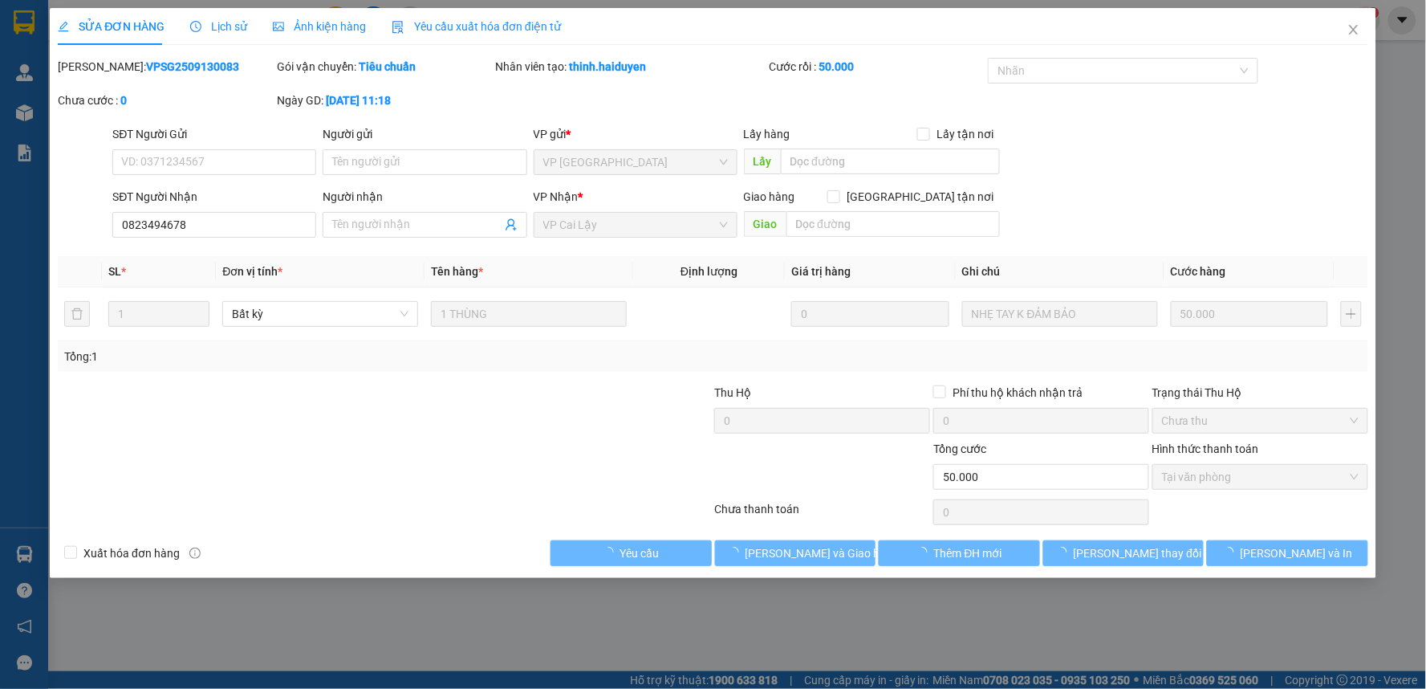
type input "0823494678"
type input "50.000"
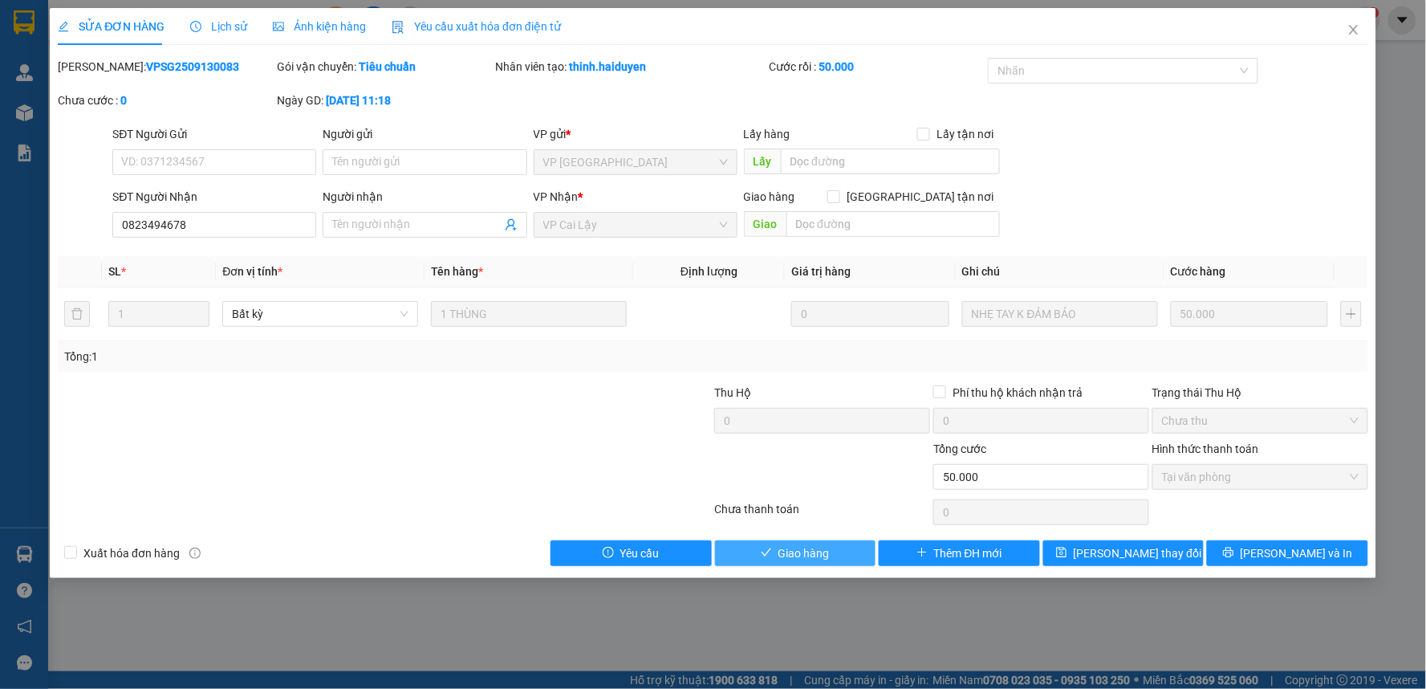
click at [828, 555] on span "Giao hàng" at bounding box center [803, 553] width 51 height 18
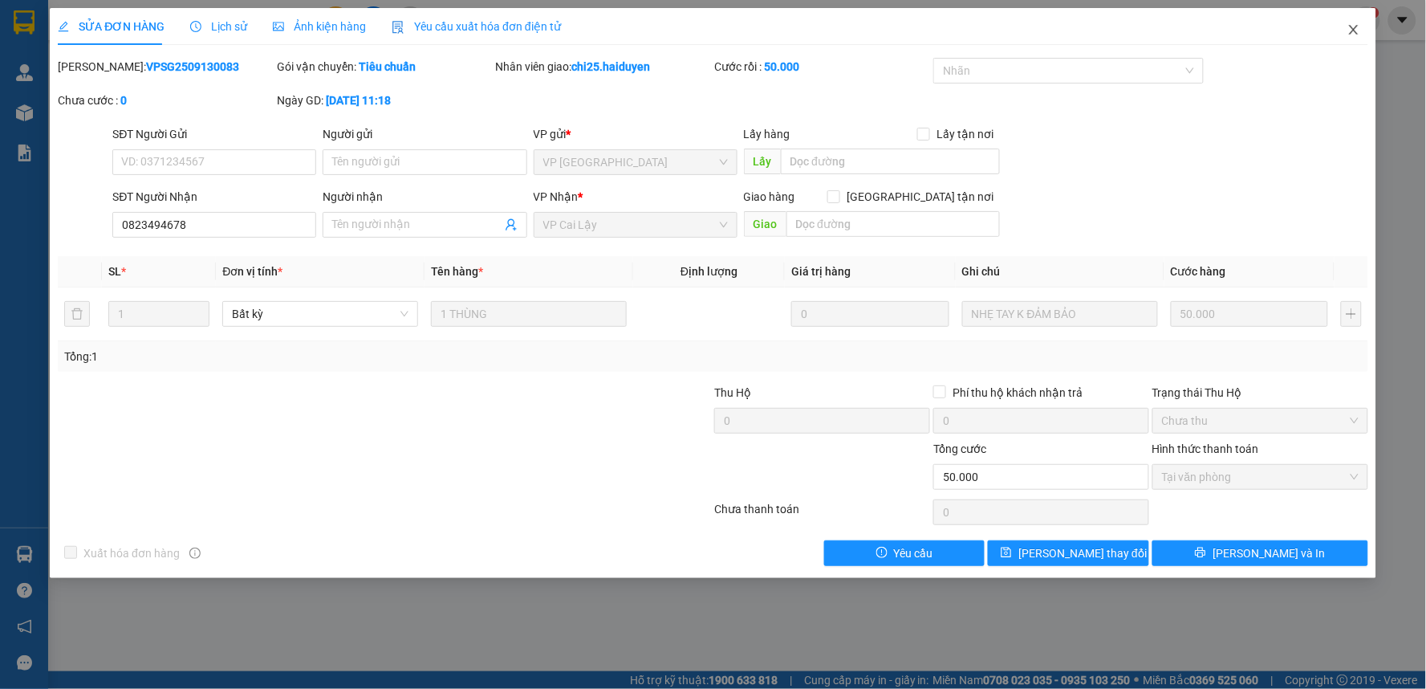
click at [1351, 26] on icon "close" at bounding box center [1353, 29] width 13 height 13
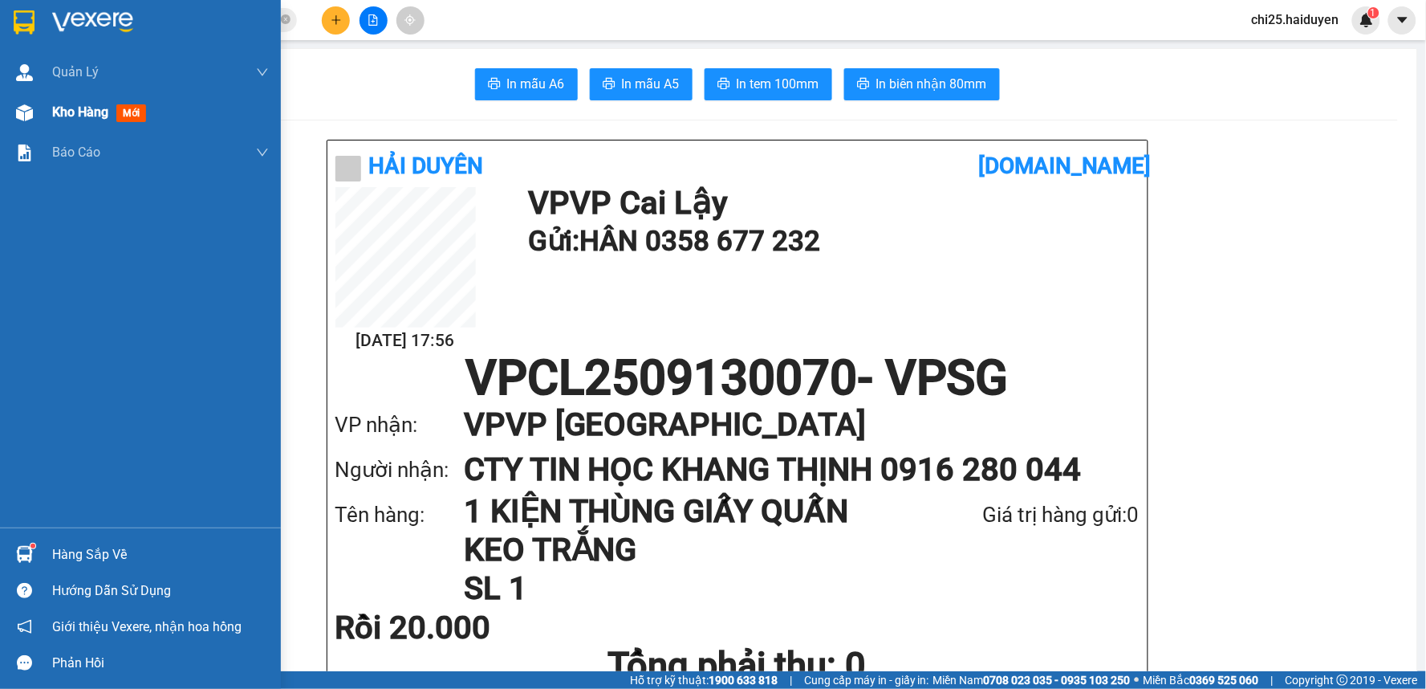
click at [55, 116] on span "Kho hàng" at bounding box center [80, 111] width 56 height 15
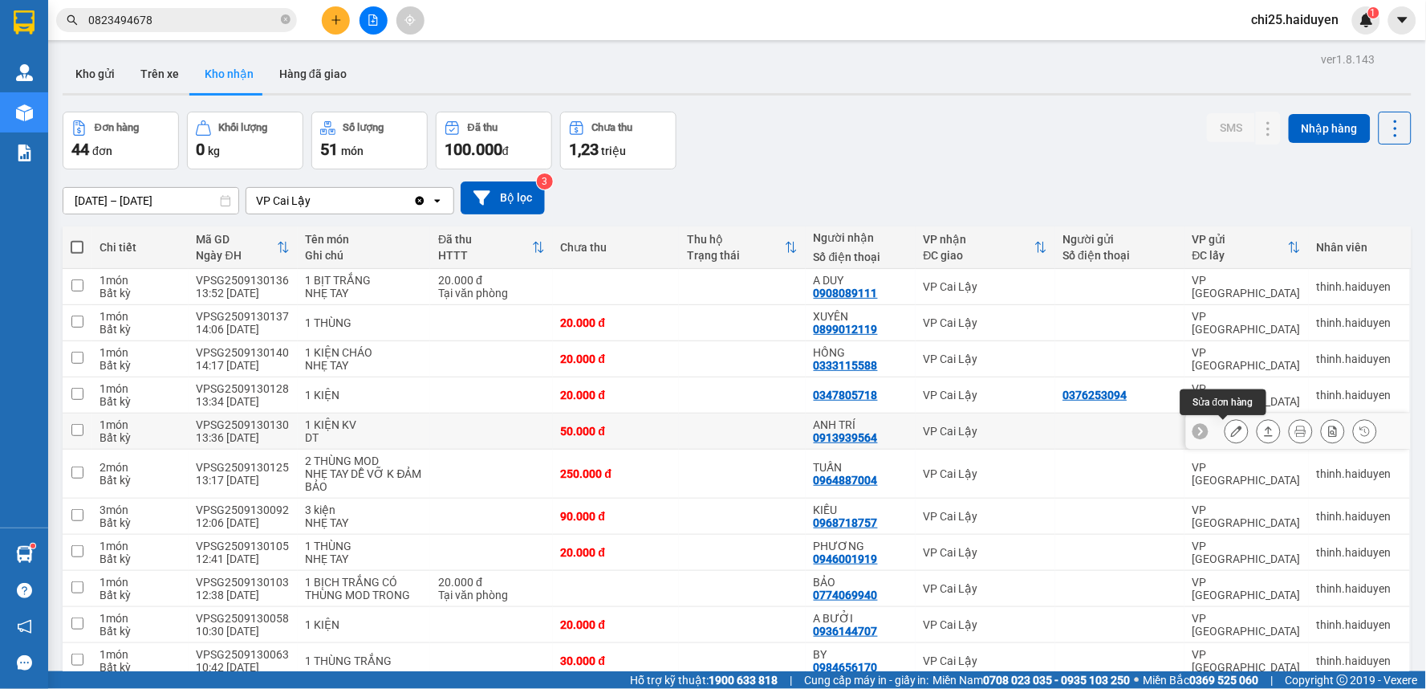
click at [1231, 432] on icon at bounding box center [1236, 430] width 11 height 11
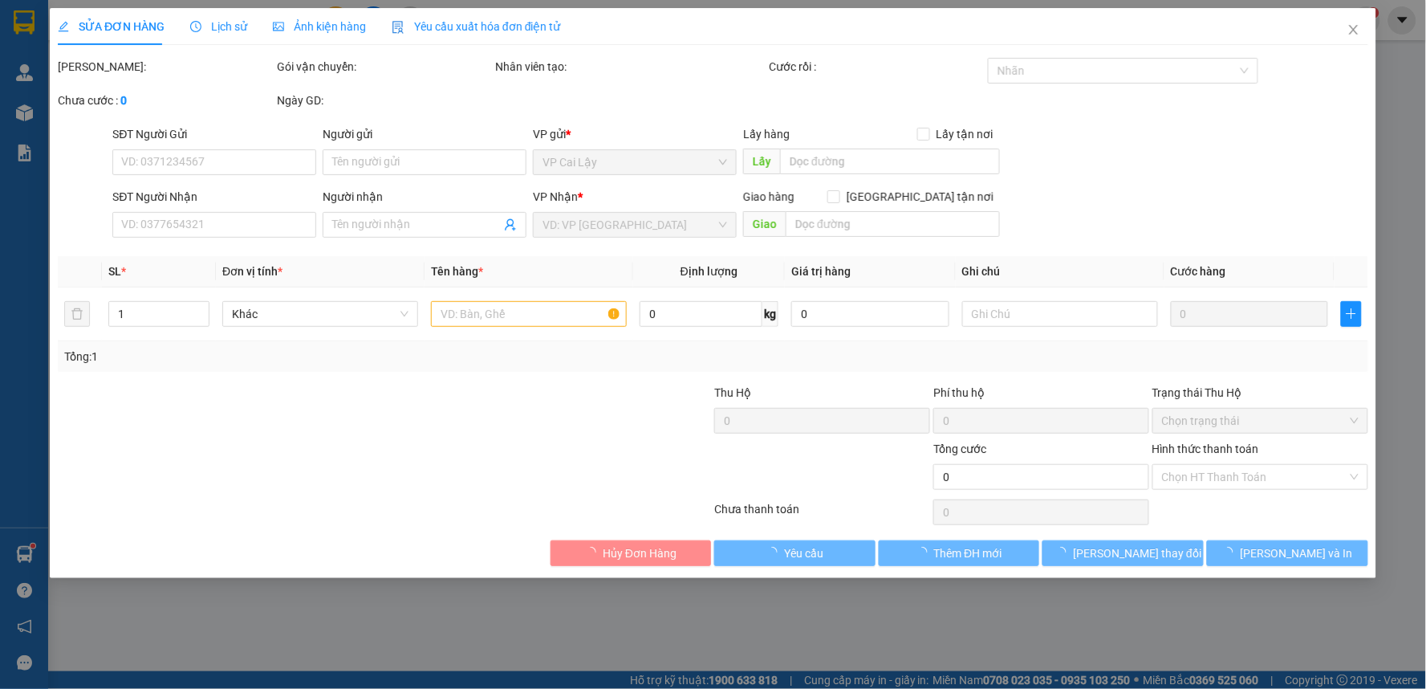
type input "0913939564"
type input "ANH TRÍ"
type input "50.000"
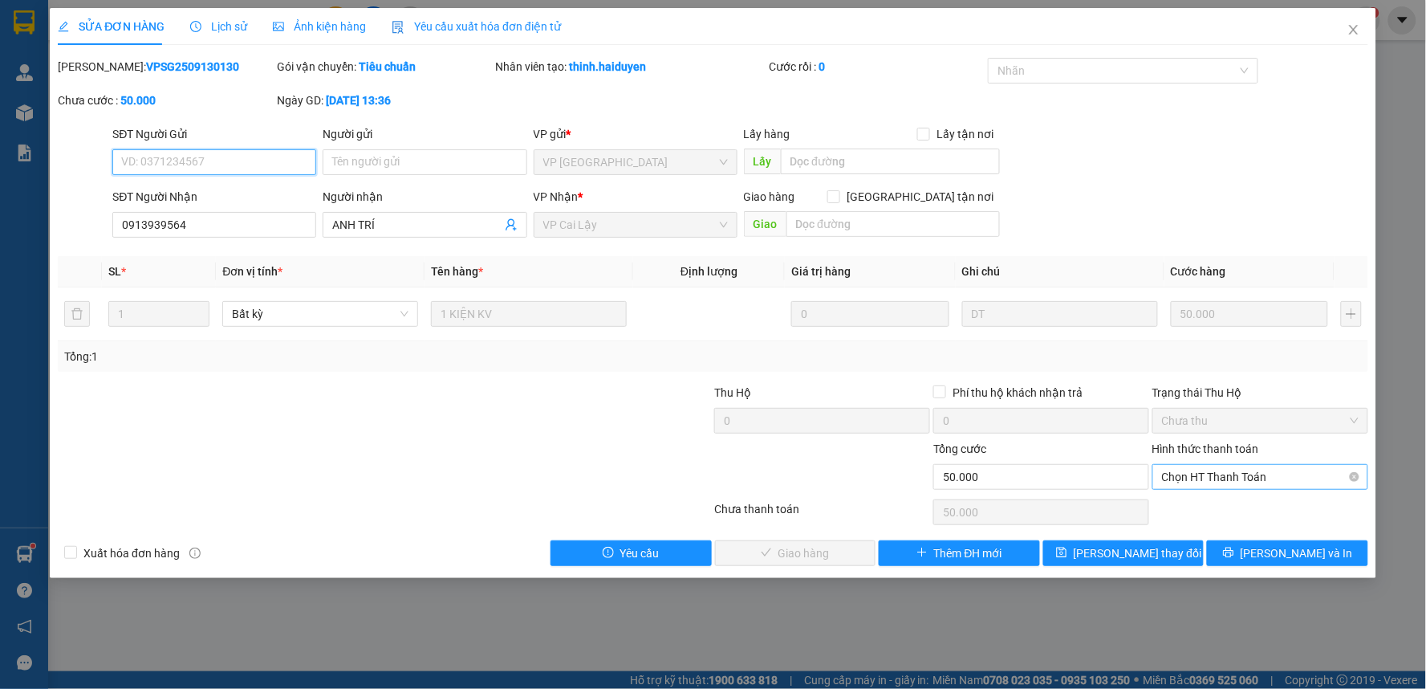
click at [1233, 478] on span "Chọn HT Thanh Toán" at bounding box center [1260, 477] width 197 height 24
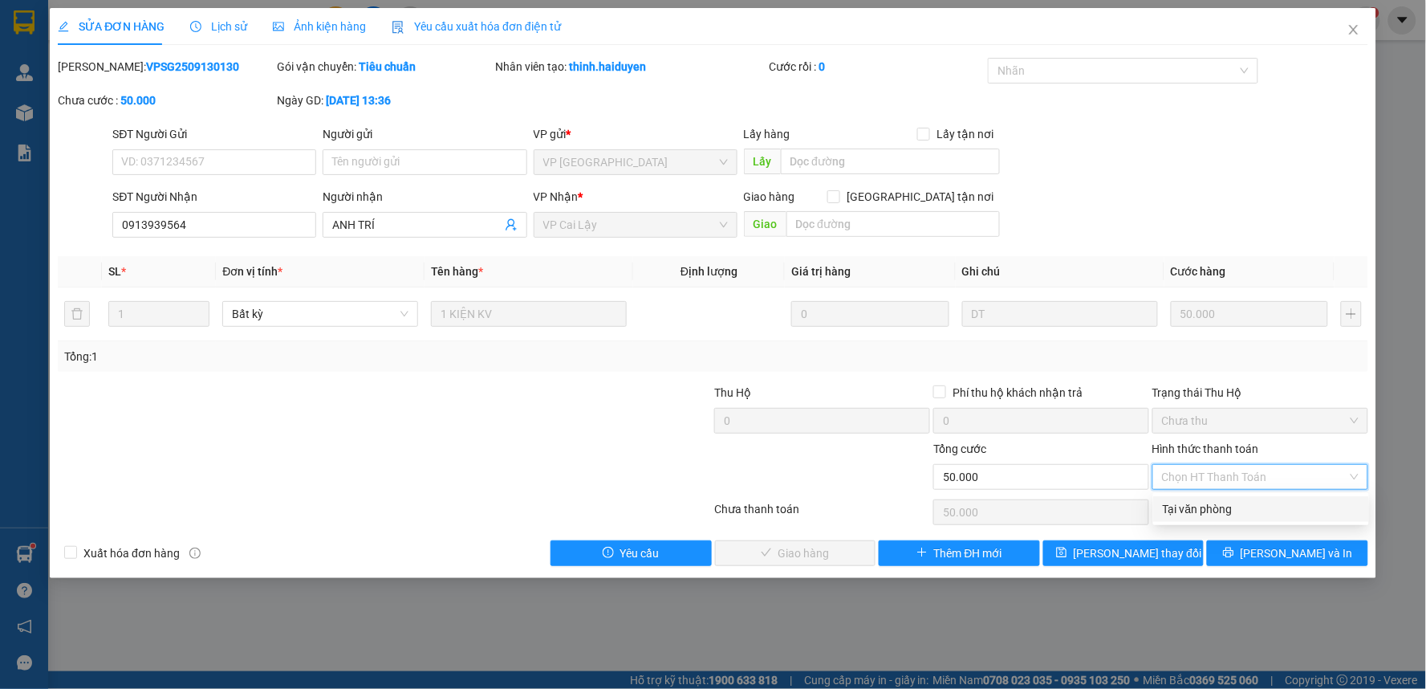
click at [1225, 510] on div "Tại văn phòng" at bounding box center [1261, 509] width 197 height 18
type input "0"
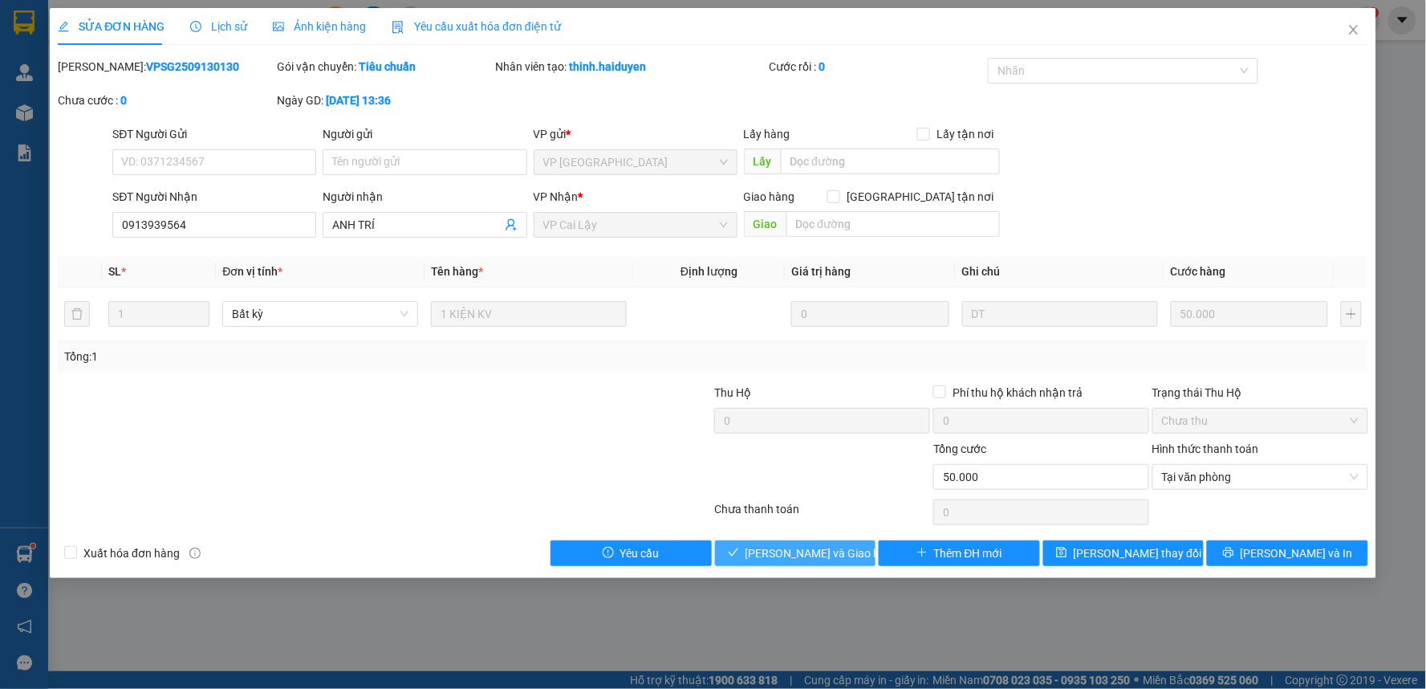
click at [848, 548] on button "[PERSON_NAME] và Giao hàng" at bounding box center [795, 553] width 161 height 26
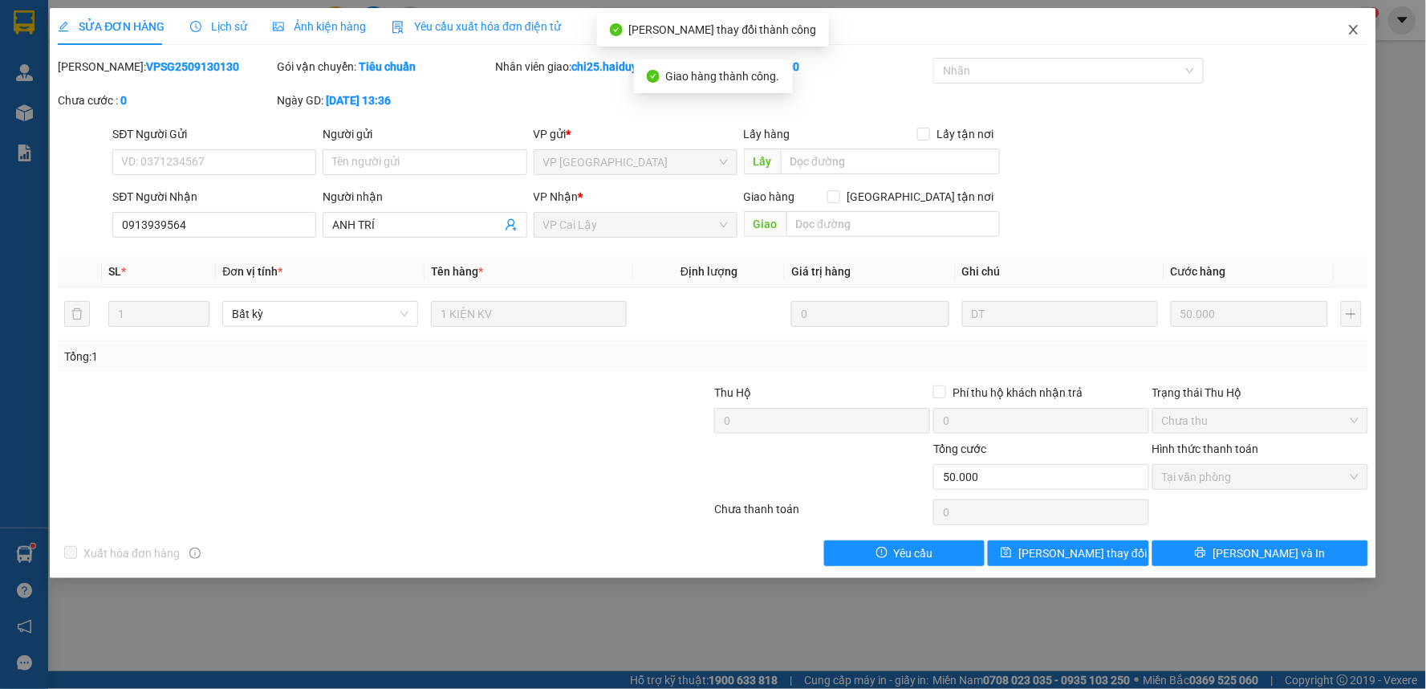
click at [1353, 29] on icon "close" at bounding box center [1353, 30] width 9 height 10
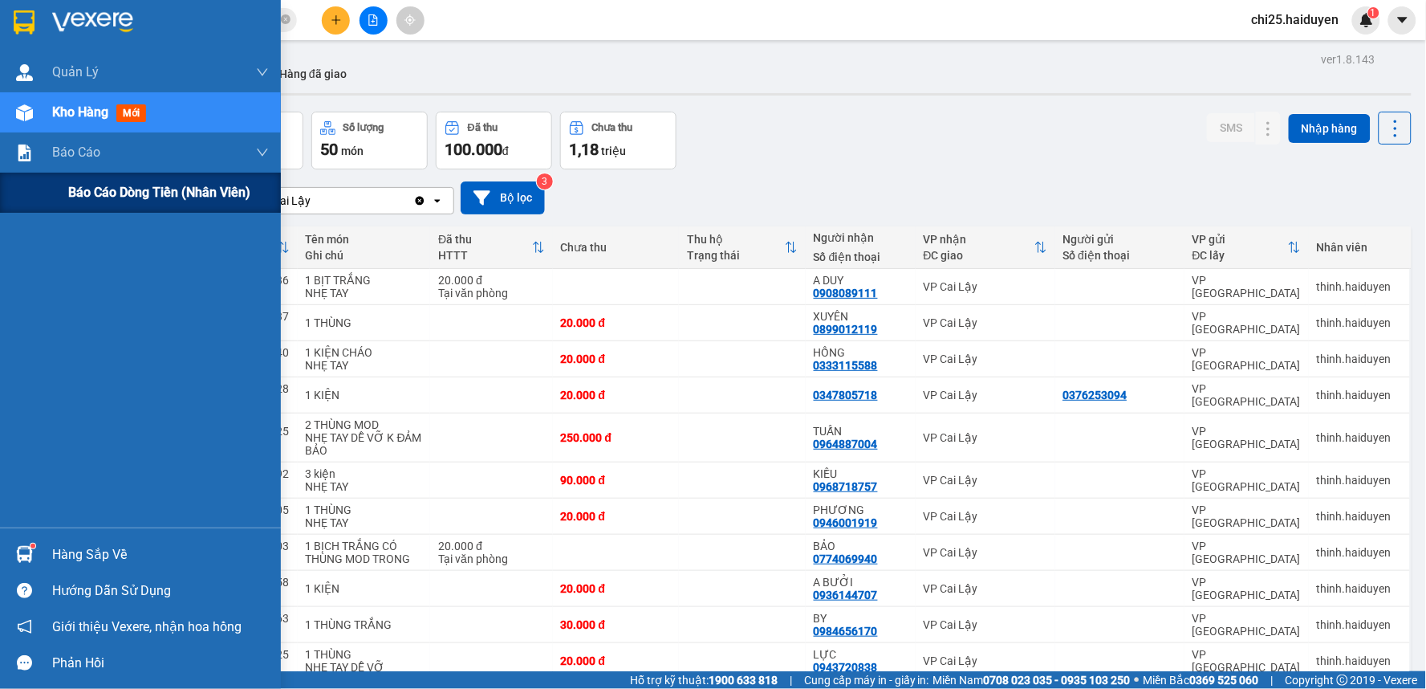
click at [116, 189] on span "Báo cáo dòng tiền (nhân viên)" at bounding box center [159, 192] width 182 height 20
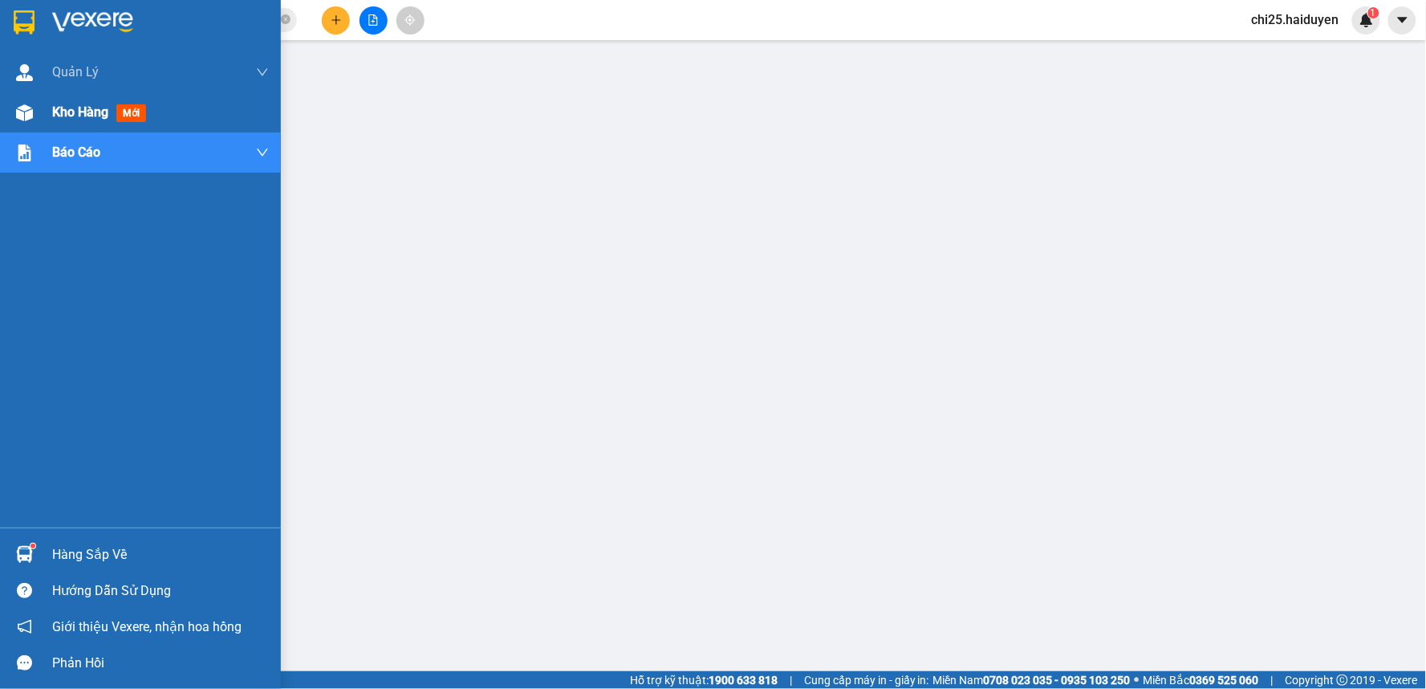
click at [96, 106] on span "Kho hàng" at bounding box center [80, 111] width 56 height 15
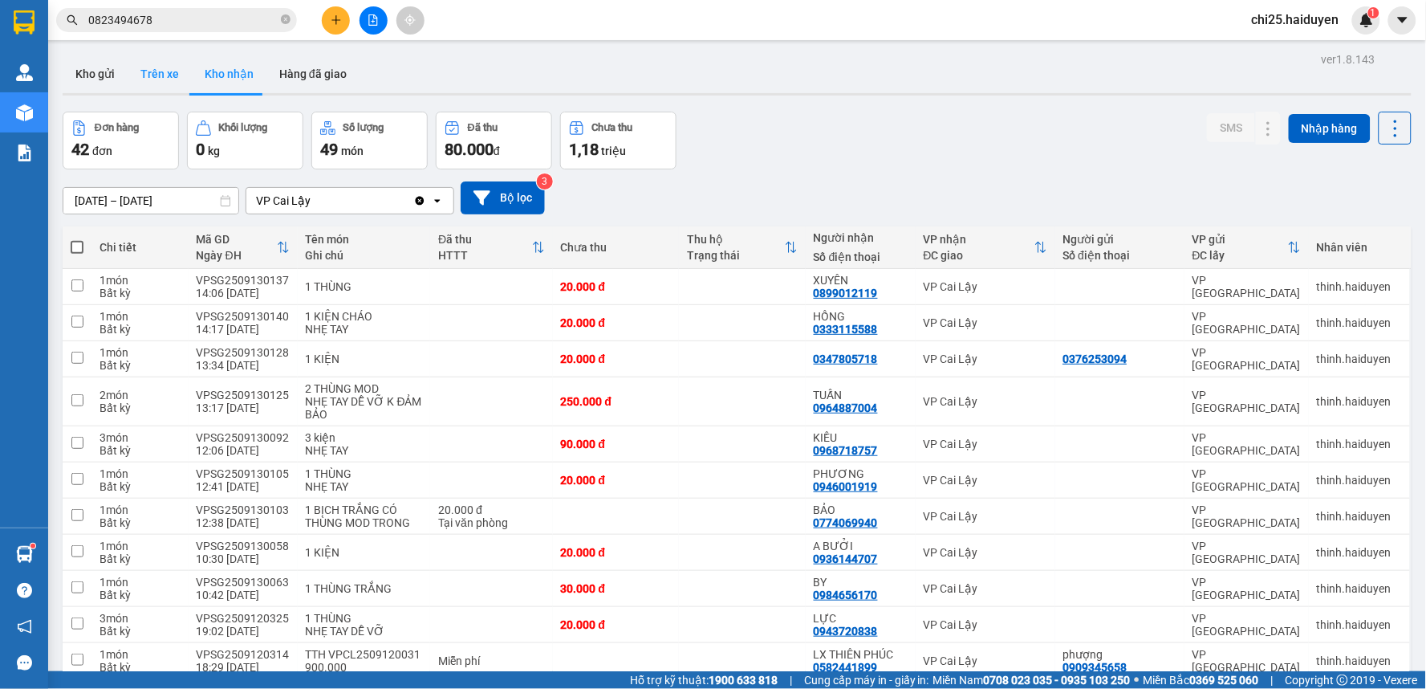
click at [156, 87] on button "Trên xe" at bounding box center [160, 74] width 64 height 39
type input "[DATE] – [DATE]"
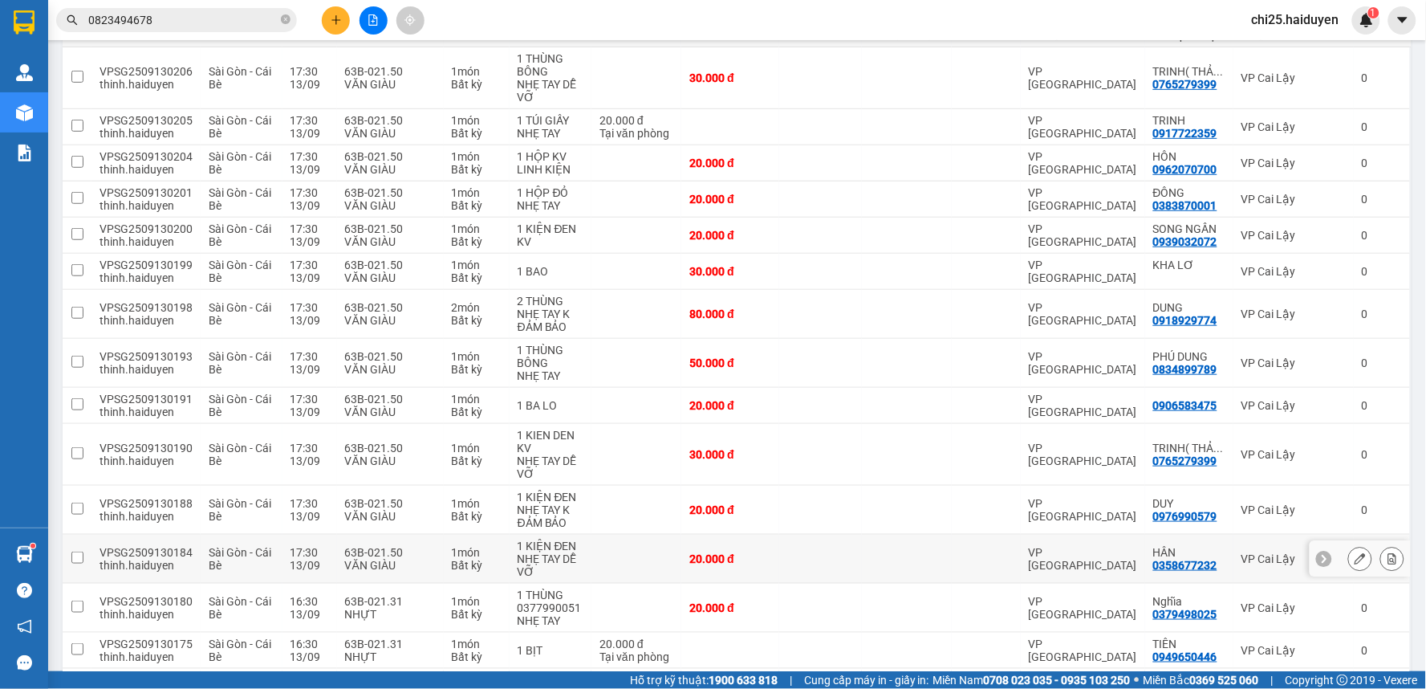
scroll to position [212, 0]
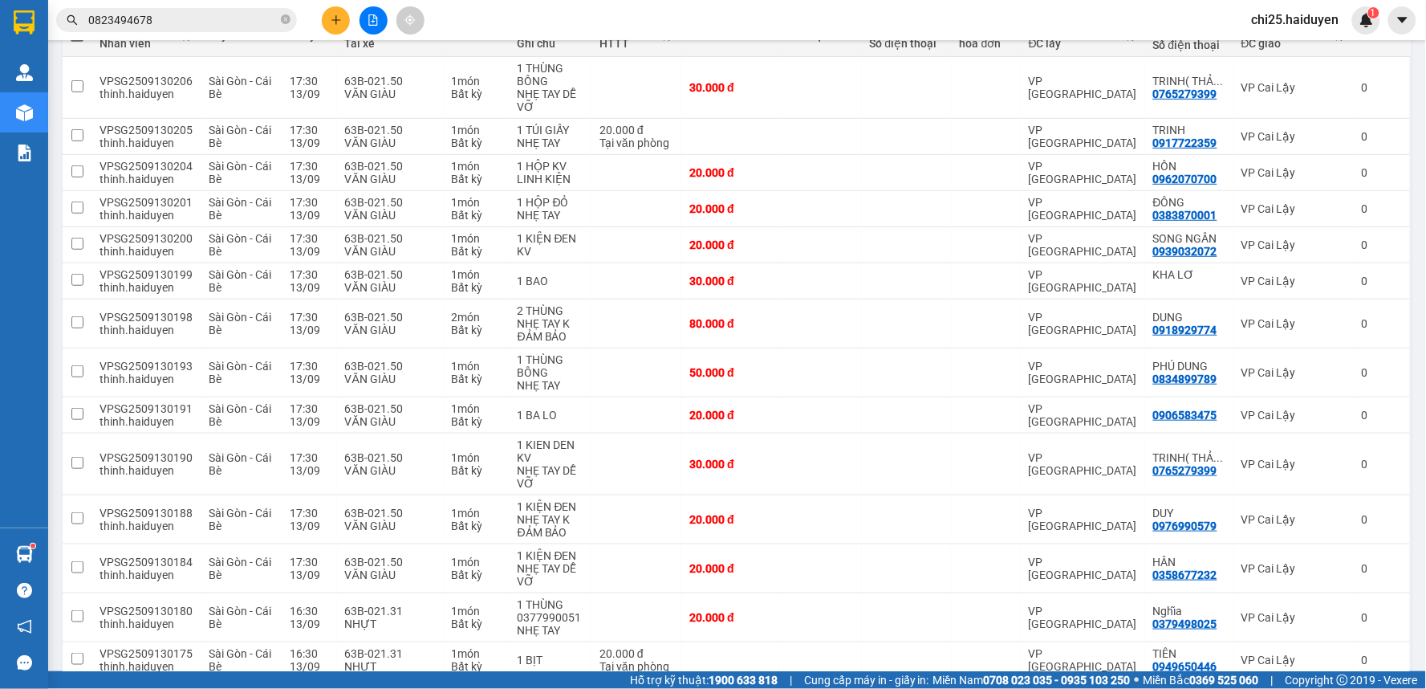
click at [191, 21] on input "0823494678" at bounding box center [182, 20] width 189 height 18
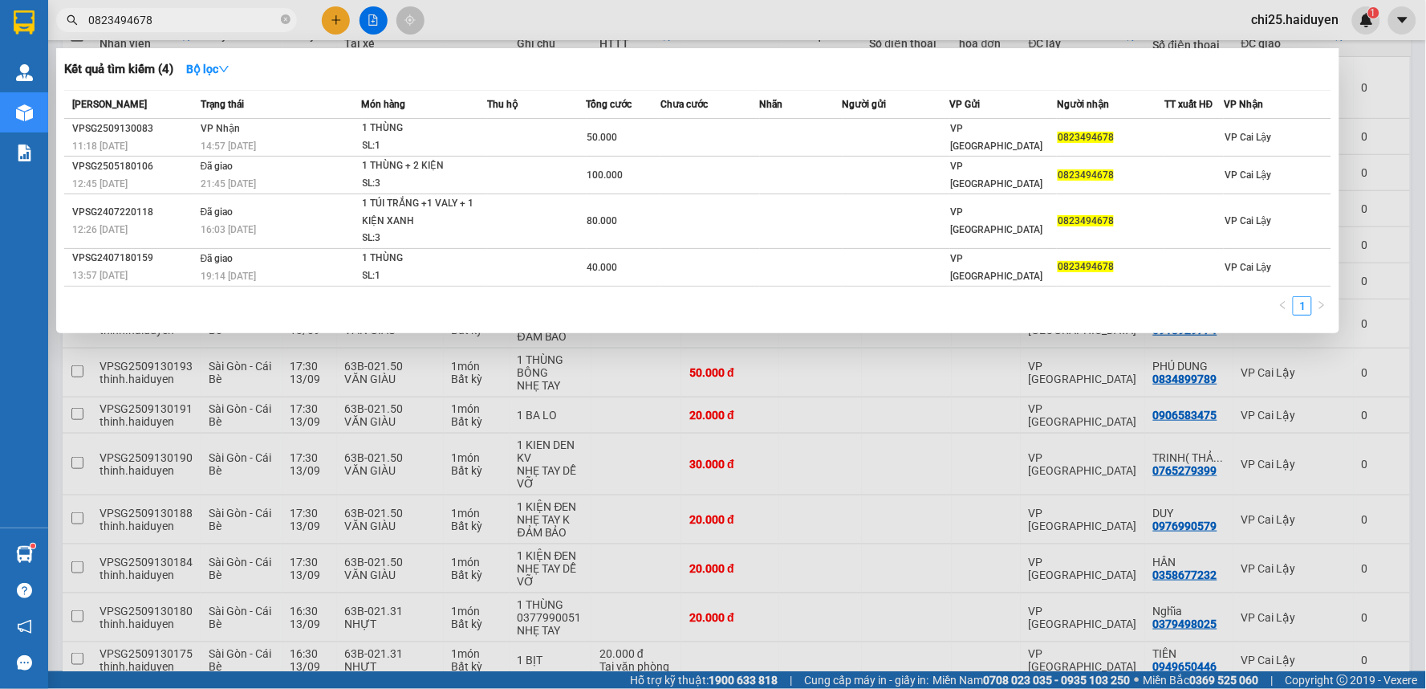
click at [191, 21] on input "0823494678" at bounding box center [182, 20] width 189 height 18
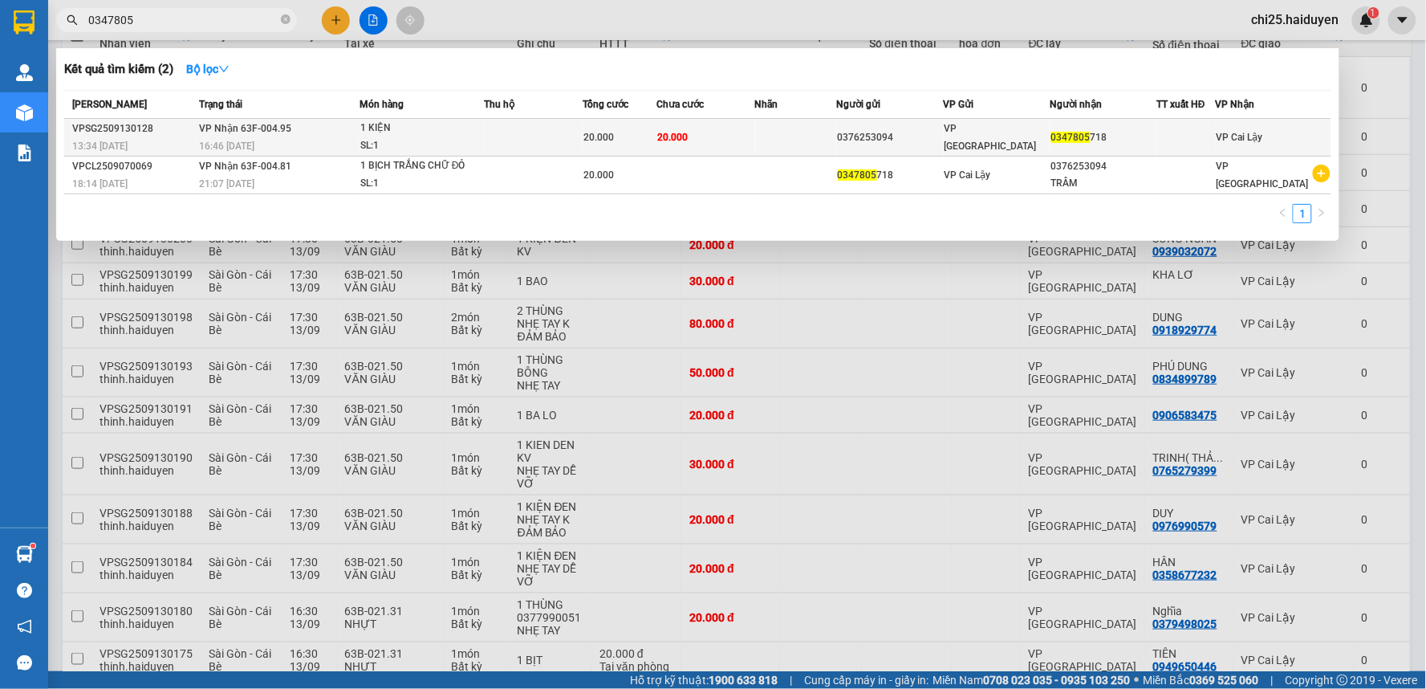
type input "0347805"
click at [417, 135] on div "1 KIỆN" at bounding box center [420, 129] width 120 height 18
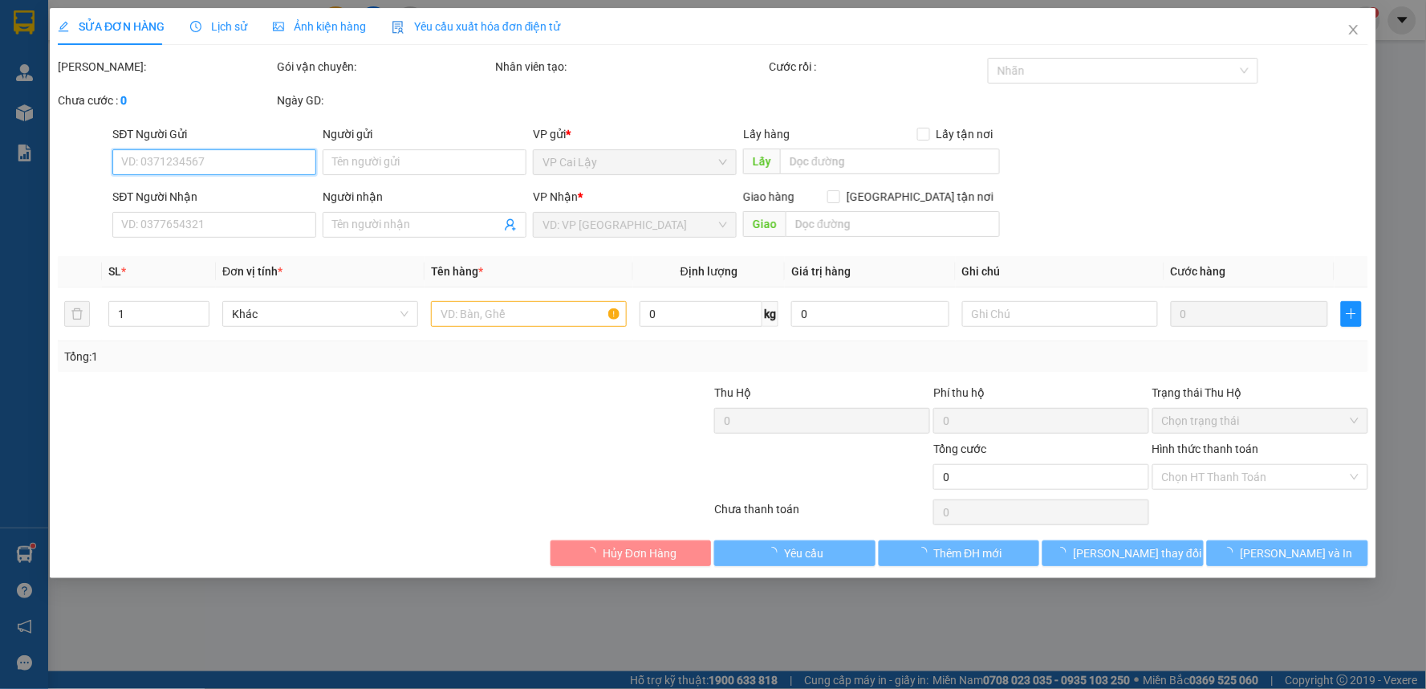
type input "0376253094"
type input "0347805718"
type input "20.000"
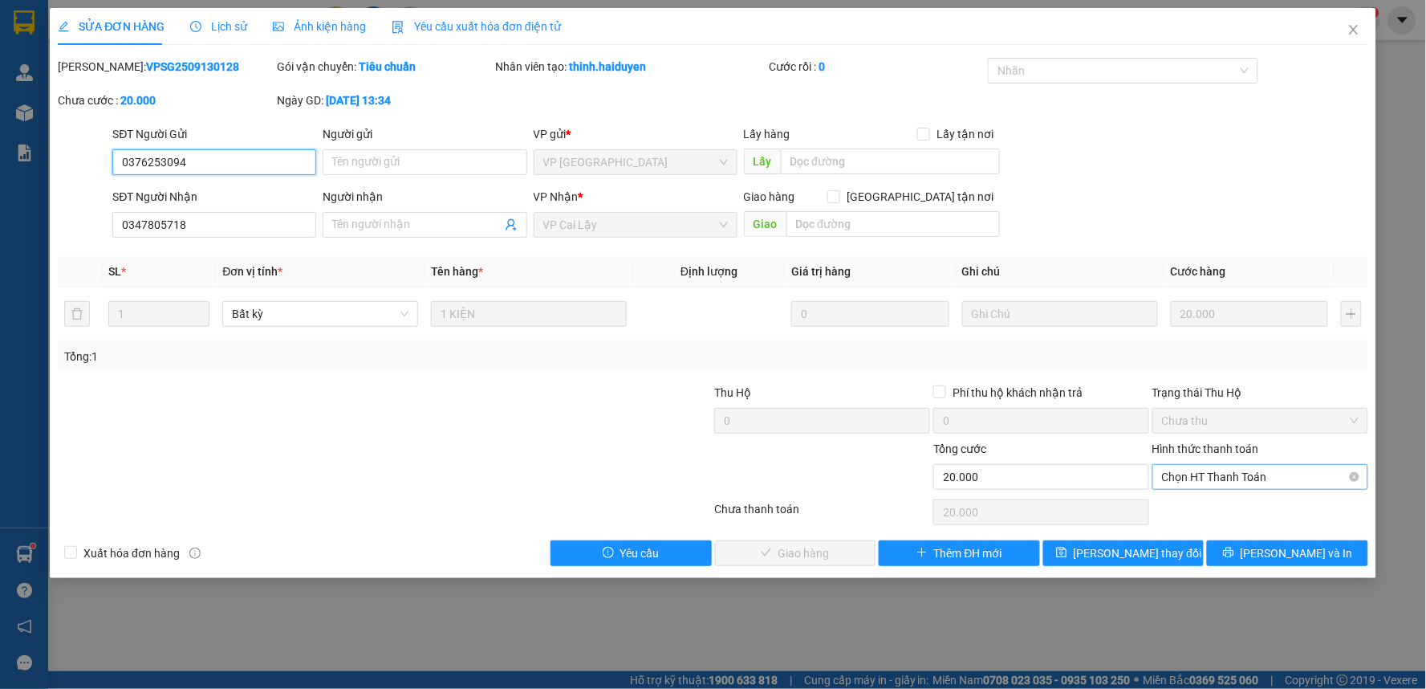
click at [1253, 477] on span "Chọn HT Thanh Toán" at bounding box center [1260, 477] width 197 height 24
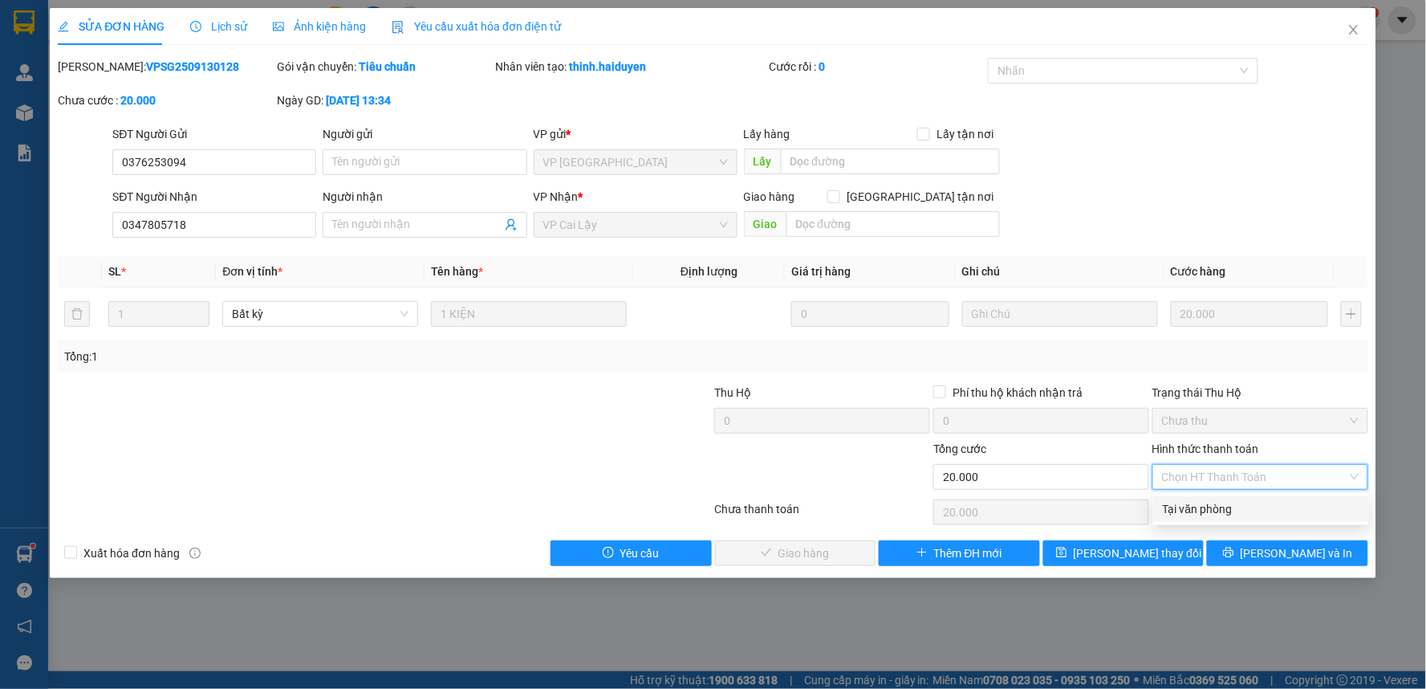
click at [1236, 510] on div "Tại văn phòng" at bounding box center [1261, 509] width 197 height 18
type input "0"
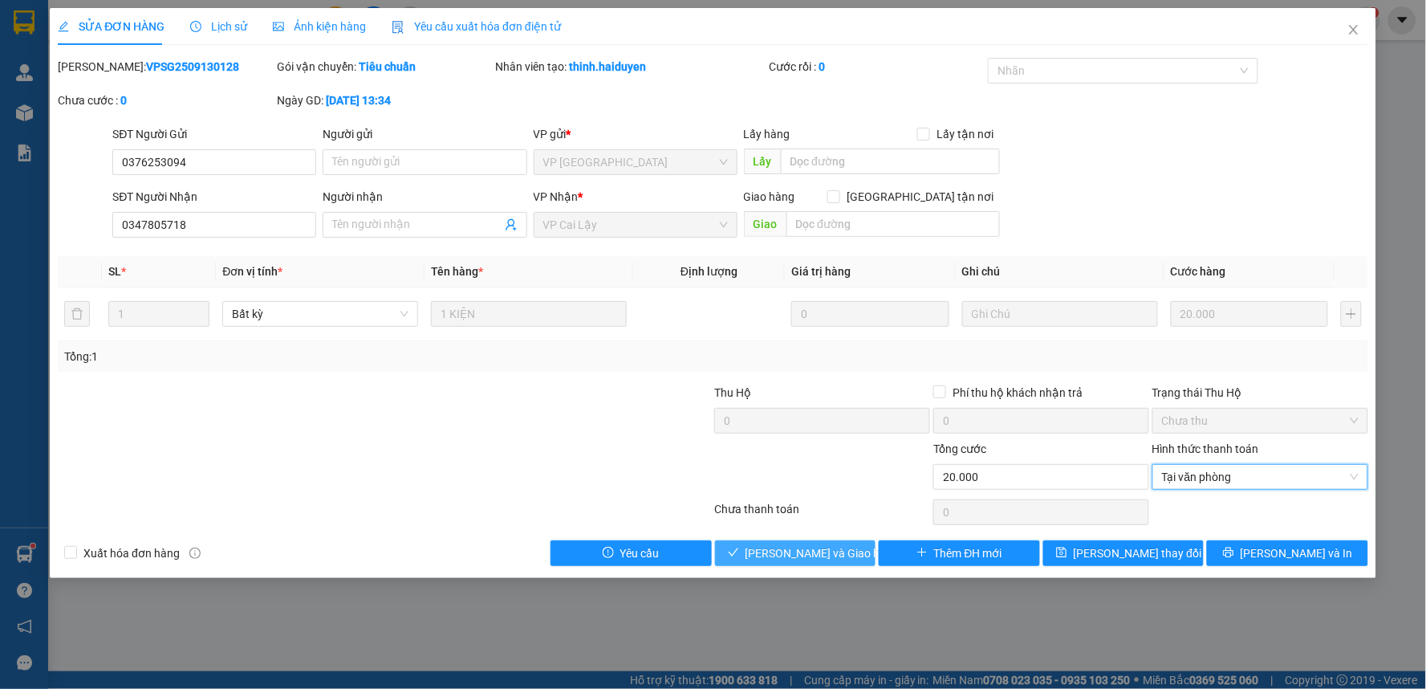
click at [803, 551] on span "[PERSON_NAME] và Giao hàng" at bounding box center [823, 553] width 154 height 18
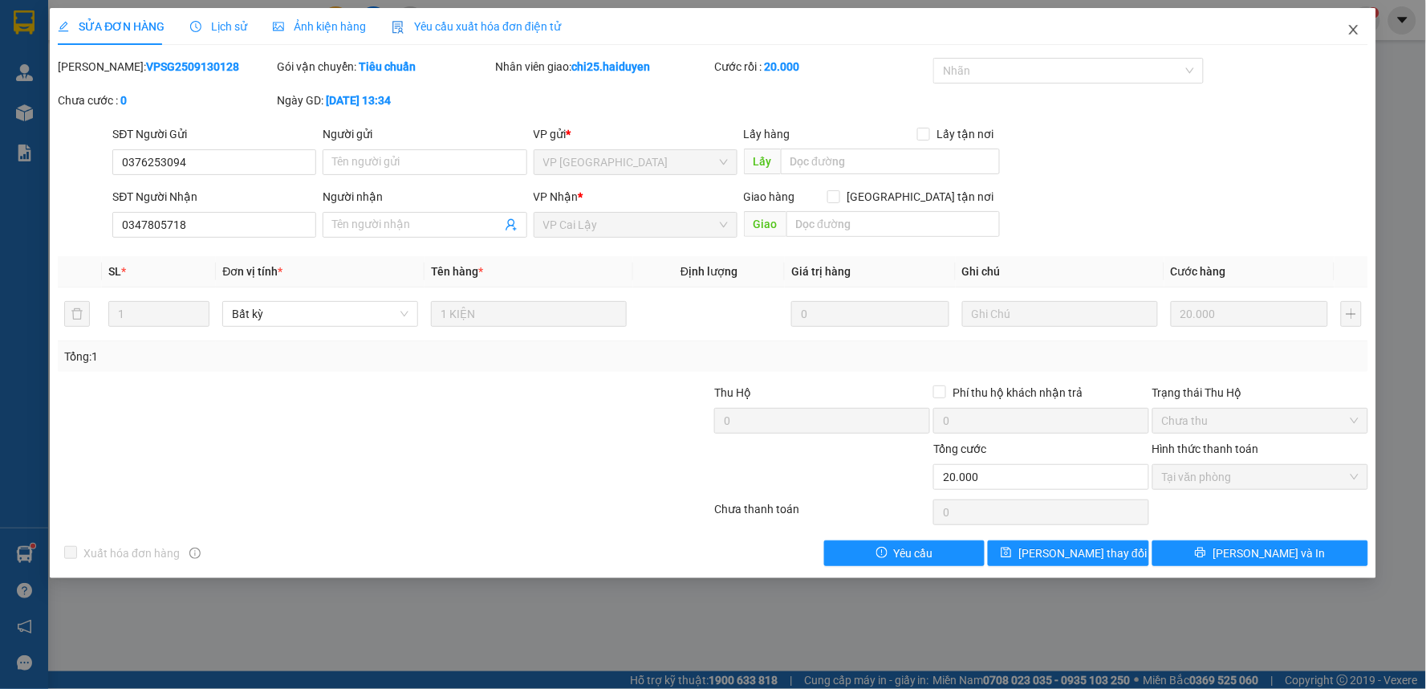
click at [1354, 27] on icon "close" at bounding box center [1353, 29] width 13 height 13
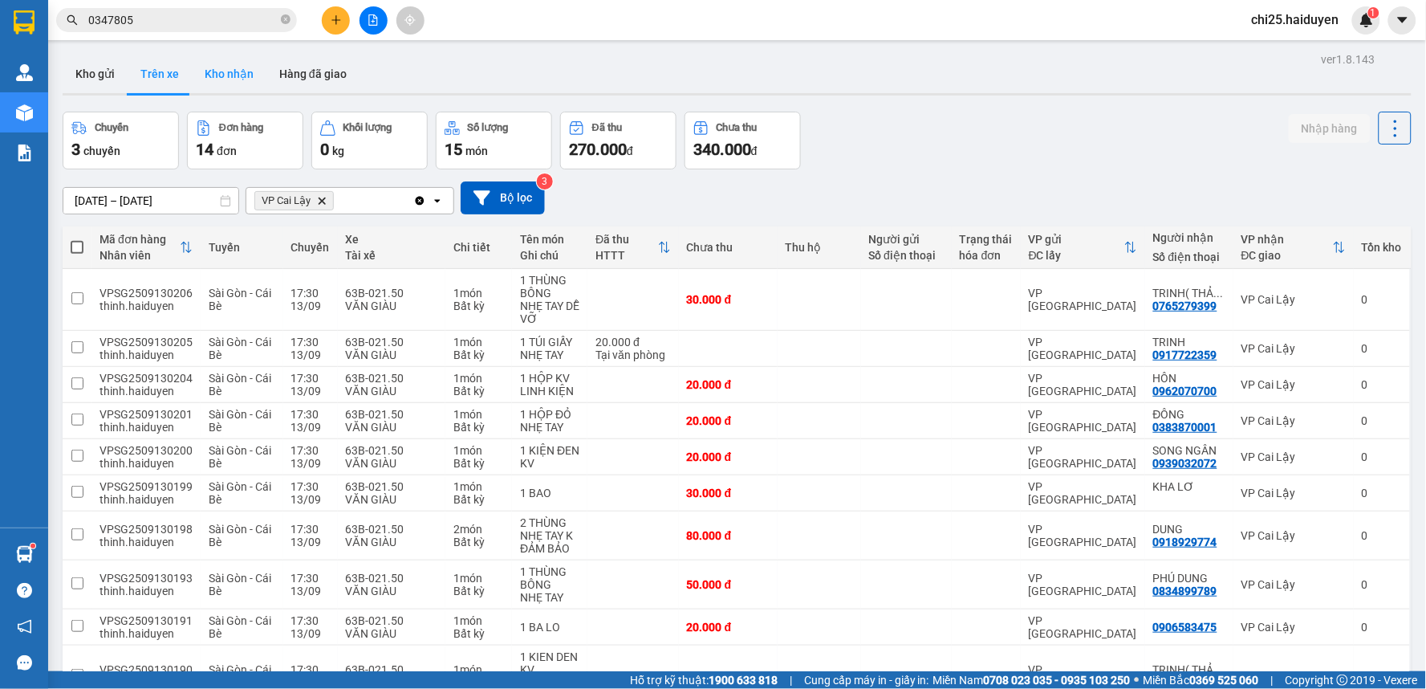
click at [234, 78] on button "Kho nhận" at bounding box center [229, 74] width 75 height 39
type input "[DATE] – [DATE]"
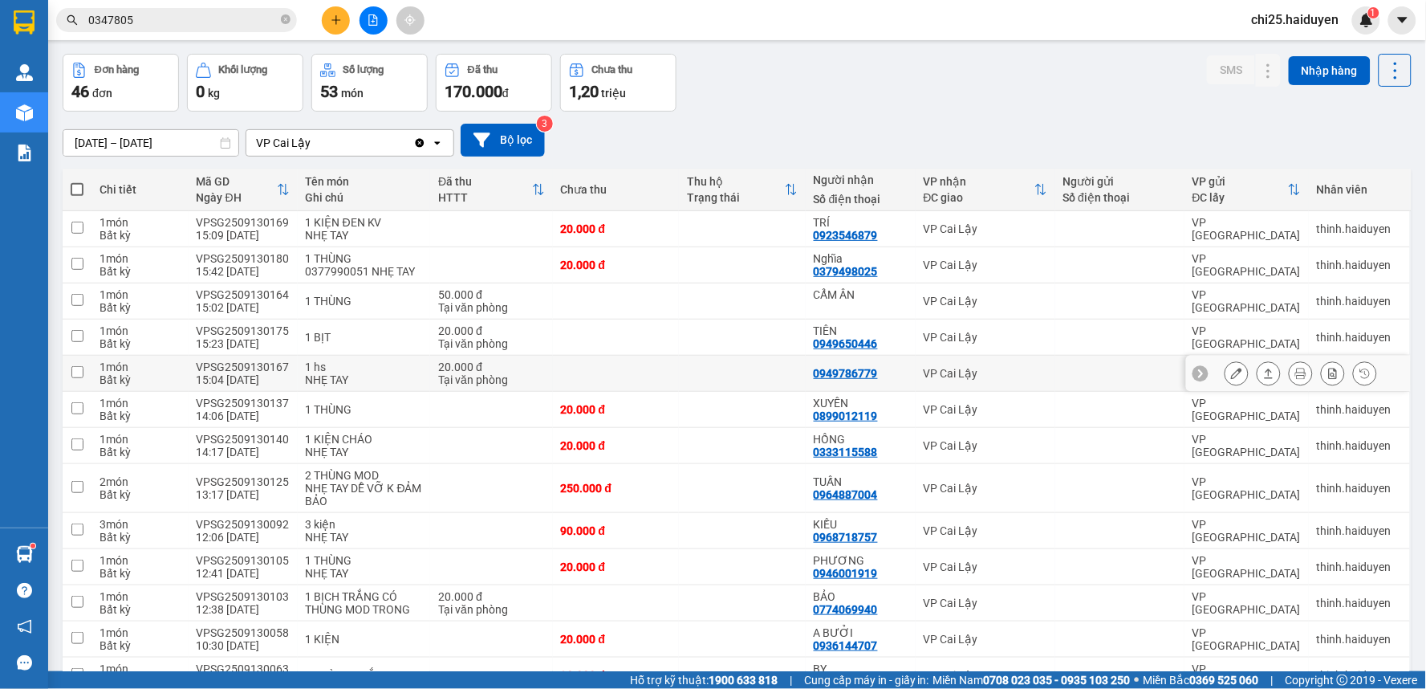
scroll to position [89, 0]
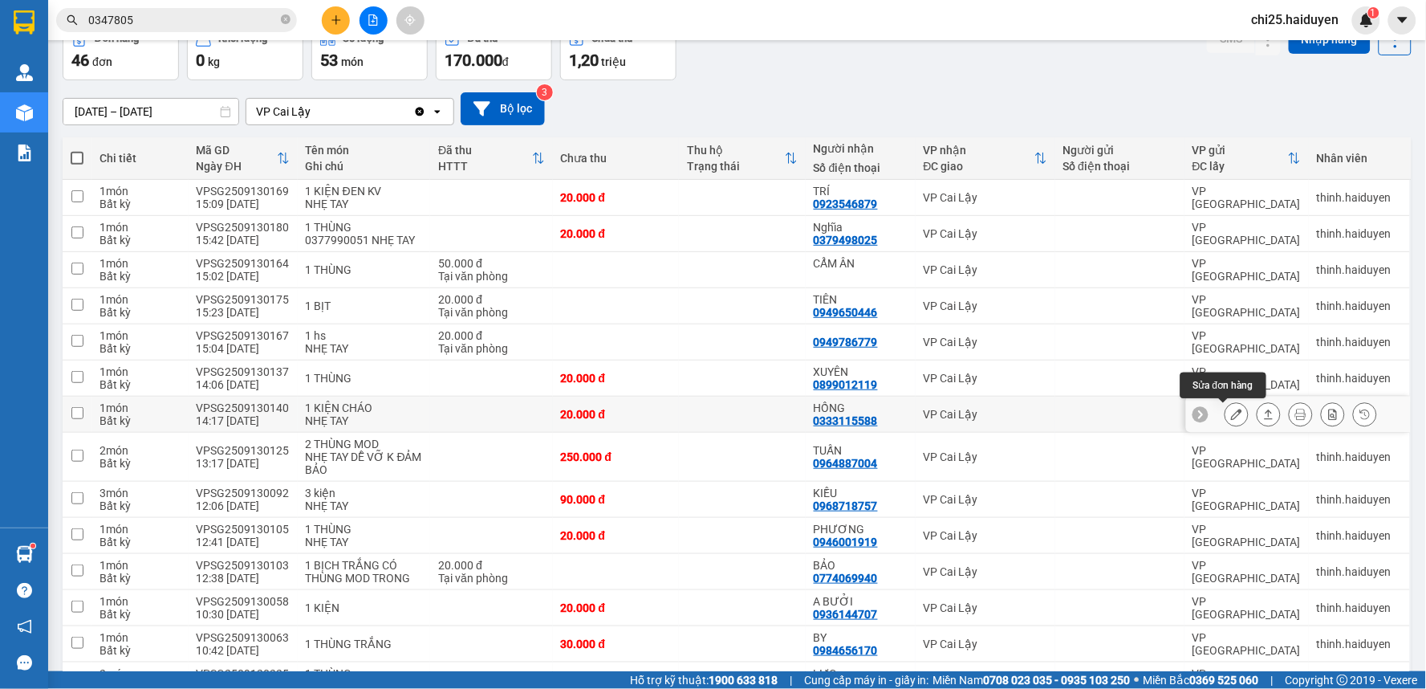
click at [1231, 418] on icon at bounding box center [1236, 413] width 11 height 11
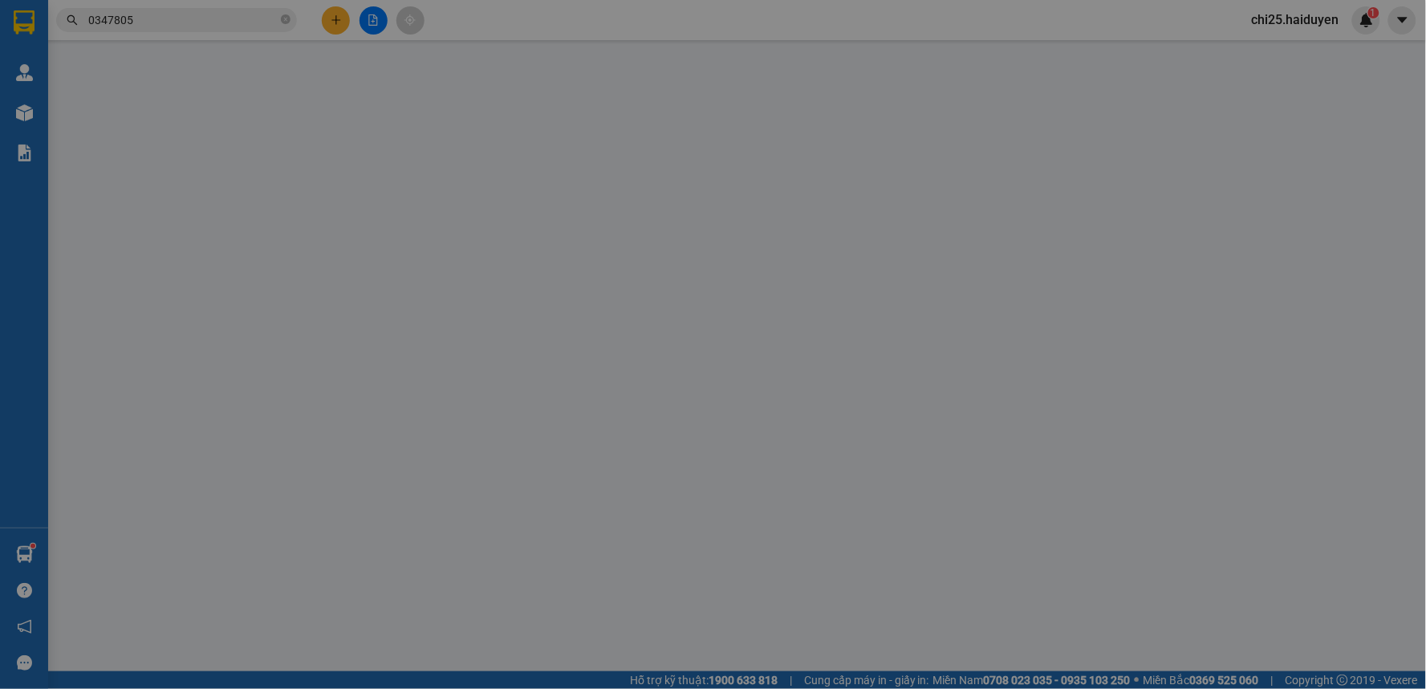
type input "0333115588"
type input "HỒNG"
type input "20.000"
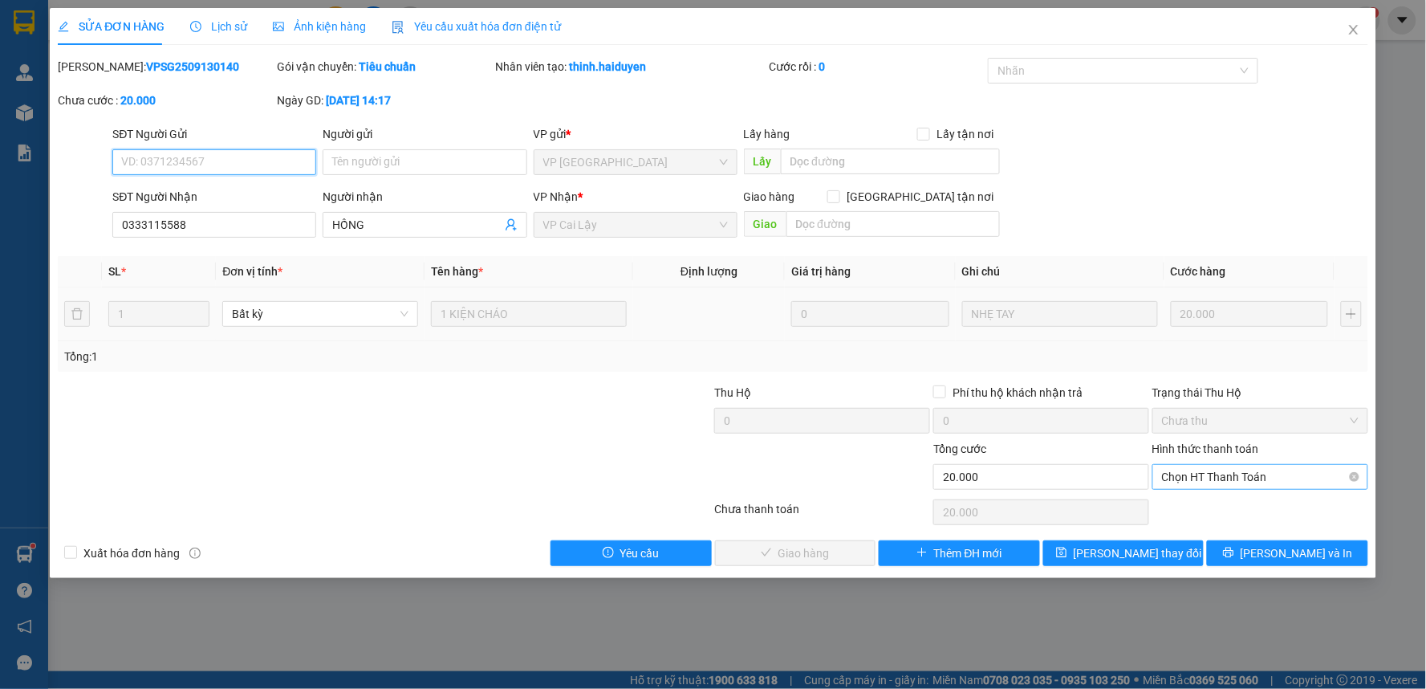
click at [1188, 476] on span "Chọn HT Thanh Toán" at bounding box center [1260, 477] width 197 height 24
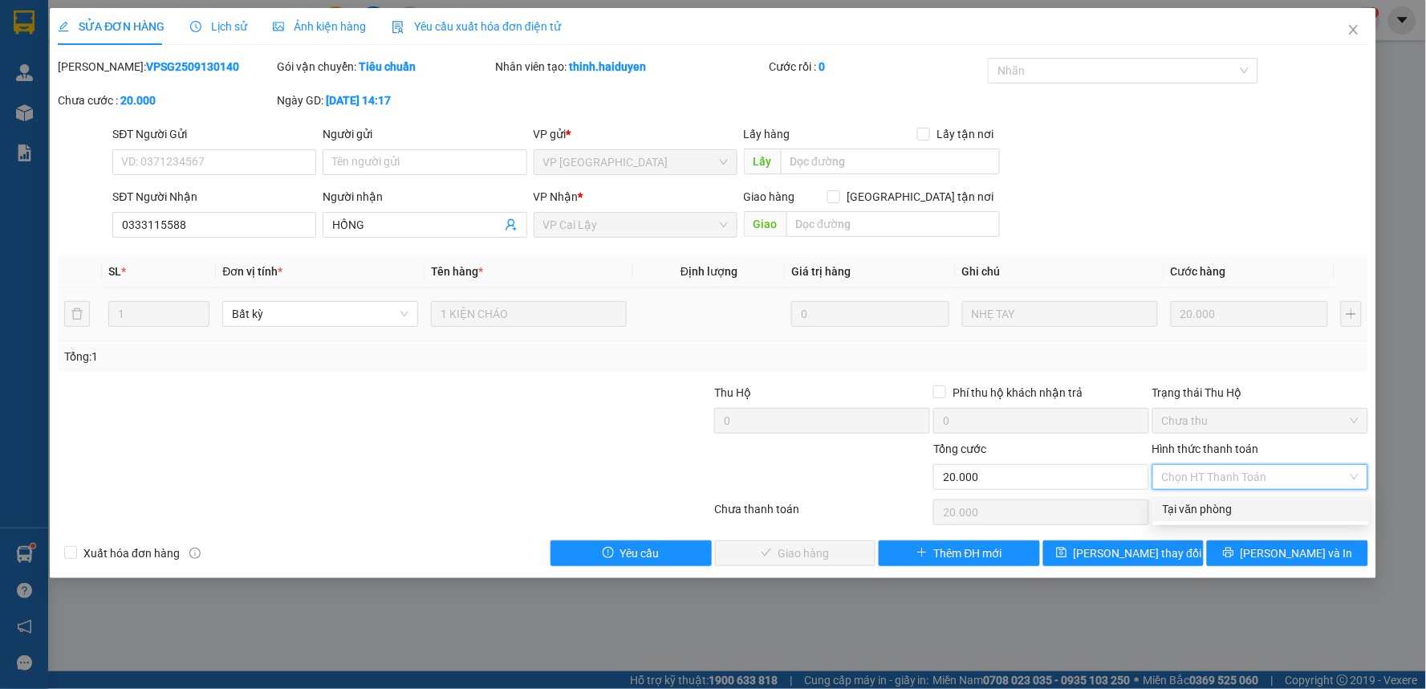
click at [1185, 510] on div "Tại văn phòng" at bounding box center [1261, 509] width 197 height 18
type input "0"
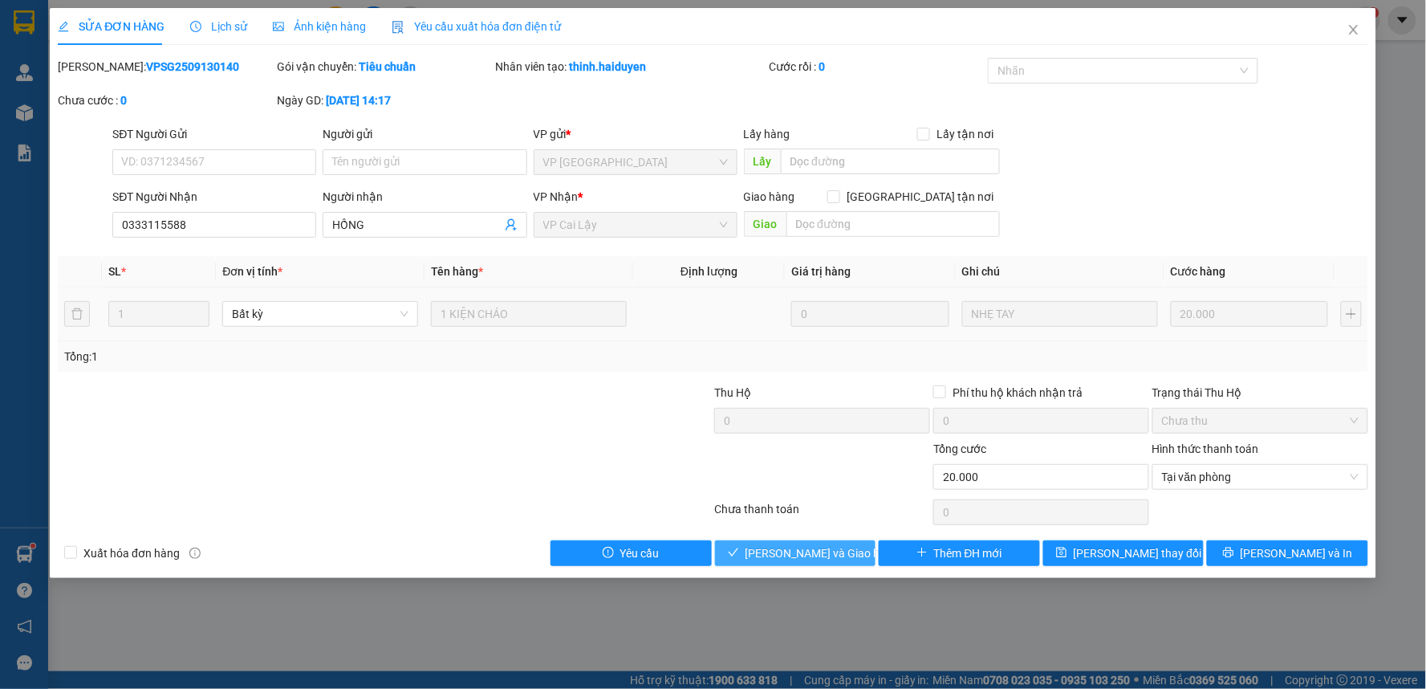
click at [788, 563] on button "[PERSON_NAME] và Giao hàng" at bounding box center [795, 553] width 161 height 26
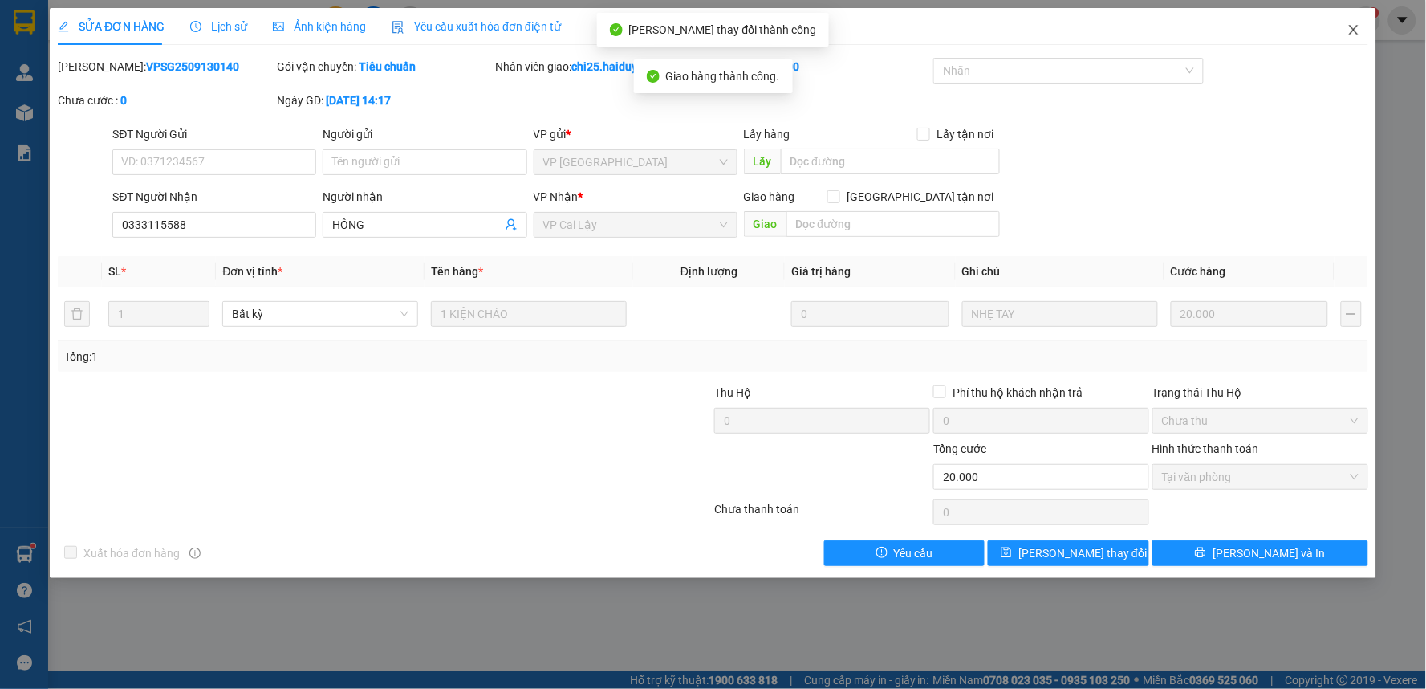
click at [1356, 34] on icon "close" at bounding box center [1353, 30] width 9 height 10
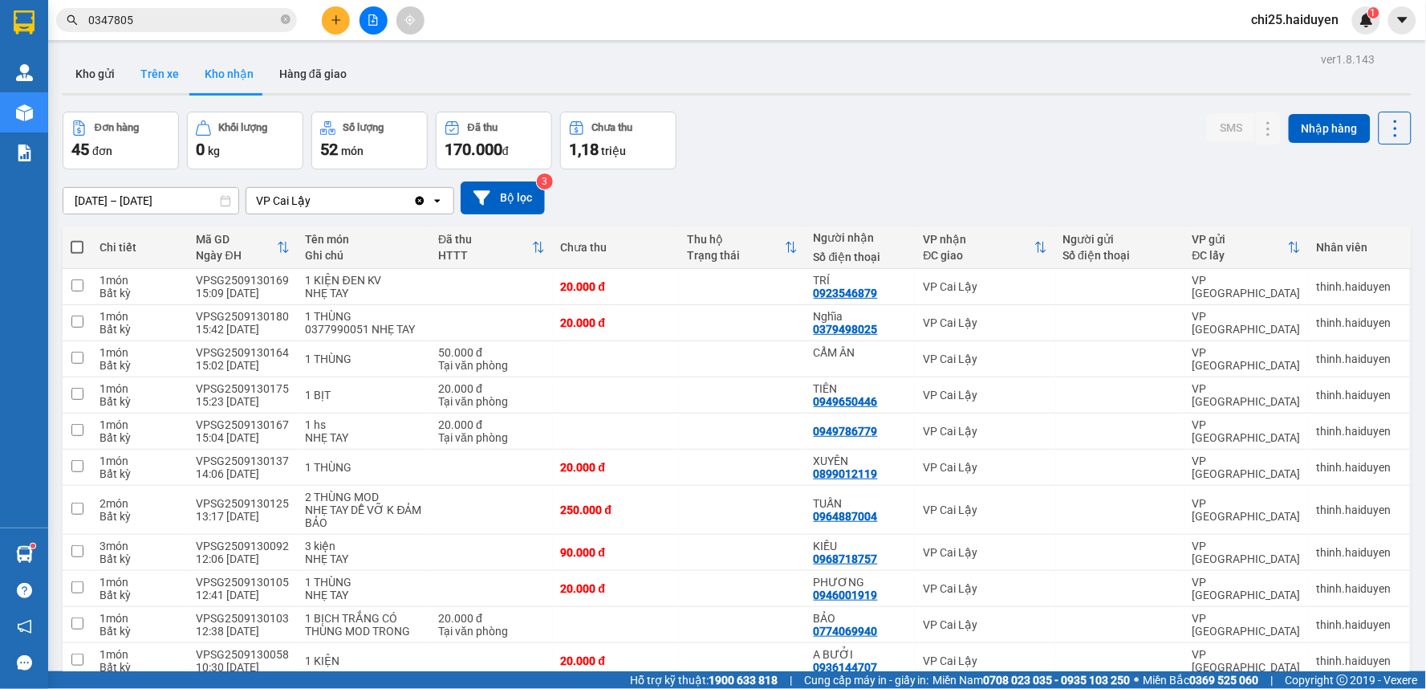
click at [170, 77] on button "Trên xe" at bounding box center [160, 74] width 64 height 39
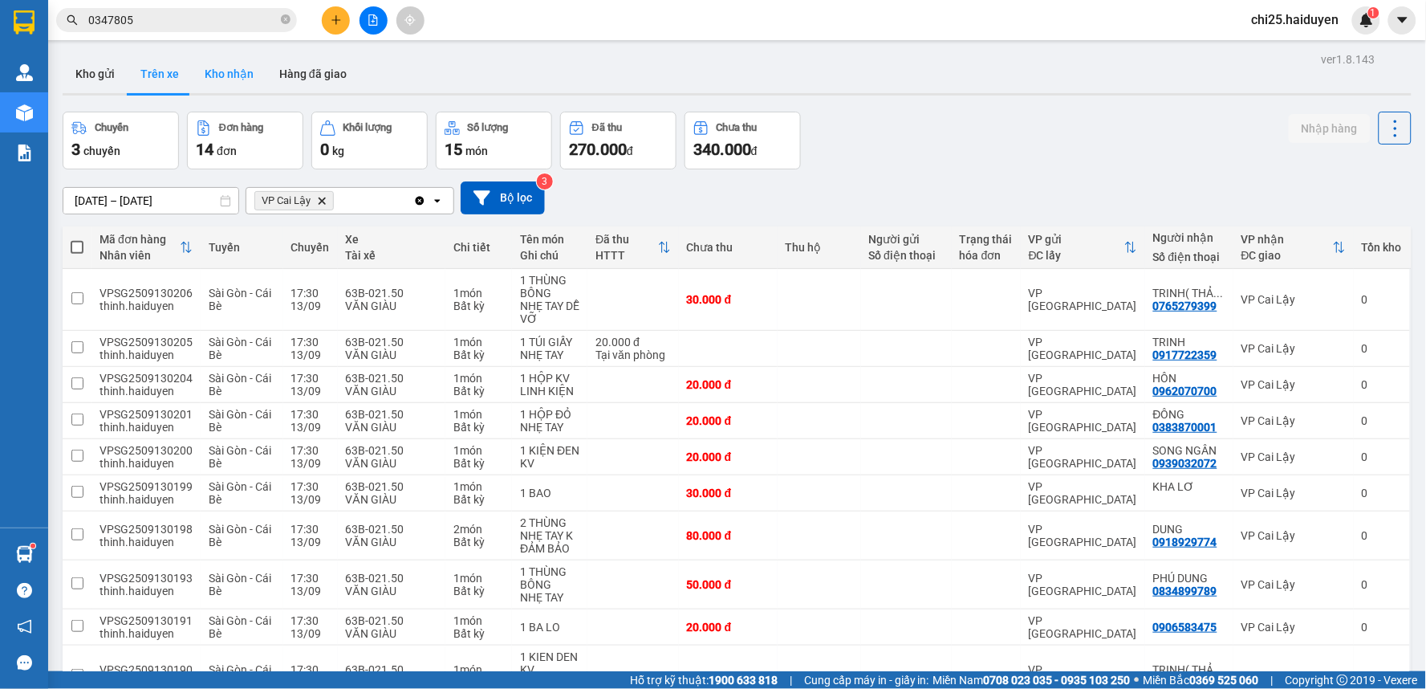
click at [242, 76] on button "Kho nhận" at bounding box center [229, 74] width 75 height 39
type input "[DATE] – [DATE]"
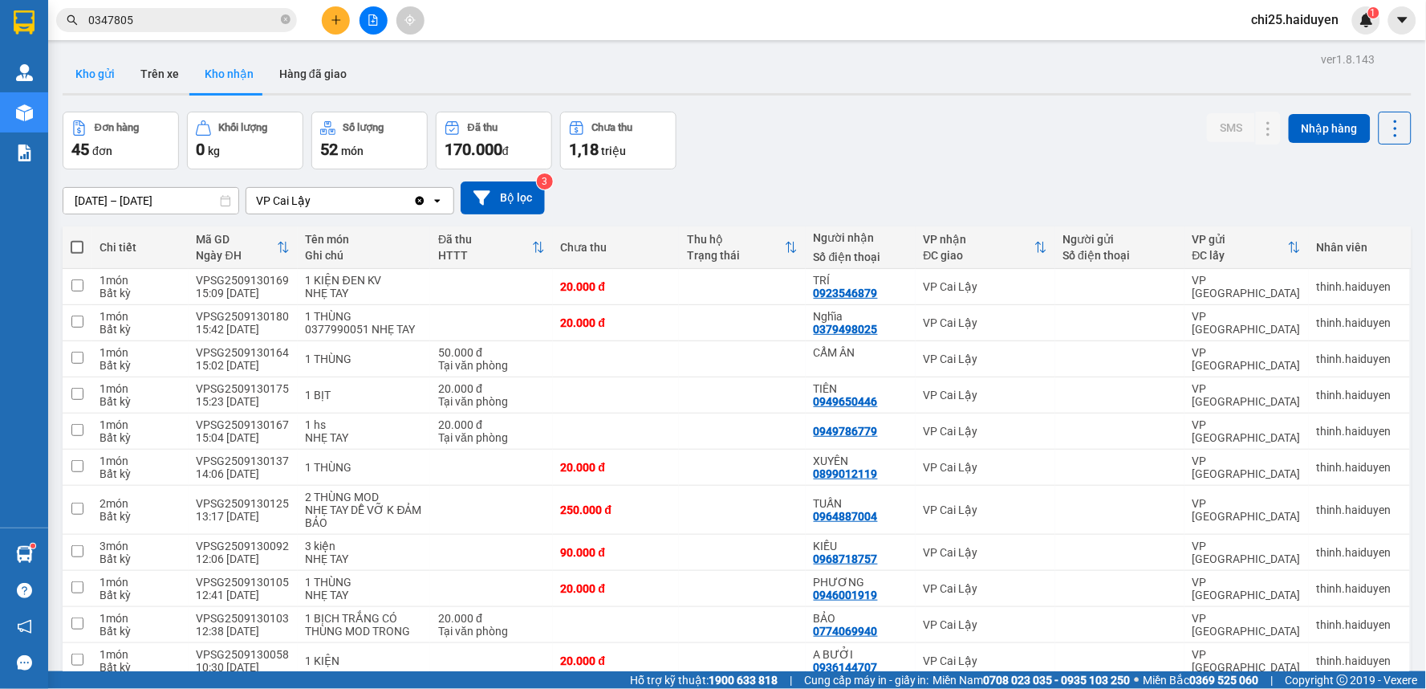
click at [96, 76] on button "Kho gửi" at bounding box center [95, 74] width 65 height 39
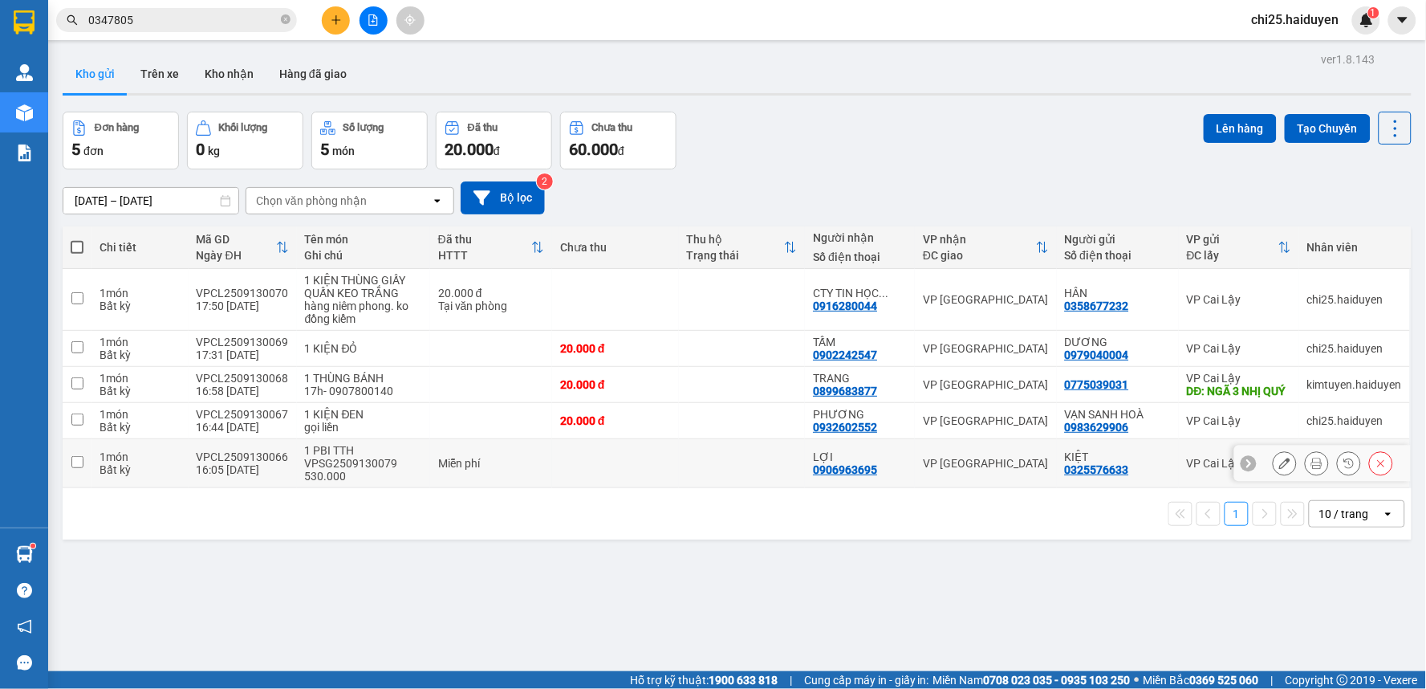
click at [700, 484] on td at bounding box center [742, 463] width 127 height 49
checkbox input "true"
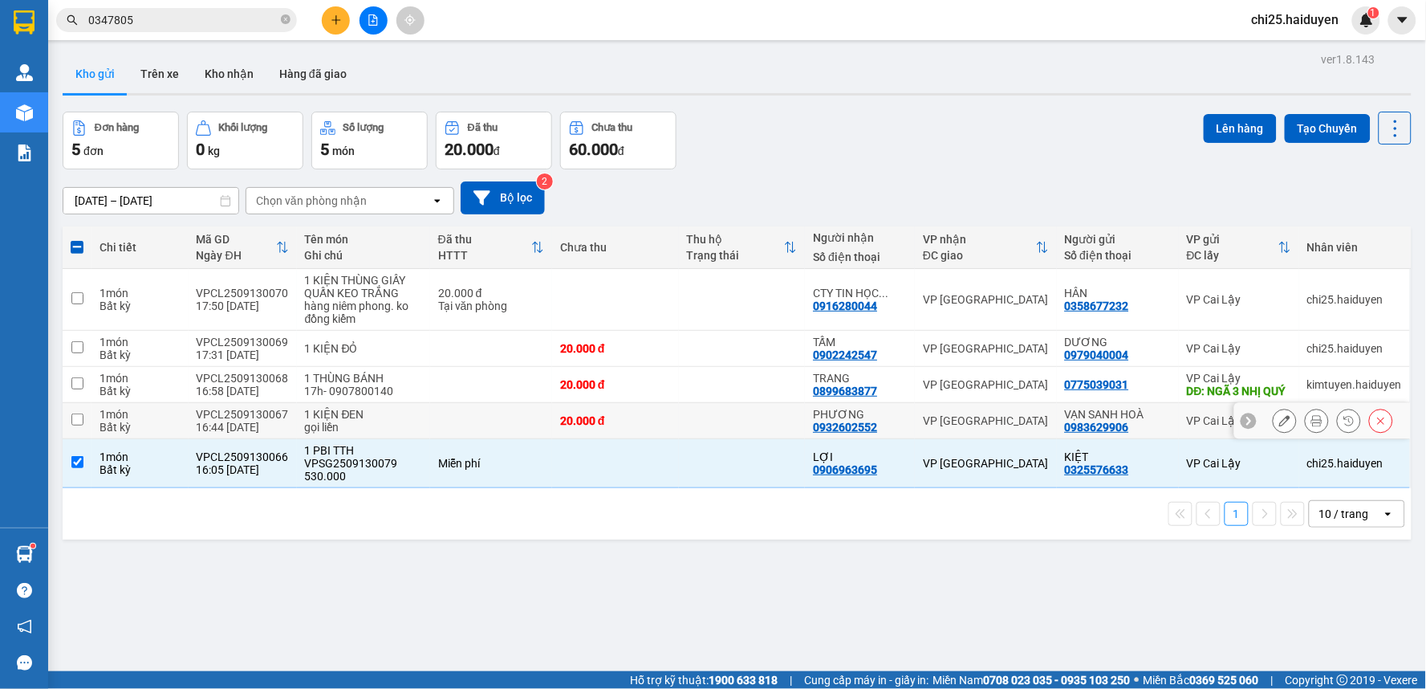
click at [960, 427] on div "VP [GEOGRAPHIC_DATA]" at bounding box center [986, 420] width 126 height 13
checkbox input "true"
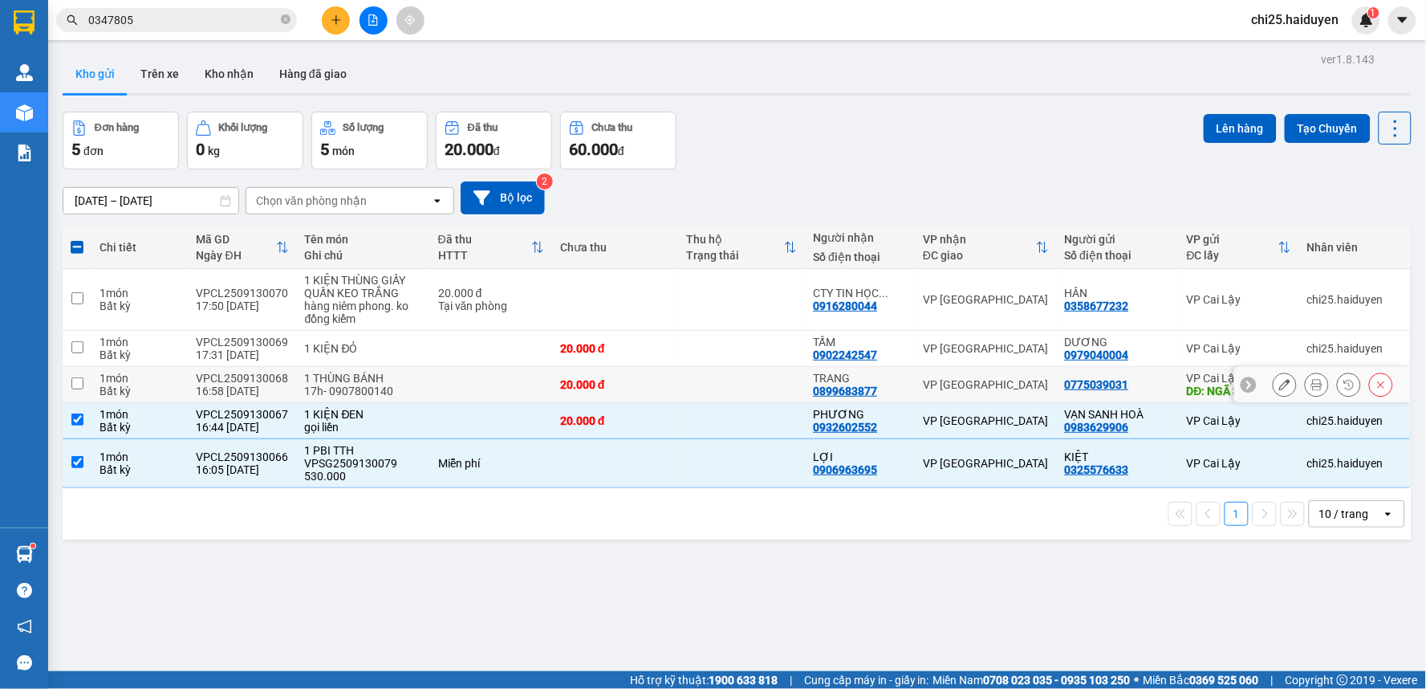
click at [1002, 382] on td "VP [GEOGRAPHIC_DATA]" at bounding box center [986, 385] width 142 height 36
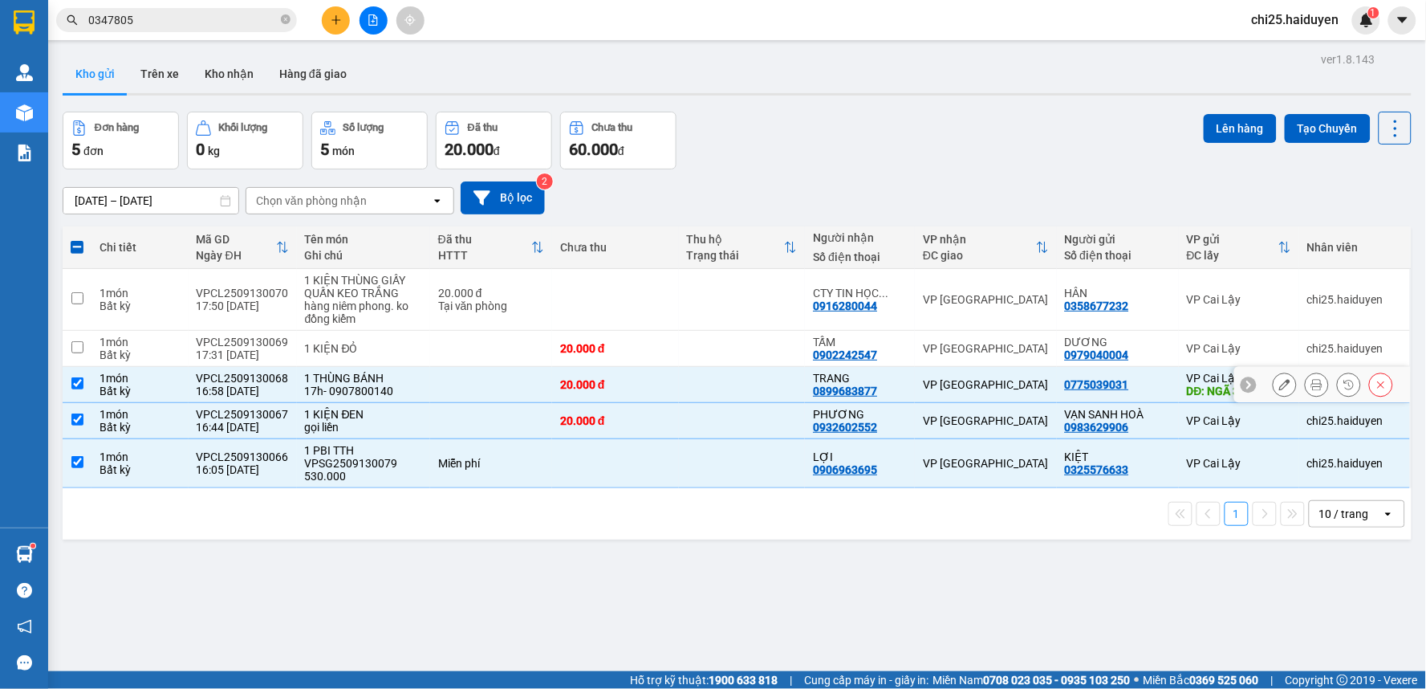
checkbox input "true"
click at [1233, 122] on button "Lên hàng" at bounding box center [1240, 128] width 73 height 29
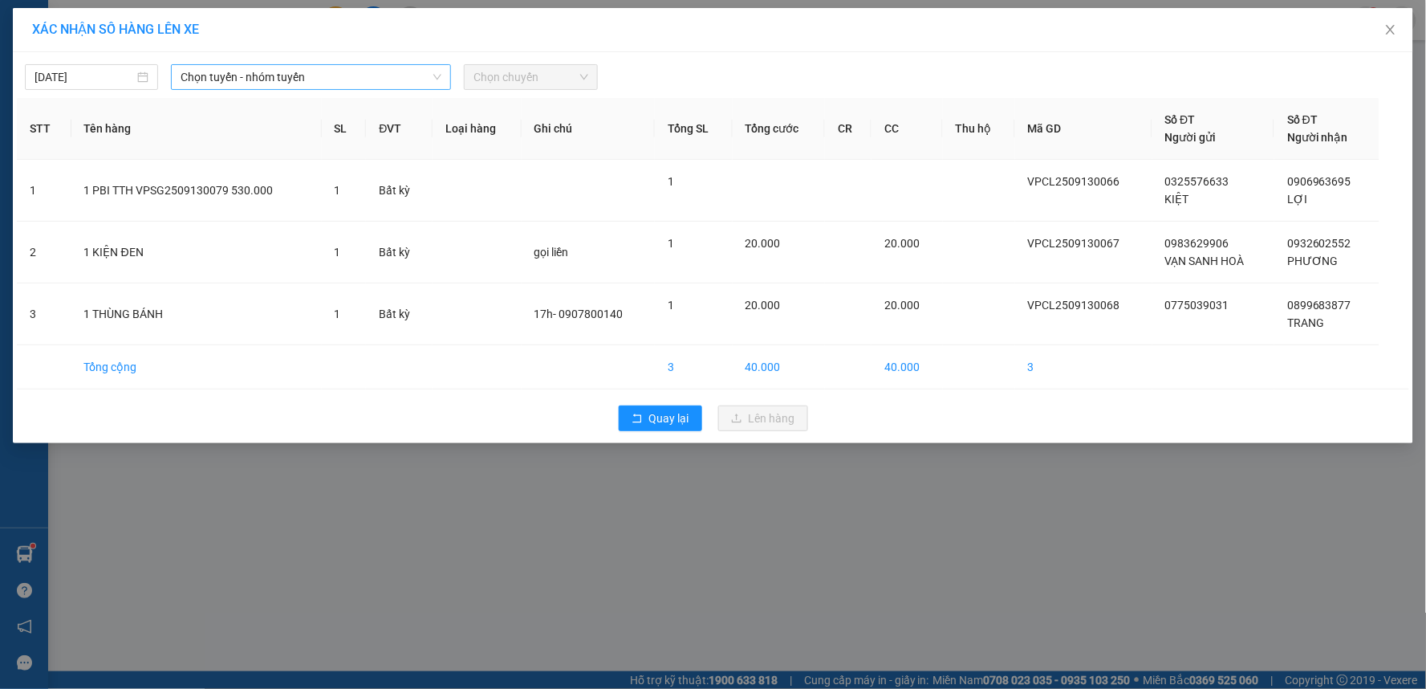
click at [252, 75] on span "Chọn tuyến - nhóm tuyến" at bounding box center [311, 77] width 261 height 24
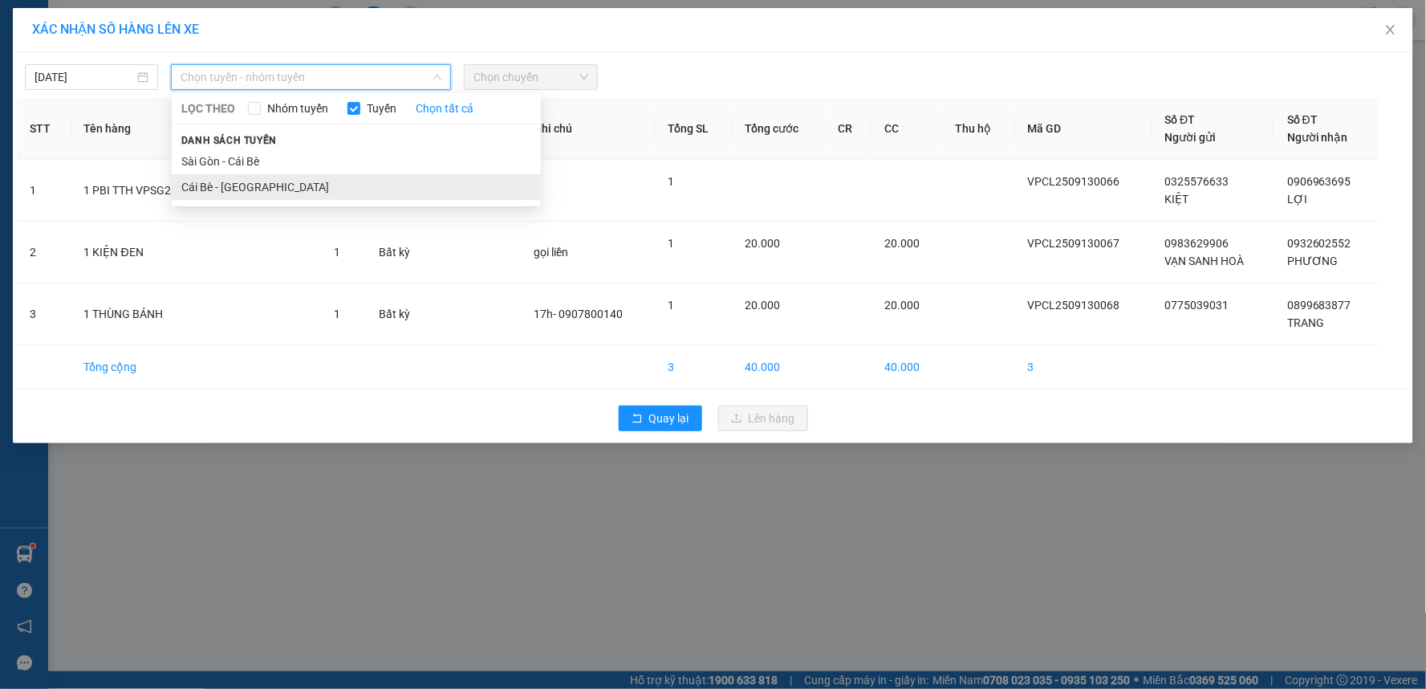
drag, startPoint x: 262, startPoint y: 193, endPoint x: 487, endPoint y: 114, distance: 238.1
click at [262, 190] on li "Cái Bè - [GEOGRAPHIC_DATA]" at bounding box center [356, 187] width 369 height 26
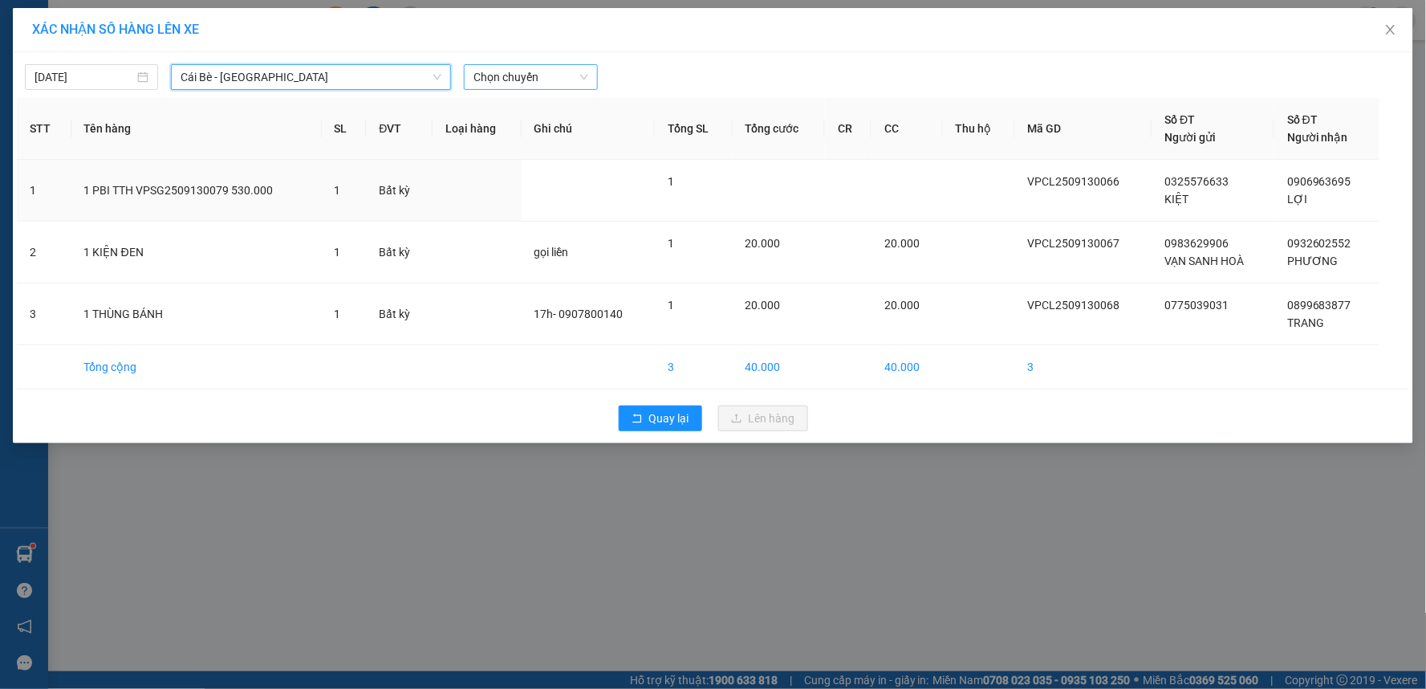
click at [510, 75] on span "Chọn chuyến" at bounding box center [530, 77] width 114 height 24
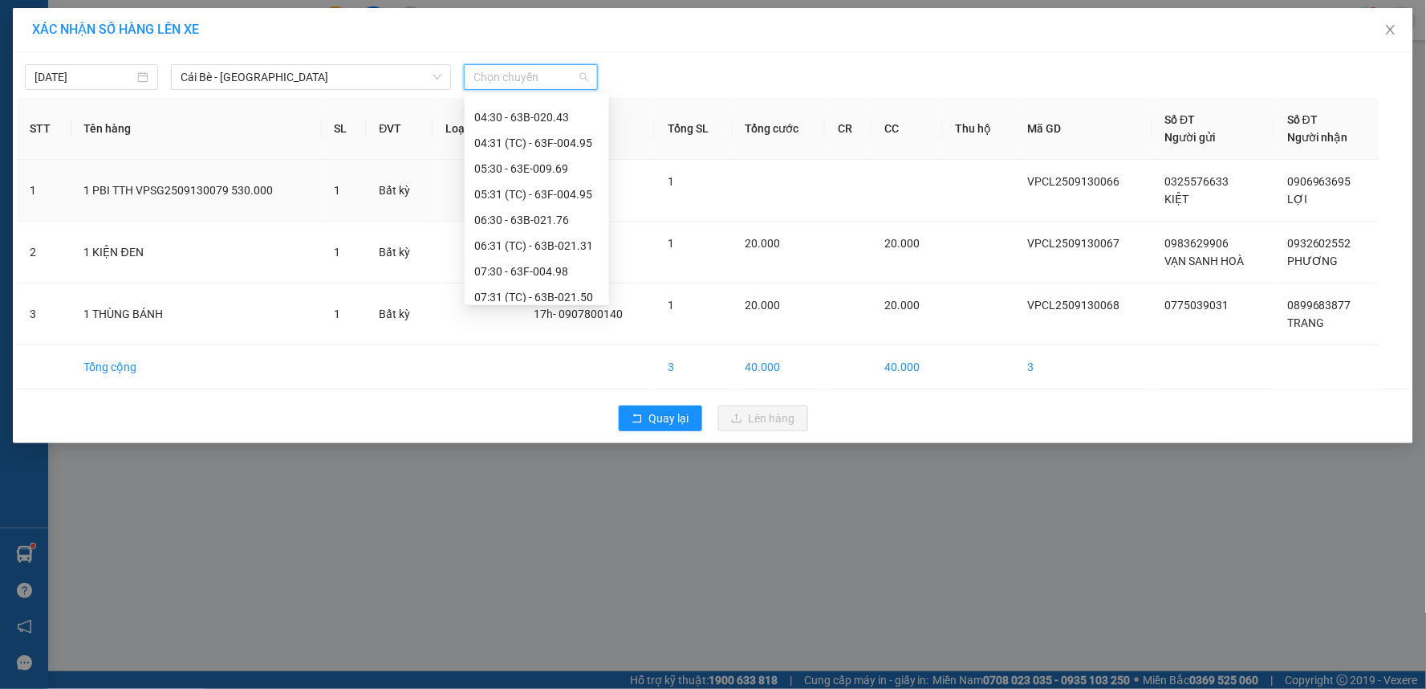
scroll to position [591, 0]
click at [574, 262] on div "16:30 - 63F-004.27" at bounding box center [536, 263] width 125 height 18
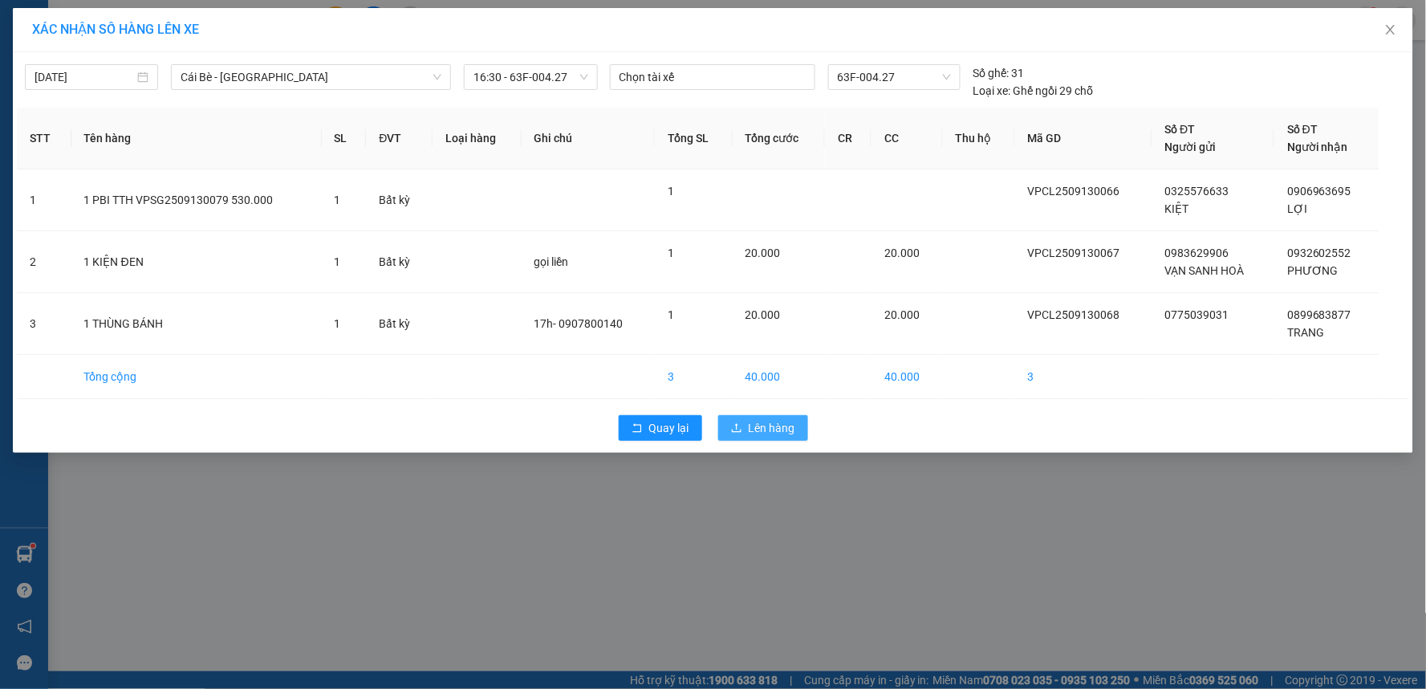
click at [777, 432] on span "Lên hàng" at bounding box center [772, 428] width 47 height 18
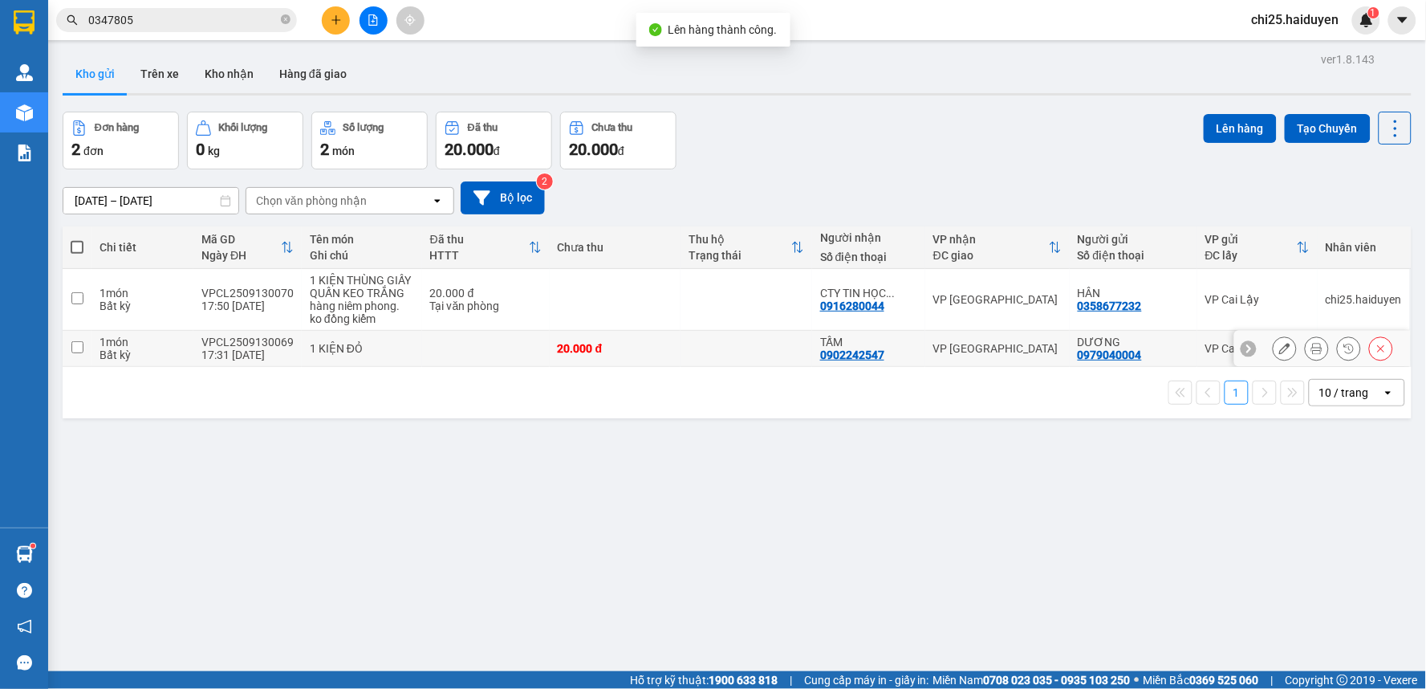
click at [1045, 348] on div "VP [GEOGRAPHIC_DATA]" at bounding box center [997, 348] width 128 height 13
checkbox input "true"
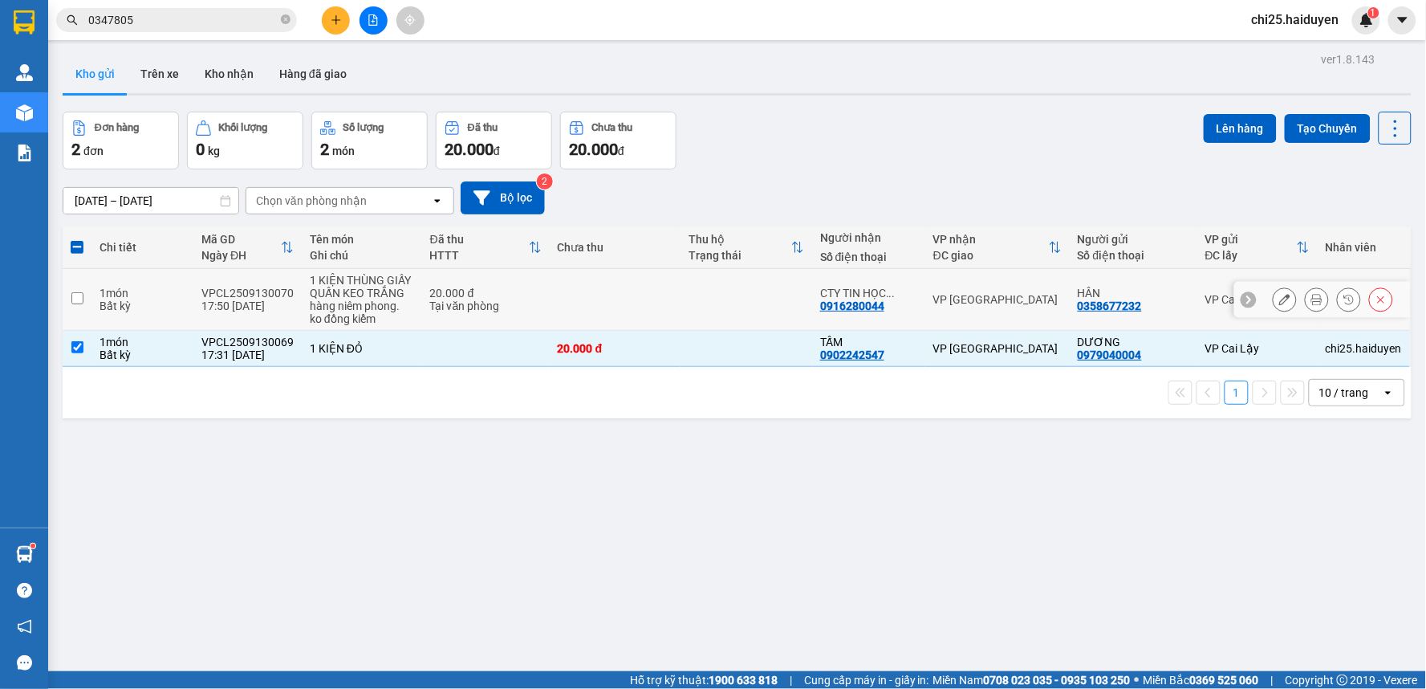
click at [1027, 291] on td "VP [GEOGRAPHIC_DATA]" at bounding box center [997, 300] width 144 height 62
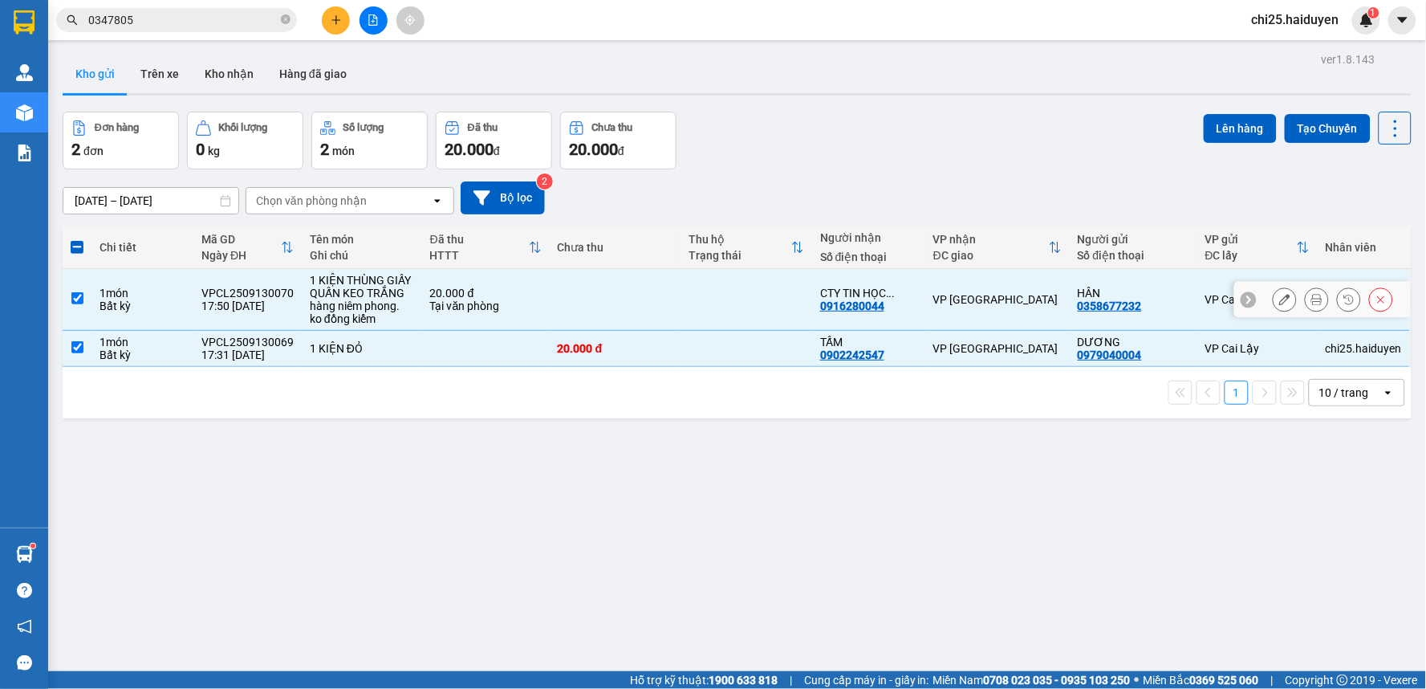
checkbox input "true"
click at [1237, 128] on button "Lên hàng" at bounding box center [1240, 128] width 73 height 29
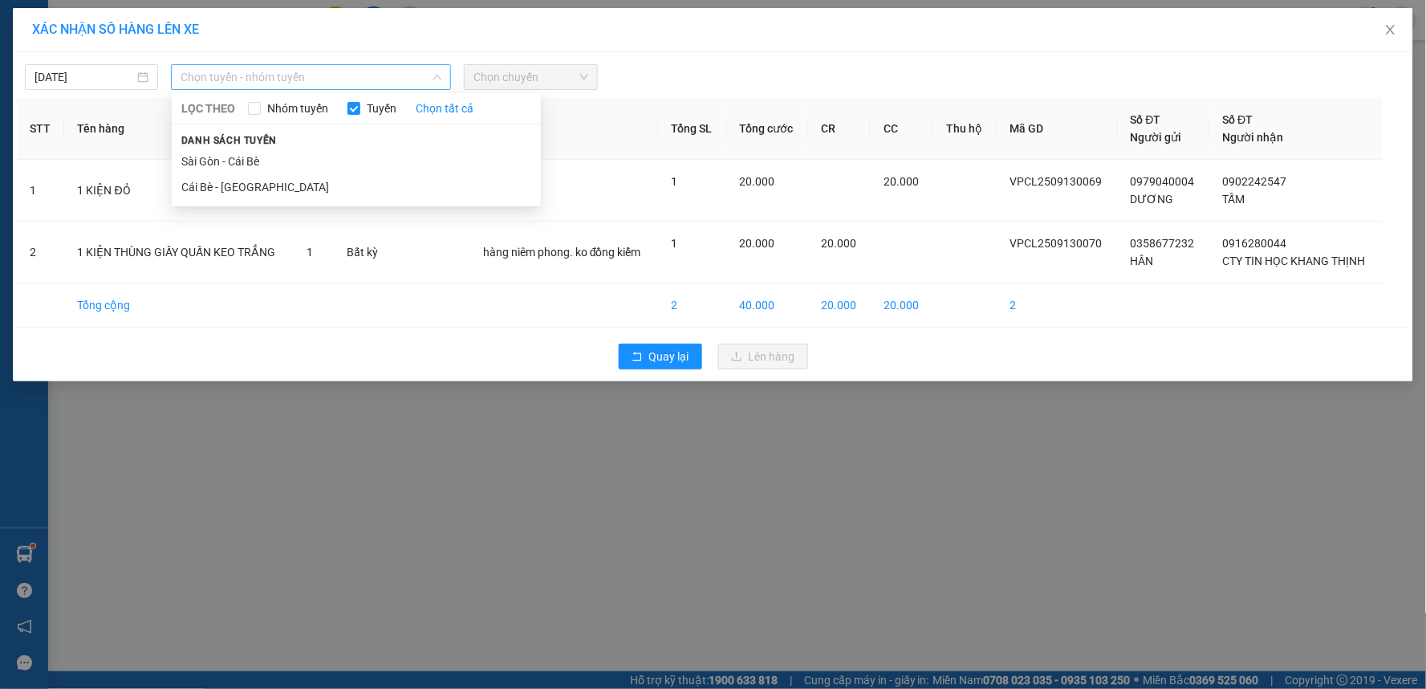
click at [349, 74] on span "Chọn tuyến - nhóm tuyến" at bounding box center [311, 77] width 261 height 24
click at [356, 190] on li "Cái Bè - [GEOGRAPHIC_DATA]" at bounding box center [356, 187] width 369 height 26
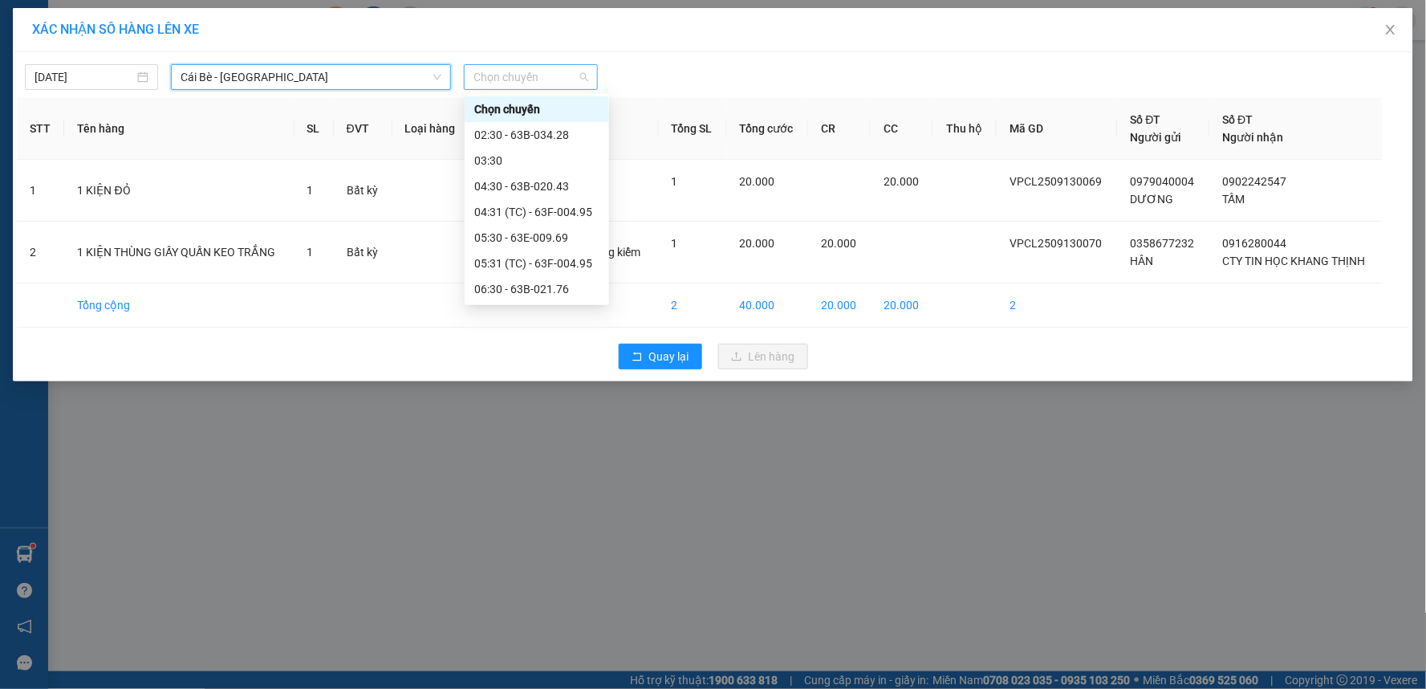
click at [531, 74] on span "Chọn chuyến" at bounding box center [530, 77] width 114 height 24
click at [560, 280] on div "17:30 - 63B-021.91" at bounding box center [536, 289] width 125 height 18
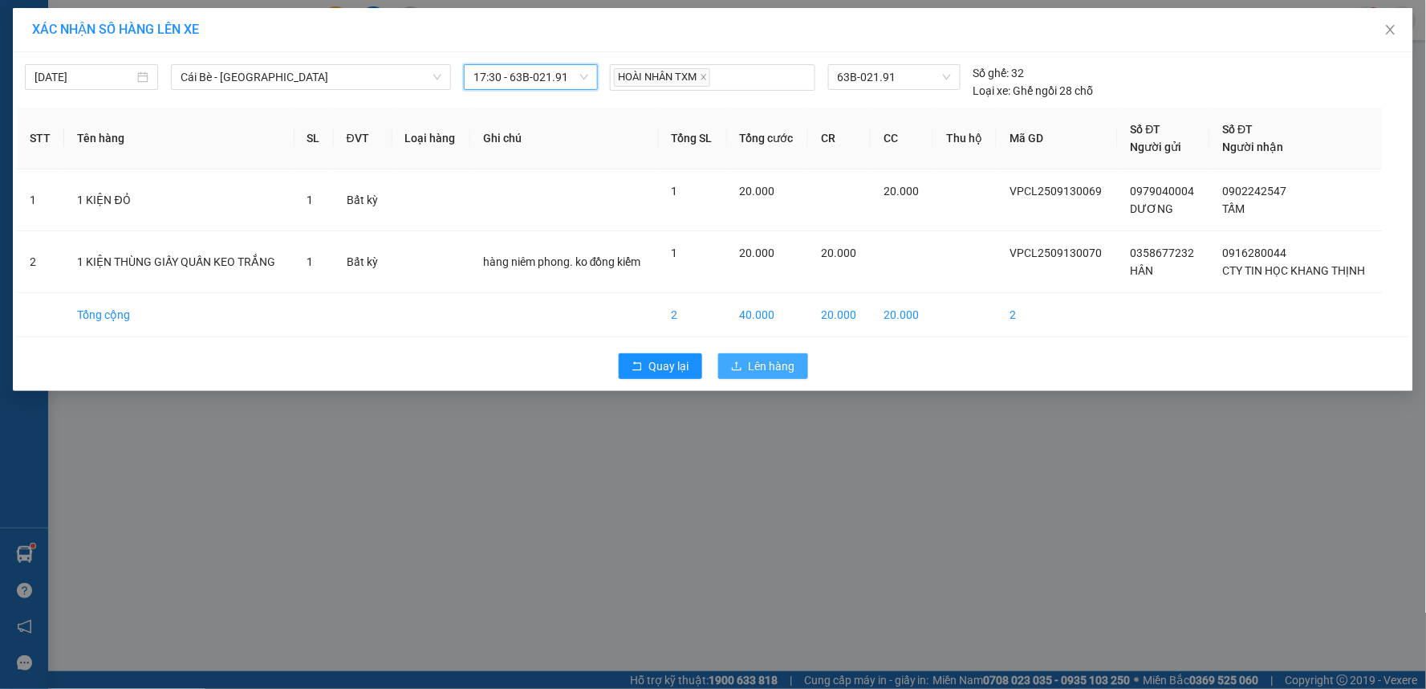
click at [765, 378] on button "Lên hàng" at bounding box center [763, 366] width 90 height 26
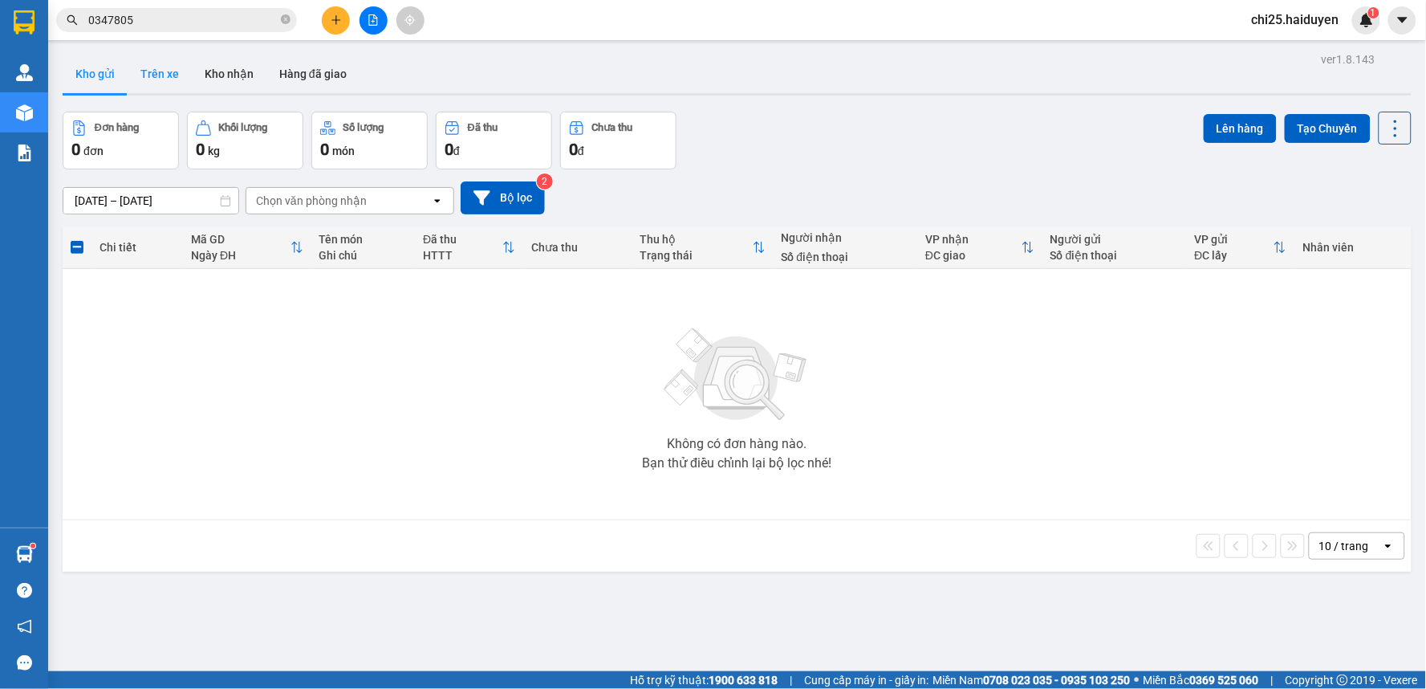
click at [173, 74] on button "Trên xe" at bounding box center [160, 74] width 64 height 39
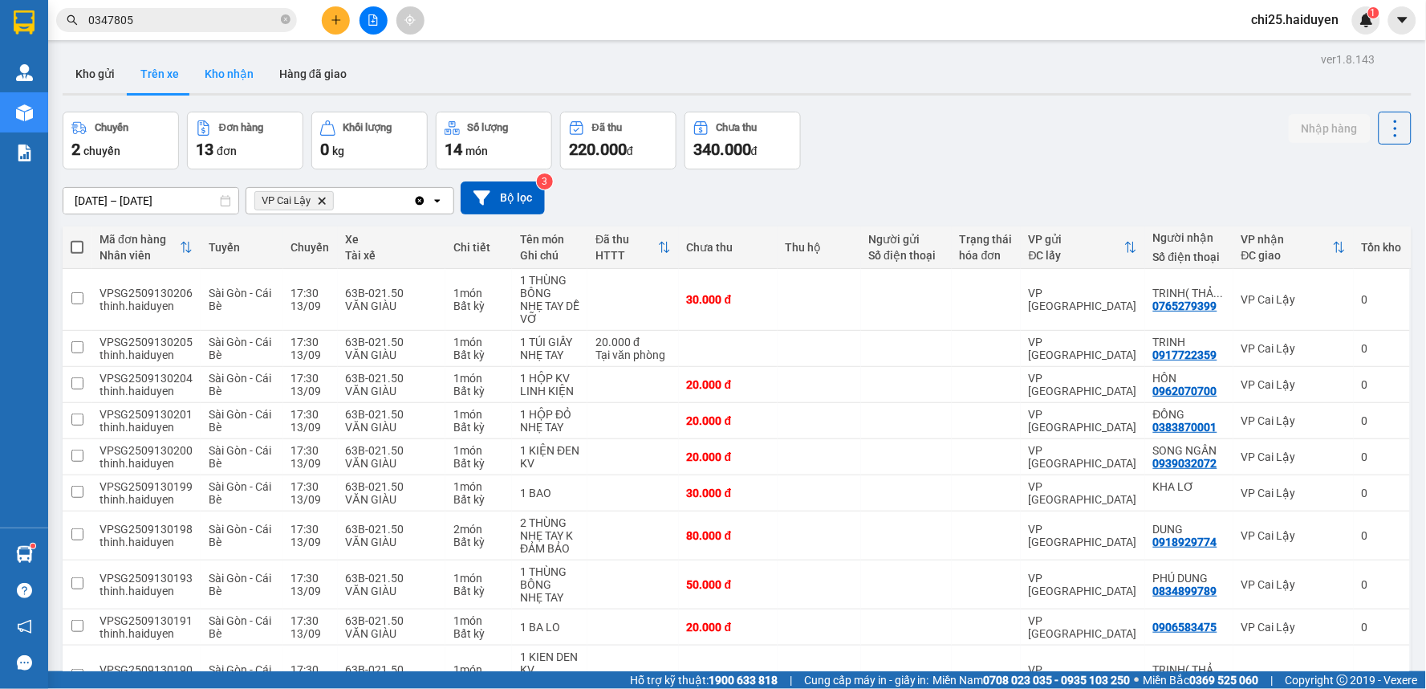
click at [242, 76] on button "Kho nhận" at bounding box center [229, 74] width 75 height 39
type input "[DATE] – [DATE]"
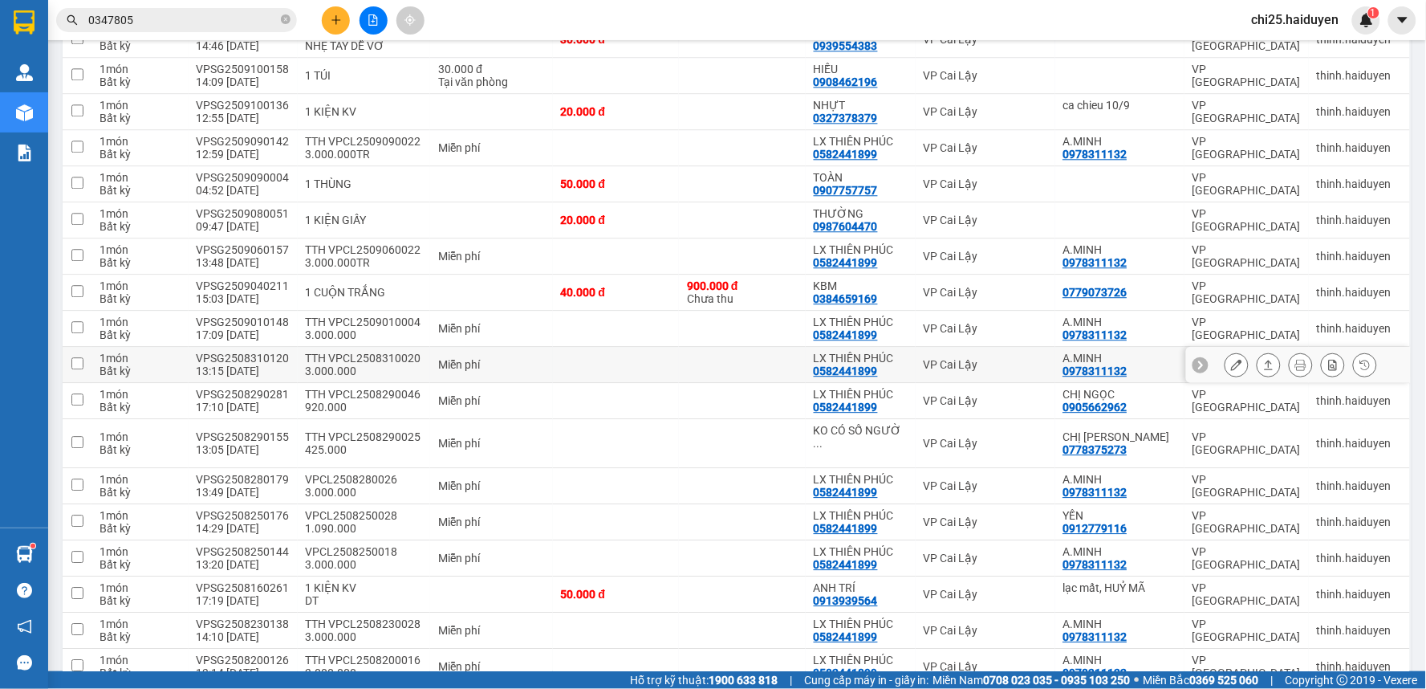
scroll to position [1305, 0]
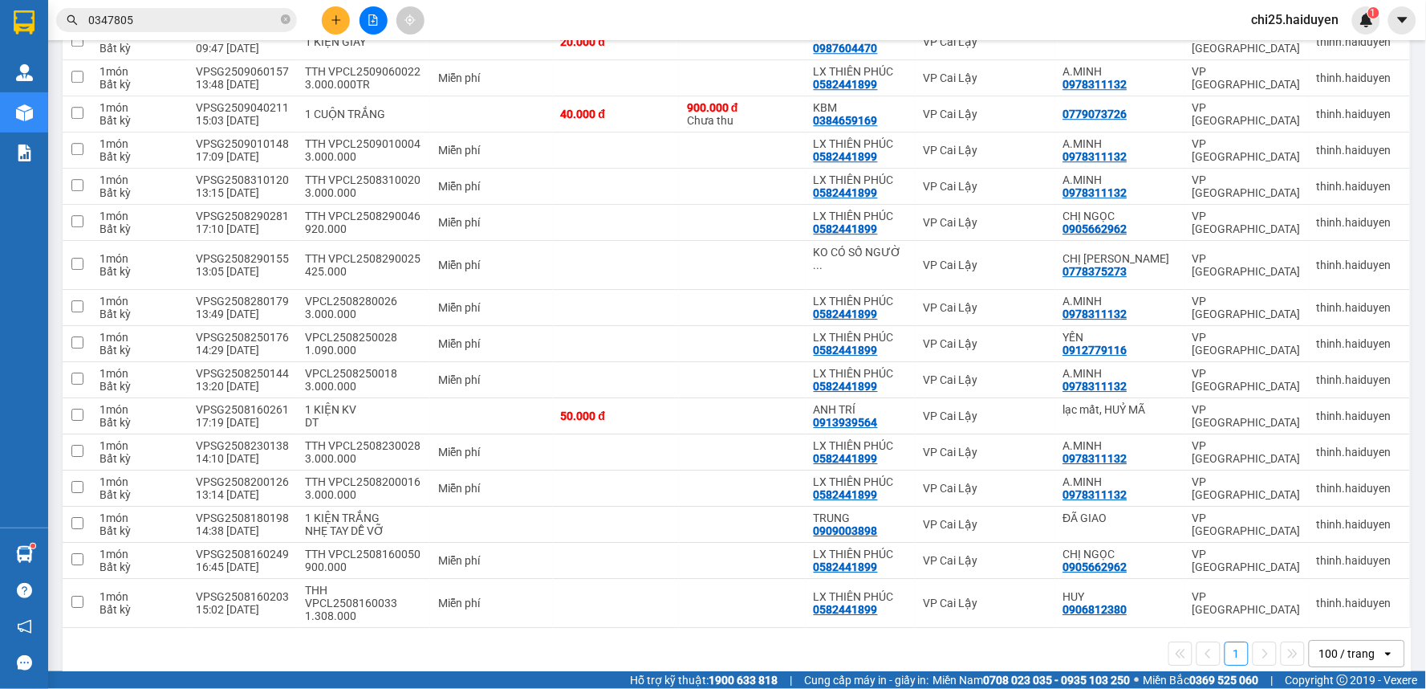
click at [153, 18] on input "0347805" at bounding box center [182, 20] width 189 height 18
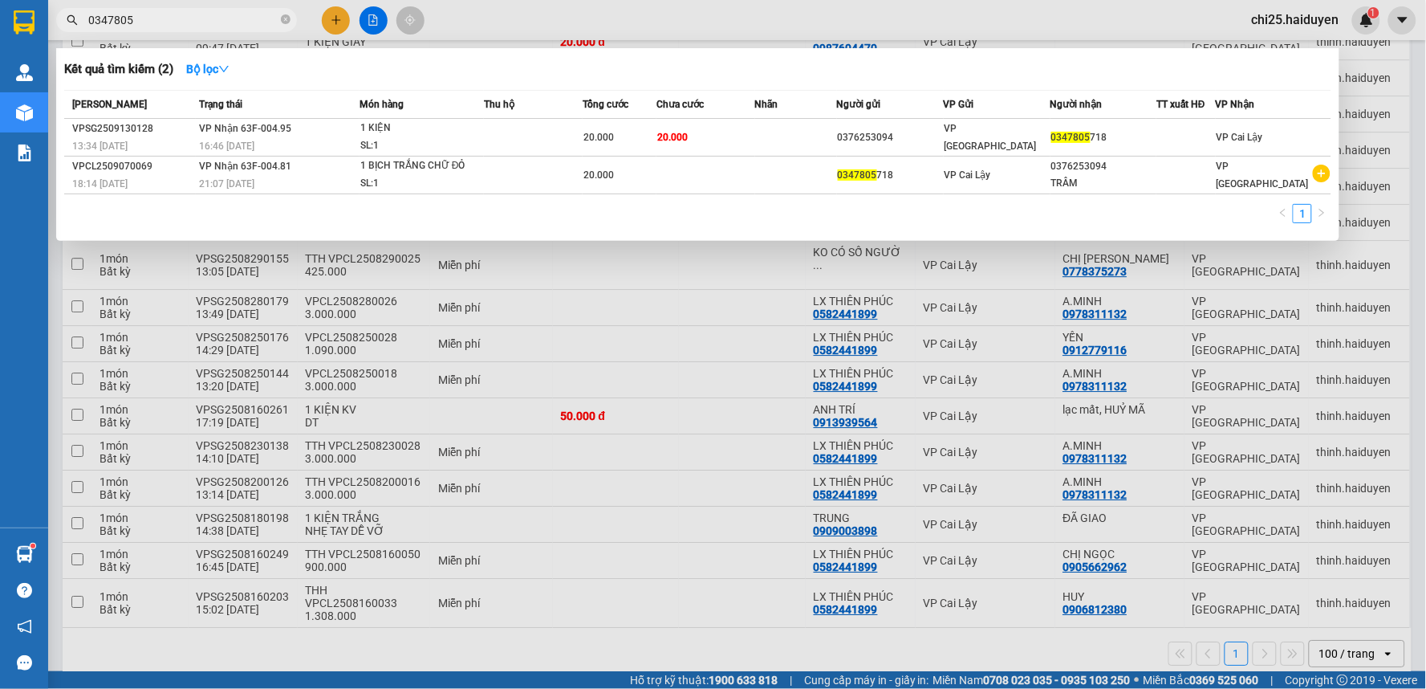
click at [153, 18] on input "0347805" at bounding box center [182, 20] width 189 height 18
type input "0"
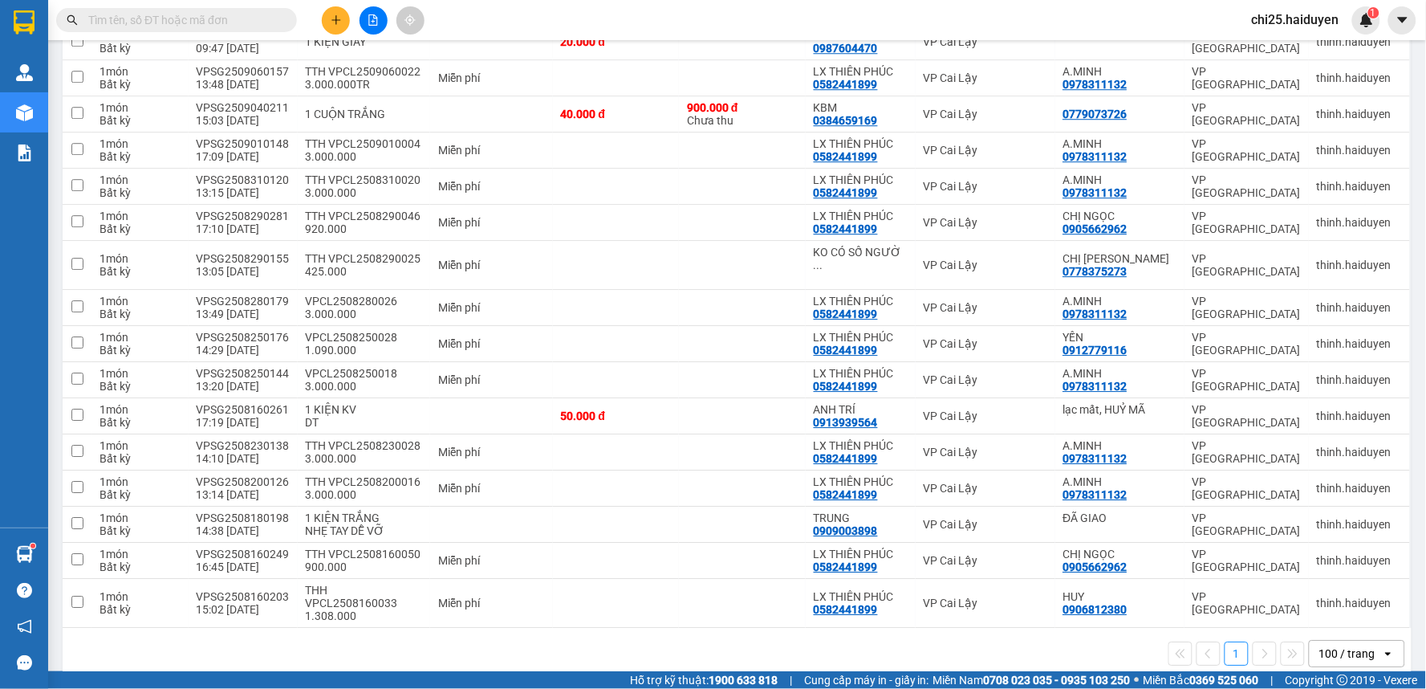
type input "0"
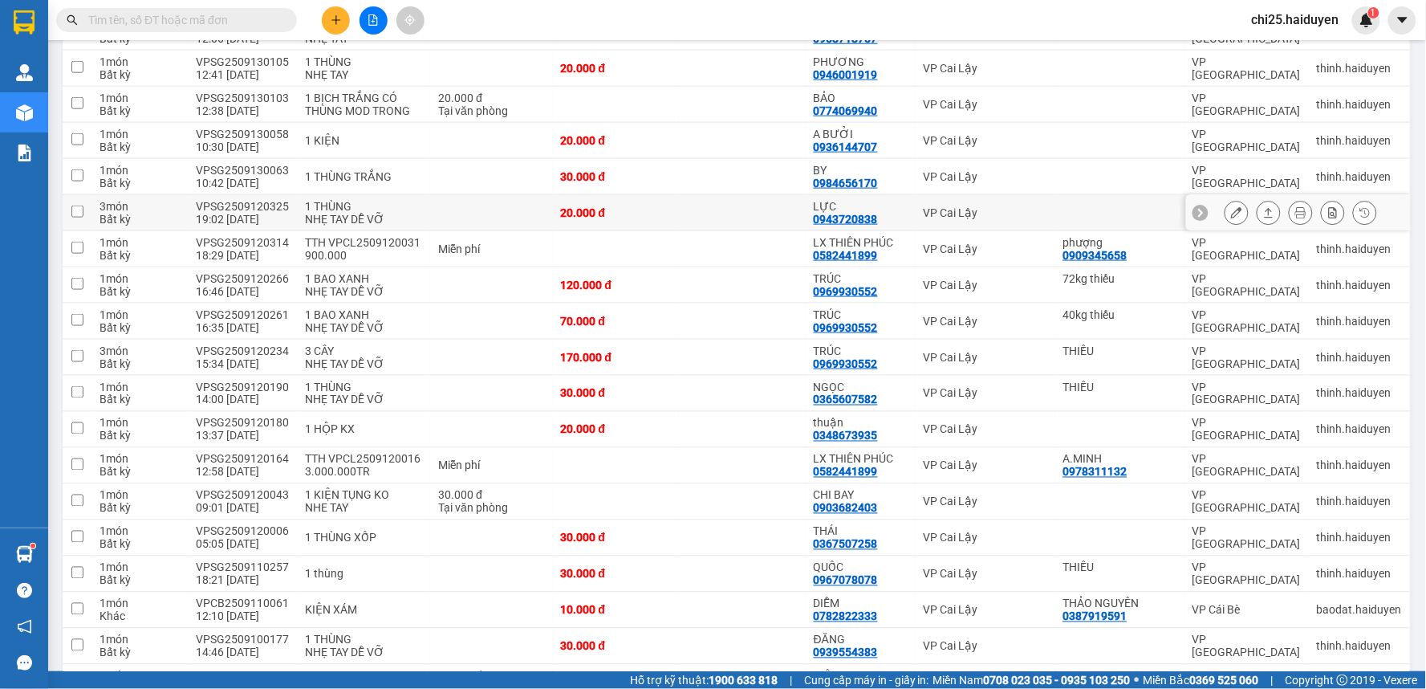
scroll to position [413, 0]
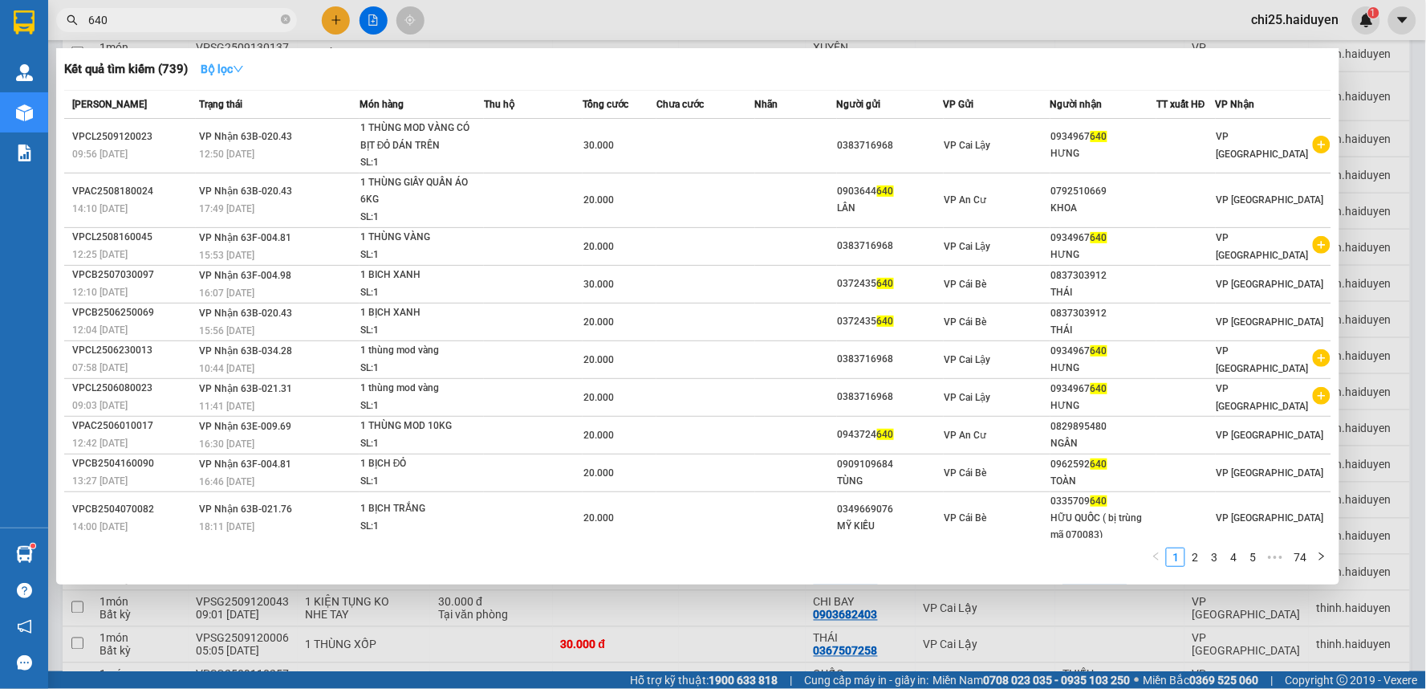
type input "640"
click at [213, 67] on strong "Bộ lọc" at bounding box center [222, 69] width 43 height 13
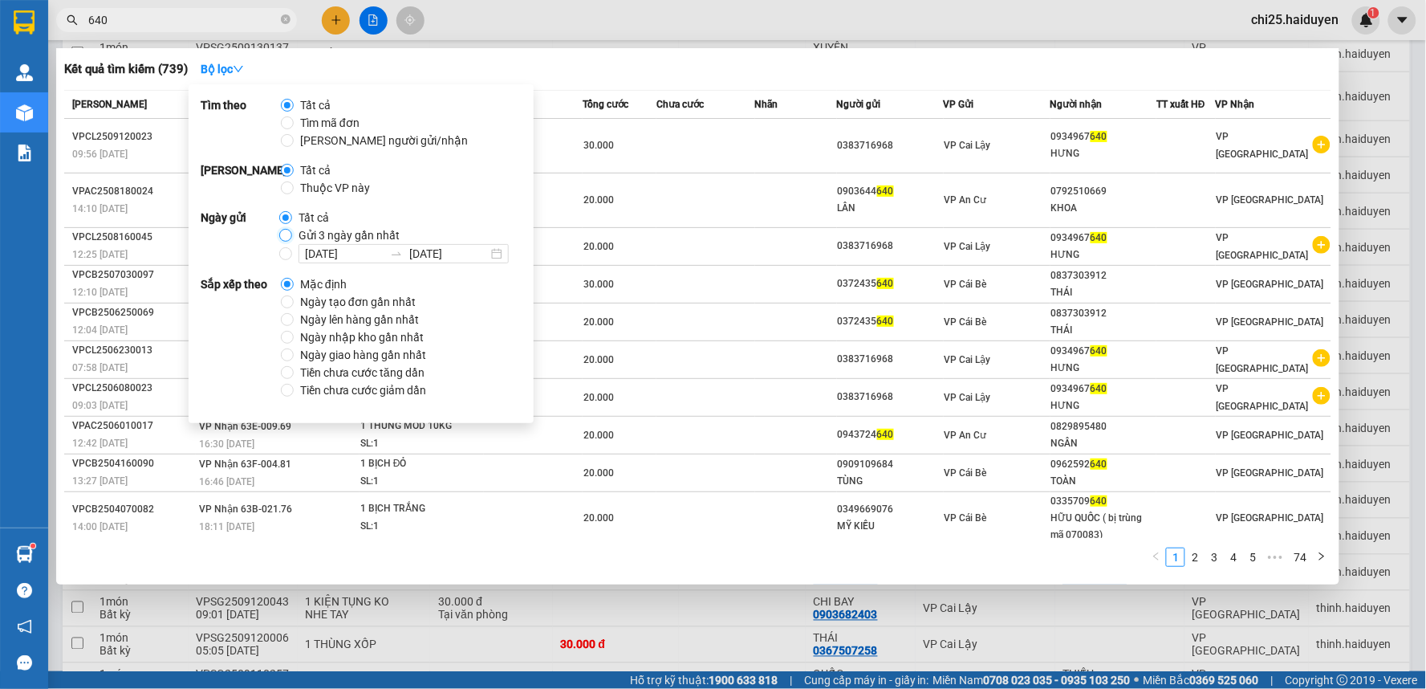
click at [284, 235] on input "Gửi 3 ngày gần nhất" at bounding box center [285, 235] width 13 height 13
radio input "true"
radio input "false"
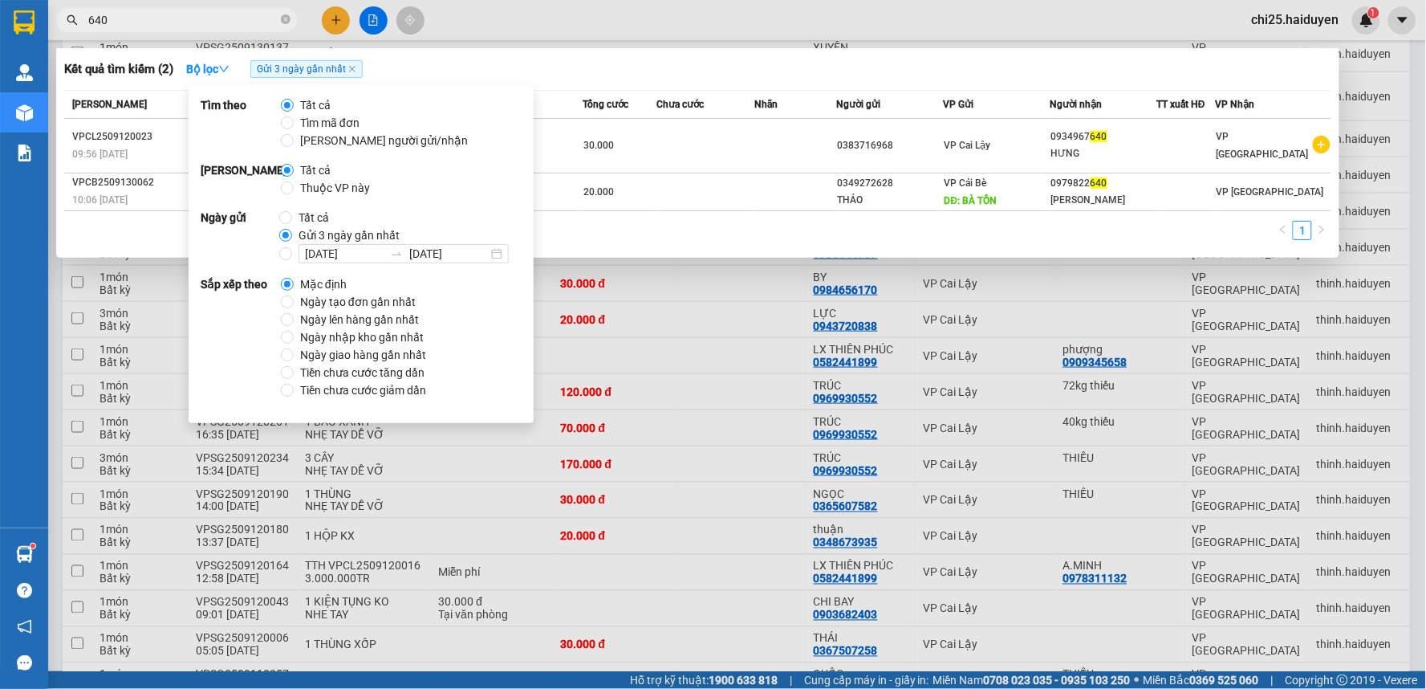
click at [848, 221] on div "1" at bounding box center [697, 235] width 1267 height 29
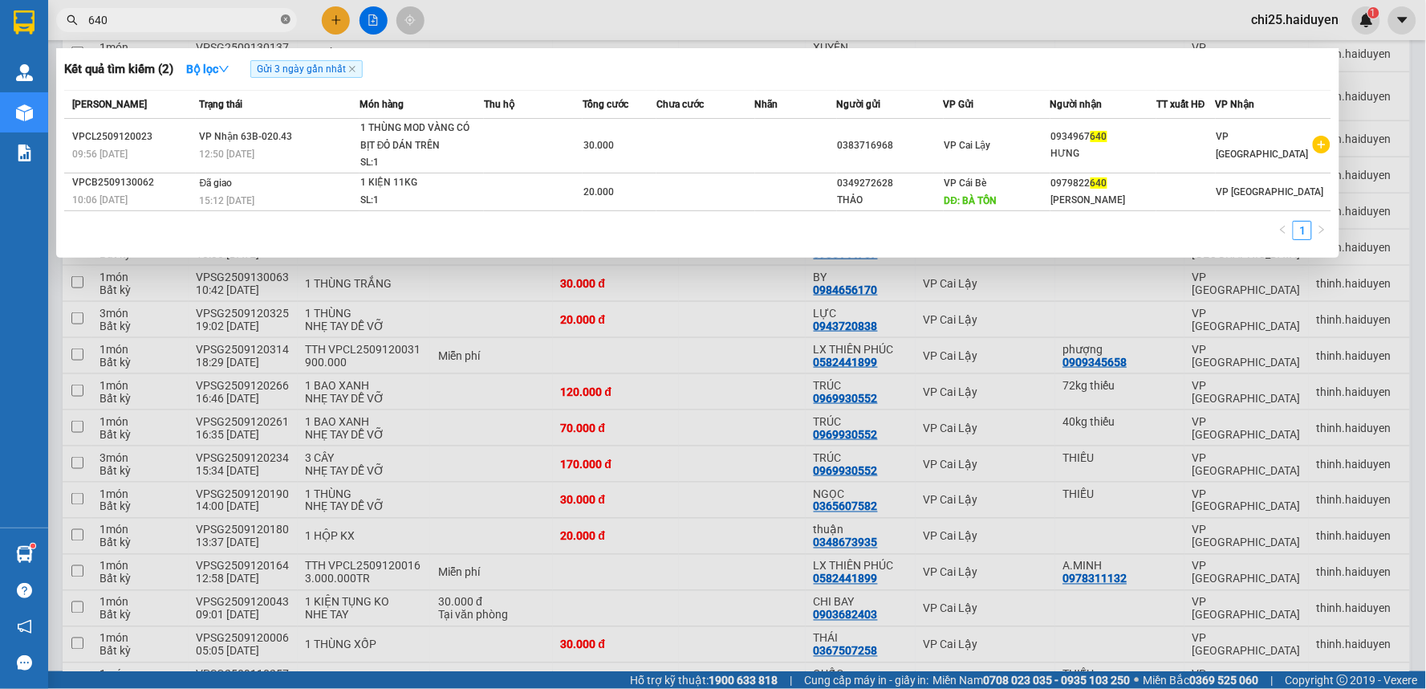
click at [285, 19] on icon "close-circle" at bounding box center [286, 19] width 10 height 10
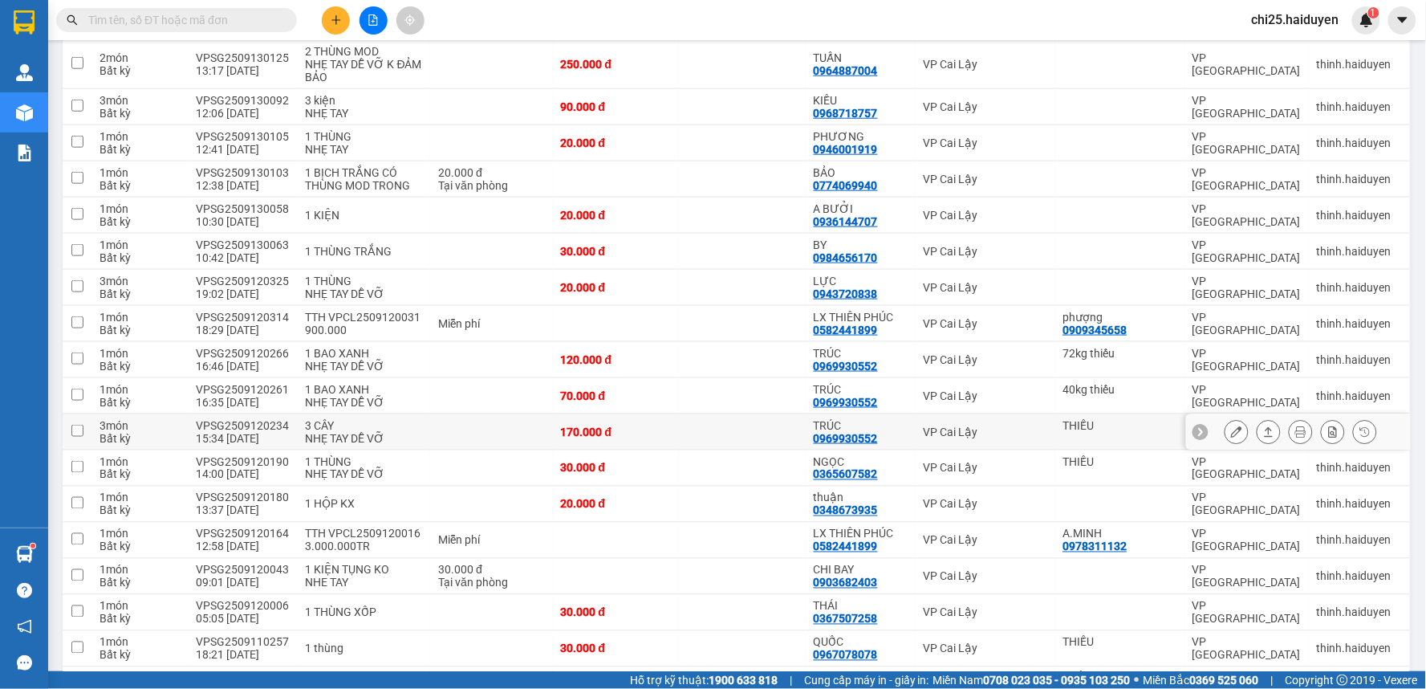
scroll to position [0, 0]
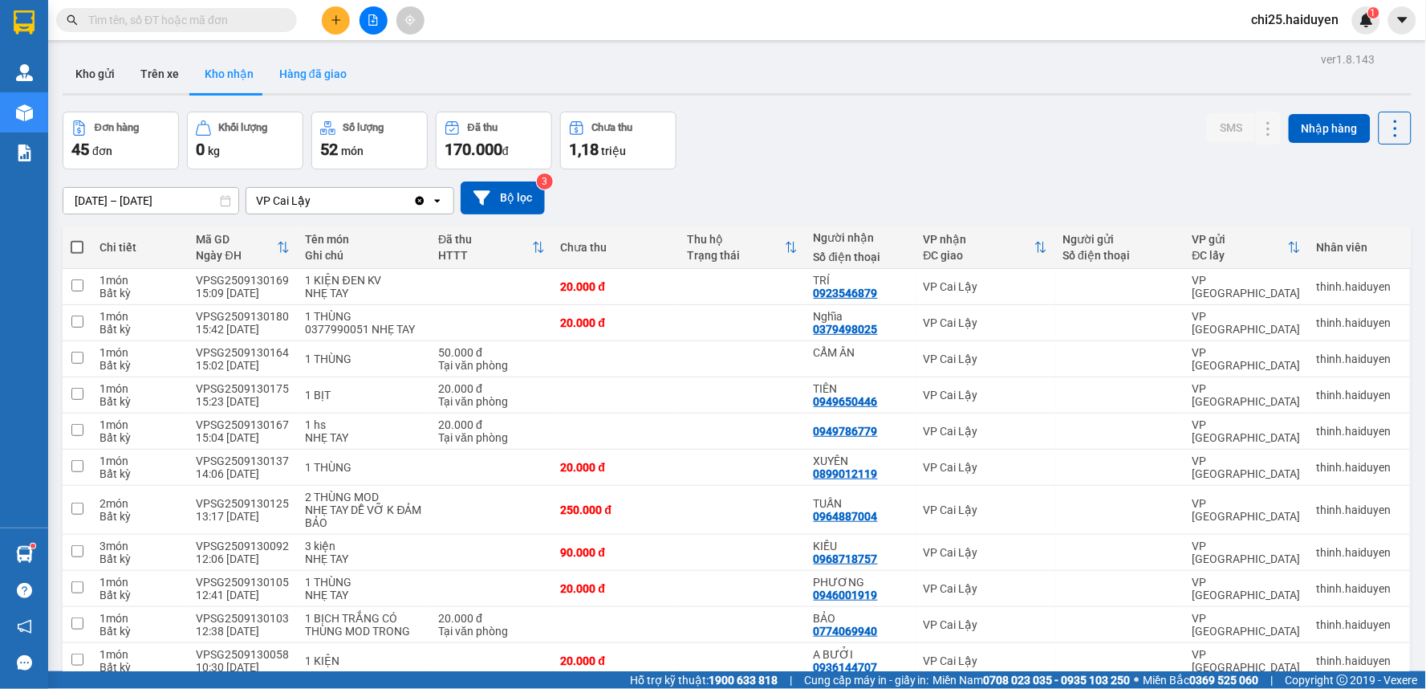
click at [295, 74] on button "Hàng đã giao" at bounding box center [312, 74] width 93 height 39
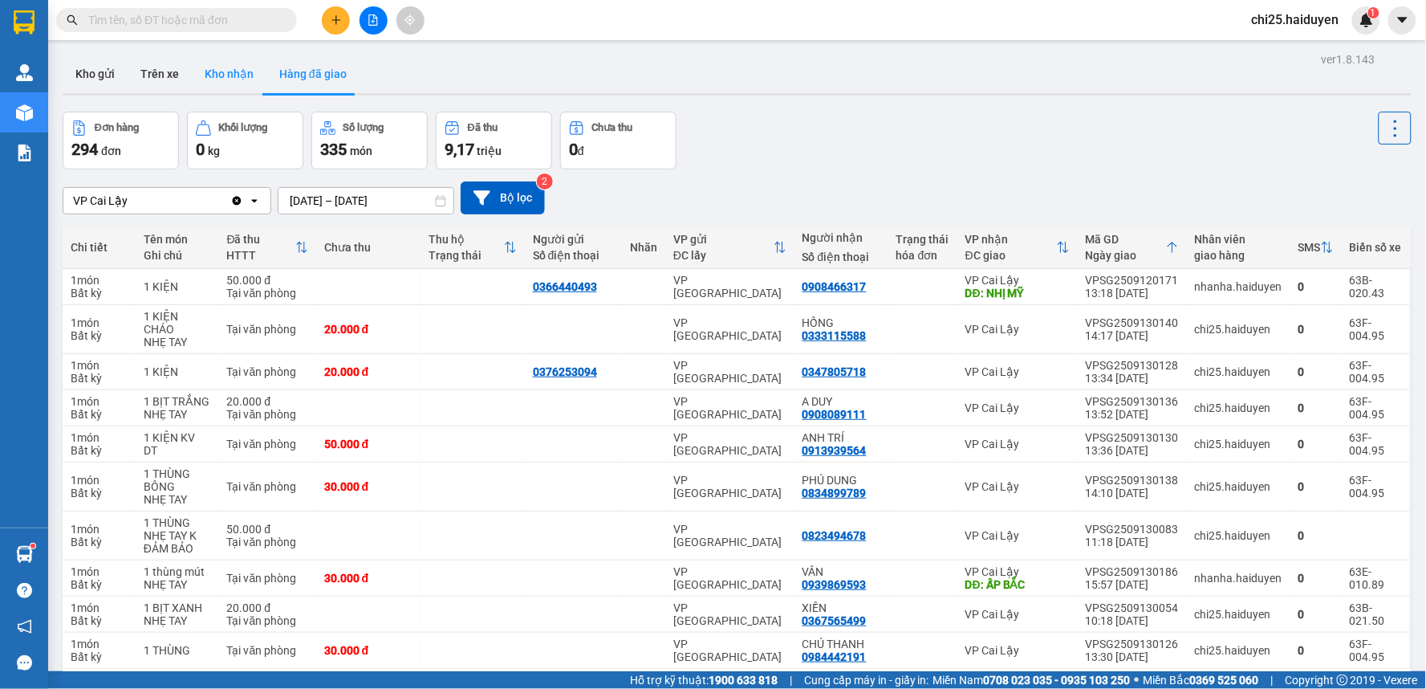
click at [221, 81] on button "Kho nhận" at bounding box center [229, 74] width 75 height 39
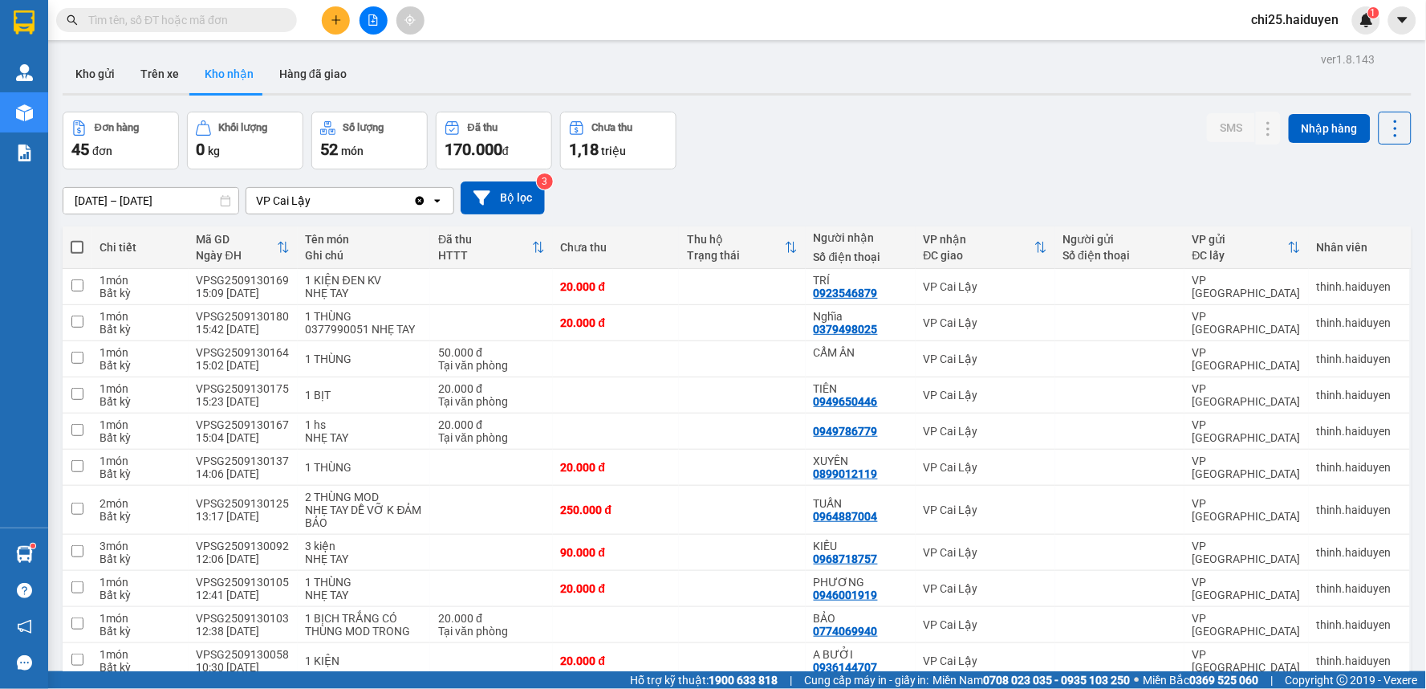
click at [924, 155] on div "Đơn hàng 45 đơn Khối lượng 0 kg Số lượng 52 món Đã thu 170.000 đ Chưa thu 1,18 …" at bounding box center [737, 141] width 1349 height 58
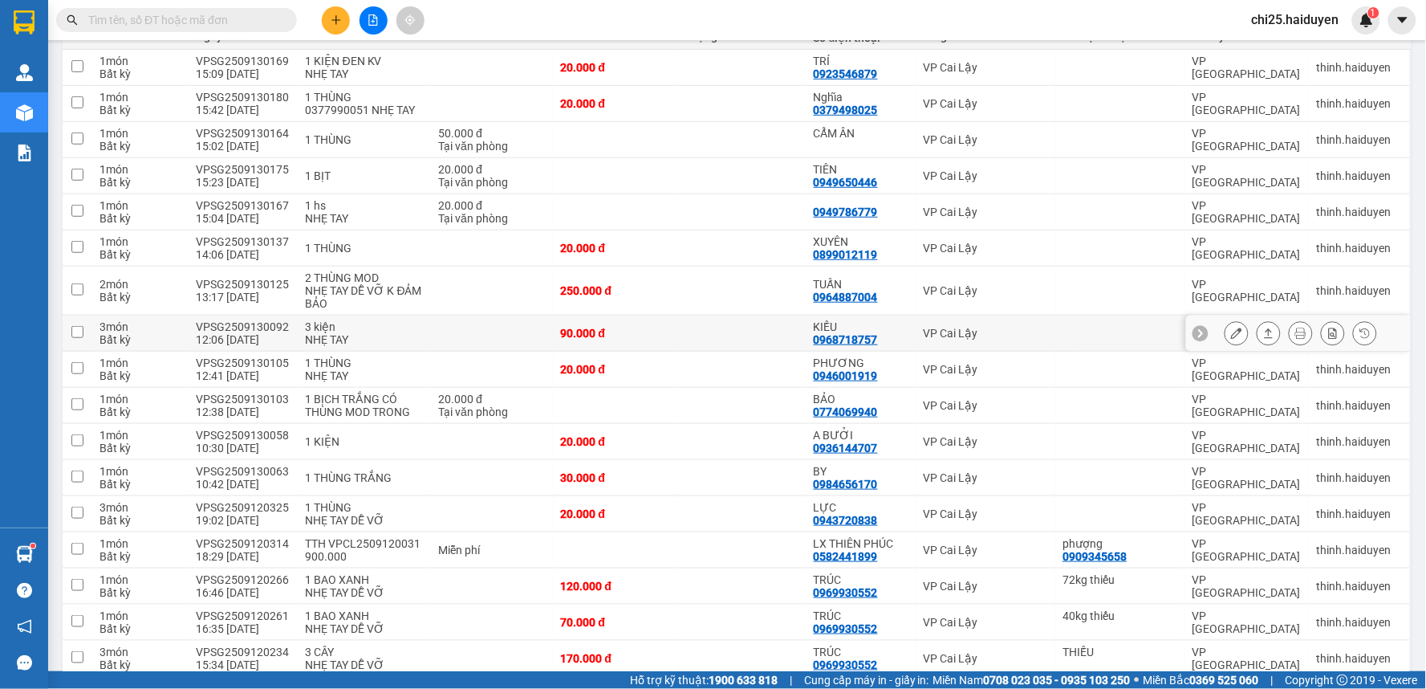
scroll to position [178, 0]
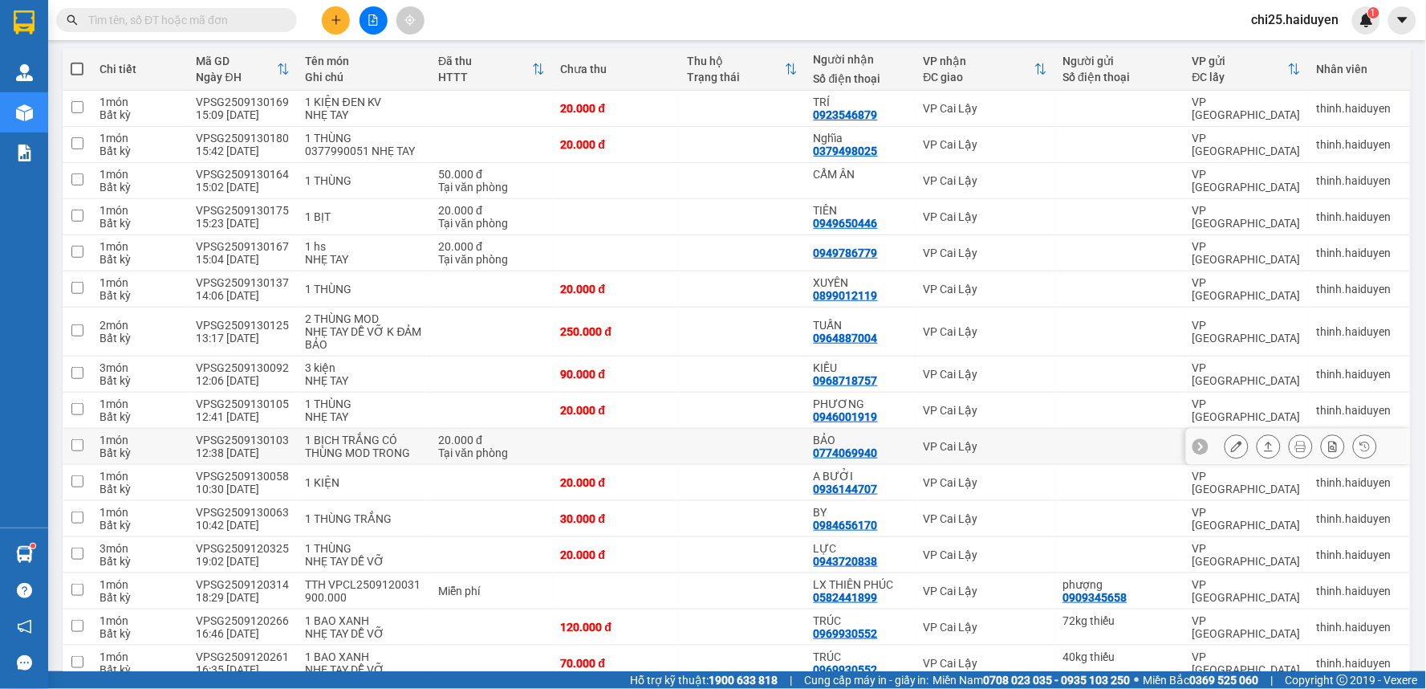
click at [1225, 449] on button at bounding box center [1236, 447] width 22 height 28
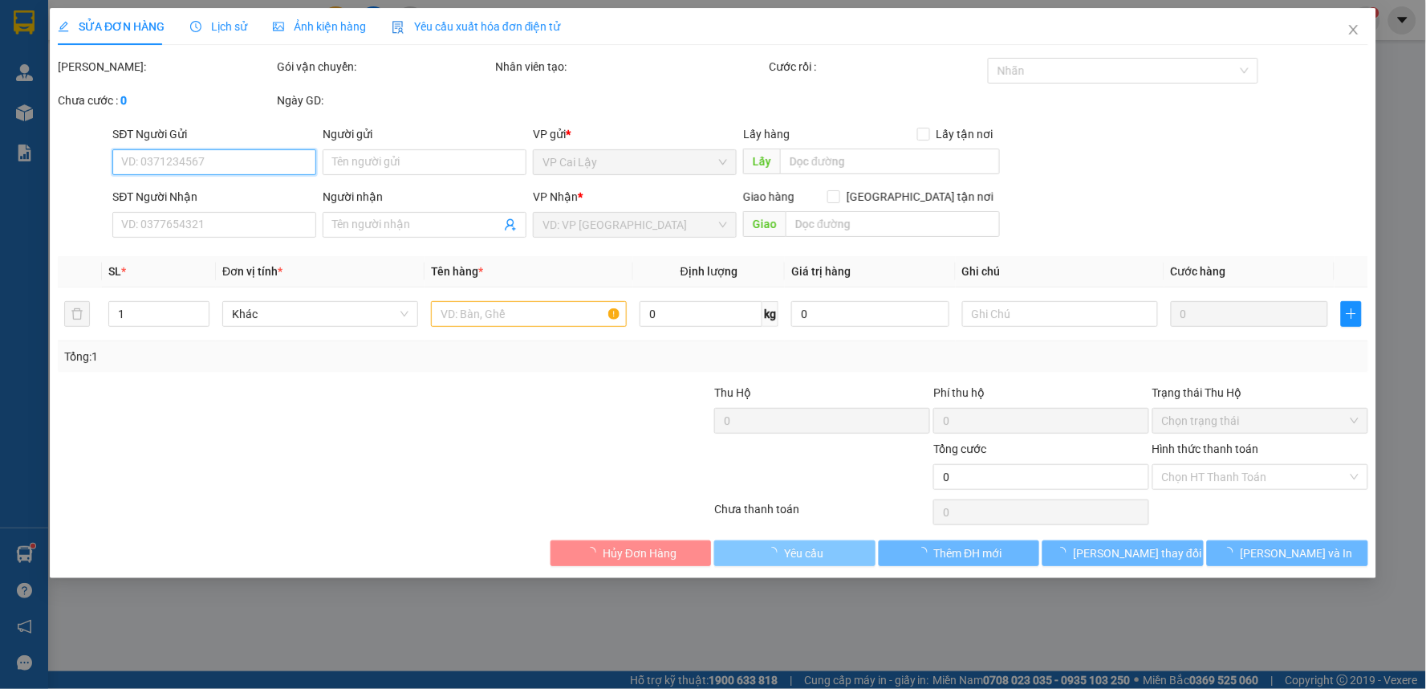
type input "0774069940"
type input "BẢO"
type input "20.000"
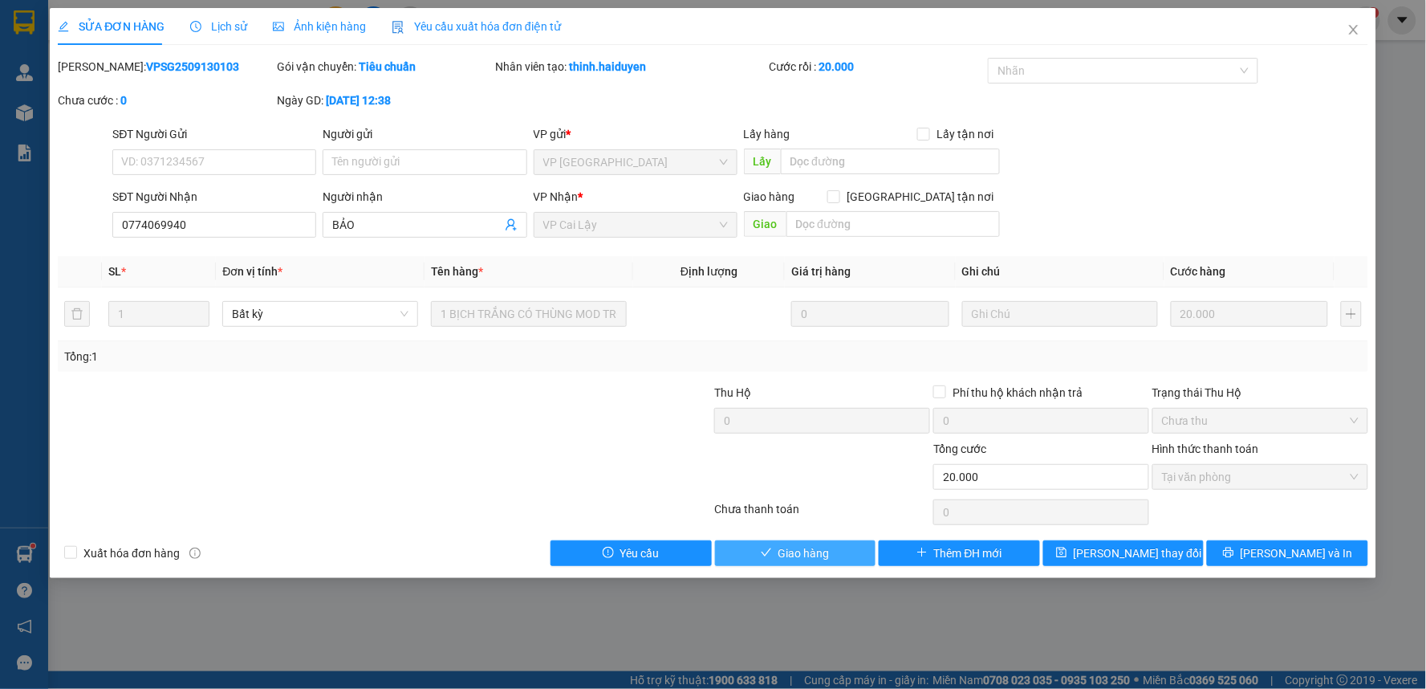
click at [766, 550] on icon "check" at bounding box center [766, 552] width 11 height 11
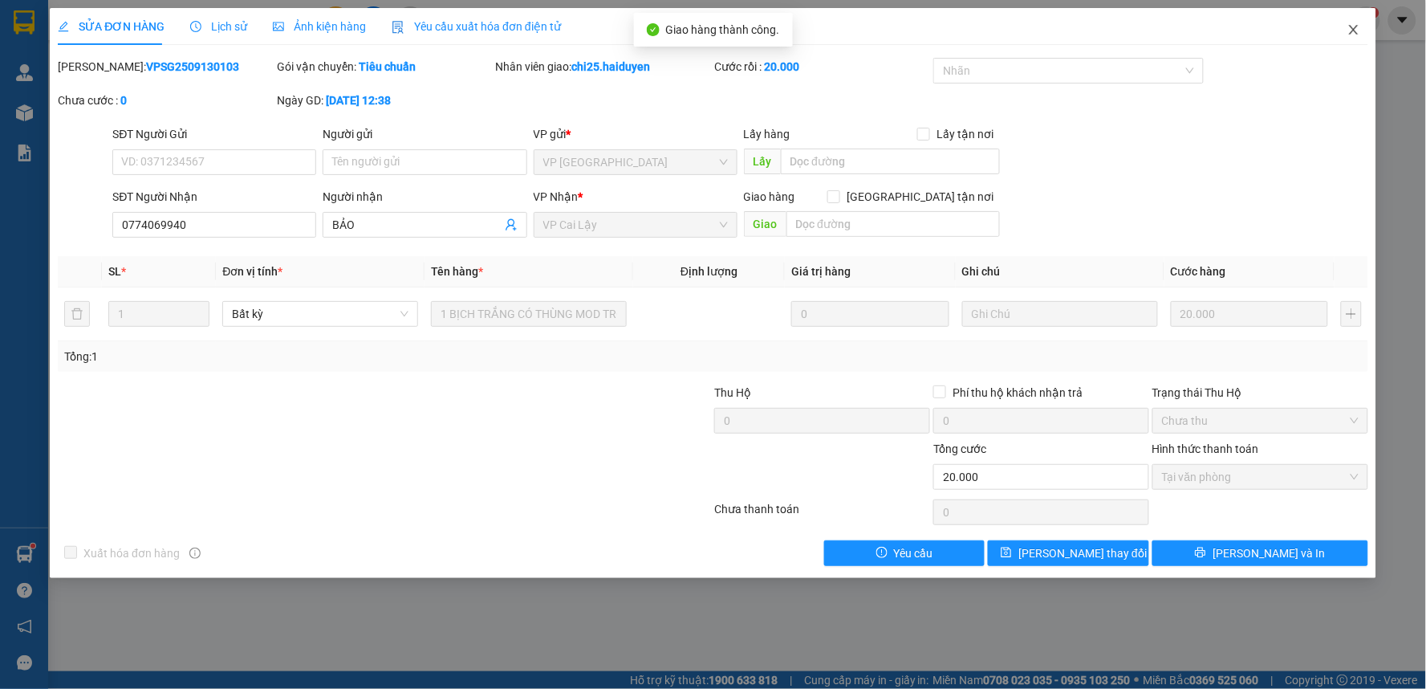
click at [1354, 27] on icon "close" at bounding box center [1353, 29] width 13 height 13
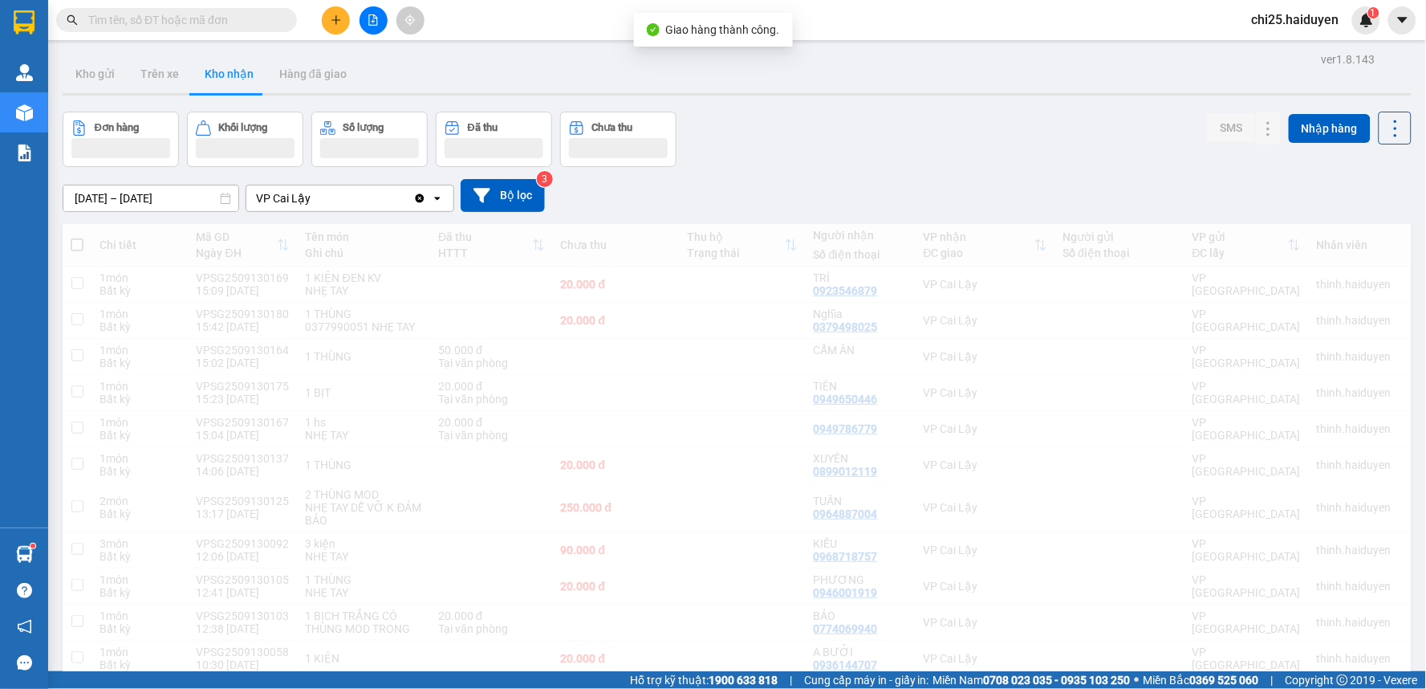
click at [188, 26] on input "text" at bounding box center [182, 20] width 189 height 18
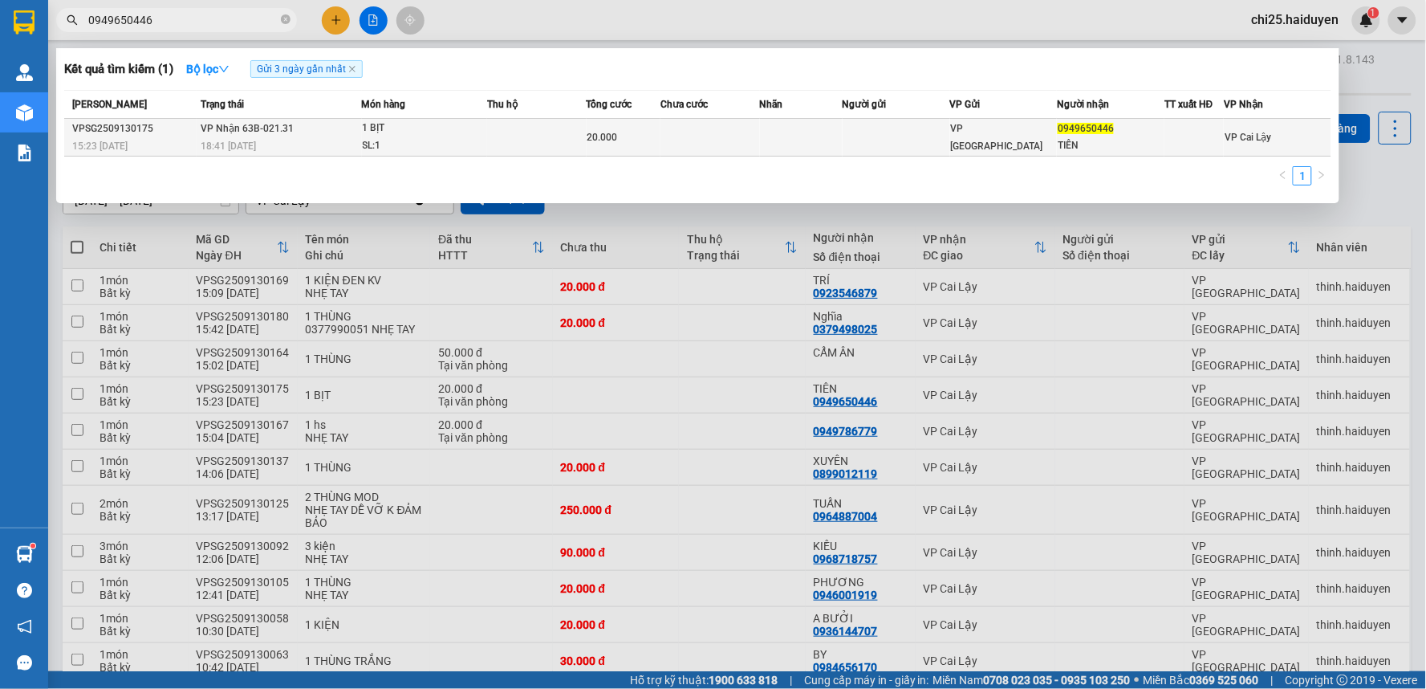
type input "0949650446"
click at [1098, 135] on div "0949650446" at bounding box center [1111, 128] width 106 height 17
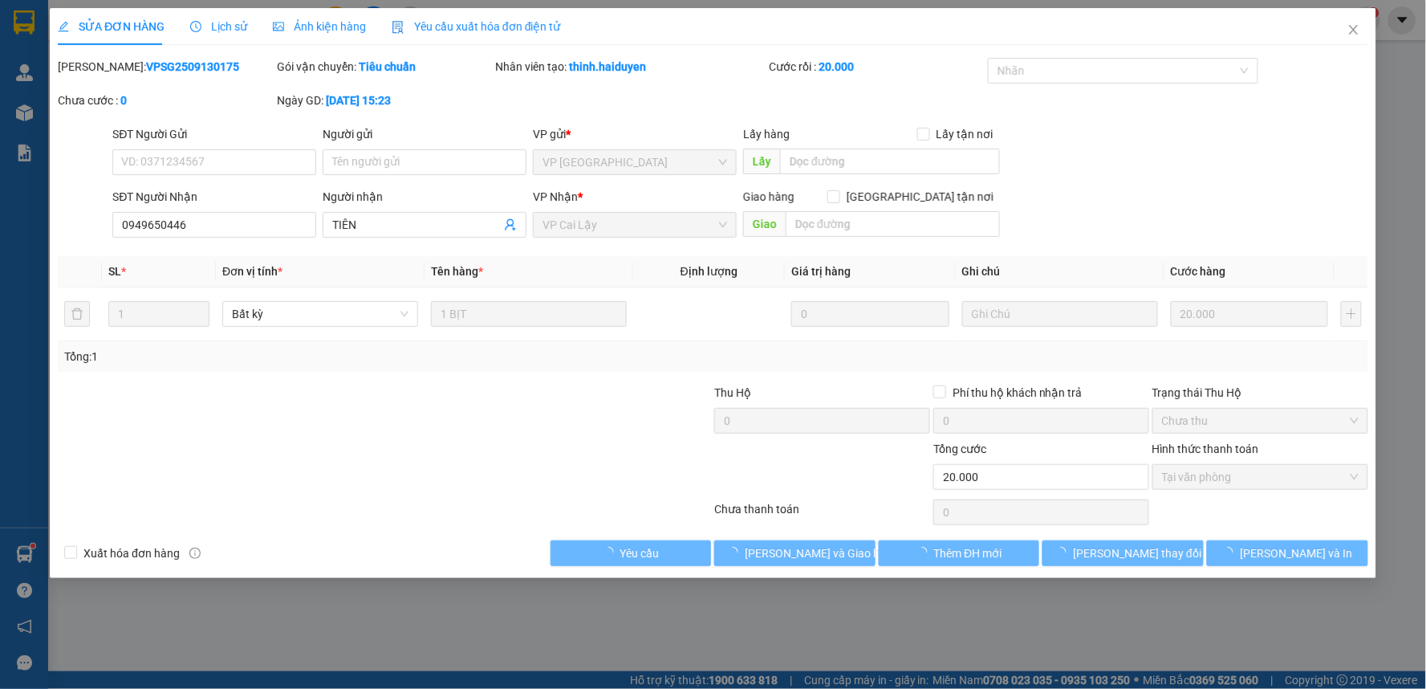
type input "0949650446"
type input "TIÊN"
type input "20.000"
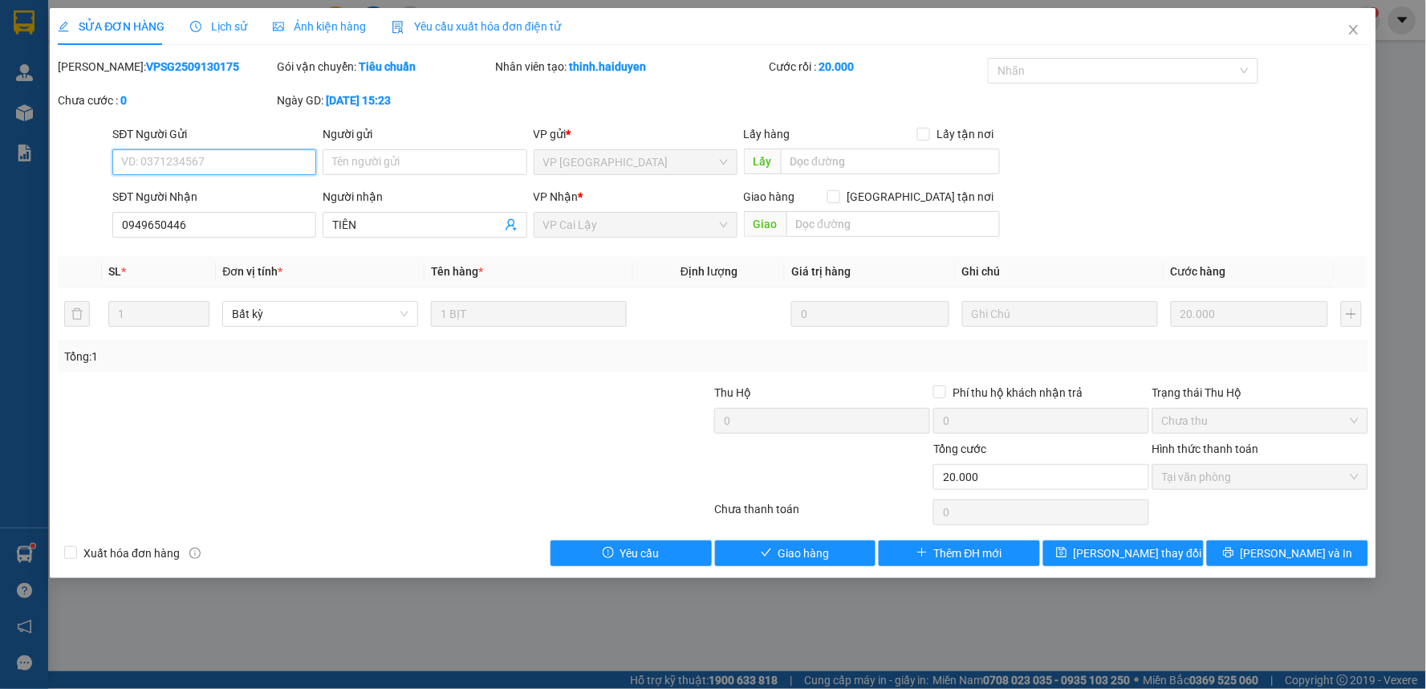
click at [1214, 484] on span "Tại văn phòng" at bounding box center [1260, 477] width 197 height 24
click at [795, 549] on span "Giao hàng" at bounding box center [803, 553] width 51 height 18
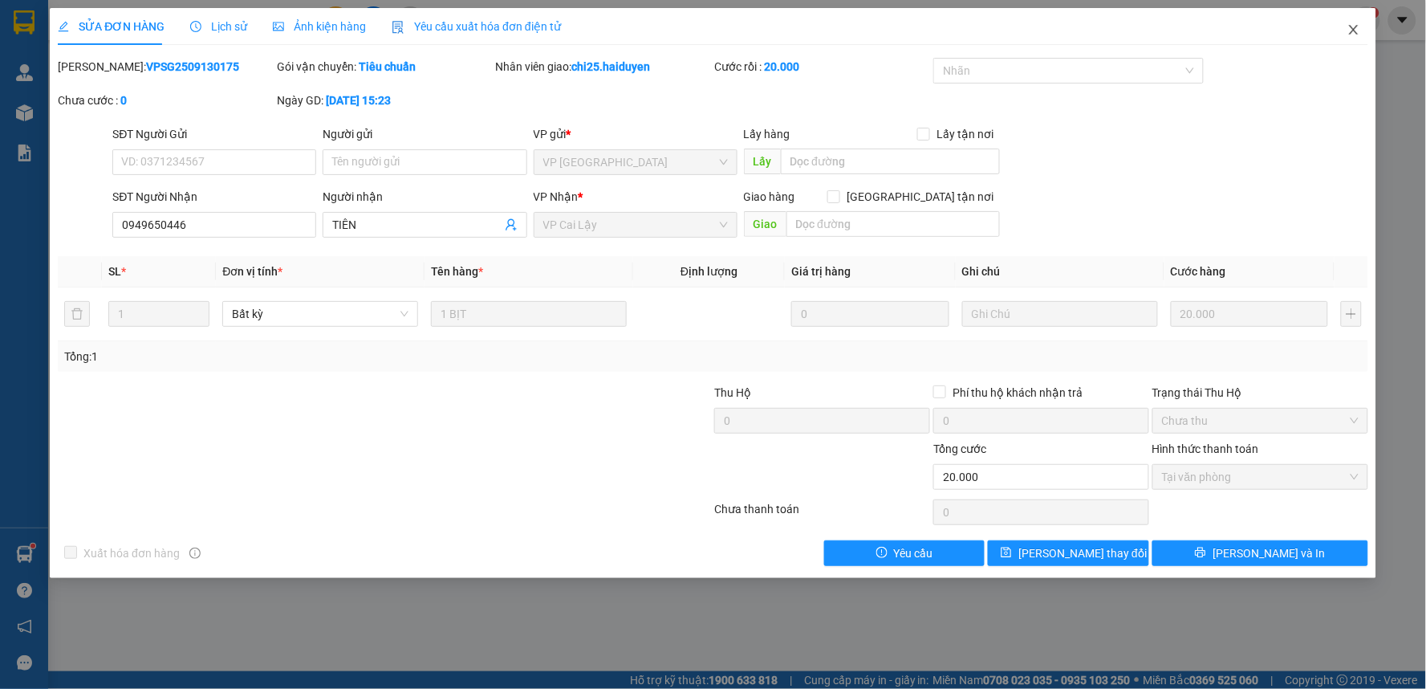
click at [1353, 30] on icon "close" at bounding box center [1353, 30] width 9 height 10
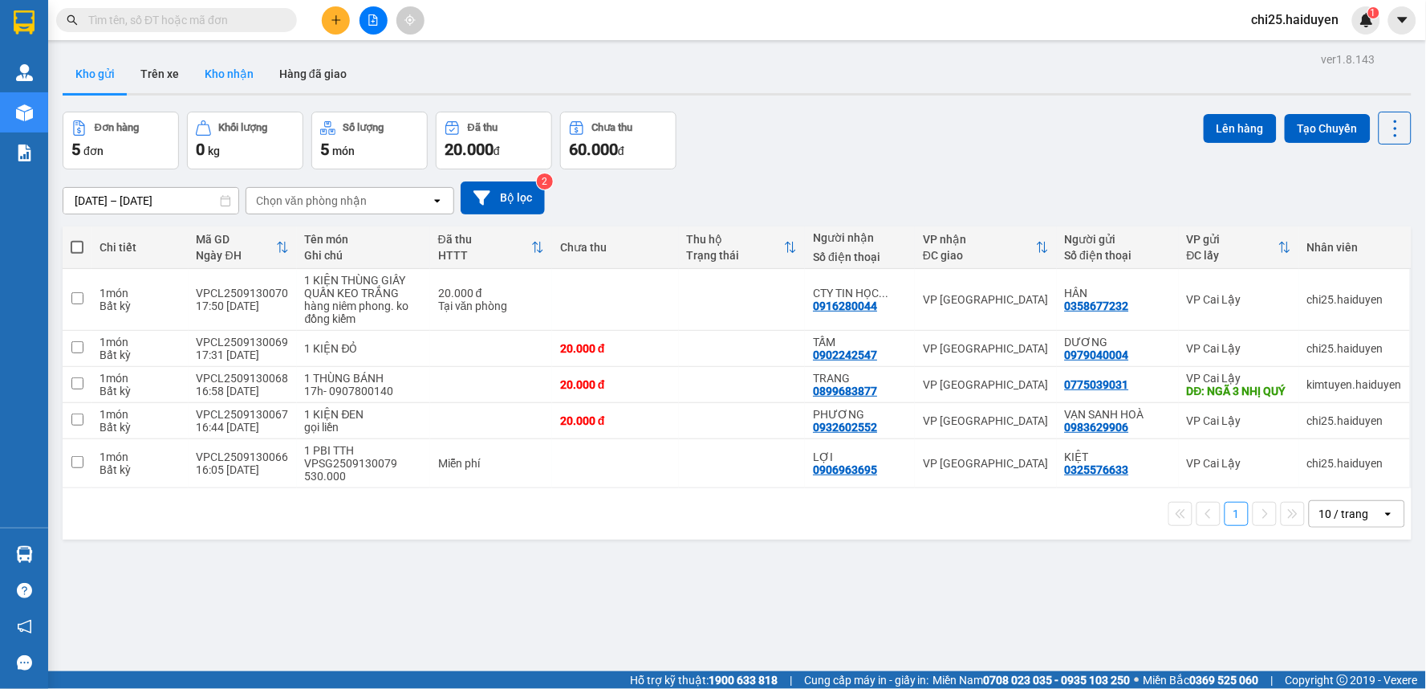
click at [230, 78] on button "Kho nhận" at bounding box center [229, 74] width 75 height 39
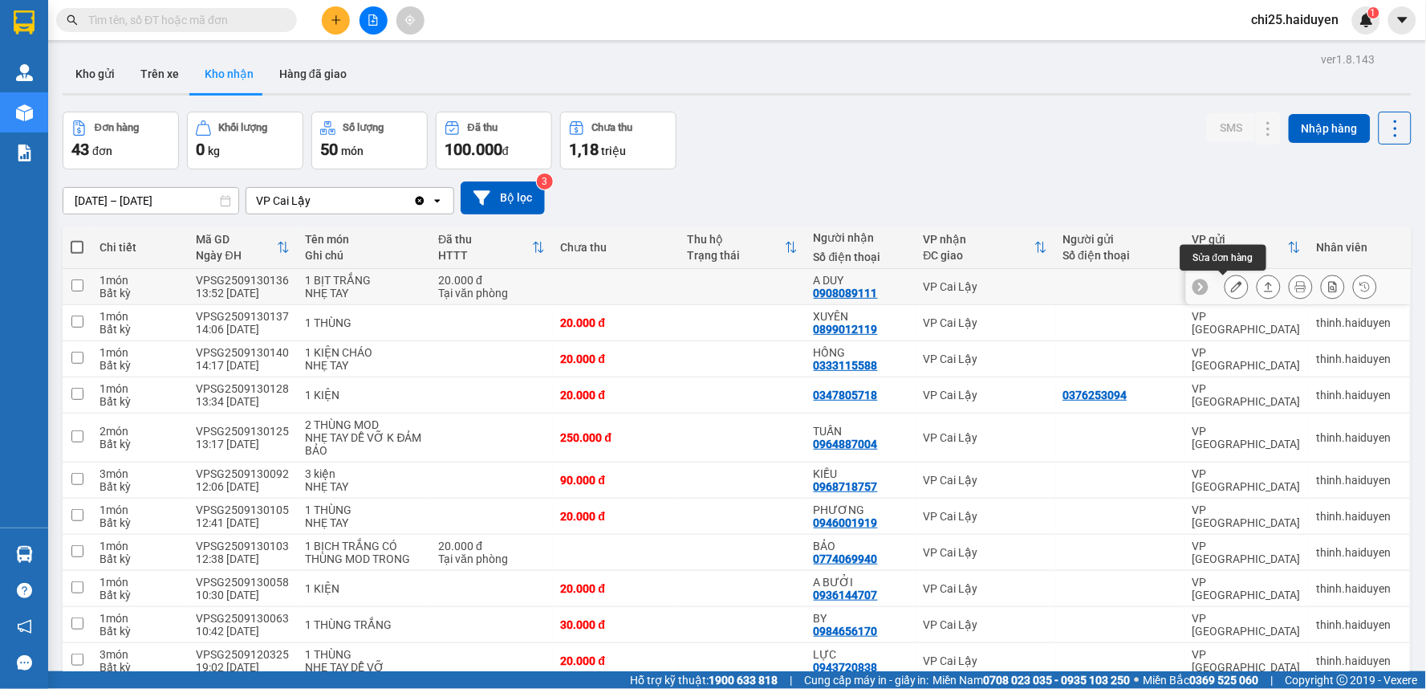
click at [1230, 286] on button at bounding box center [1236, 287] width 22 height 28
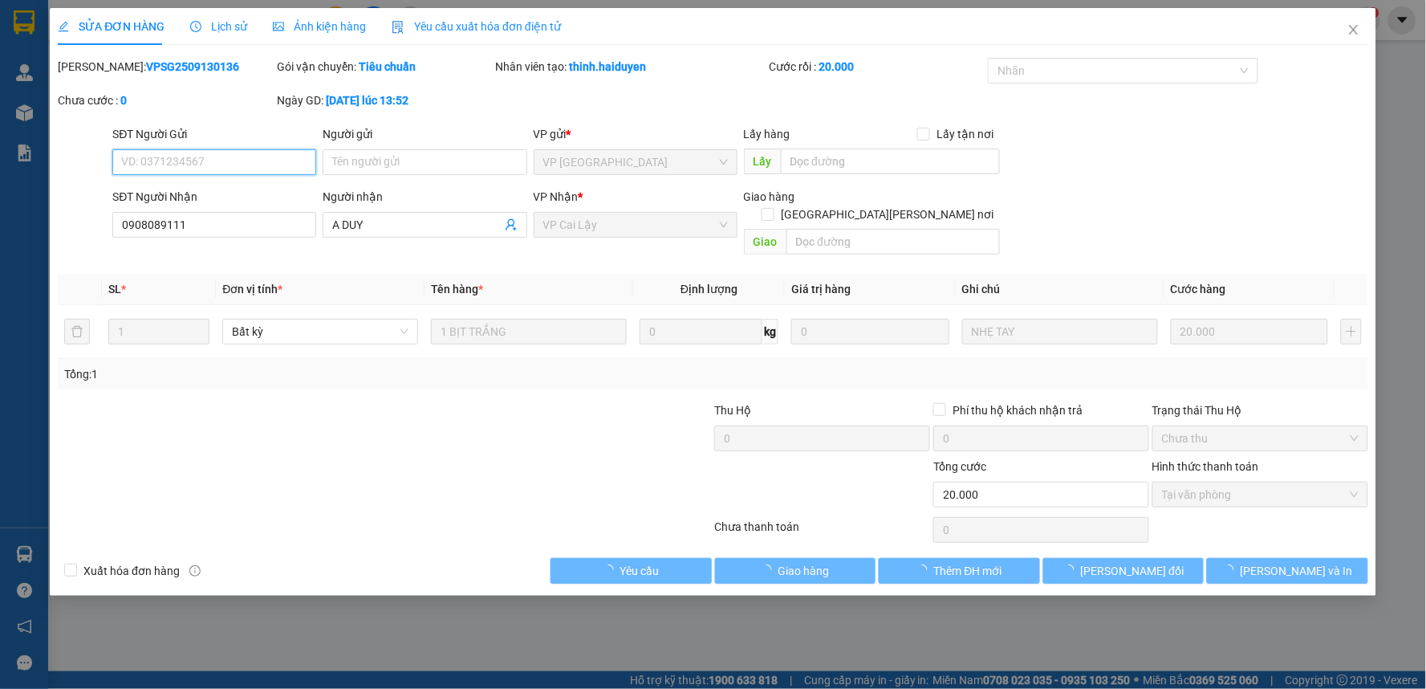
type input "0908089111"
type input "A DUY"
type input "20.000"
click at [815, 562] on span "Giao hàng" at bounding box center [803, 571] width 51 height 18
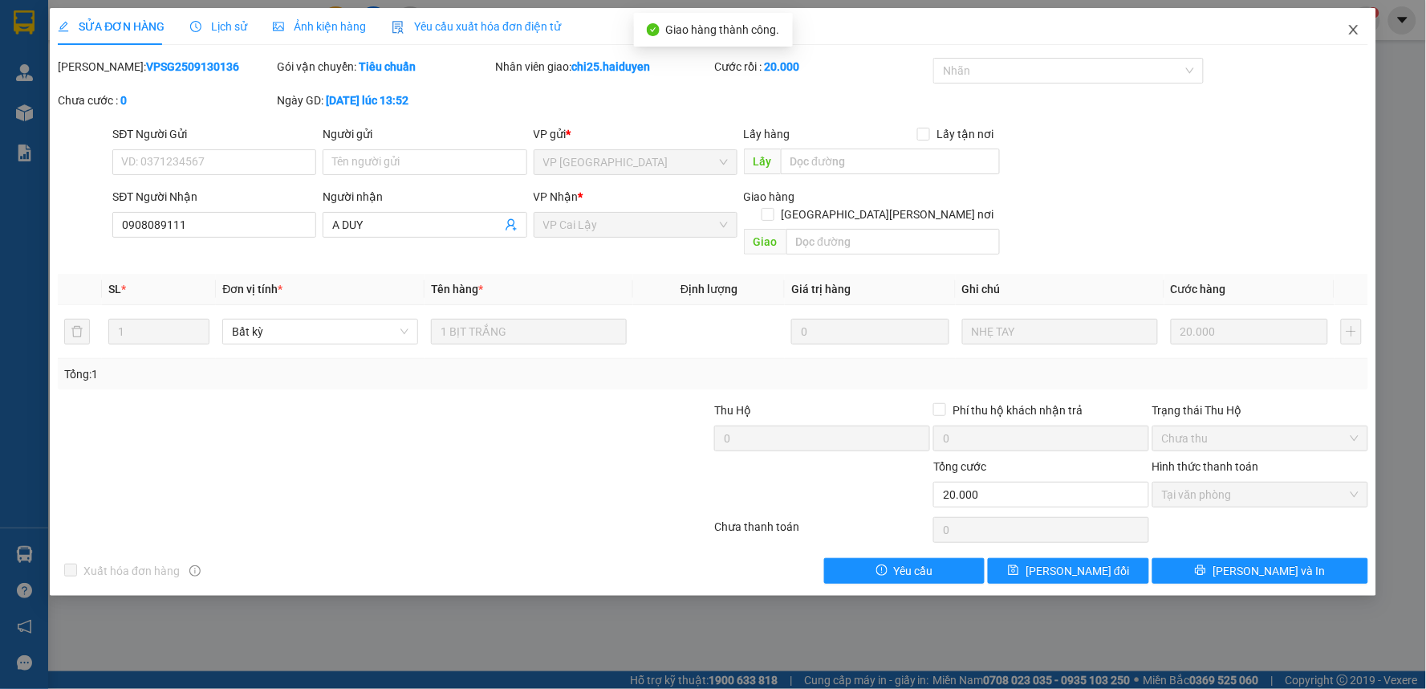
click at [1357, 26] on icon "close" at bounding box center [1353, 30] width 9 height 10
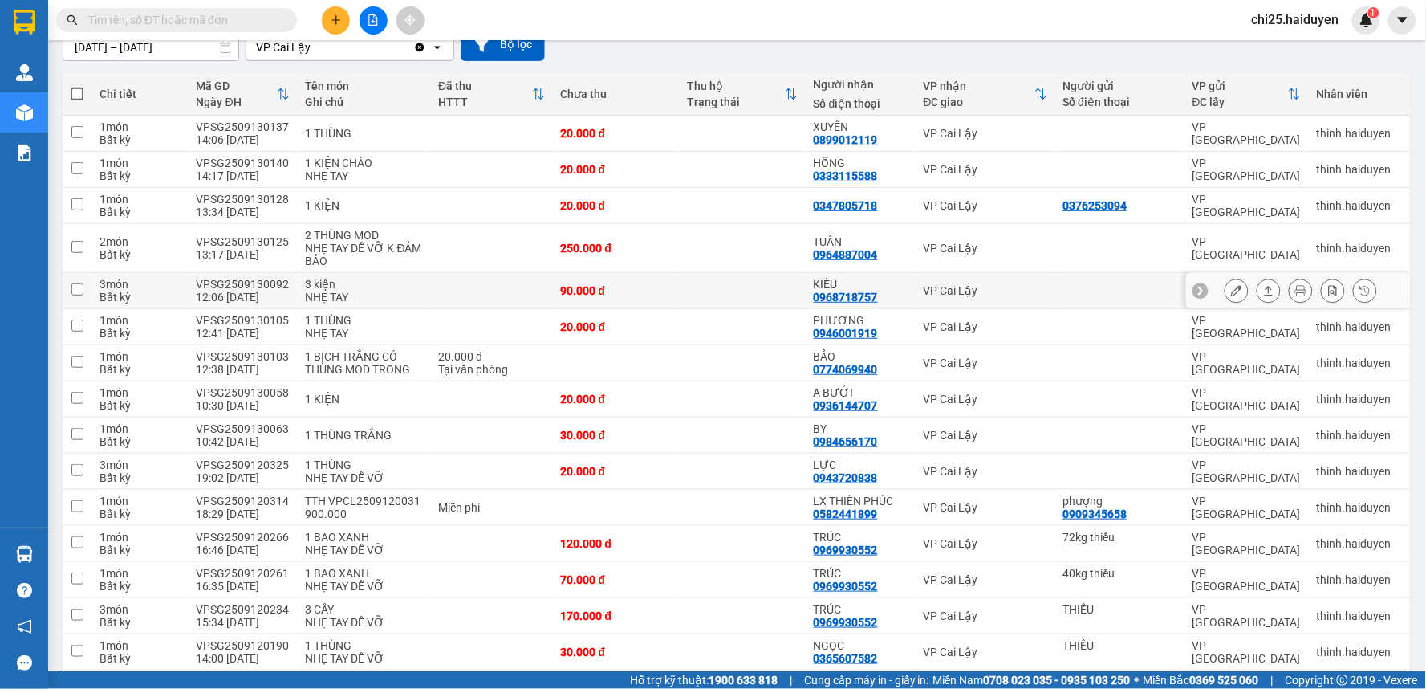
scroll to position [126, 0]
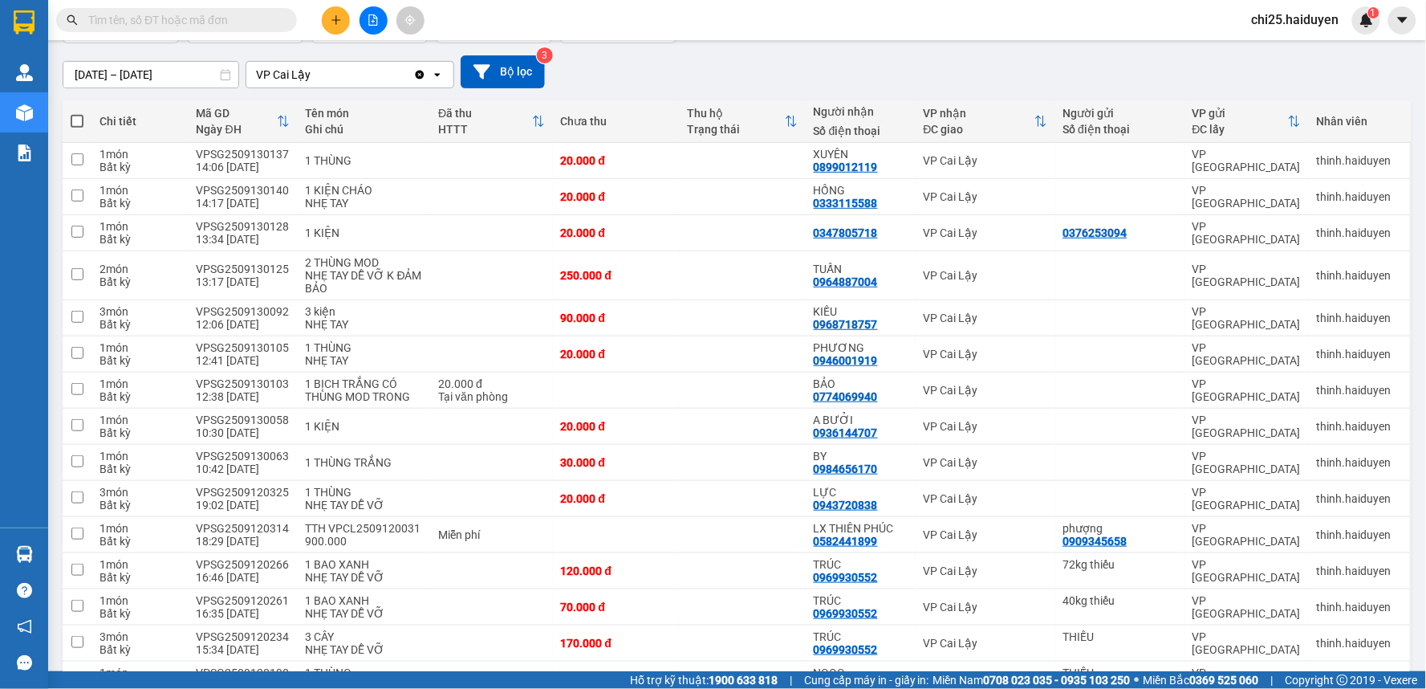
click at [619, 76] on div "[DATE] – [DATE] Press the down arrow key to interact with the calendar and sele…" at bounding box center [737, 71] width 1349 height 33
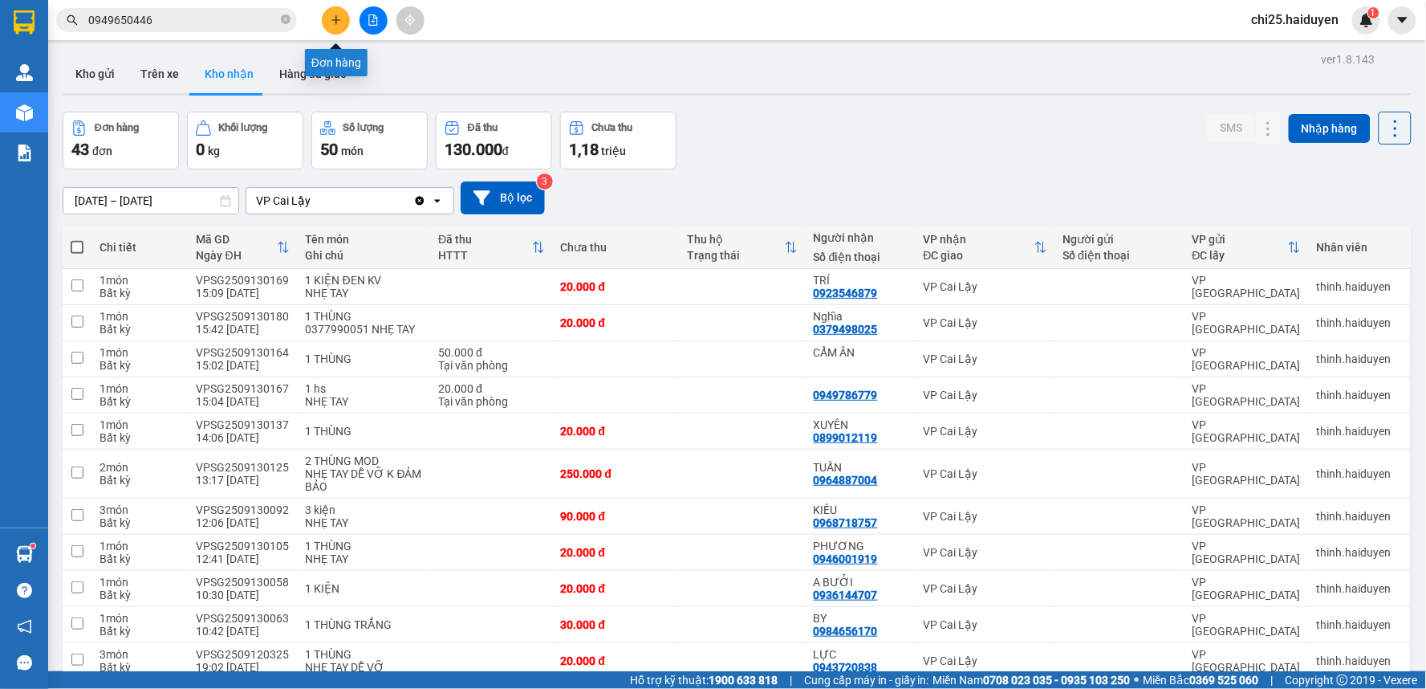
click at [332, 19] on icon "plus" at bounding box center [335, 19] width 9 height 1
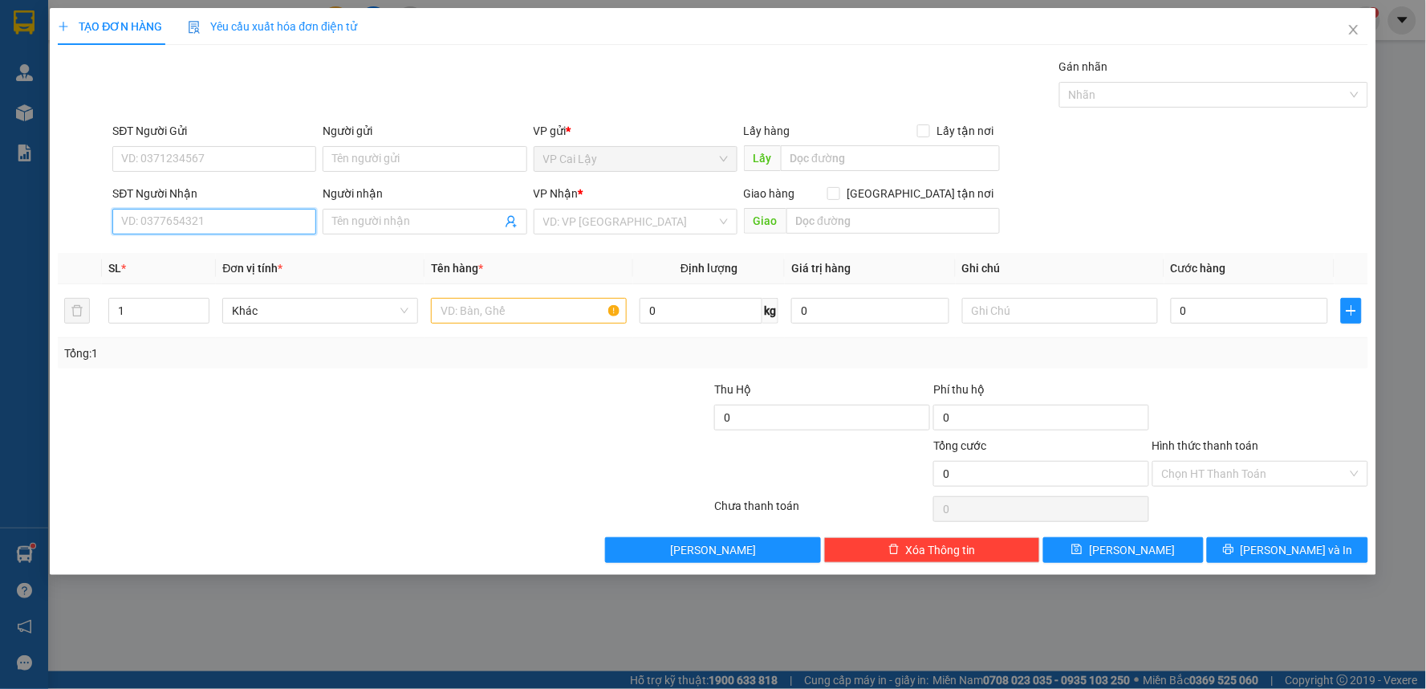
click at [262, 226] on input "SĐT Người Nhận" at bounding box center [214, 222] width 204 height 26
type input "0902424548"
type input "LONG"
type input "20.000"
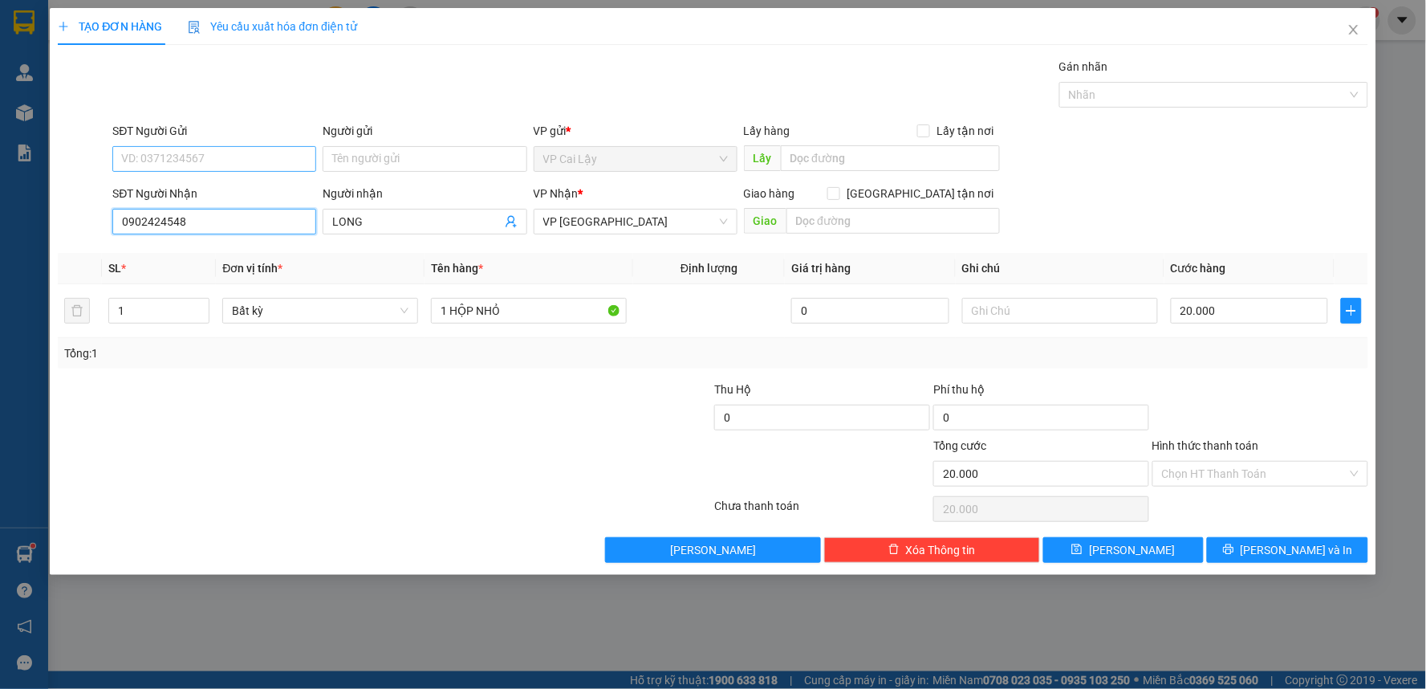
type input "0902424548"
click at [218, 148] on input "SĐT Người Gửi" at bounding box center [214, 159] width 204 height 26
click at [225, 189] on div "0987029739 - cường" at bounding box center [214, 191] width 185 height 18
type input "0987029739"
type input "cường"
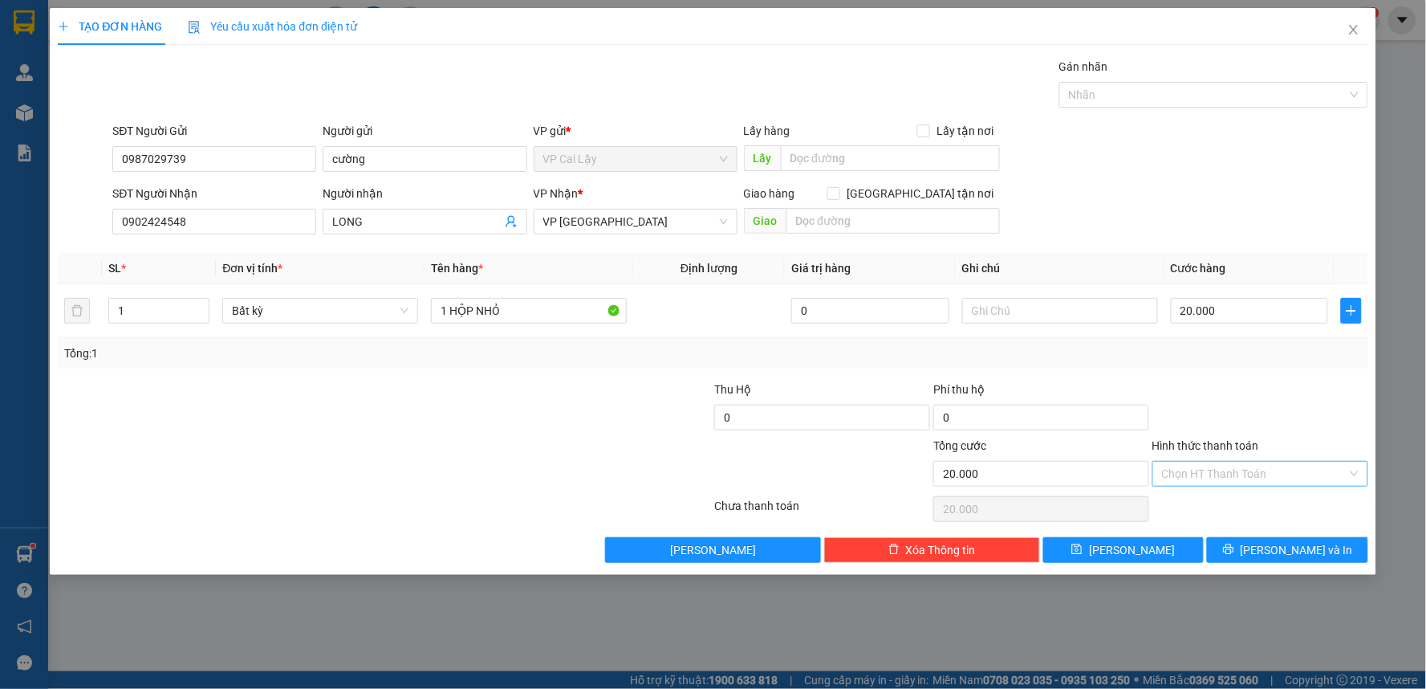
click at [1226, 470] on input "Hình thức thanh toán" at bounding box center [1254, 473] width 185 height 24
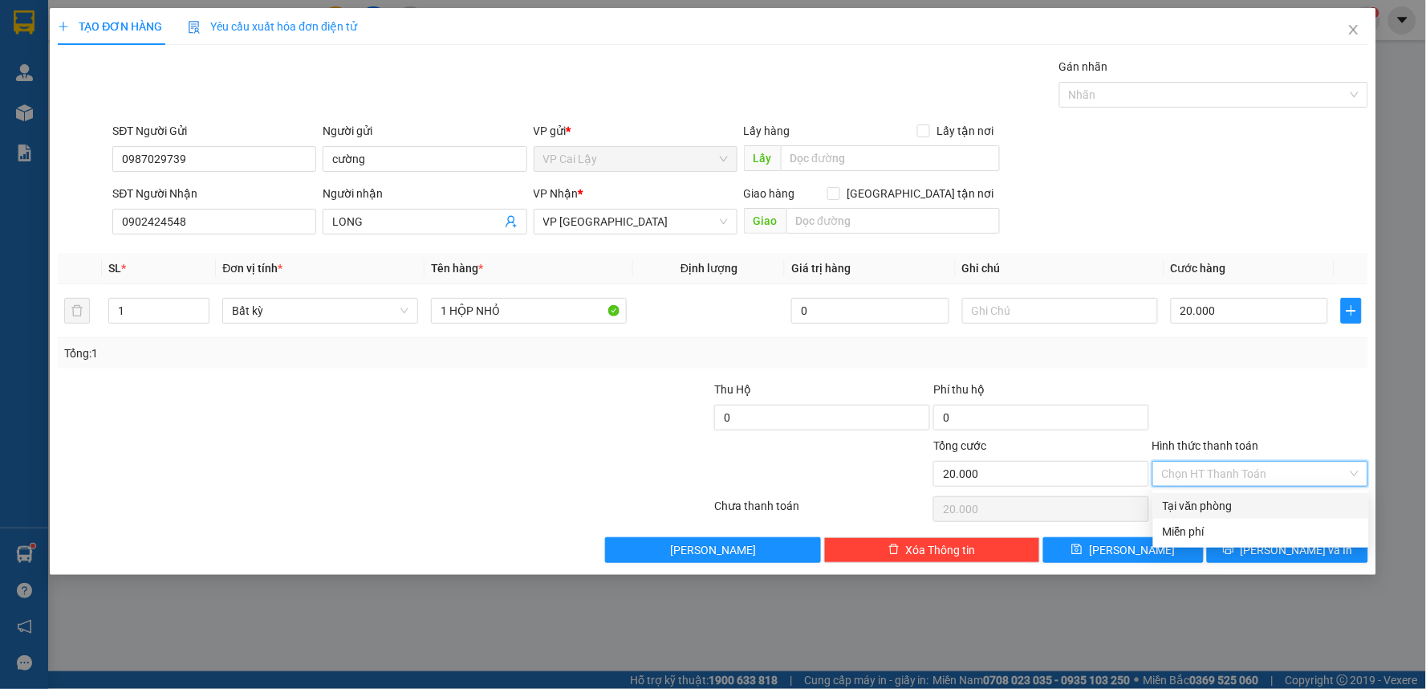
click at [1233, 510] on div "Tại văn phòng" at bounding box center [1261, 506] width 197 height 18
type input "0"
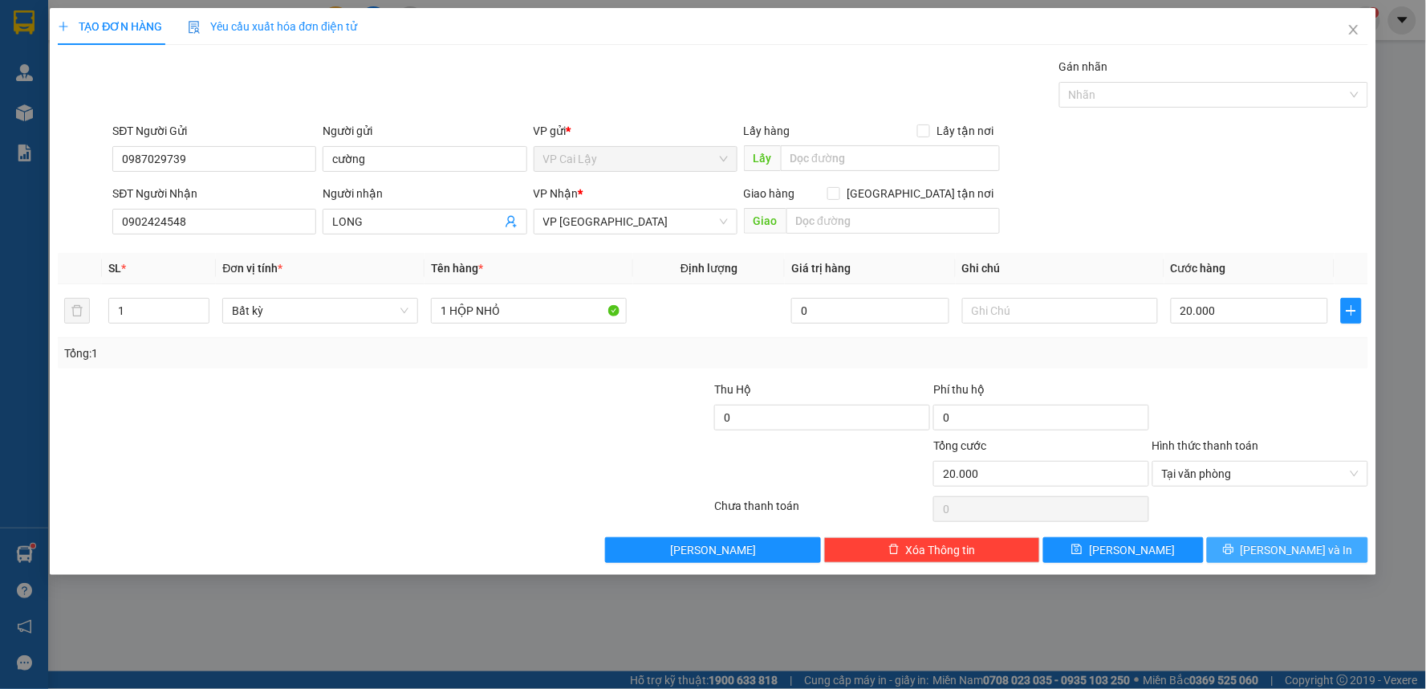
click at [1272, 549] on button "[PERSON_NAME] và In" at bounding box center [1287, 550] width 161 height 26
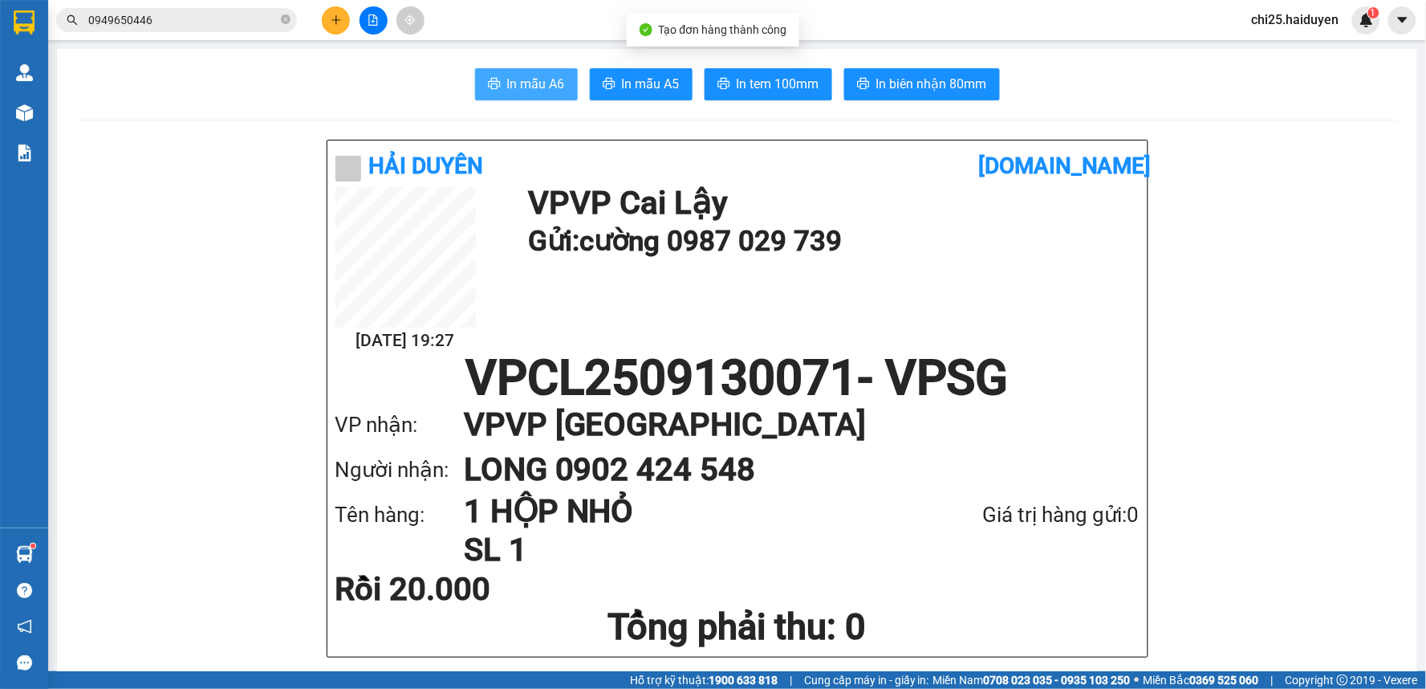
click at [546, 89] on span "In mẫu A6" at bounding box center [536, 84] width 58 height 20
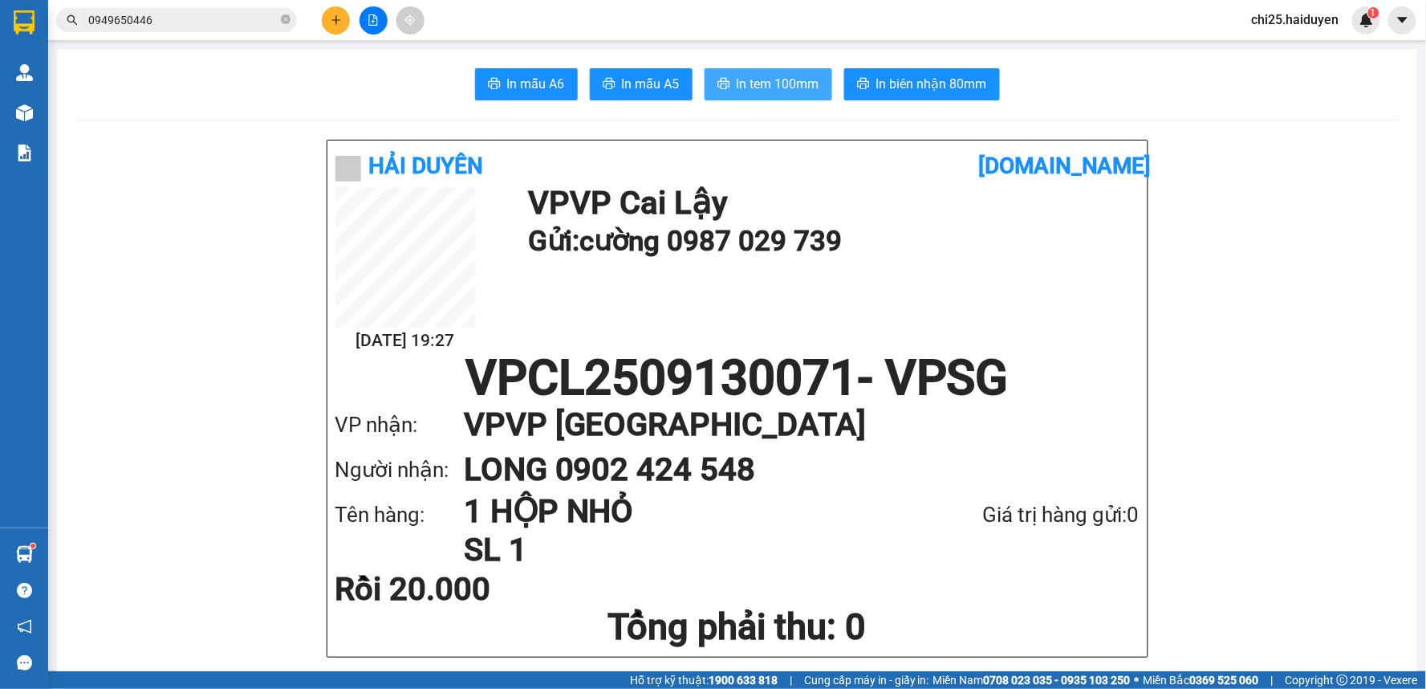
click at [772, 90] on span "In tem 100mm" at bounding box center [778, 84] width 83 height 20
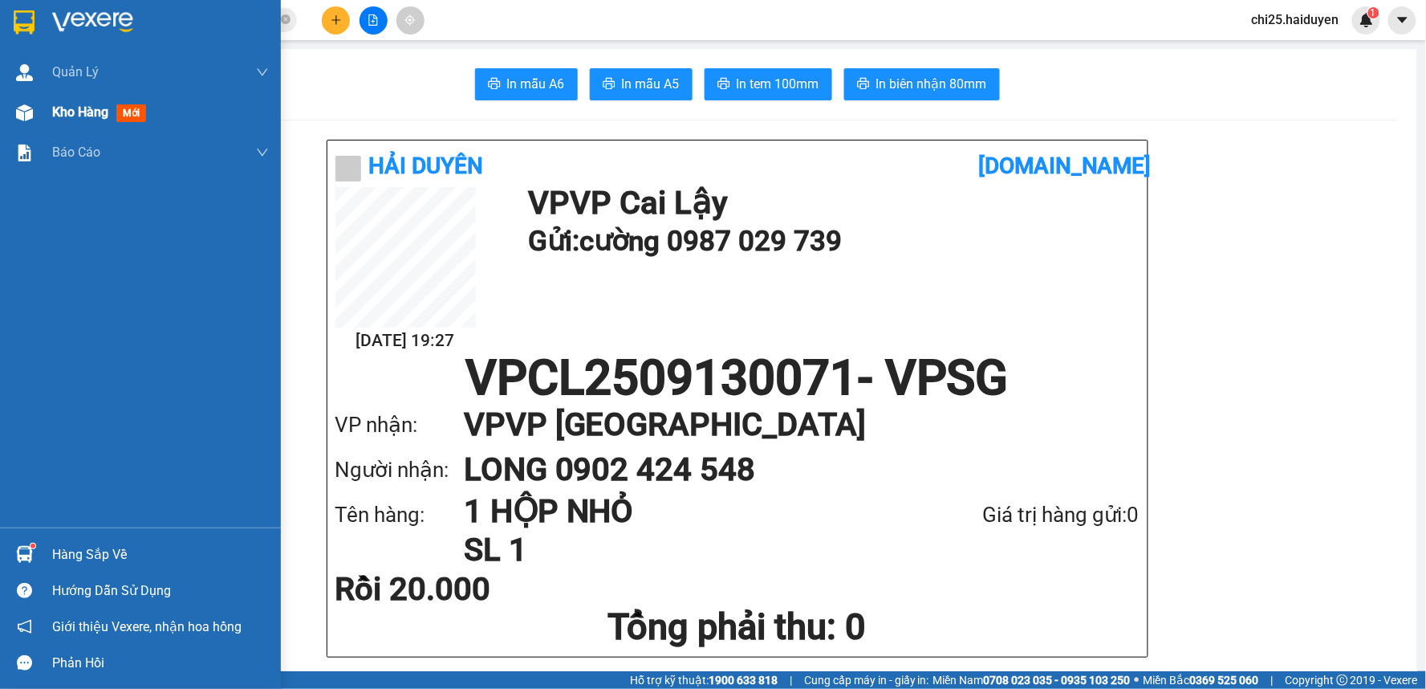
click at [74, 109] on span "Kho hàng" at bounding box center [80, 111] width 56 height 15
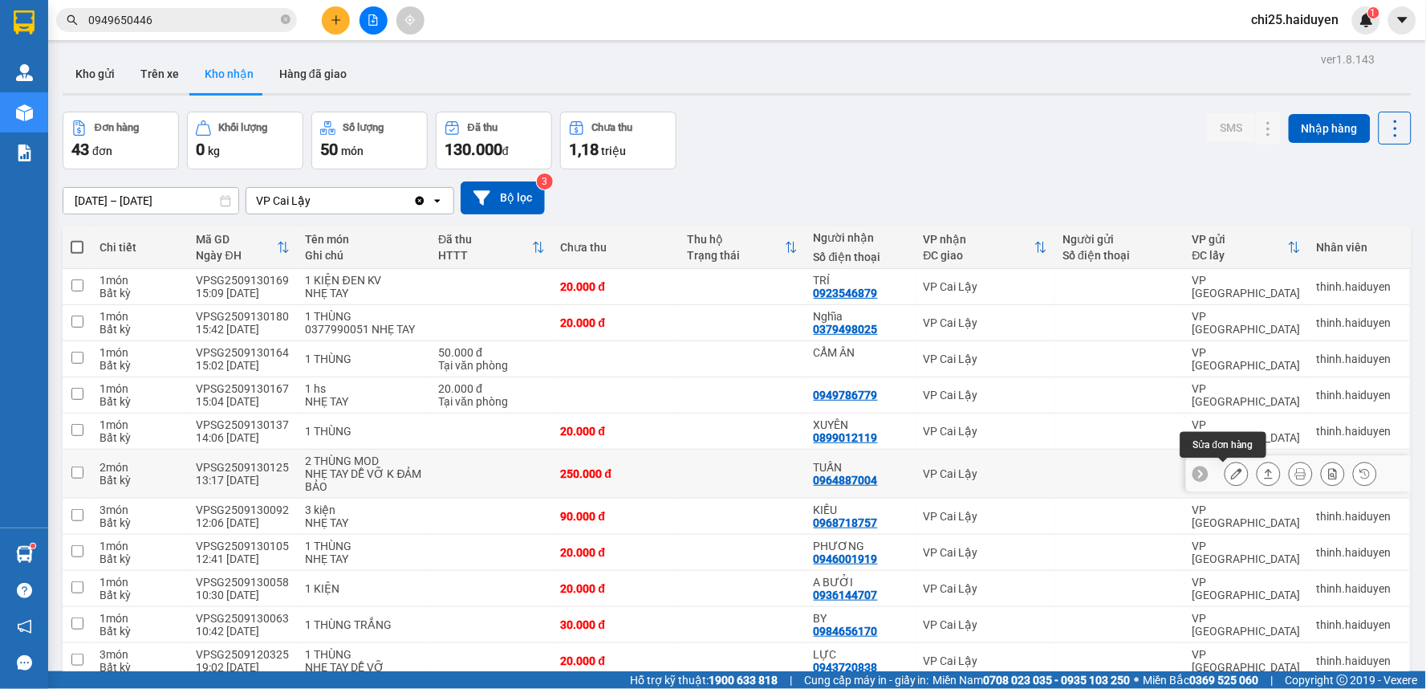
click at [1231, 473] on icon at bounding box center [1236, 473] width 11 height 11
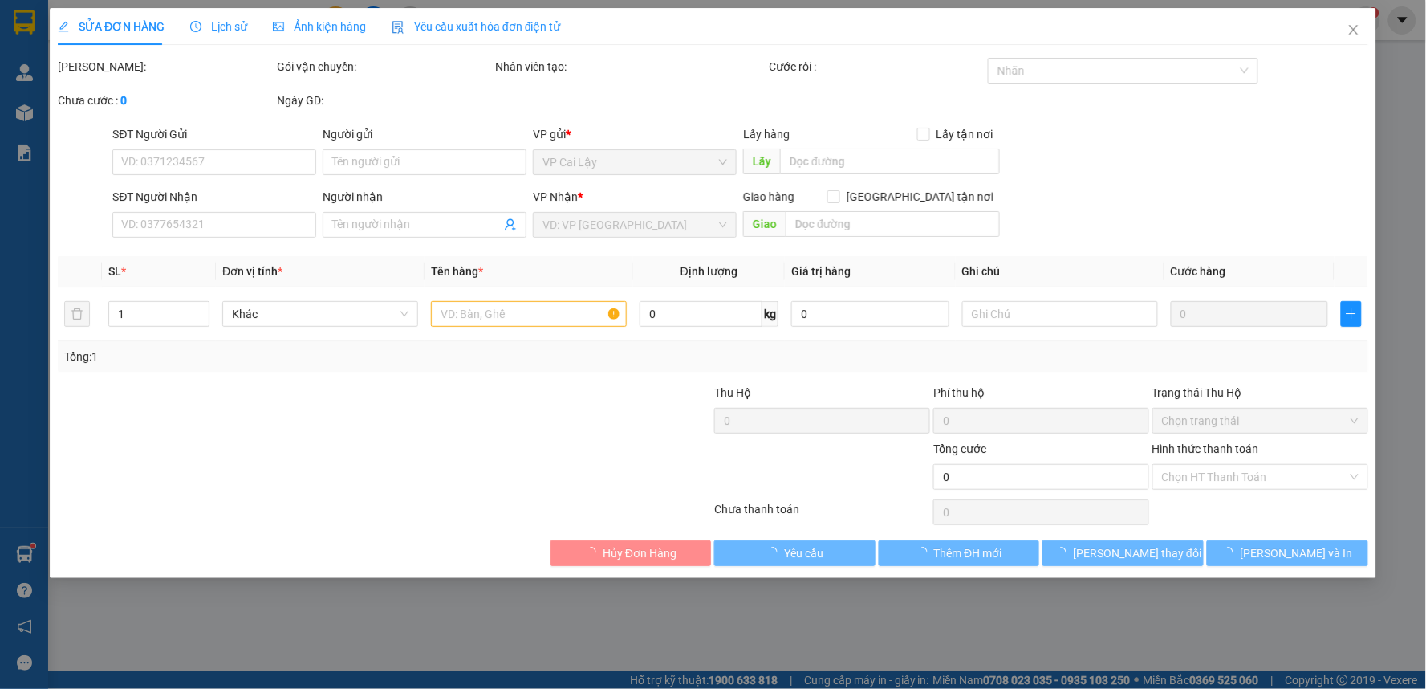
type input "0964887004"
type input "TUẤN"
type input "250.000"
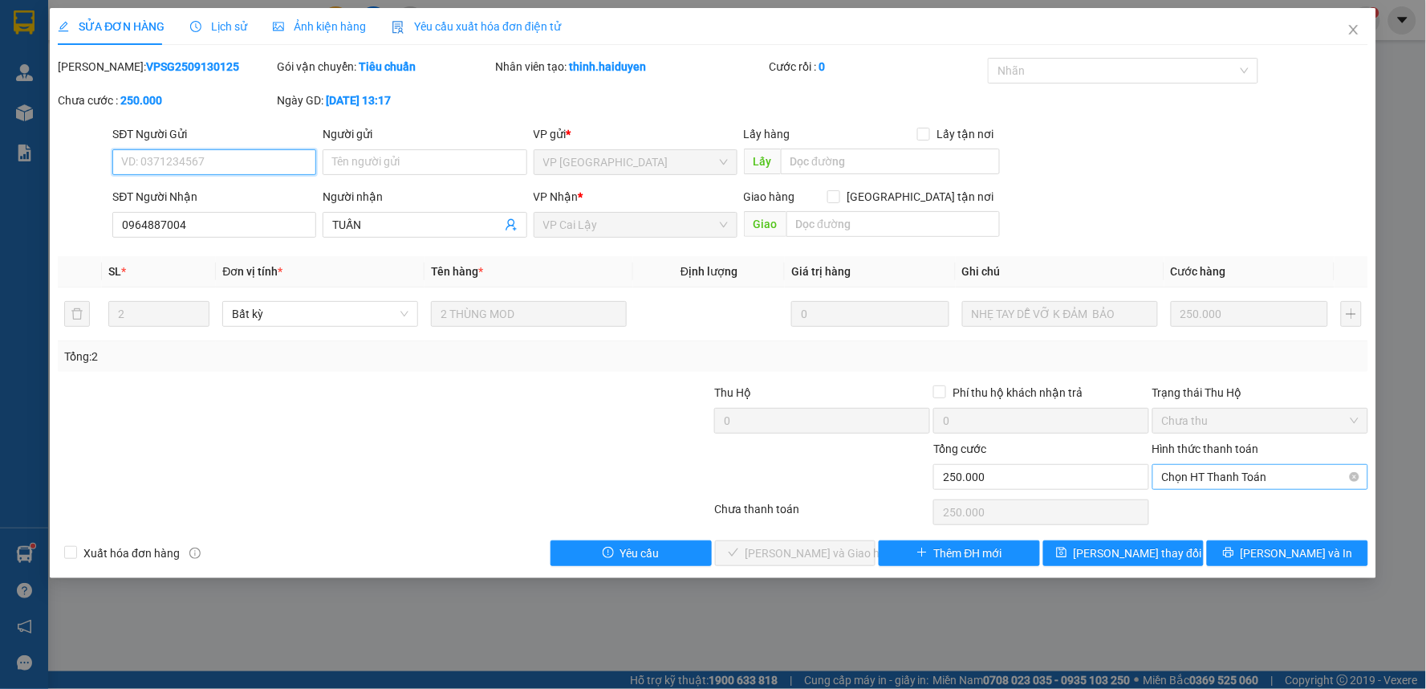
drag, startPoint x: 1194, startPoint y: 476, endPoint x: 1194, endPoint y: 490, distance: 14.4
click at [1194, 477] on span "Chọn HT Thanh Toán" at bounding box center [1260, 477] width 197 height 24
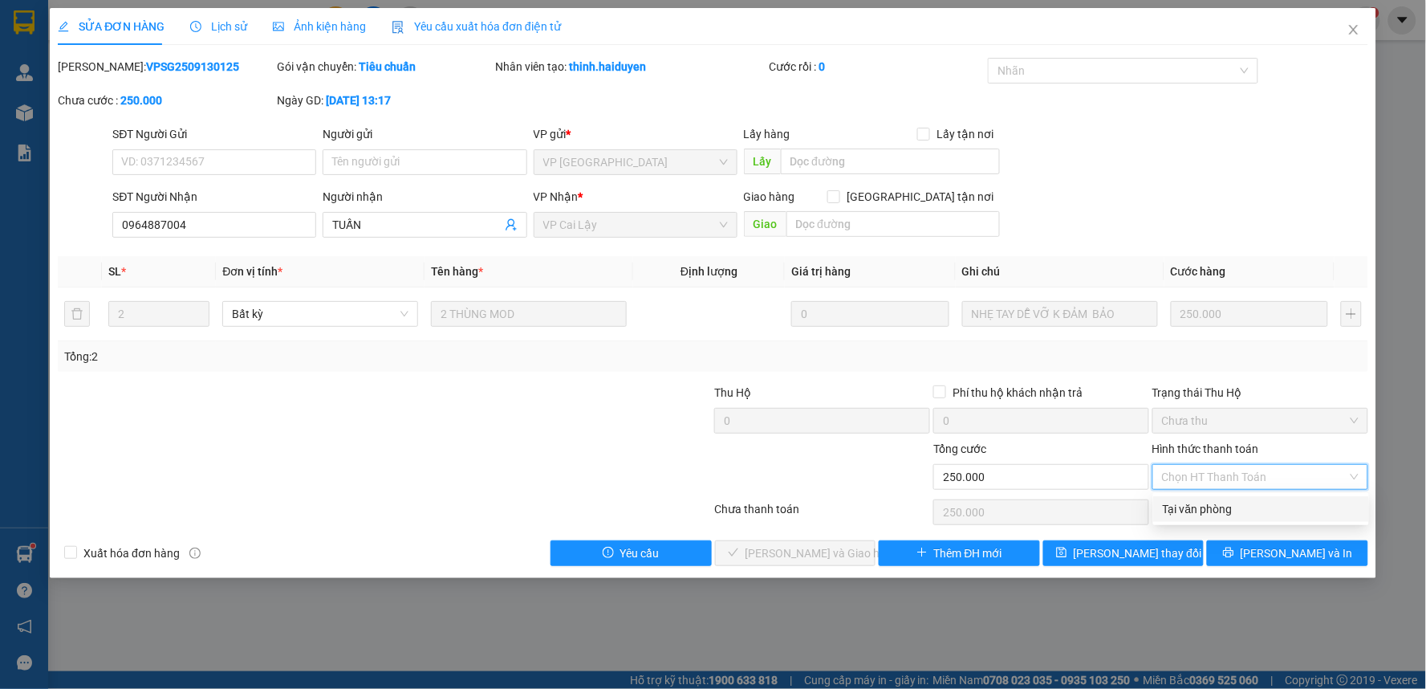
click at [1194, 503] on div "Tại văn phòng" at bounding box center [1261, 509] width 197 height 18
type input "0"
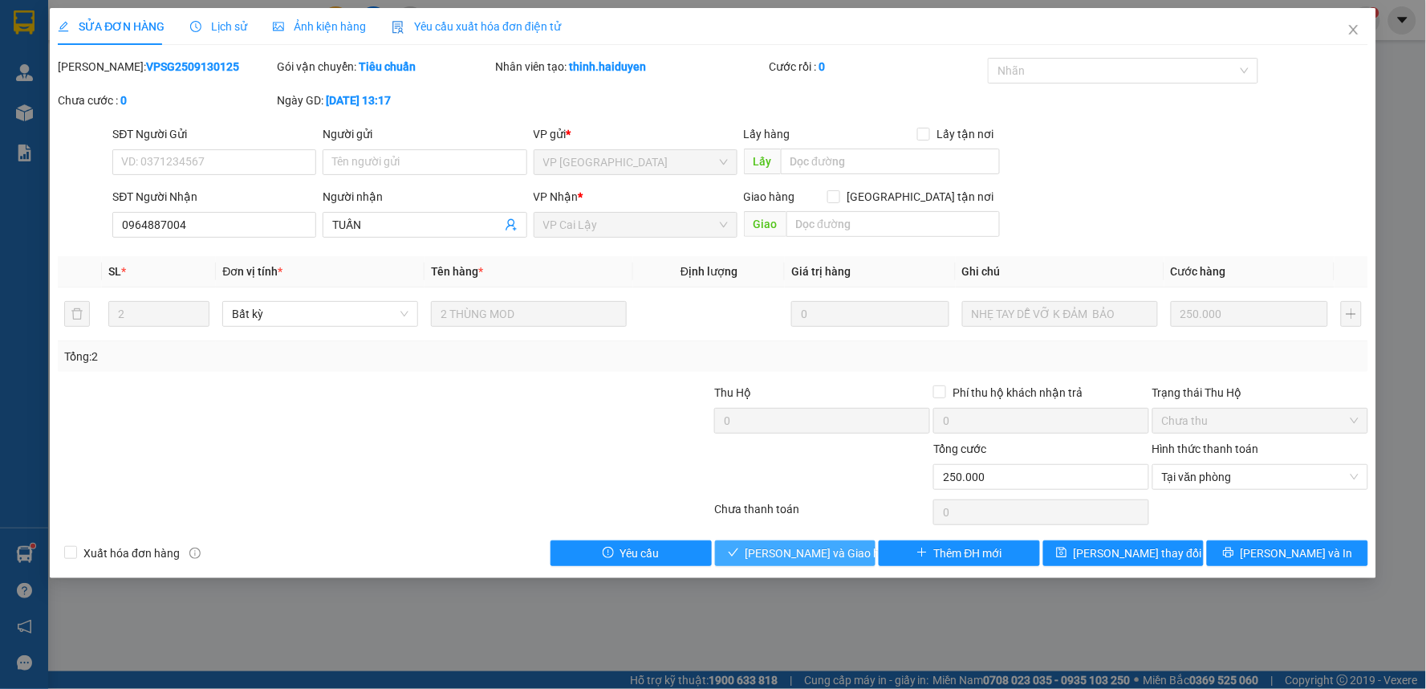
click at [797, 557] on span "[PERSON_NAME] và Giao hàng" at bounding box center [823, 553] width 154 height 18
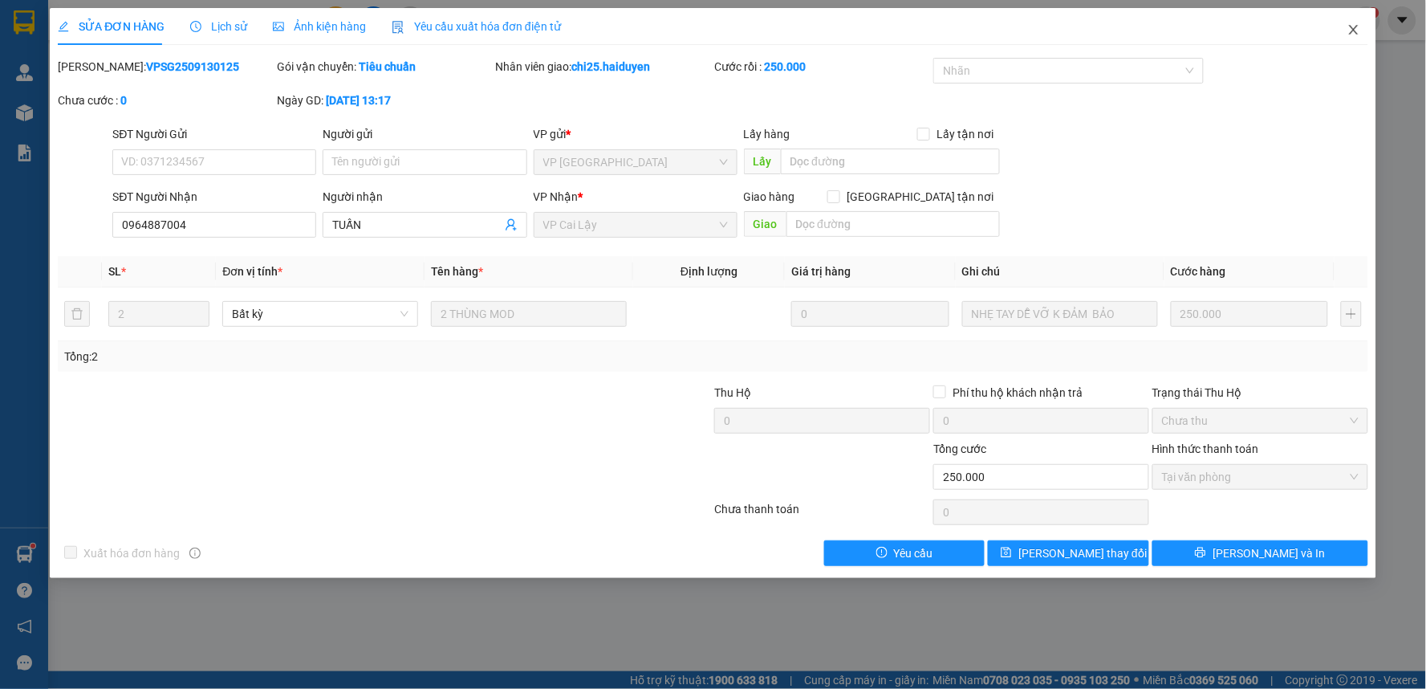
click at [1358, 30] on icon "close" at bounding box center [1353, 29] width 13 height 13
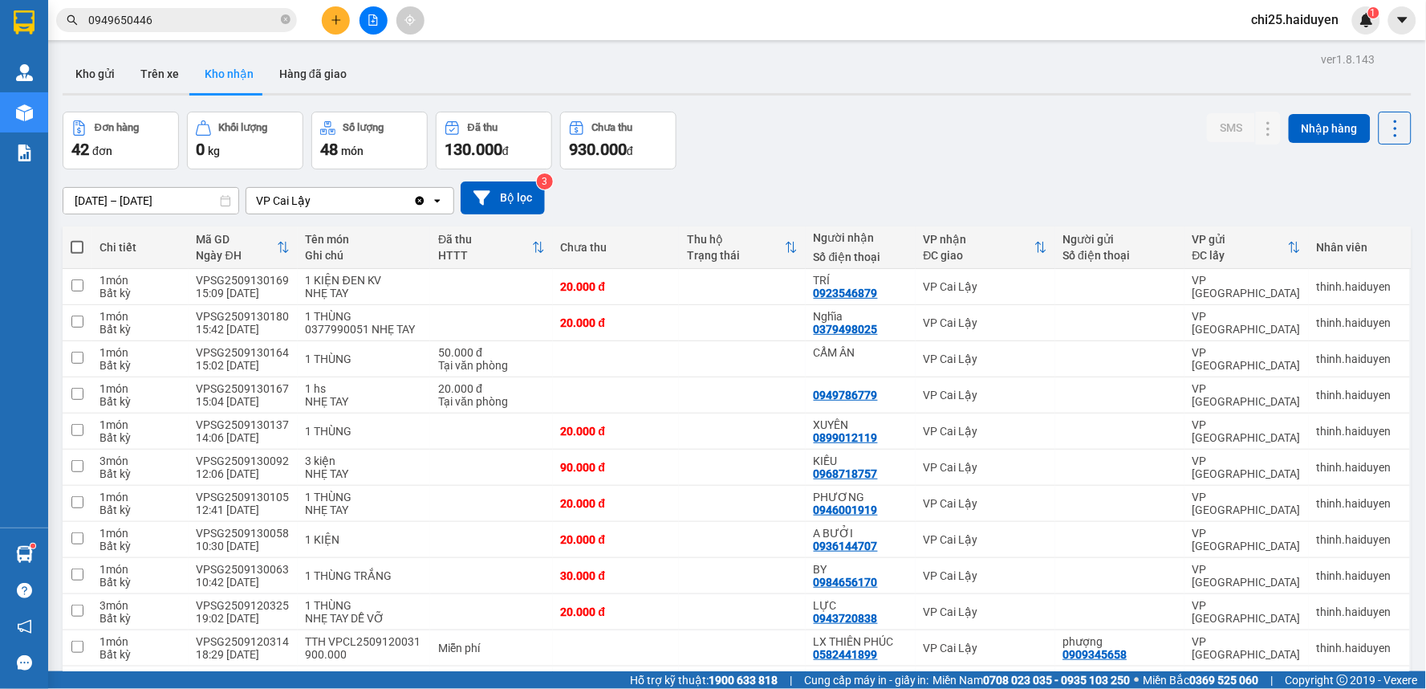
click at [1055, 150] on div "Đơn hàng 42 đơn Khối lượng 0 kg Số lượng 48 món Đã thu 130.000 đ Chưa thu 930.0…" at bounding box center [737, 141] width 1349 height 58
click at [157, 82] on button "Trên xe" at bounding box center [160, 74] width 64 height 39
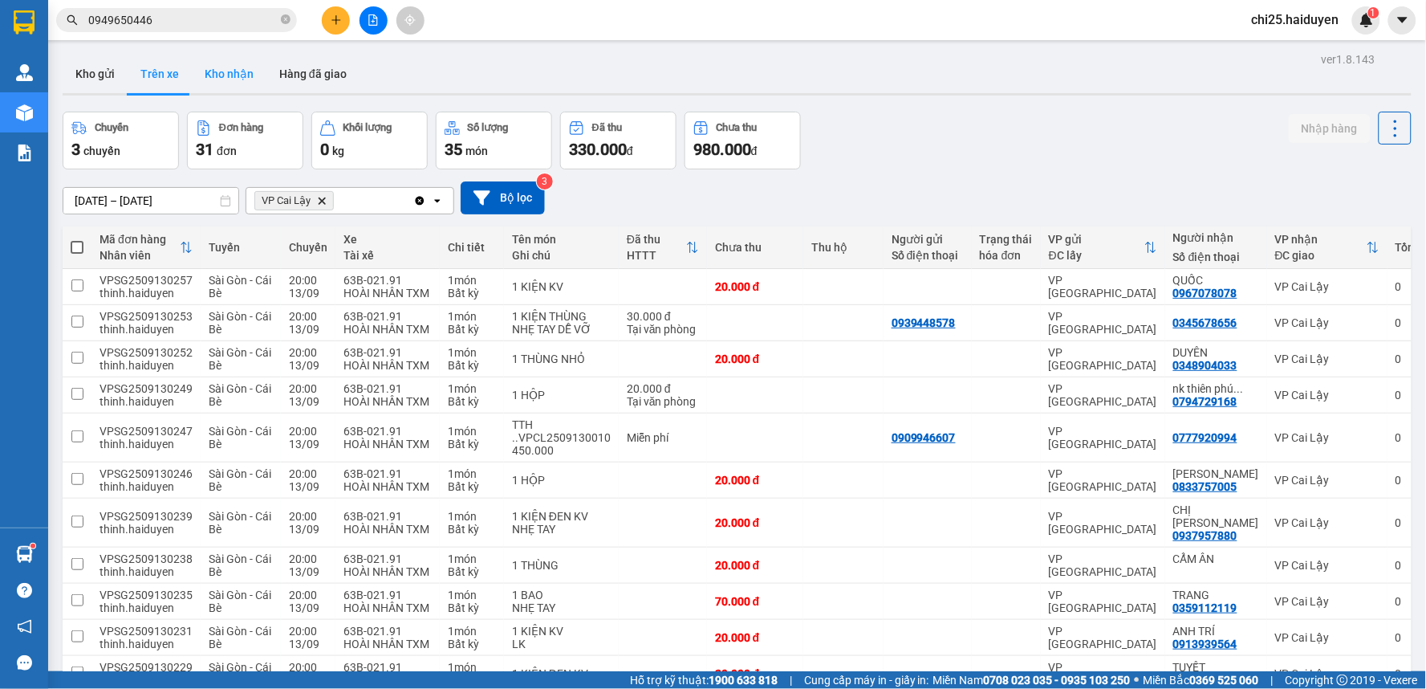
click at [246, 70] on button "Kho nhận" at bounding box center [229, 74] width 75 height 39
type input "[DATE] – [DATE]"
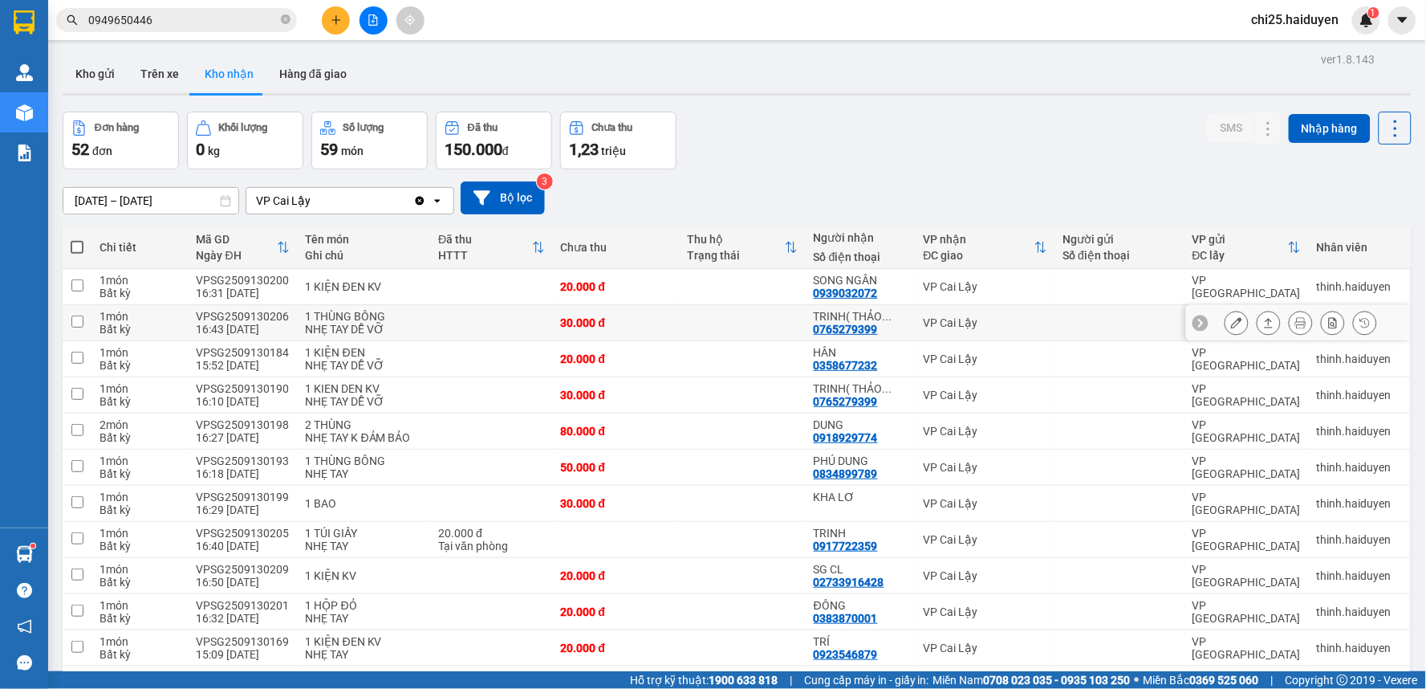
click at [719, 316] on td at bounding box center [742, 323] width 127 height 36
checkbox input "true"
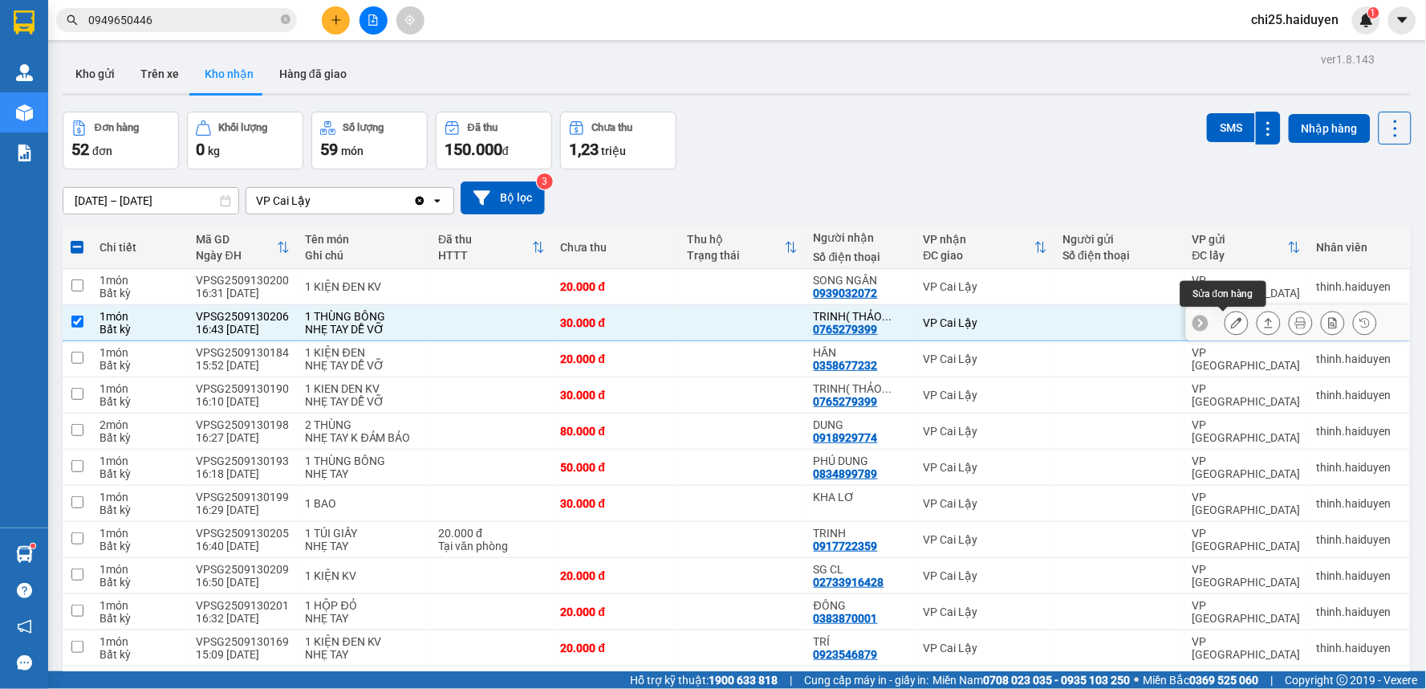
click at [1231, 319] on icon at bounding box center [1236, 322] width 11 height 11
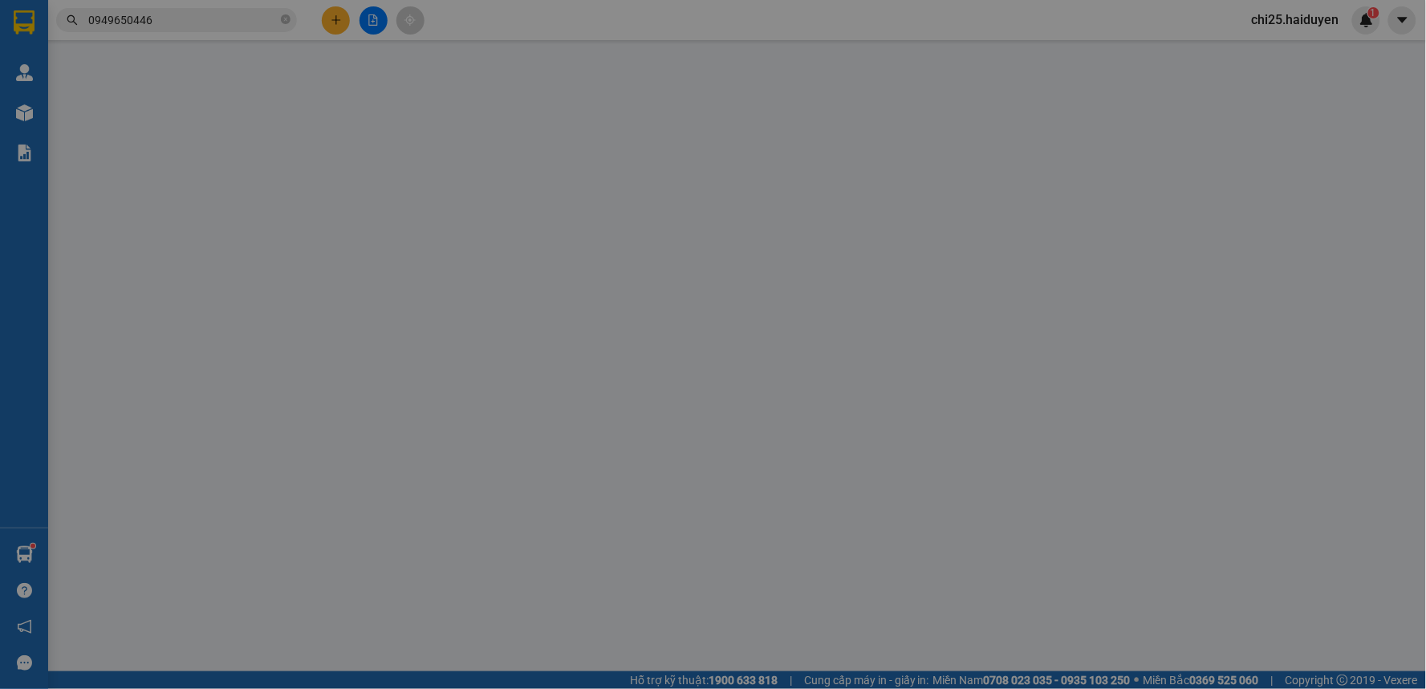
type input "0765279399"
type input "TRINH( THẢO DOLL)"
type input "30.000"
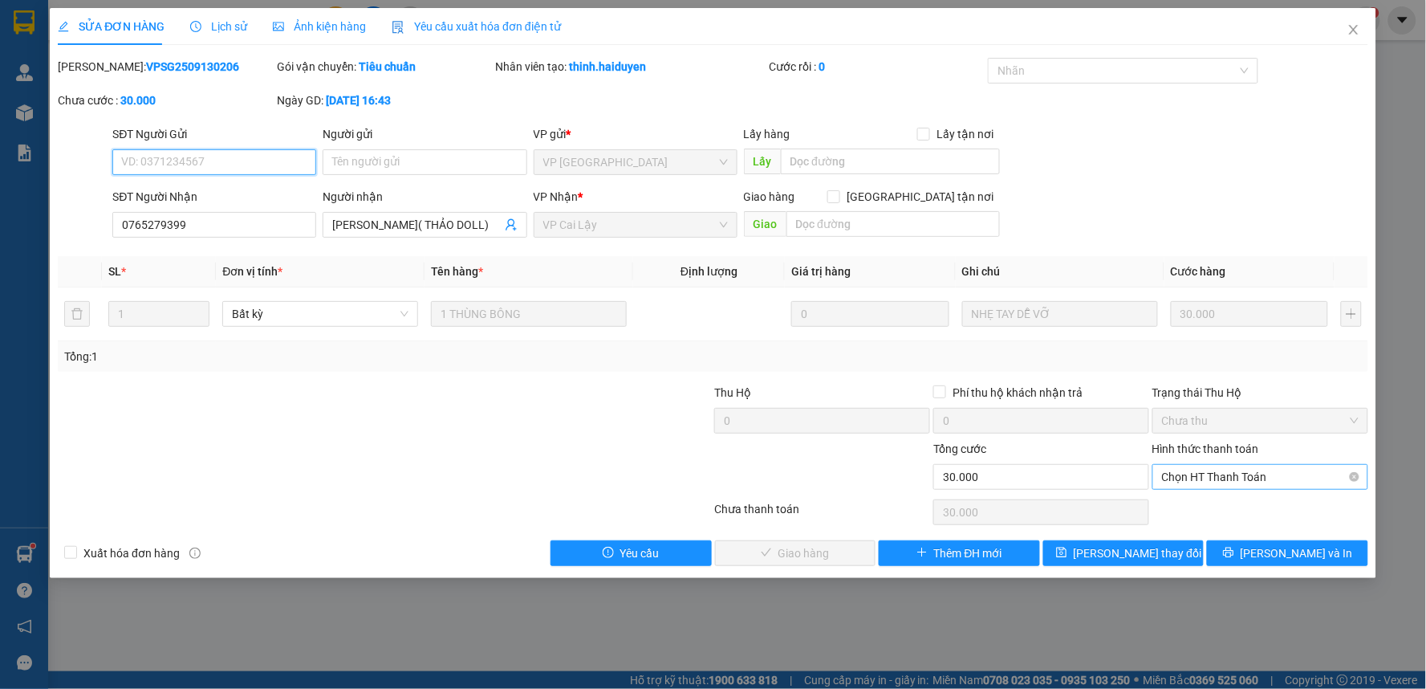
click at [1217, 480] on span "Chọn HT Thanh Toán" at bounding box center [1260, 477] width 197 height 24
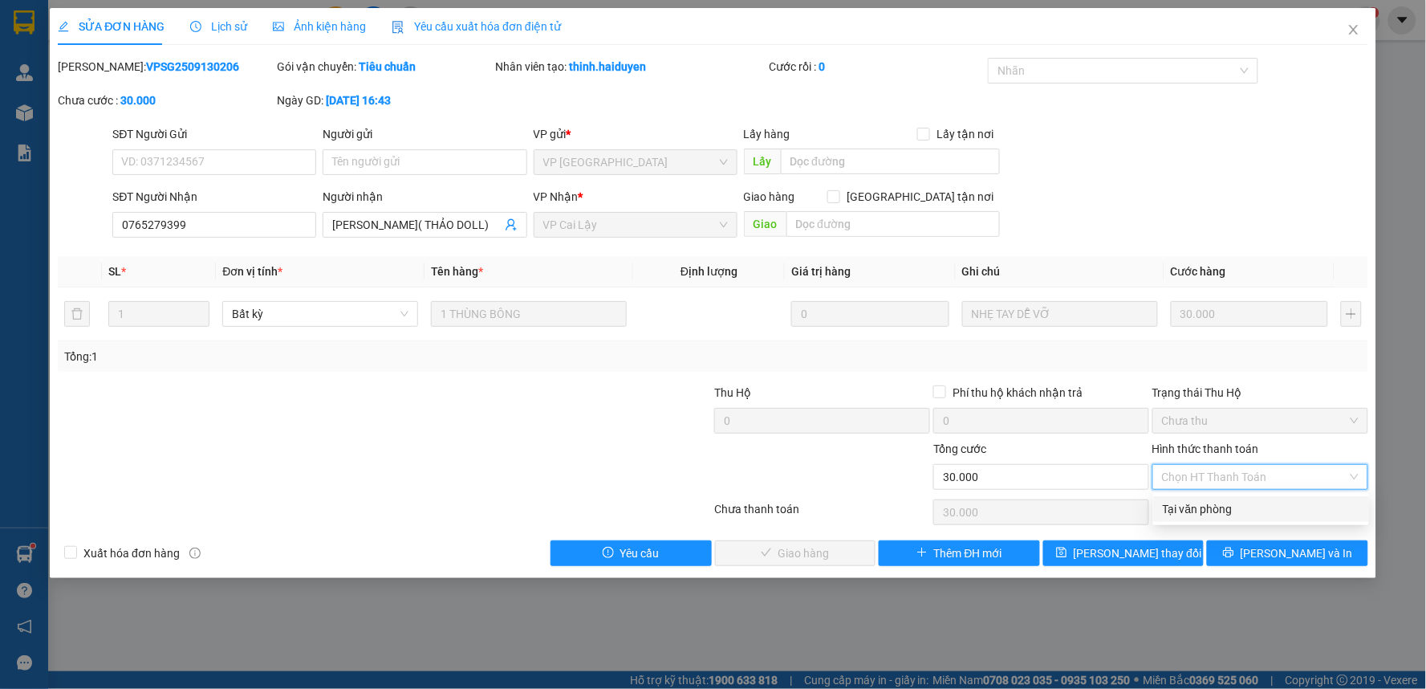
drag, startPoint x: 1217, startPoint y: 502, endPoint x: 1013, endPoint y: 509, distance: 203.9
click at [1207, 504] on div "Tại văn phòng" at bounding box center [1261, 509] width 197 height 18
type input "0"
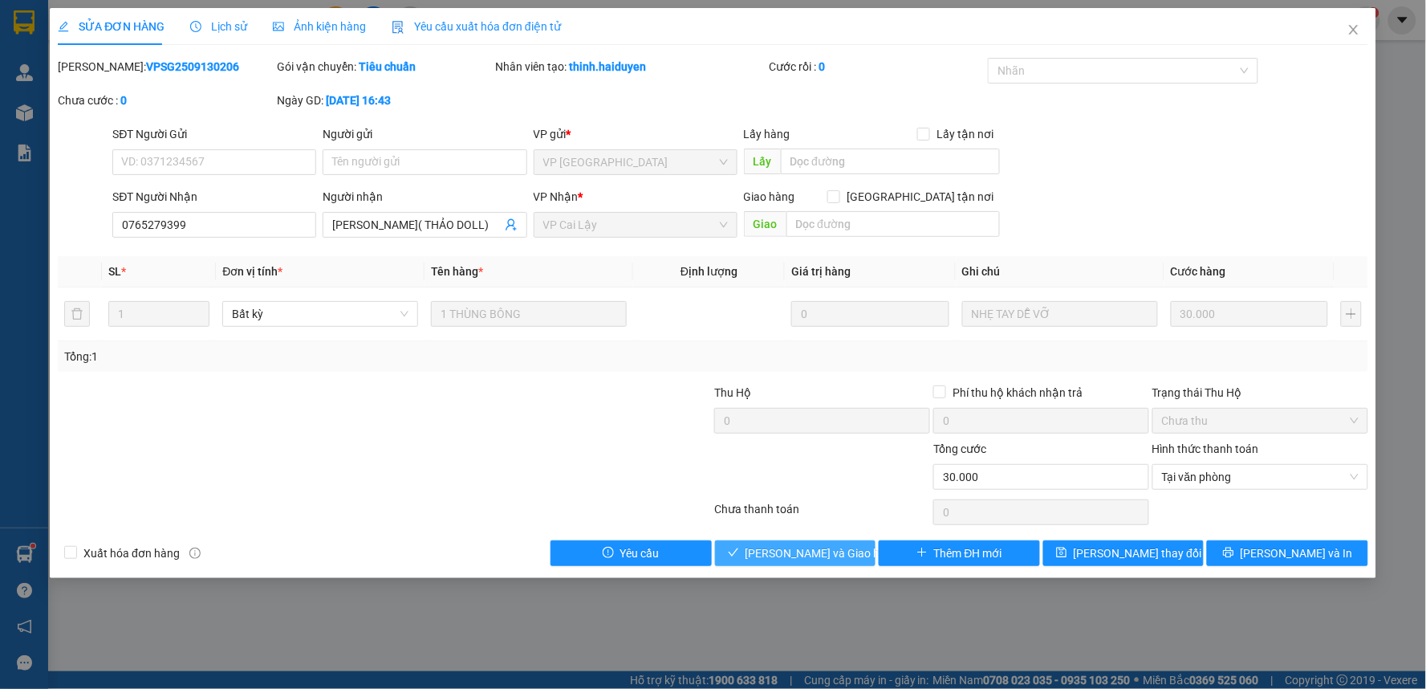
click at [816, 556] on span "[PERSON_NAME] và [PERSON_NAME] hàng" at bounding box center [823, 553] width 154 height 18
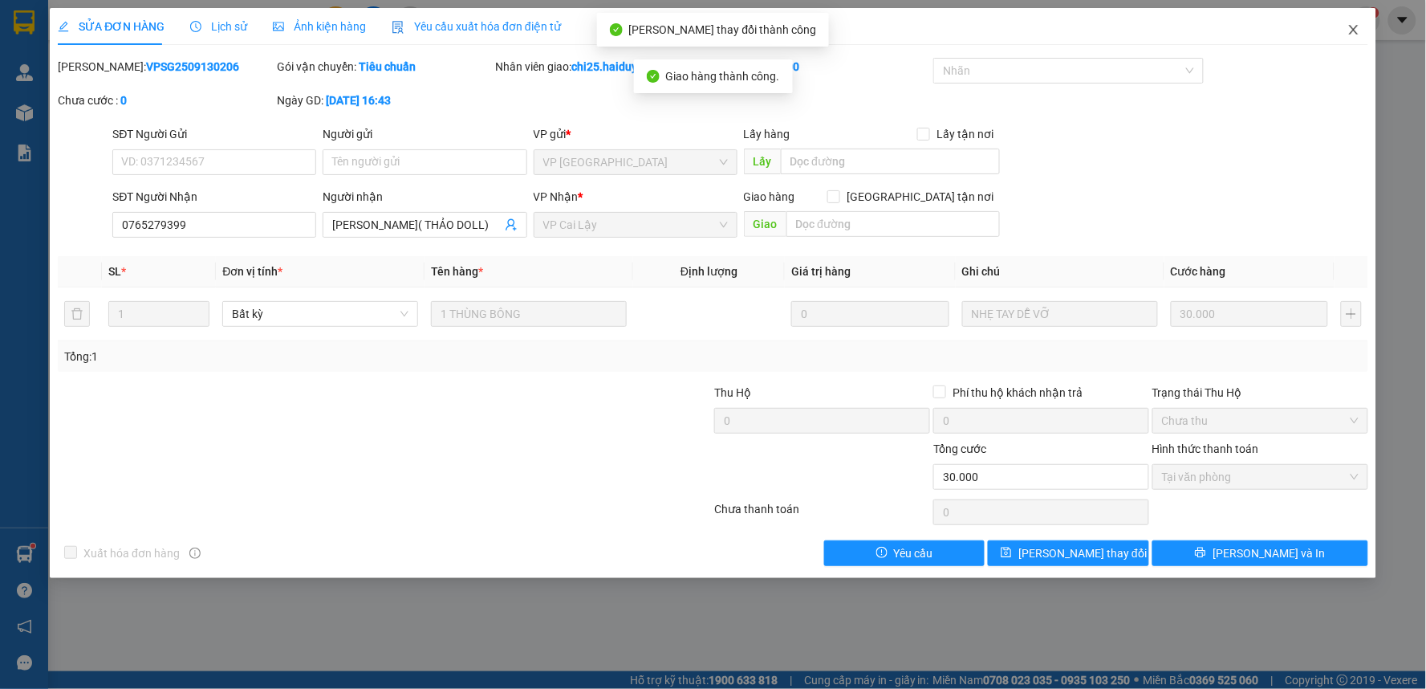
drag, startPoint x: 1355, startPoint y: 18, endPoint x: 664, endPoint y: 2, distance: 690.4
click at [1355, 19] on span "Close" at bounding box center [1353, 30] width 45 height 45
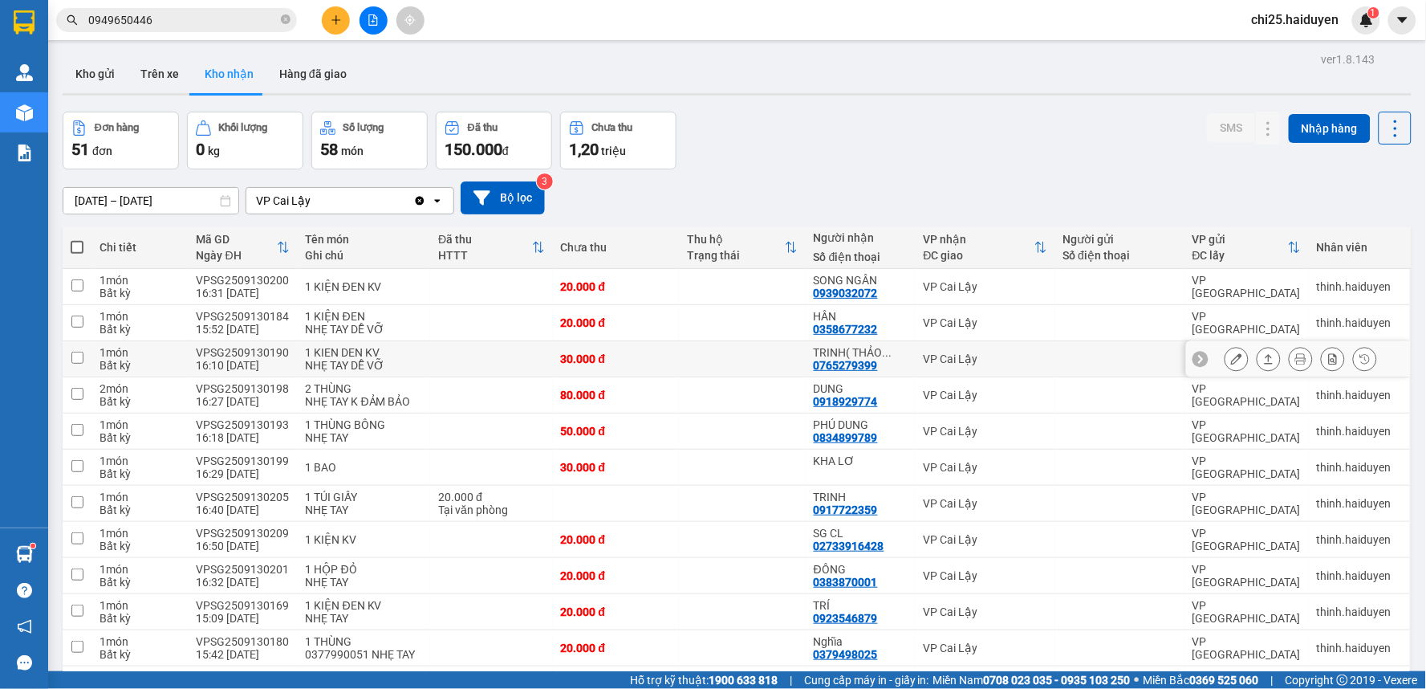
click at [905, 360] on div "TRINH( THẢO ... 0765279399" at bounding box center [861, 359] width 94 height 26
checkbox input "true"
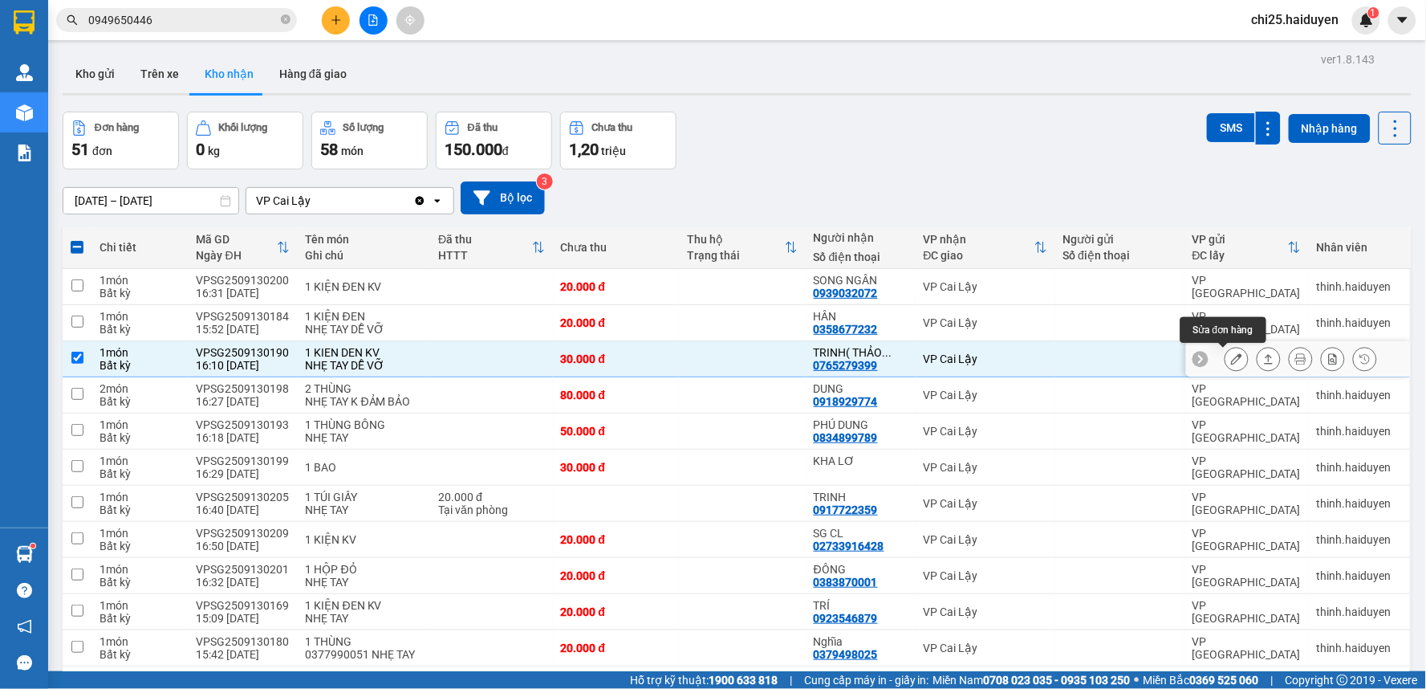
click at [1233, 357] on button at bounding box center [1236, 359] width 22 height 28
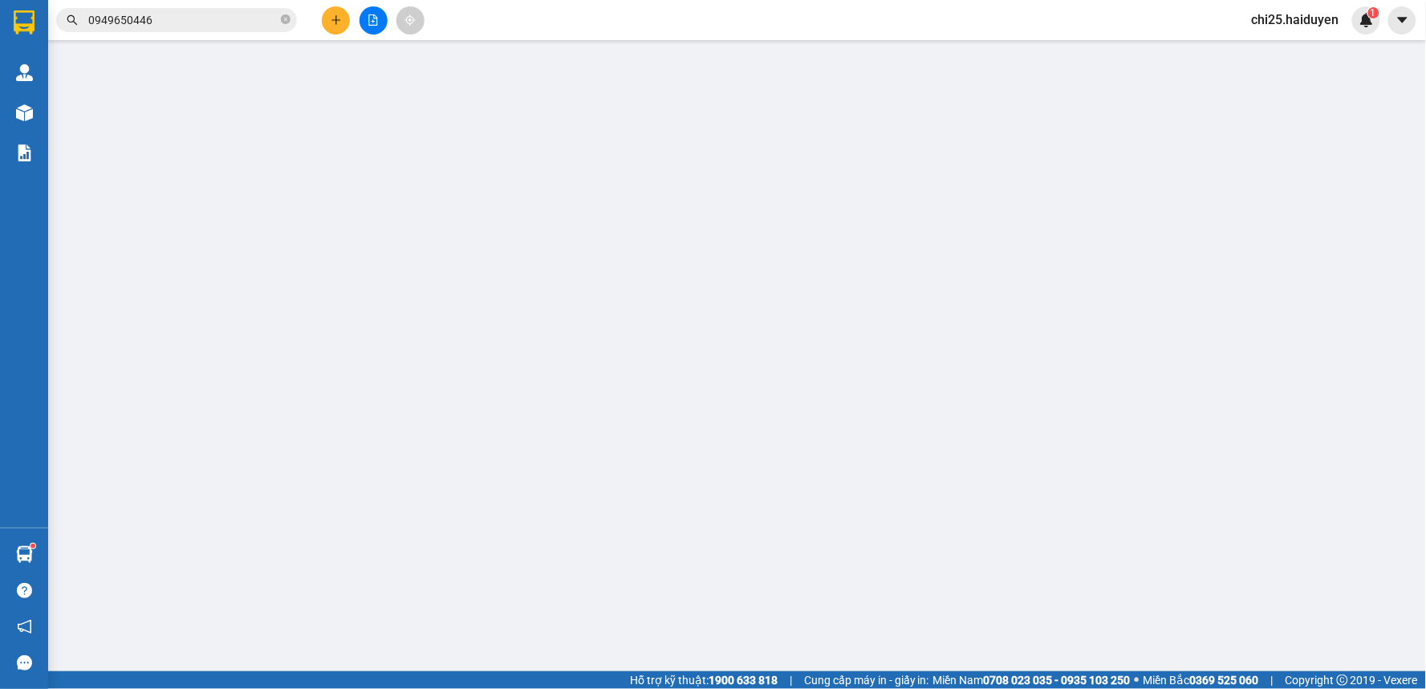
type input "0765279399"
type input "TRINH( THẢO DOLL)"
type input "30.000"
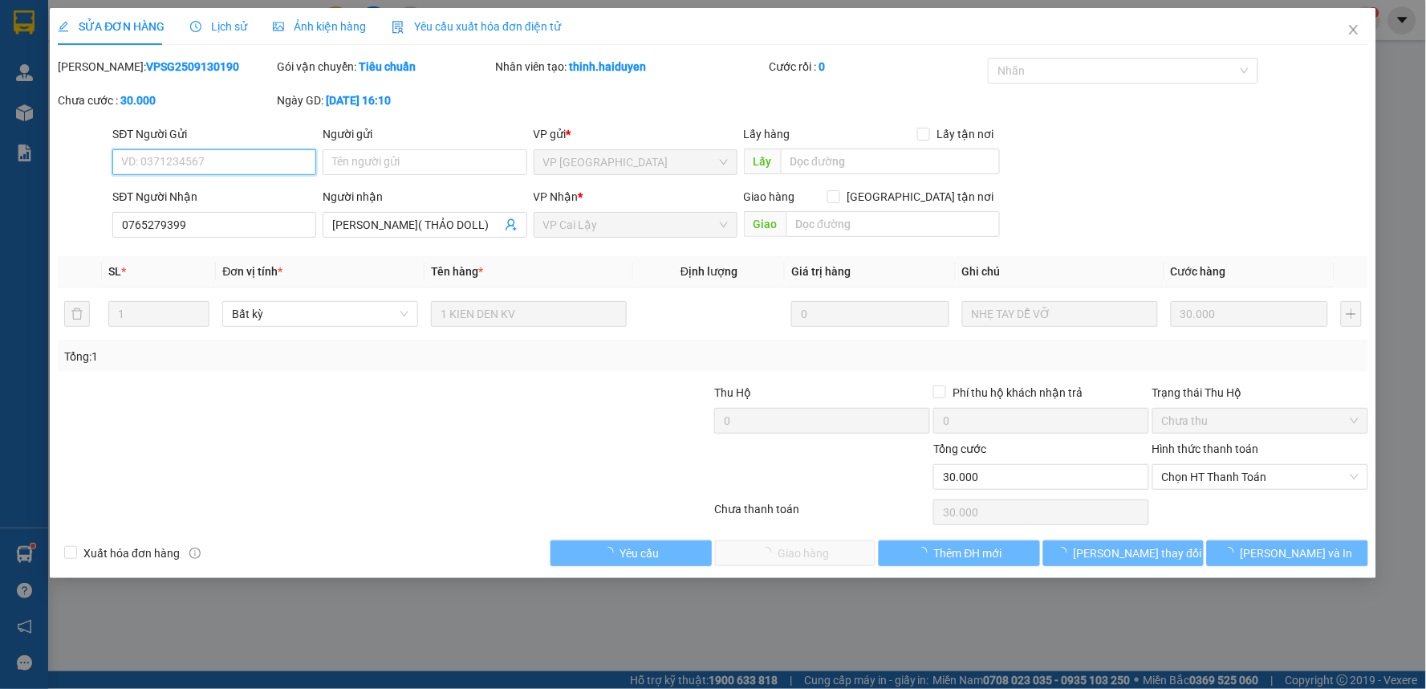
click at [1233, 466] on span "Chọn HT Thanh Toán" at bounding box center [1260, 477] width 197 height 24
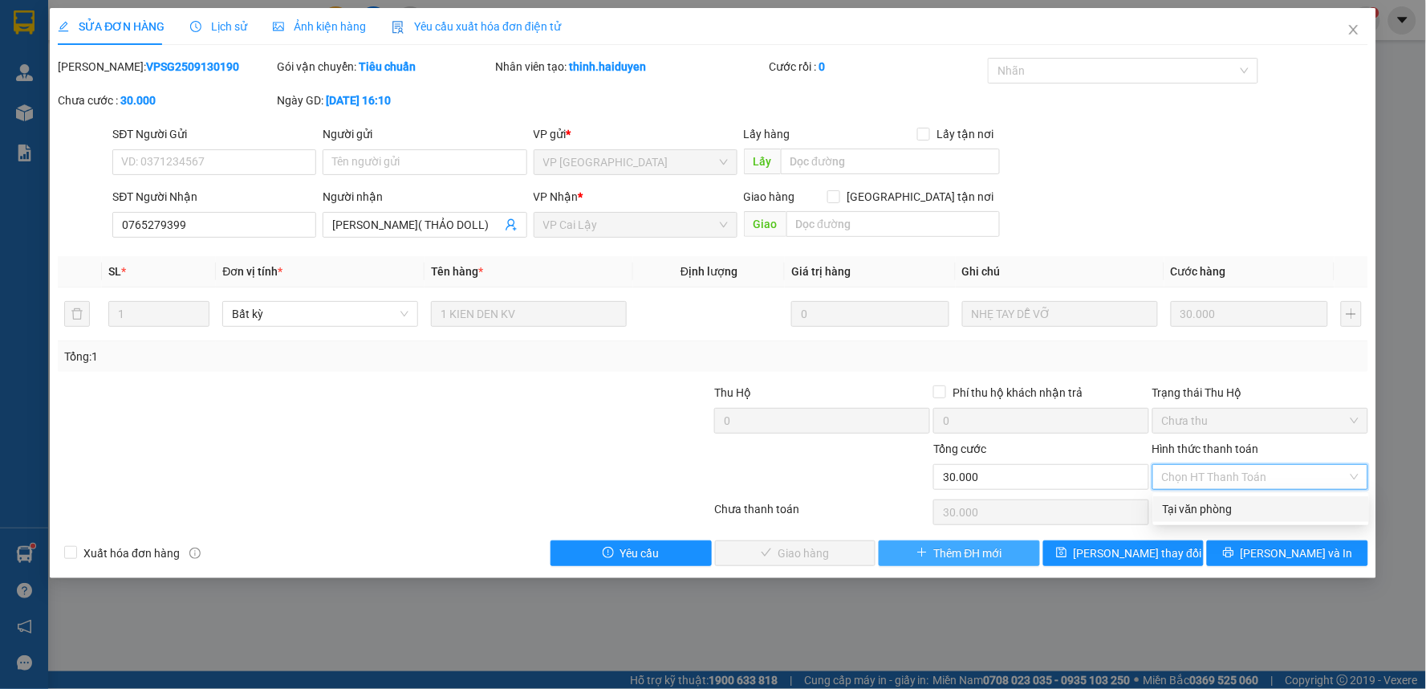
drag, startPoint x: 1208, startPoint y: 512, endPoint x: 923, endPoint y: 565, distance: 289.8
click at [1202, 514] on div "Tại văn phòng" at bounding box center [1261, 509] width 197 height 18
type input "0"
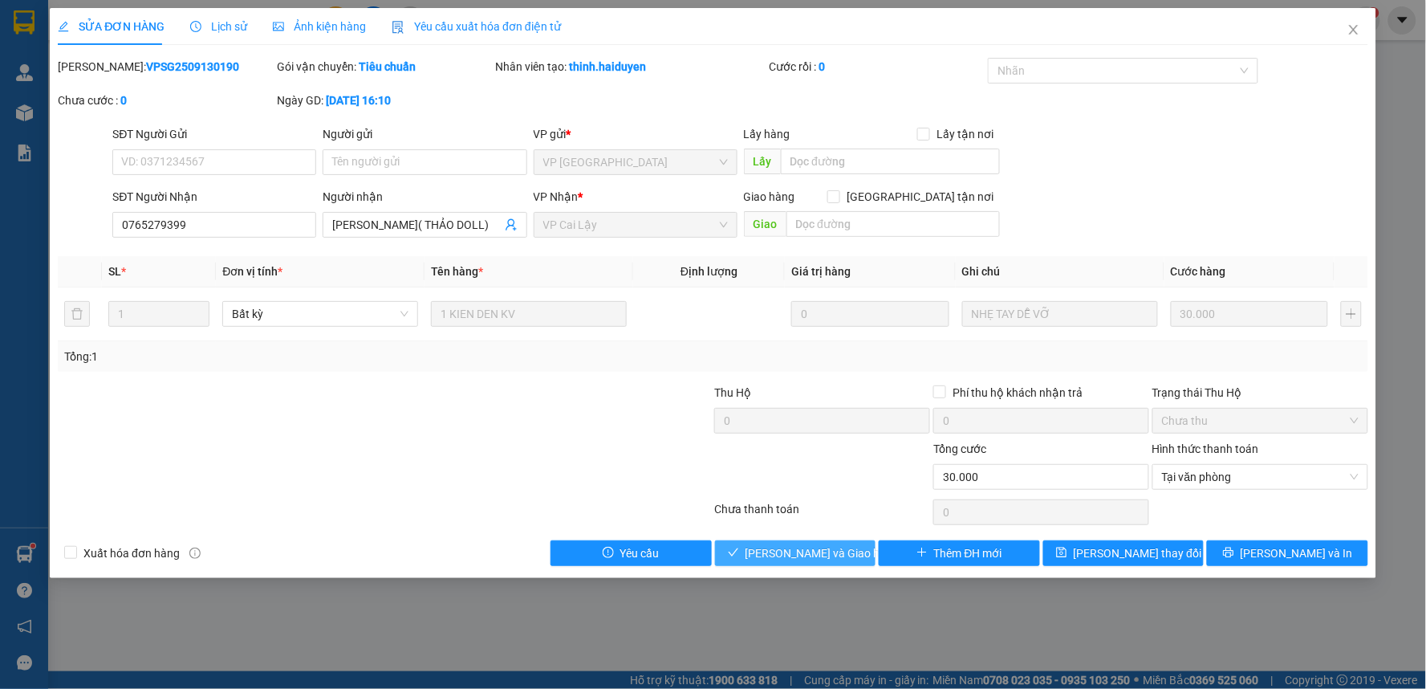
click at [820, 556] on span "[PERSON_NAME] và [PERSON_NAME] hàng" at bounding box center [823, 553] width 154 height 18
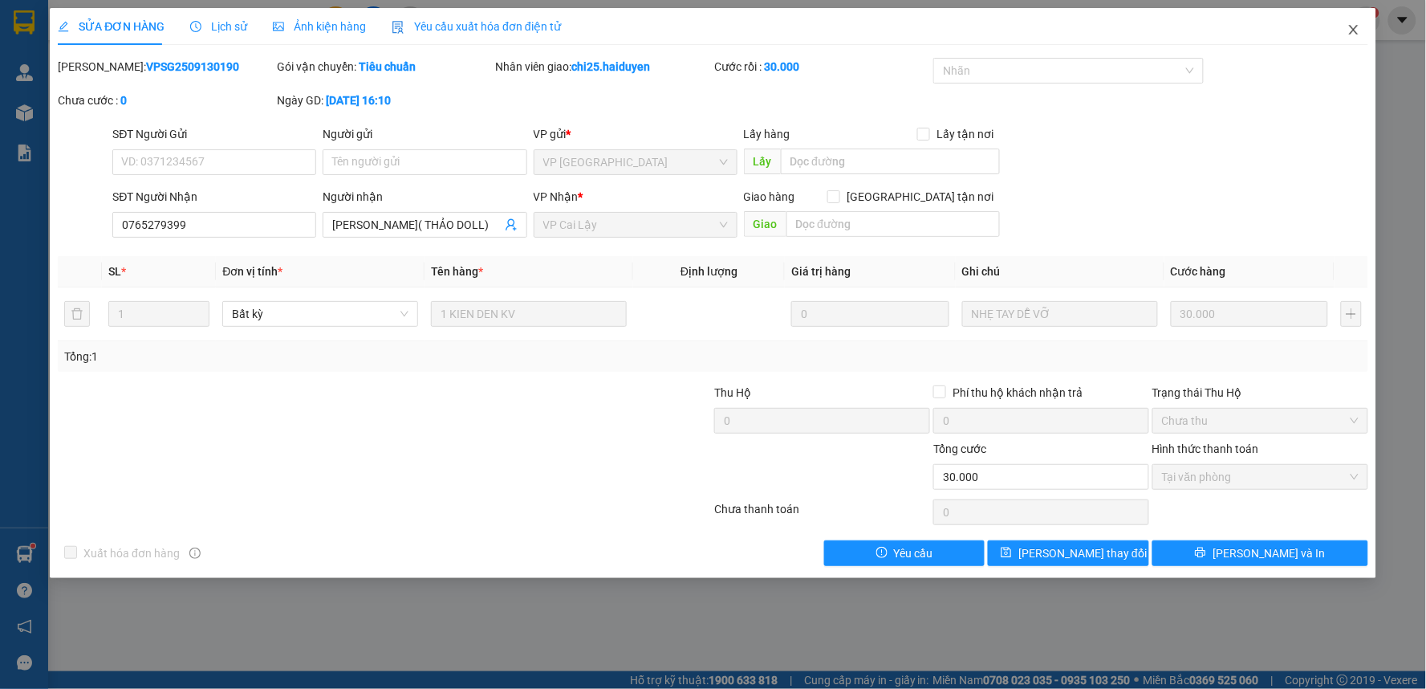
click at [1352, 24] on icon "close" at bounding box center [1353, 29] width 13 height 13
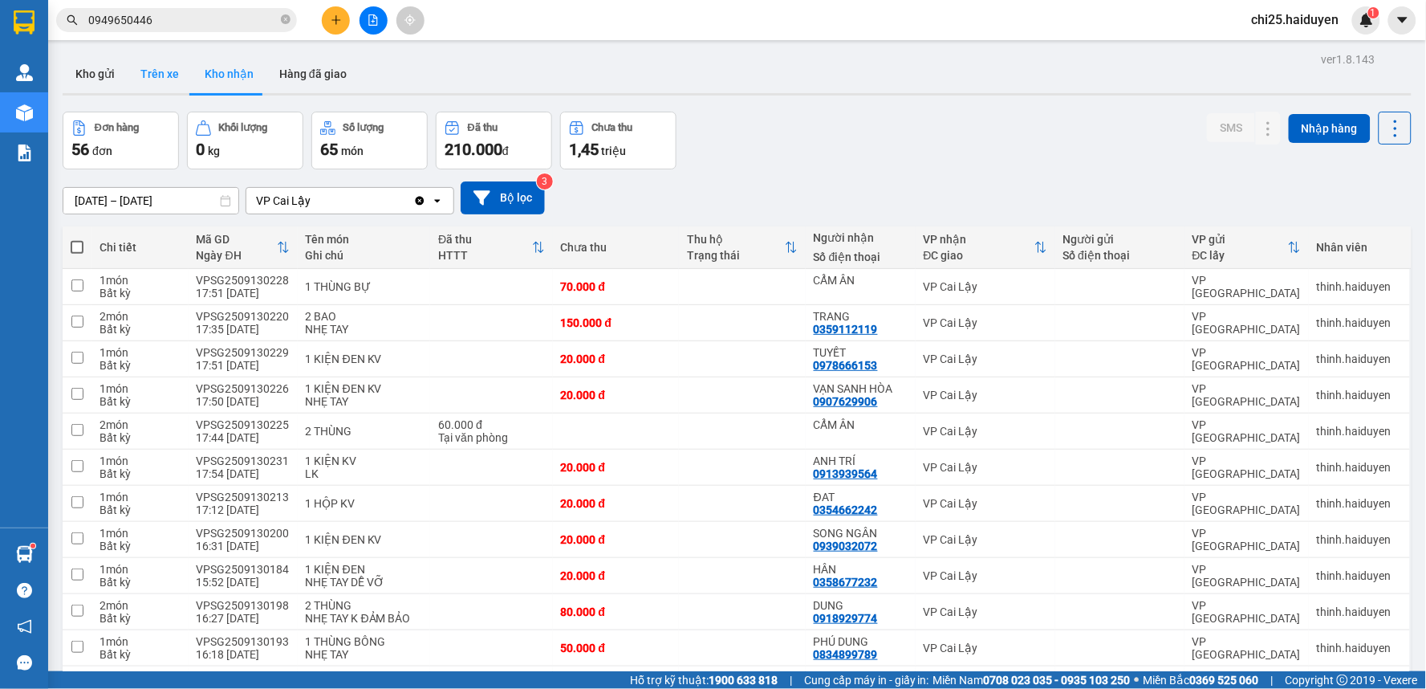
click at [151, 76] on button "Trên xe" at bounding box center [160, 74] width 64 height 39
type input "11/09/2025 – 13/09/2025"
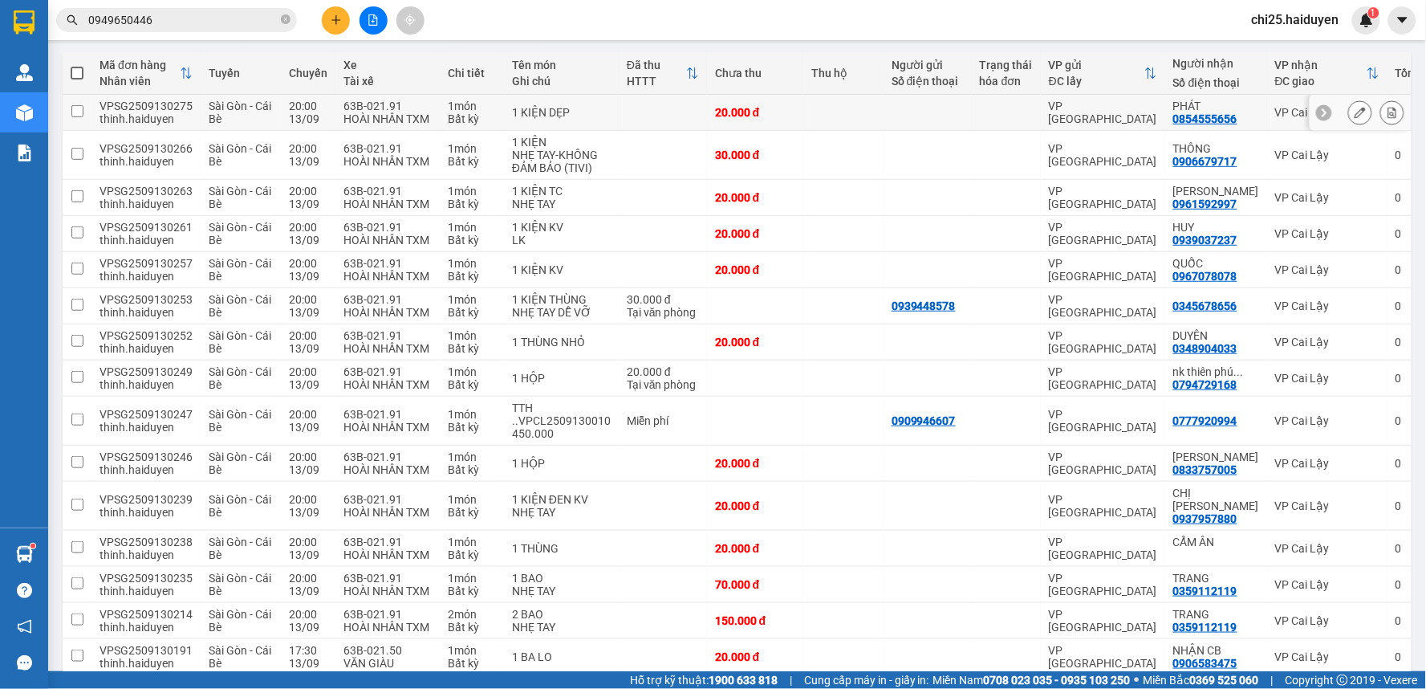
scroll to position [178, 0]
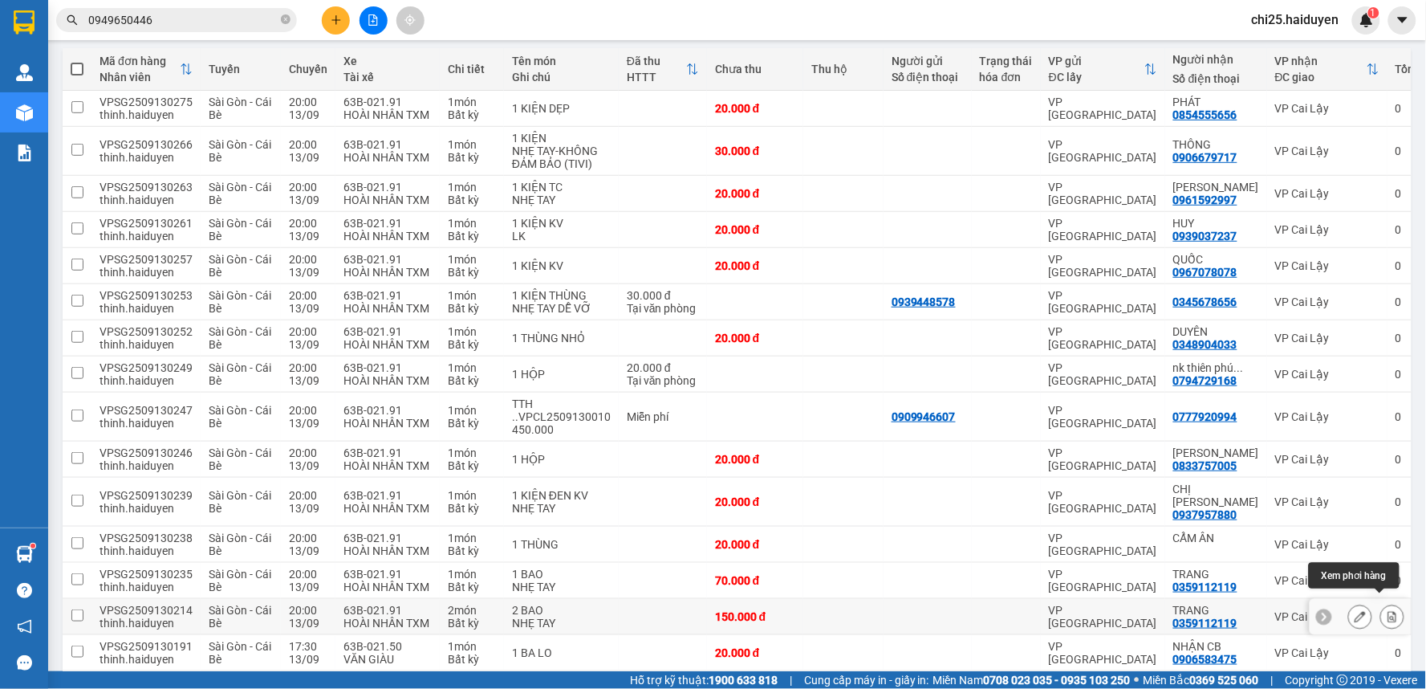
click at [1387, 611] on icon at bounding box center [1392, 616] width 11 height 11
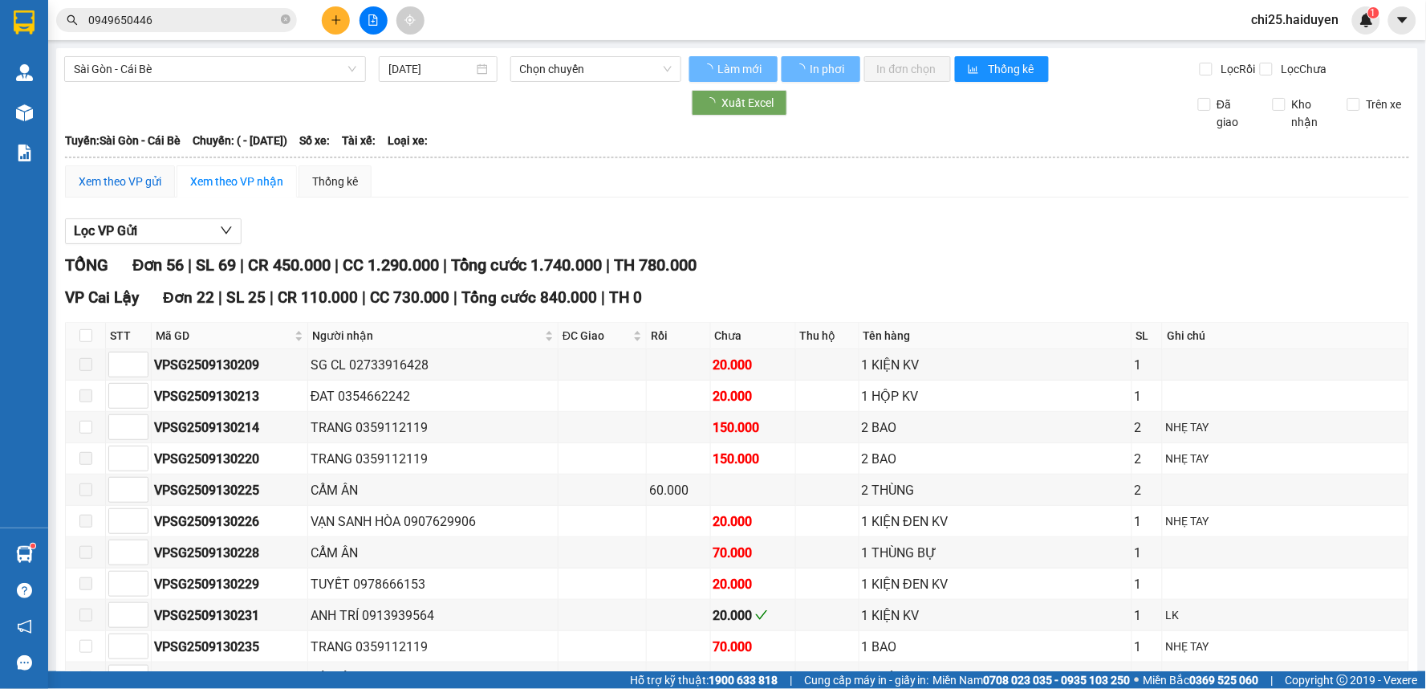
click at [87, 189] on div "Xem theo VP gửi" at bounding box center [120, 182] width 83 height 18
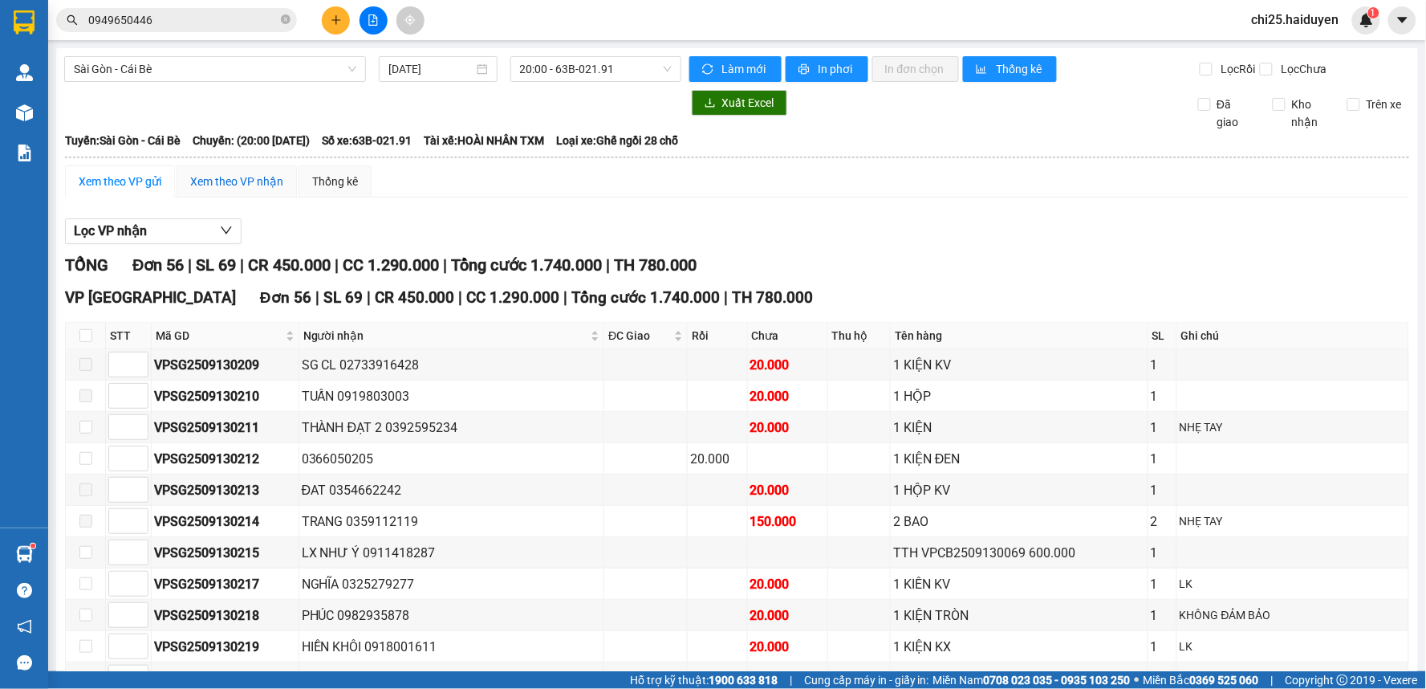
click at [226, 189] on div "Xem theo VP nhận" at bounding box center [236, 182] width 93 height 18
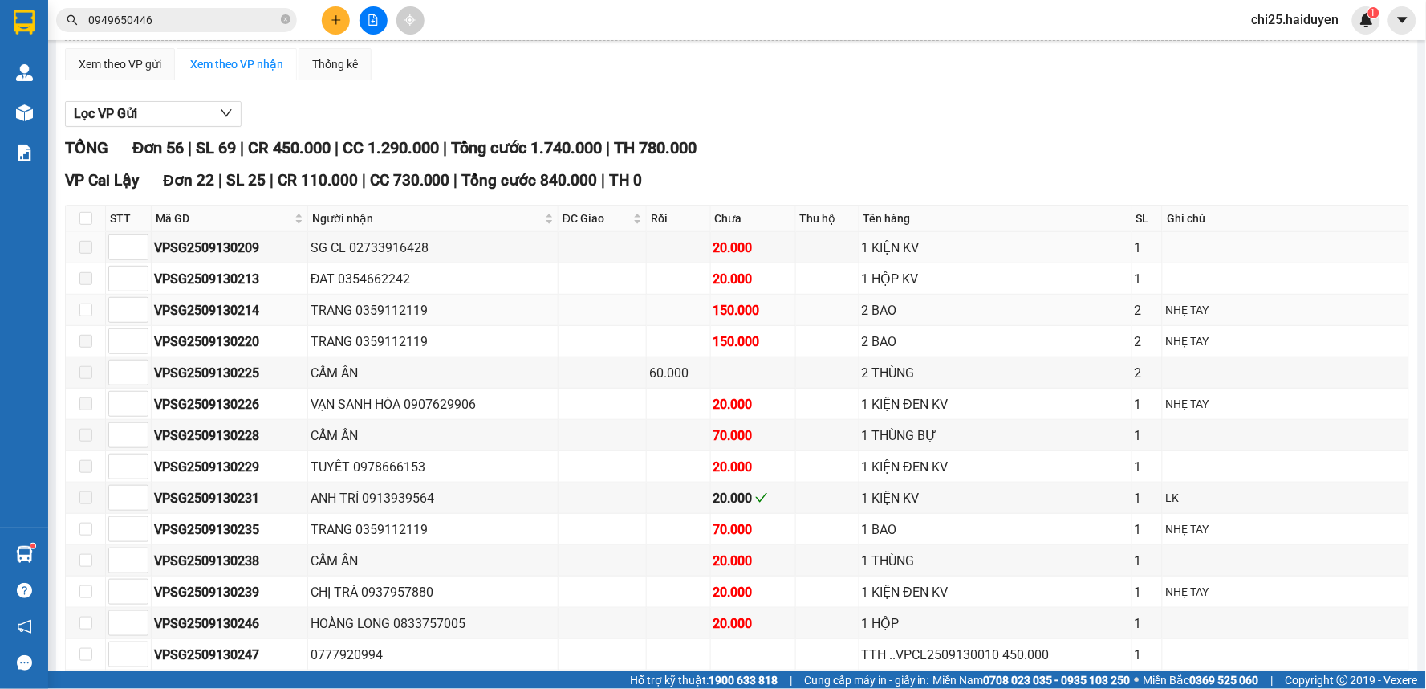
scroll to position [178, 0]
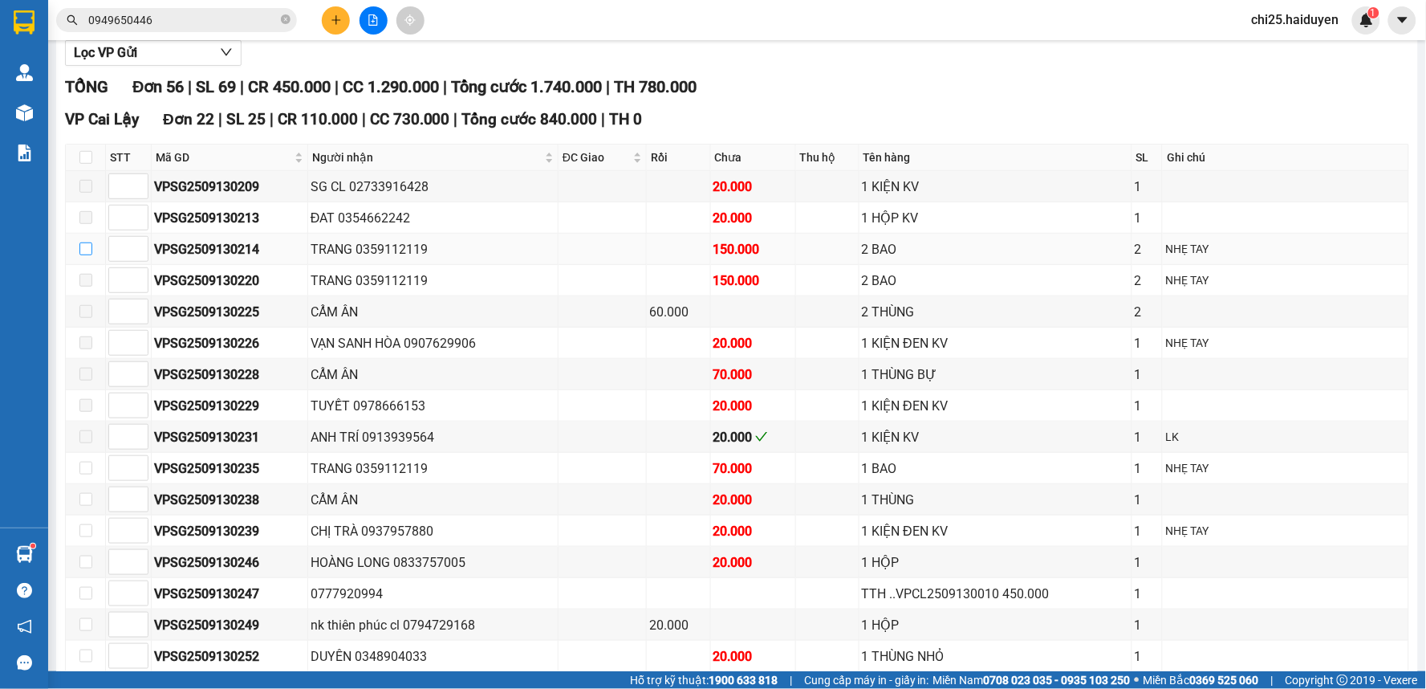
click at [83, 255] on input "checkbox" at bounding box center [85, 248] width 13 height 13
checkbox input "true"
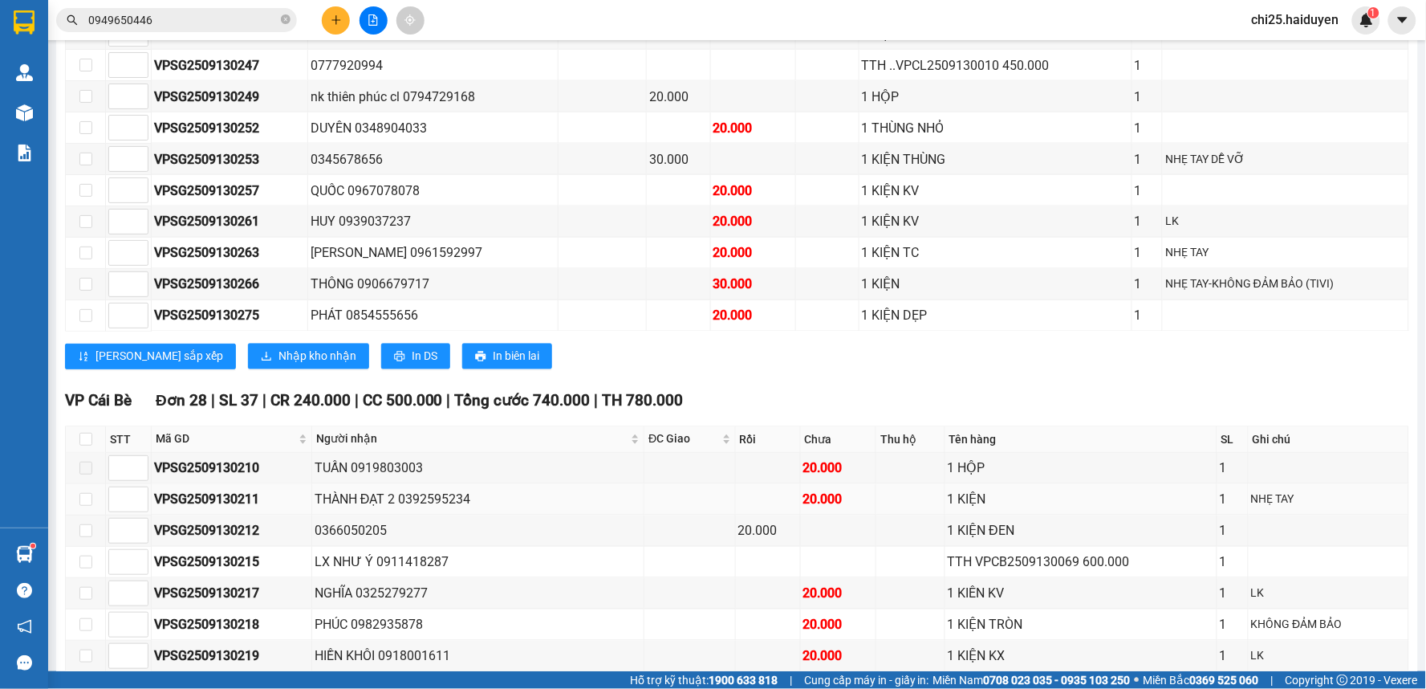
scroll to position [713, 0]
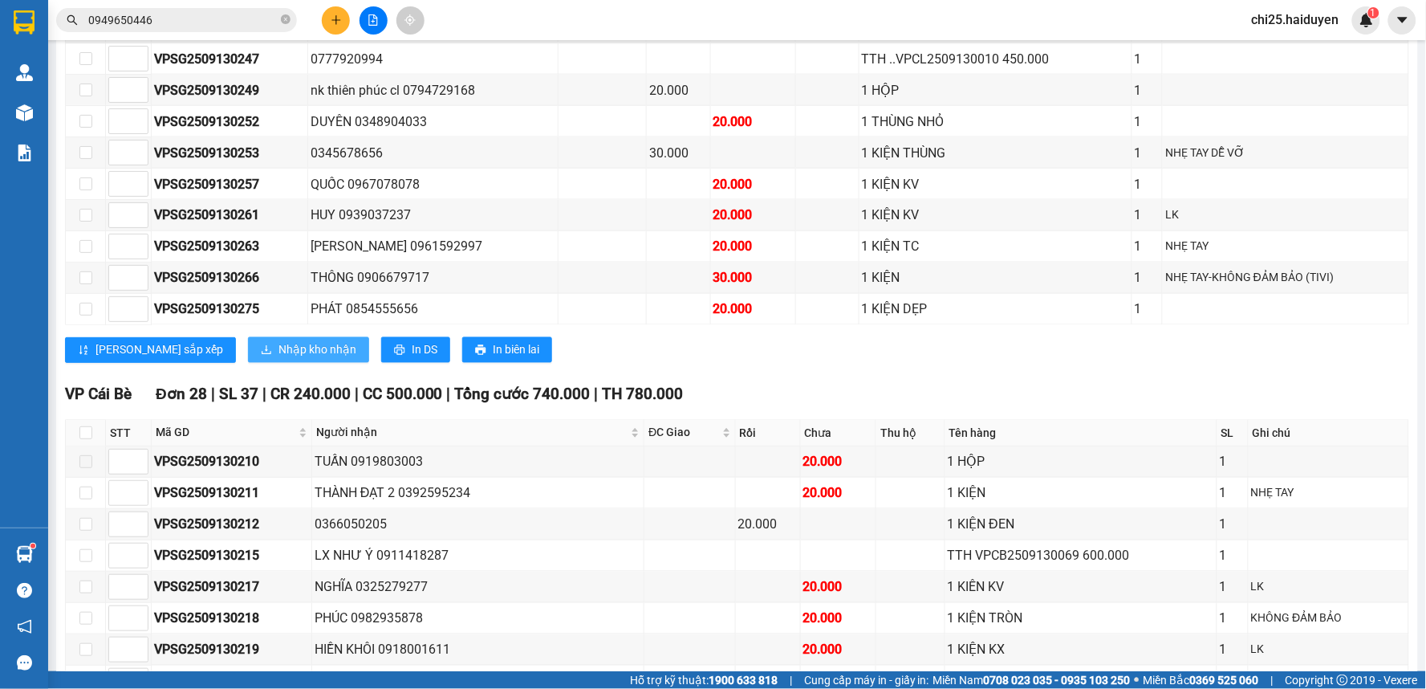
click at [279, 359] on span "Nhập kho nhận" at bounding box center [317, 350] width 78 height 18
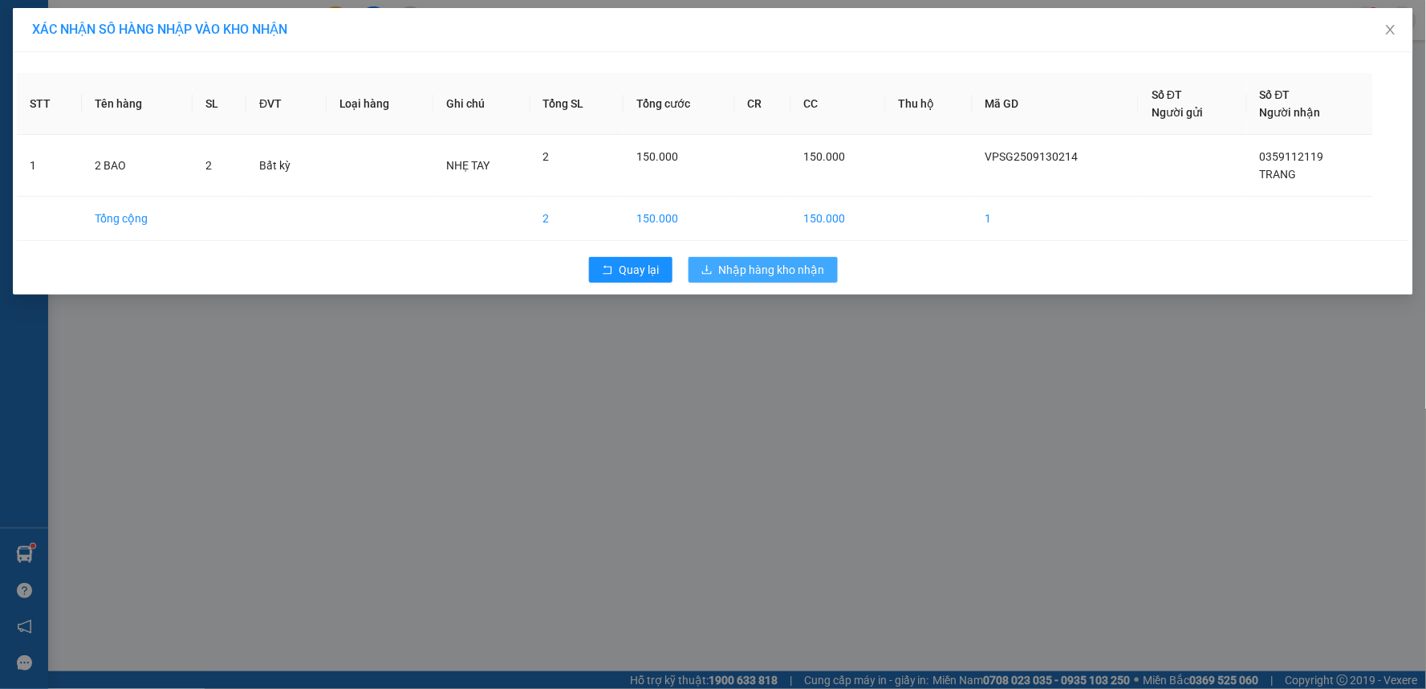
click at [799, 269] on span "Nhập hàng kho nhận" at bounding box center [772, 270] width 106 height 18
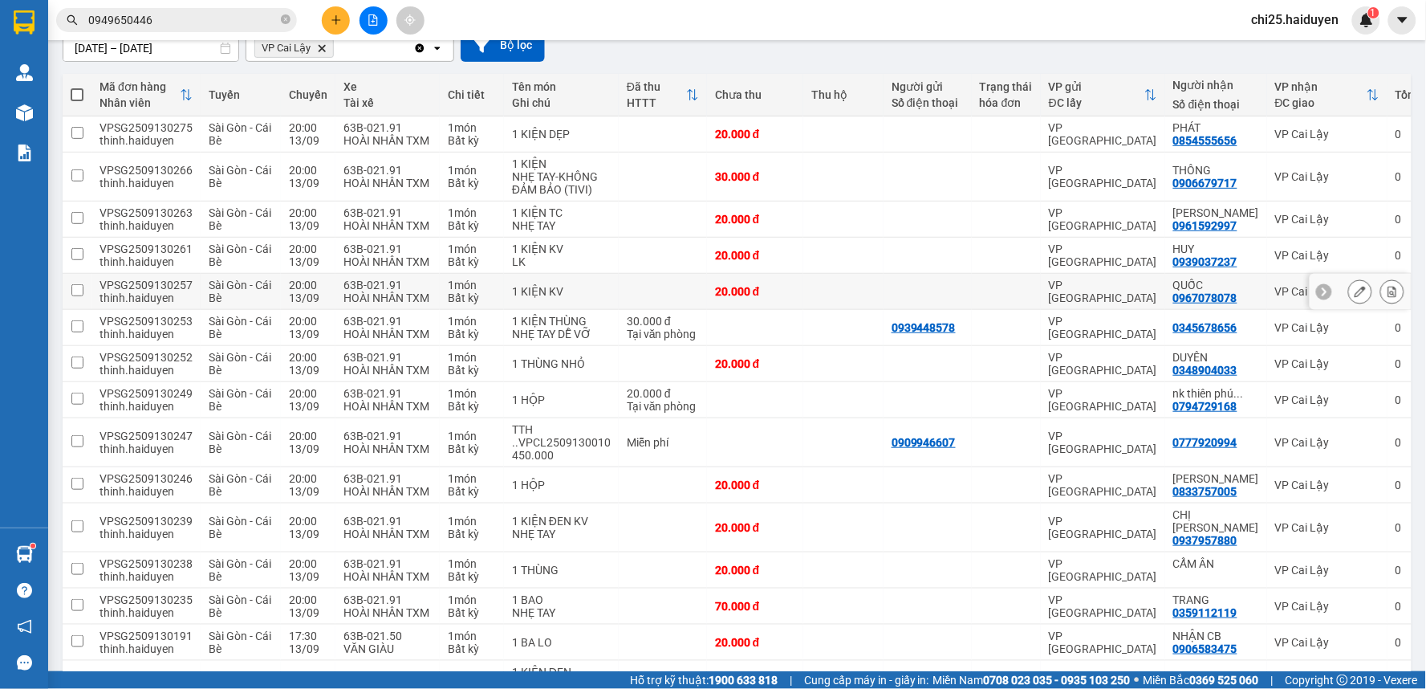
scroll to position [267, 0]
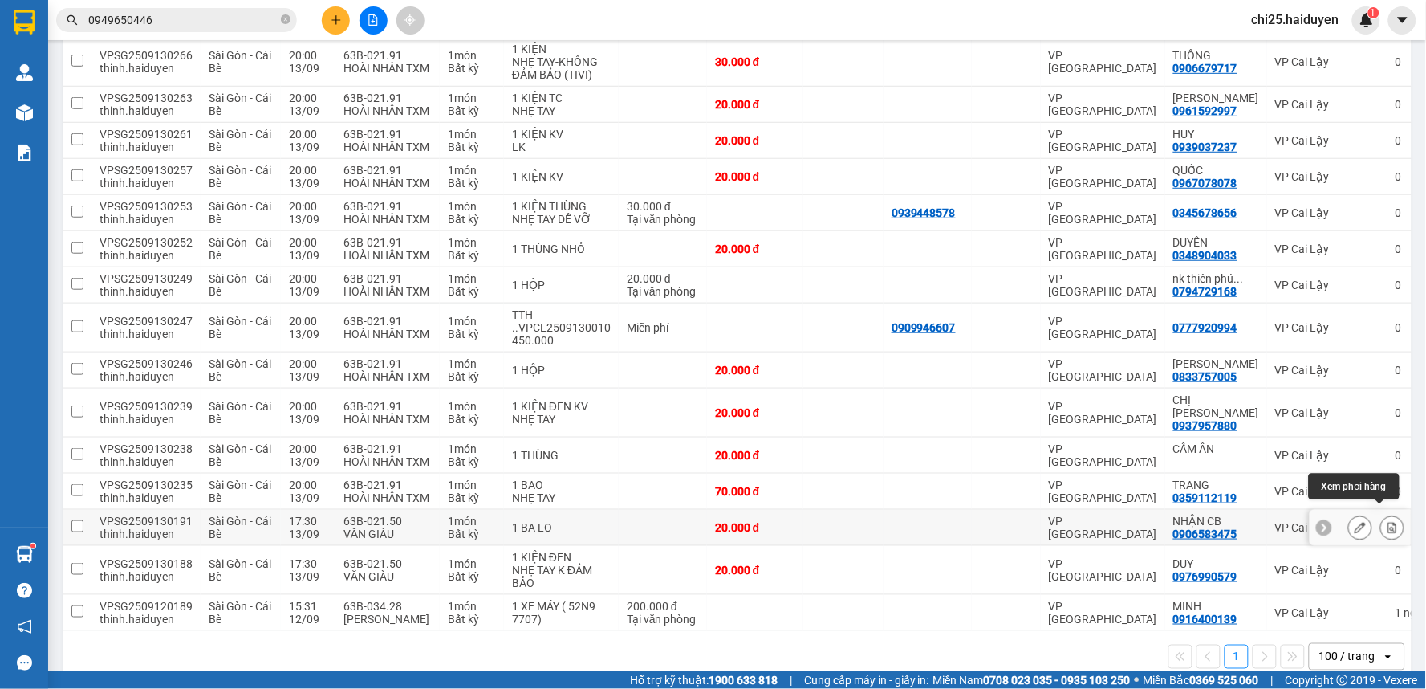
click at [1387, 522] on icon at bounding box center [1392, 527] width 11 height 11
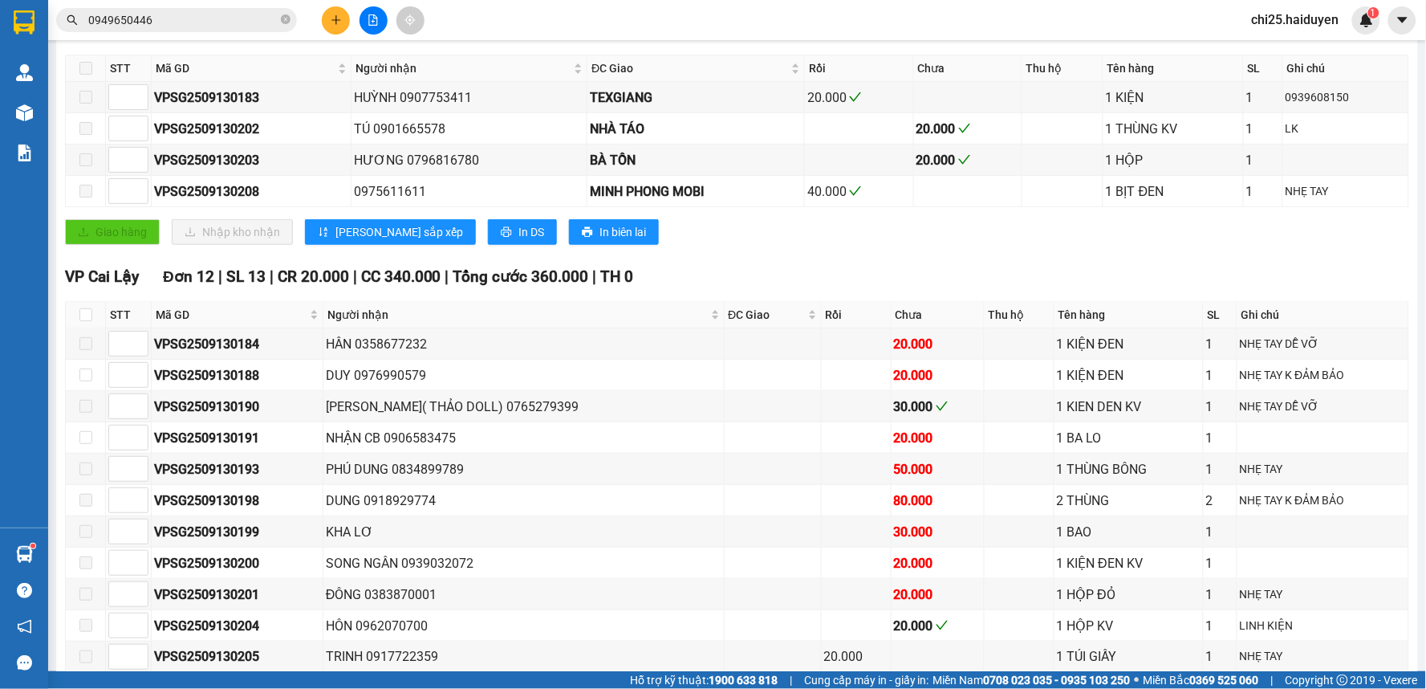
scroll to position [534, 0]
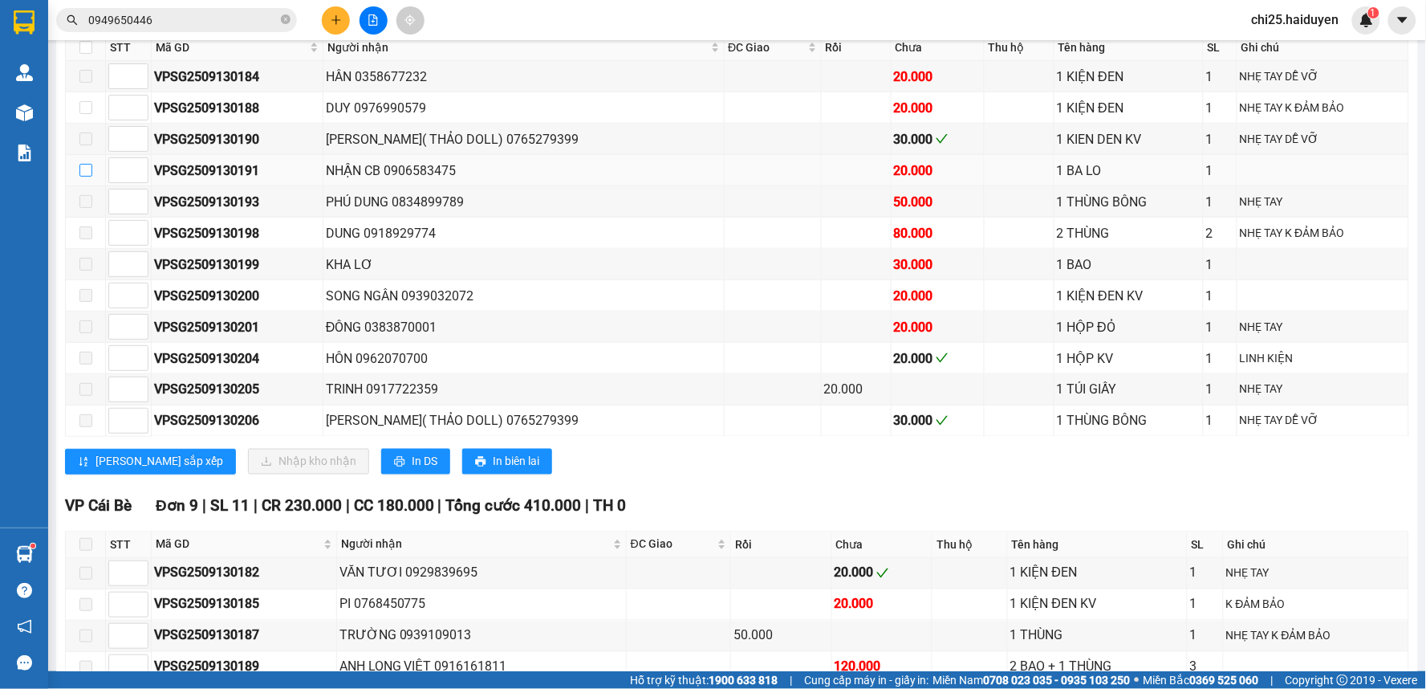
click at [90, 177] on input "checkbox" at bounding box center [85, 170] width 13 height 13
checkbox input "true"
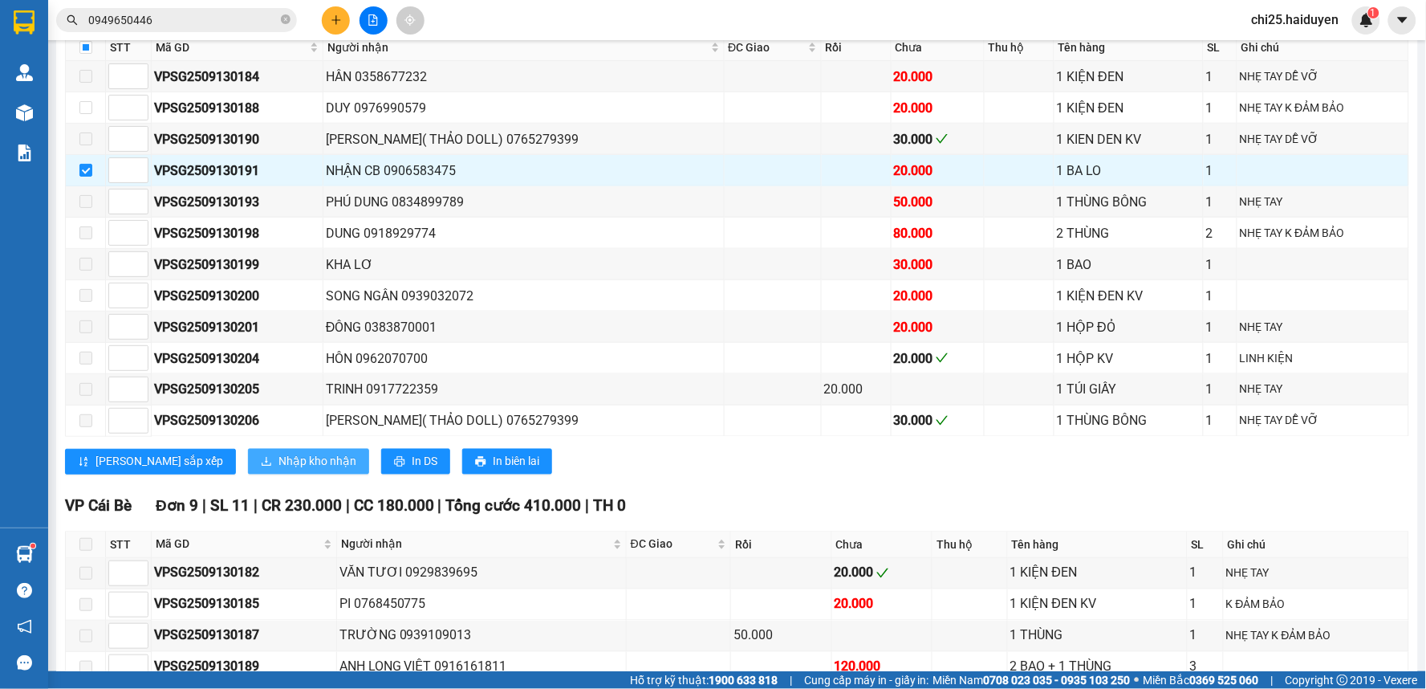
click at [278, 470] on span "Nhập kho nhận" at bounding box center [317, 462] width 78 height 18
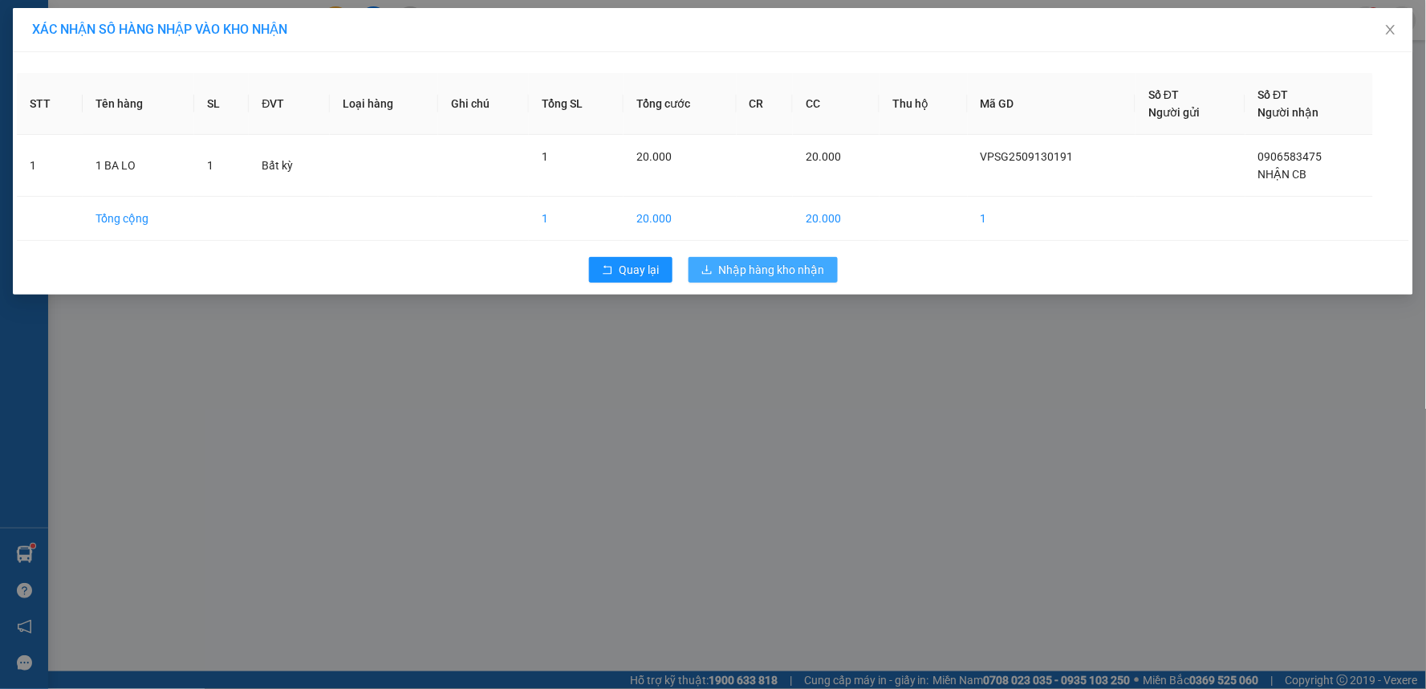
click at [799, 266] on span "Nhập hàng kho nhận" at bounding box center [772, 270] width 106 height 18
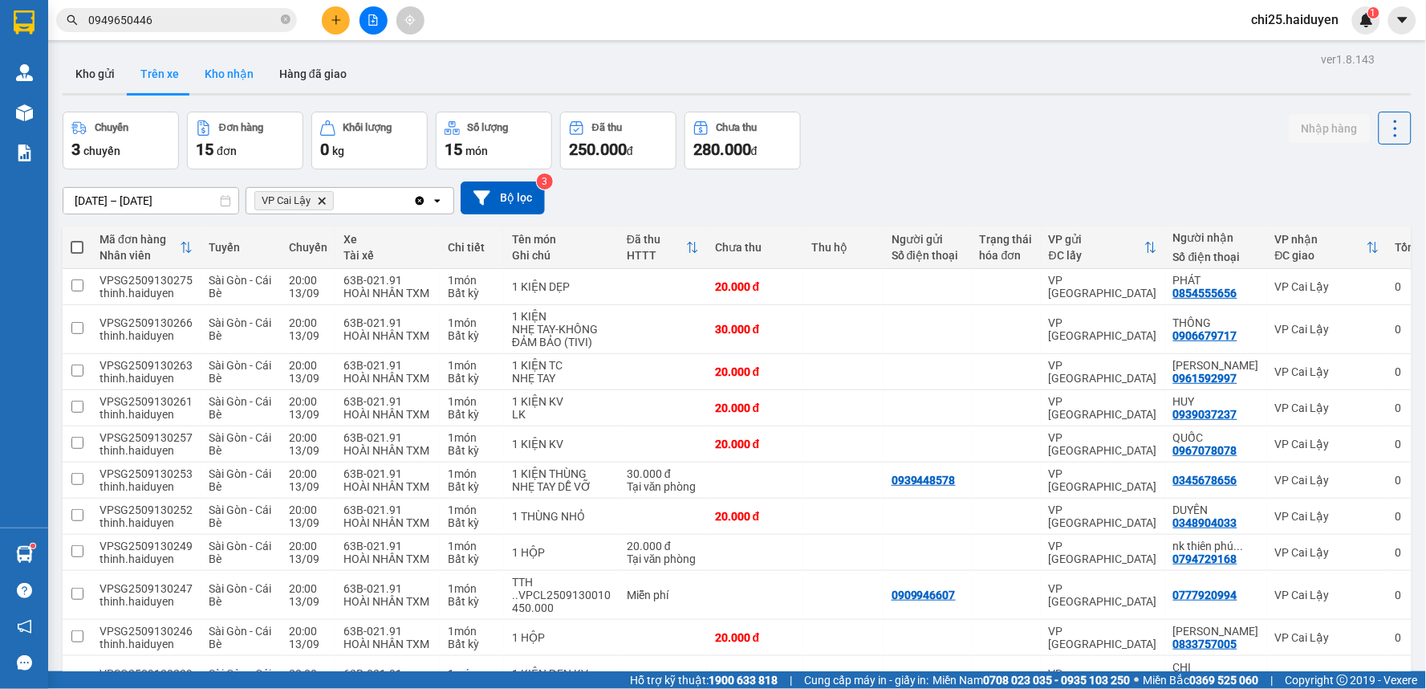
click at [236, 73] on button "Kho nhận" at bounding box center [229, 74] width 75 height 39
type input "[DATE] – [DATE]"
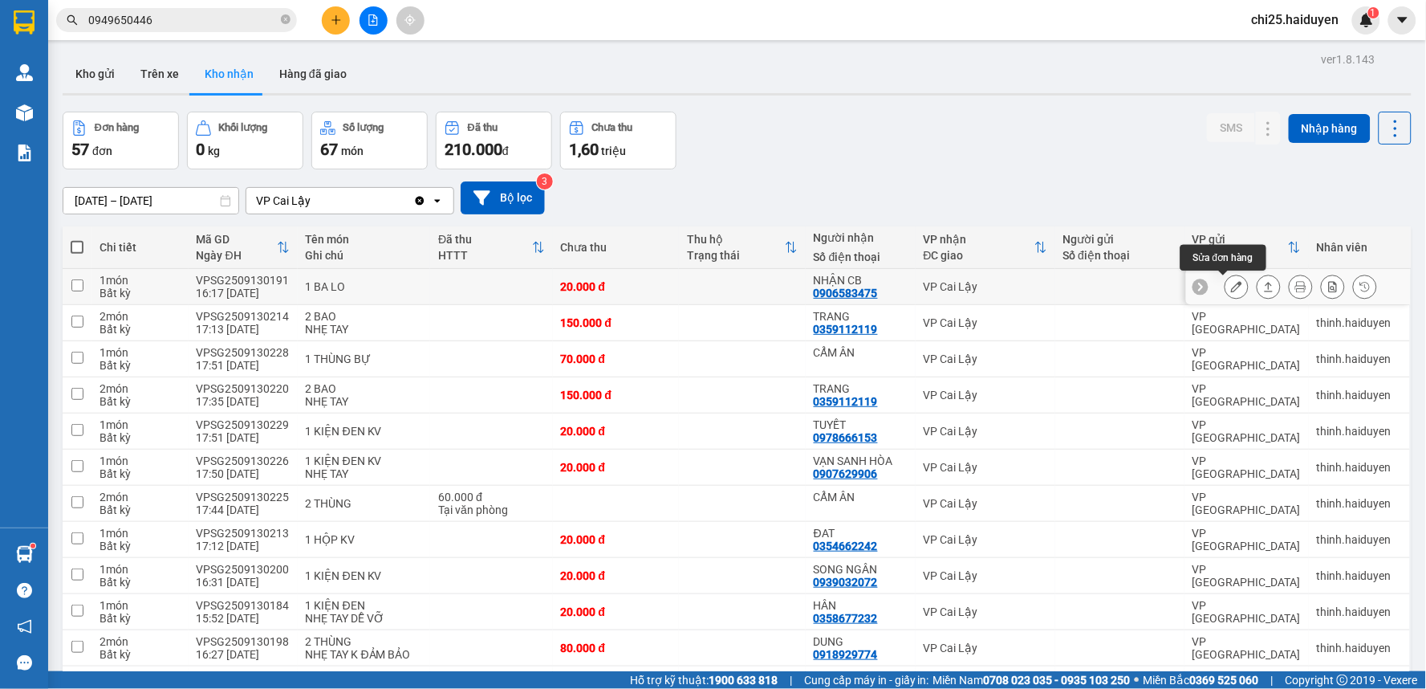
click at [1229, 285] on button at bounding box center [1236, 287] width 22 height 28
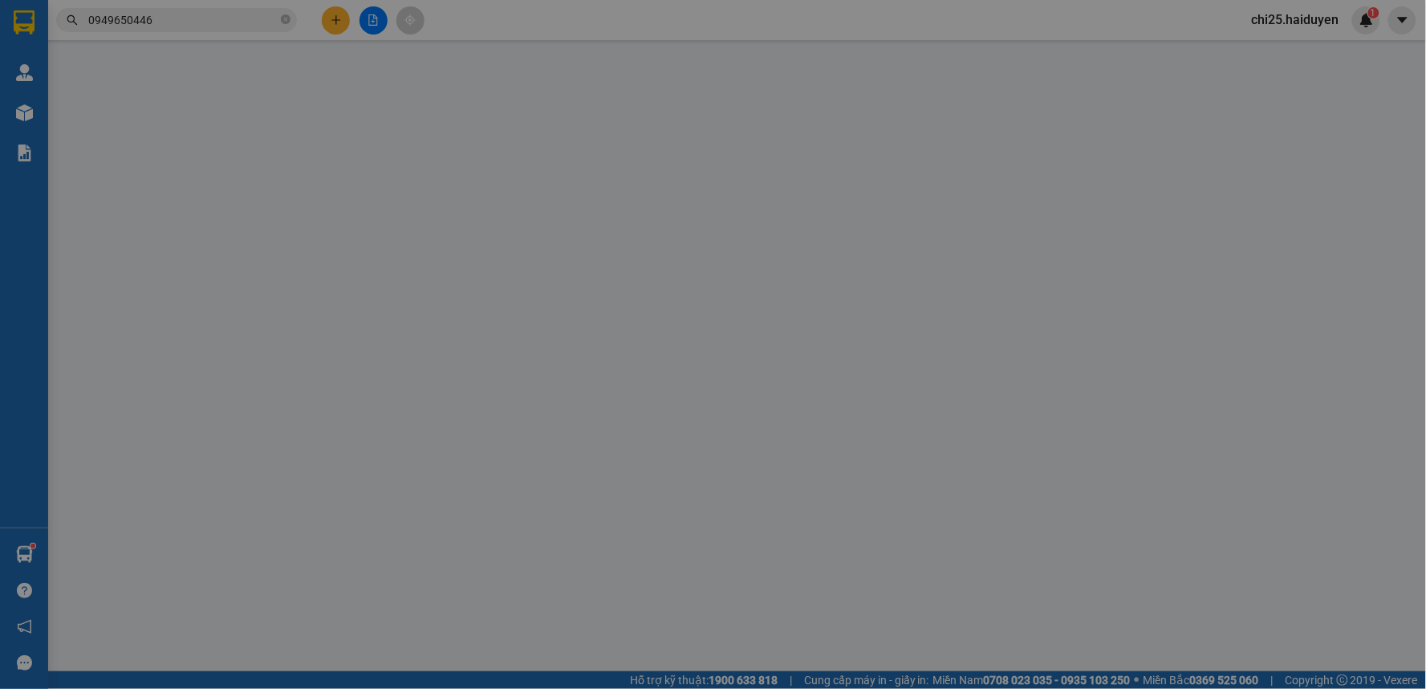
type input "0906583475"
type input "NHẬN CB"
type input "20.000"
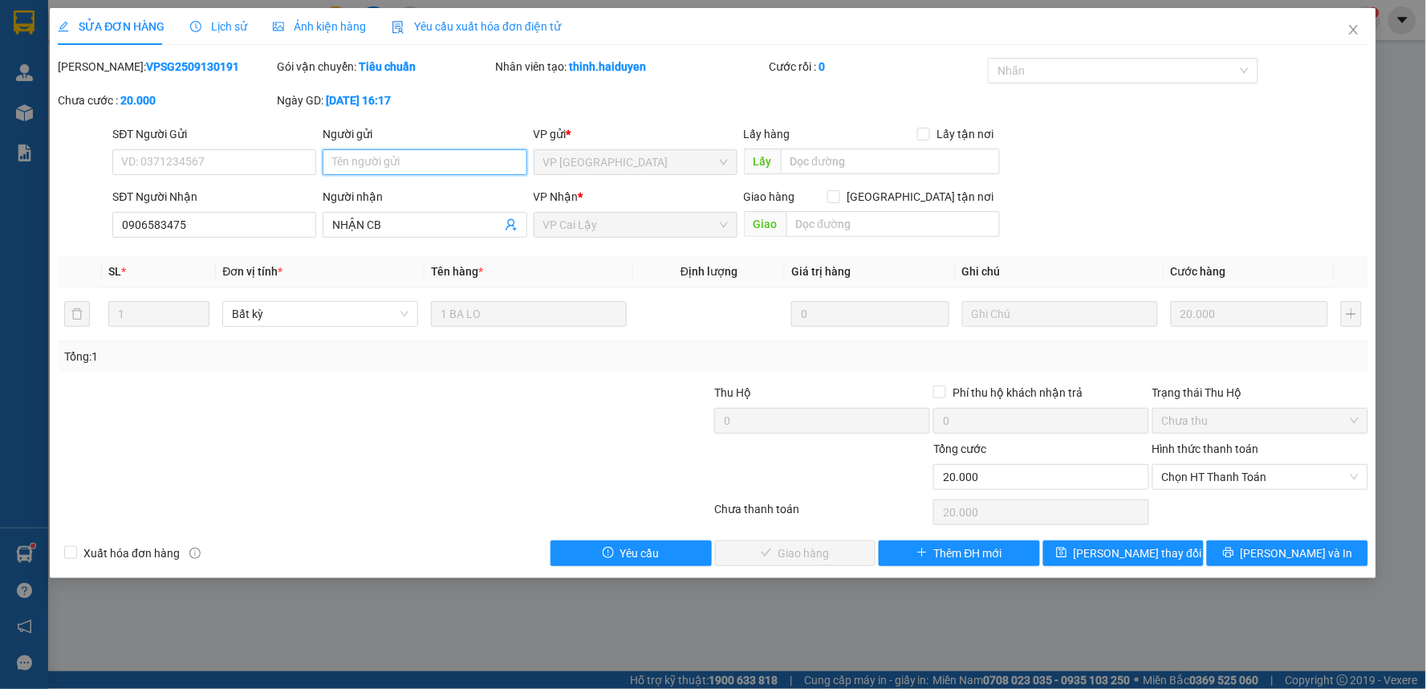
click at [438, 161] on input "Người gửi" at bounding box center [425, 162] width 204 height 26
click at [397, 226] on input "NHẬN CB" at bounding box center [416, 225] width 169 height 18
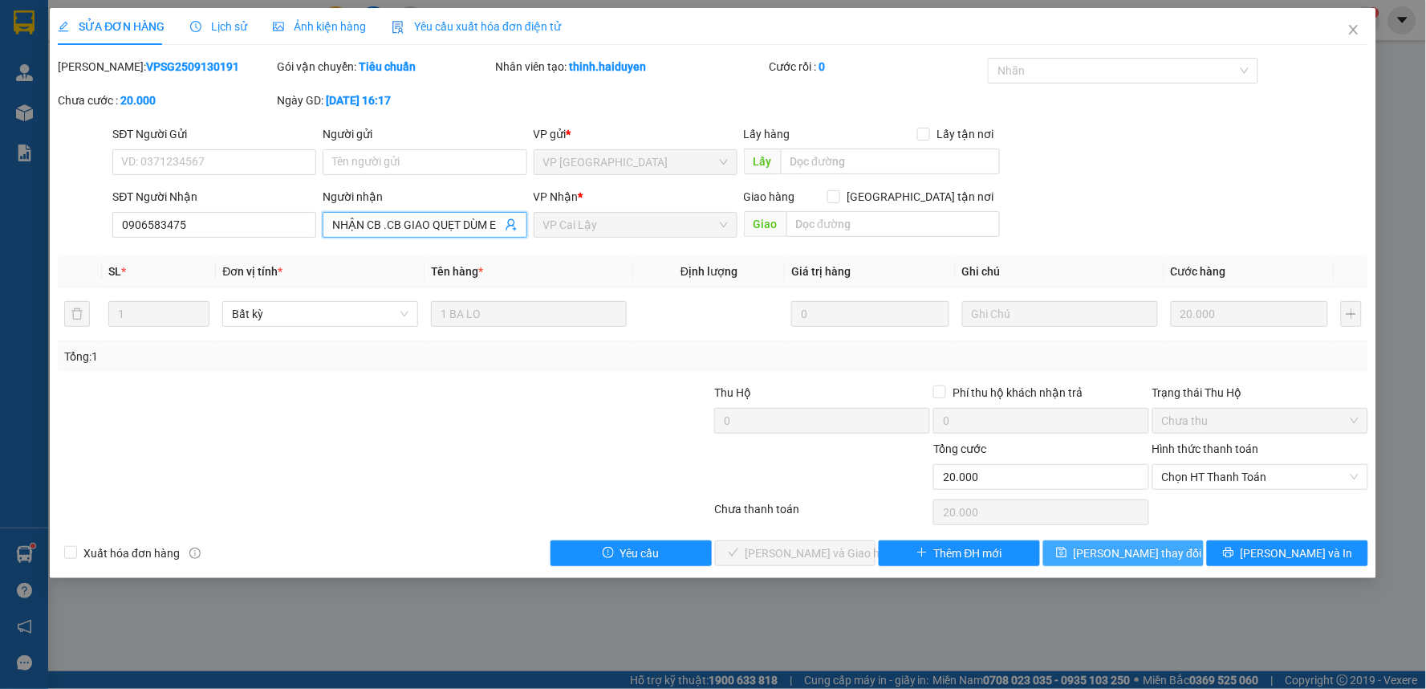
type input "NHẬN CB .CB GIAO QUẸT DÙM E"
click at [1140, 548] on span "Lưu thay đổi" at bounding box center [1138, 553] width 128 height 18
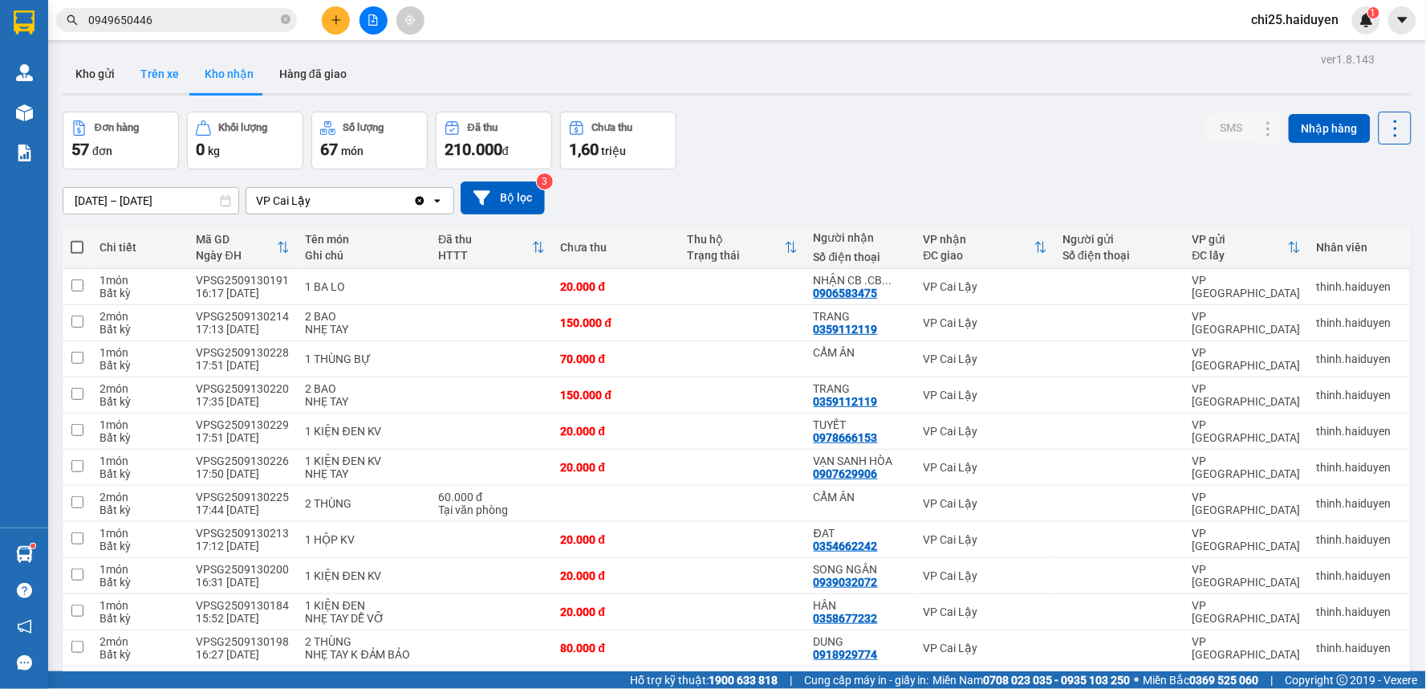
click at [170, 75] on button "Trên xe" at bounding box center [160, 74] width 64 height 39
type input "[DATE] – [DATE]"
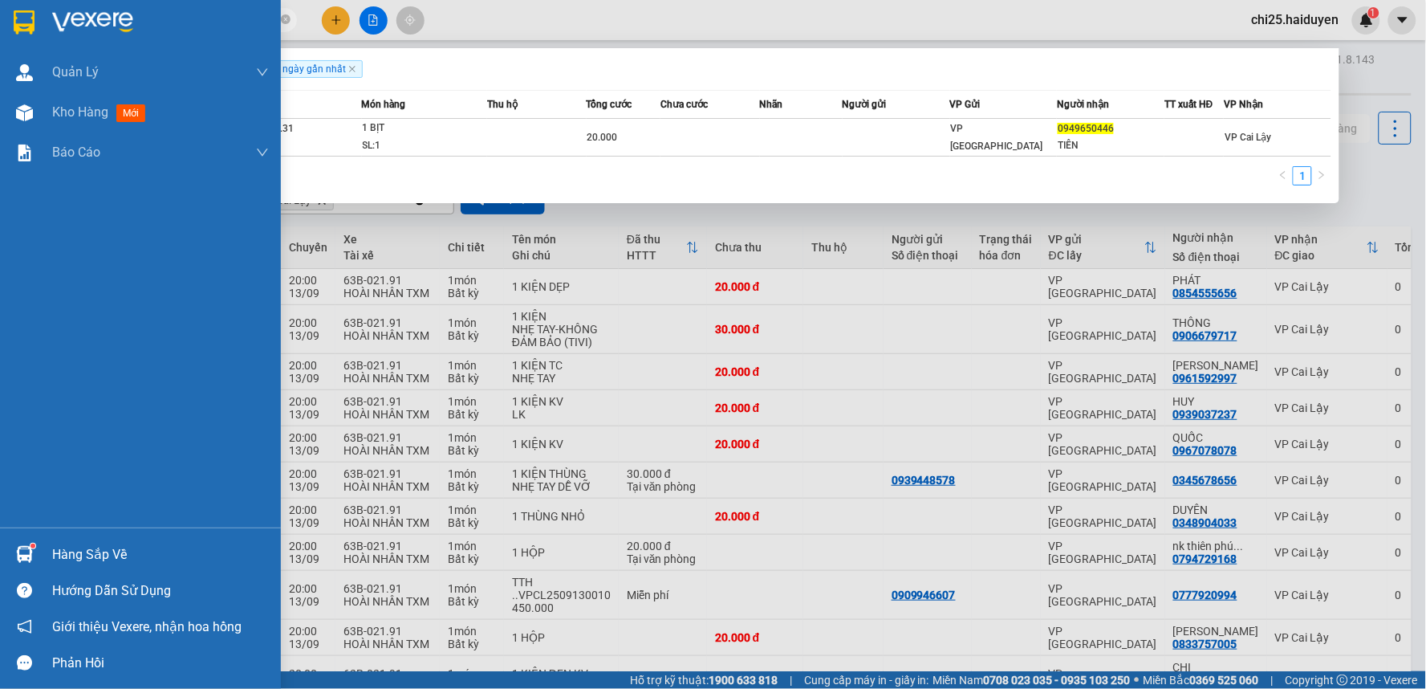
drag, startPoint x: 207, startPoint y: 19, endPoint x: 26, endPoint y: 20, distance: 181.4
click at [25, 22] on section "Kết quả tìm kiếm ( 1 ) Bộ lọc Gửi 3 ngày gần nhất Mã ĐH Trạng thái Món hàng Thu…" at bounding box center [713, 344] width 1426 height 689
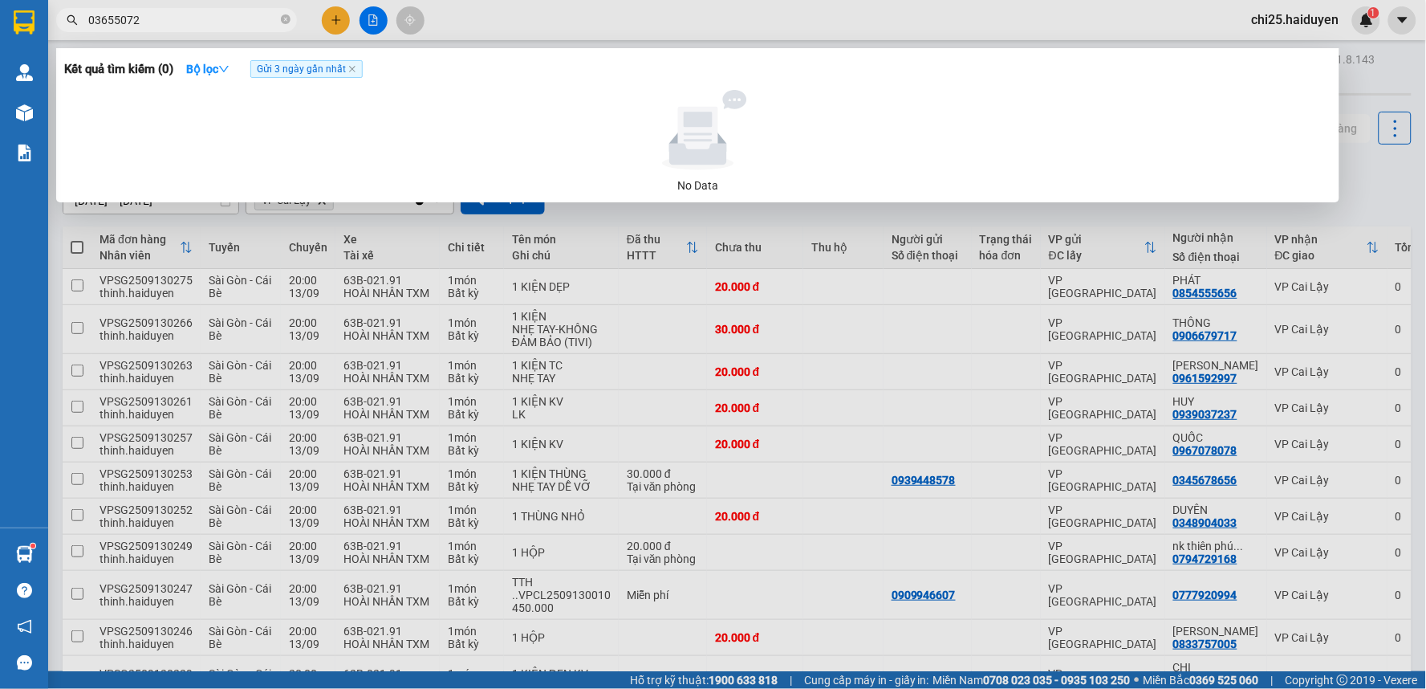
click at [113, 24] on input "03655072" at bounding box center [182, 20] width 189 height 18
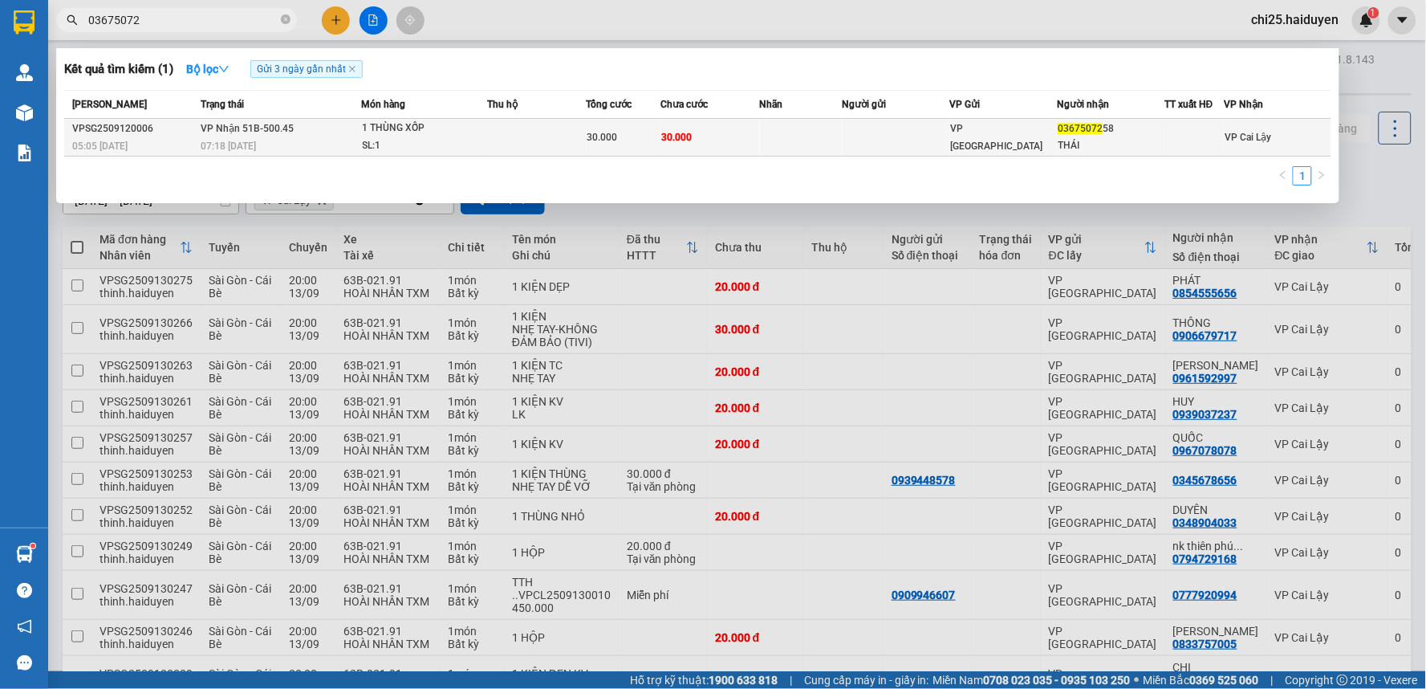
type input "03675072"
click at [821, 132] on td at bounding box center [801, 138] width 83 height 38
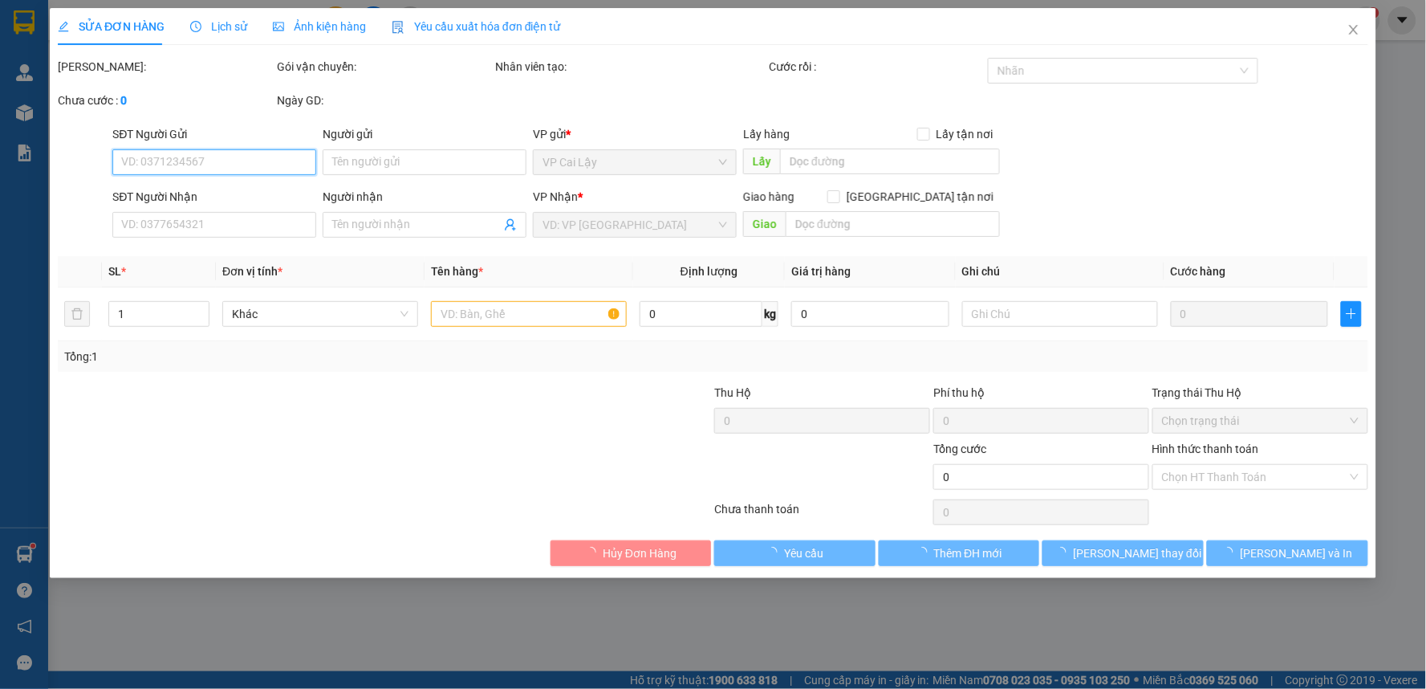
type input "0367507258"
type input "THÁI"
type input "30.000"
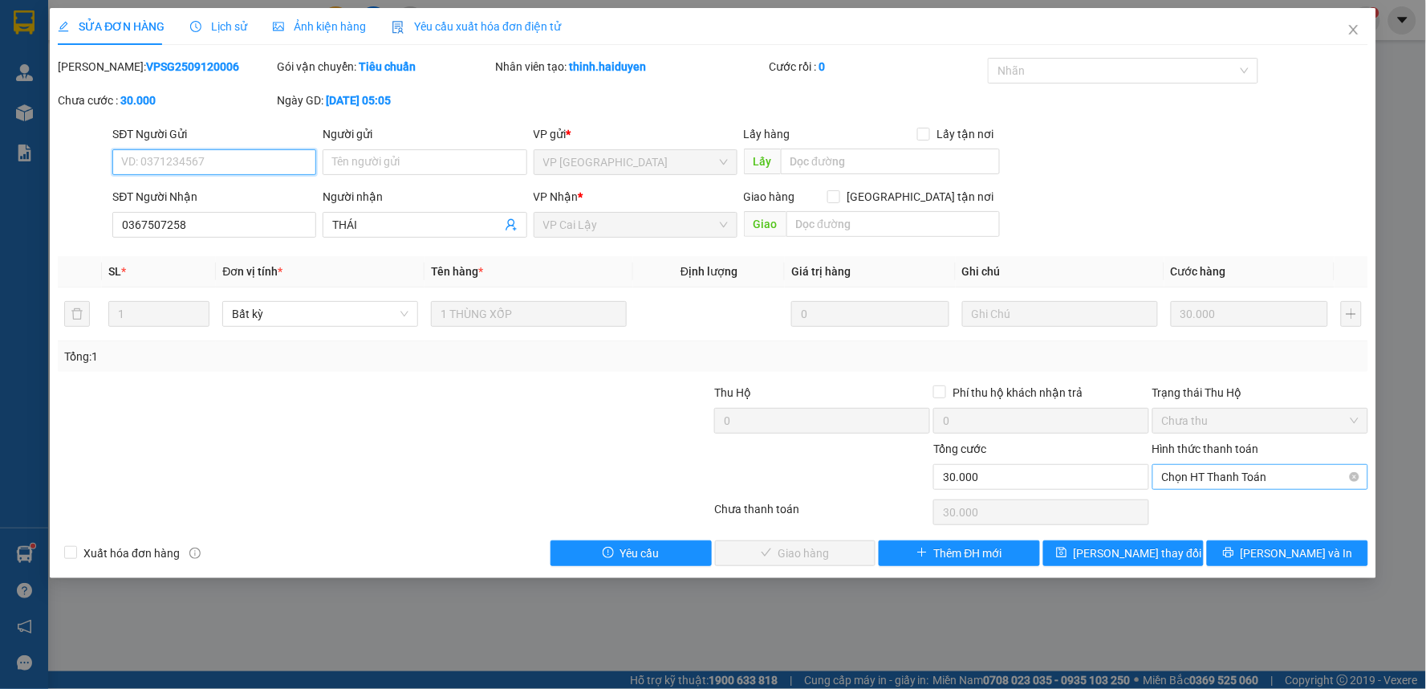
click at [1233, 482] on span "Chọn HT Thanh Toán" at bounding box center [1260, 477] width 197 height 24
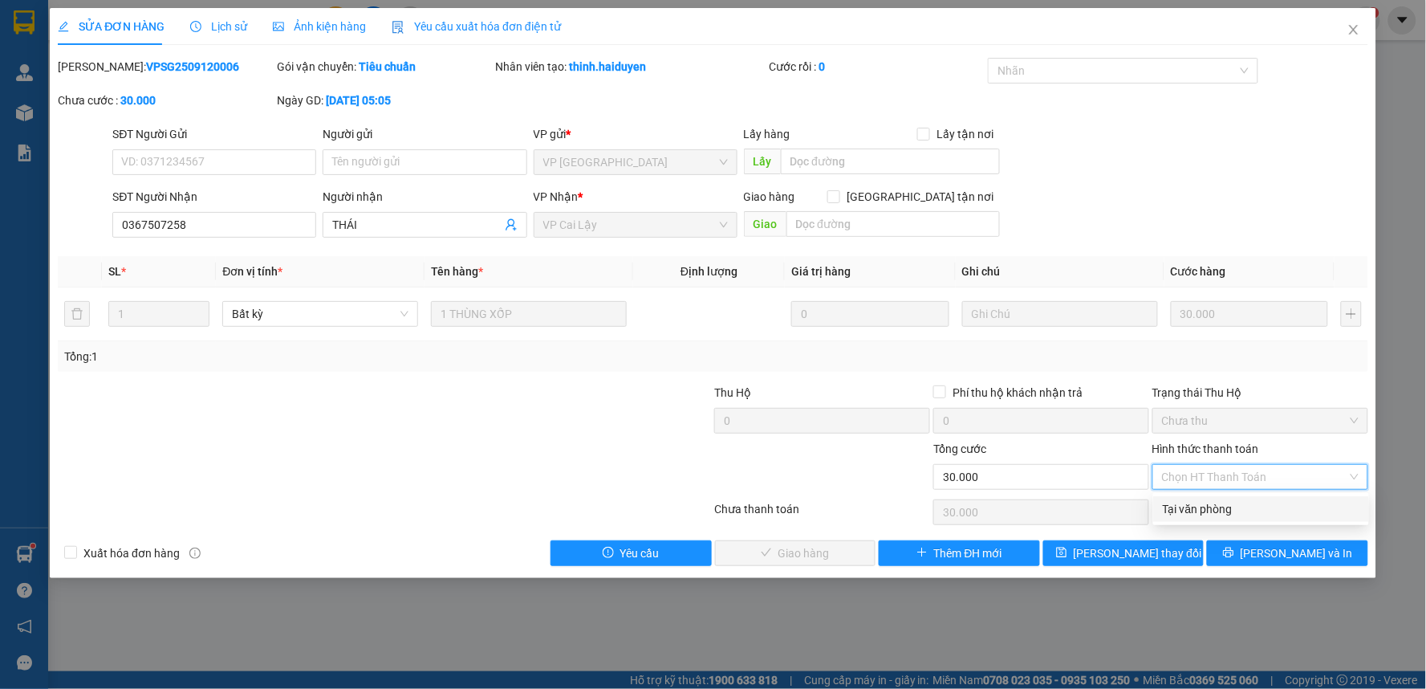
drag, startPoint x: 1234, startPoint y: 510, endPoint x: 933, endPoint y: 519, distance: 301.9
click at [1233, 510] on div "Tại văn phòng" at bounding box center [1261, 509] width 197 height 18
type input "0"
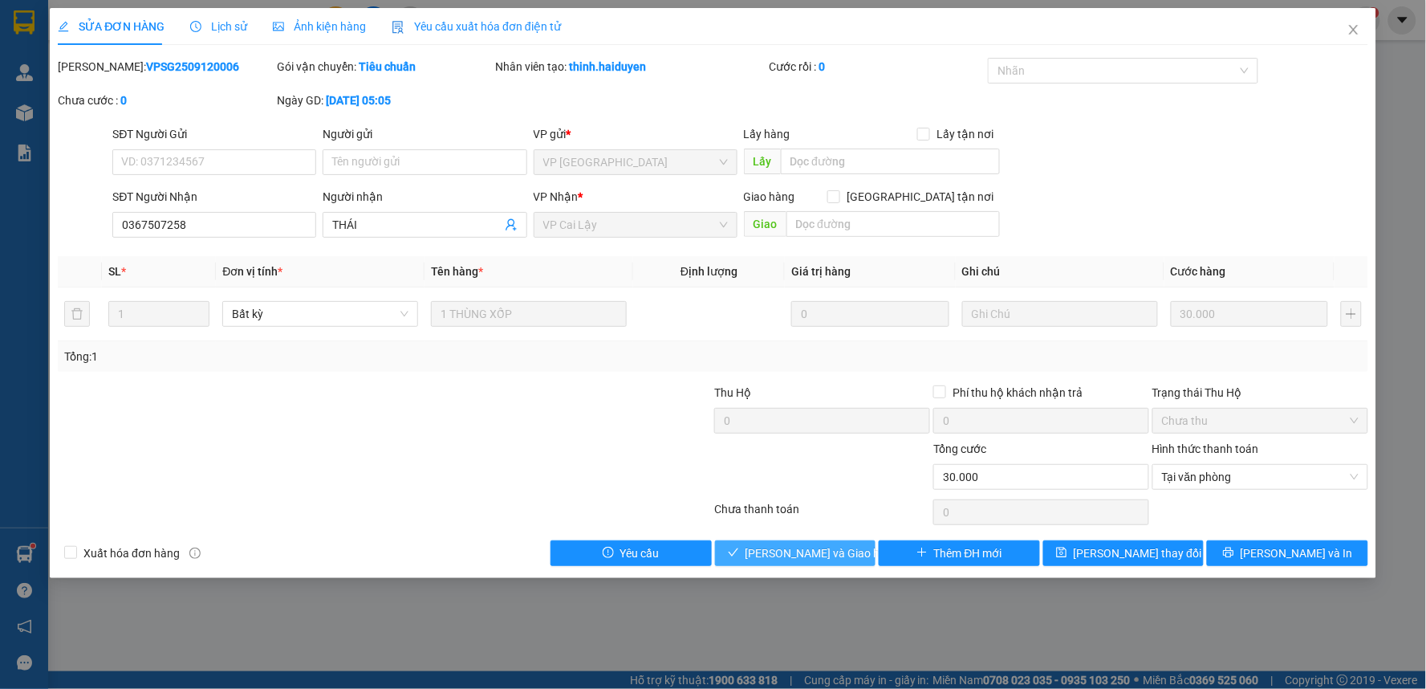
click at [777, 555] on span "Lưu và Giao hàng" at bounding box center [823, 553] width 154 height 18
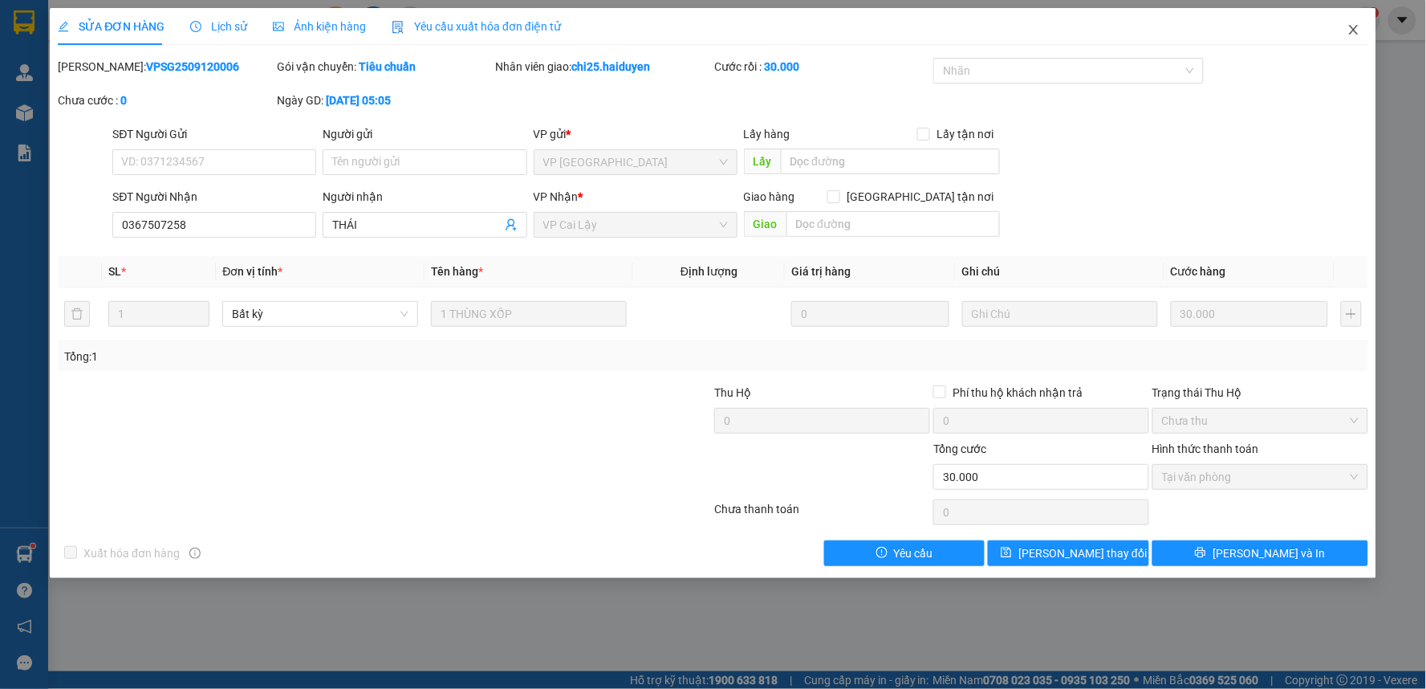
click at [1353, 25] on icon "close" at bounding box center [1353, 29] width 13 height 13
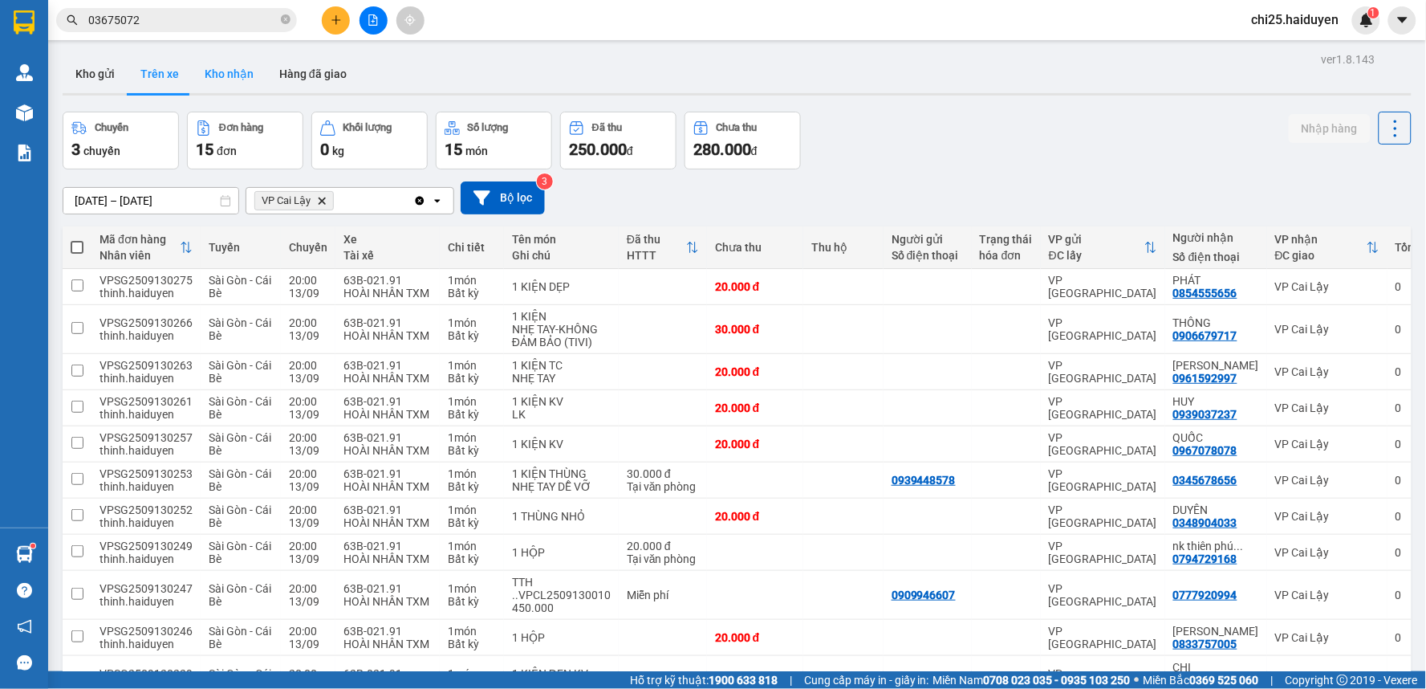
click at [238, 59] on button "Kho nhận" at bounding box center [229, 74] width 75 height 39
type input "01/08/2025 – 13/09/2025"
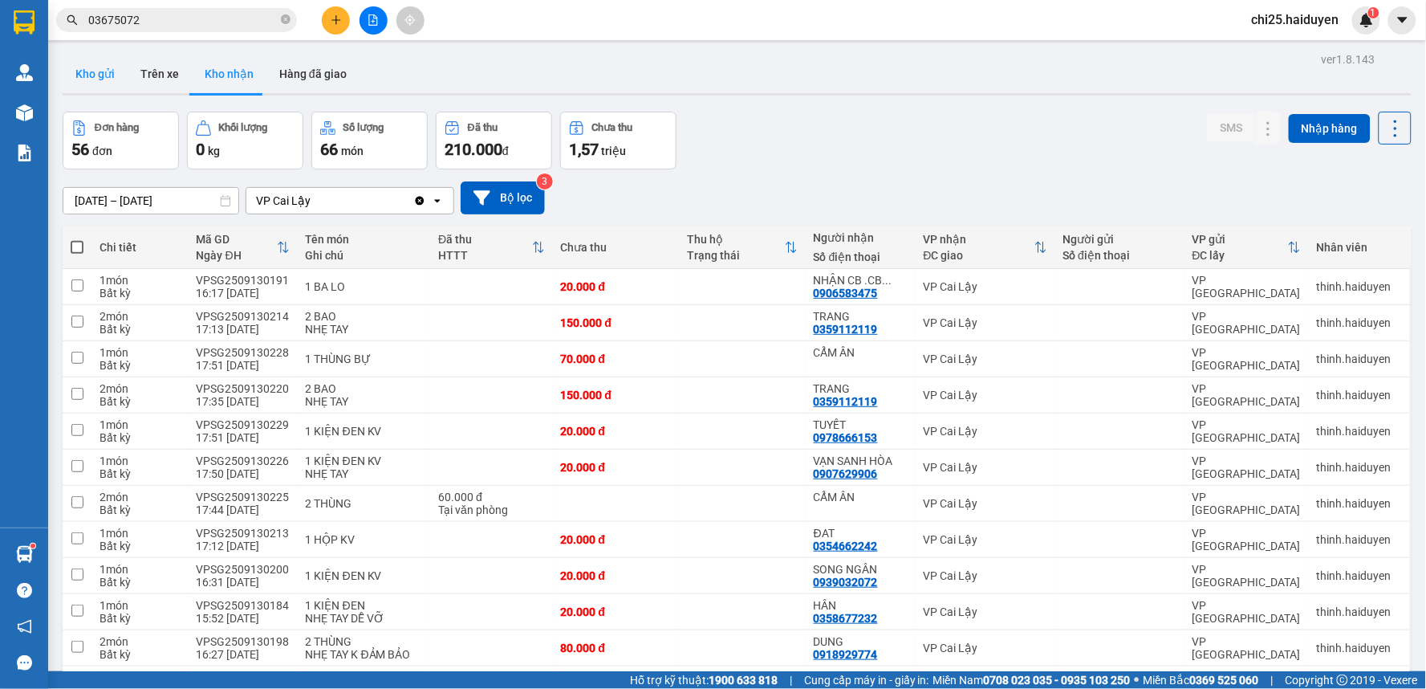
click at [94, 80] on button "Kho gửi" at bounding box center [95, 74] width 65 height 39
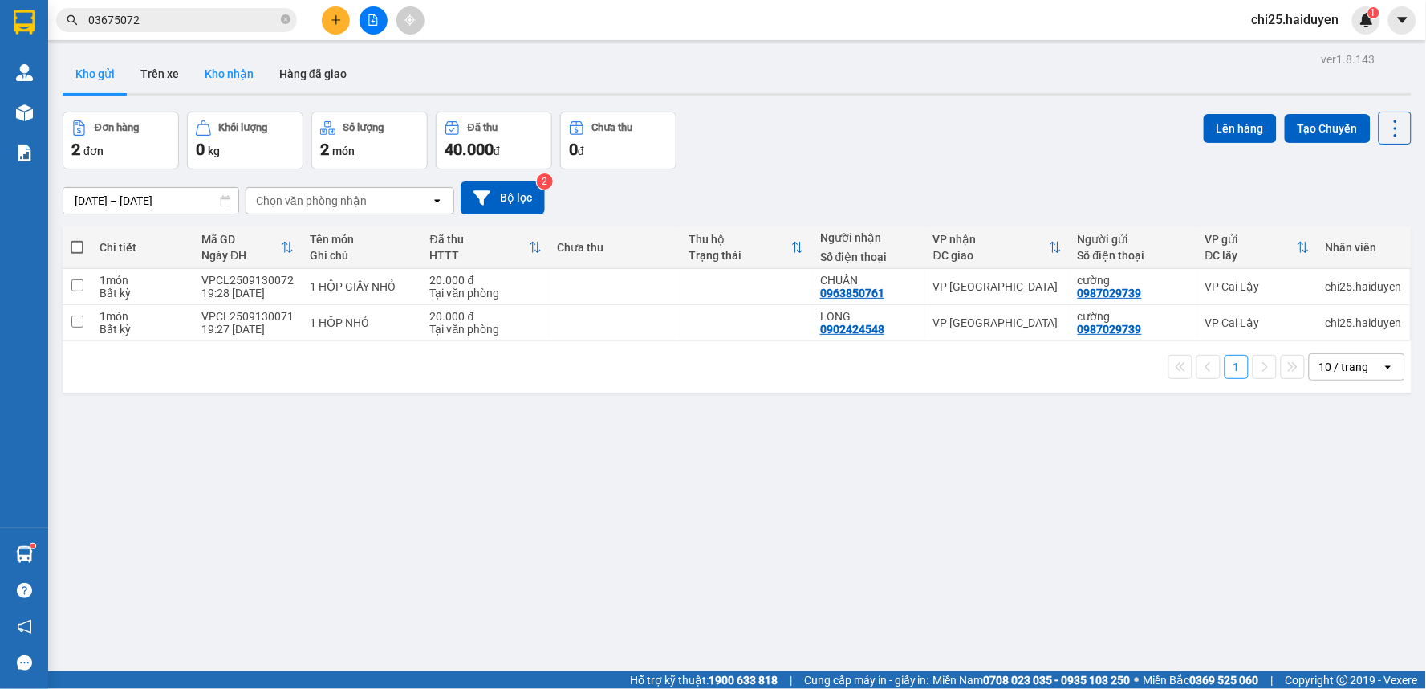
click at [233, 64] on button "Kho nhận" at bounding box center [229, 74] width 75 height 39
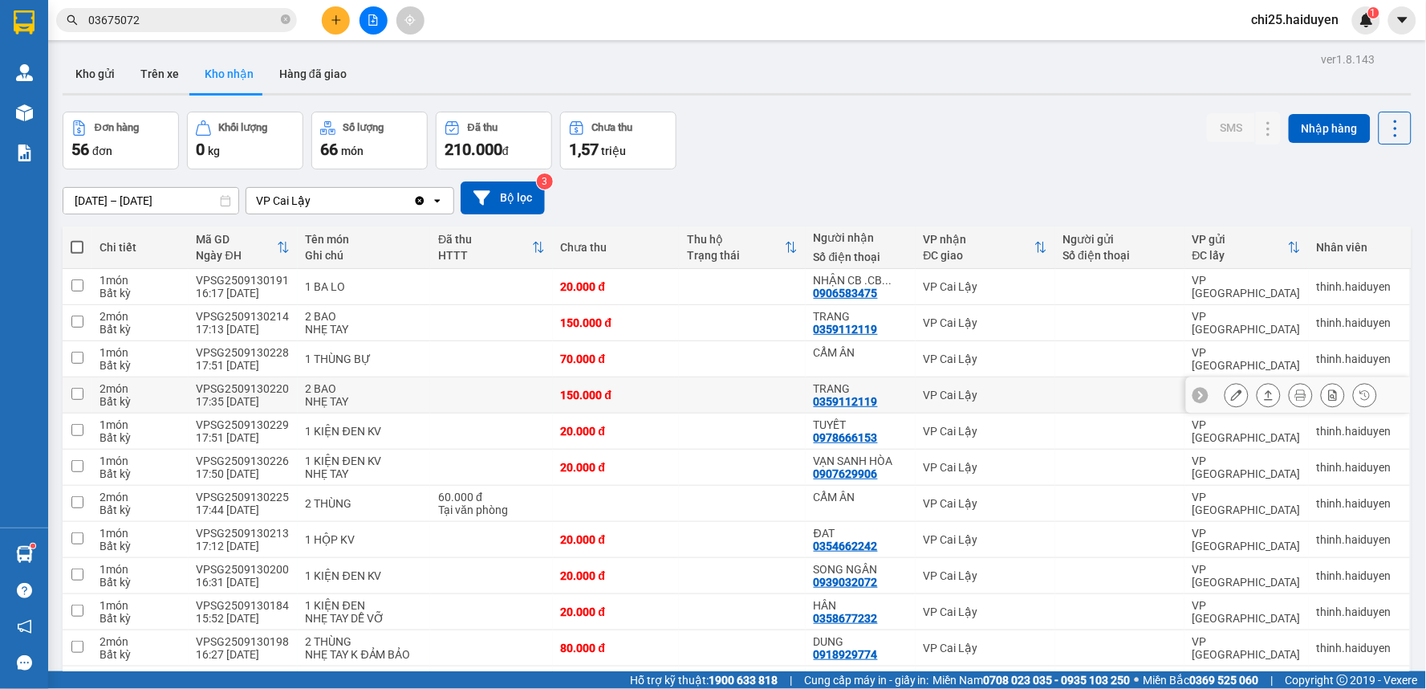
scroll to position [445, 0]
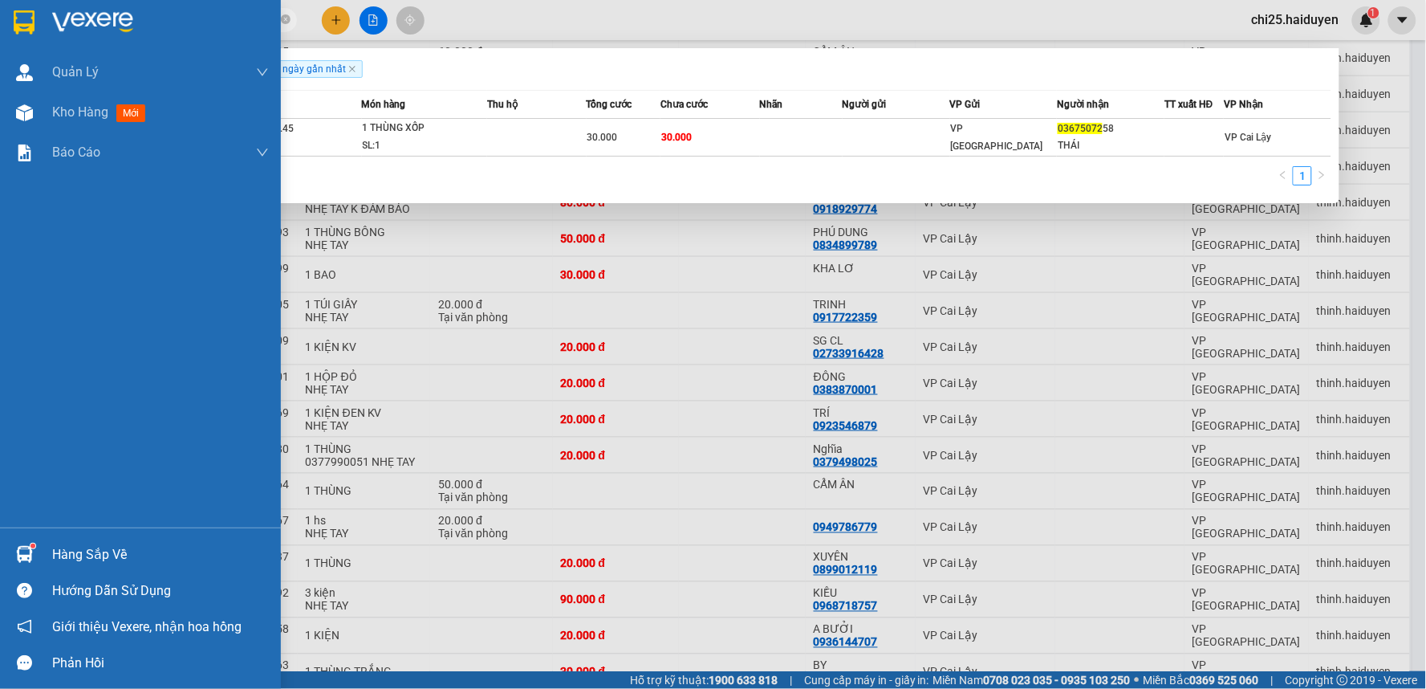
drag, startPoint x: 206, startPoint y: 21, endPoint x: 703, endPoint y: 43, distance: 497.3
click at [33, 43] on section "Kết quả tìm kiếm ( 1 ) Bộ lọc Gửi 3 ngày gần nhất Mã ĐH Trạng thái Món hàng Thu…" at bounding box center [713, 344] width 1426 height 689
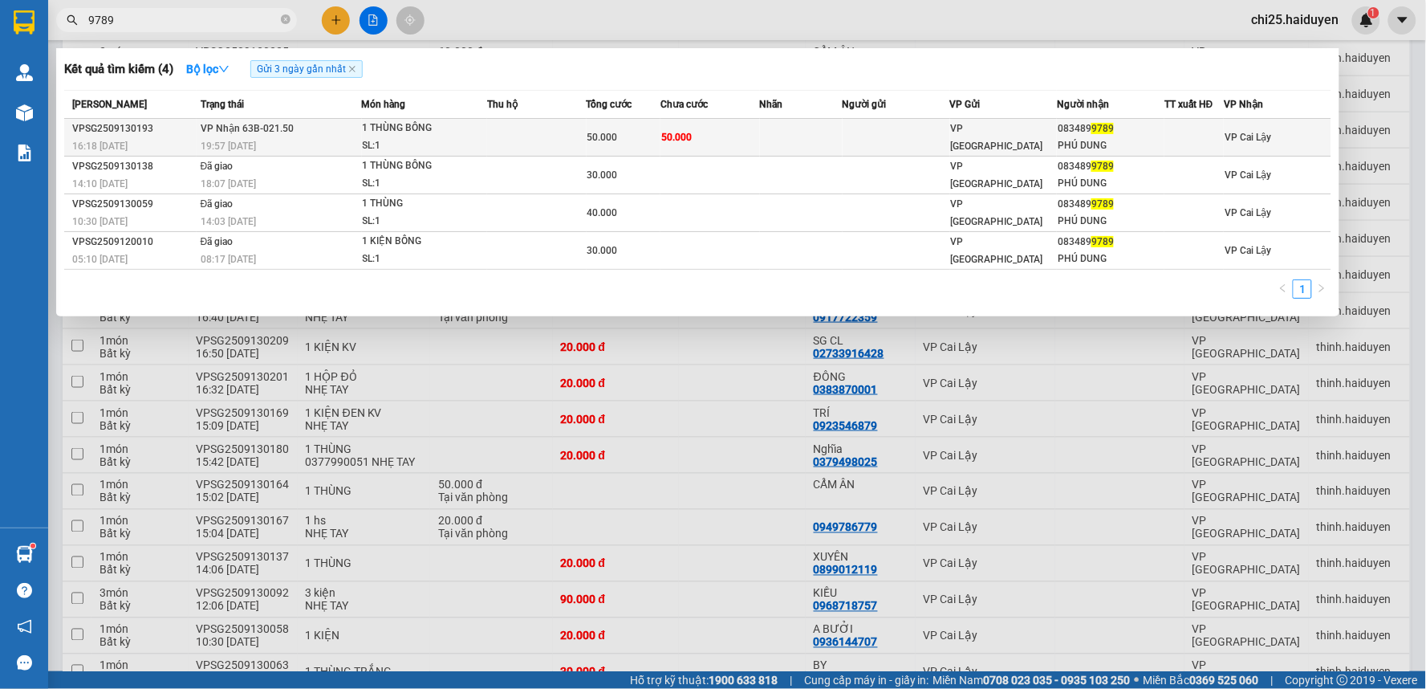
type input "9789"
click at [902, 136] on td at bounding box center [897, 138] width 108 height 38
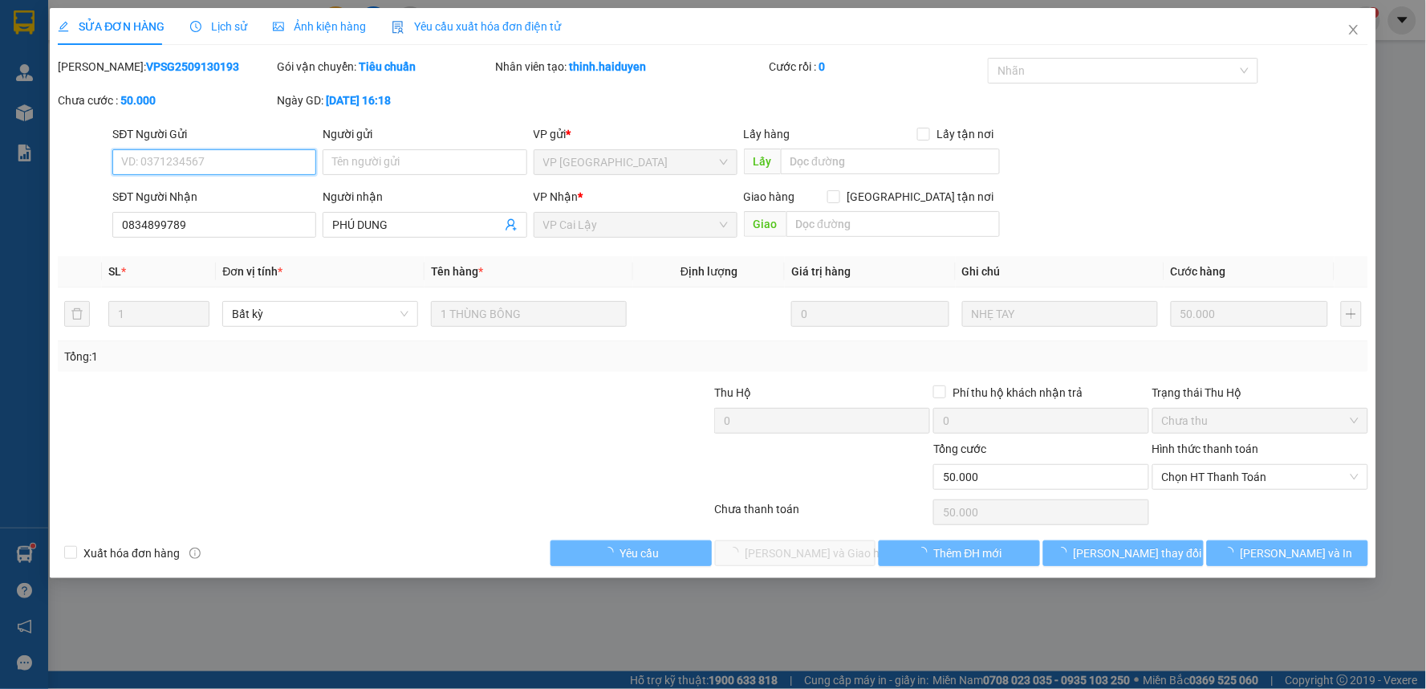
type input "0834899789"
type input "PHÚ DUNG"
type input "50.000"
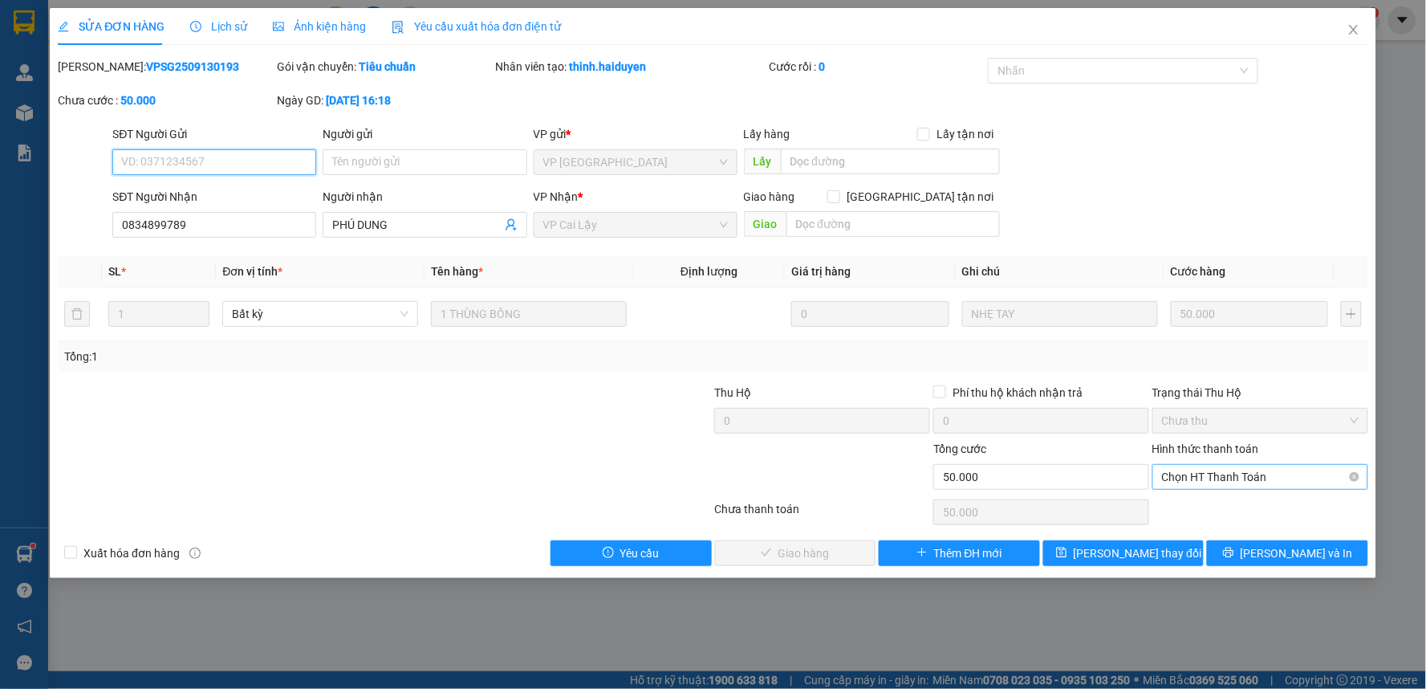
click at [1264, 471] on span "Chọn HT Thanh Toán" at bounding box center [1260, 477] width 197 height 24
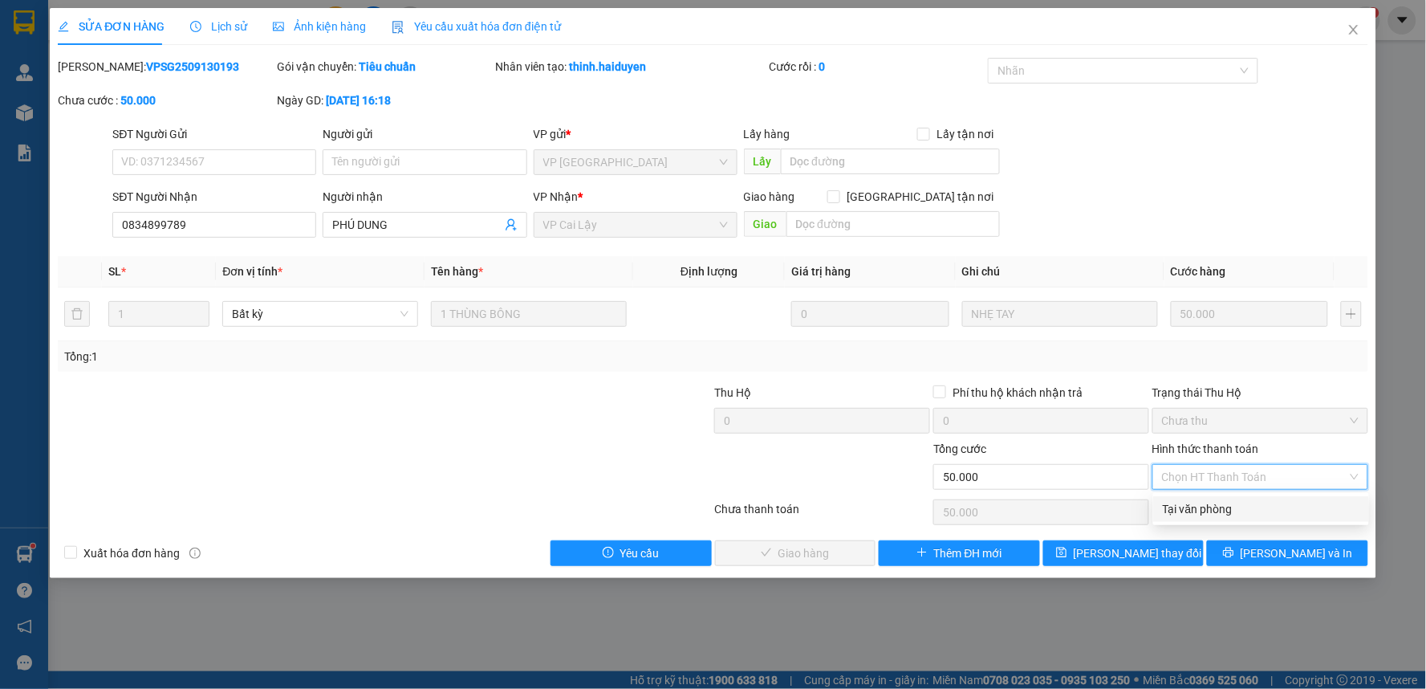
click at [1258, 508] on div "Tại văn phòng" at bounding box center [1261, 509] width 197 height 18
type input "0"
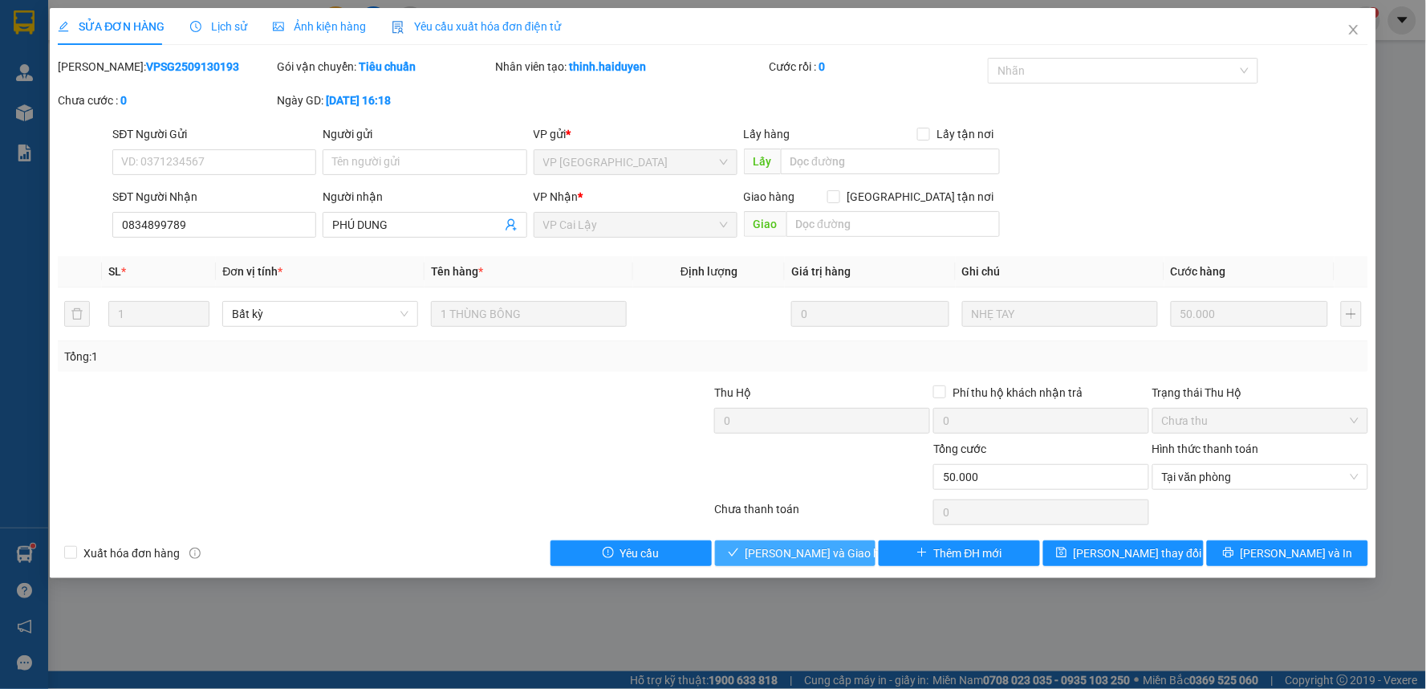
click at [819, 548] on span "Lưu và Giao hàng" at bounding box center [823, 553] width 154 height 18
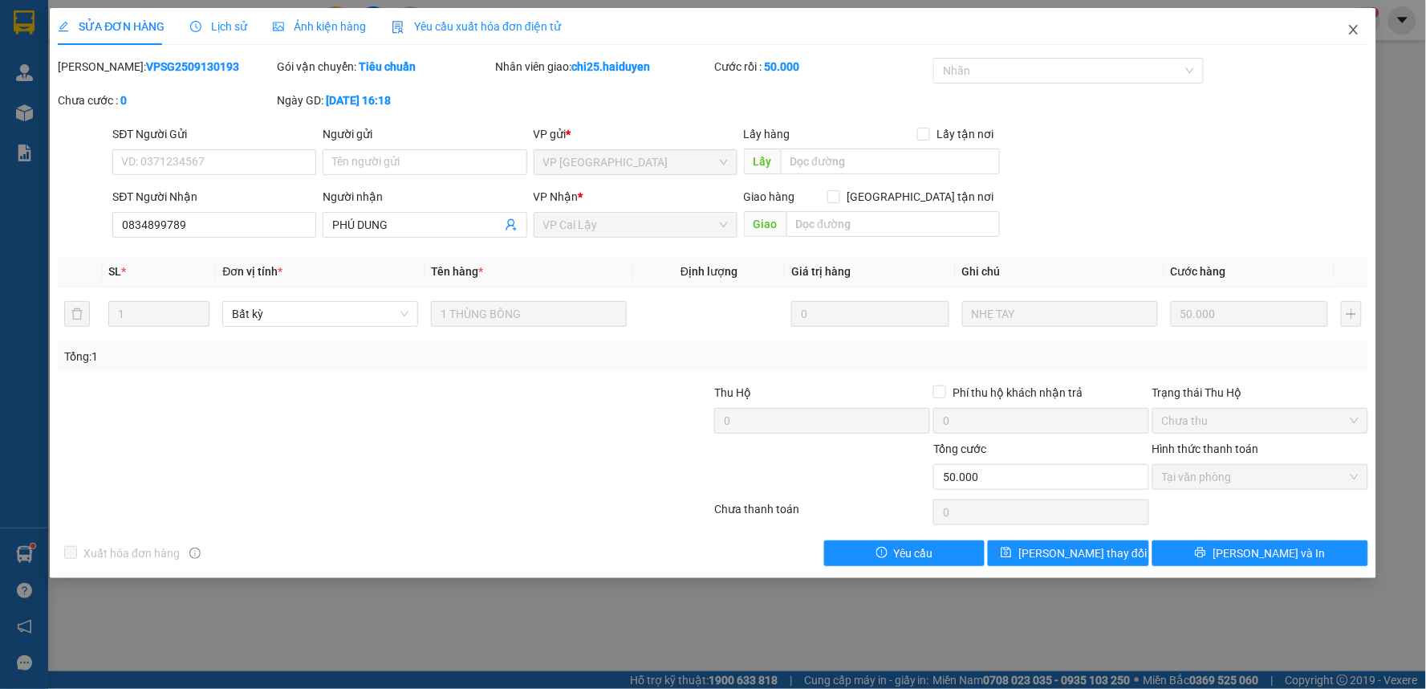
click at [1357, 22] on span "Close" at bounding box center [1353, 30] width 45 height 45
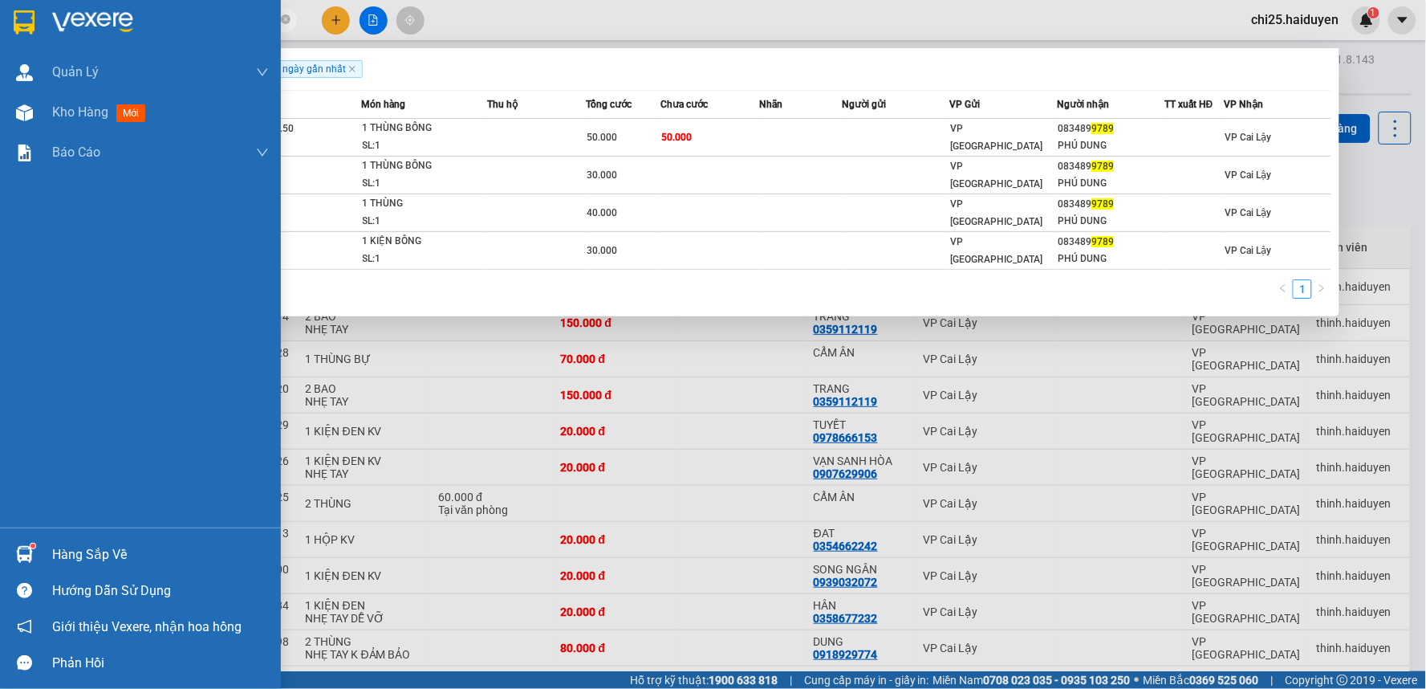
drag, startPoint x: 197, startPoint y: 20, endPoint x: 0, endPoint y: 40, distance: 197.6
click at [0, 40] on section "Kết quả tìm kiếm ( 4 ) Bộ lọc Gửi 3 ngày gần nhất Mã ĐH Trạng thái Món hàng Thu…" at bounding box center [713, 344] width 1426 height 689
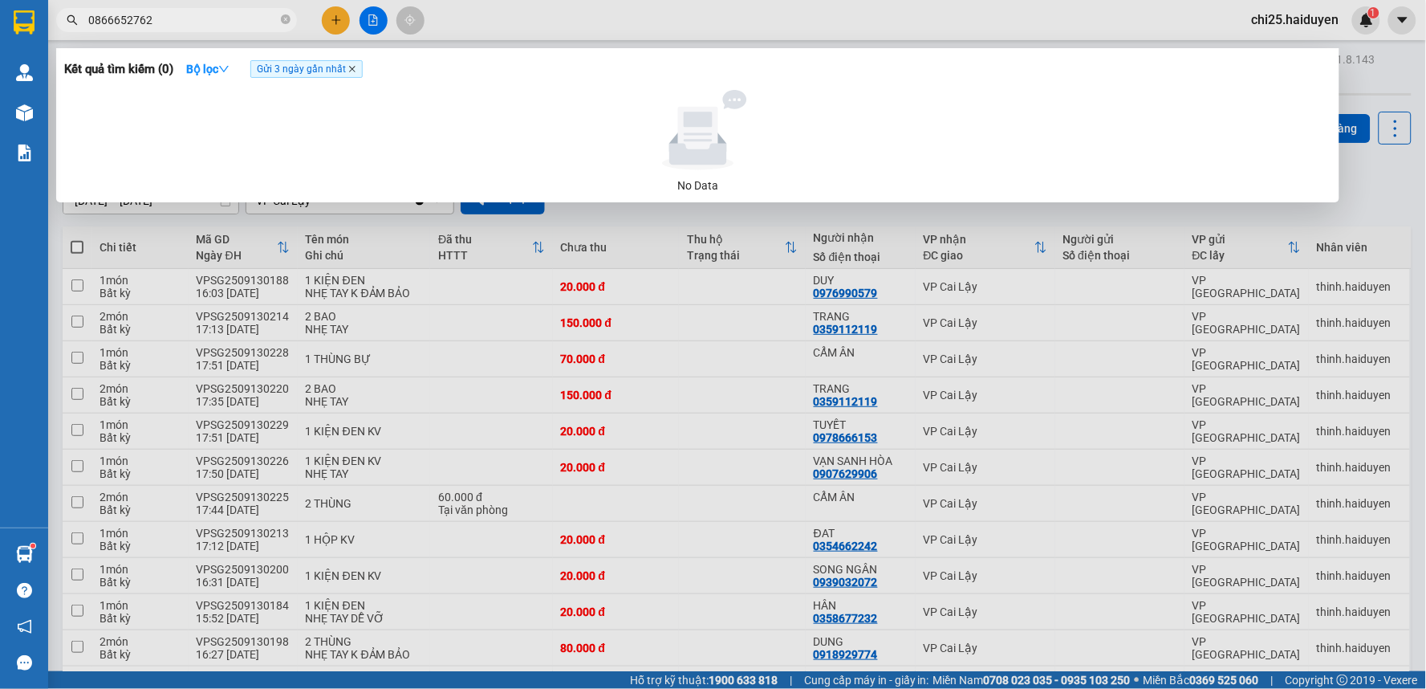
type input "0866652762"
click at [354, 67] on icon "close" at bounding box center [352, 69] width 8 height 8
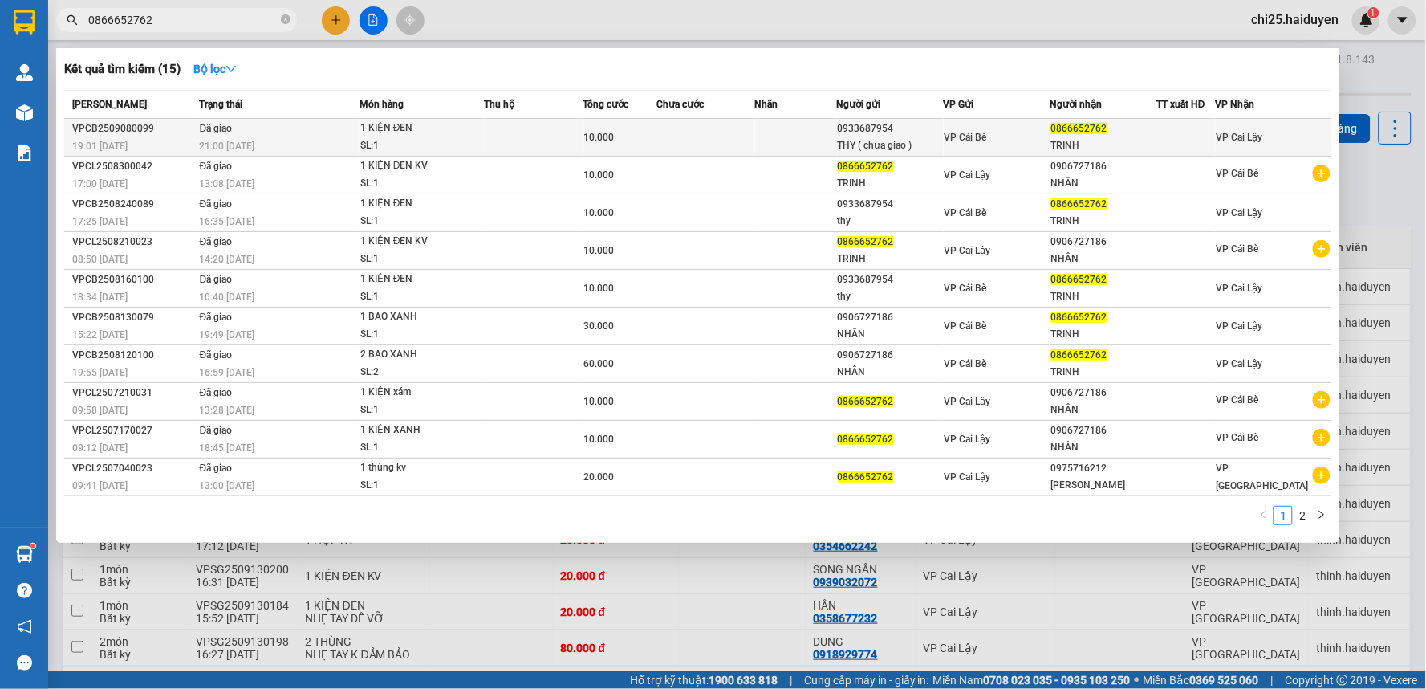
click at [502, 132] on td at bounding box center [533, 138] width 99 height 38
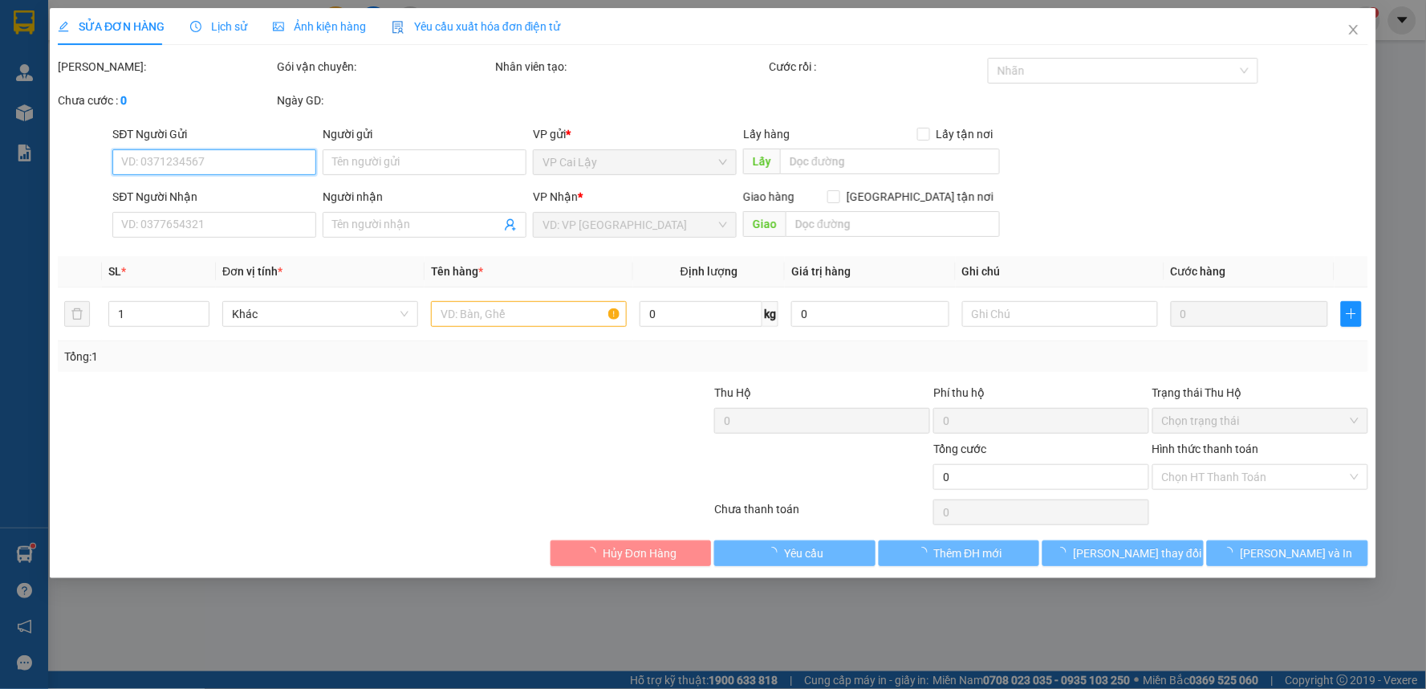
type input "0933687954"
type input "THY ( chưa giao )"
type input "0866652762"
type input "TRINH"
type input "10.000"
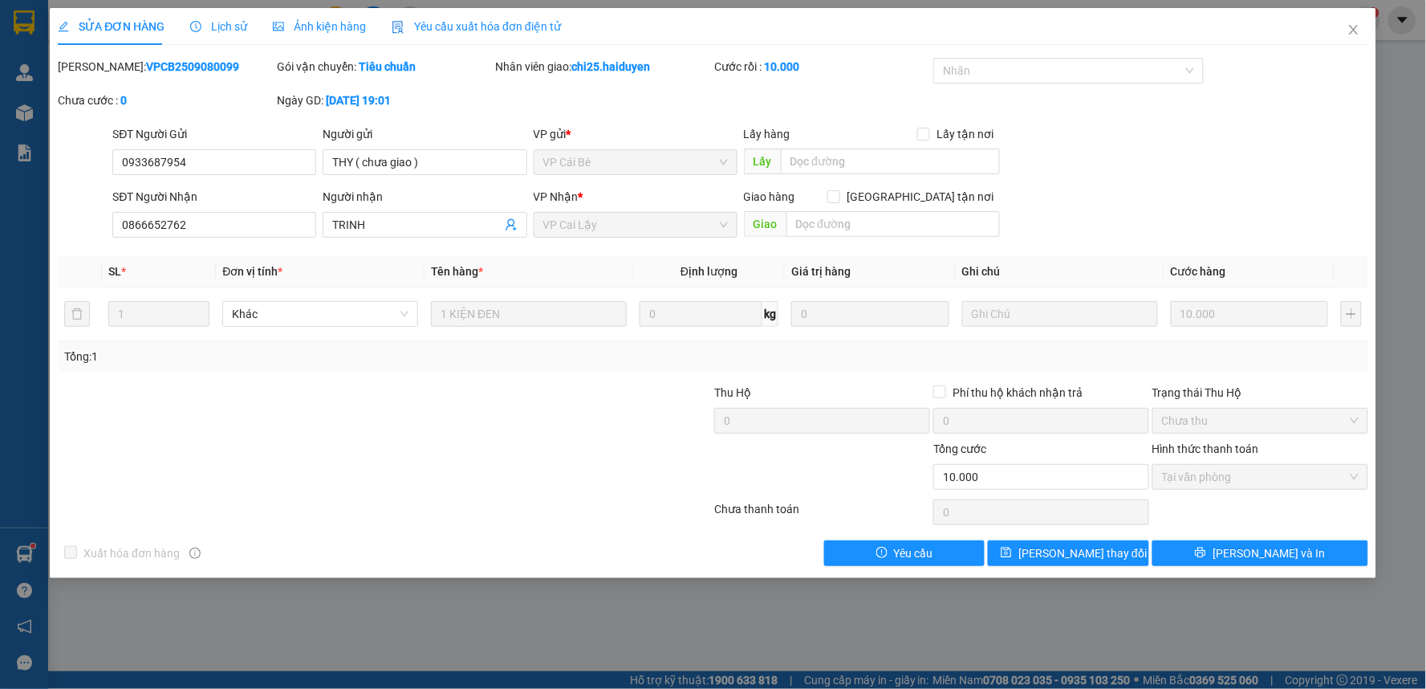
click at [246, 21] on div "SỬA ĐƠN HÀNG Lịch sử Ảnh kiện hàng Yêu cầu xuất hóa đơn điện tử" at bounding box center [309, 26] width 503 height 37
drag, startPoint x: 223, startPoint y: 26, endPoint x: 448, endPoint y: 75, distance: 230.0
click at [244, 32] on div "SỬA ĐƠN HÀNG Lịch sử Ảnh kiện hàng Yêu cầu xuất hóa đơn điện tử" at bounding box center [309, 26] width 503 height 37
click at [220, 26] on span "Lịch sử" at bounding box center [218, 26] width 57 height 13
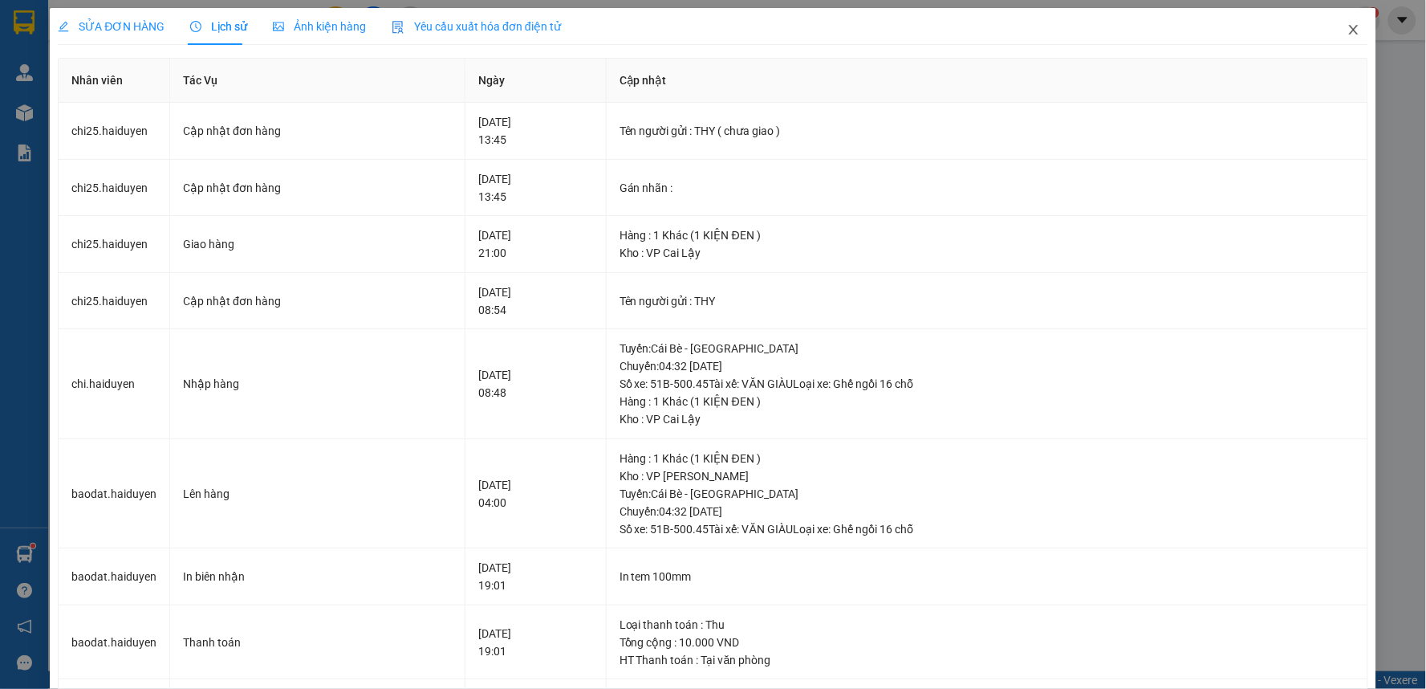
click at [1347, 26] on icon "close" at bounding box center [1353, 29] width 13 height 13
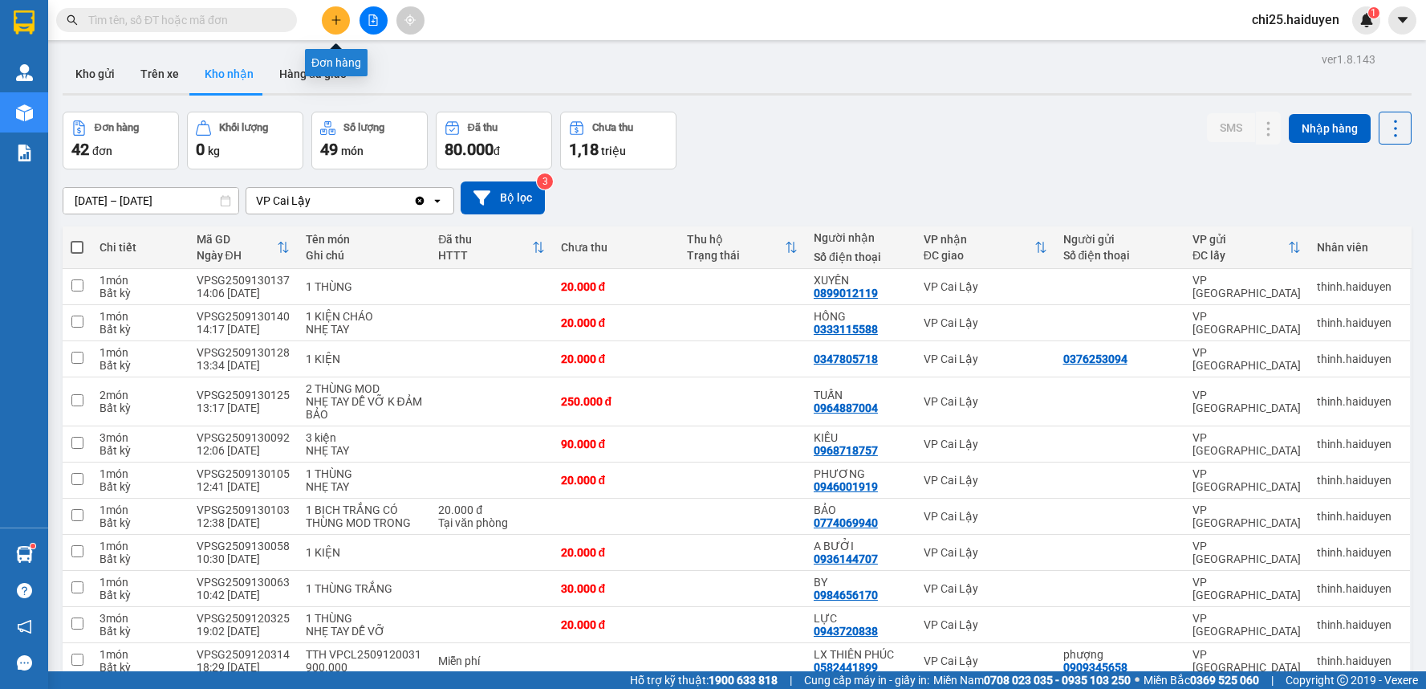
click at [335, 26] on button at bounding box center [336, 20] width 28 height 28
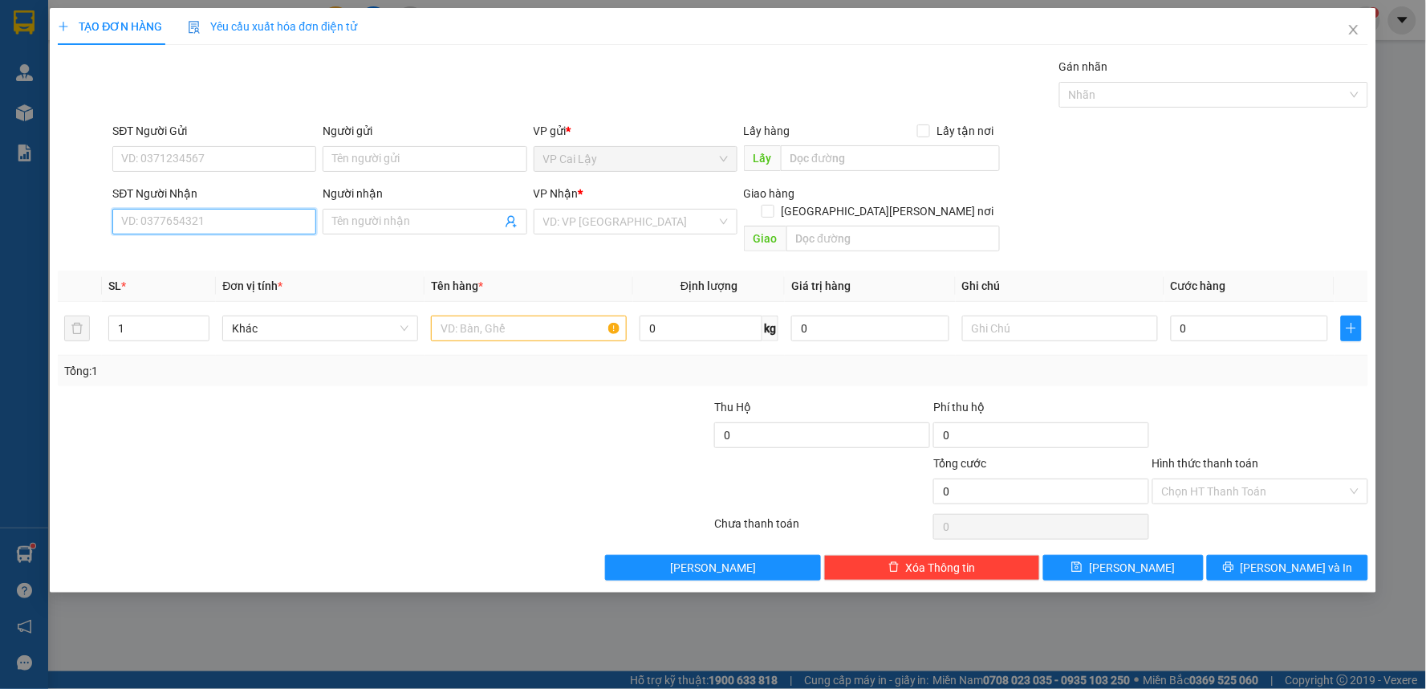
drag, startPoint x: 246, startPoint y: 221, endPoint x: 261, endPoint y: 215, distance: 15.5
click at [254, 219] on input "SĐT Người Nhận" at bounding box center [214, 222] width 204 height 26
type input "0963850761"
type input "CHUẨN"
type input "20.000"
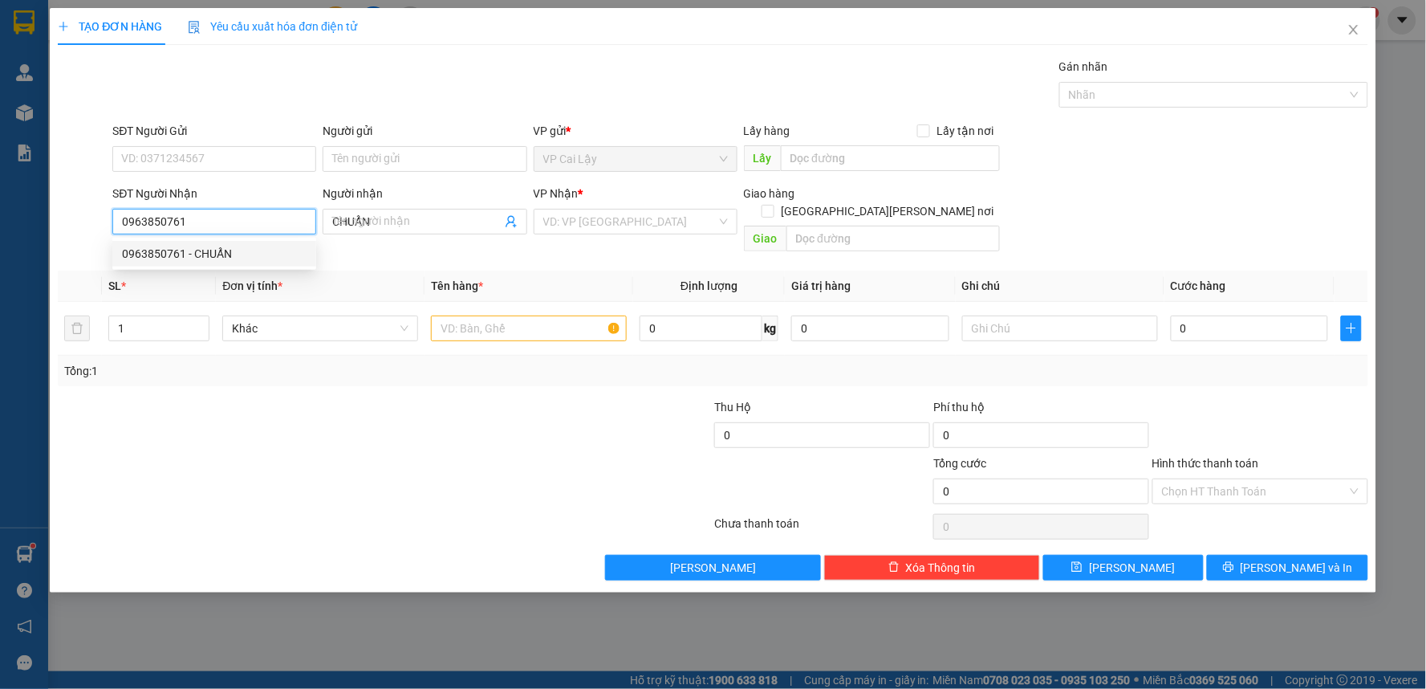
type input "20.000"
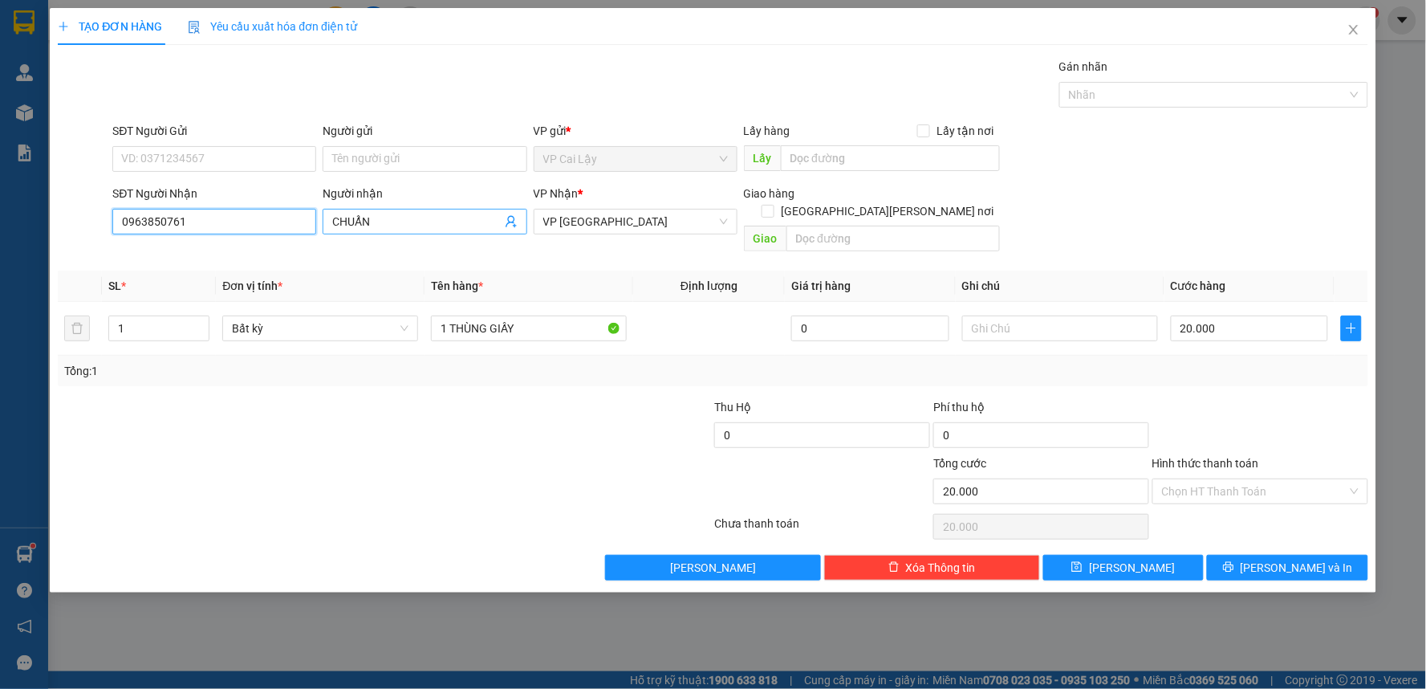
type input "0963850761"
click at [391, 218] on input "CHUẨN" at bounding box center [416, 222] width 169 height 18
click at [210, 154] on input "SĐT Người Gửi" at bounding box center [214, 159] width 204 height 26
click at [226, 189] on div "0987029739 - cường" at bounding box center [214, 191] width 185 height 18
type input "0987029739"
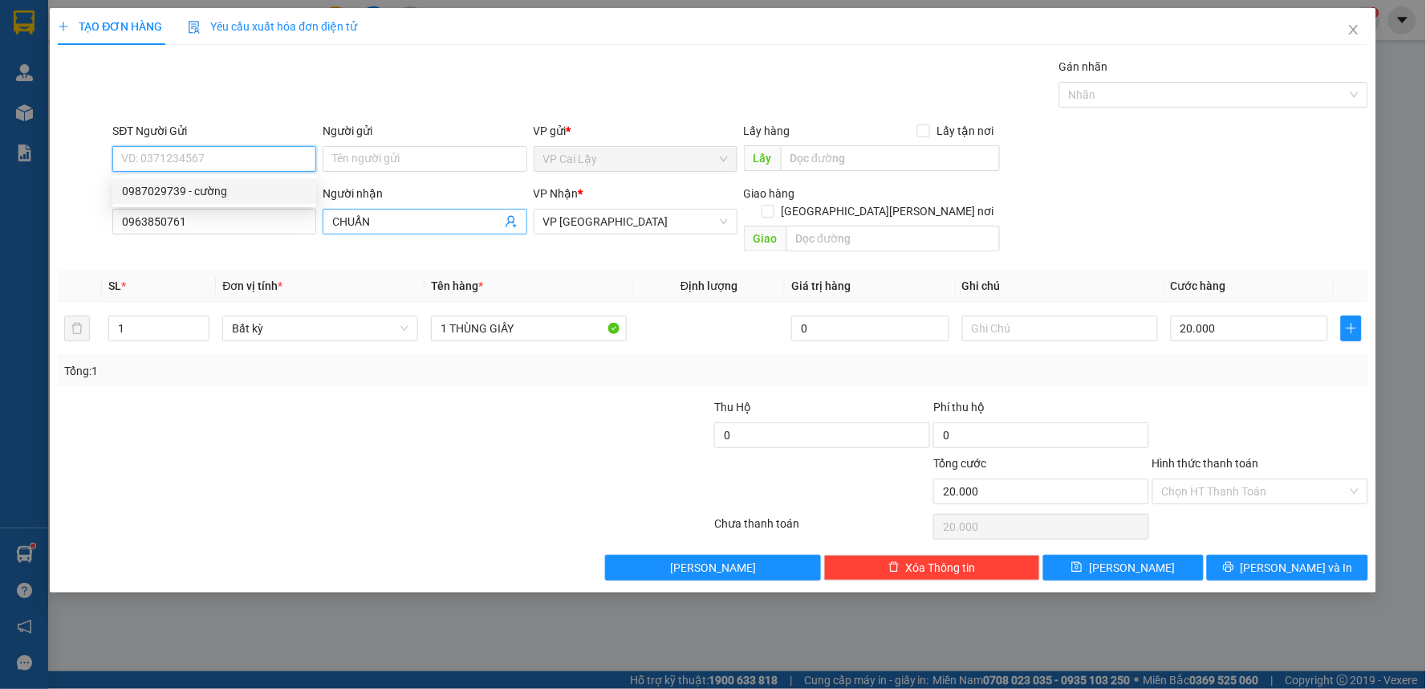
type input "cường"
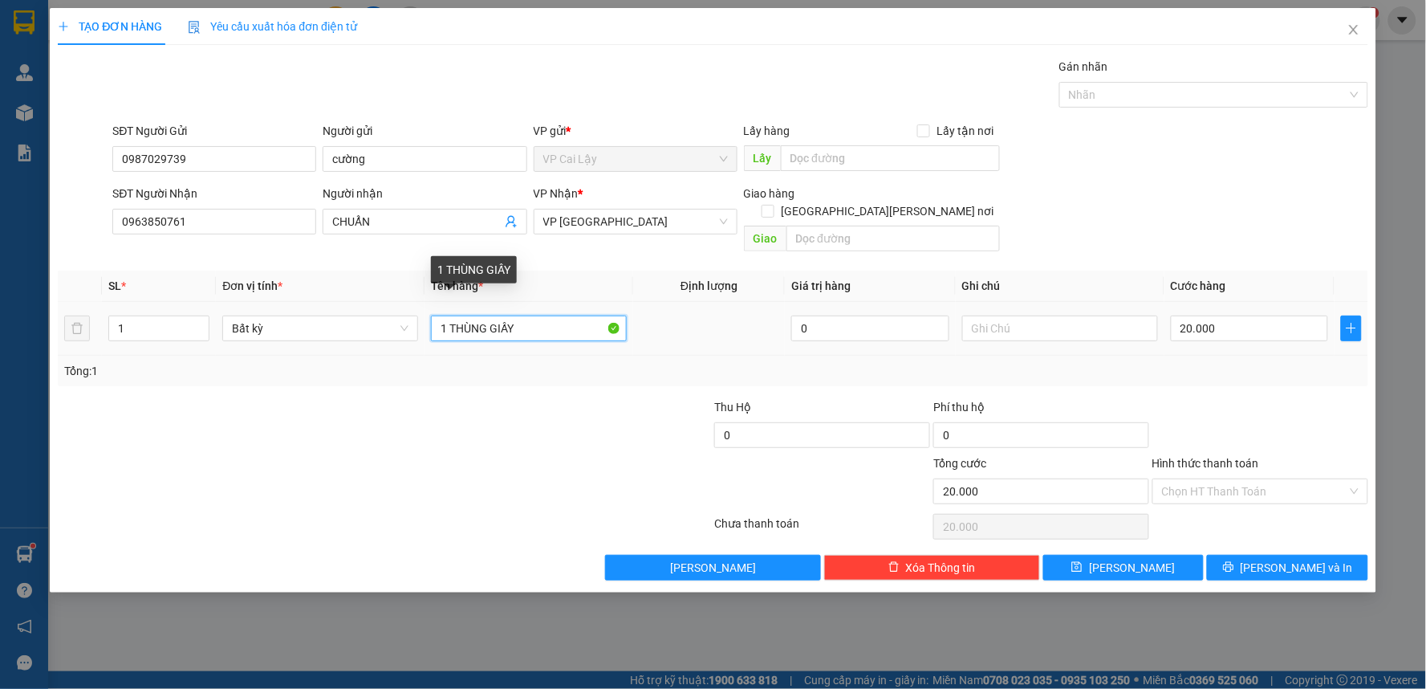
click at [562, 315] on input "1 THÙNG GIẤY" at bounding box center [529, 328] width 196 height 26
type input "1 HỘP GIẤY NHỎ"
click at [1196, 479] on input "Hình thức thanh toán" at bounding box center [1254, 491] width 185 height 24
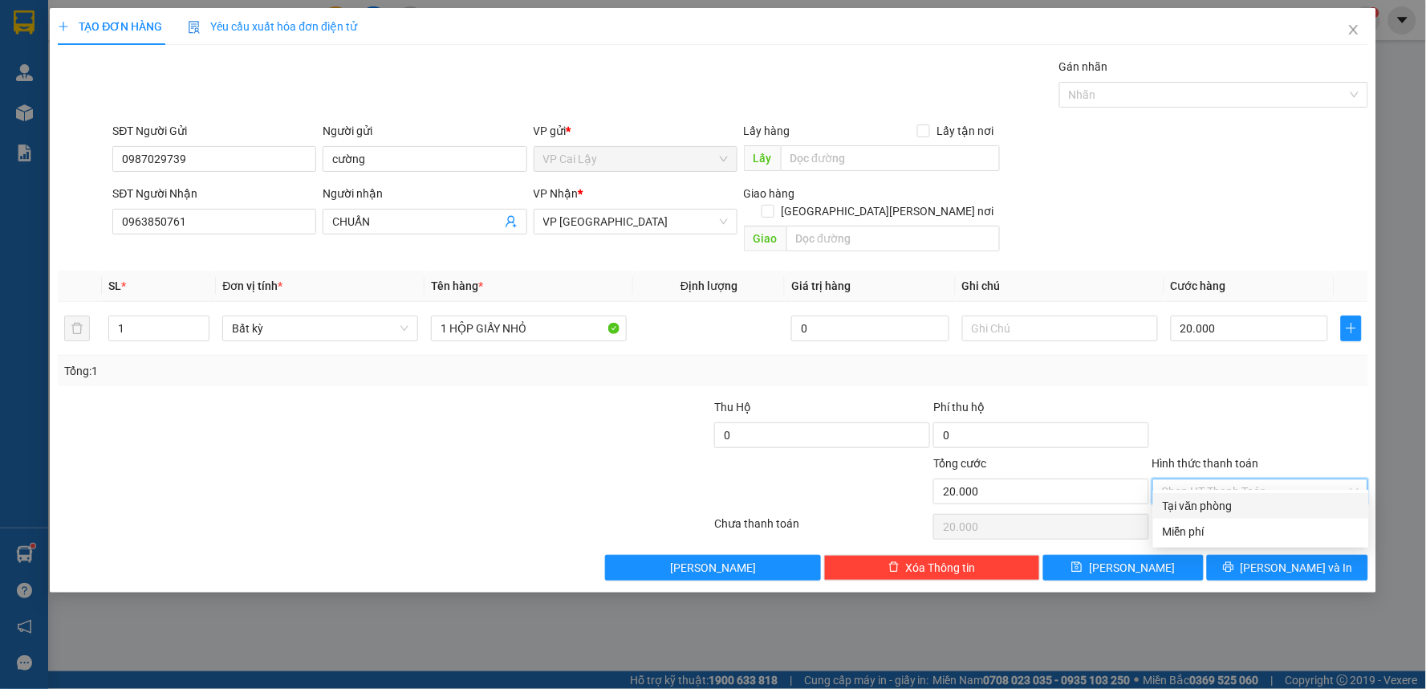
click at [1216, 509] on div "Tại văn phòng" at bounding box center [1261, 506] width 197 height 18
type input "0"
click at [1293, 559] on span "[PERSON_NAME] và In" at bounding box center [1297, 568] width 112 height 18
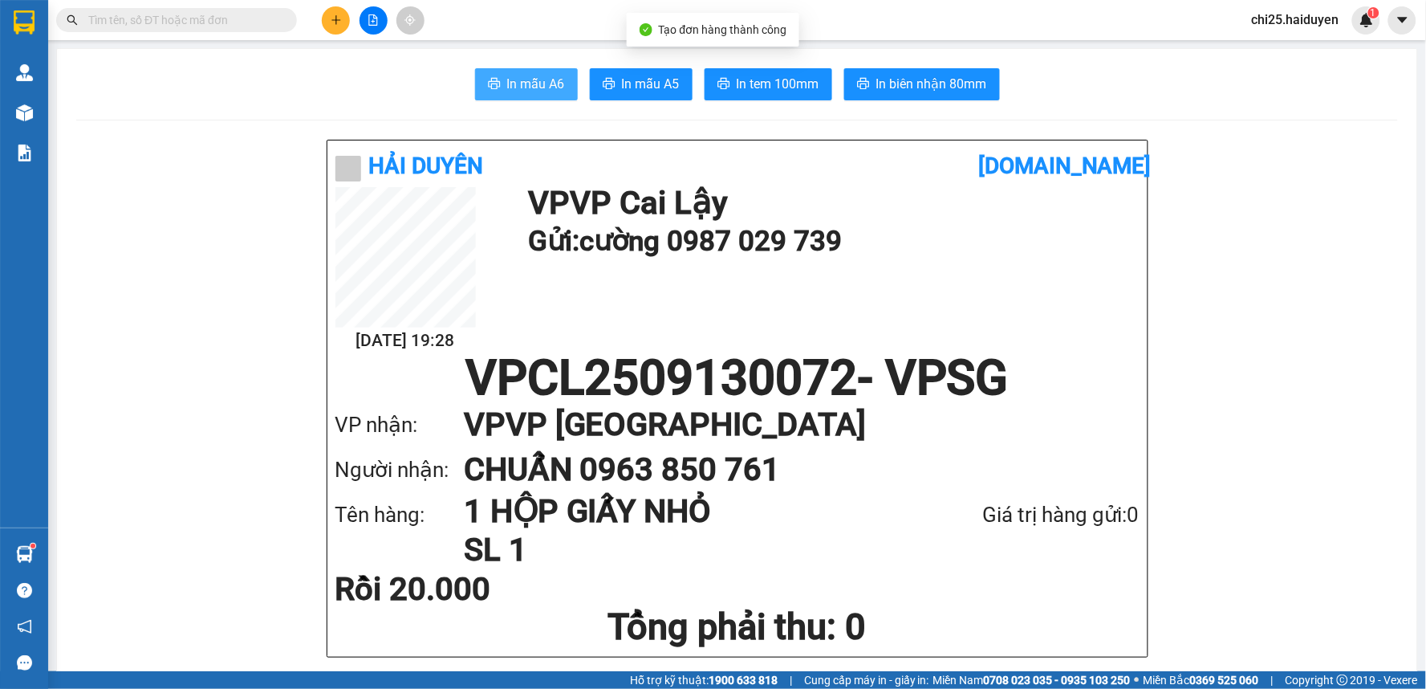
click at [516, 81] on span "In mẫu A6" at bounding box center [536, 84] width 58 height 20
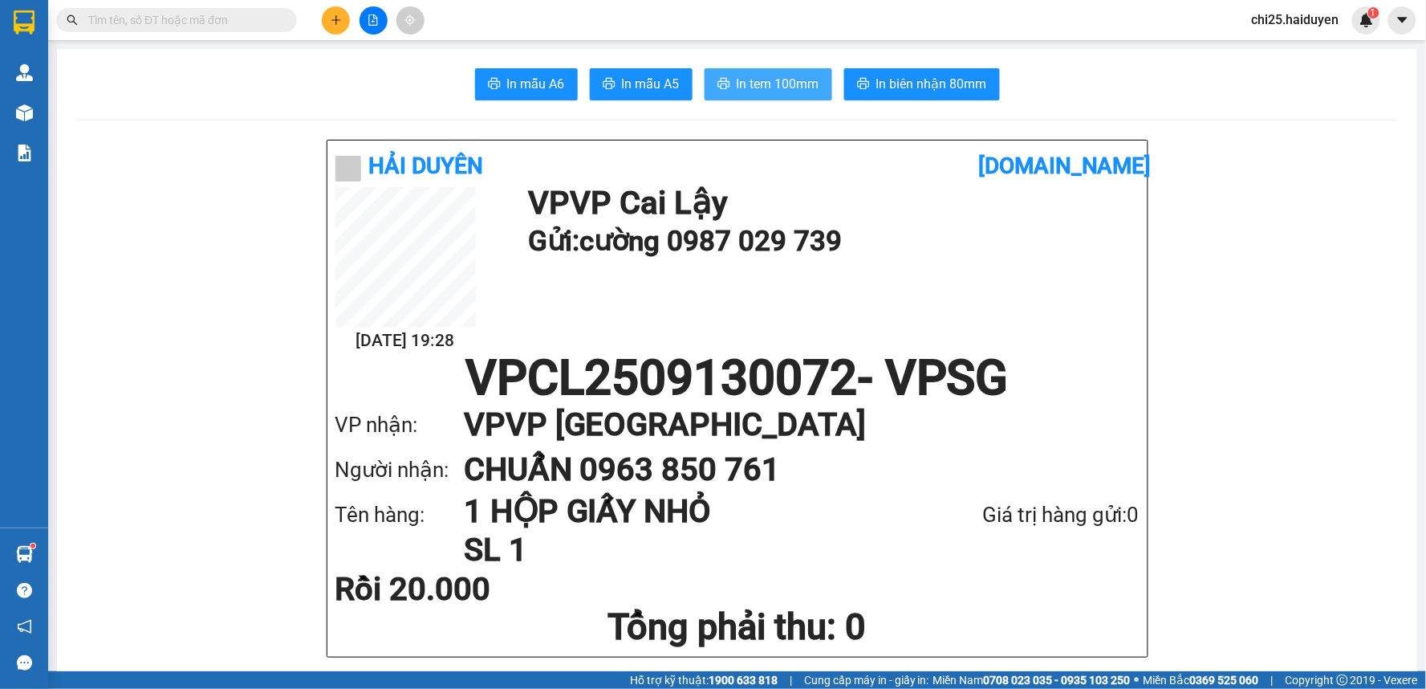
click at [777, 75] on span "In tem 100mm" at bounding box center [778, 84] width 83 height 20
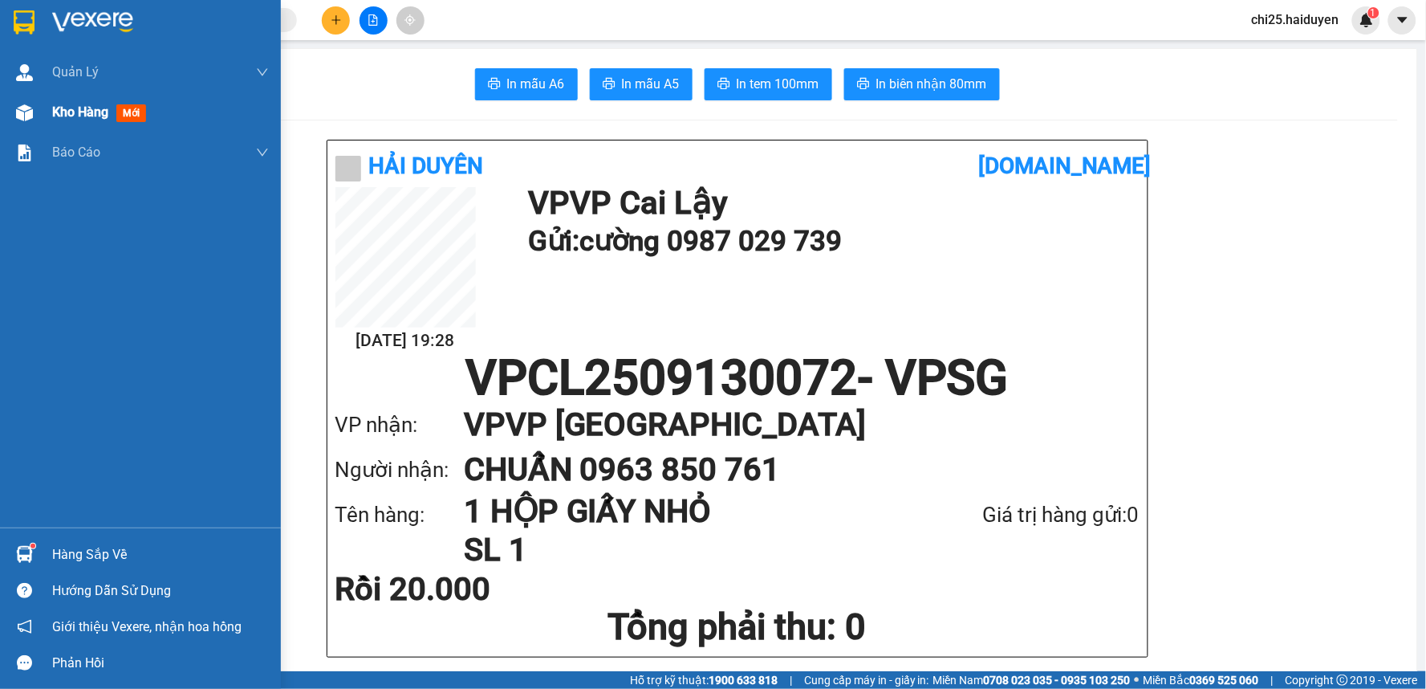
click at [66, 127] on div "Kho hàng mới" at bounding box center [160, 112] width 217 height 40
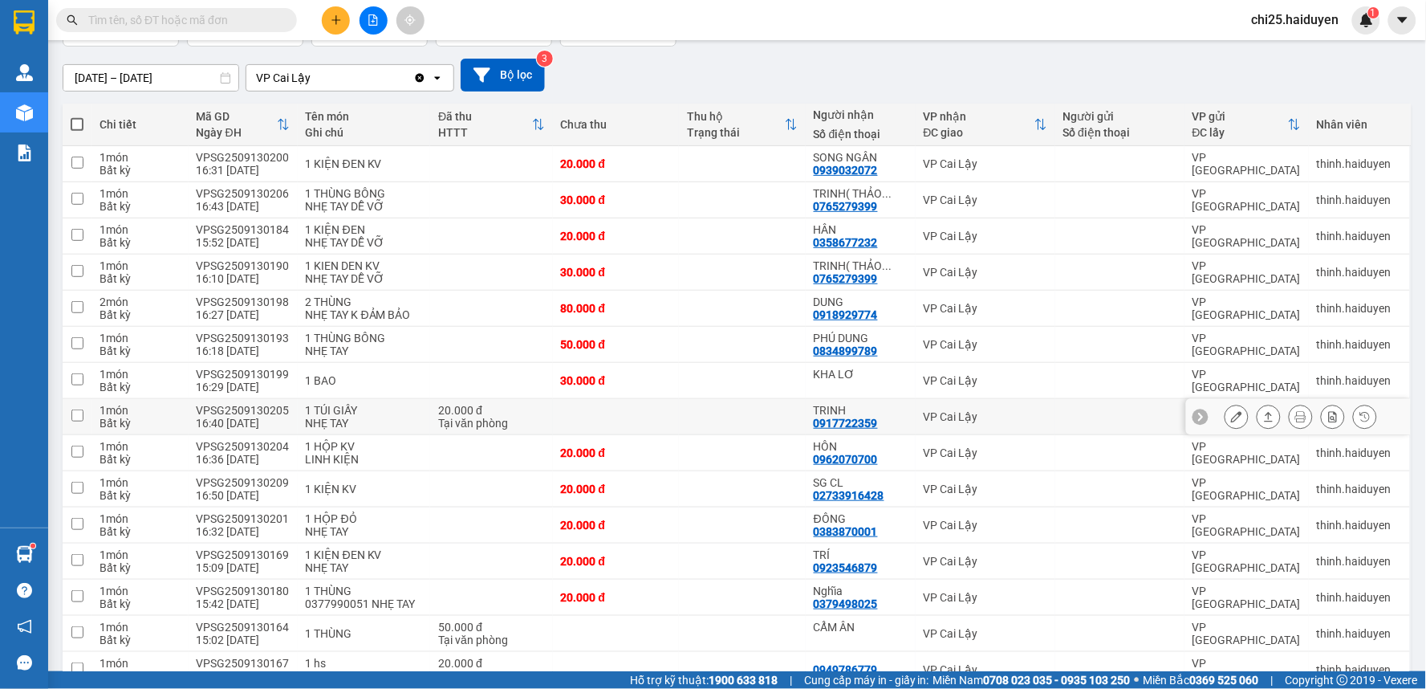
scroll to position [178, 0]
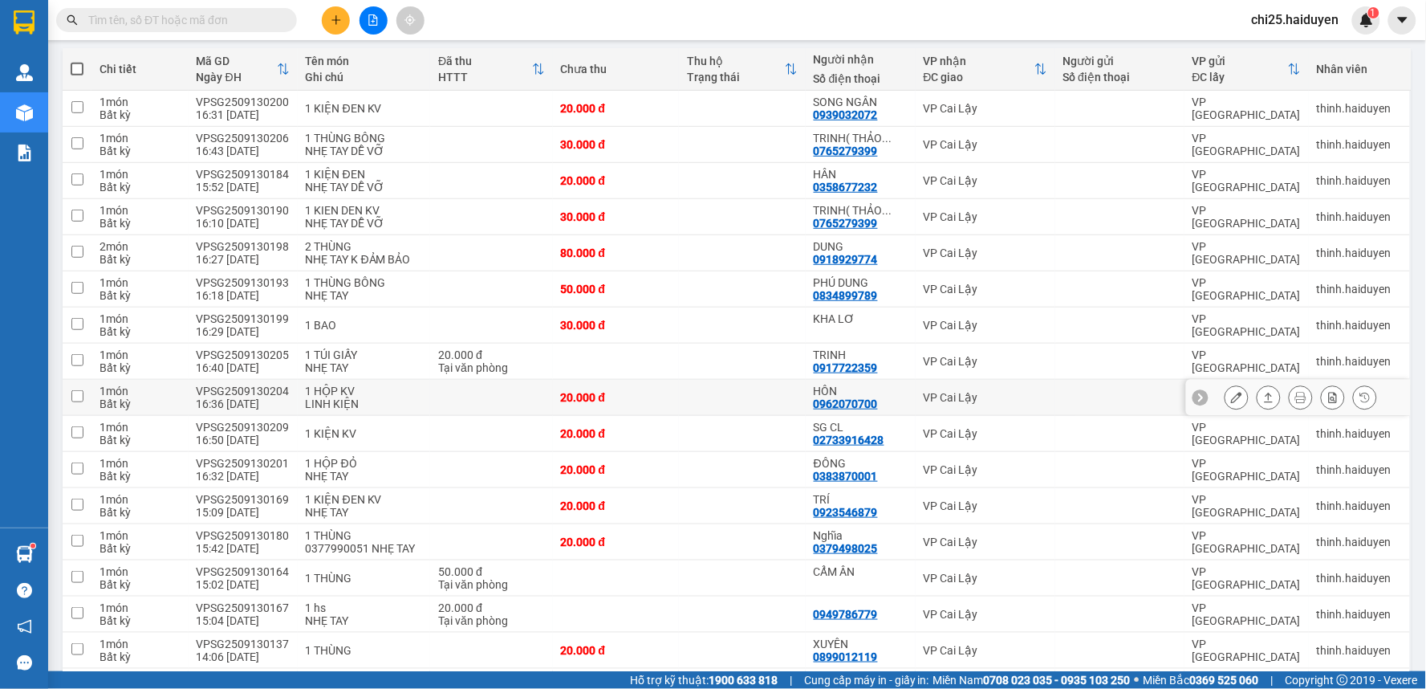
drag, startPoint x: 976, startPoint y: 397, endPoint x: 1175, endPoint y: 376, distance: 200.2
click at [977, 397] on div "VP Cai Lậy" at bounding box center [986, 397] width 124 height 13
checkbox input "true"
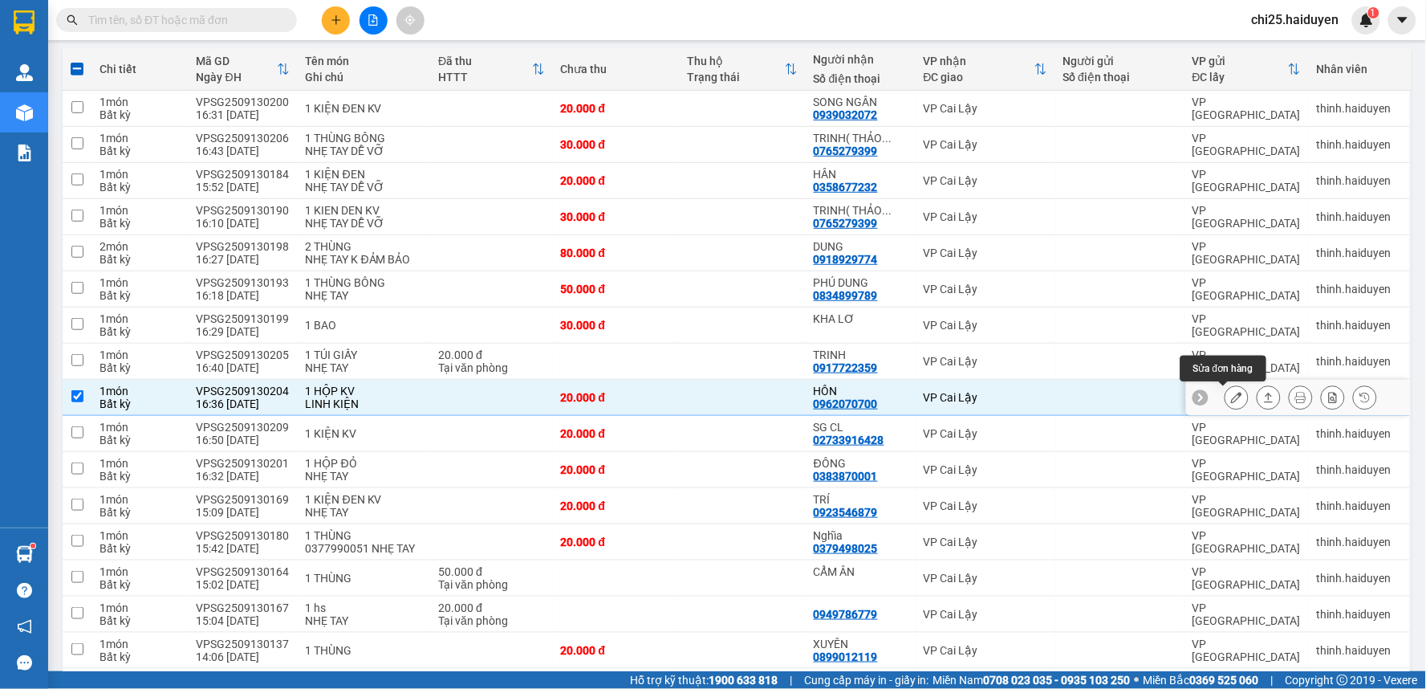
click at [1231, 396] on icon at bounding box center [1236, 397] width 11 height 11
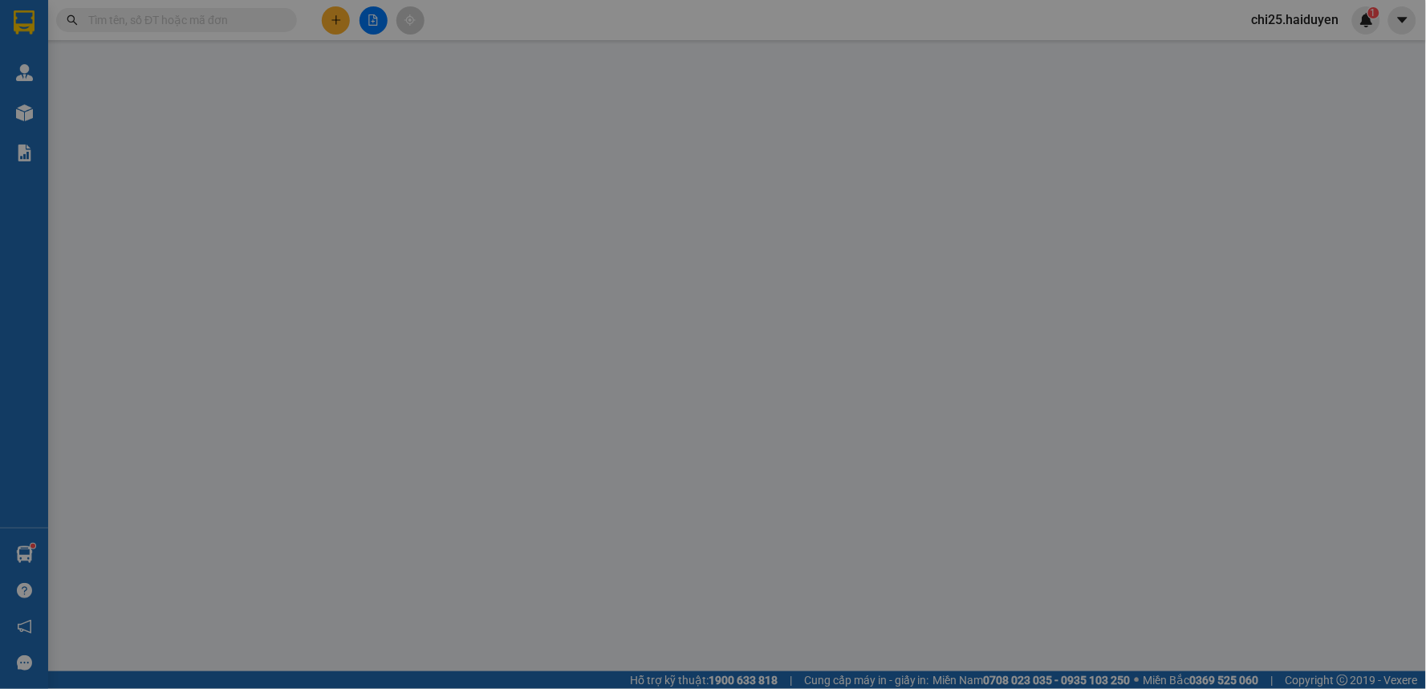
type input "0962070700"
type input "HÔN"
type input "20.000"
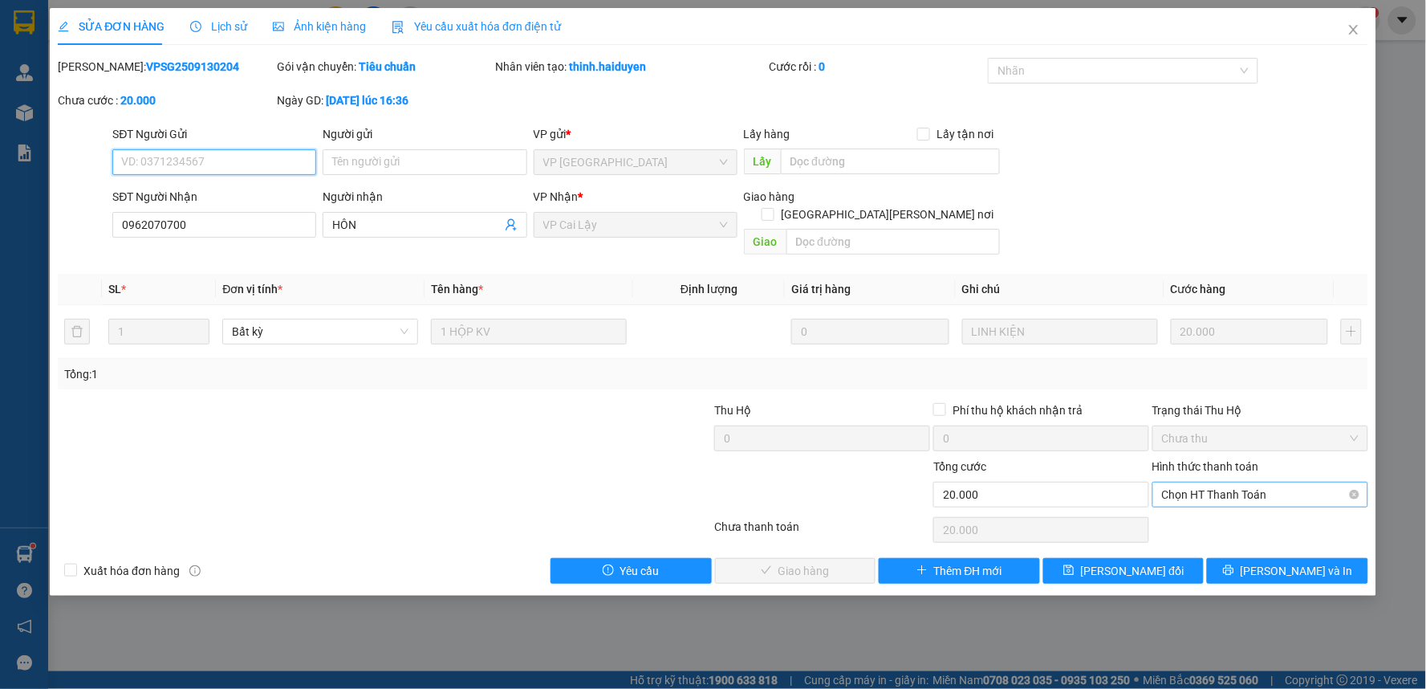
click at [1250, 482] on span "Chọn HT Thanh Toán" at bounding box center [1260, 494] width 197 height 24
drag, startPoint x: 1245, startPoint y: 514, endPoint x: 1061, endPoint y: 522, distance: 184.0
click at [1241, 514] on div "Tại văn phòng" at bounding box center [1261, 509] width 197 height 18
type input "0"
drag, startPoint x: 838, startPoint y: 559, endPoint x: 852, endPoint y: 567, distance: 16.5
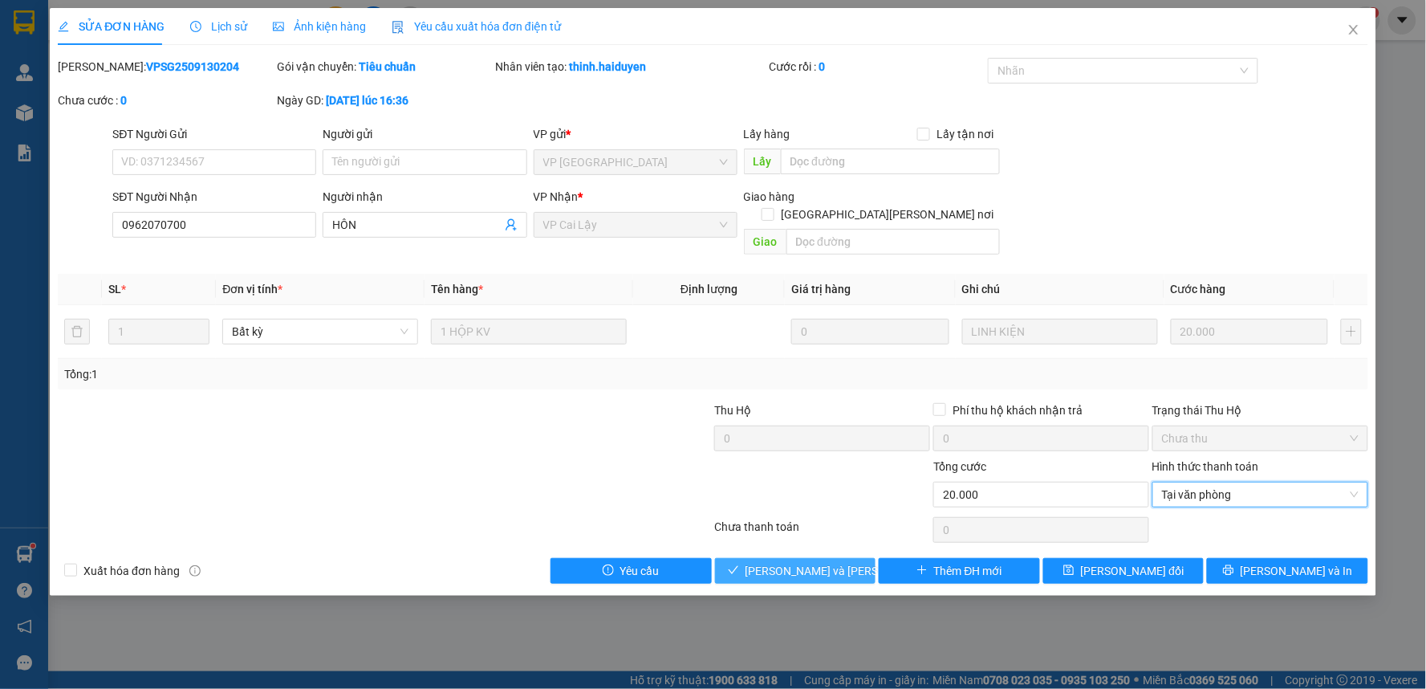
click at [840, 563] on button "[PERSON_NAME] và [PERSON_NAME] hàng" at bounding box center [795, 571] width 161 height 26
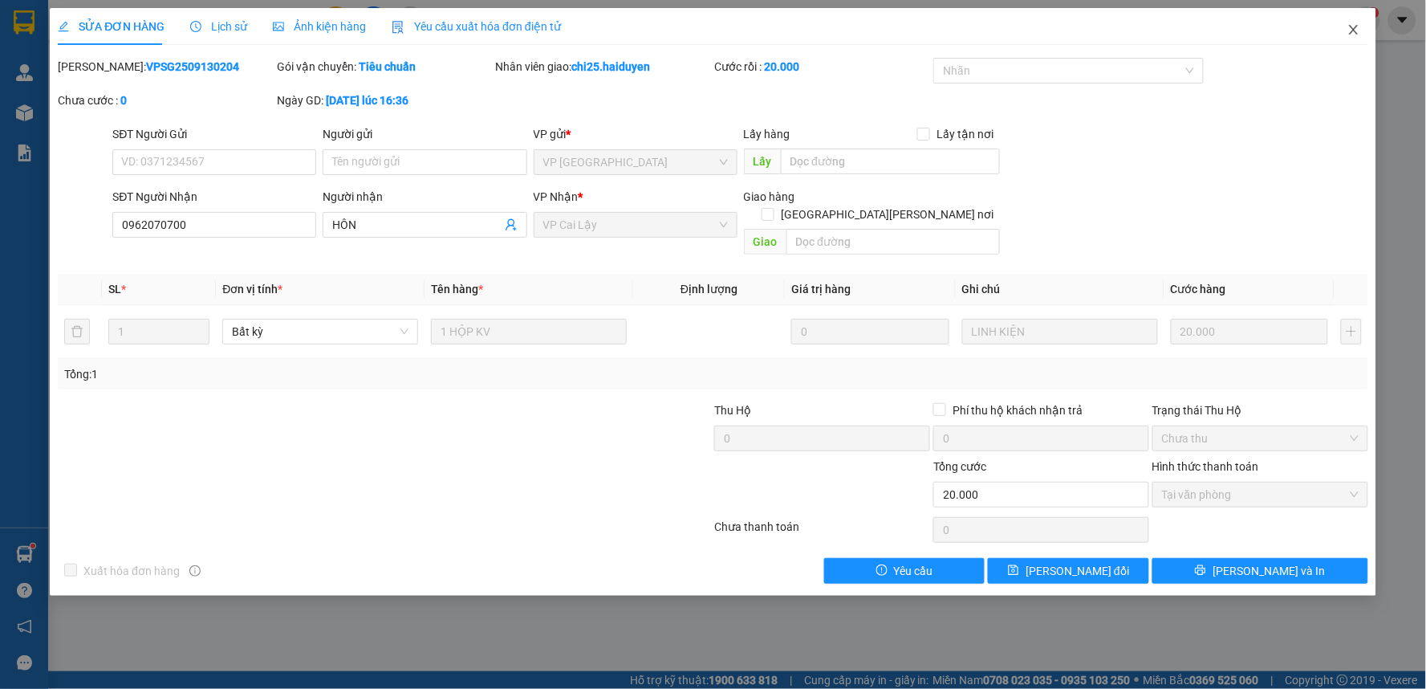
click at [1359, 26] on icon "close" at bounding box center [1353, 29] width 13 height 13
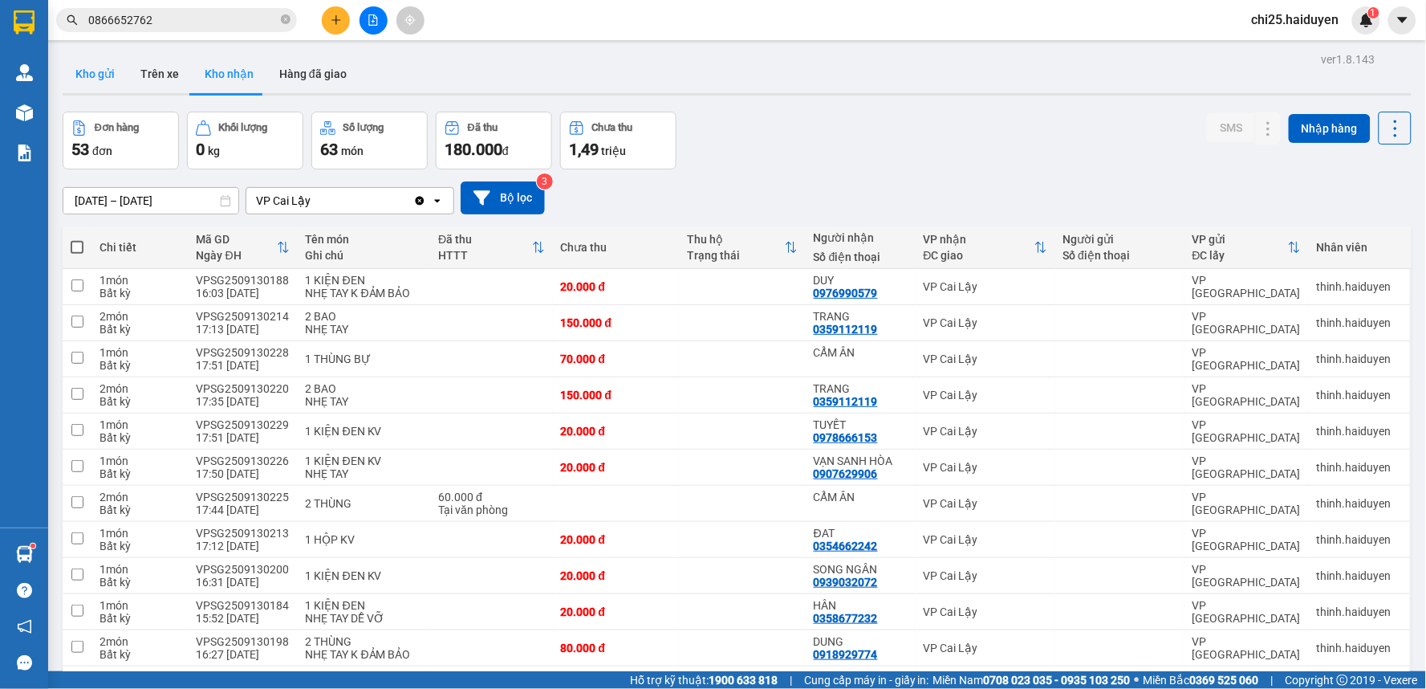
click at [102, 78] on button "Kho gửi" at bounding box center [95, 74] width 65 height 39
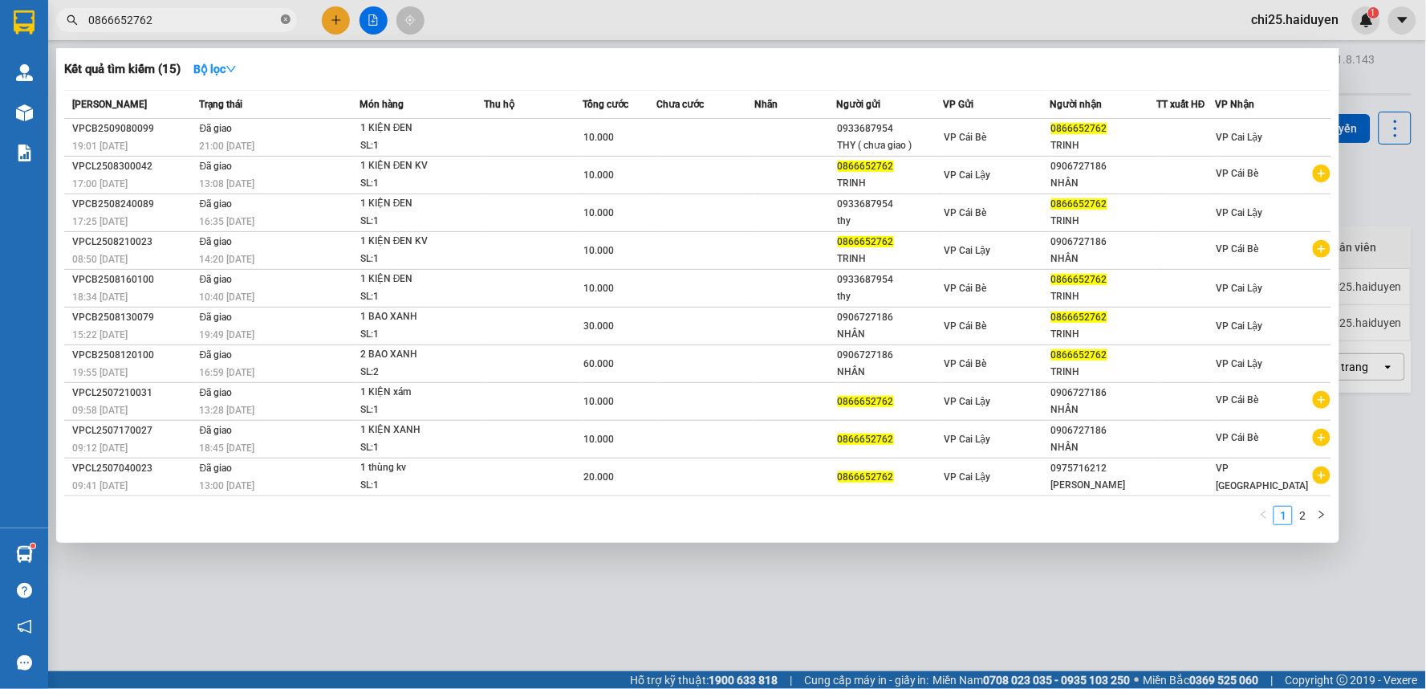
click at [285, 21] on icon "close-circle" at bounding box center [286, 19] width 10 height 10
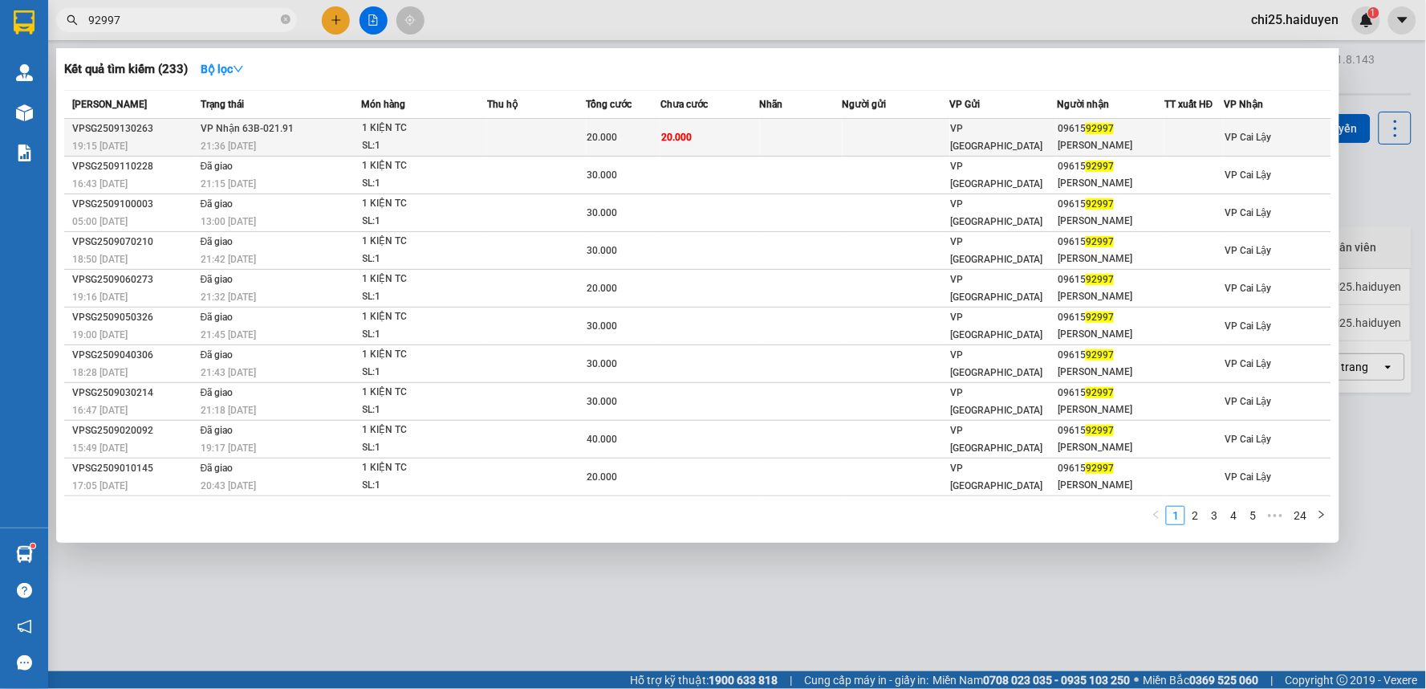
type input "92997"
click at [1140, 134] on div "09615 92997" at bounding box center [1111, 128] width 106 height 17
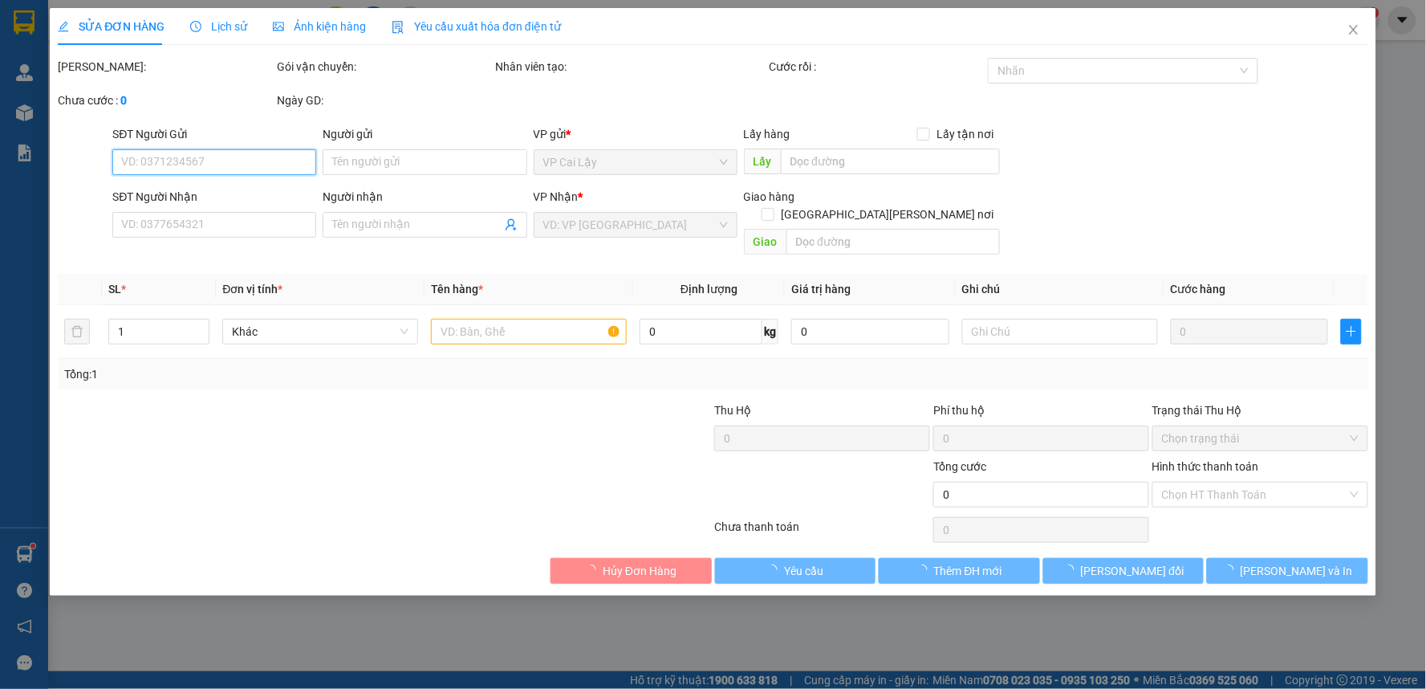
type input "0961592997"
type input "[PERSON_NAME]"
type input "20.000"
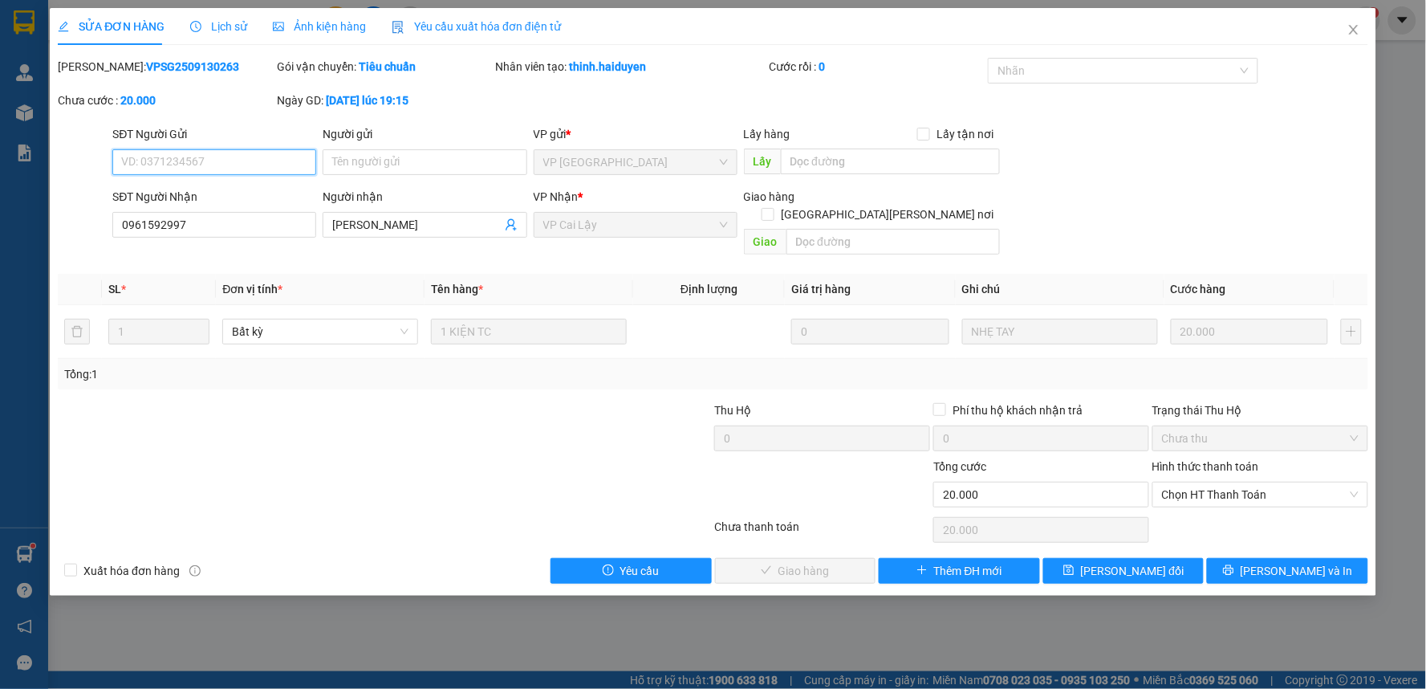
drag, startPoint x: 1254, startPoint y: 471, endPoint x: 1258, endPoint y: 490, distance: 19.7
click at [1255, 482] on span "Chọn HT Thanh Toán" at bounding box center [1260, 494] width 197 height 24
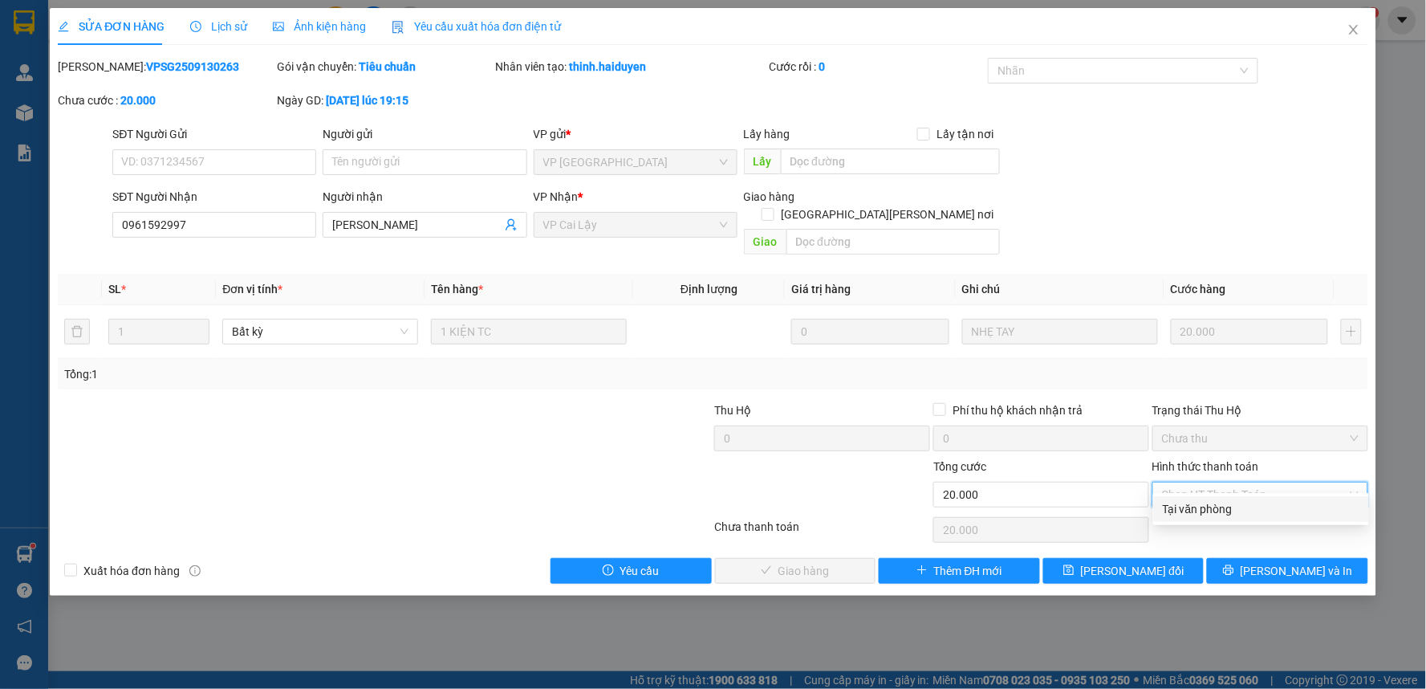
click at [1260, 509] on div "Tại văn phòng" at bounding box center [1261, 509] width 197 height 18
type input "0"
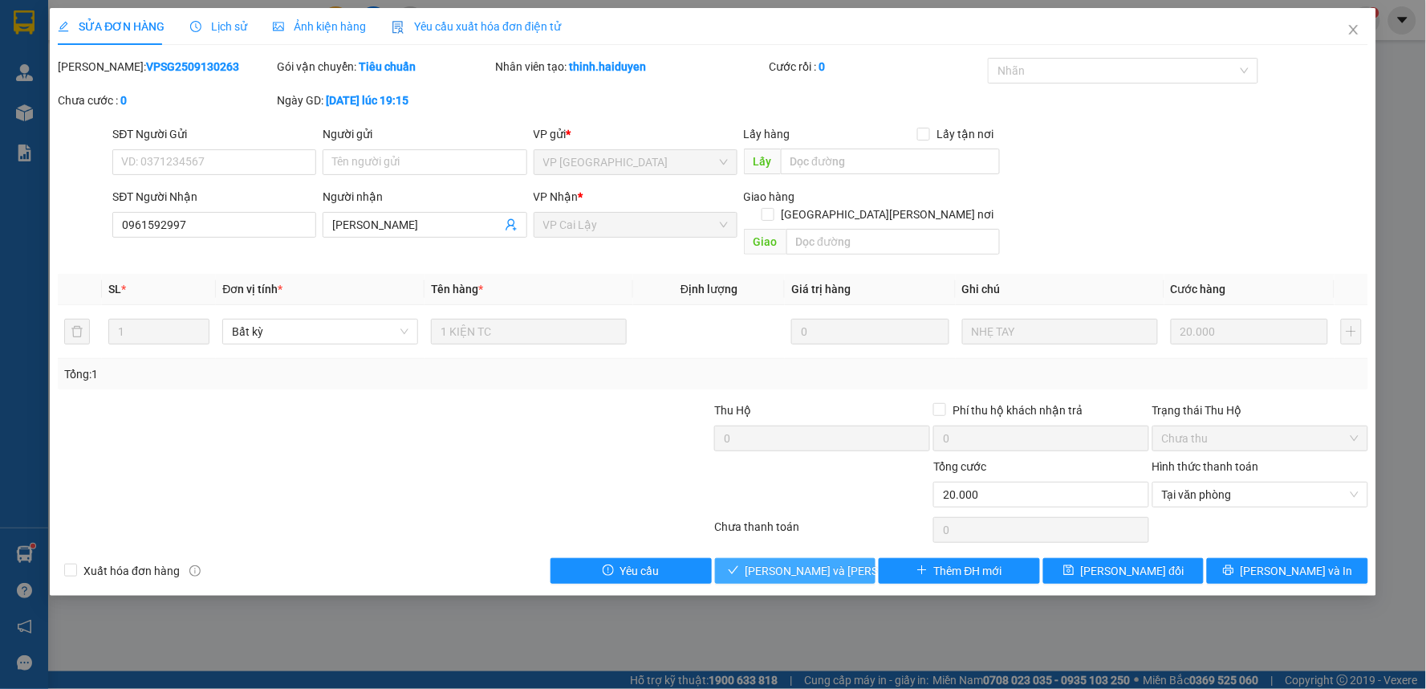
click at [782, 562] on span "[PERSON_NAME] và [PERSON_NAME] hàng" at bounding box center [854, 571] width 217 height 18
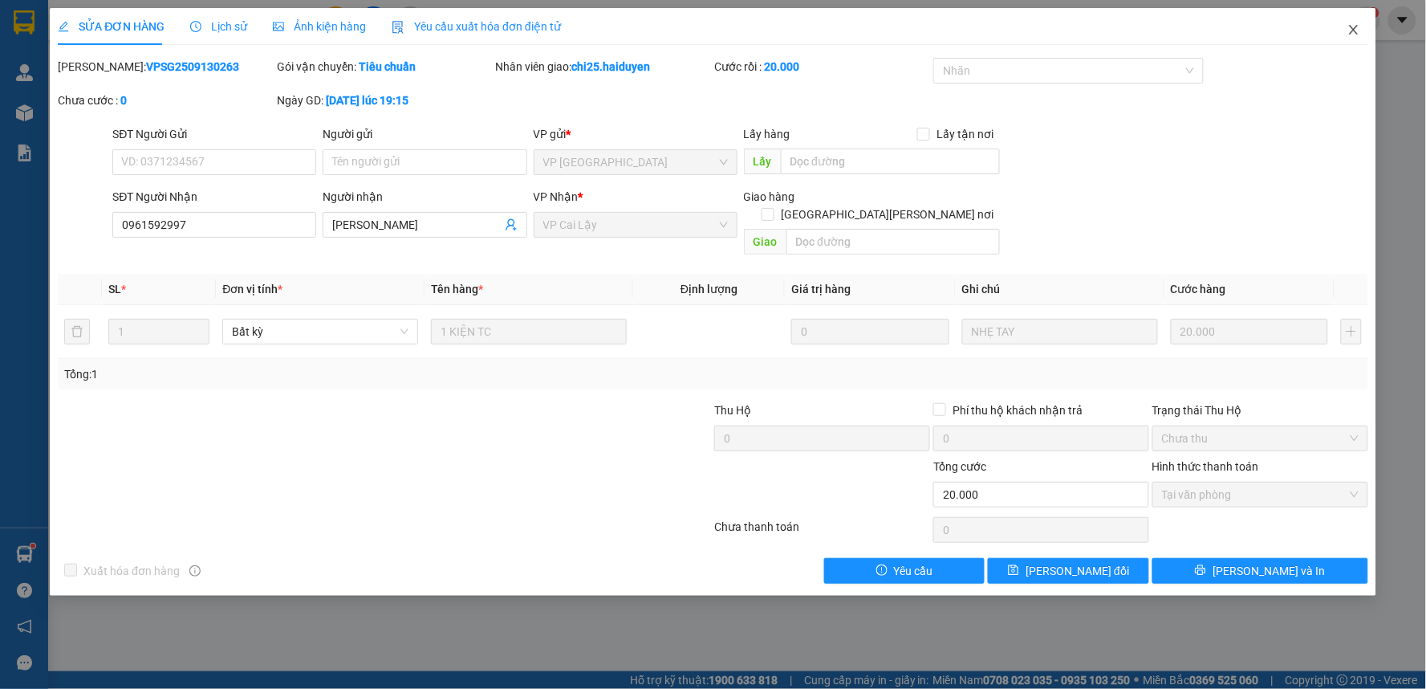
click at [1353, 32] on icon "close" at bounding box center [1353, 30] width 9 height 10
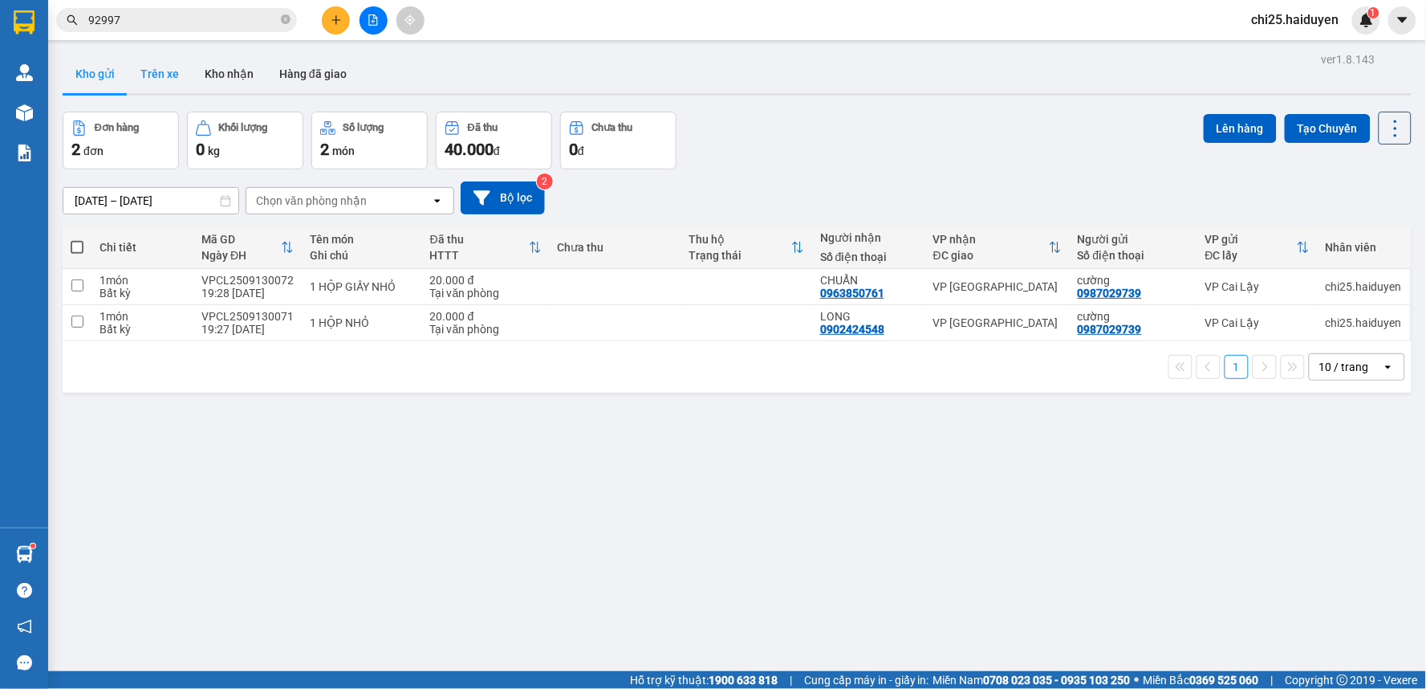
click at [157, 81] on button "Trên xe" at bounding box center [160, 74] width 64 height 39
